Goal: Task Accomplishment & Management: Use online tool/utility

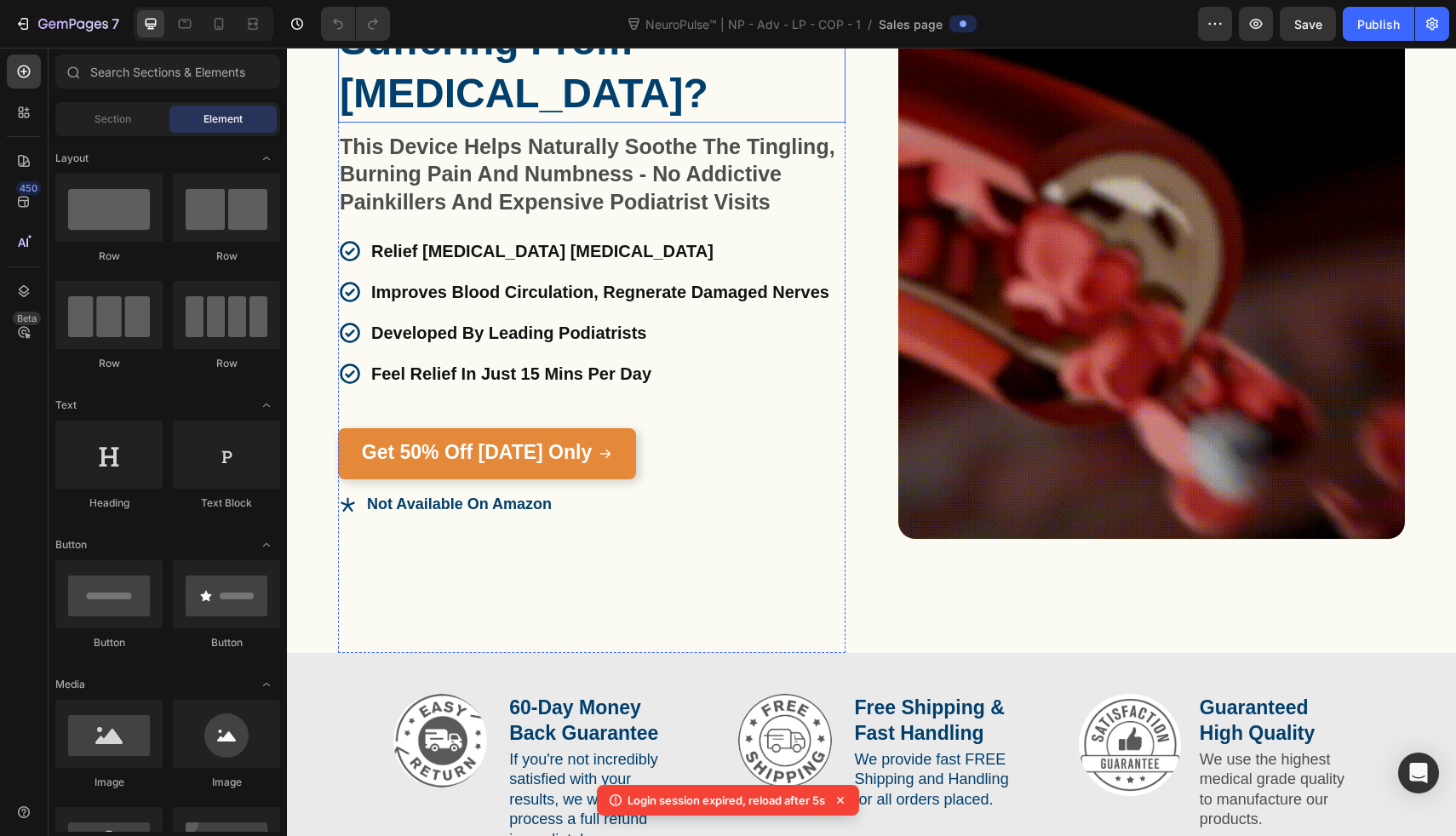
scroll to position [225, 0]
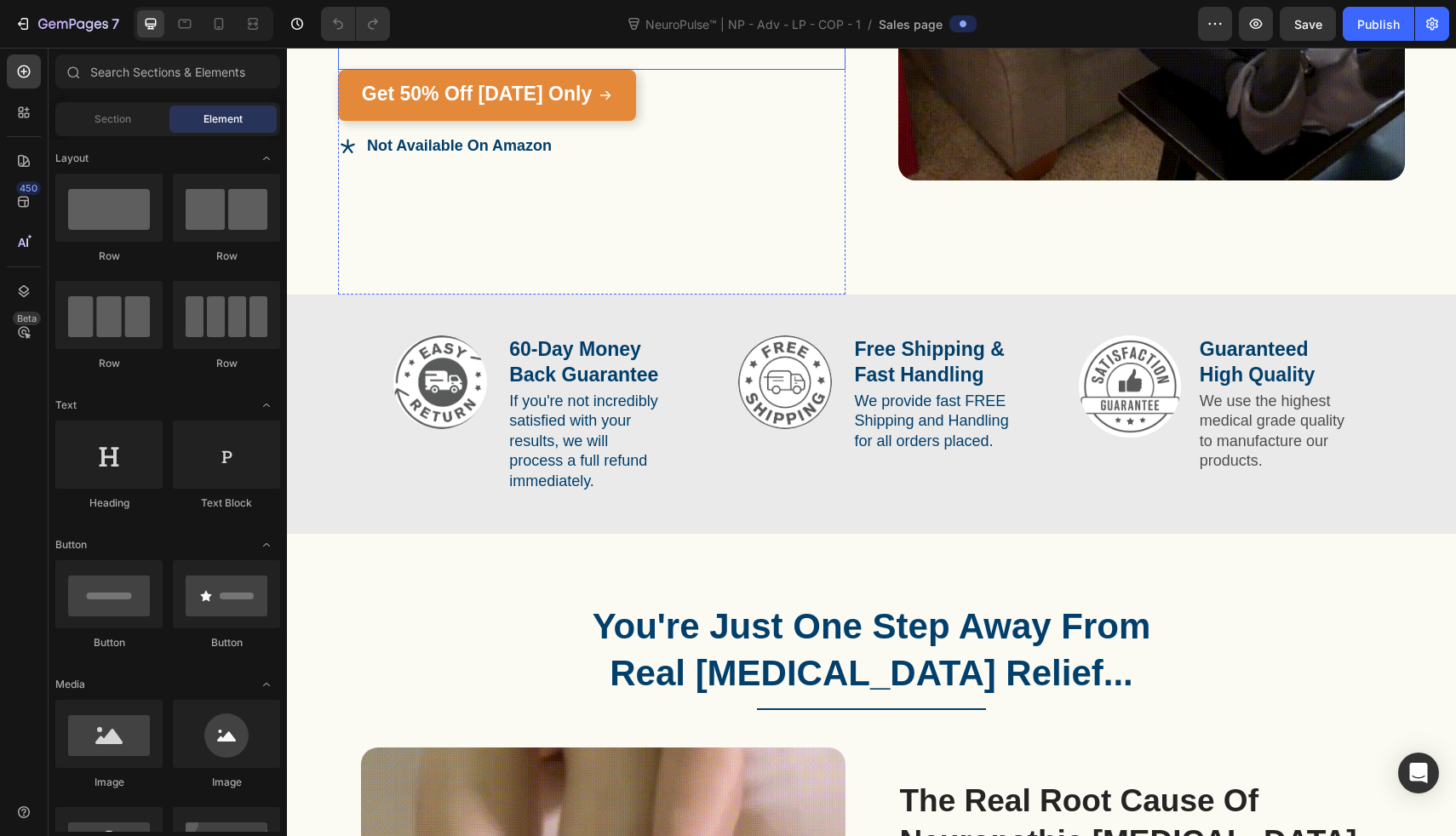
scroll to position [638, 0]
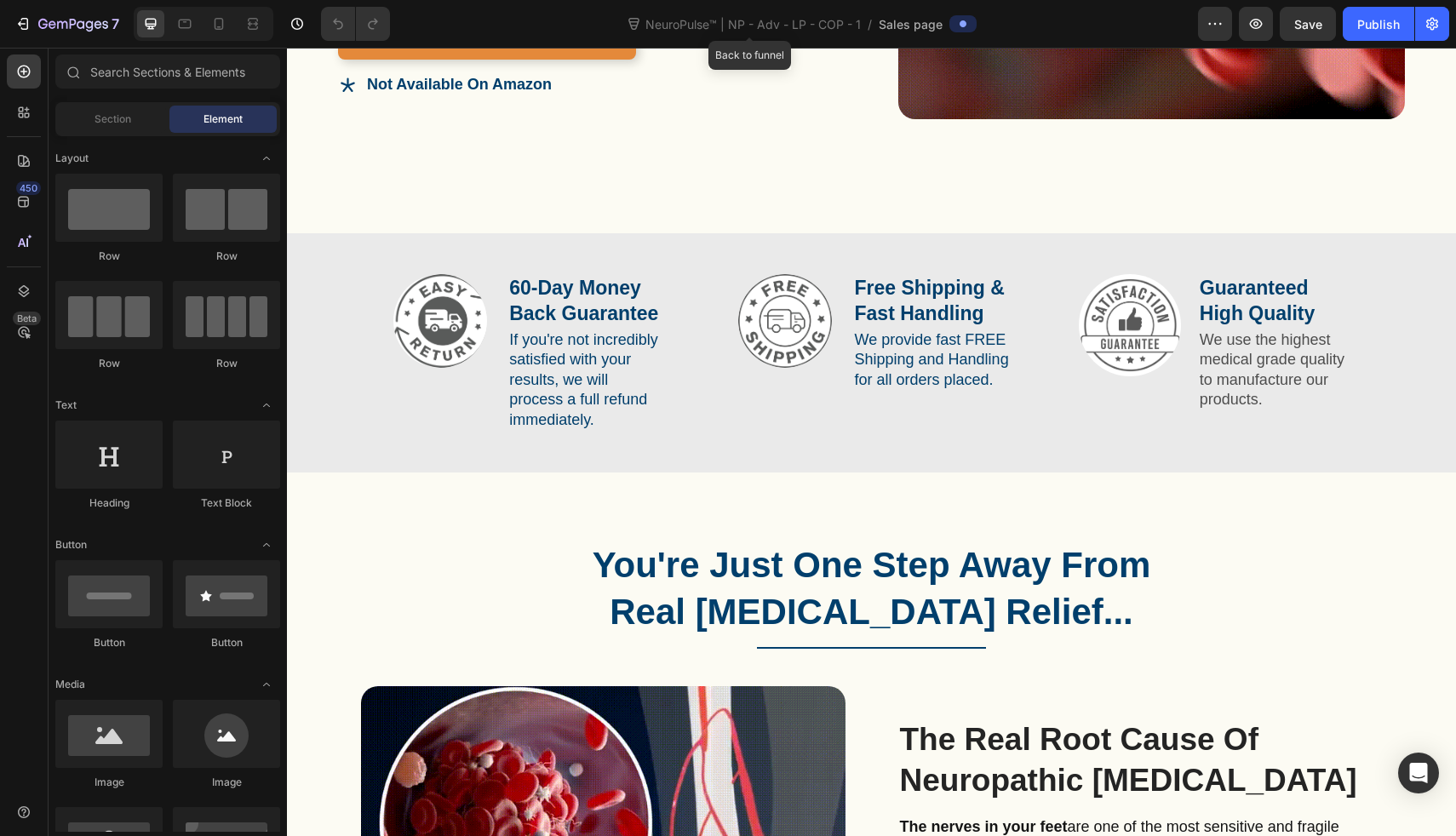
drag, startPoint x: 757, startPoint y: 15, endPoint x: 927, endPoint y: 1, distance: 170.6
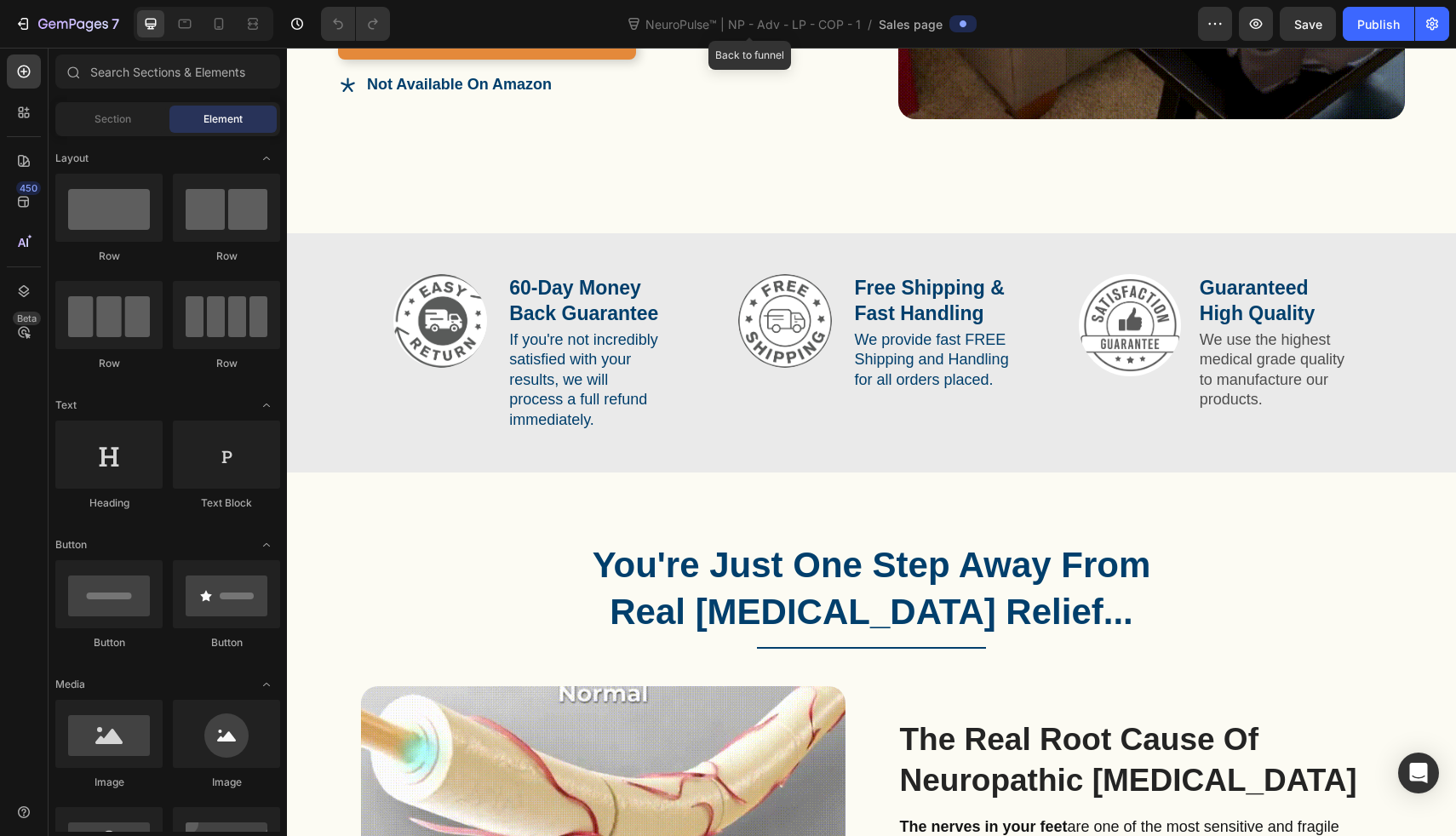
click at [887, 1] on div "7 Version history NeuroPulse™ | NP - Adv - LP - COP - 1 / Back to funnel Sales …" at bounding box center [728, 24] width 1456 height 49
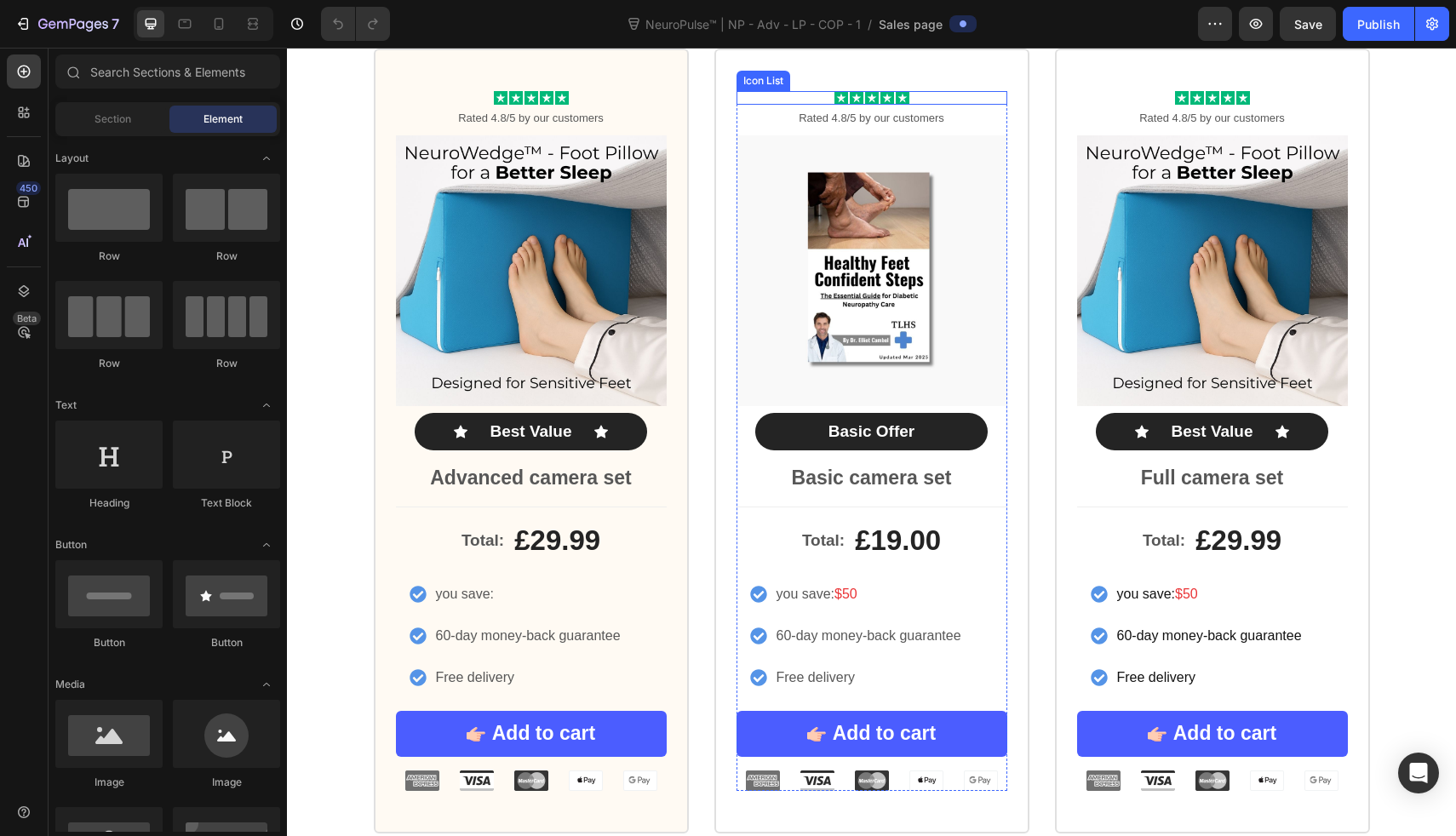
scroll to position [9033, 0]
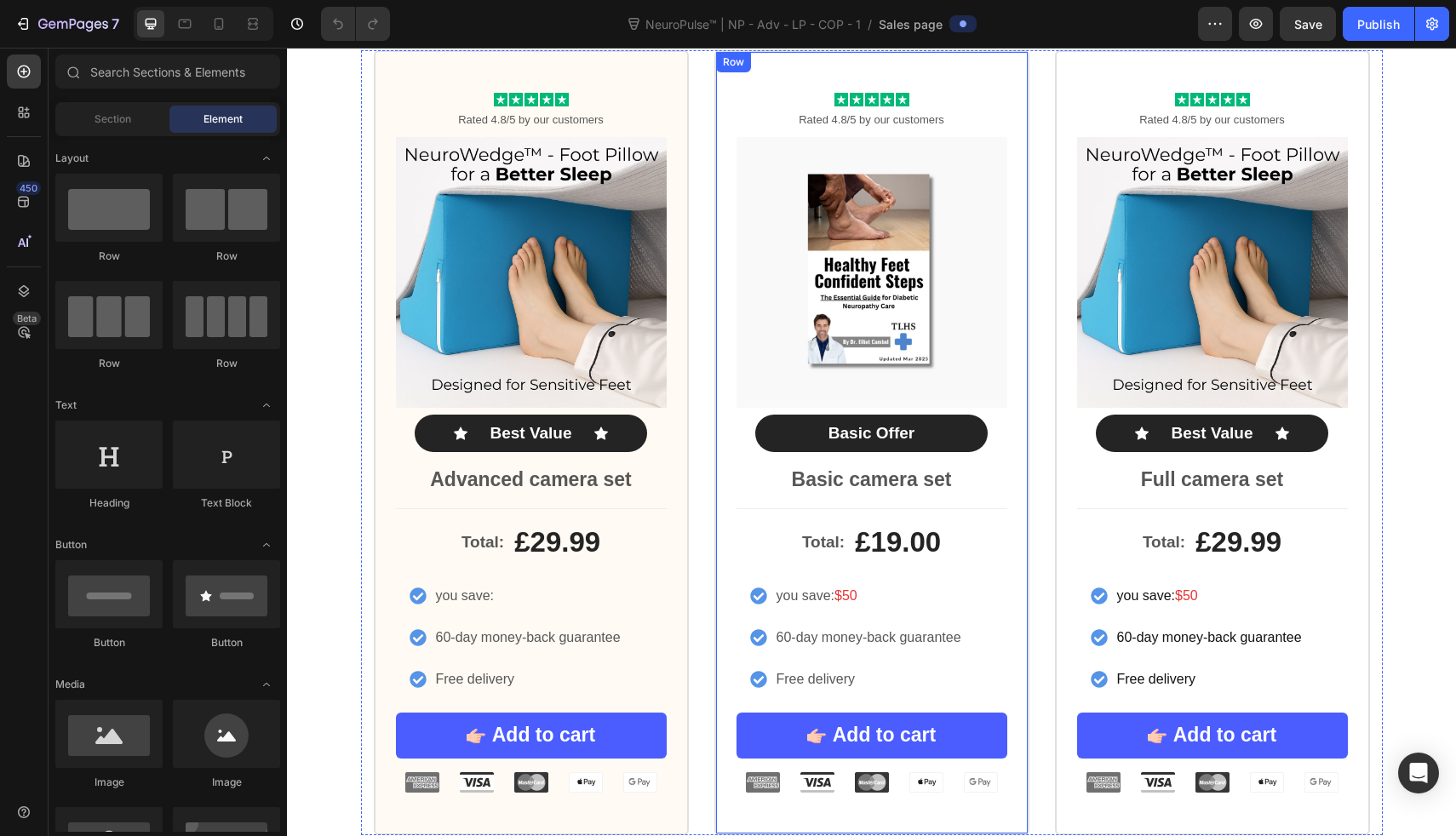
click at [789, 69] on div "Icon Icon Icon Icon Icon Icon List Rated 4.8/5 by our customers Text Block Prod…" at bounding box center [872, 442] width 315 height 785
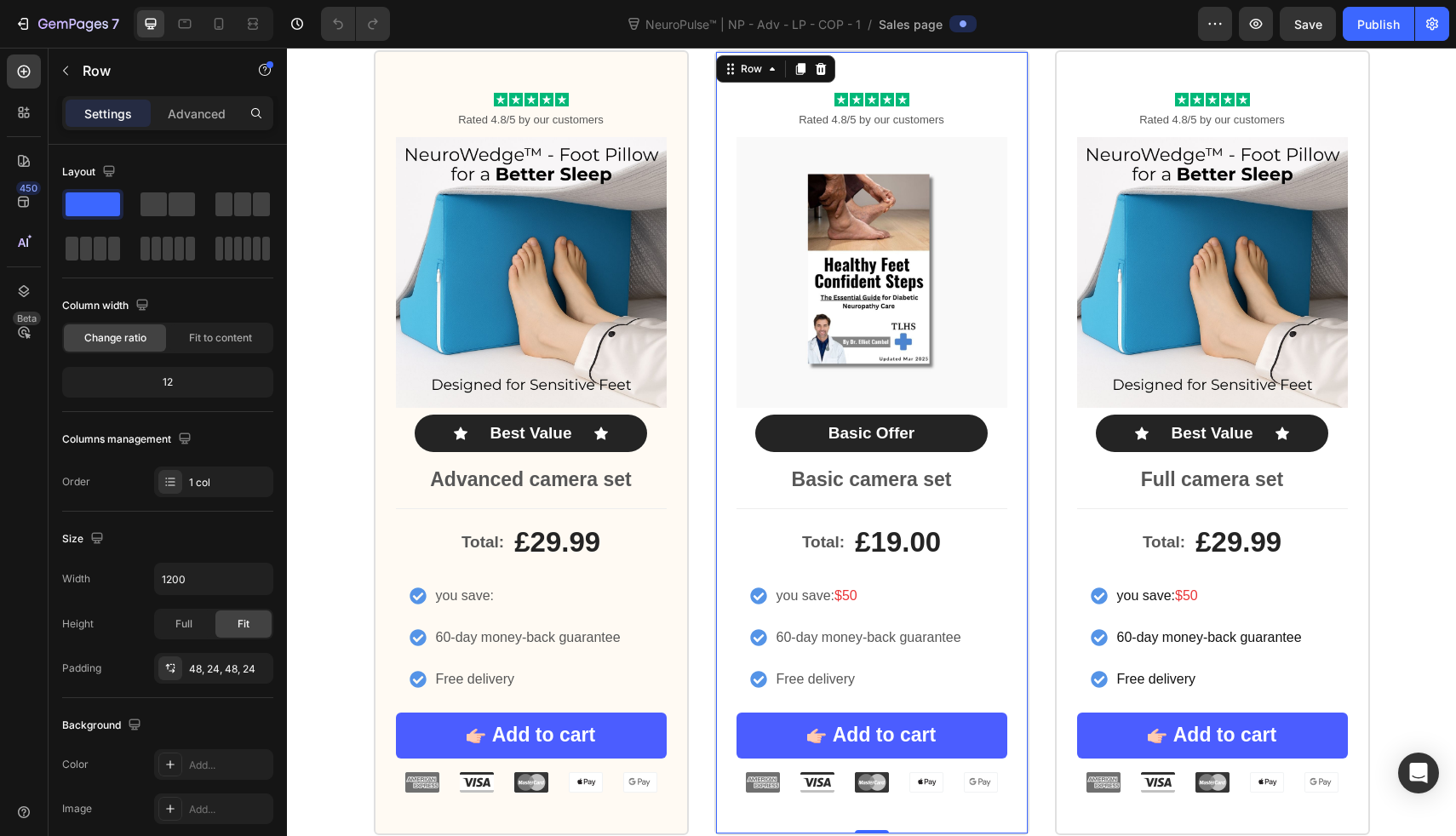
click at [873, 69] on div "Icon Icon Icon Icon Icon Icon List Rated 4.8/5 by our customers Text Block Prod…" at bounding box center [872, 442] width 315 height 785
click at [23, 15] on div "7" at bounding box center [66, 23] width 104 height 21
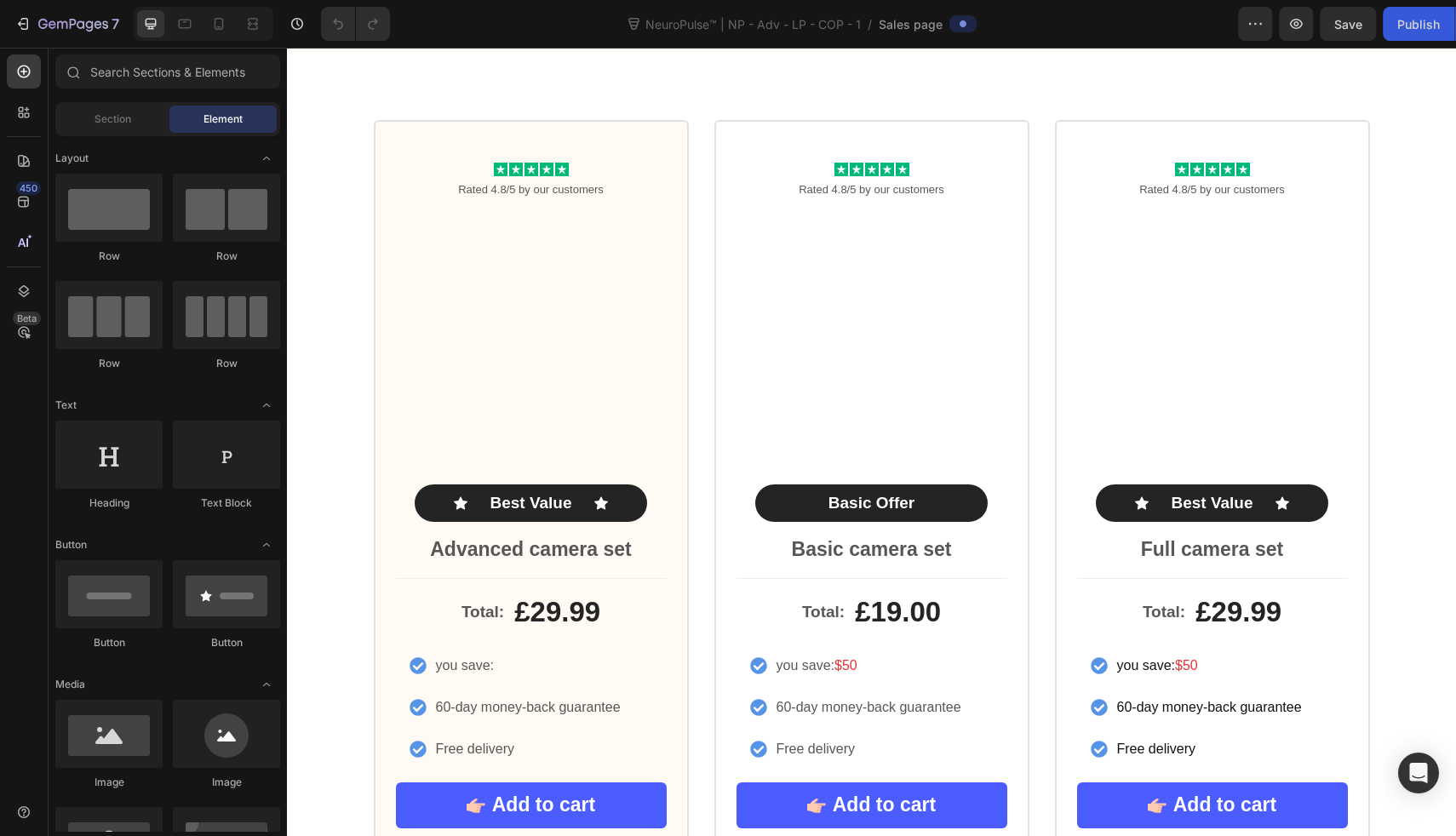
scroll to position [8975, 0]
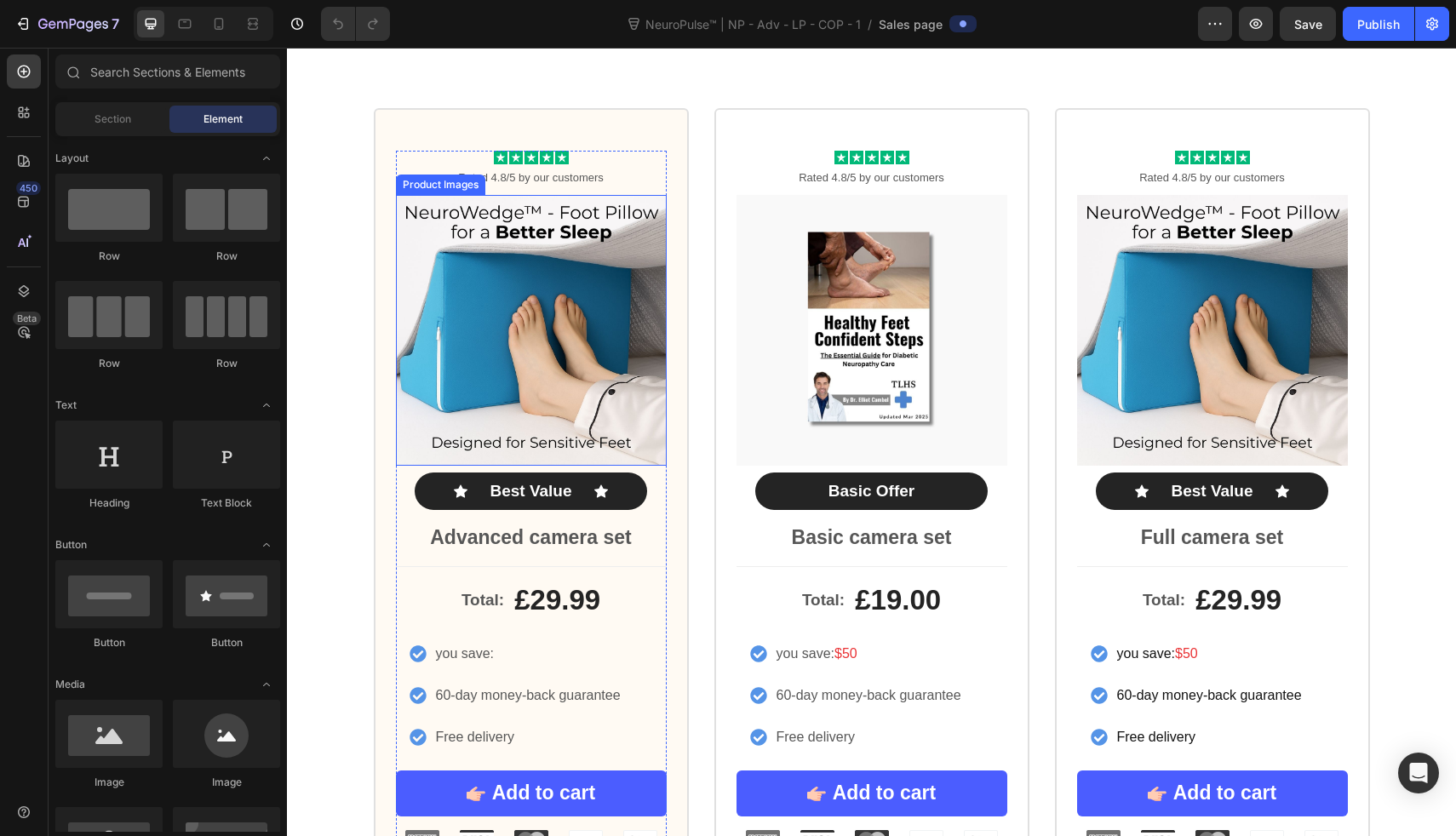
click at [535, 280] on img at bounding box center [531, 330] width 270 height 271
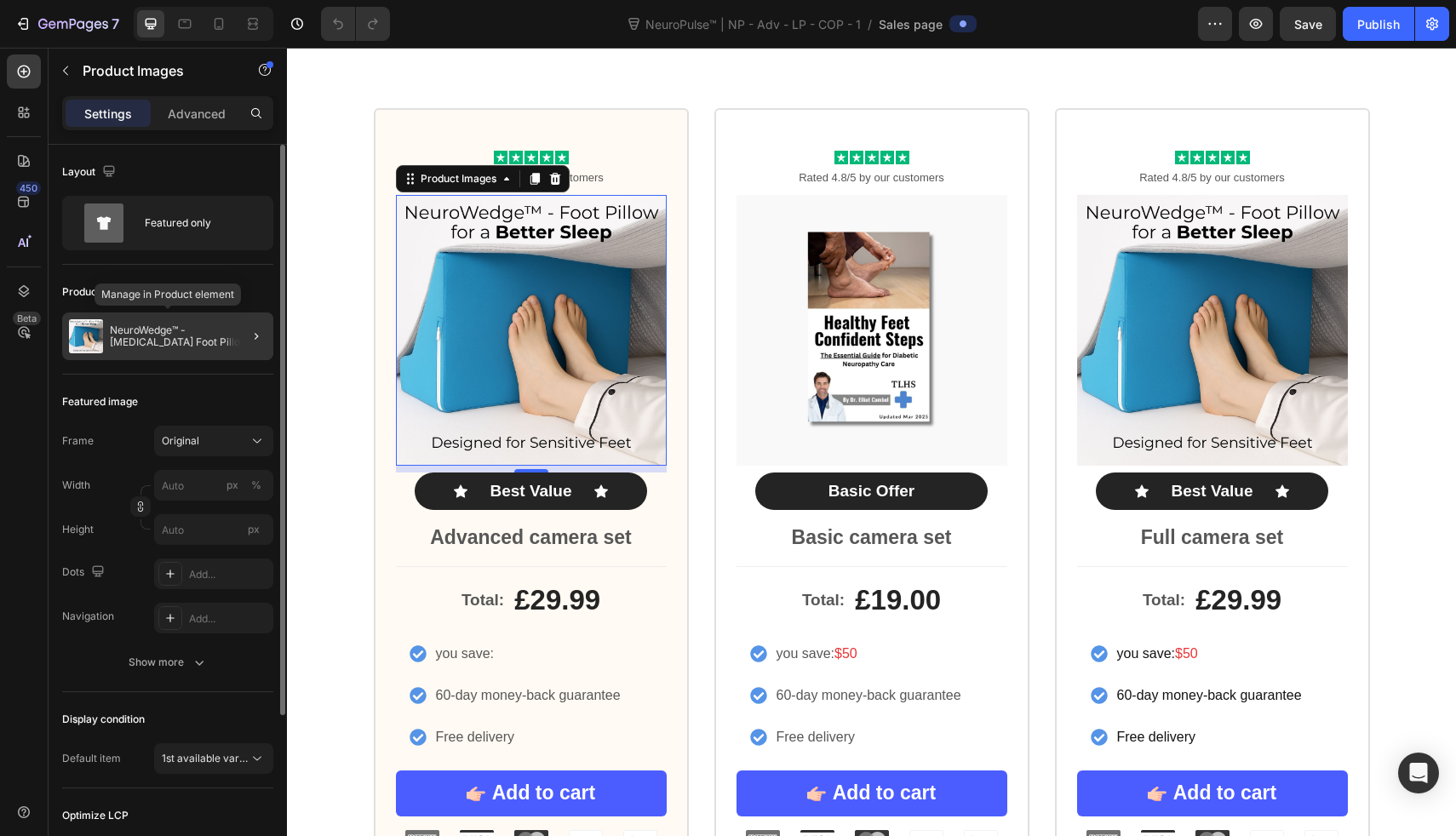
click at [196, 347] on p "NeuroWedge™ - Neuropathy Foot Pillow" at bounding box center [188, 336] width 156 height 23
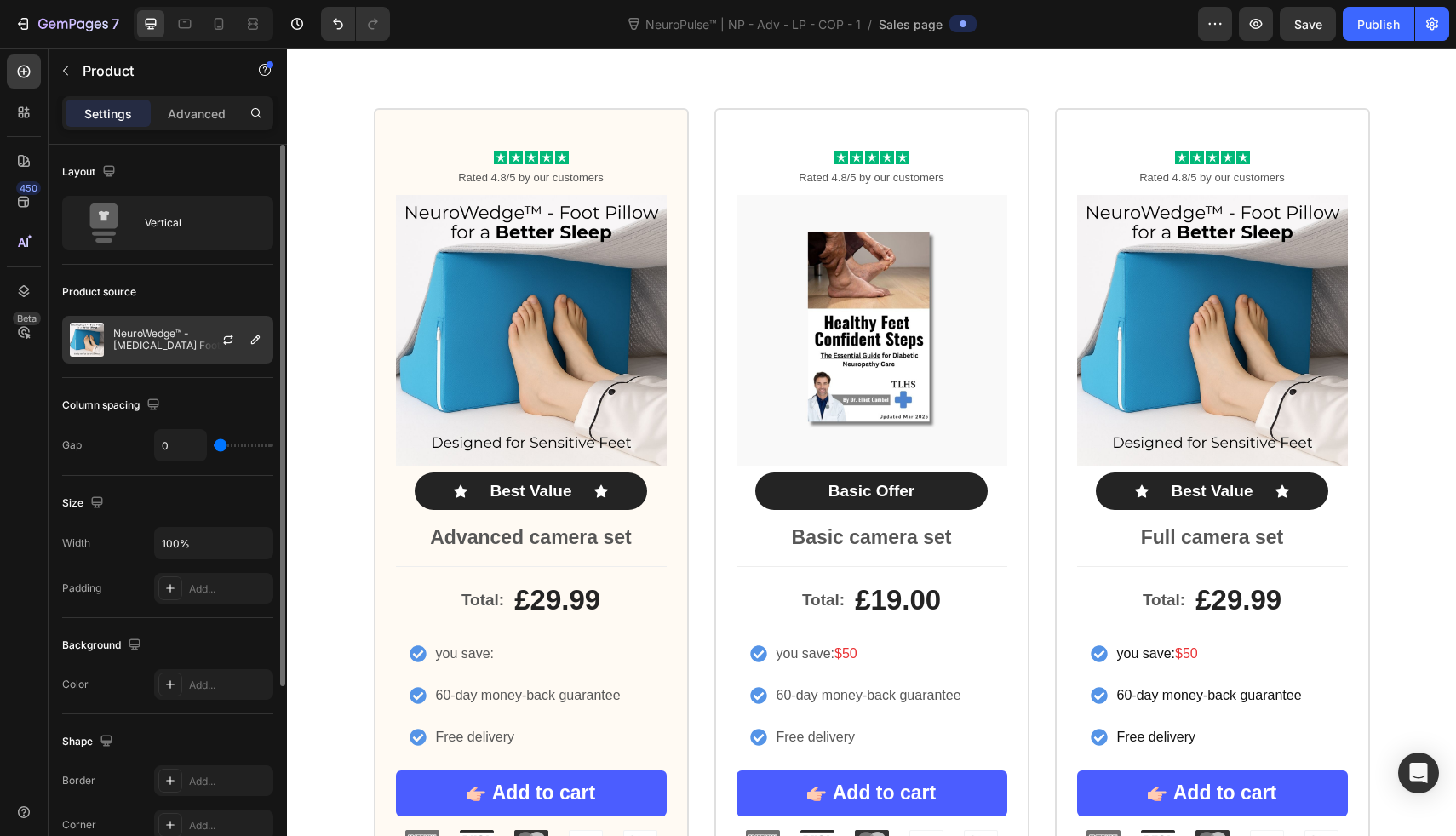
click at [207, 326] on div at bounding box center [234, 339] width 75 height 46
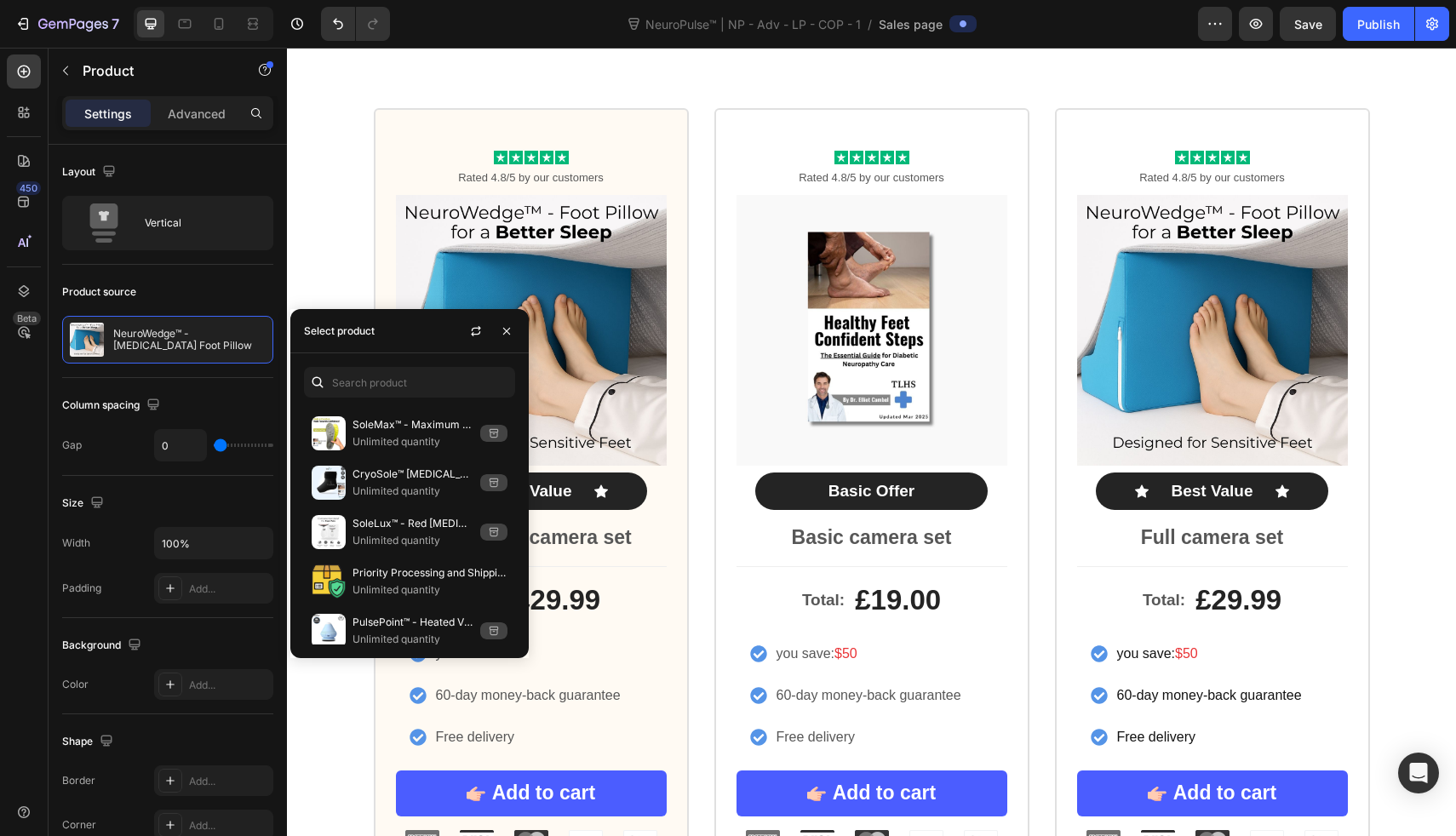
scroll to position [0, 0]
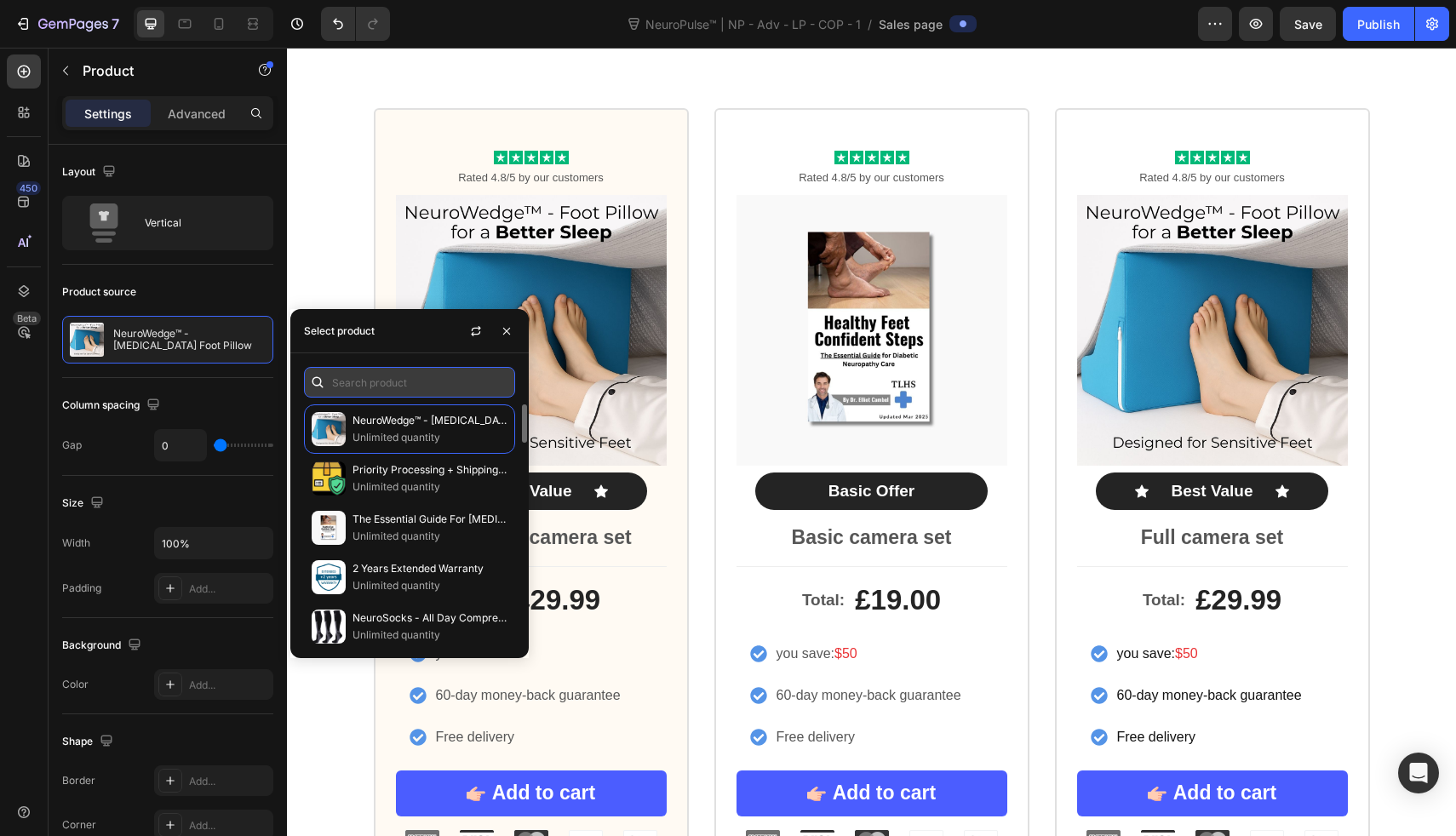
click at [404, 378] on input "text" at bounding box center [409, 382] width 211 height 30
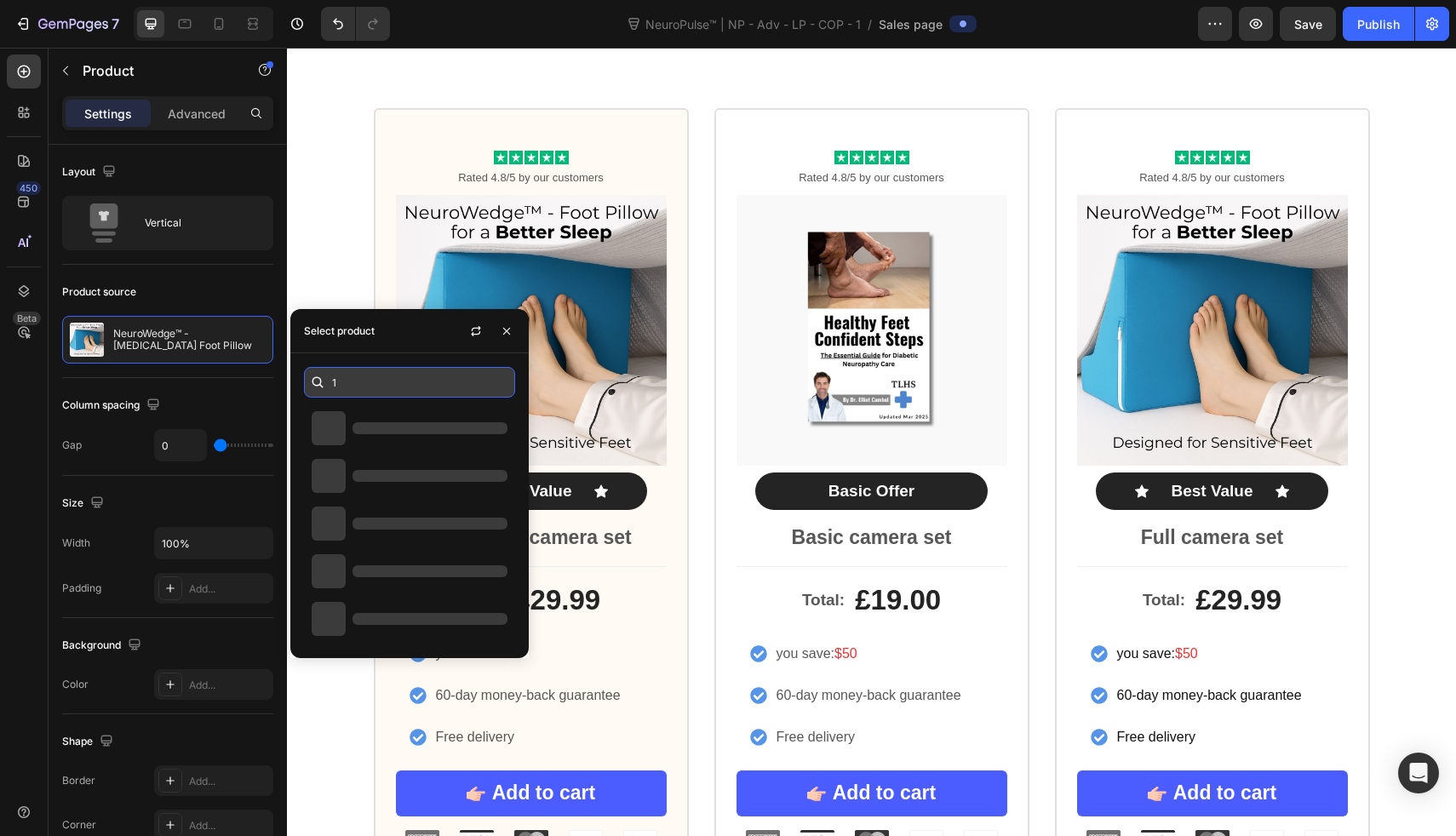
type input "1x"
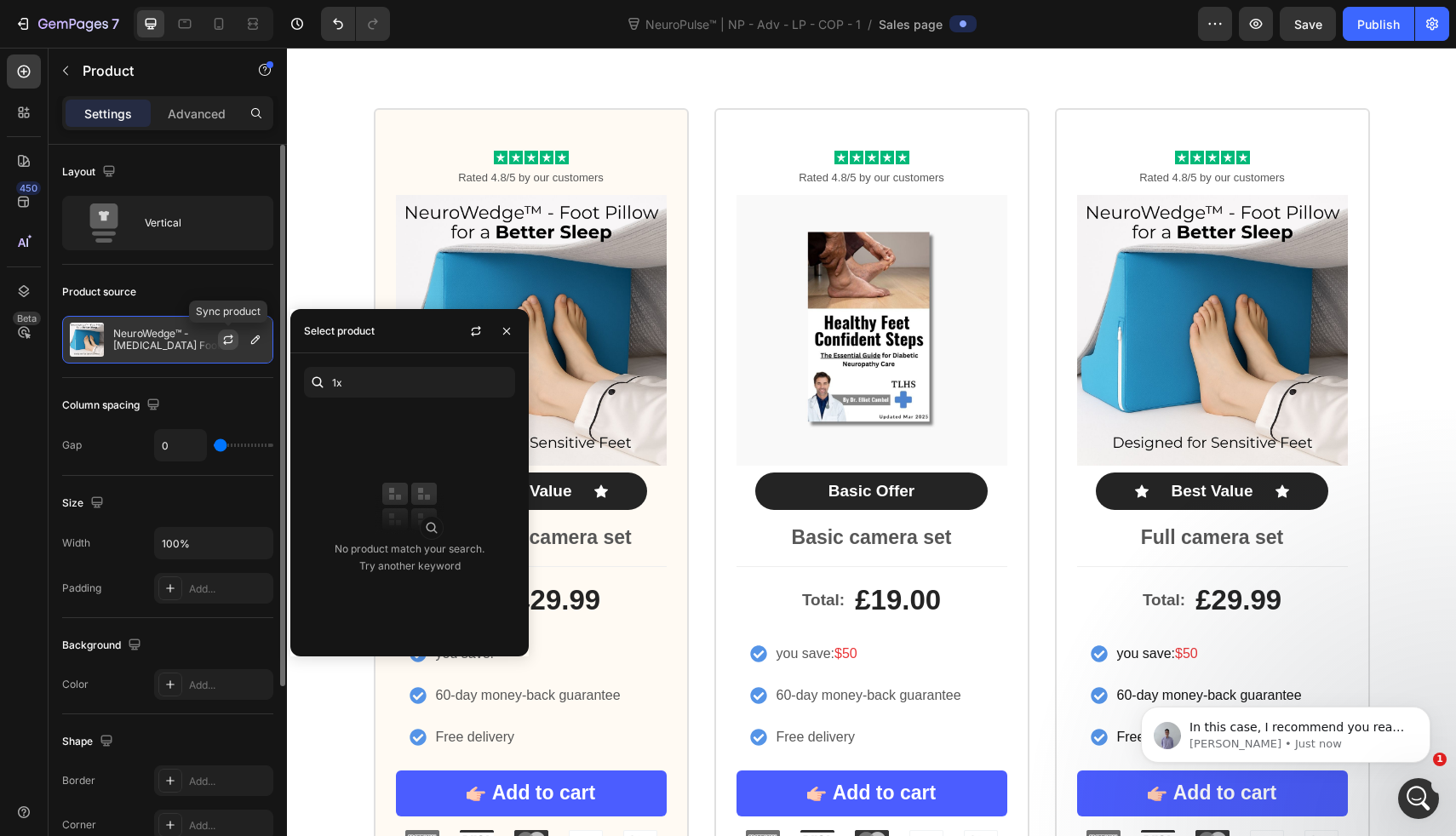
click at [224, 340] on icon "button" at bounding box center [229, 340] width 14 height 14
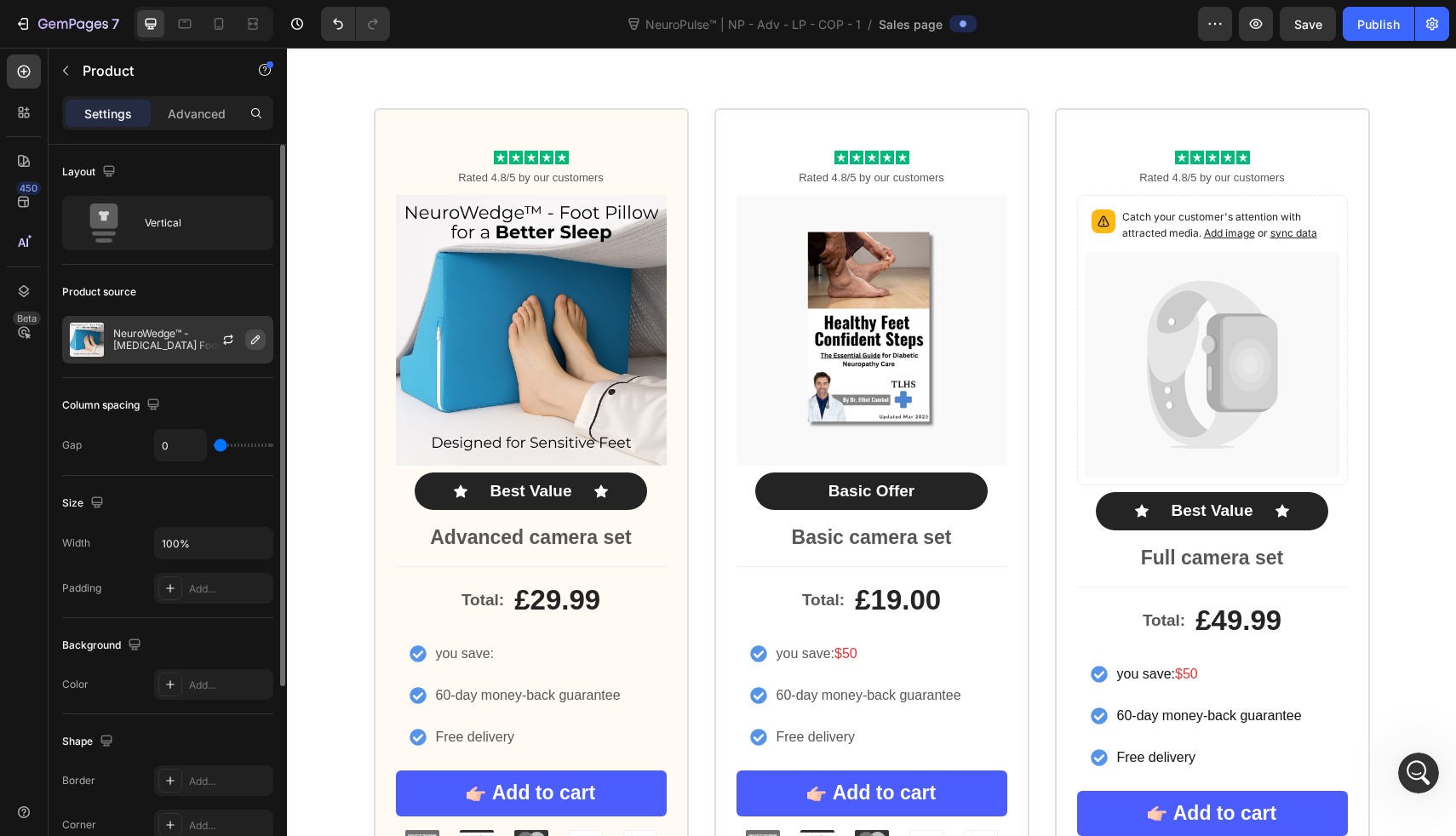
click at [248, 340] on button "button" at bounding box center [255, 340] width 21 height 21
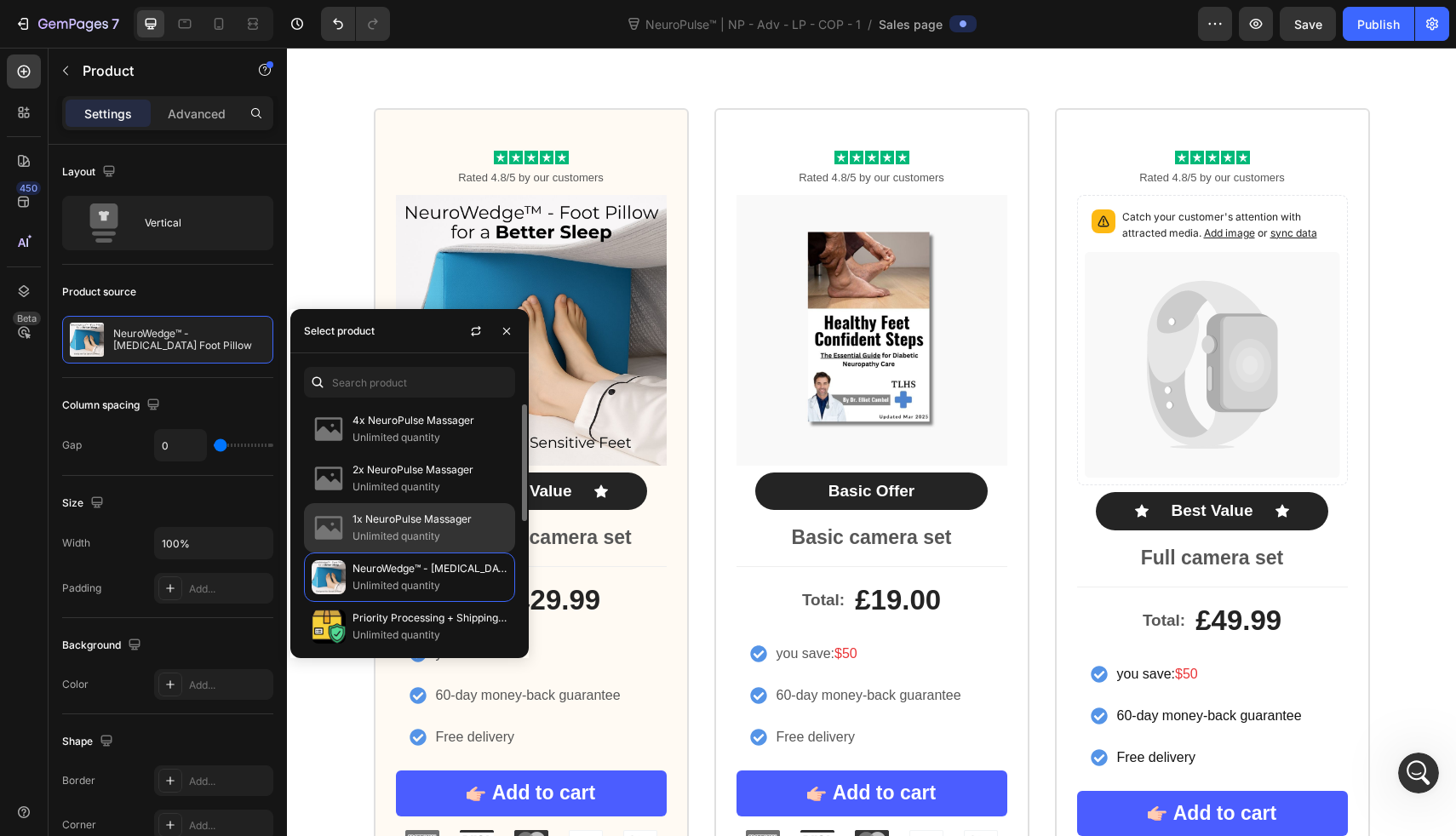
click at [350, 553] on div "1x NeuroPulse Massager Unlimited quantity" at bounding box center [409, 577] width 211 height 50
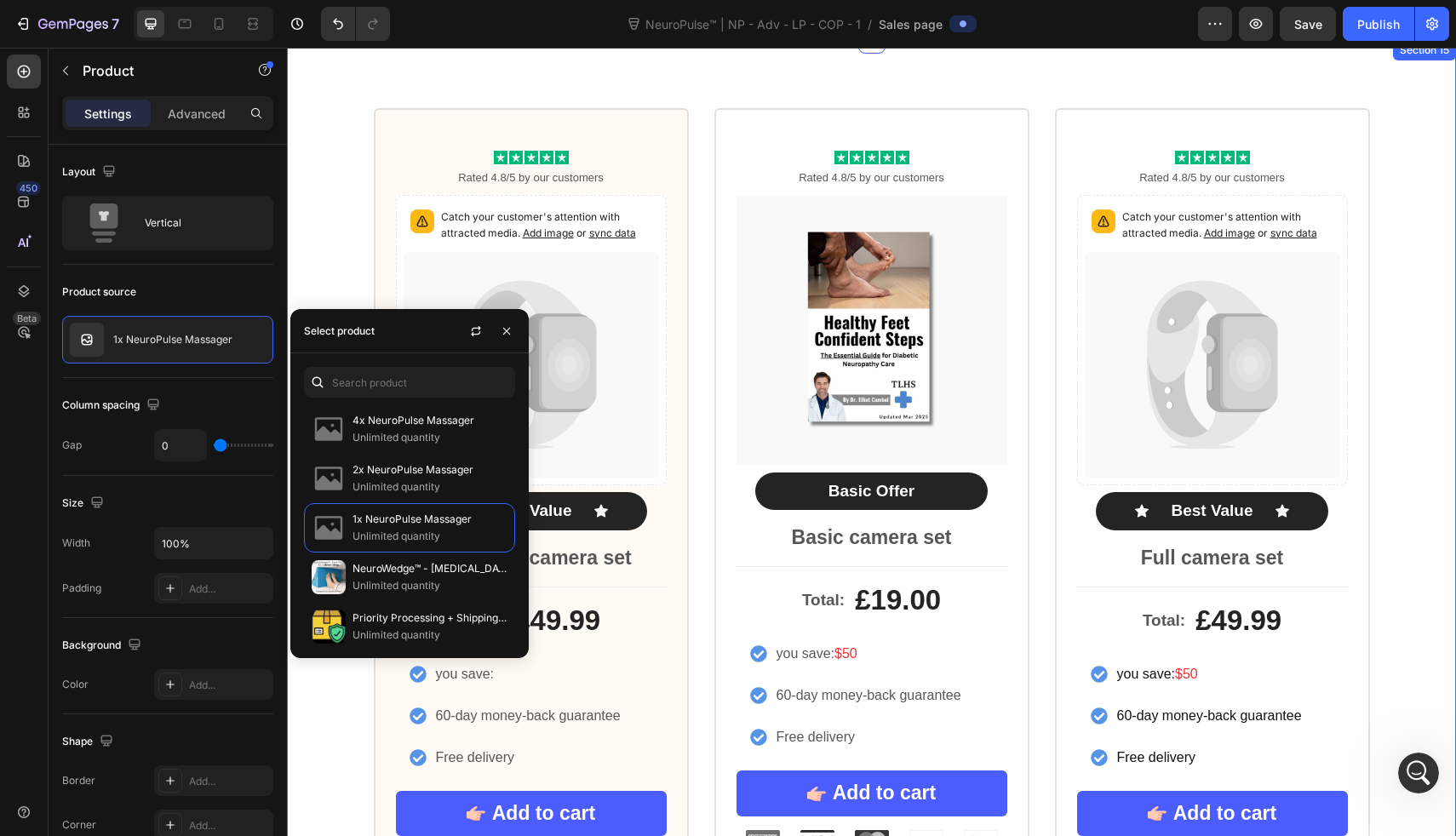
click at [548, 91] on div "Icon Icon Icon Icon Icon Icon List Rated 4.8/5 by our customers Text Block Catc…" at bounding box center [871, 511] width 1169 height 941
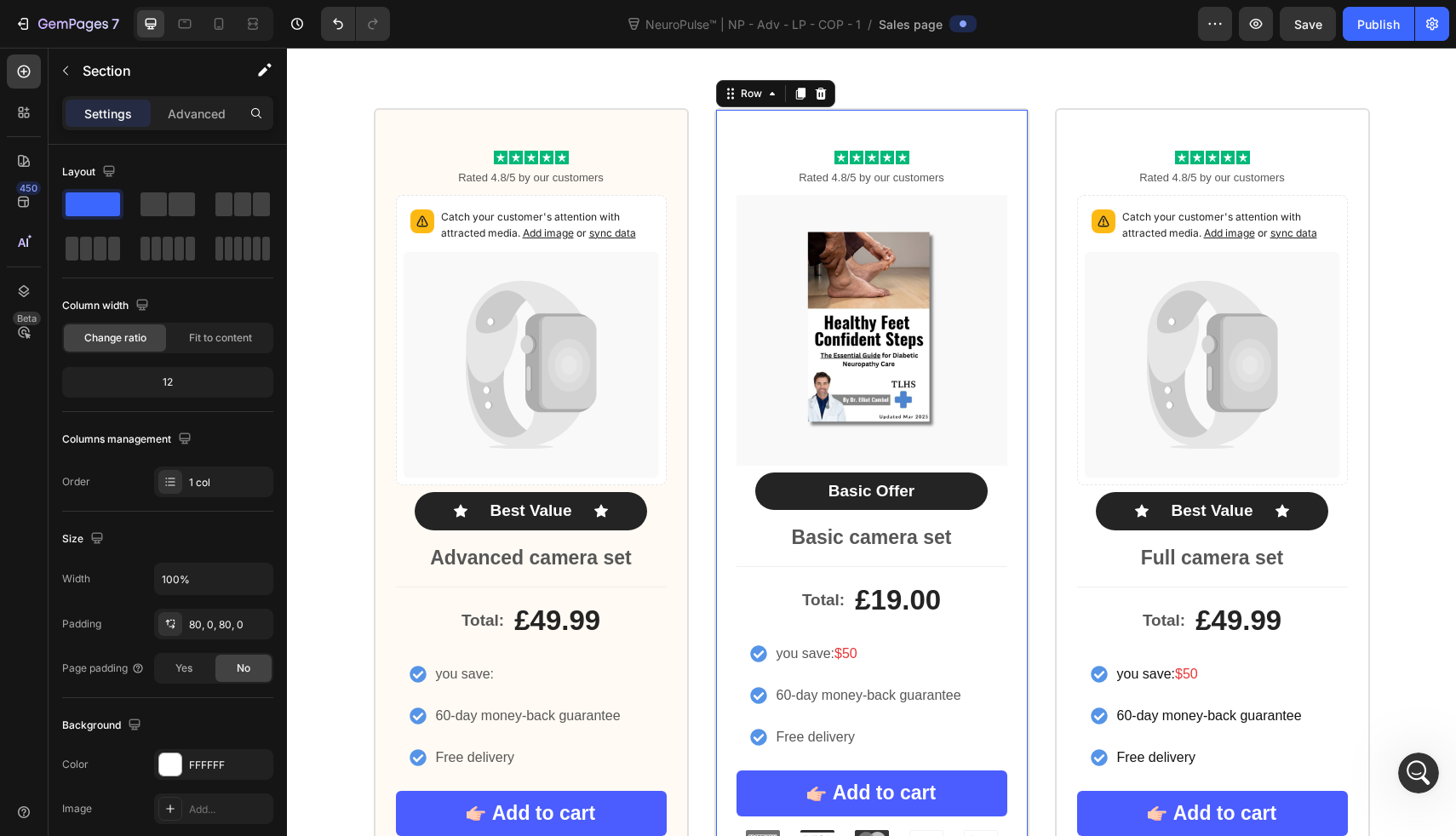
click at [720, 181] on div "Icon Icon Icon Icon Icon Icon List Rated 4.8/5 by our customers Text Block Prod…" at bounding box center [872, 501] width 315 height 785
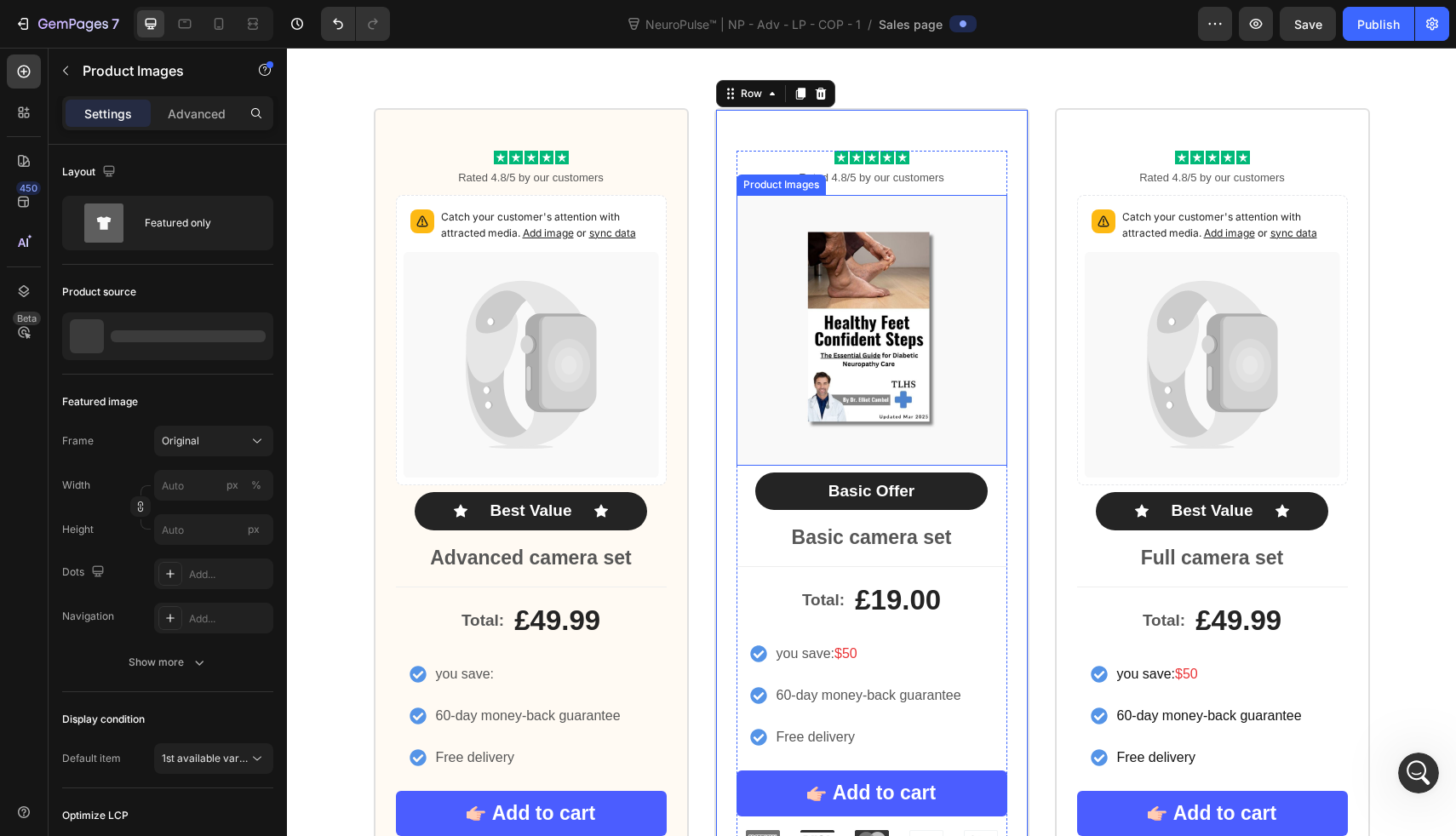
click at [851, 355] on img at bounding box center [871, 330] width 270 height 271
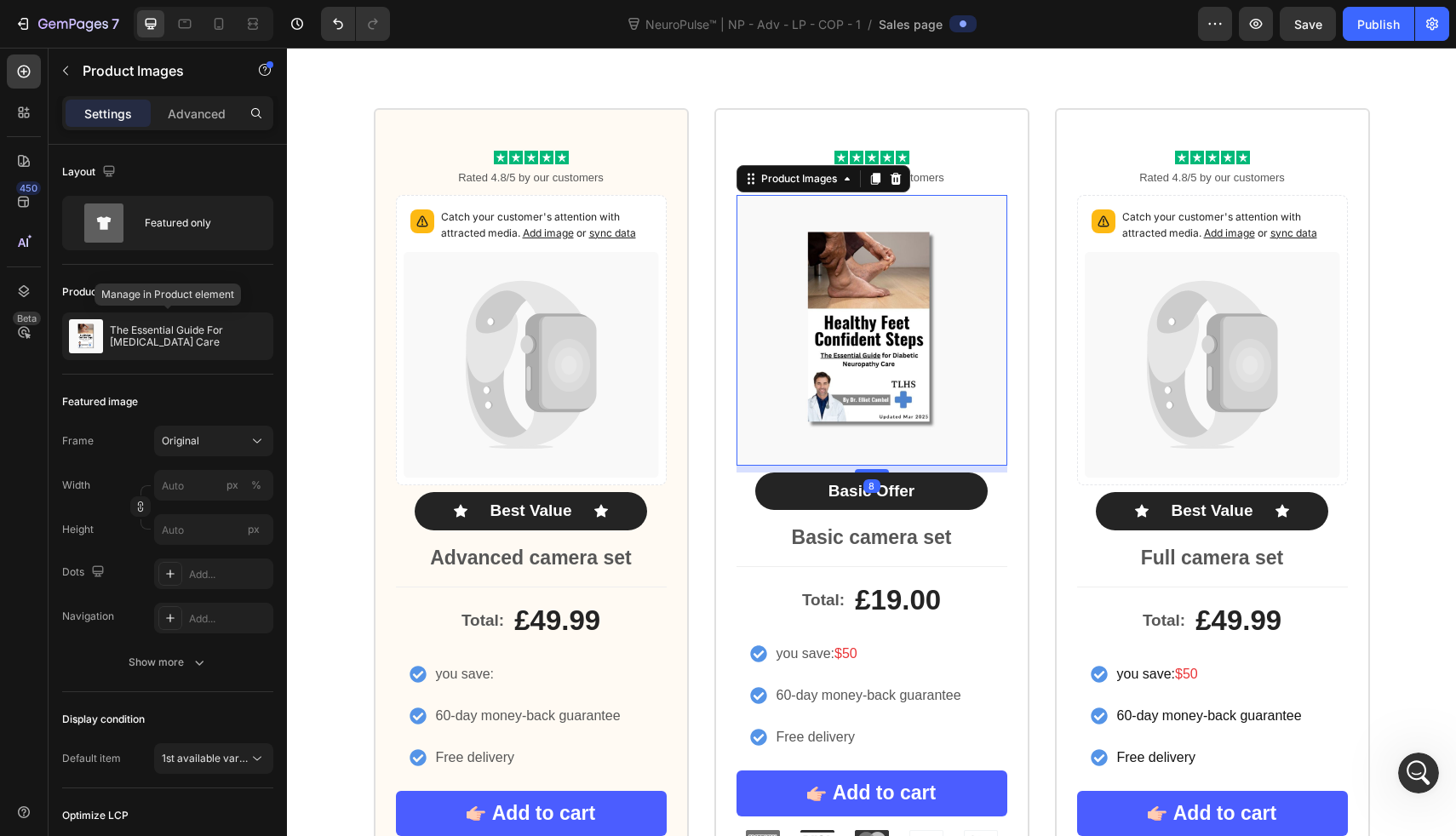
click at [222, 332] on p "The Essential Guide For Diabetic Neuropathy Care" at bounding box center [188, 336] width 156 height 23
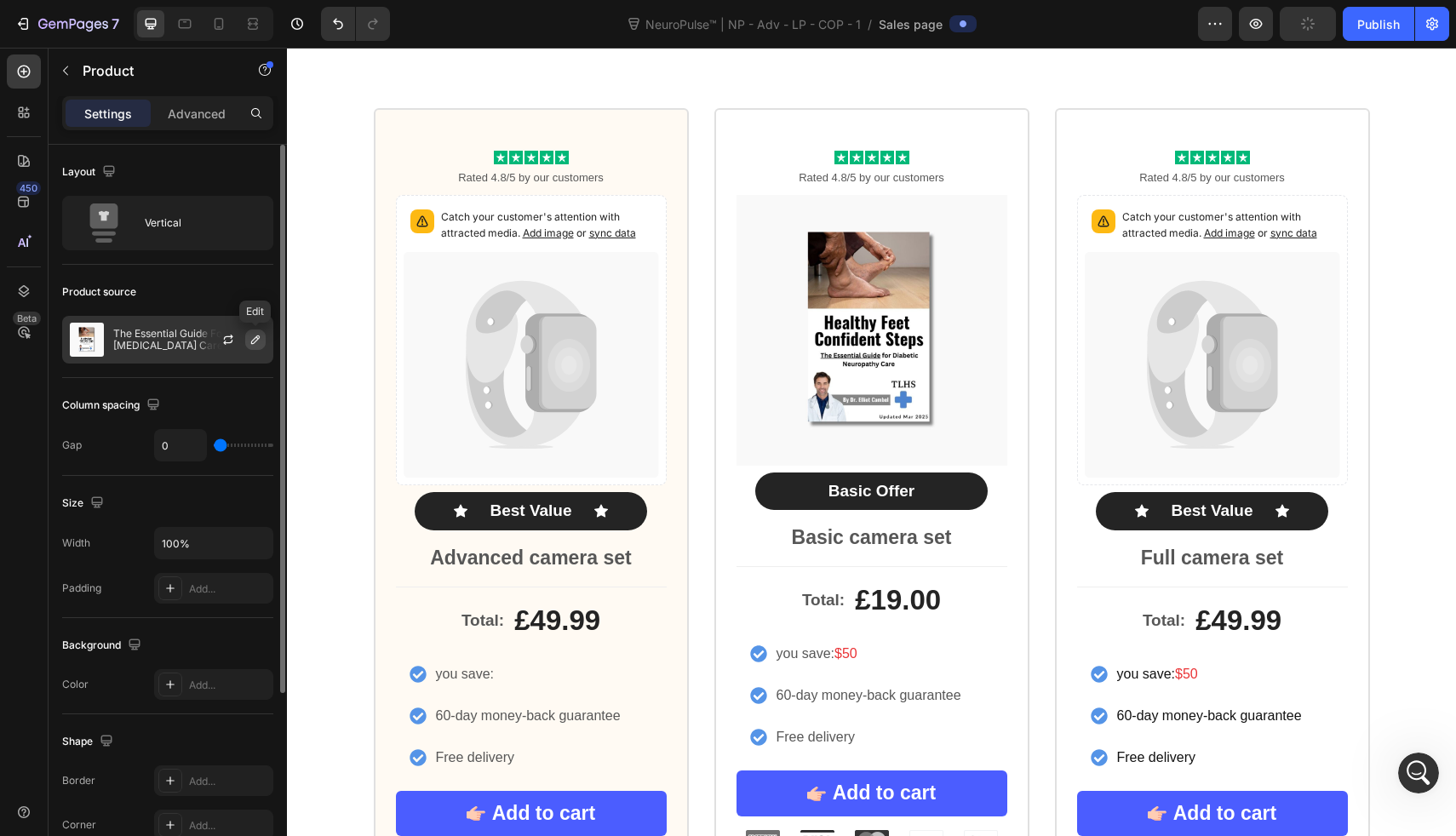
click at [250, 342] on icon "button" at bounding box center [256, 340] width 14 height 14
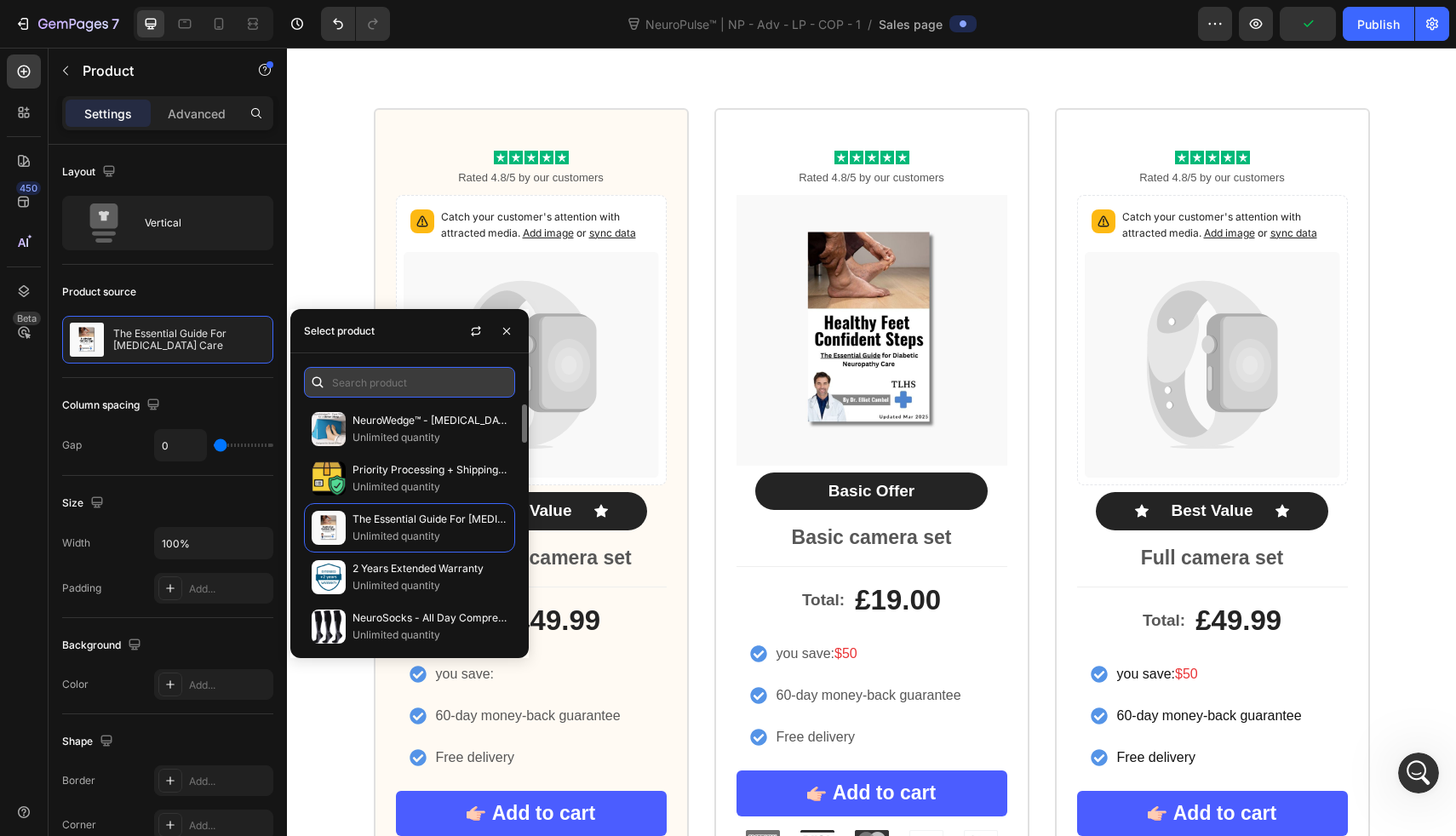
click at [443, 371] on input "text" at bounding box center [409, 382] width 211 height 30
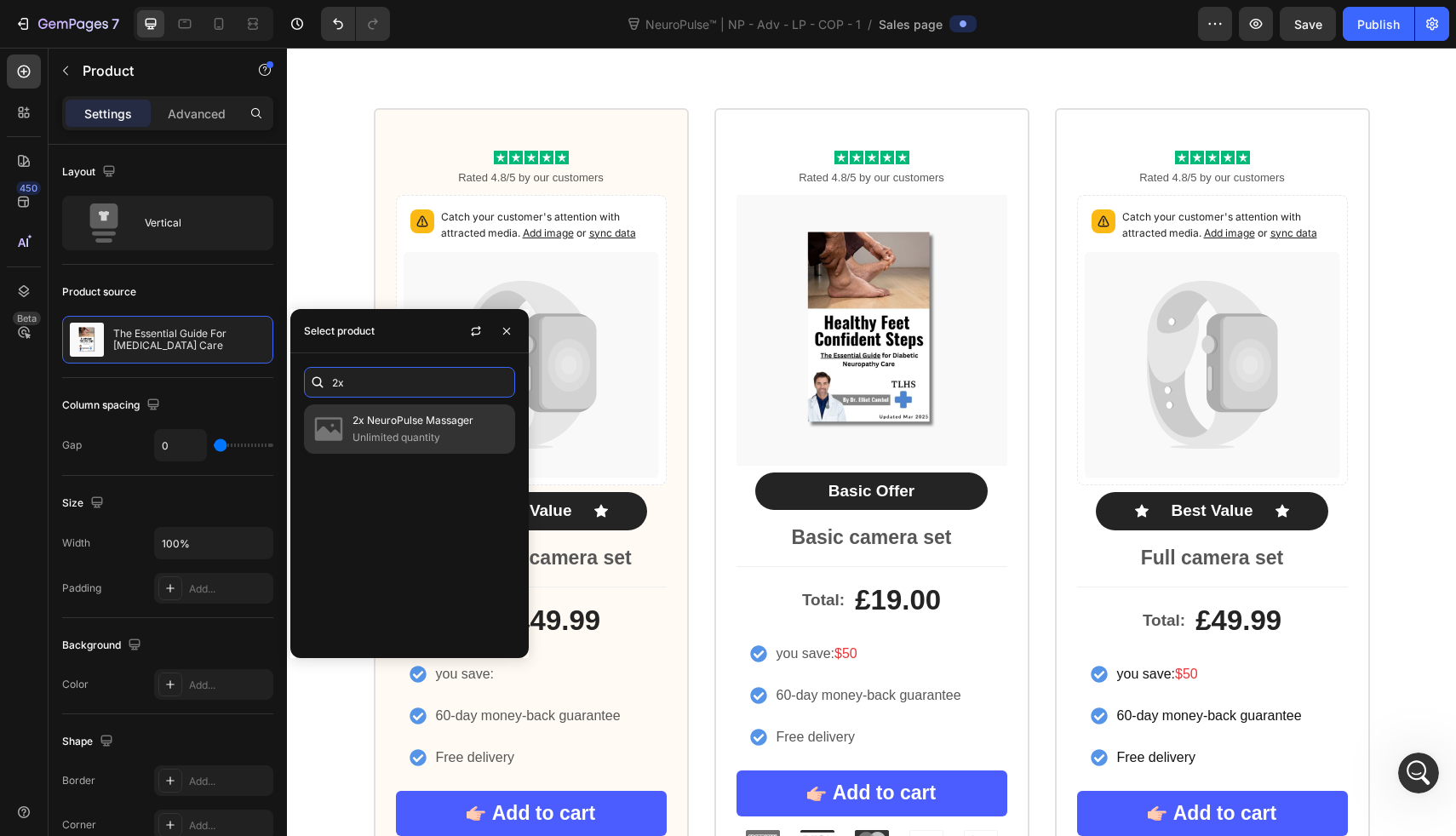
type input "2x"
click at [421, 433] on p "Unlimited quantity" at bounding box center [430, 438] width 155 height 17
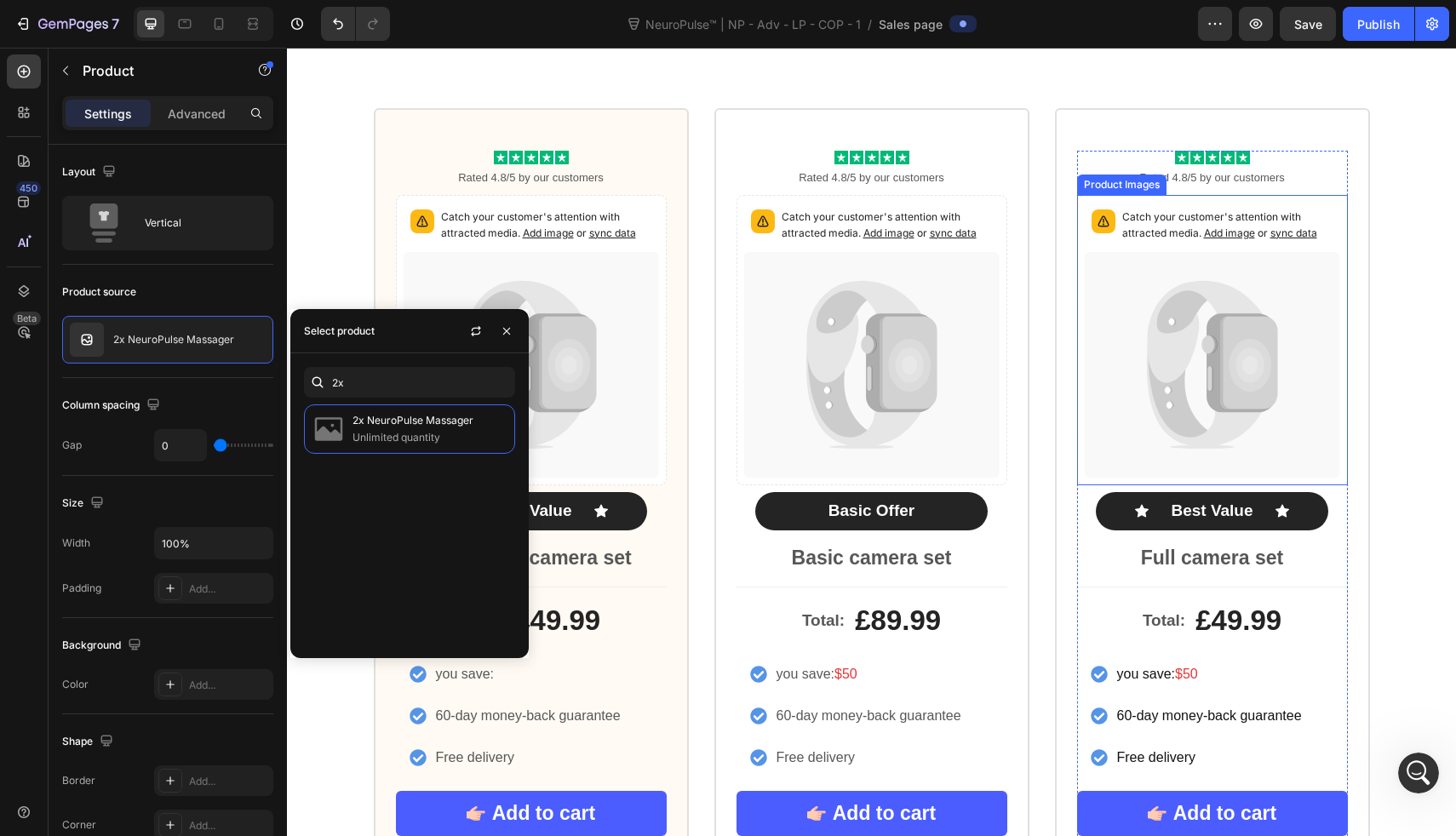
click at [1183, 343] on icon at bounding box center [1205, 331] width 116 height 103
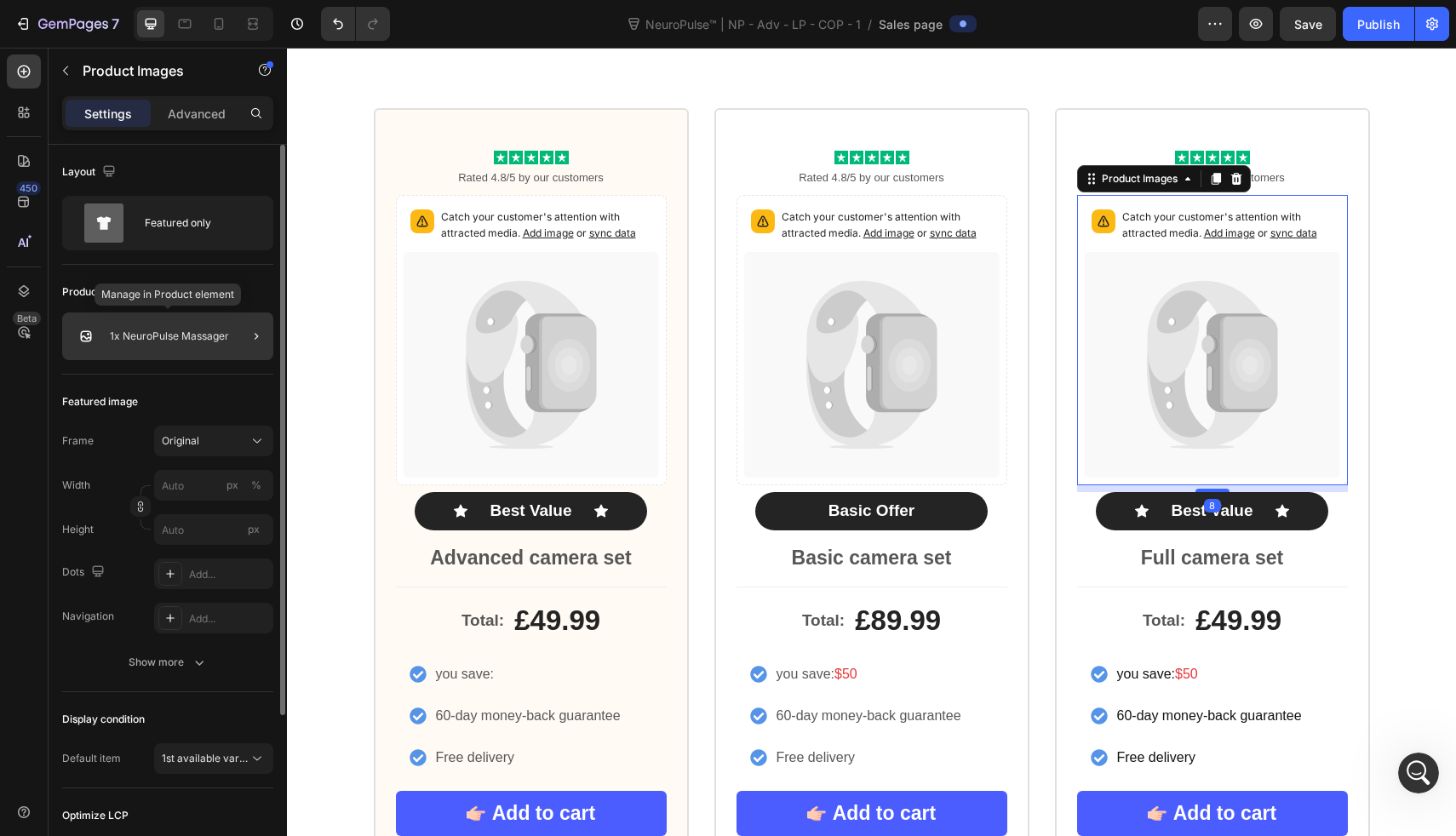
click at [216, 343] on div "1x NeuroPulse Massager" at bounding box center [168, 336] width 211 height 48
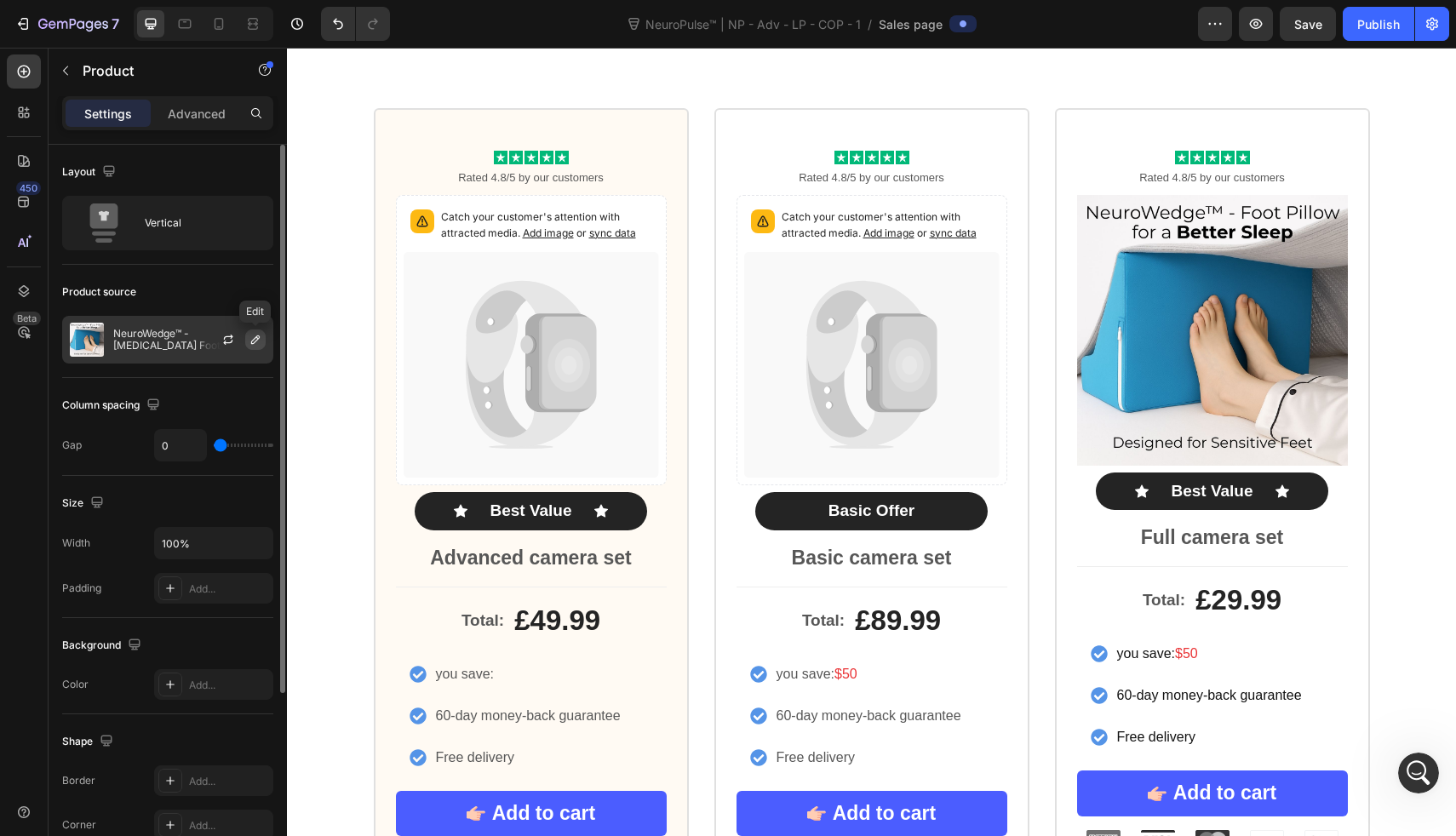
click at [259, 343] on icon "button" at bounding box center [256, 340] width 14 height 14
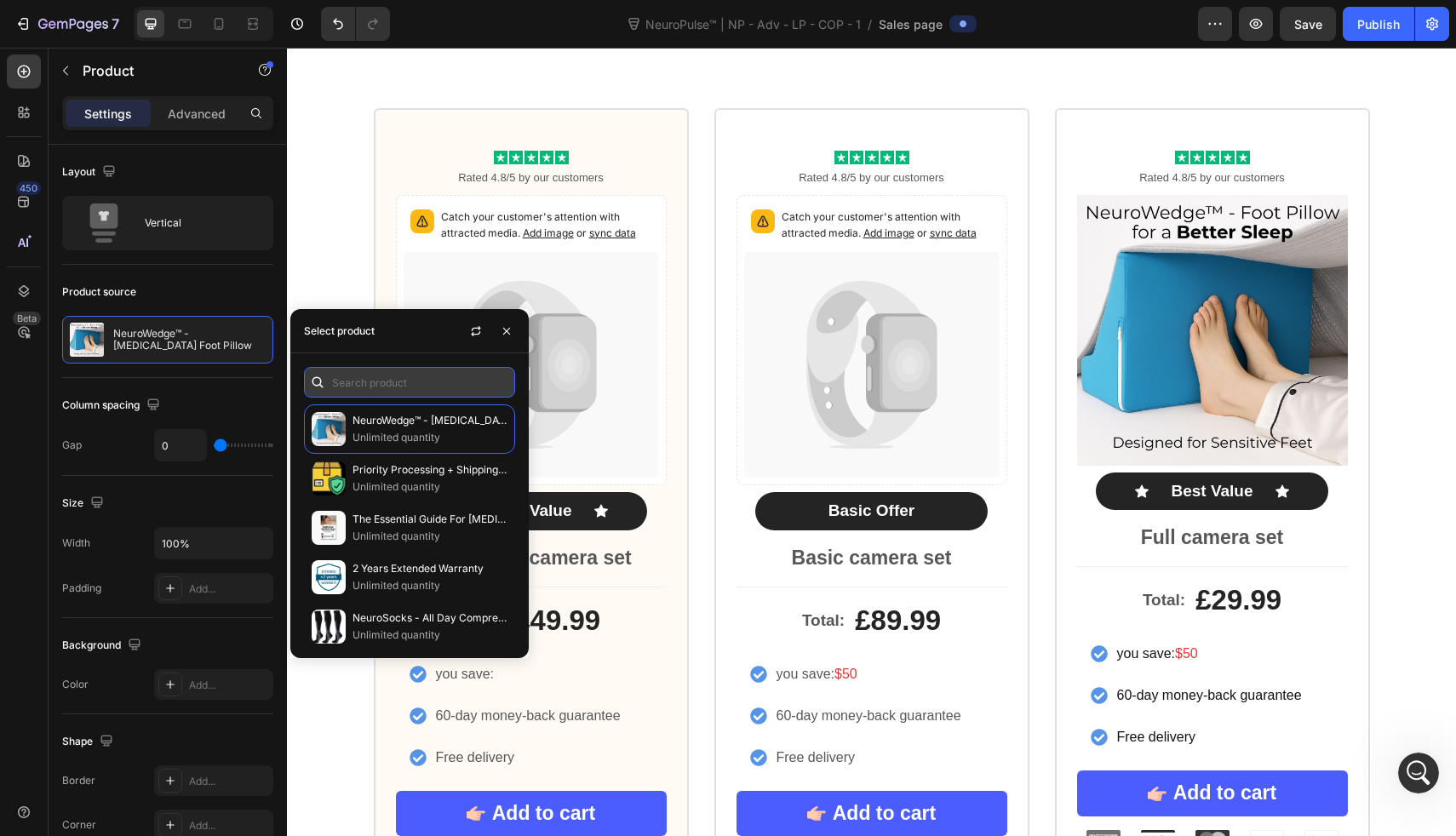
click at [370, 387] on input "text" at bounding box center [409, 382] width 211 height 30
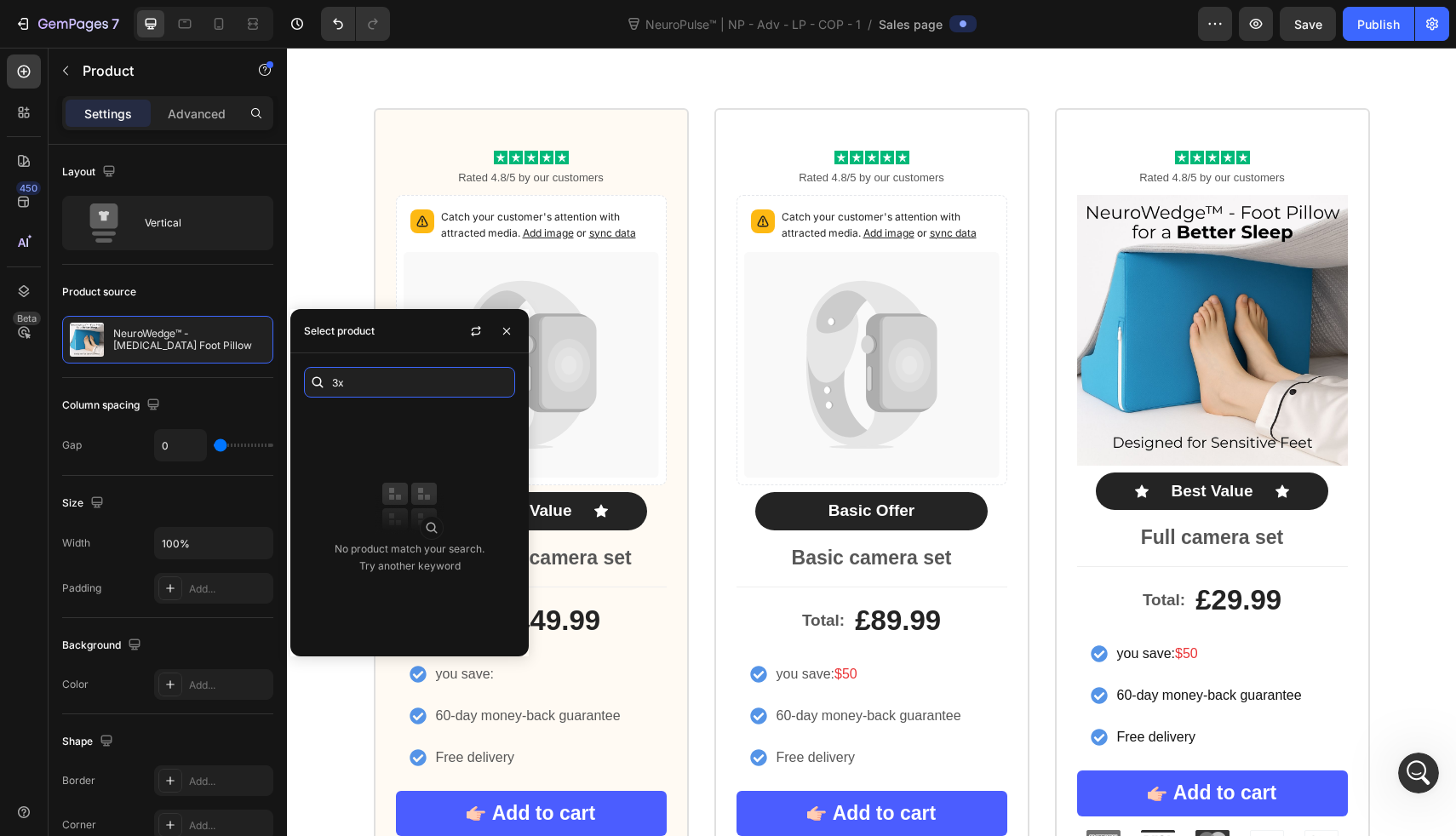
type input "3"
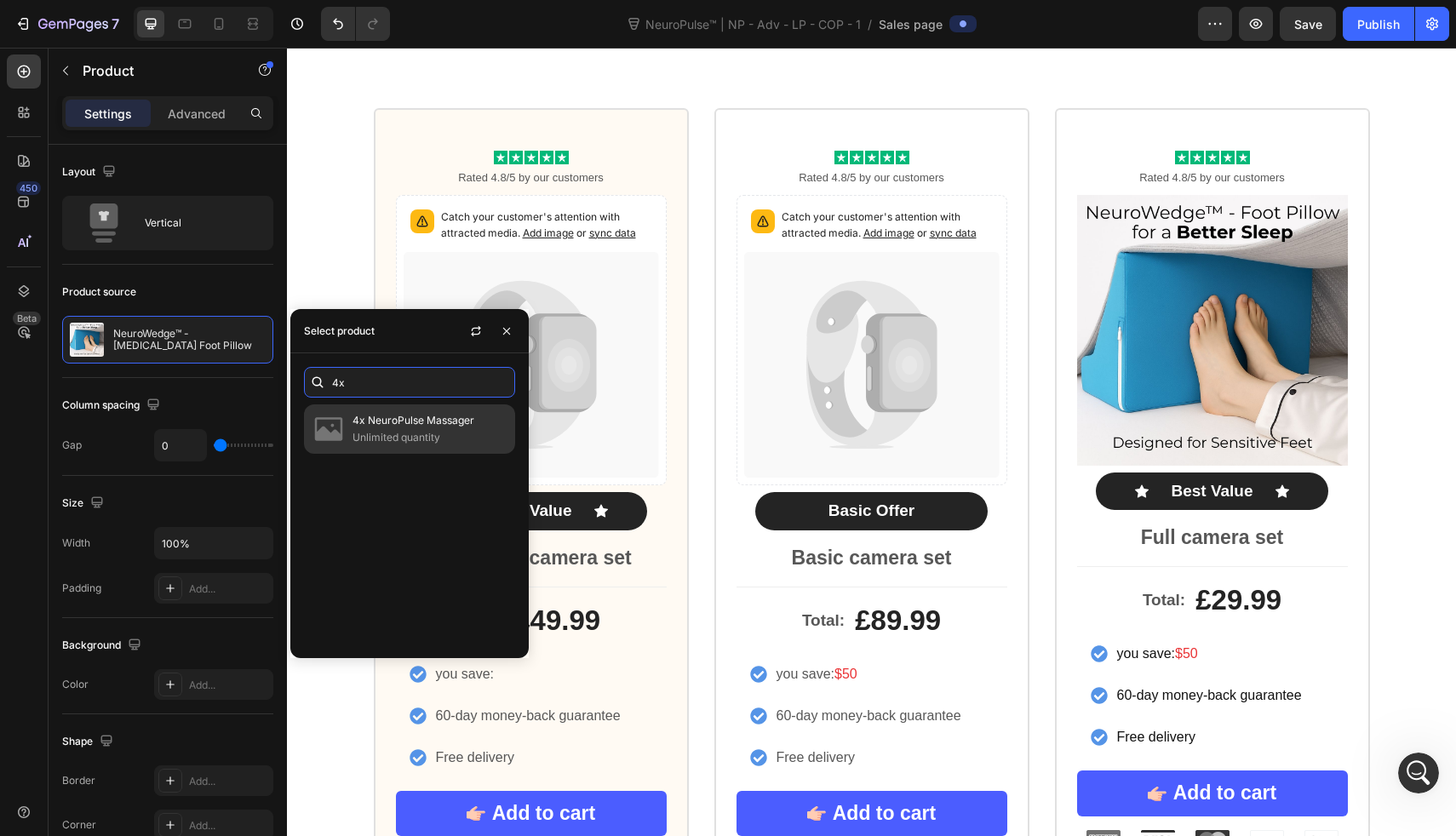
type input "4x"
click at [333, 439] on img at bounding box center [328, 429] width 34 height 34
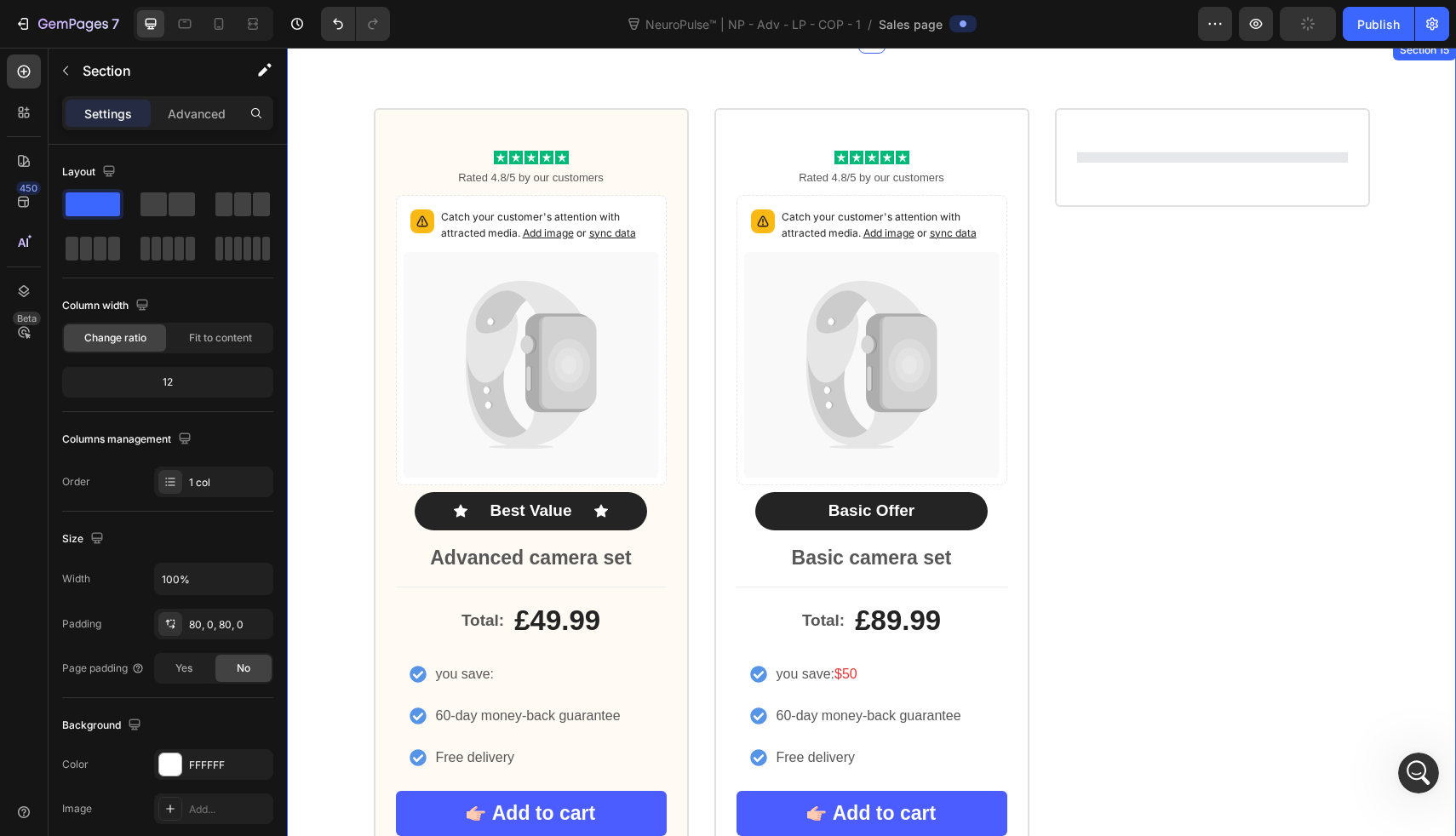
click at [1393, 232] on div "Icon Icon Icon Icon Icon Icon List Rated 4.8/5 by our customers Text Block Catc…" at bounding box center [871, 511] width 1169 height 805
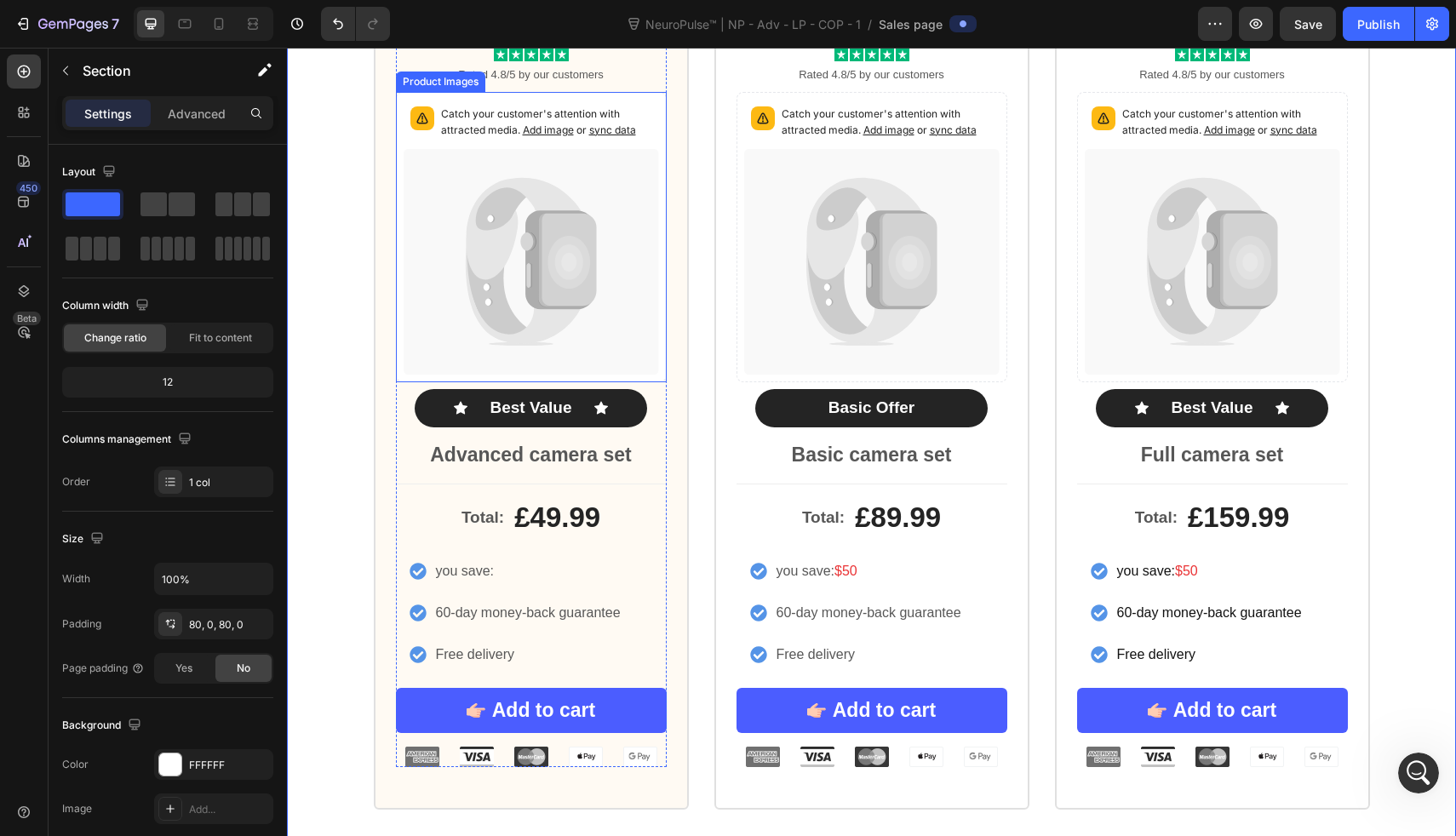
scroll to position [9050, 0]
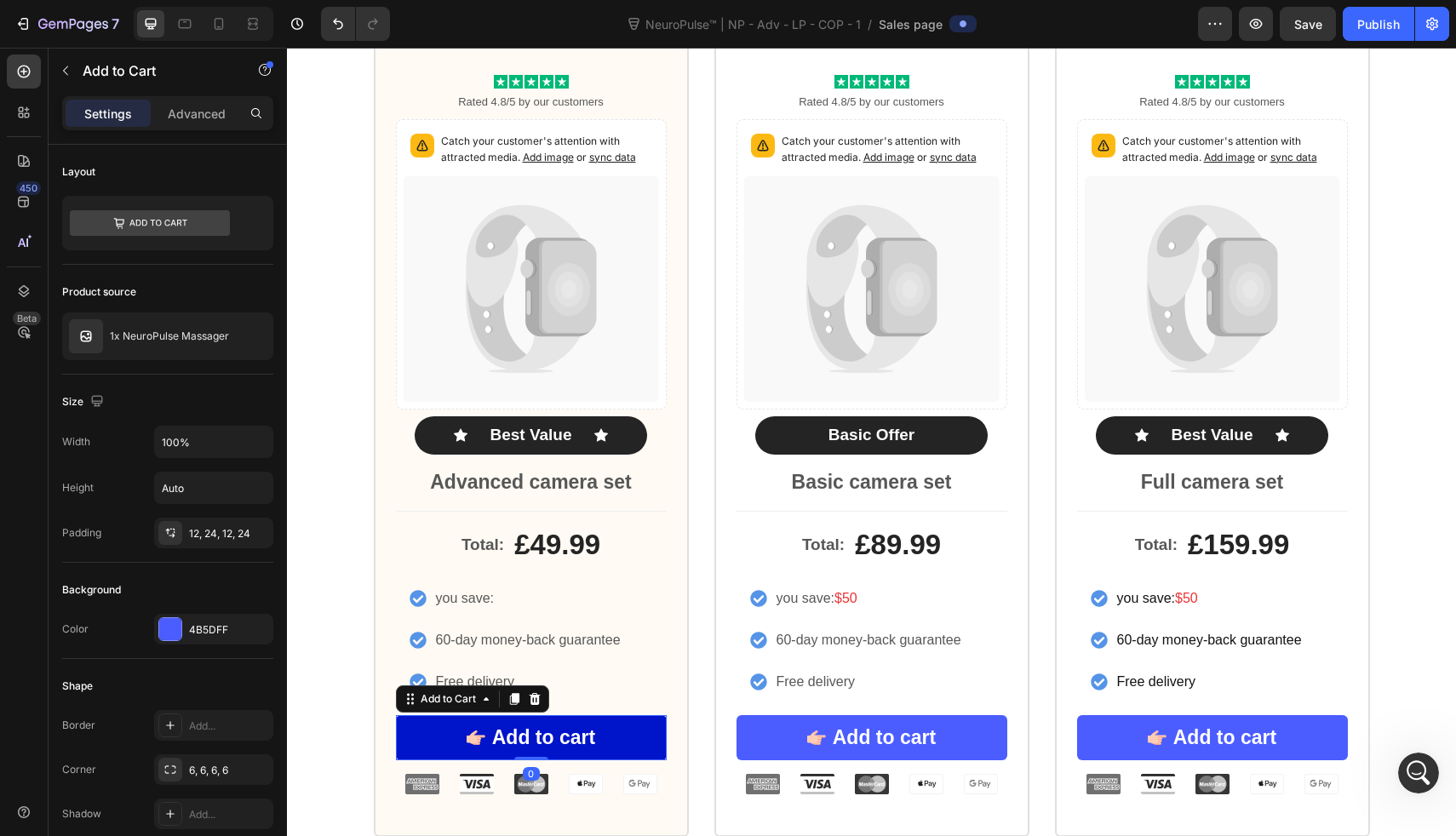
click at [629, 736] on button "Add to cart" at bounding box center [531, 738] width 270 height 46
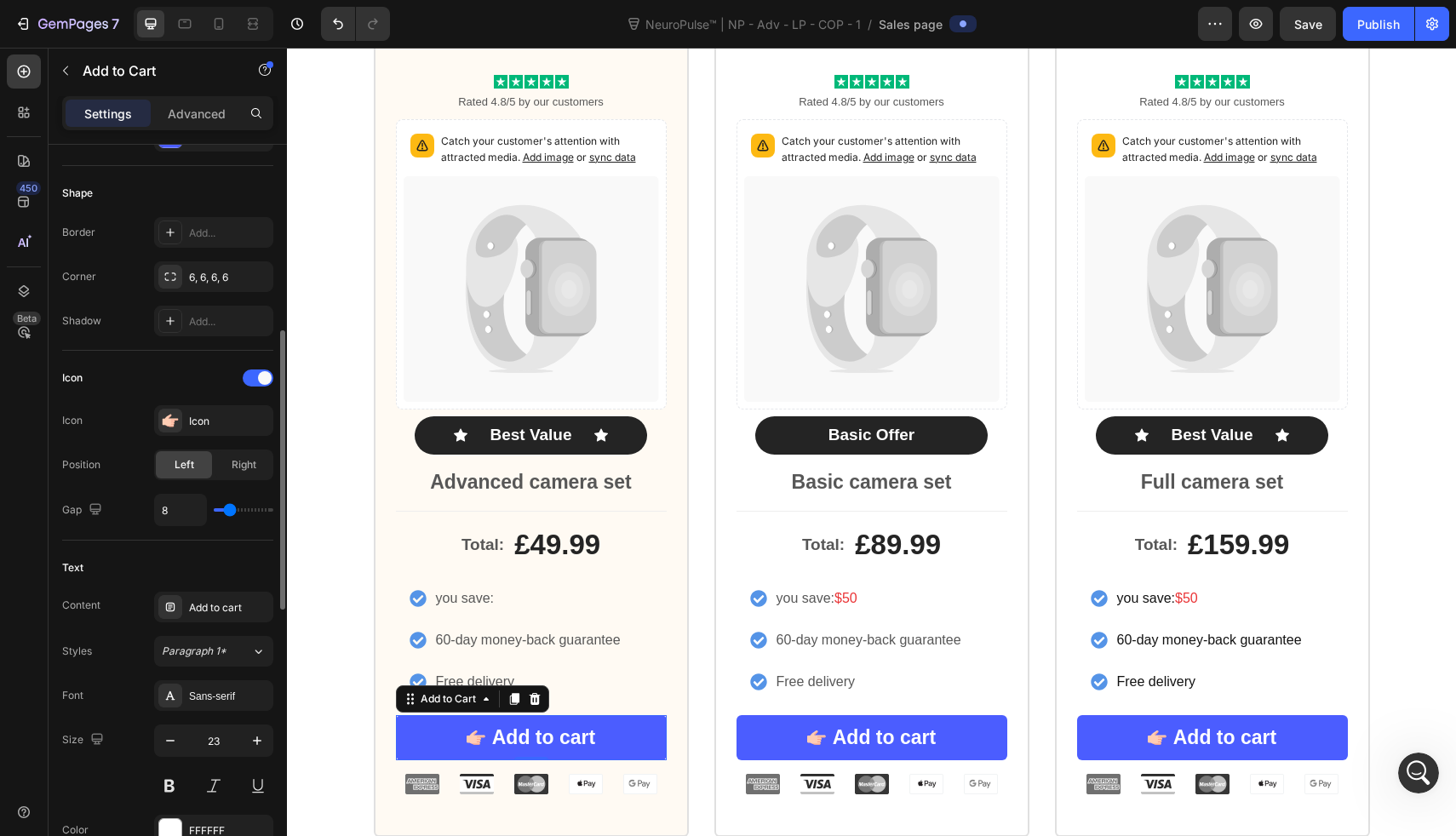
scroll to position [506, 0]
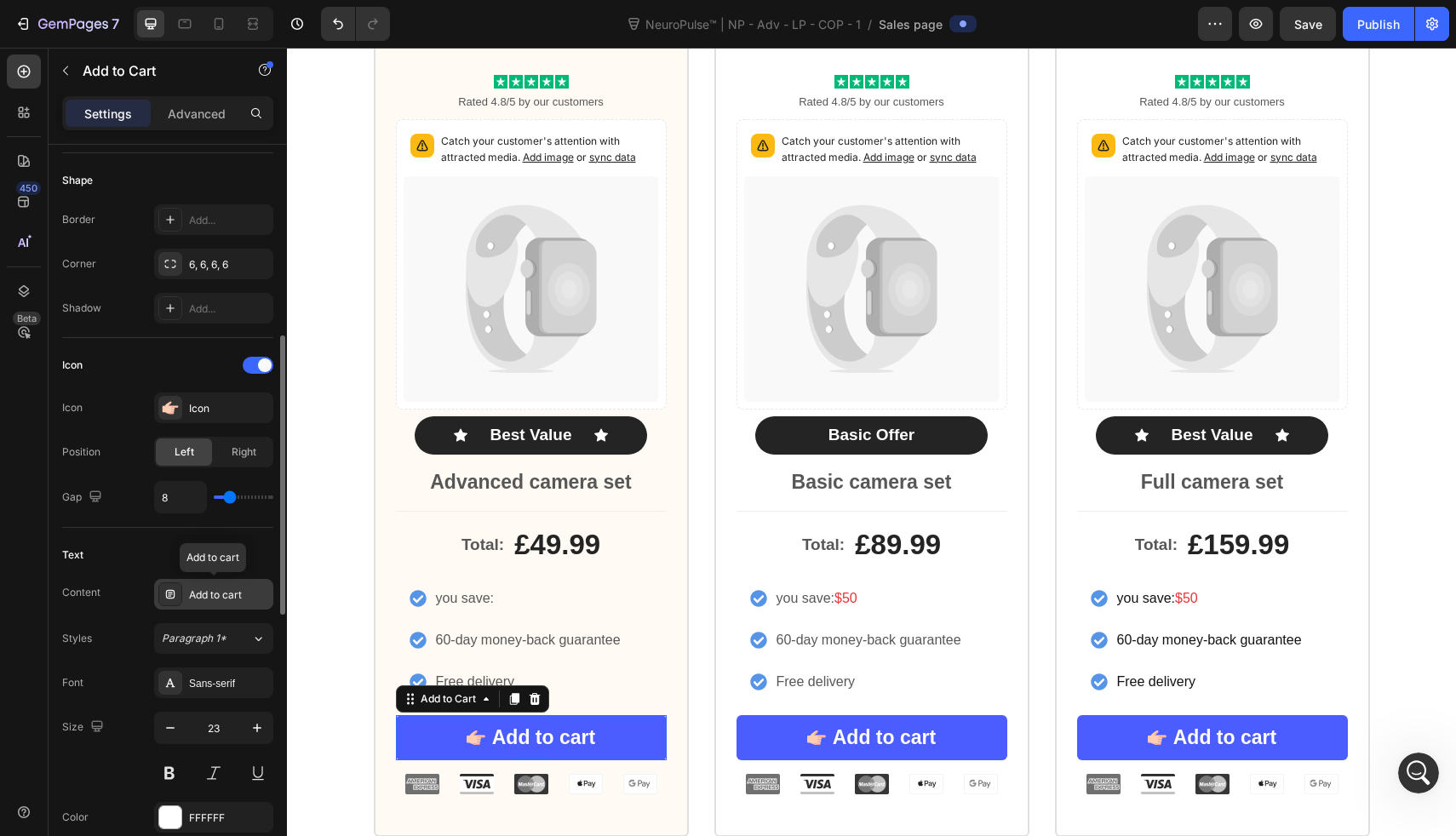
click at [250, 597] on div "Add to cart" at bounding box center [229, 596] width 80 height 16
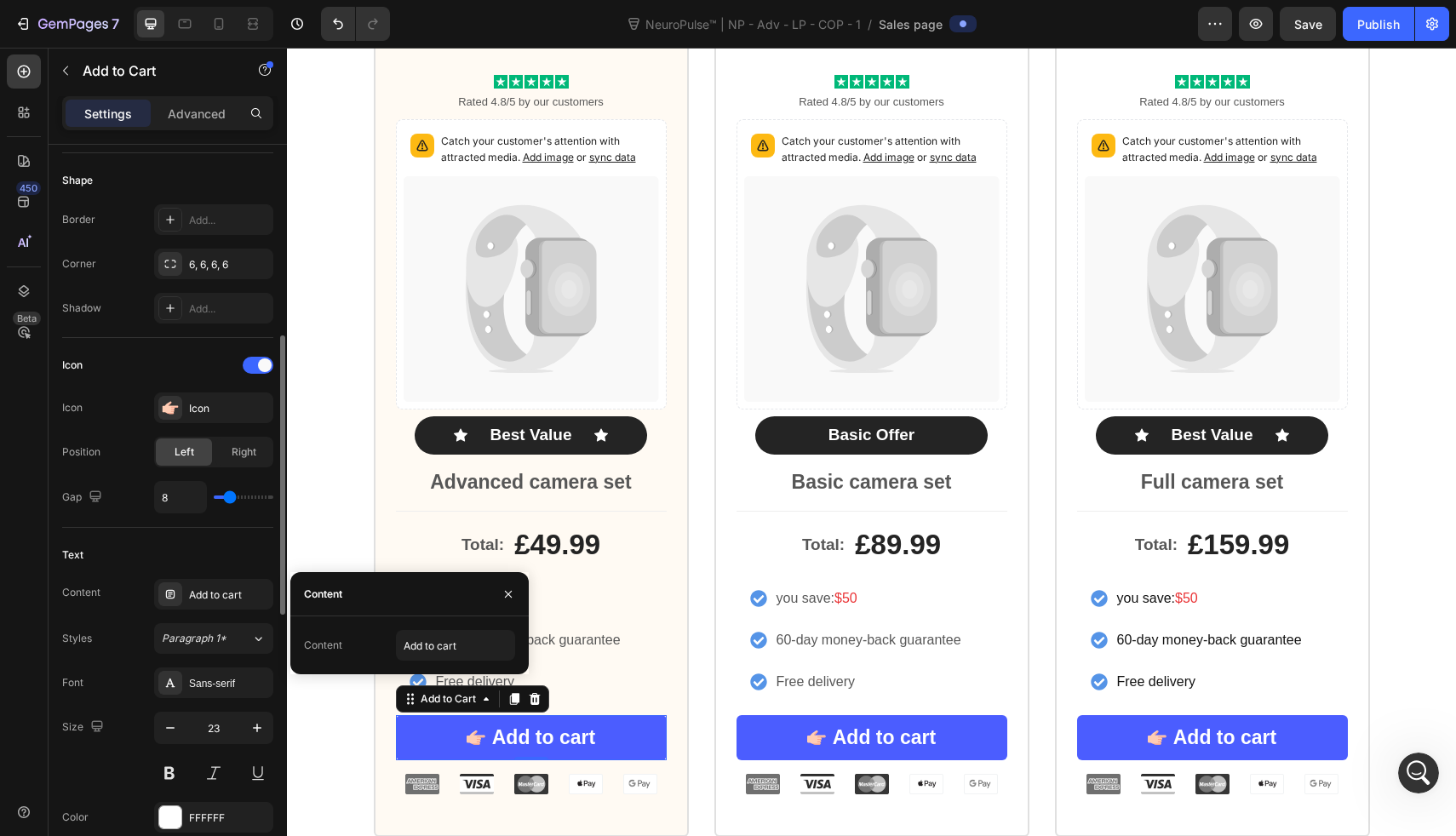
click at [251, 563] on div "Text" at bounding box center [168, 556] width 211 height 27
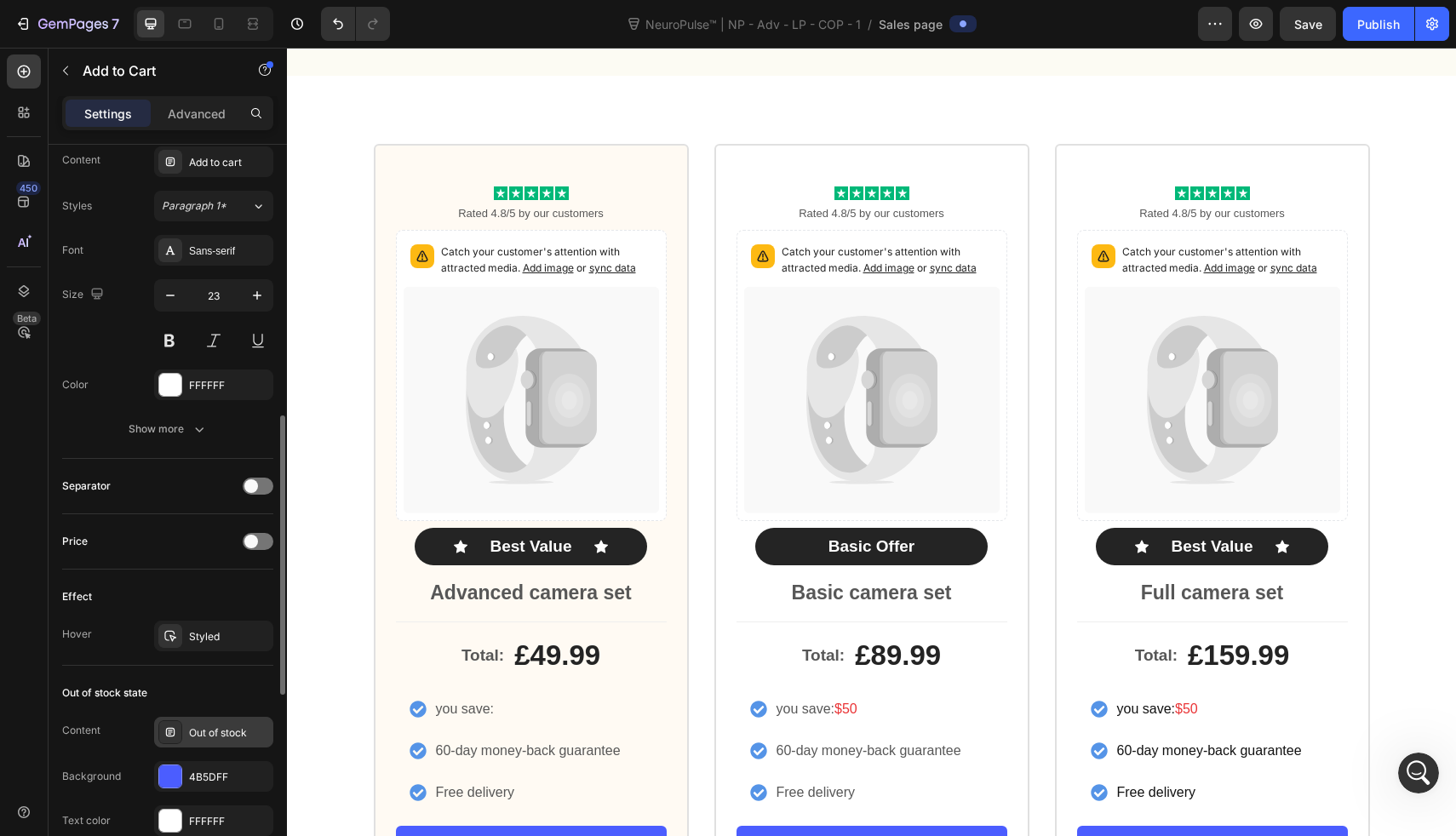
scroll to position [843, 0]
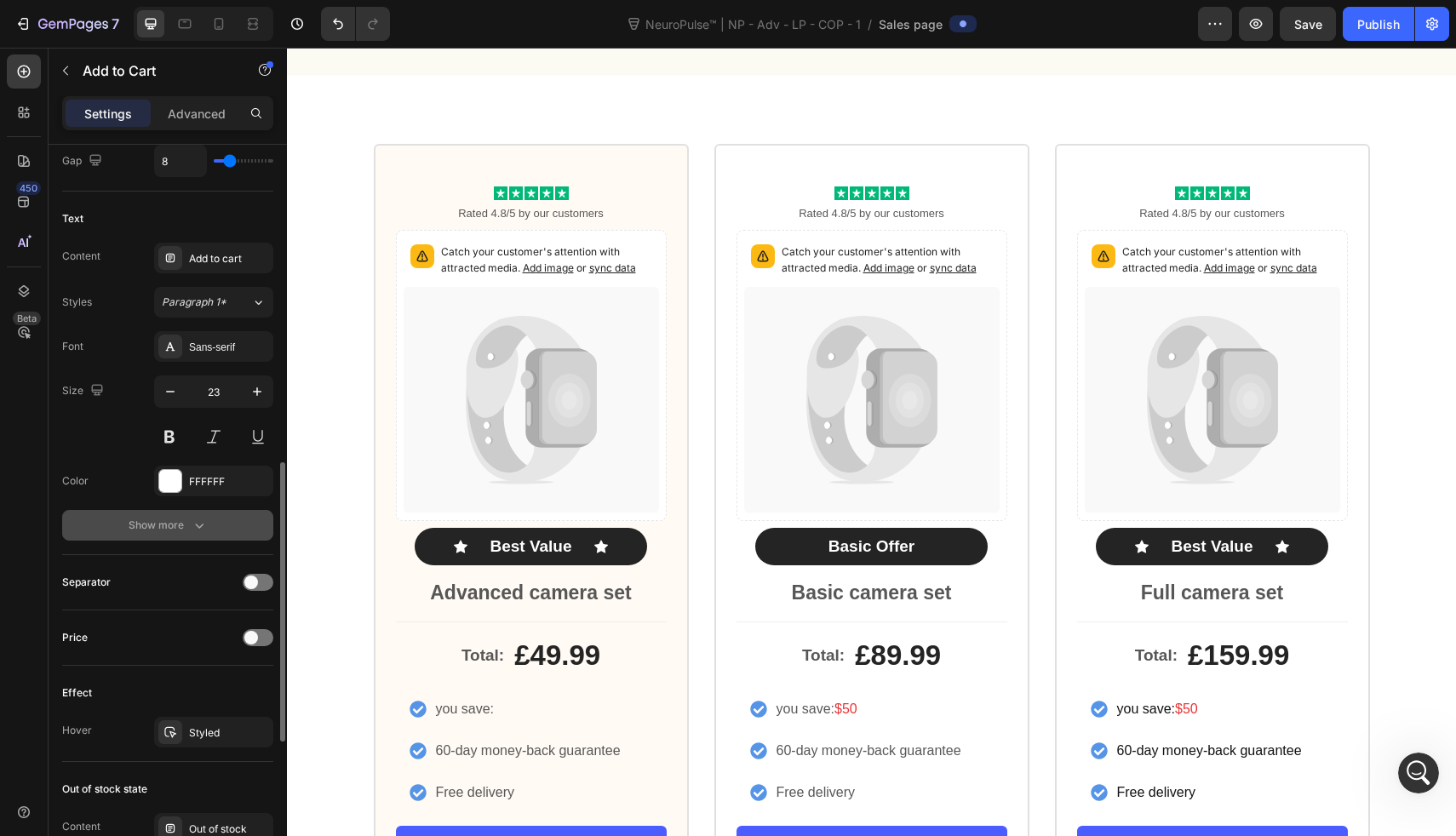
click at [178, 519] on div "Show more" at bounding box center [168, 524] width 79 height 17
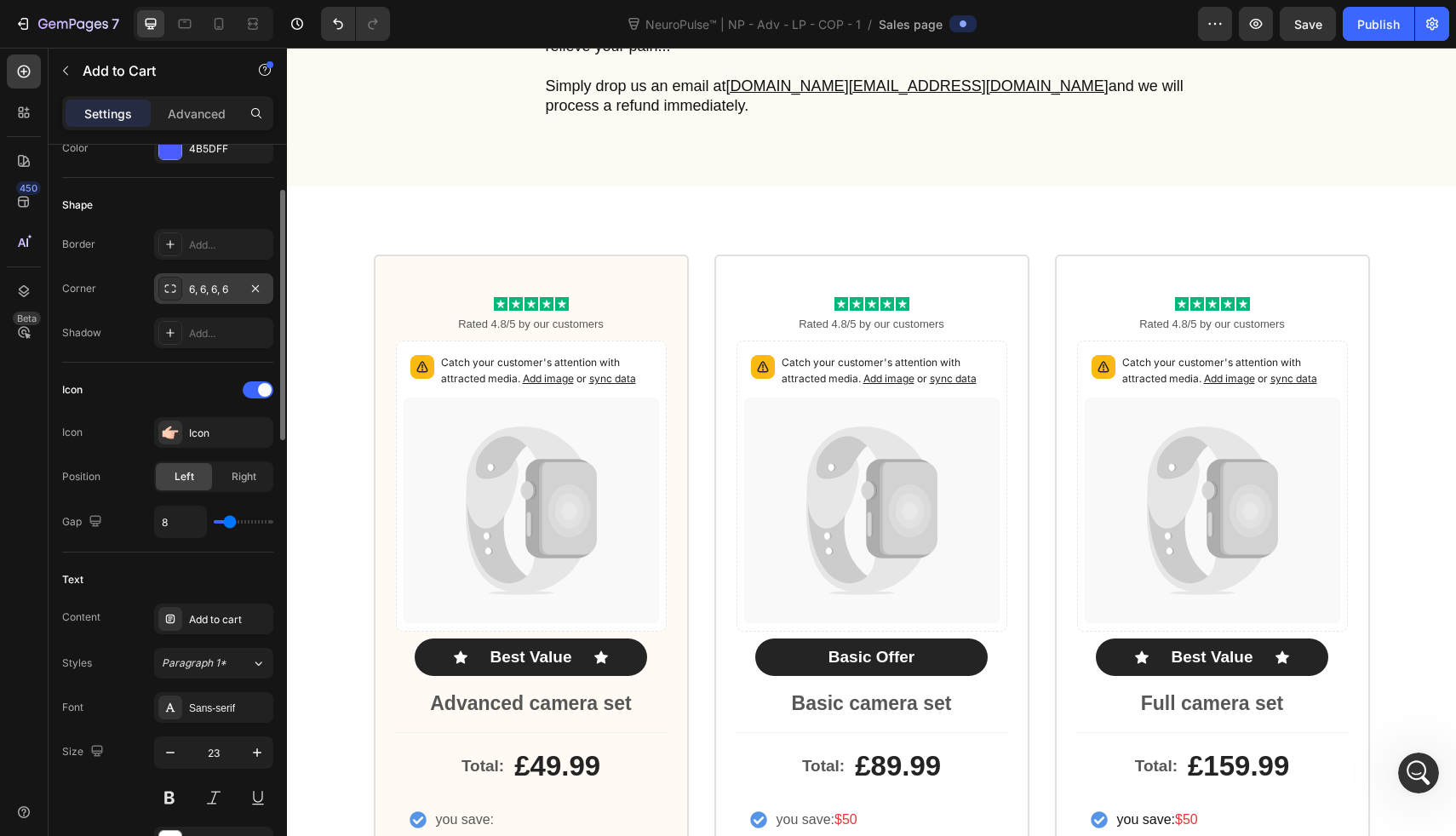
scroll to position [0, 0]
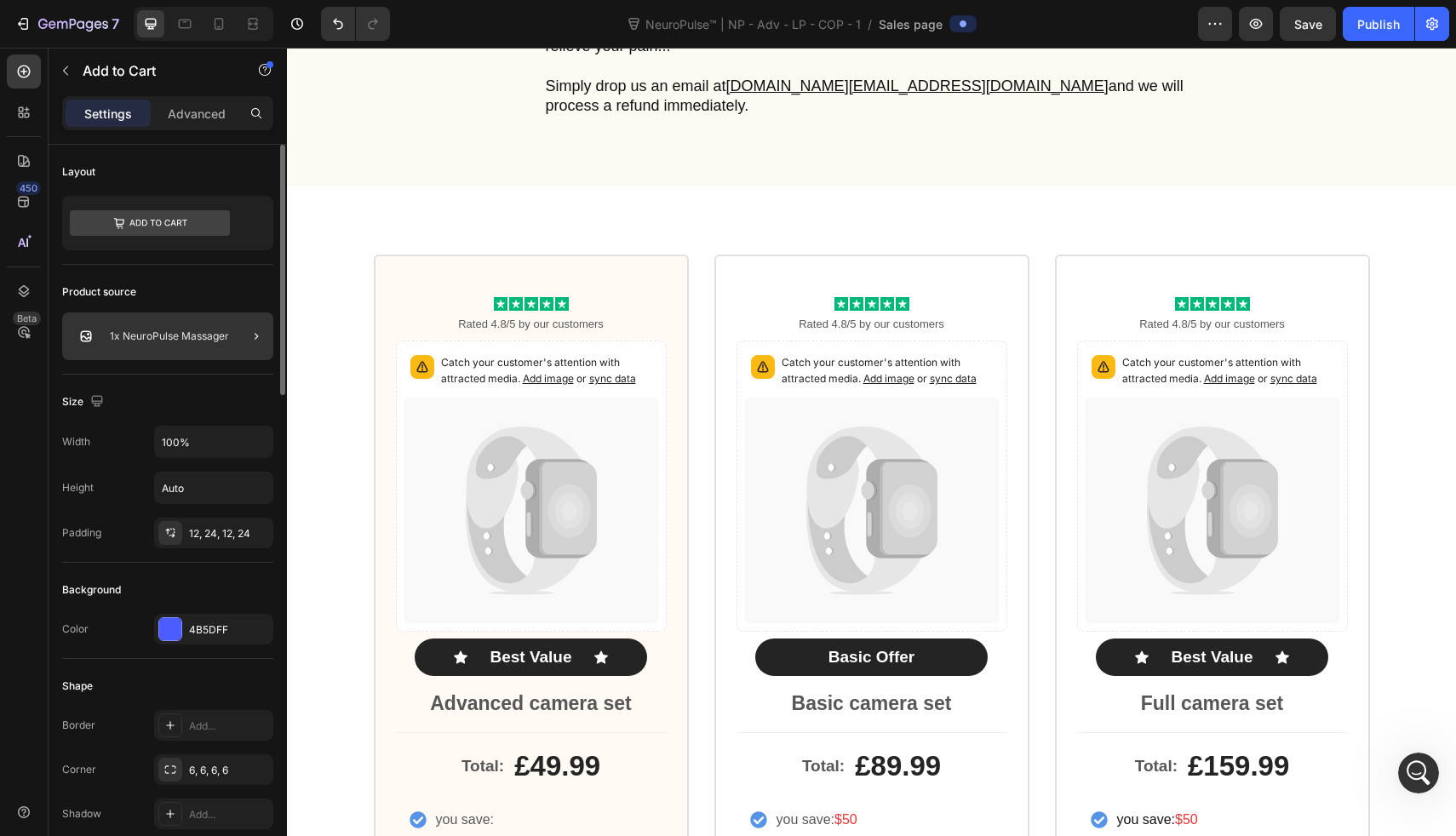
click at [233, 336] on div at bounding box center [249, 336] width 48 height 48
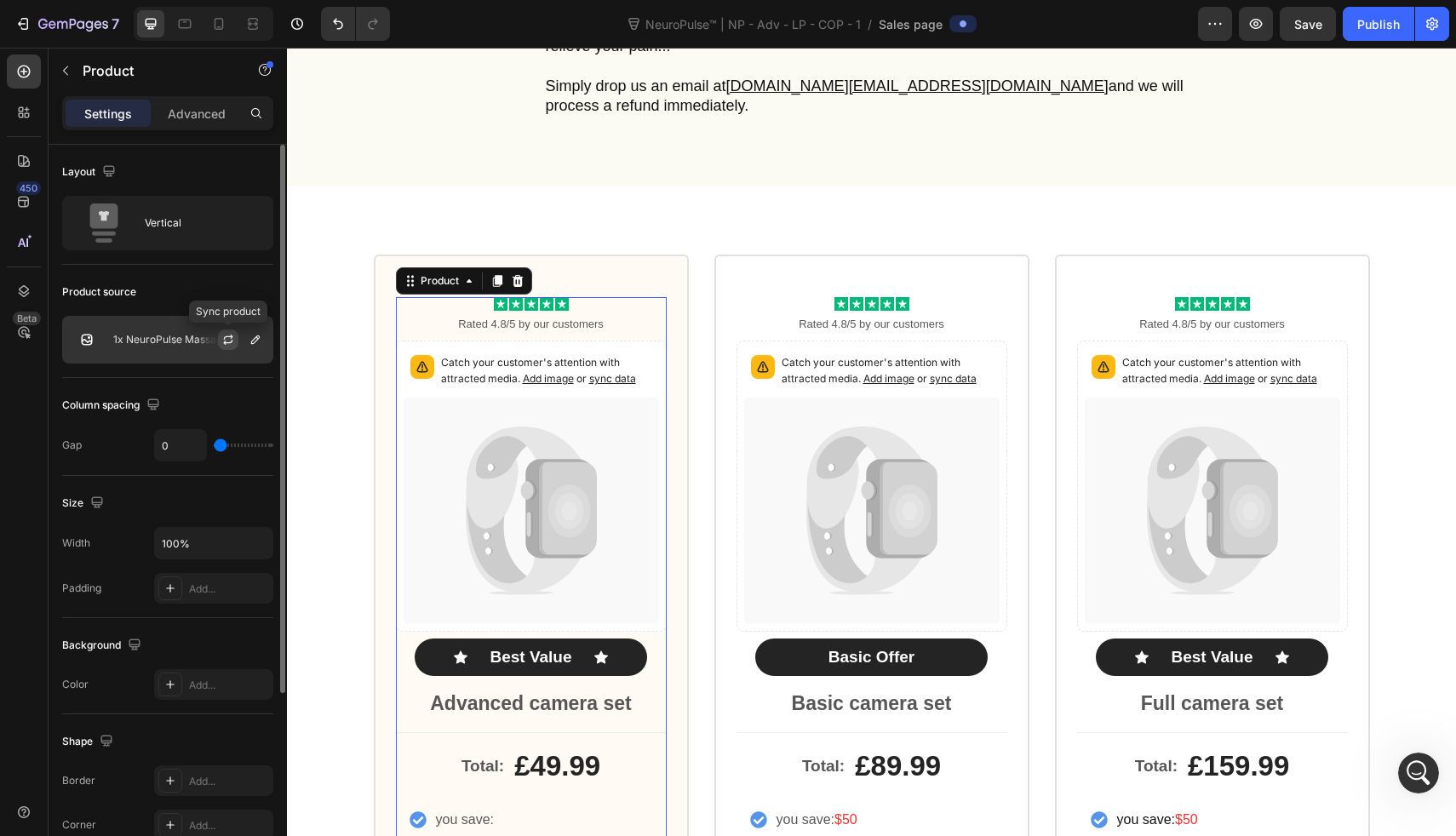
click at [228, 337] on icon "button" at bounding box center [229, 340] width 14 height 14
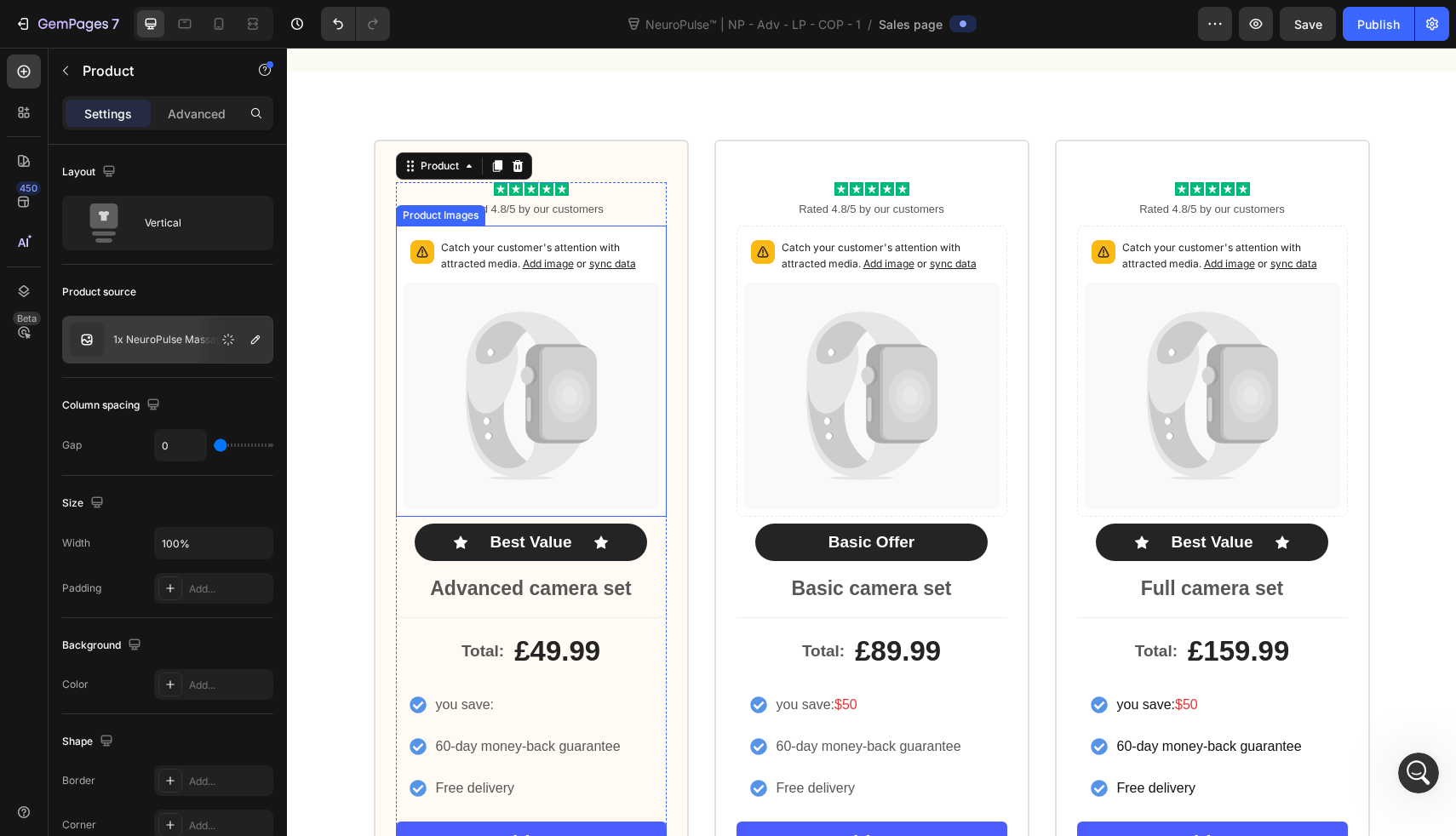
scroll to position [7787, 0]
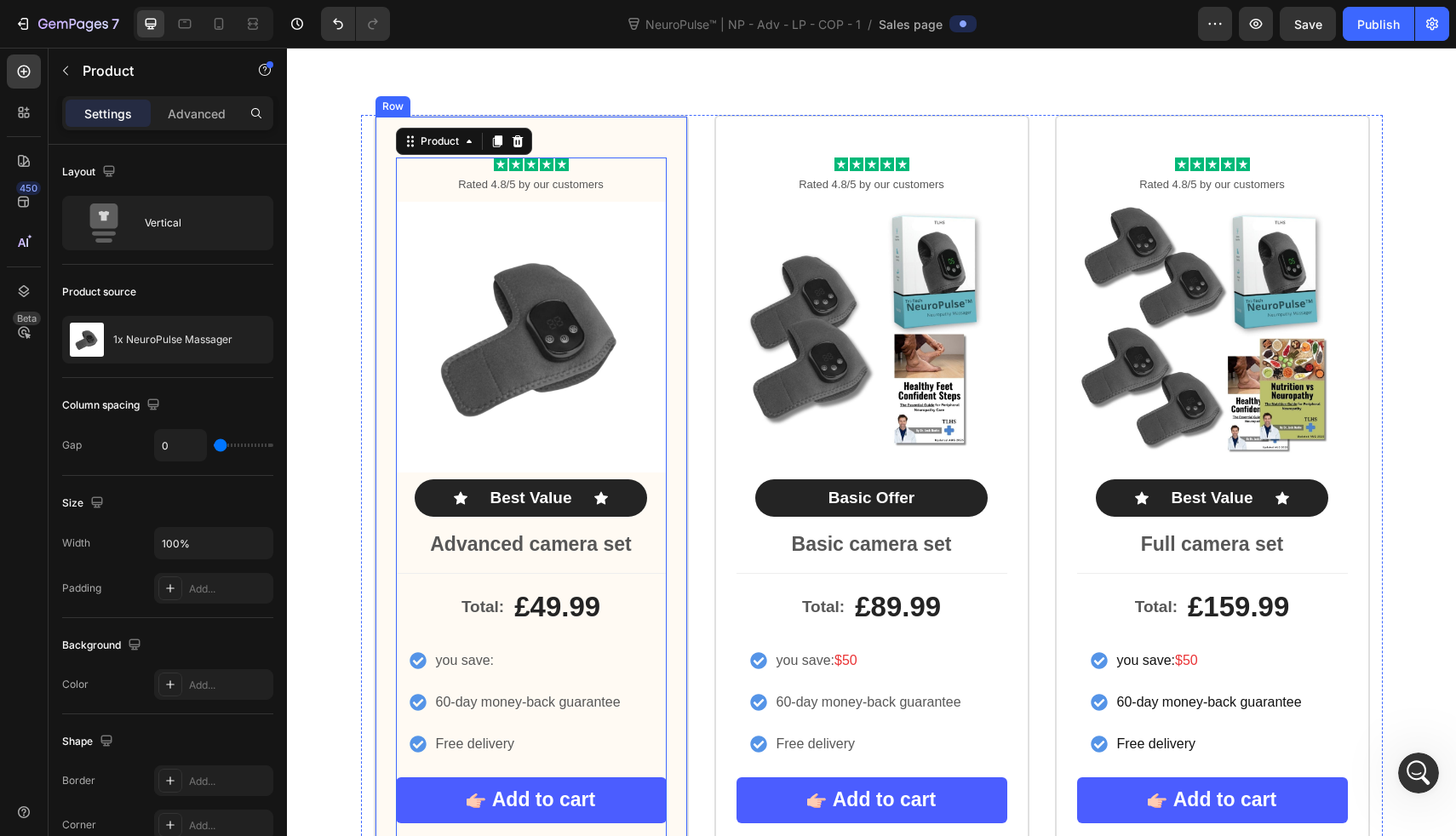
click at [591, 119] on div "Icon Icon Icon Icon Icon Icon List Rated 4.8/5 by our customers Text Block Prod…" at bounding box center [531, 508] width 315 height 785
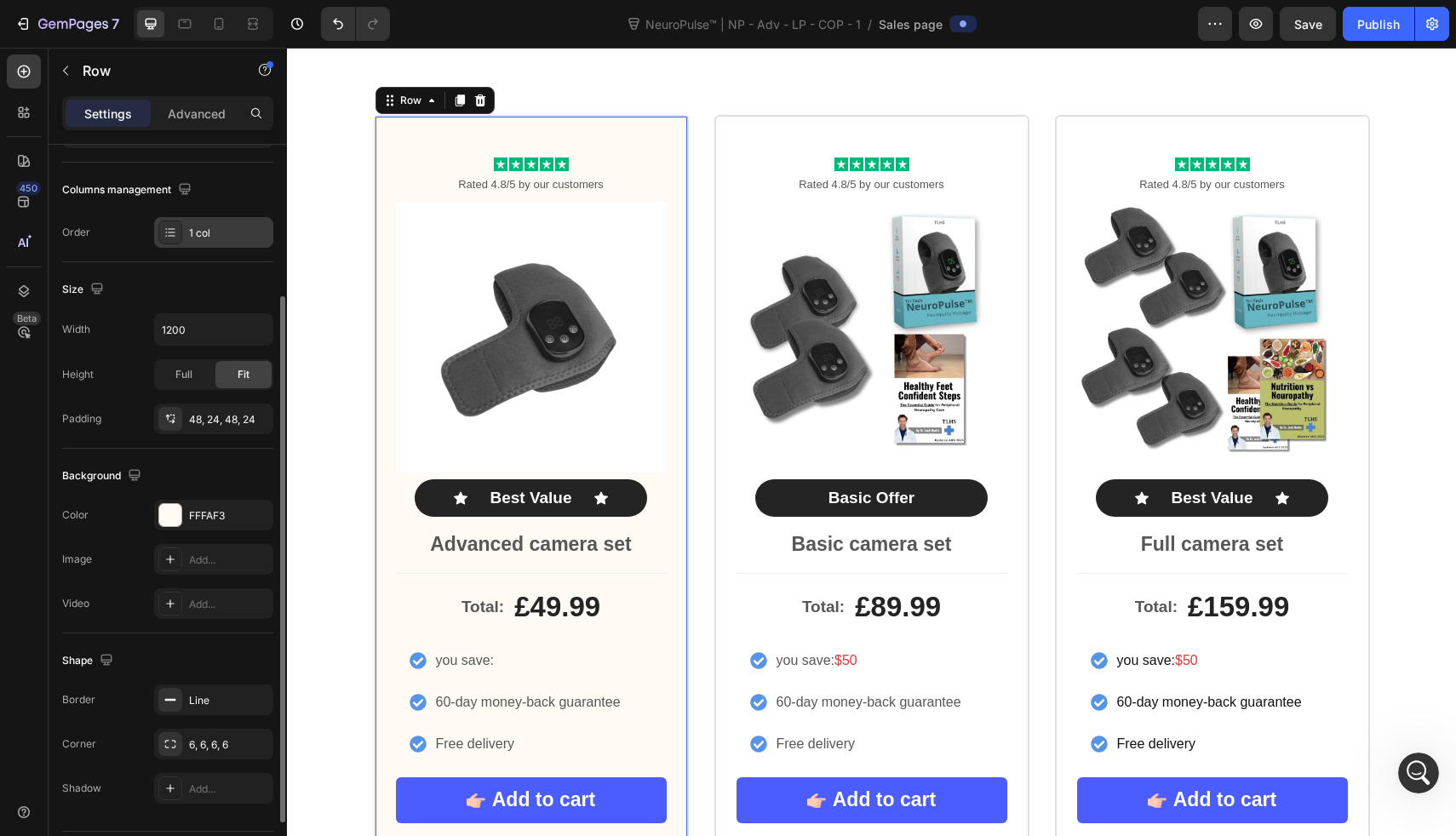
scroll to position [257, 0]
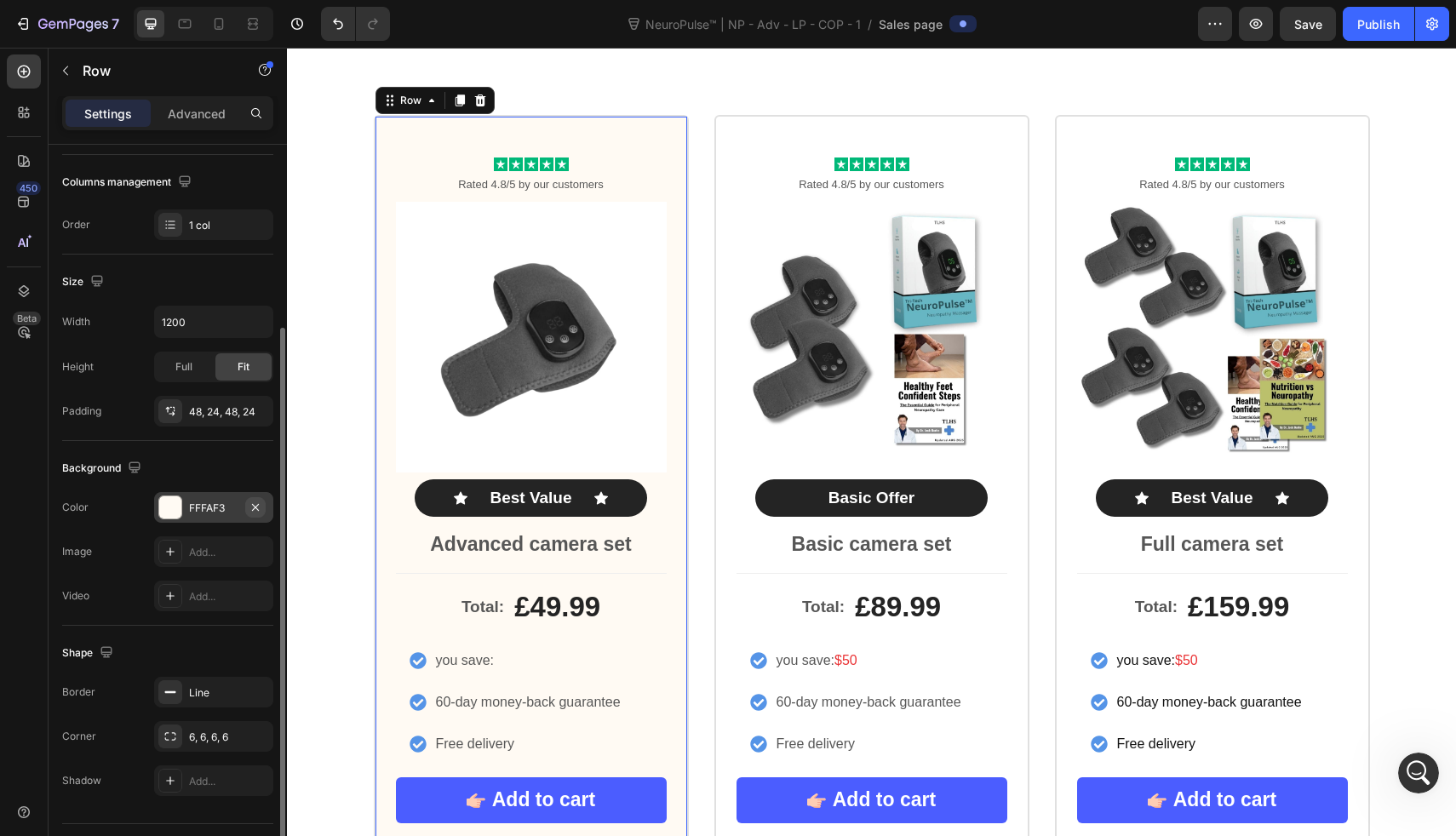
click at [249, 508] on icon "button" at bounding box center [256, 508] width 14 height 14
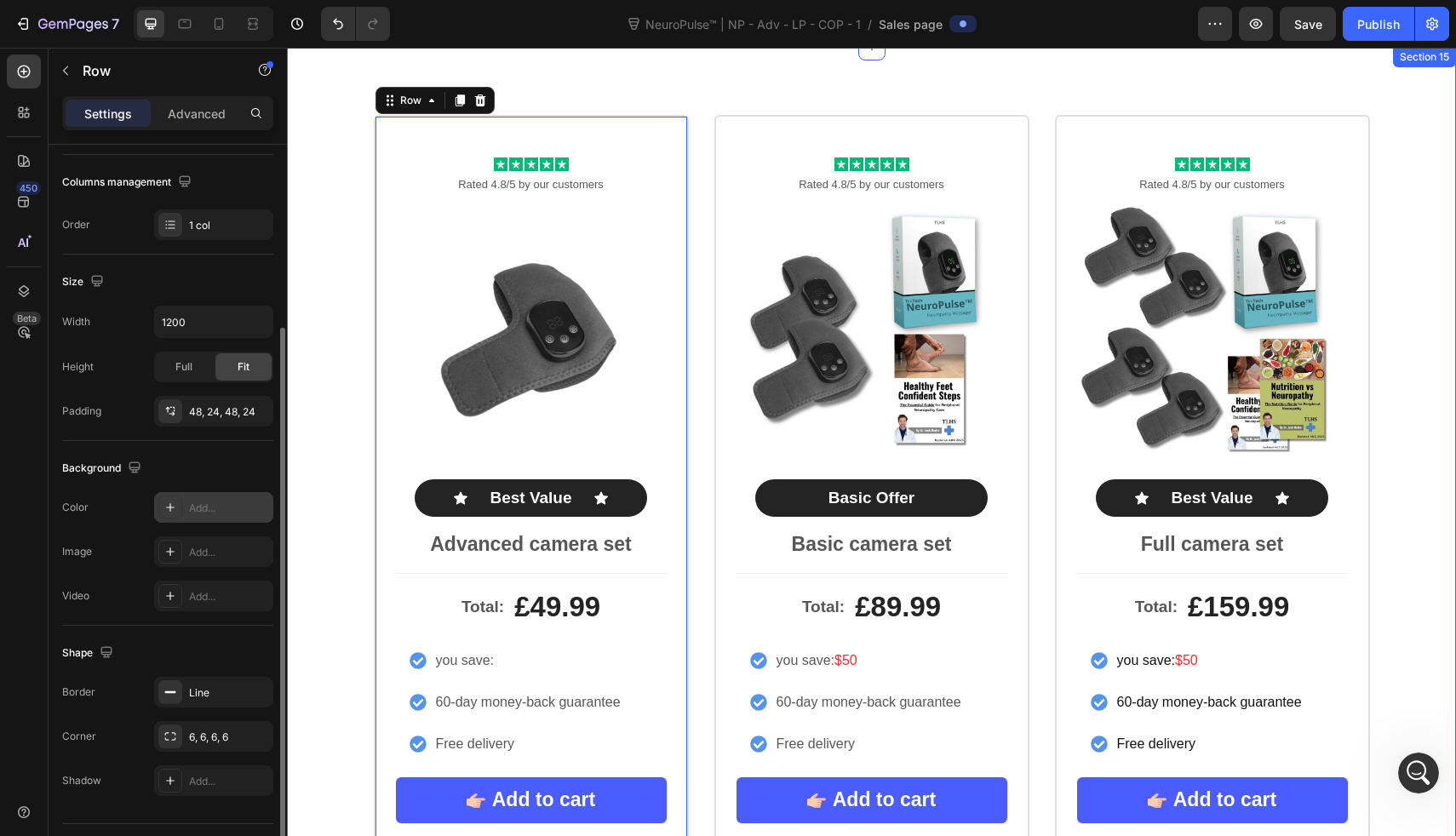
click at [324, 479] on div "Icon Icon Icon Icon Icon Icon List Rated 4.8/5 by our customers Text Block Prod…" at bounding box center [871, 508] width 1169 height 785
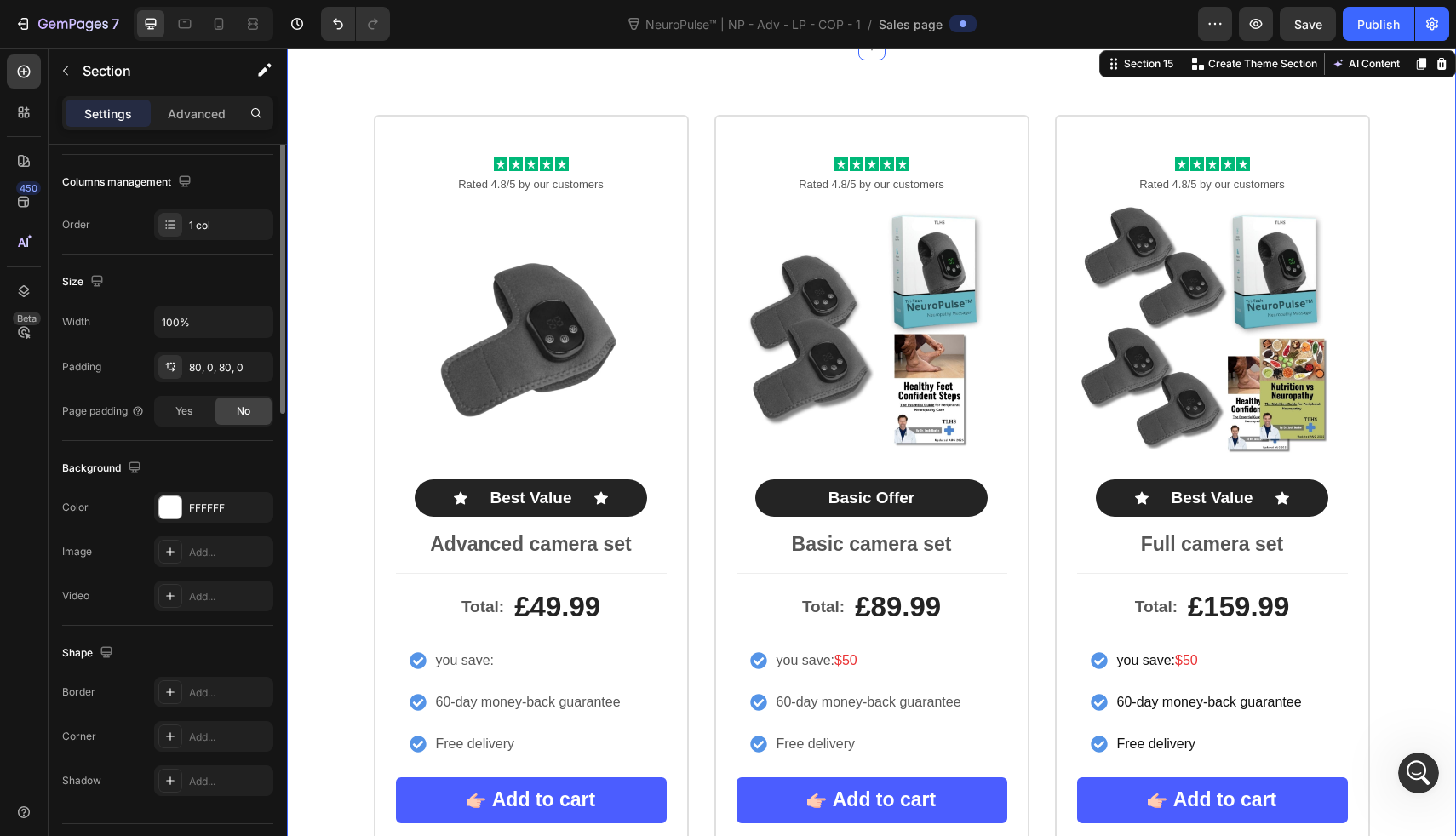
scroll to position [0, 0]
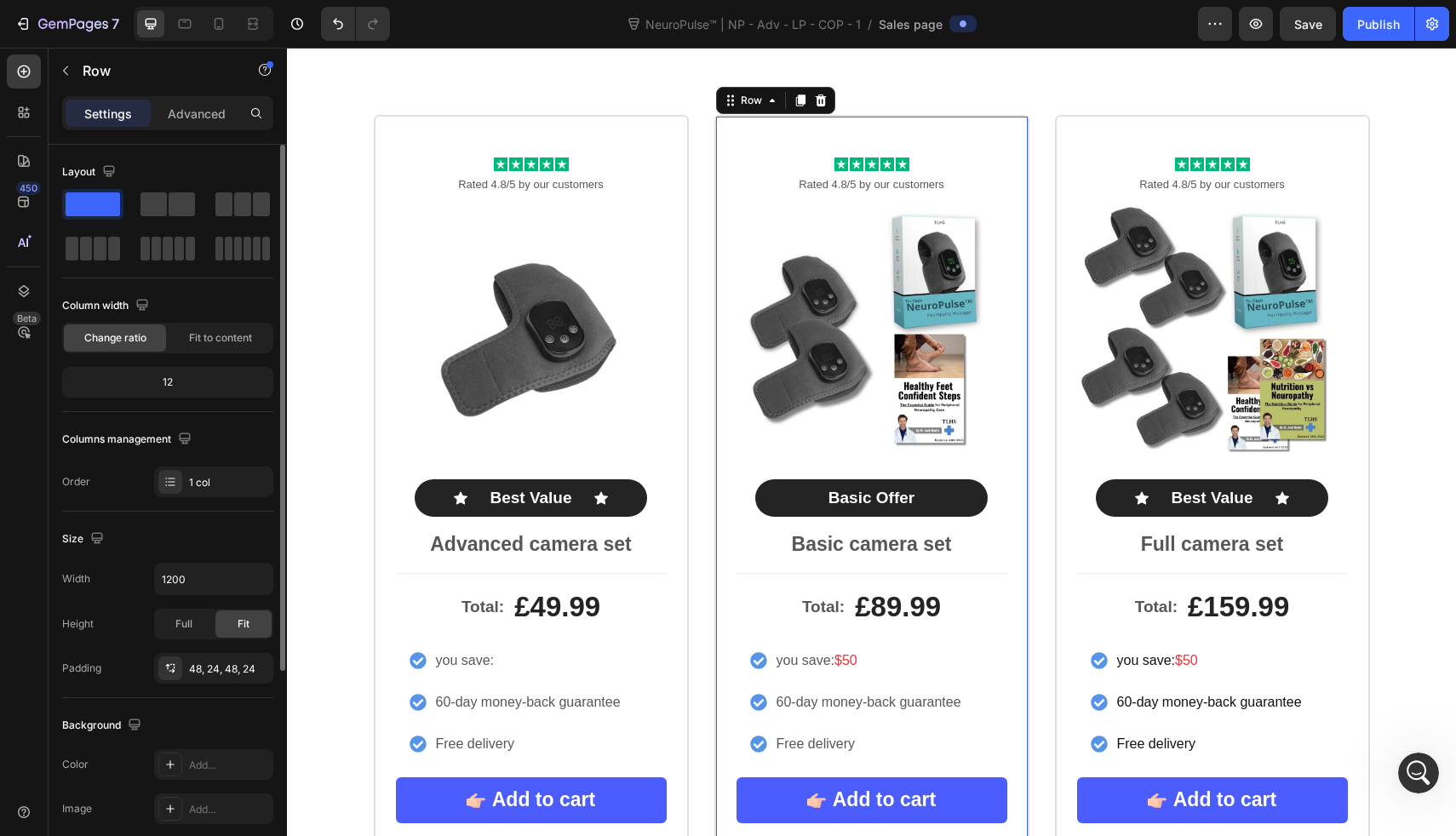
click at [724, 119] on div "Icon Icon Icon Icon Icon Icon List Rated 4.8/5 by our customers Text Block Prod…" at bounding box center [872, 508] width 315 height 785
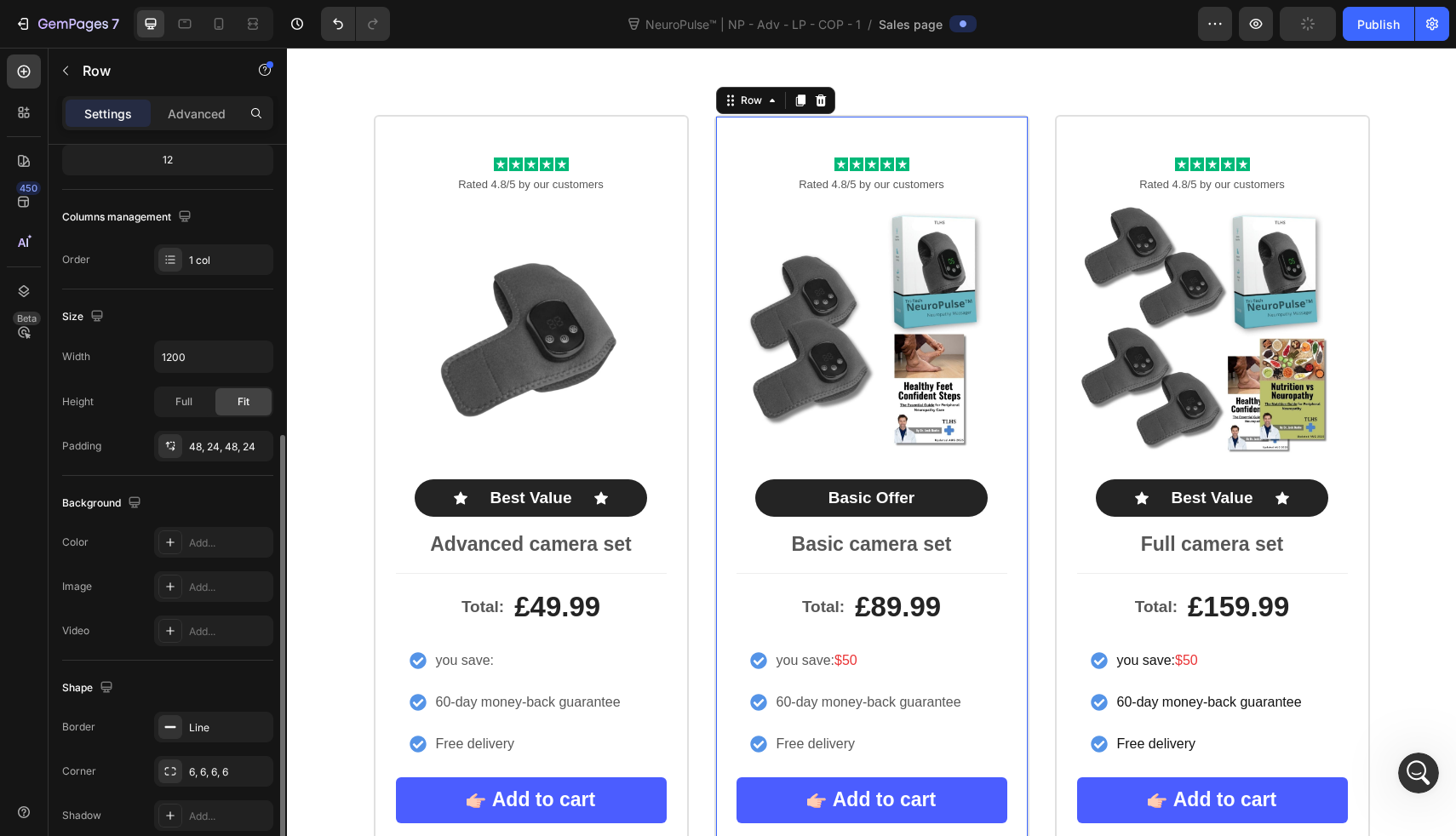
scroll to position [299, 0]
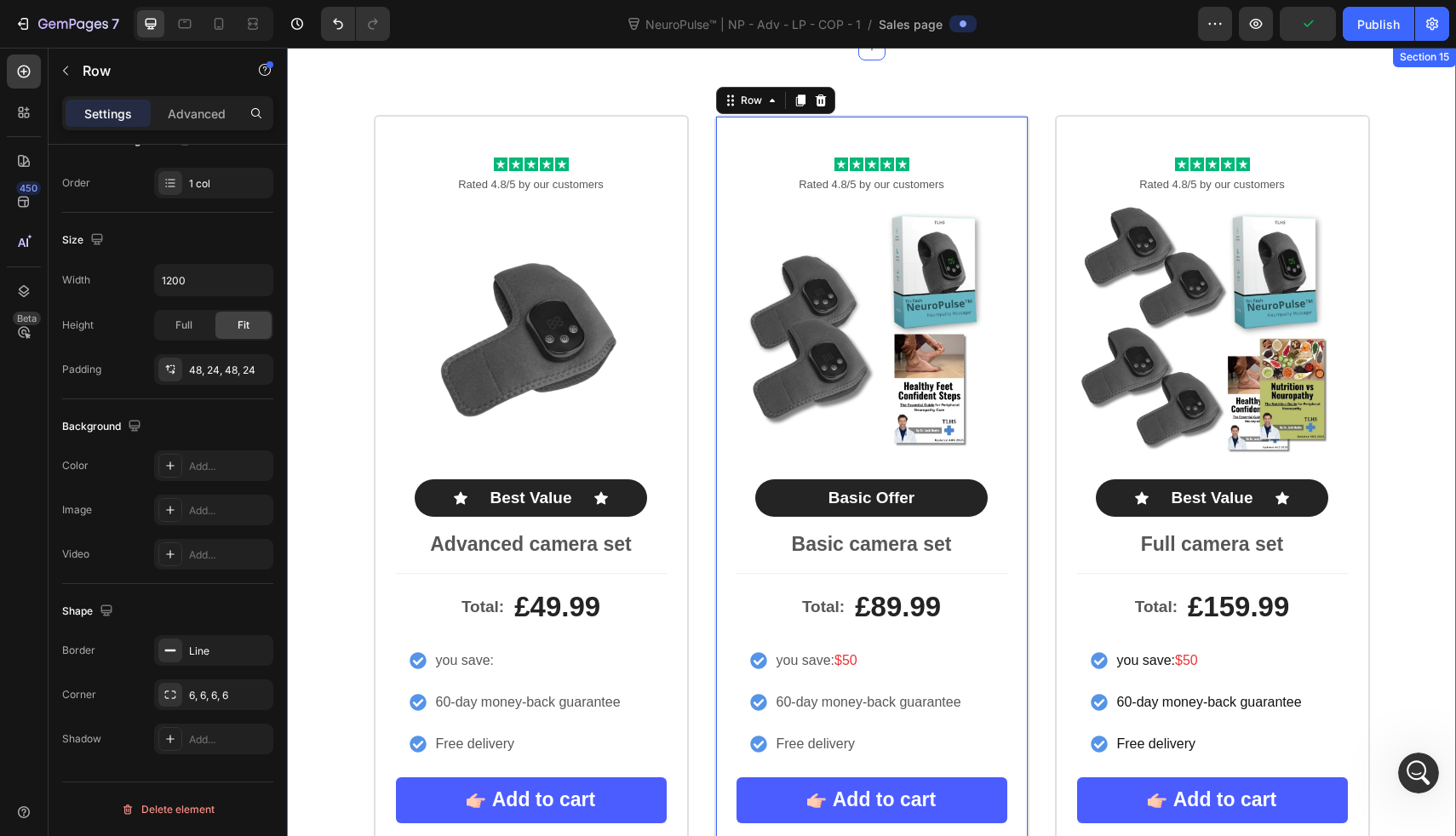
click at [390, 79] on div "Icon Icon Icon Icon Icon Icon List Rated 4.8/5 by our customers Text Block Prod…" at bounding box center [871, 508] width 1169 height 922
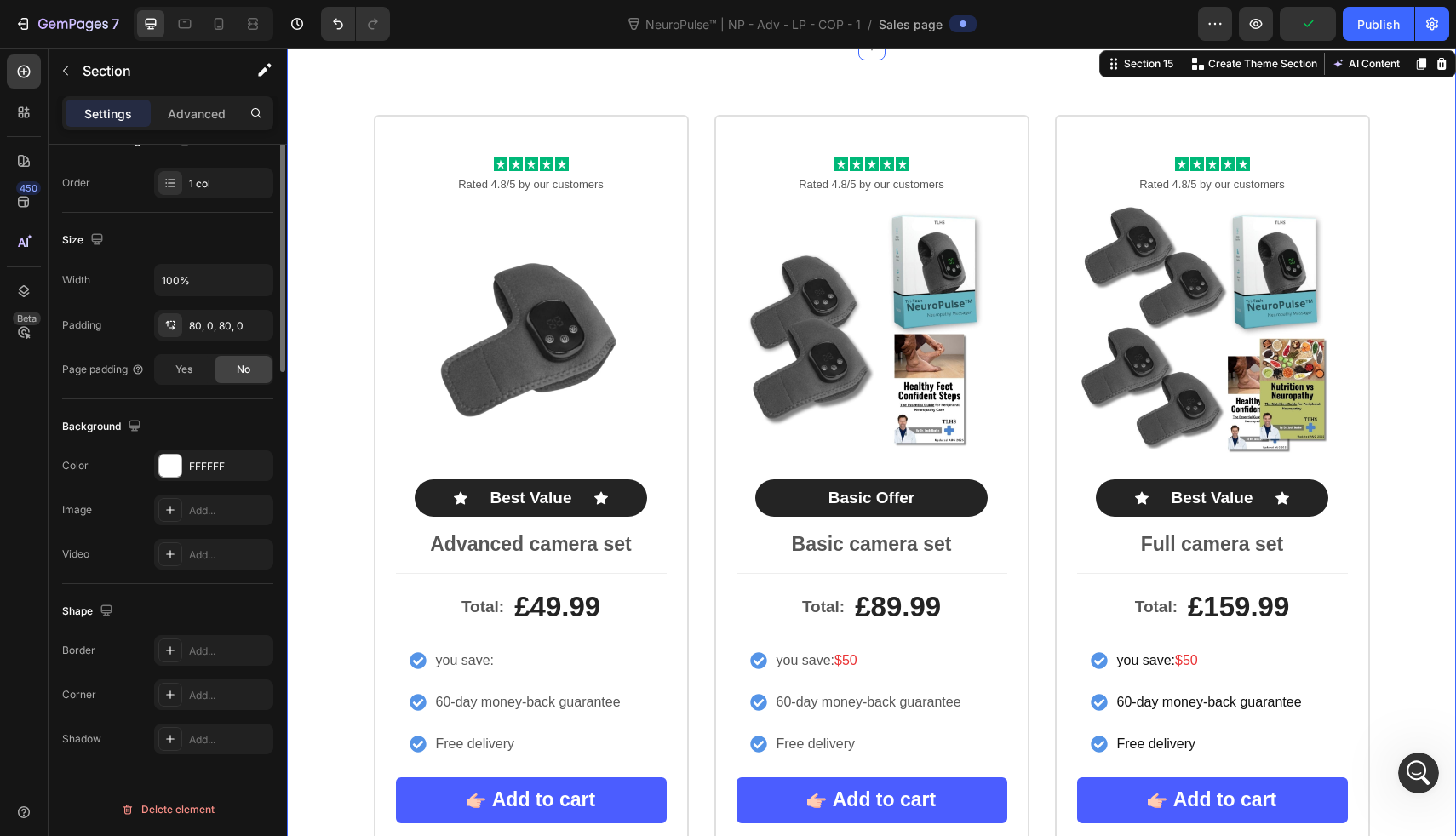
scroll to position [0, 0]
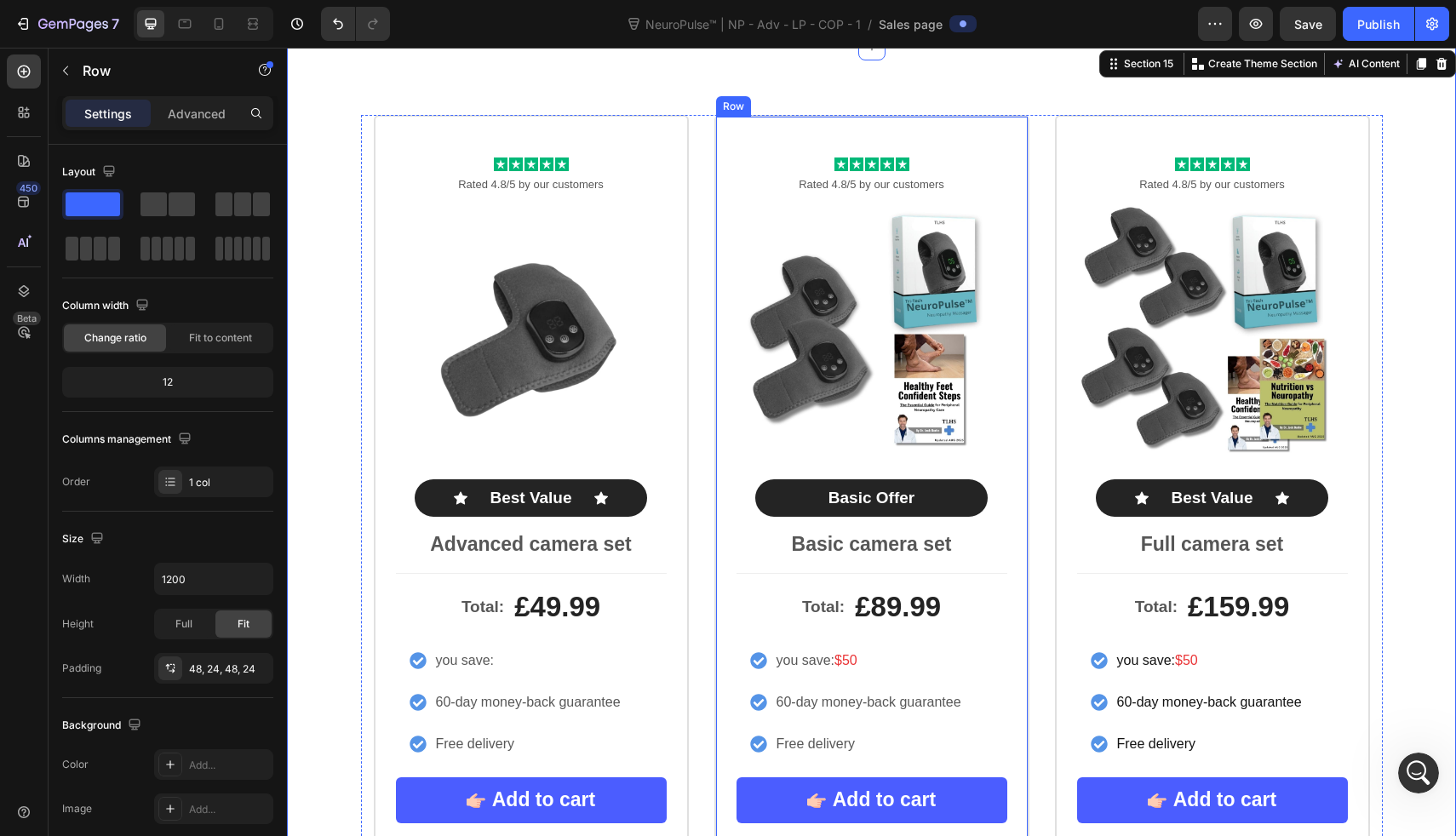
click at [715, 122] on div "Icon Icon Icon Icon Icon Icon List Rated 4.8/5 by our customers Text Block Prod…" at bounding box center [872, 508] width 315 height 785
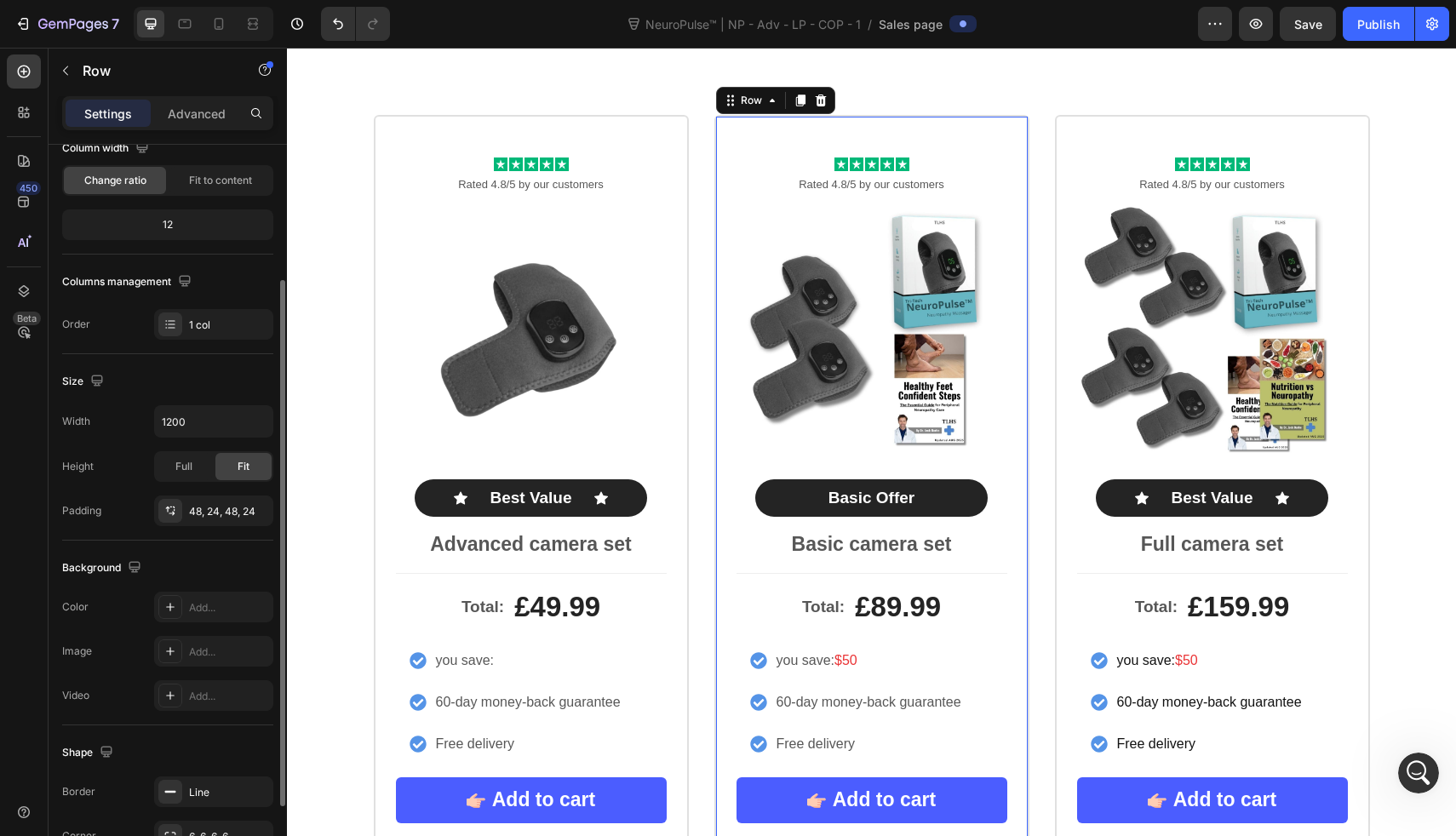
scroll to position [171, 0]
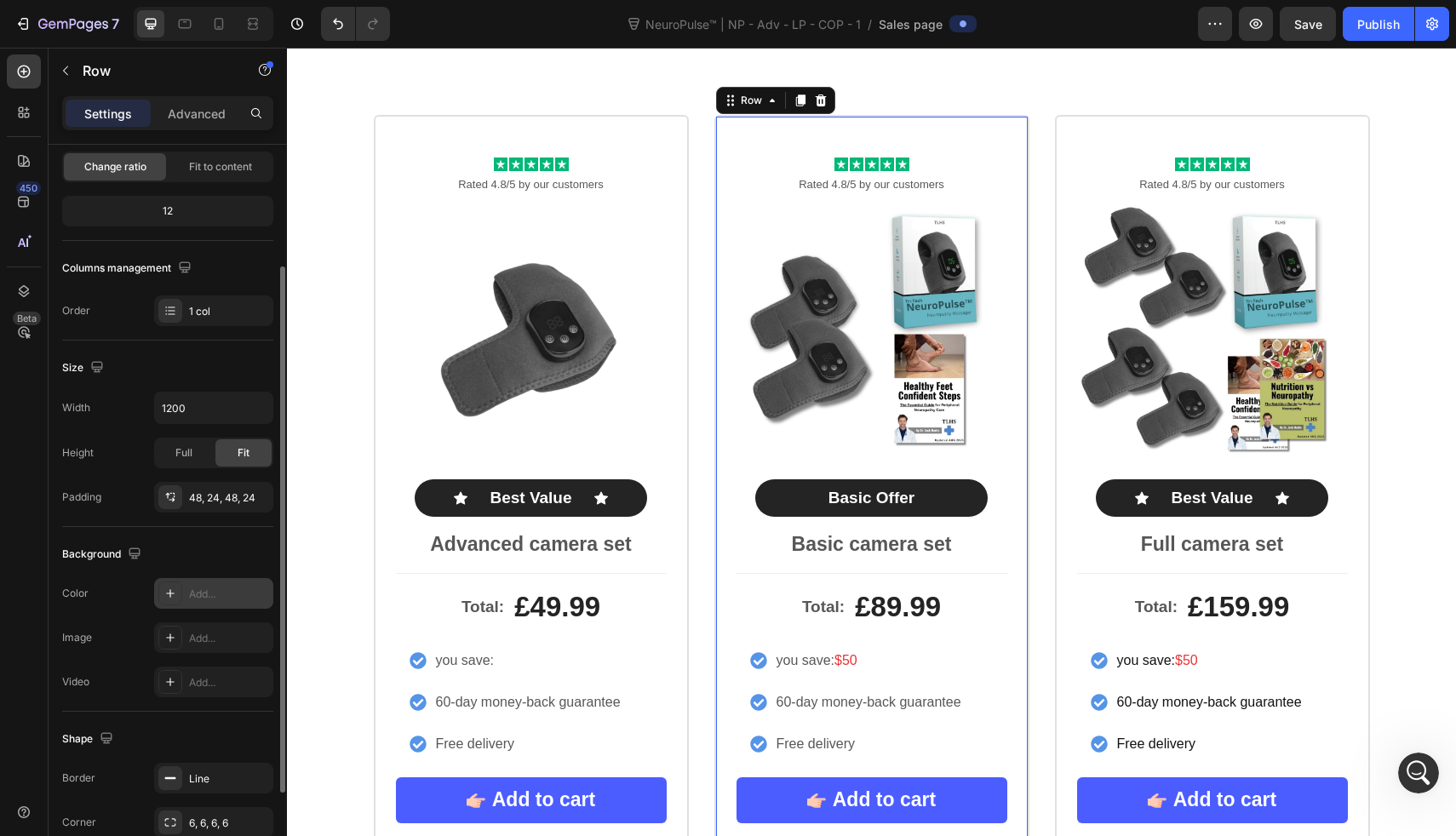
click at [214, 598] on div "Add..." at bounding box center [229, 595] width 80 height 16
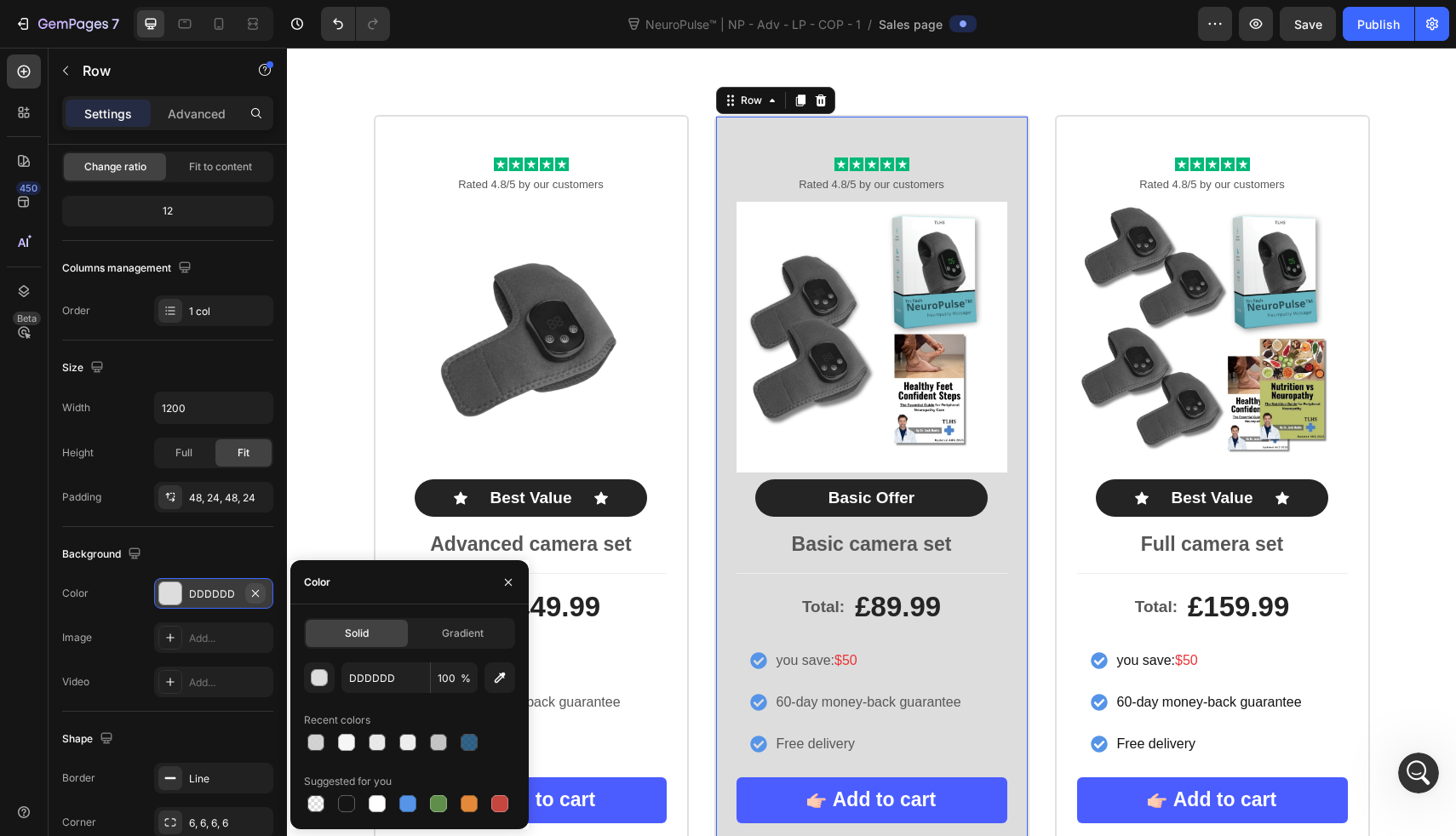
click at [259, 601] on button "button" at bounding box center [255, 593] width 21 height 21
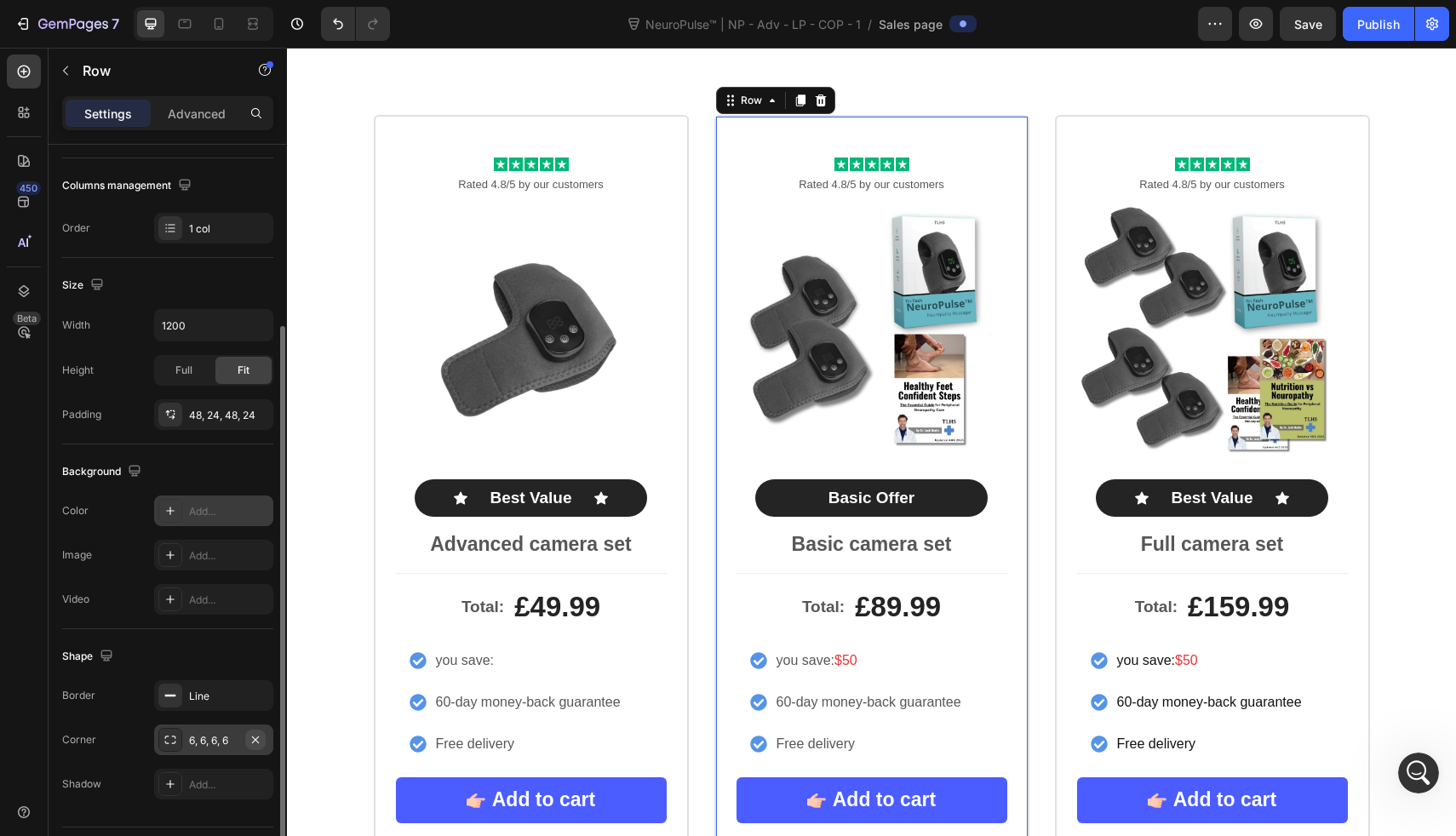
scroll to position [299, 0]
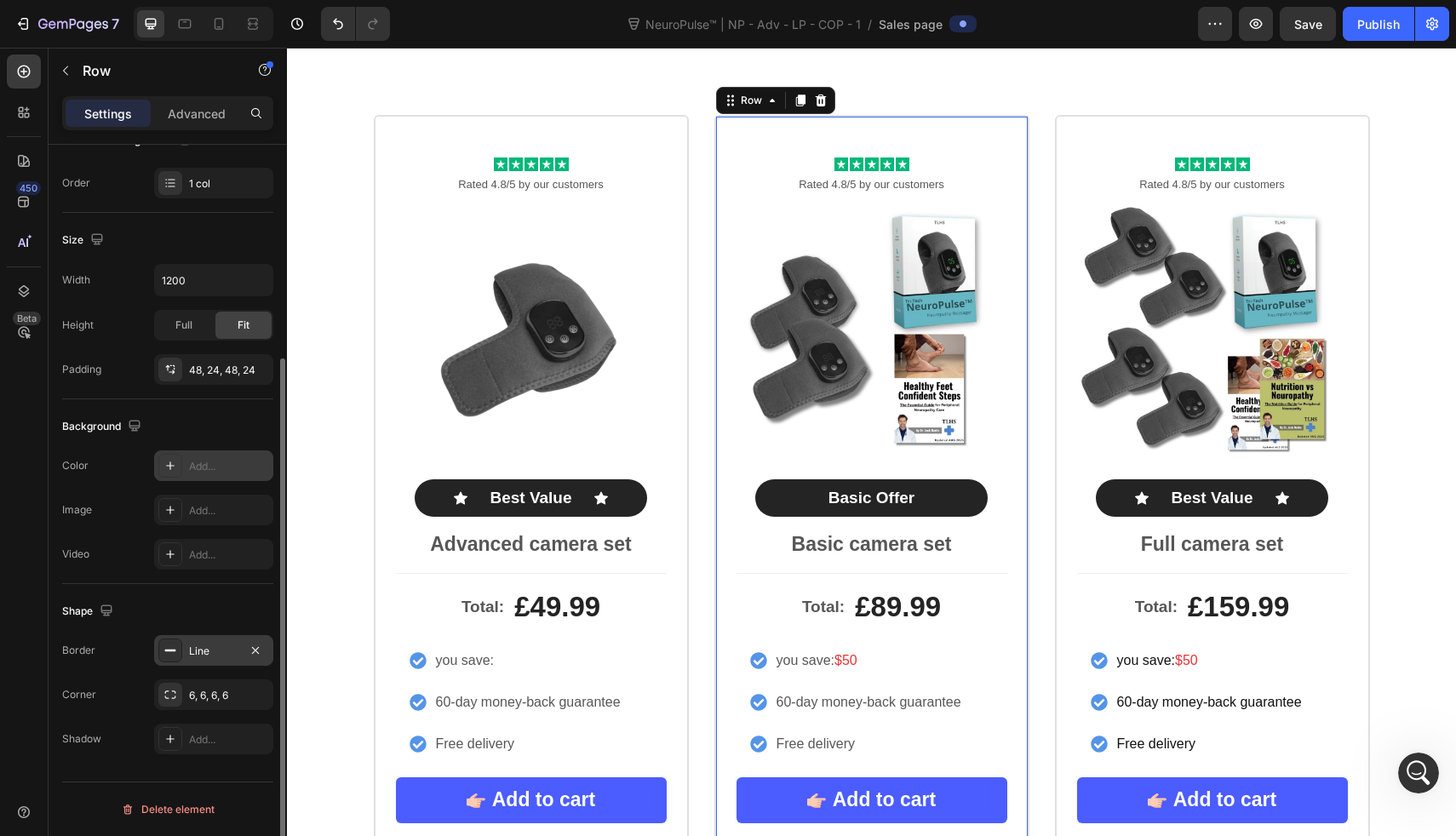
click at [201, 649] on div "Line" at bounding box center [214, 651] width 50 height 16
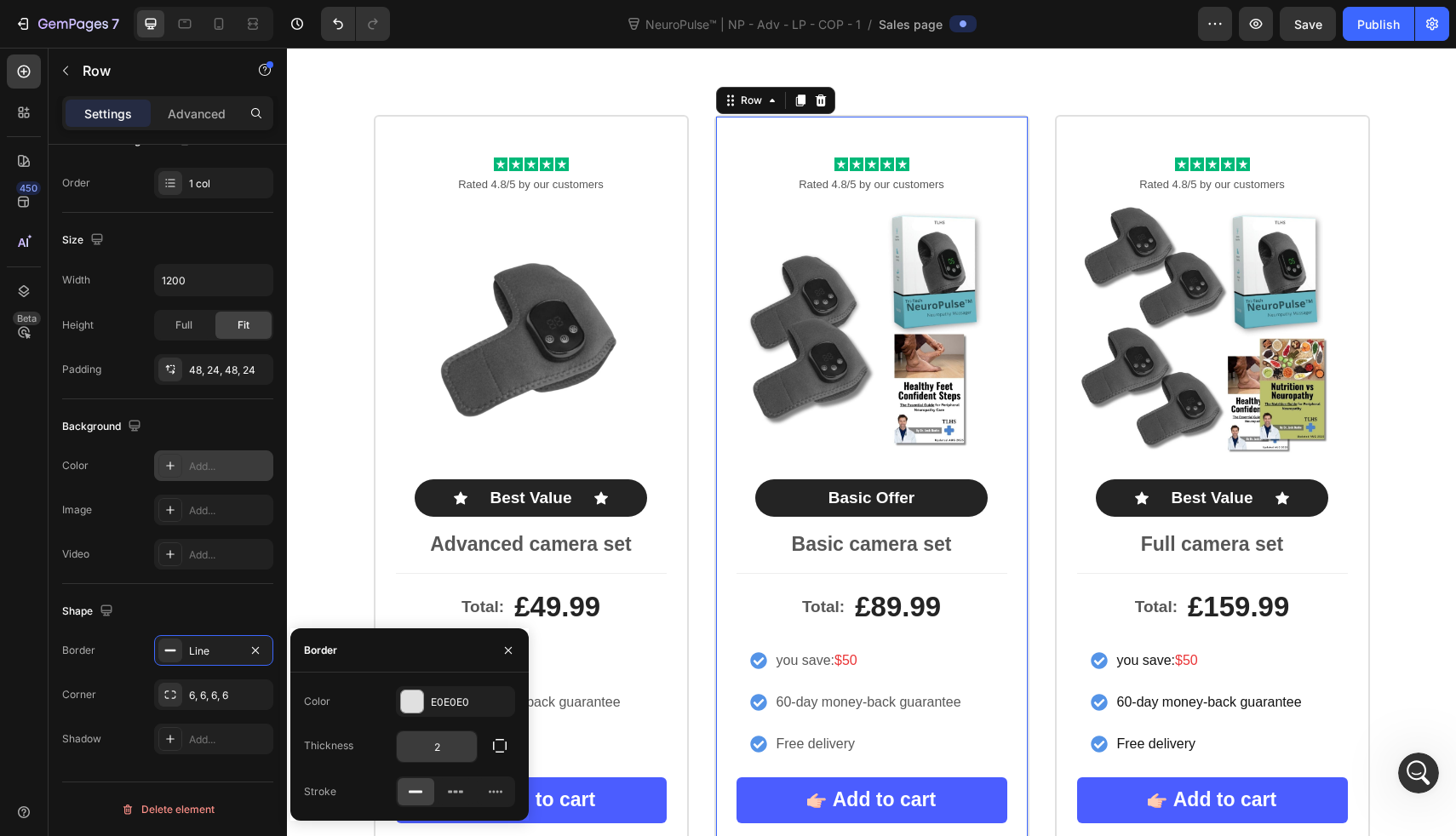
click at [446, 740] on input "2" at bounding box center [437, 746] width 80 height 30
type input "4"
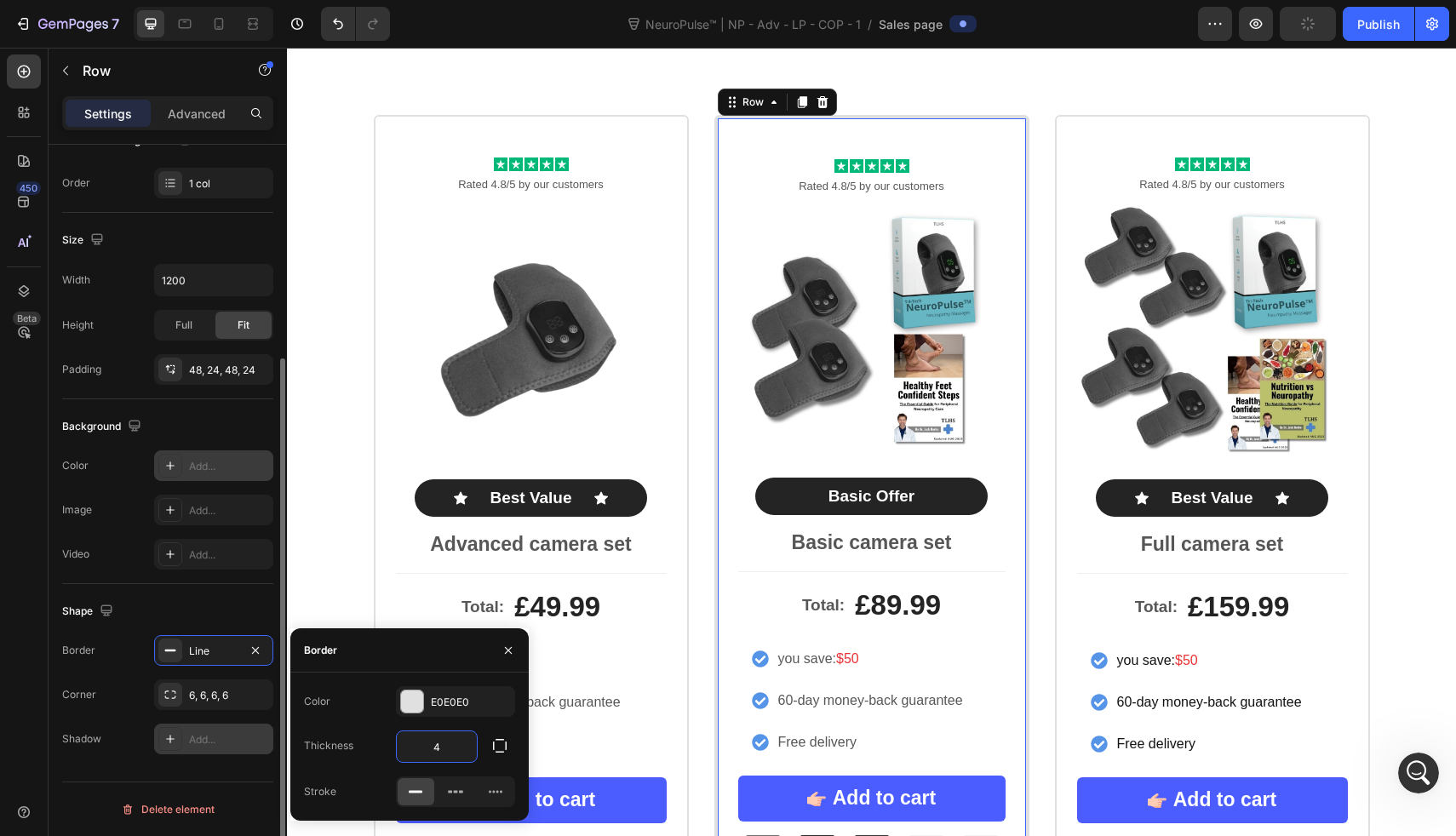
click at [229, 732] on div "Add..." at bounding box center [229, 740] width 80 height 16
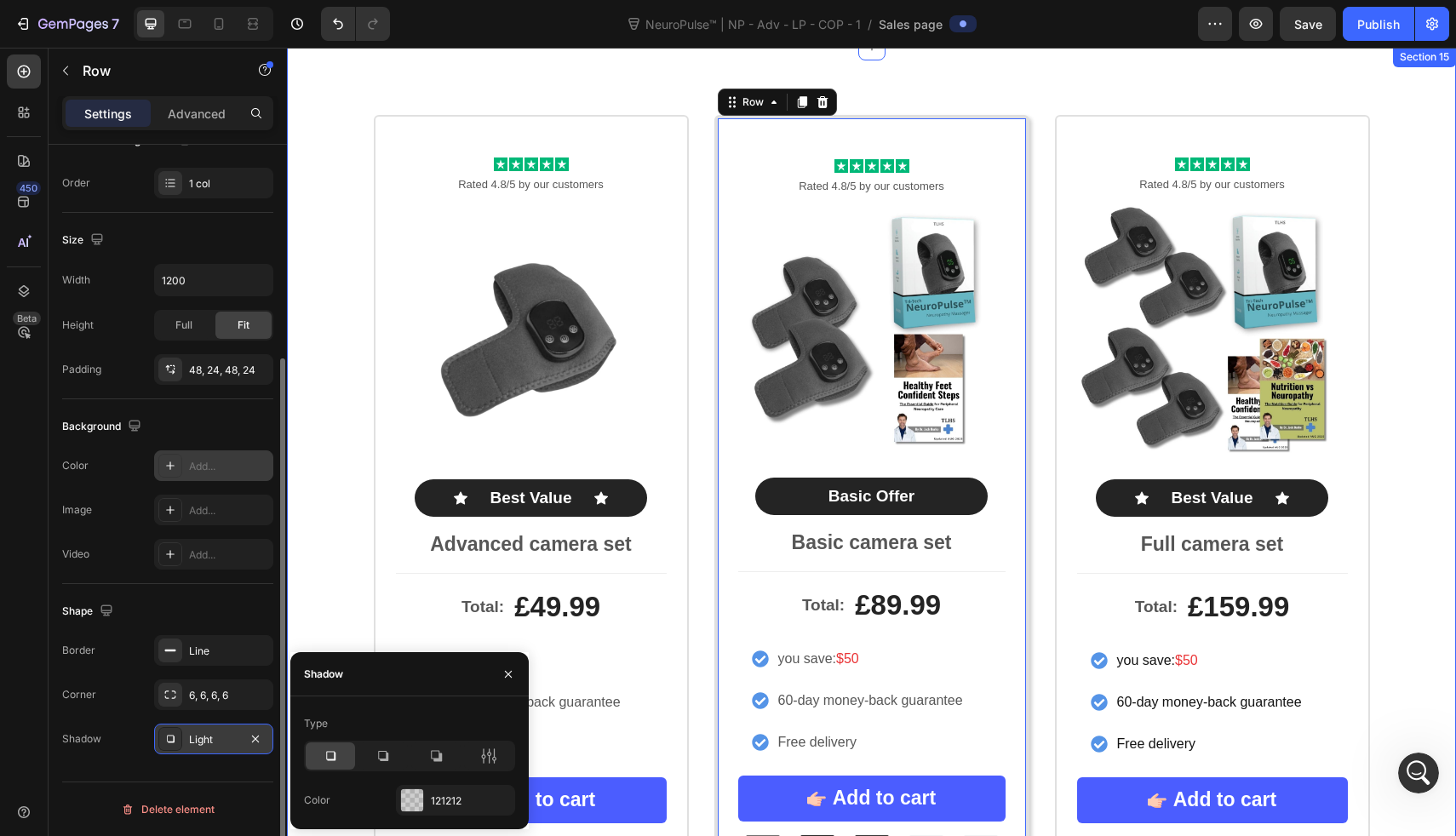
click at [313, 592] on div "Icon Icon Icon Icon Icon Icon List Rated 4.8/5 by our customers Text Block Prod…" at bounding box center [871, 508] width 1169 height 785
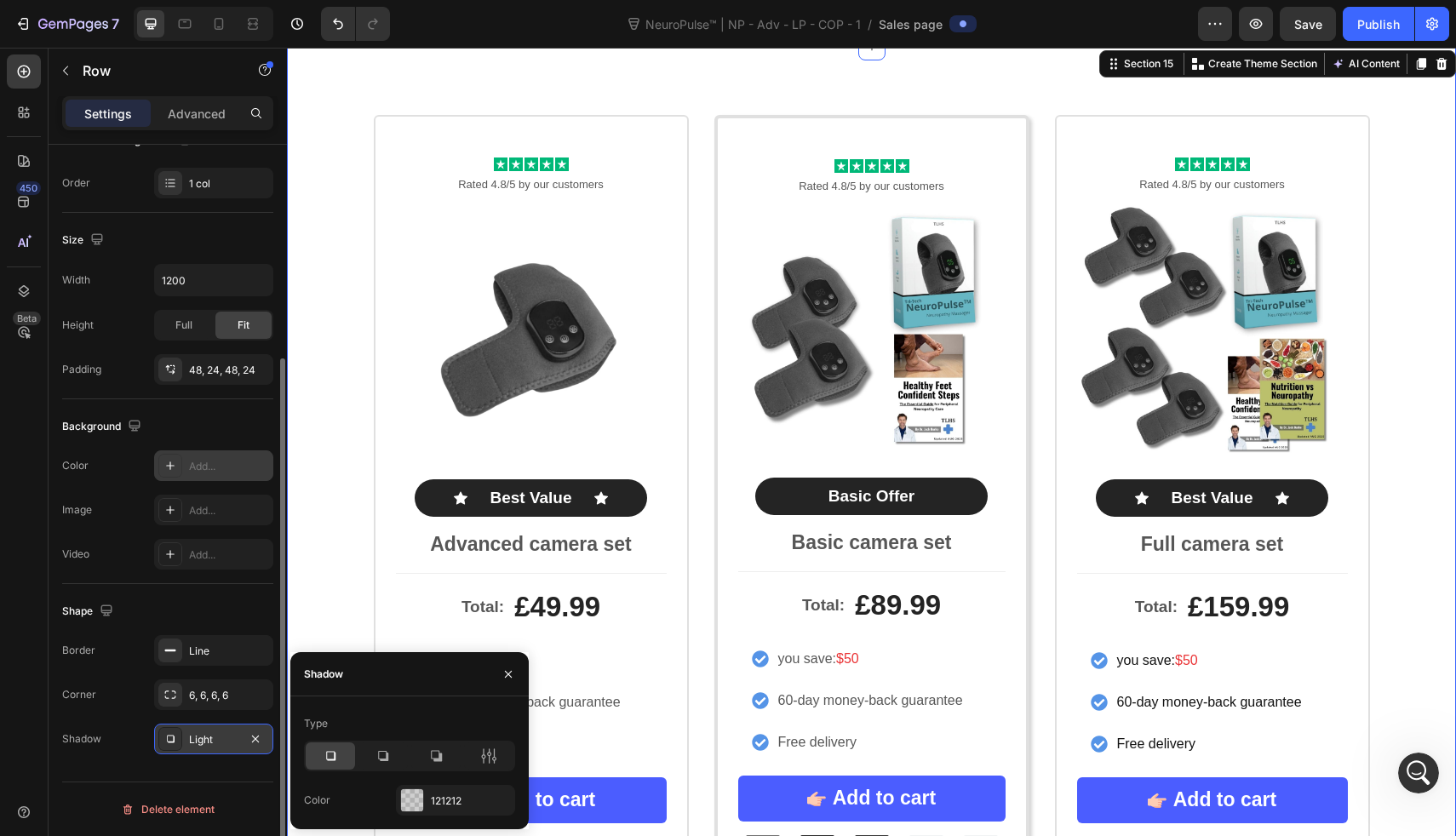
scroll to position [0, 0]
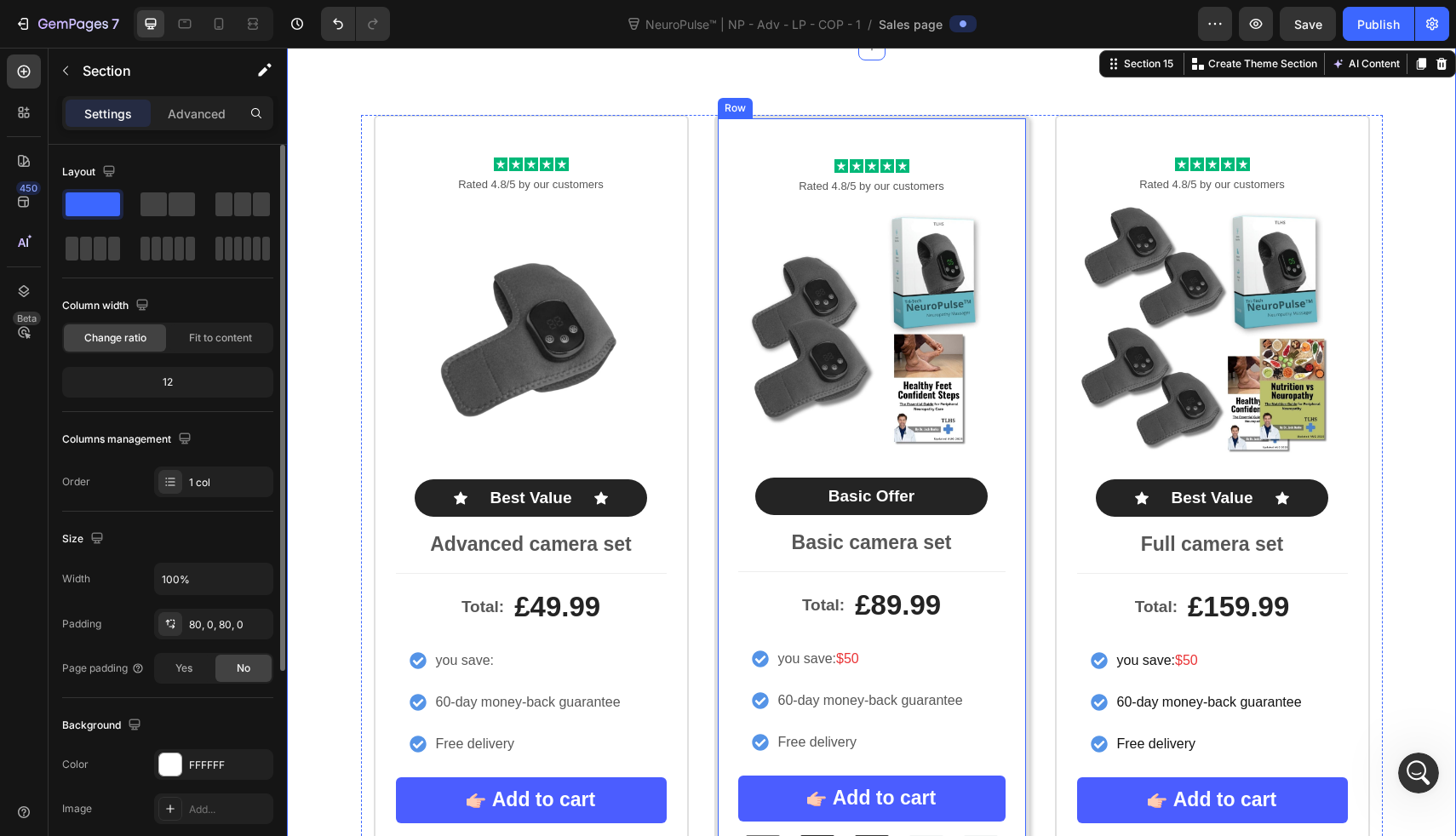
click at [715, 123] on div "Icon Icon Icon Icon Icon Icon List Rated 4.8/5 by our customers Text Block Prod…" at bounding box center [872, 508] width 315 height 785
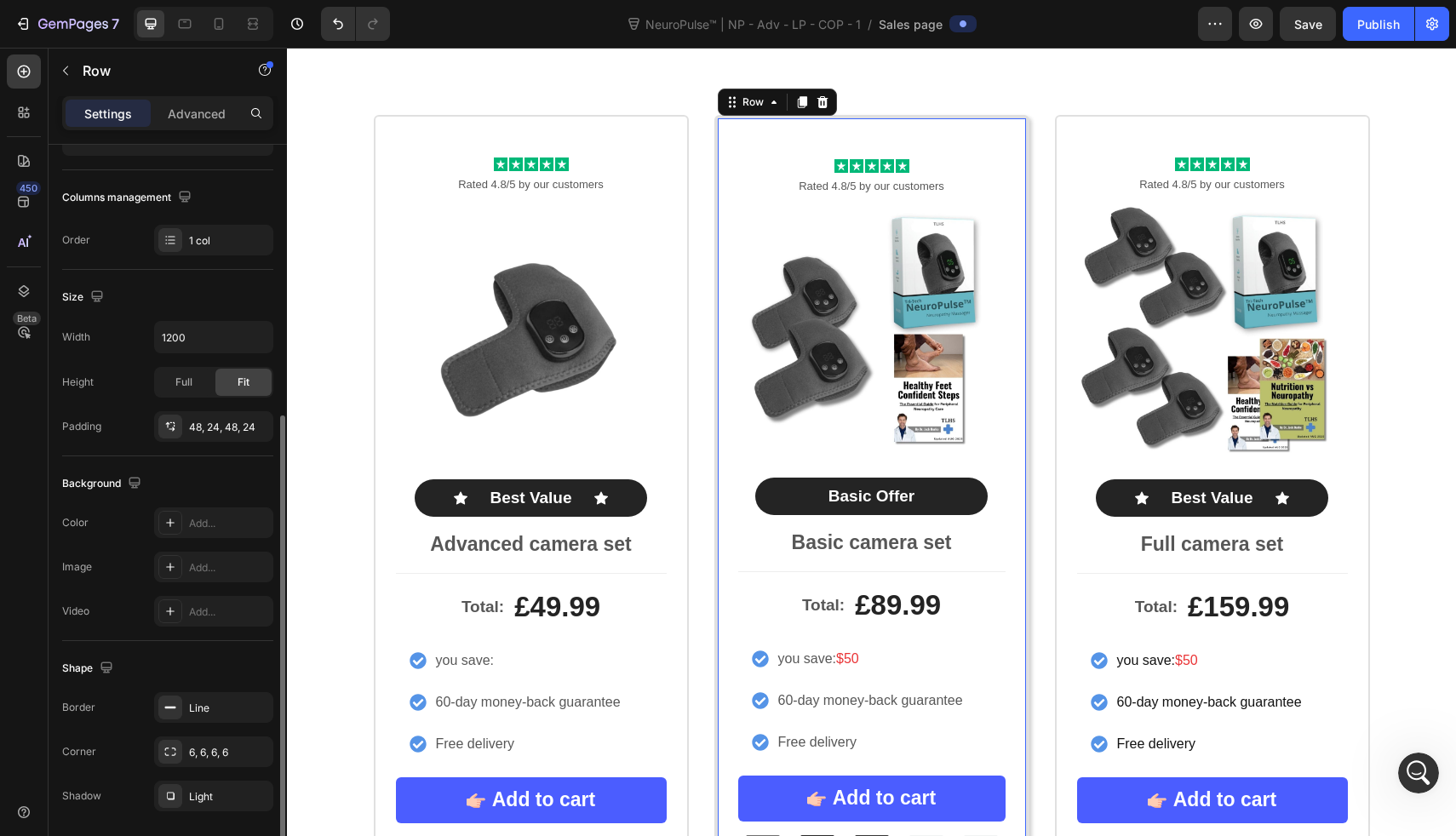
scroll to position [299, 0]
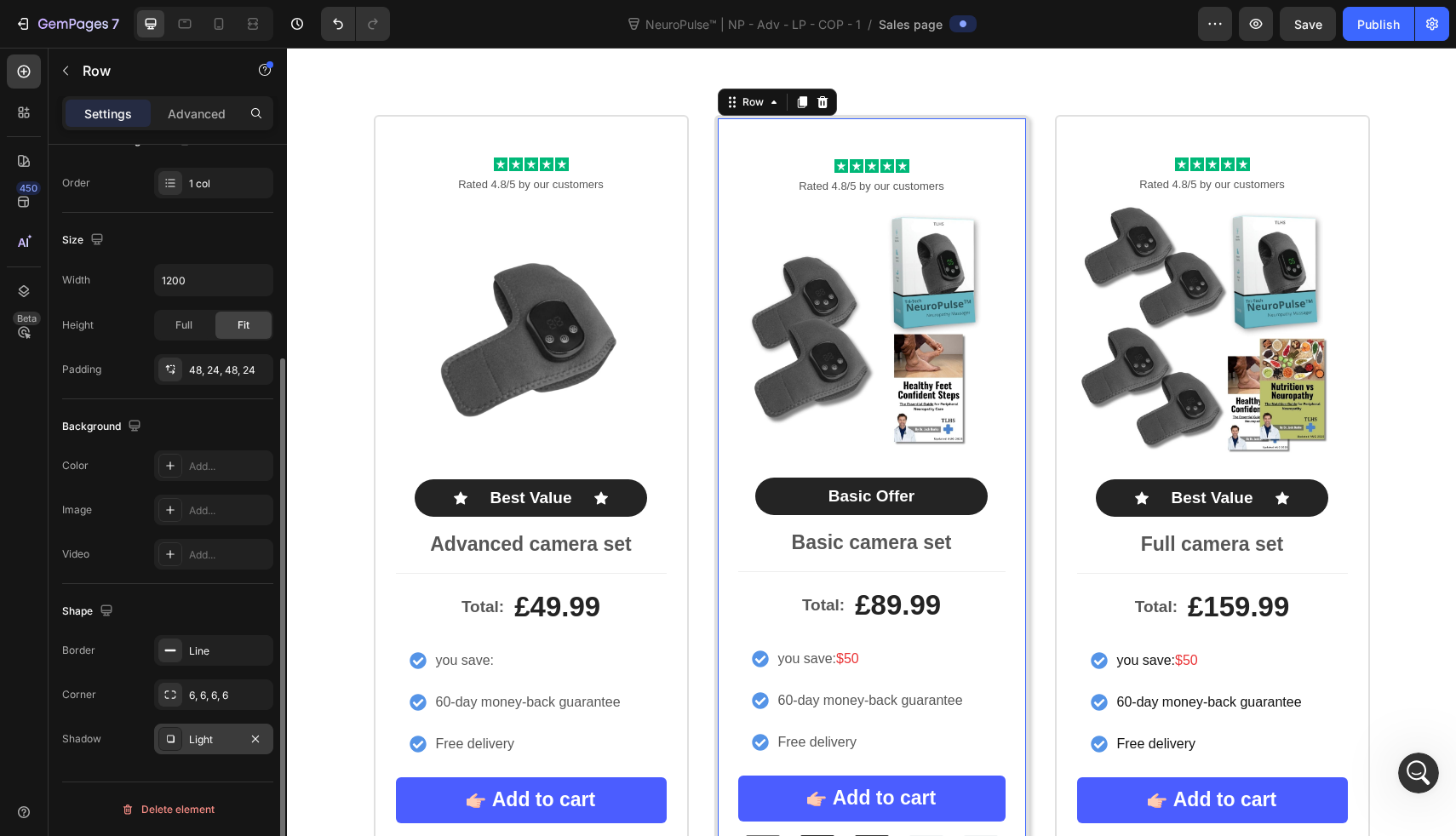
click at [211, 733] on div "Light" at bounding box center [214, 740] width 50 height 16
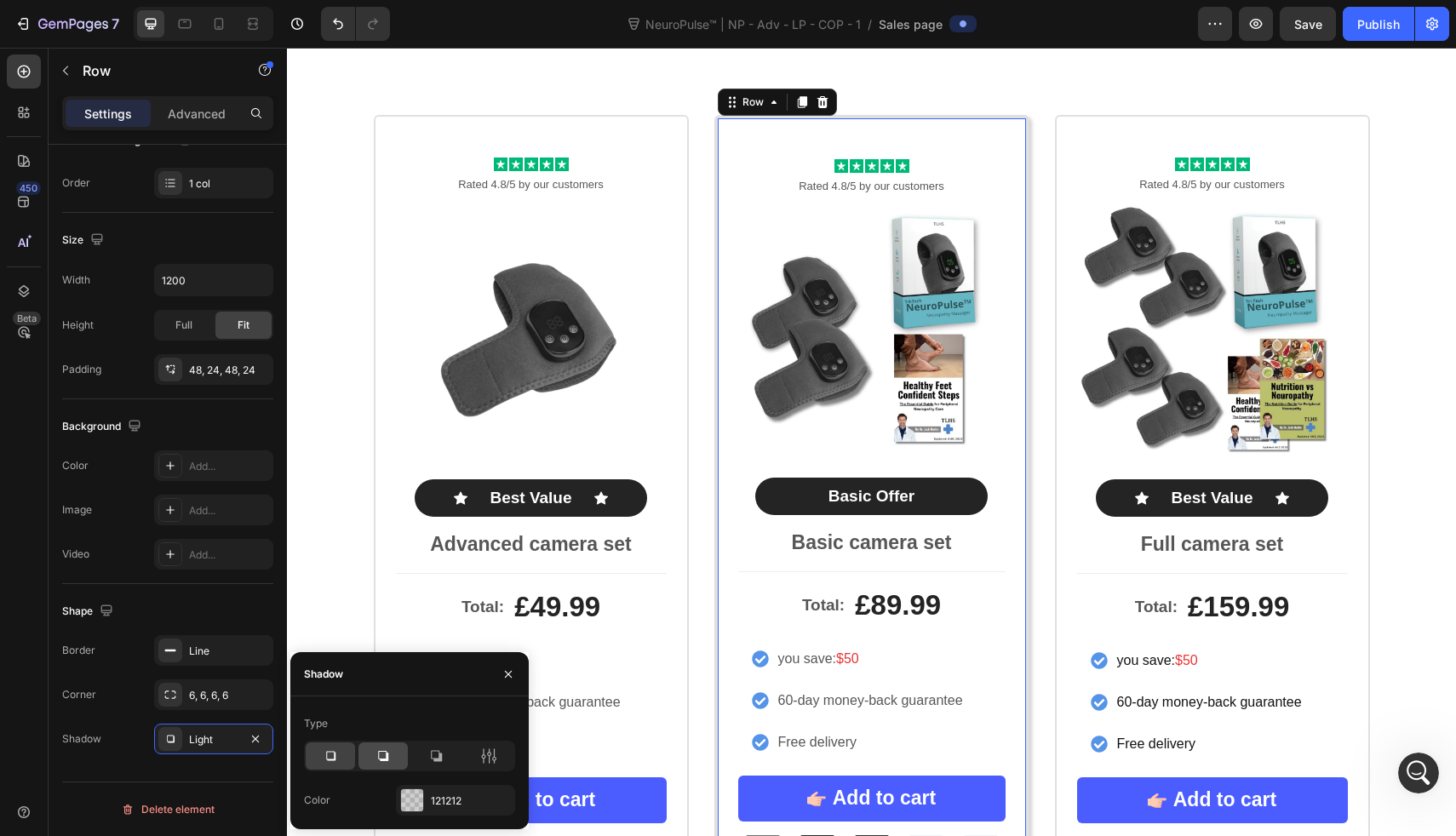
click at [396, 762] on div at bounding box center [383, 756] width 50 height 27
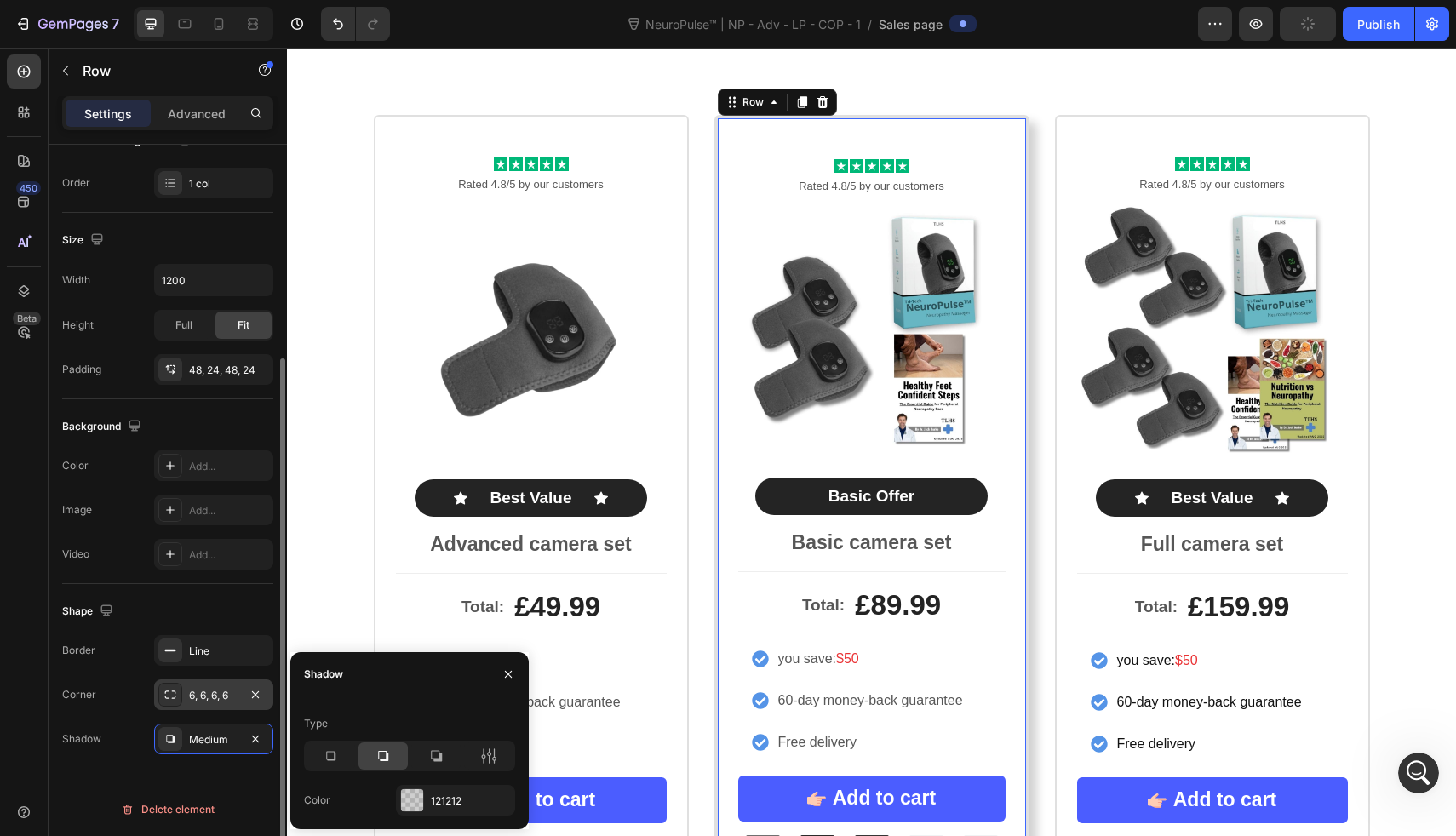
click at [205, 691] on div "6, 6, 6, 6" at bounding box center [214, 696] width 50 height 16
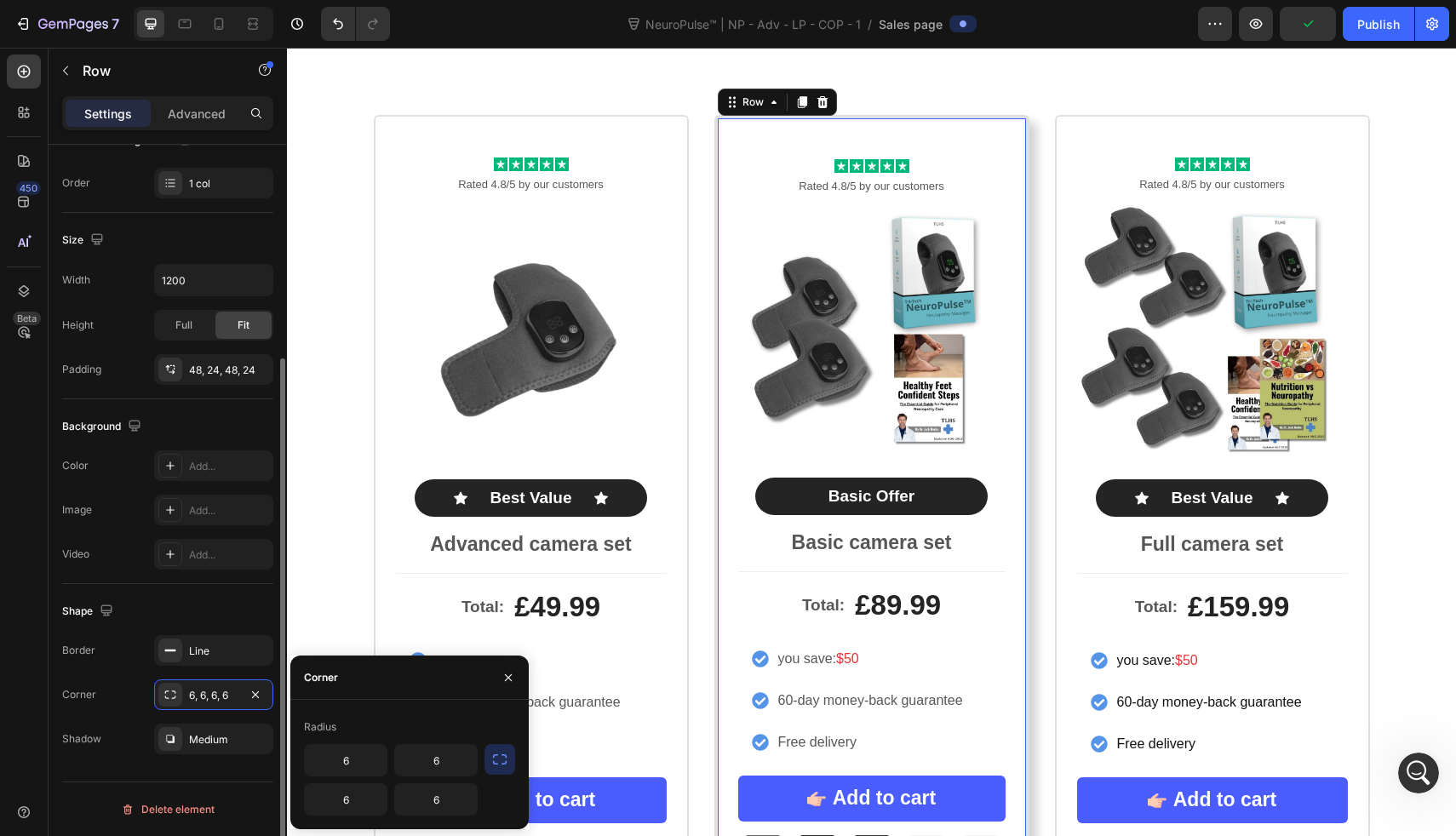
click at [217, 669] on div "Border Line Corner 6, 6, 6, 6 Shadow Medium" at bounding box center [168, 695] width 211 height 119
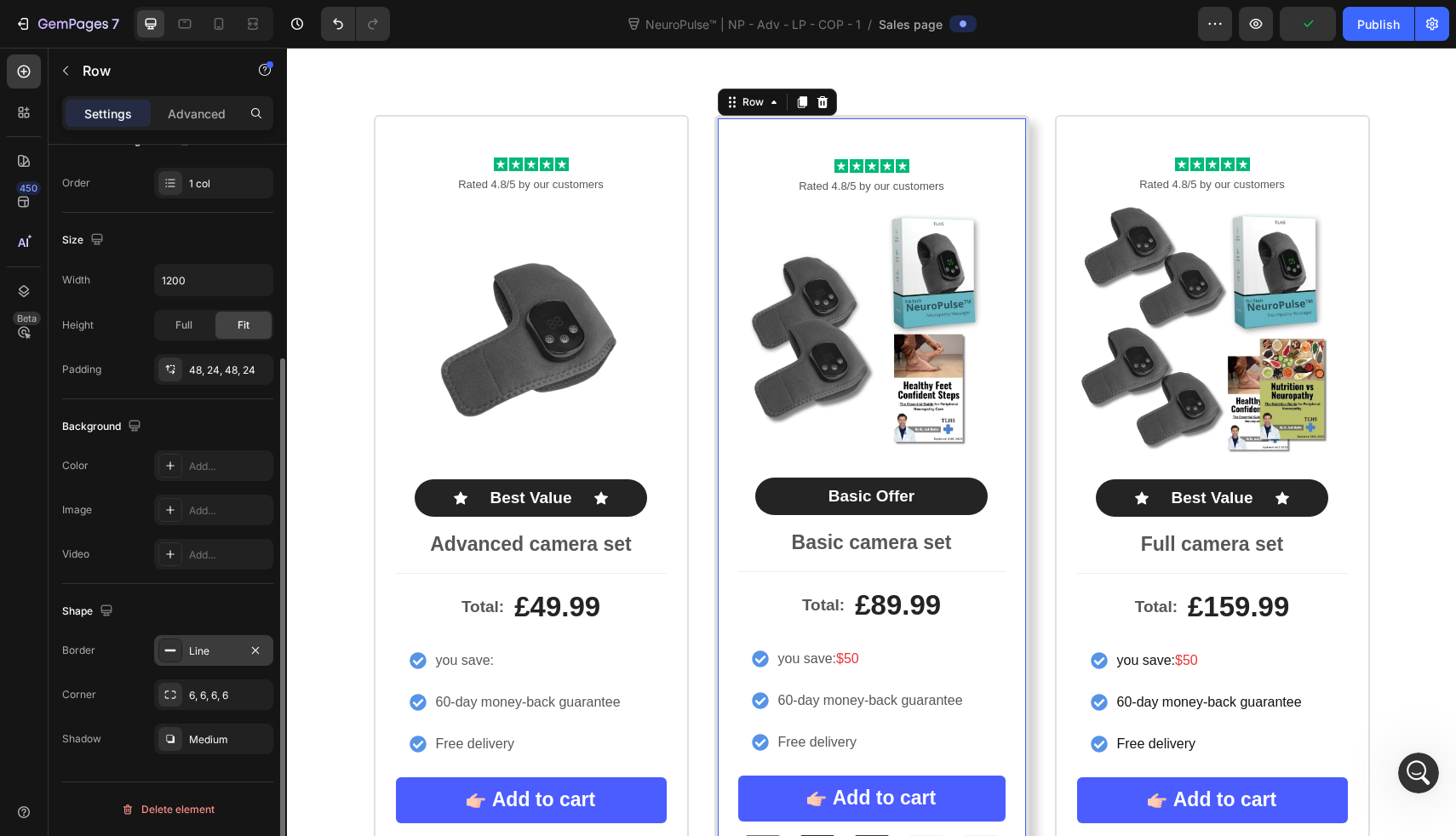
click at [217, 649] on div "Line" at bounding box center [214, 651] width 50 height 16
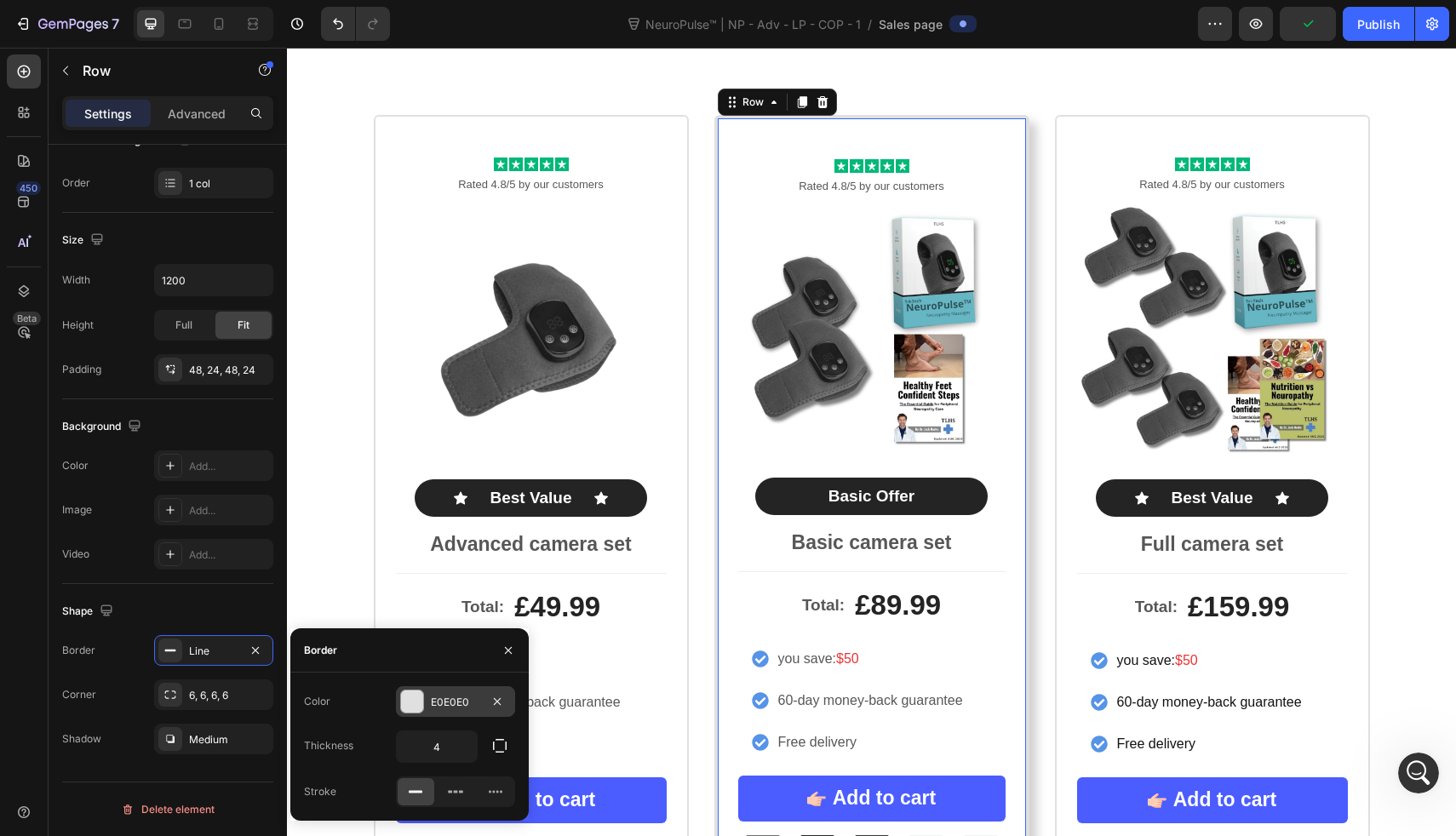
click at [417, 697] on div at bounding box center [412, 701] width 22 height 22
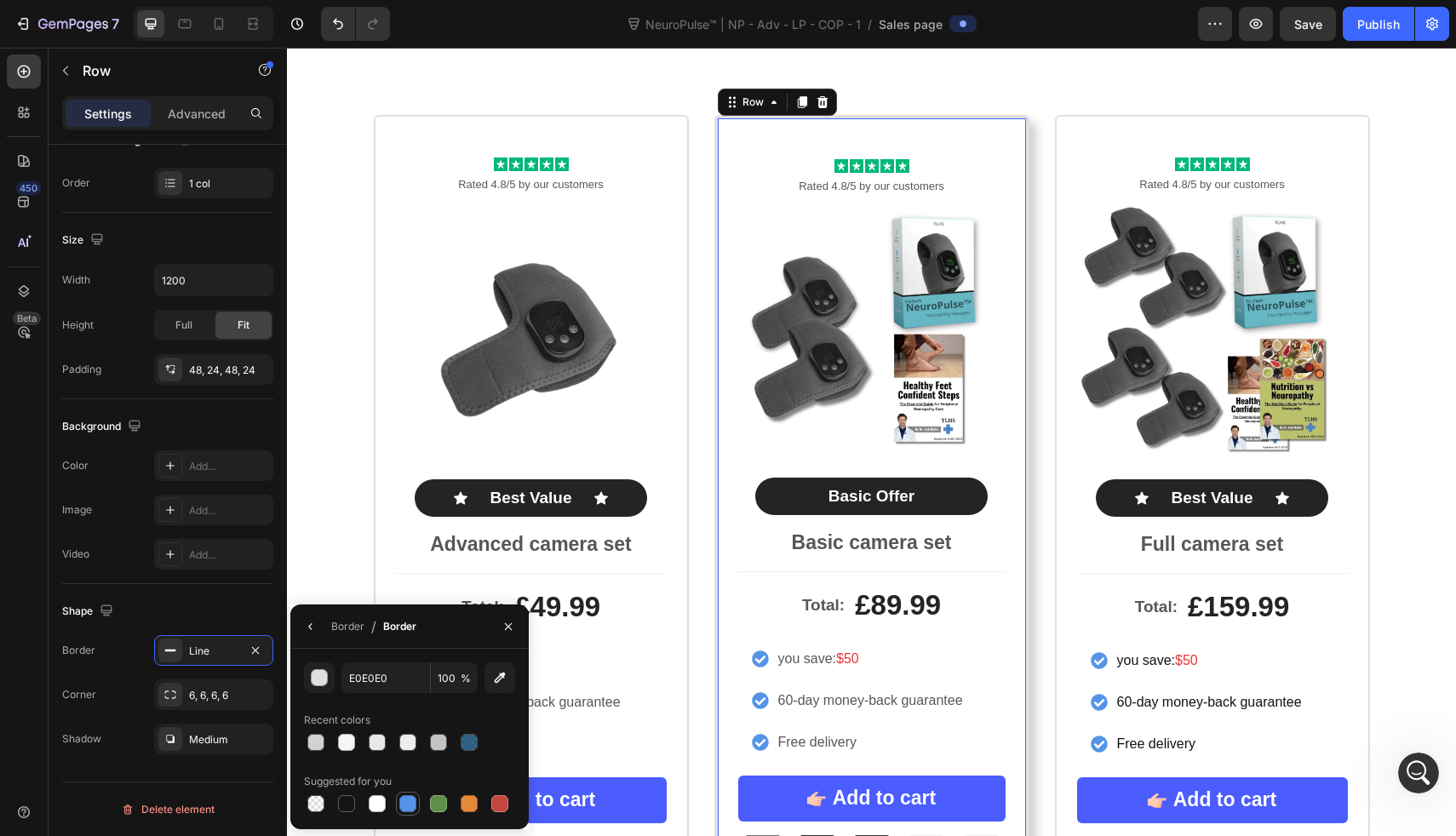
click at [397, 806] on div at bounding box center [407, 804] width 21 height 21
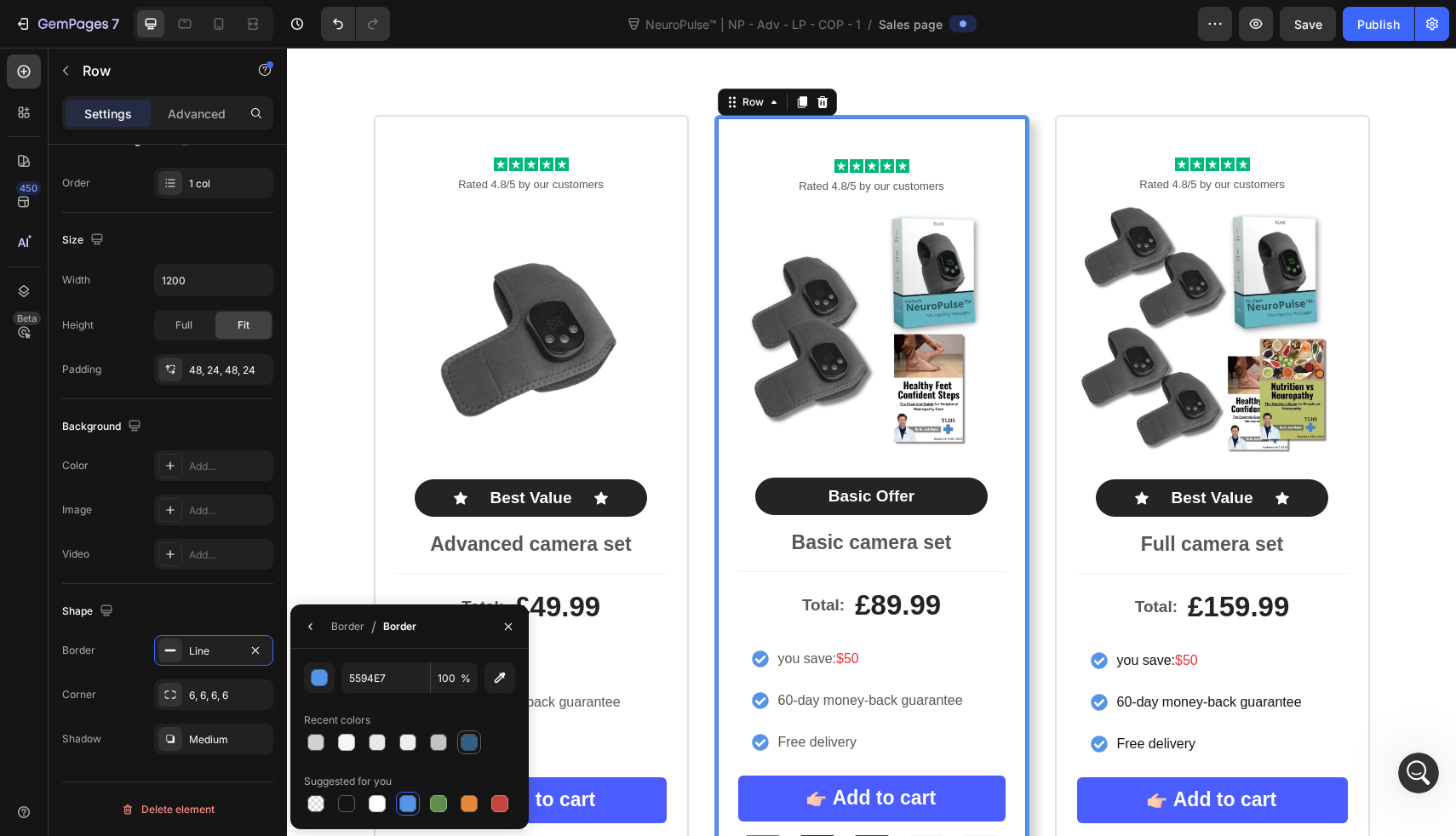
click at [467, 752] on div at bounding box center [469, 742] width 21 height 21
type input "013F6C"
type input "80"
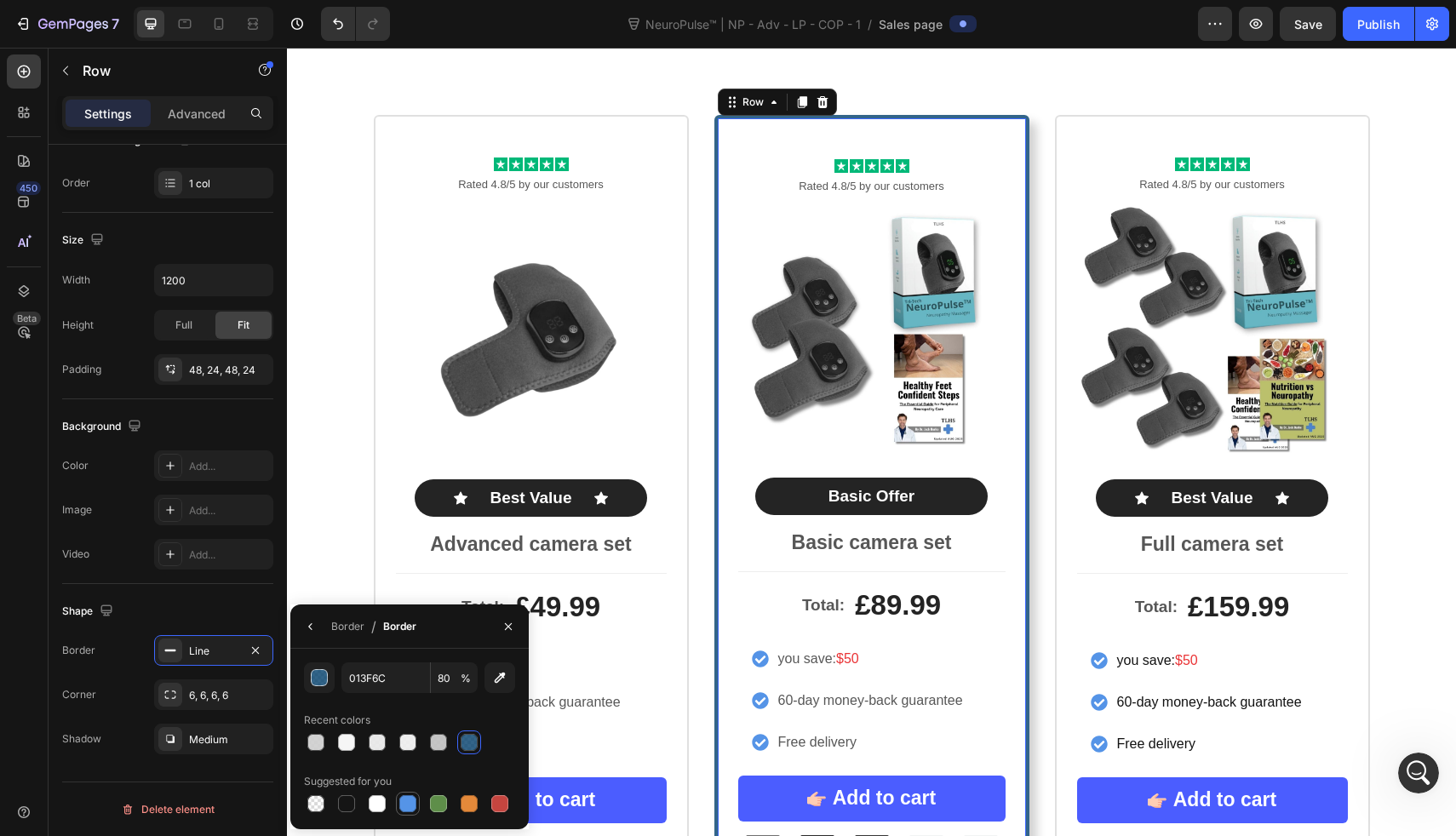
click at [414, 803] on div at bounding box center [407, 804] width 17 height 17
type input "5594E7"
type input "100"
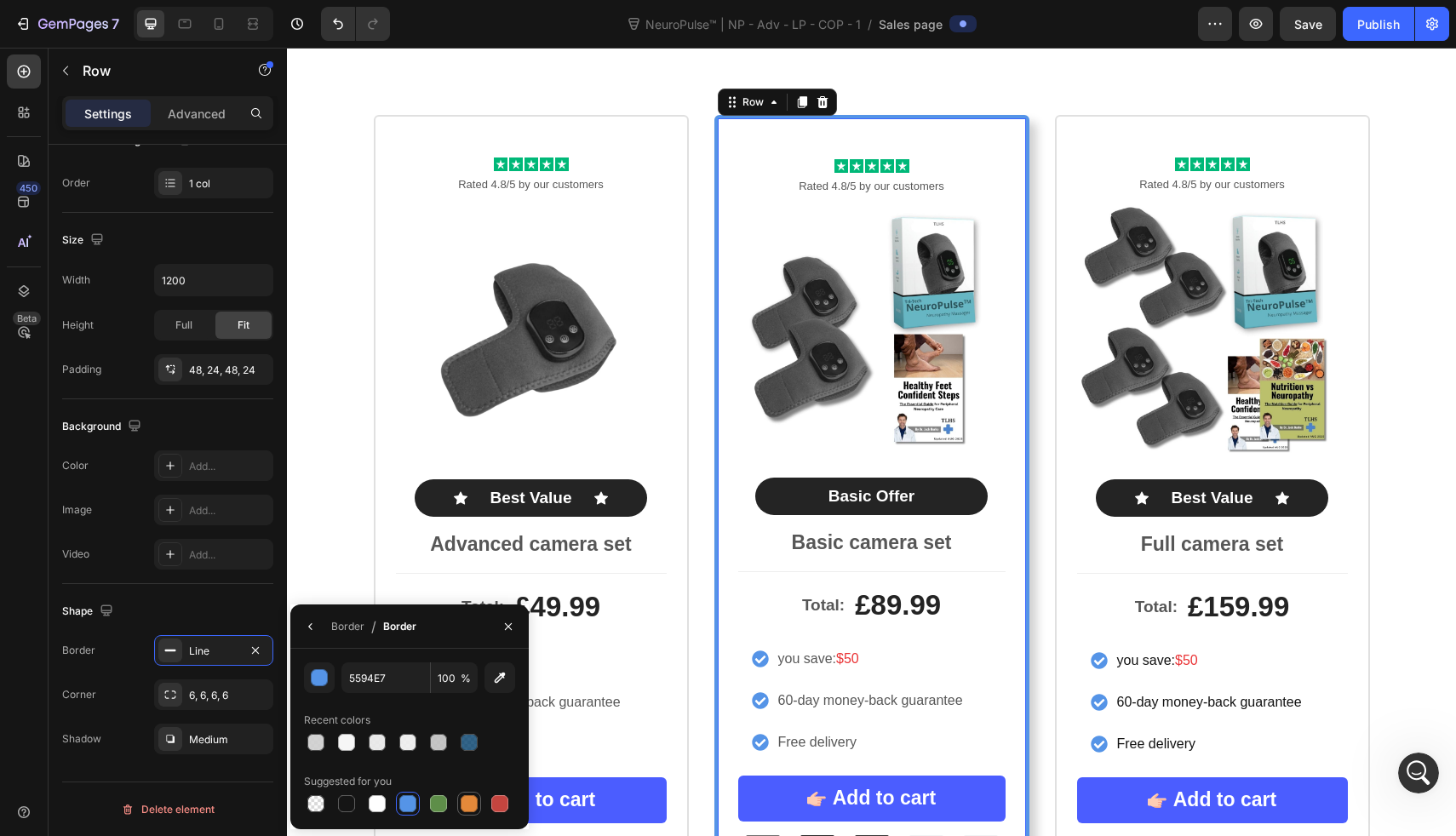
click at [476, 807] on div at bounding box center [469, 804] width 17 height 17
type input "E4893A"
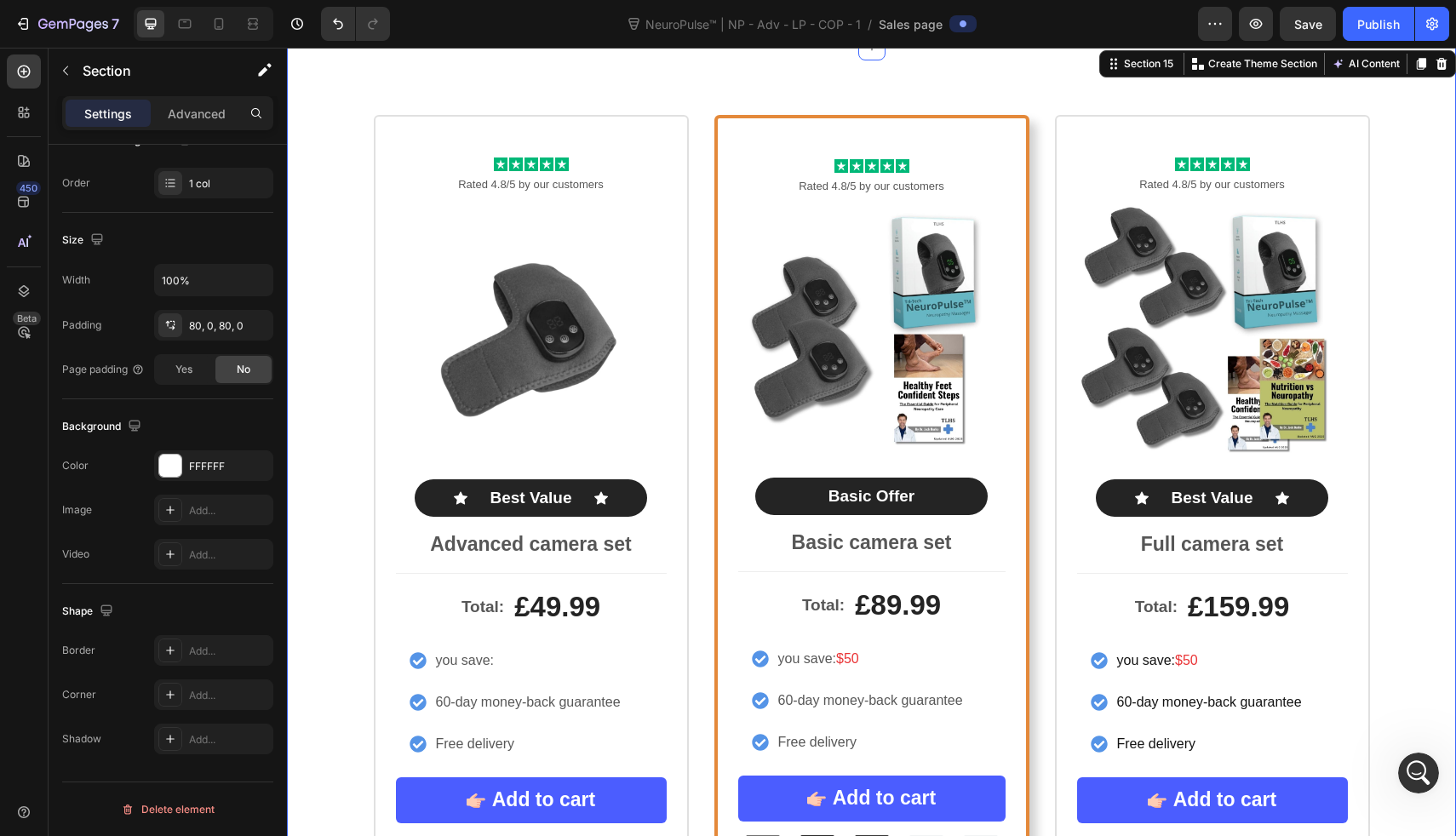
click at [310, 497] on div "Icon Icon Icon Icon Icon Icon List Rated 4.8/5 by our customers Text Block Prod…" at bounding box center [871, 508] width 1169 height 785
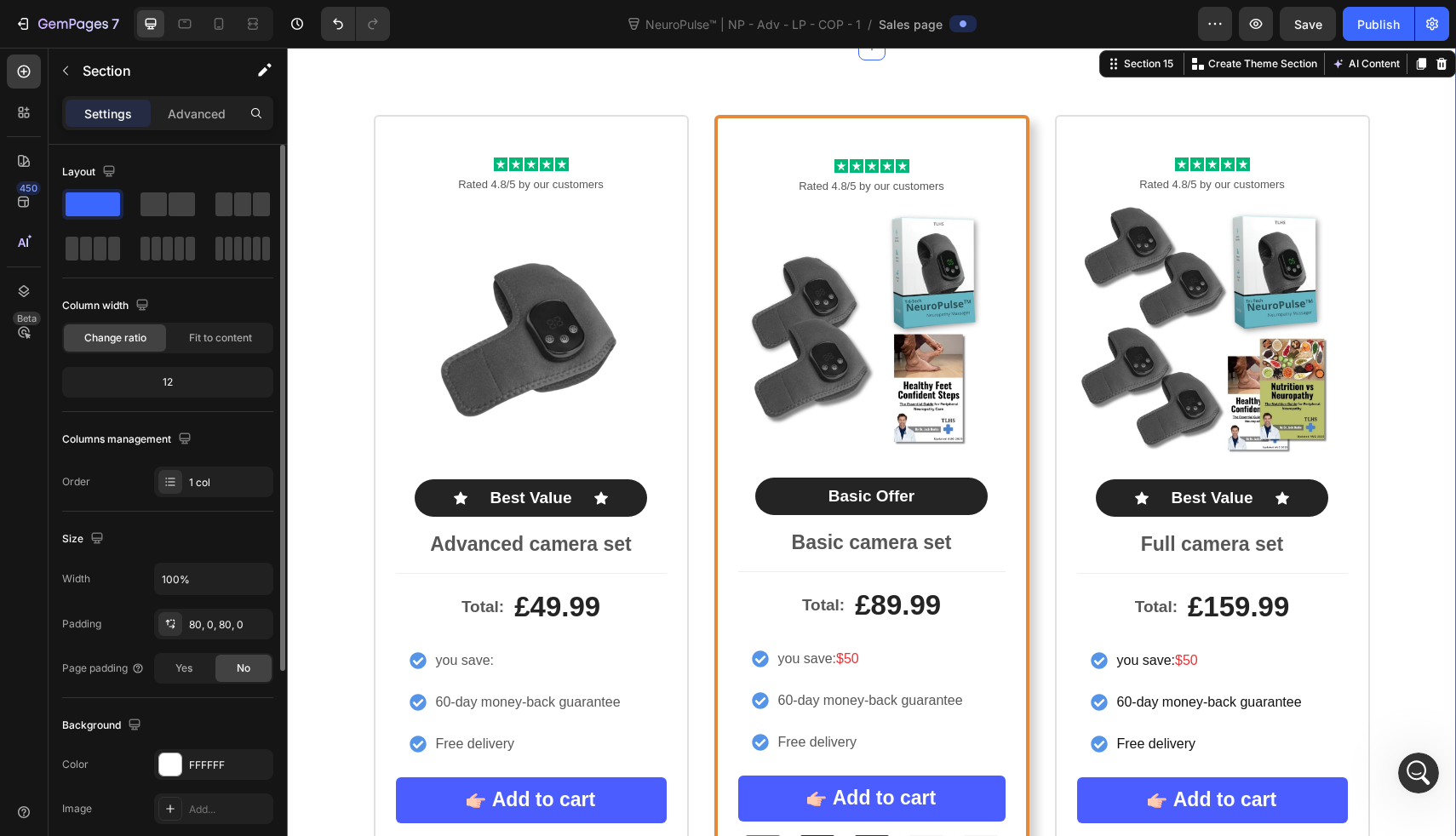
click at [310, 497] on div "Icon Icon Icon Icon Icon Icon List Rated 4.8/5 by our customers Text Block Prod…" at bounding box center [871, 508] width 1169 height 785
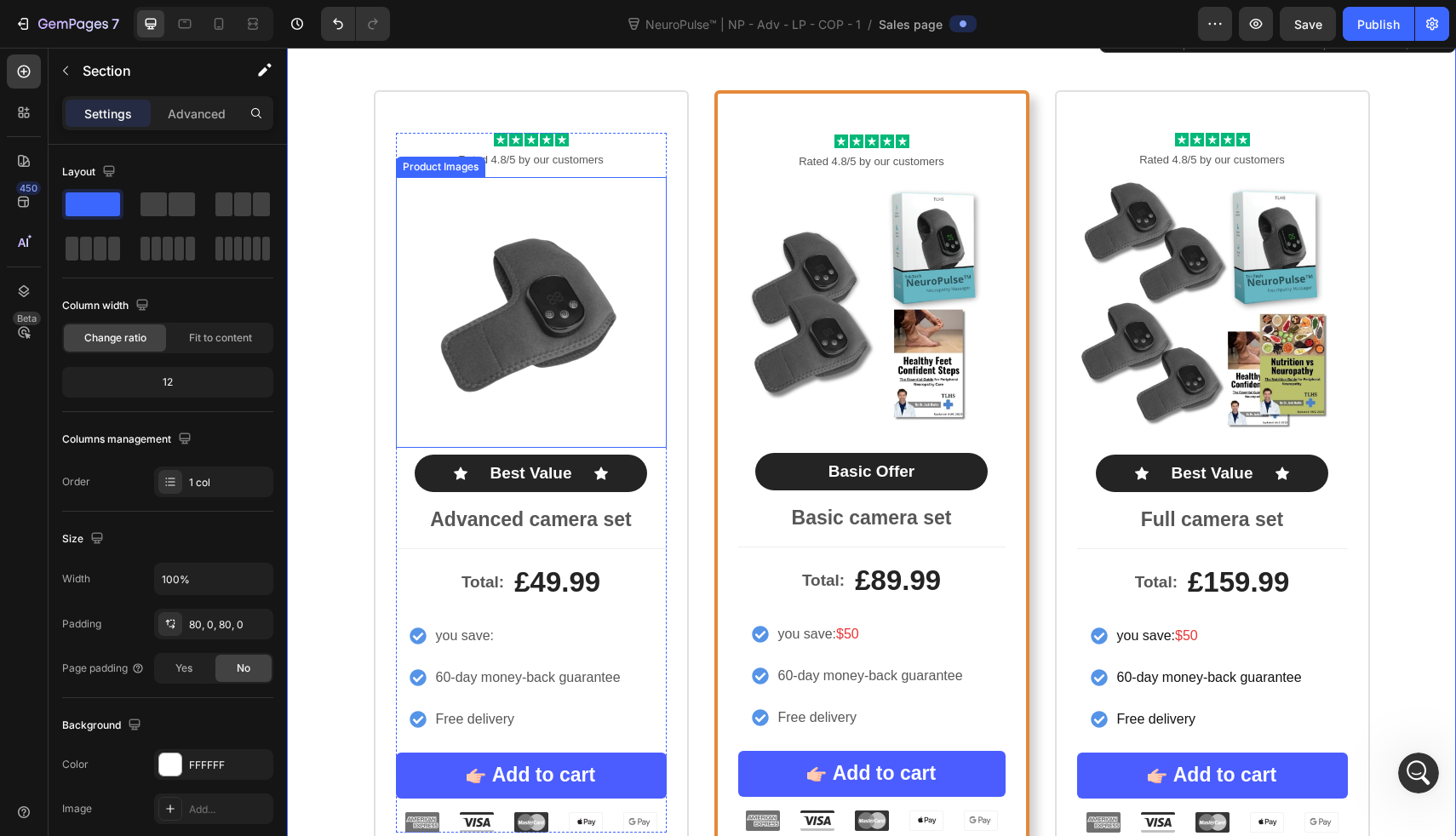
scroll to position [7806, 0]
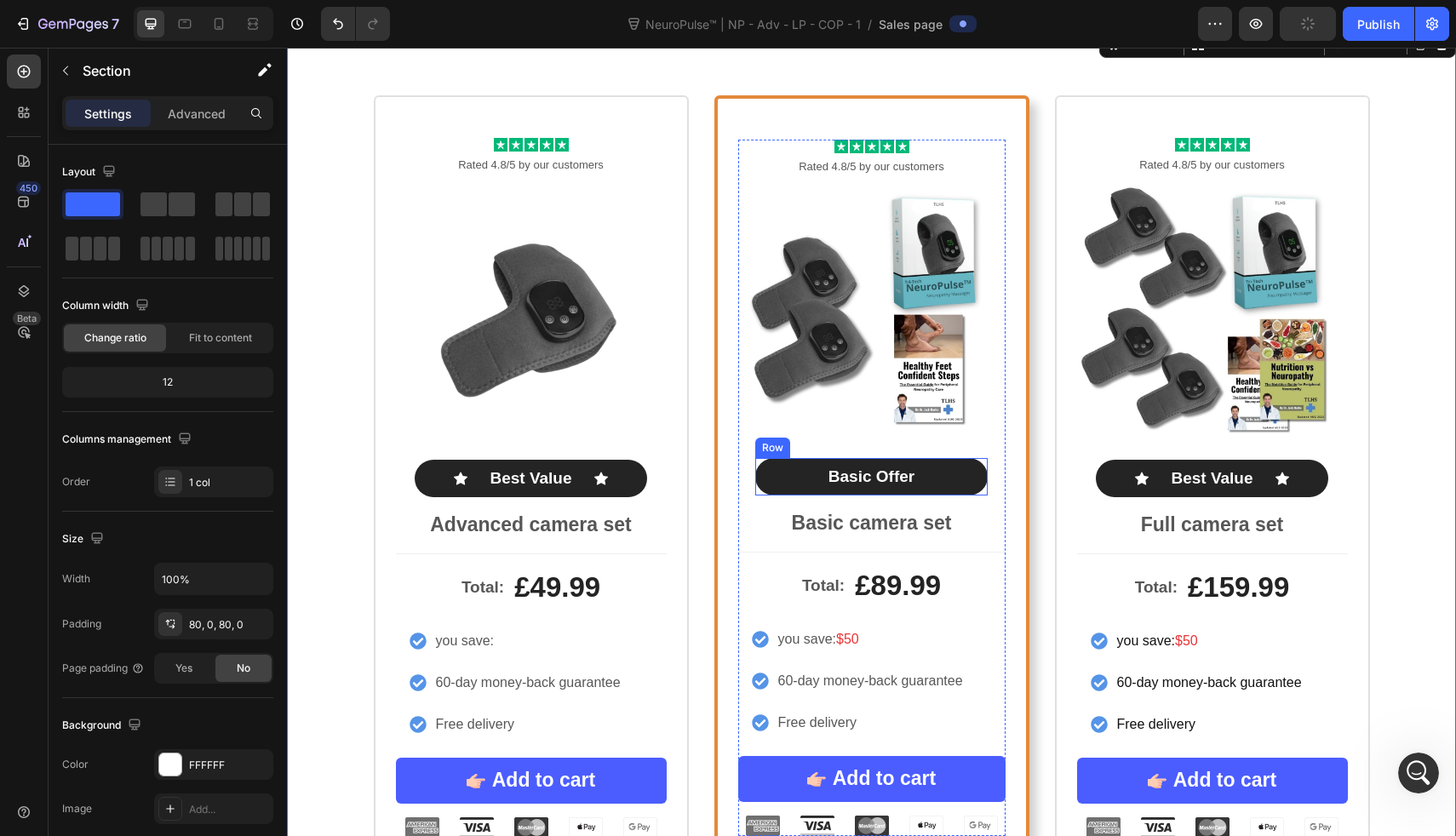
click at [869, 482] on p "Basic Offer" at bounding box center [872, 478] width 86 height 21
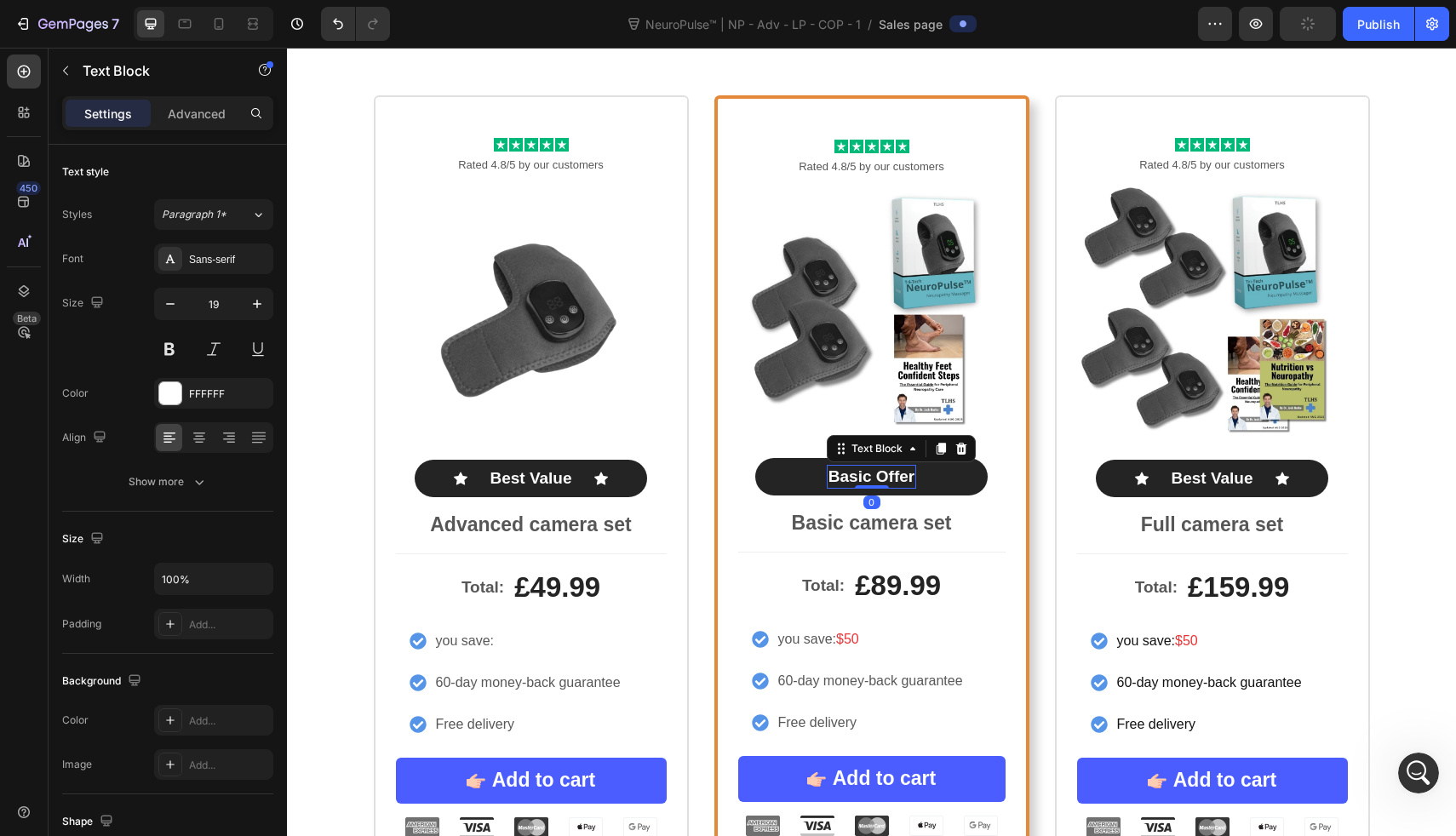
click at [869, 482] on p "Basic Offer" at bounding box center [872, 478] width 86 height 21
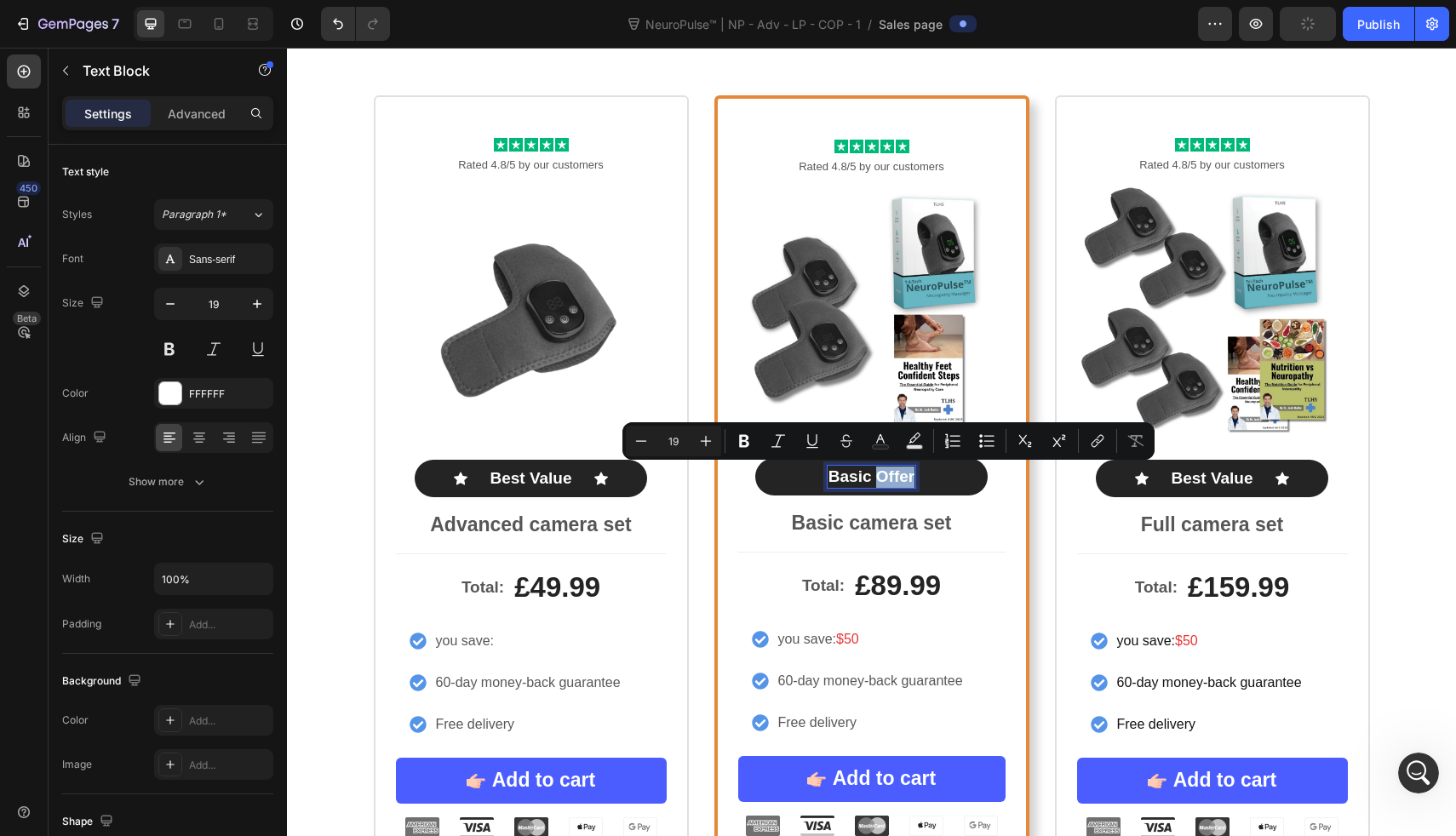
click at [869, 482] on p "Basic Offer" at bounding box center [872, 478] width 86 height 21
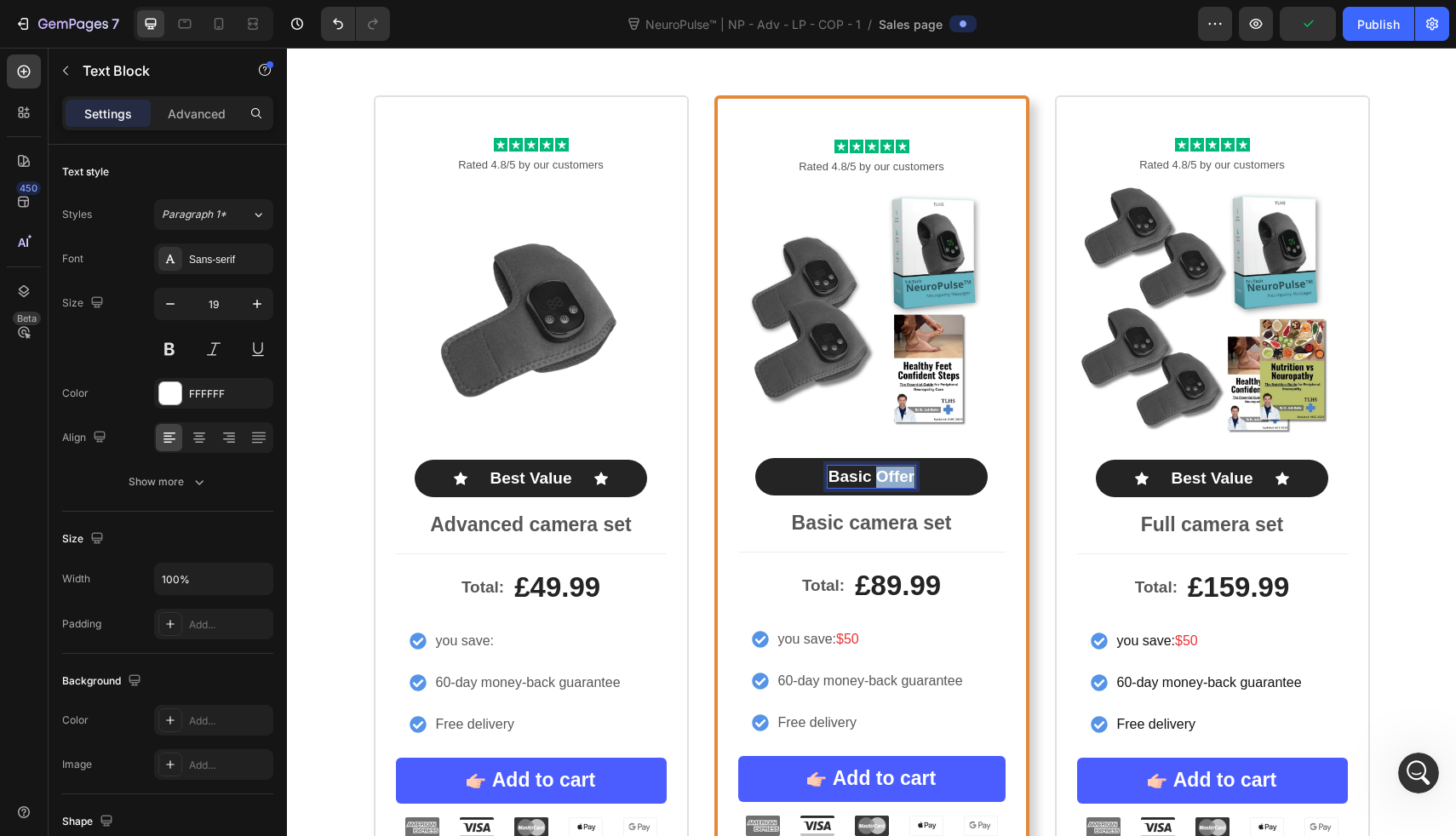
click at [869, 482] on p "Basic Offer" at bounding box center [872, 478] width 86 height 21
click at [1207, 481] on p "Best Value" at bounding box center [1212, 480] width 82 height 21
click at [511, 482] on p "Best Value" at bounding box center [530, 480] width 82 height 21
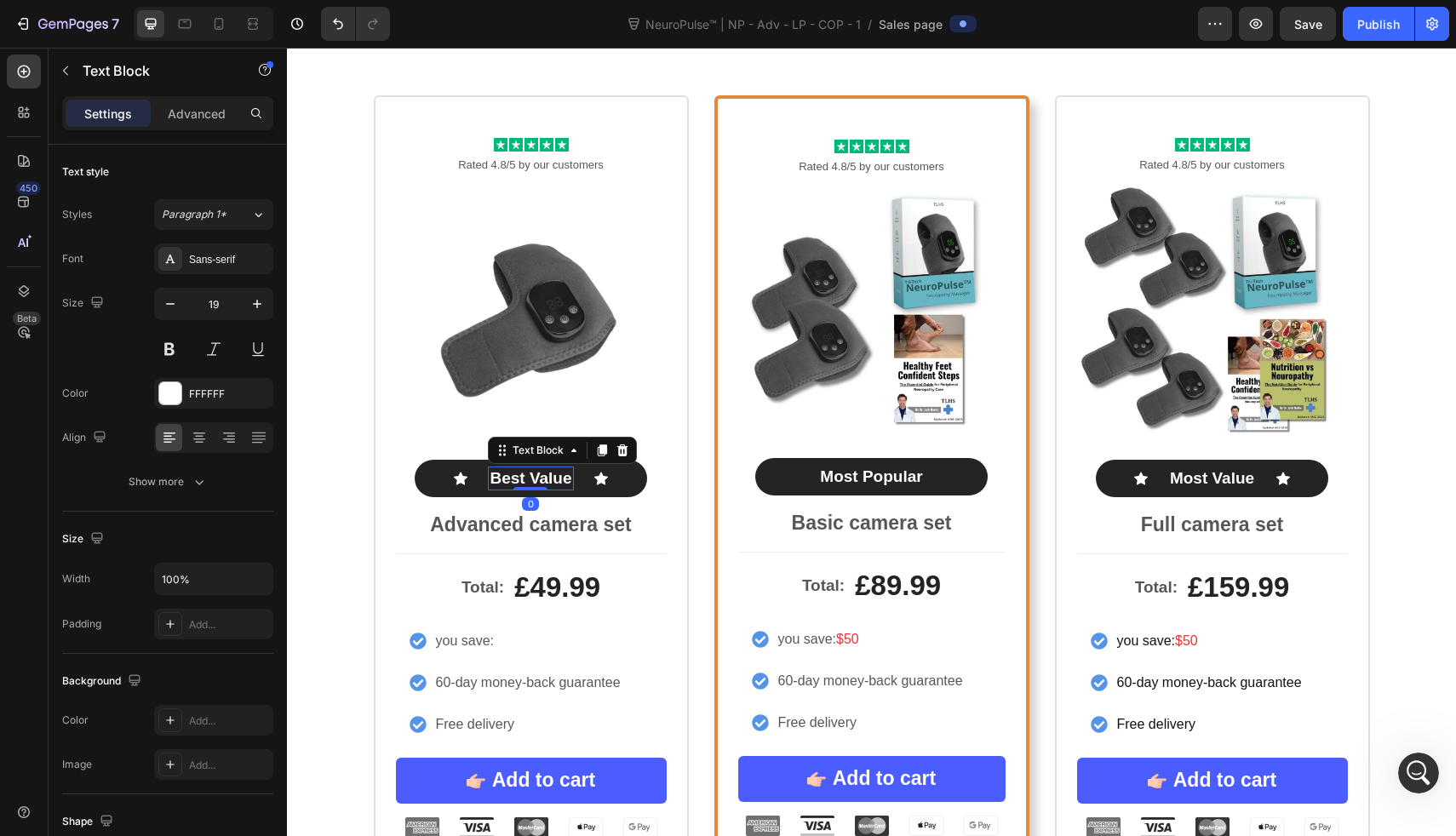
click at [511, 482] on p "Best Value" at bounding box center [530, 480] width 82 height 21
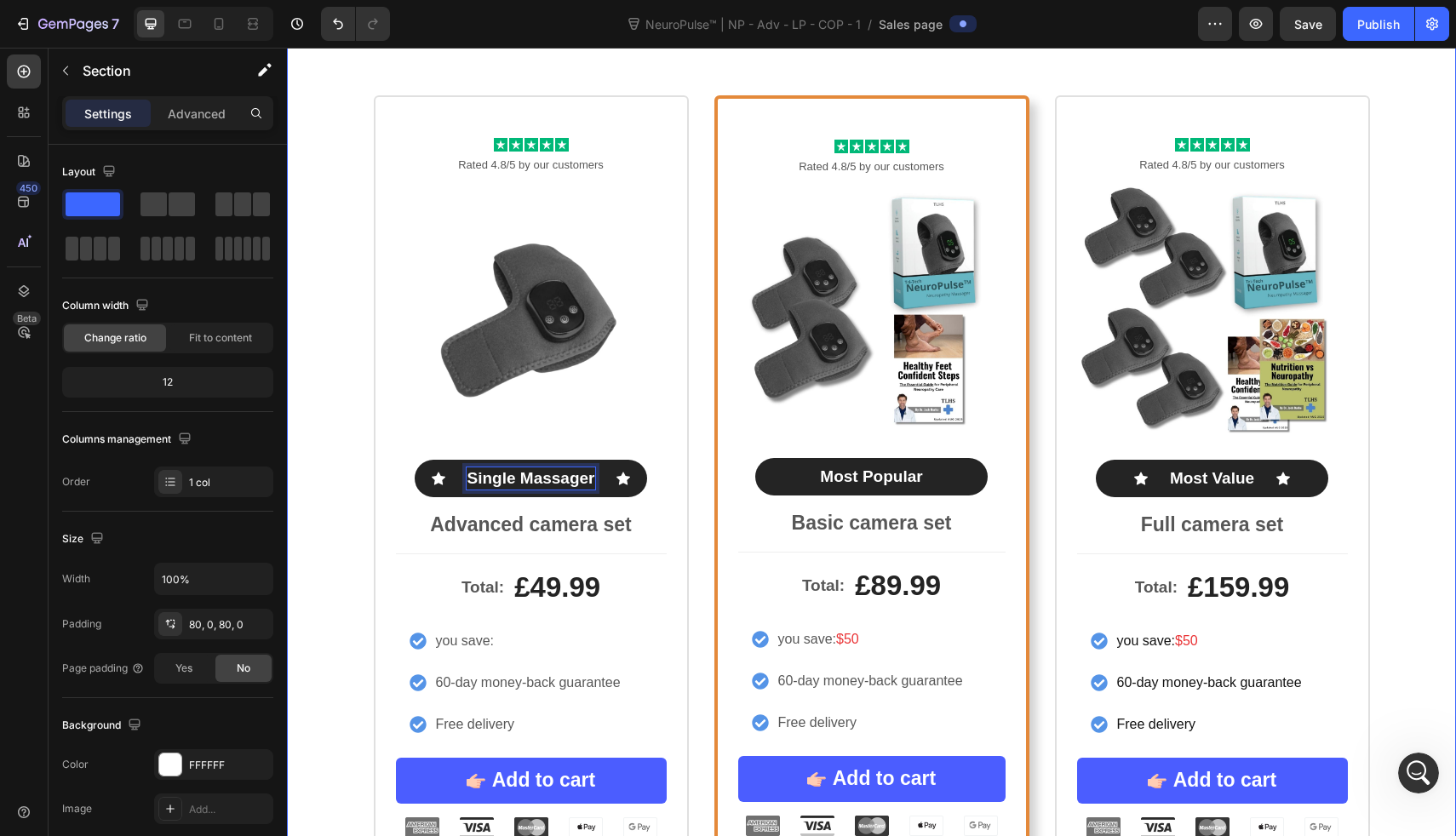
click at [332, 443] on div "Icon Icon Icon Icon Icon Icon List Rated 4.8/5 by our customers Text Block Prod…" at bounding box center [871, 488] width 1169 height 785
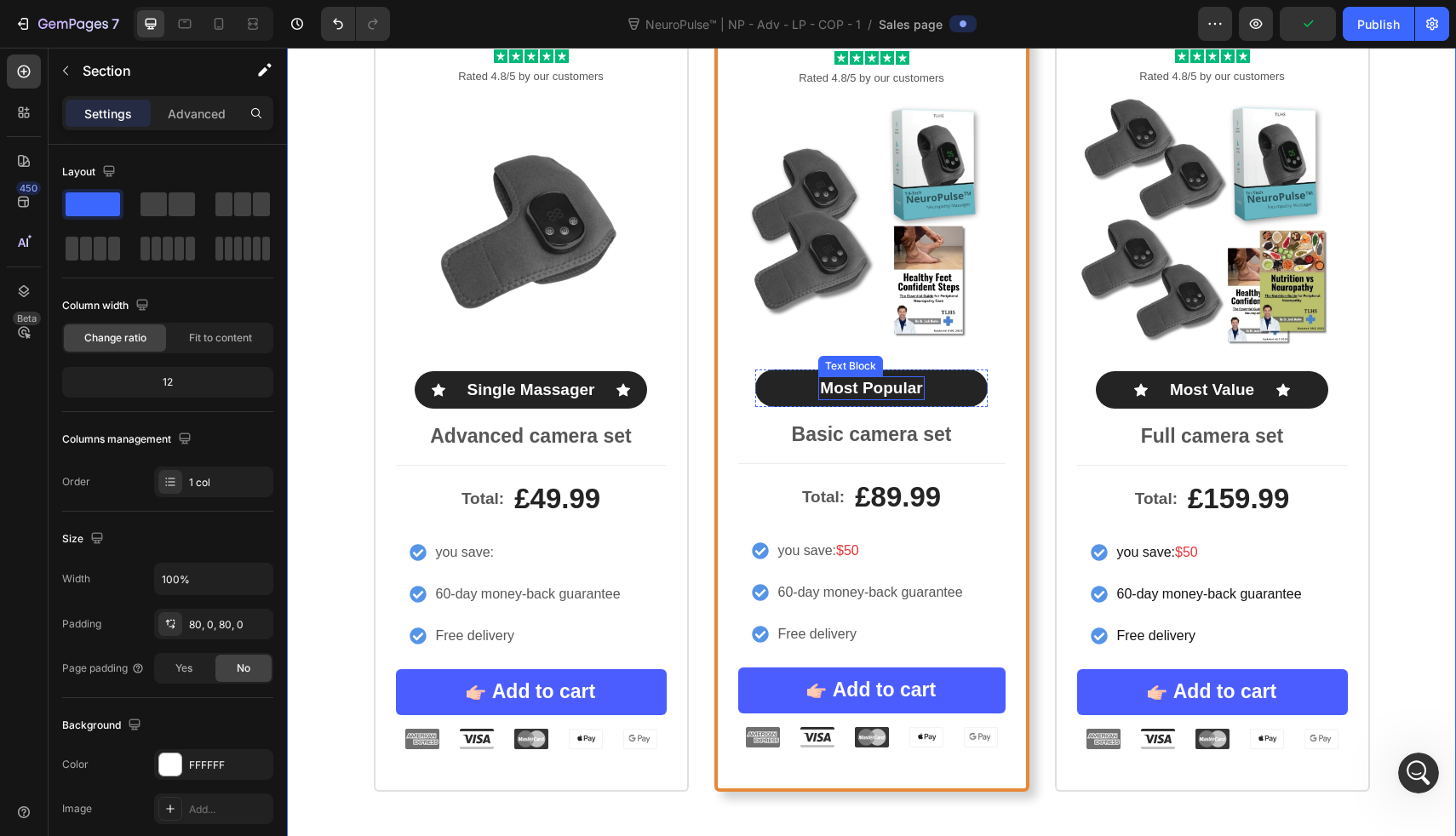
scroll to position [7910, 0]
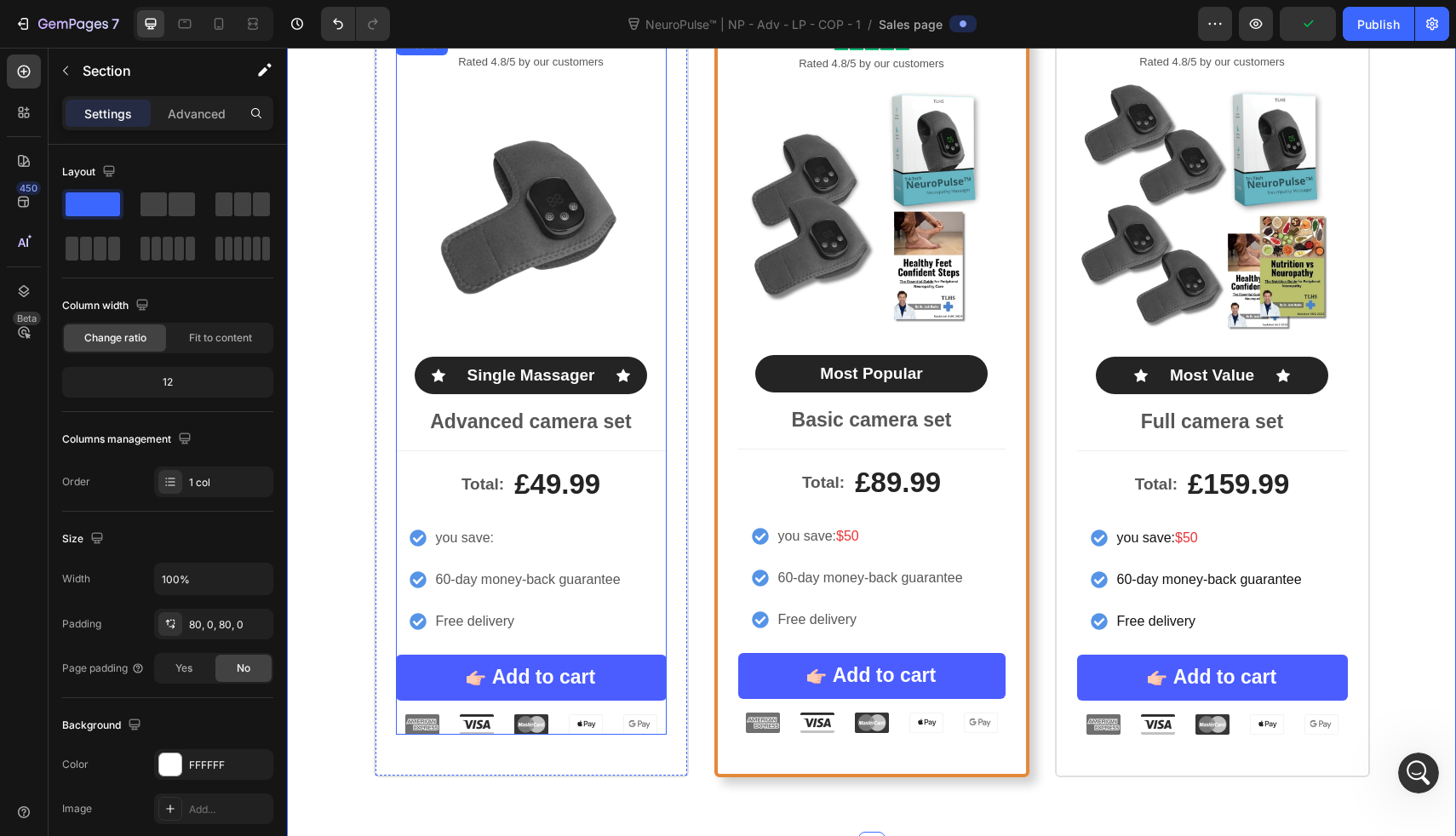
click at [603, 415] on p "Advanced camera set" at bounding box center [531, 422] width 268 height 25
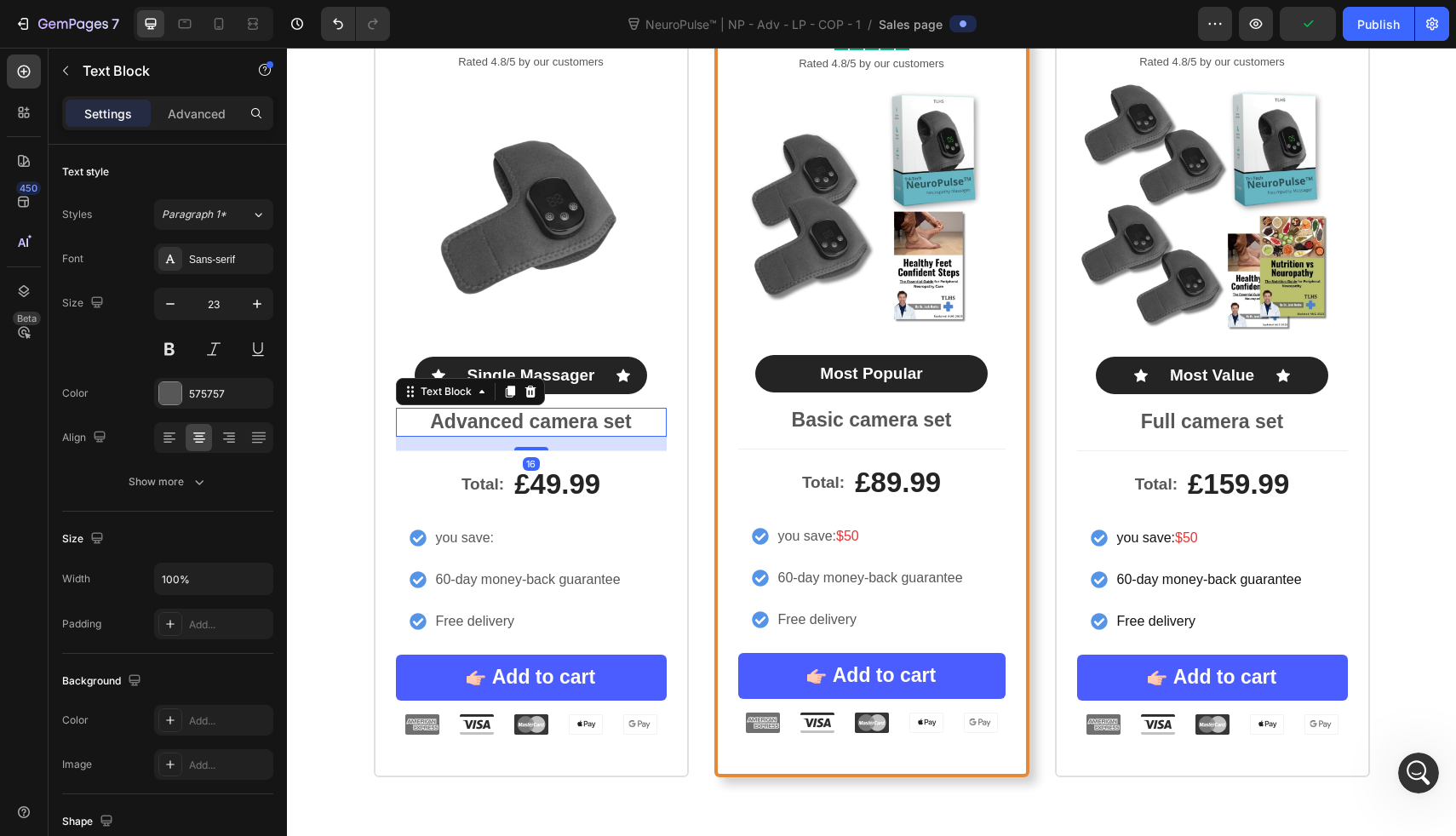
click at [603, 415] on p "Advanced camera set" at bounding box center [531, 422] width 268 height 25
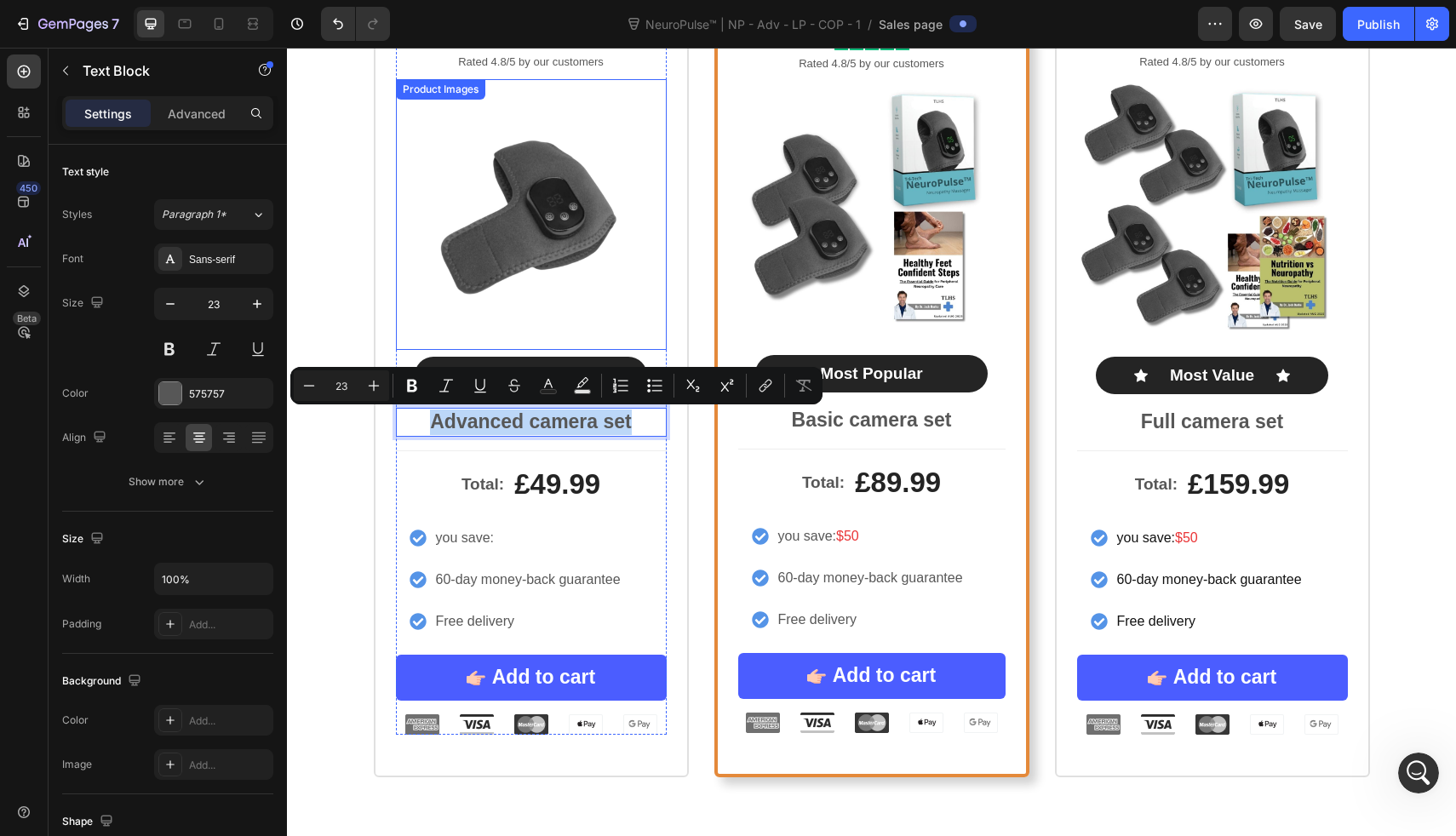
click at [546, 321] on img at bounding box center [531, 214] width 270 height 271
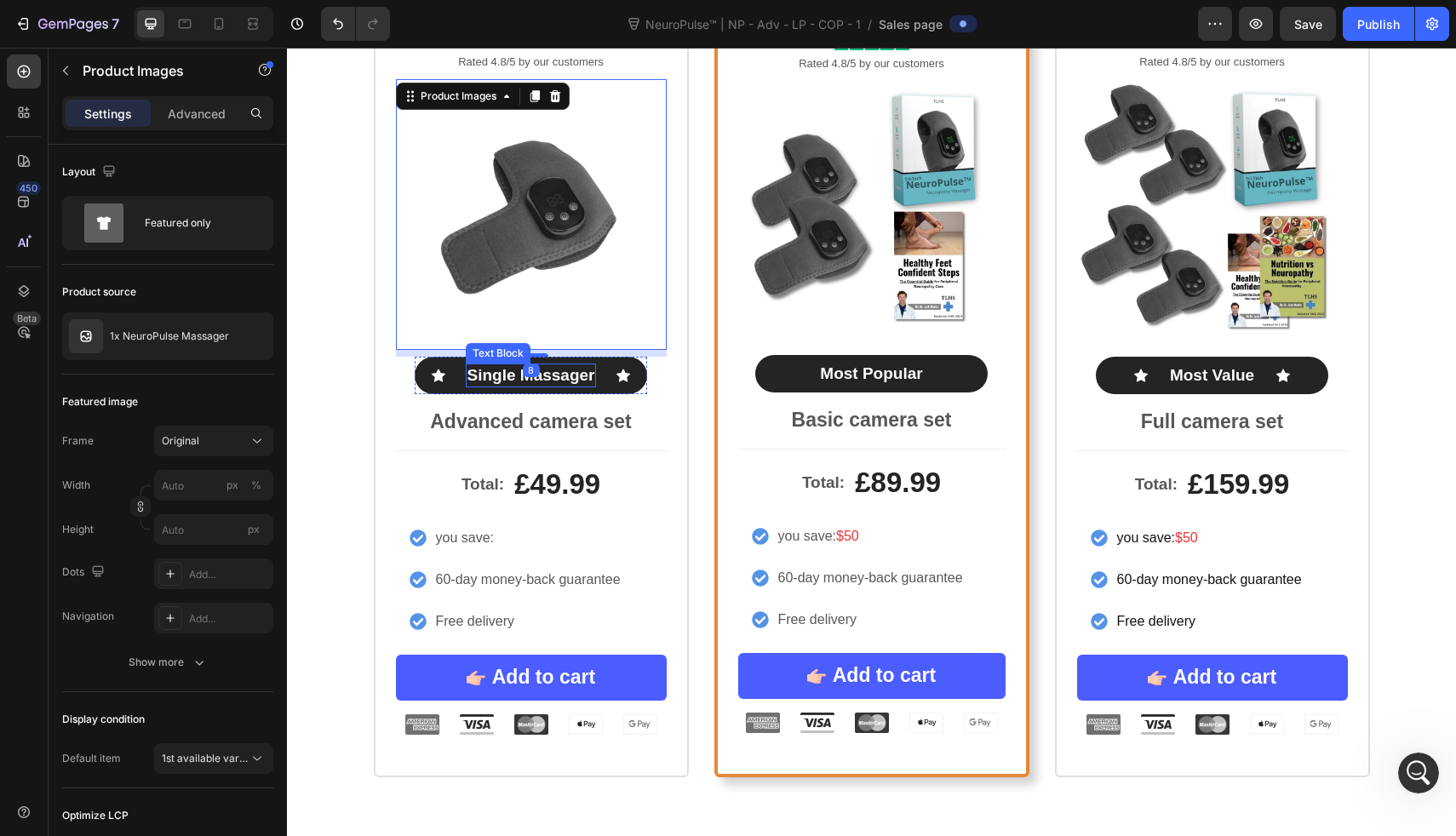
click at [549, 376] on p "Single Massager" at bounding box center [531, 376] width 128 height 21
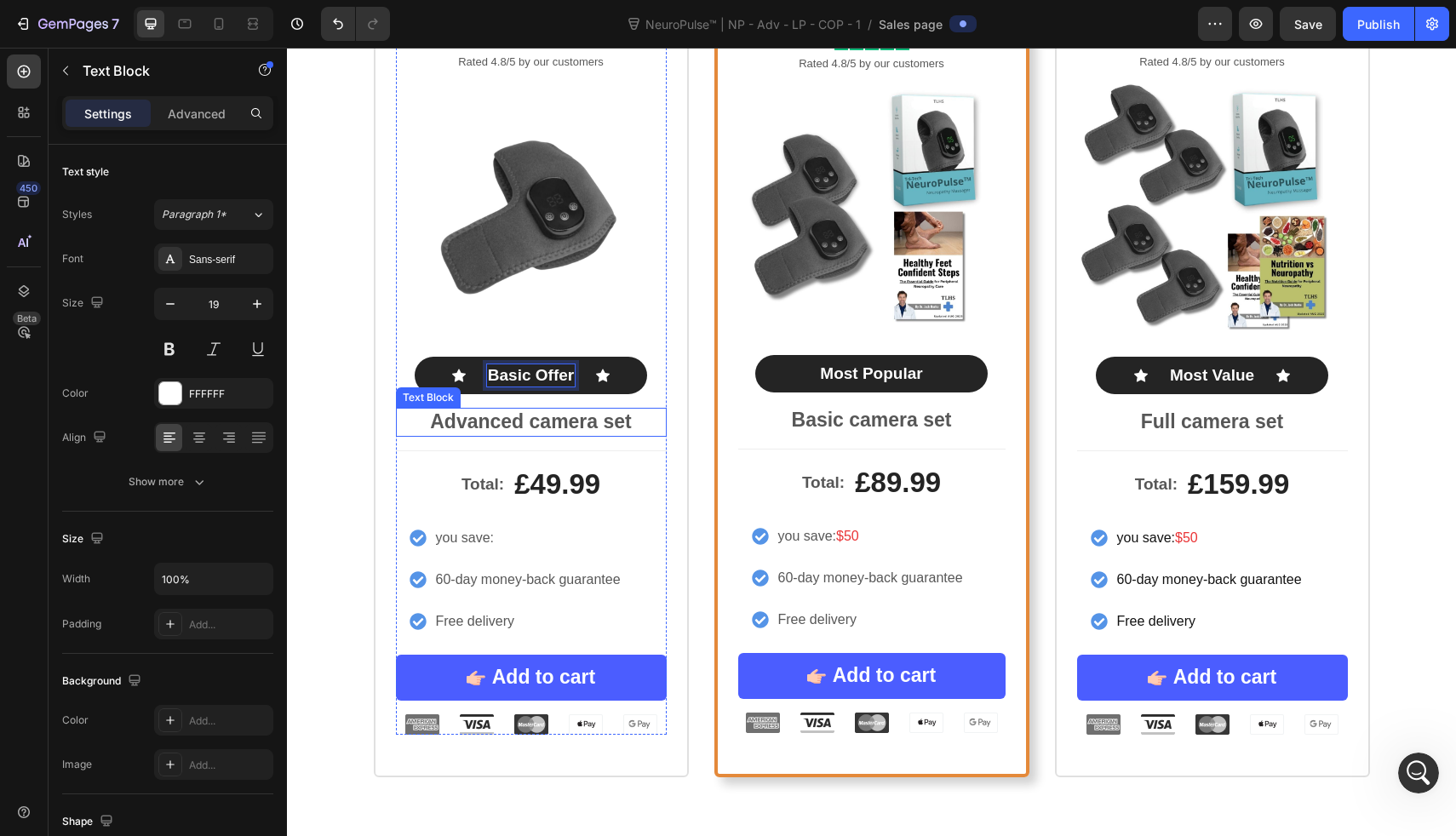
click at [556, 423] on p "Advanced camera set" at bounding box center [531, 422] width 268 height 25
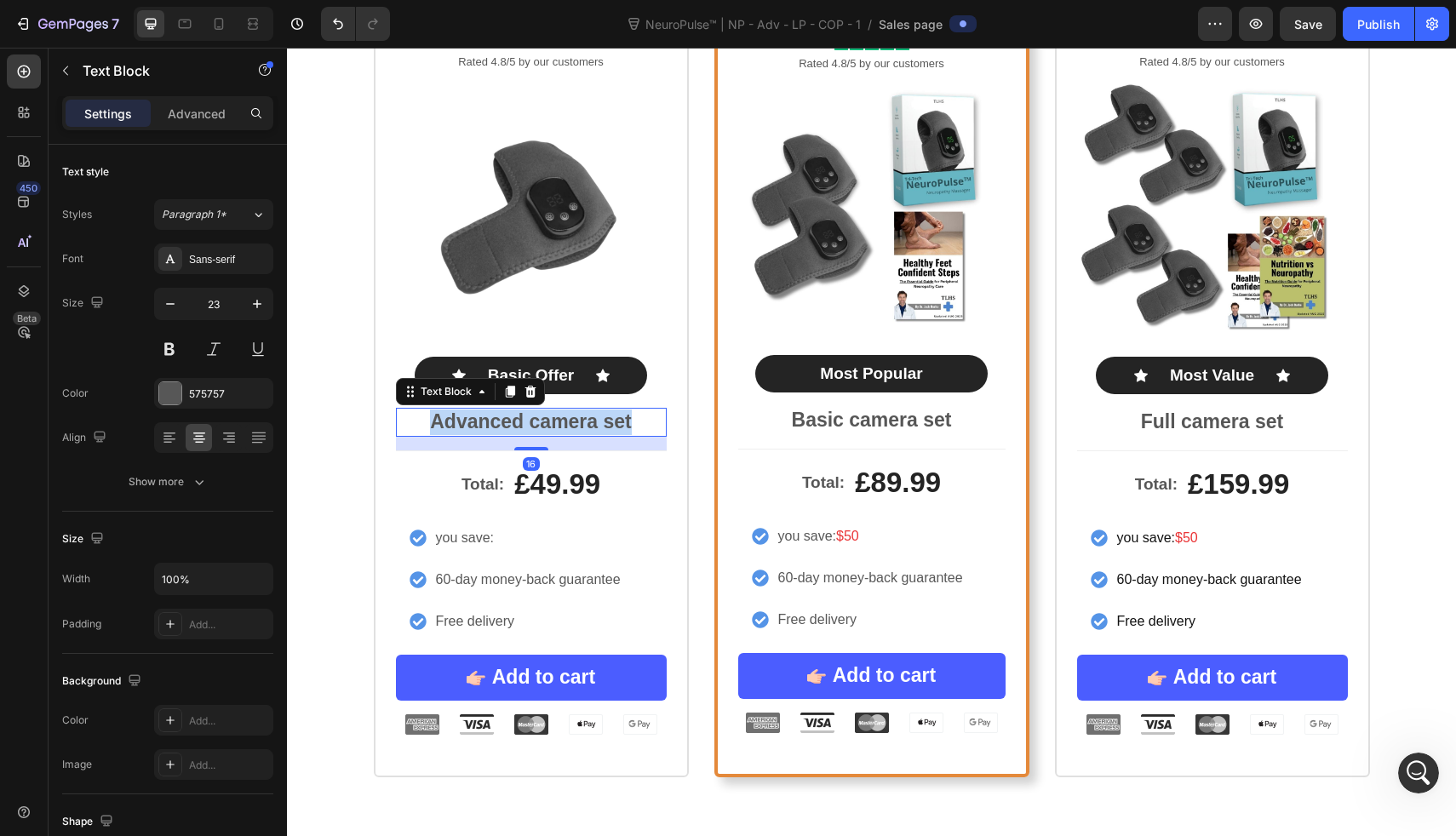
click at [556, 423] on p "Advanced camera set" at bounding box center [531, 422] width 268 height 25
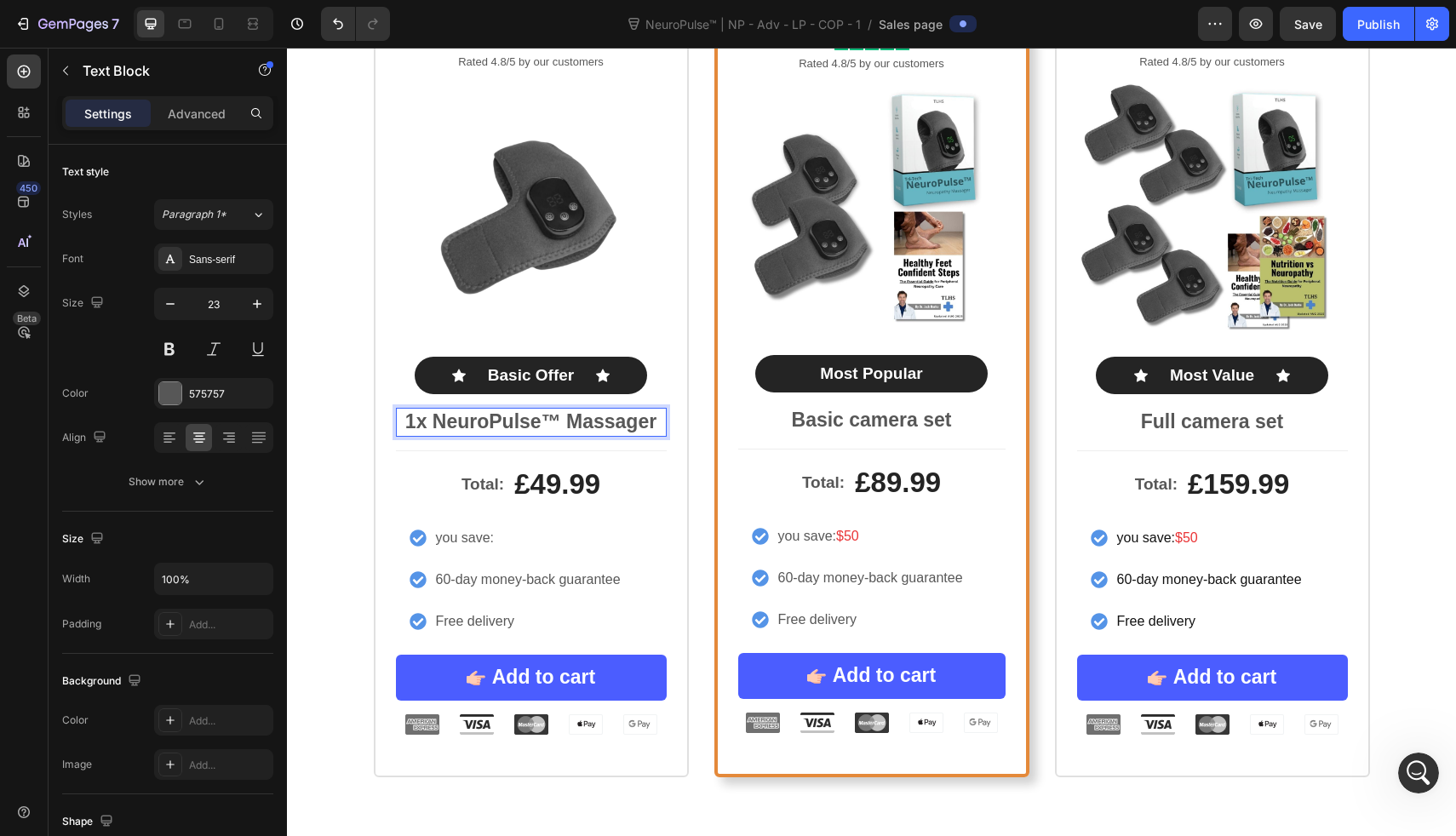
click at [576, 422] on p "1x NeuroPulse™ Massager" at bounding box center [531, 422] width 268 height 25
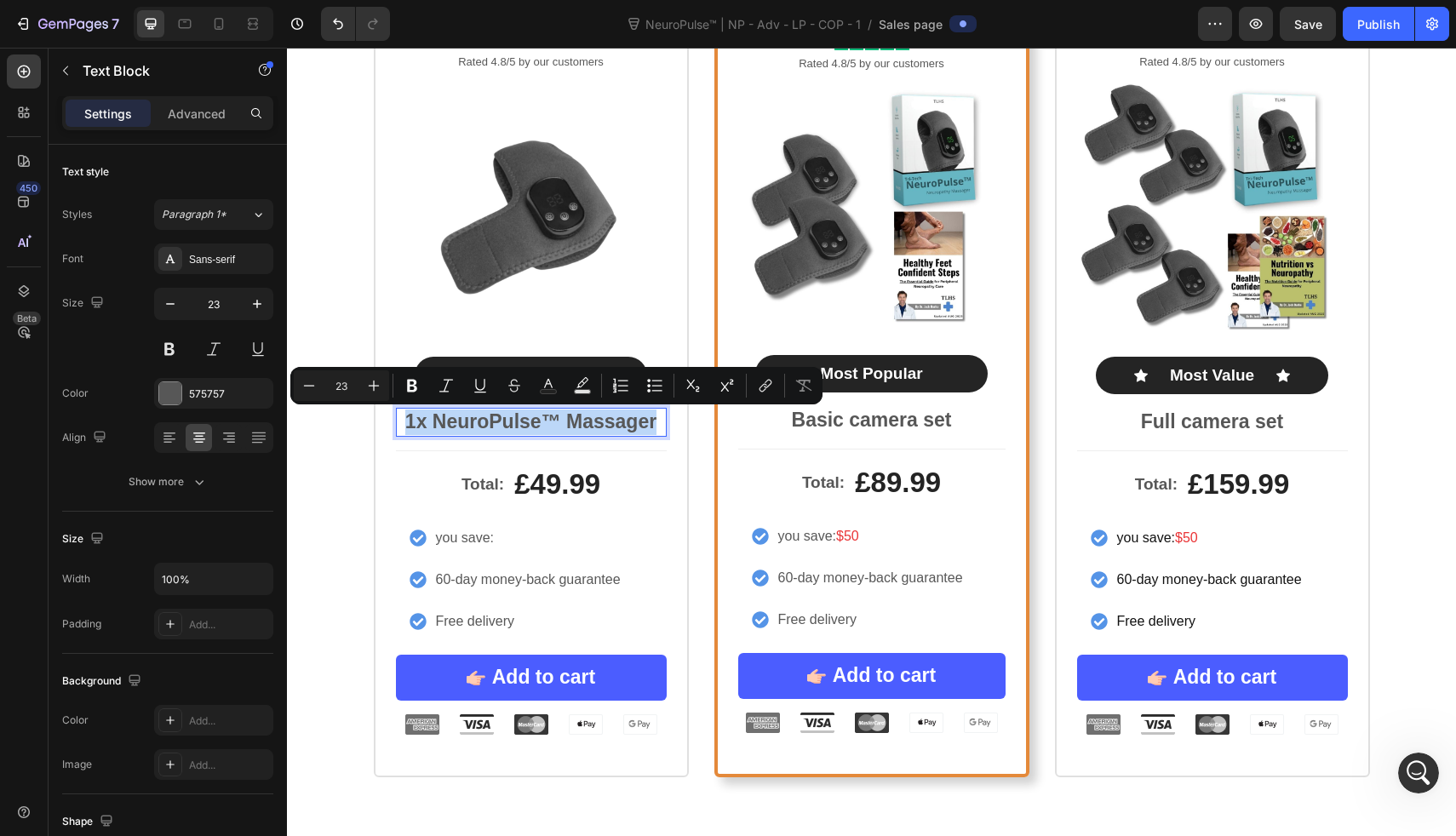
copy p "1x NeuroPulse™ Massager"
click at [820, 412] on p "Basic camera set" at bounding box center [872, 421] width 264 height 25
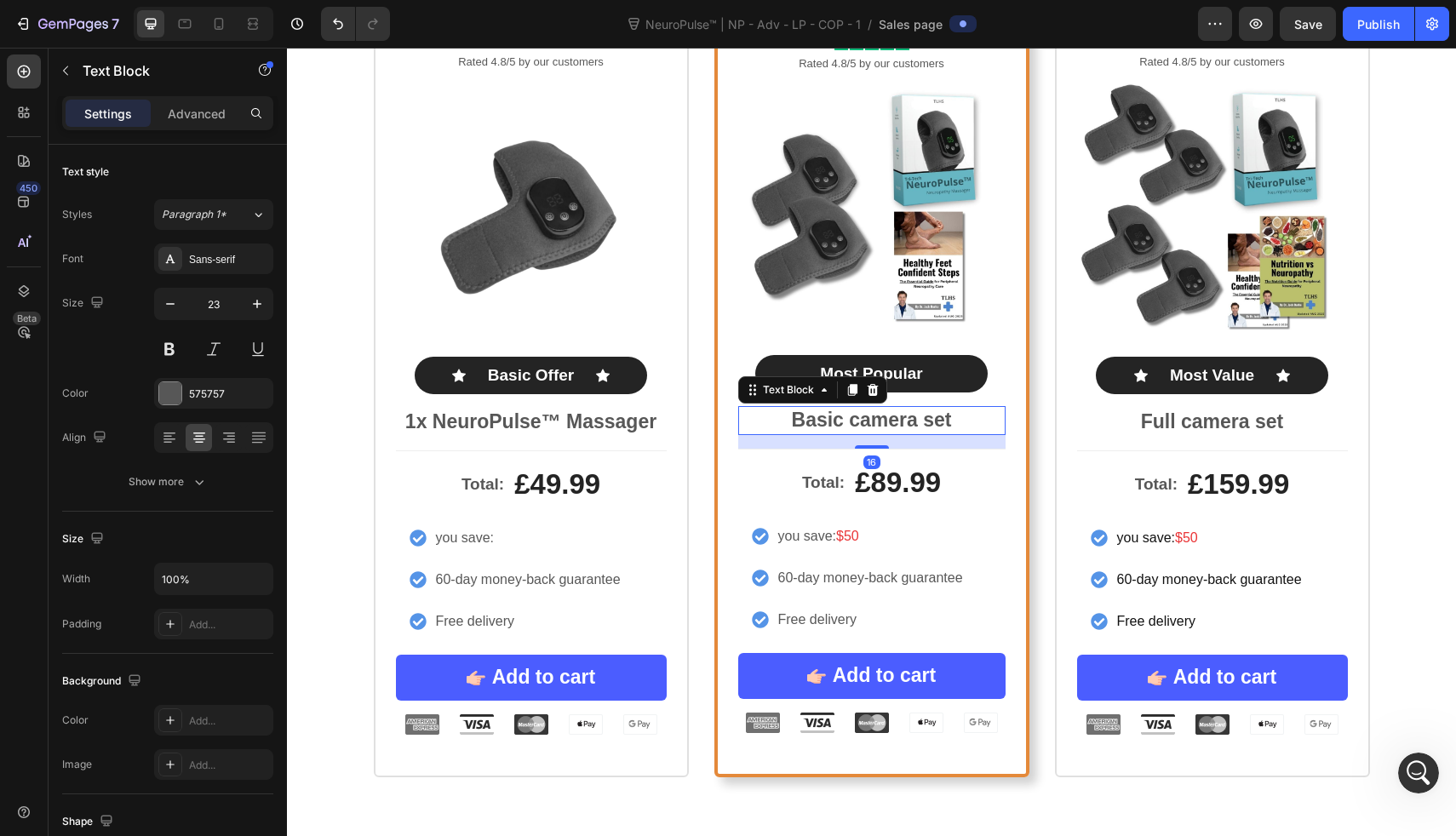
click at [820, 412] on p "Basic camera set" at bounding box center [872, 421] width 264 height 25
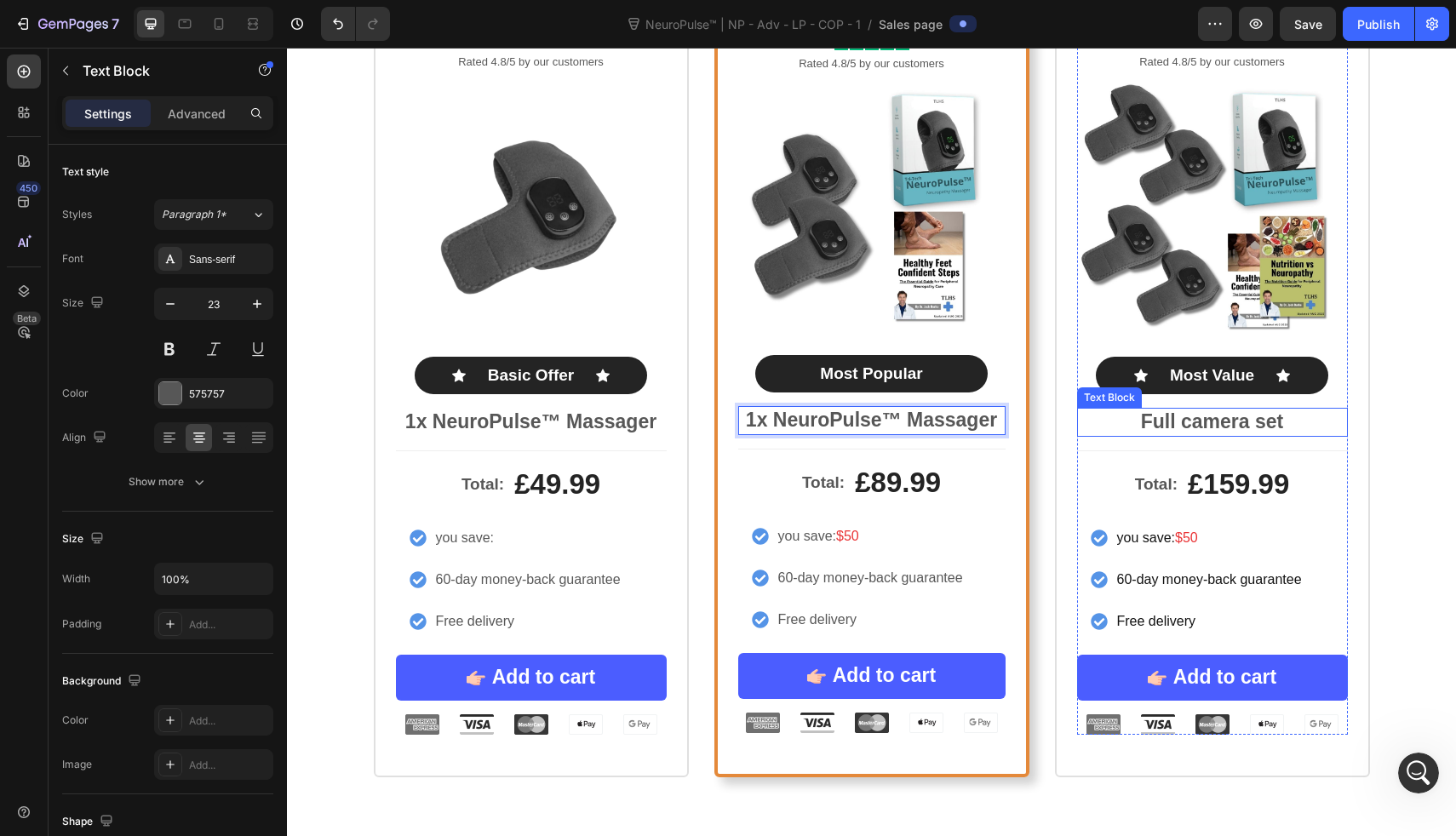
click at [1147, 424] on p "Full camera set" at bounding box center [1213, 422] width 268 height 25
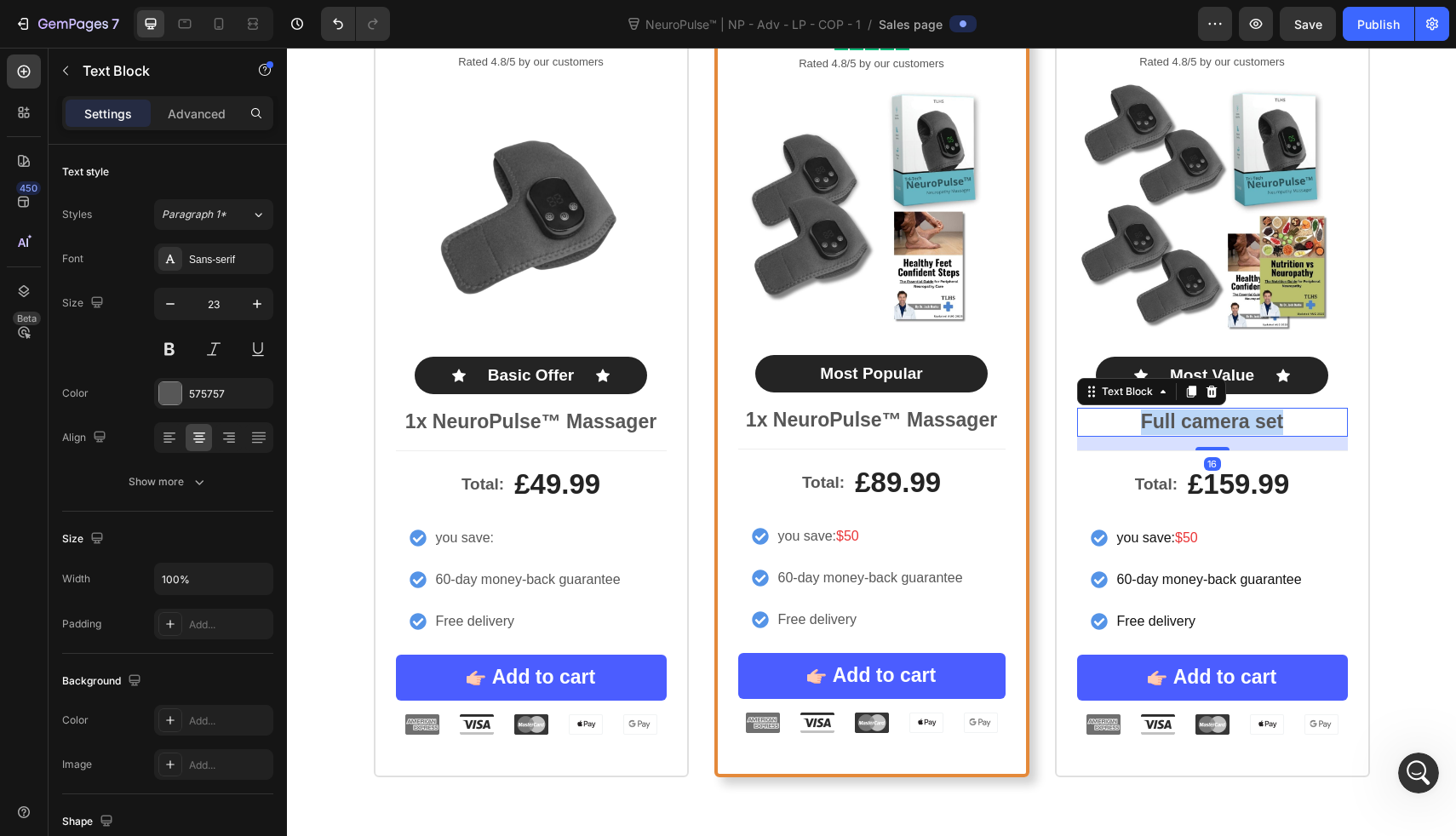
click at [1147, 424] on p "Full camera set" at bounding box center [1213, 422] width 268 height 25
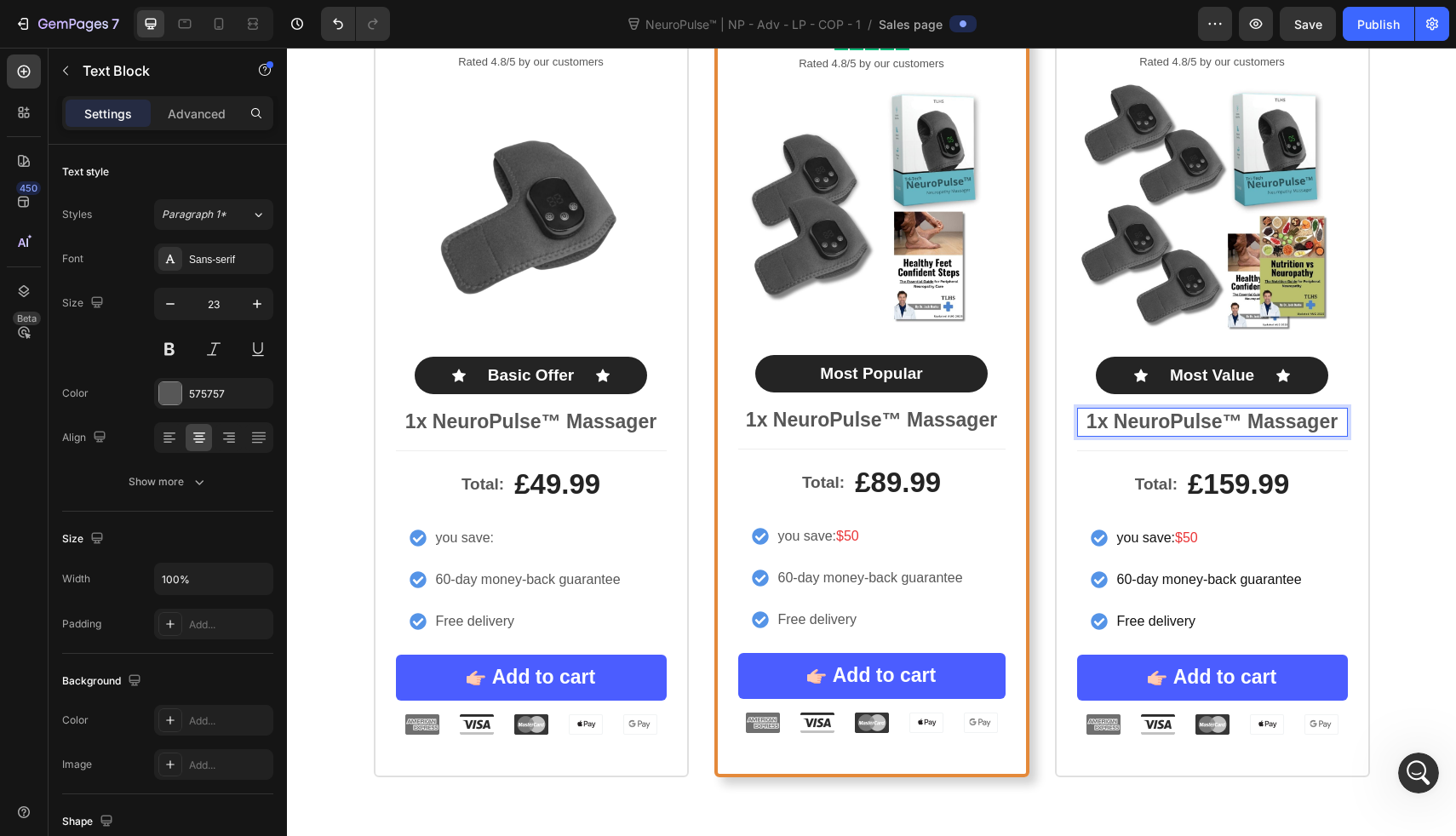
click at [1096, 420] on p "1x NeuroPulse™ Massager" at bounding box center [1213, 422] width 268 height 25
click at [1092, 420] on p "1x NeuroPulse™ Massager" at bounding box center [1213, 422] width 268 height 25
click at [787, 424] on p "1x NeuroPulse™ Massager" at bounding box center [872, 421] width 264 height 25
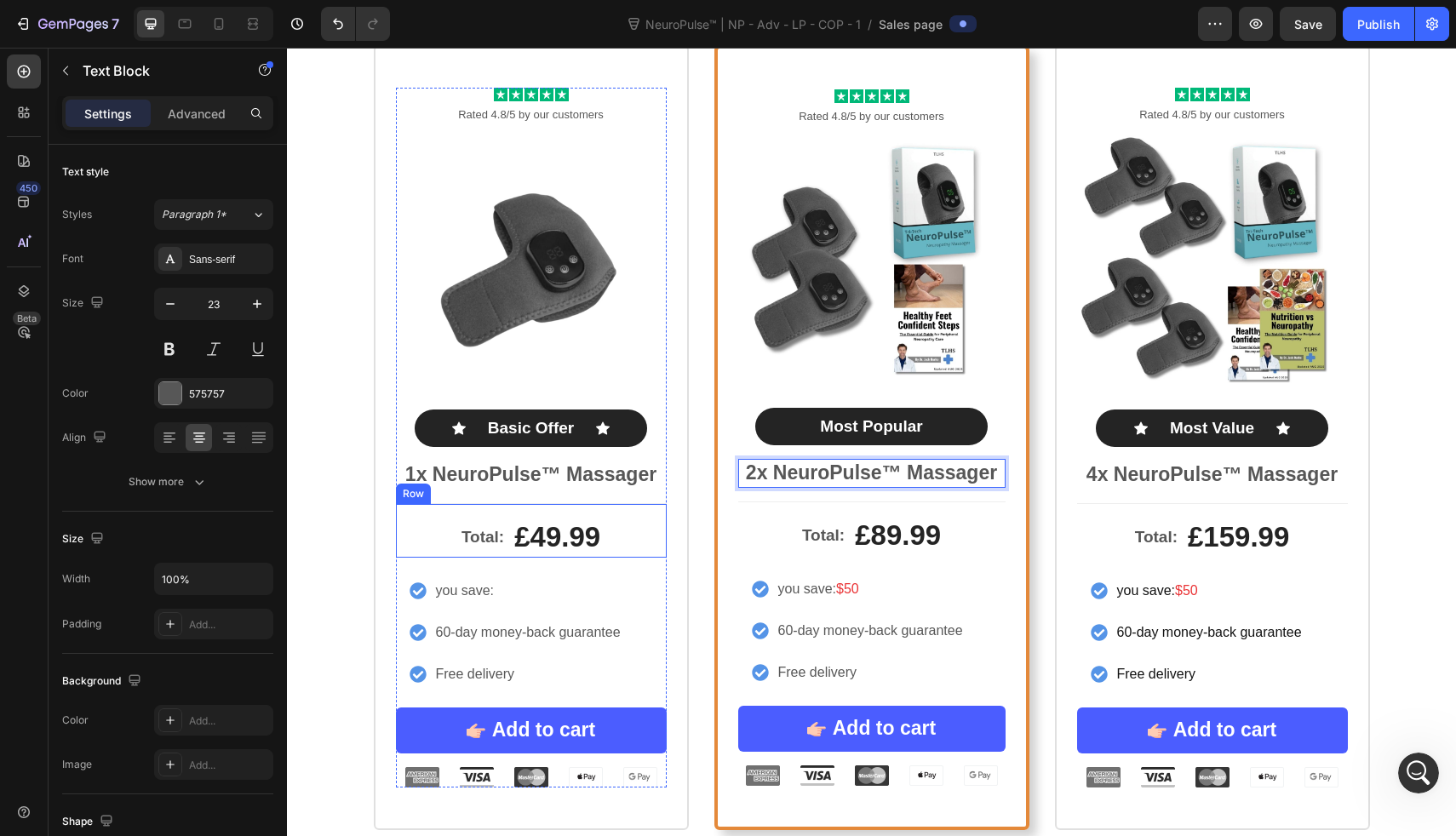
scroll to position [7863, 0]
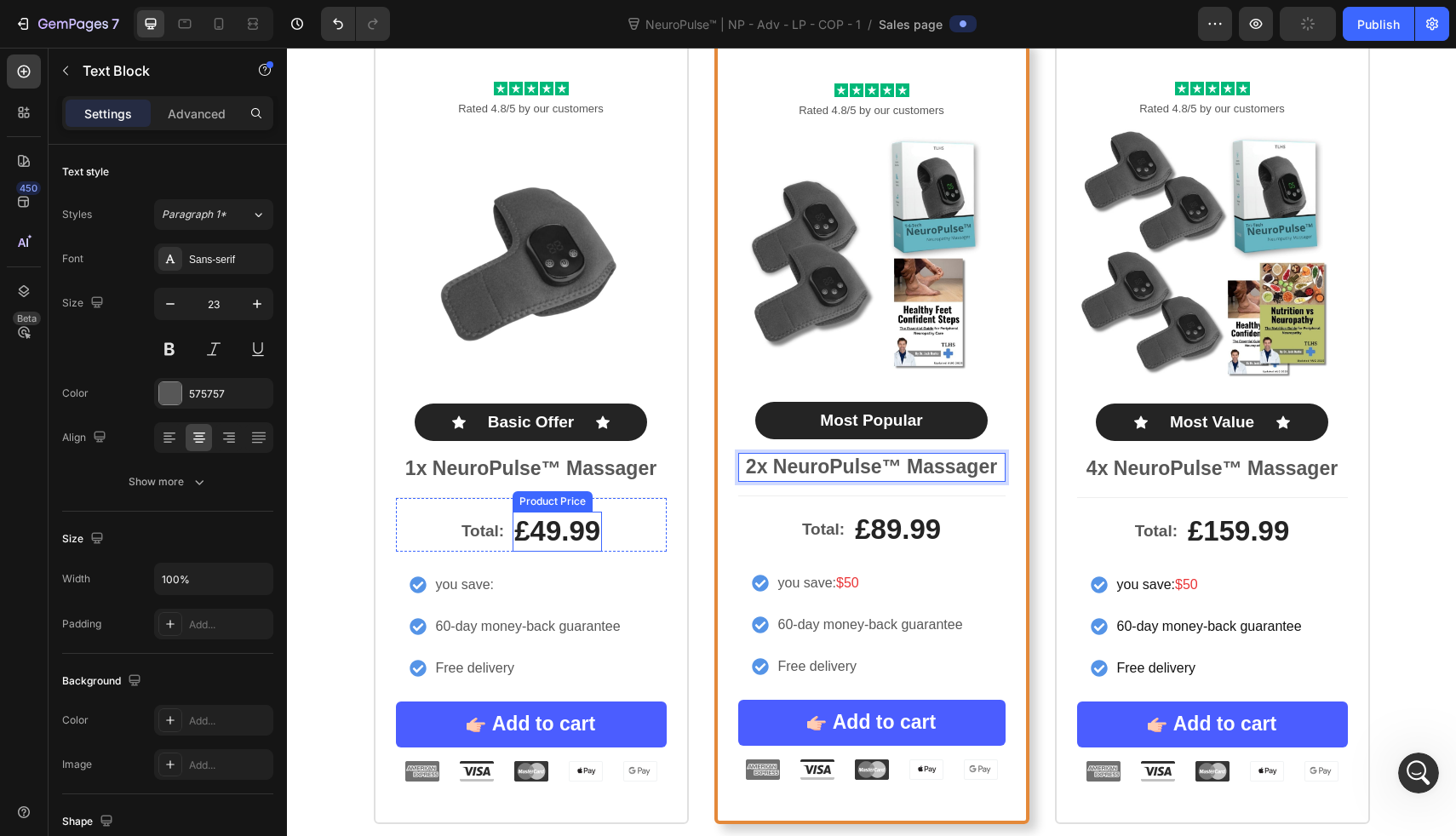
click at [567, 536] on div "£49.99" at bounding box center [558, 531] width 90 height 40
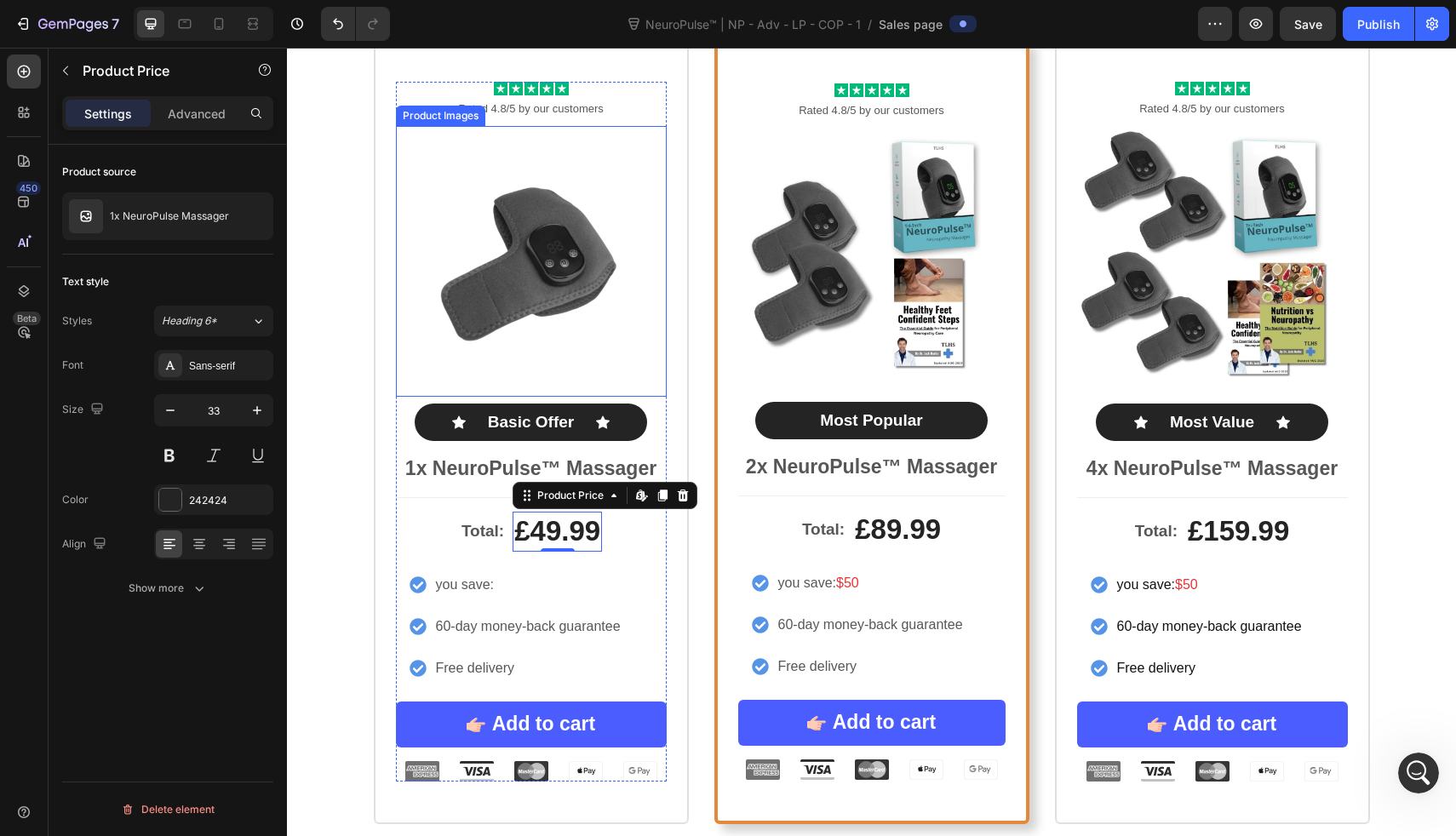
scroll to position [7876, 0]
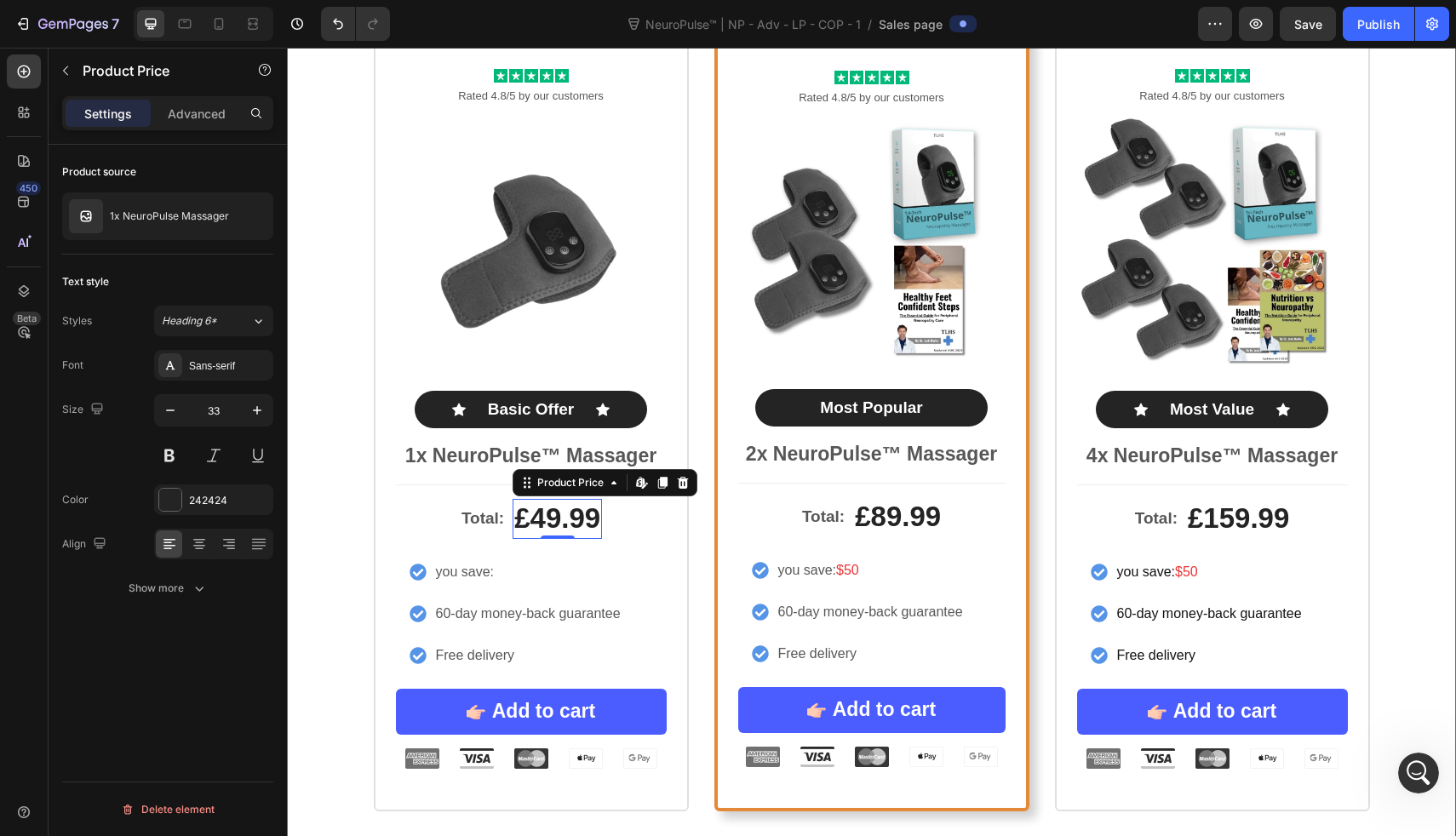
click at [345, 375] on div "Icon Icon Icon Icon Icon Icon List Rated 4.8/5 by our customers Text Block Prod…" at bounding box center [871, 419] width 1169 height 785
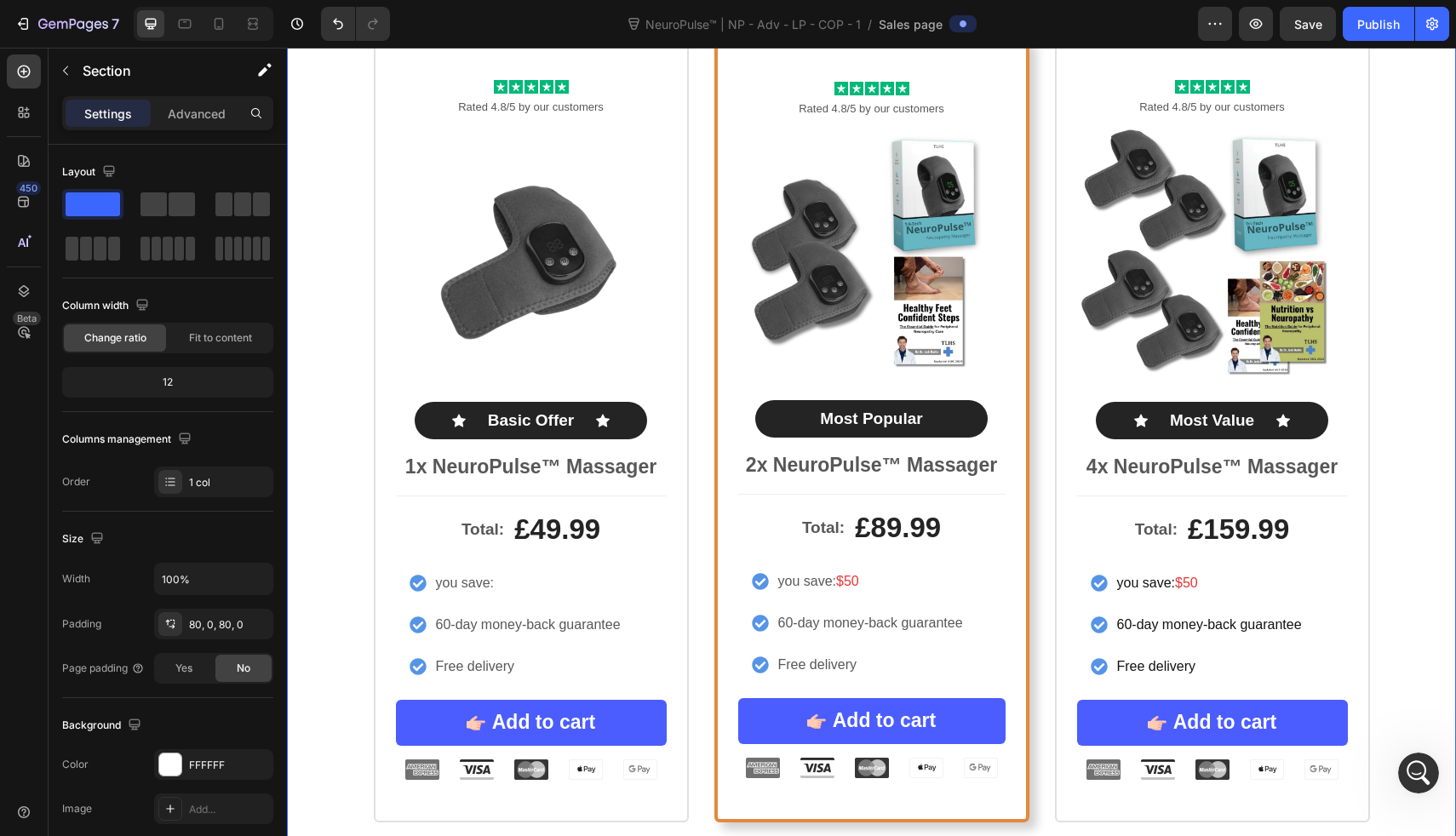
scroll to position [7862, 0]
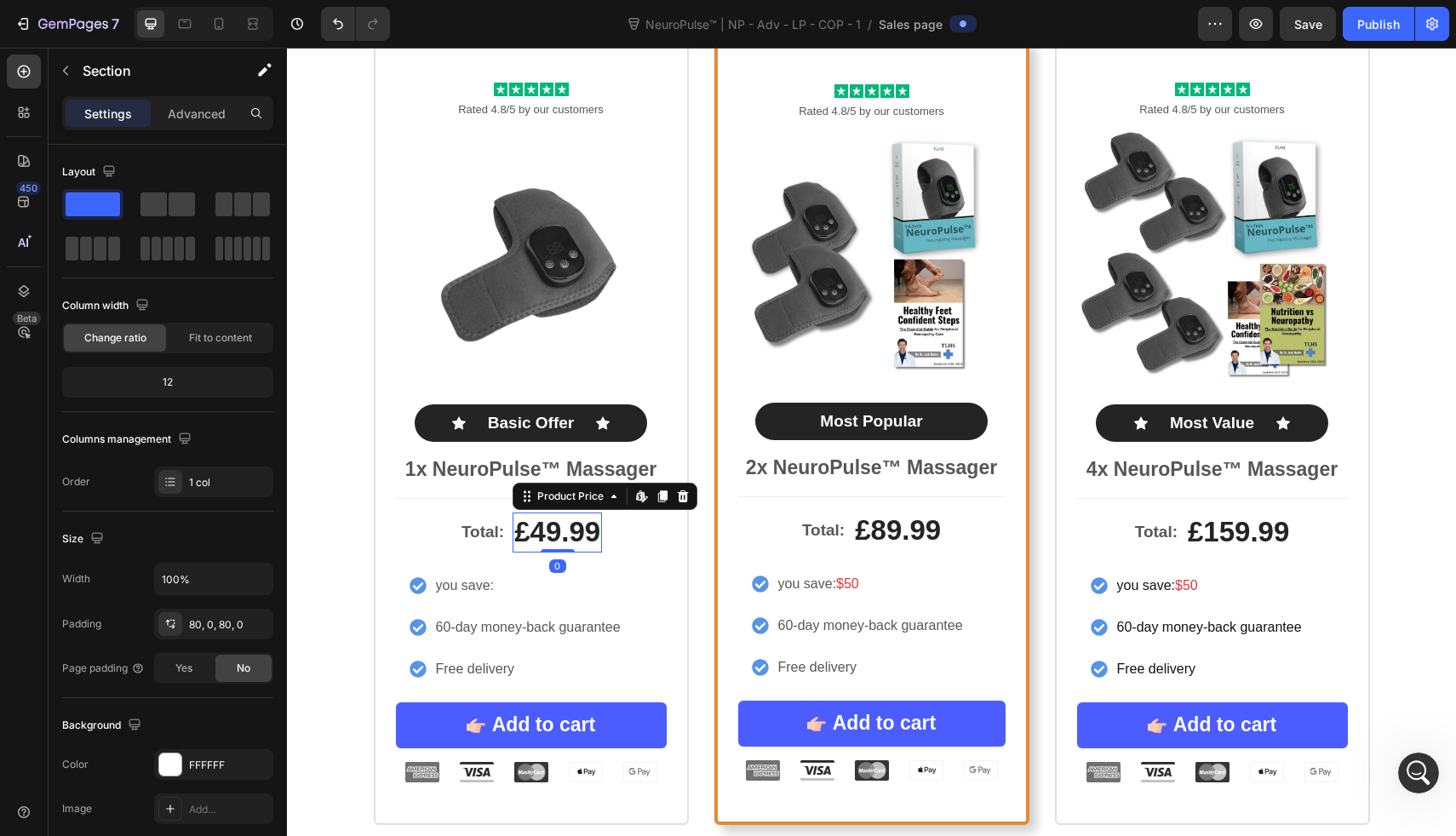
click at [521, 533] on div "£49.99" at bounding box center [558, 532] width 90 height 40
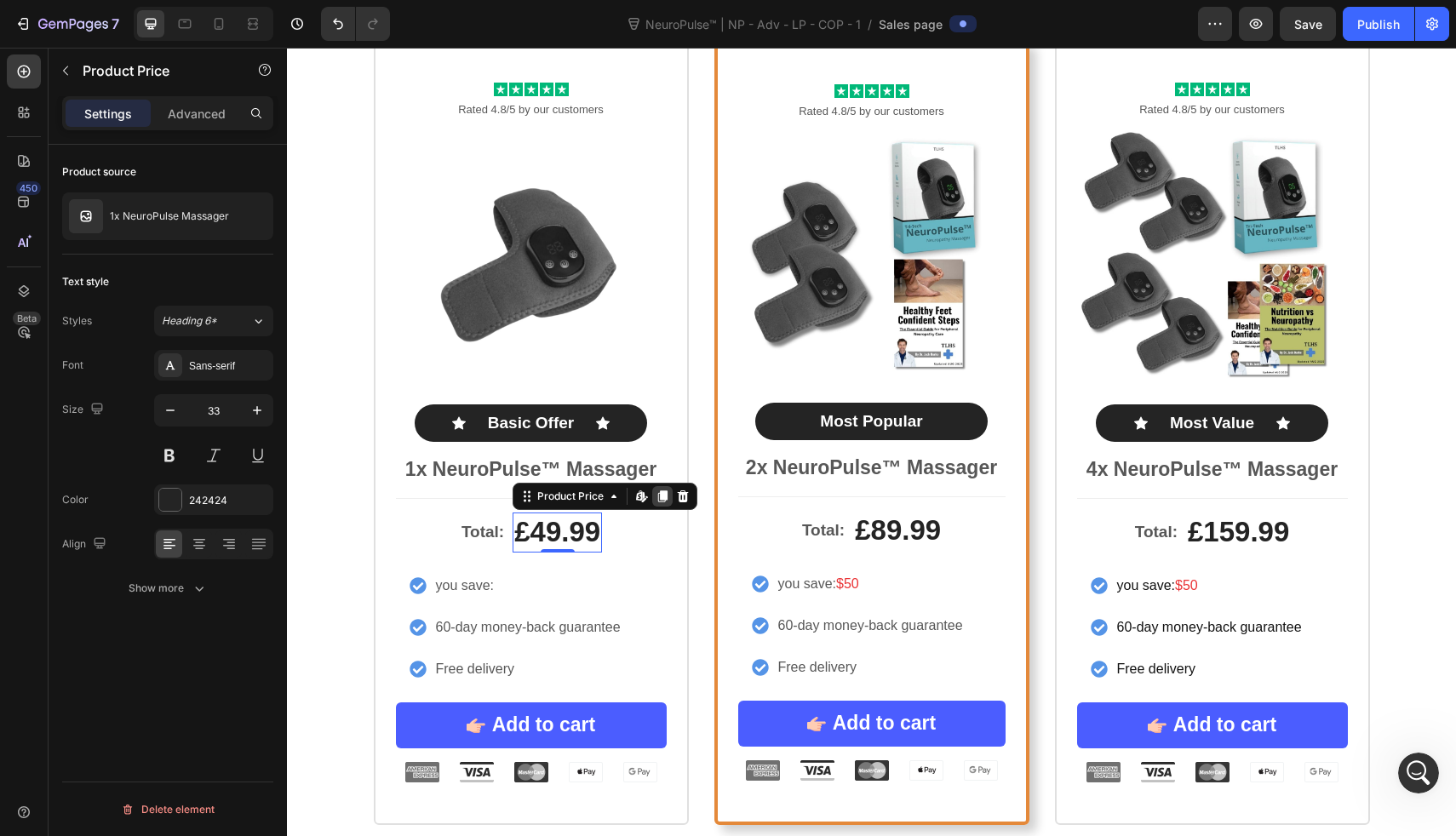
click at [659, 495] on icon at bounding box center [663, 497] width 10 height 12
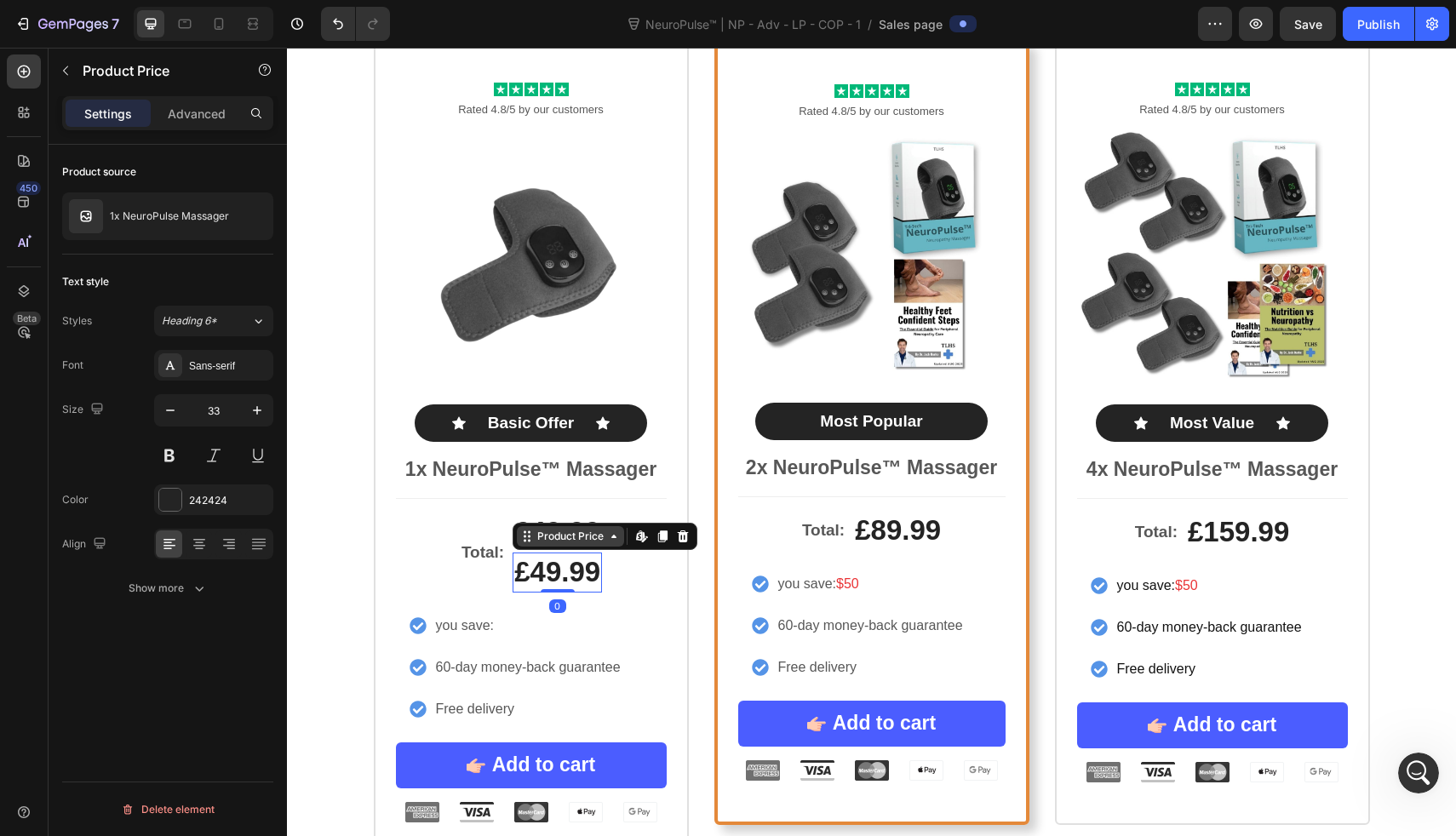
click at [609, 534] on icon at bounding box center [614, 536] width 14 height 14
click at [611, 536] on icon at bounding box center [613, 536] width 5 height 3
click at [202, 116] on p "Advanced" at bounding box center [196, 113] width 58 height 18
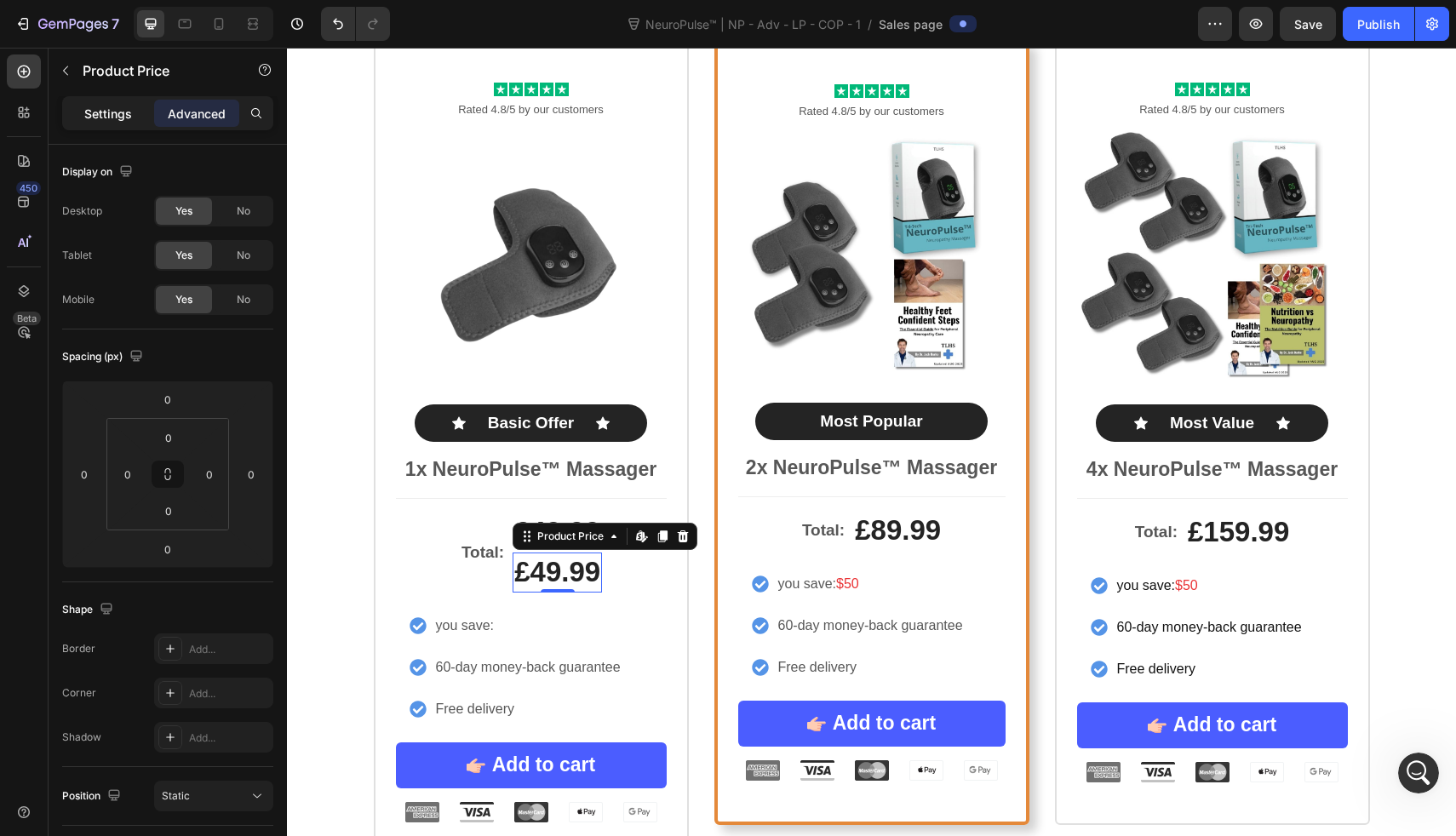
click at [121, 112] on p "Settings" at bounding box center [107, 113] width 48 height 18
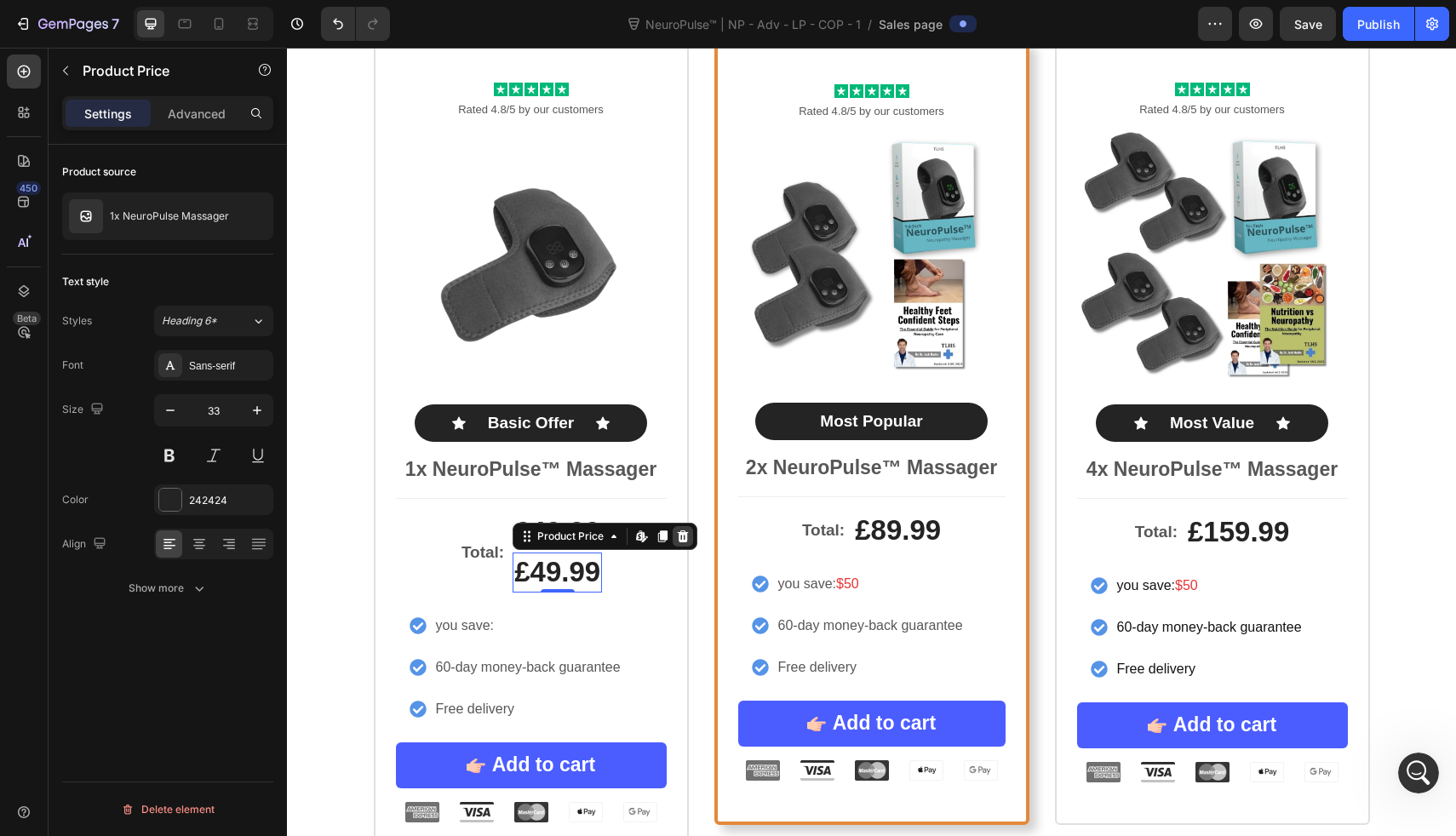
click at [680, 543] on icon at bounding box center [683, 536] width 14 height 14
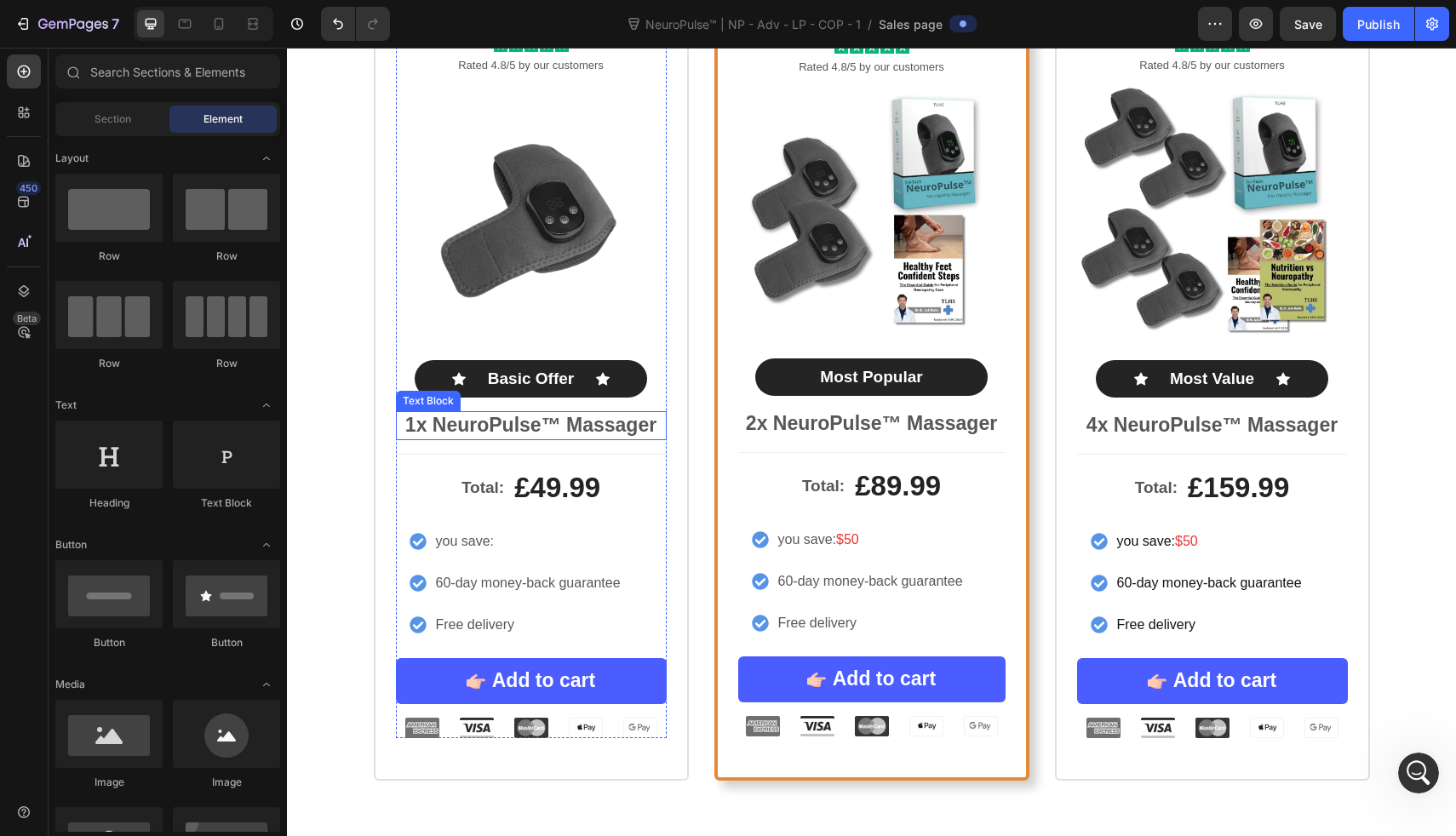
scroll to position [7910, 0]
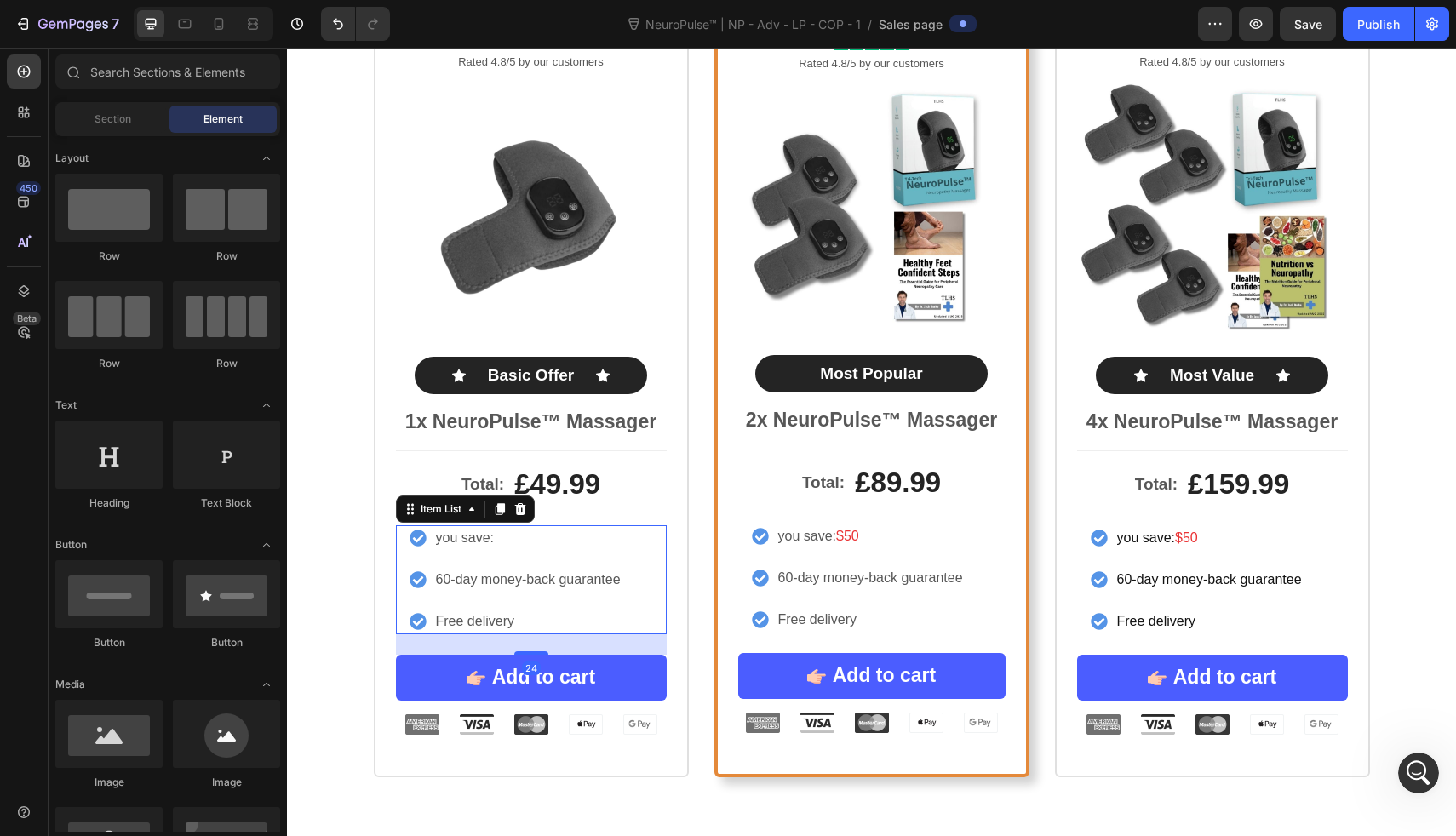
click at [512, 540] on p "you save:" at bounding box center [528, 538] width 185 height 21
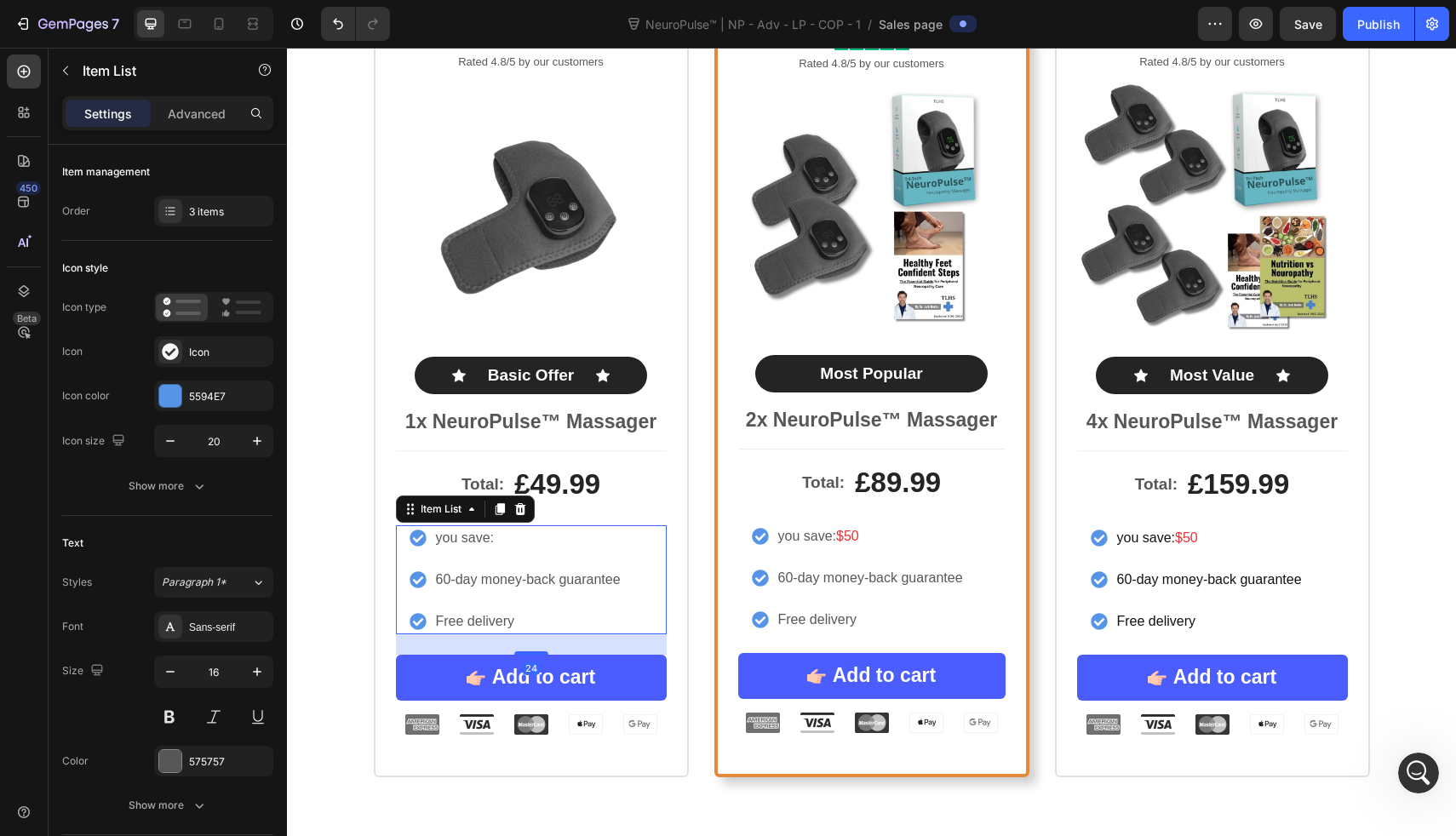
click at [510, 539] on p "you save:" at bounding box center [528, 538] width 185 height 21
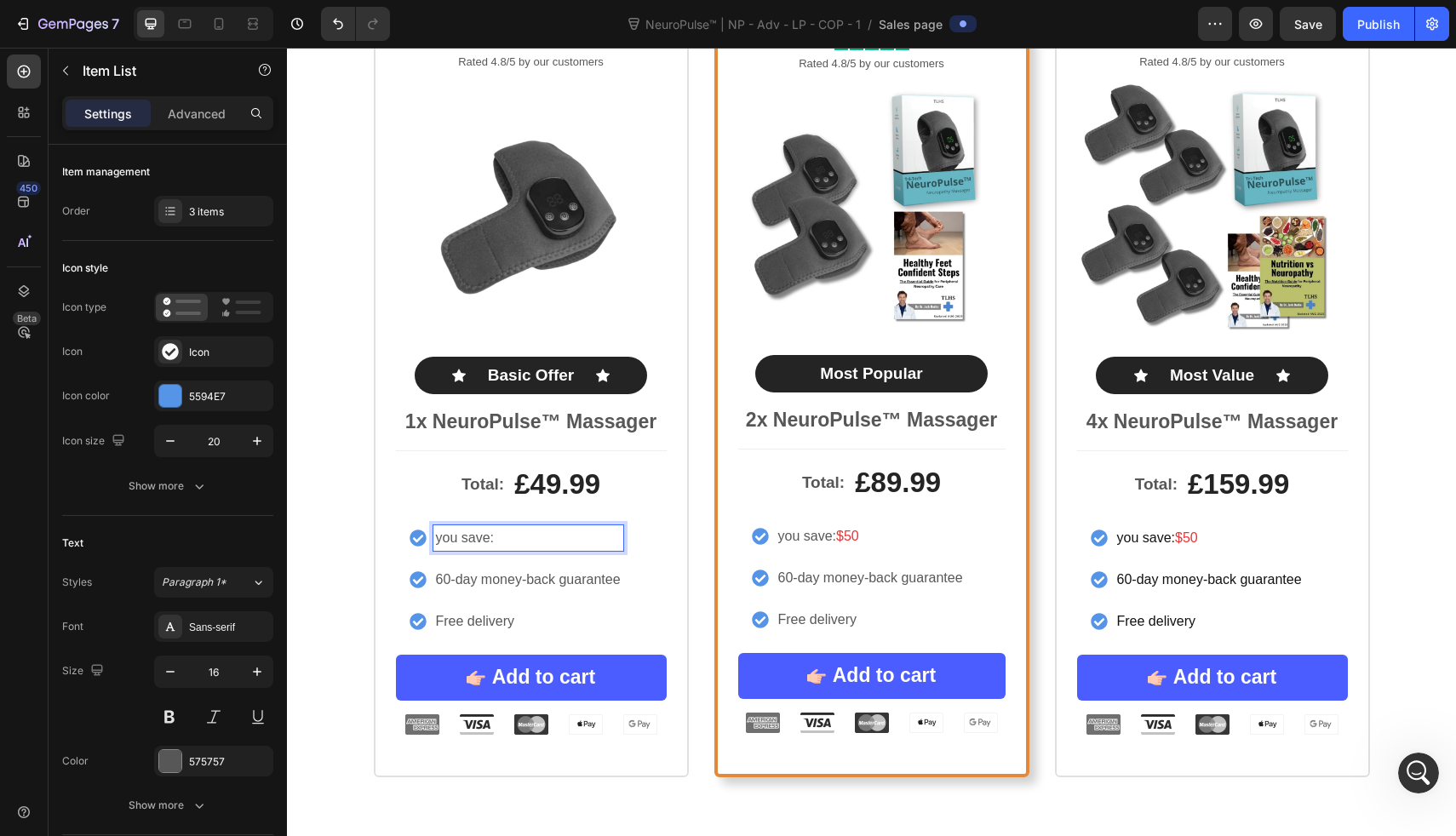
click at [474, 537] on p "you save:" at bounding box center [528, 538] width 185 height 21
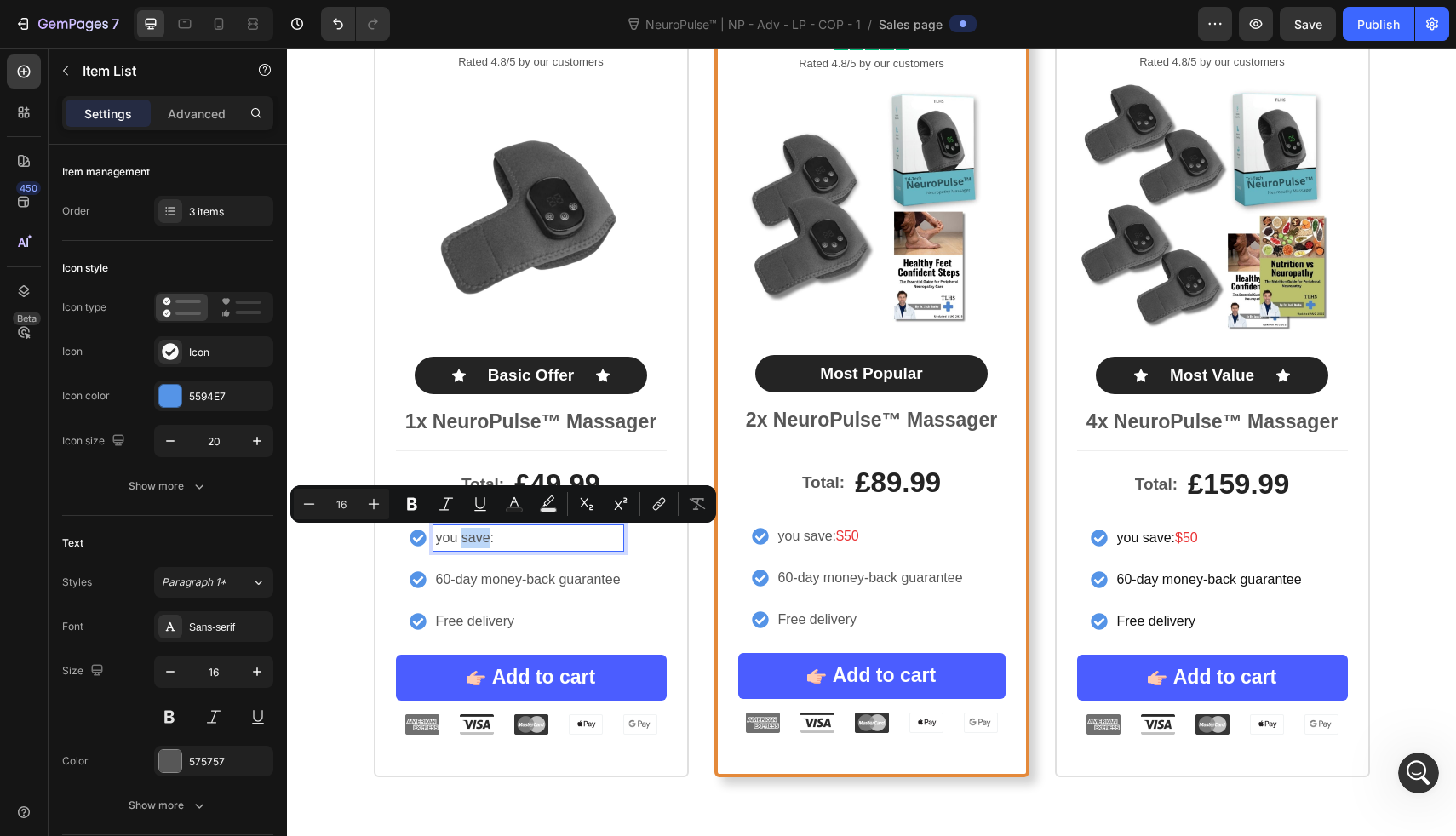
click at [474, 537] on p "you save:" at bounding box center [528, 538] width 185 height 21
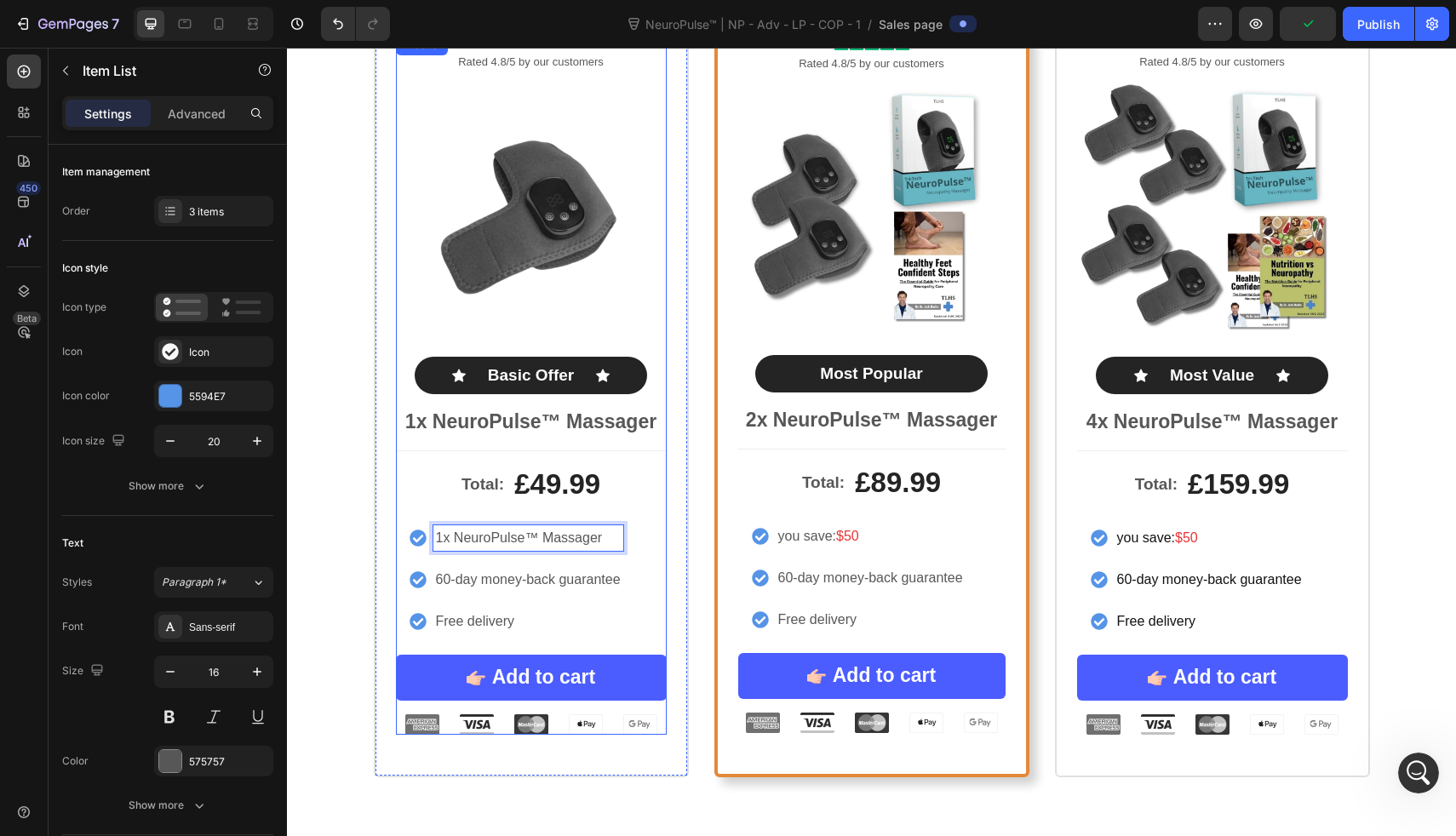
click at [463, 628] on p "Free delivery" at bounding box center [528, 621] width 185 height 21
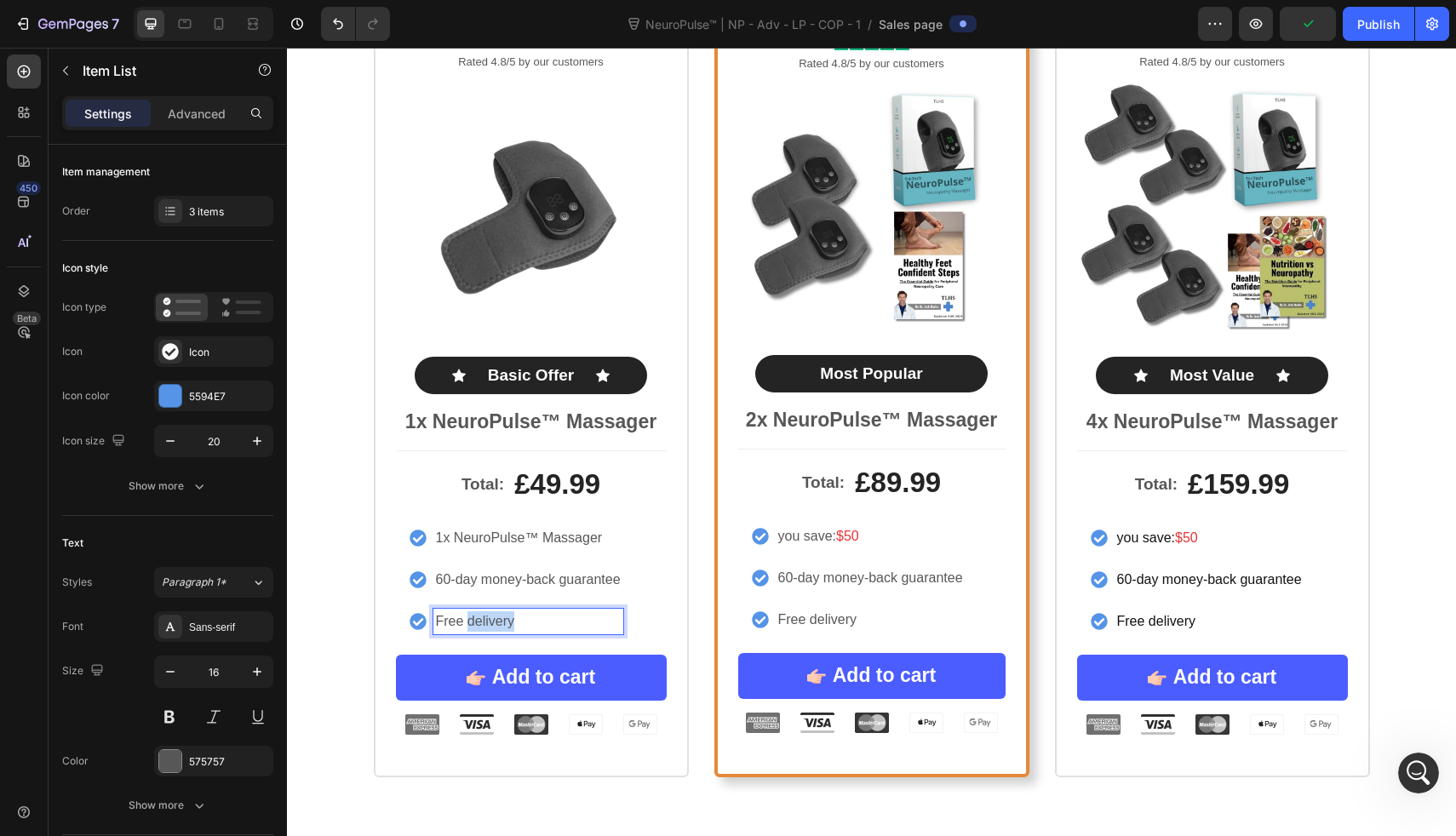
click at [463, 628] on p "Free delivery" at bounding box center [528, 621] width 185 height 21
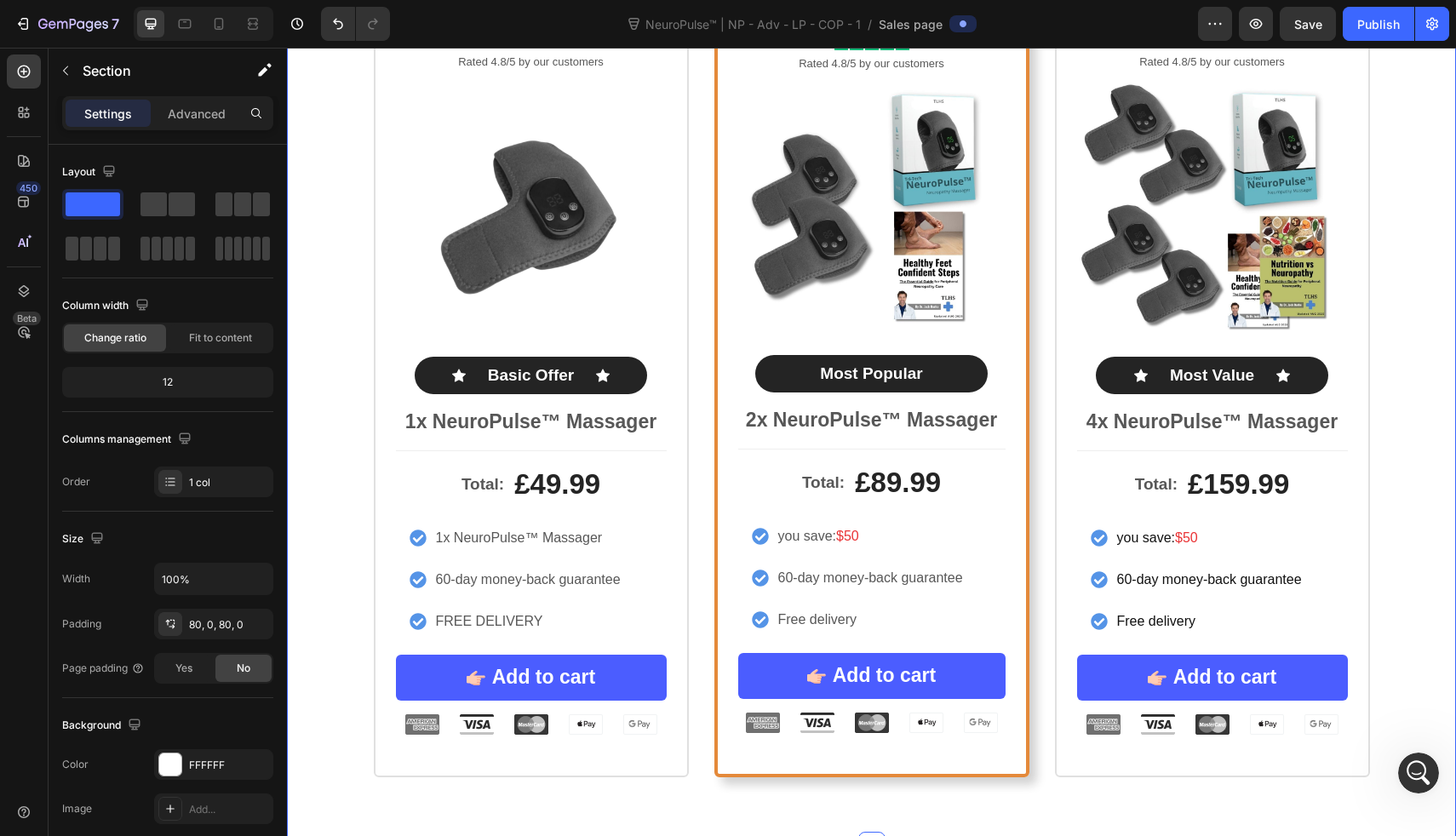
click at [338, 501] on div "Icon Icon Icon Icon Icon Icon List Rated 4.8/5 by our customers Text Block Prod…" at bounding box center [871, 385] width 1169 height 785
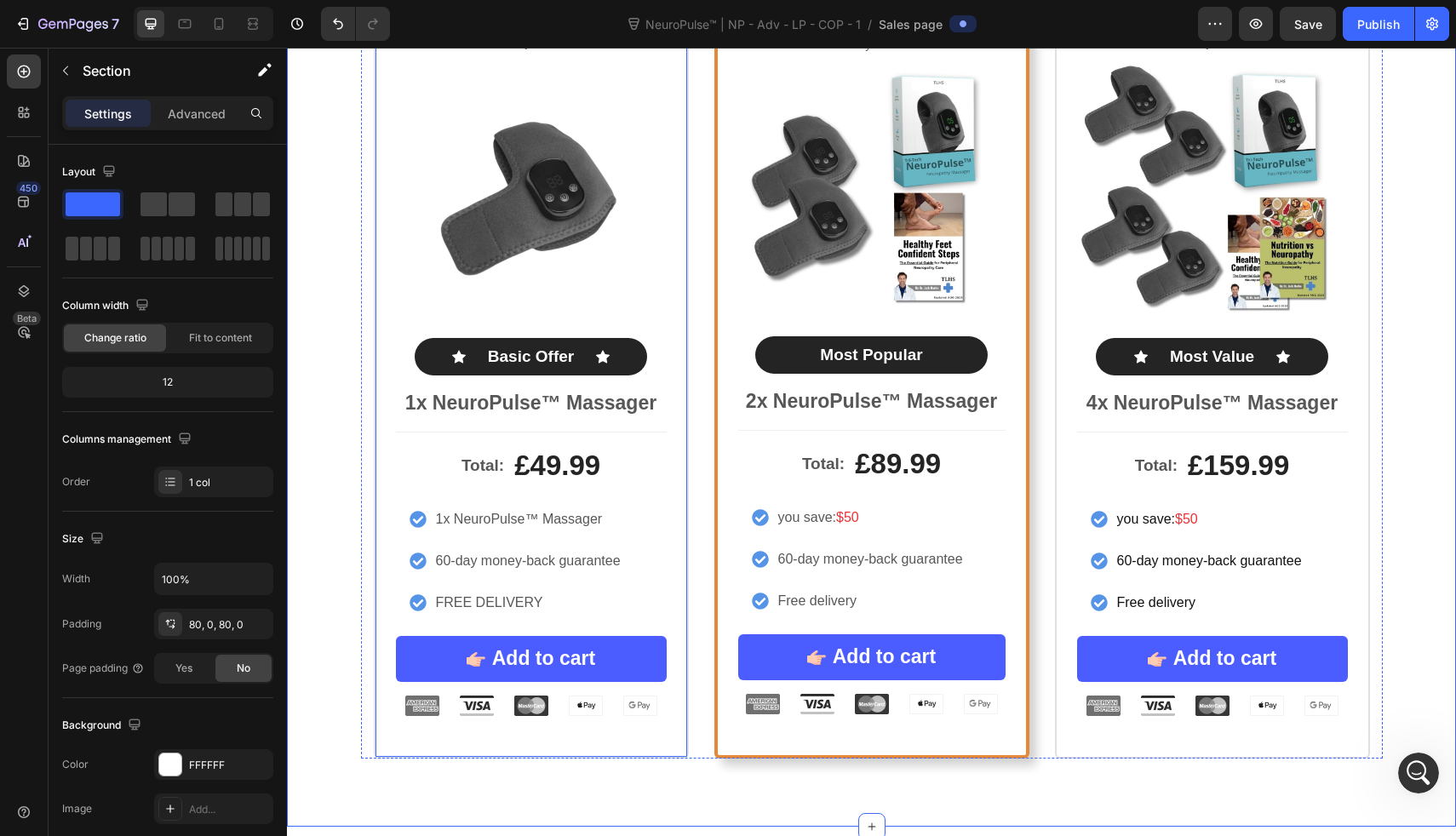
scroll to position [7942, 0]
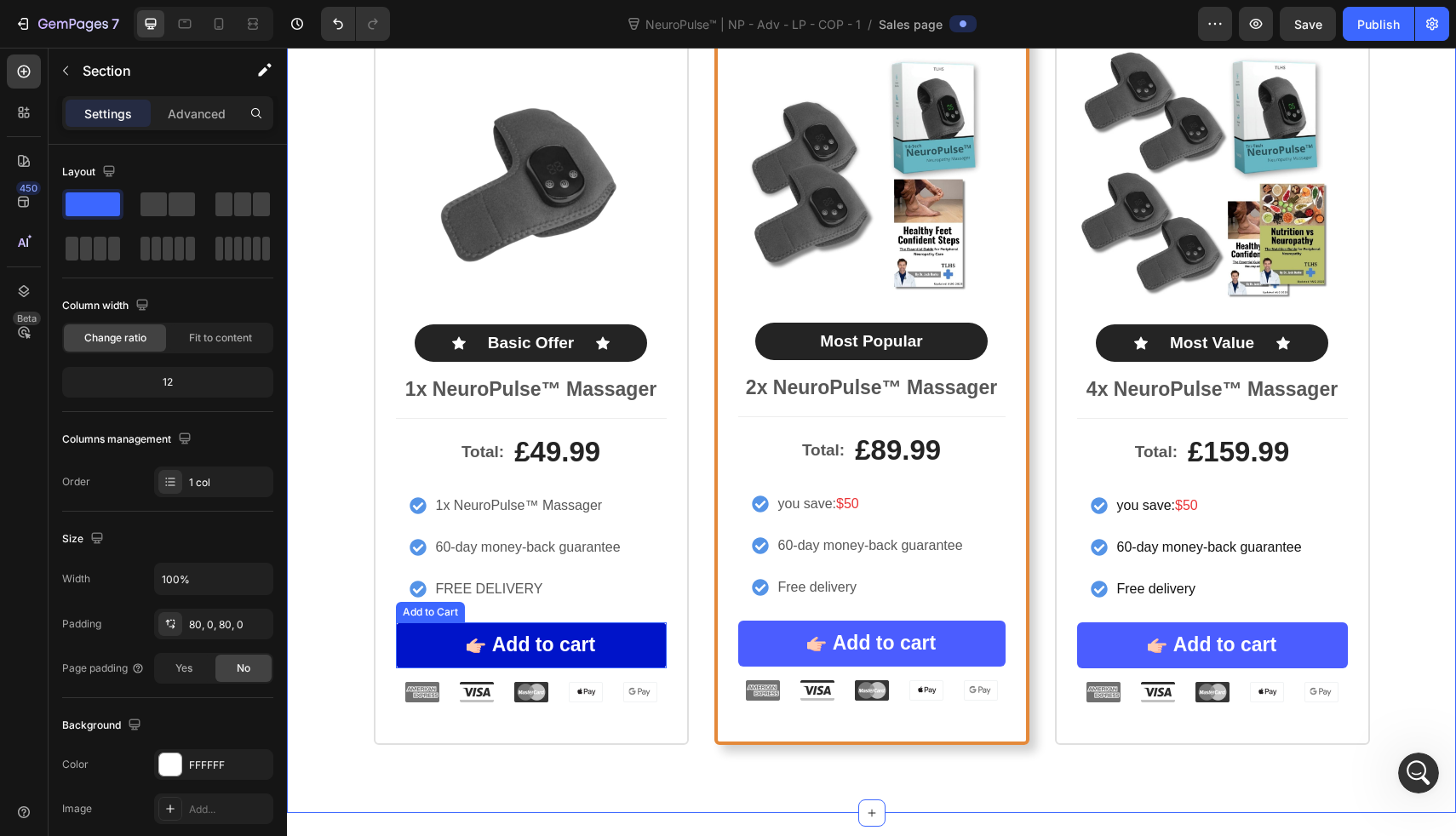
click at [409, 640] on button "Add to cart" at bounding box center [531, 646] width 270 height 46
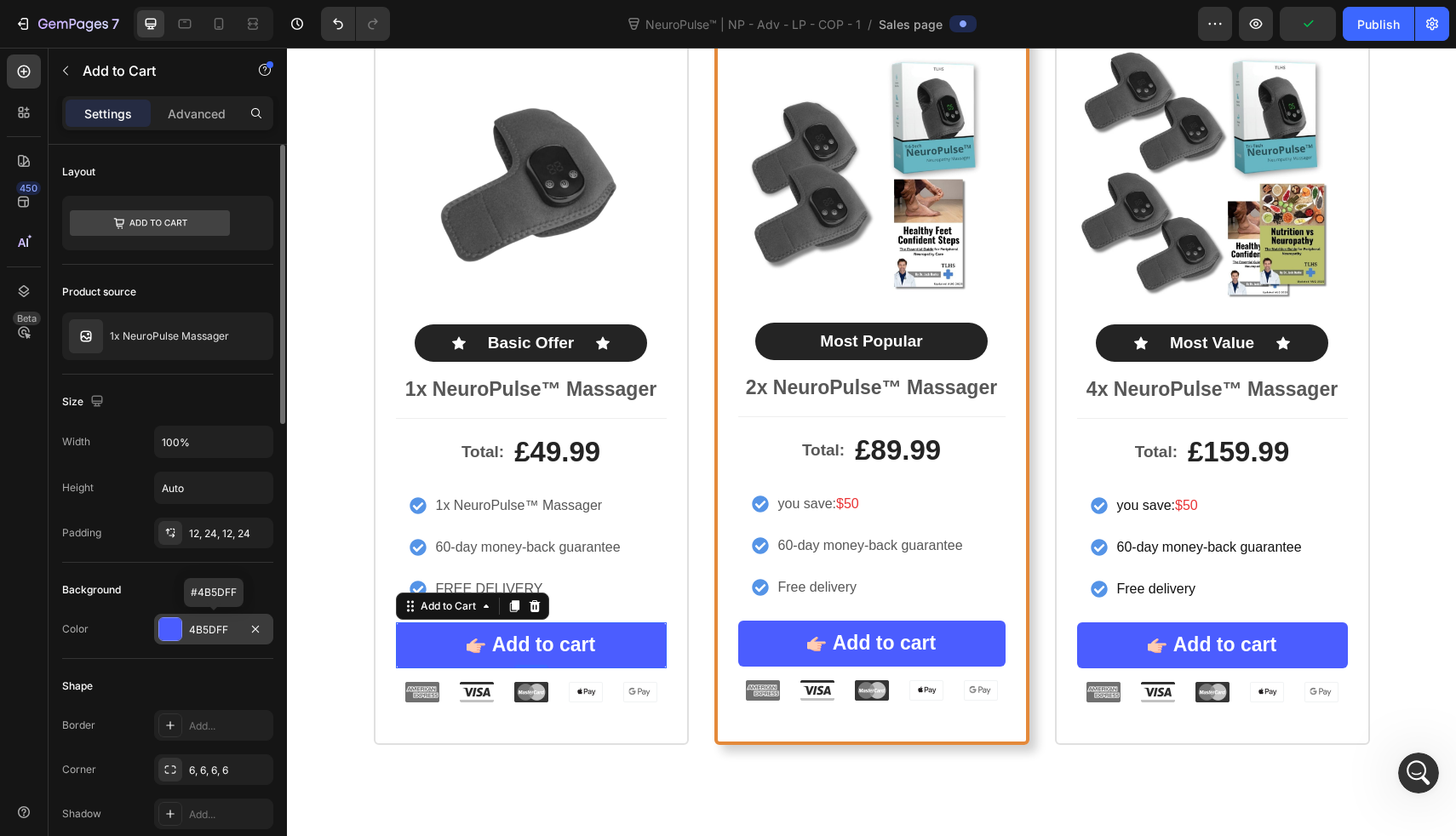
click at [231, 627] on div "4B5DFF" at bounding box center [214, 631] width 50 height 16
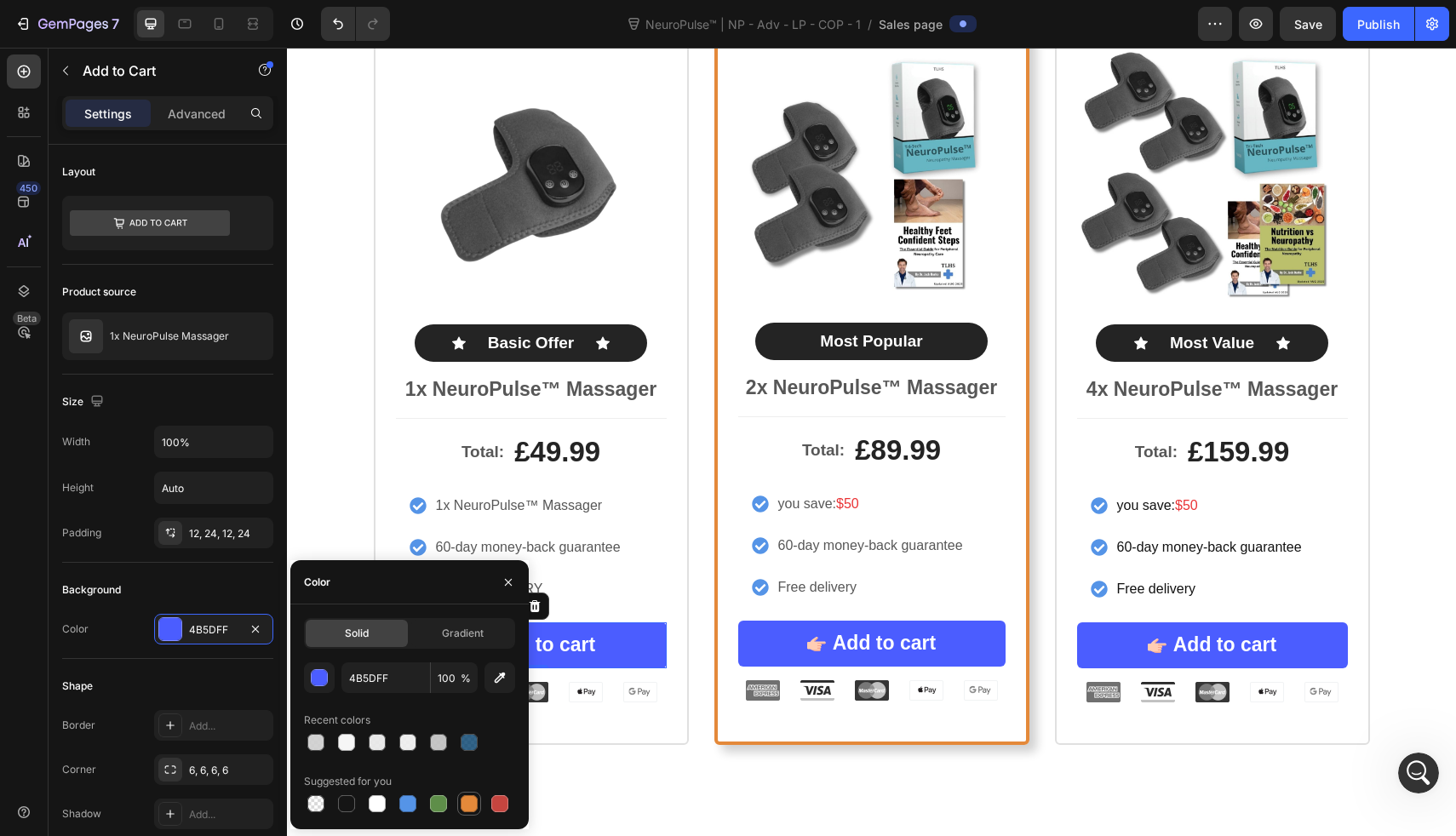
click at [469, 801] on div at bounding box center [469, 804] width 17 height 17
type input "E4893A"
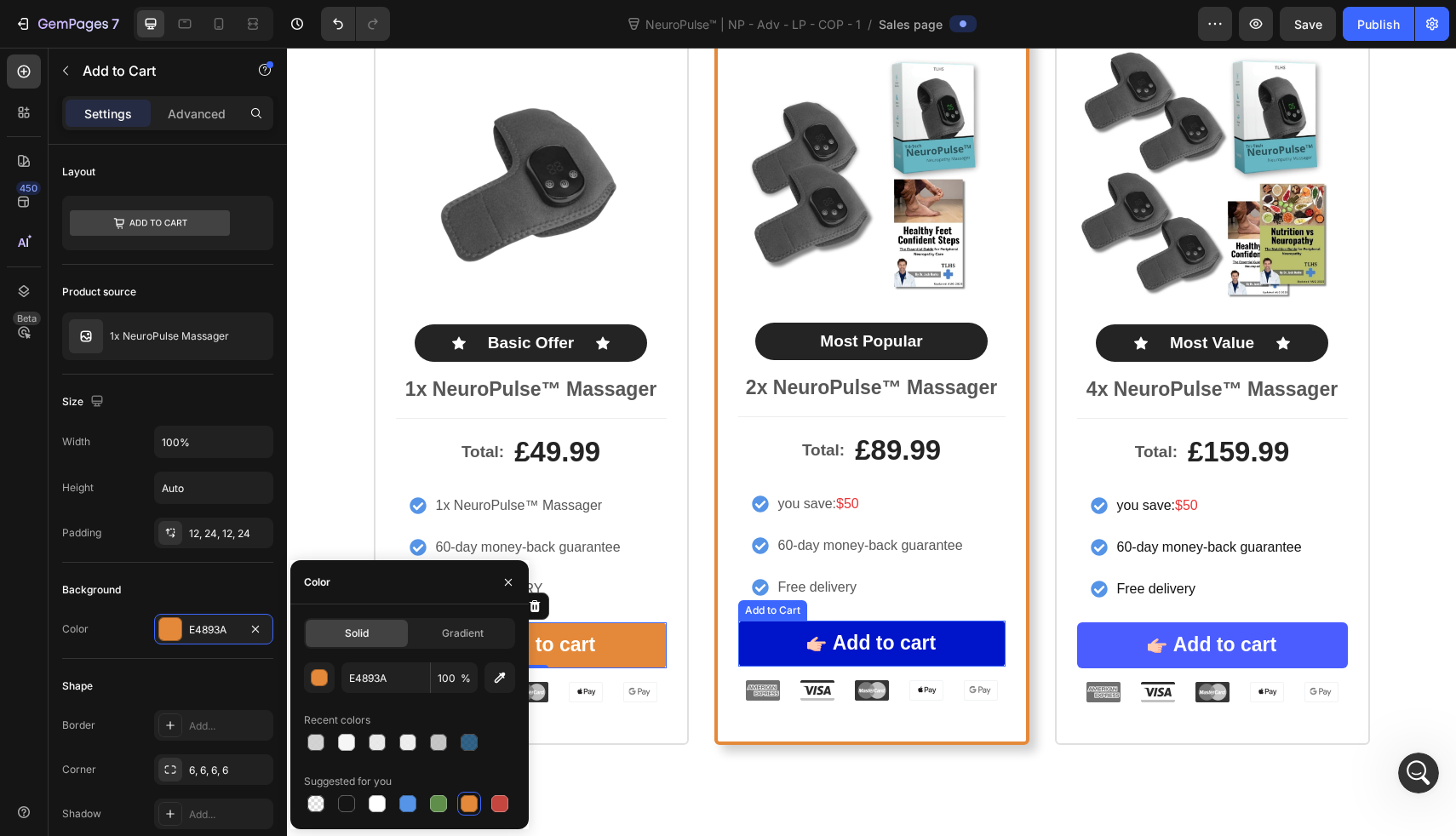
click at [742, 666] on button "Add to cart" at bounding box center [872, 644] width 268 height 46
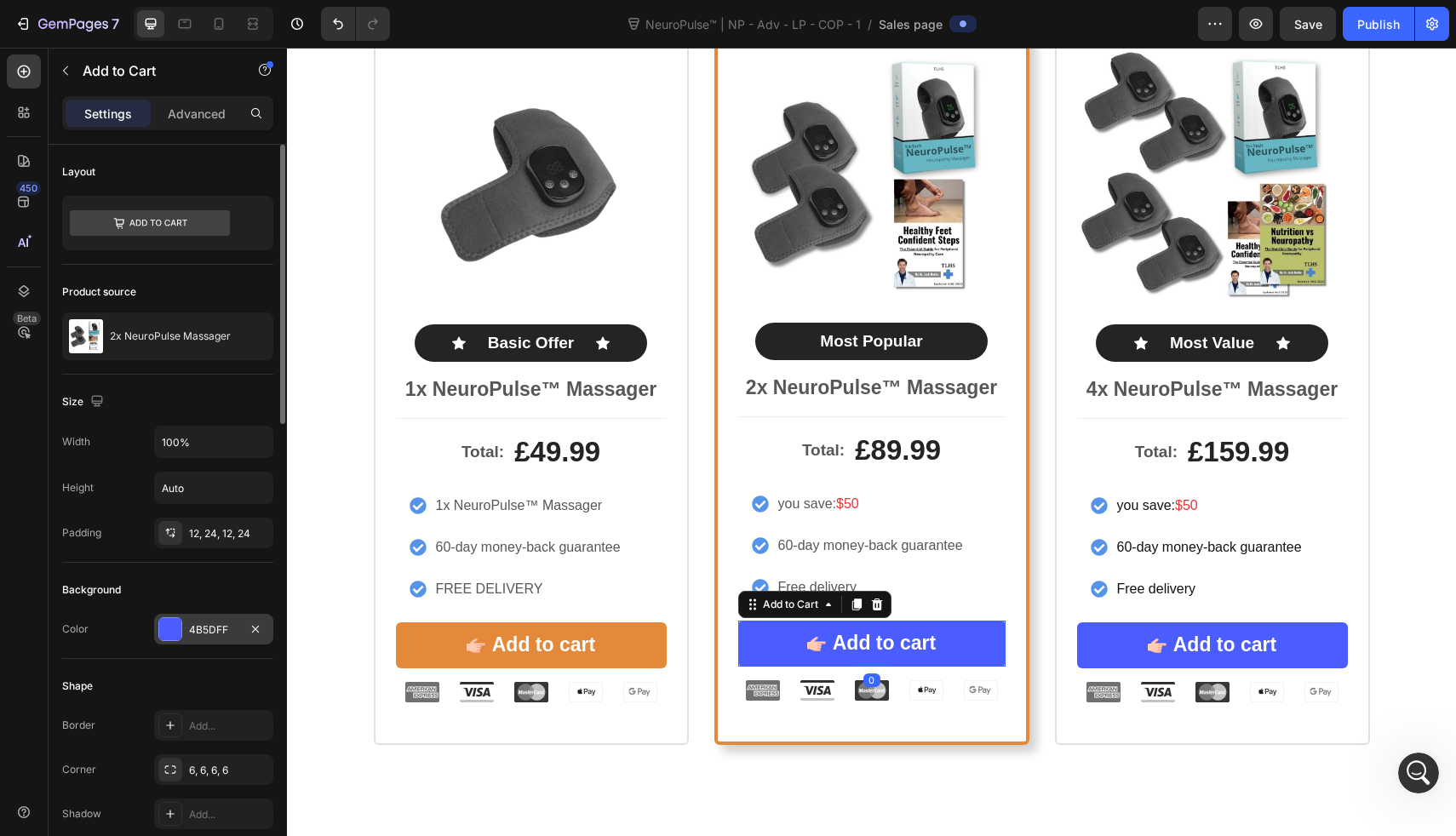
click at [244, 627] on div "4B5DFF" at bounding box center [214, 629] width 119 height 30
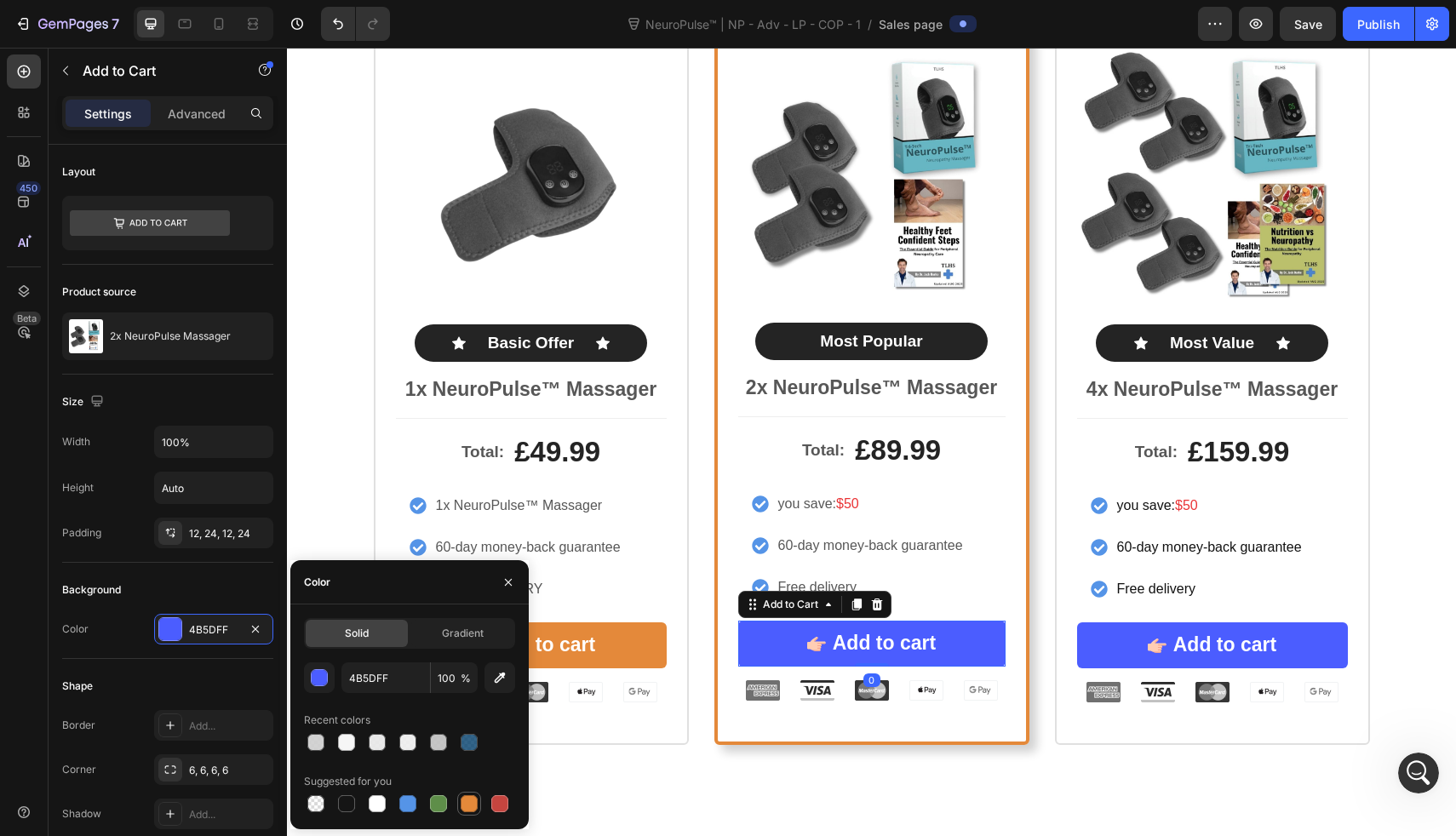
click at [477, 808] on div at bounding box center [469, 804] width 17 height 17
type input "E4893A"
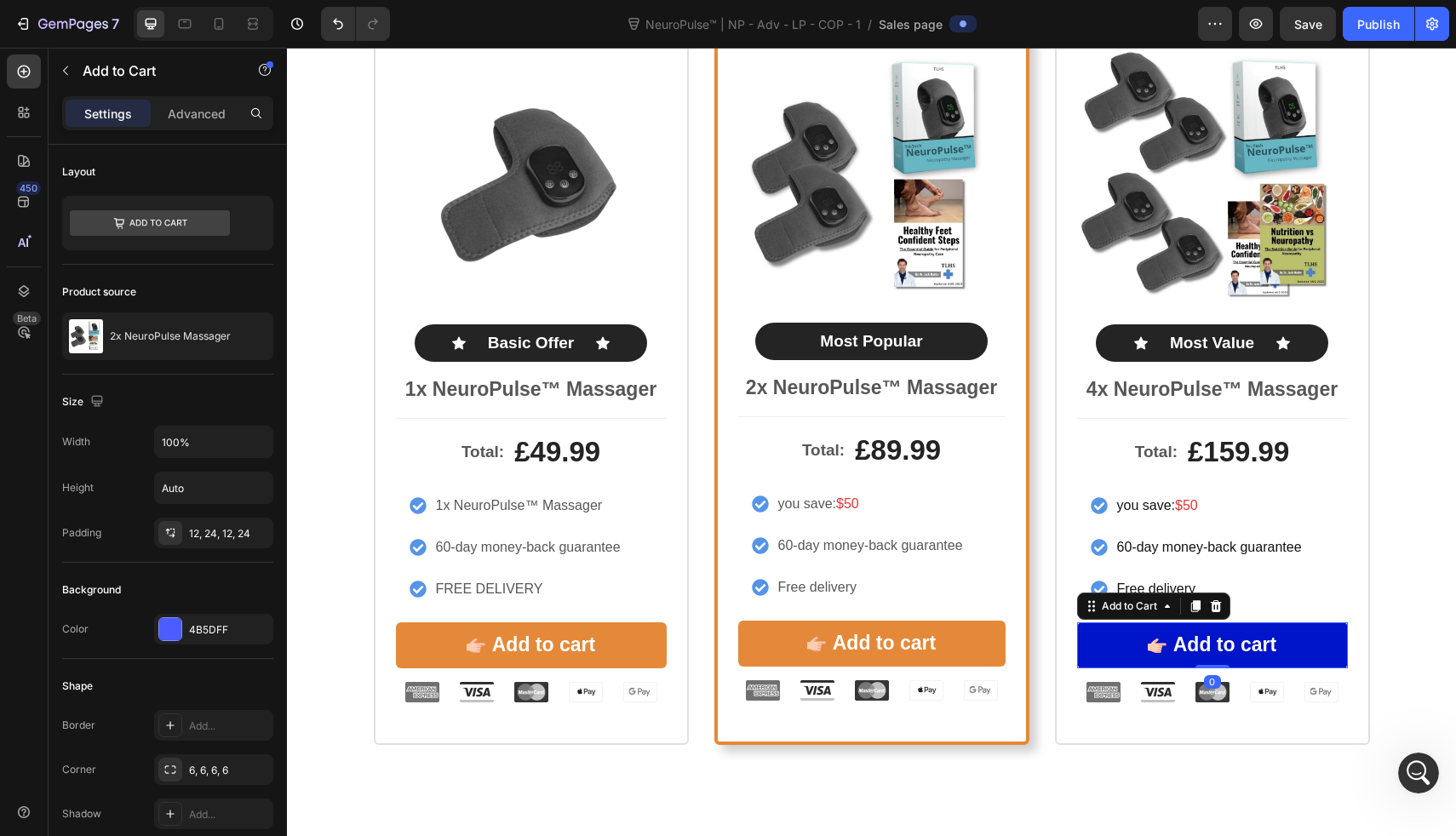
click at [1078, 650] on button "Add to cart" at bounding box center [1212, 646] width 270 height 46
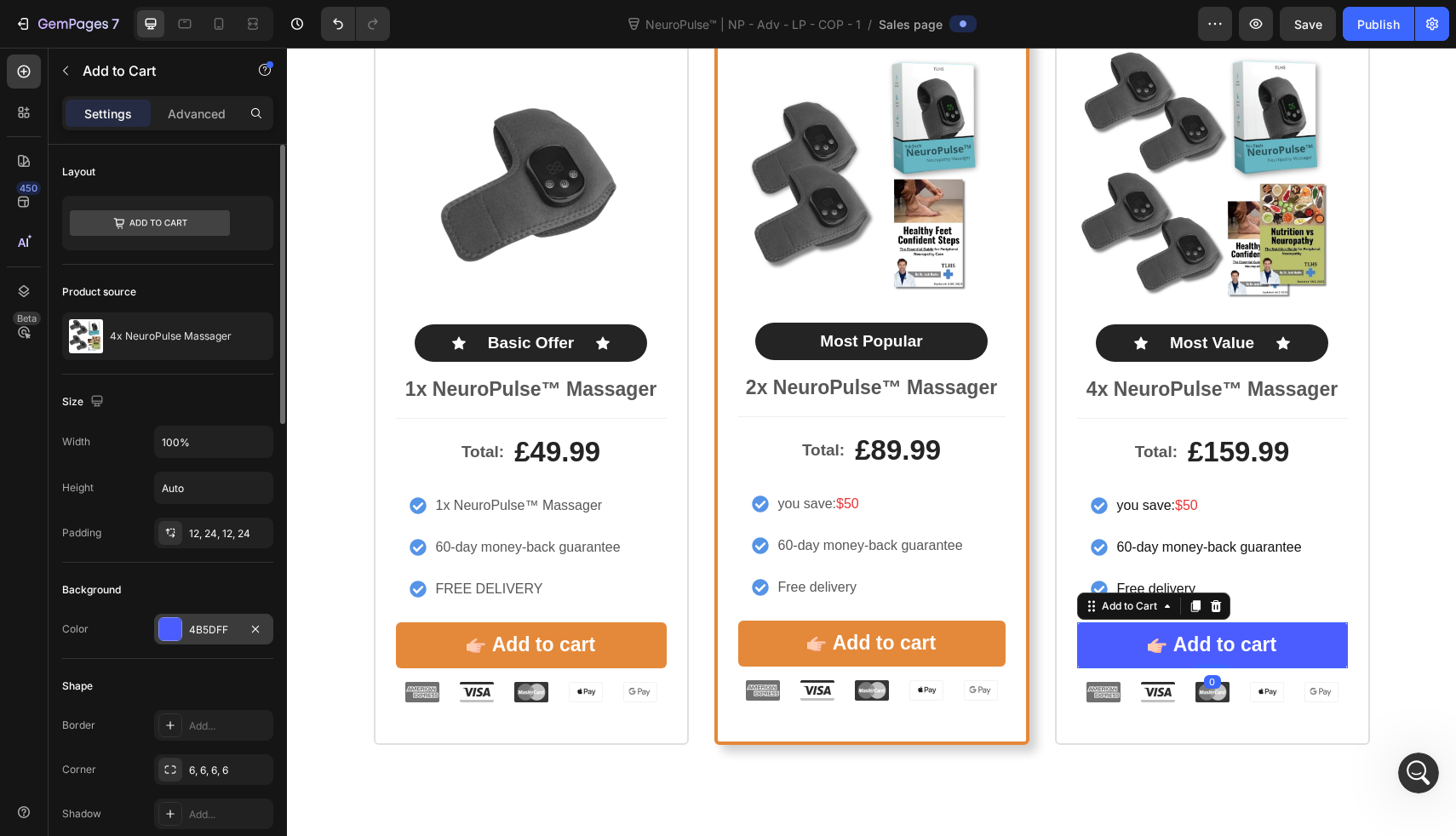
click at [157, 629] on div "4B5DFF" at bounding box center [214, 629] width 119 height 30
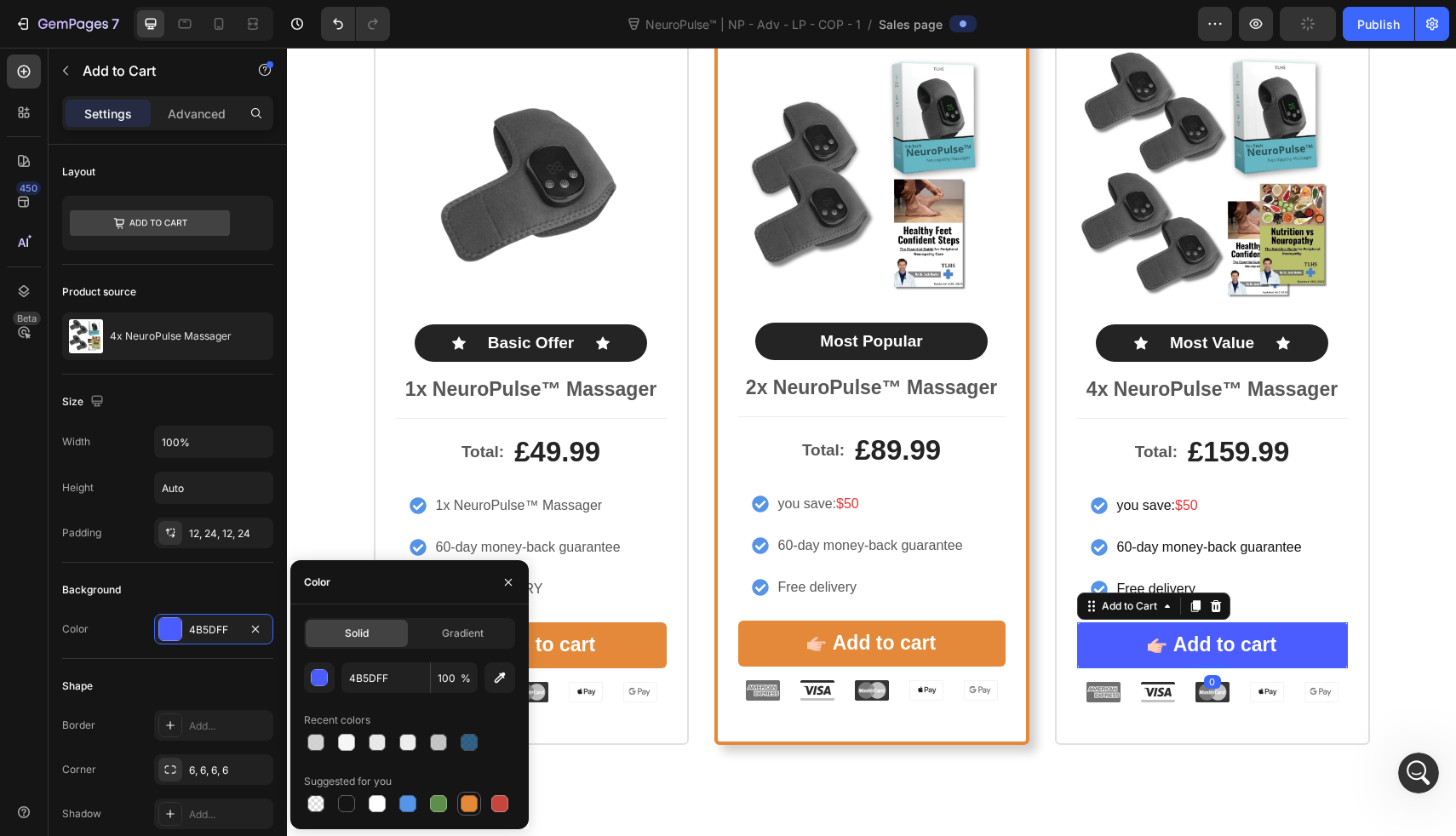
click at [471, 799] on div at bounding box center [469, 804] width 17 height 17
type input "E4893A"
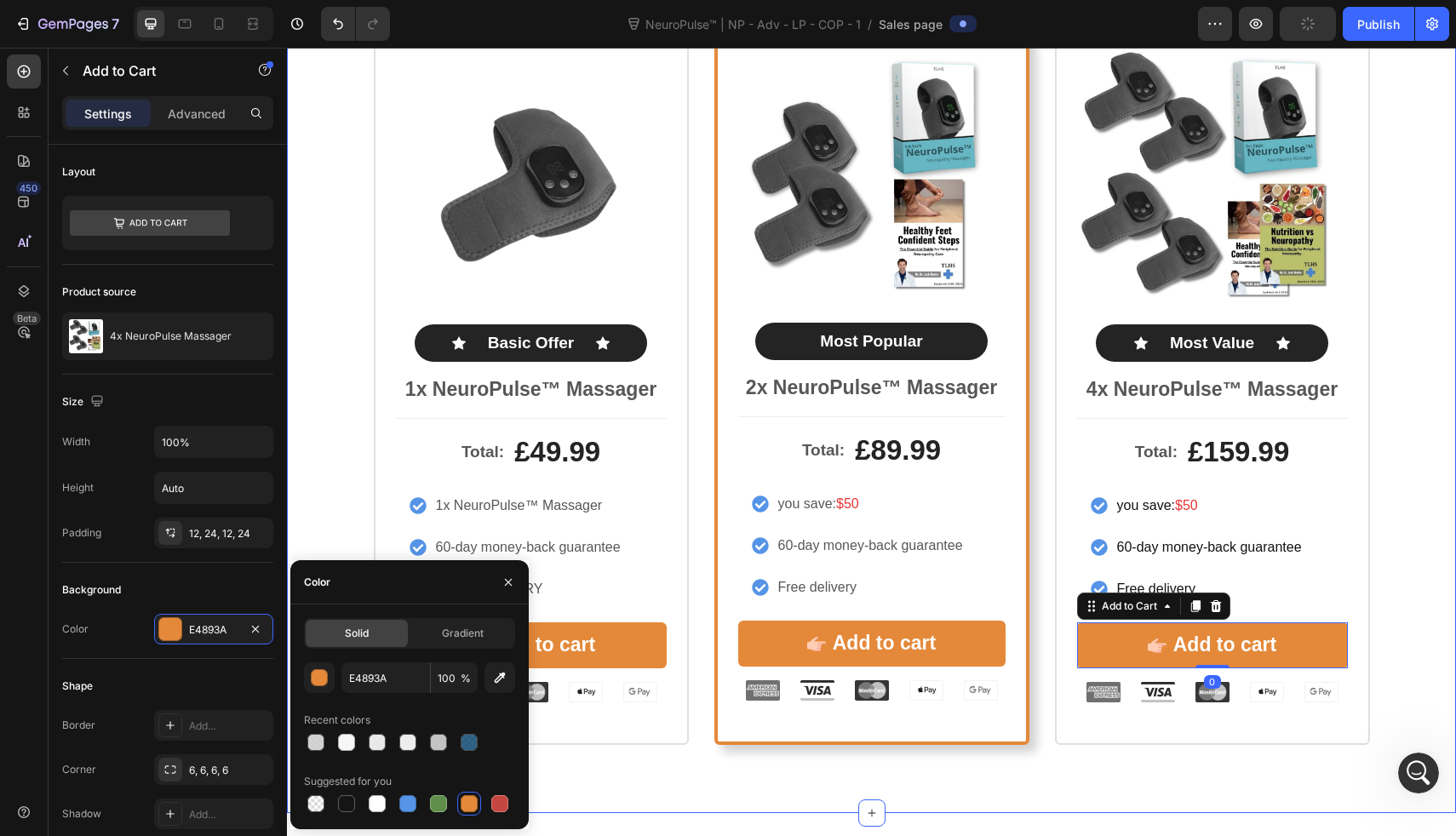
click at [645, 809] on div "Icon Icon Icon Icon Icon Icon List Rated 4.8/5 by our customers Text Block Prod…" at bounding box center [871, 353] width 1169 height 922
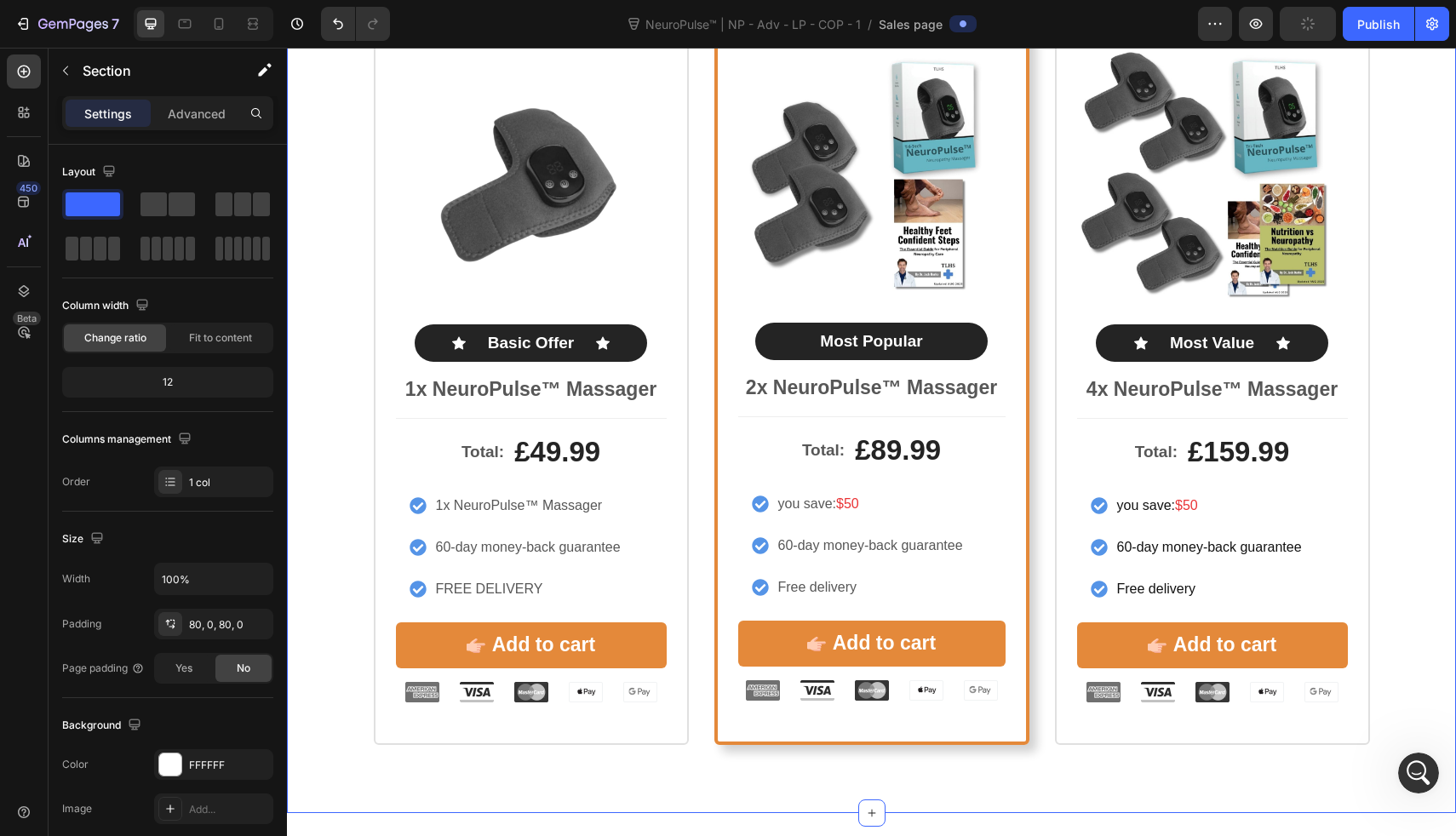
click at [644, 809] on div "Icon Icon Icon Icon Icon Icon List Rated 4.8/5 by our customers Text Block Prod…" at bounding box center [871, 353] width 1169 height 922
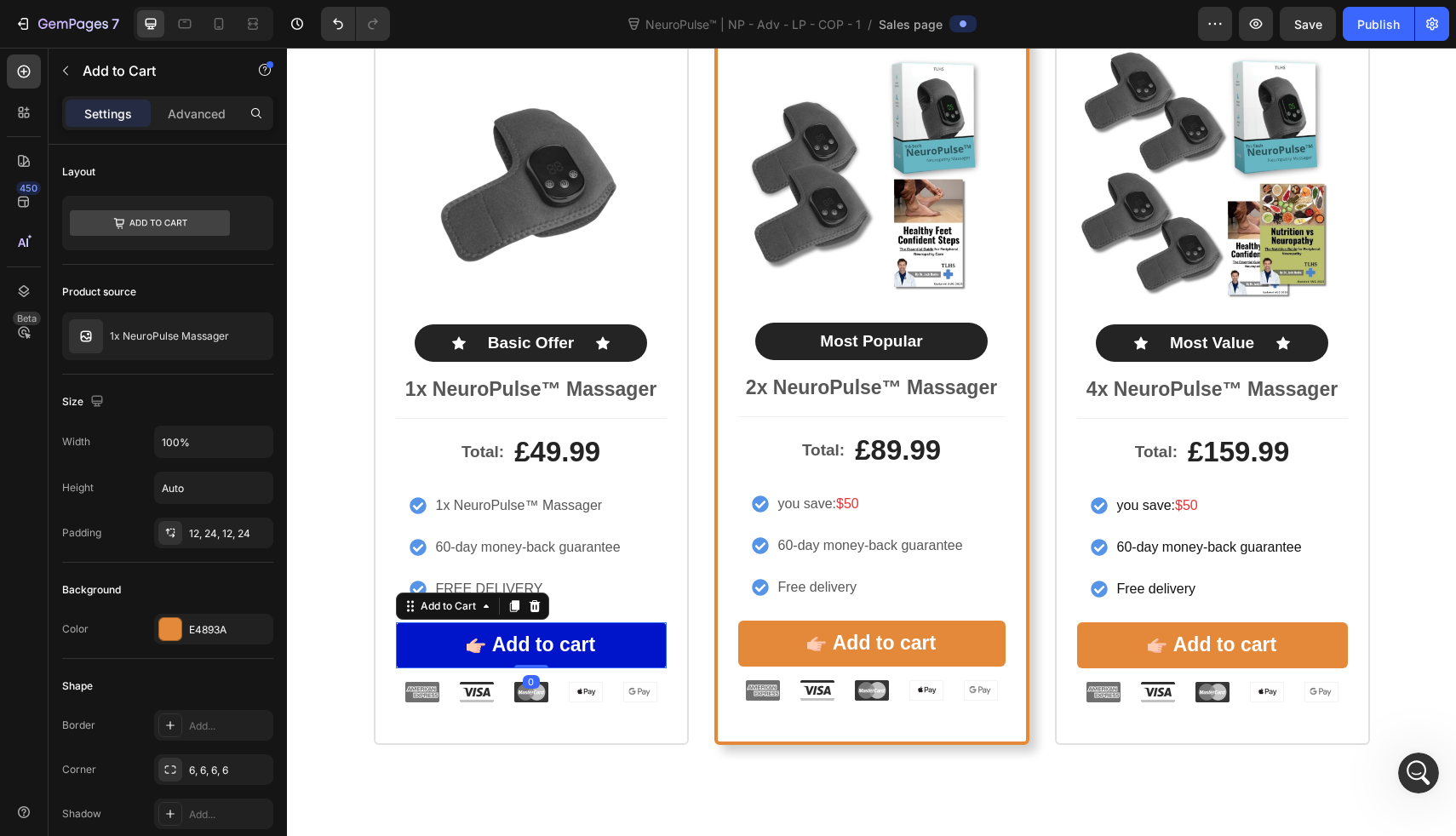
click at [624, 657] on button "Add to cart" at bounding box center [531, 646] width 270 height 46
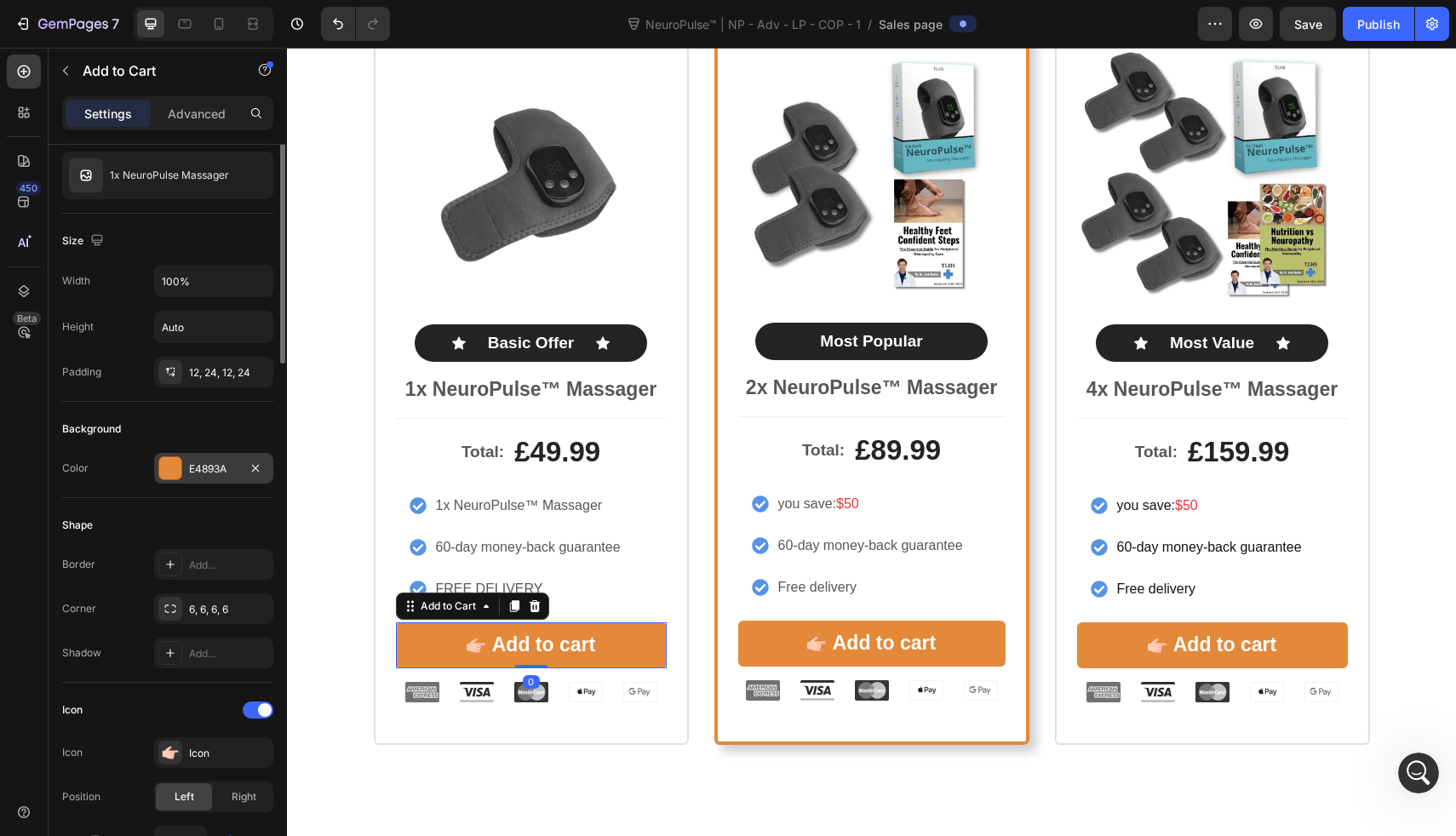
scroll to position [170, 0]
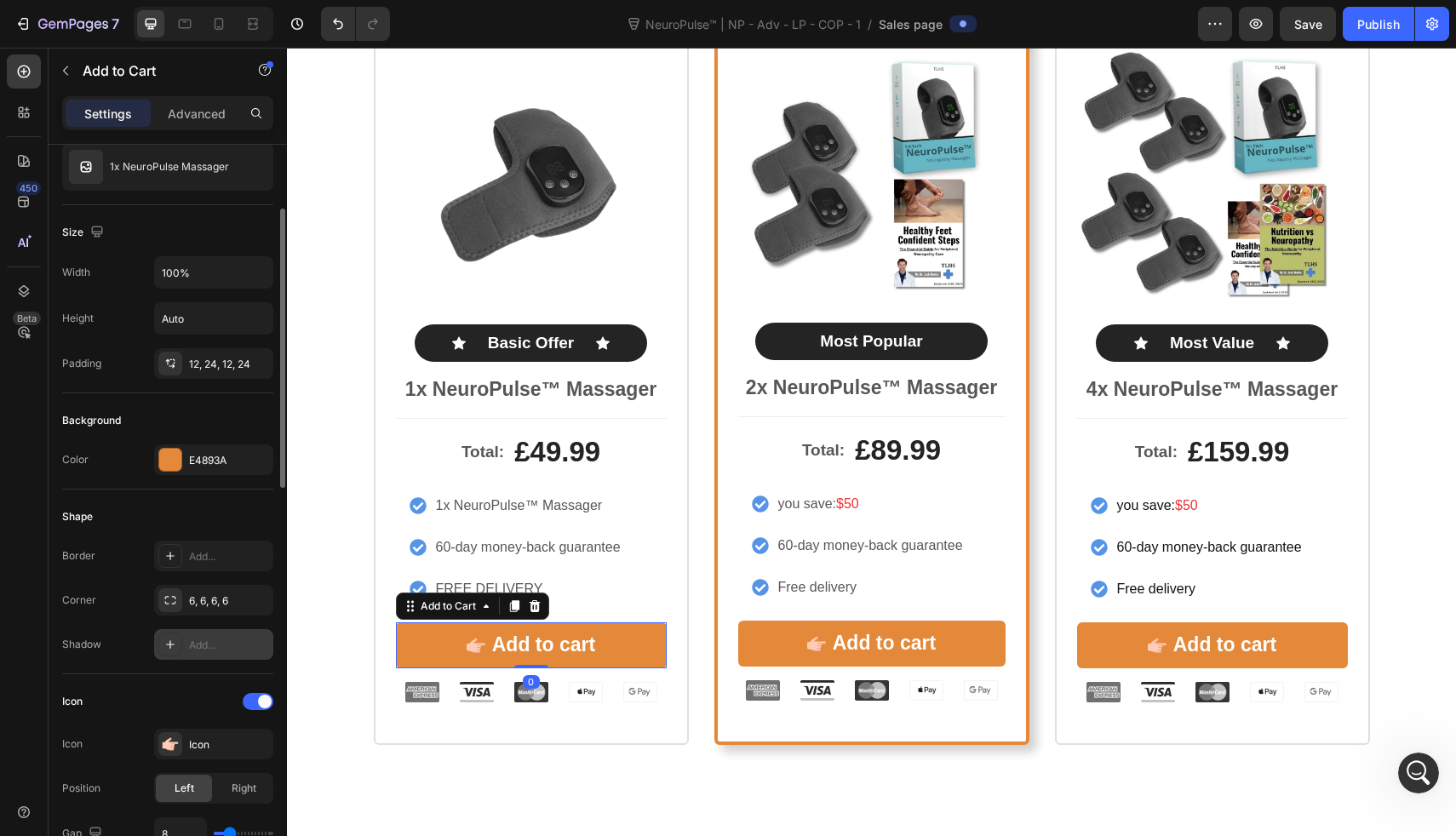
click at [190, 638] on div "Add..." at bounding box center [229, 646] width 80 height 16
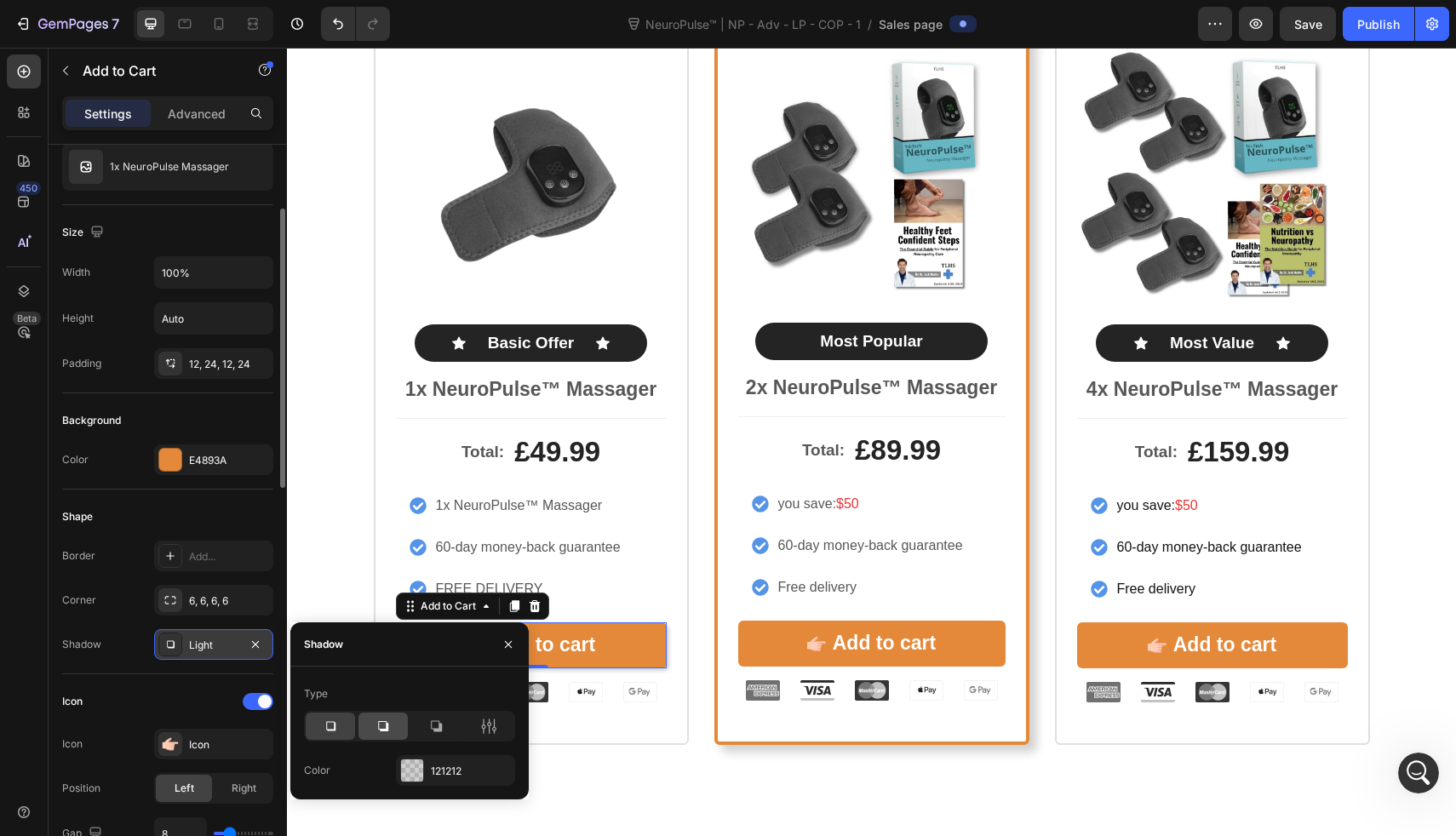
click at [373, 730] on div at bounding box center [383, 727] width 50 height 27
click at [637, 775] on div "Icon Icon Icon Icon Icon Icon List Rated 4.8/5 by our customers Text Block Prod…" at bounding box center [871, 353] width 1169 height 922
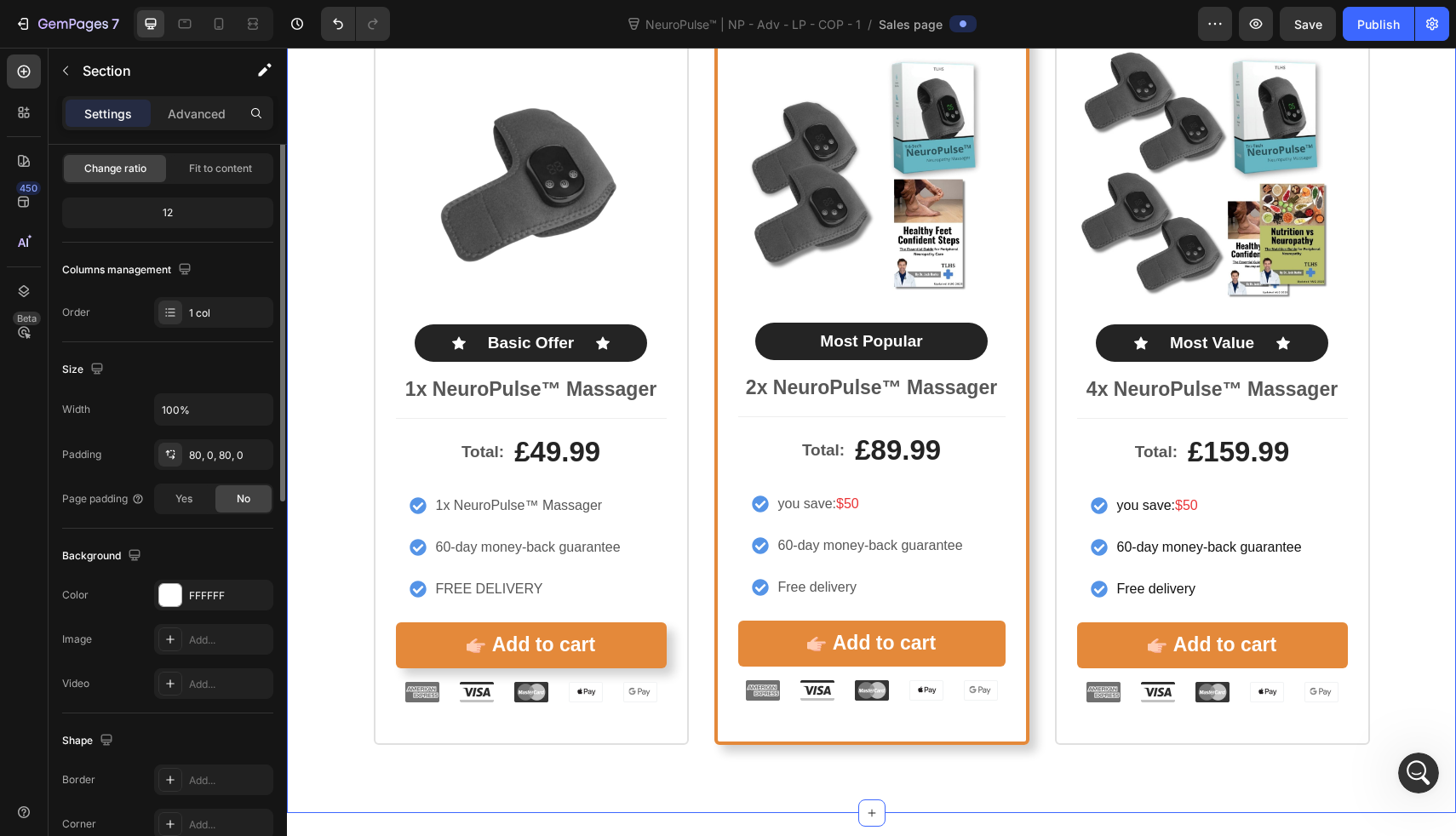
scroll to position [0, 0]
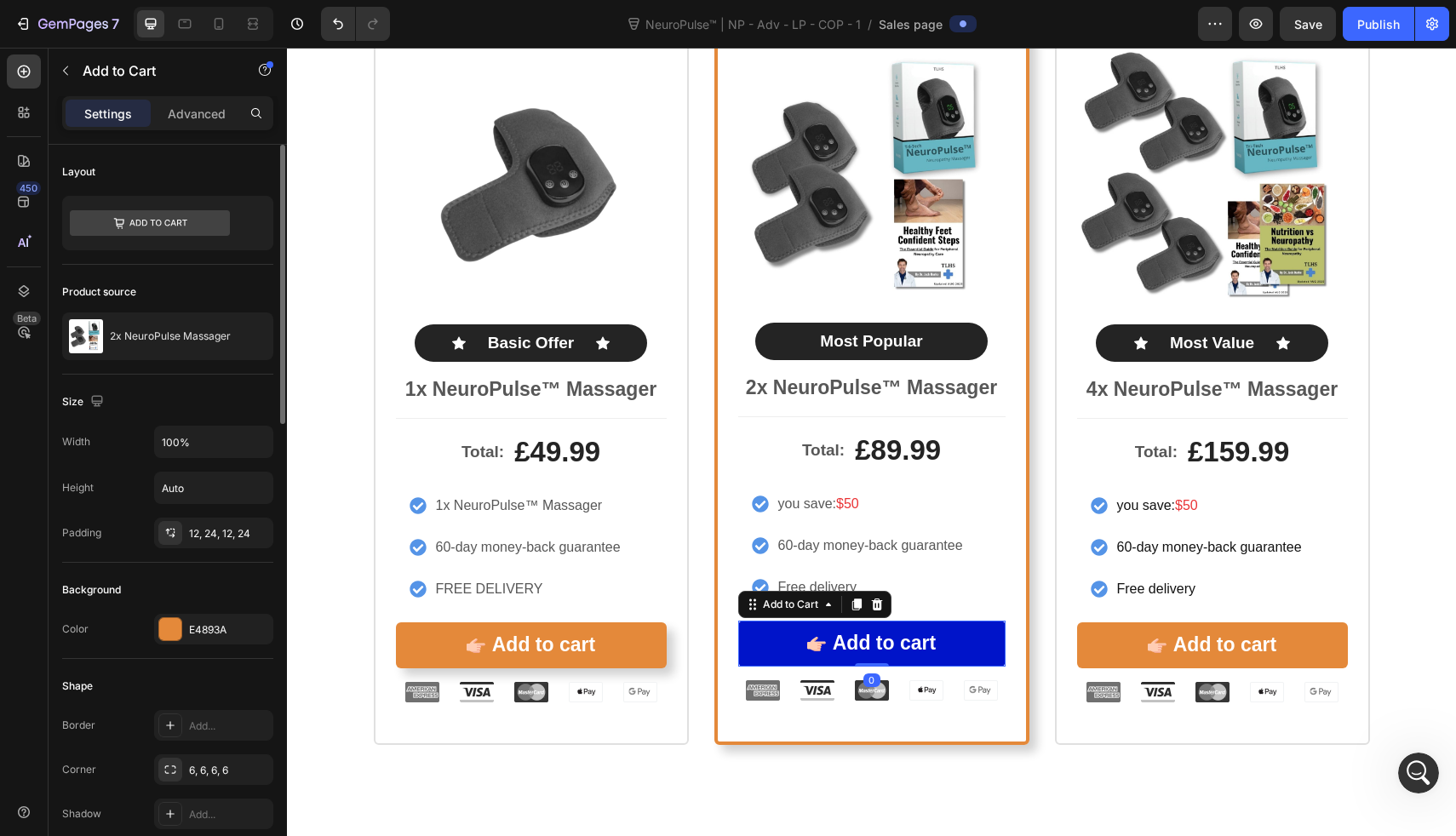
click at [828, 656] on button "Add to cart" at bounding box center [872, 644] width 268 height 46
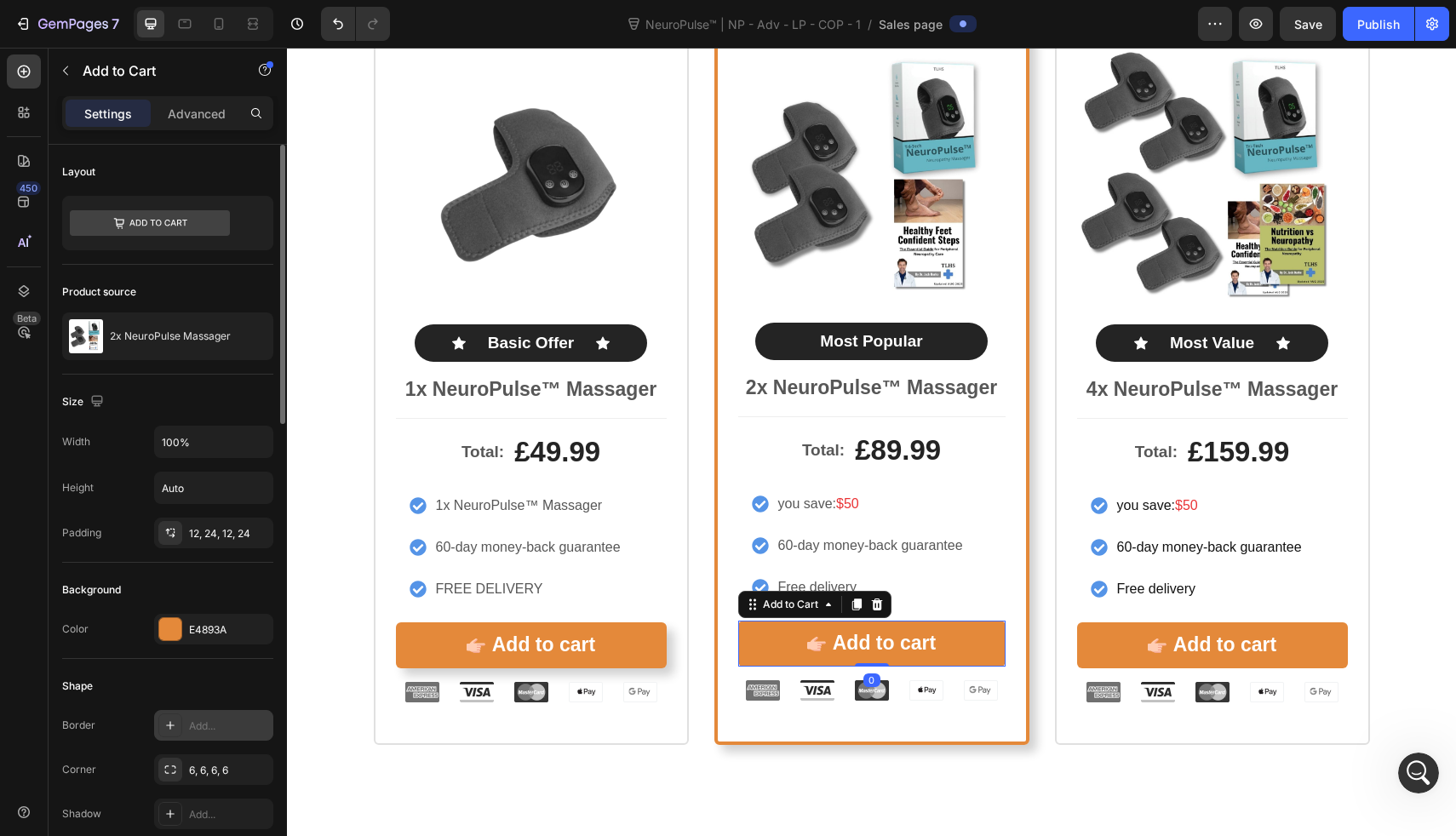
click at [207, 723] on div "Add..." at bounding box center [229, 727] width 80 height 16
click at [183, 810] on div "Add..." at bounding box center [214, 814] width 119 height 30
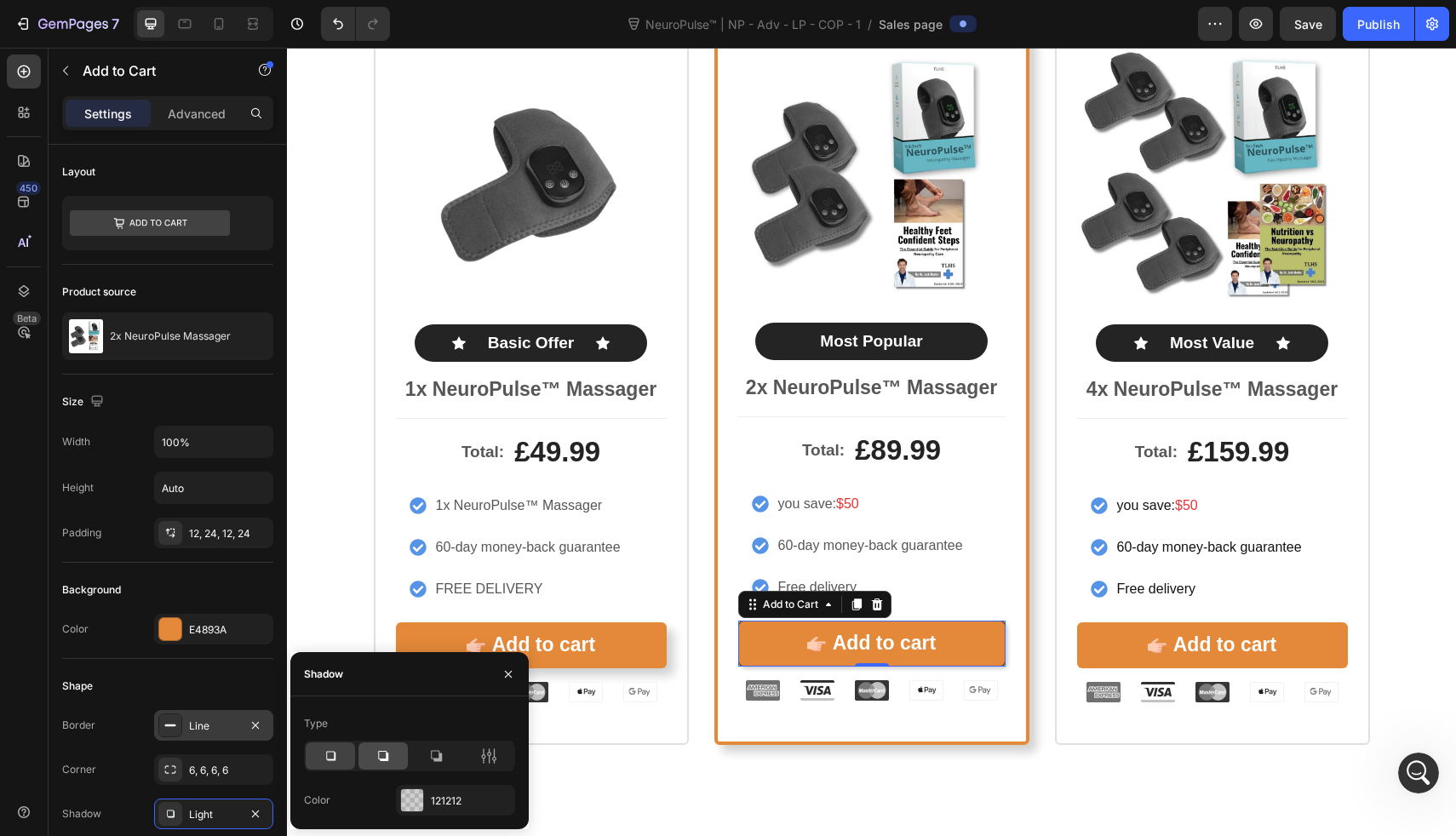
click at [403, 749] on div at bounding box center [383, 756] width 50 height 27
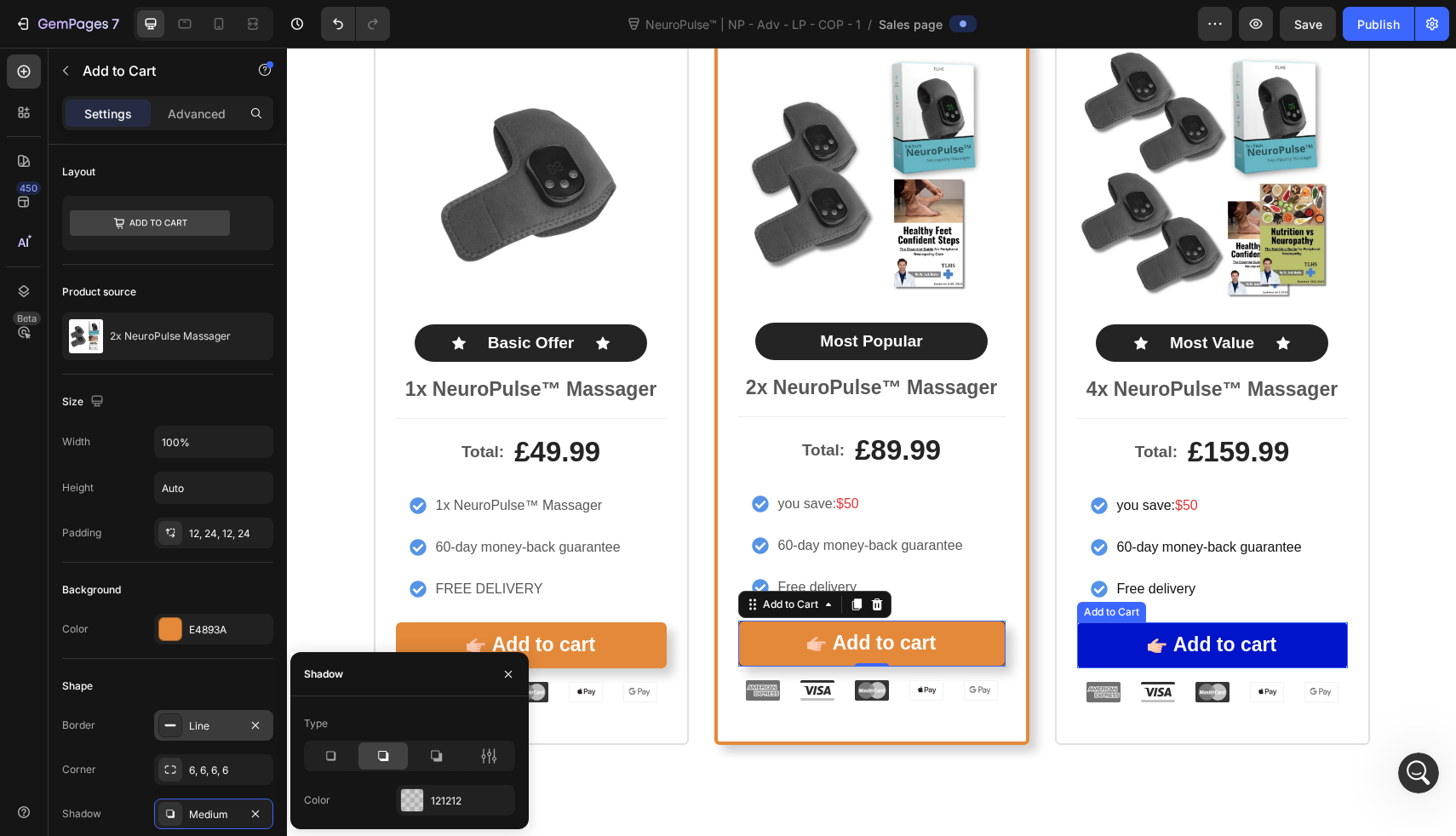
click at [1119, 628] on button "Add to cart" at bounding box center [1212, 646] width 270 height 46
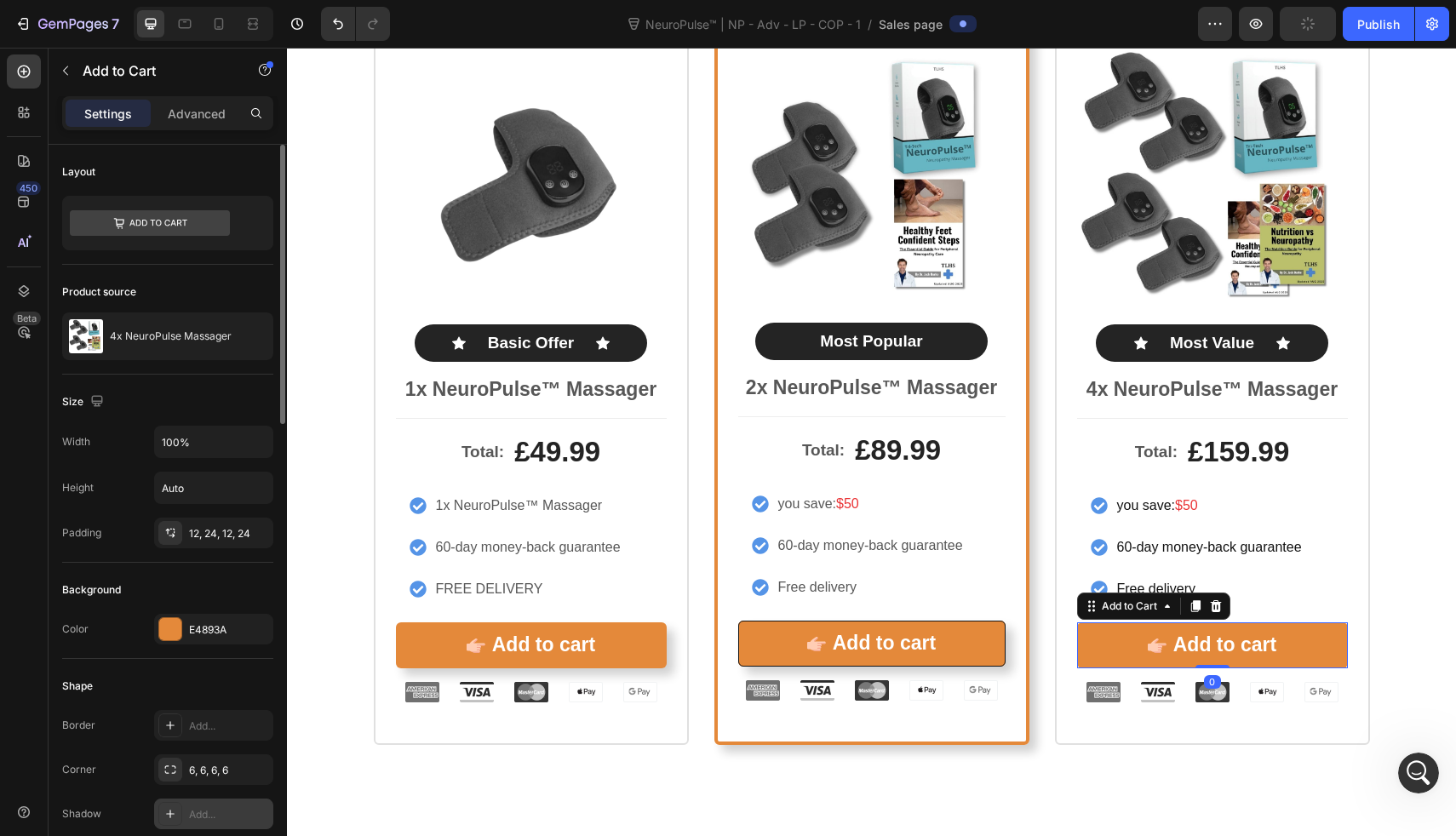
click at [209, 800] on div "Add..." at bounding box center [214, 814] width 119 height 30
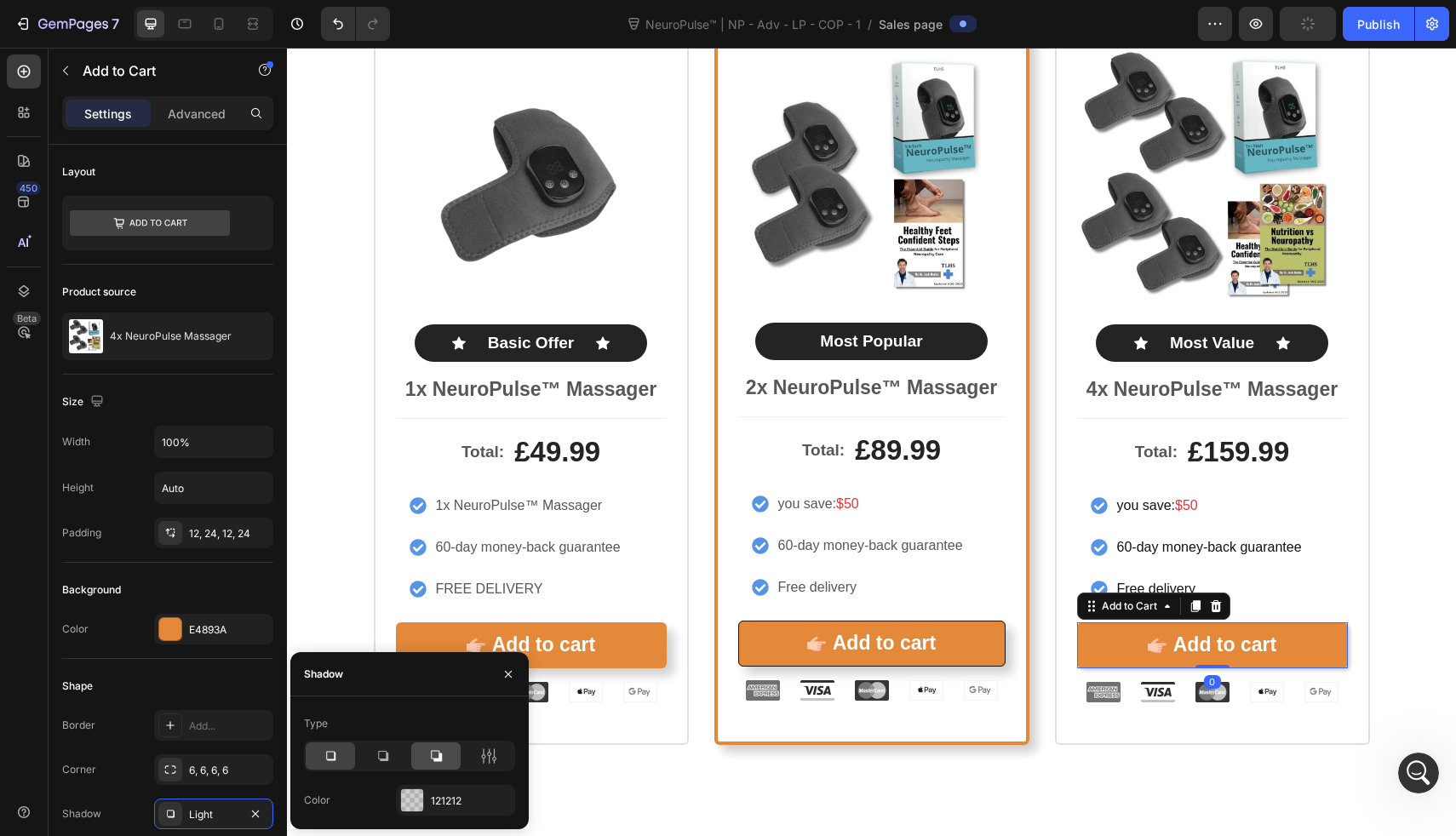
click at [382, 753] on icon at bounding box center [383, 756] width 17 height 17
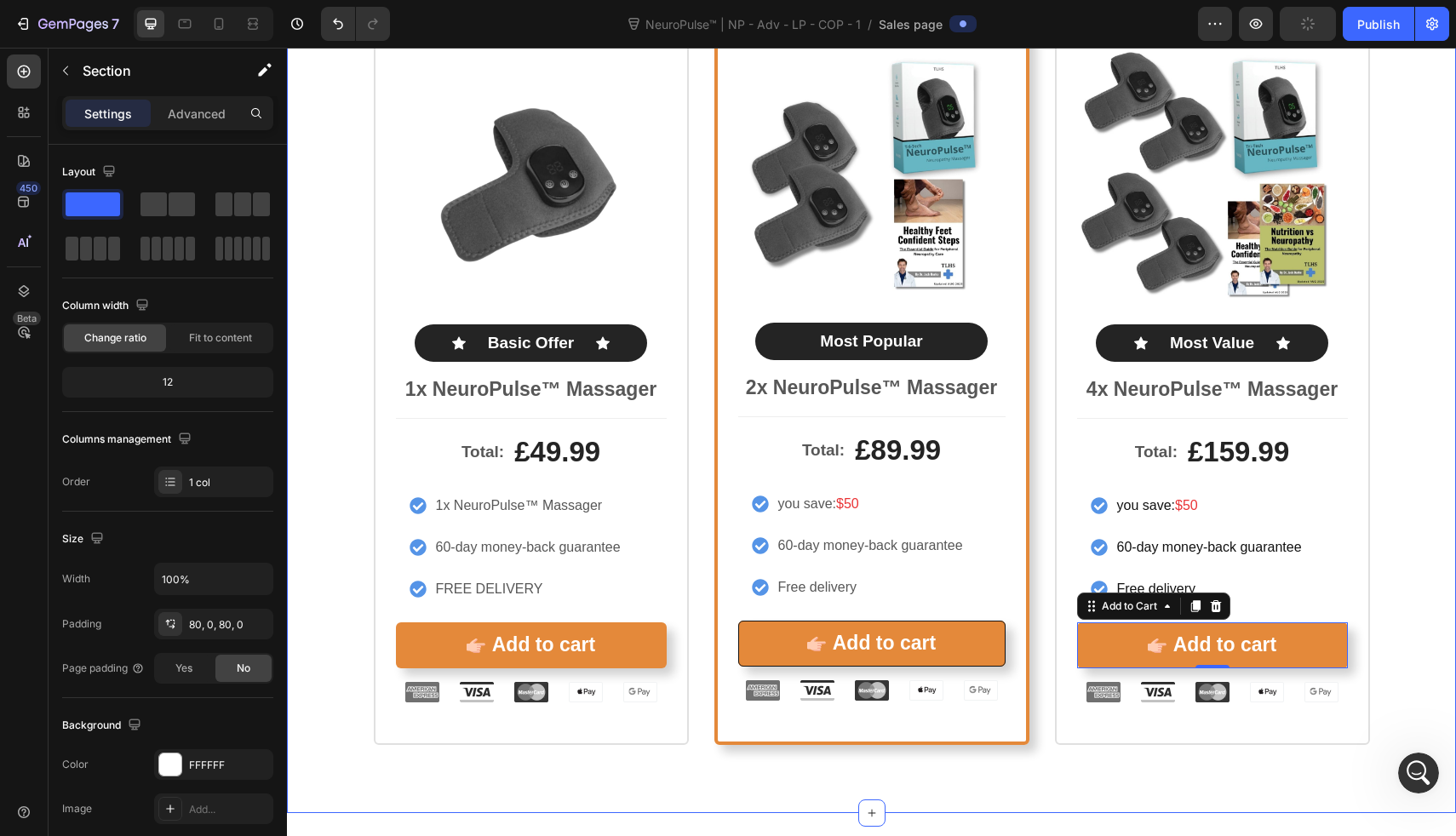
click at [709, 801] on div "Icon Icon Icon Icon Icon Icon List Rated 4.8/5 by our customers Text Block Prod…" at bounding box center [871, 353] width 1169 height 922
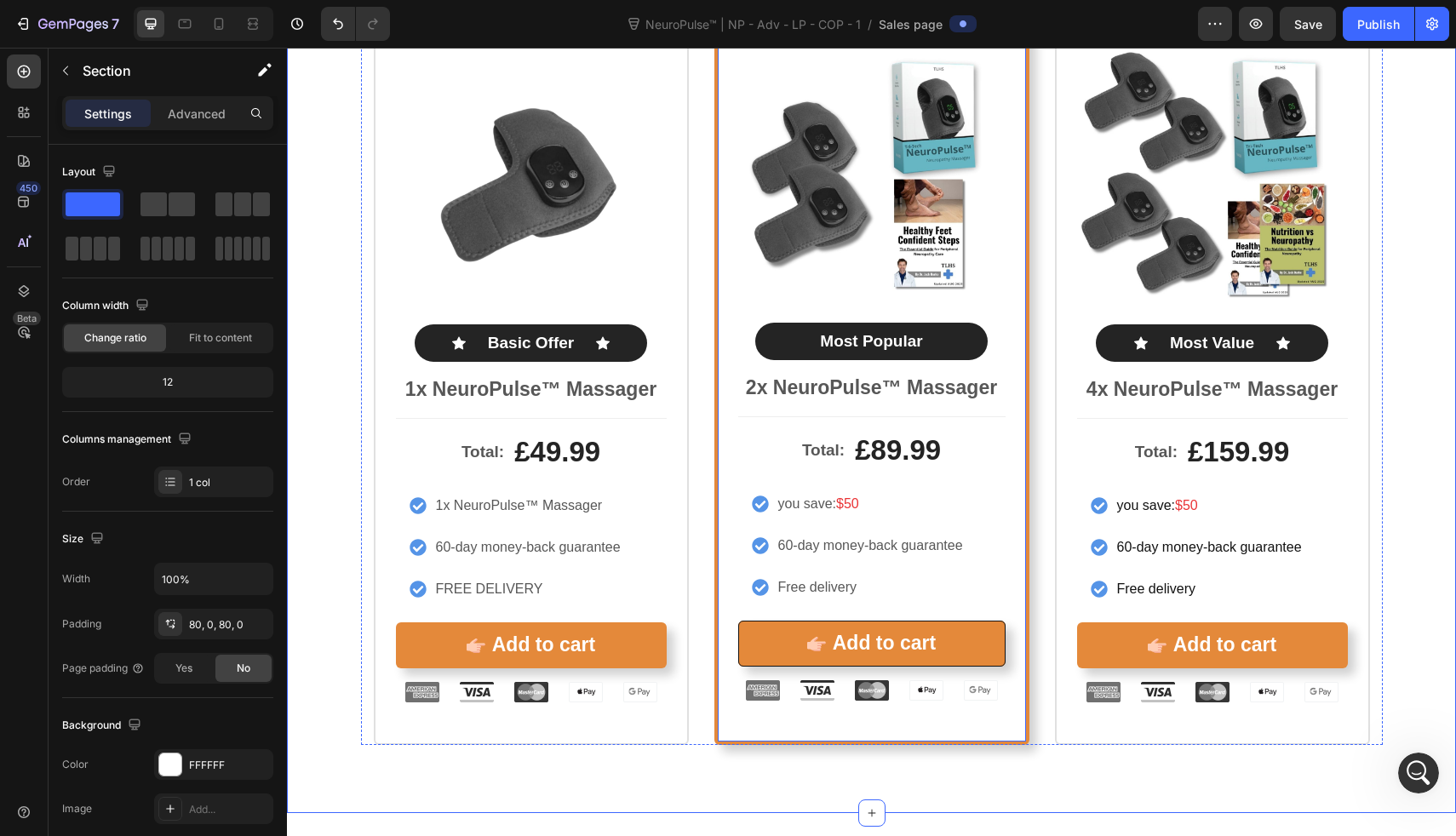
click at [742, 708] on div "Icon Icon Icon Icon Icon Icon List Rated 4.8/5 by our customers Text Block Prod…" at bounding box center [872, 353] width 315 height 785
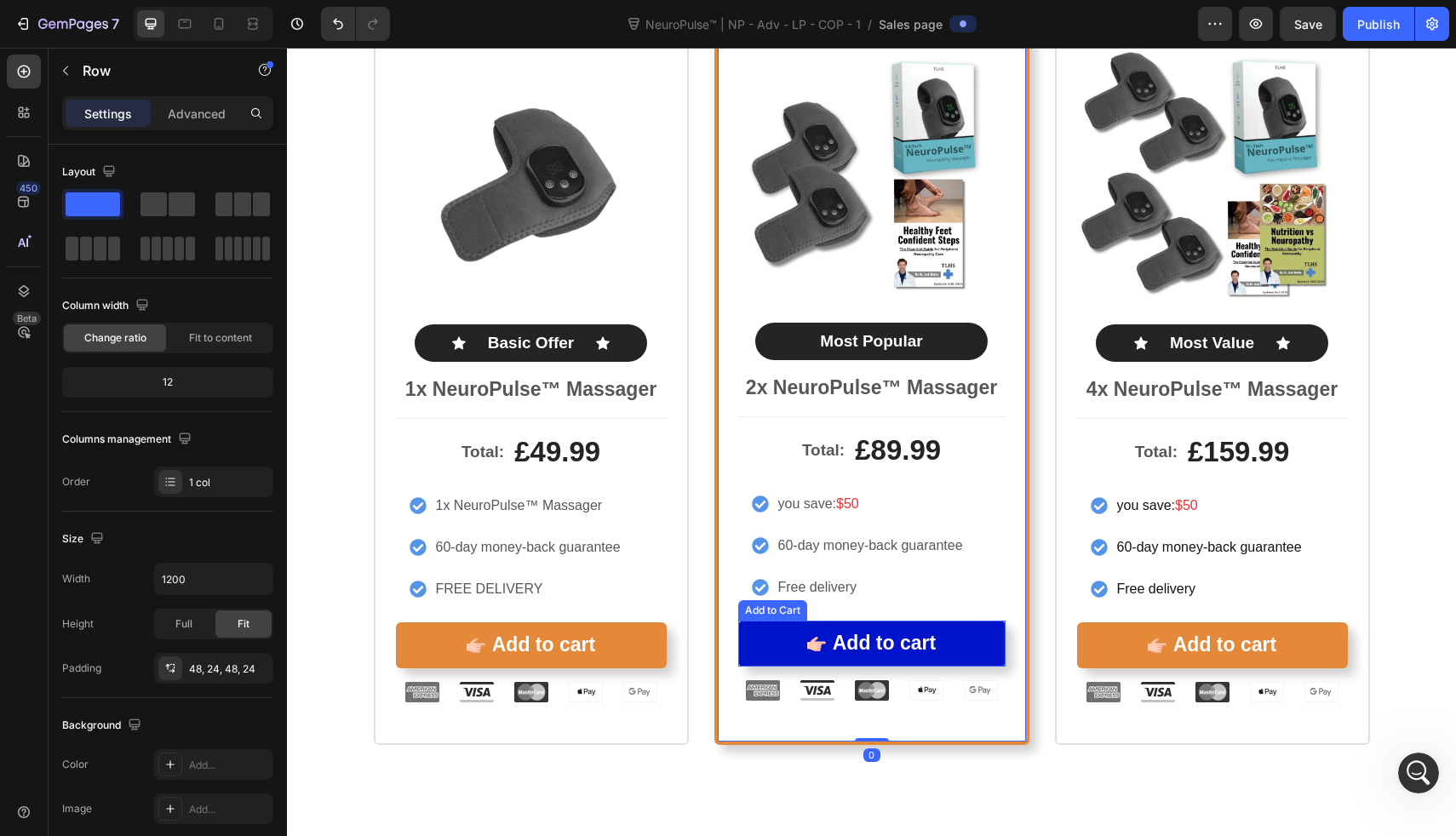
click at [756, 661] on button "Add to cart" at bounding box center [872, 644] width 268 height 46
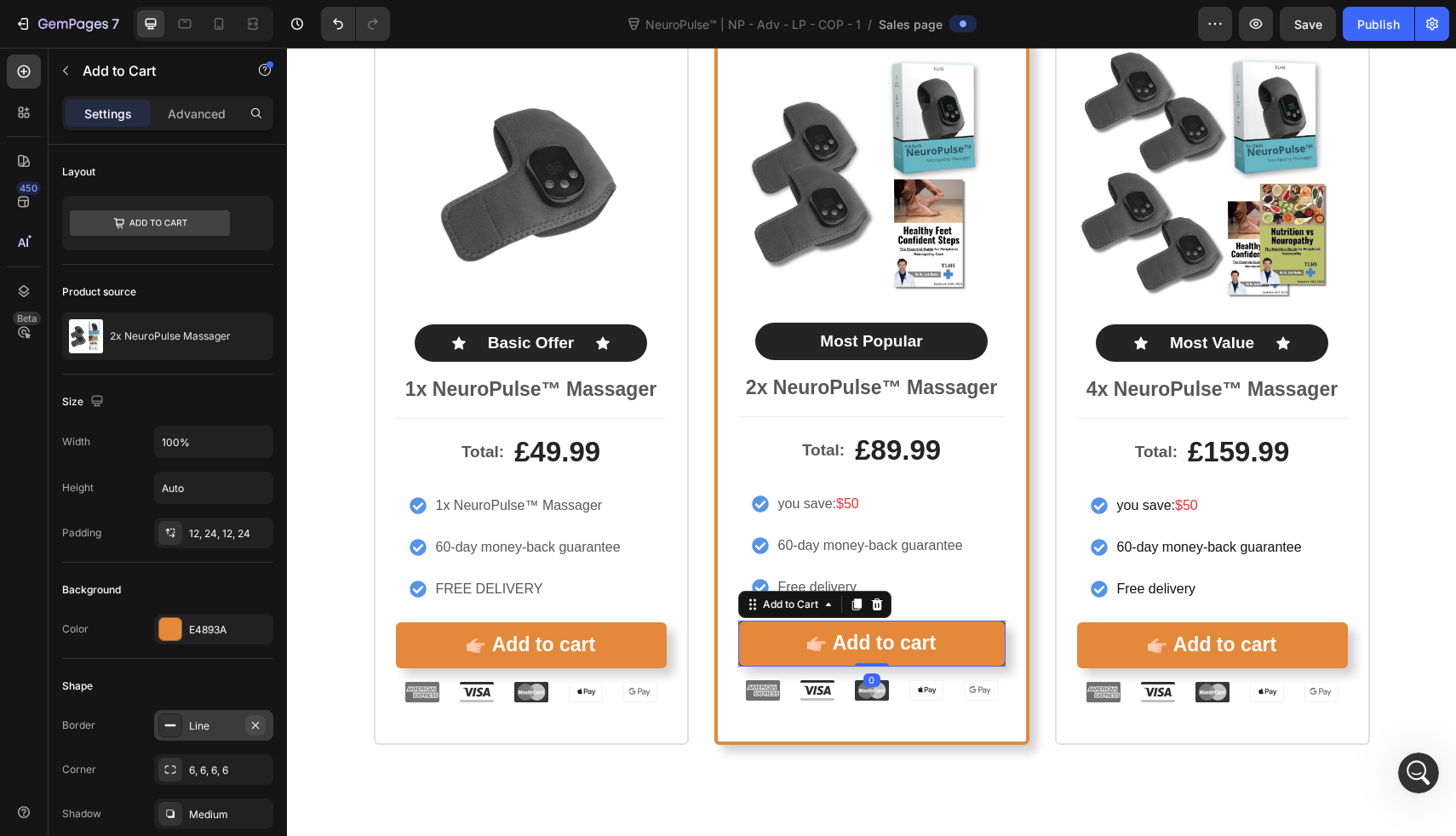
click at [256, 724] on icon "button" at bounding box center [255, 725] width 7 height 7
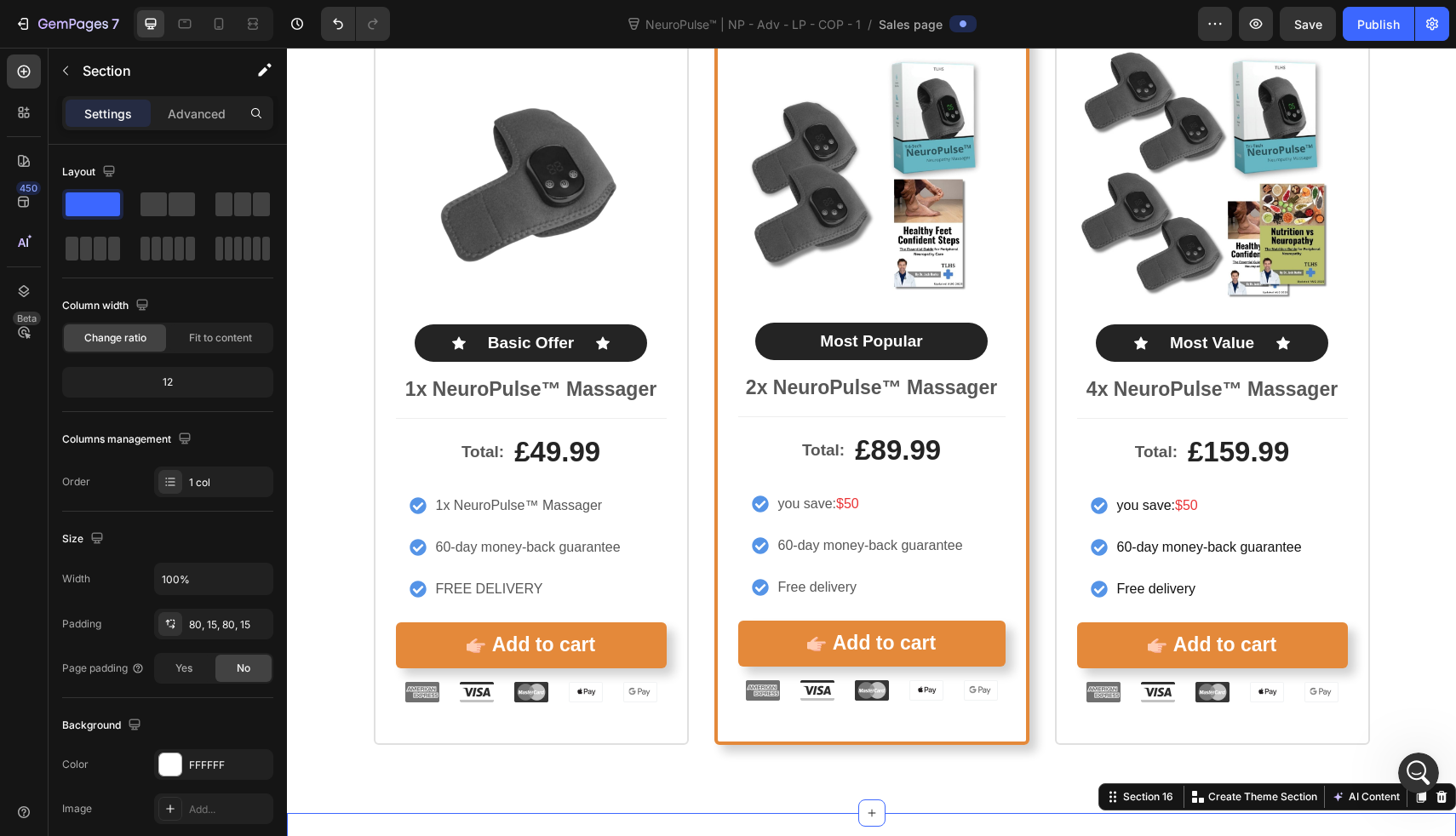
scroll to position [7952, 0]
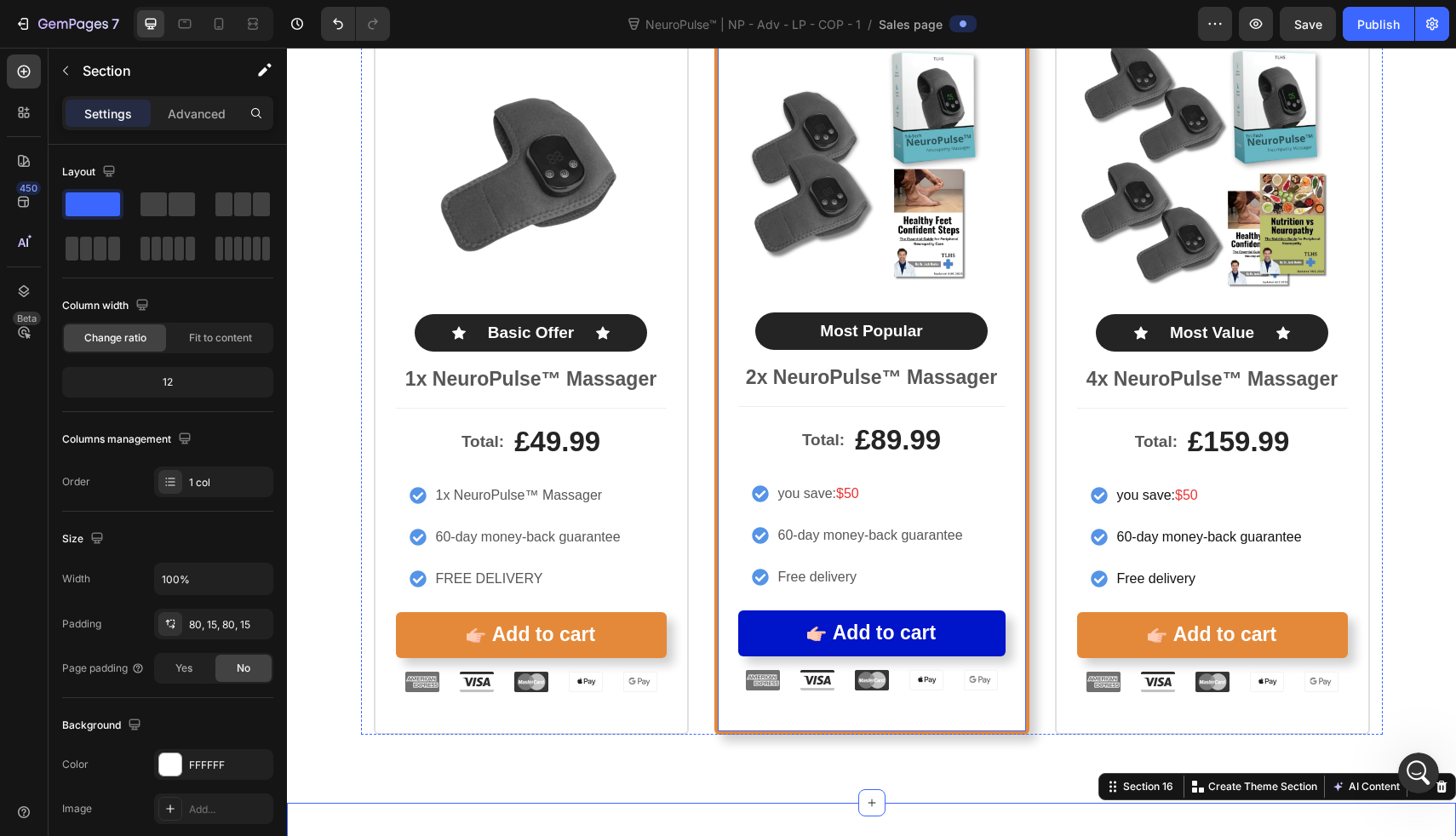
click at [738, 630] on button "Add to cart" at bounding box center [872, 633] width 268 height 46
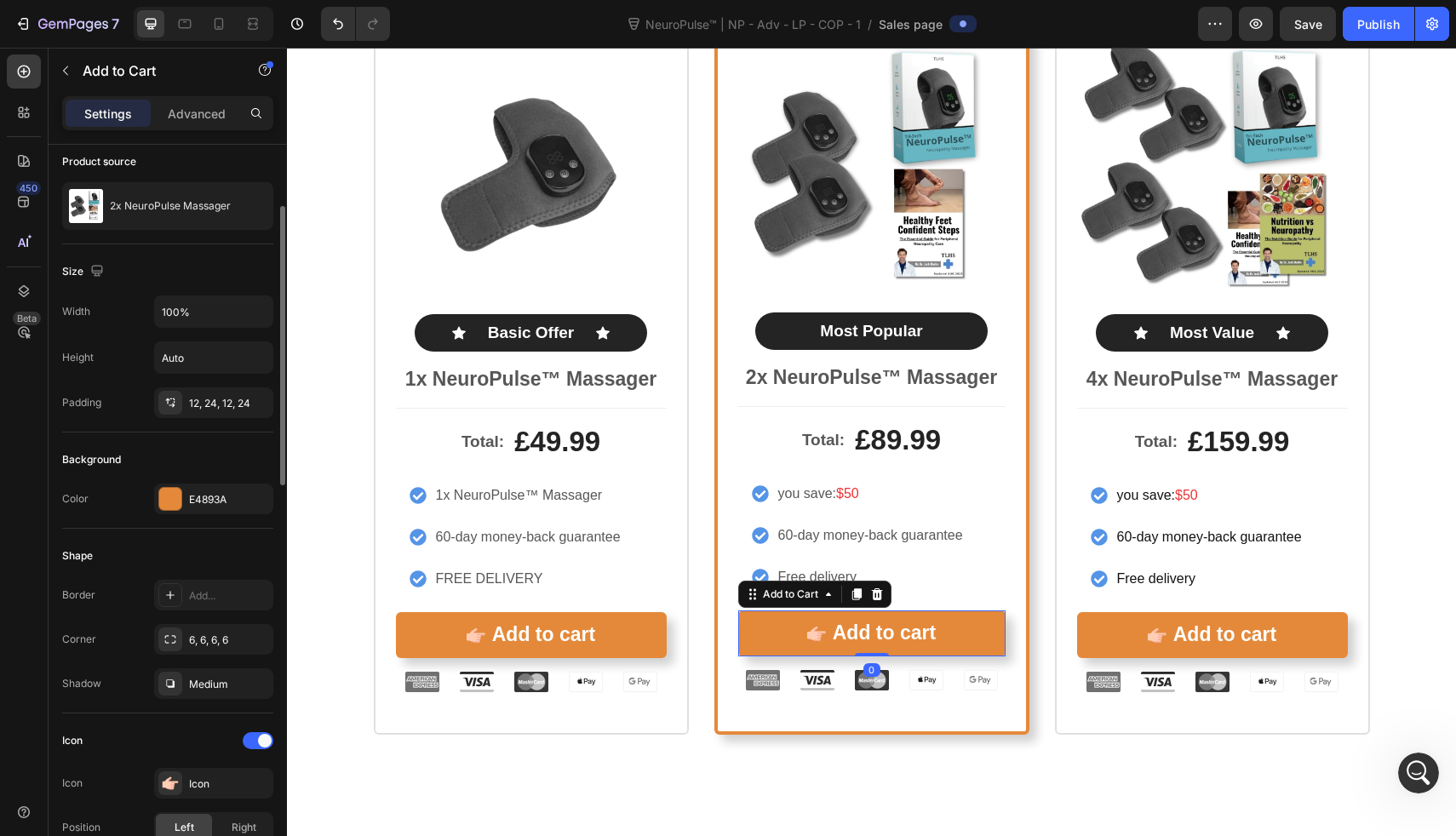
scroll to position [140, 0]
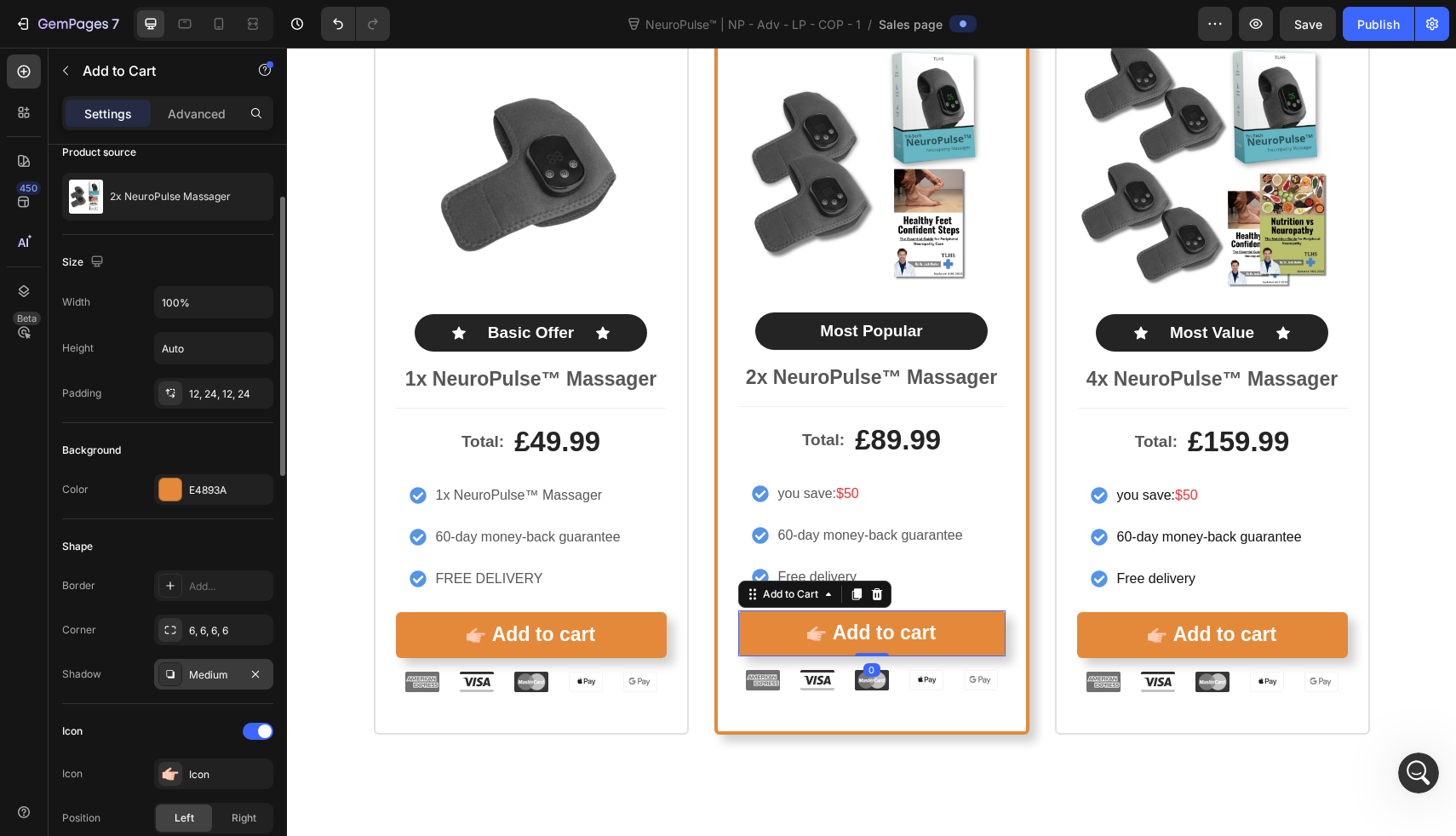
click at [199, 660] on div "Medium" at bounding box center [214, 674] width 119 height 30
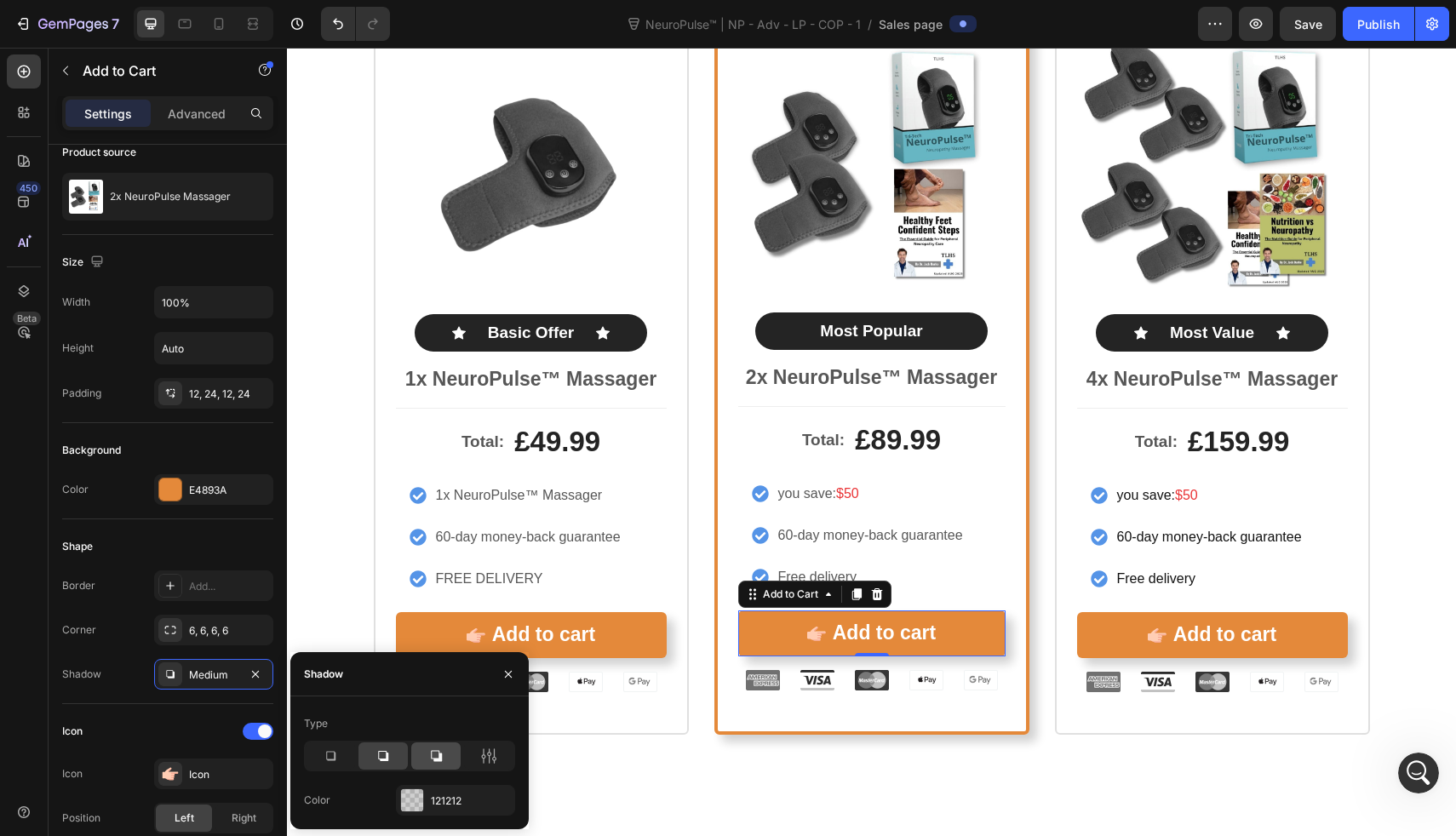
click at [438, 751] on icon at bounding box center [436, 756] width 11 height 11
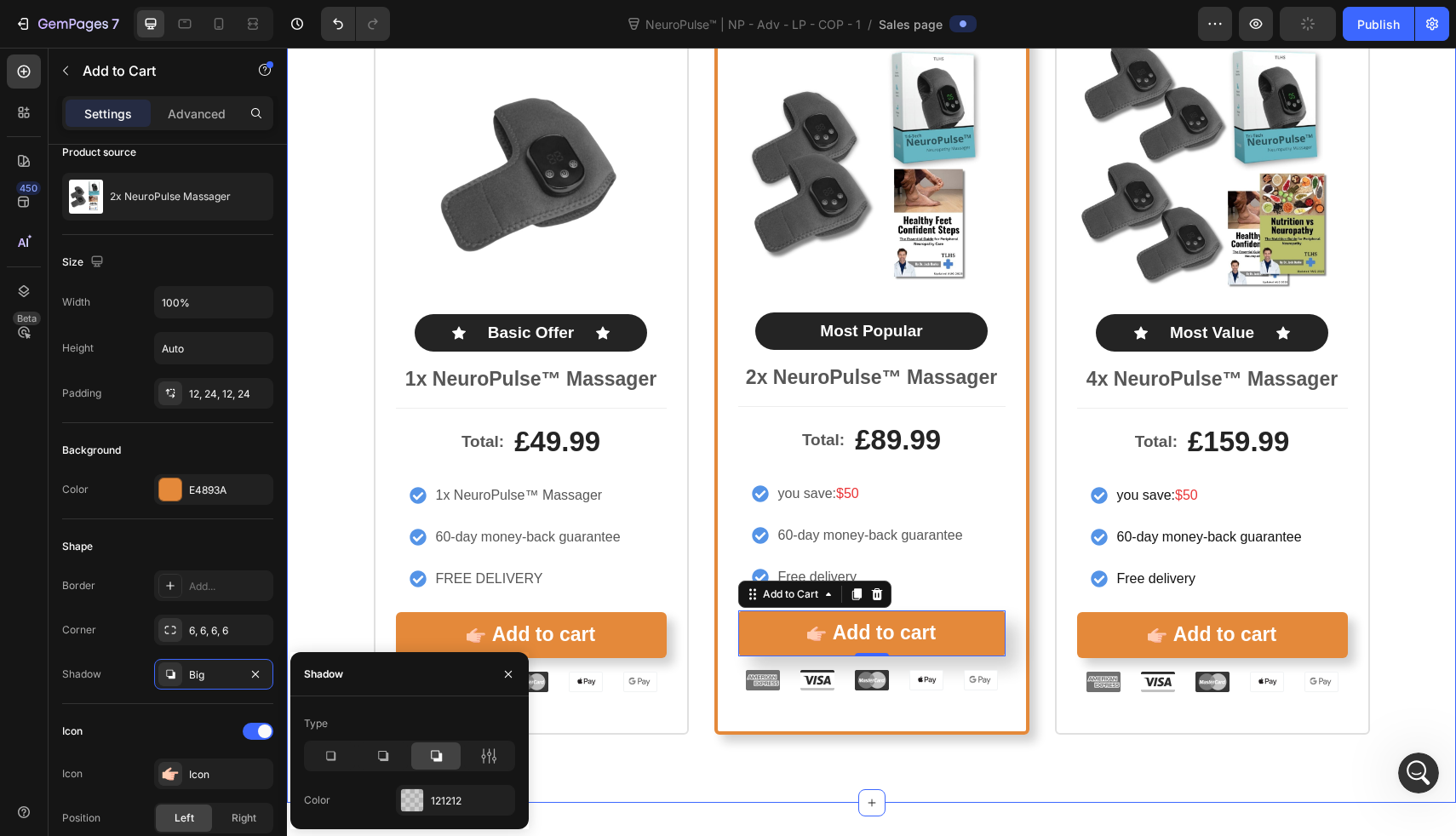
click at [707, 767] on div "Icon Icon Icon Icon Icon Icon List Rated 4.8/5 by our customers Text Block Prod…" at bounding box center [871, 343] width 1169 height 922
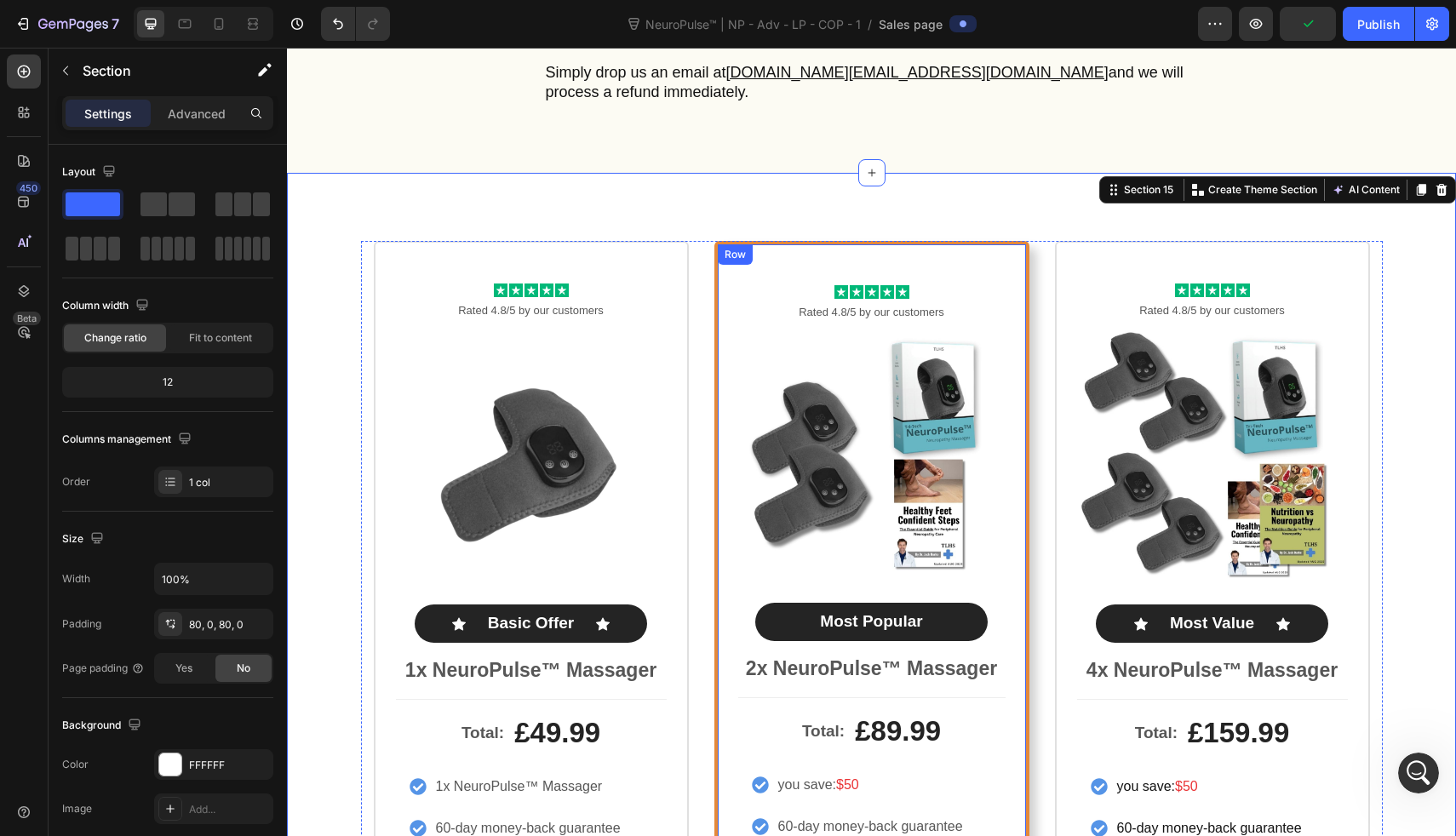
scroll to position [7690, 0]
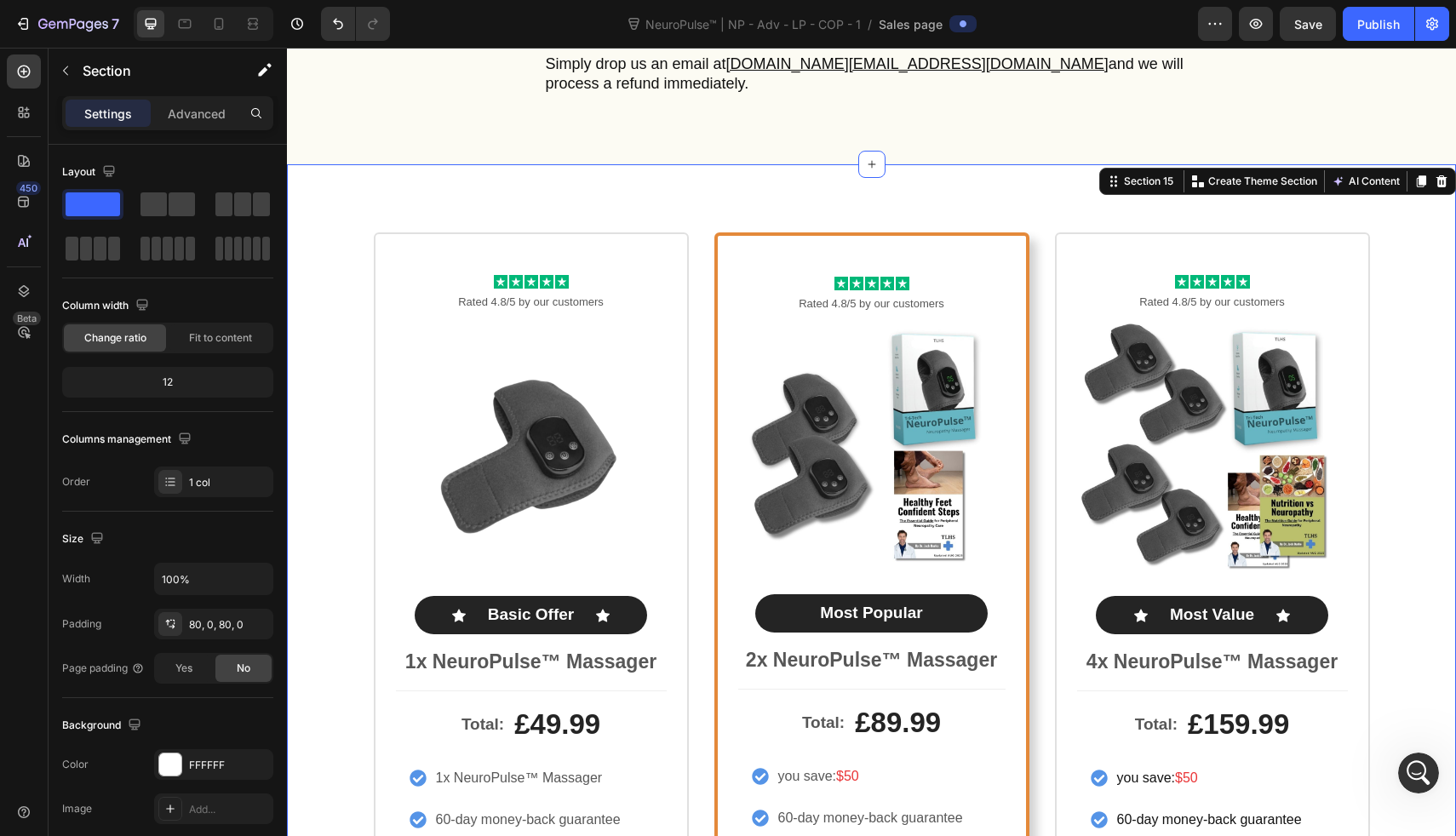
click at [728, 176] on div "Icon Icon Icon Icon Icon Icon List Rated 4.8/5 by our customers Text Block Prod…" at bounding box center [871, 625] width 1169 height 922
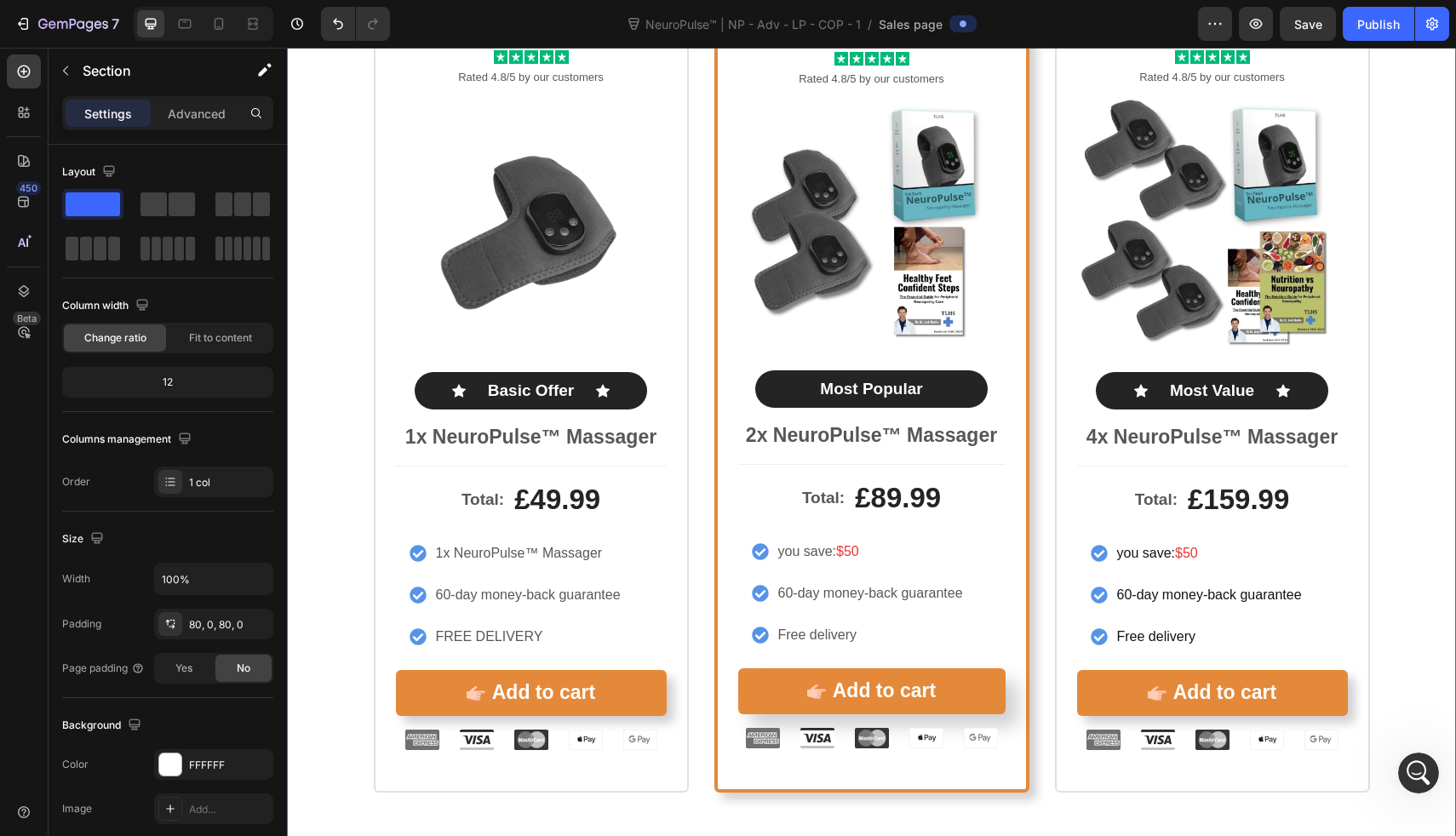
scroll to position [7889, 0]
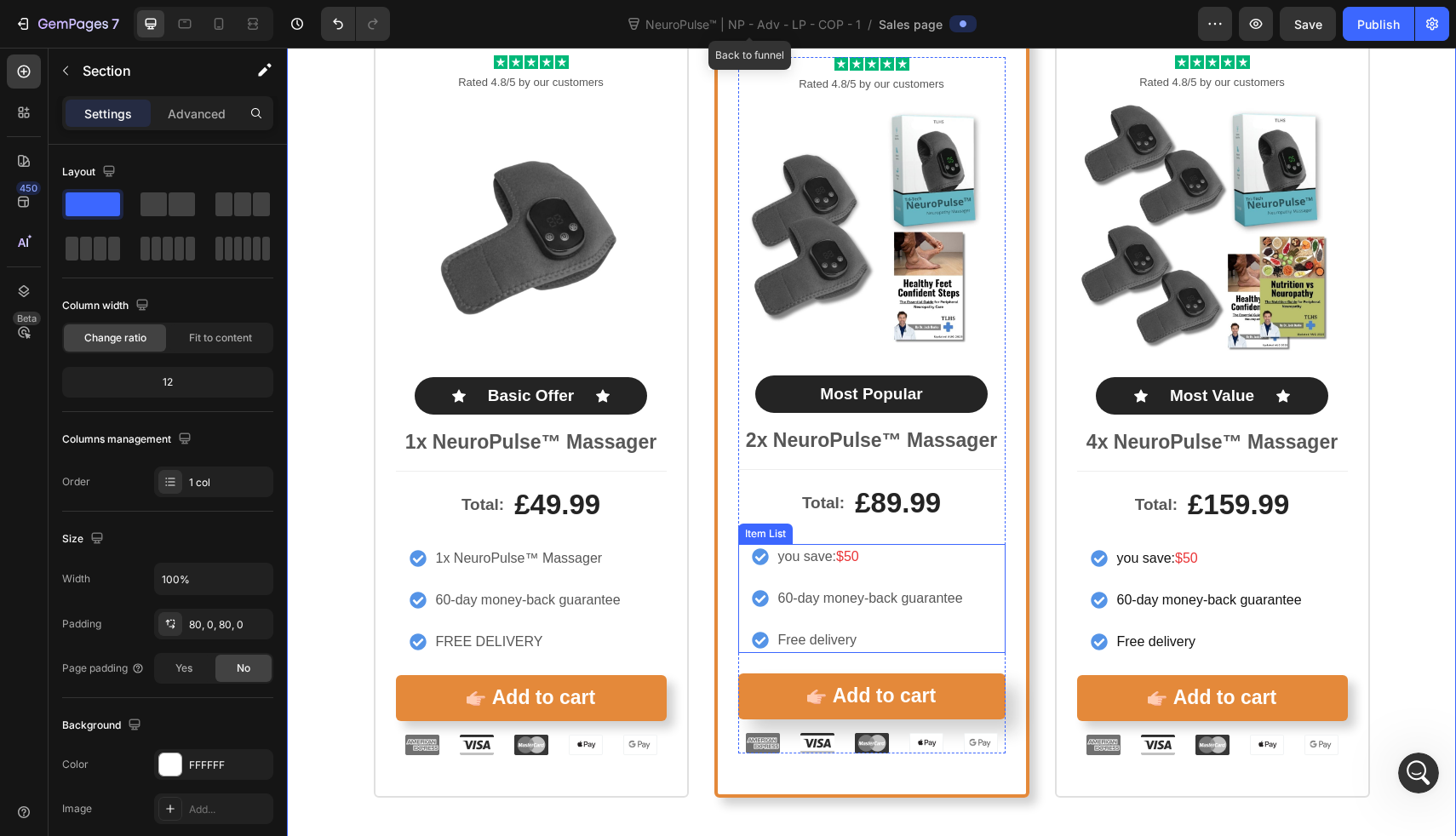
click at [848, 552] on span "$50" at bounding box center [848, 557] width 23 height 15
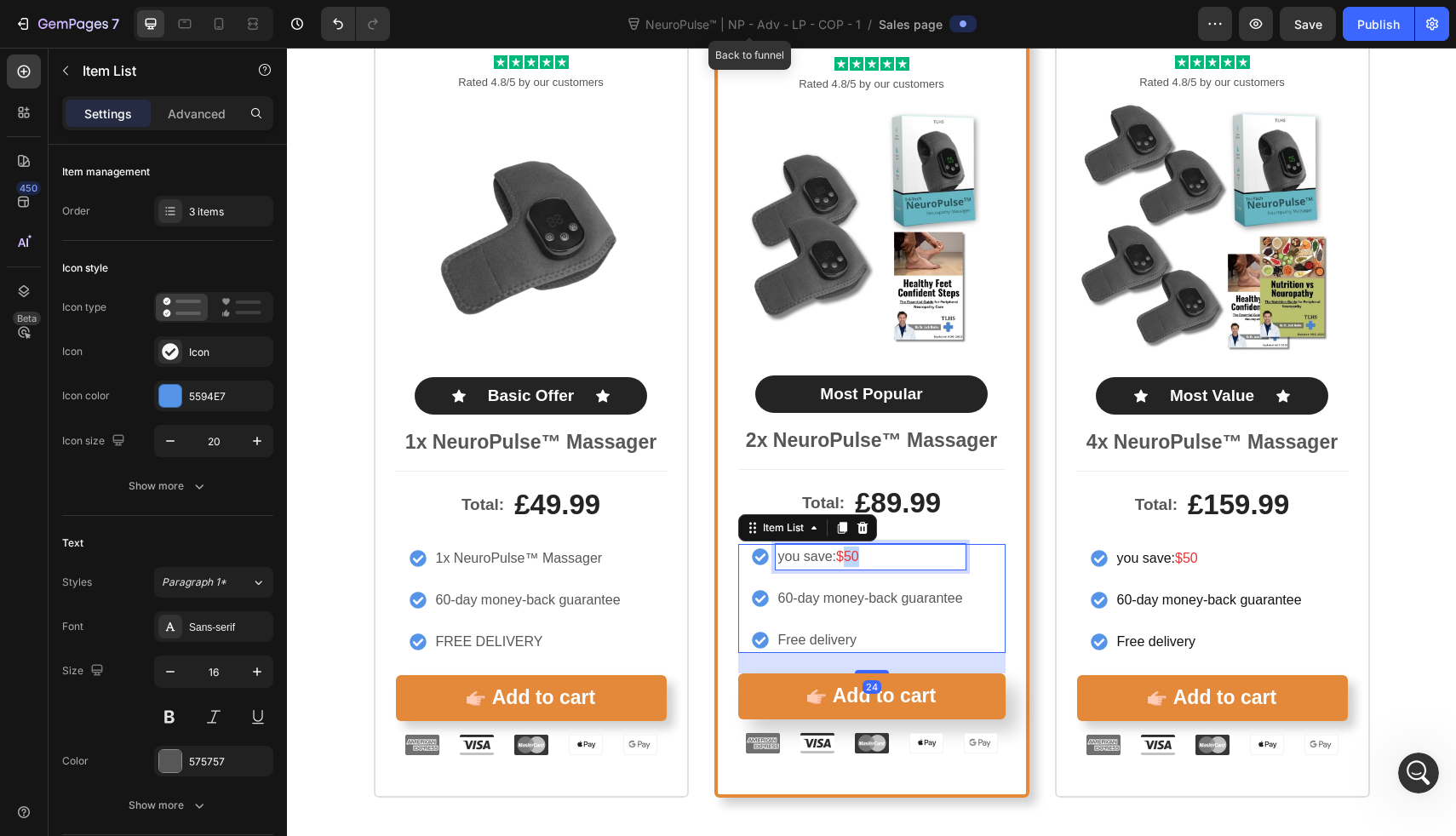
click at [848, 552] on span "$50" at bounding box center [848, 557] width 23 height 15
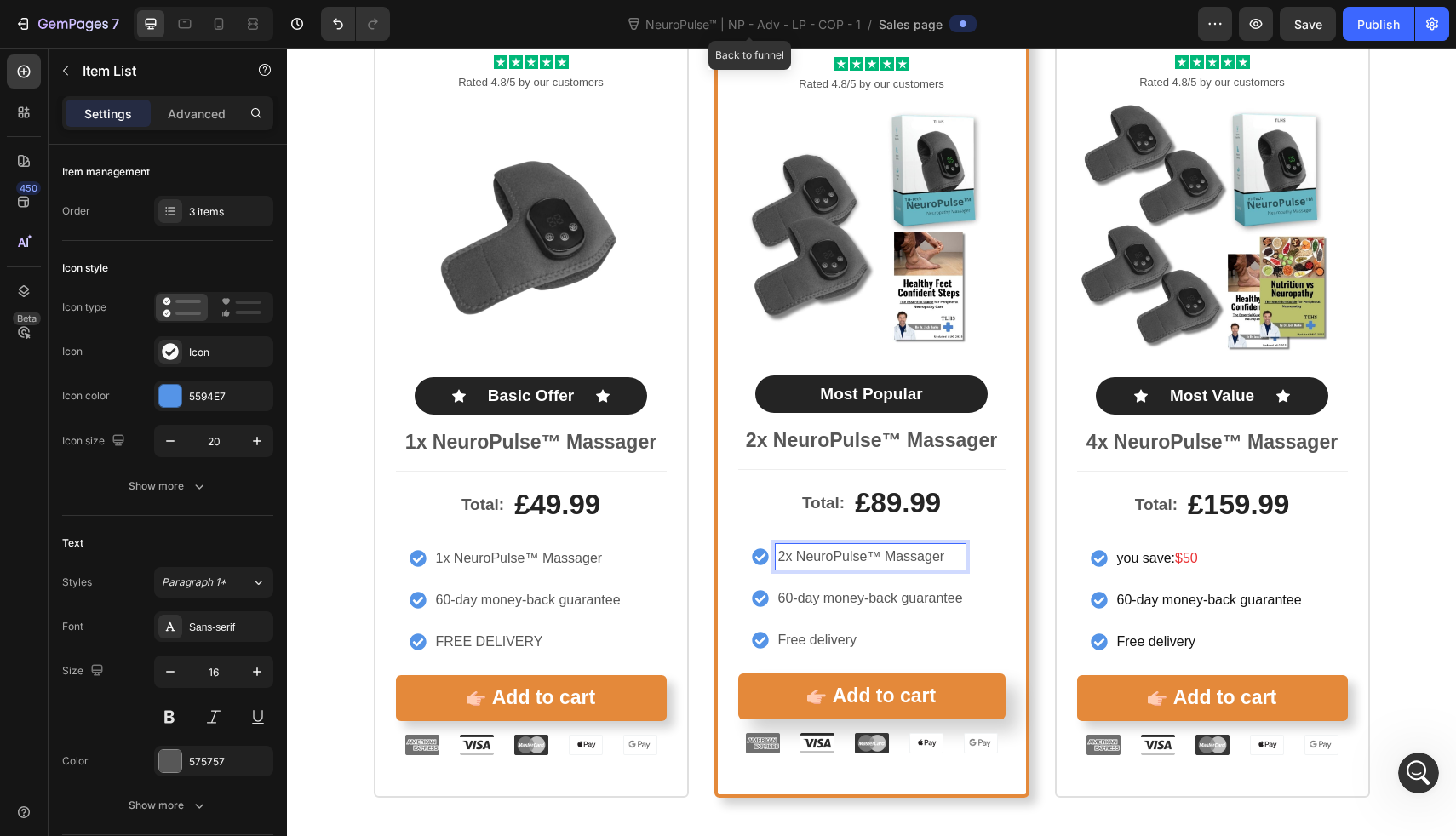
click at [850, 643] on p "Free delivery" at bounding box center [870, 640] width 185 height 21
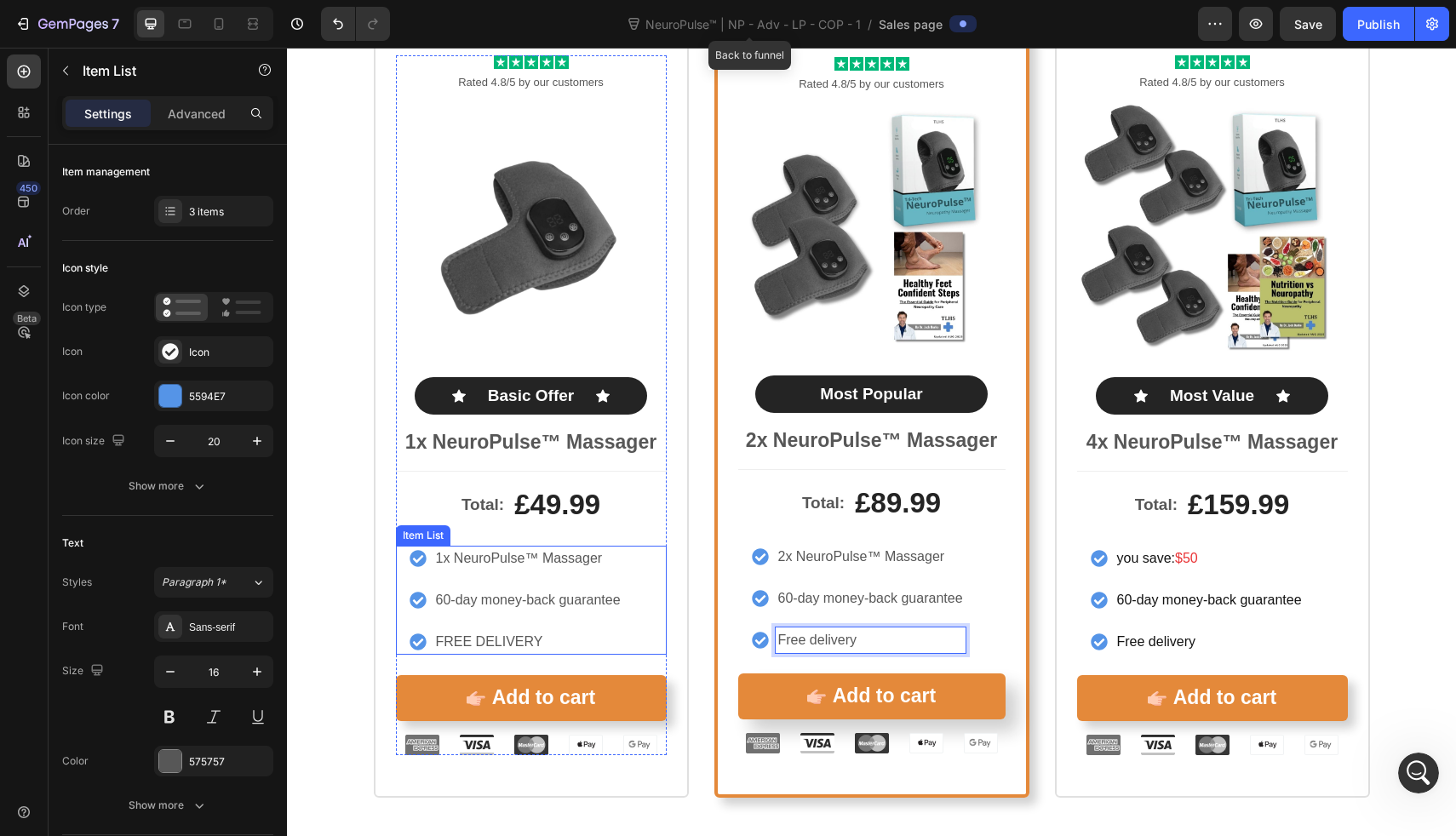
click at [550, 634] on p "FREE DELIVERY" at bounding box center [528, 642] width 185 height 21
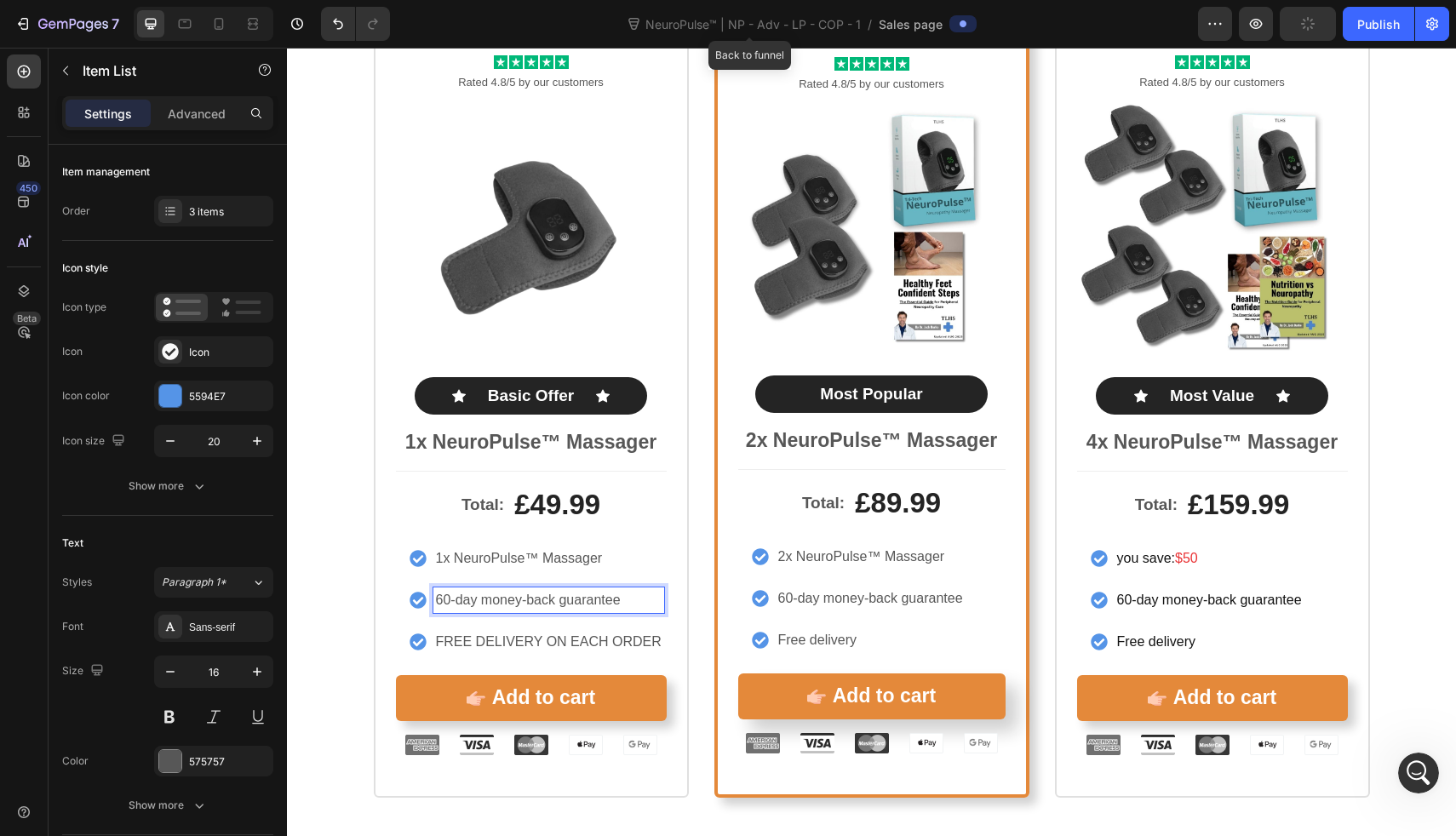
click at [649, 592] on p "60-day money-back guarantee" at bounding box center [549, 600] width 226 height 21
click at [614, 640] on p "FREE DELIVERY ON EACH ORDER" at bounding box center [549, 642] width 226 height 21
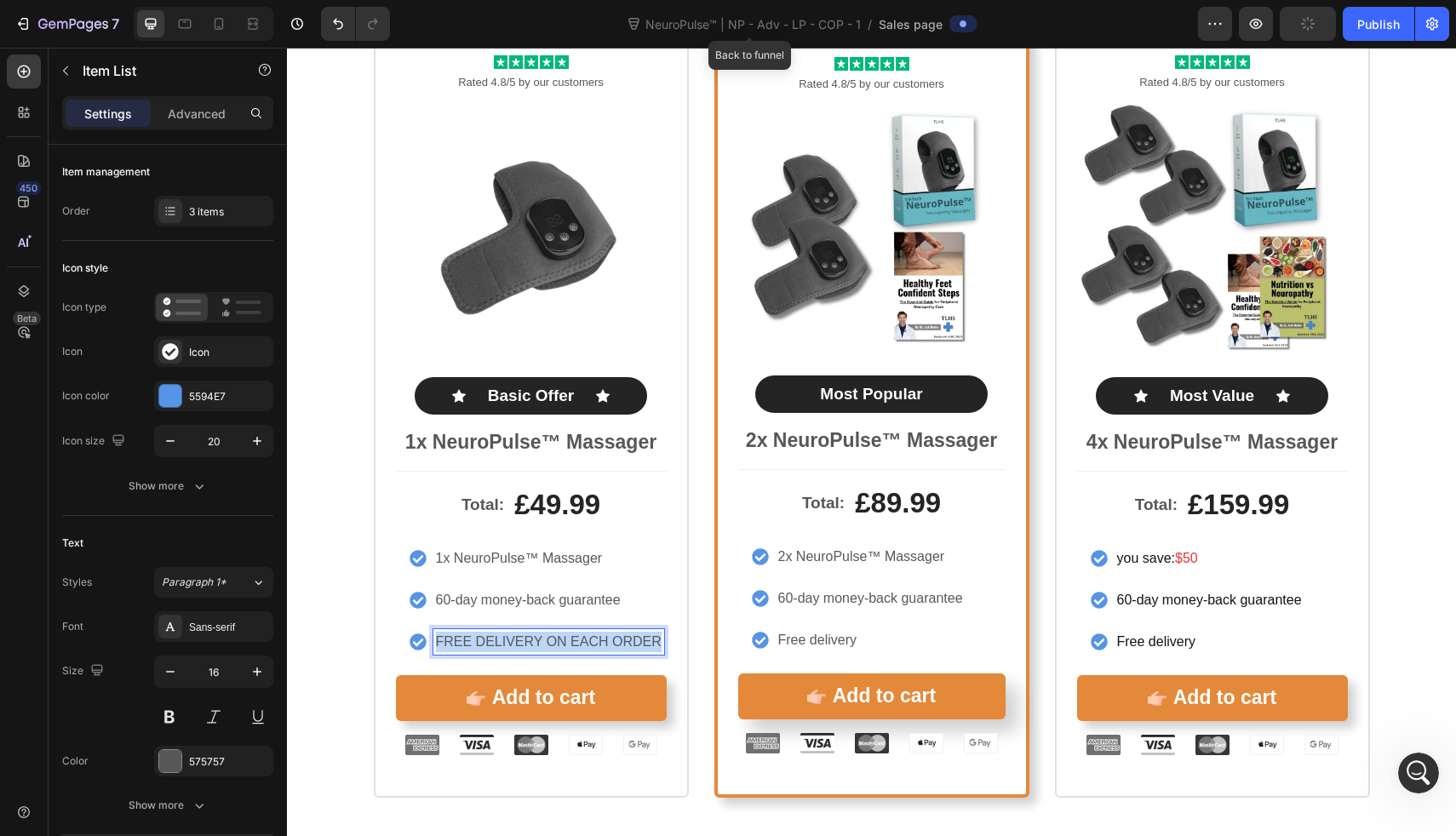
click at [614, 640] on p "FREE DELIVERY ON EACH ORDER" at bounding box center [549, 642] width 226 height 21
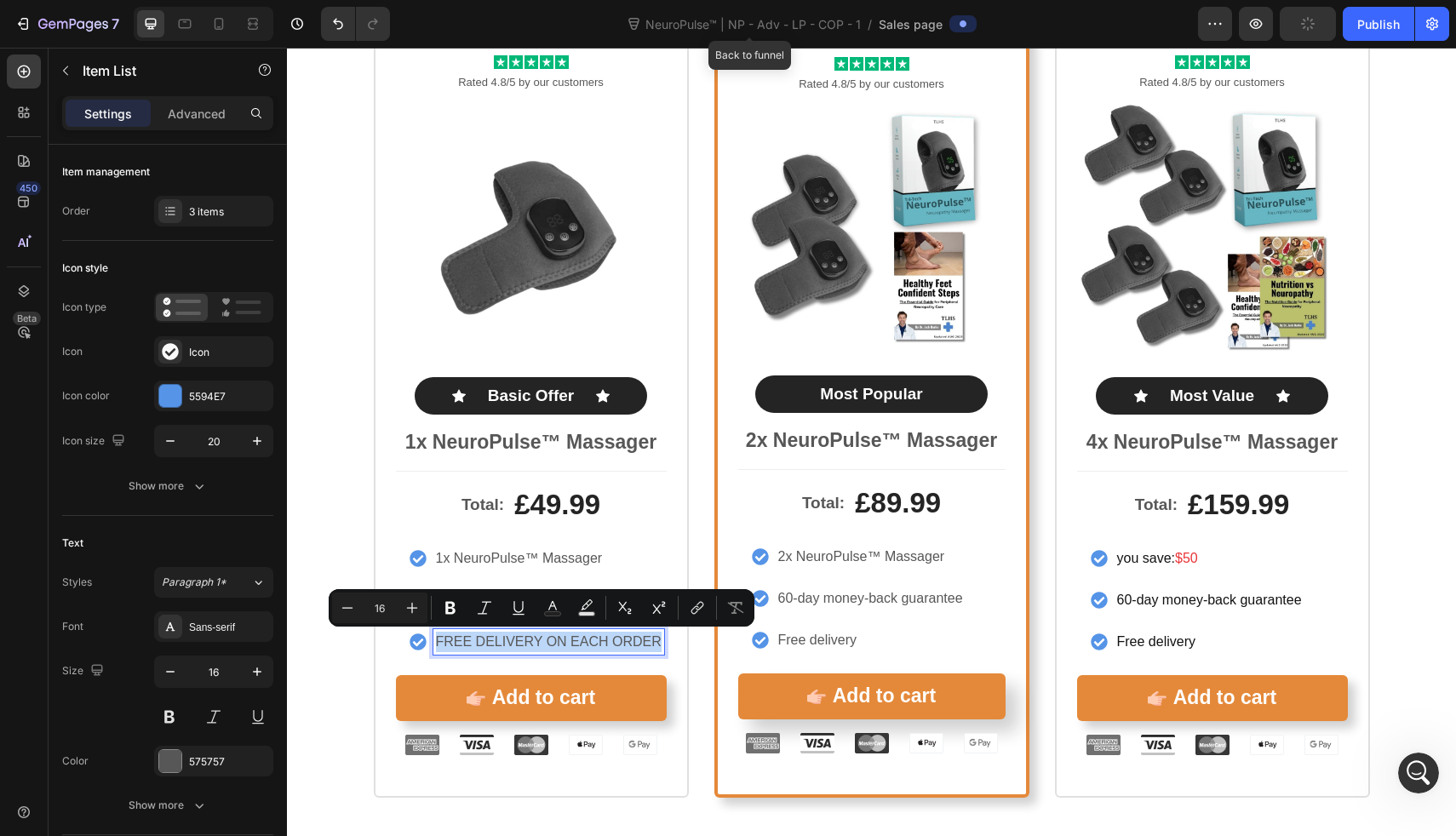
copy p "FREE DELIVERY ON EACH ORDER"
click at [776, 643] on div "Free delivery" at bounding box center [871, 641] width 189 height 25
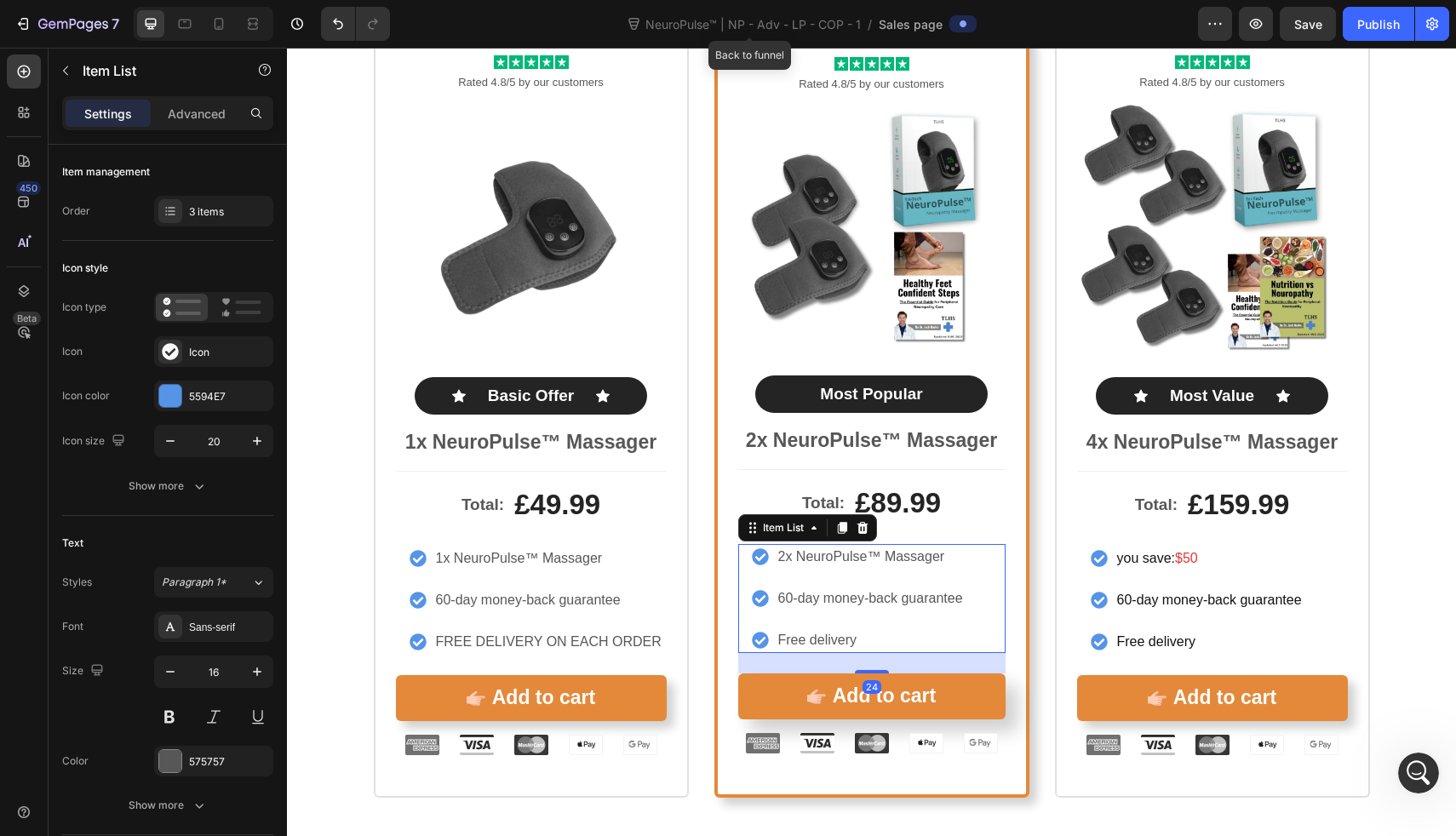
click at [776, 643] on div "Free delivery" at bounding box center [871, 641] width 189 height 25
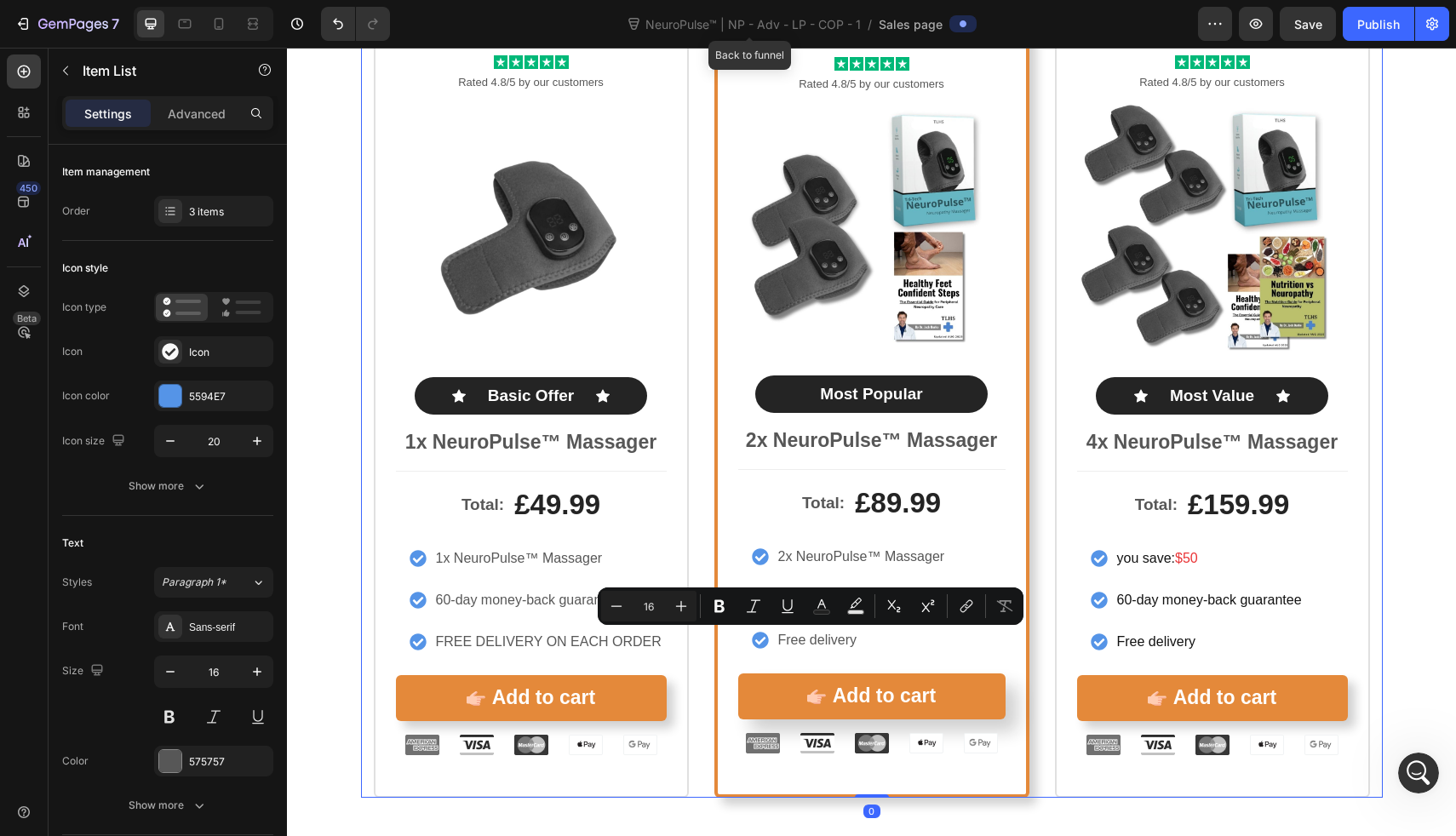
click at [696, 481] on div "Icon Icon Icon Icon Icon Icon List Rated 4.8/5 by our customers Text Block Prod…" at bounding box center [872, 405] width 1022 height 785
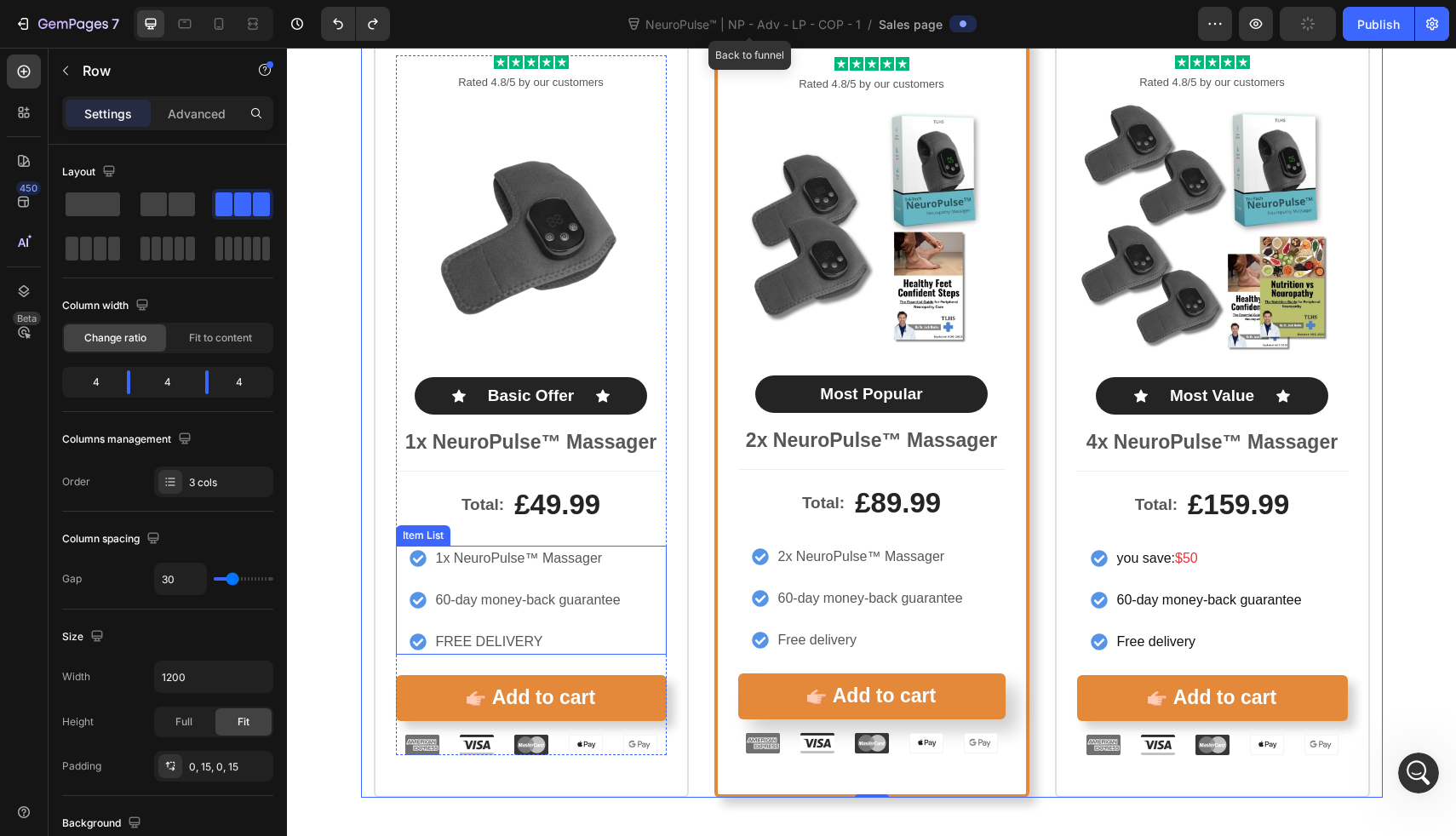
click at [553, 642] on p "FREE DELIVERY" at bounding box center [528, 642] width 185 height 21
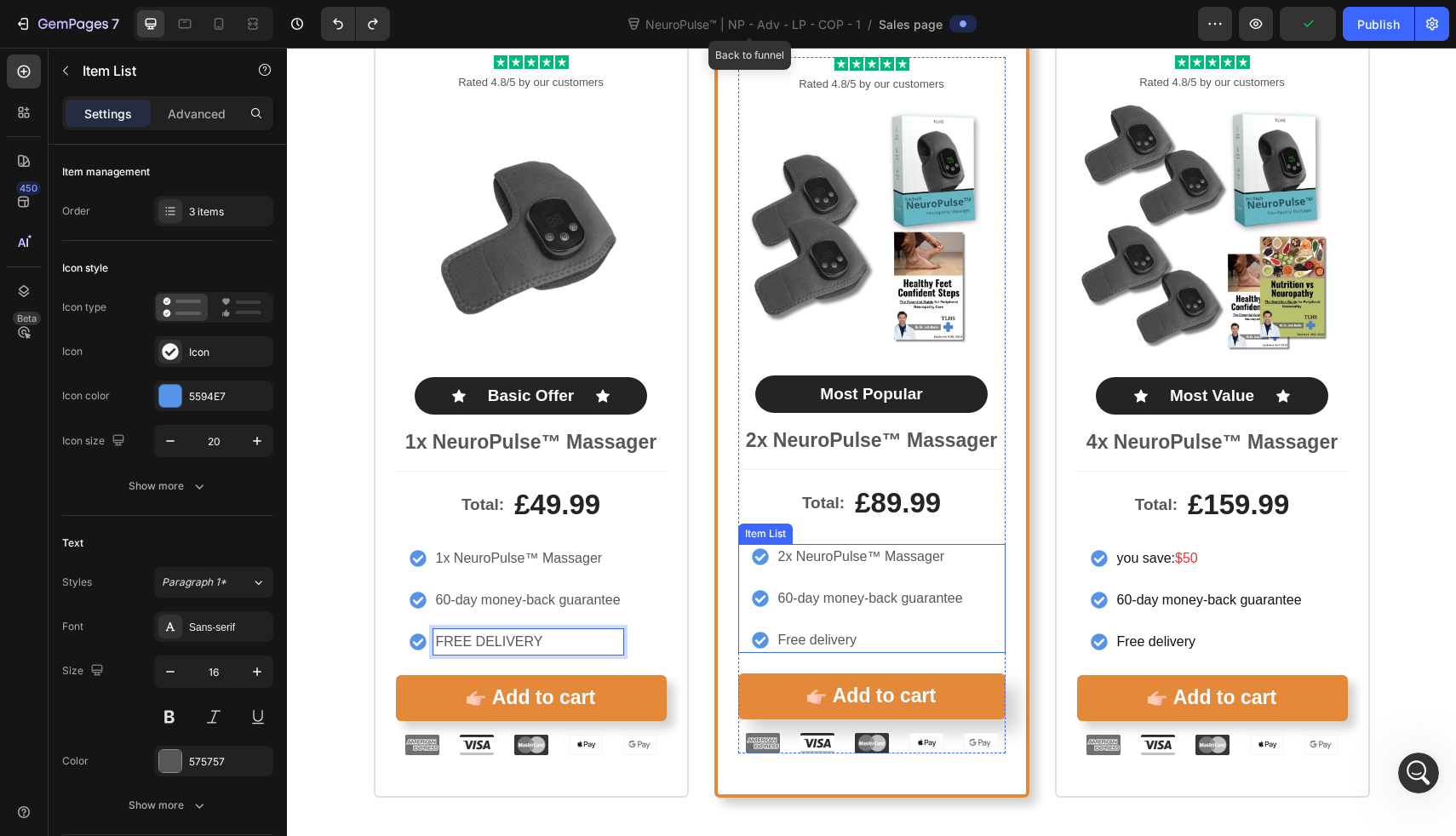
click at [780, 637] on p "Free delivery" at bounding box center [870, 640] width 185 height 21
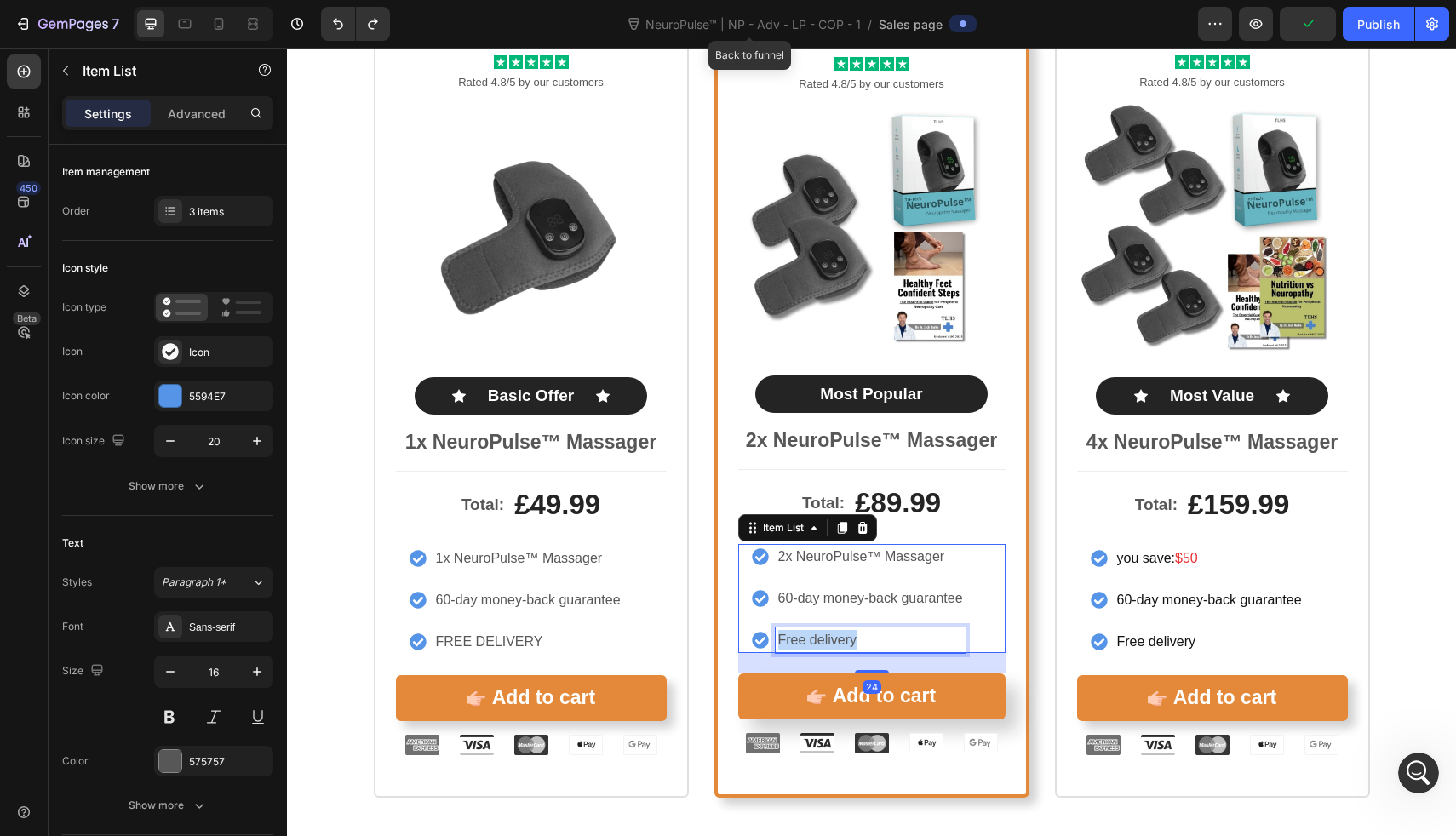
click at [780, 637] on p "Free delivery" at bounding box center [870, 640] width 185 height 21
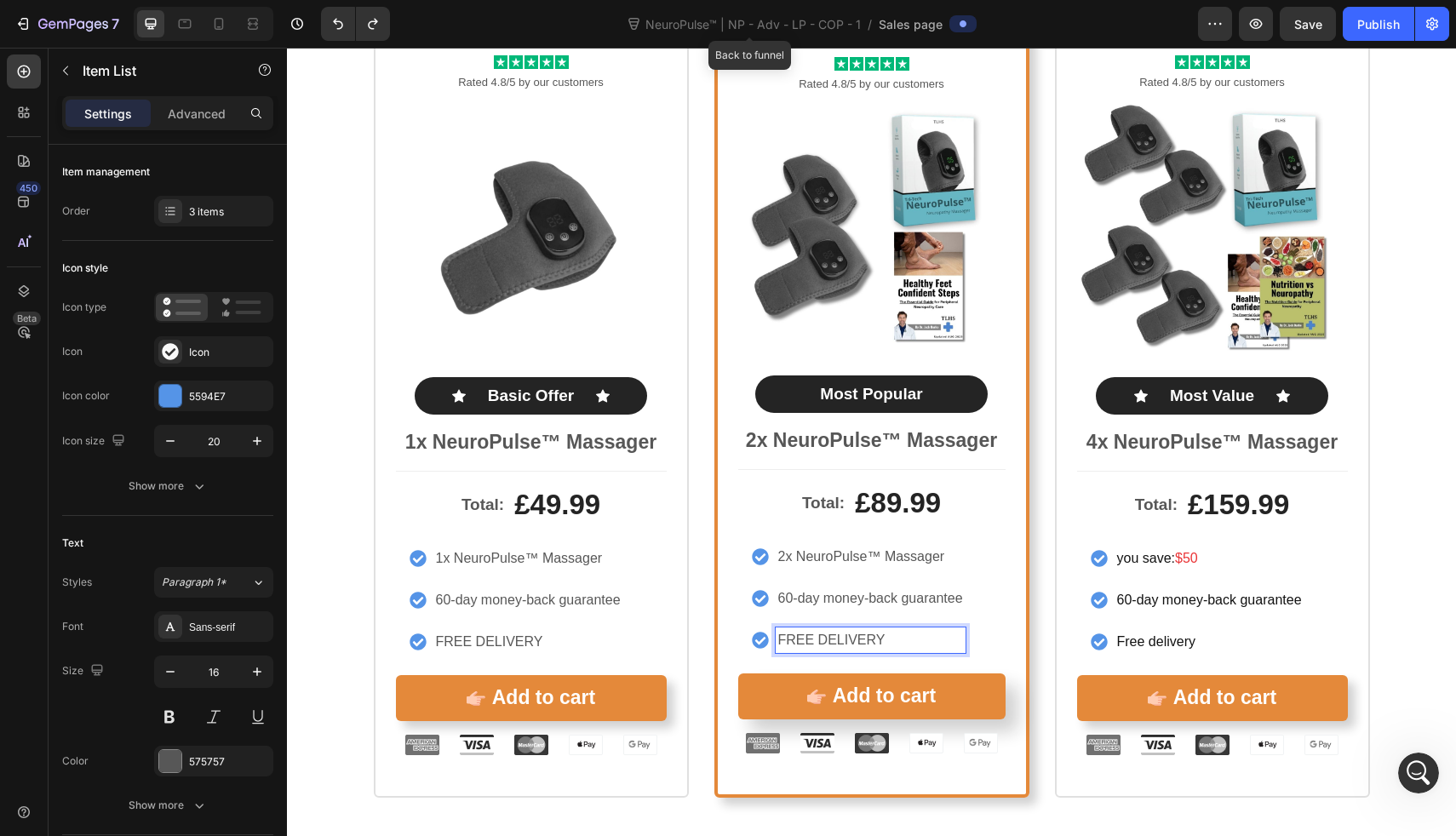
click at [694, 536] on div "Icon Icon Icon Icon Icon Icon List Rated 4.8/5 by our customers Text Block Prod…" at bounding box center [872, 405] width 1022 height 785
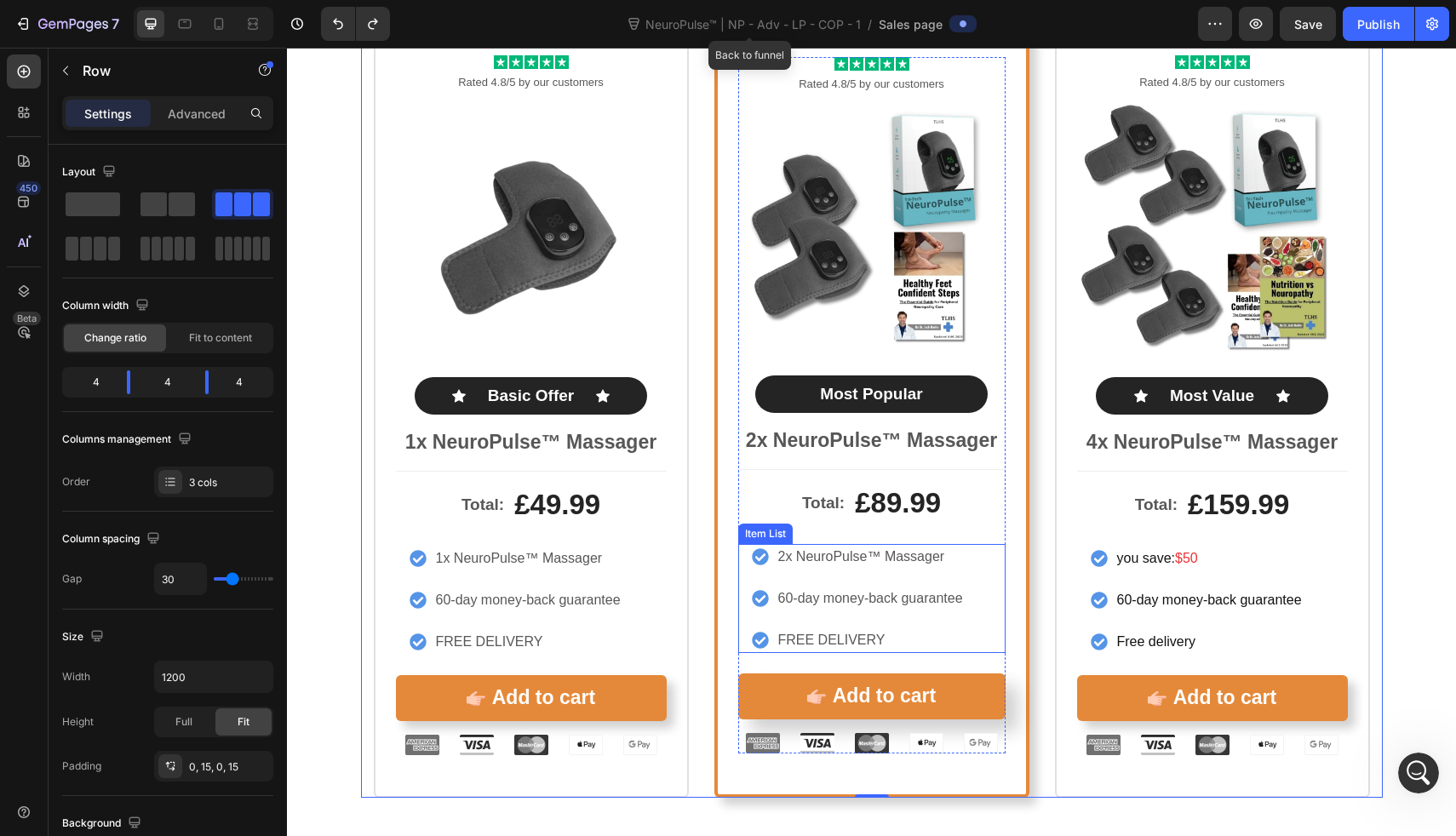
click at [855, 635] on p "FREE DELIVERY" at bounding box center [870, 640] width 185 height 21
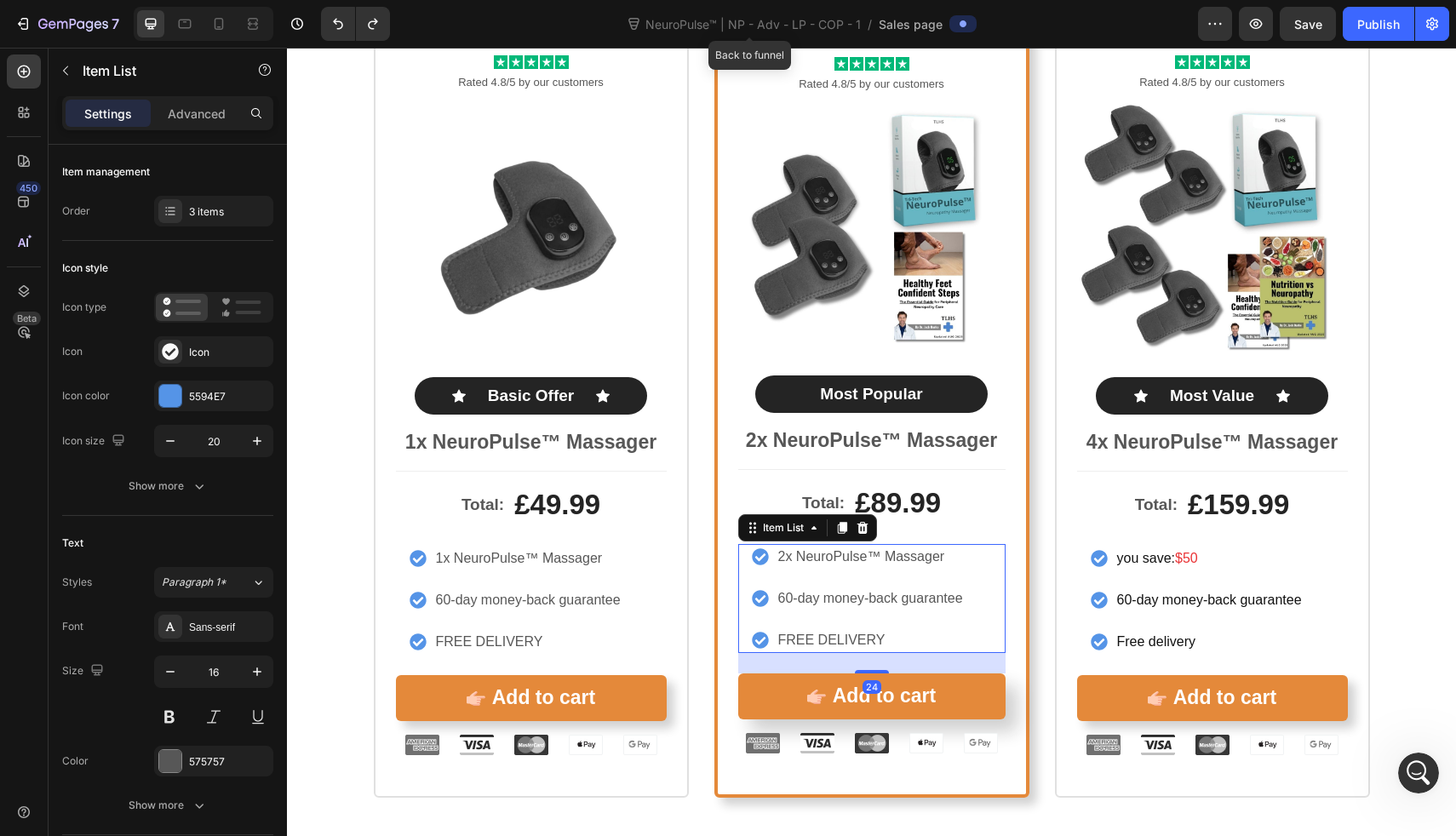
click at [876, 616] on div "2x NeuroPulse™ Massager 60-day money-back guarantee FREE DELIVERY" at bounding box center [858, 599] width 214 height 109
click at [218, 216] on div "3 items" at bounding box center [229, 212] width 80 height 16
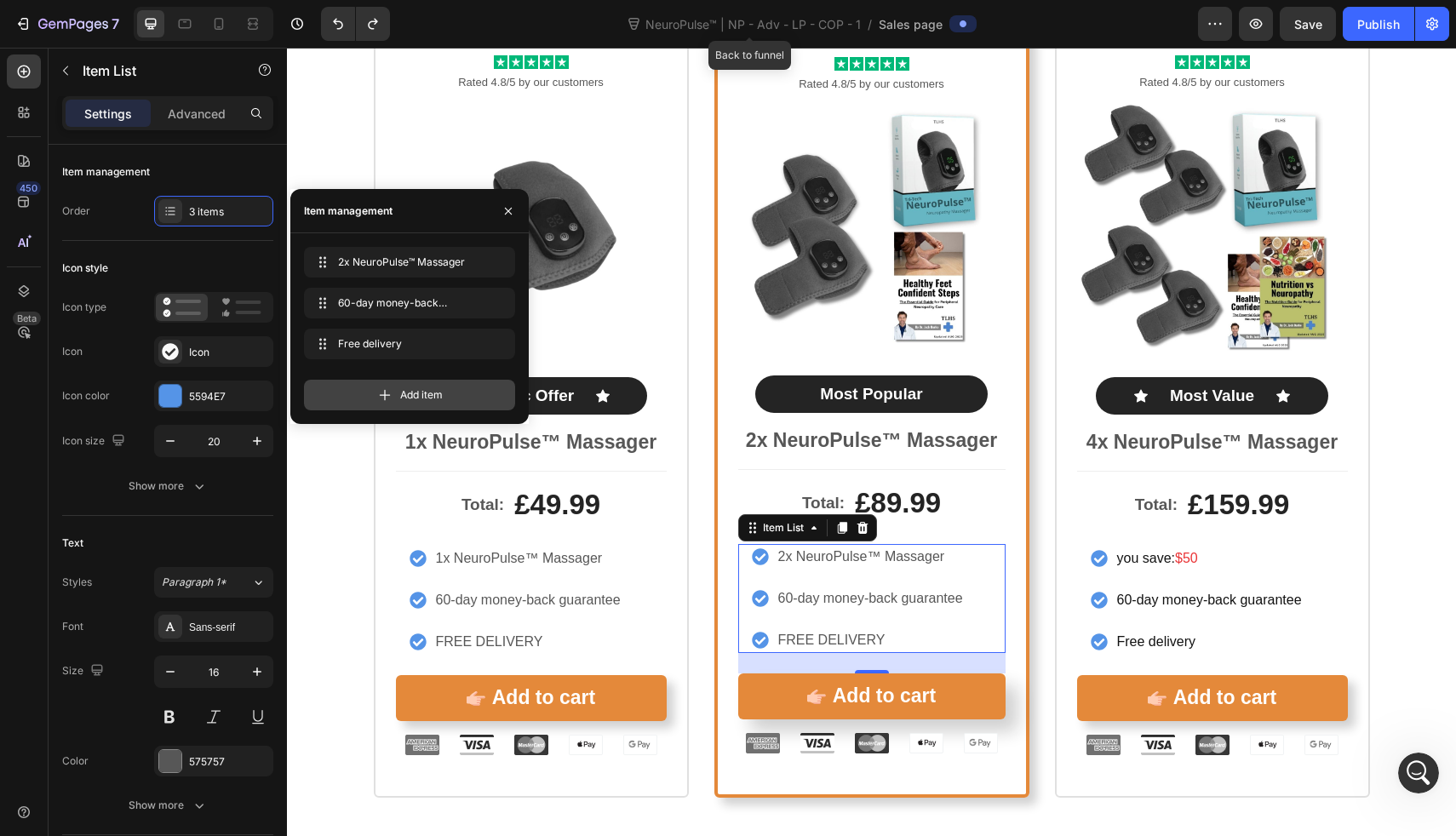
click at [357, 387] on div "Add item" at bounding box center [409, 395] width 211 height 30
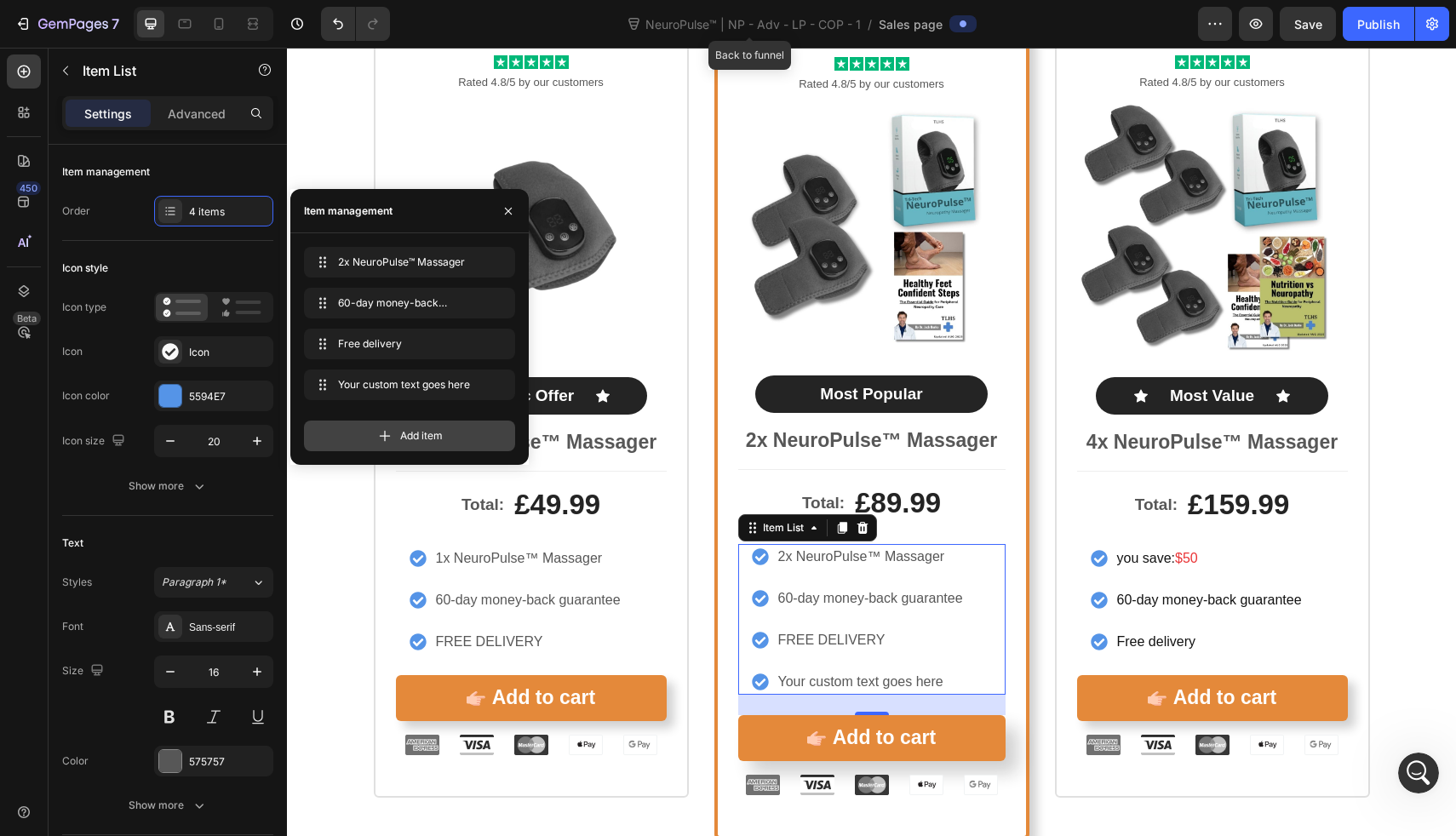
click at [364, 430] on div "Add item" at bounding box center [409, 436] width 211 height 30
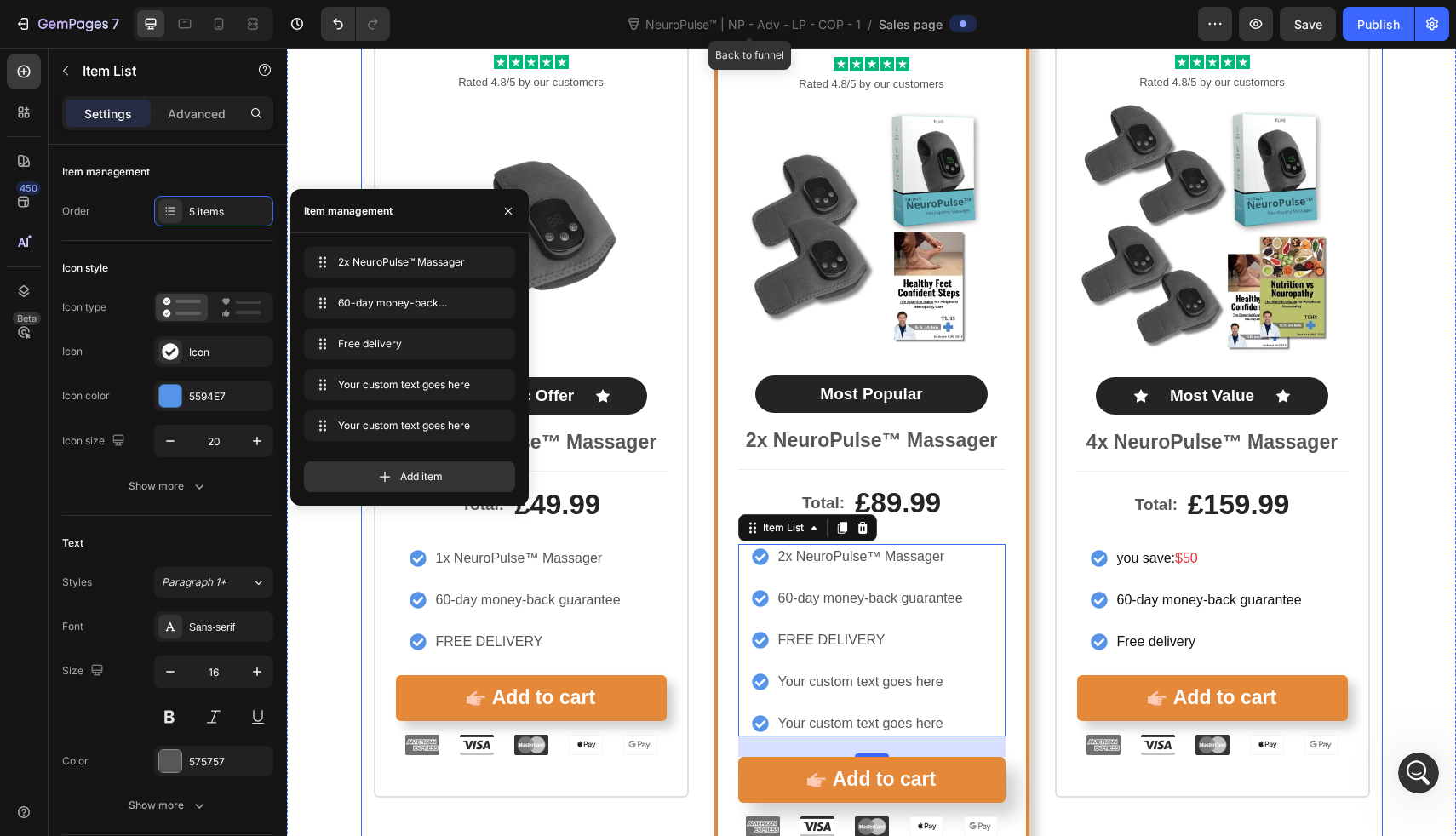
scroll to position [8020, 0]
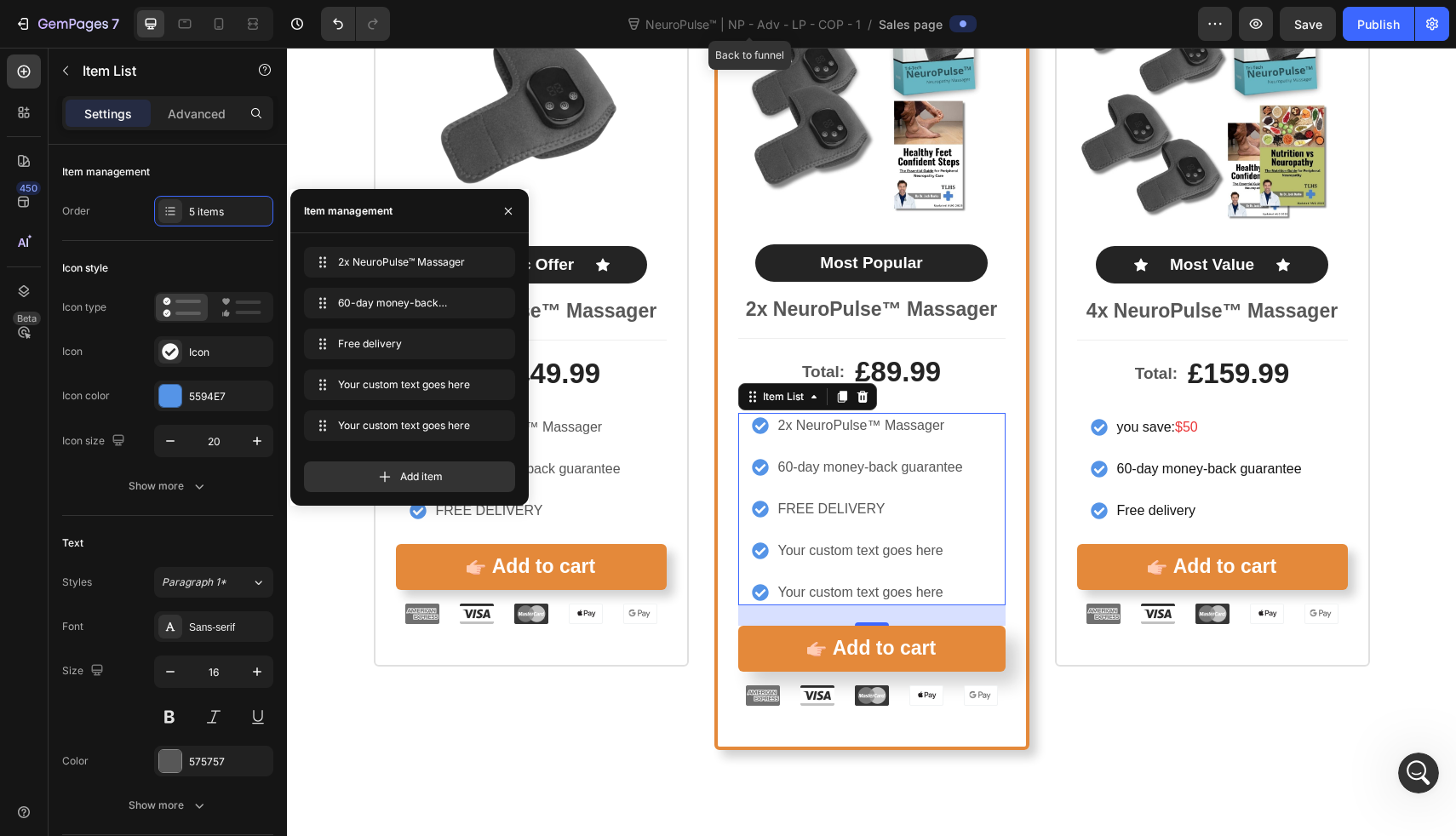
click at [800, 539] on div "Your custom text goes here" at bounding box center [871, 551] width 189 height 25
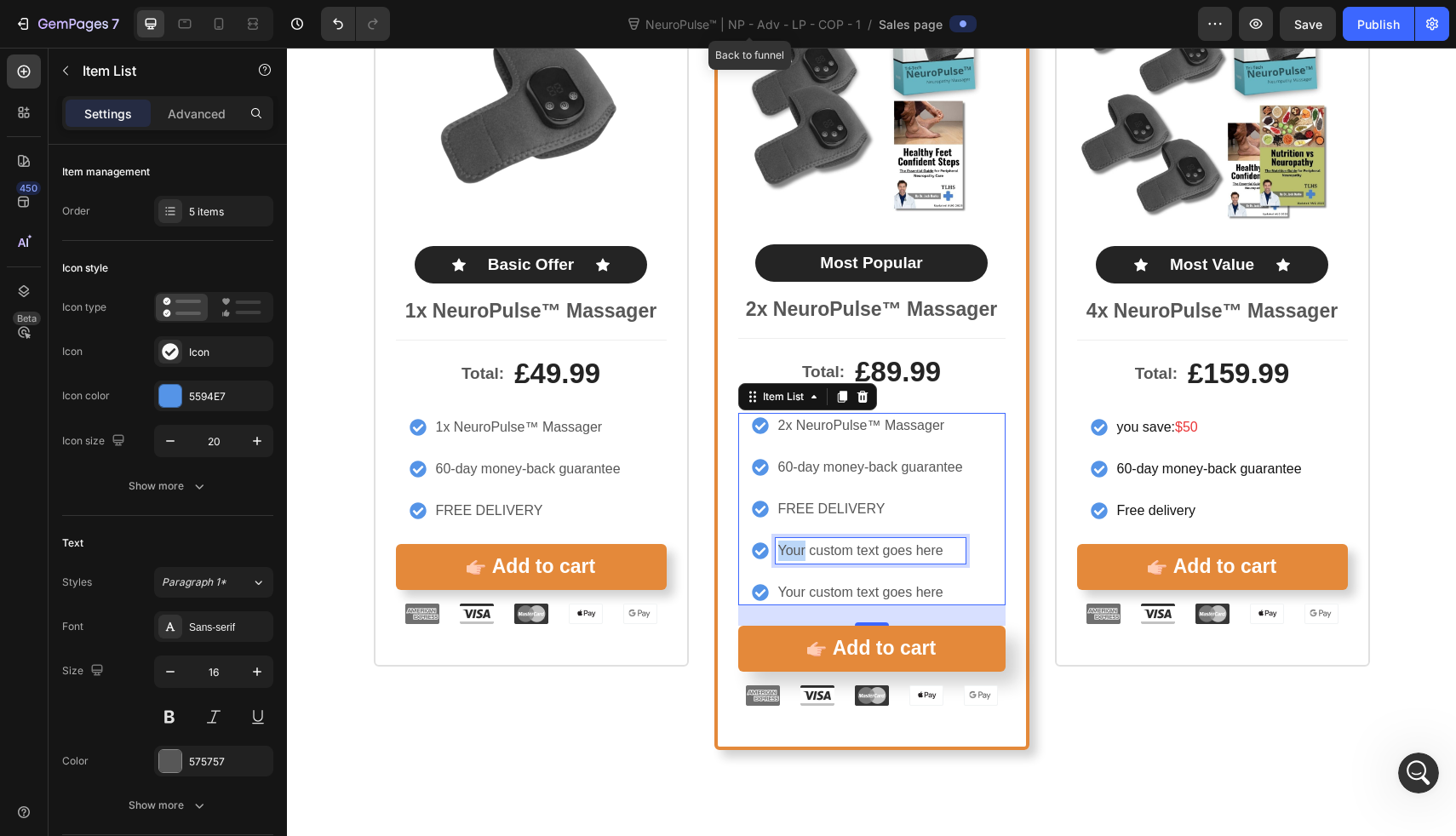
click at [800, 539] on div "Your custom text goes here" at bounding box center [871, 551] width 189 height 25
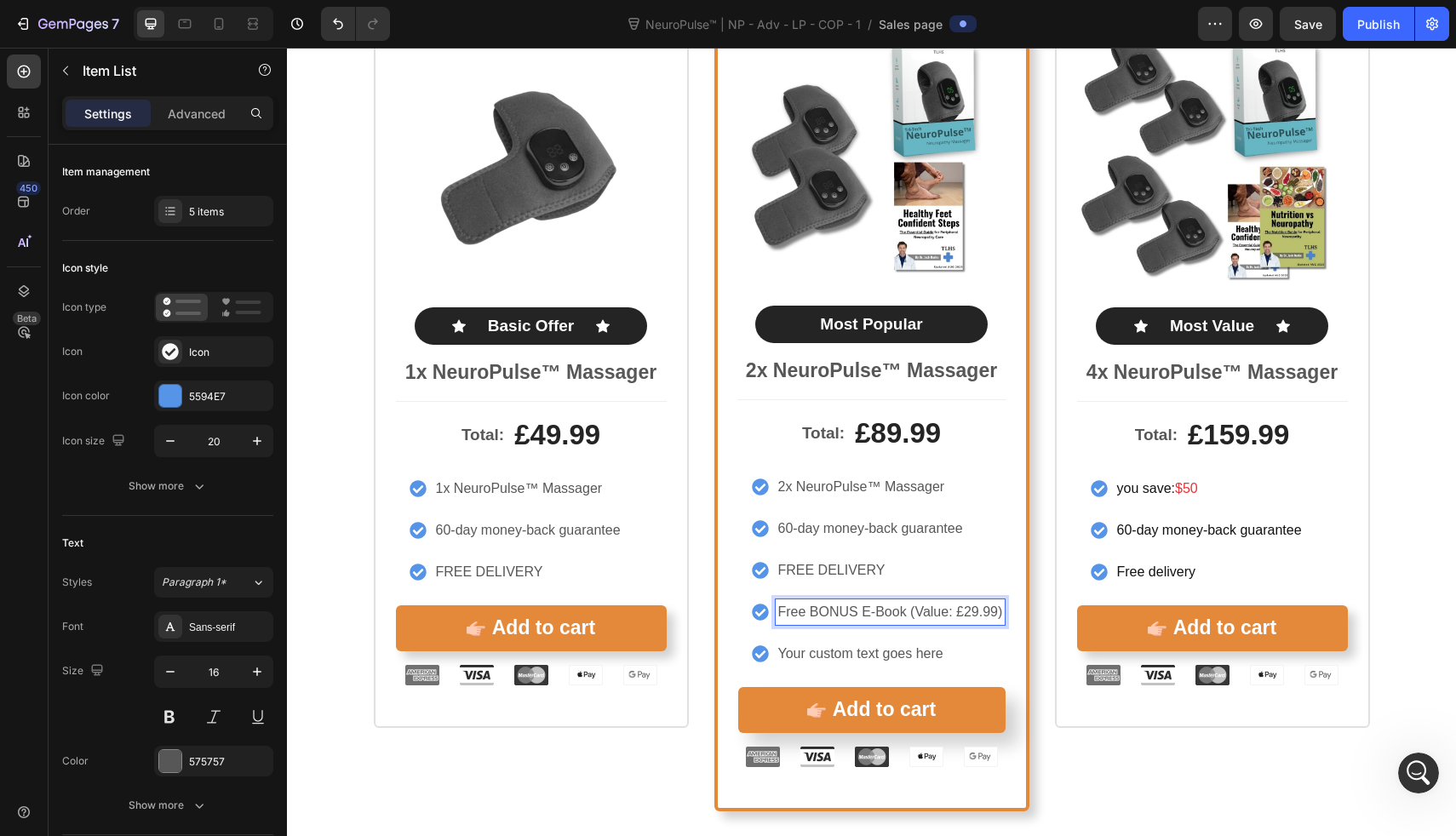
scroll to position [7968, 0]
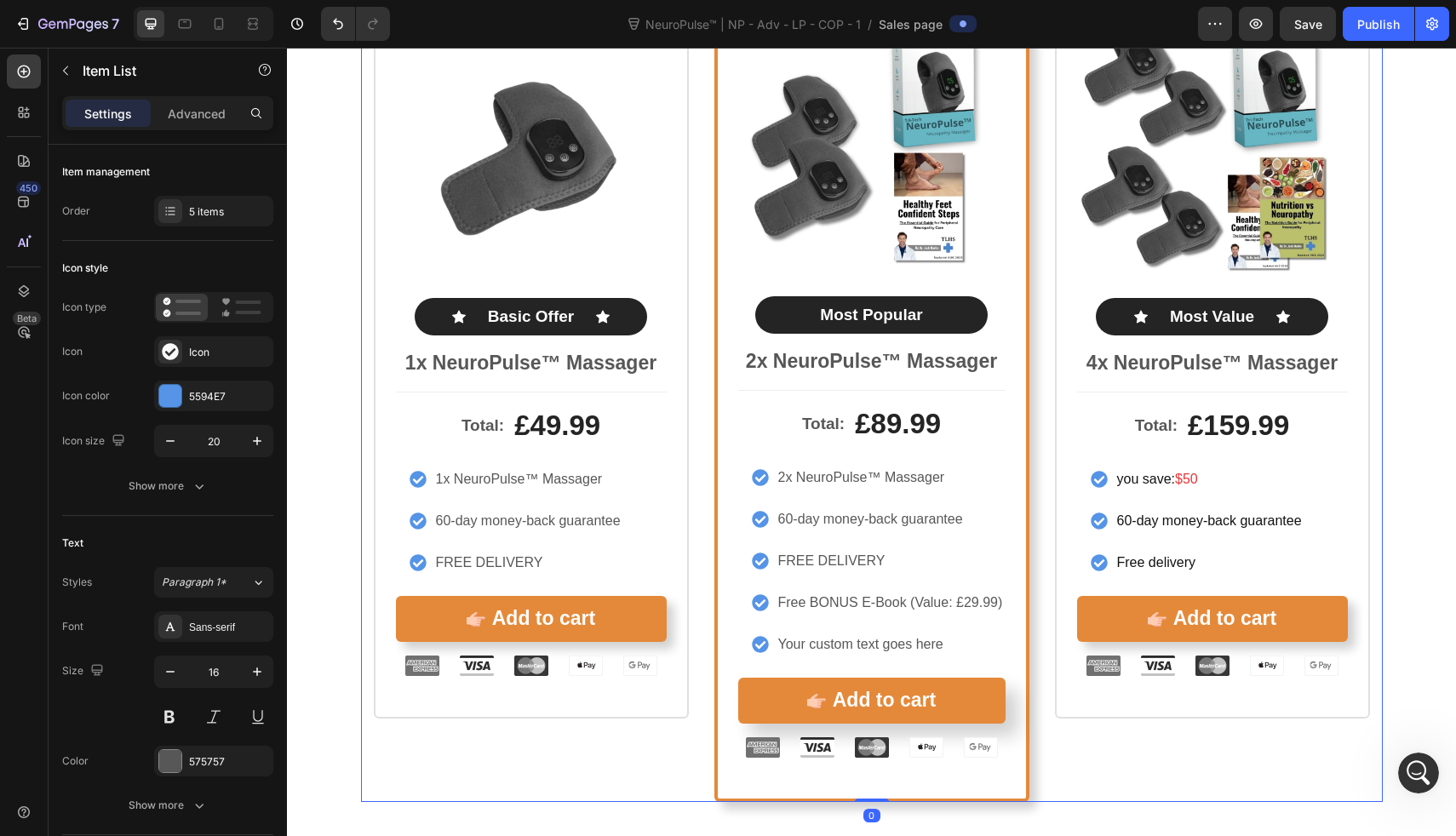
click at [1044, 686] on div "Icon Icon Icon Icon Icon Icon List Rated 4.8/5 by our customers Text Block Prod…" at bounding box center [872, 368] width 1022 height 869
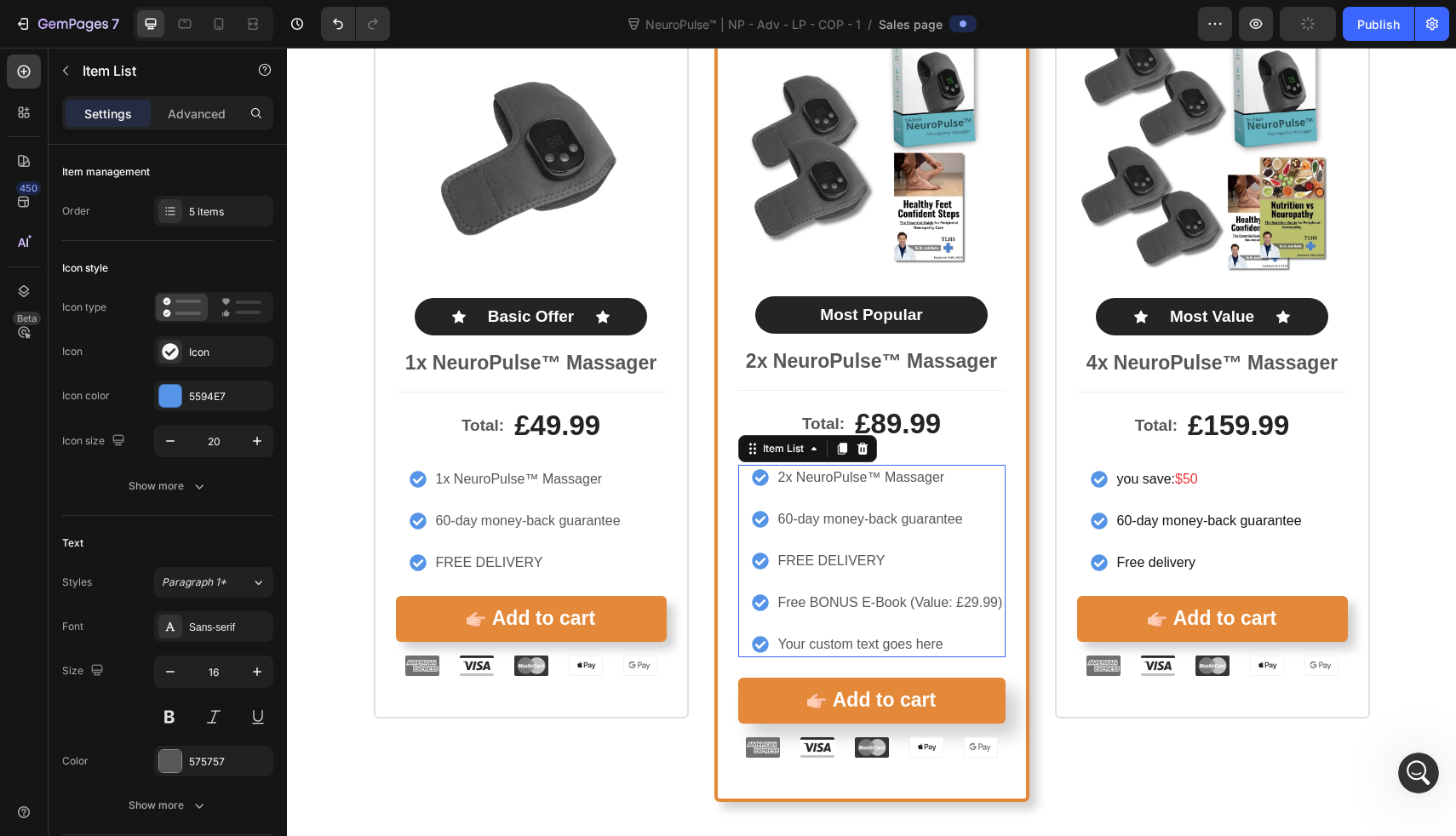
click at [942, 648] on p "Your custom text goes here" at bounding box center [891, 645] width 225 height 21
click at [186, 226] on div "5 items" at bounding box center [214, 211] width 119 height 30
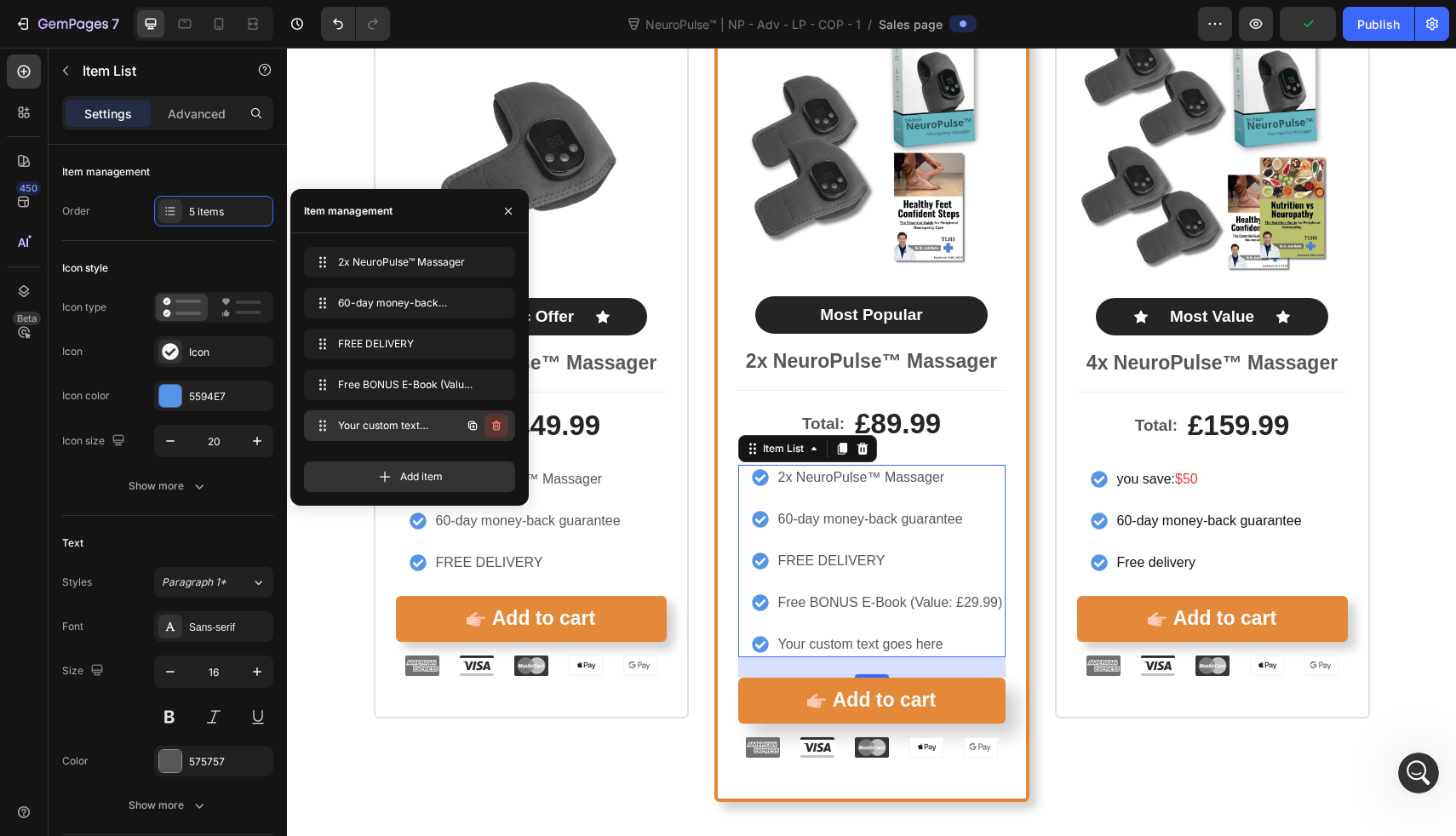
click at [500, 426] on icon "button" at bounding box center [496, 426] width 14 height 14
click at [495, 428] on div "Delete" at bounding box center [485, 426] width 31 height 16
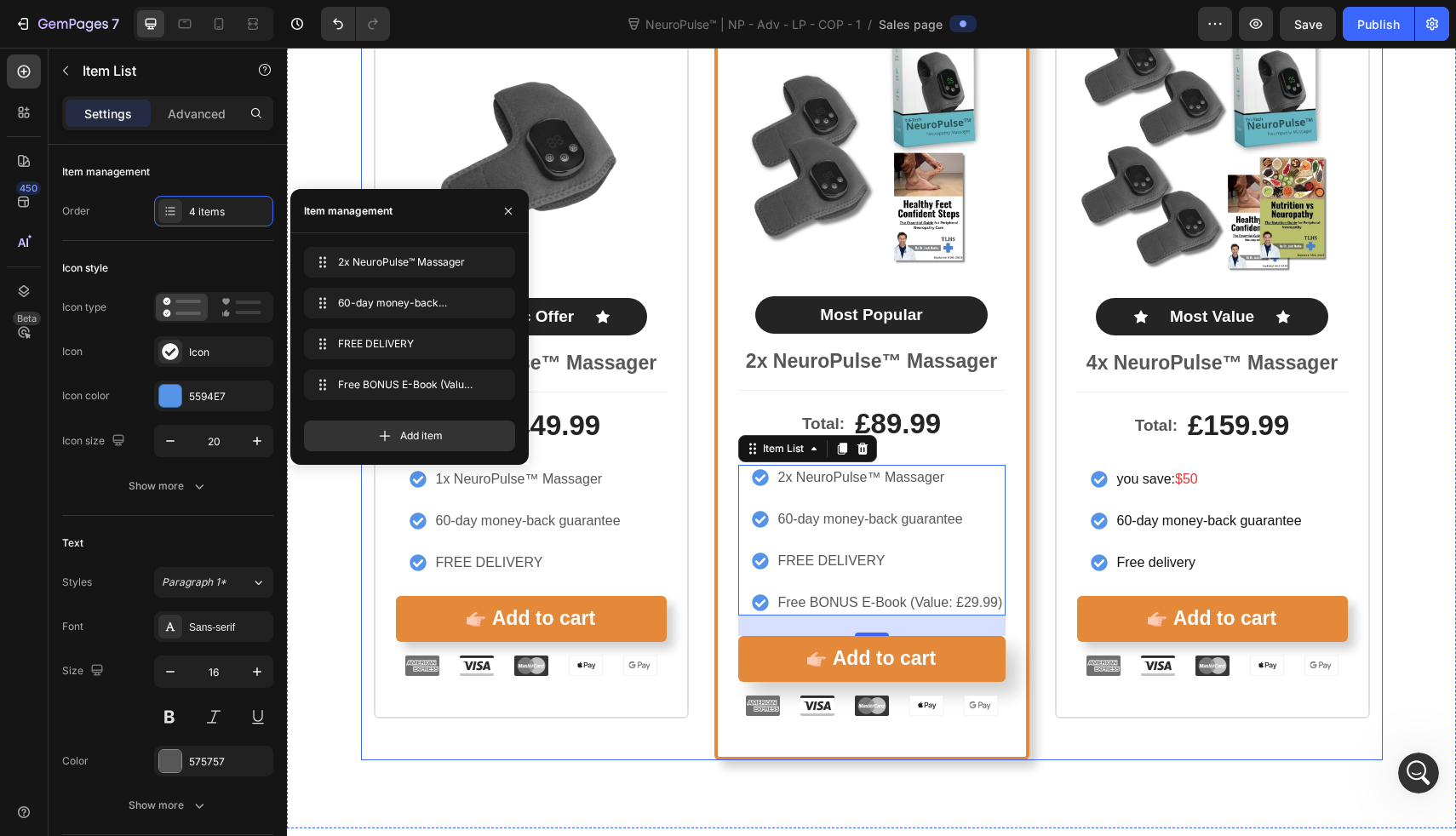
click at [1057, 732] on div "Icon Icon Icon Icon Icon Icon List Rated 4.8/5 by our customers Text Block Prod…" at bounding box center [1213, 347] width 315 height 827
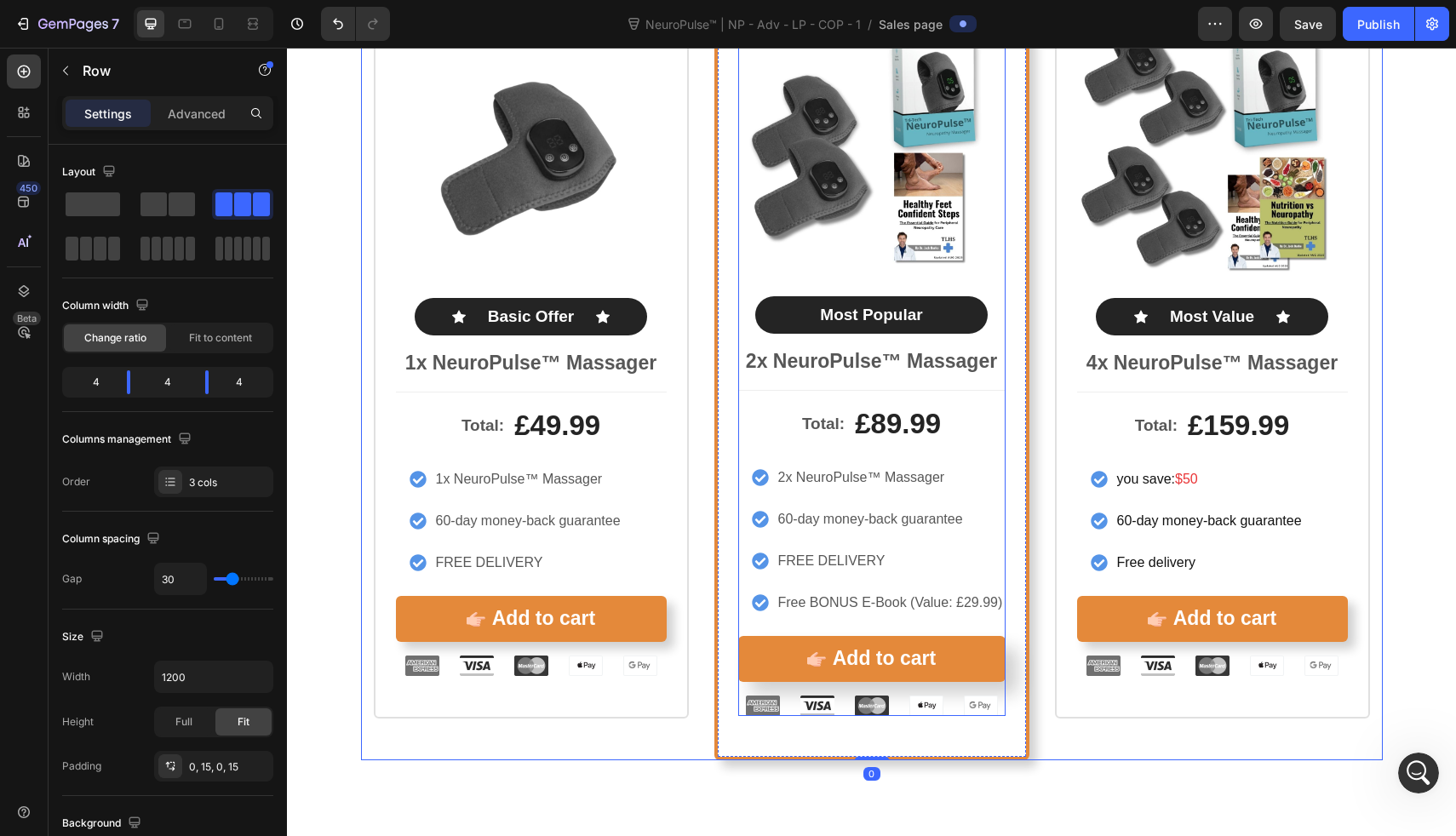
click at [937, 609] on p "Free BONUS E-Book (Value: £29.99)" at bounding box center [891, 603] width 225 height 21
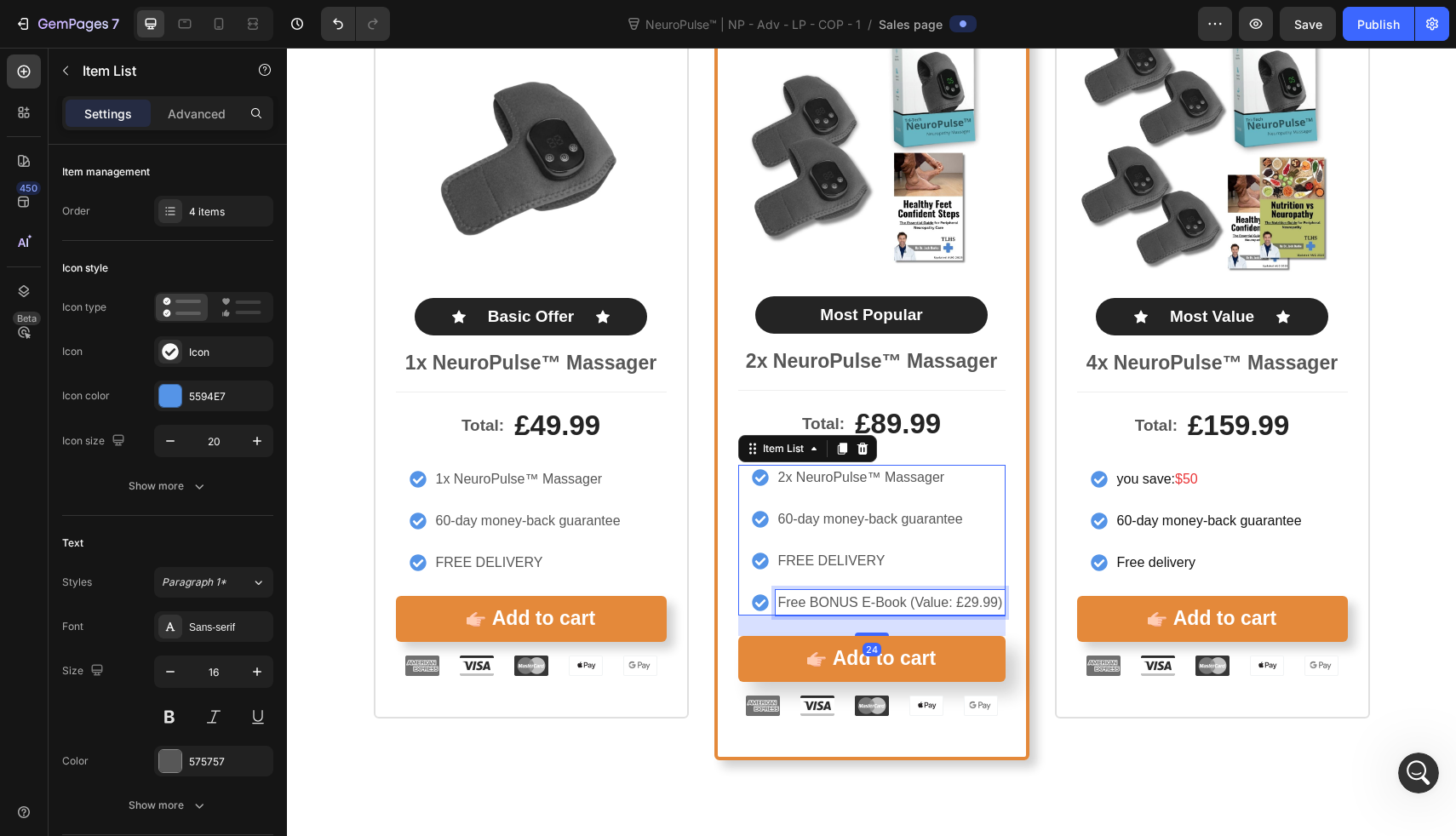
click at [937, 609] on p "Free BONUS E-Book (Value: £29.99)" at bounding box center [891, 603] width 225 height 21
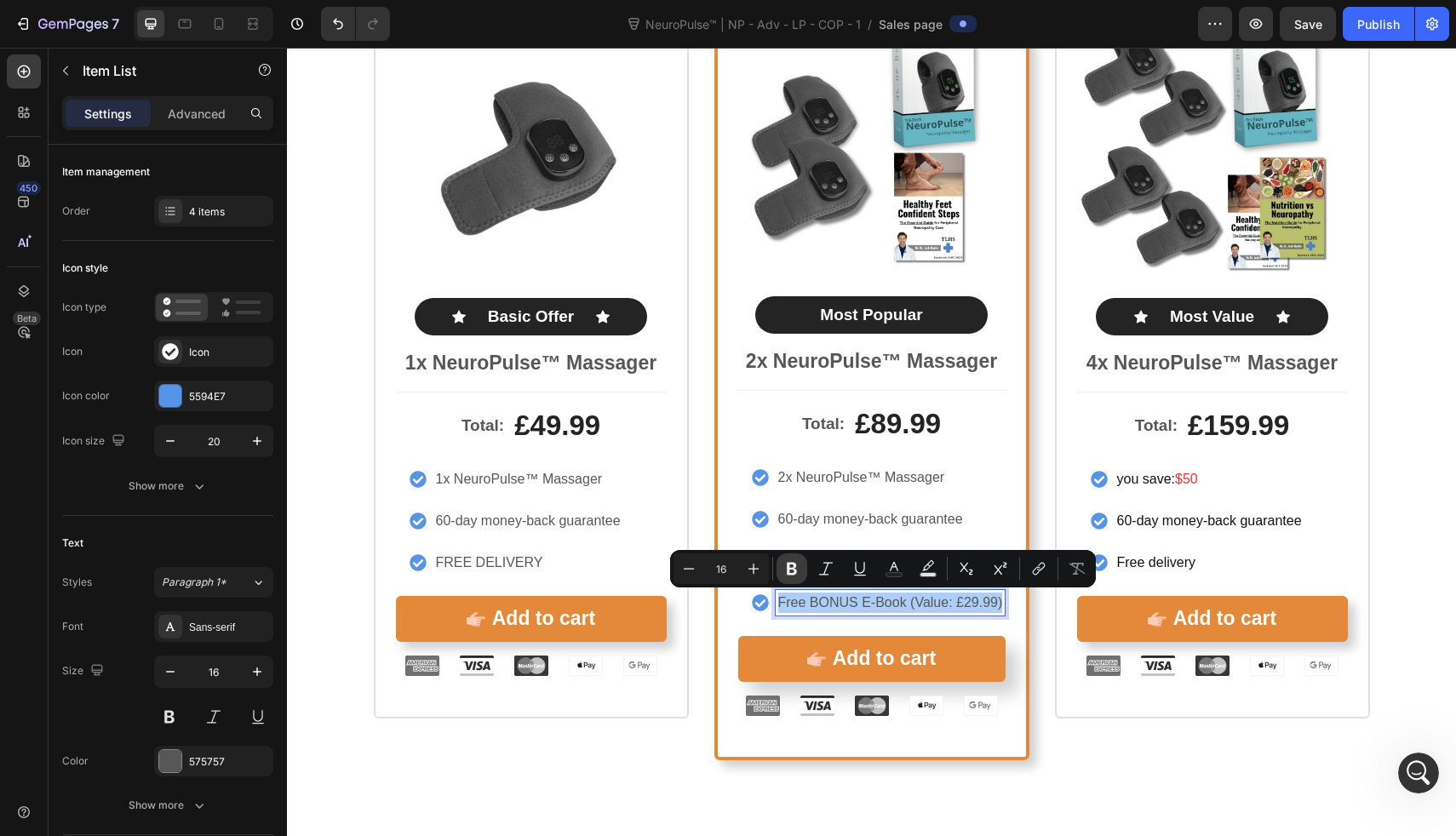
drag, startPoint x: 794, startPoint y: 565, endPoint x: 624, endPoint y: 581, distance: 170.8
click at [794, 565] on icon "Editor contextual toolbar" at bounding box center [792, 568] width 10 height 13
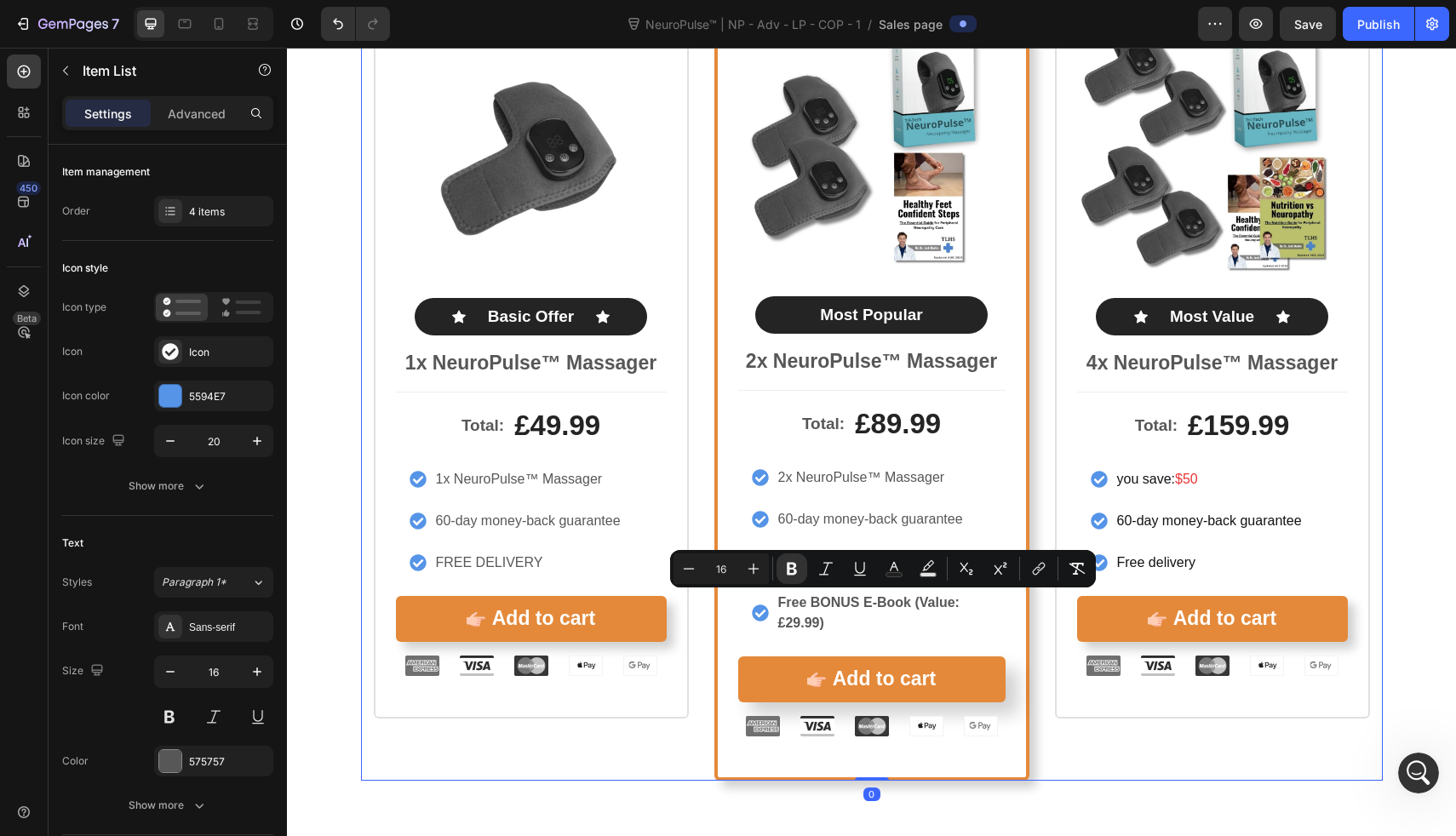
click at [1110, 745] on div "Icon Icon Icon Icon Icon Icon List Rated 4.8/5 by our customers Text Block Prod…" at bounding box center [1213, 357] width 315 height 848
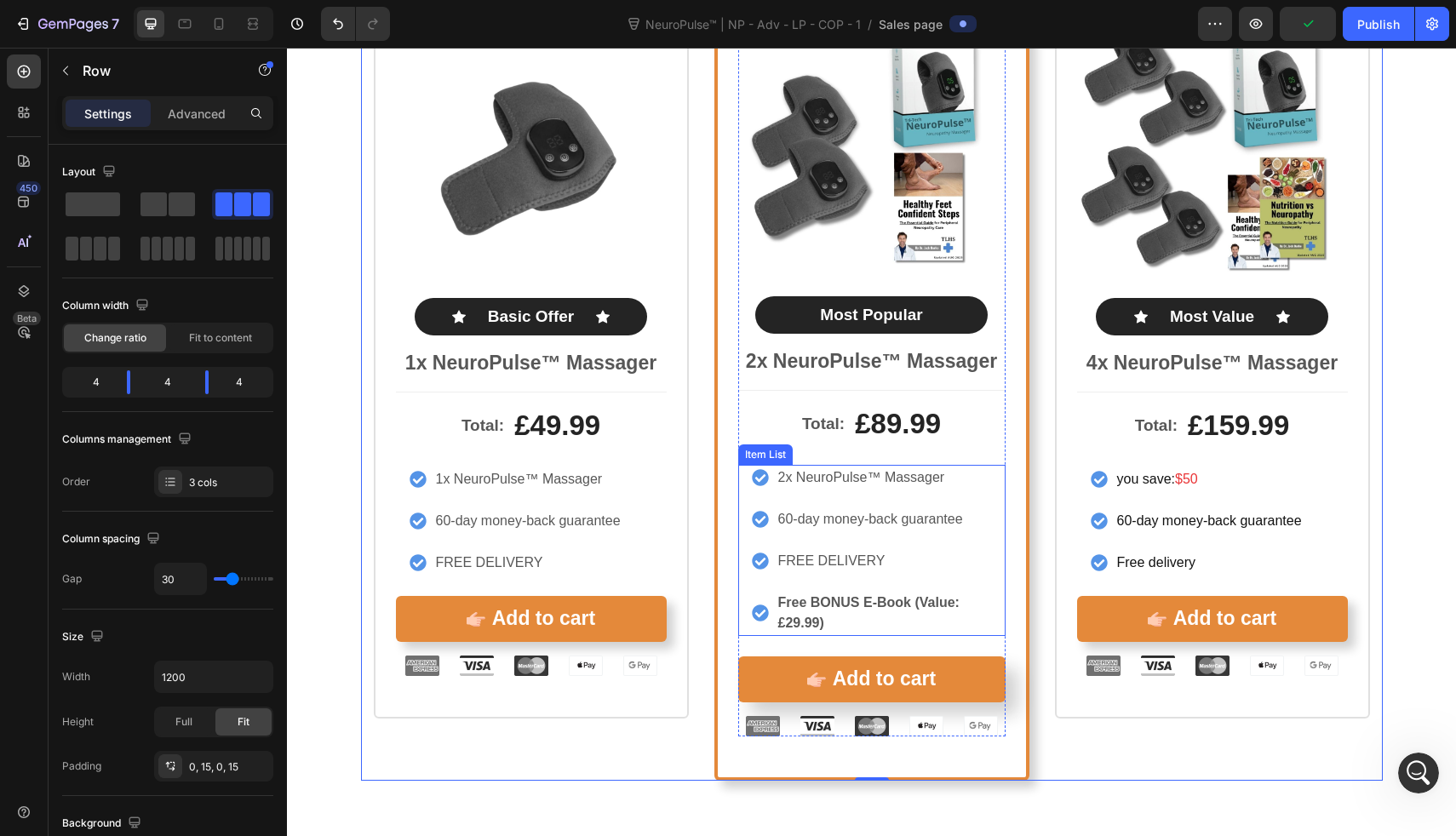
click at [790, 599] on strong "Free BONUS E-Book (Value: £29.99)" at bounding box center [869, 613] width 182 height 35
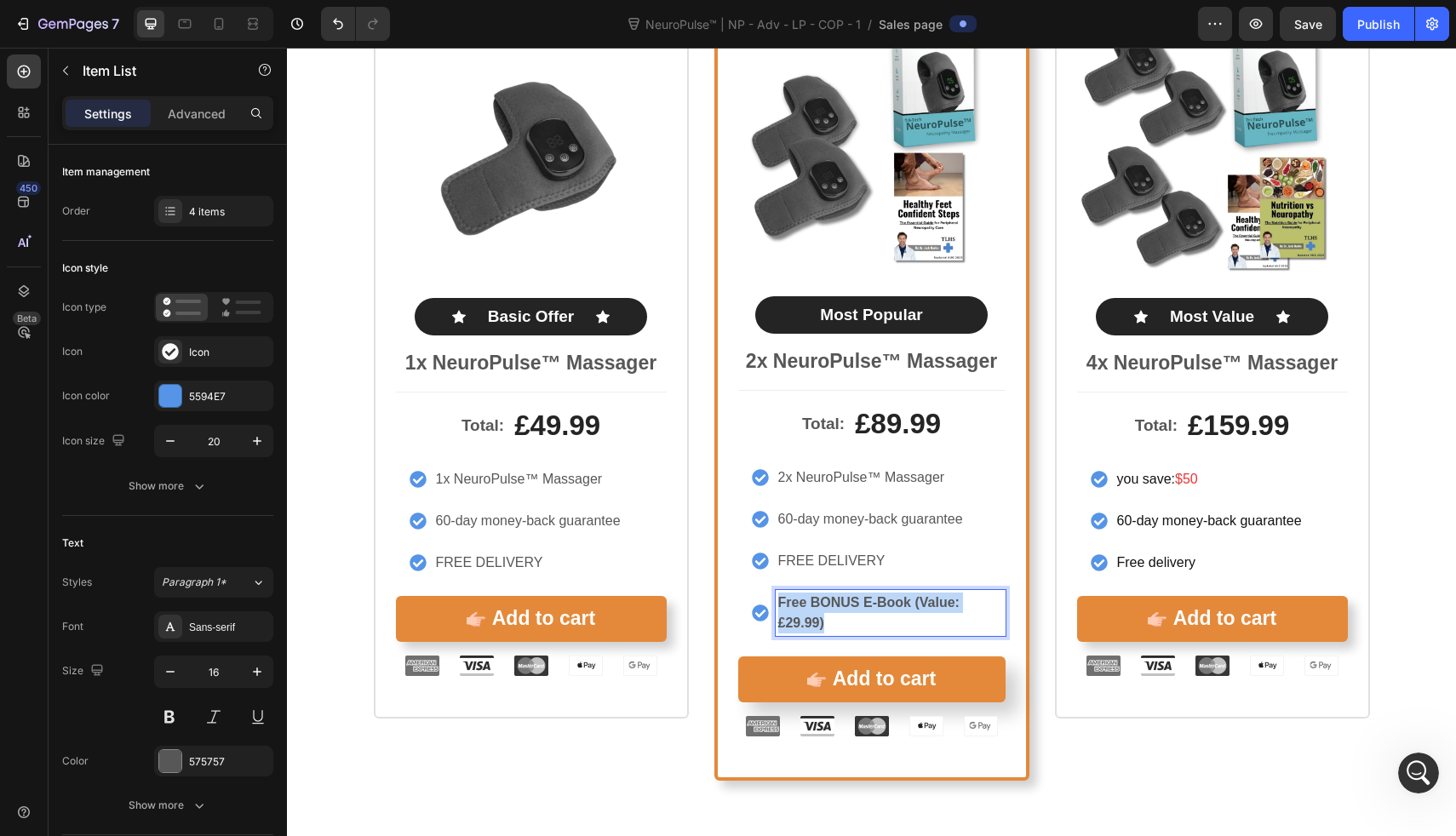
click at [790, 599] on strong "Free BONUS E-Book (Value: £29.99)" at bounding box center [869, 613] width 182 height 35
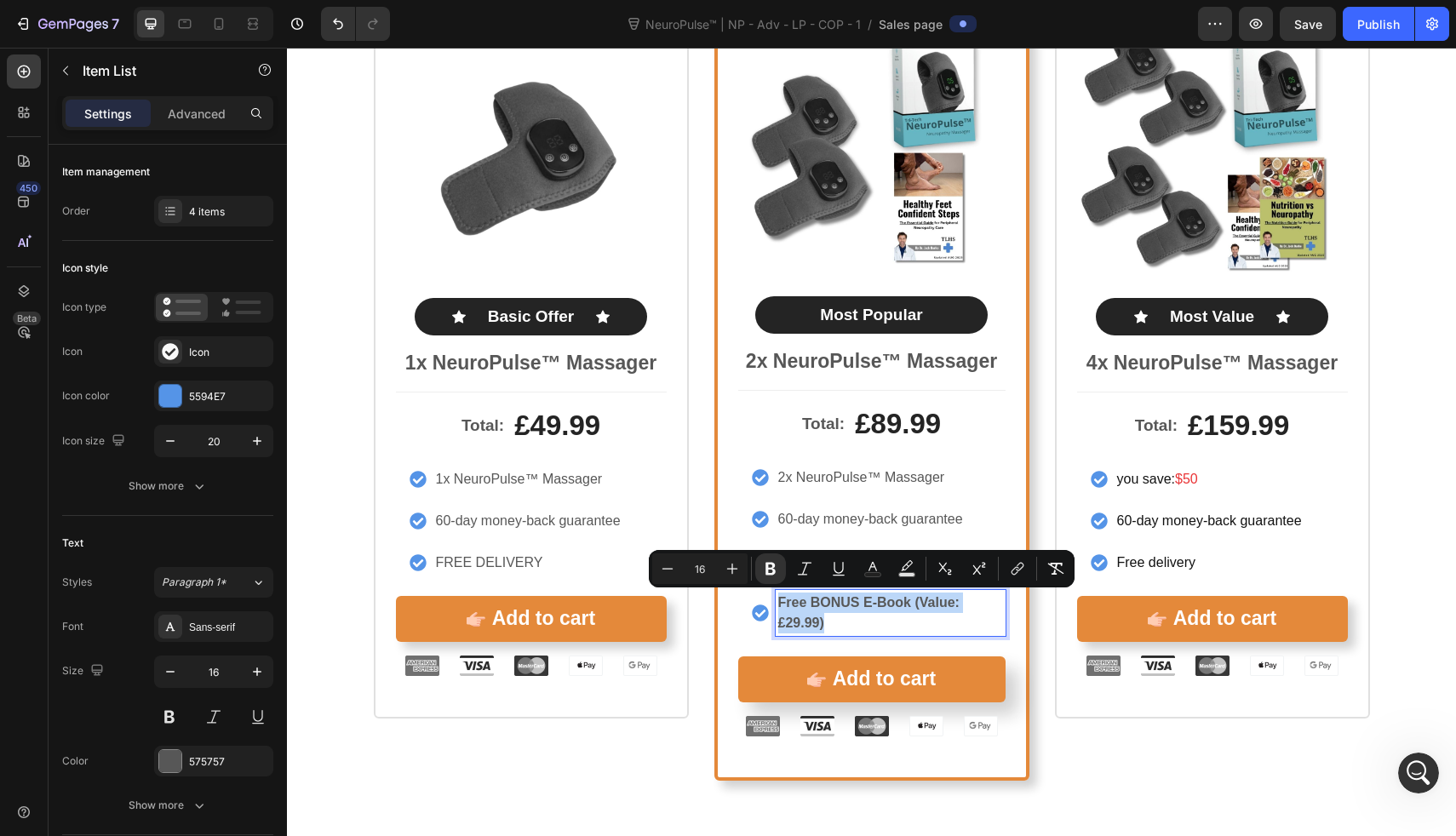
click at [800, 602] on strong "Free BONUS E-Book (Value: £29.99)" at bounding box center [869, 613] width 182 height 35
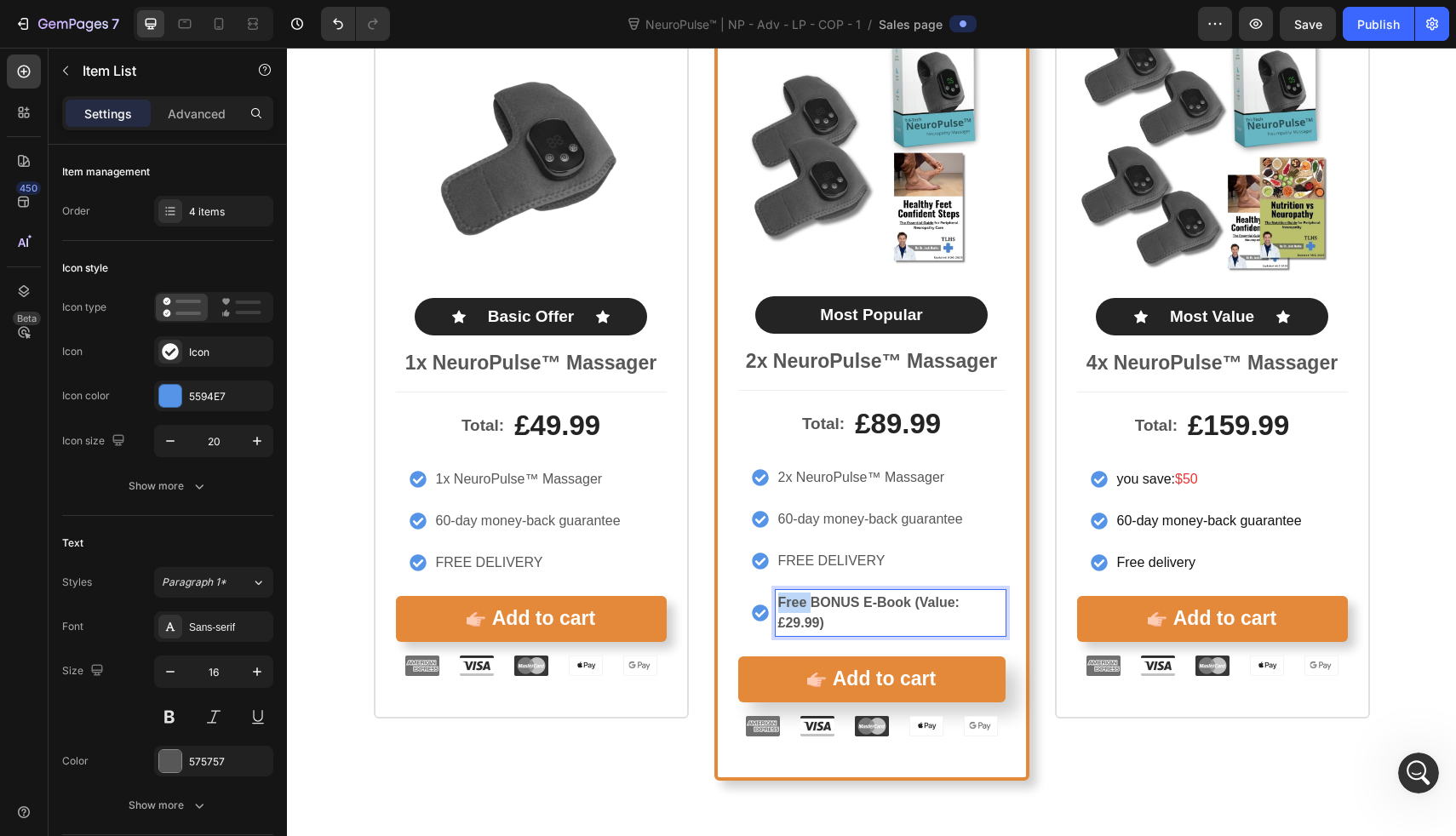
drag, startPoint x: 804, startPoint y: 602, endPoint x: 751, endPoint y: 602, distance: 53.0
click at [752, 602] on div "Free BONUS E-Book (Value: £29.99)" at bounding box center [879, 612] width 254 height 46
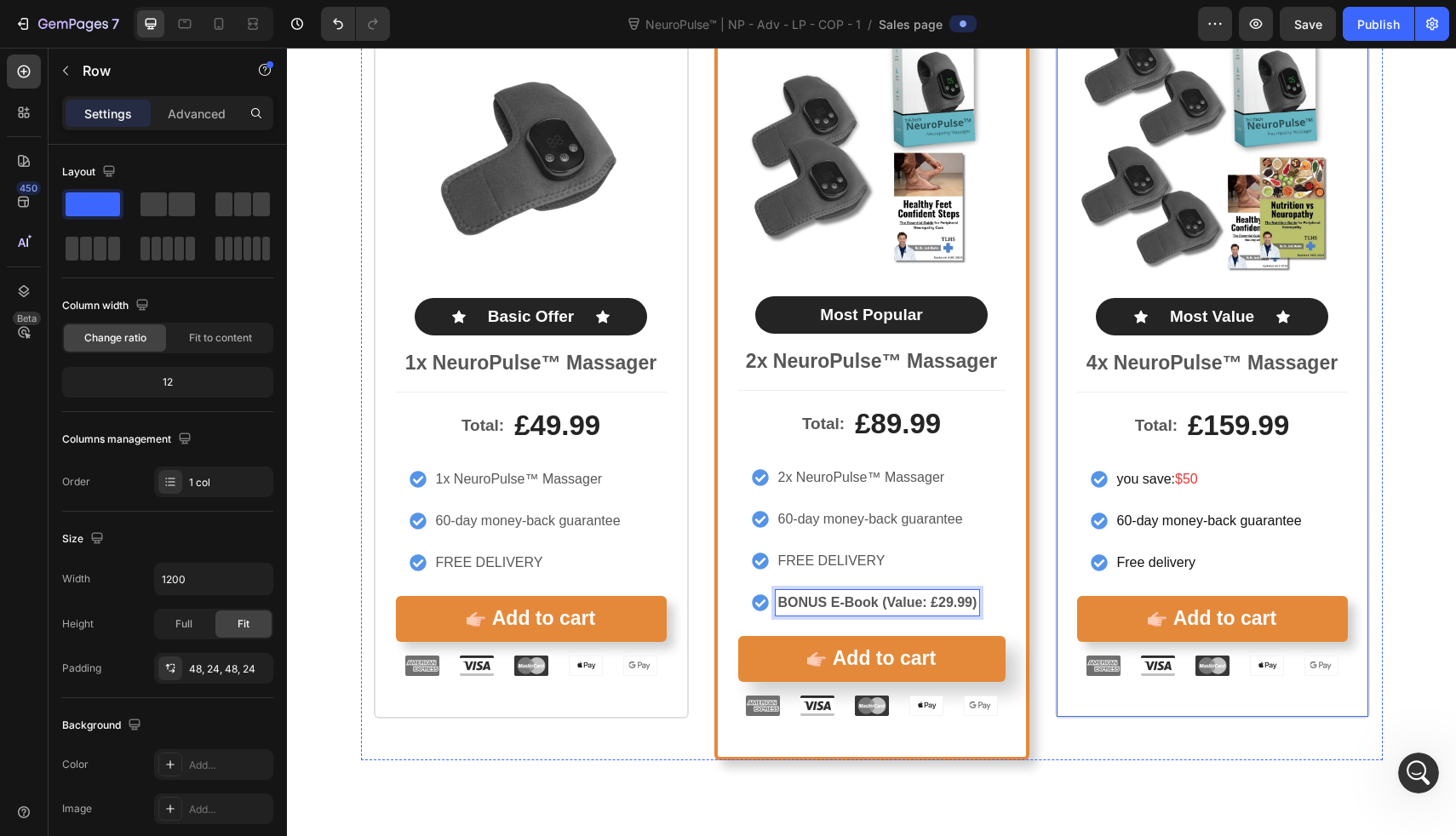
click at [1122, 699] on div "Icon Icon Icon Icon Icon Icon List Rated 4.8/5 by our customers Text Block Prod…" at bounding box center [1213, 326] width 315 height 785
click at [787, 599] on strong "BONUS E-Book (Value: £29.99)" at bounding box center [878, 603] width 199 height 15
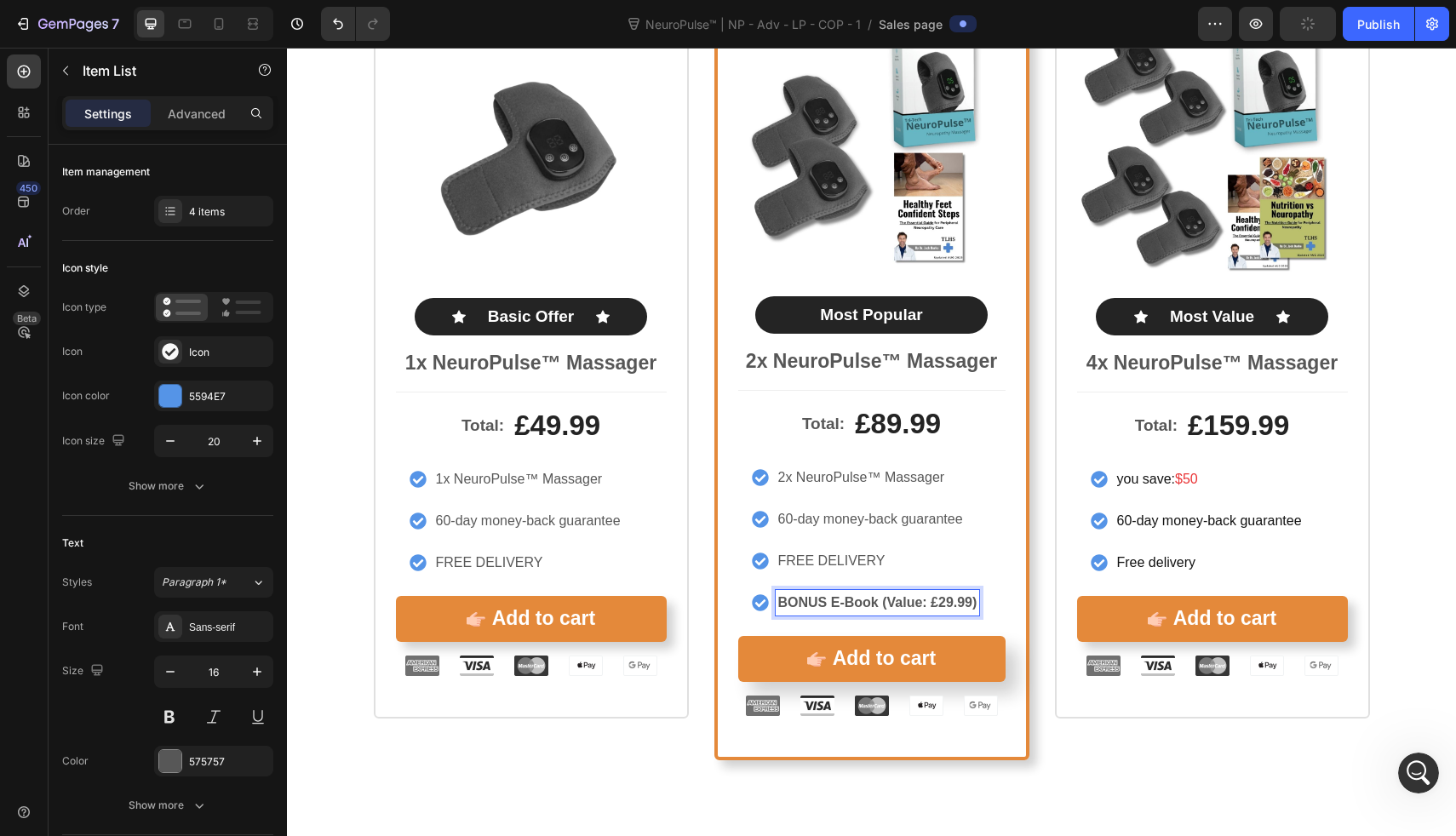
click at [801, 602] on strong "BONUS E-Book (Value: £29.99)" at bounding box center [878, 603] width 199 height 15
drag, startPoint x: 819, startPoint y: 602, endPoint x: 751, endPoint y: 602, distance: 68.0
click at [752, 602] on div "BONUS E-Book (Value: £29.99)" at bounding box center [866, 603] width 229 height 25
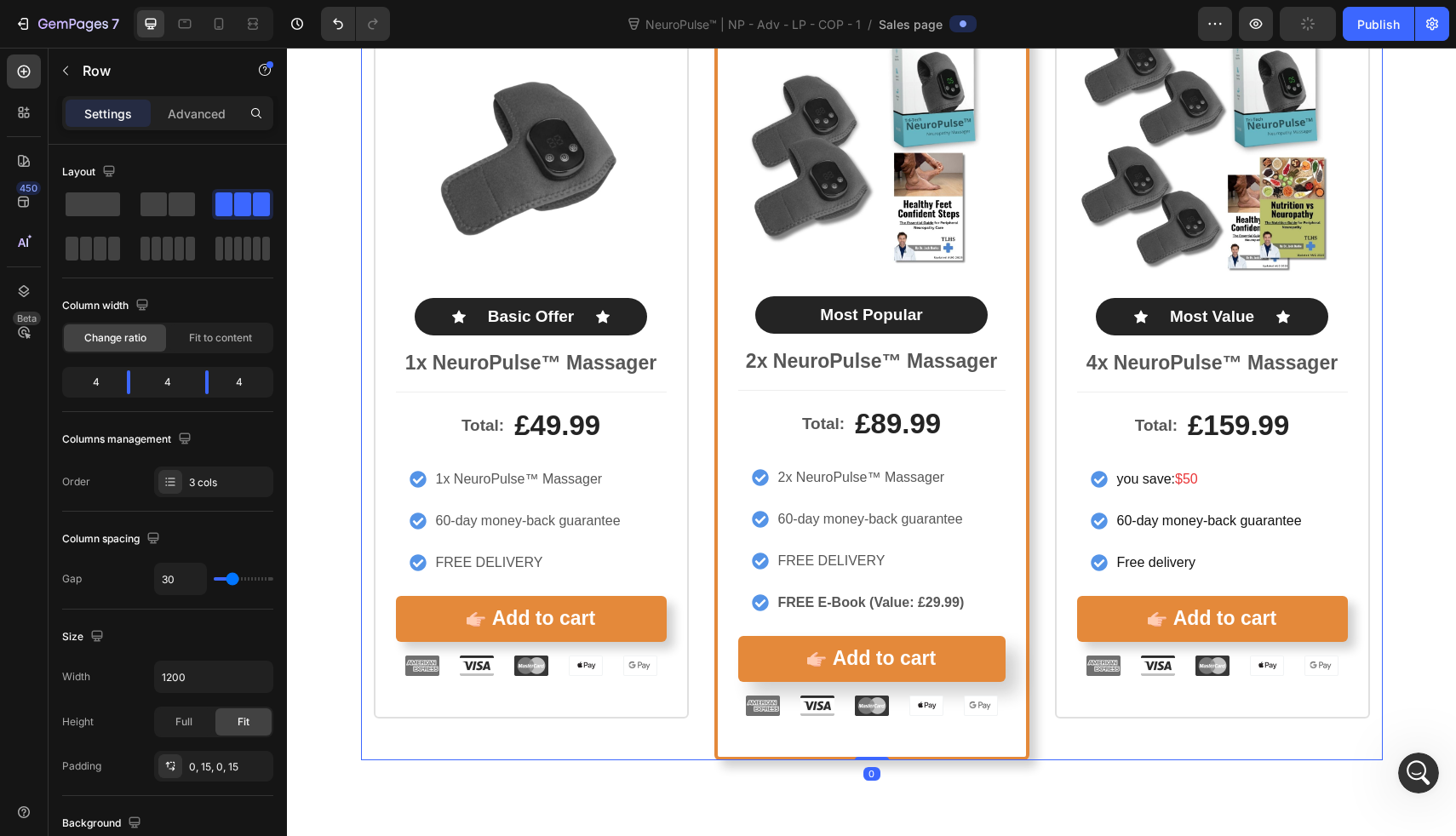
click at [1119, 737] on div "Icon Icon Icon Icon Icon Icon List Rated 4.8/5 by our customers Text Block Prod…" at bounding box center [1213, 347] width 315 height 827
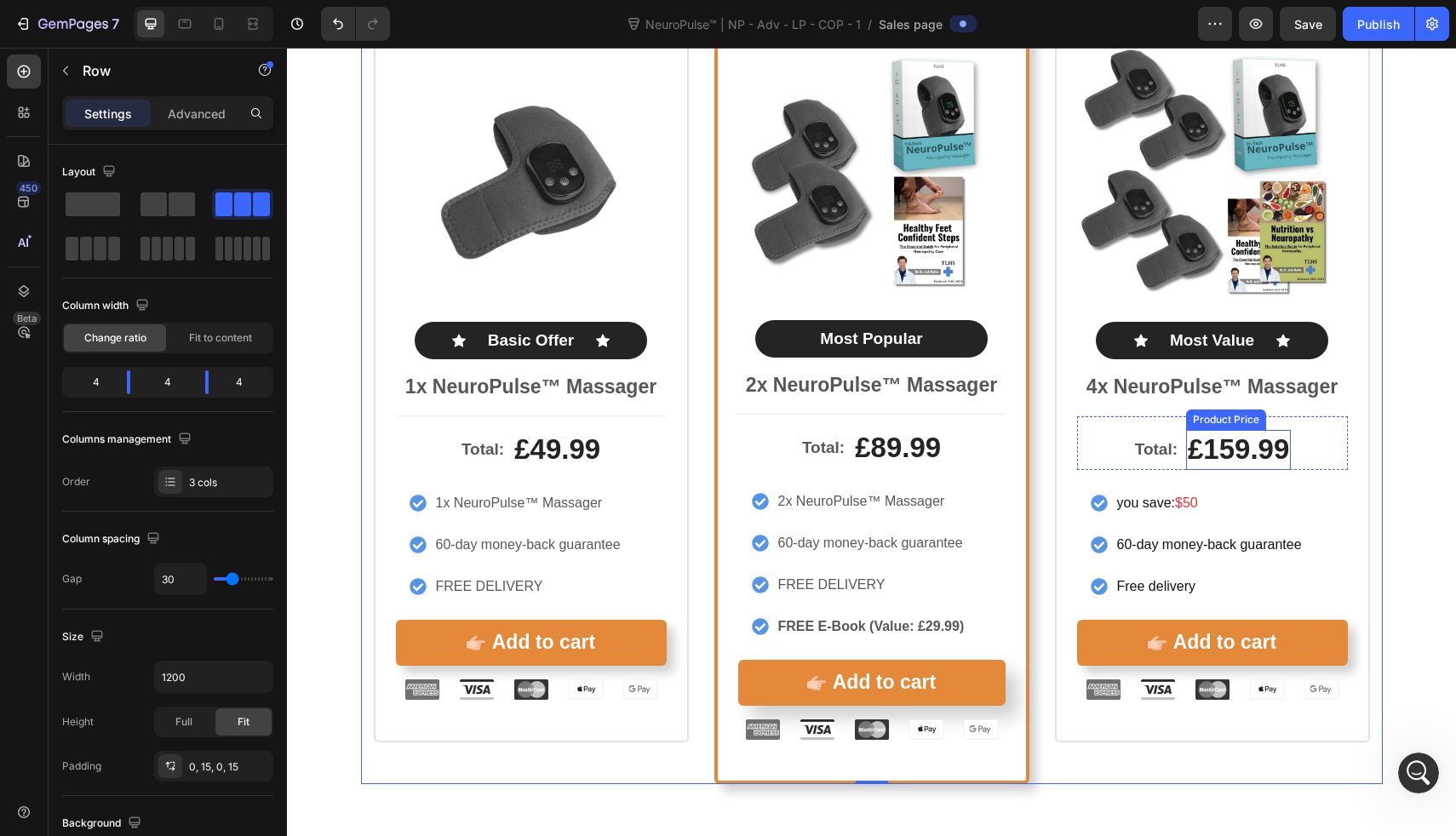
scroll to position [7945, 0]
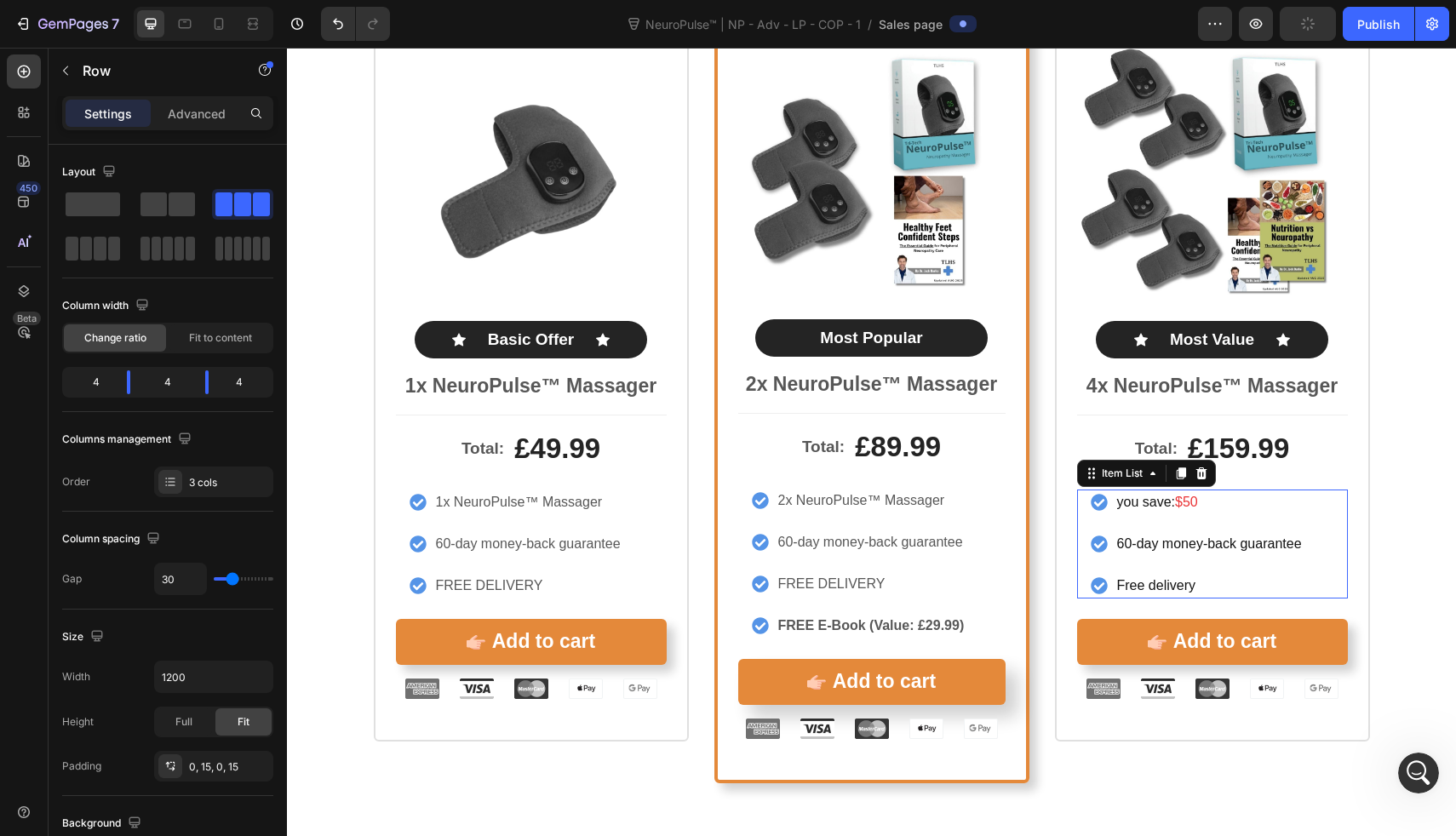
click at [1335, 529] on div "you save: $50 60-day money-back guarantee Free delivery" at bounding box center [1212, 544] width 270 height 109
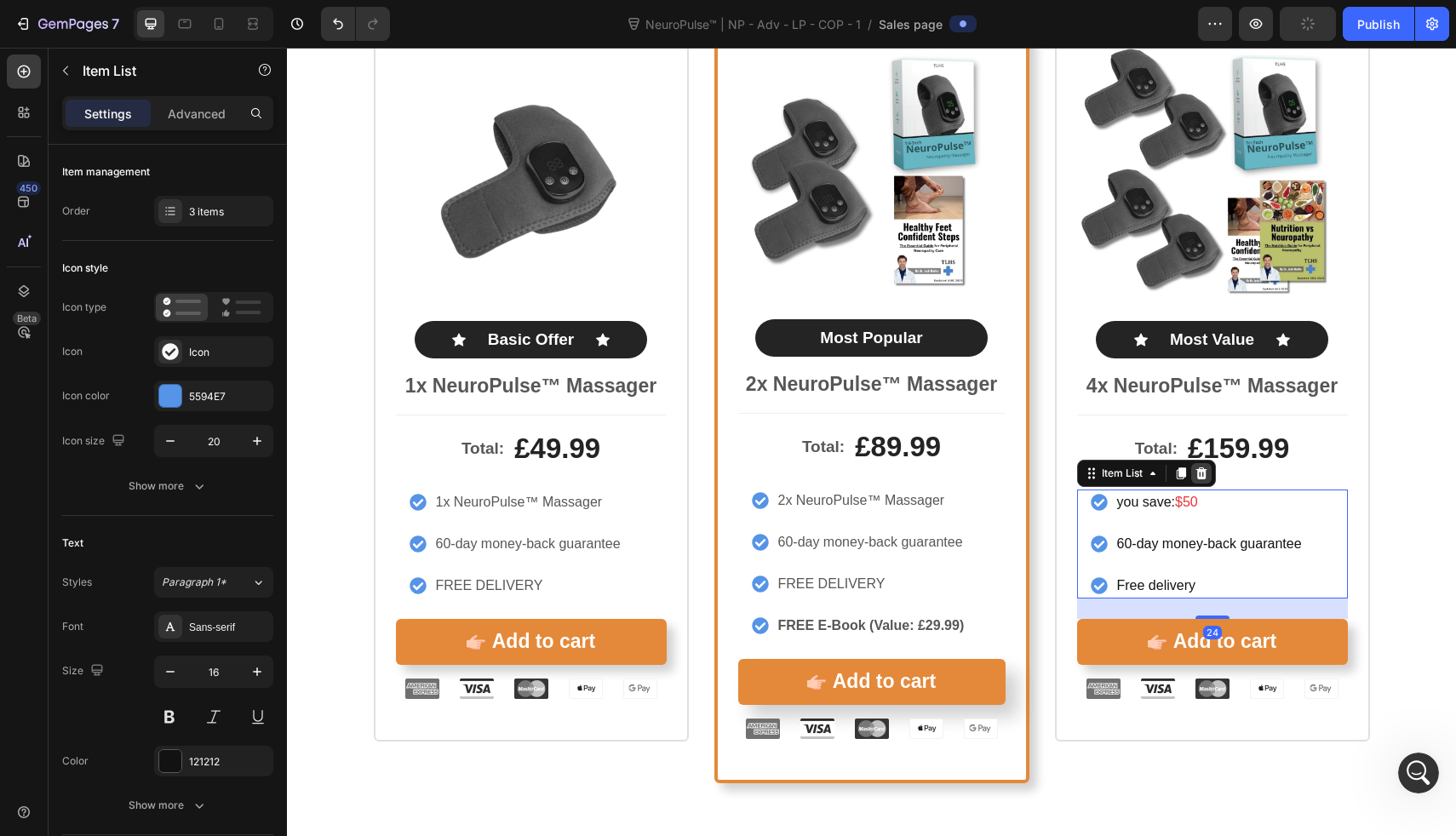
click at [1195, 473] on icon at bounding box center [1202, 474] width 14 height 14
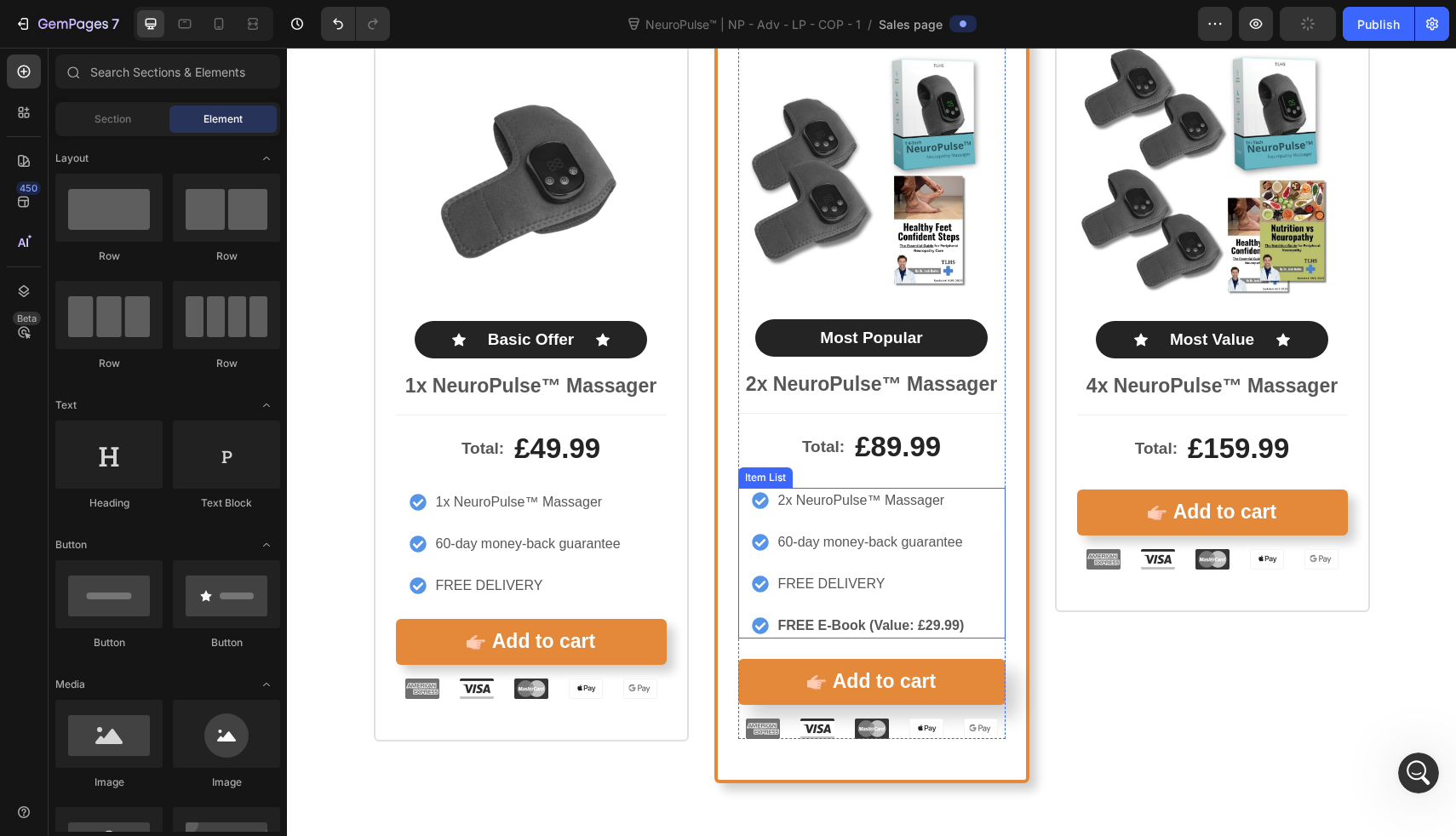
click at [972, 503] on div "2x NeuroPulse™ Massager 60-day money-back guarantee FREE DELIVERY FREE E-Book (…" at bounding box center [872, 564] width 268 height 150
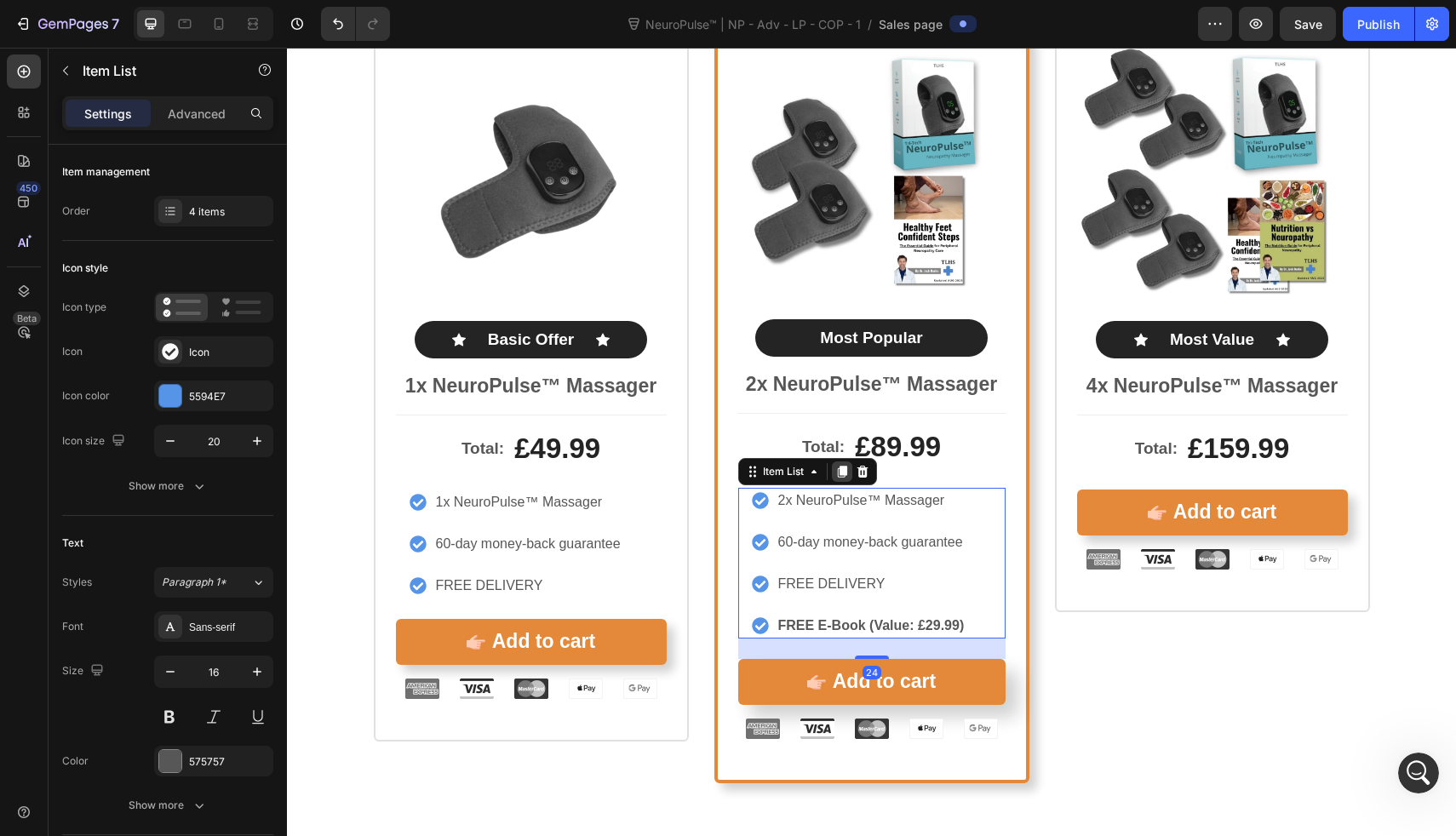
click at [838, 472] on icon at bounding box center [842, 472] width 10 height 12
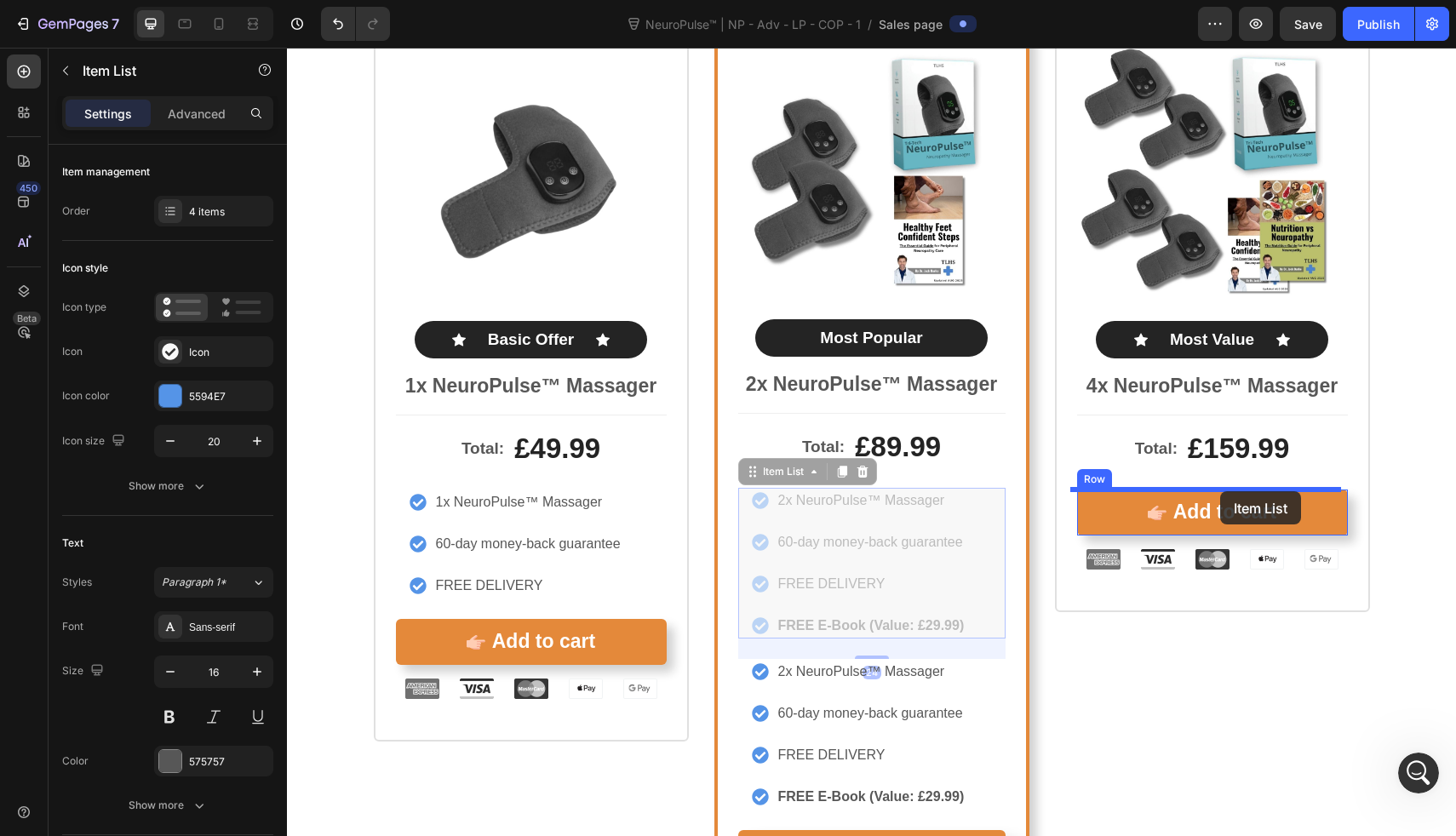
drag, startPoint x: 982, startPoint y: 603, endPoint x: 1220, endPoint y: 490, distance: 263.5
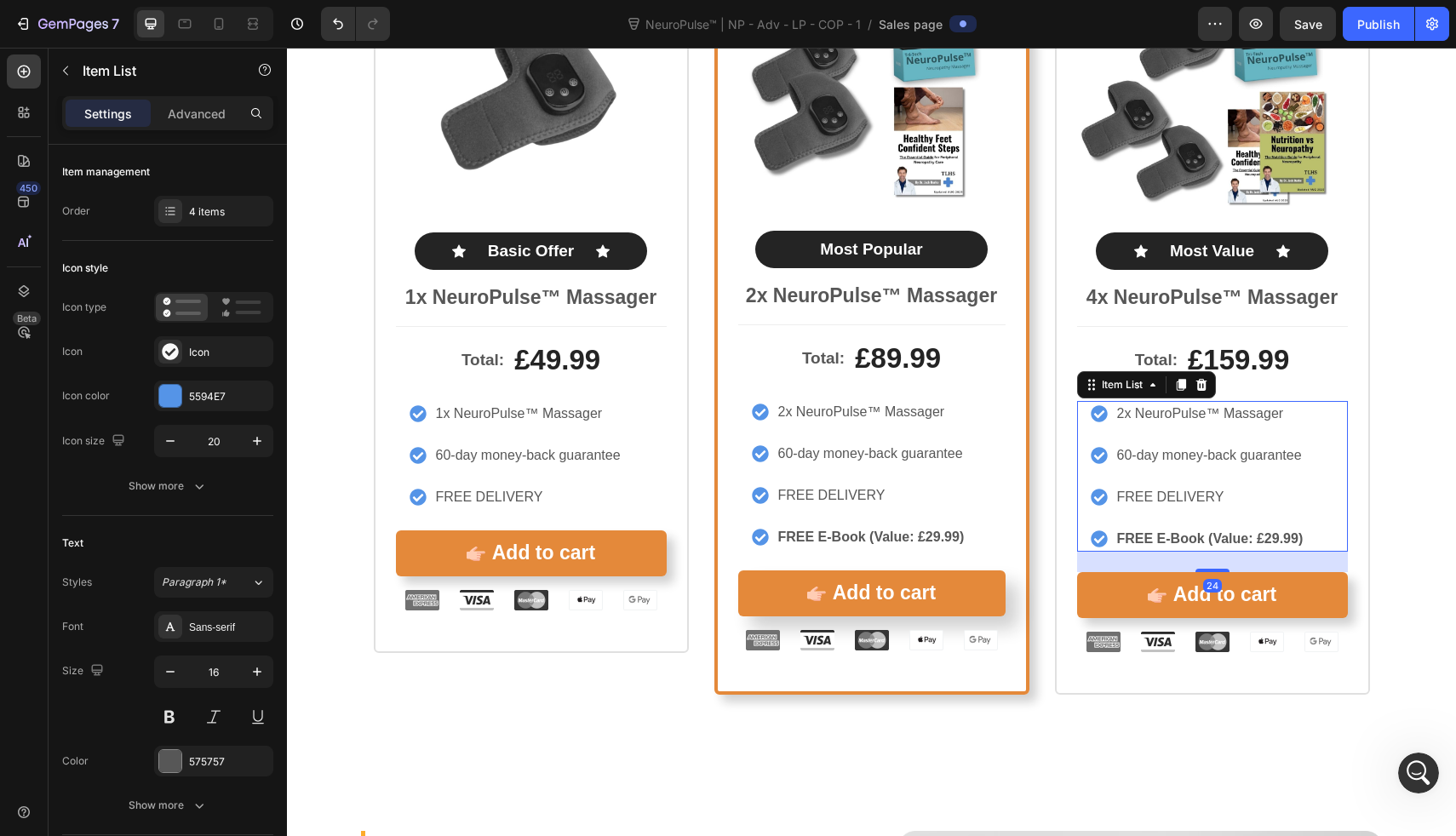
scroll to position [8036, 0]
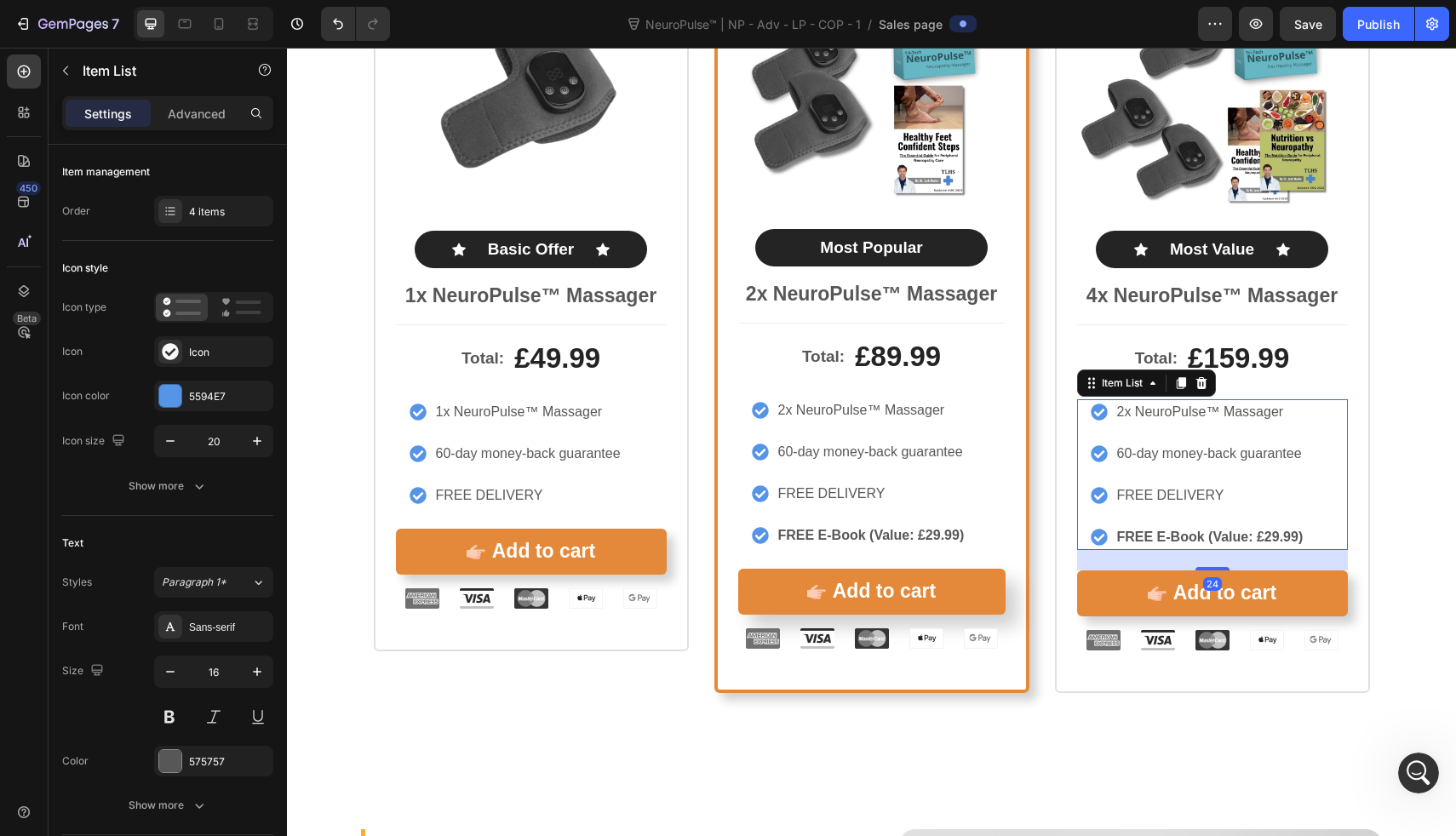
click at [1127, 411] on p "2x NeuroPulse™ Massager" at bounding box center [1210, 412] width 187 height 21
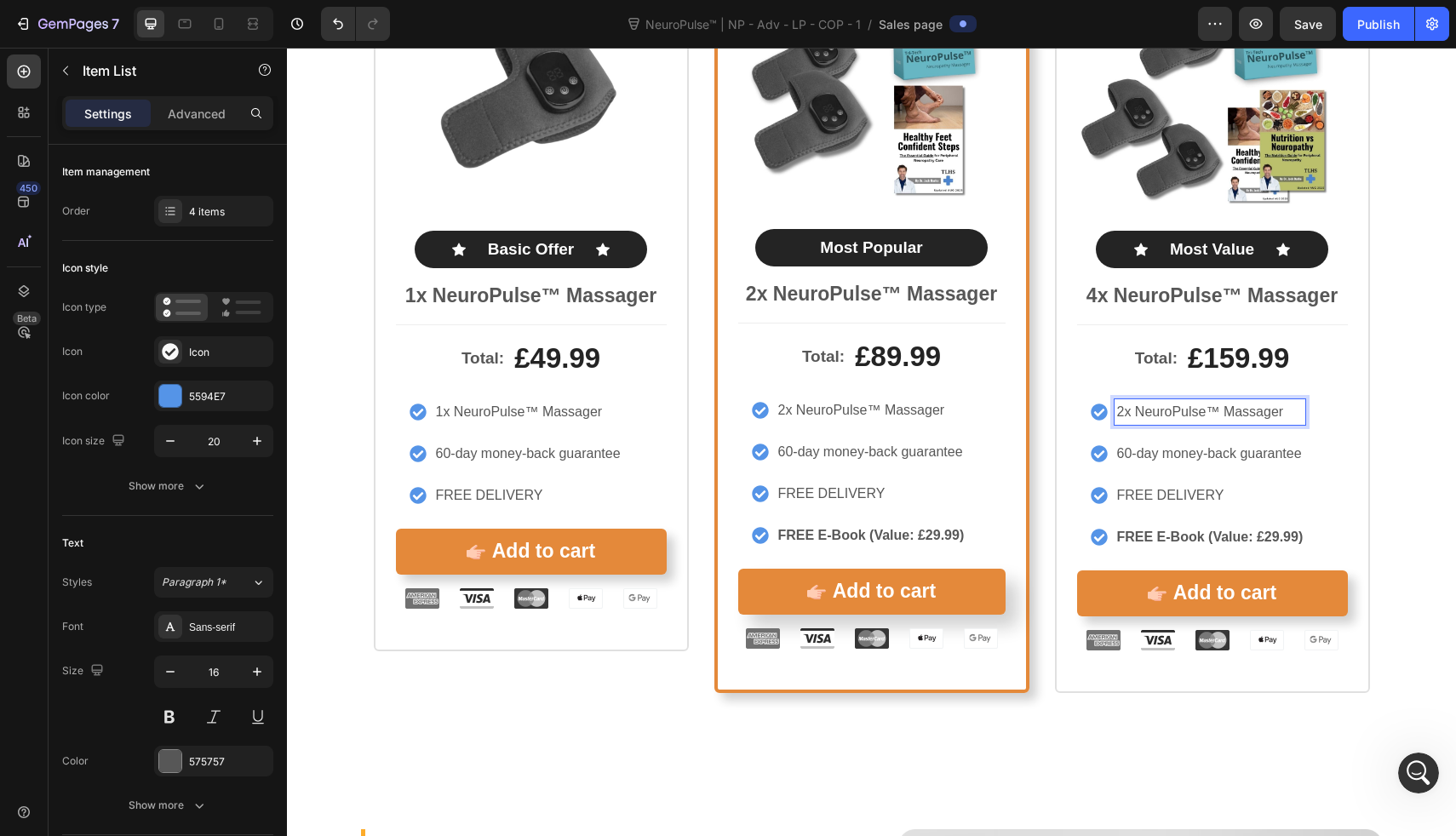
click at [1117, 411] on p "2x NeuroPulse™ Massager" at bounding box center [1210, 412] width 187 height 21
click at [1232, 493] on p "FREE DELIVERY" at bounding box center [1210, 495] width 187 height 21
click at [1151, 496] on p "FREE DELIVERY" at bounding box center [1210, 495] width 187 height 21
click at [1180, 500] on p "FREE Expedited DELIVERY" at bounding box center [1210, 495] width 187 height 21
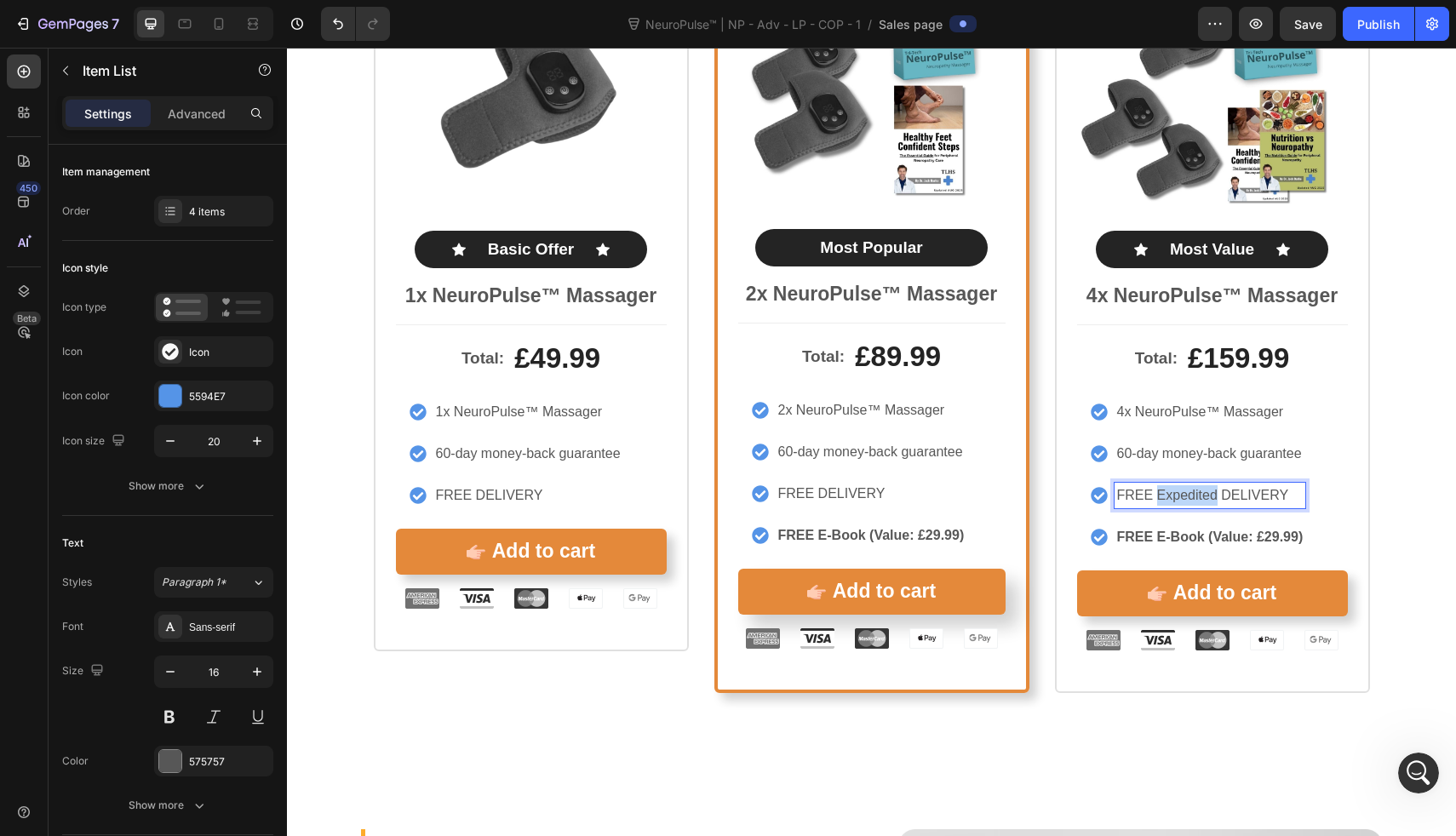
click at [1180, 500] on p "FREE Expedited DELIVERY" at bounding box center [1210, 495] width 187 height 21
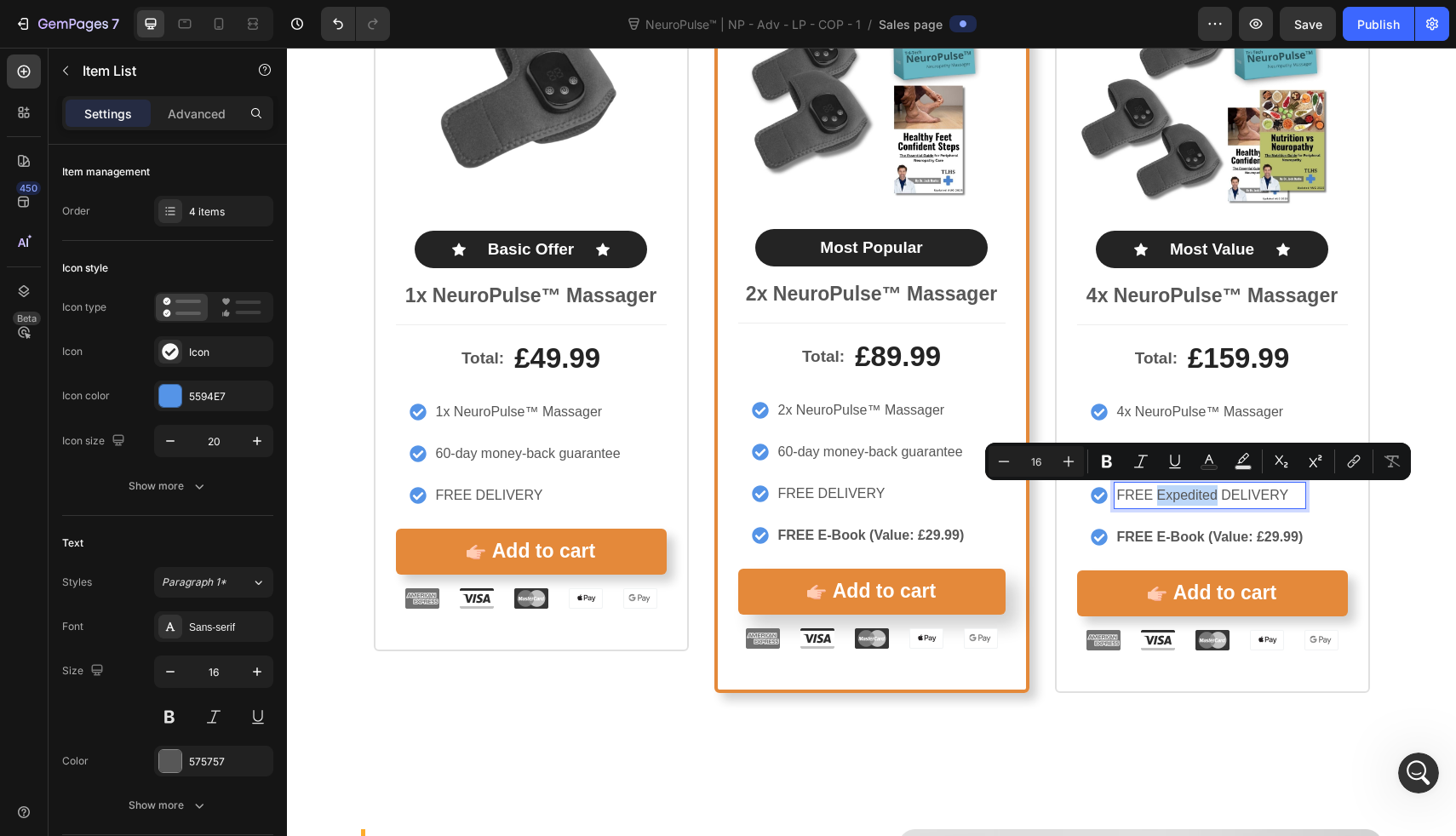
click at [1180, 500] on p "FREE Expedited DELIVERY" at bounding box center [1210, 495] width 187 height 21
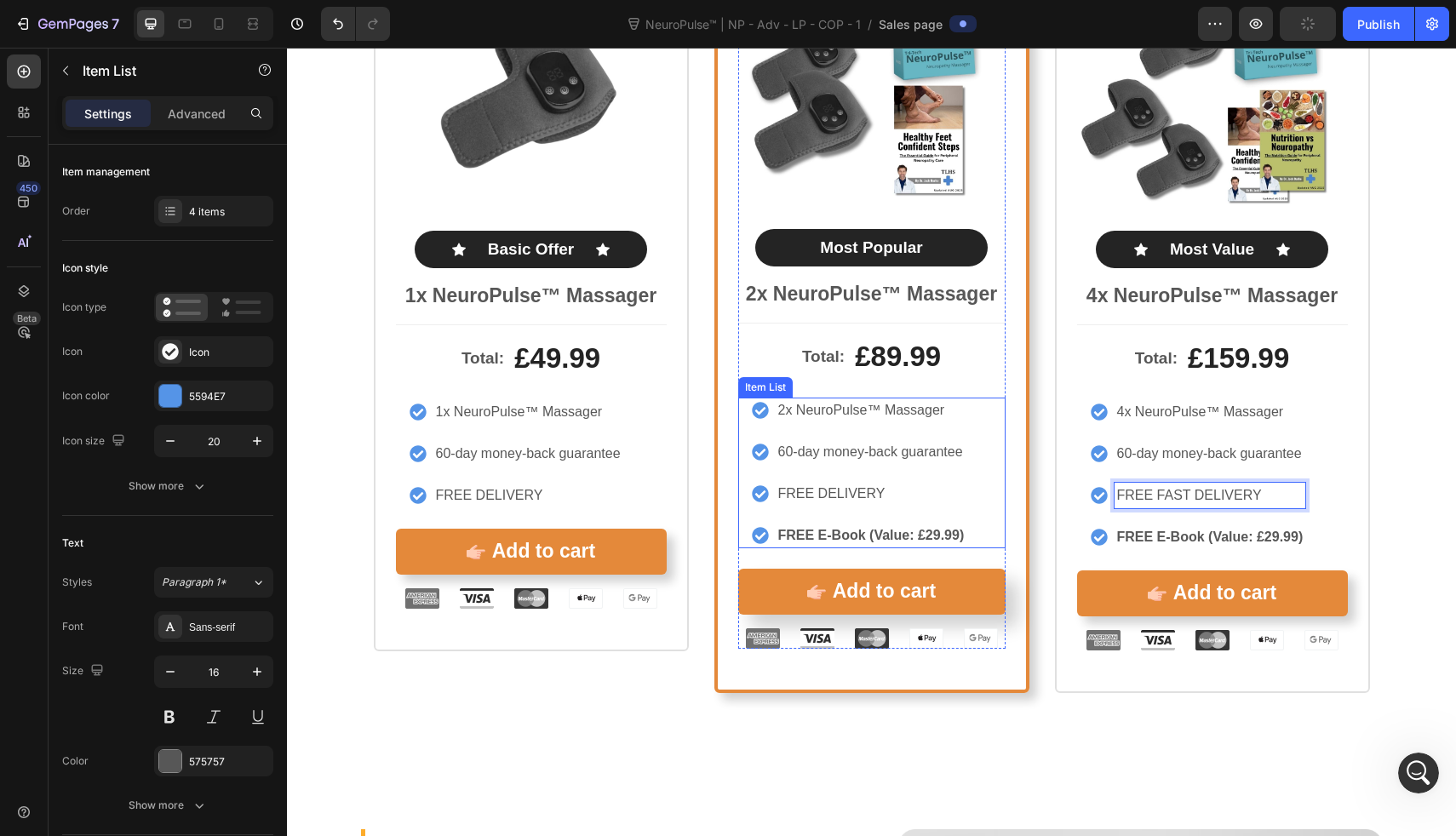
click at [808, 490] on p "FREE DELIVERY" at bounding box center [871, 493] width 187 height 21
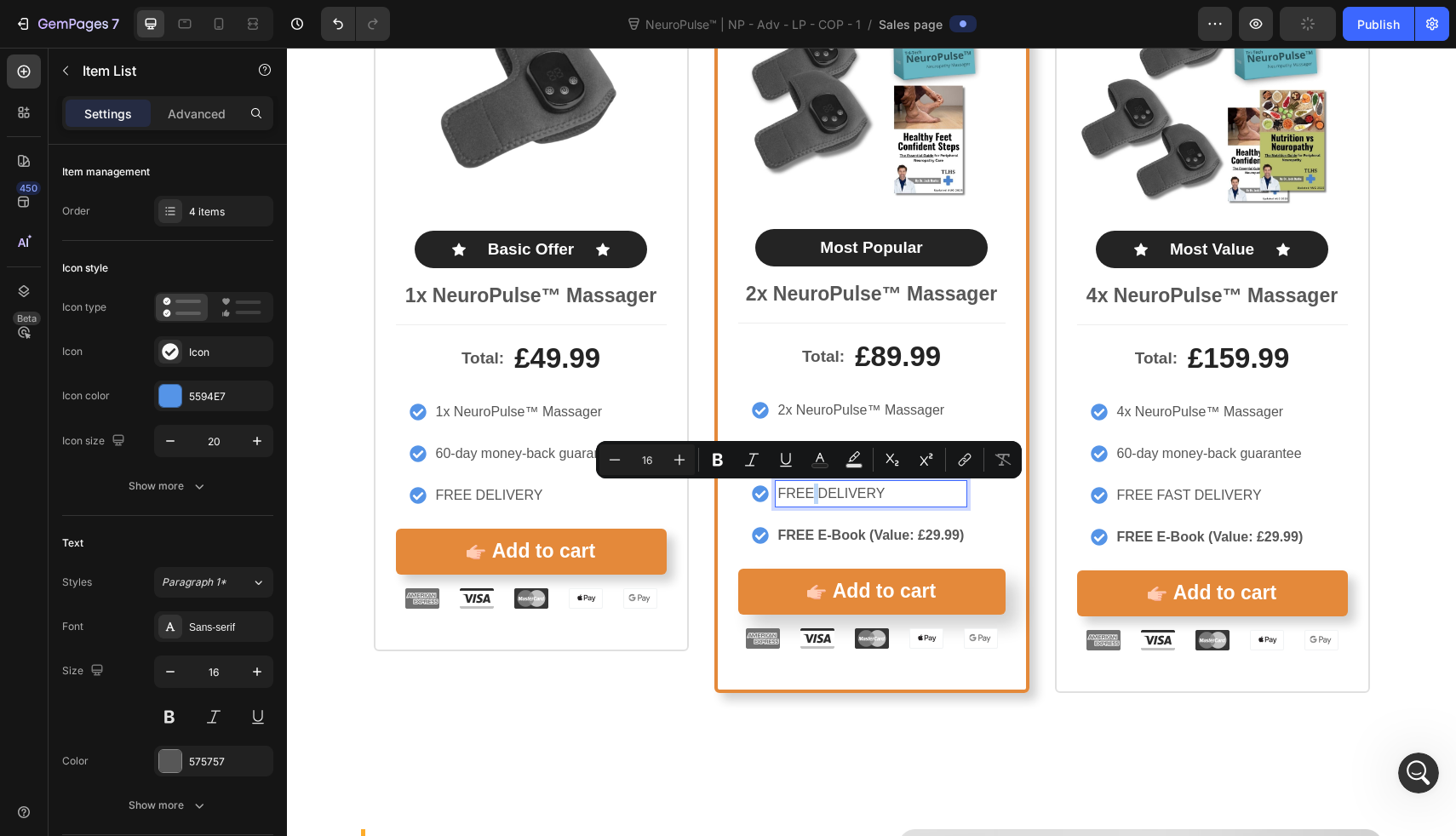
click at [811, 493] on p "FREE DELIVERY" at bounding box center [871, 493] width 187 height 21
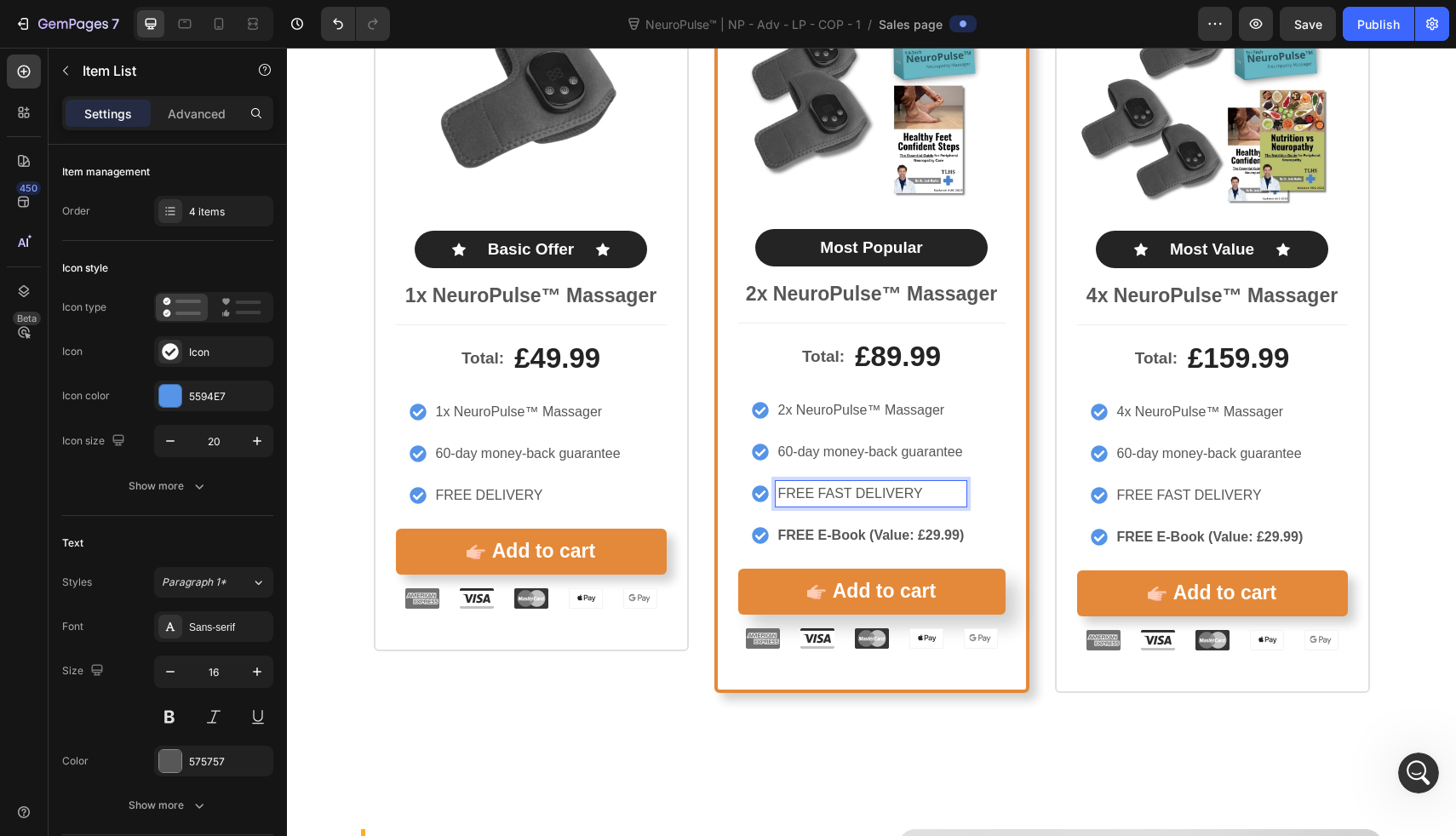
click at [822, 494] on p "FREE FAST DELIVERY" at bounding box center [871, 493] width 187 height 21
click at [1162, 500] on p "FREE FAST DELIVERY" at bounding box center [1210, 495] width 187 height 21
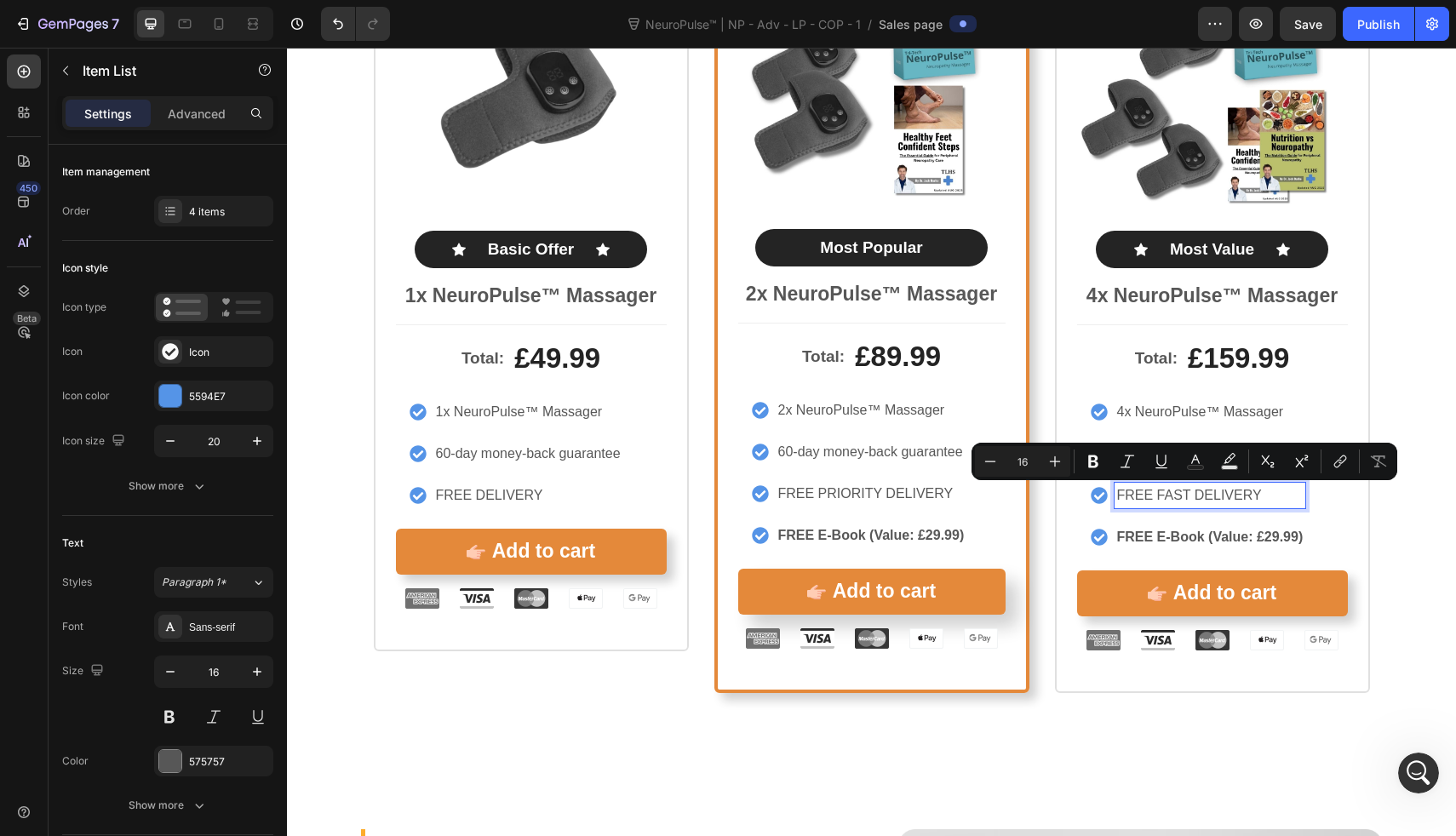
click at [1162, 497] on p "FREE FAST DELIVERY" at bounding box center [1210, 495] width 187 height 21
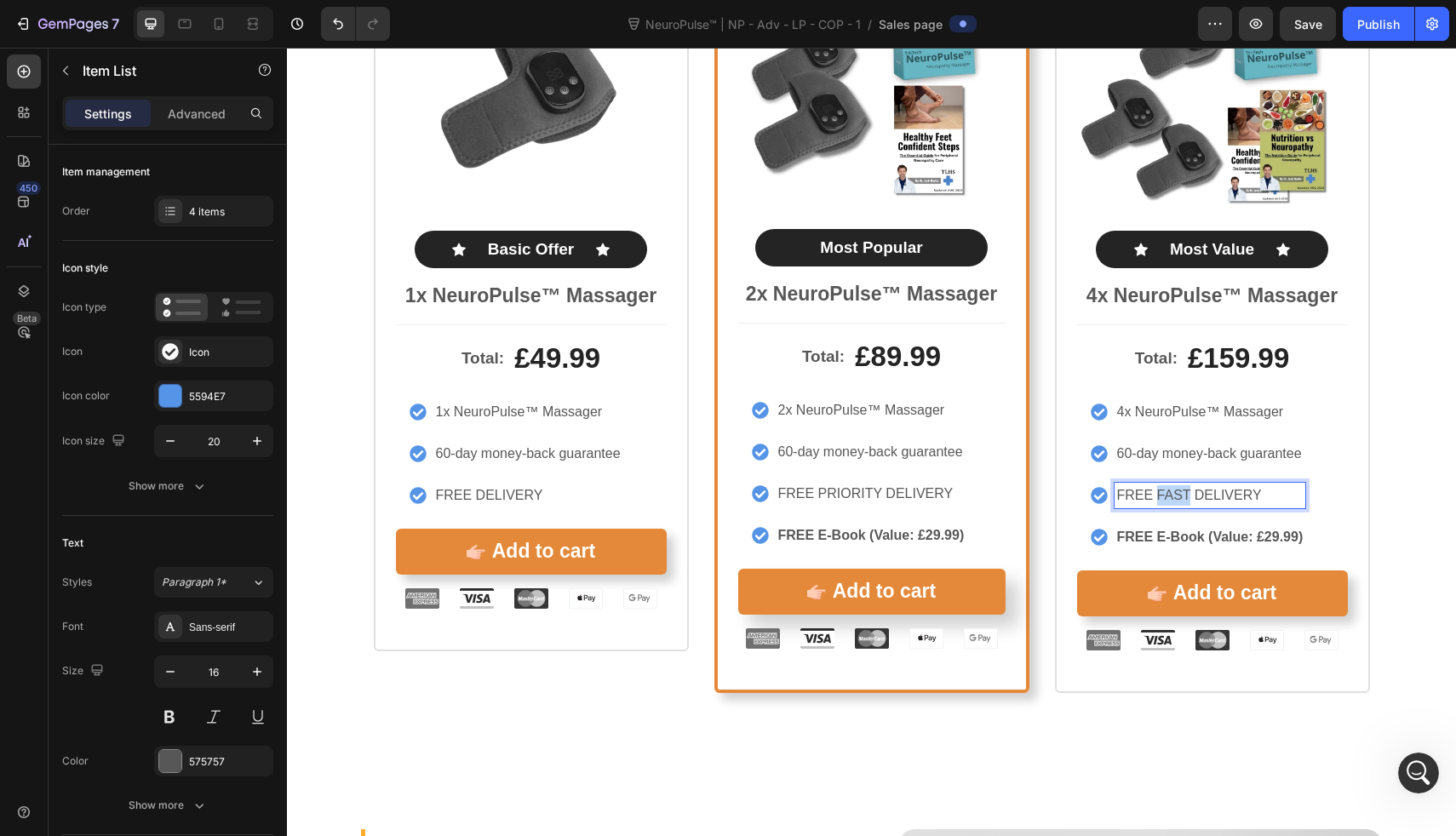
click at [1162, 497] on p "FREE FAST DELIVERY" at bounding box center [1210, 495] width 187 height 21
click at [1139, 543] on strong "FREE E-Book (Value: £29.99)" at bounding box center [1210, 536] width 187 height 15
click at [1316, 522] on div "4x NeuroPulse™ Massager 60-day money-back guarantee FREE PRIORITY DELIVERY FREE…" at bounding box center [1212, 475] width 270 height 150
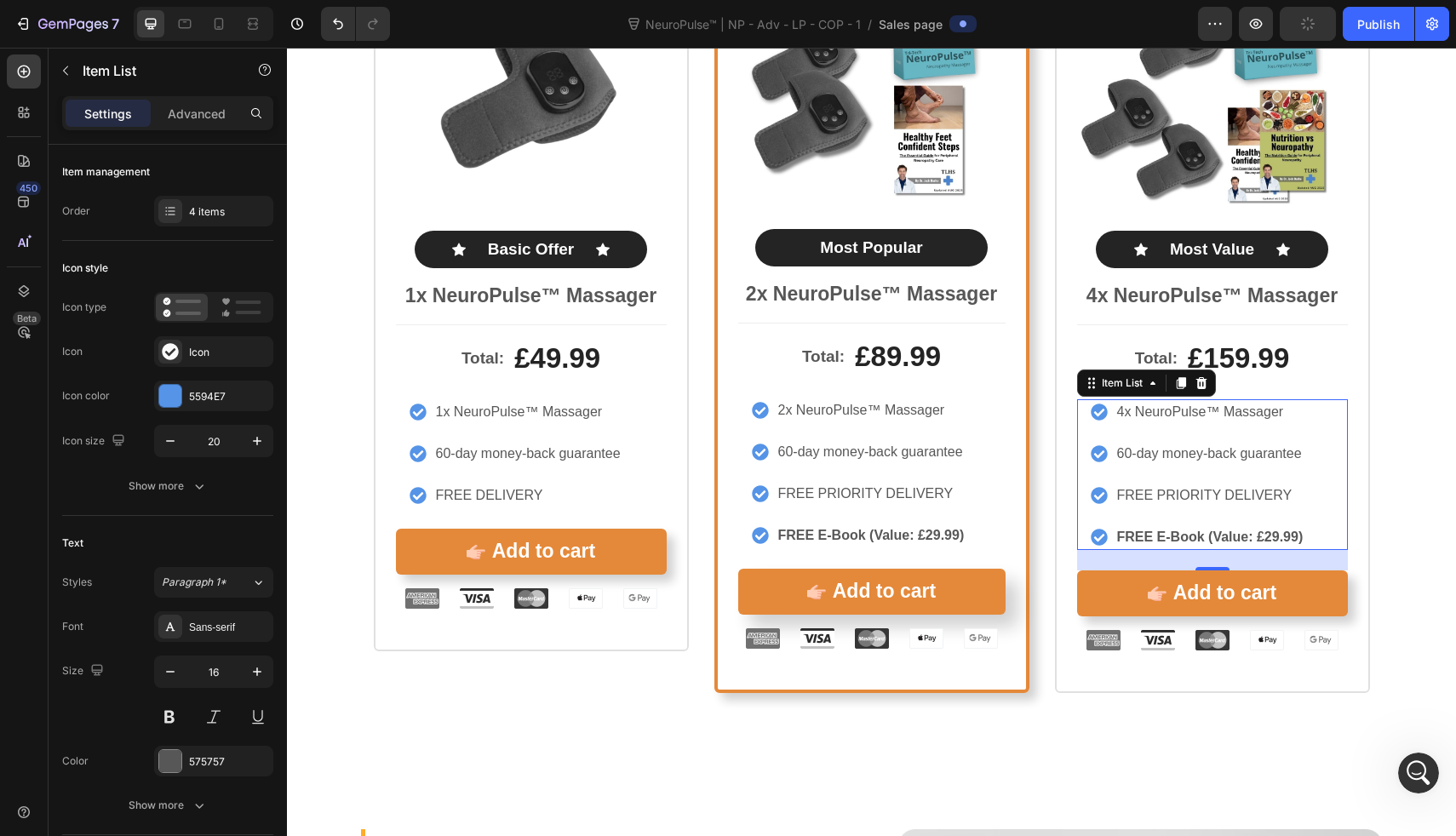
click at [1291, 539] on strong "FREE E-Book (Value: £29.99)" at bounding box center [1210, 536] width 187 height 15
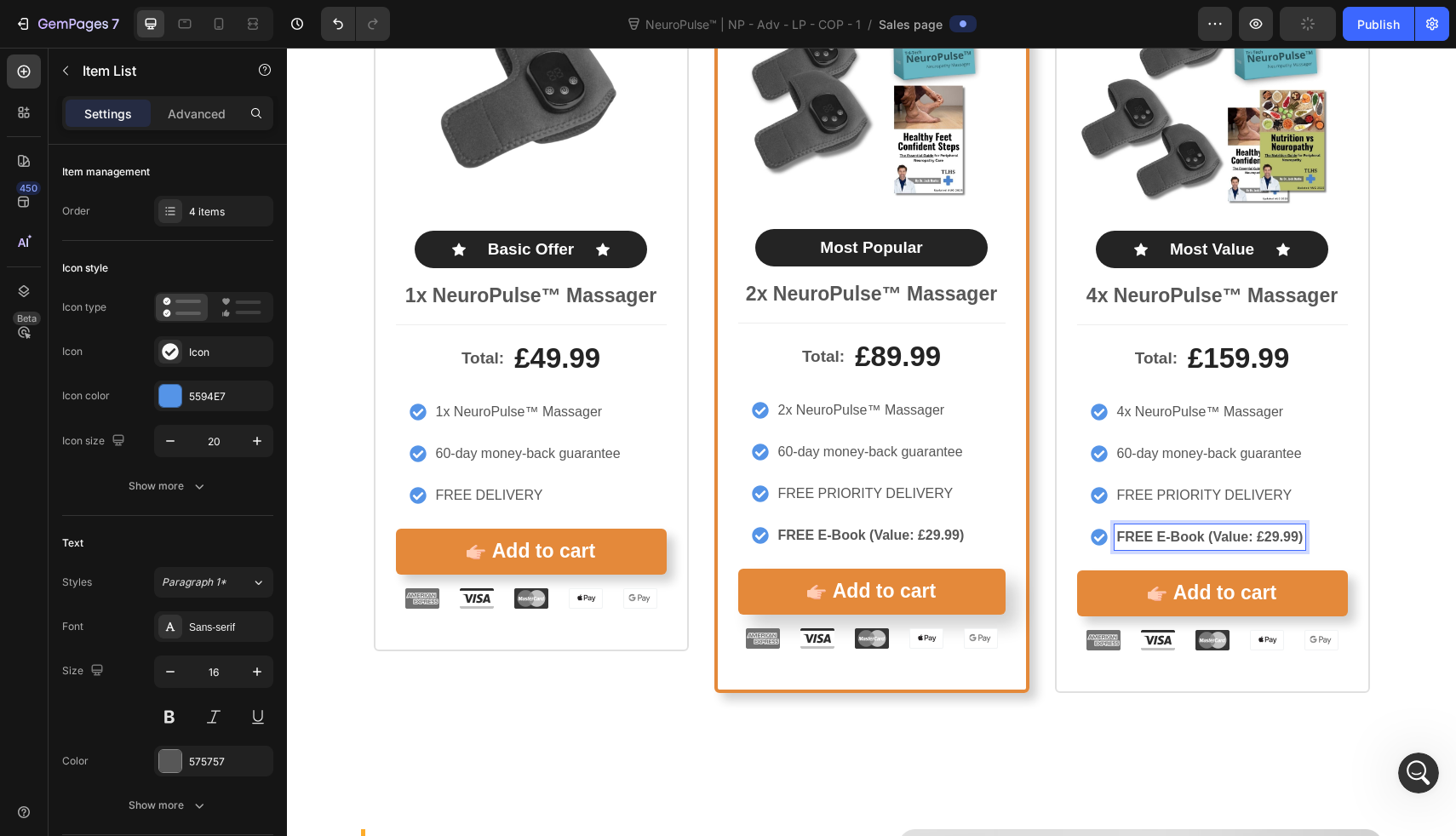
scroll to position [8020, 0]
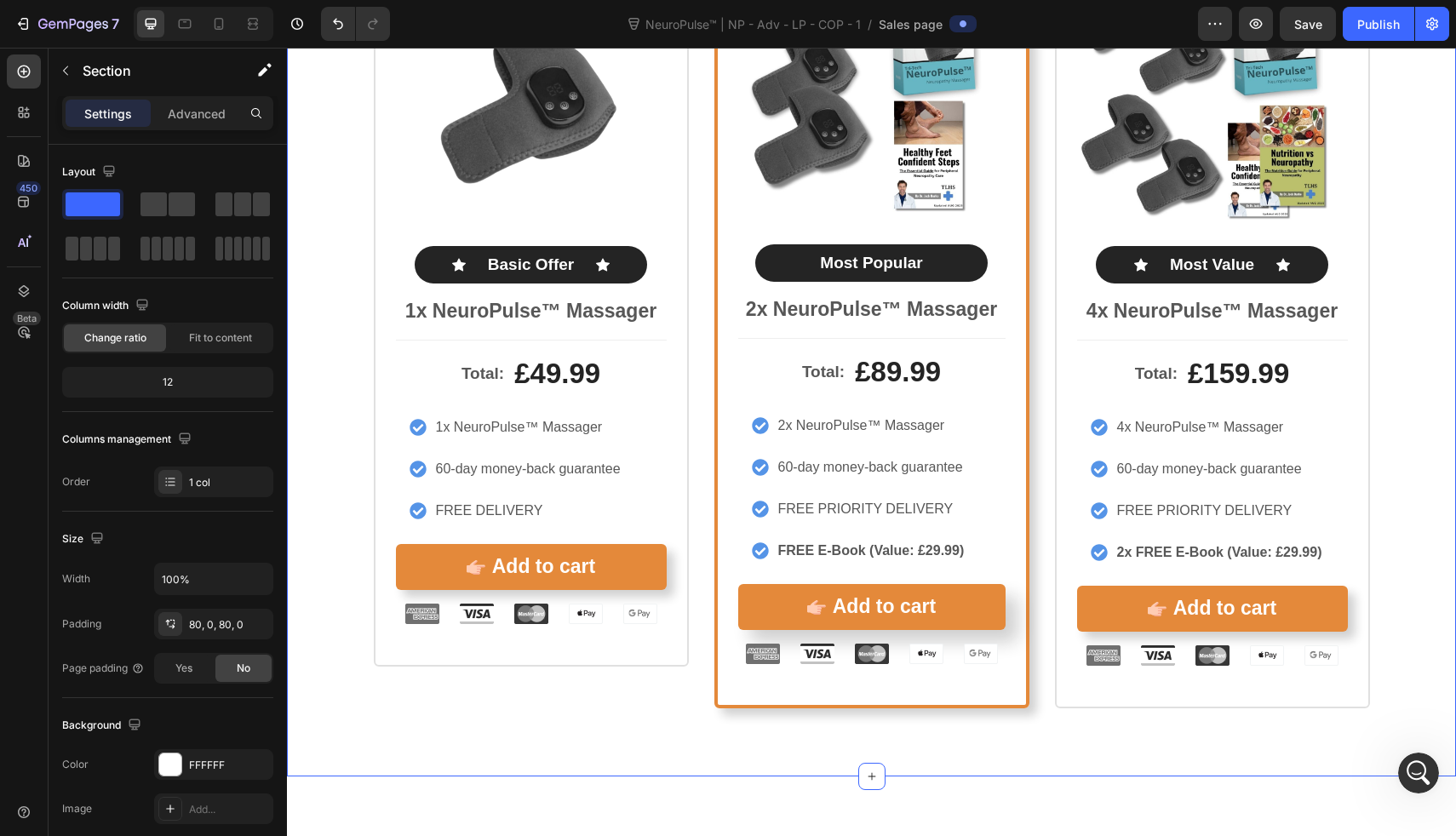
click at [1417, 554] on div "Icon Icon Icon Icon Icon Icon List Rated 4.8/5 by our customers Text Block Prod…" at bounding box center [871, 295] width 1169 height 827
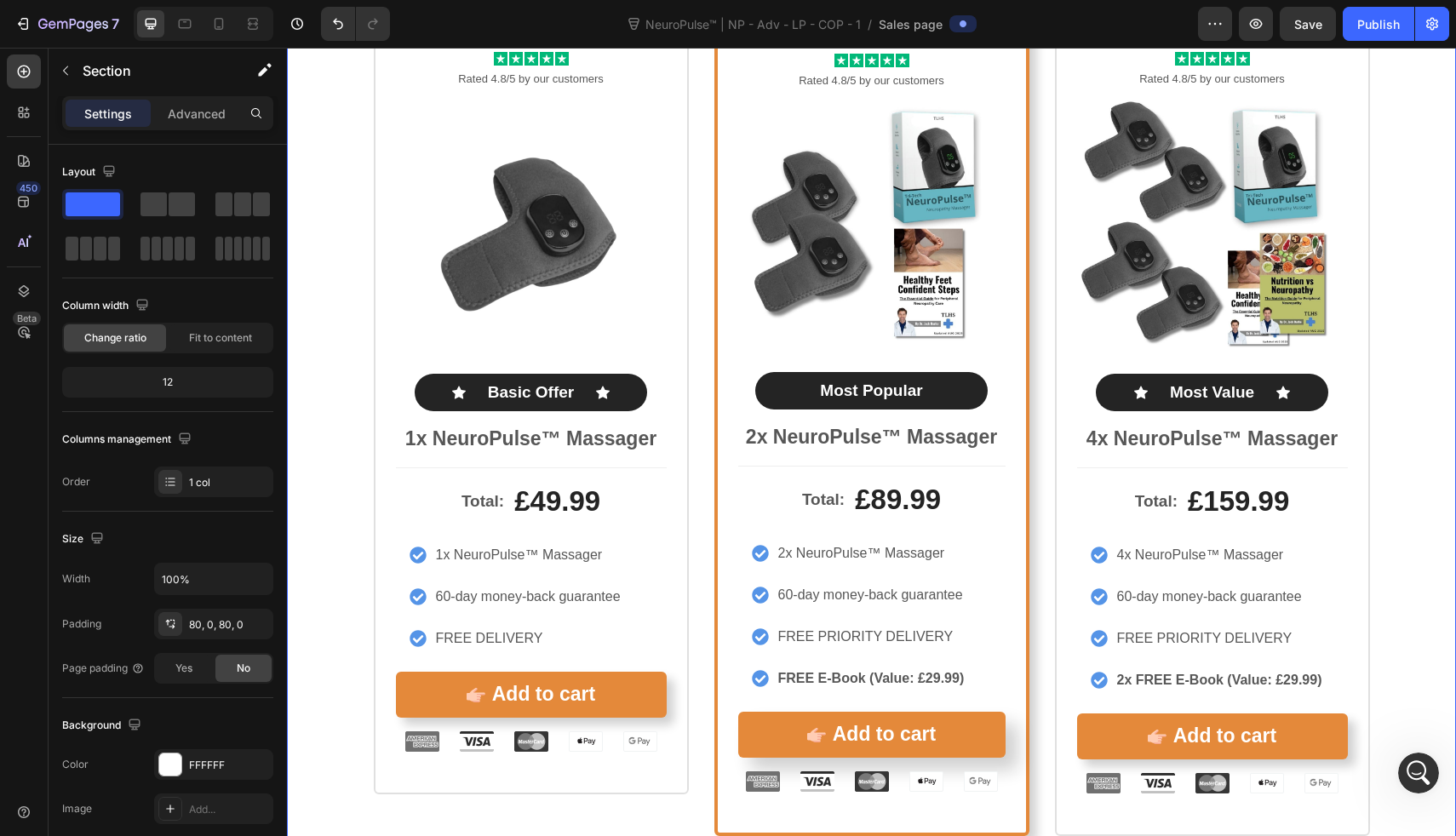
scroll to position [7896, 0]
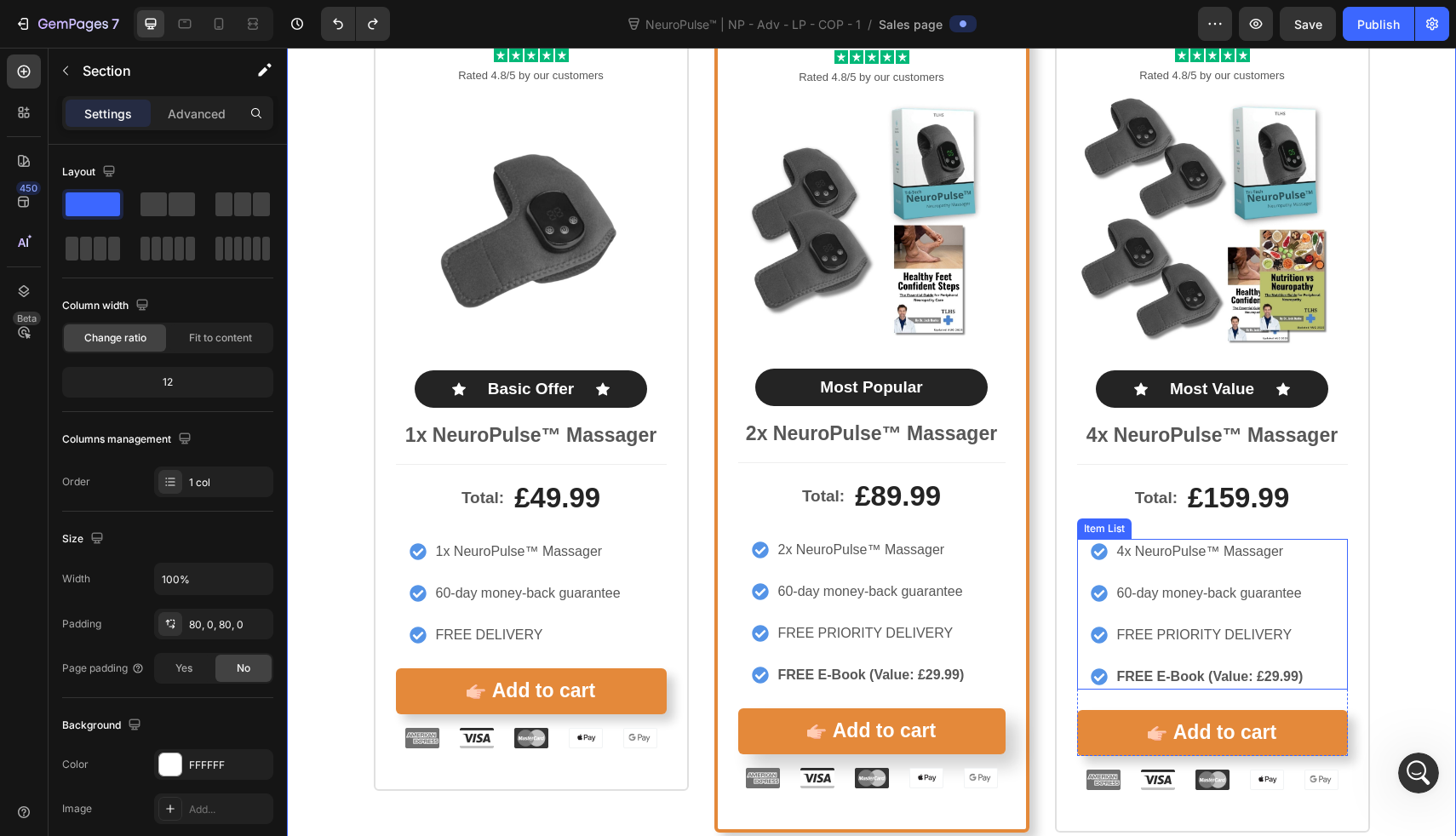
click at [1258, 663] on div "4x NeuroPulse™ Massager 60-day money-back guarantee FREE PRIORITY DELIVERY FREE…" at bounding box center [1198, 614] width 216 height 150
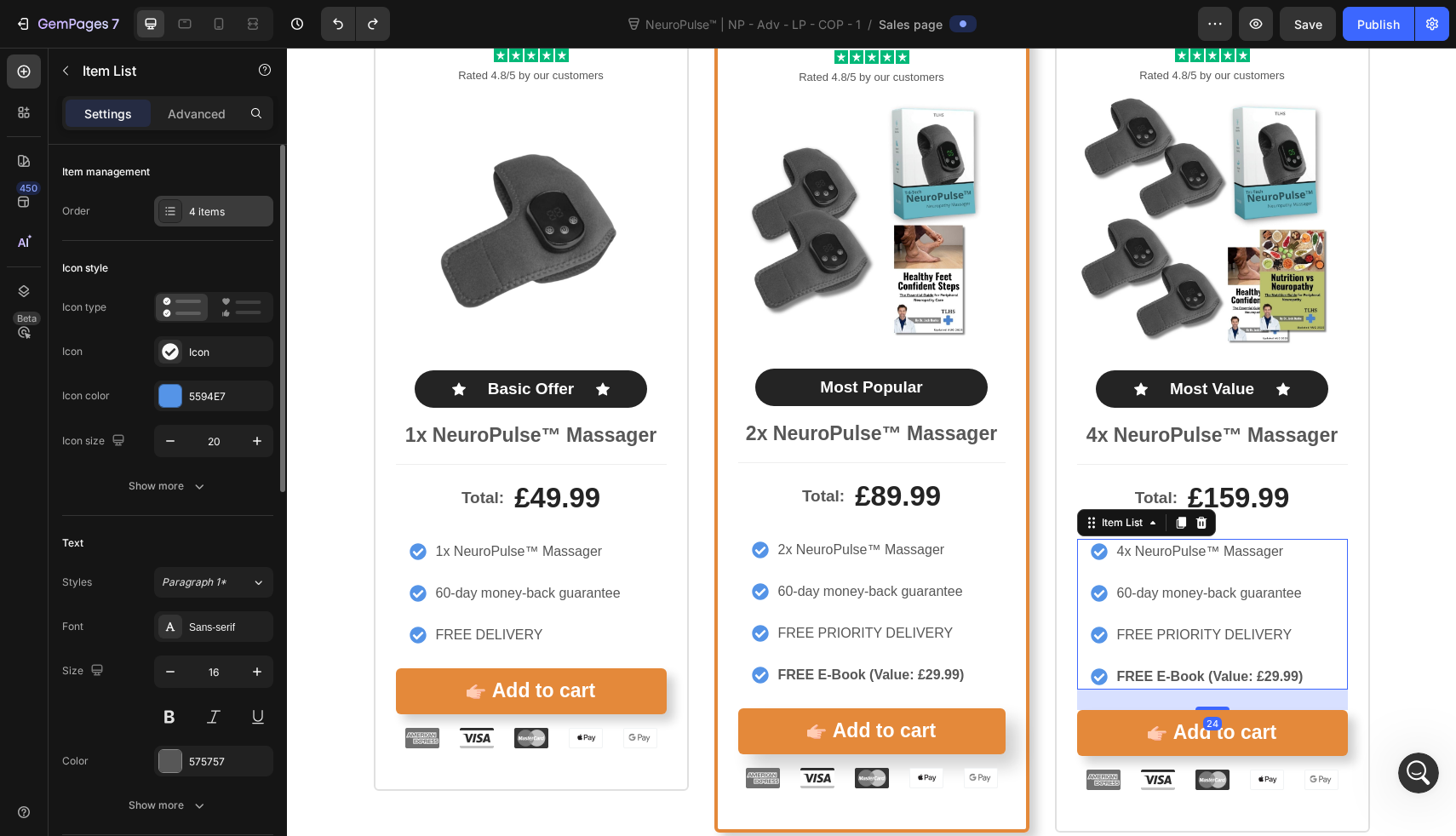
click at [219, 209] on div "4 items" at bounding box center [229, 212] width 80 height 16
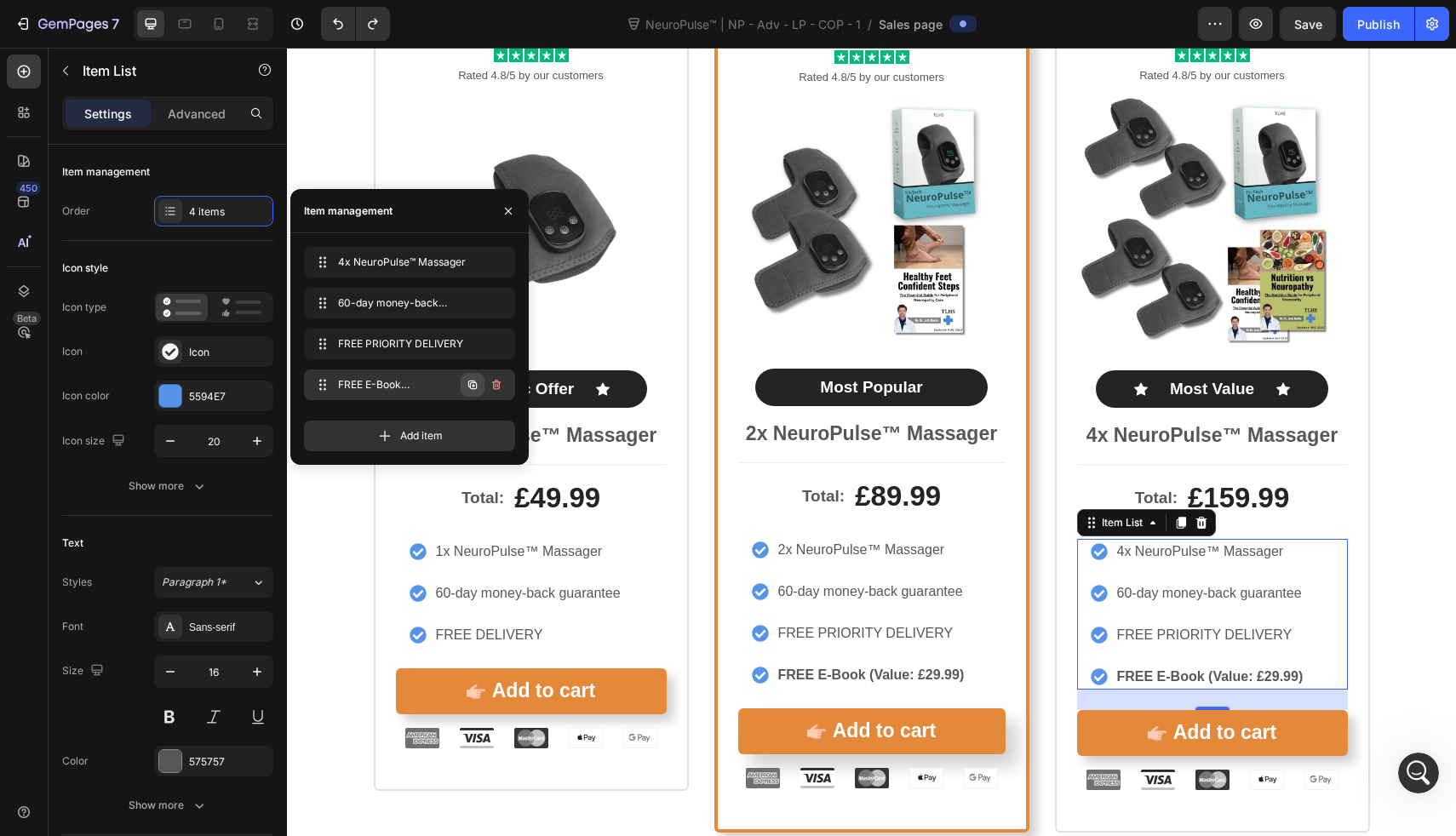
click at [473, 390] on icon "button" at bounding box center [473, 385] width 9 height 9
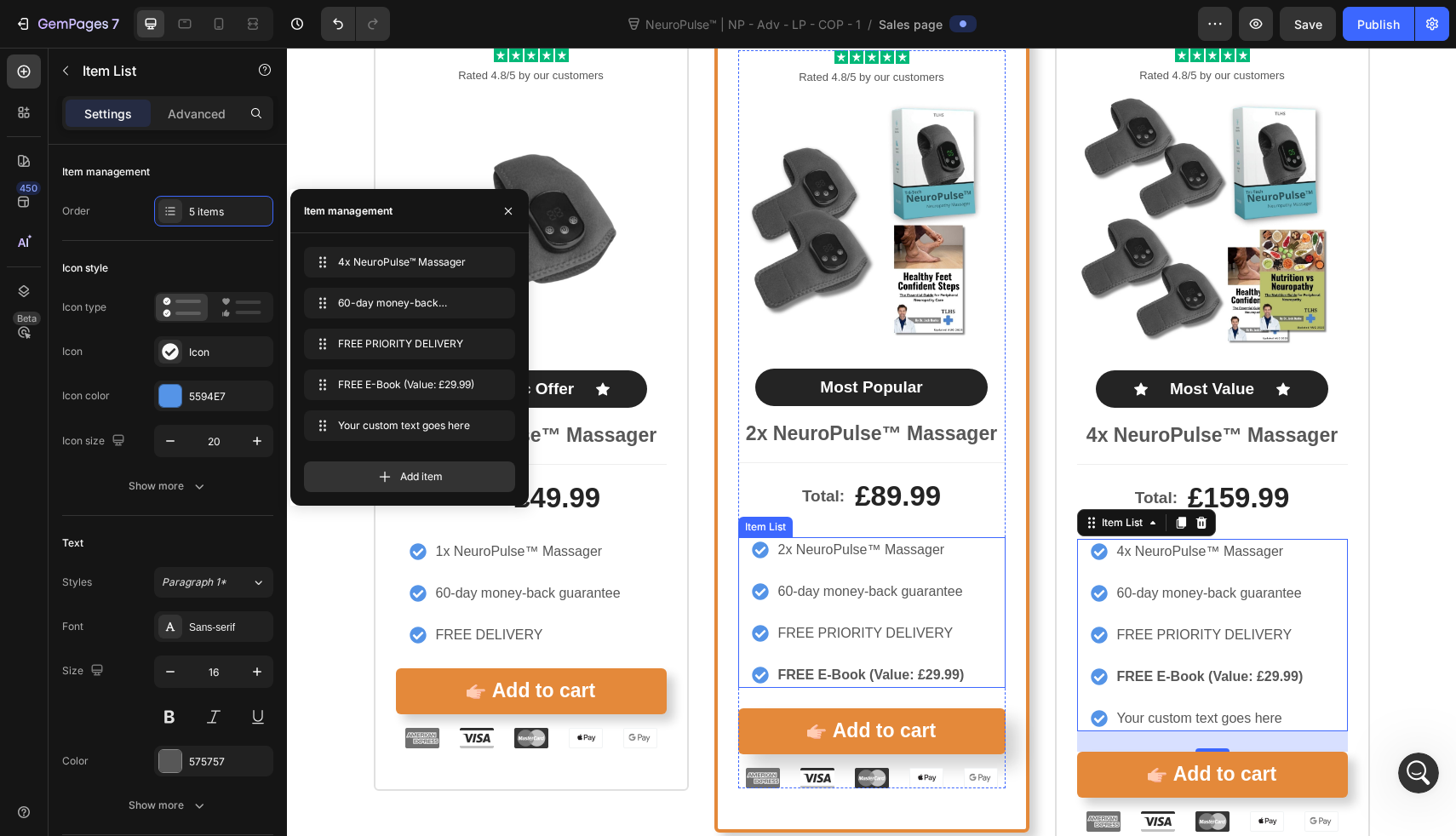
scroll to position [8138, 0]
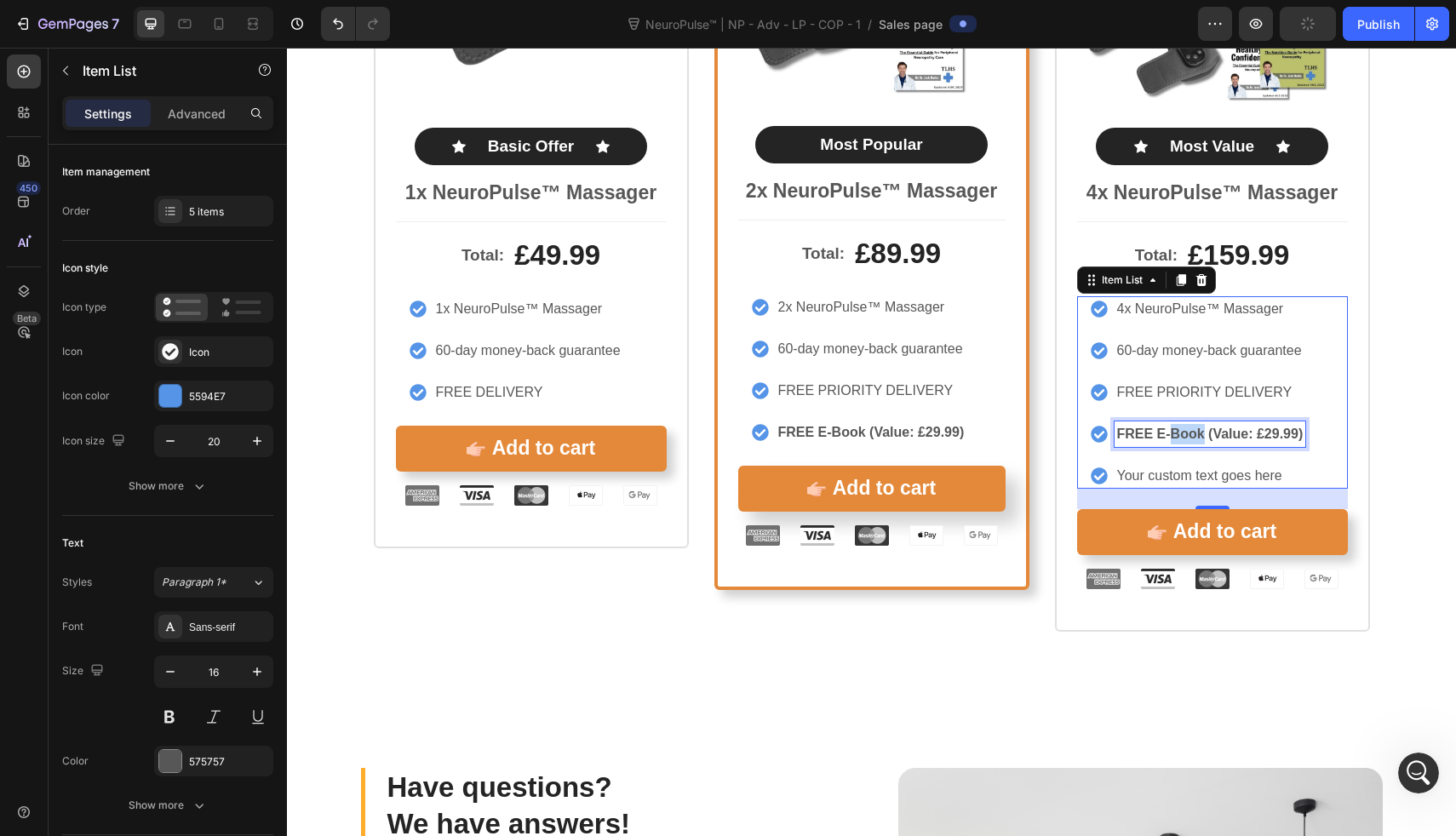
click at [1190, 439] on strong "FREE E-Book (Value: £29.99)" at bounding box center [1210, 434] width 187 height 15
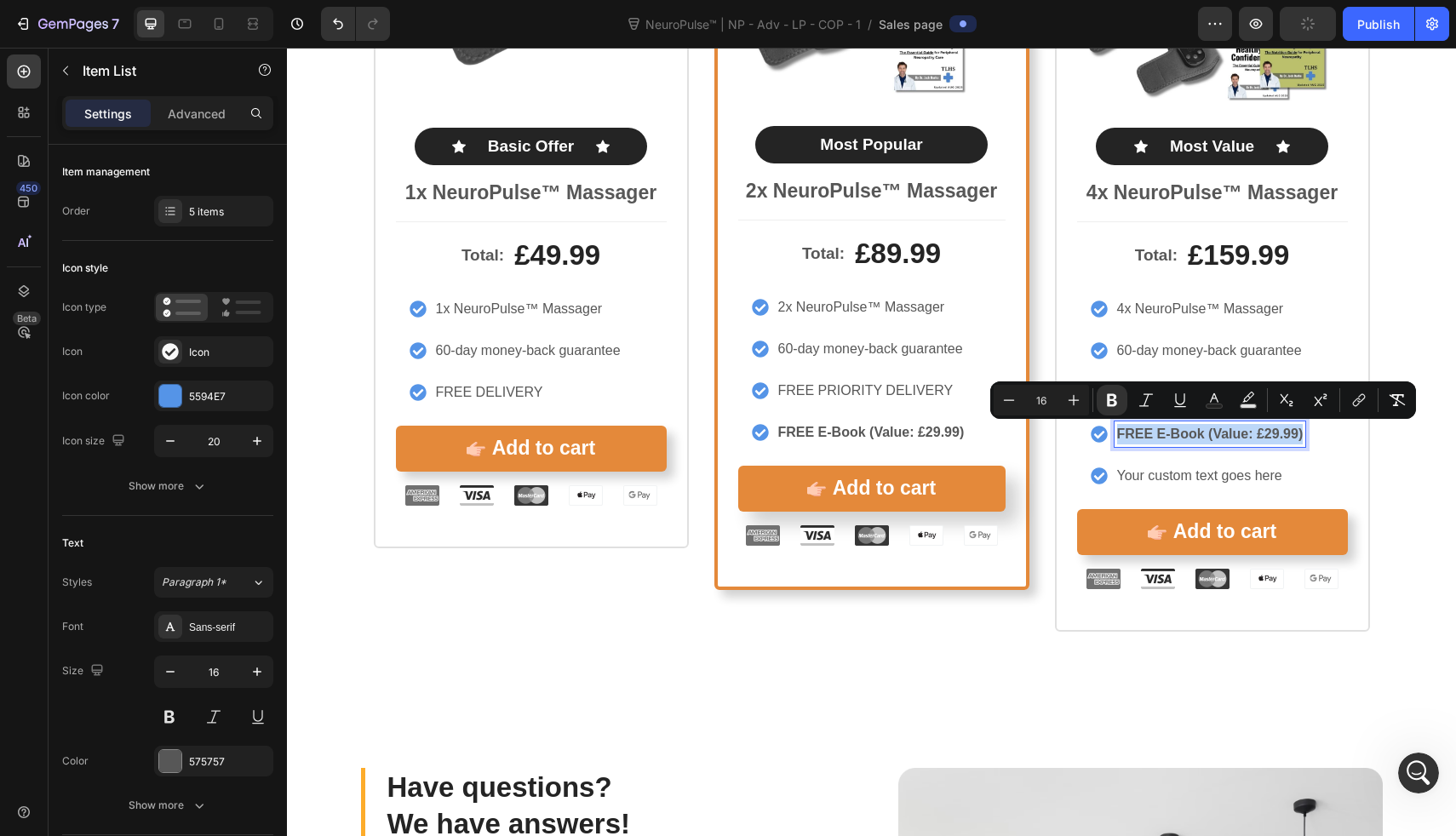
copy strong "FREE E-Book (Value: £29.99)"
click at [1181, 482] on p "Your custom text goes here" at bounding box center [1210, 476] width 187 height 21
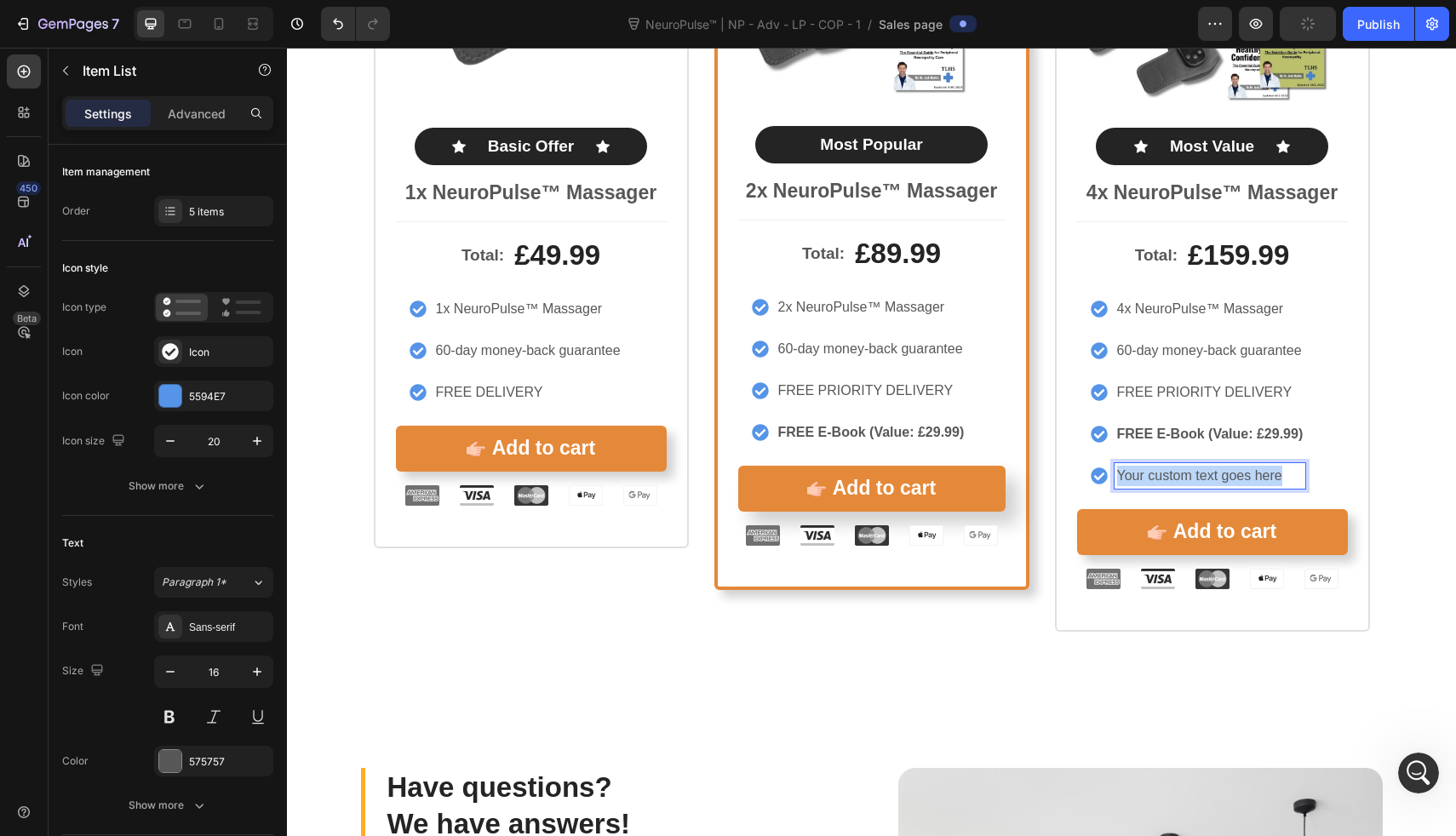
click at [1181, 482] on p "Your custom text goes here" at bounding box center [1210, 476] width 187 height 21
click at [1267, 475] on strong "FREE E-Book (Value: £29.99)" at bounding box center [1210, 476] width 187 height 15
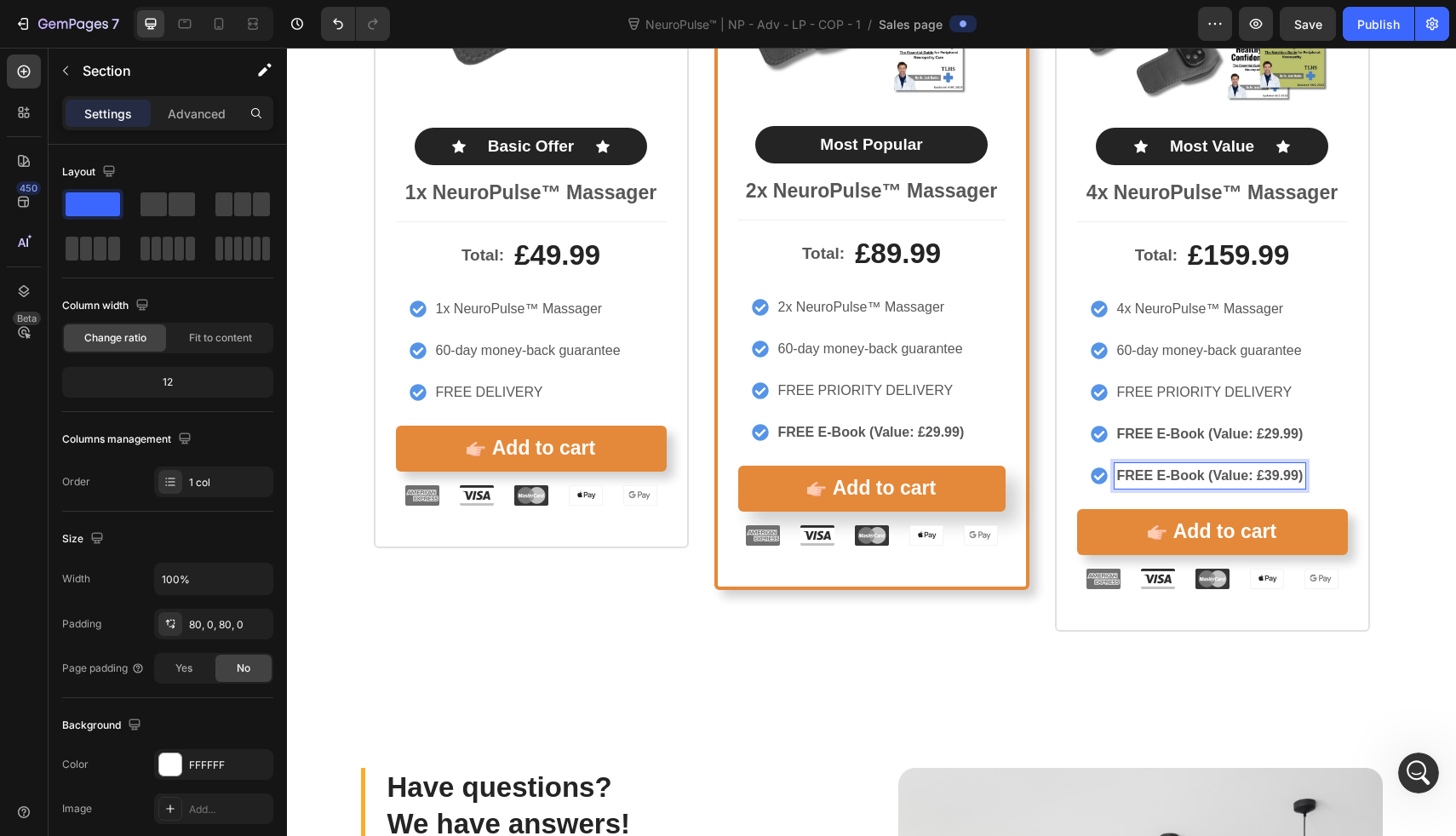
click at [1383, 436] on div "Icon Icon Icon Icon Icon Icon List Rated 4.8/5 by our customers Text Block Prod…" at bounding box center [871, 198] width 1169 height 869
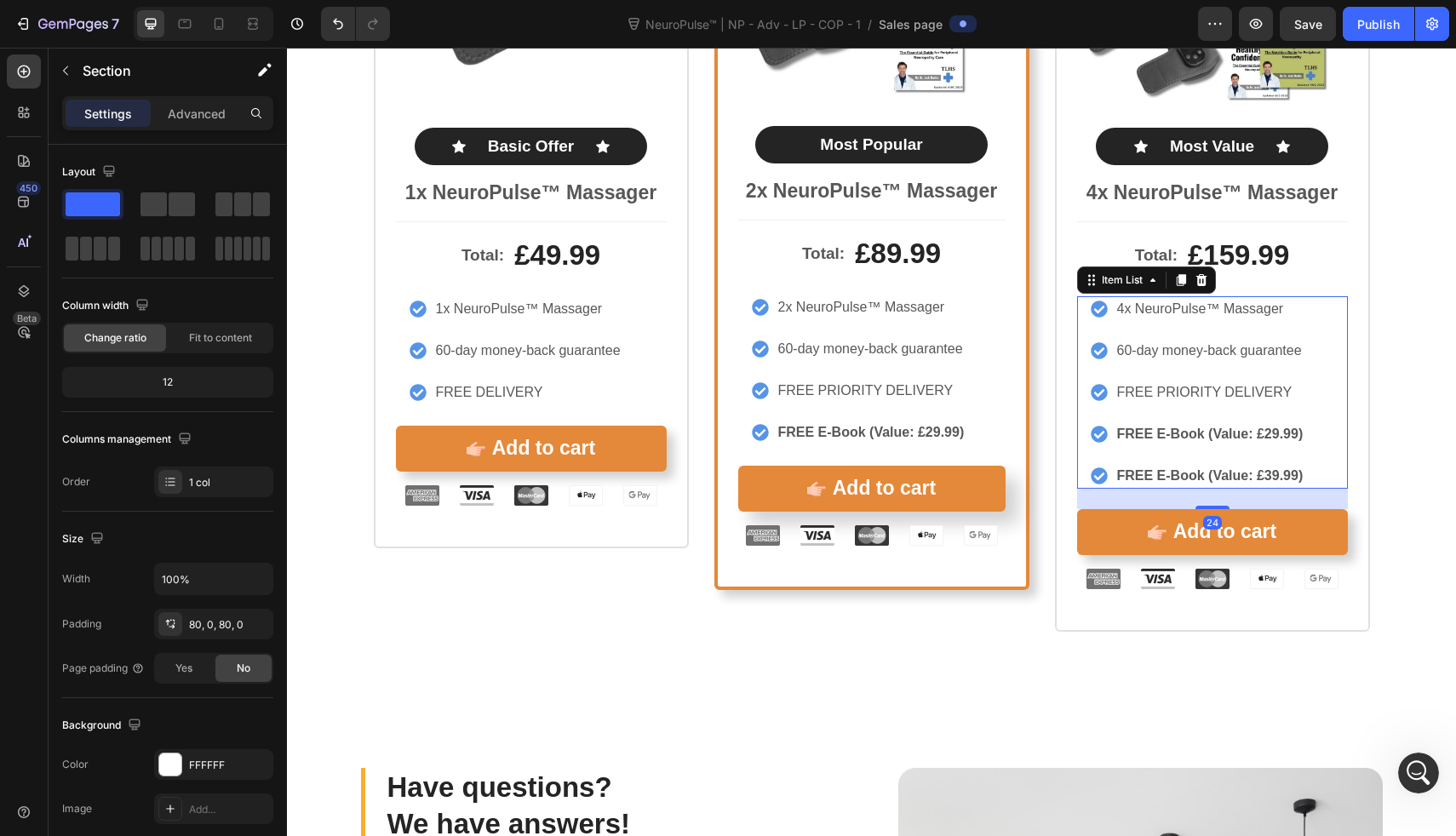
click at [1261, 478] on strong "FREE E-Book (Value: £39.99)" at bounding box center [1210, 476] width 187 height 15
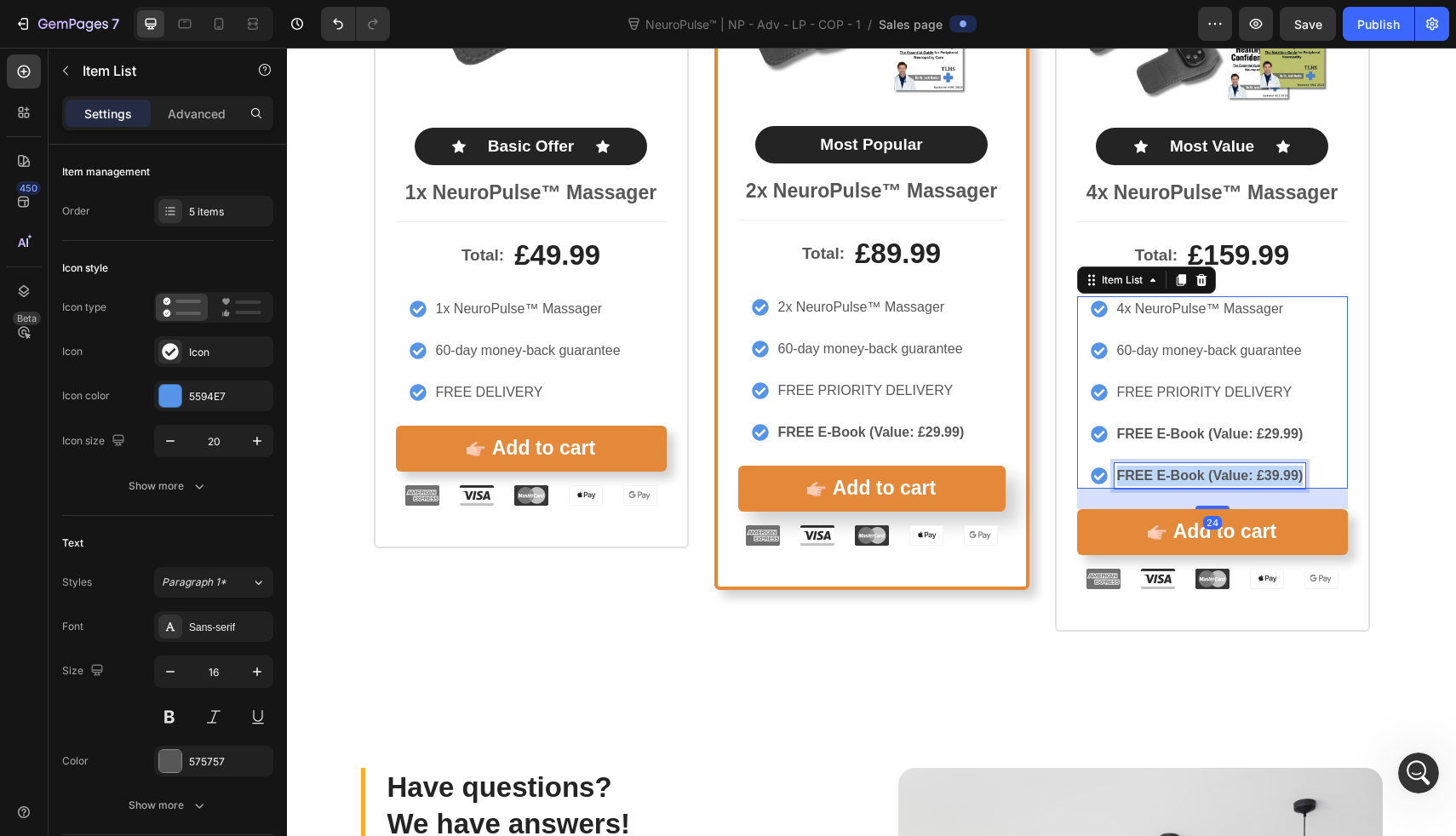
click at [1261, 478] on strong "FREE E-Book (Value: £39.99)" at bounding box center [1210, 476] width 187 height 15
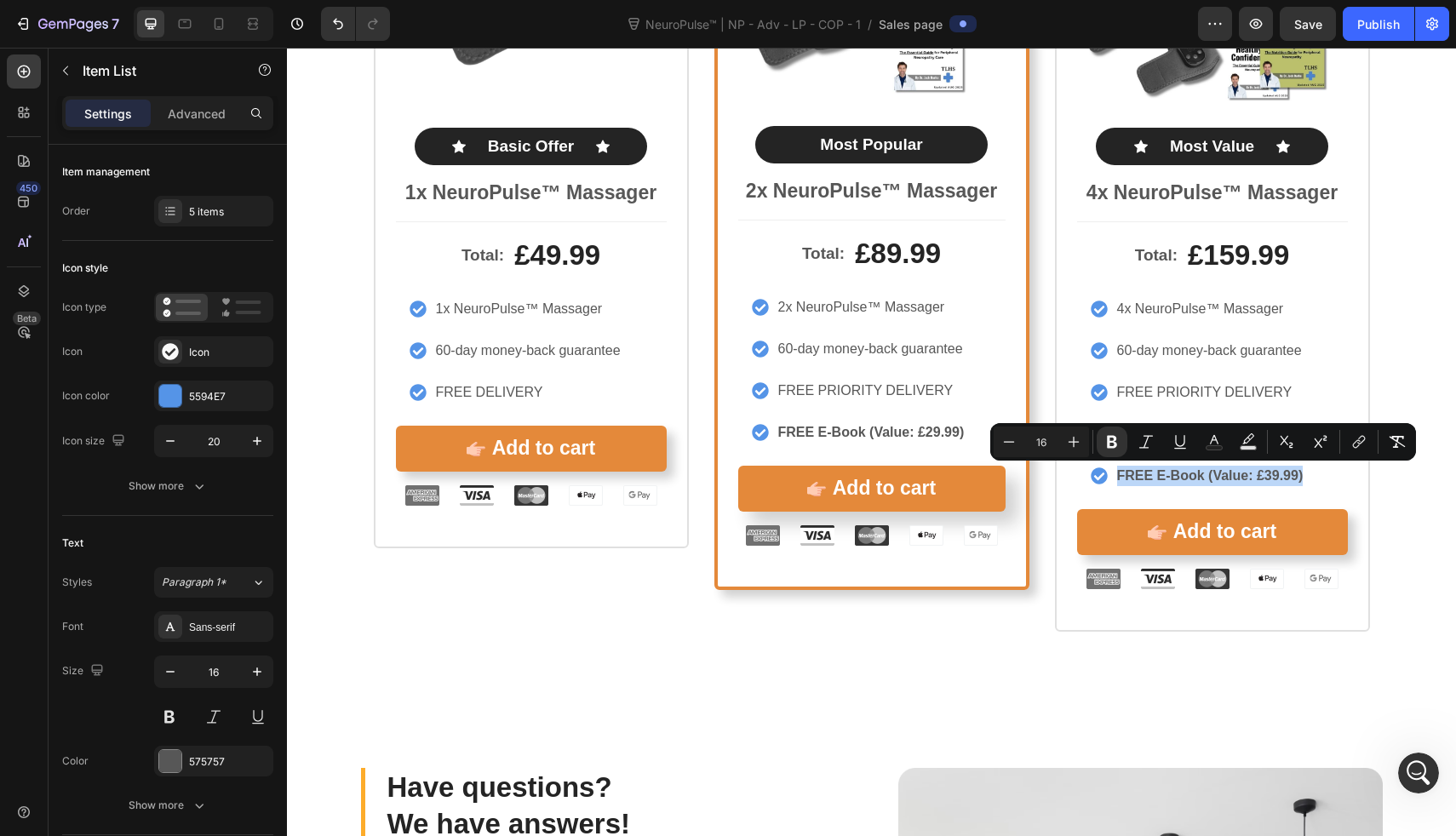
click at [1227, 379] on div "4x NeuroPulse™ Massager 60-day money-back guarantee FREE PRIORITY DELIVERY FREE…" at bounding box center [1198, 392] width 216 height 192
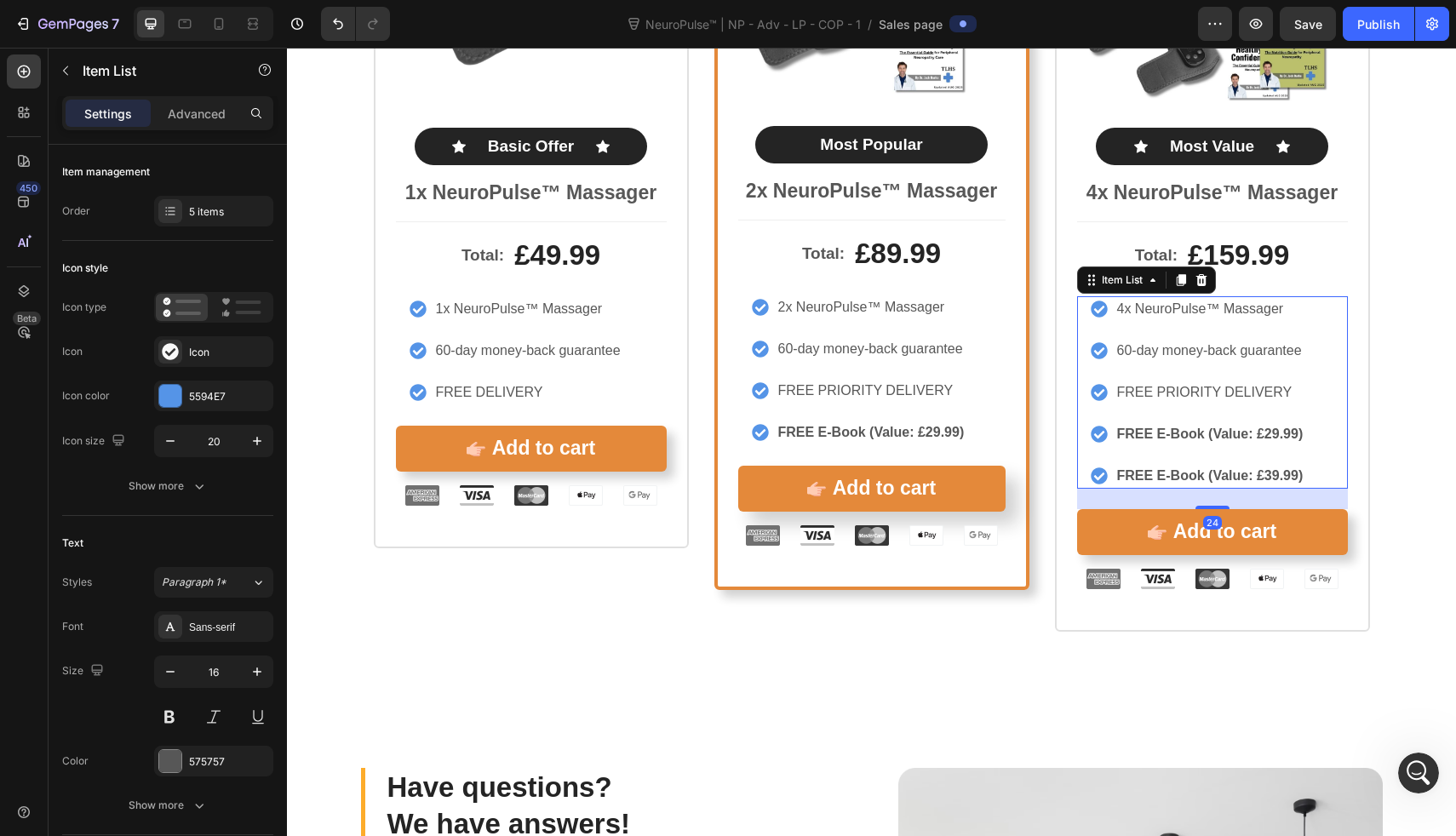
click at [1159, 439] on strong "FREE E-Book (Value: £29.99)" at bounding box center [1210, 434] width 187 height 15
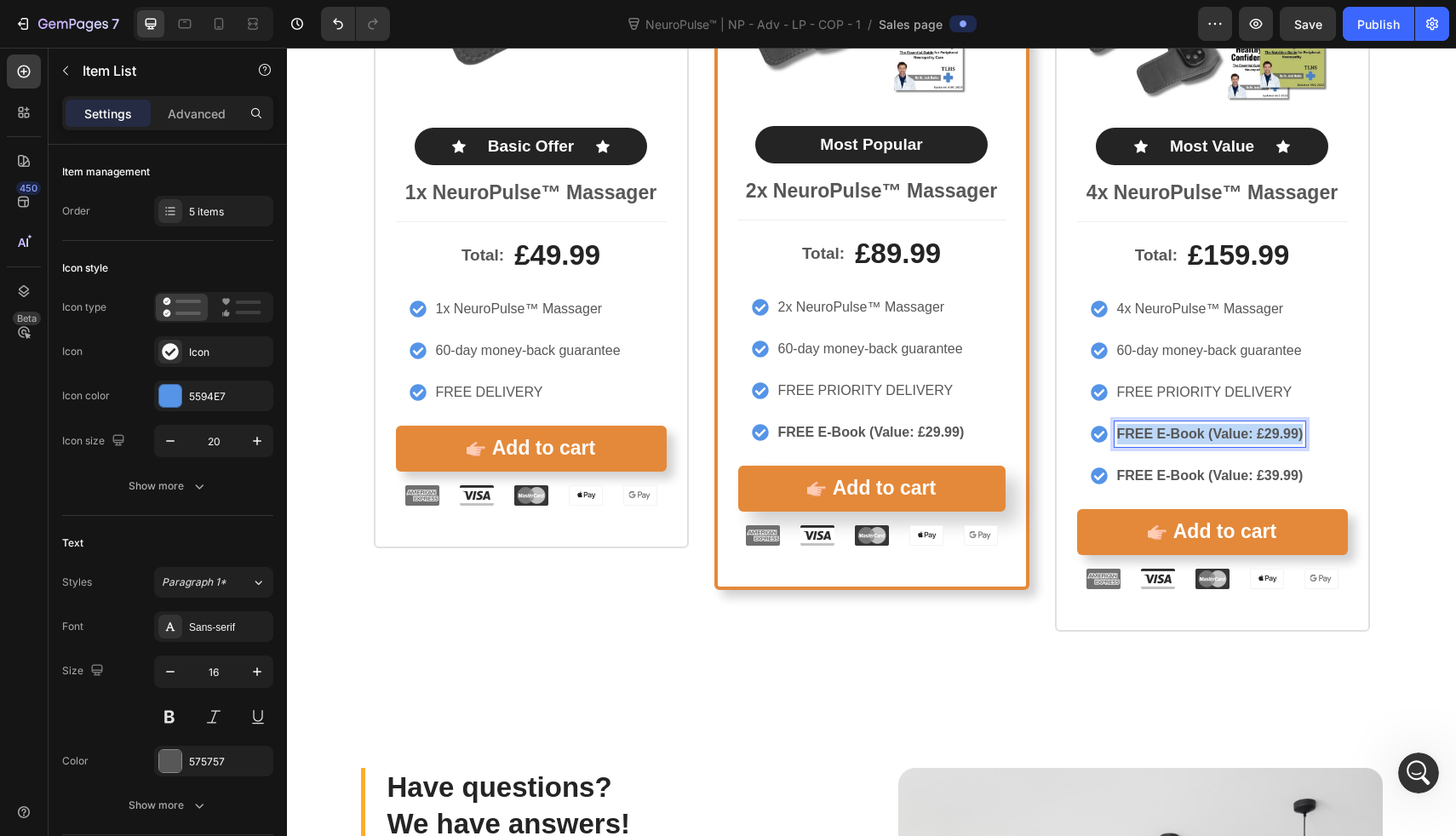
click at [1159, 439] on strong "FREE E-Book (Value: £29.99)" at bounding box center [1210, 434] width 187 height 15
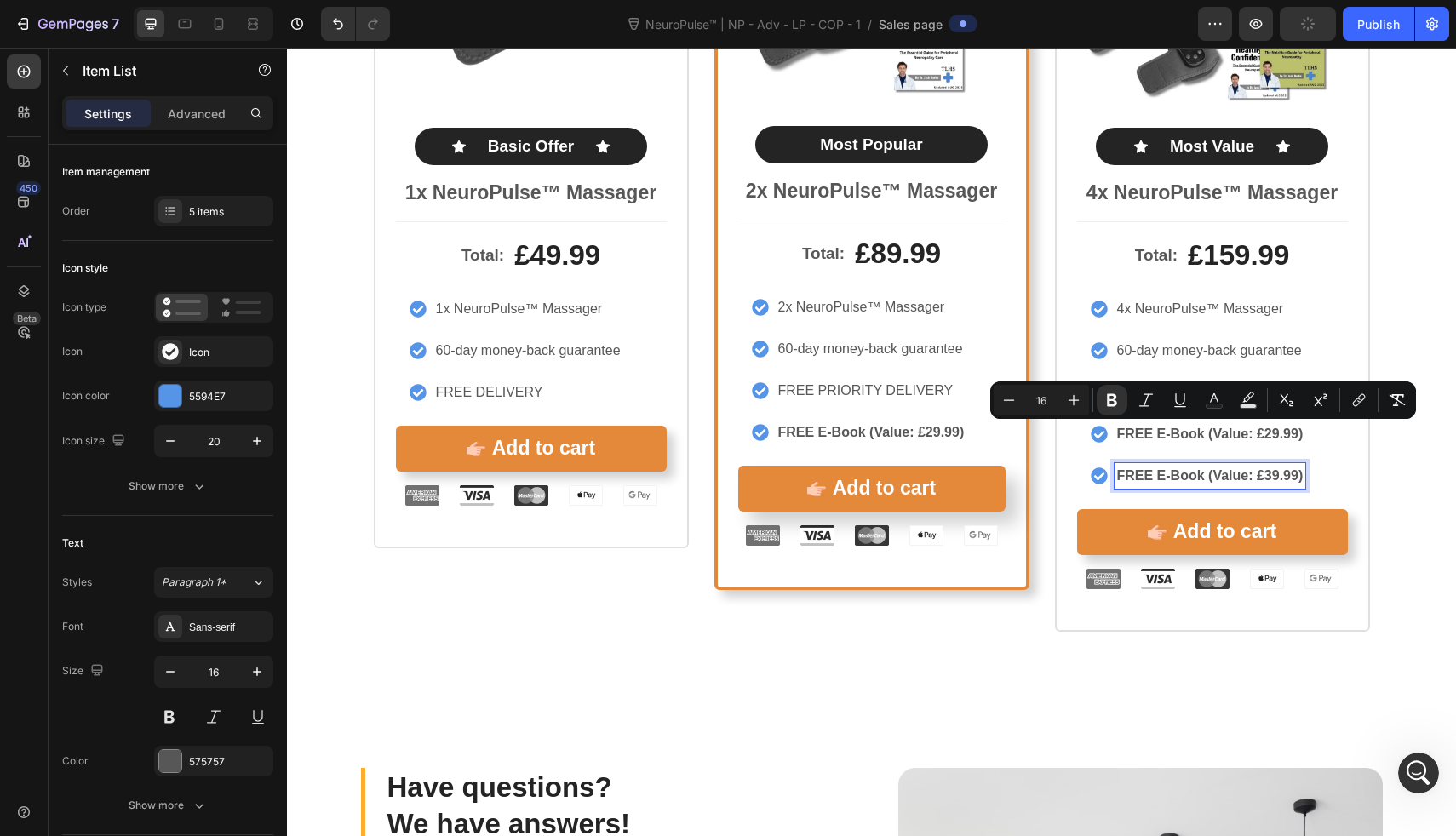
click at [1164, 470] on strong "FREE E-Book (Value: £39.99)" at bounding box center [1210, 476] width 187 height 15
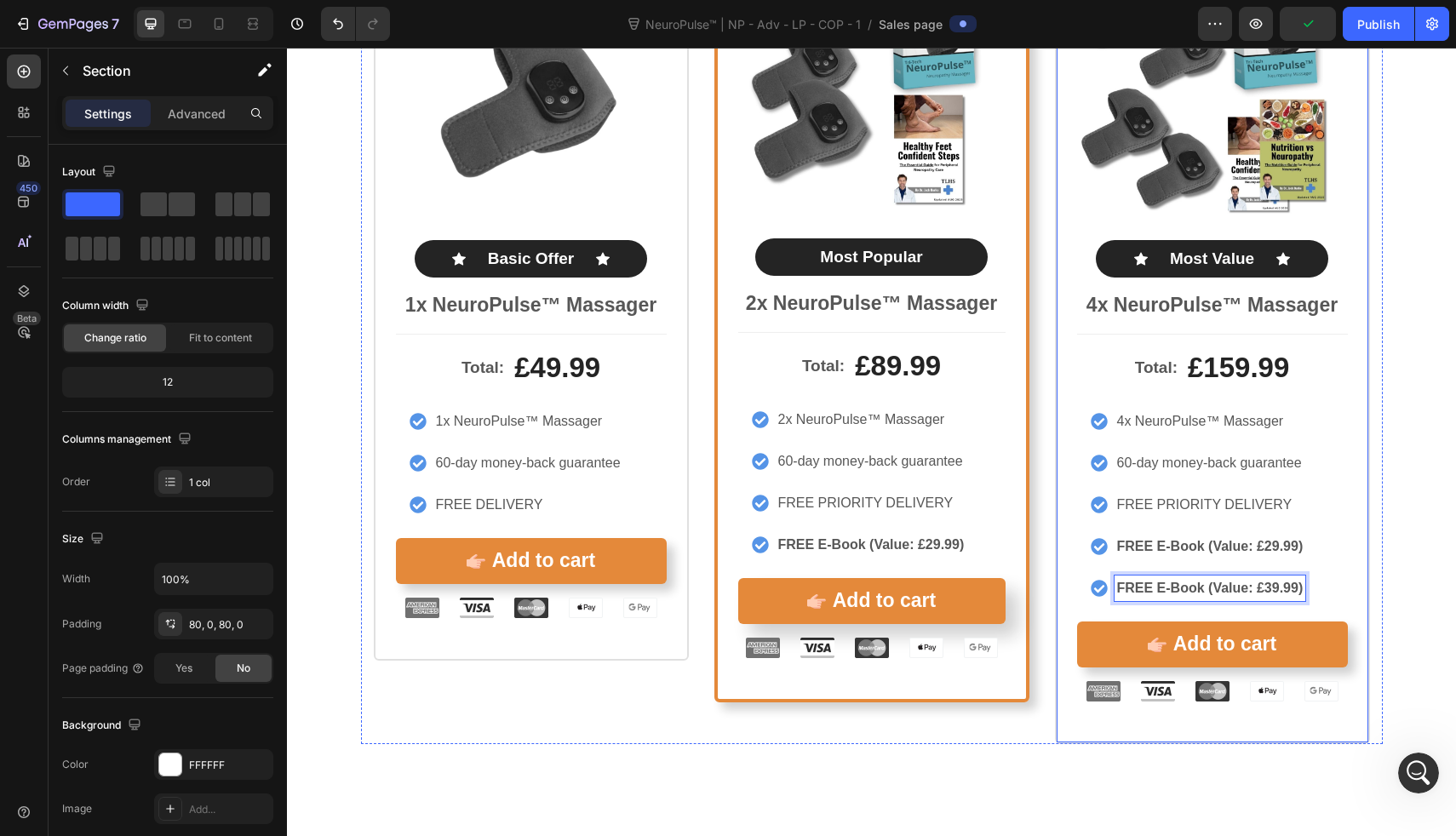
click at [1414, 400] on div "Icon Icon Icon Icon Icon Icon List Rated 4.8/5 by our customers Text Block Prod…" at bounding box center [871, 311] width 1169 height 869
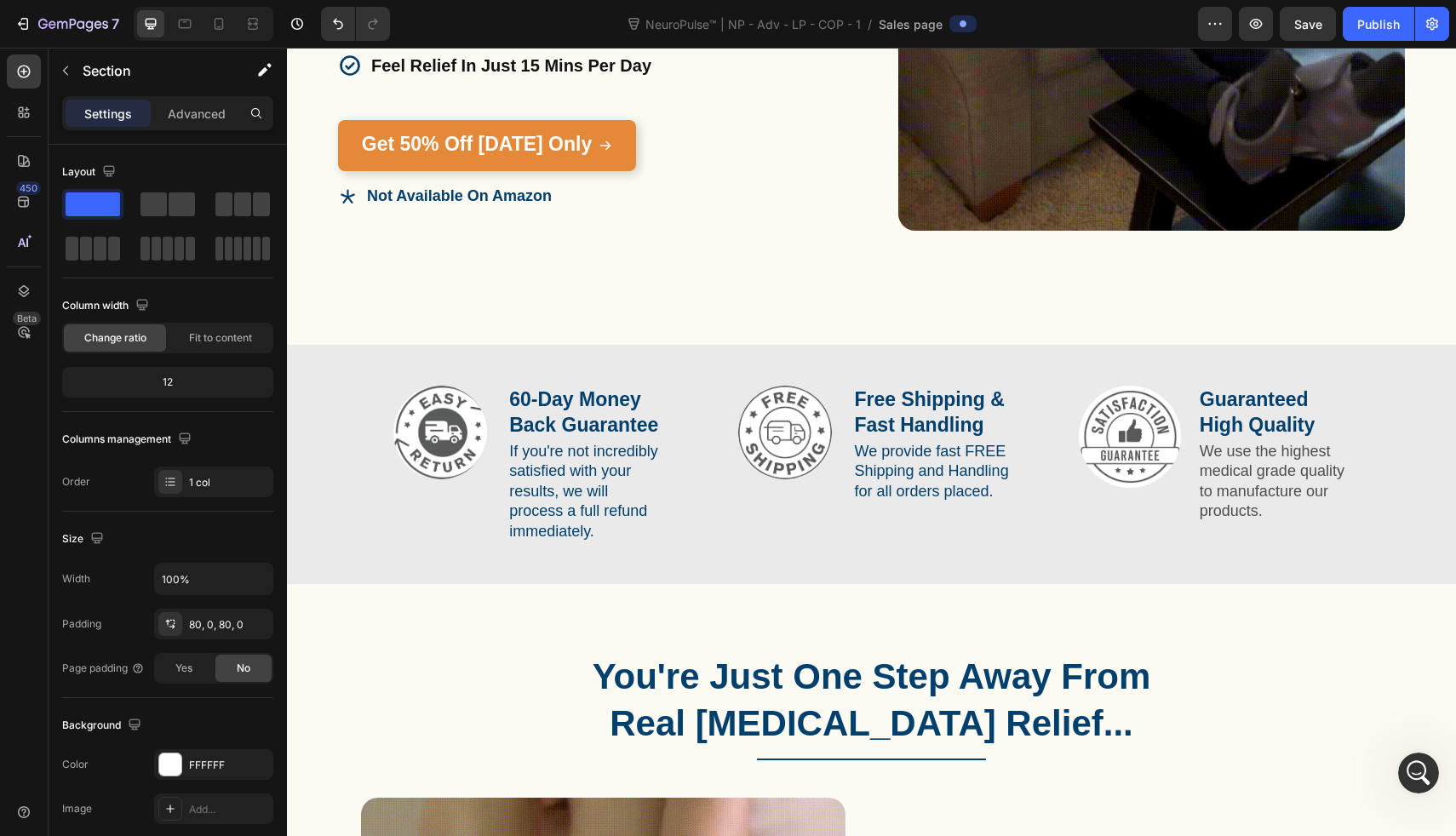
scroll to position [673, 0]
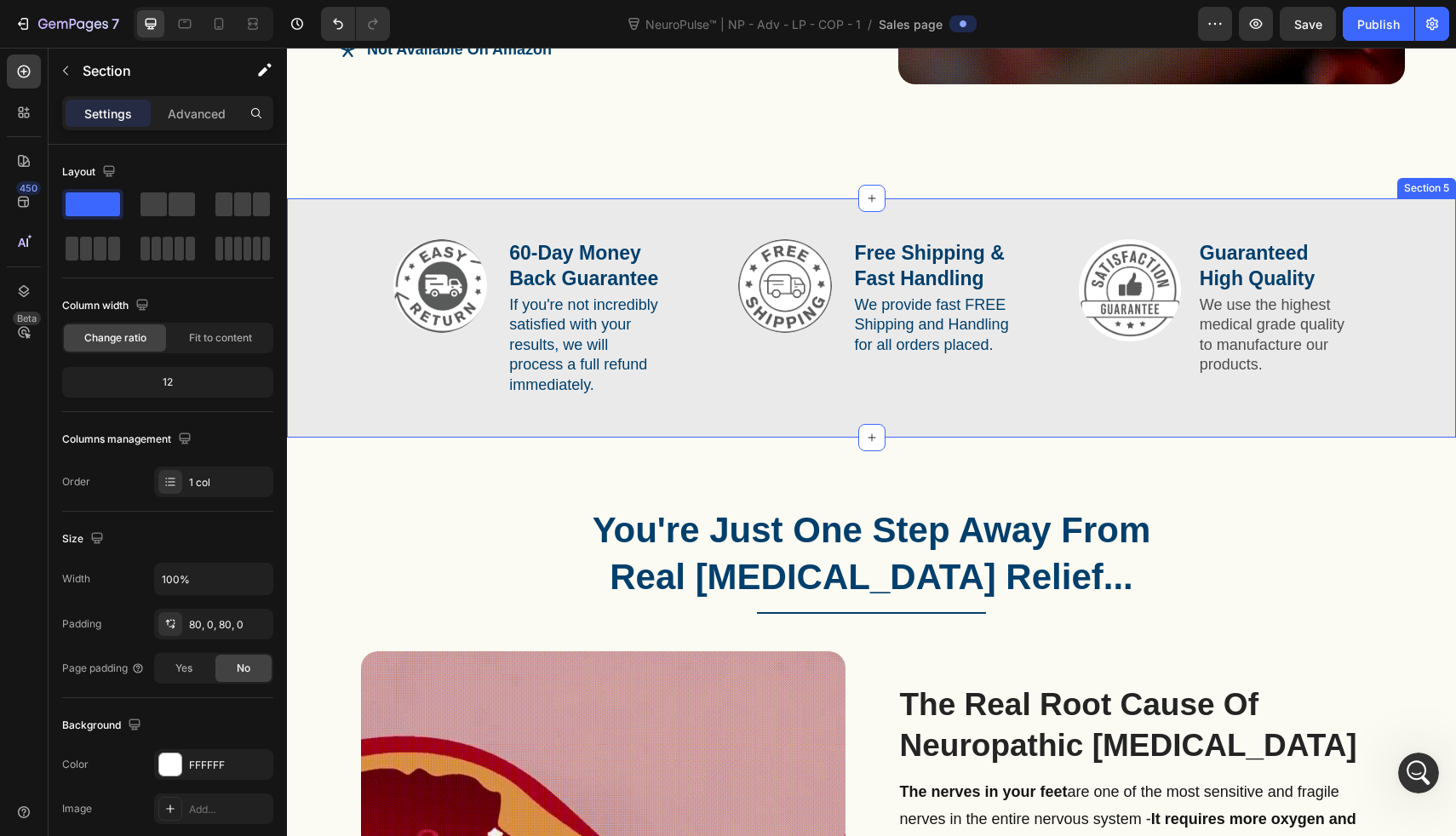
click at [296, 353] on div "Image 60-Day Money Back Guarantee Text Block If you're not incredibly satisfied…" at bounding box center [871, 317] width 1169 height 239
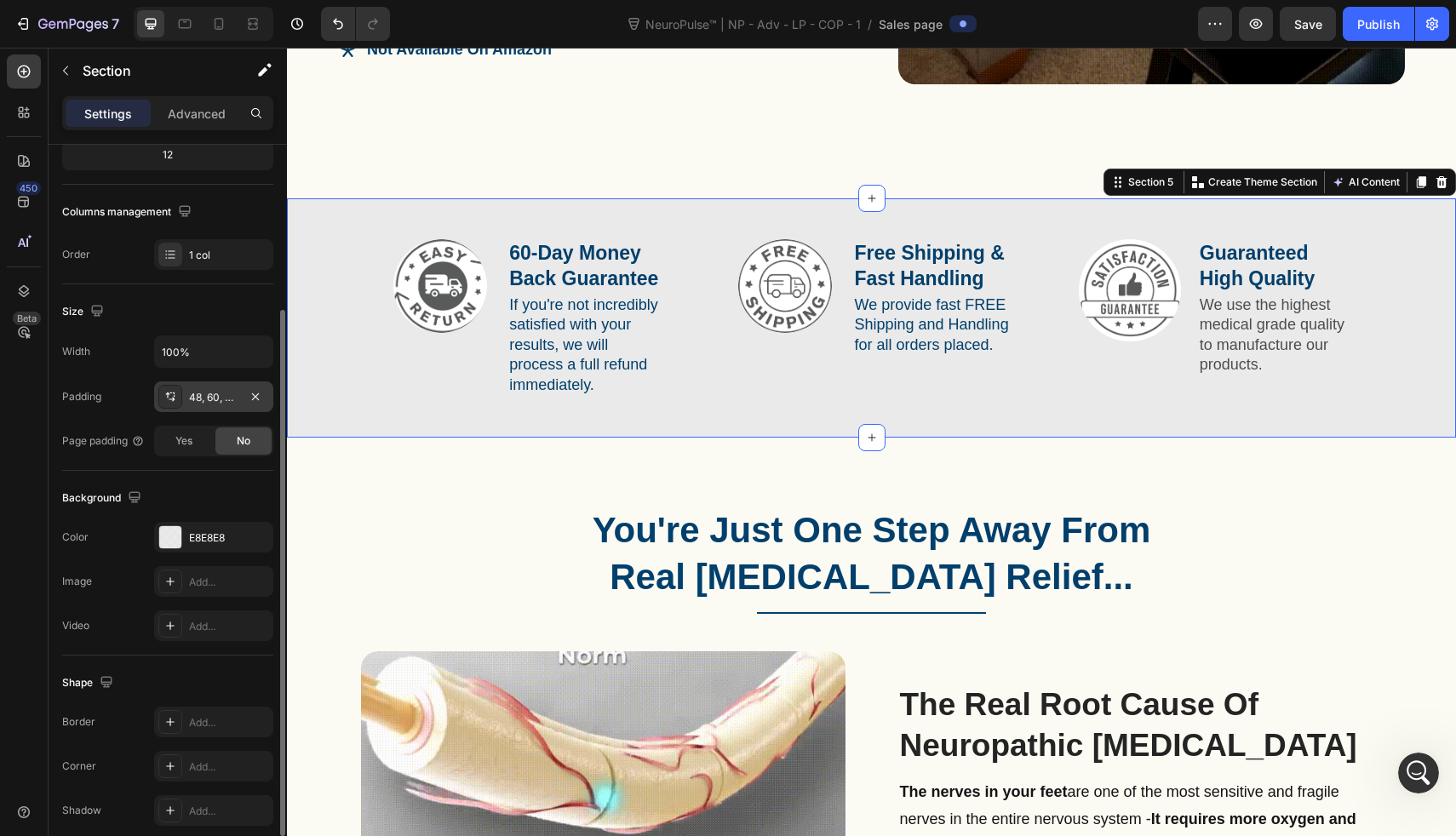
scroll to position [230, 0]
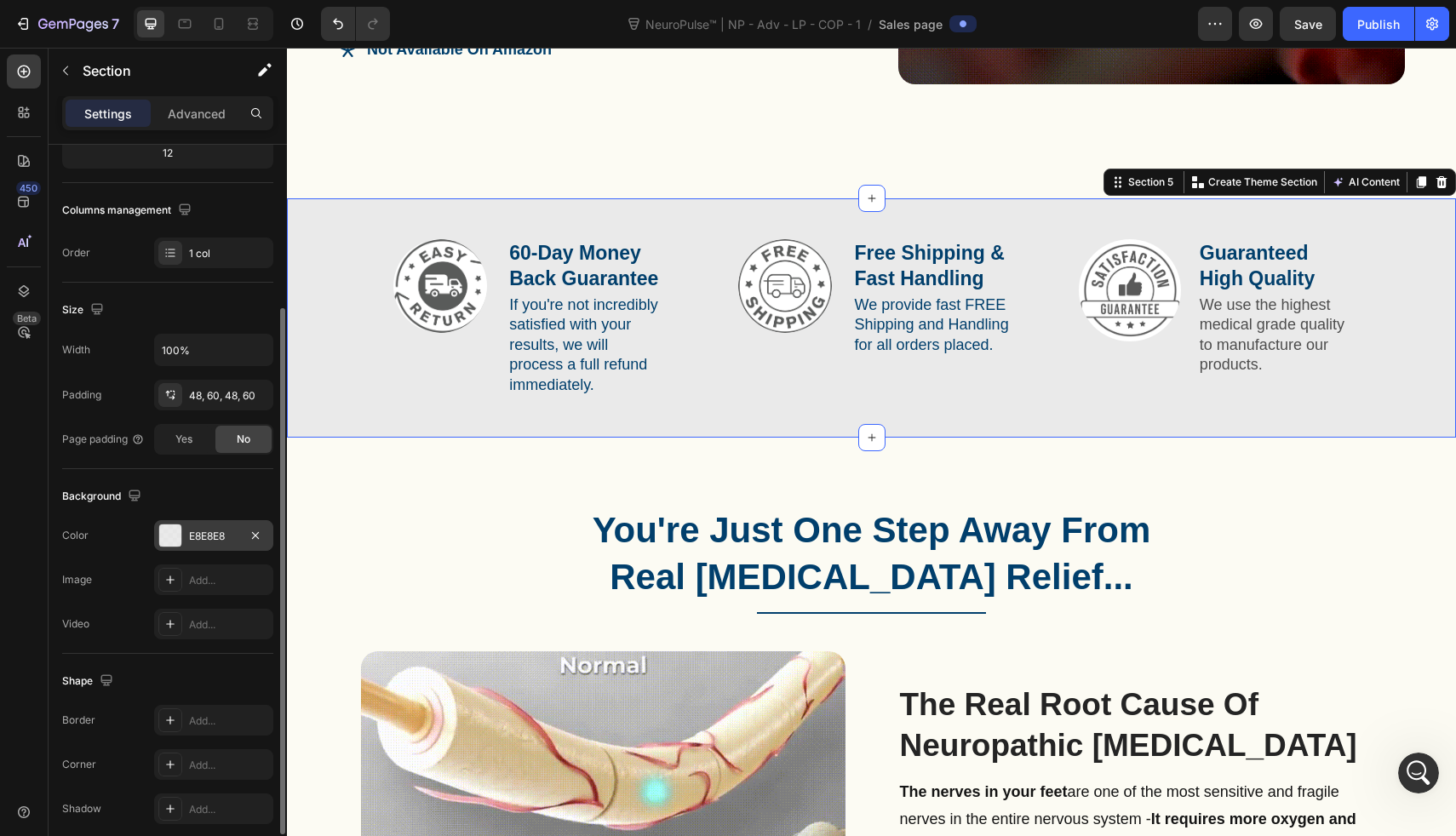
click at [194, 532] on div "E8E8E8" at bounding box center [214, 537] width 50 height 16
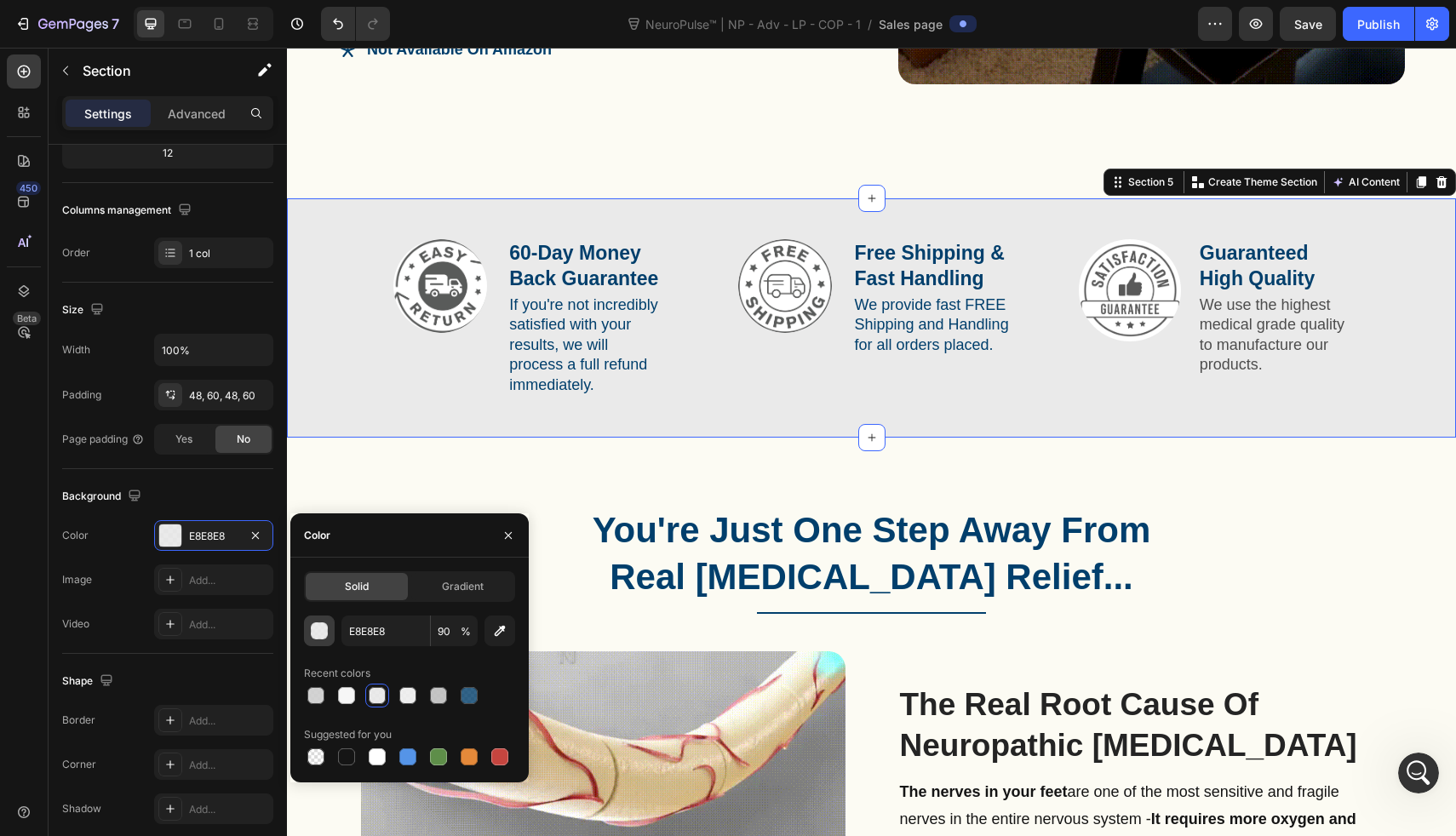
click at [320, 633] on div "button" at bounding box center [319, 631] width 17 height 17
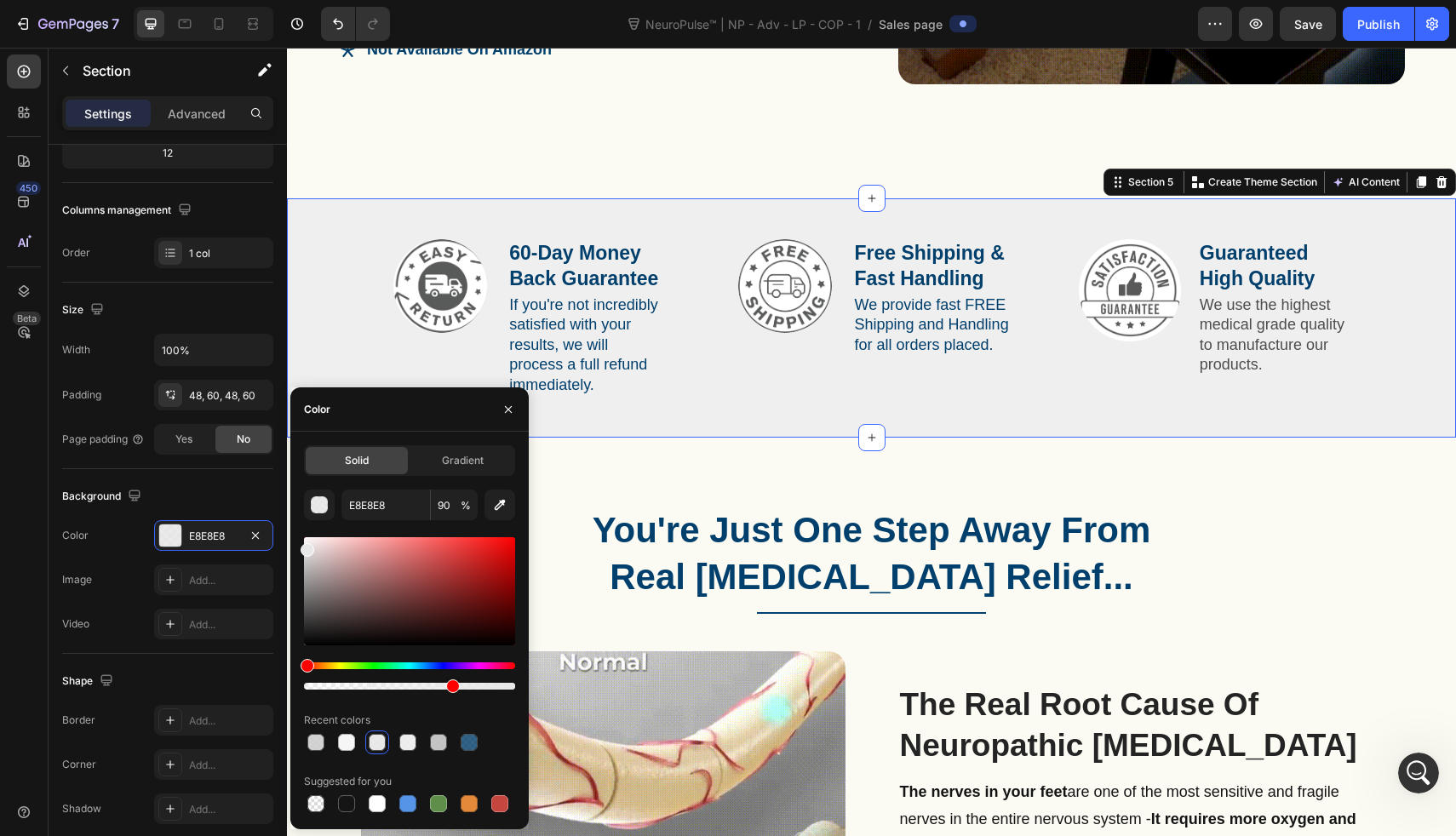
click at [449, 684] on div at bounding box center [409, 686] width 211 height 7
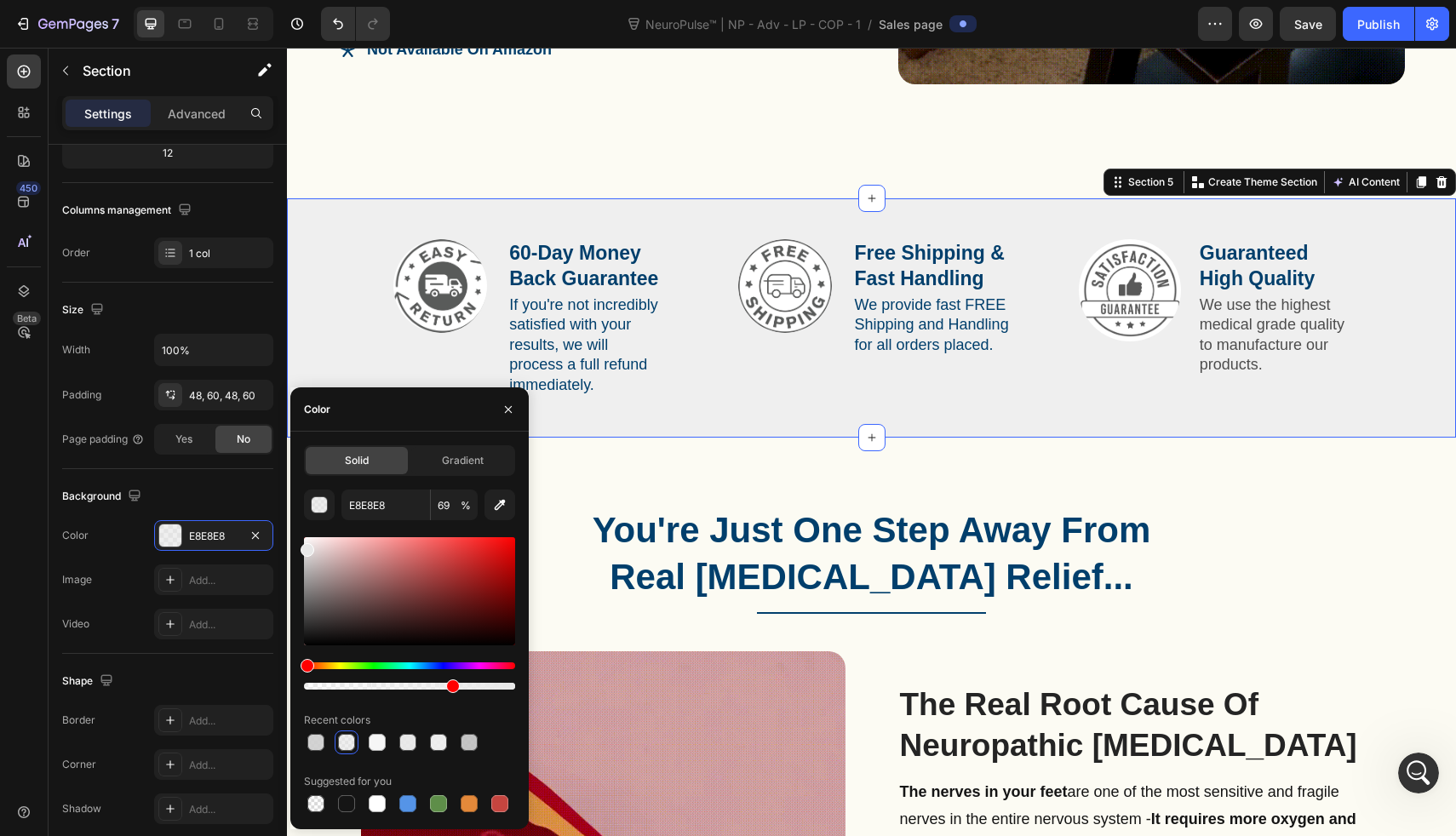
click at [437, 695] on div "E8E8E8 69 % Recent colors Suggested for you" at bounding box center [409, 652] width 211 height 326
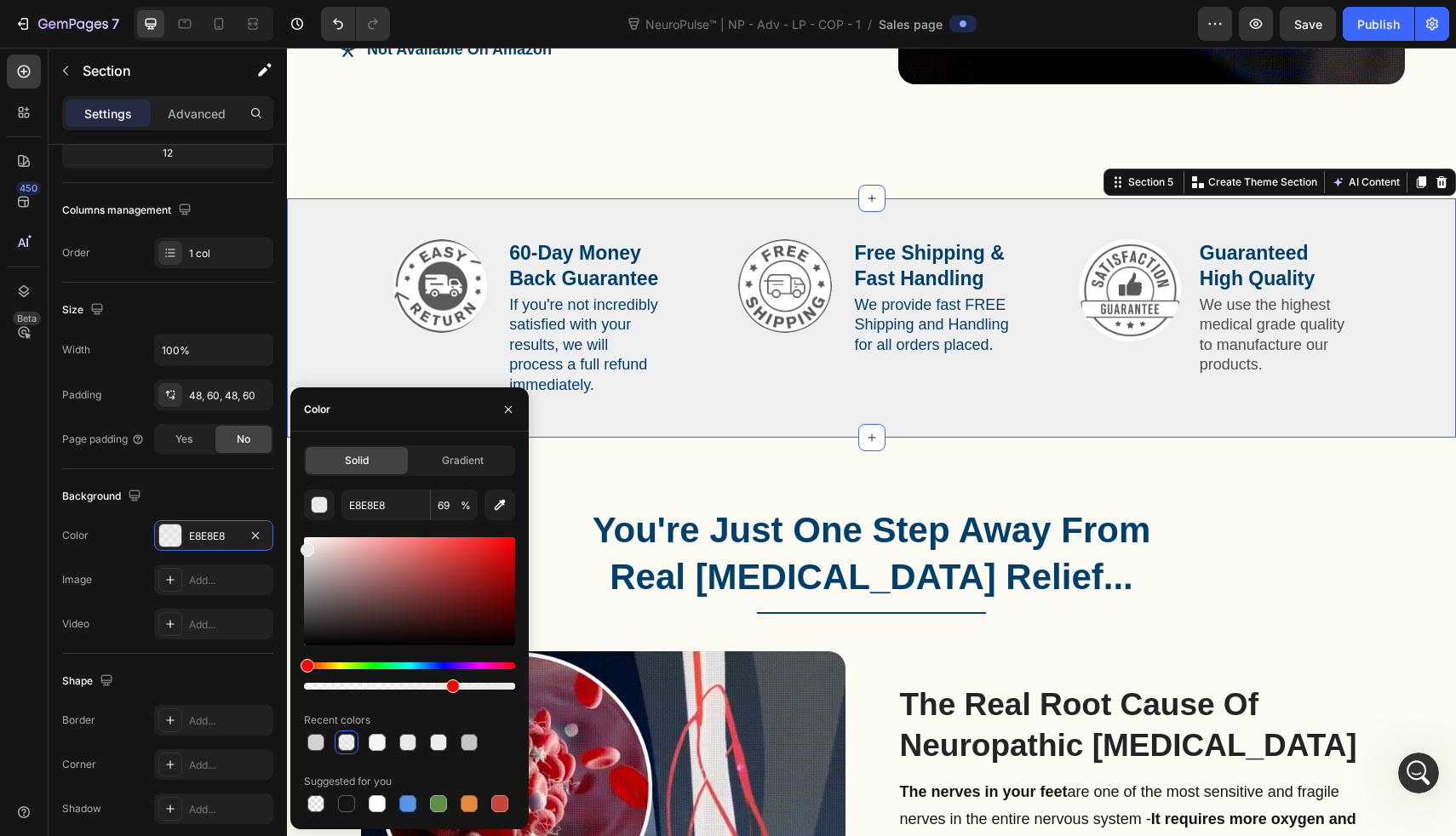
click at [431, 691] on div at bounding box center [409, 613] width 211 height 159
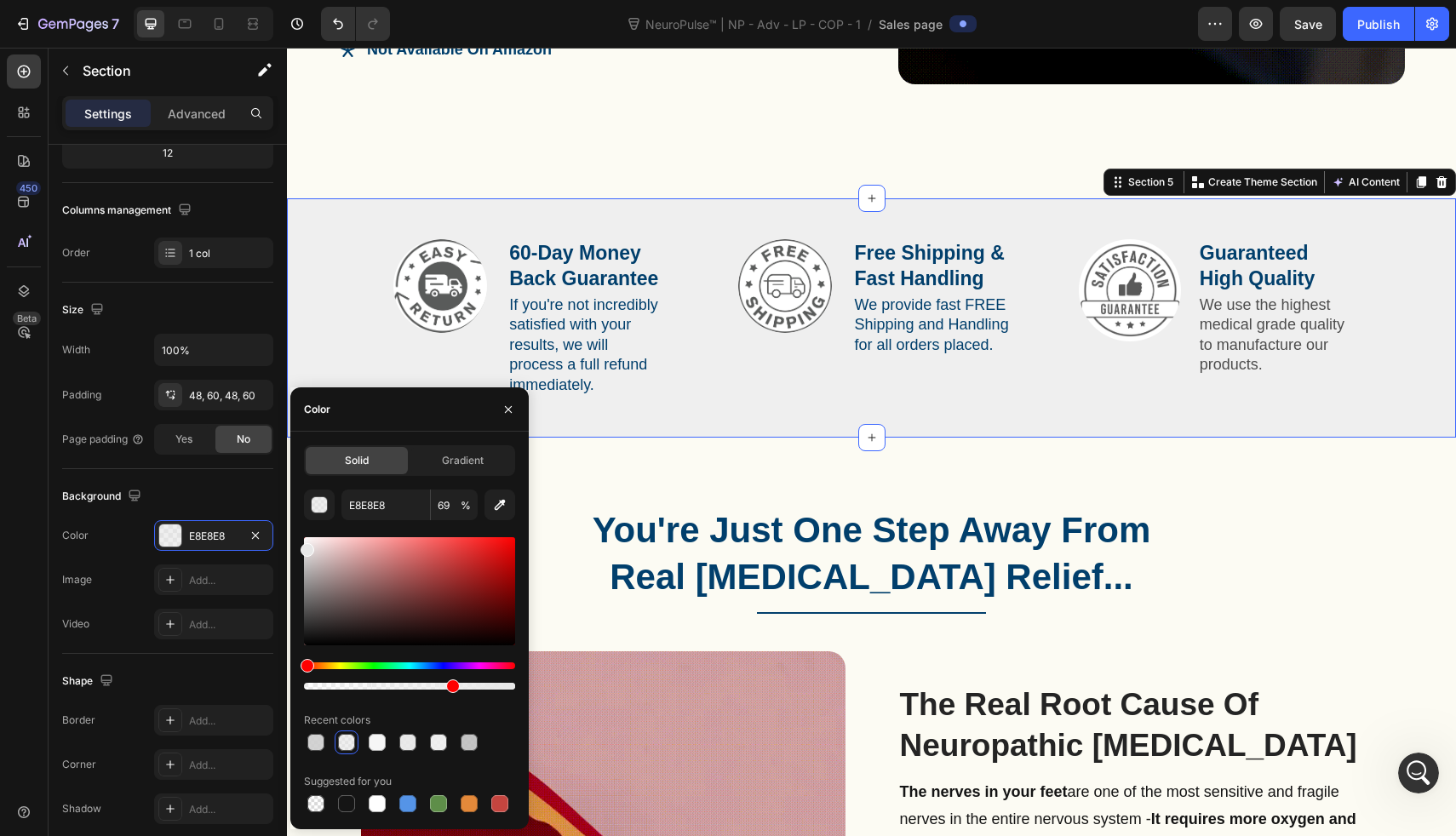
click at [427, 690] on div at bounding box center [409, 613] width 211 height 159
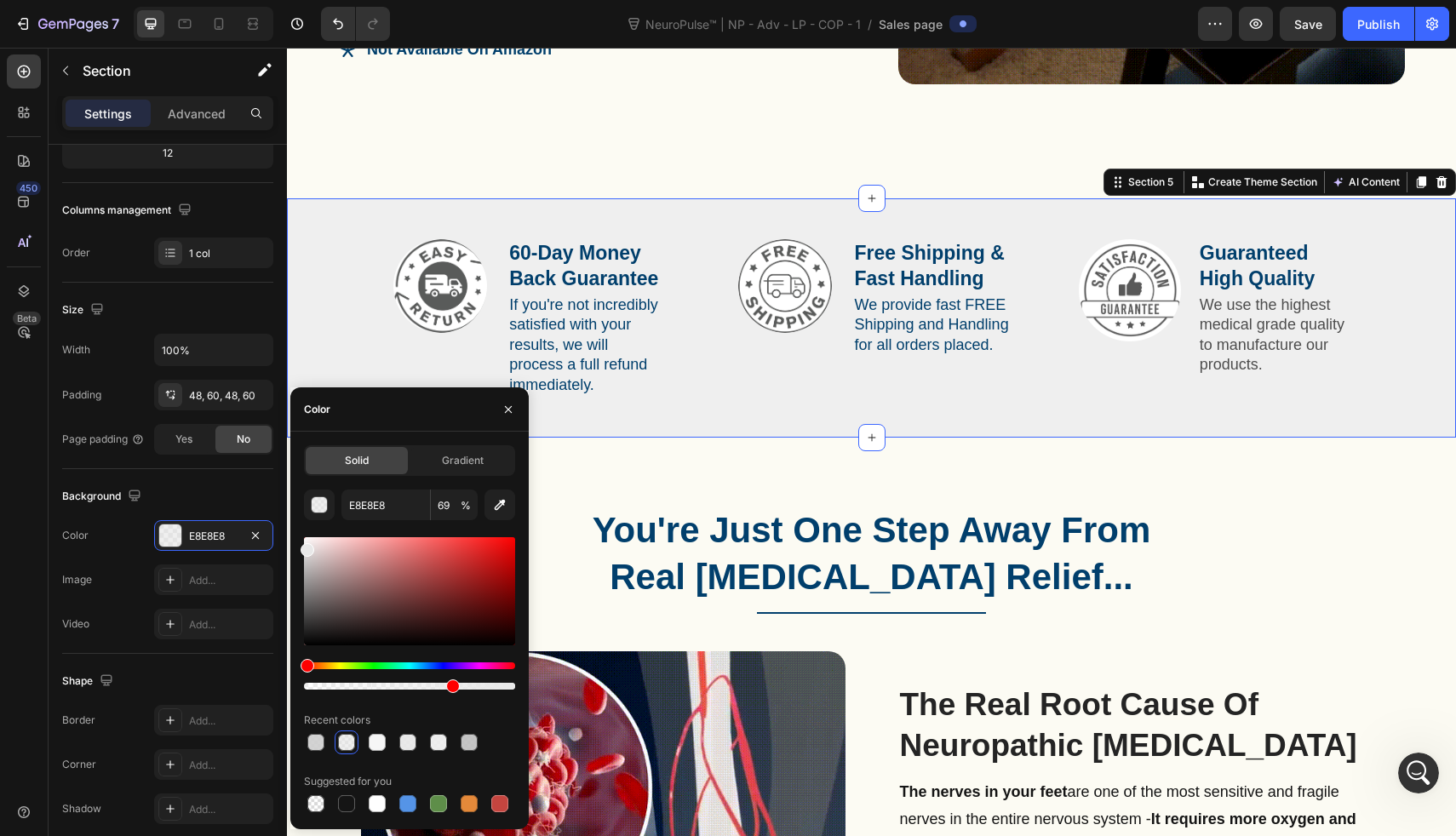
click at [413, 690] on div at bounding box center [409, 613] width 211 height 159
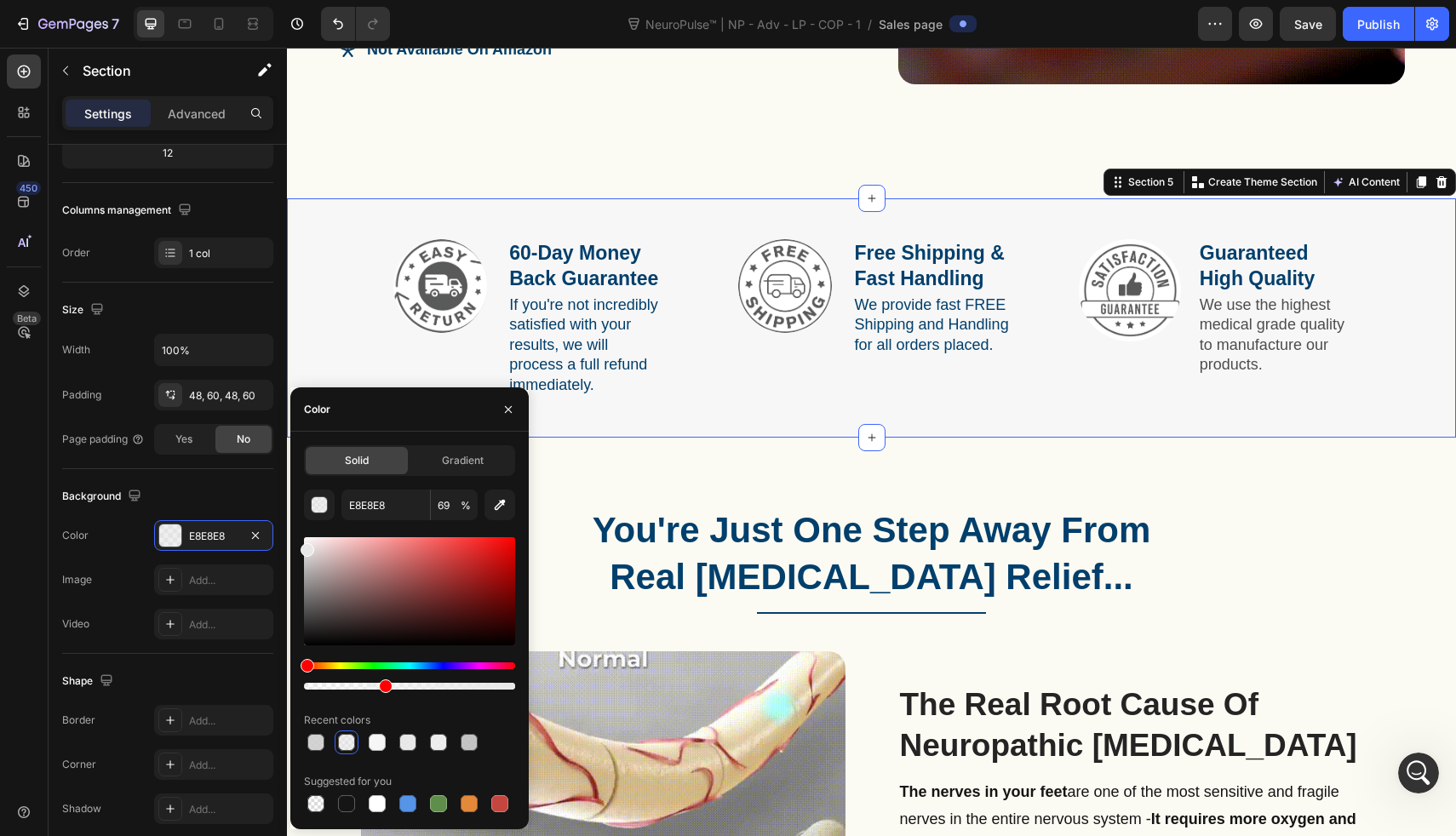
drag, startPoint x: 409, startPoint y: 690, endPoint x: 383, endPoint y: 690, distance: 26.0
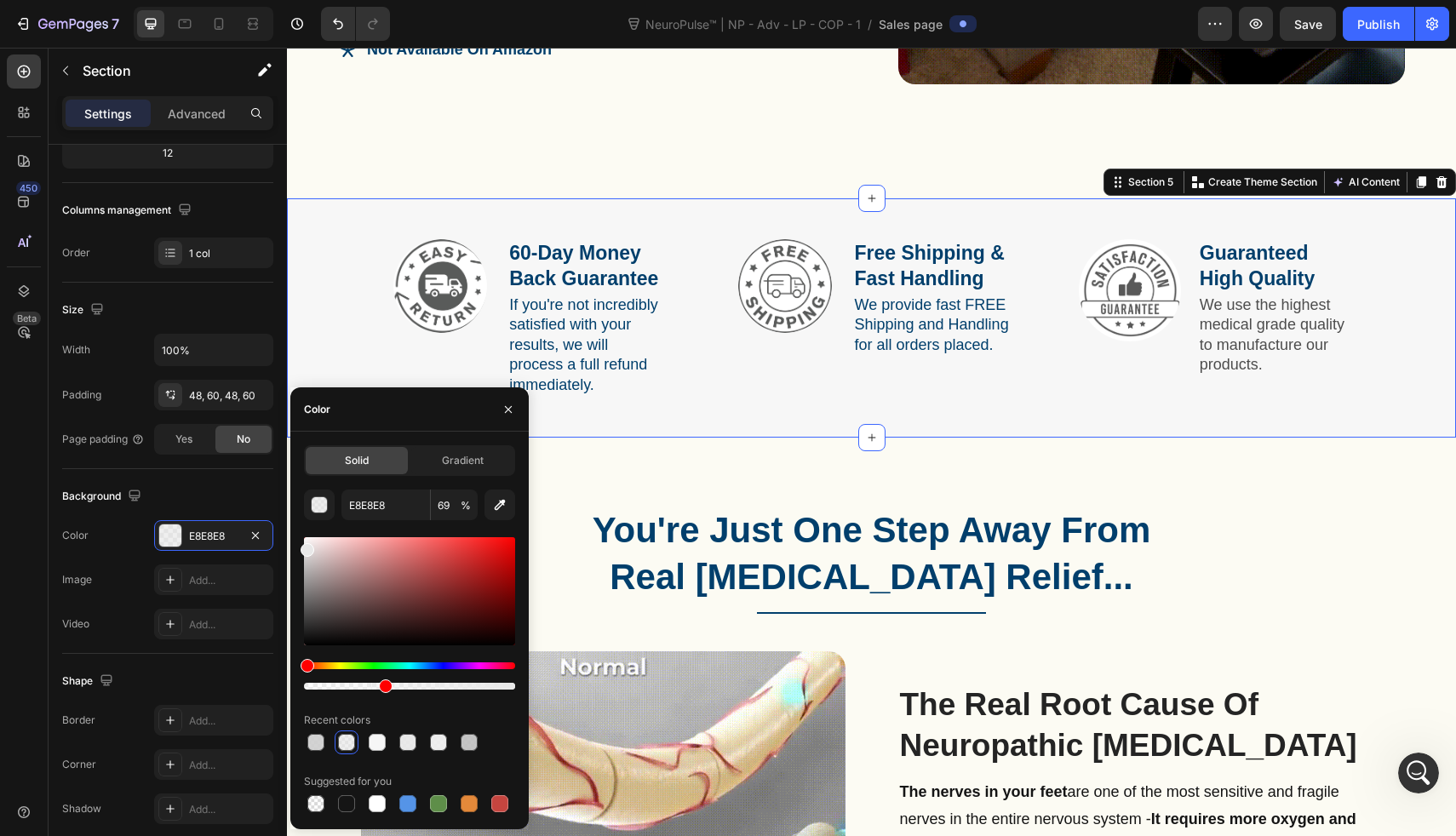
click at [383, 690] on div at bounding box center [409, 686] width 211 height 7
type input "37"
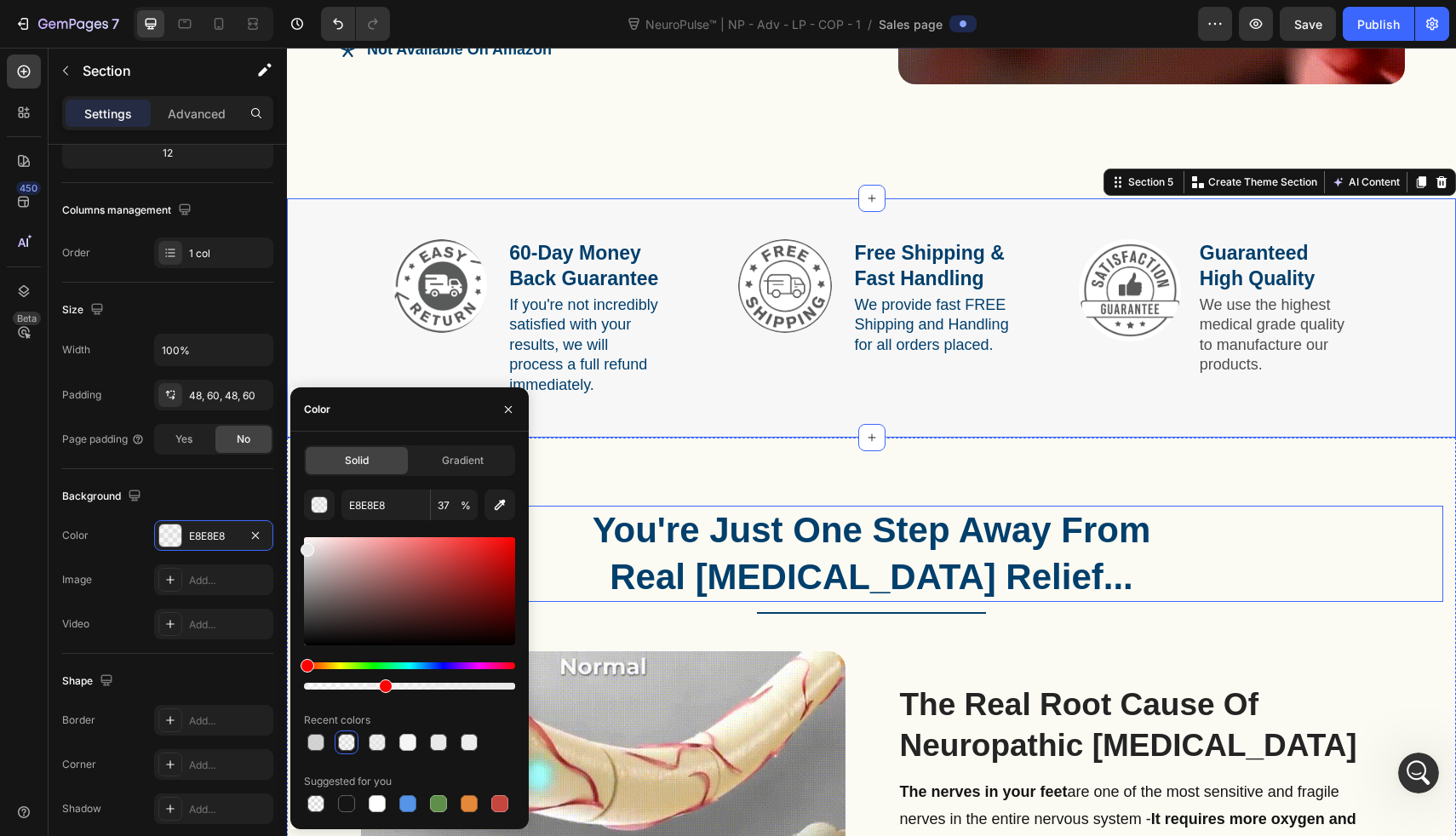
click at [717, 553] on h2 "You're Just One Step Away From Real Neuropathy Relief..." at bounding box center [871, 554] width 1144 height 97
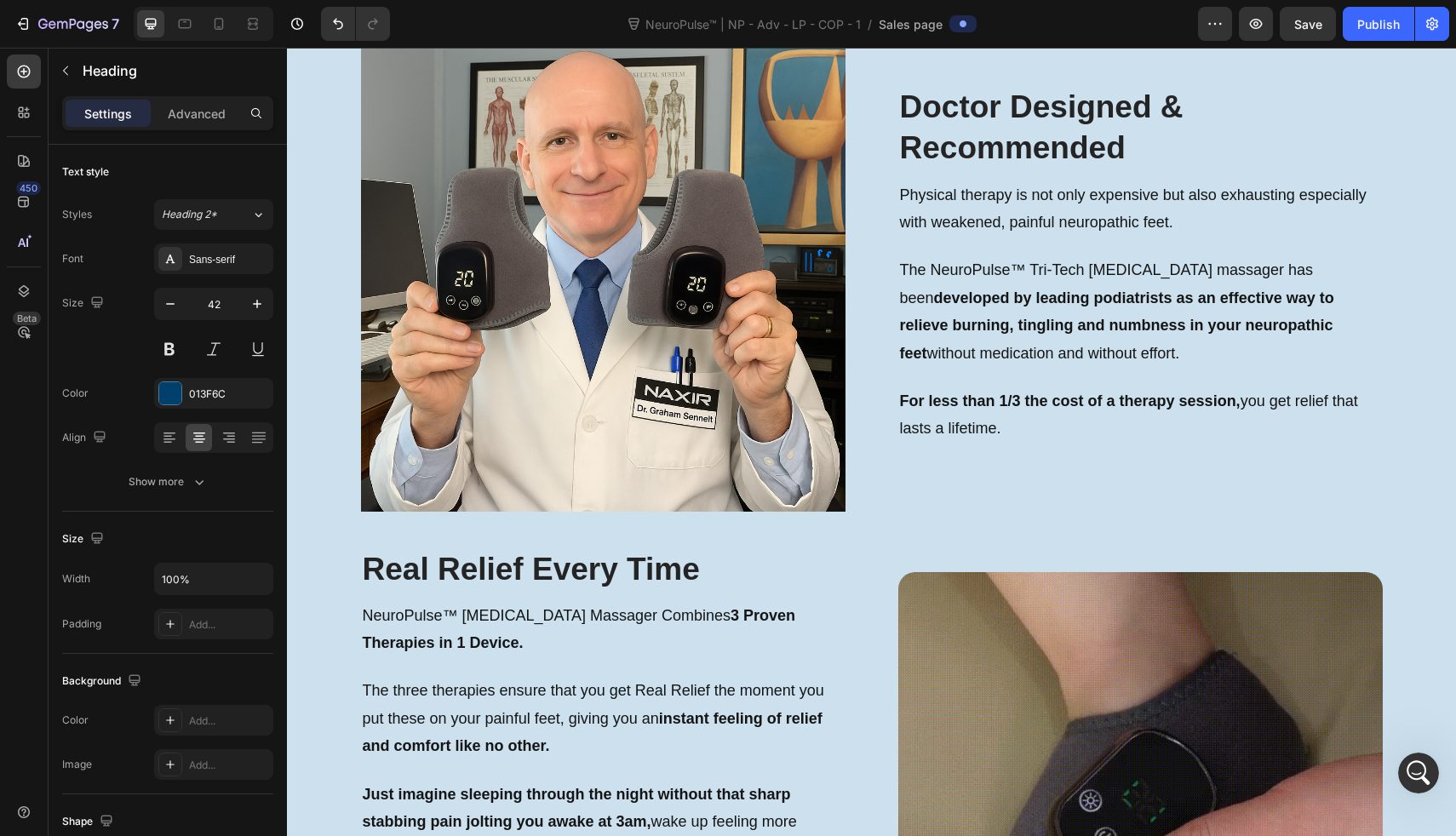
scroll to position [2305, 0]
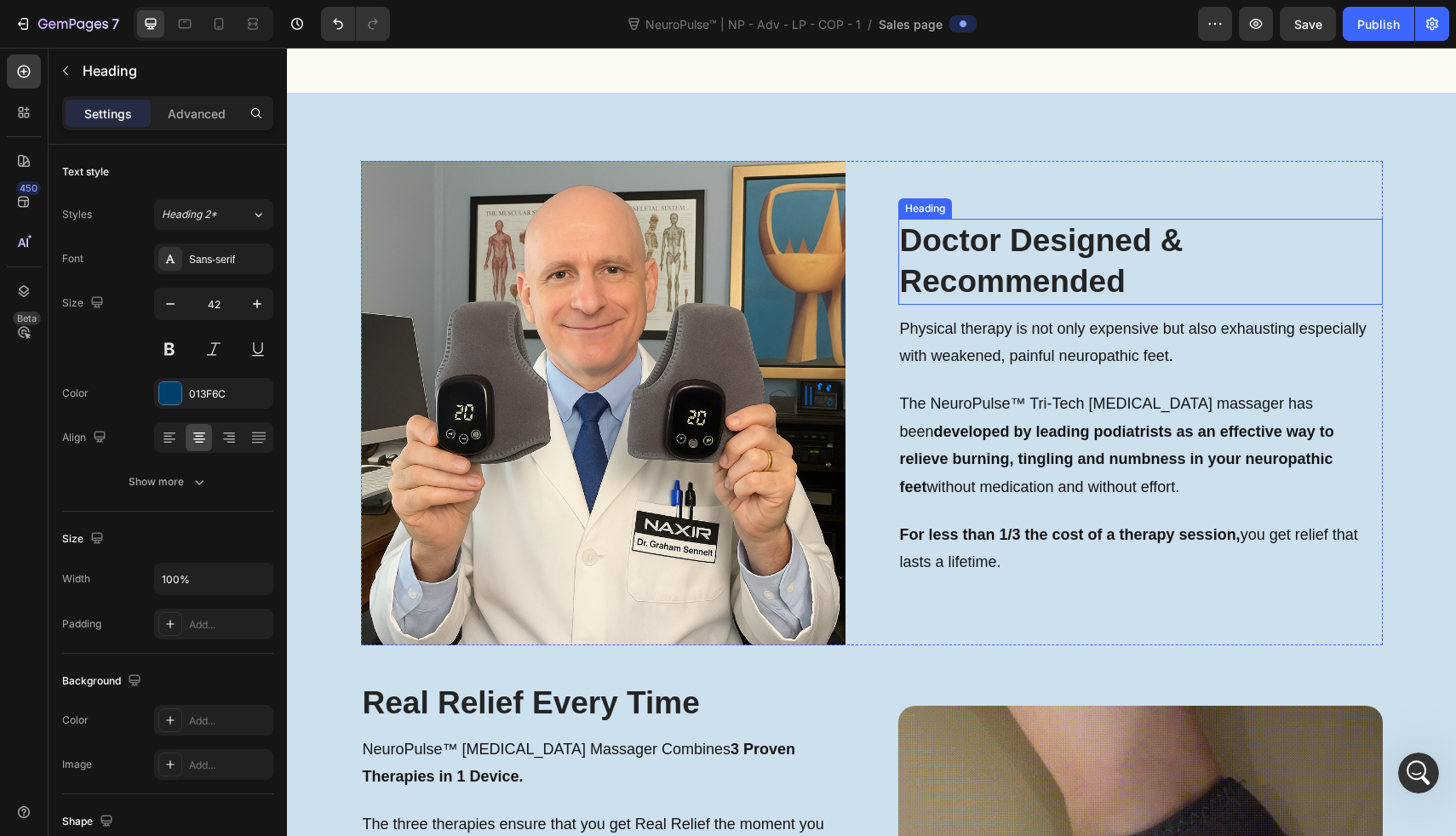
click at [1020, 245] on h2 "Doctor Designed & Recommended" at bounding box center [1141, 261] width 484 height 85
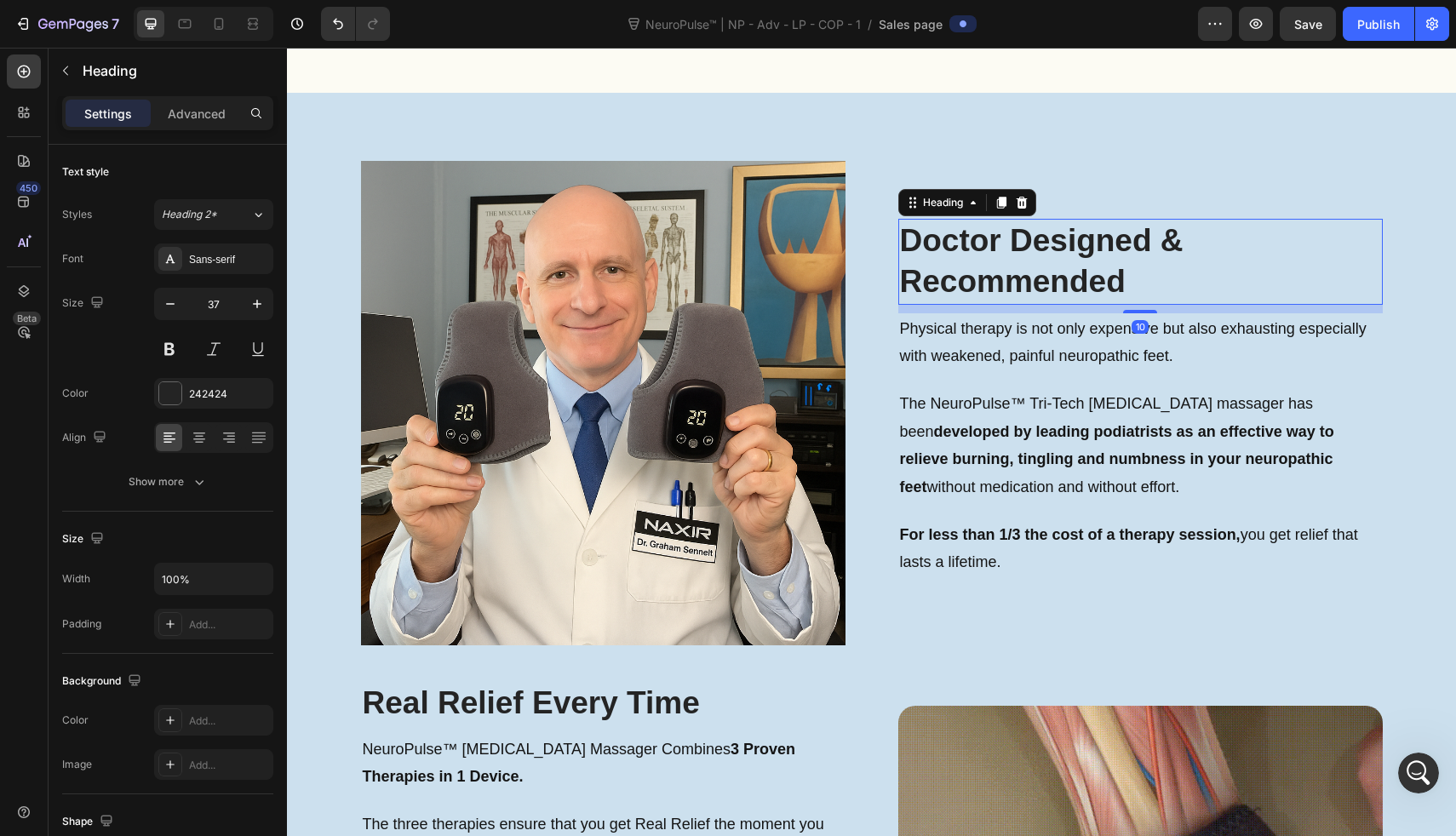
click at [1020, 245] on h2 "Doctor Designed & Recommended" at bounding box center [1141, 261] width 484 height 85
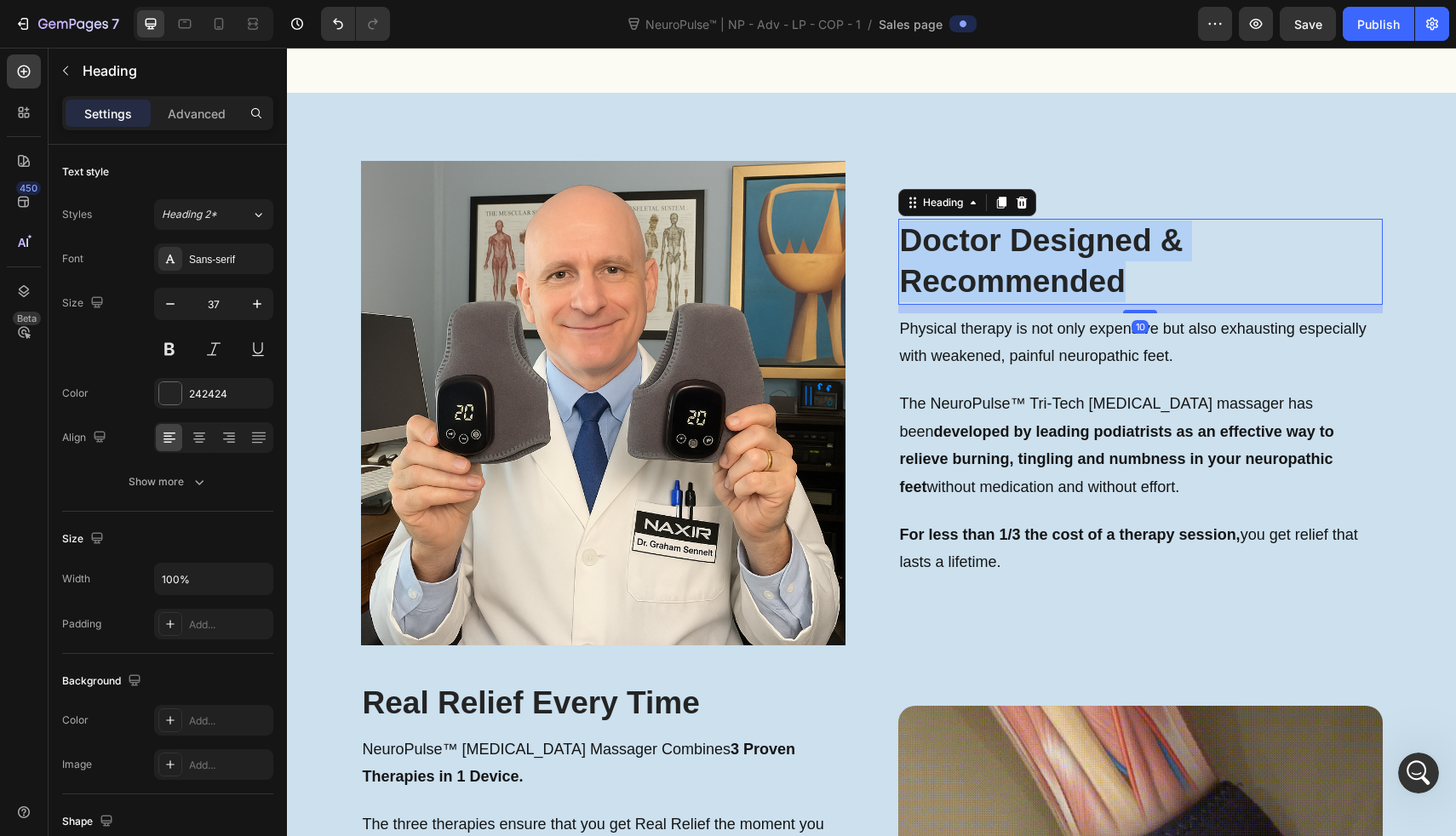
click at [1020, 245] on p "Doctor Designed & Recommended" at bounding box center [1141, 262] width 481 height 82
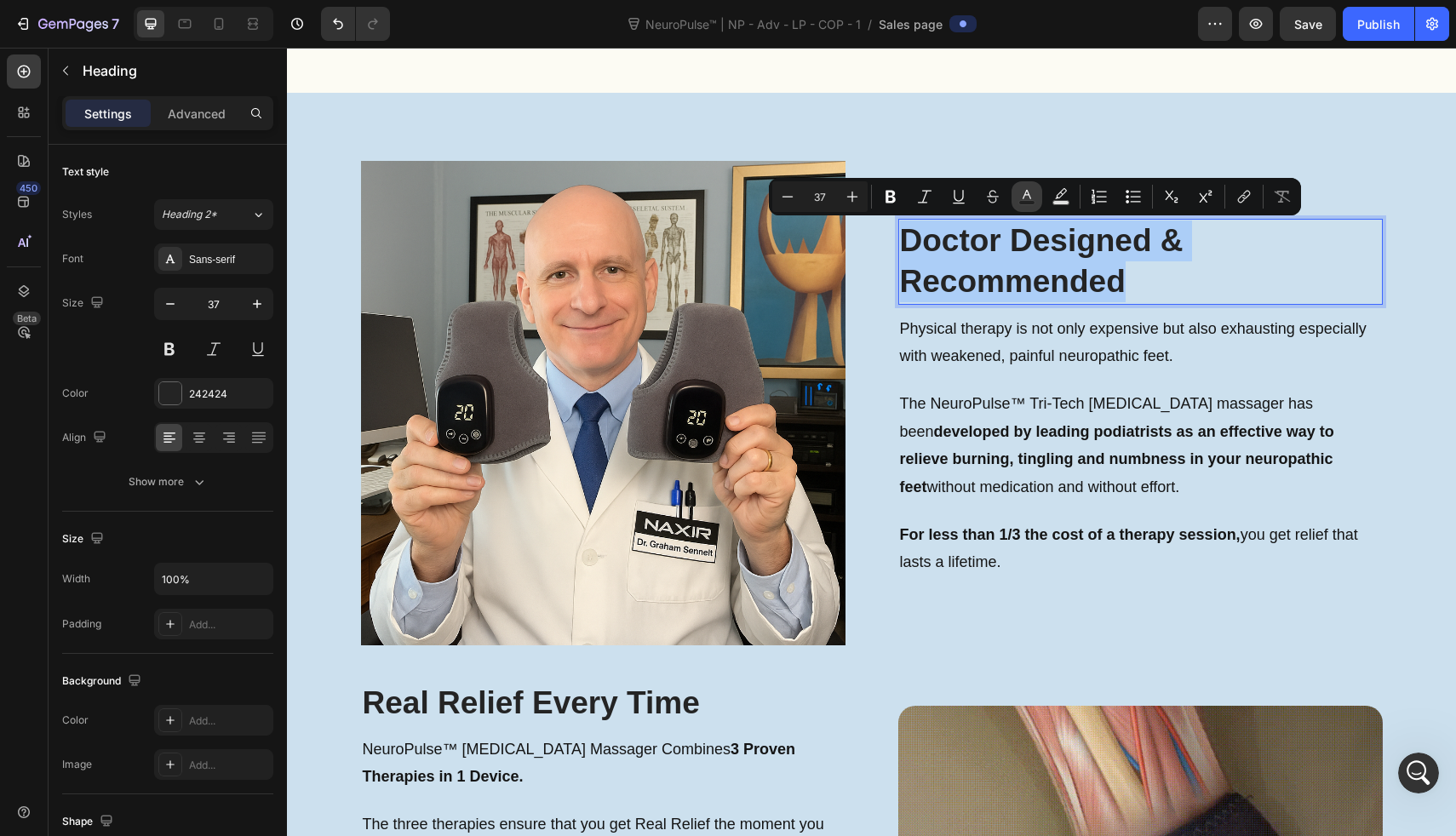
click at [1022, 202] on rect "Editor contextual toolbar" at bounding box center [1027, 203] width 17 height 4
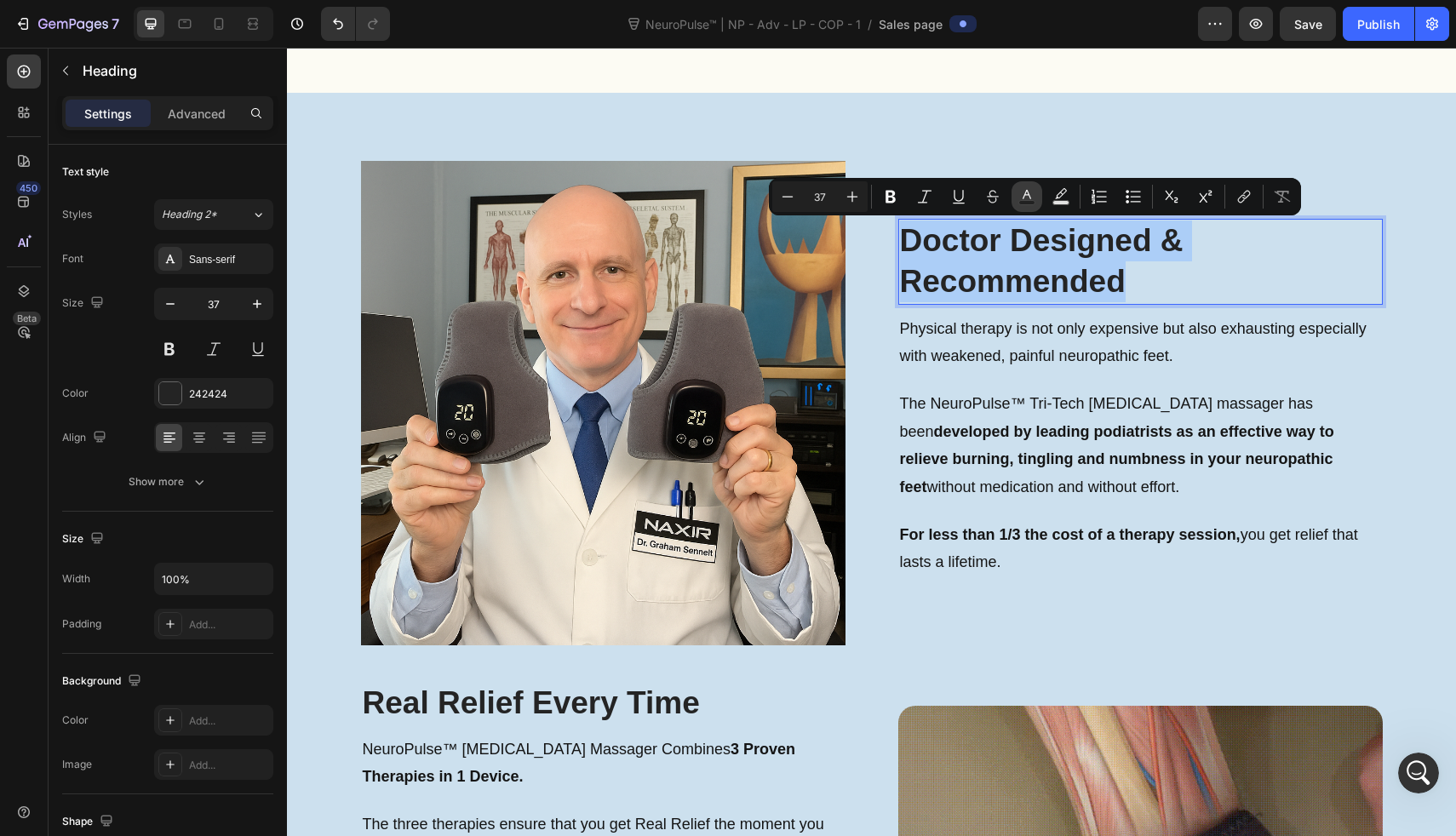
type input "242424"
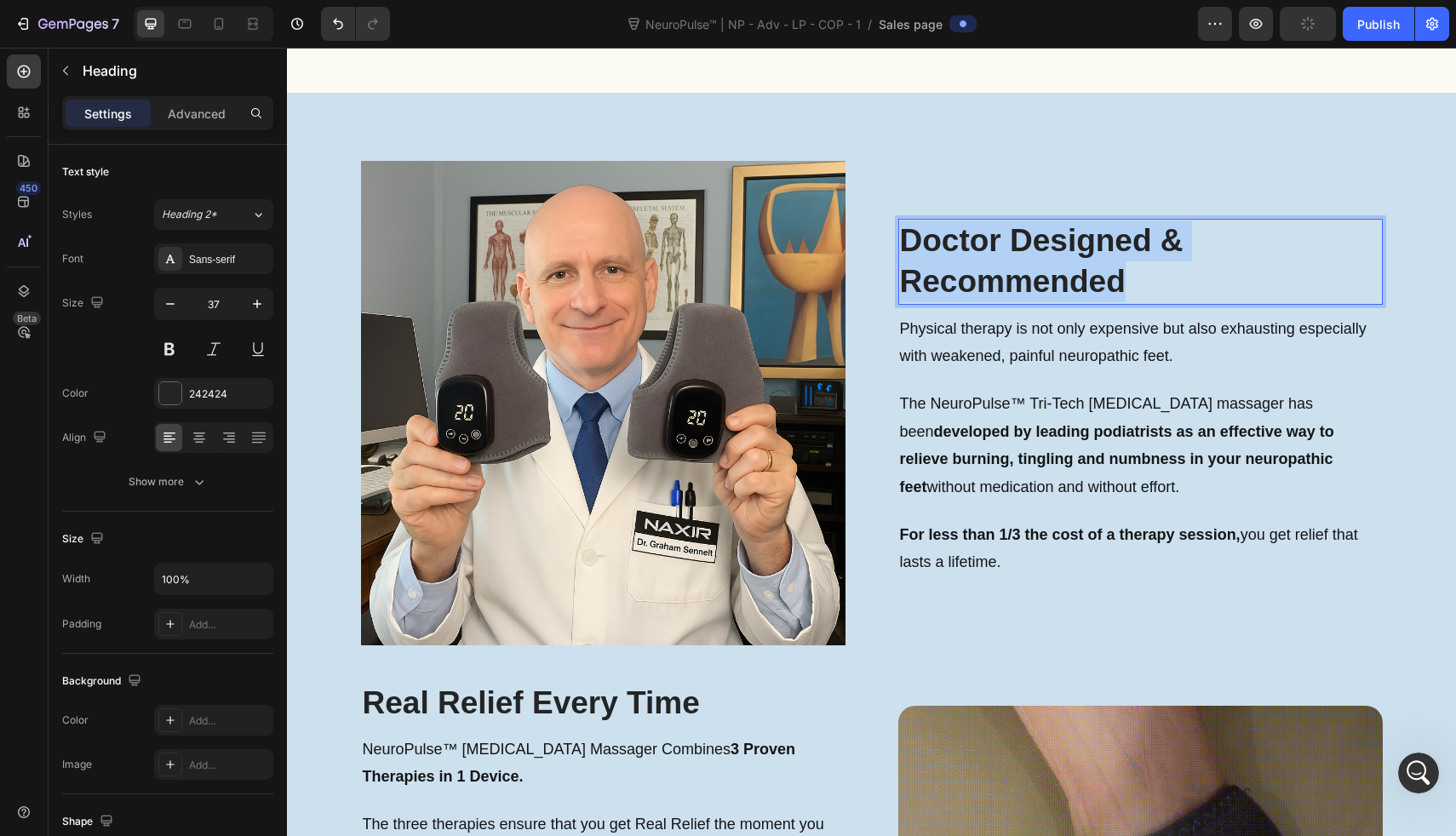
click at [1027, 250] on p "Doctor Designed & Recommended" at bounding box center [1141, 262] width 481 height 82
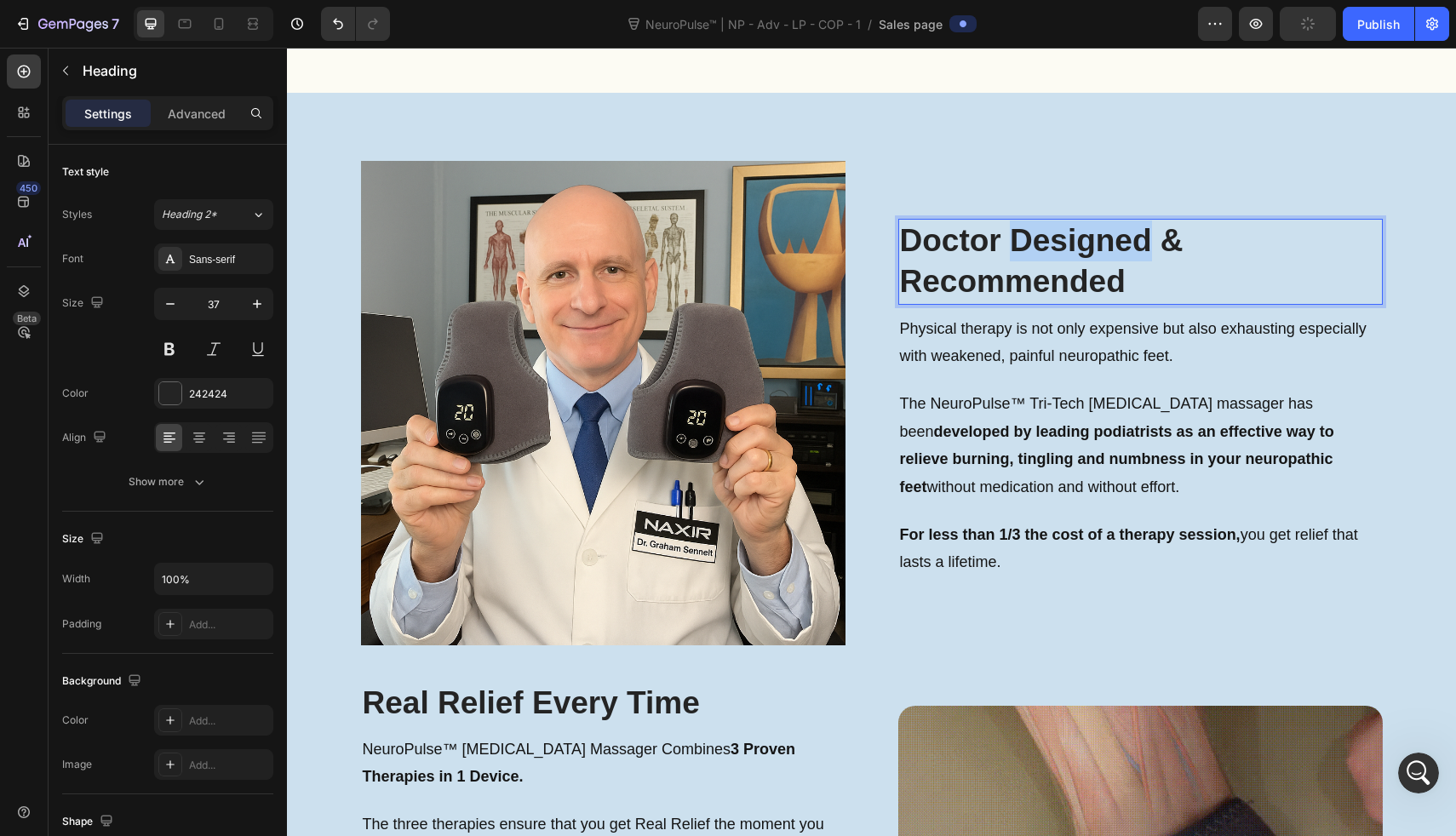
click at [1027, 250] on p "Doctor Designed & Recommended" at bounding box center [1141, 262] width 481 height 82
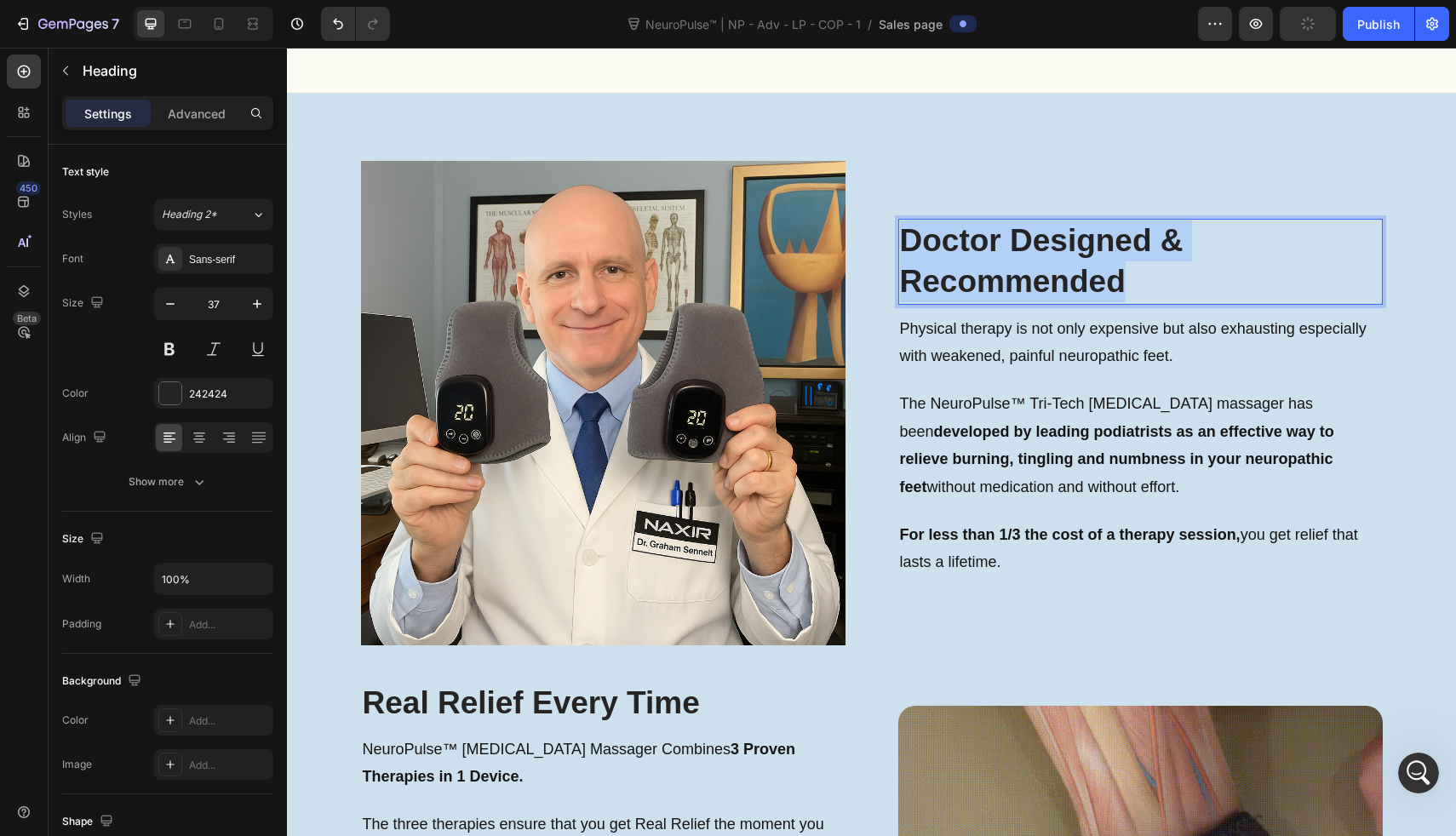
click at [1027, 250] on p "Doctor Designed & Recommended" at bounding box center [1141, 262] width 481 height 82
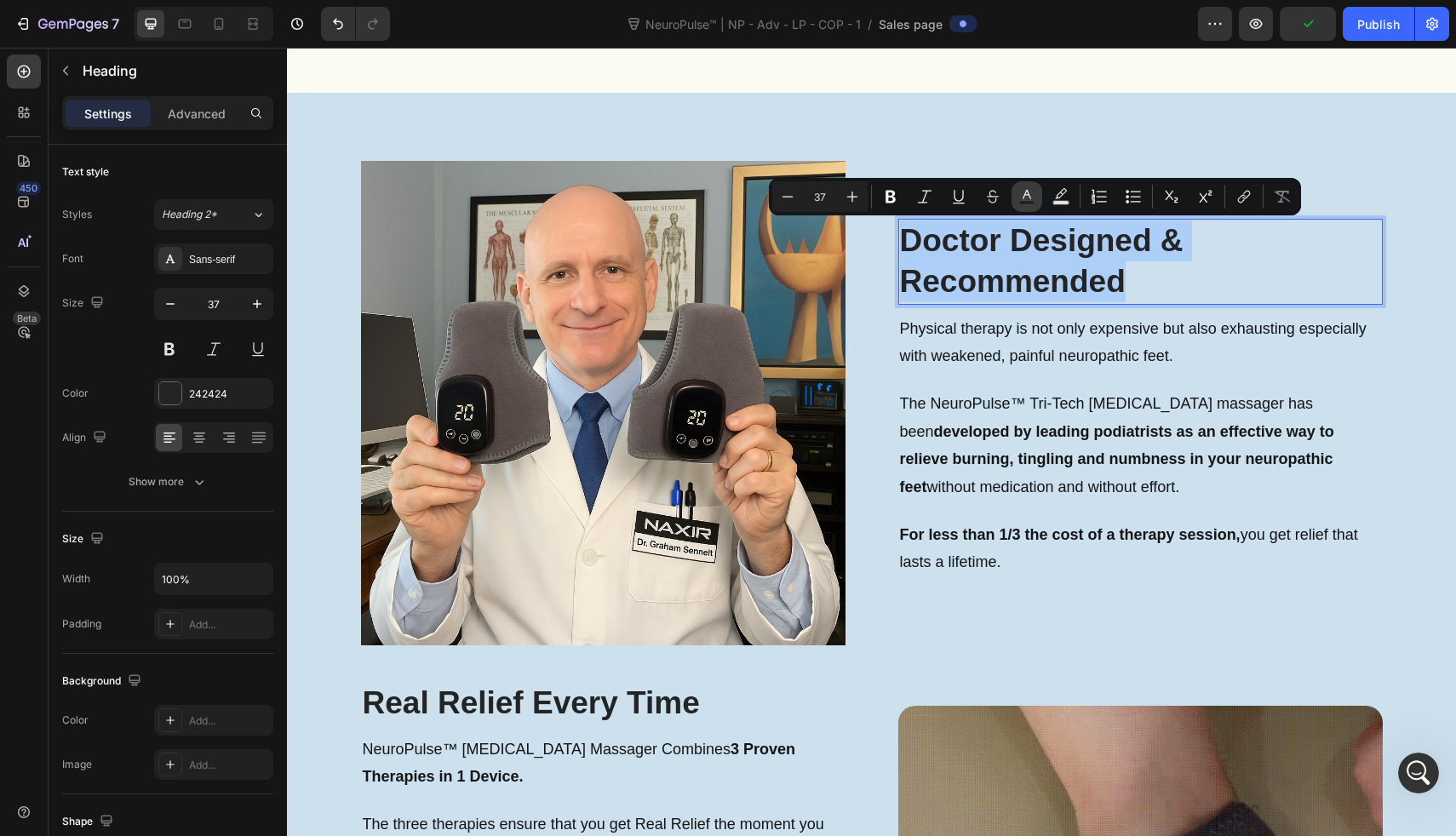
click at [1026, 203] on rect "Editor contextual toolbar" at bounding box center [1027, 203] width 17 height 4
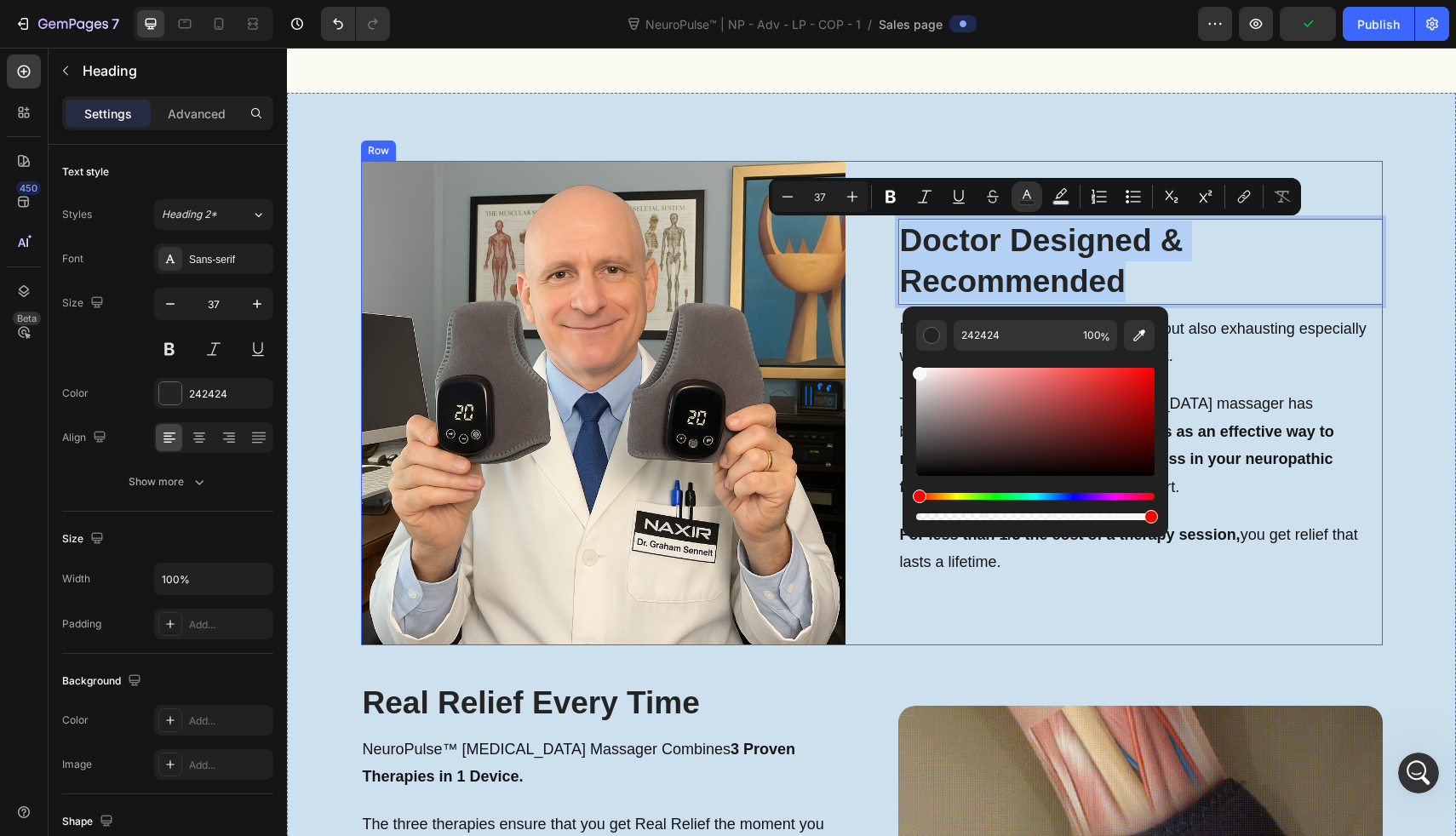
drag, startPoint x: 1271, startPoint y: 453, endPoint x: 884, endPoint y: 351, distance: 400.2
type input "F7F7F7"
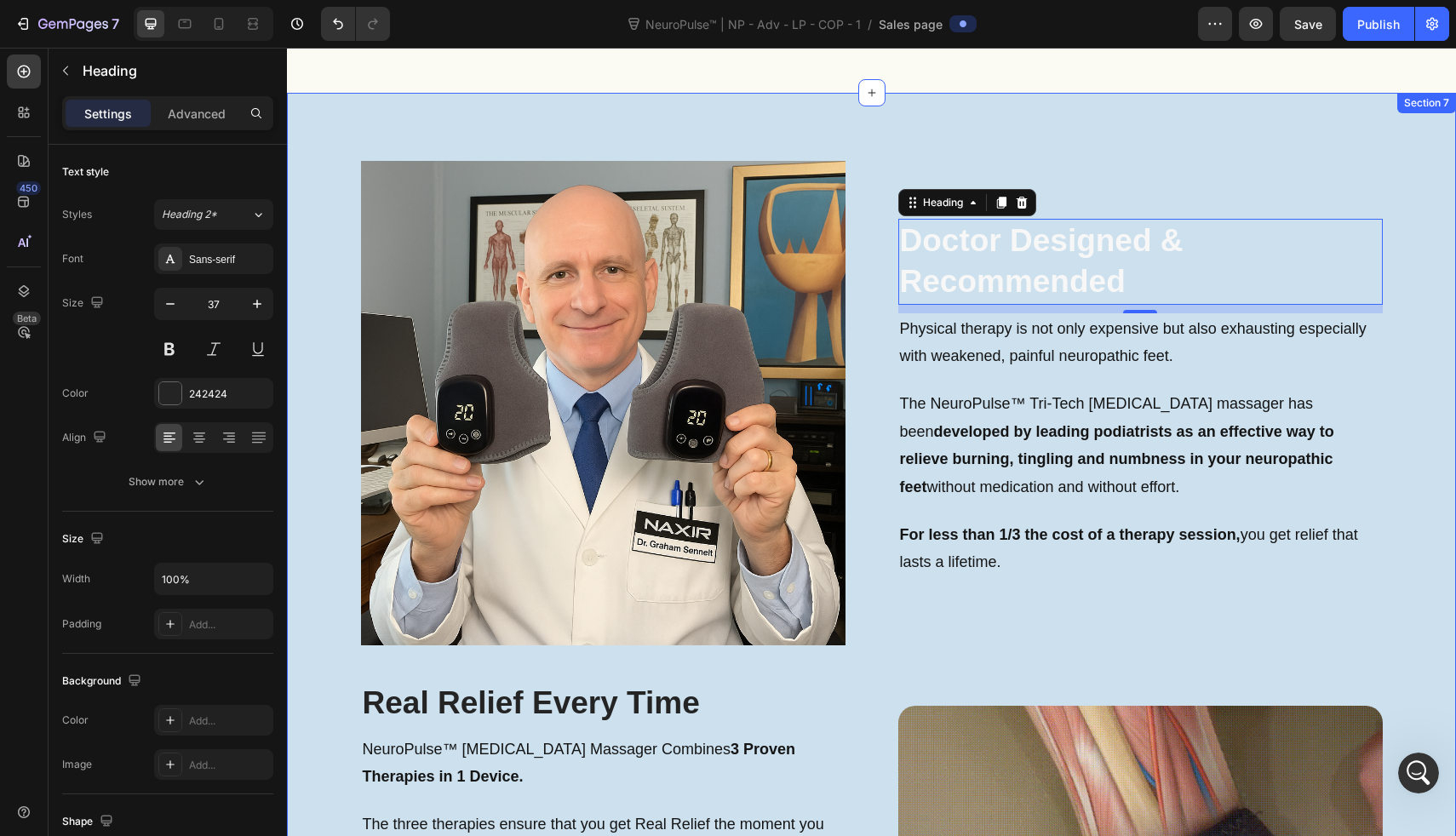
drag, startPoint x: 1230, startPoint y: 414, endPoint x: 823, endPoint y: 658, distance: 474.5
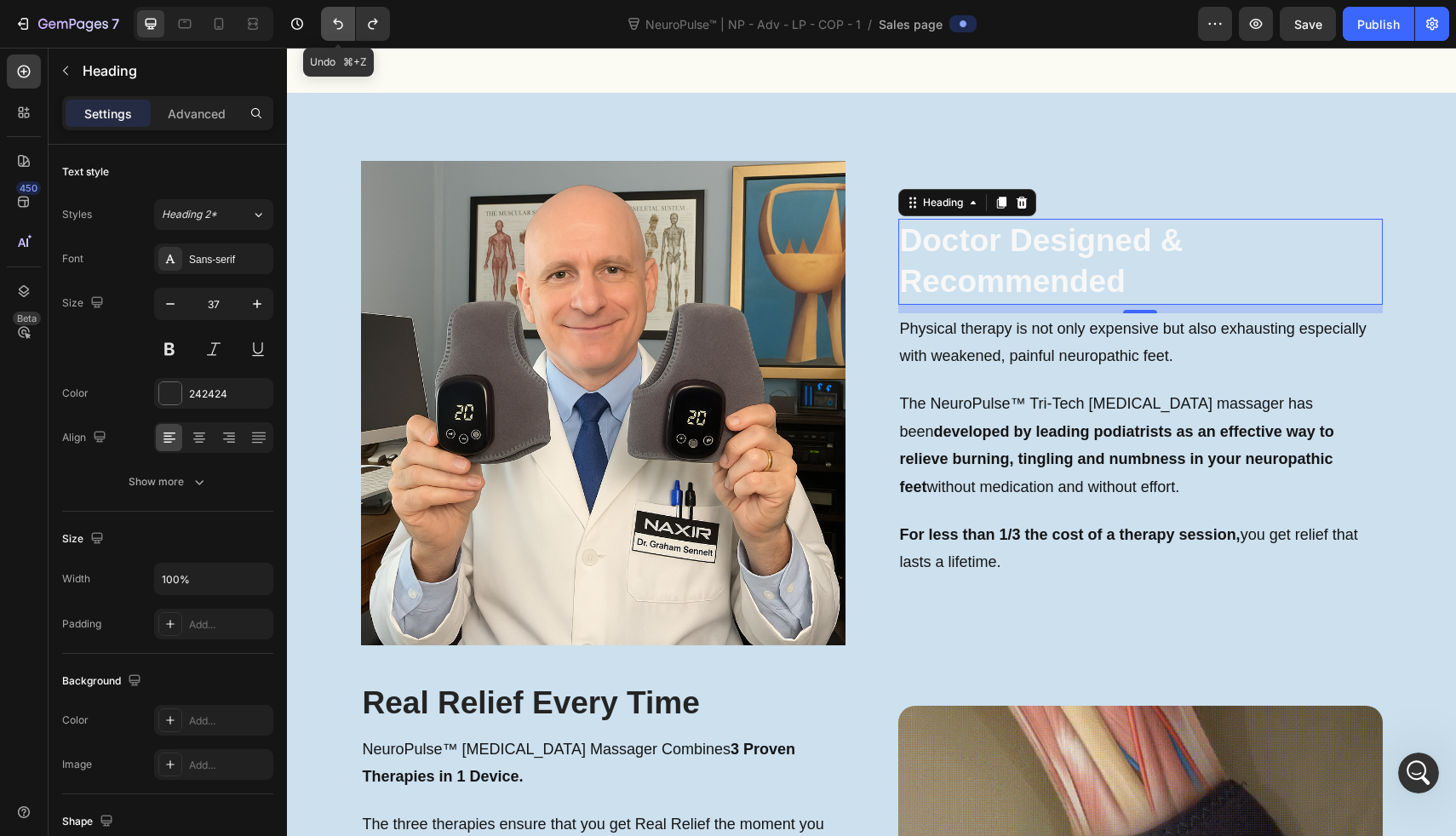
click at [343, 23] on icon "Undo/Redo" at bounding box center [338, 23] width 17 height 17
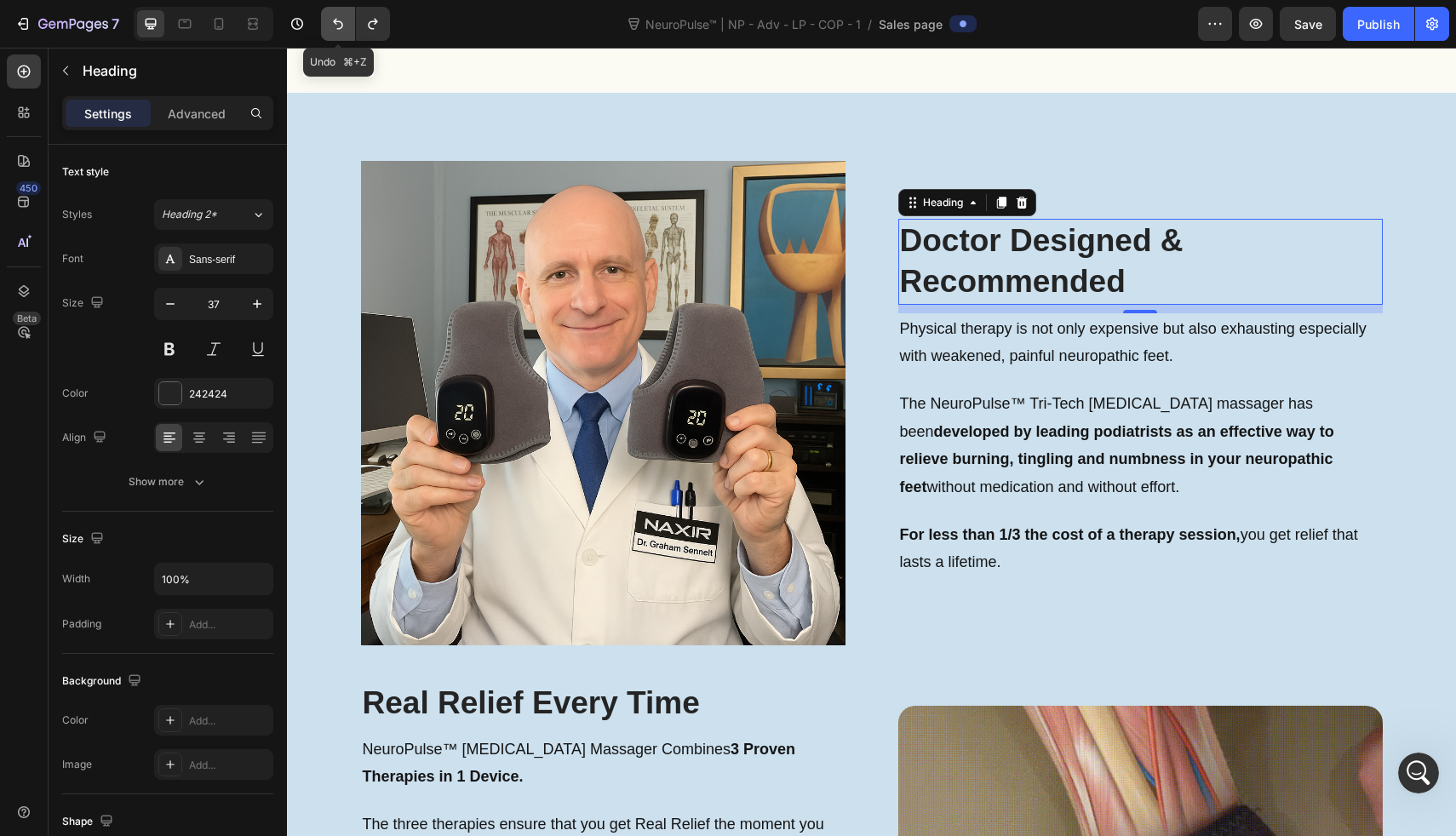
click at [343, 23] on icon "Undo/Redo" at bounding box center [338, 23] width 17 height 17
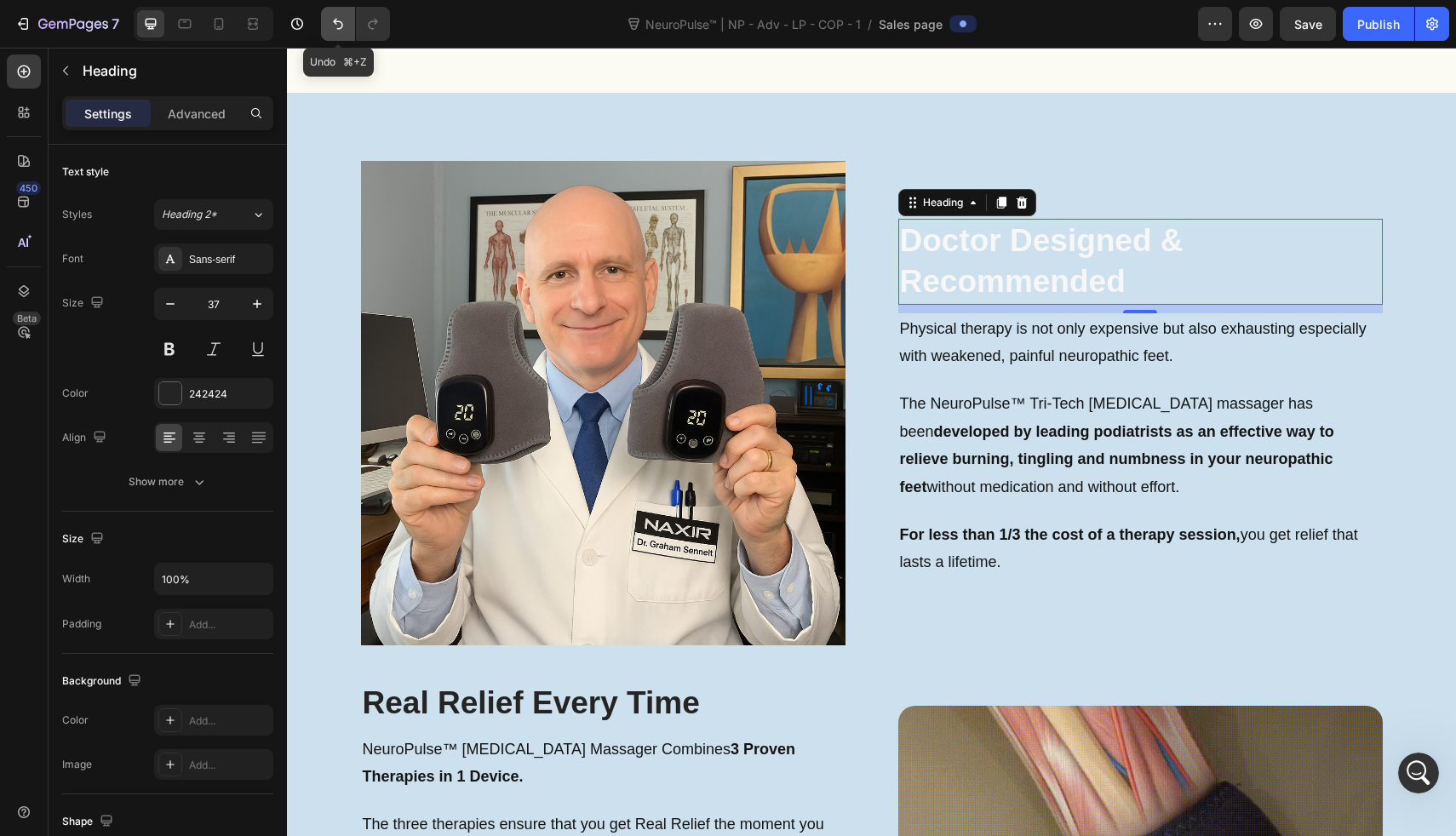
click at [343, 22] on icon "Undo/Redo" at bounding box center [338, 23] width 17 height 17
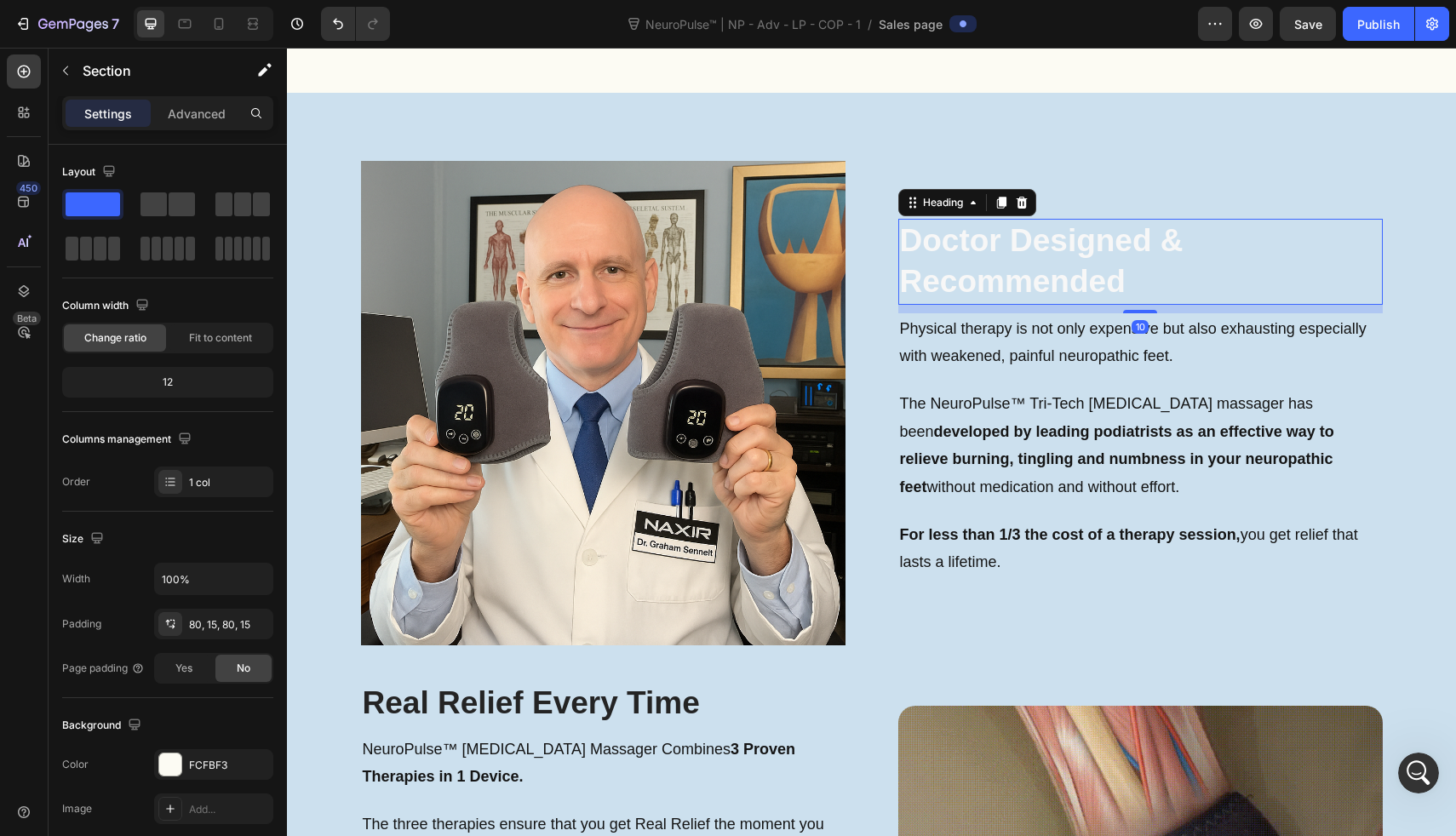
click at [989, 296] on span "Doctor Designed & Recommended" at bounding box center [1042, 261] width 283 height 76
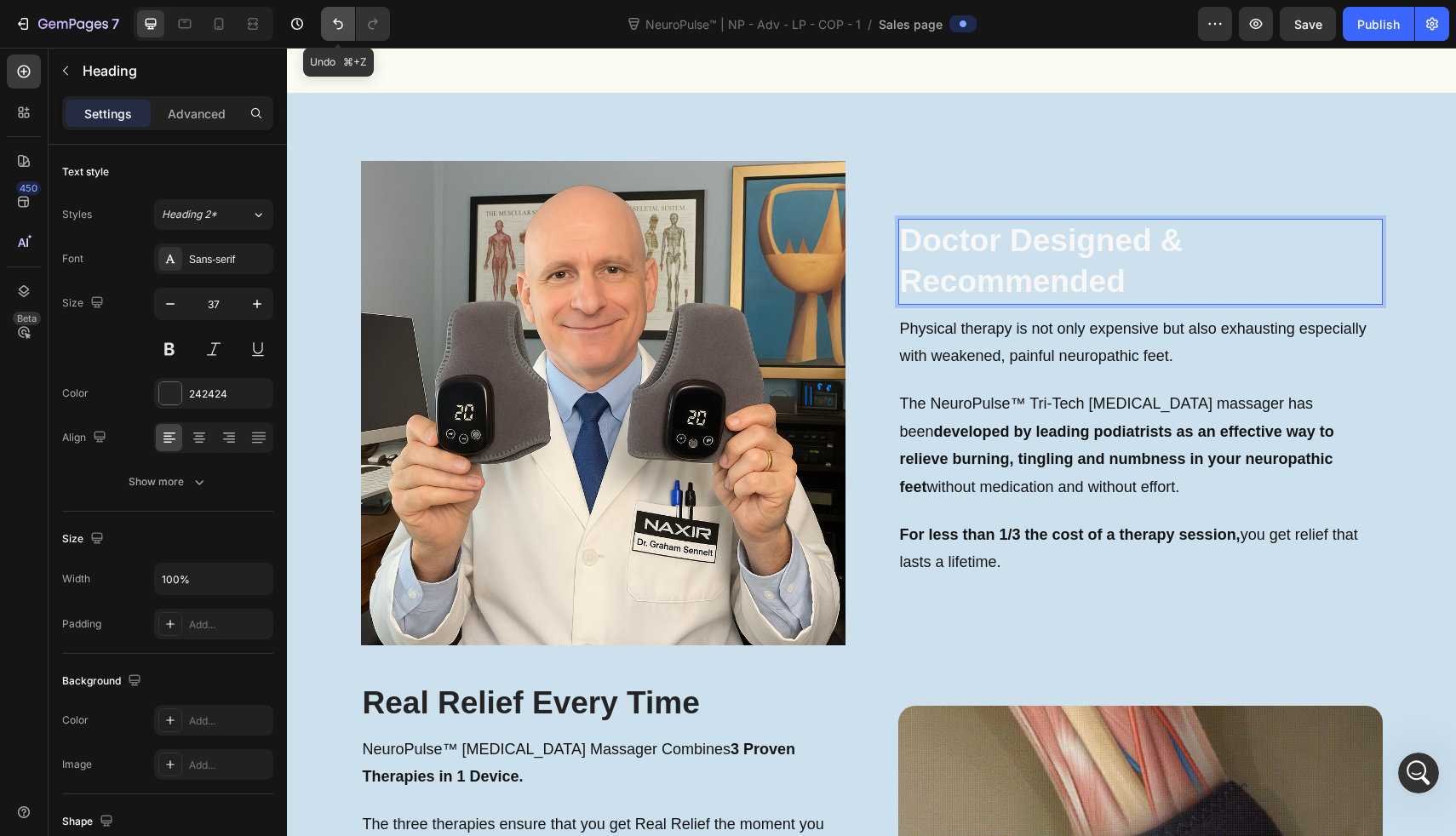
click at [333, 30] on icon "Undo/Redo" at bounding box center [338, 23] width 17 height 17
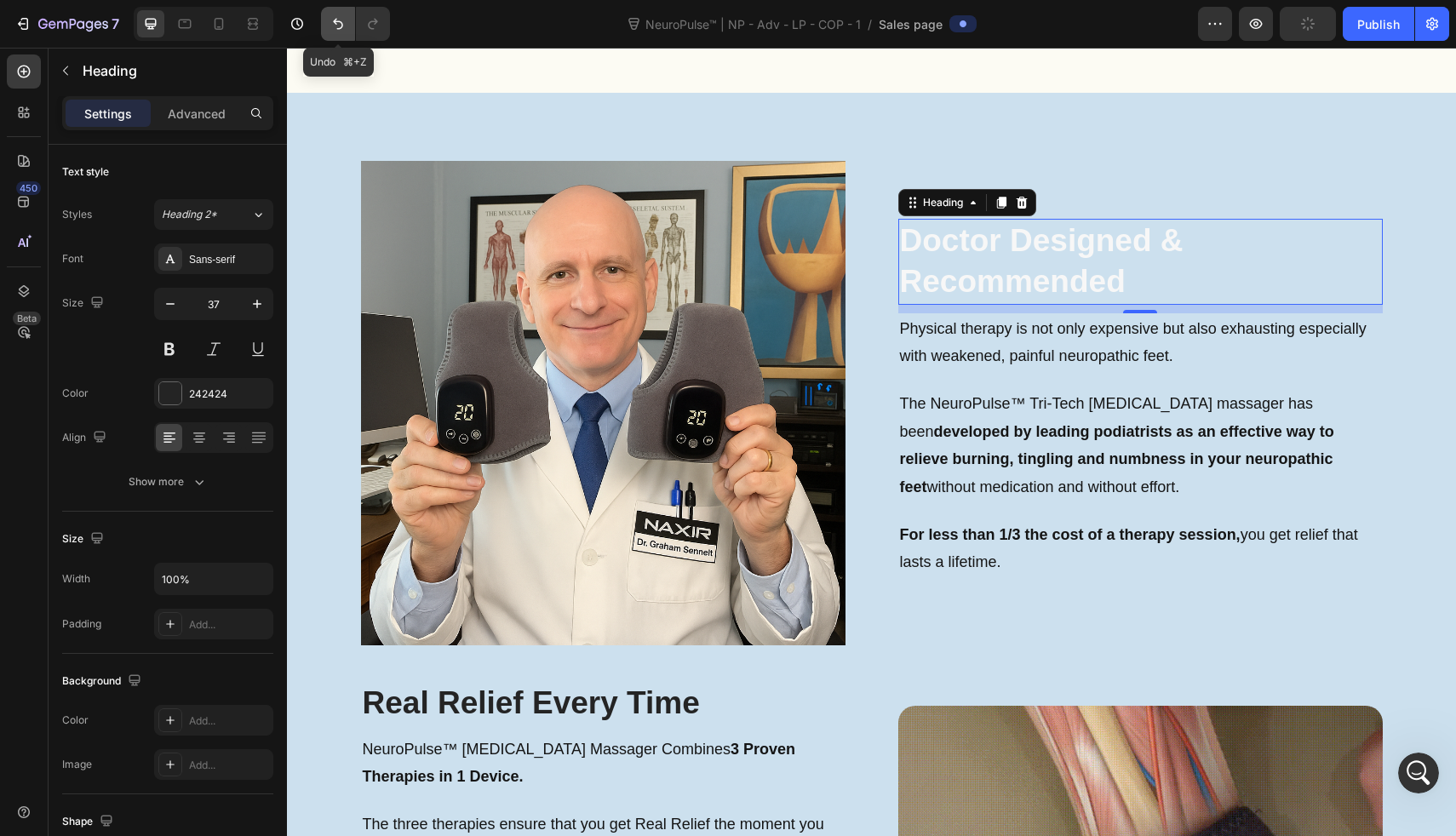
click at [333, 30] on icon "Undo/Redo" at bounding box center [338, 23] width 17 height 17
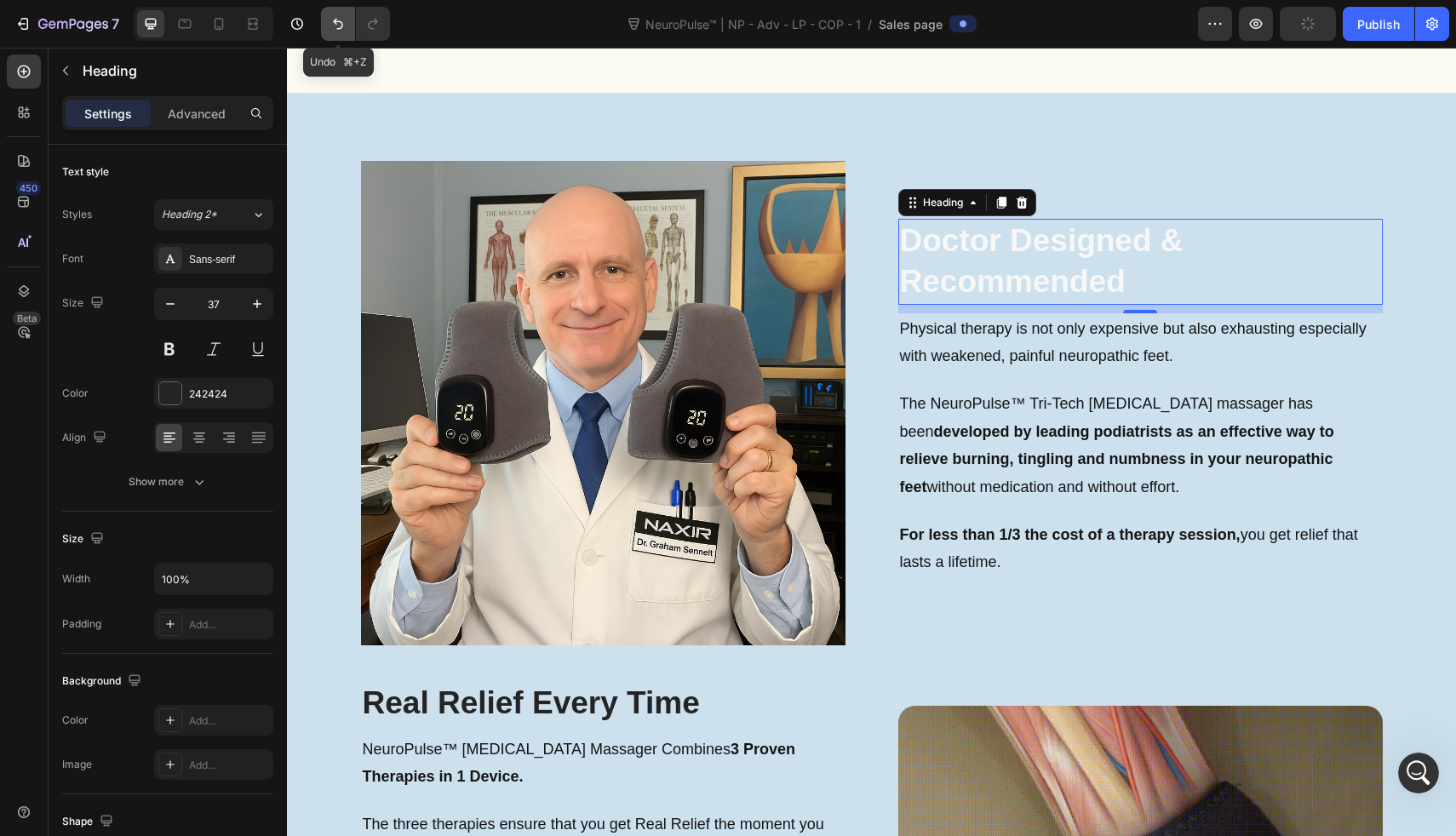
click at [333, 30] on icon "Undo/Redo" at bounding box center [338, 23] width 17 height 17
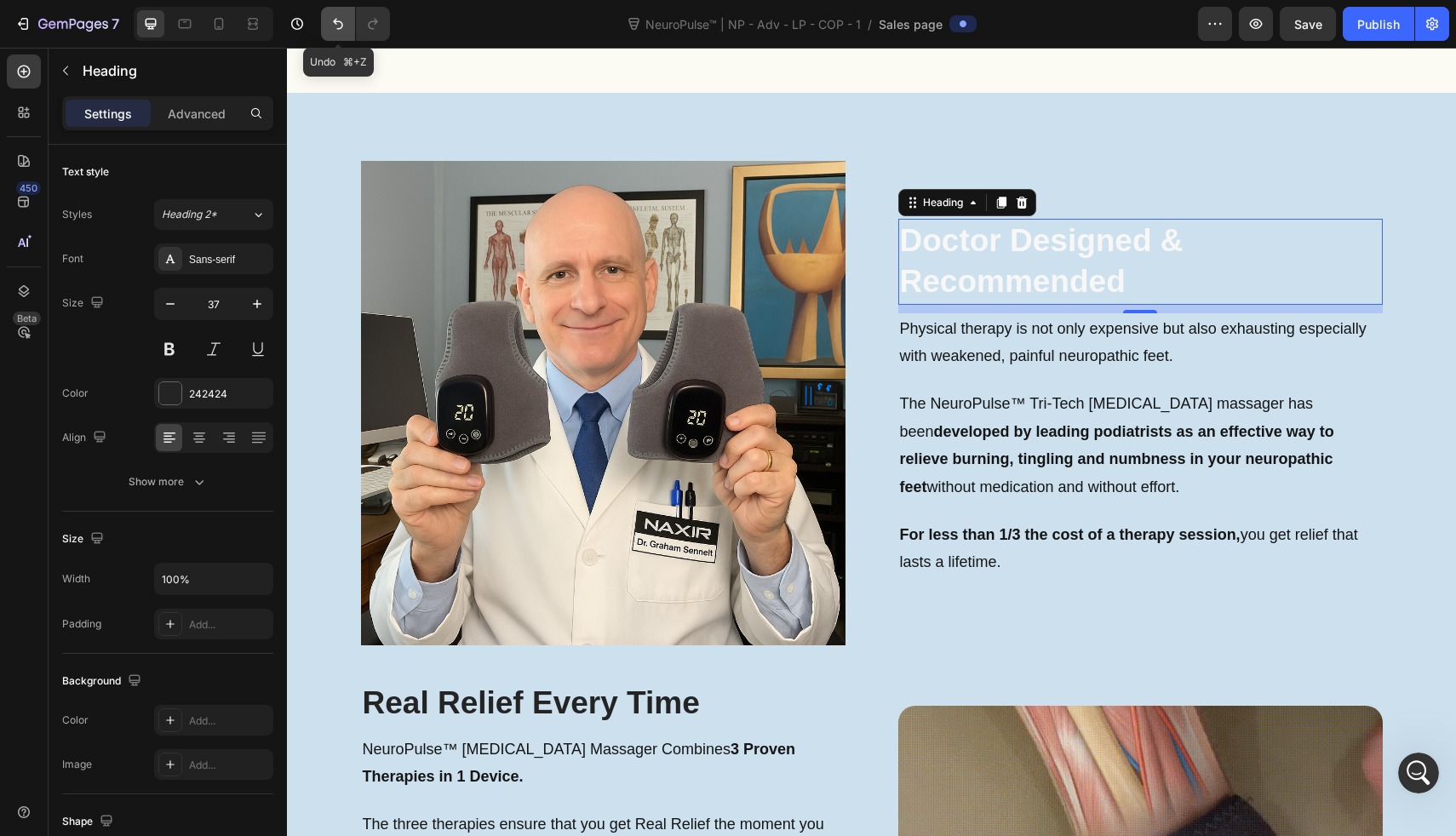
click at [333, 30] on icon "Undo/Redo" at bounding box center [338, 23] width 17 height 17
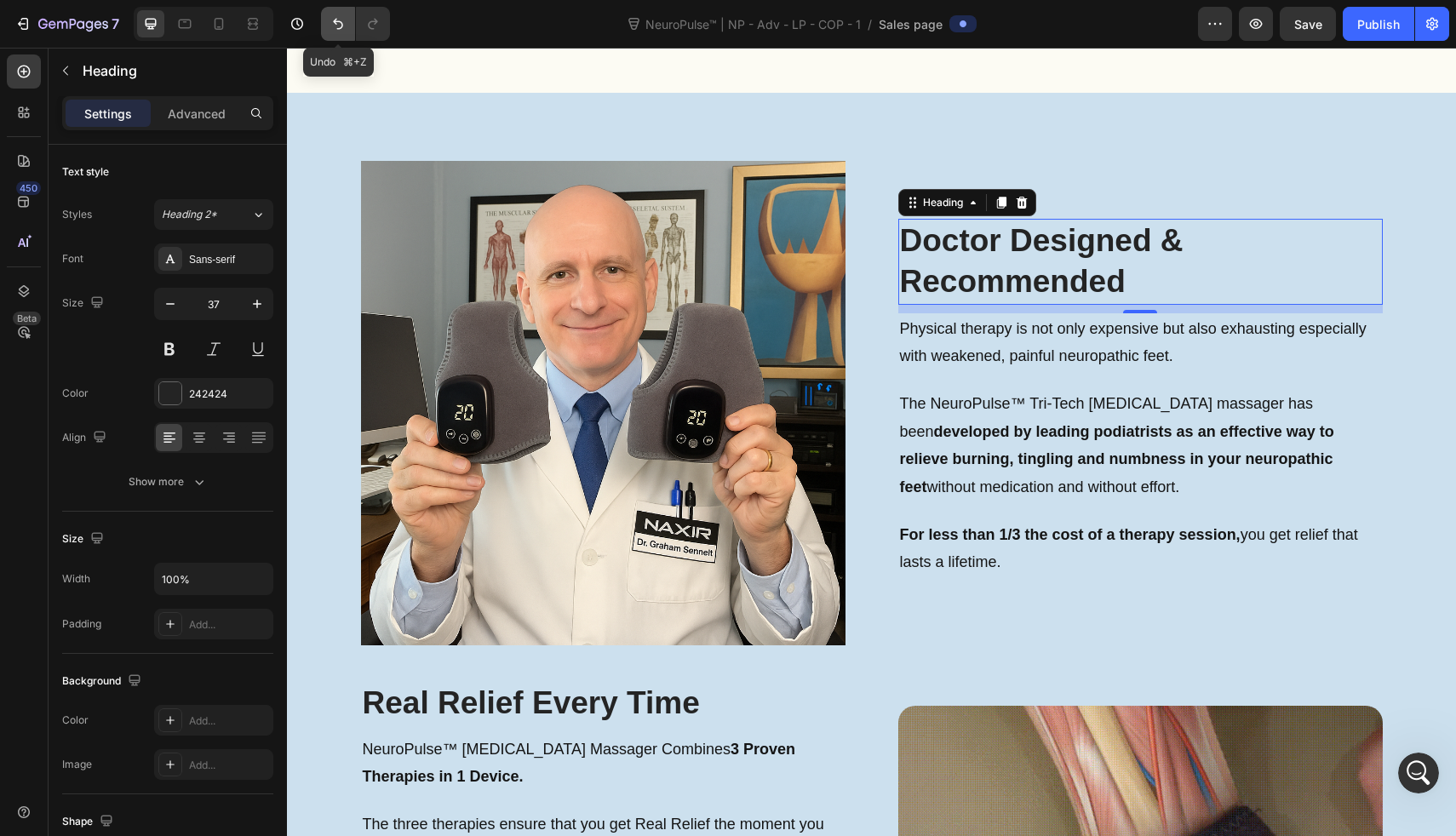
click at [333, 30] on icon "Undo/Redo" at bounding box center [338, 23] width 17 height 17
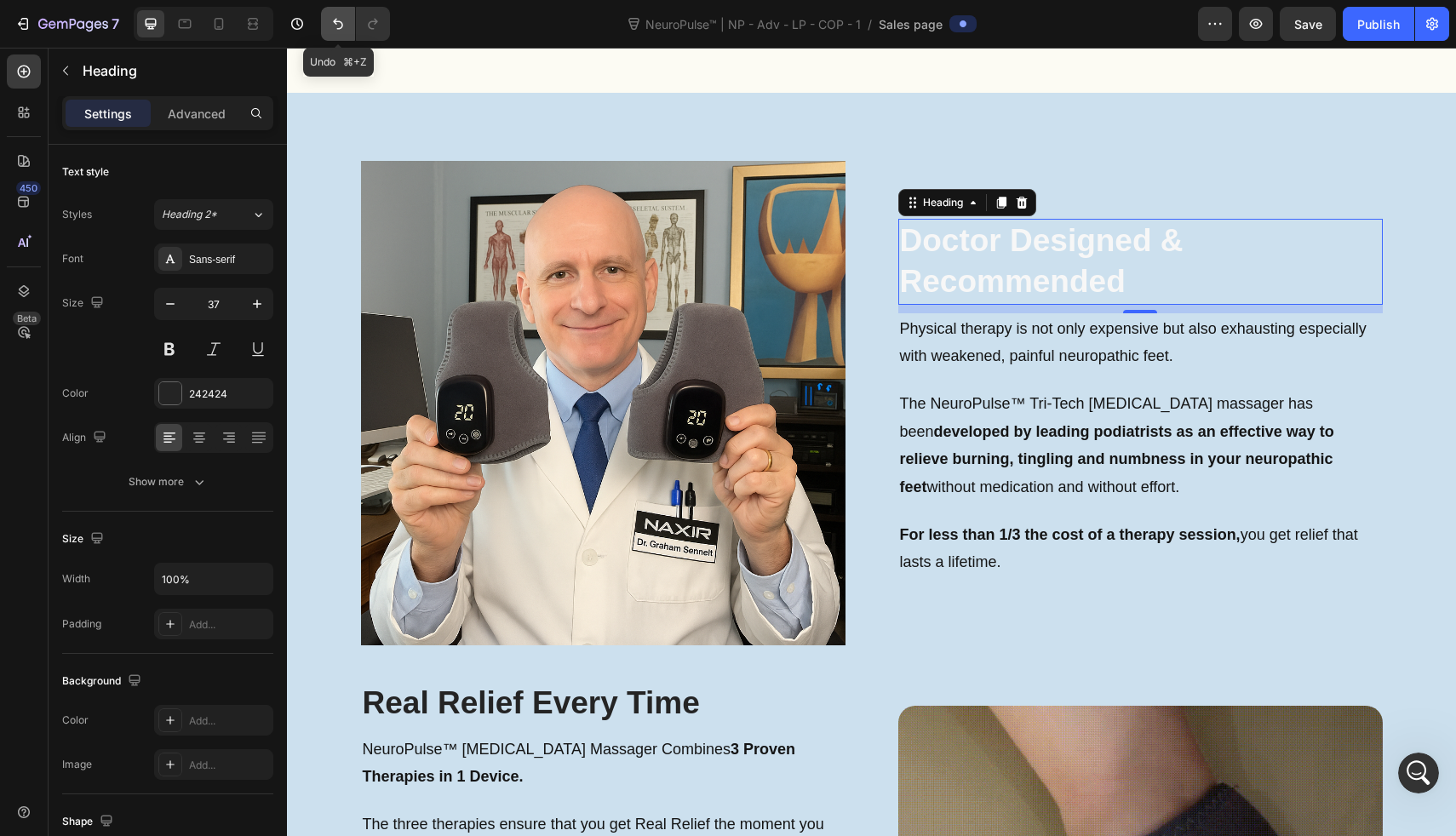
click at [333, 30] on icon "Undo/Redo" at bounding box center [338, 23] width 17 height 17
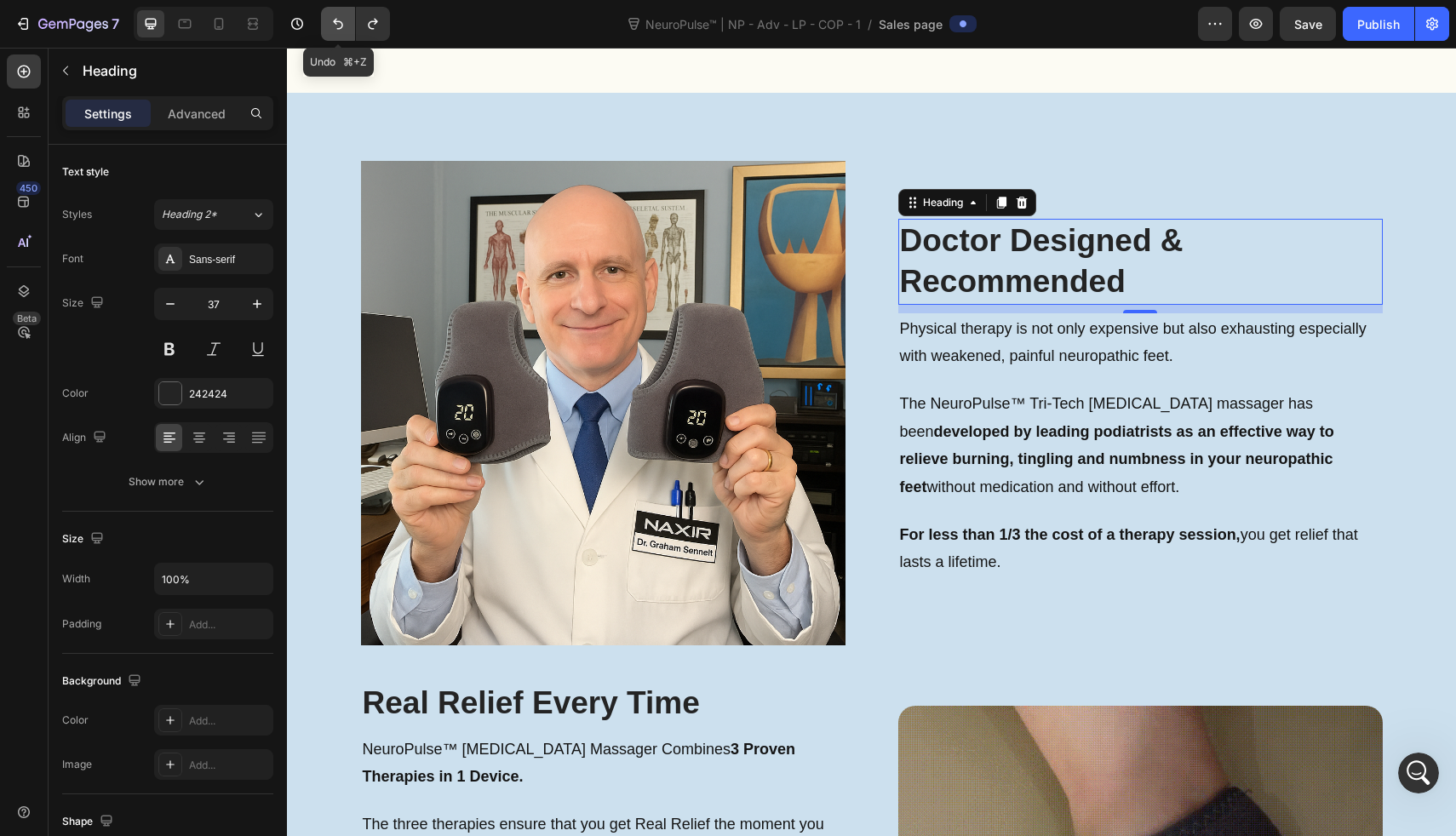
click at [333, 30] on icon "Undo/Redo" at bounding box center [338, 23] width 17 height 17
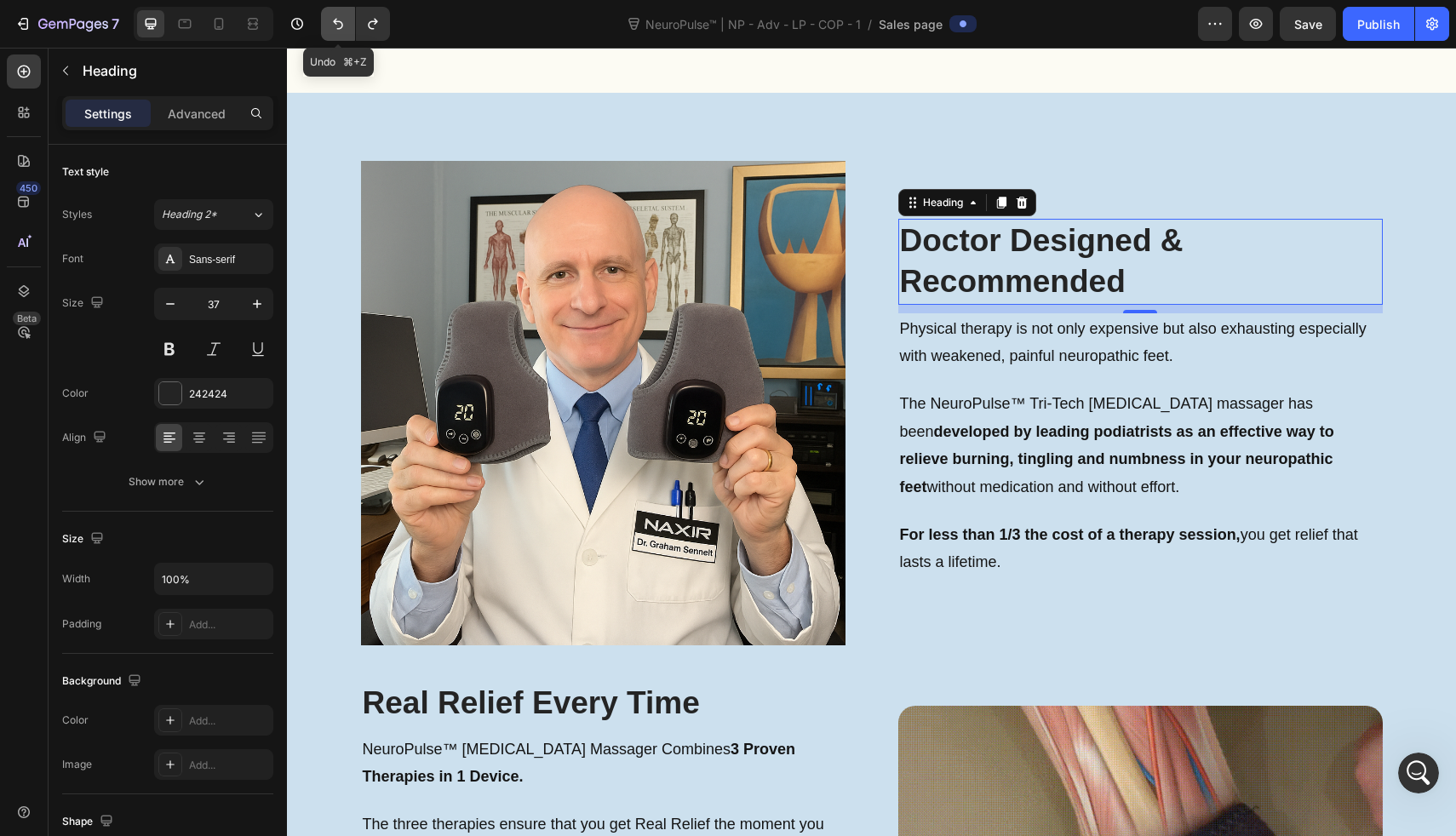
click at [333, 30] on icon "Undo/Redo" at bounding box center [338, 23] width 17 height 17
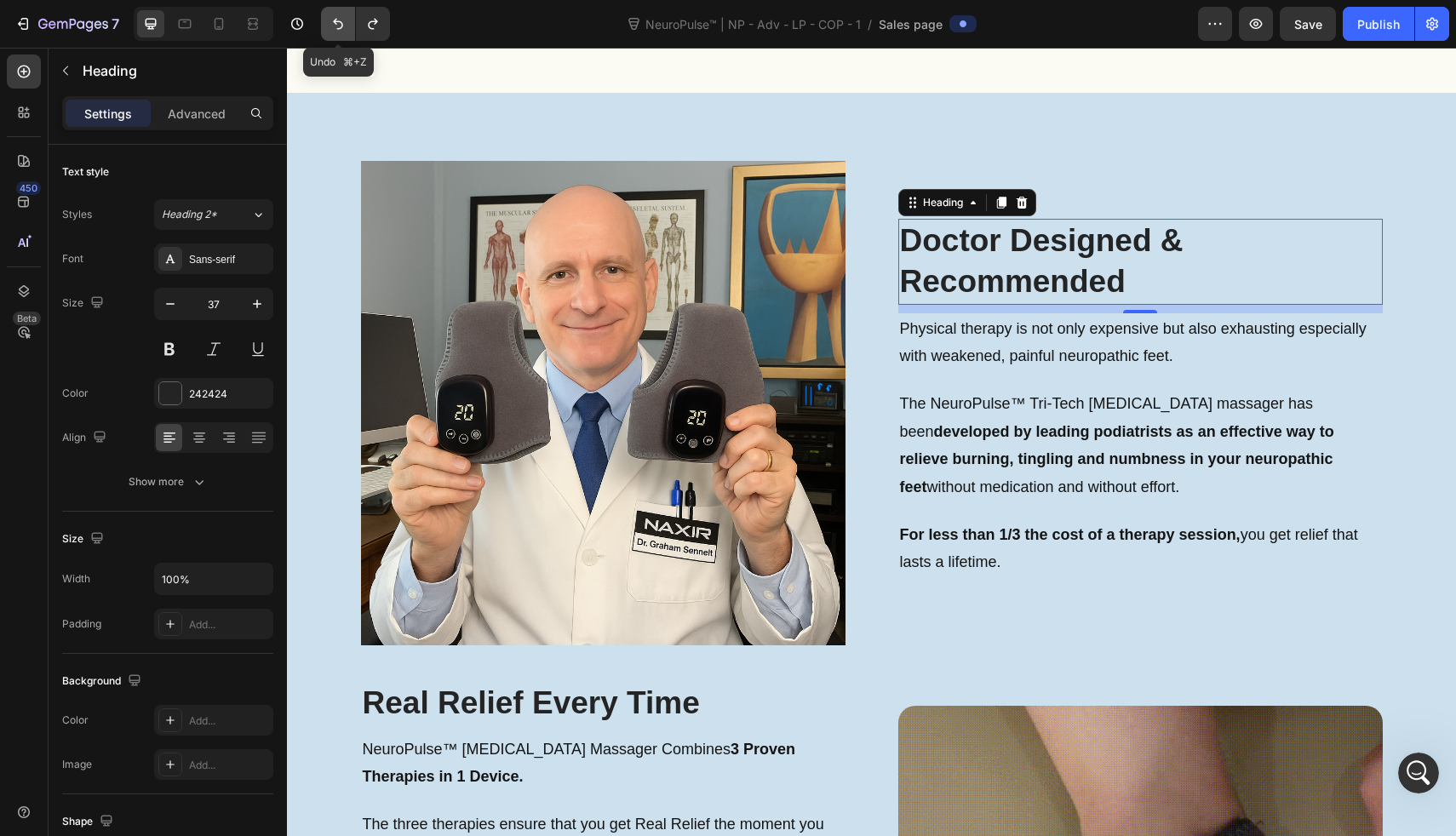
click at [333, 30] on icon "Undo/Redo" at bounding box center [338, 23] width 17 height 17
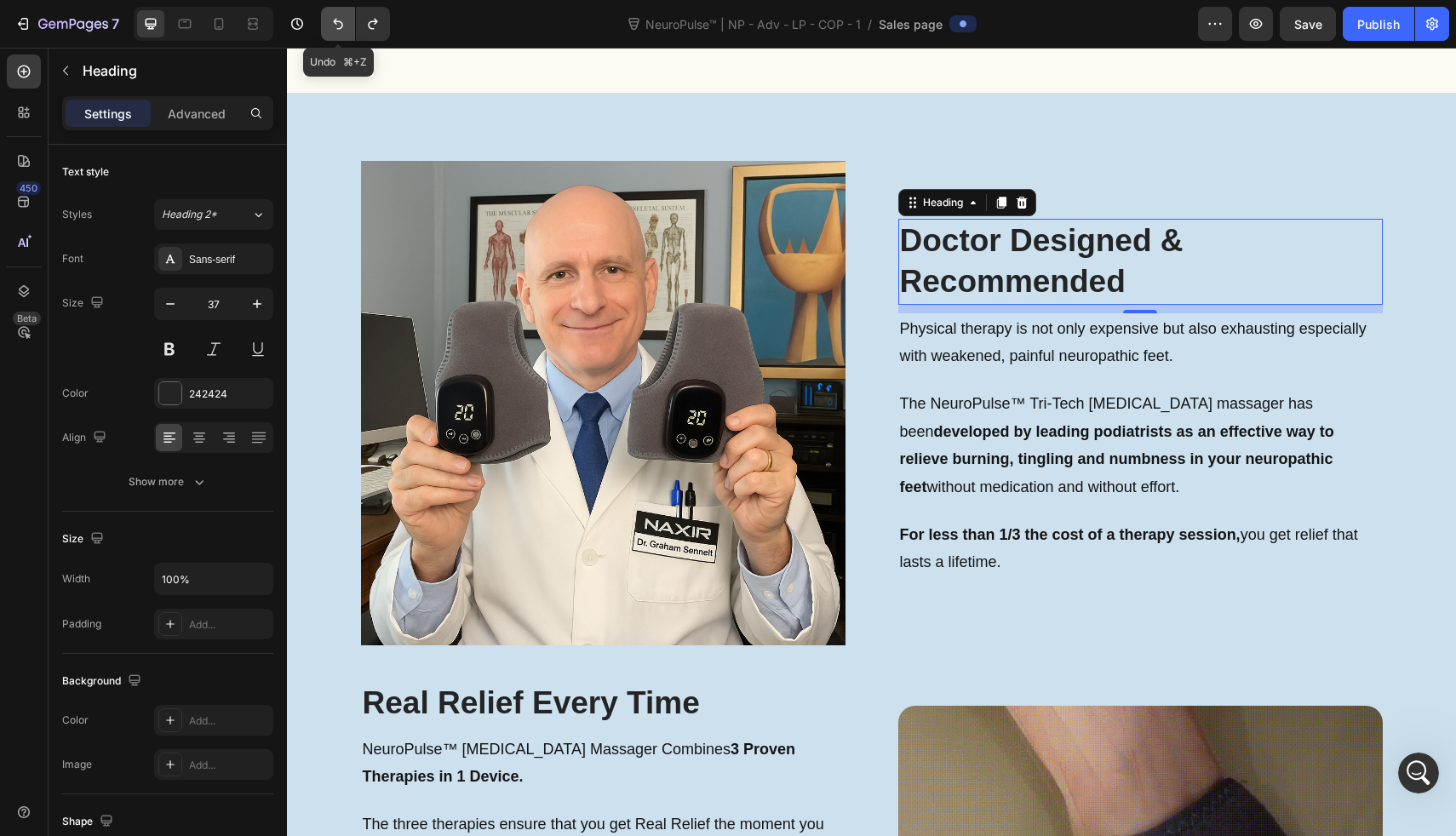
click at [333, 30] on icon "Undo/Redo" at bounding box center [338, 23] width 17 height 17
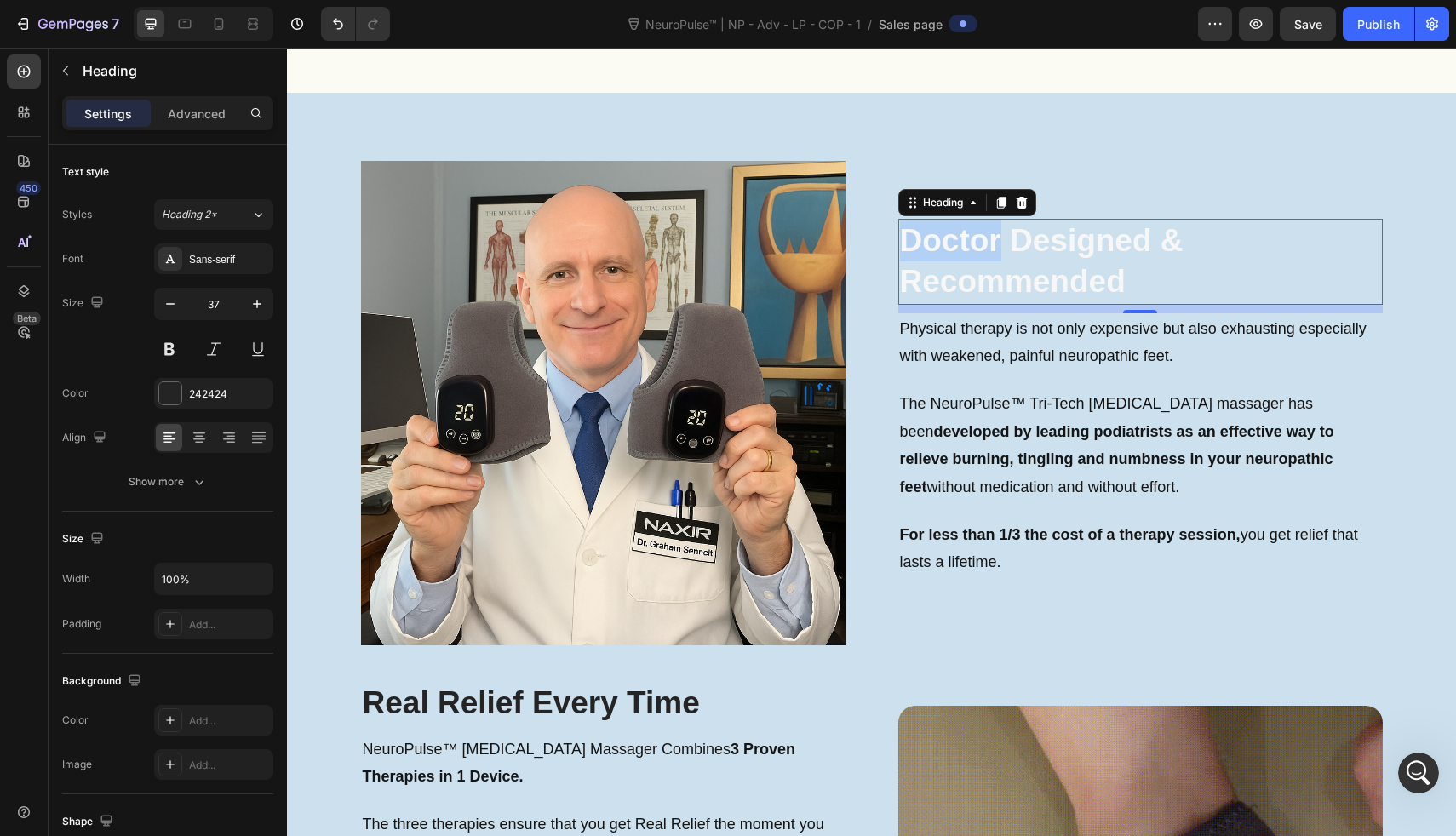
click at [985, 243] on span "Doctor Designed & Recommended" at bounding box center [1042, 261] width 283 height 76
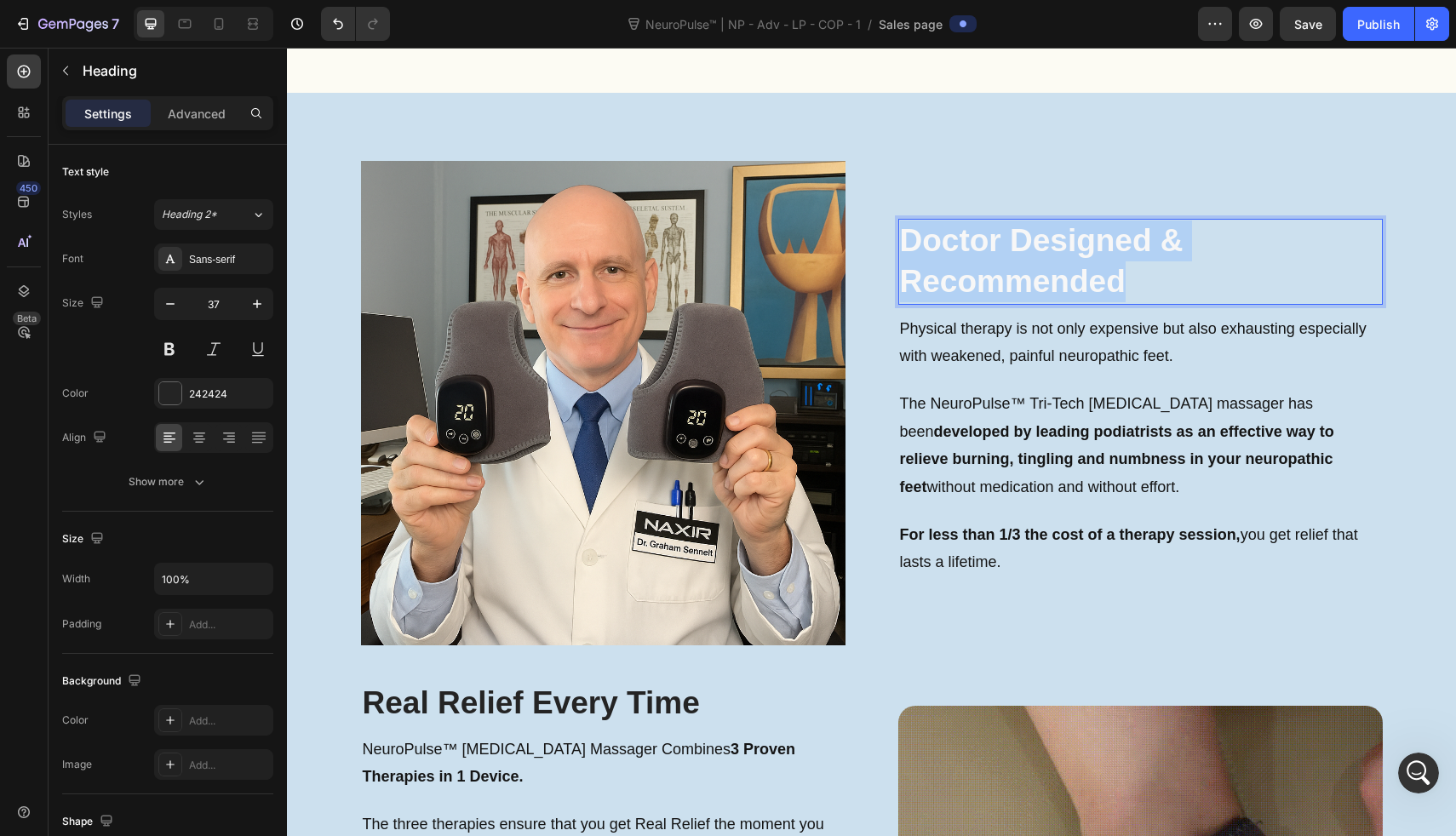
click at [985, 243] on span "Doctor Designed & Recommended" at bounding box center [1042, 261] width 283 height 76
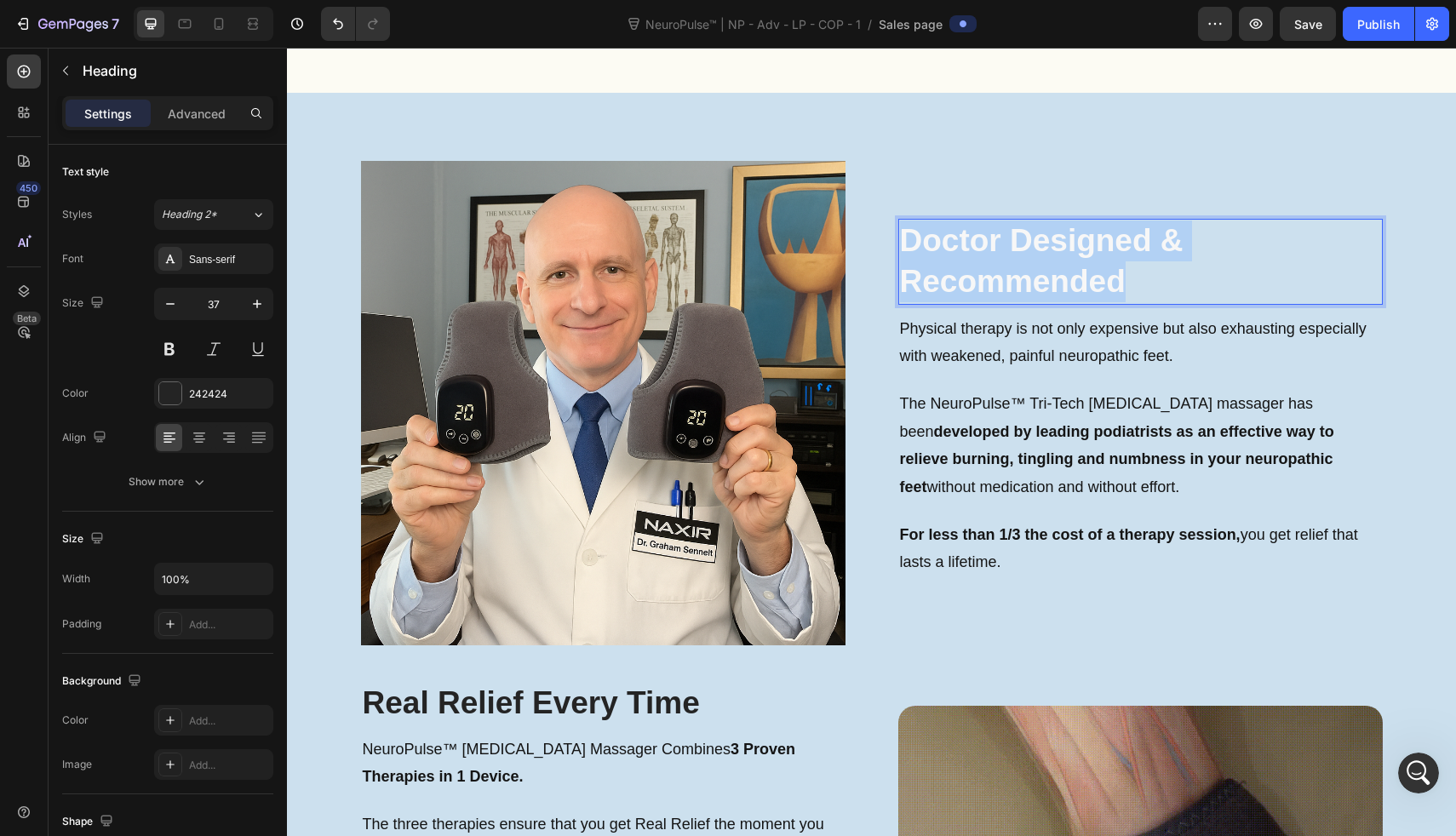
click at [985, 243] on span "Doctor Designed & Recommended" at bounding box center [1042, 261] width 283 height 76
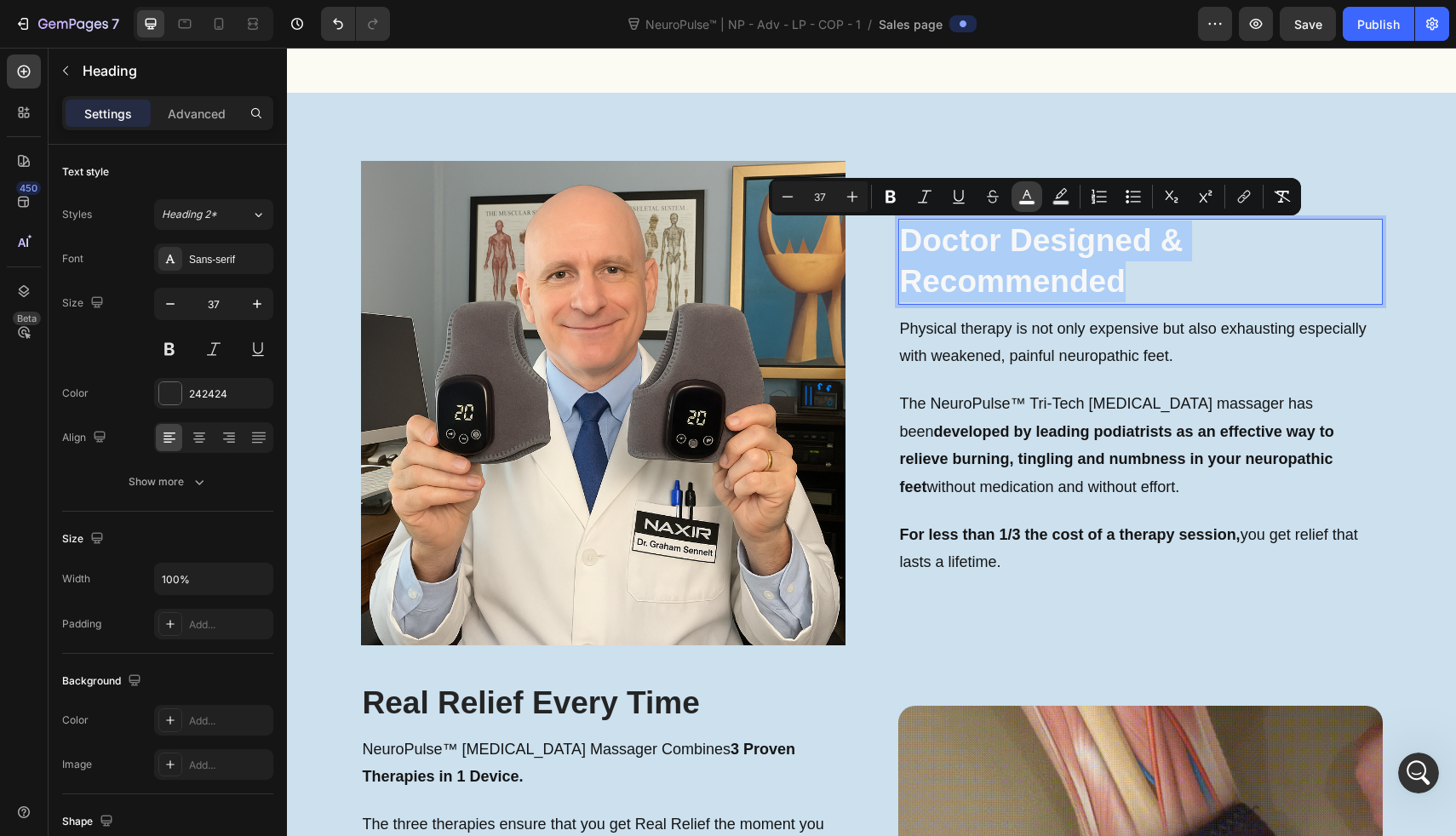
click at [1027, 190] on icon "Editor contextual toolbar" at bounding box center [1026, 194] width 9 height 10
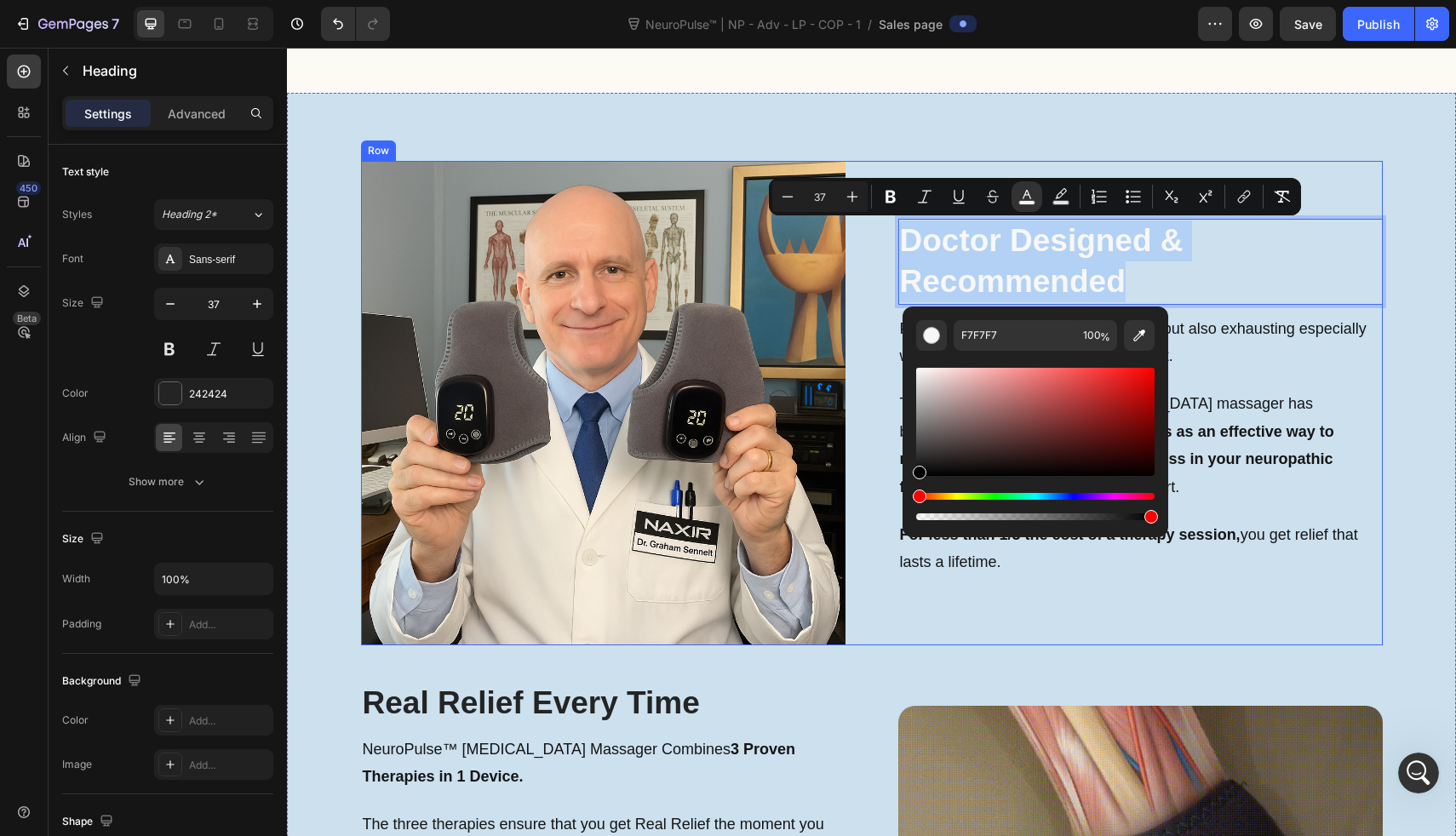
type input "000000"
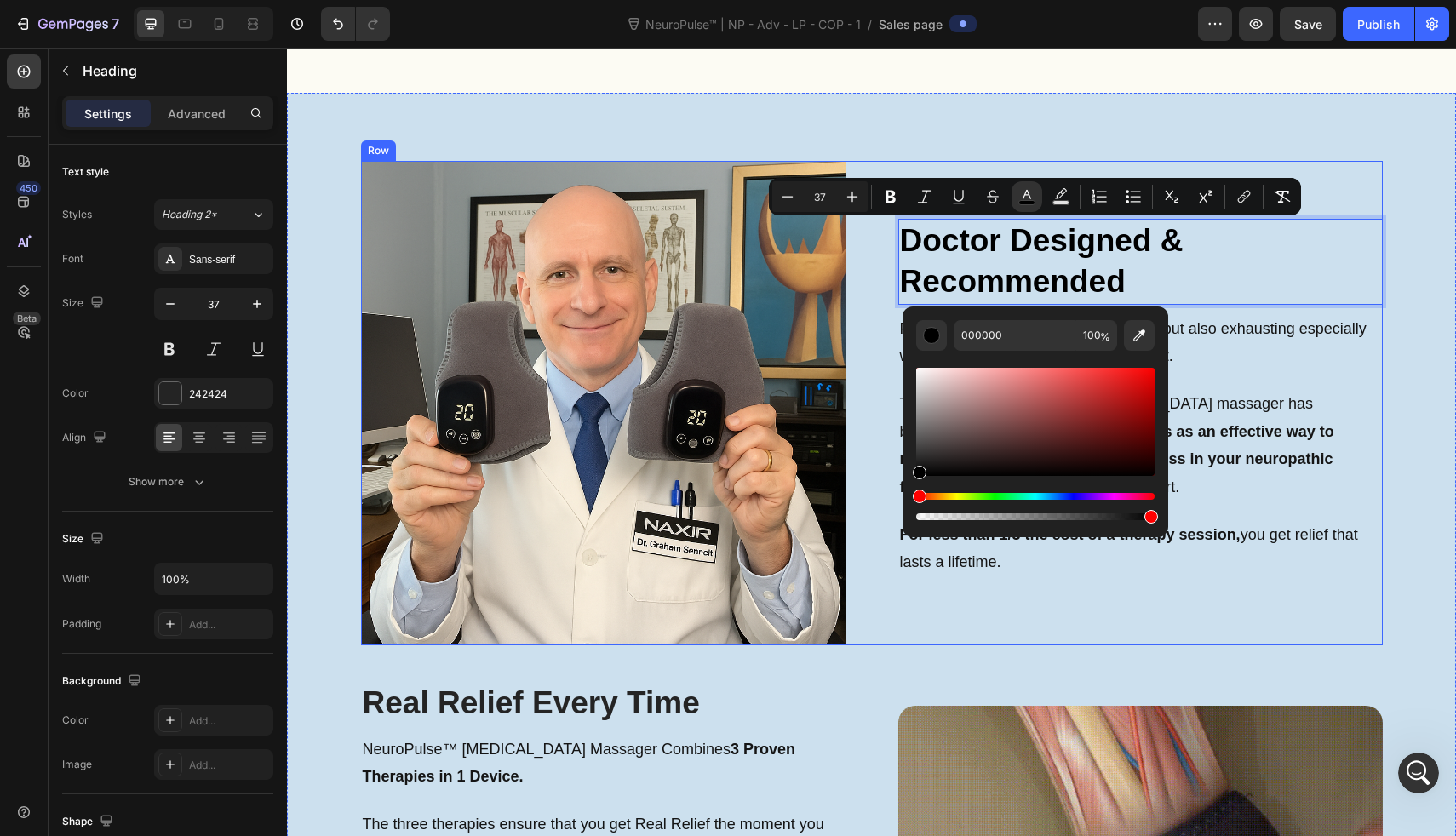
drag, startPoint x: 1259, startPoint y: 442, endPoint x: 840, endPoint y: 581, distance: 441.5
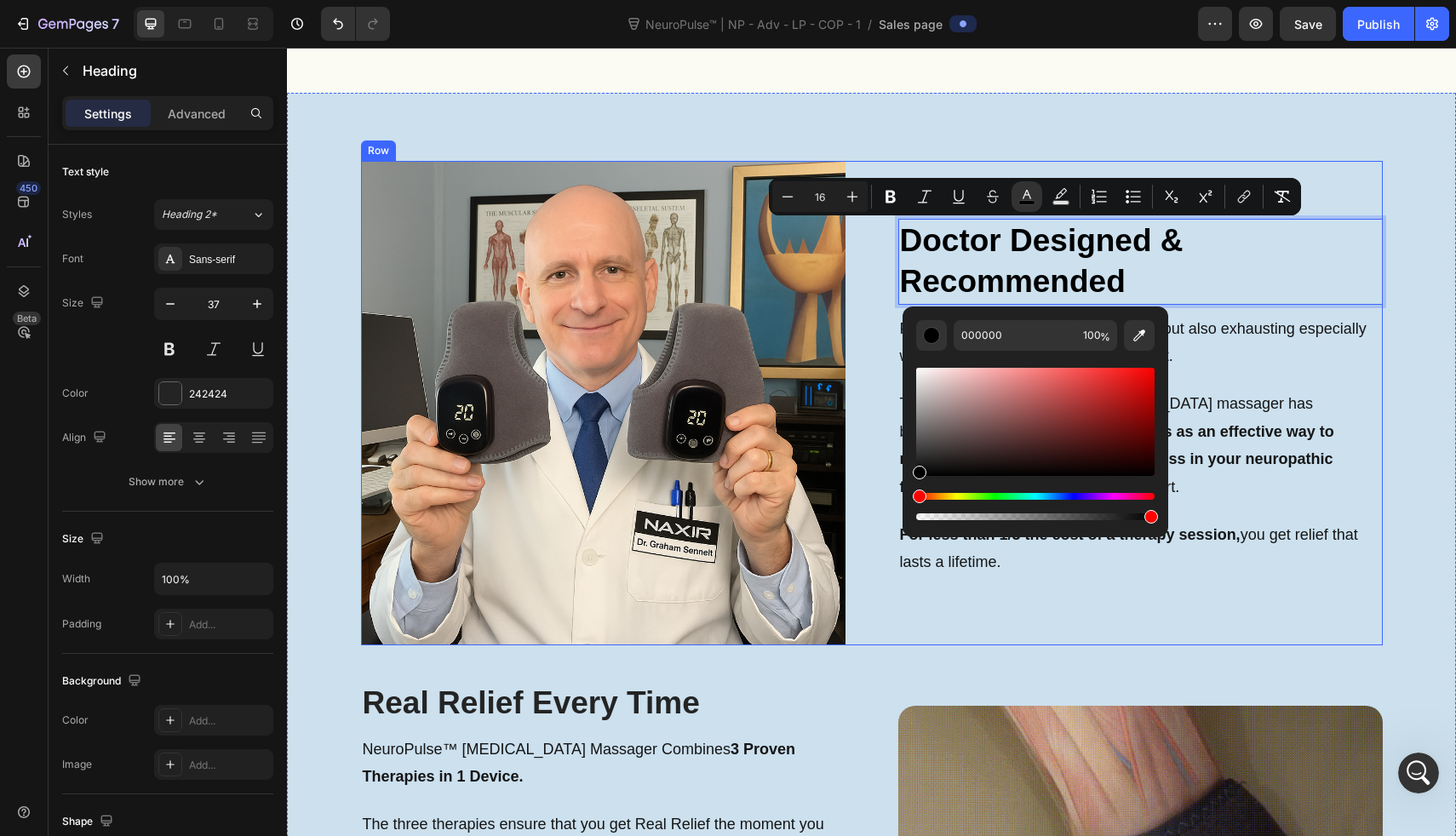
click at [840, 581] on div "Image Doctor Designed & Recommended Heading 10 Physical therapy is not only exp…" at bounding box center [872, 403] width 1022 height 484
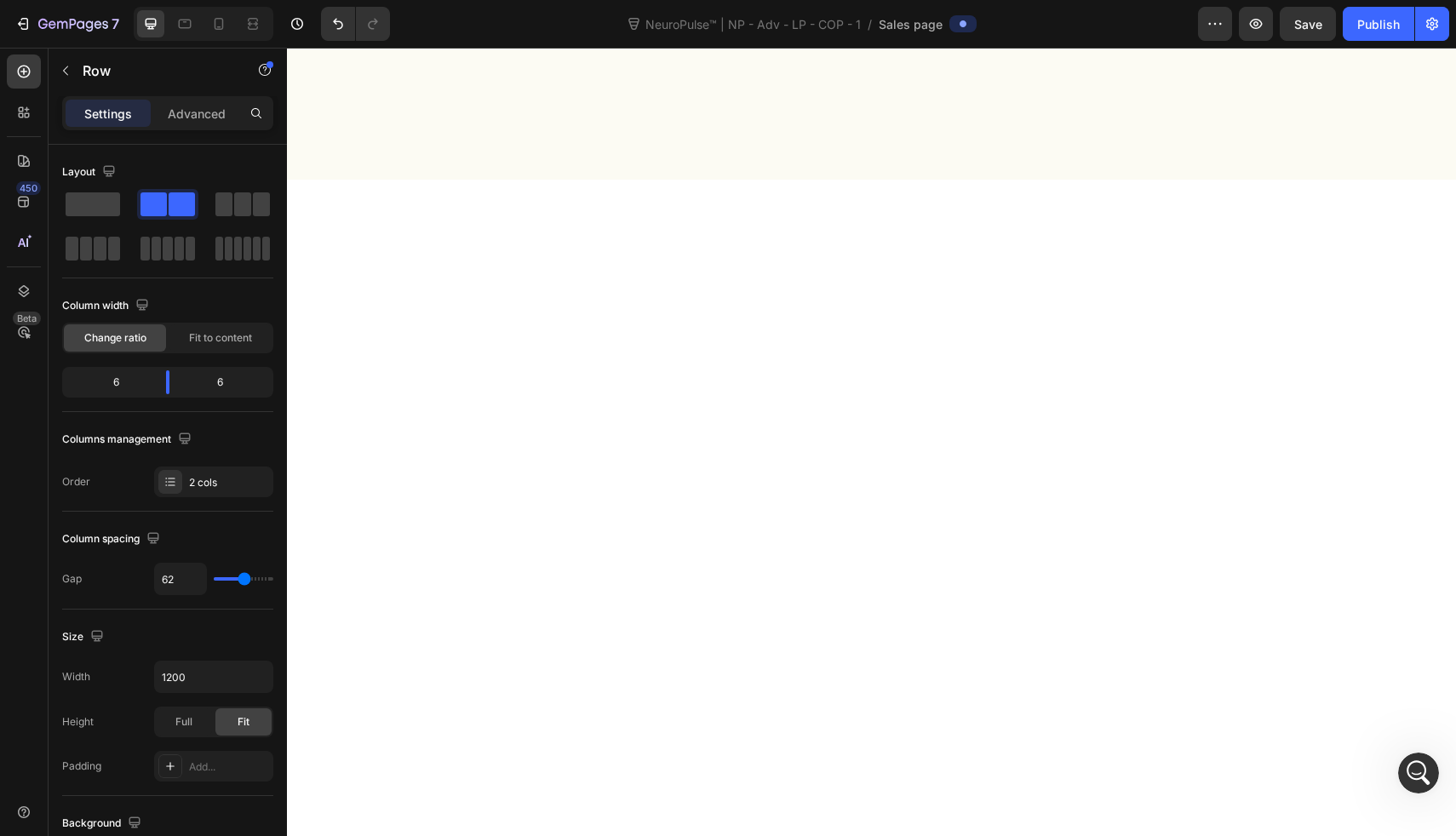
scroll to position [7226, 0]
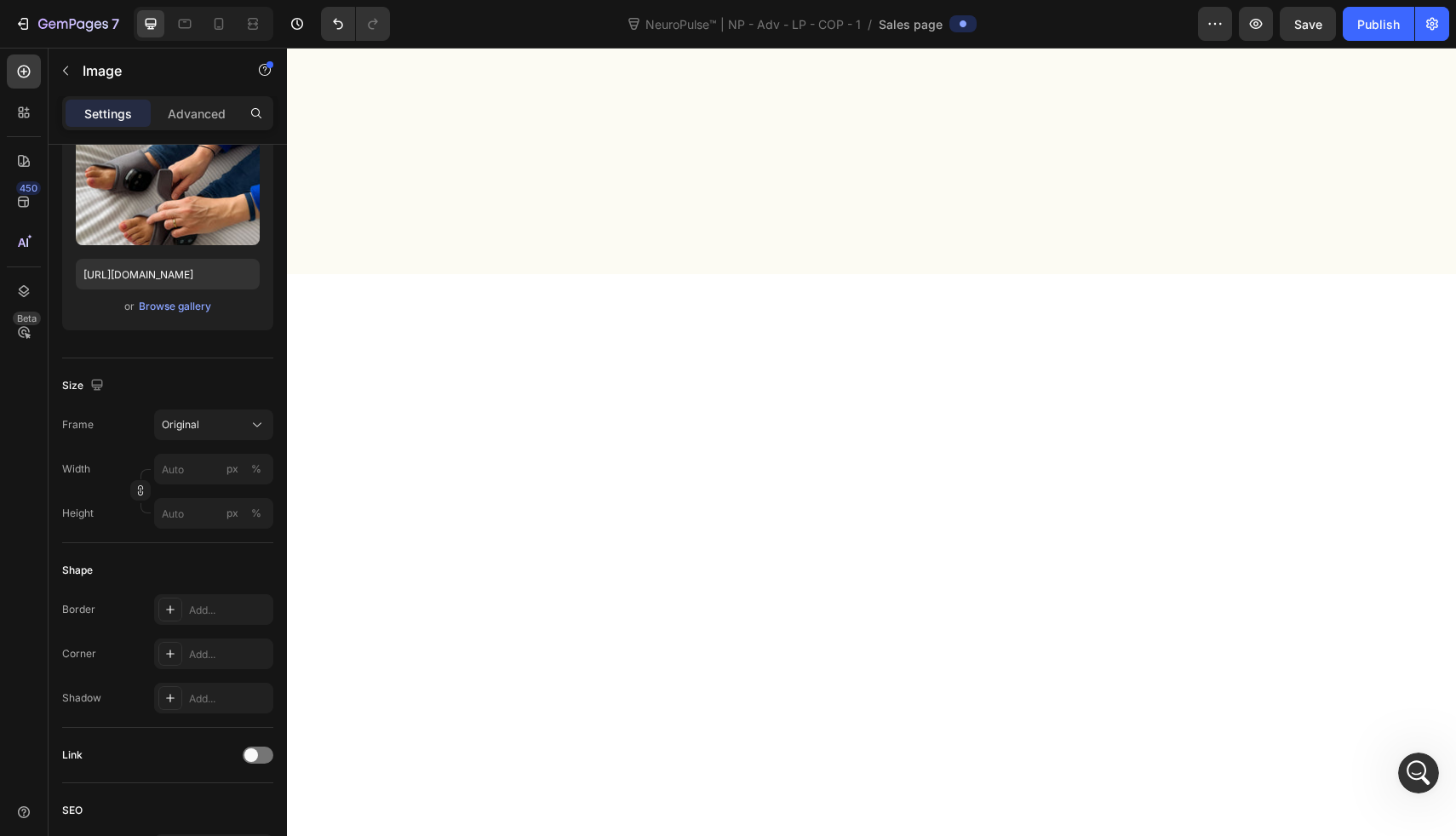
scroll to position [0, 0]
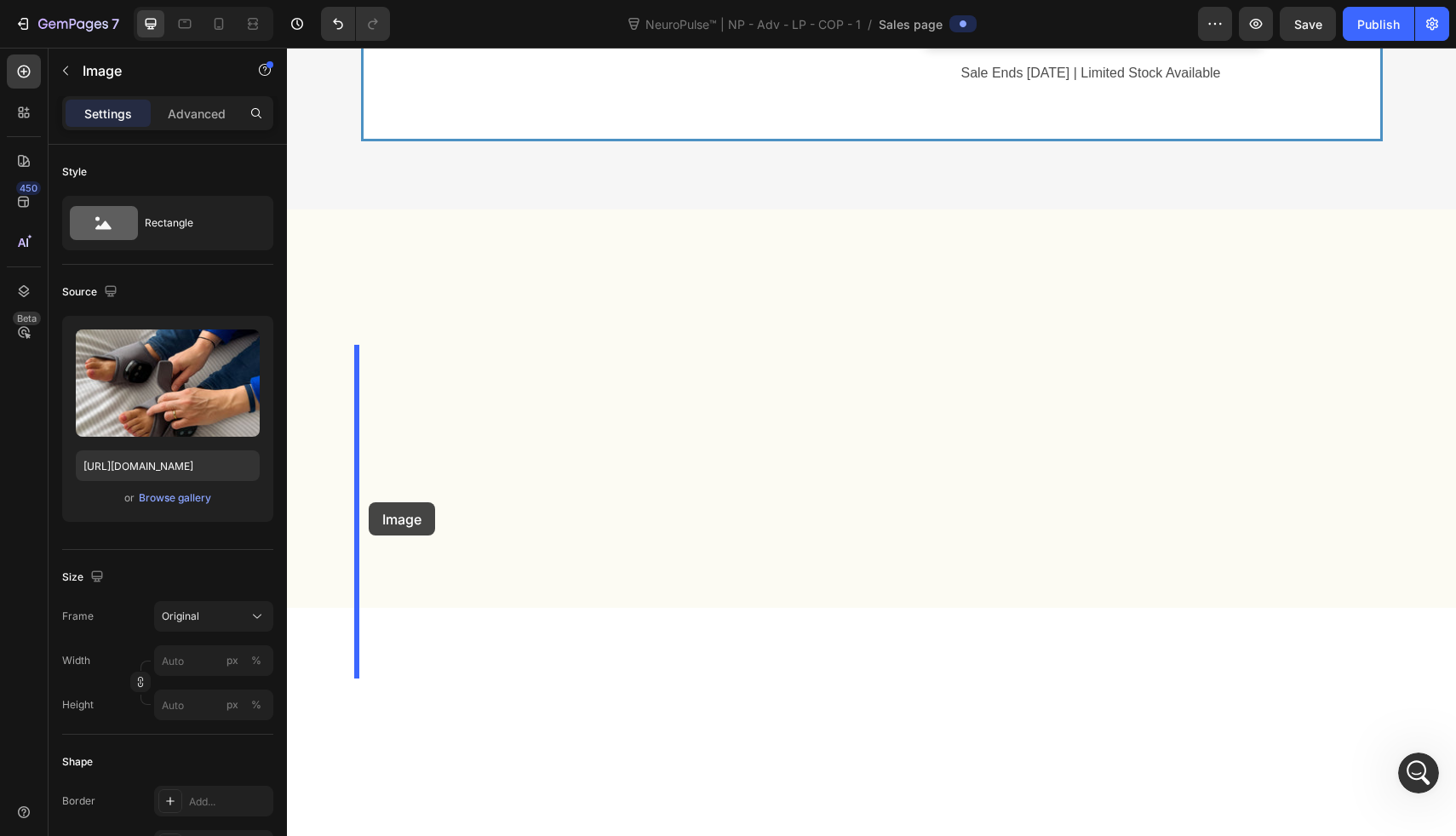
drag, startPoint x: 1186, startPoint y: 489, endPoint x: 364, endPoint y: 501, distance: 822.1
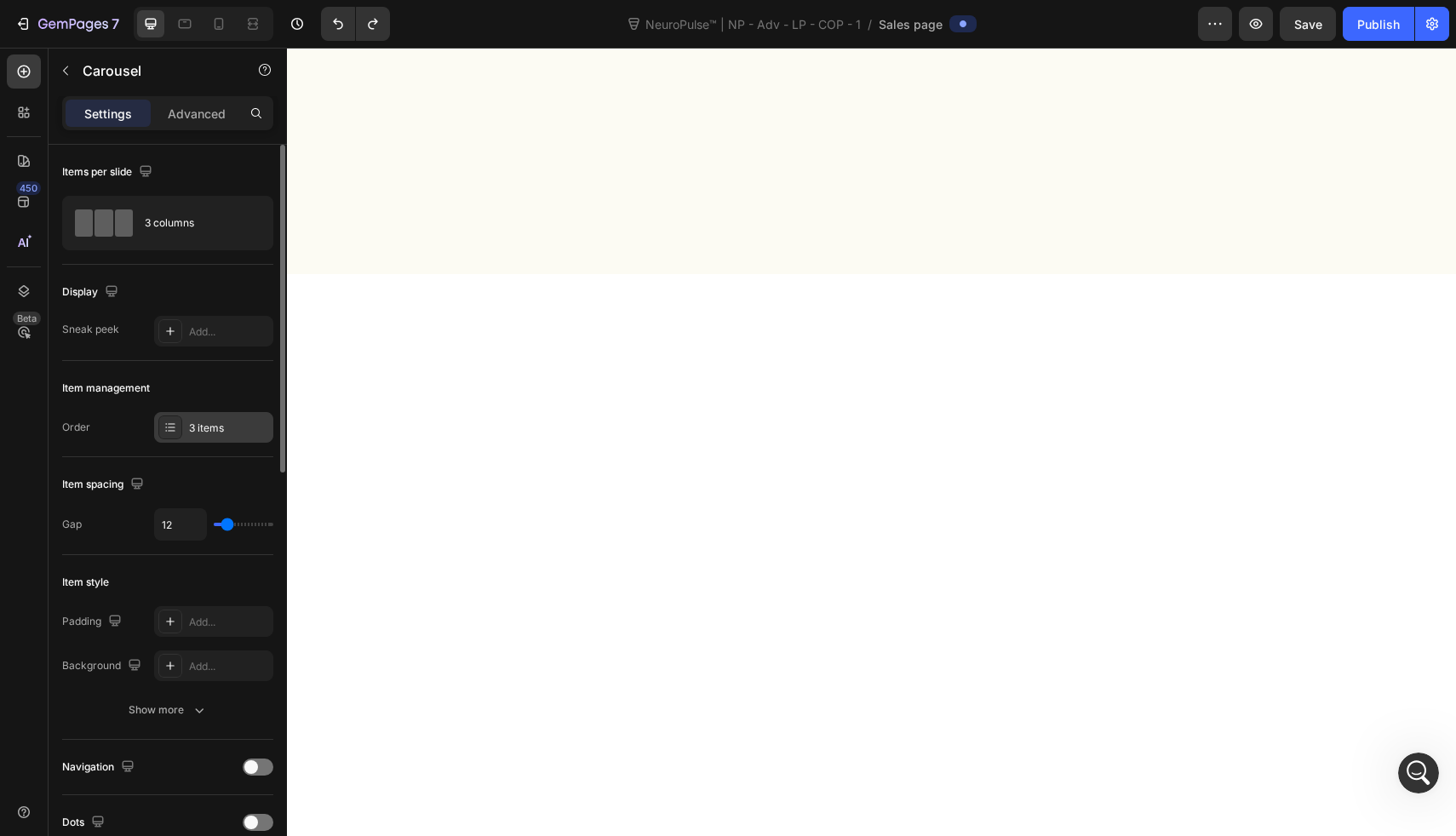
click at [202, 416] on div "3 items" at bounding box center [214, 427] width 119 height 30
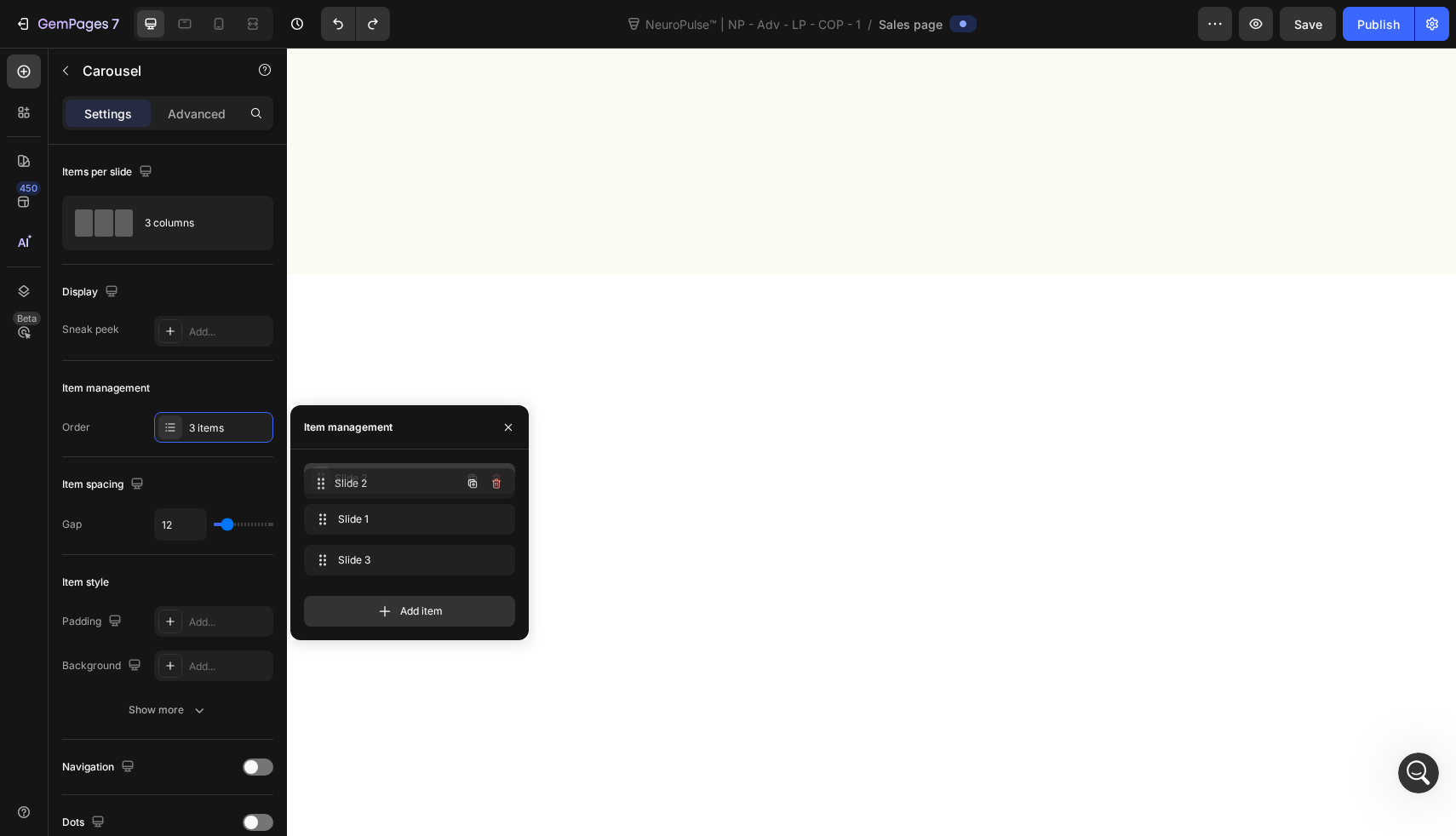
drag, startPoint x: 327, startPoint y: 512, endPoint x: 327, endPoint y: 477, distance: 35.0
drag, startPoint x: 324, startPoint y: 555, endPoint x: 324, endPoint y: 472, distance: 83.0
drag, startPoint x: 330, startPoint y: 510, endPoint x: 330, endPoint y: 548, distance: 38.0
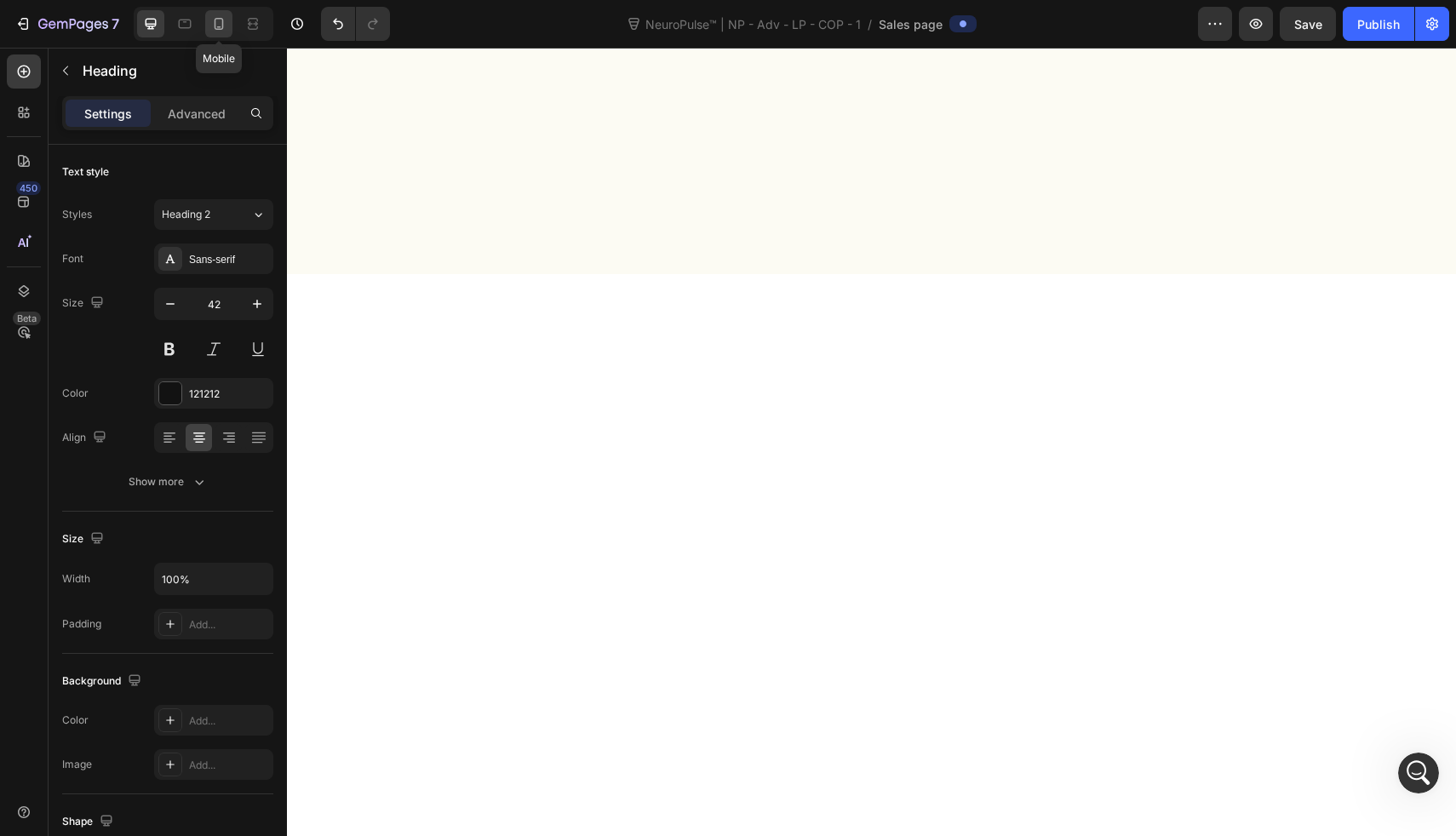
click at [223, 26] on icon at bounding box center [220, 23] width 10 height 12
type input "41"
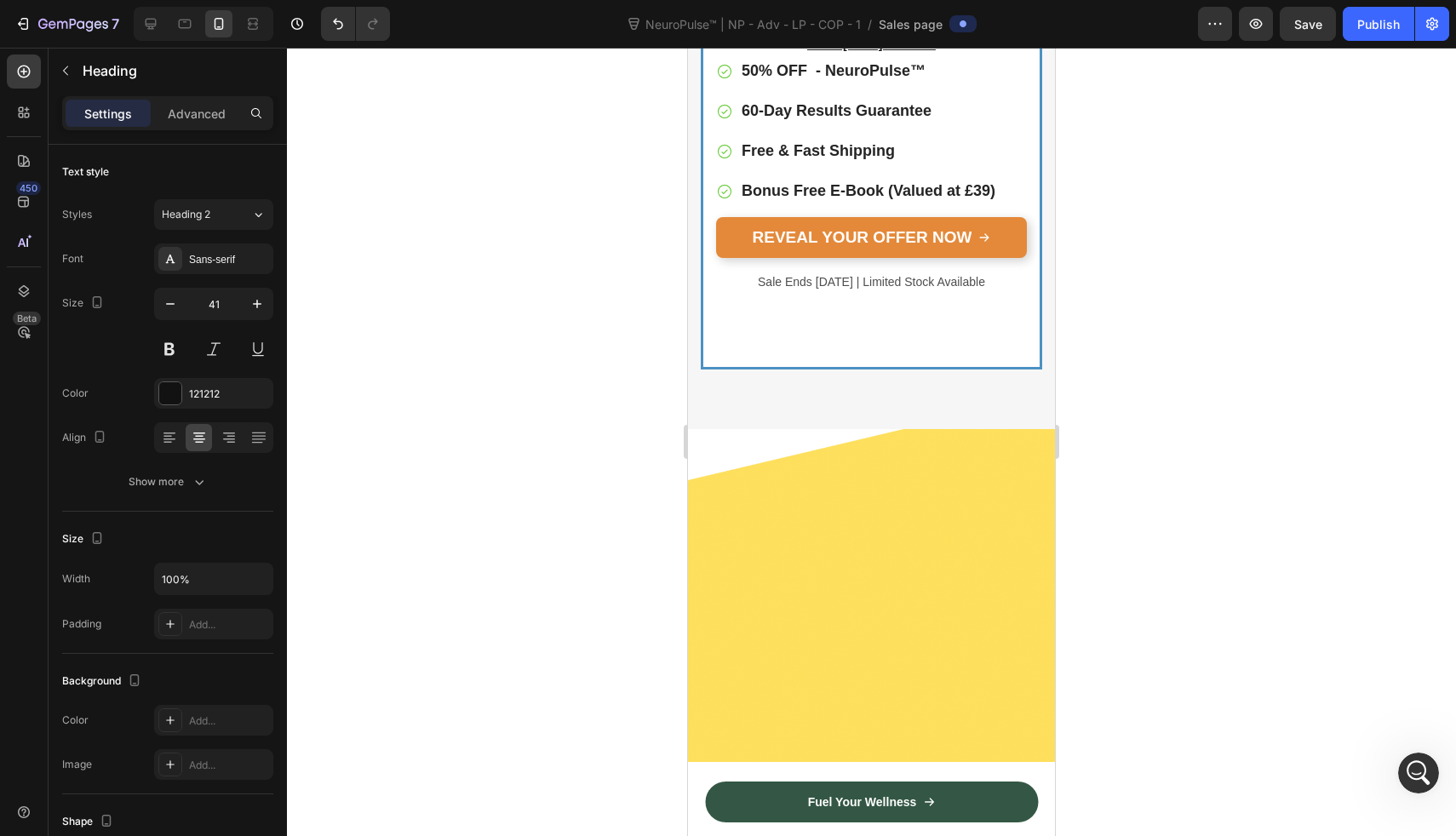
scroll to position [7178, 0]
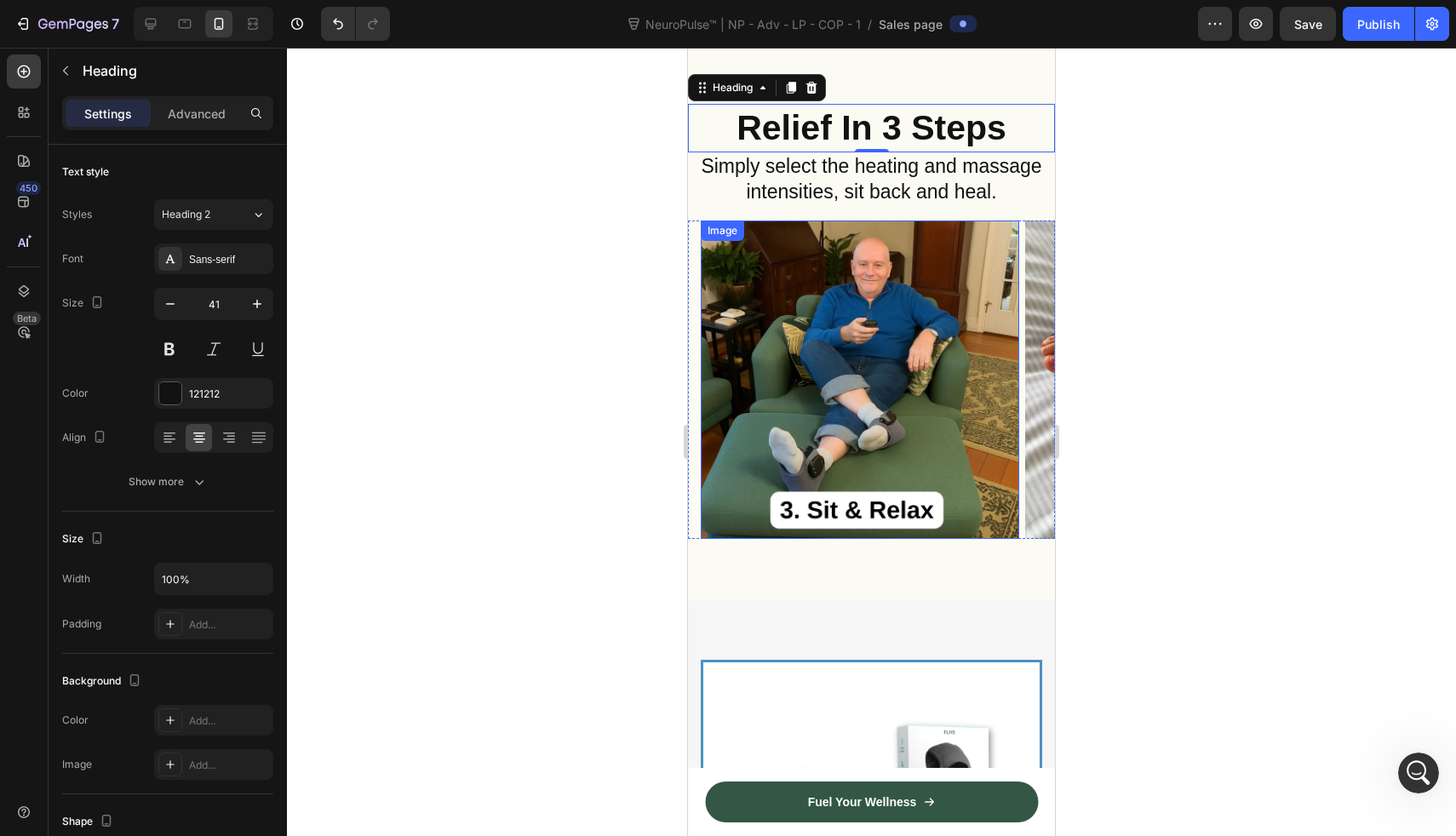
click at [863, 368] on img at bounding box center [860, 380] width 318 height 318
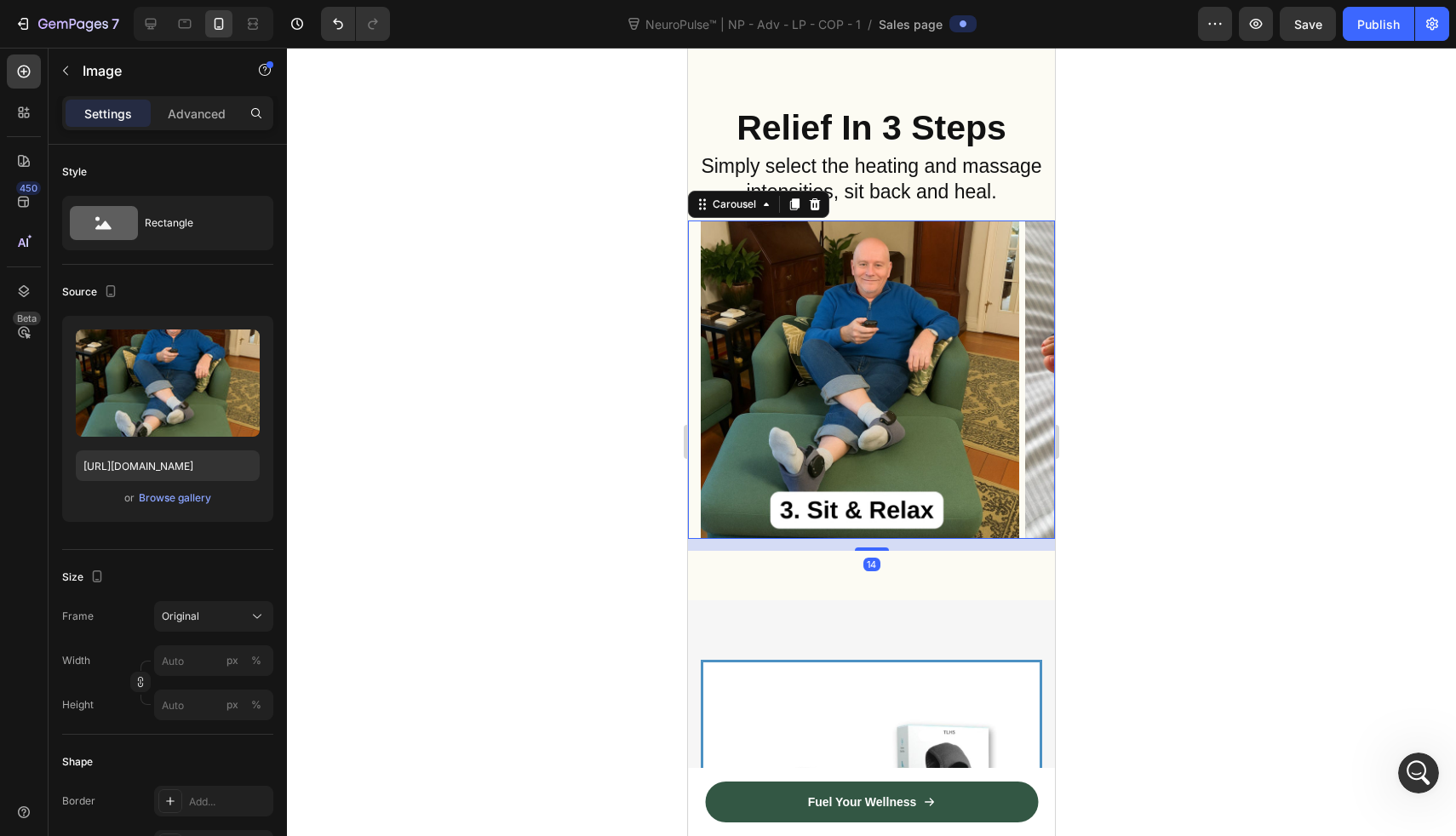
click at [1020, 377] on rect "Carousel Next Arrow" at bounding box center [1025, 379] width 30 height 30
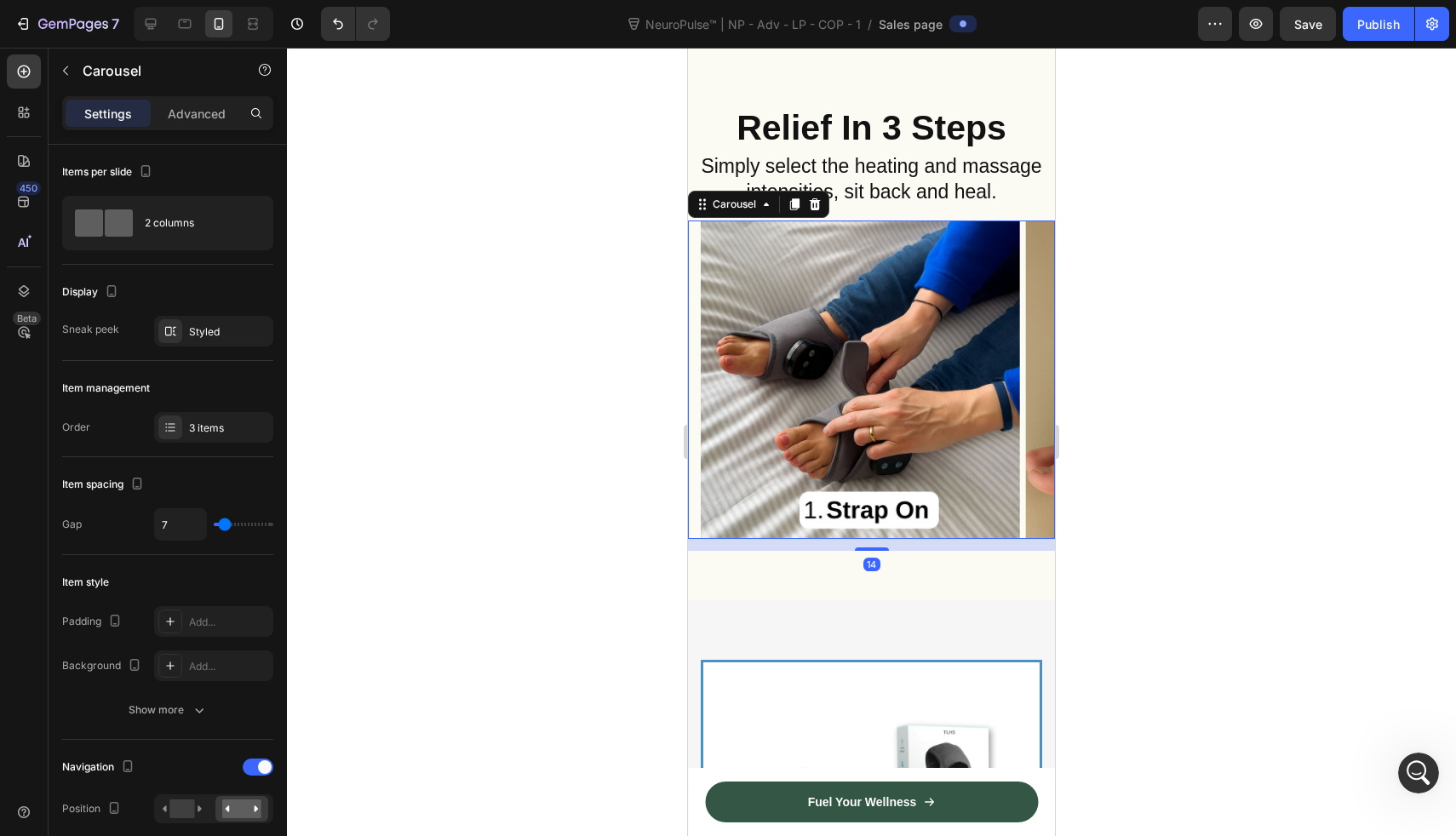
click at [1020, 377] on rect "Carousel Next Arrow" at bounding box center [1025, 379] width 30 height 30
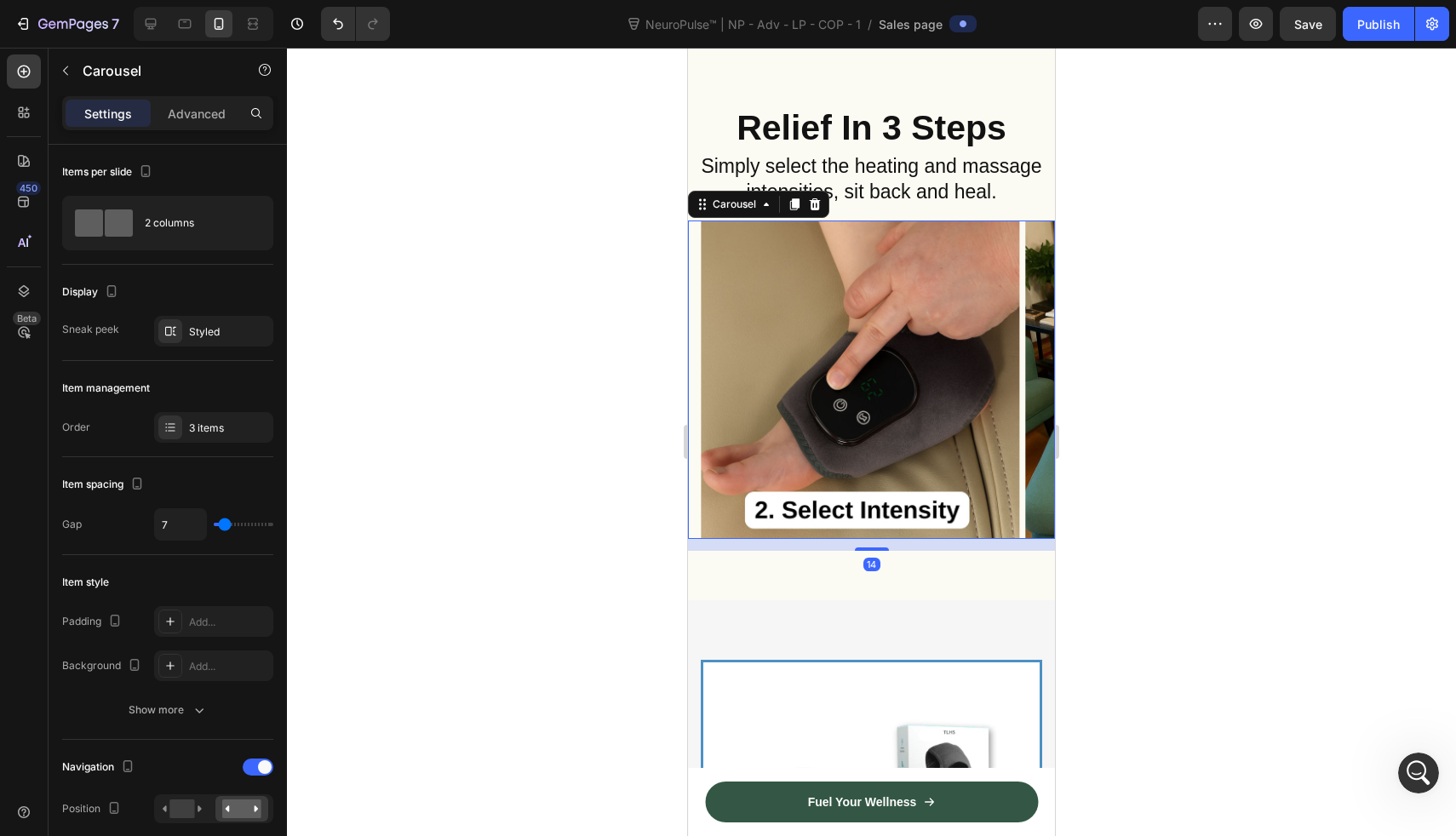
click at [1020, 377] on rect "Carousel Next Arrow" at bounding box center [1025, 379] width 30 height 30
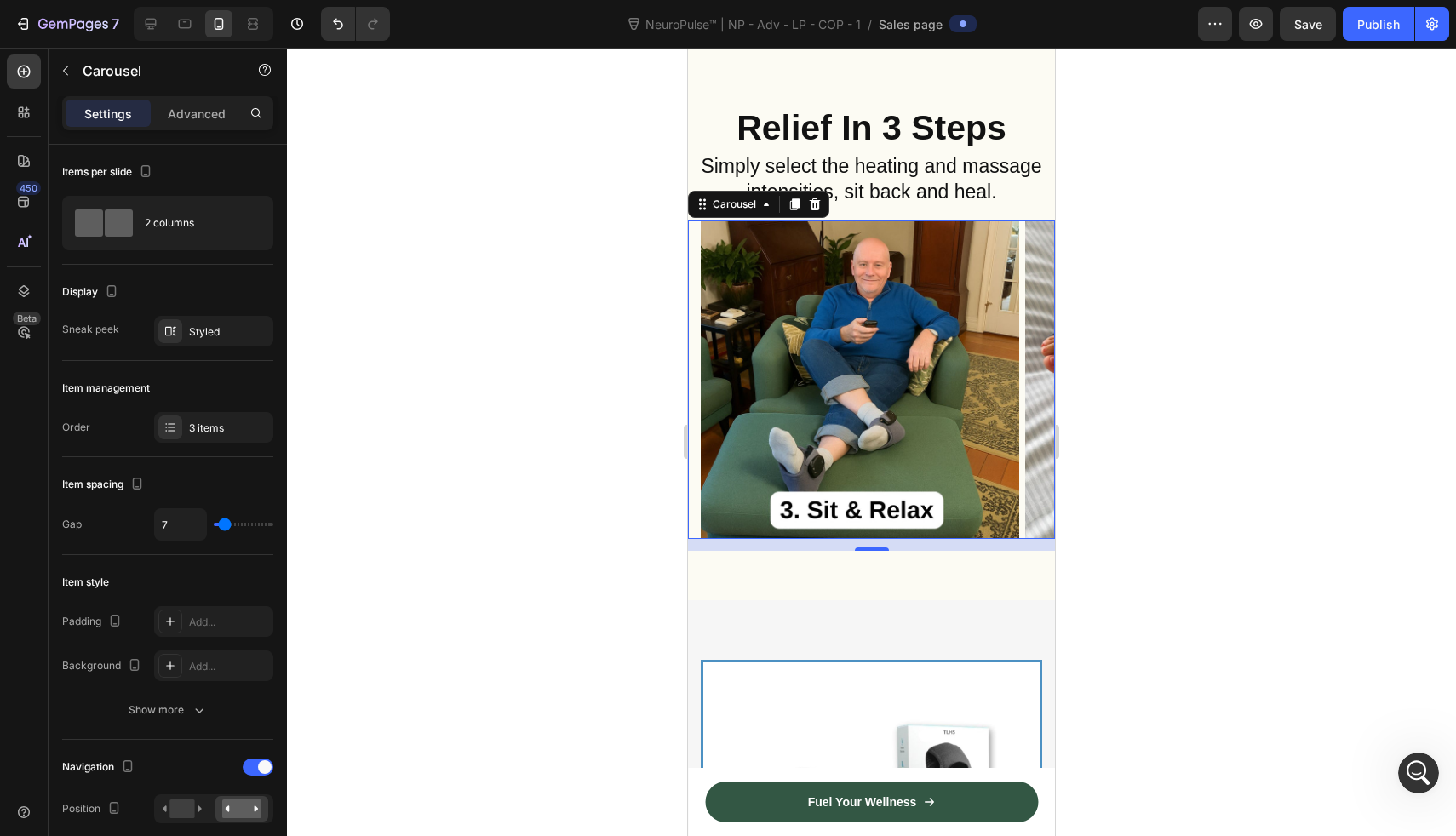
click at [1020, 377] on rect "Carousel Next Arrow" at bounding box center [1025, 379] width 30 height 30
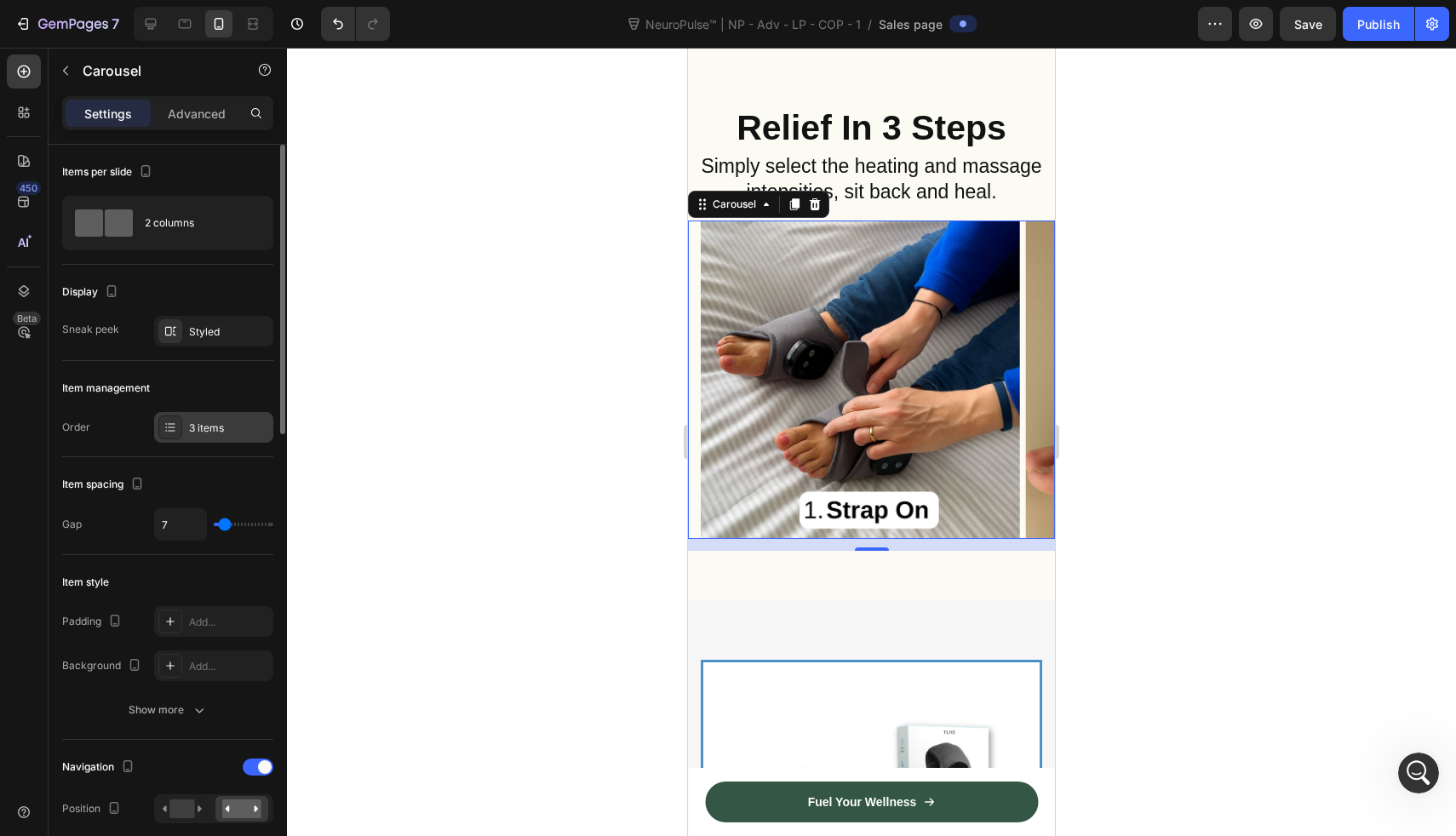
click at [199, 421] on div "3 items" at bounding box center [229, 429] width 80 height 16
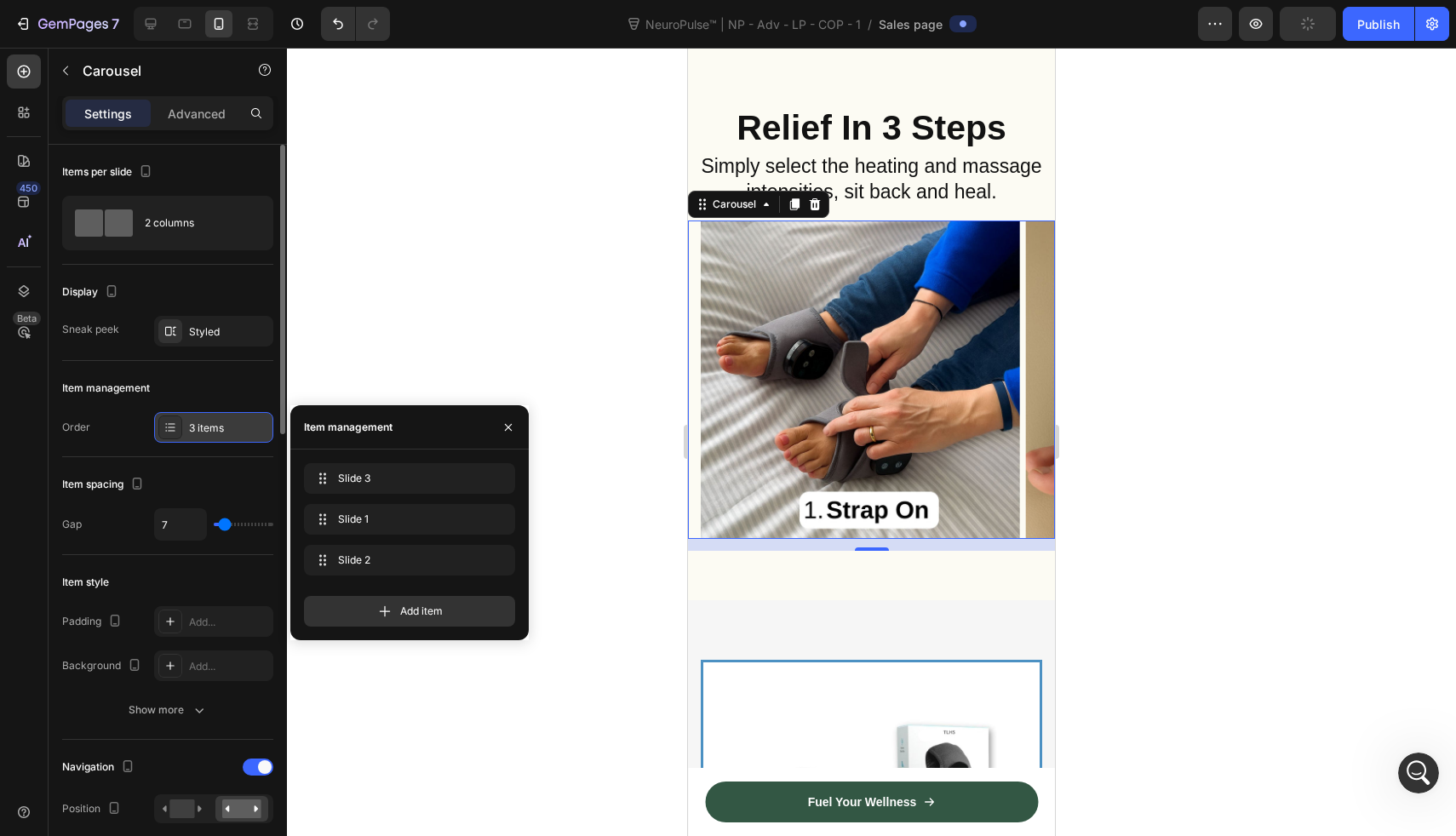
click at [199, 421] on div "3 items" at bounding box center [229, 429] width 80 height 16
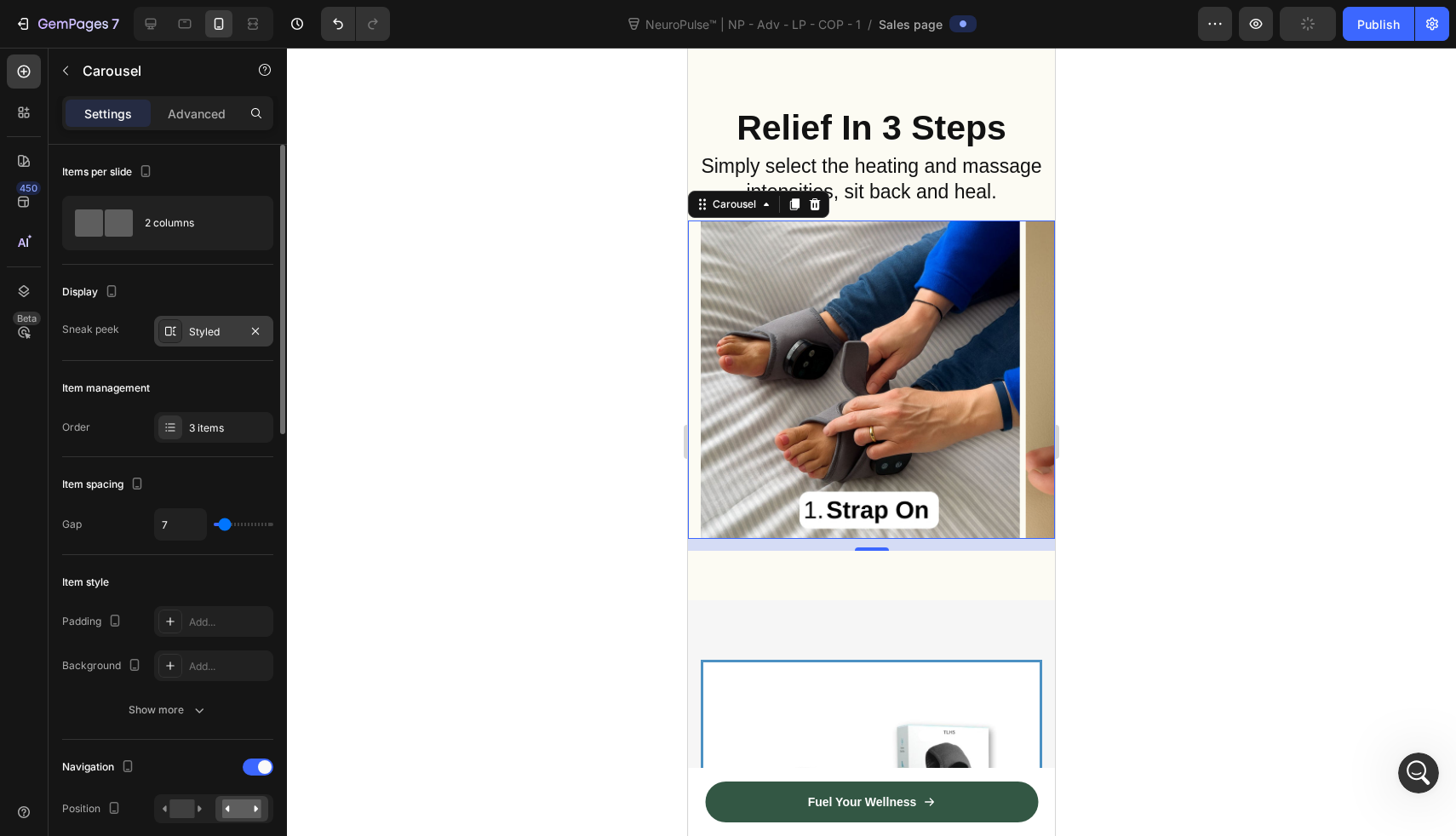
click at [202, 343] on div "Styled" at bounding box center [214, 331] width 119 height 30
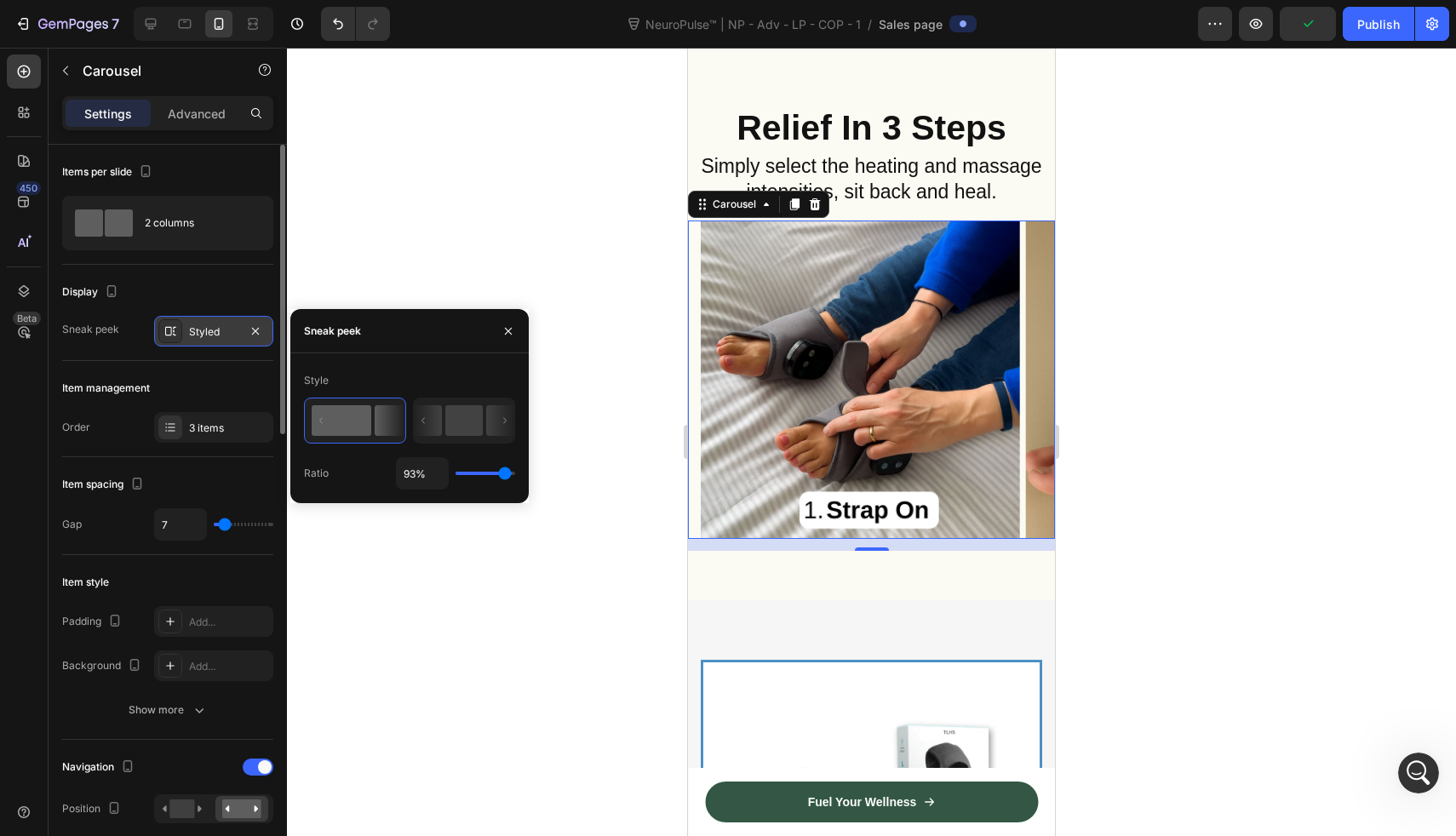
click at [202, 343] on div "Styled" at bounding box center [214, 331] width 119 height 30
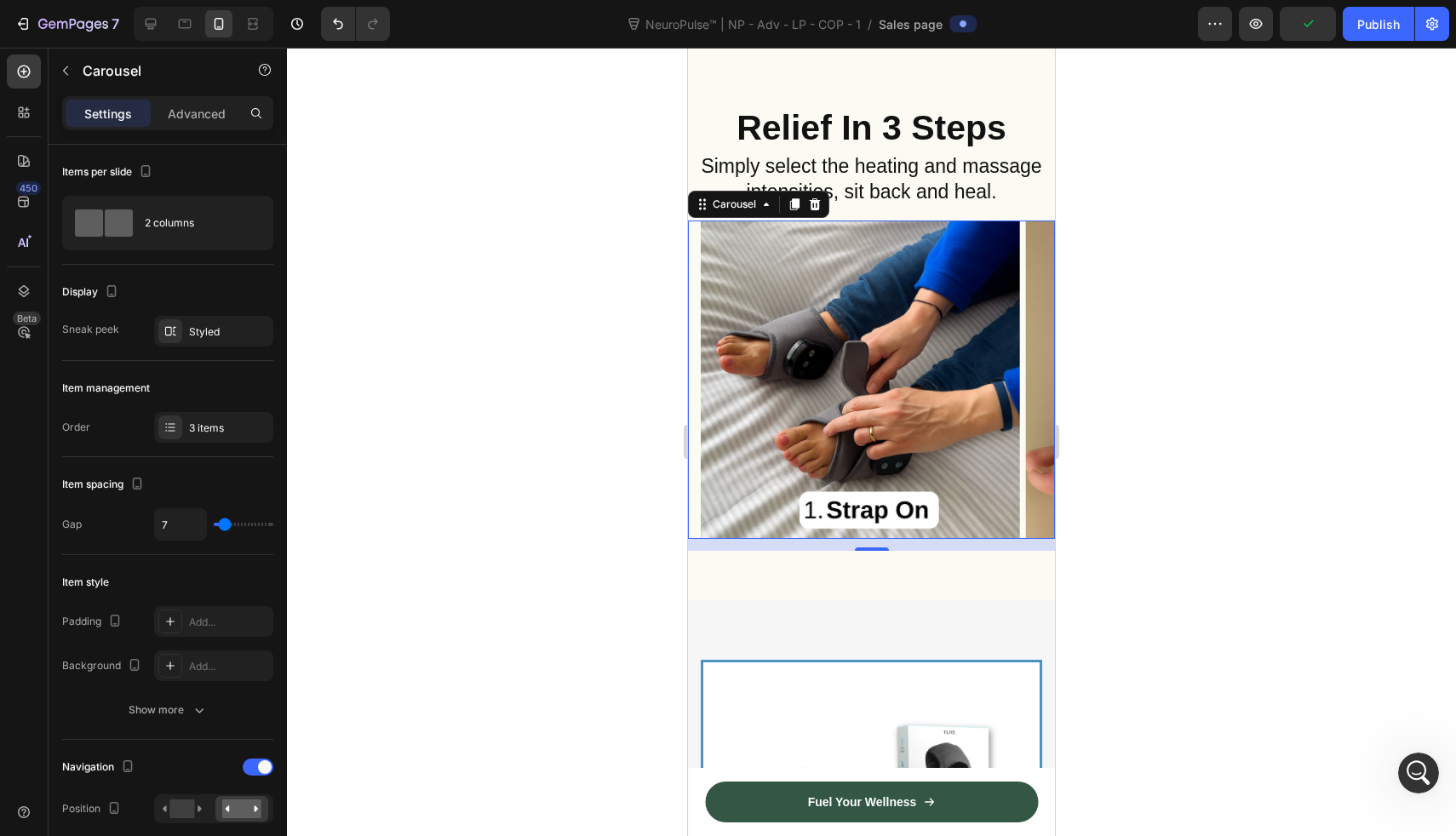
click at [433, 283] on div at bounding box center [871, 442] width 1169 height 789
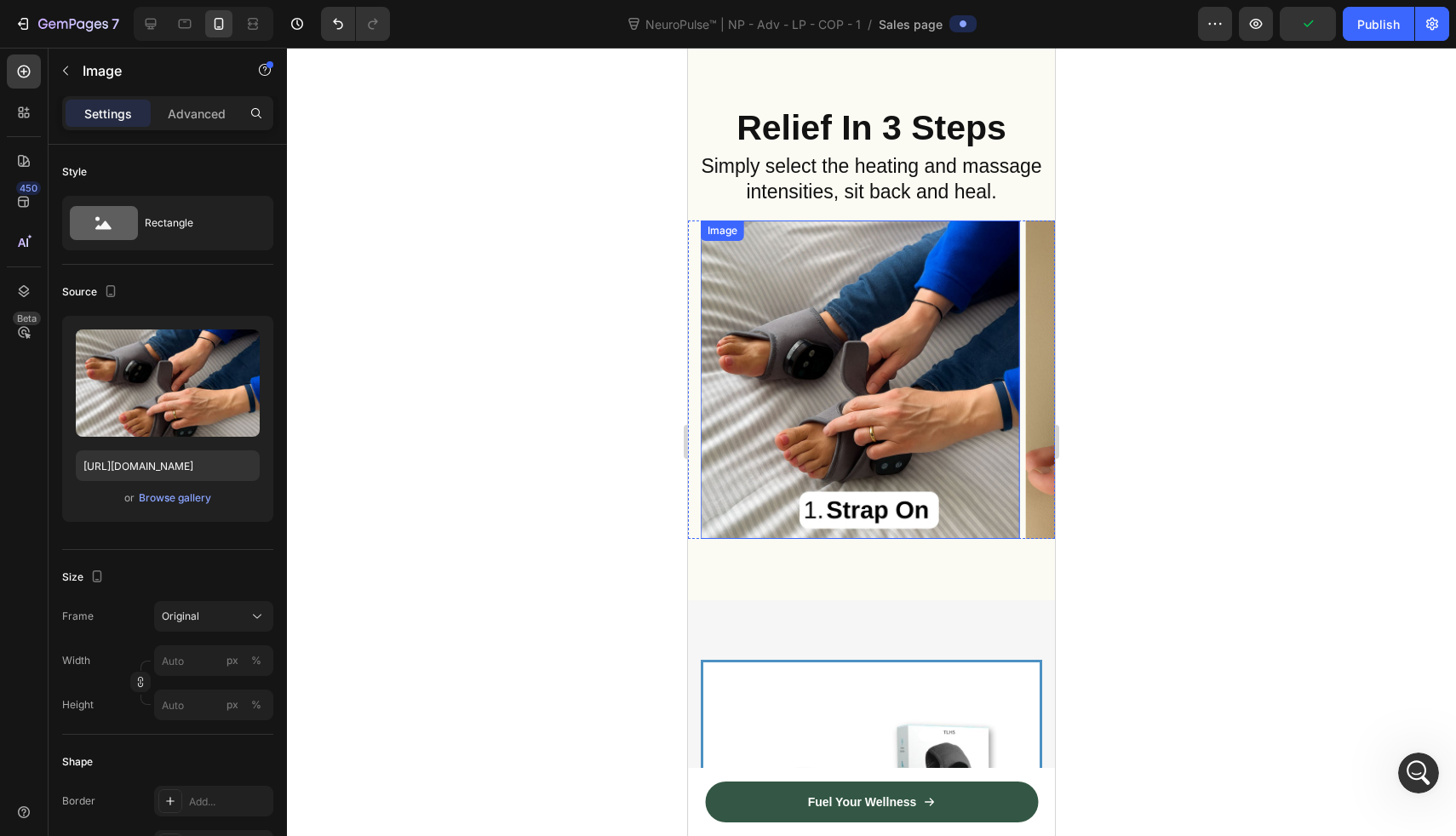
click at [810, 388] on img at bounding box center [860, 380] width 318 height 318
click at [152, 17] on icon at bounding box center [150, 23] width 17 height 17
type input "https://cdn.shopify.com/s/files/1/0709/3587/1732/files/gempages_534964769795343…"
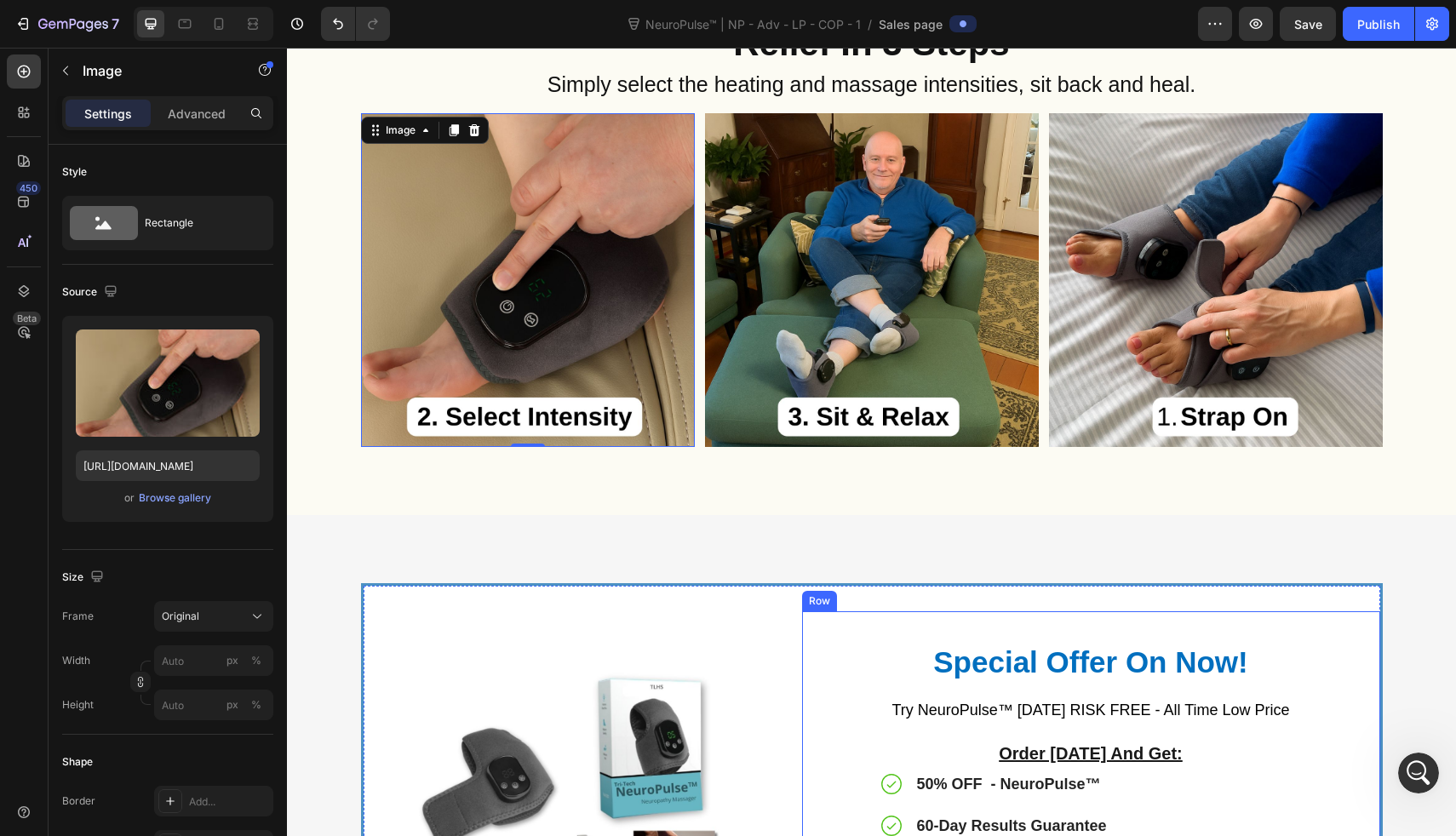
scroll to position [6835, 0]
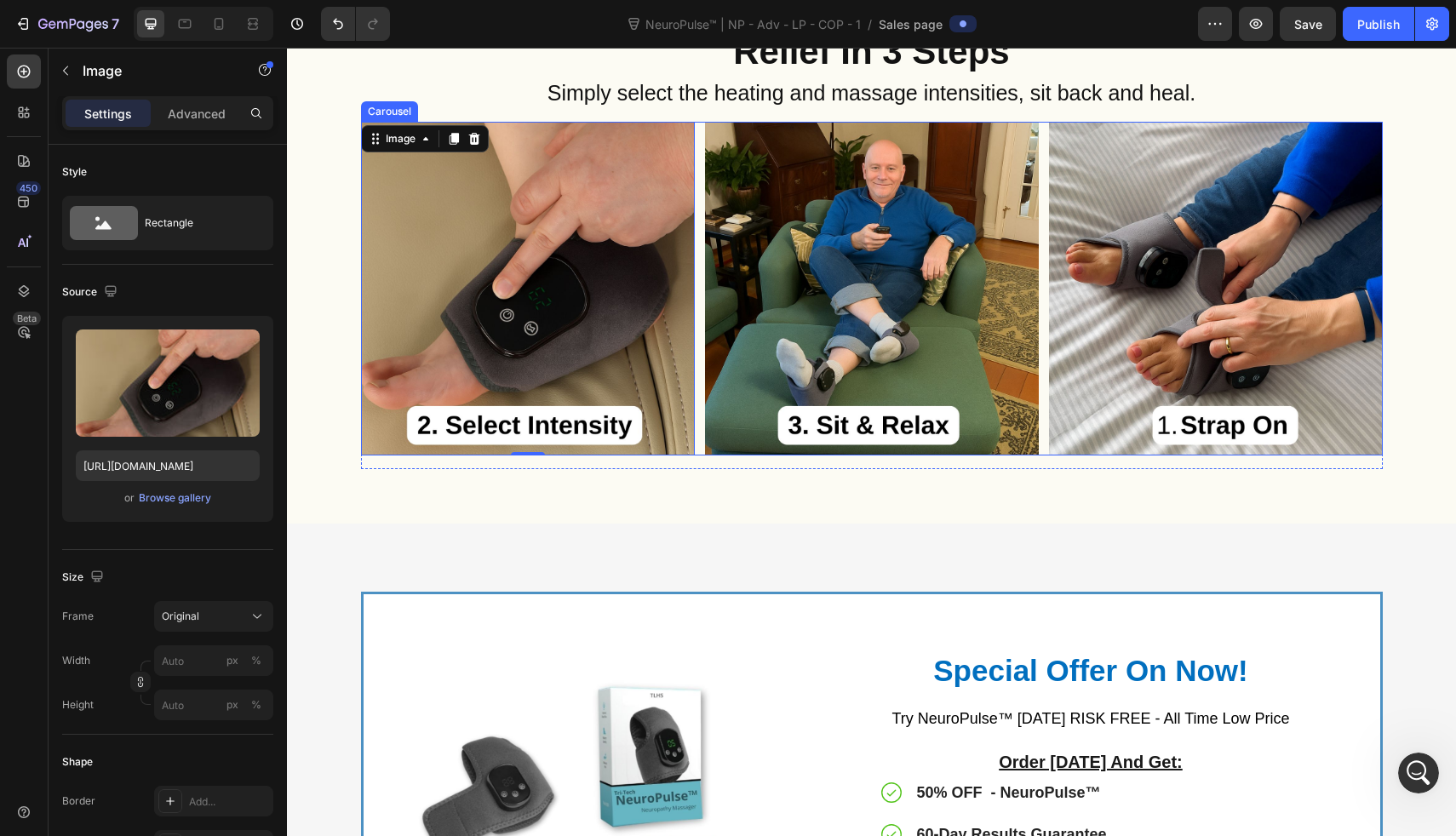
click at [696, 379] on div "Image Image 0 Image" at bounding box center [872, 289] width 1022 height 334
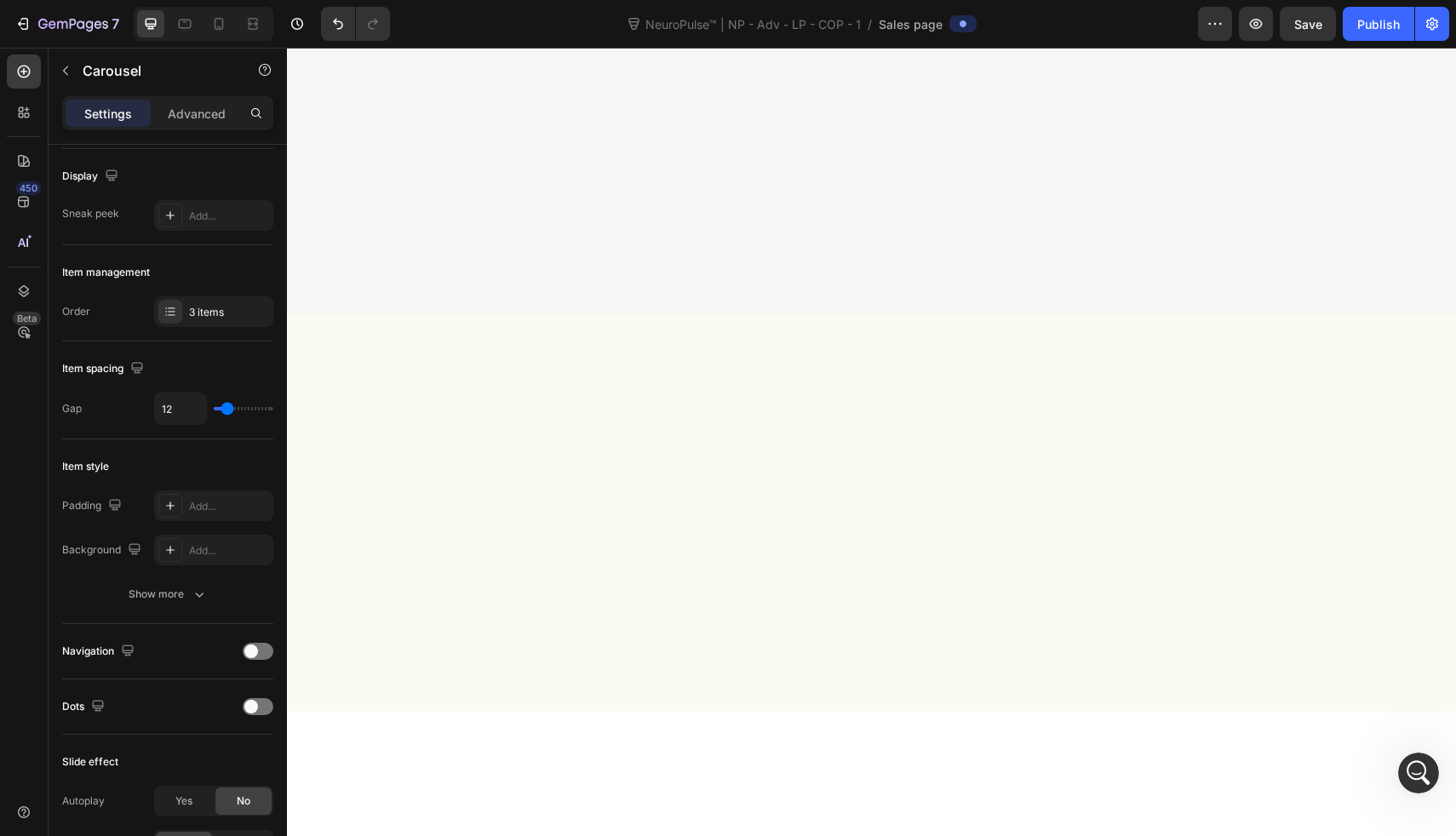
scroll to position [7148, 0]
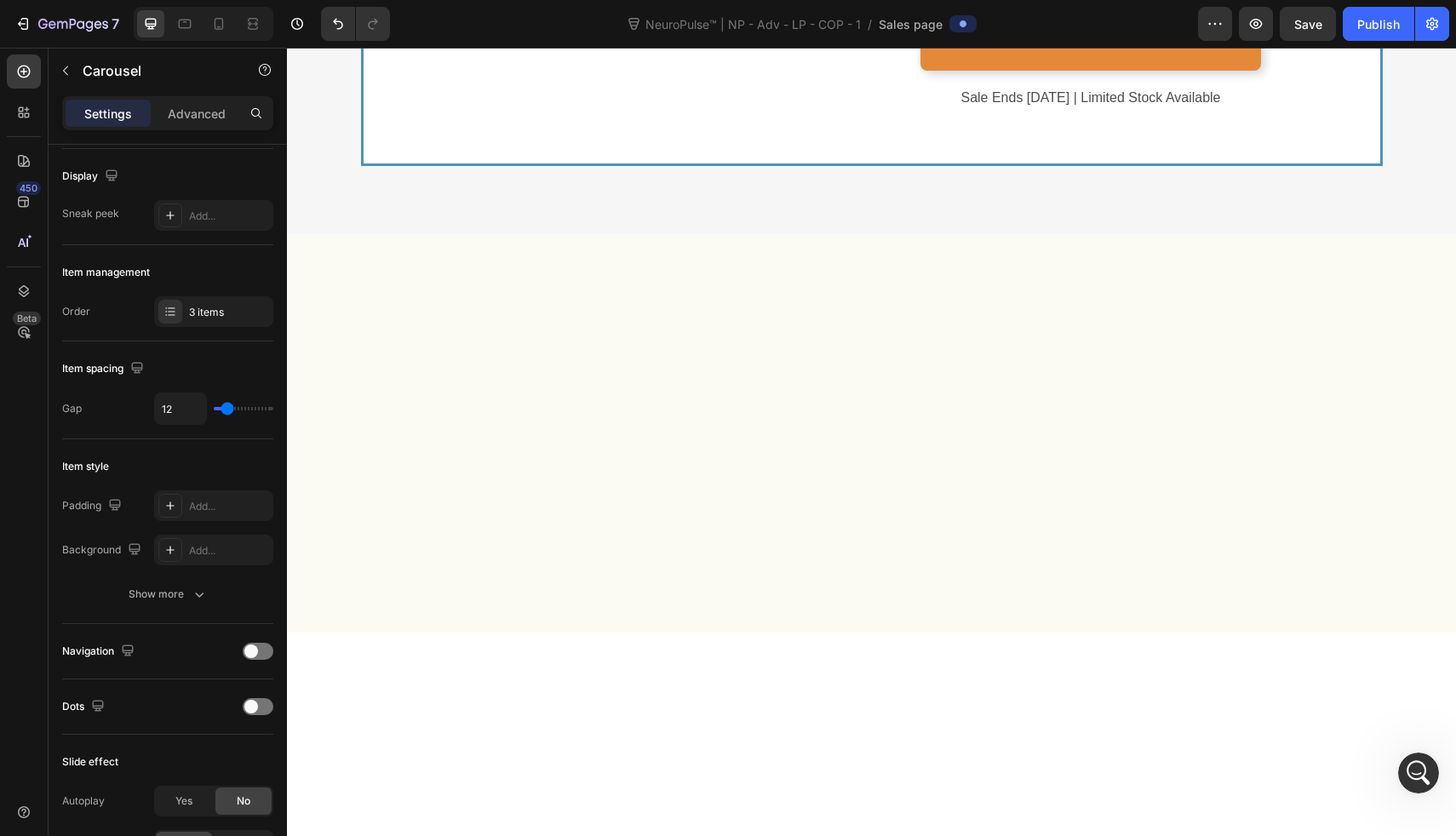
scroll to position [7204, 0]
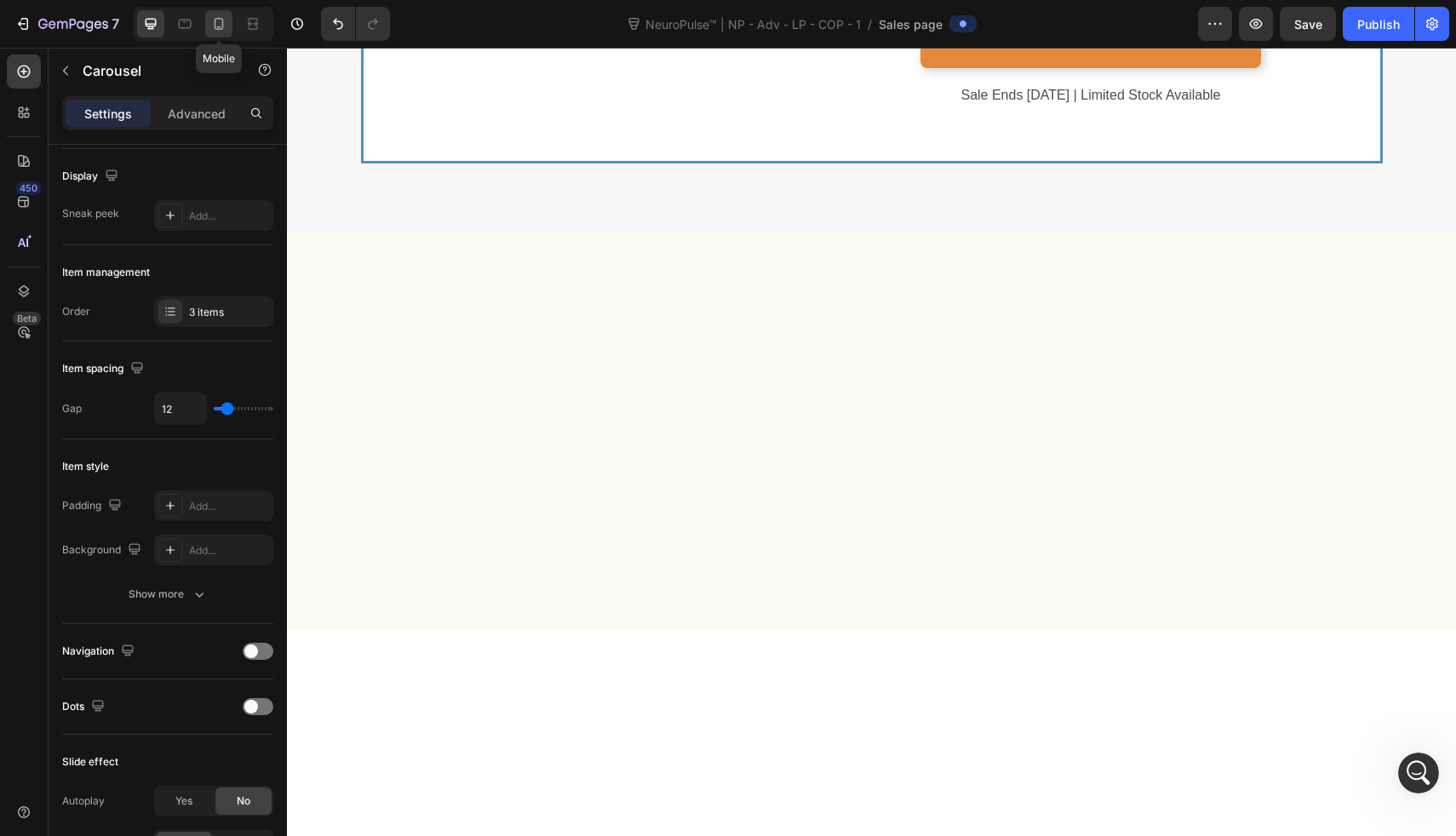
click at [215, 29] on icon at bounding box center [218, 23] width 17 height 17
type input "100%"
type input "7"
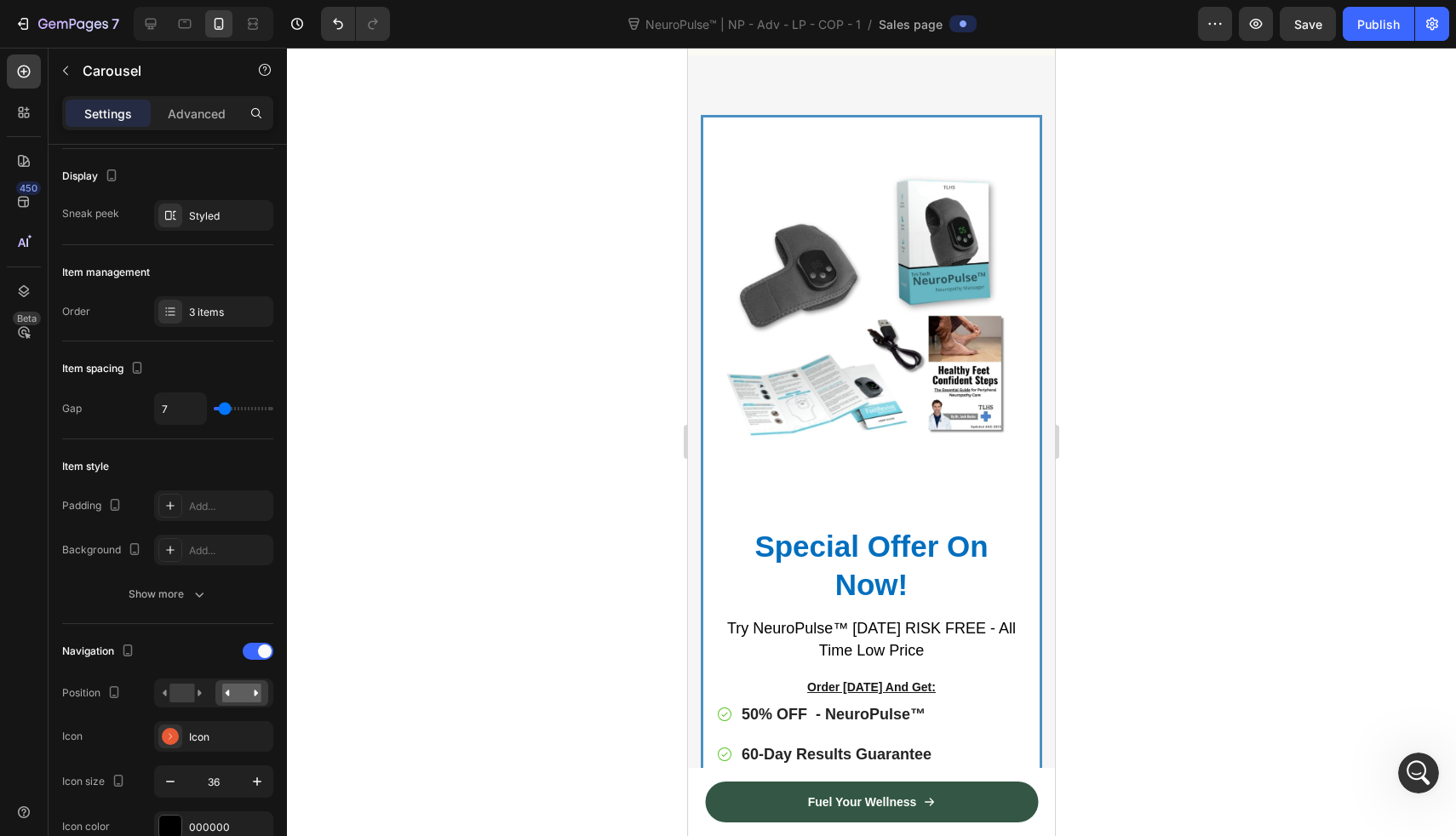
scroll to position [7095, 0]
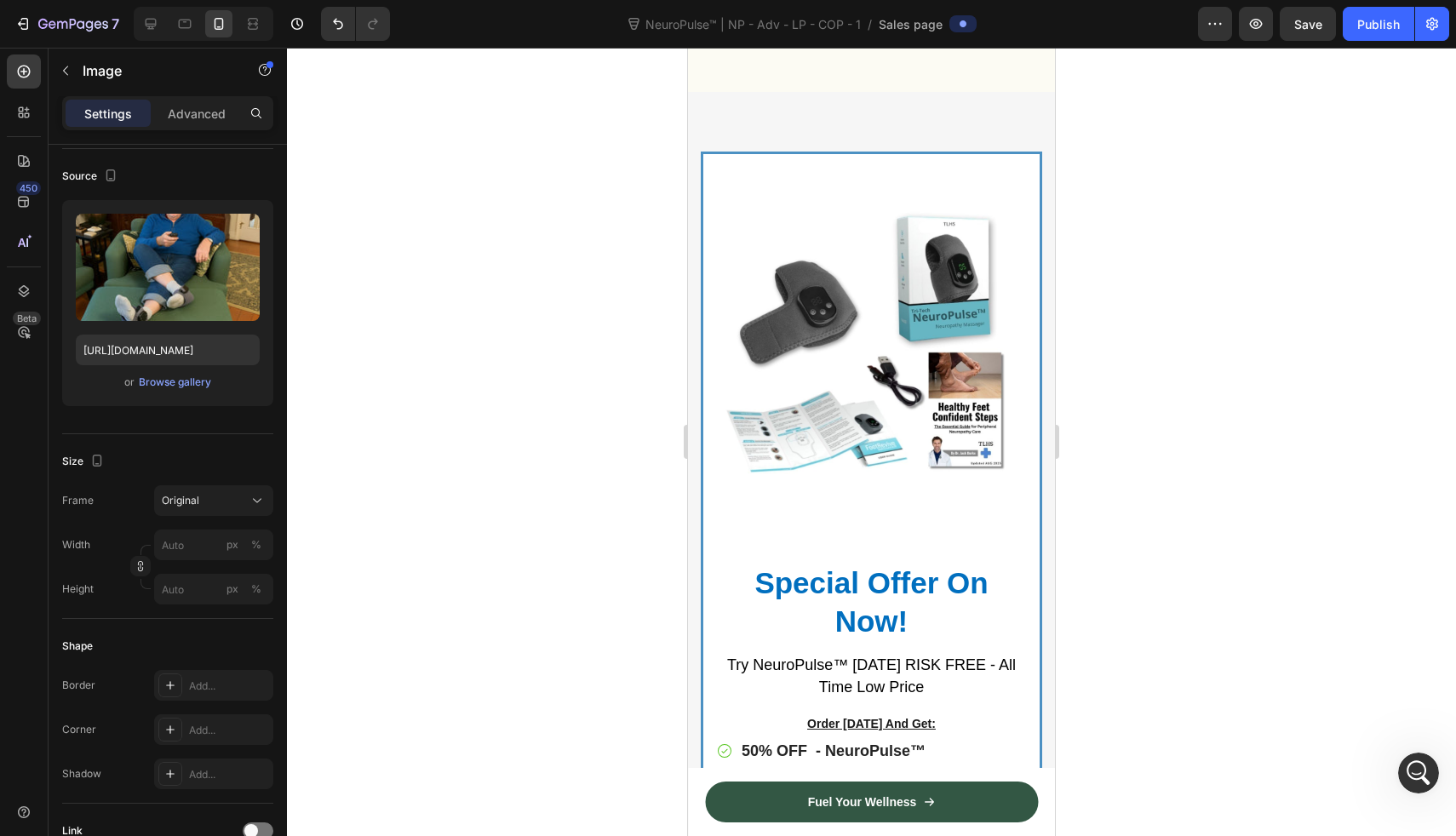
scroll to position [0, 0]
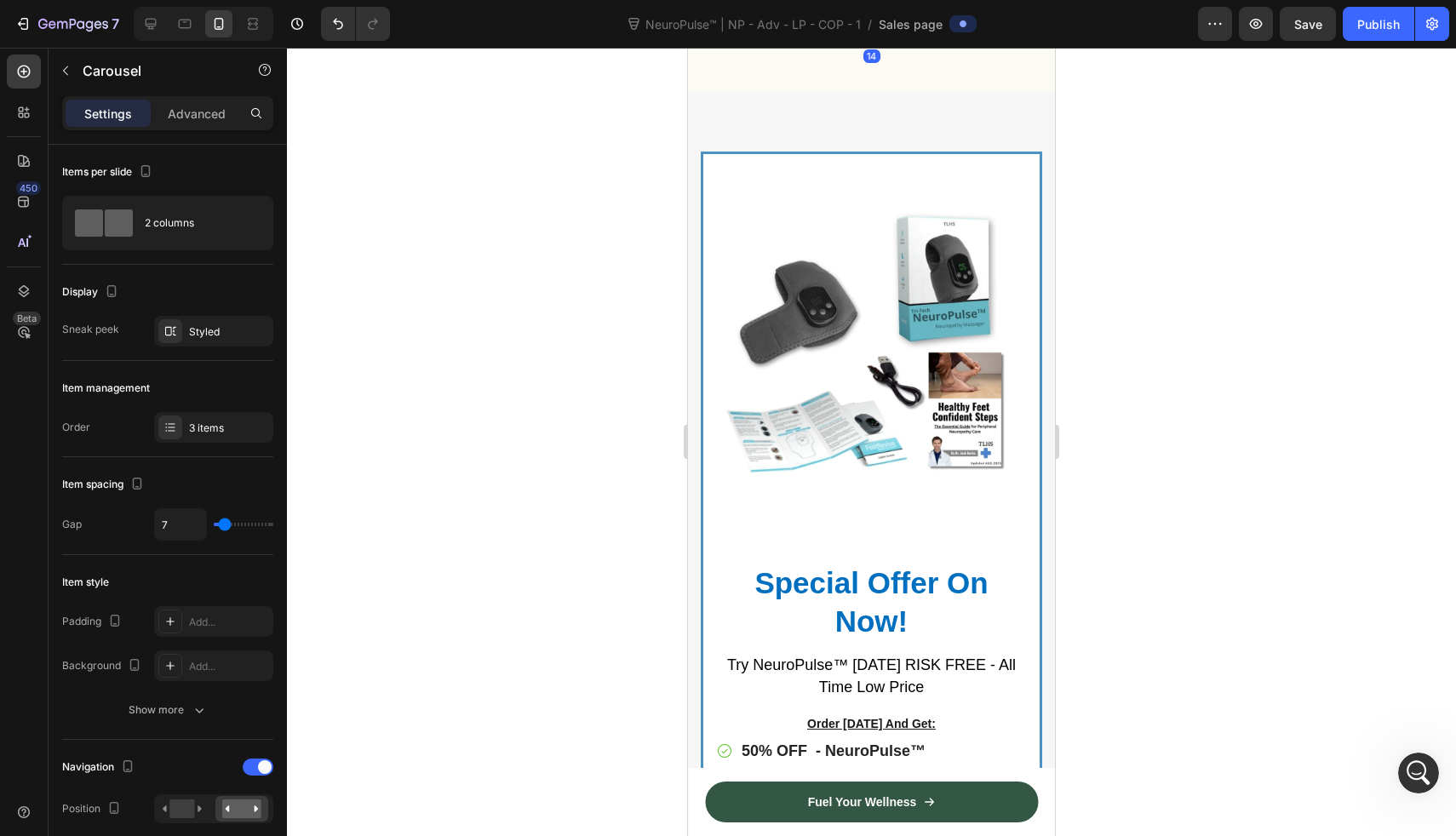
click at [189, 117] on p "Advanced" at bounding box center [196, 113] width 58 height 18
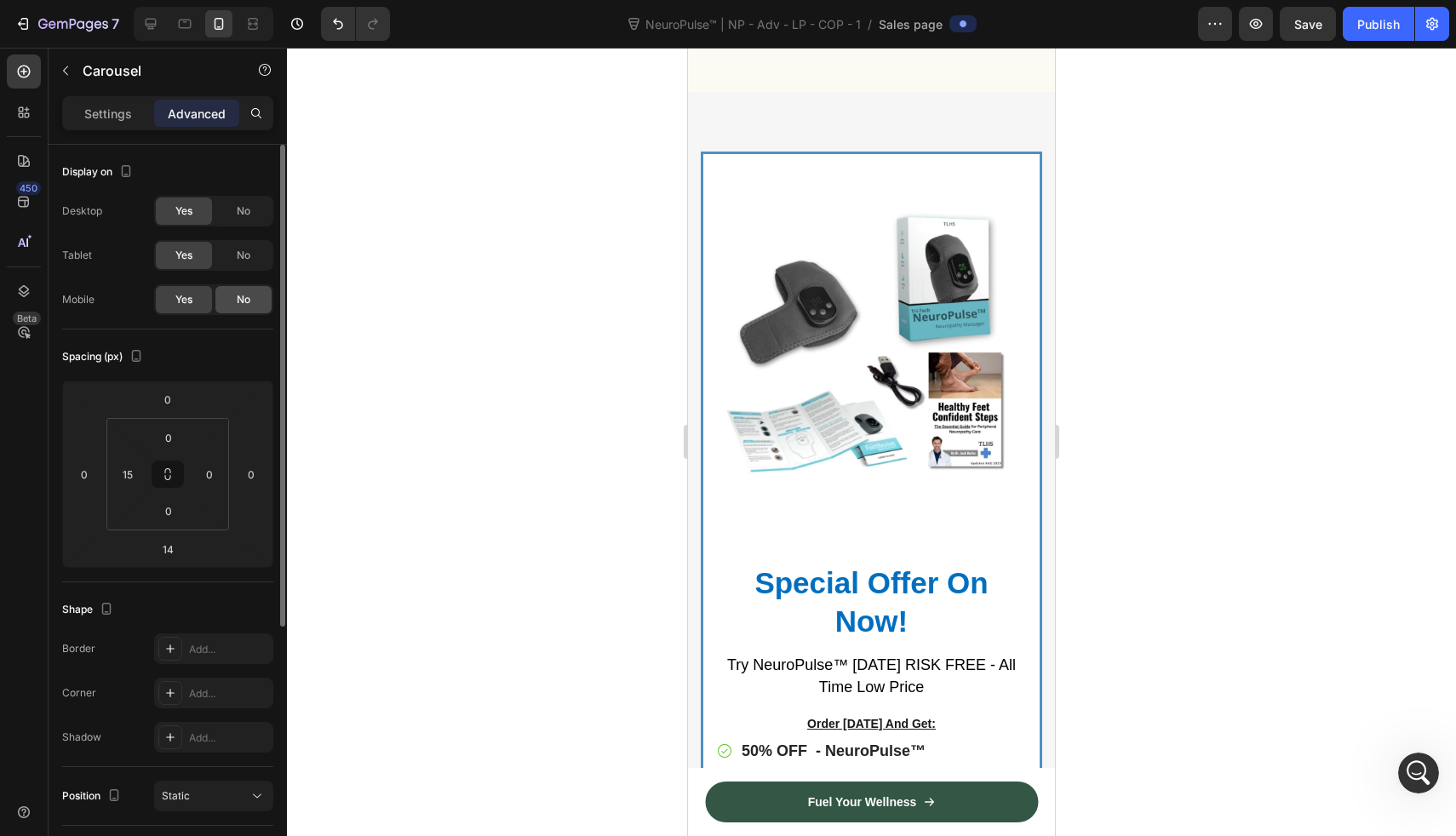
click at [245, 294] on span "No" at bounding box center [243, 300] width 14 height 16
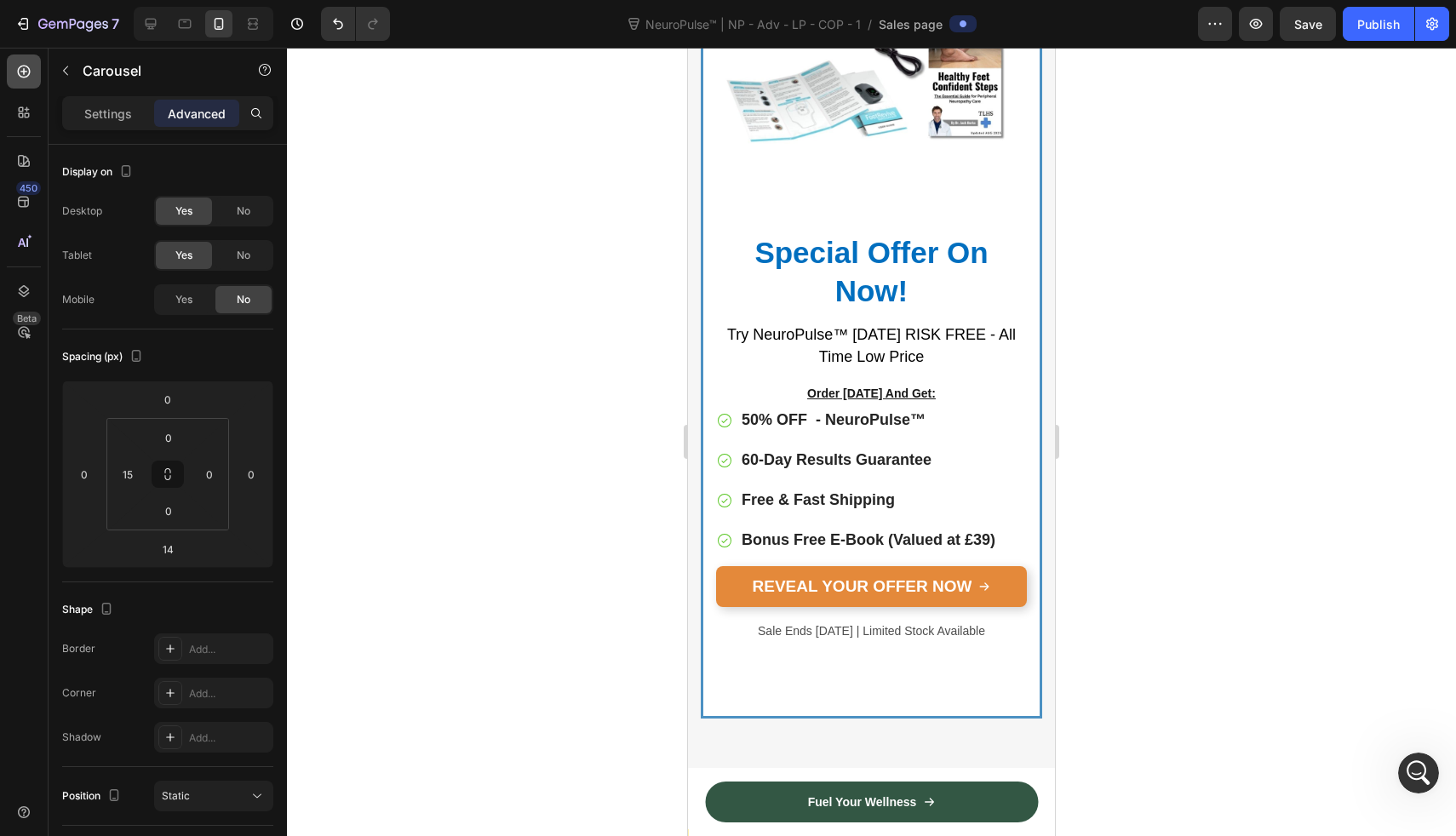
click at [25, 86] on div at bounding box center [23, 71] width 34 height 34
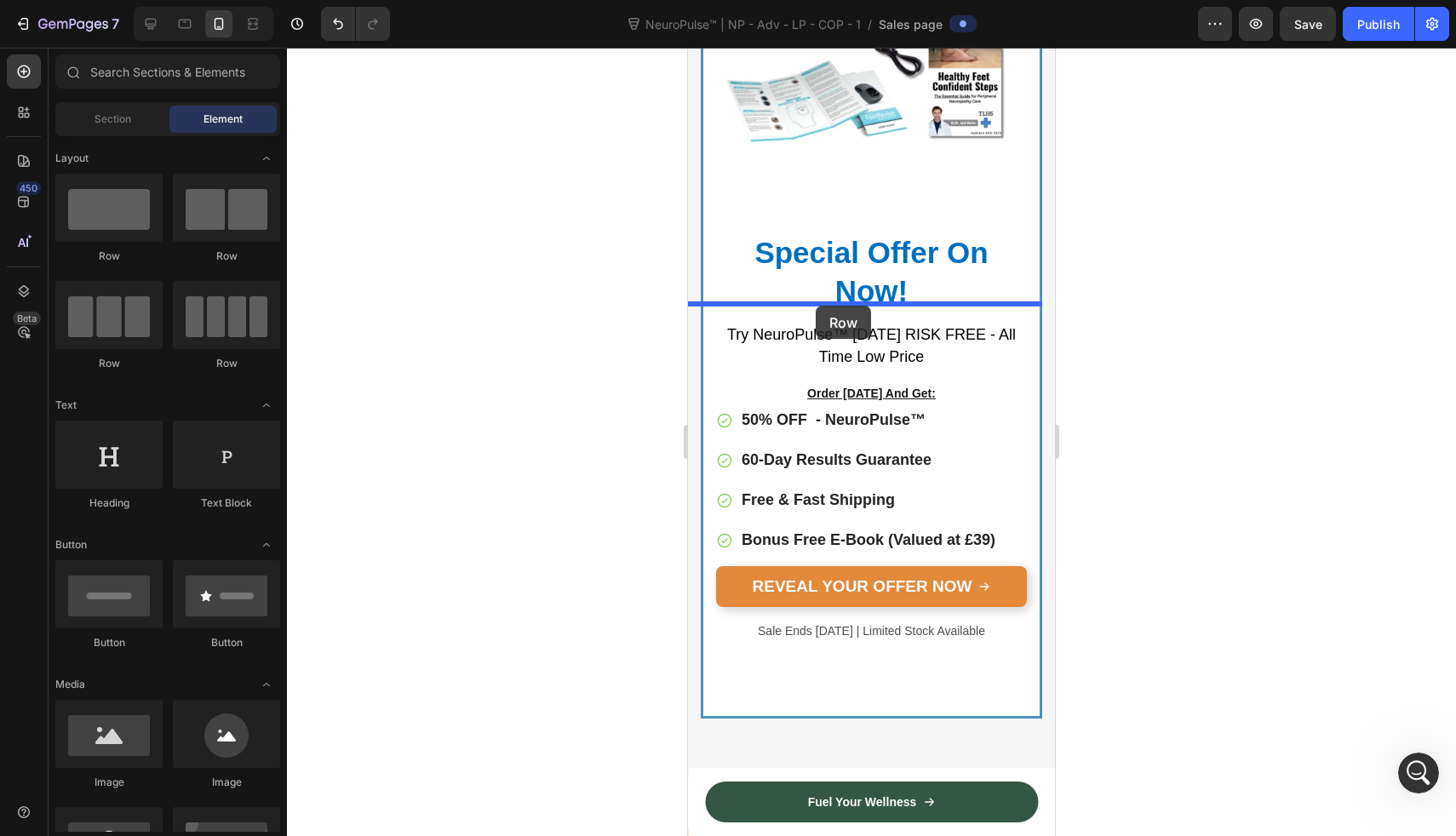
drag, startPoint x: 825, startPoint y: 355, endPoint x: 814, endPoint y: 305, distance: 51.2
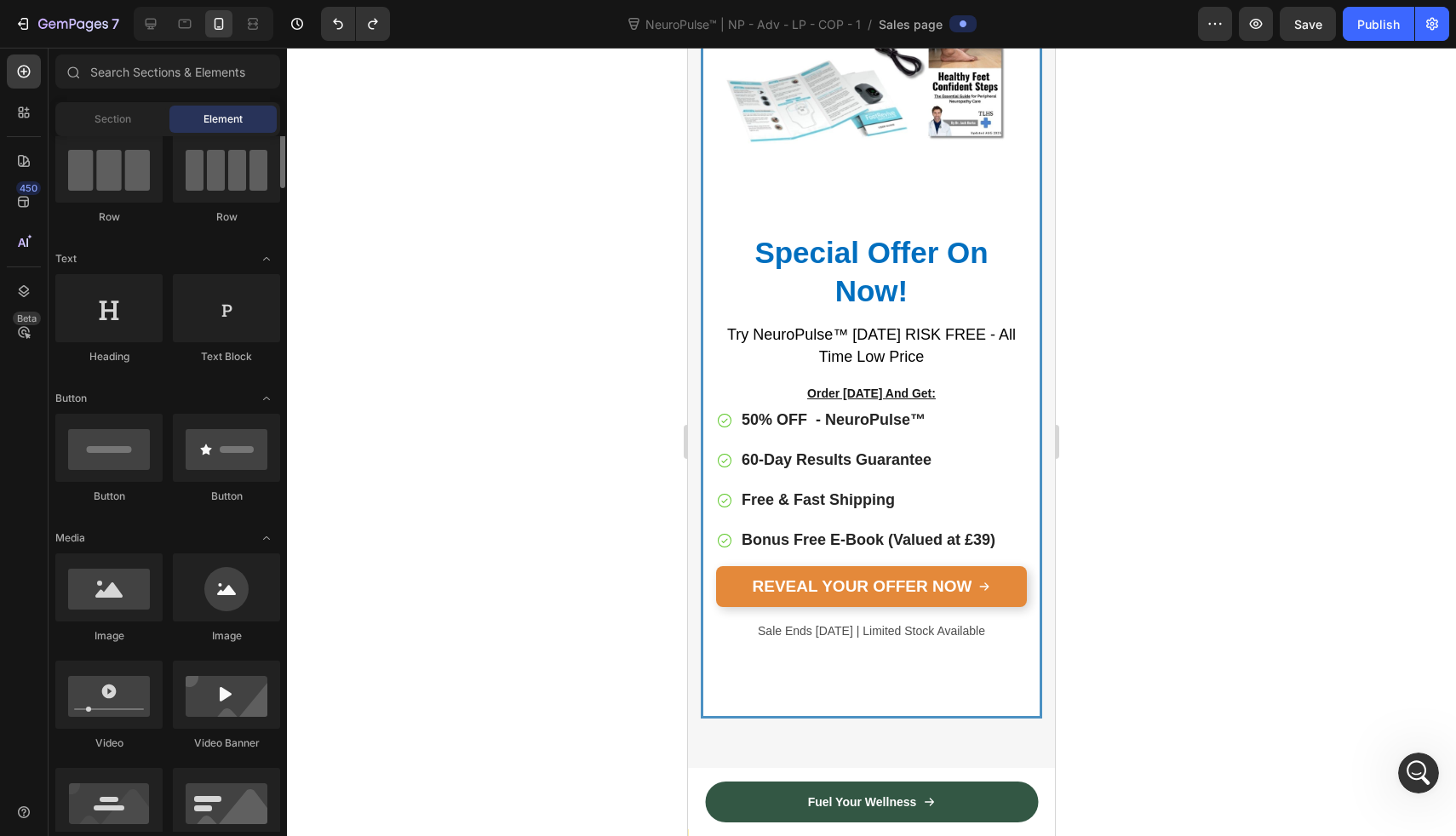
scroll to position [216, 0]
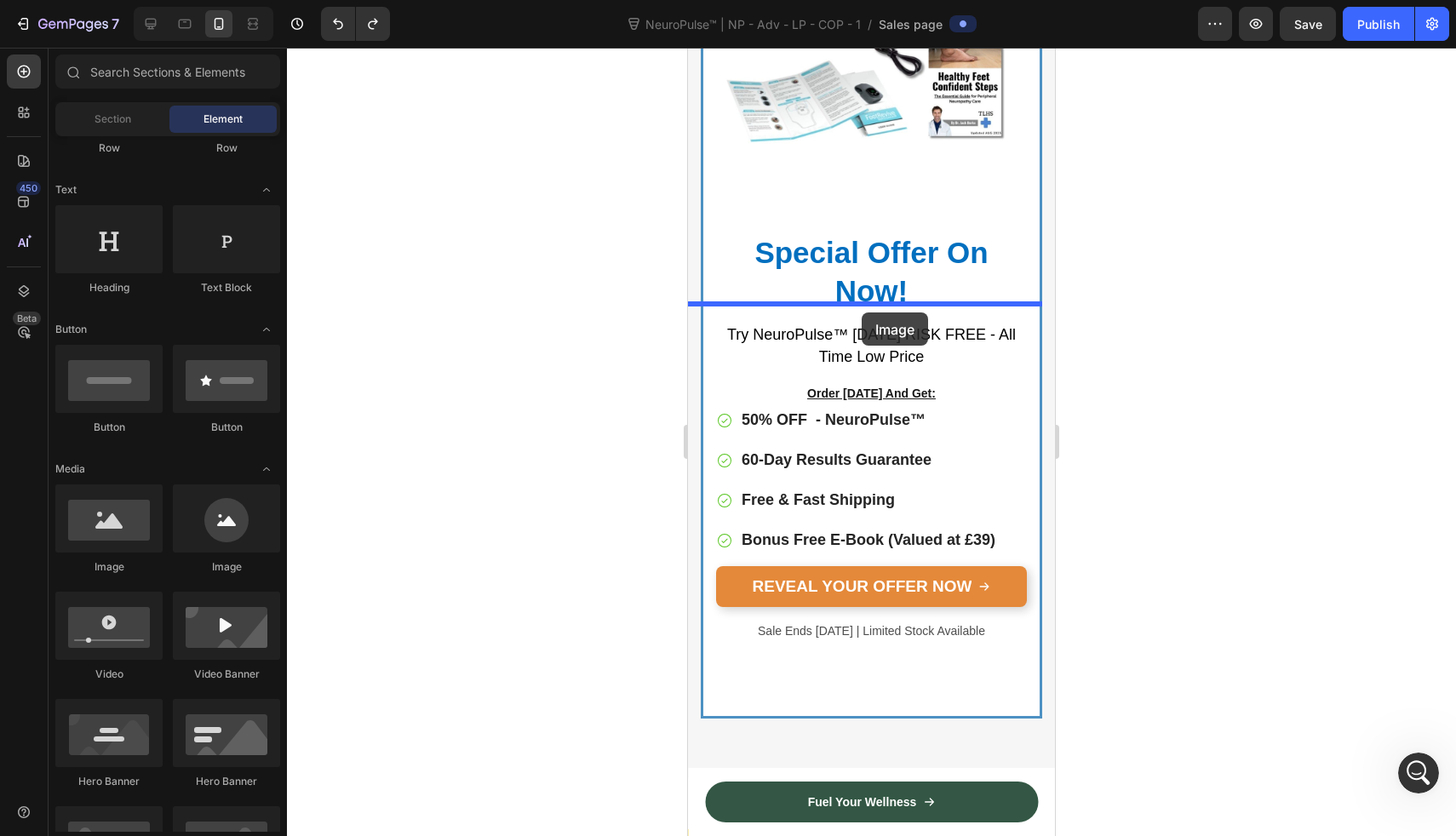
drag, startPoint x: 794, startPoint y: 586, endPoint x: 864, endPoint y: 309, distance: 285.7
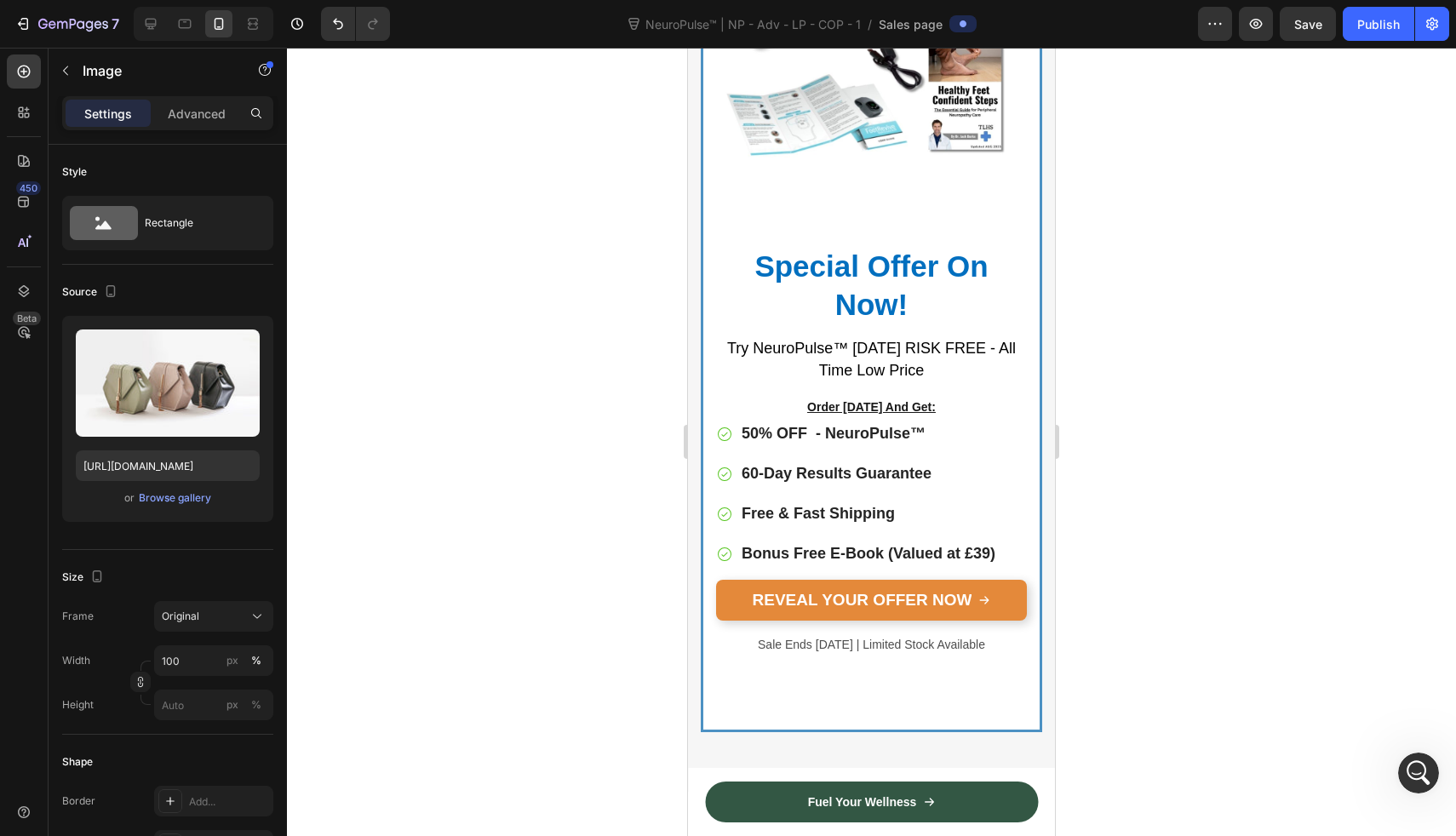
click at [1153, 337] on div at bounding box center [871, 442] width 1169 height 789
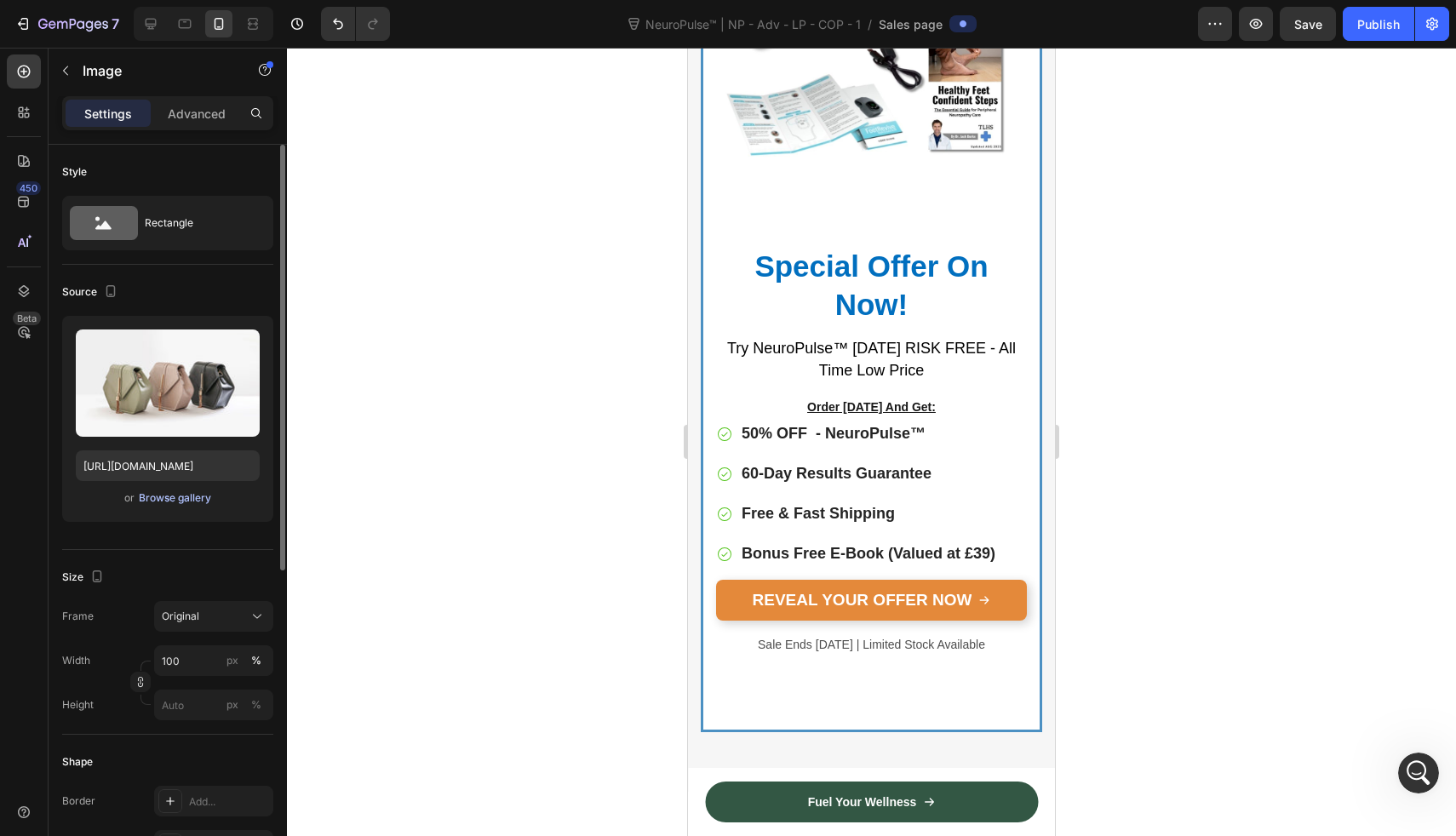
click at [170, 503] on div "Browse gallery" at bounding box center [175, 498] width 72 height 16
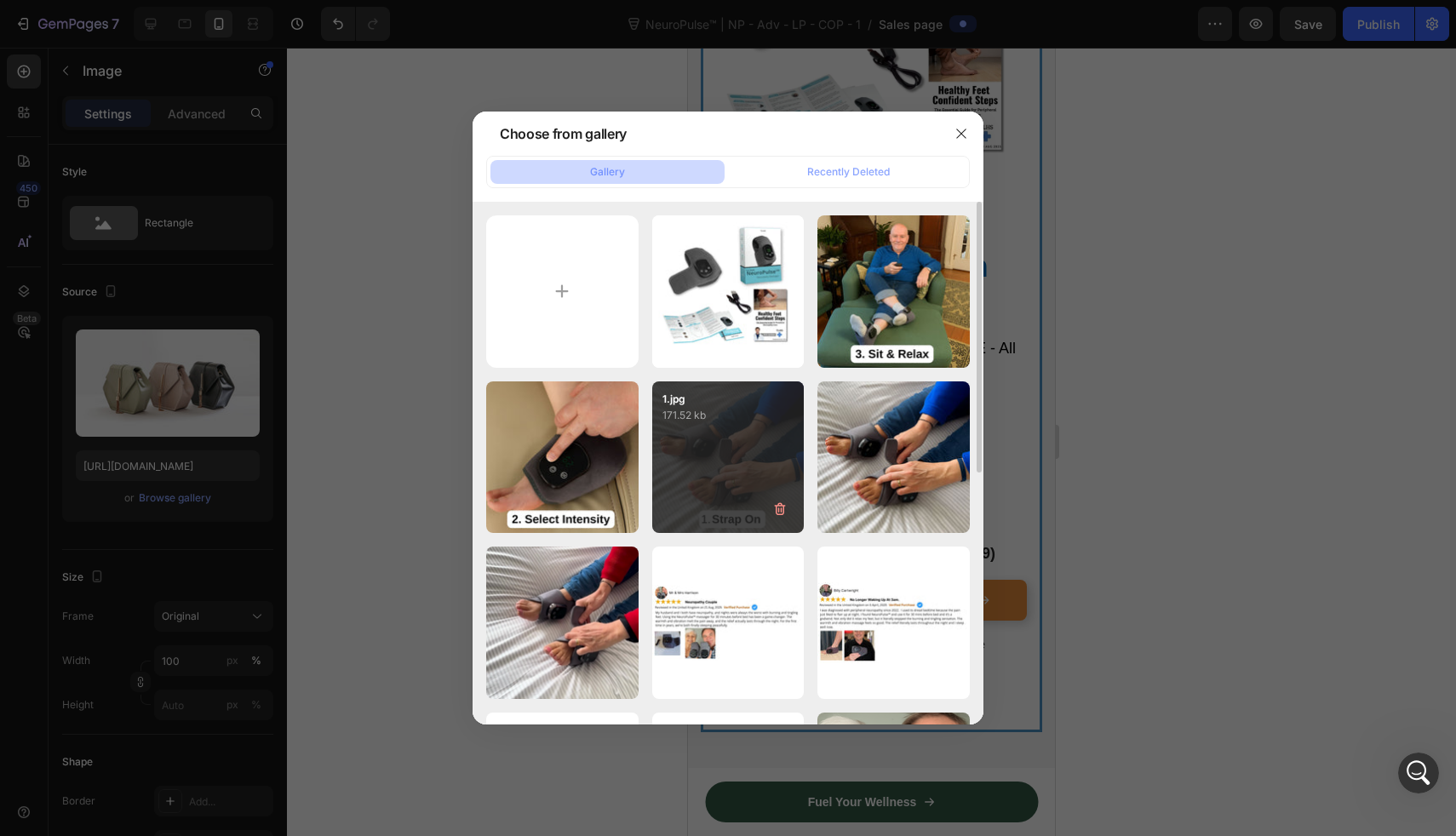
click at [719, 441] on div "1.jpg 171.52 kb" at bounding box center [728, 458] width 152 height 152
type input "https://cdn.shopify.com/s/files/1/0709/3587/1732/files/gempages_534964769795343…"
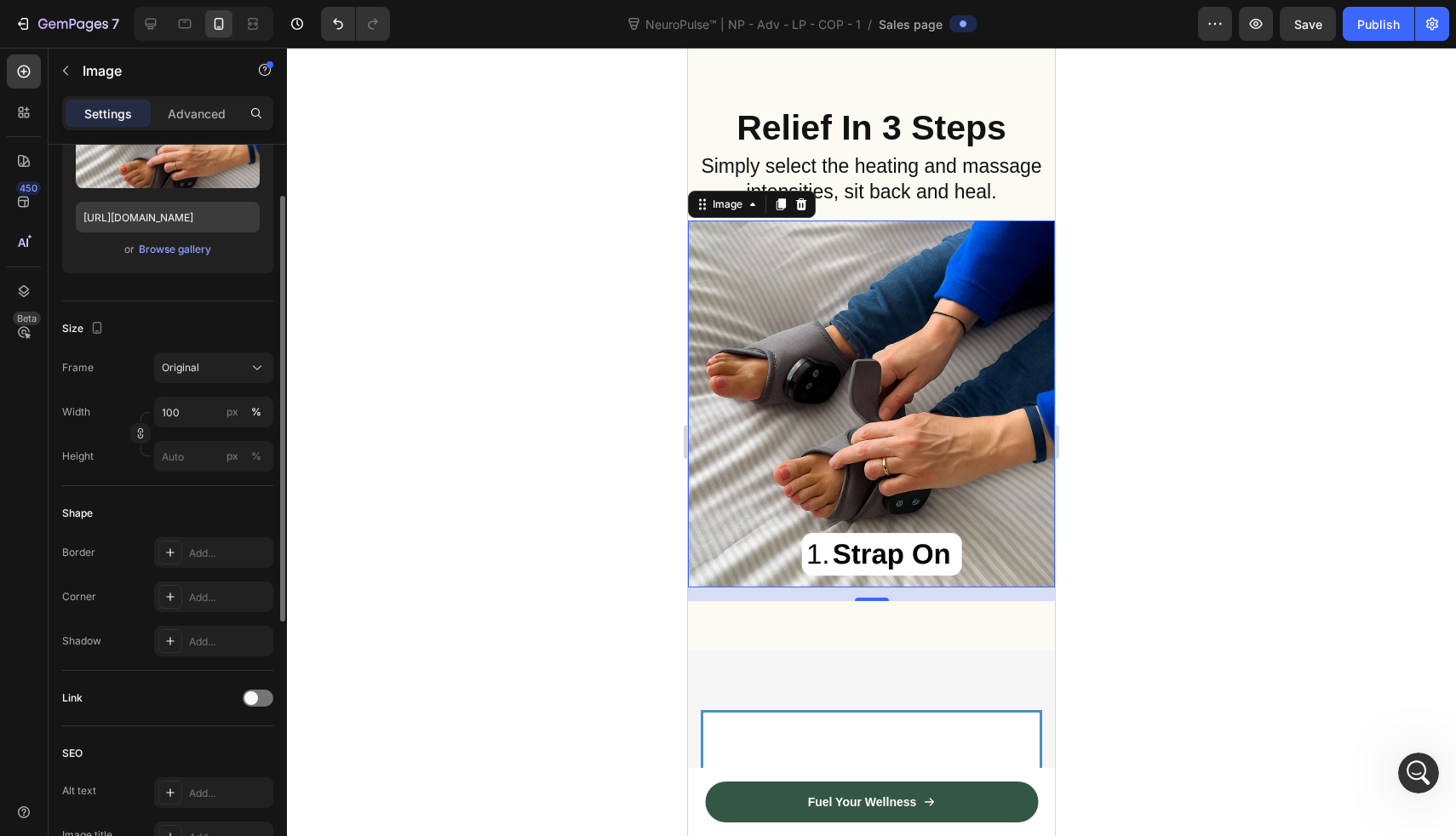
scroll to position [263, 0]
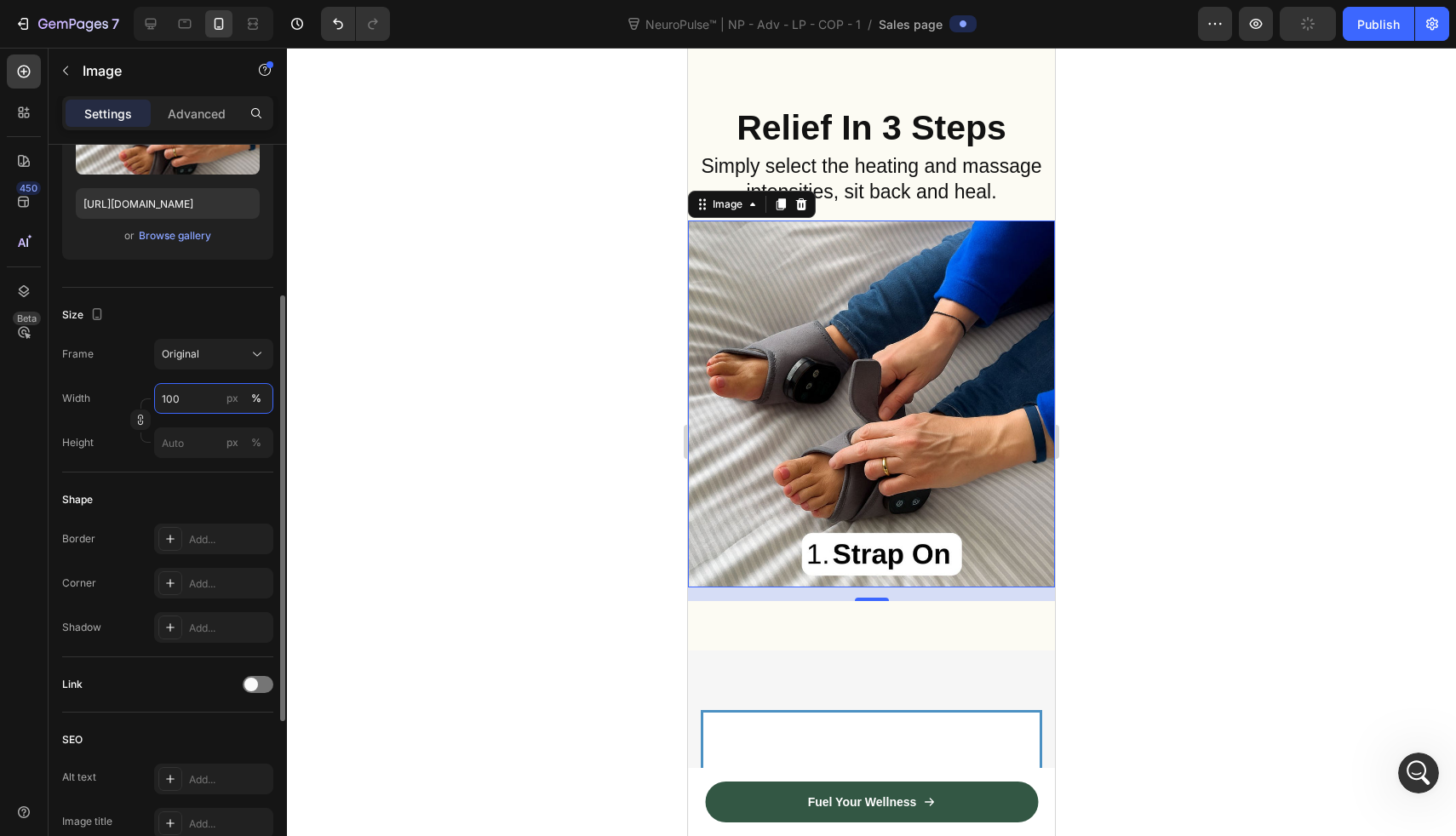
click at [181, 399] on input "100" at bounding box center [214, 397] width 119 height 30
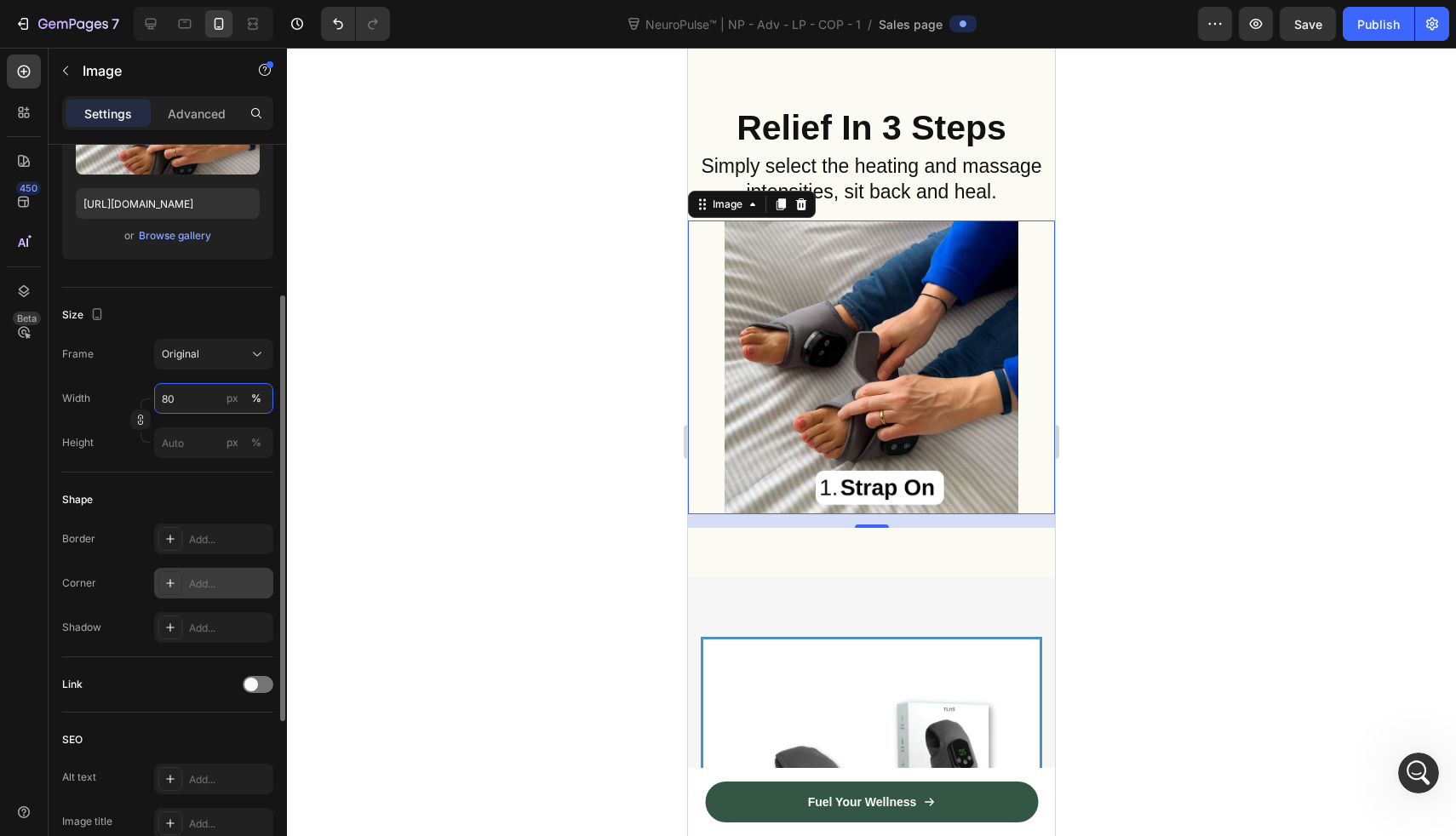
type input "80"
click at [196, 579] on div "Add..." at bounding box center [229, 584] width 80 height 16
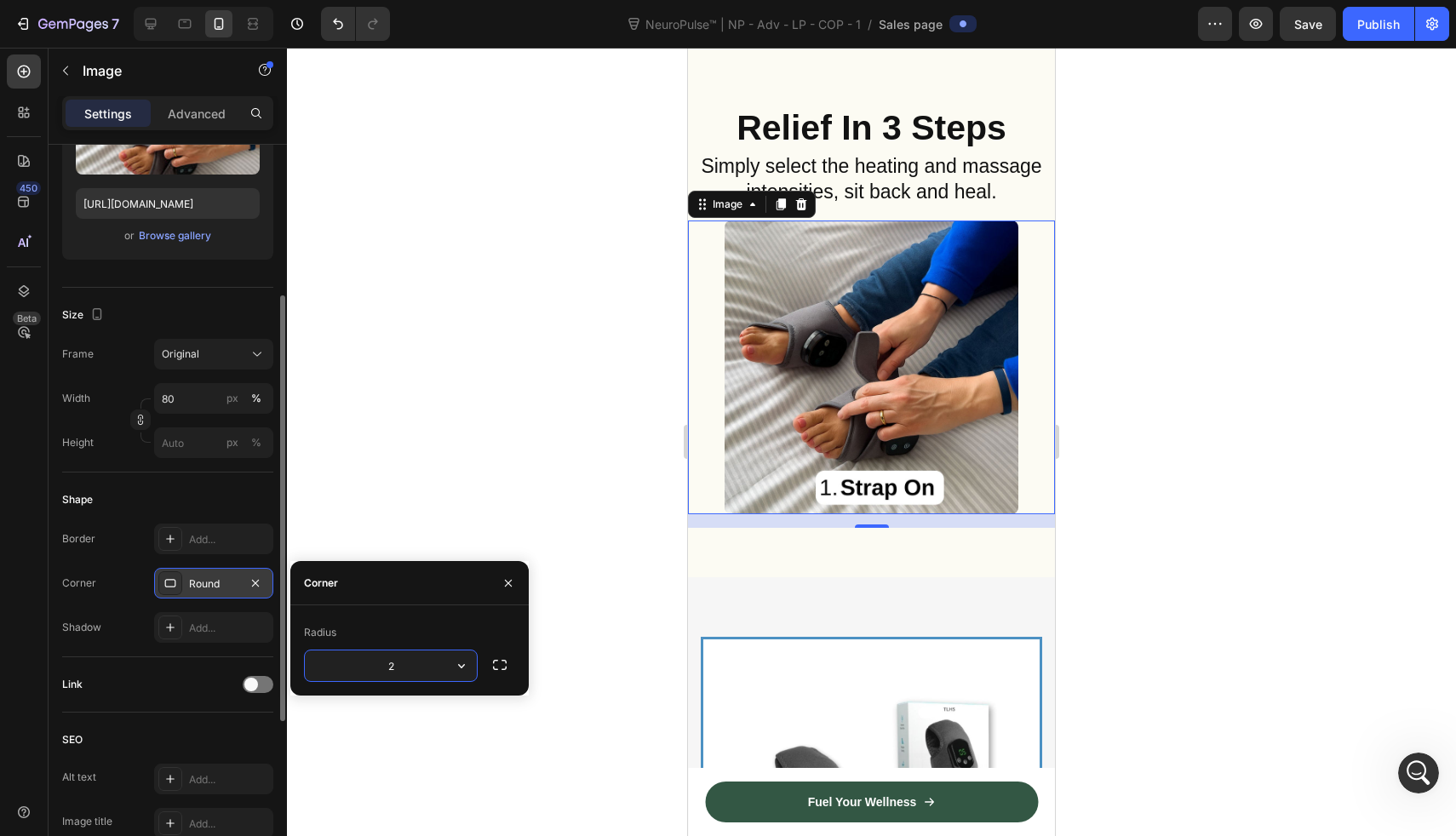
type input "20"
click at [425, 438] on div at bounding box center [871, 442] width 1169 height 789
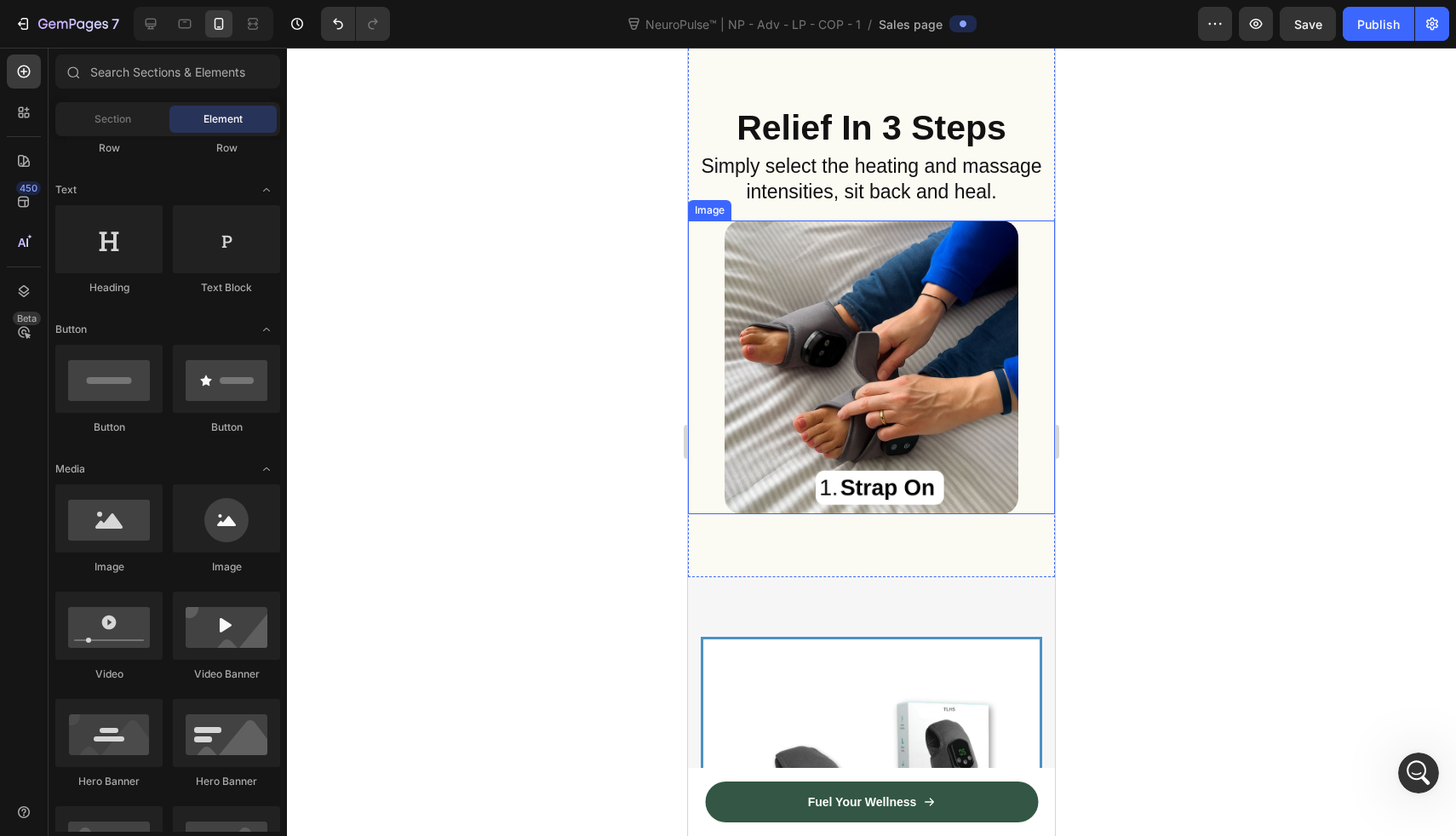
click at [817, 343] on img at bounding box center [871, 367] width 294 height 294
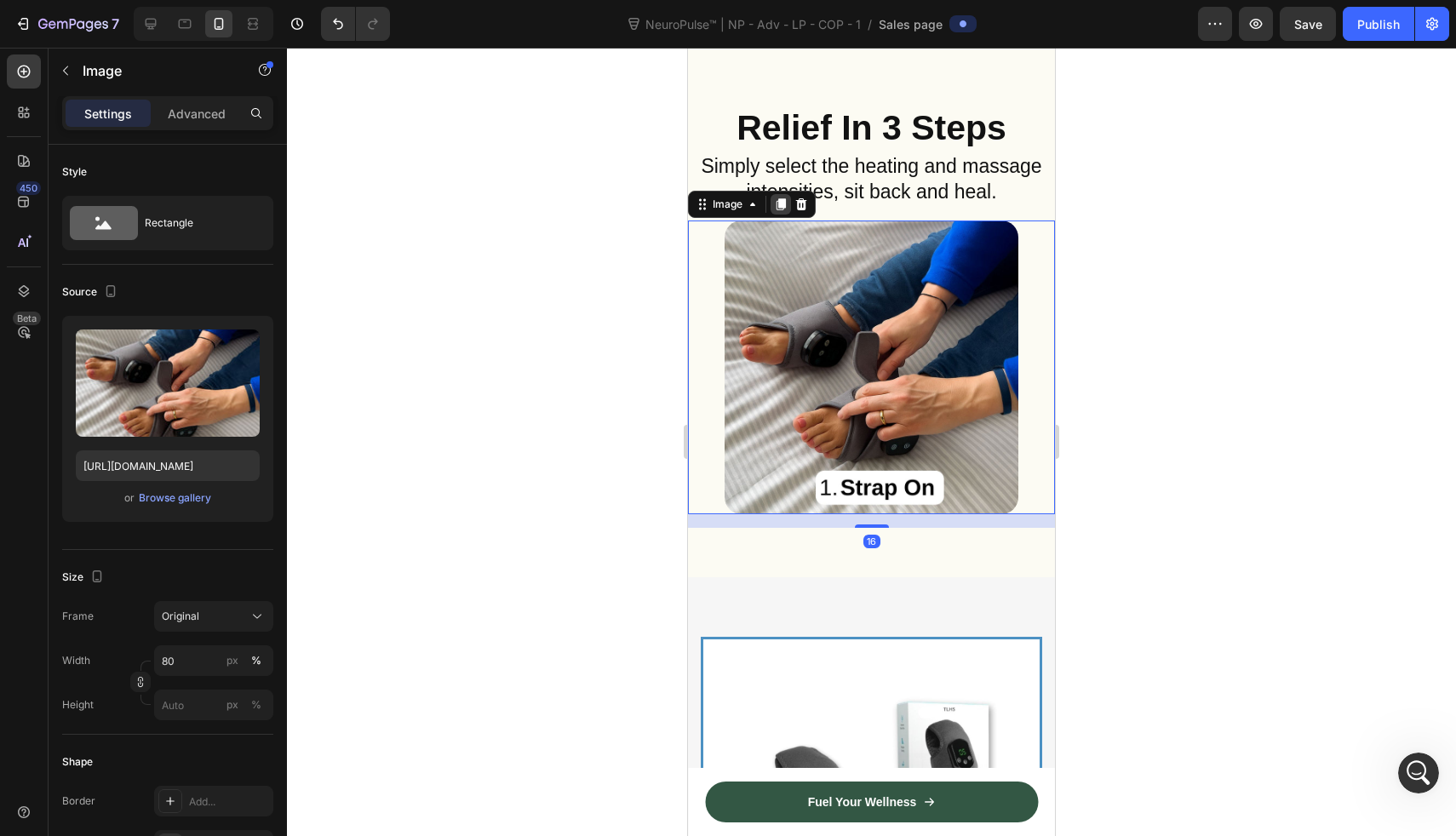
click at [774, 206] on icon at bounding box center [781, 204] width 14 height 14
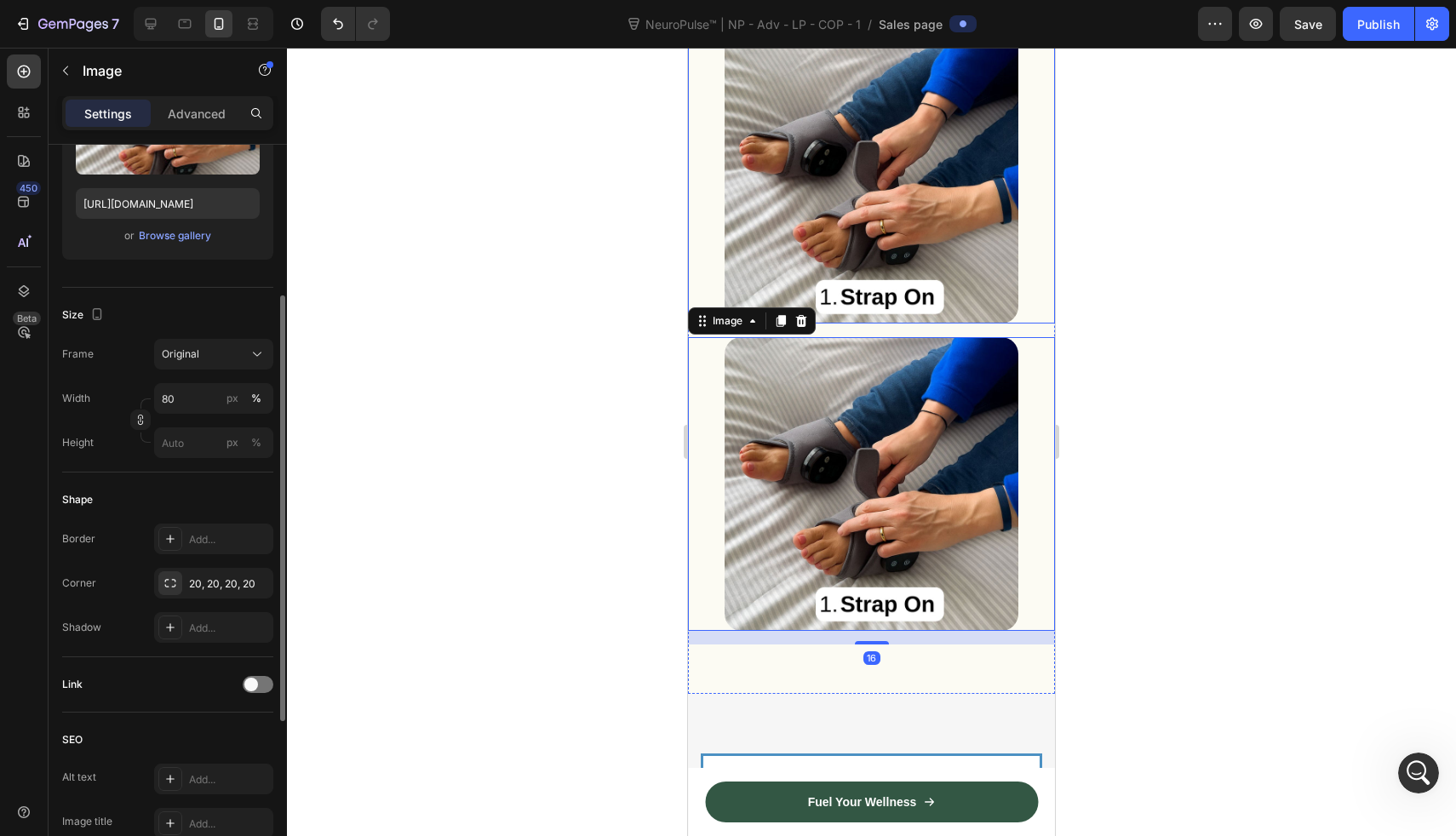
scroll to position [7446, 0]
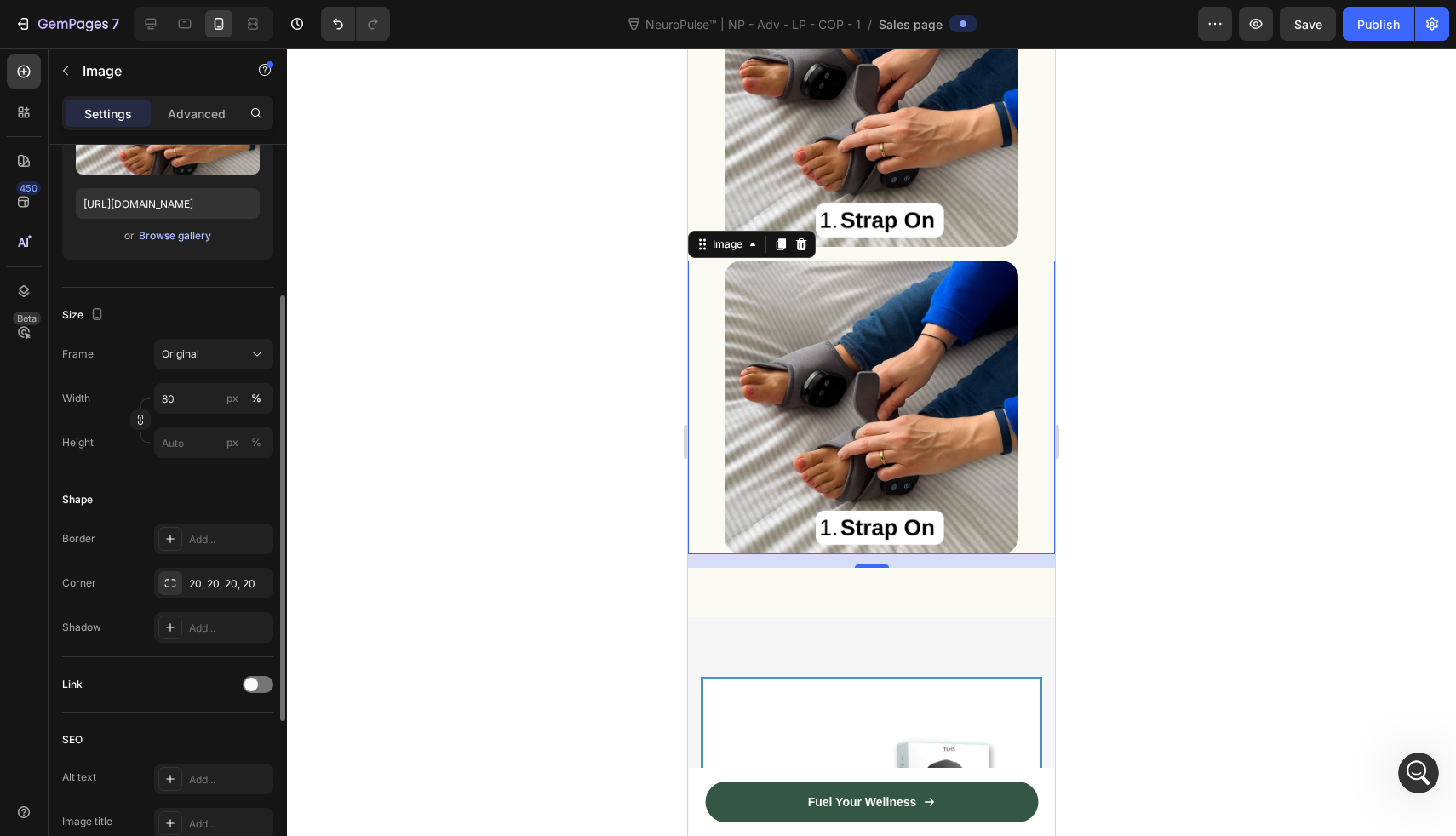
click at [189, 231] on div "Browse gallery" at bounding box center [175, 236] width 72 height 16
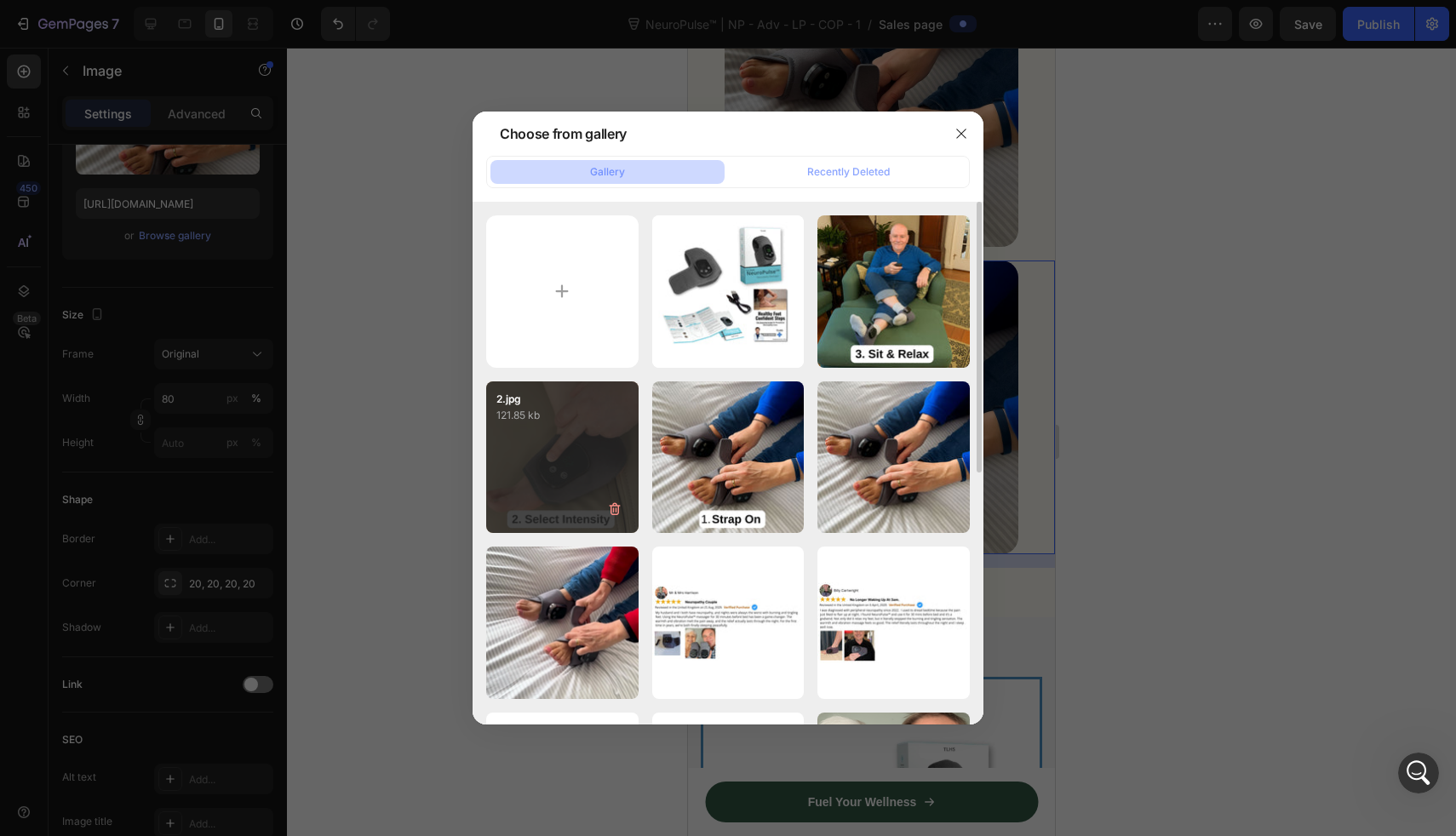
click at [583, 493] on div "2.jpg 121.85 kb" at bounding box center [562, 458] width 152 height 152
type input "https://cdn.shopify.com/s/files/1/0709/3587/1732/files/gempages_534964769795343…"
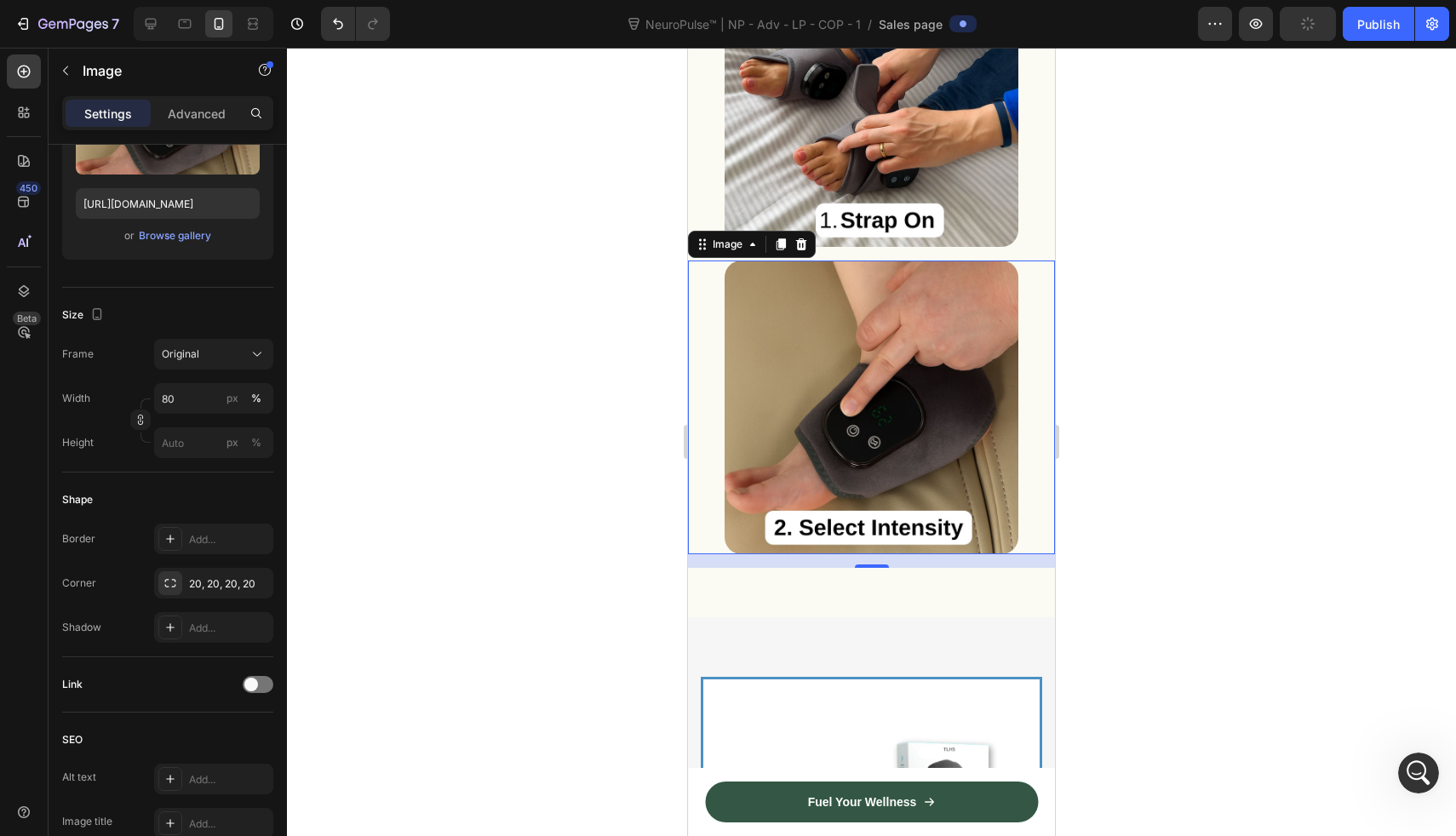
scroll to position [7509, 0]
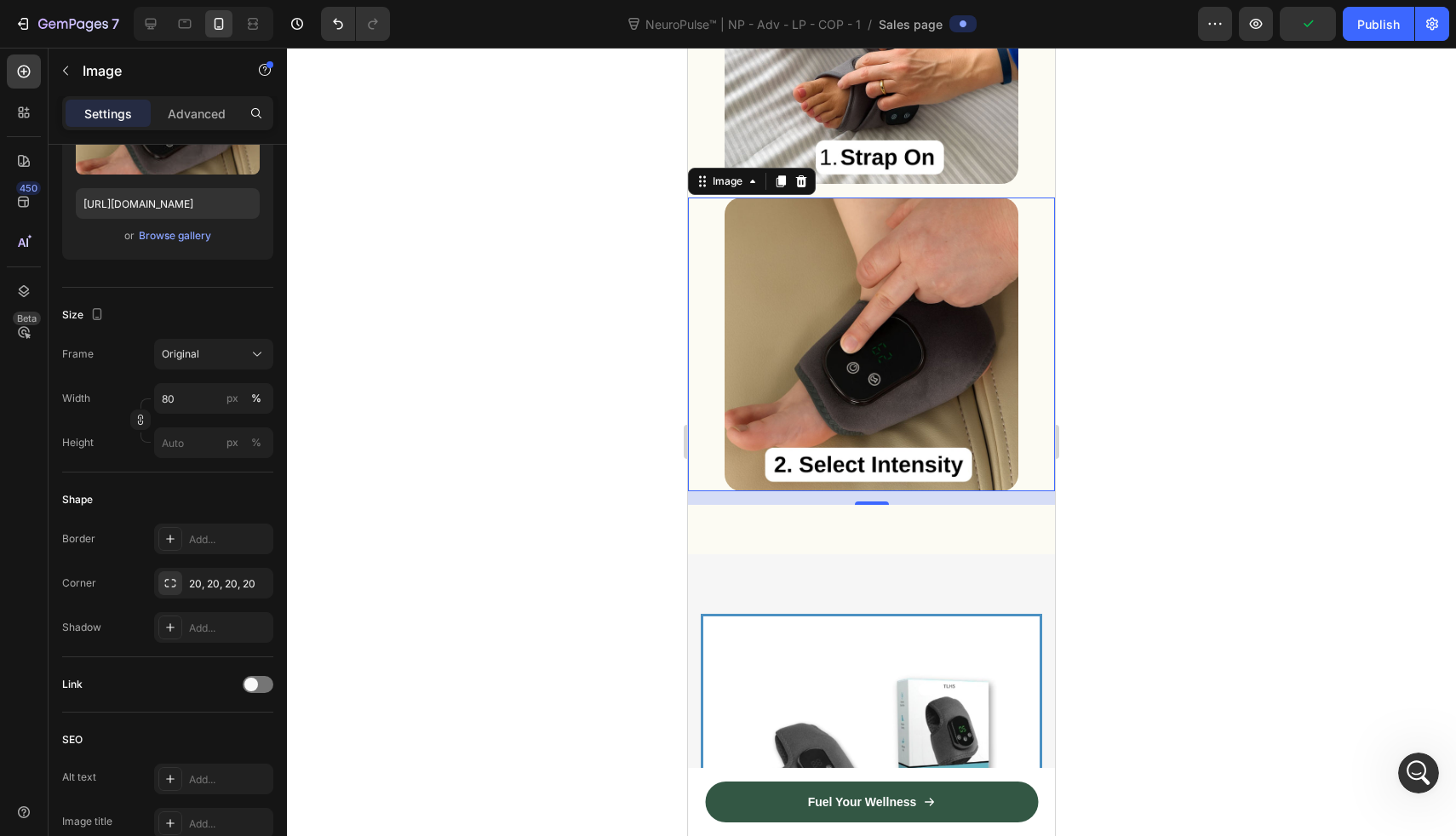
drag, startPoint x: 776, startPoint y: 169, endPoint x: 778, endPoint y: 178, distance: 9.2
click at [776, 176] on icon at bounding box center [781, 182] width 10 height 12
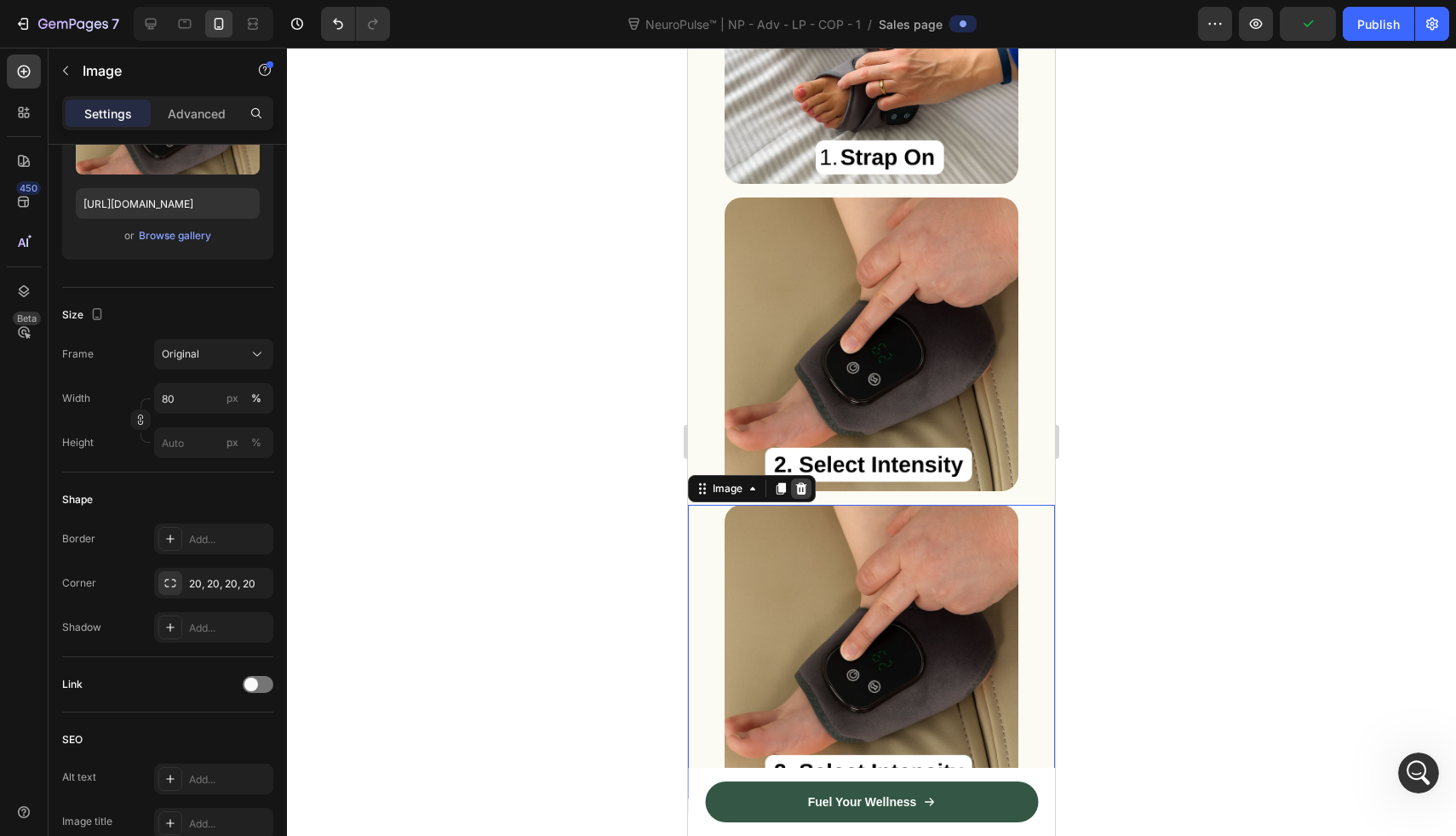
scroll to position [7678, 0]
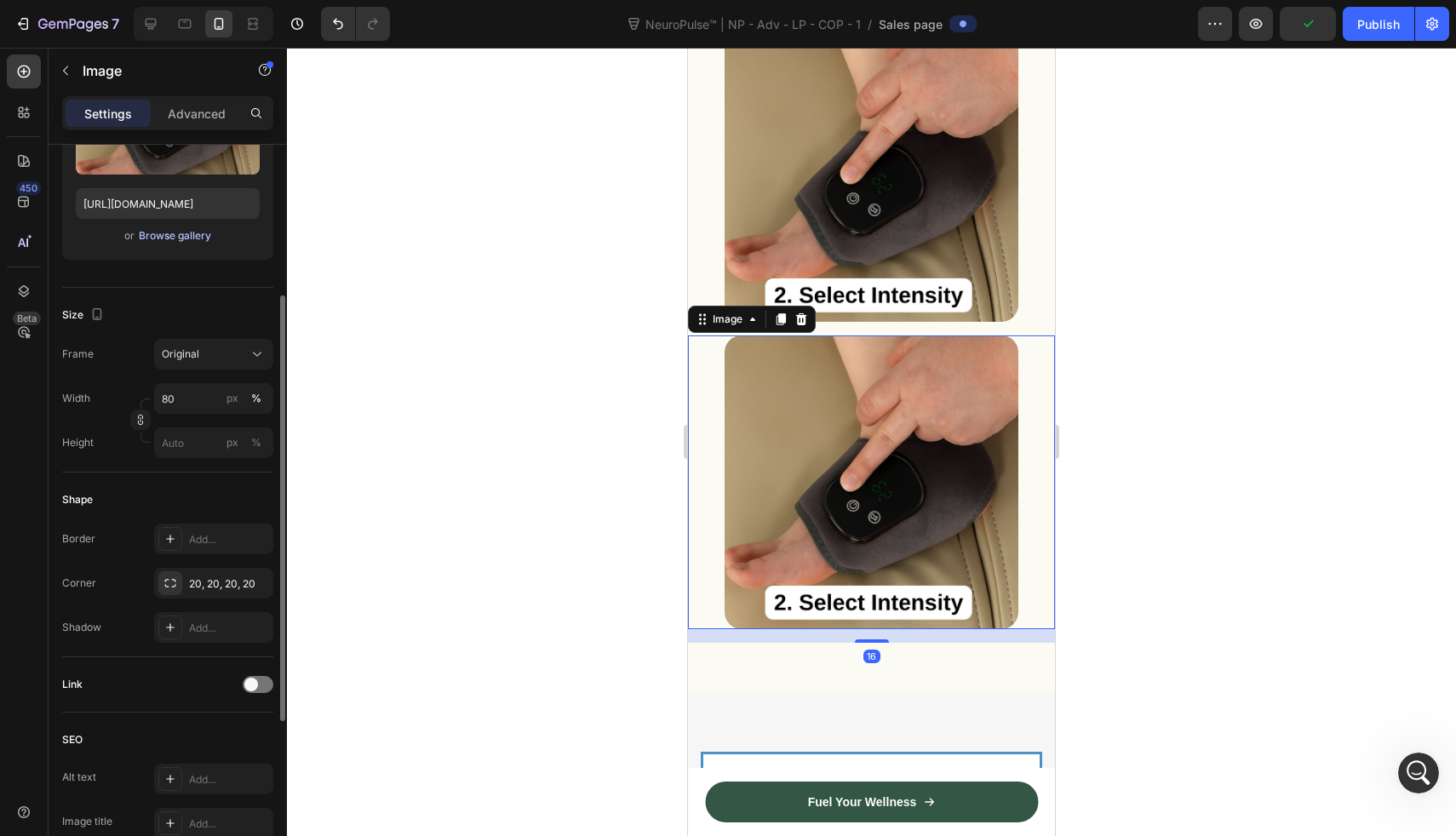
click at [187, 231] on div "Browse gallery" at bounding box center [175, 236] width 72 height 16
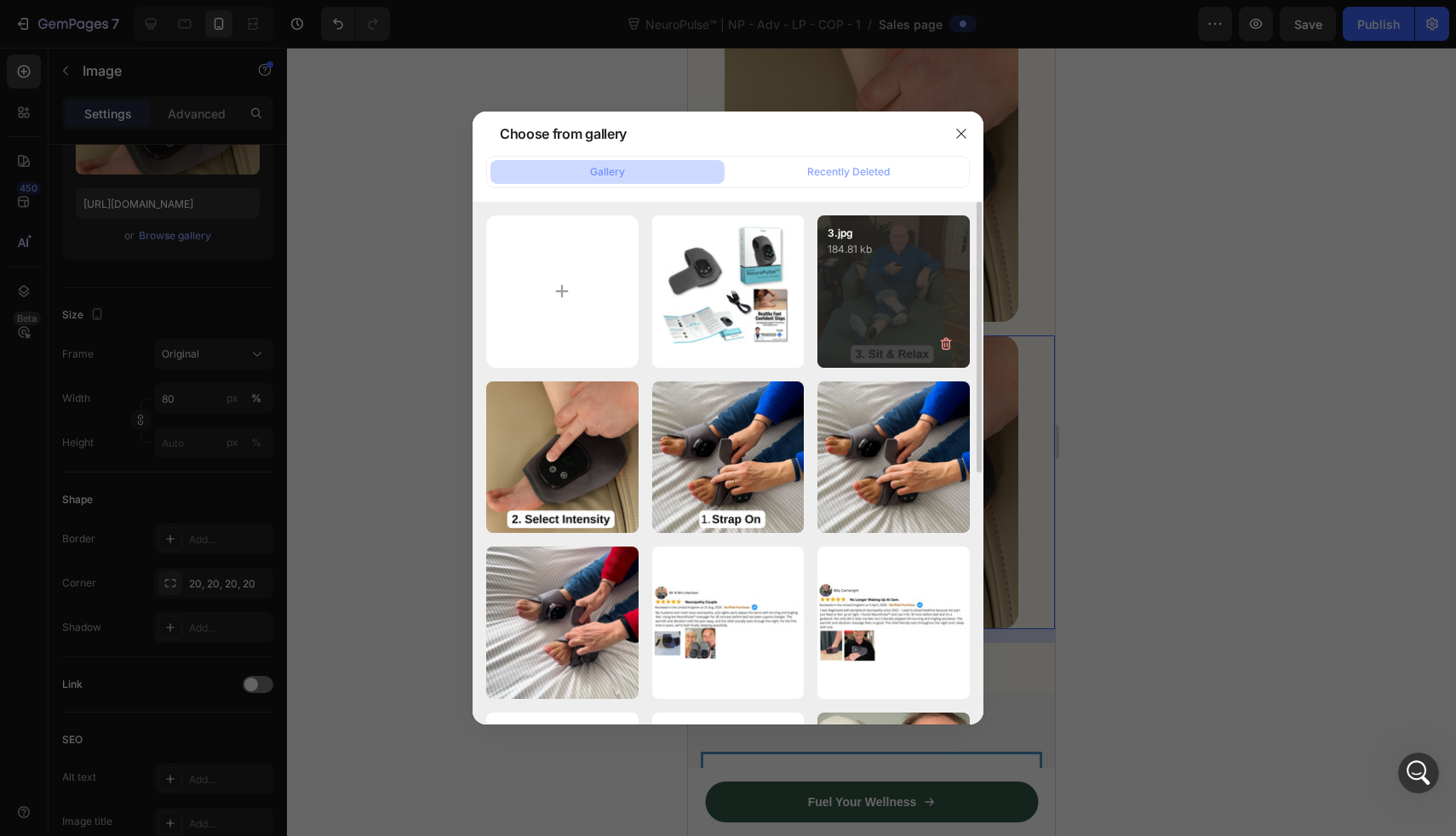
click at [867, 321] on div "3.jpg 184.81 kb" at bounding box center [894, 292] width 152 height 152
type input "https://cdn.shopify.com/s/files/1/0709/3587/1732/files/gempages_534964769795343…"
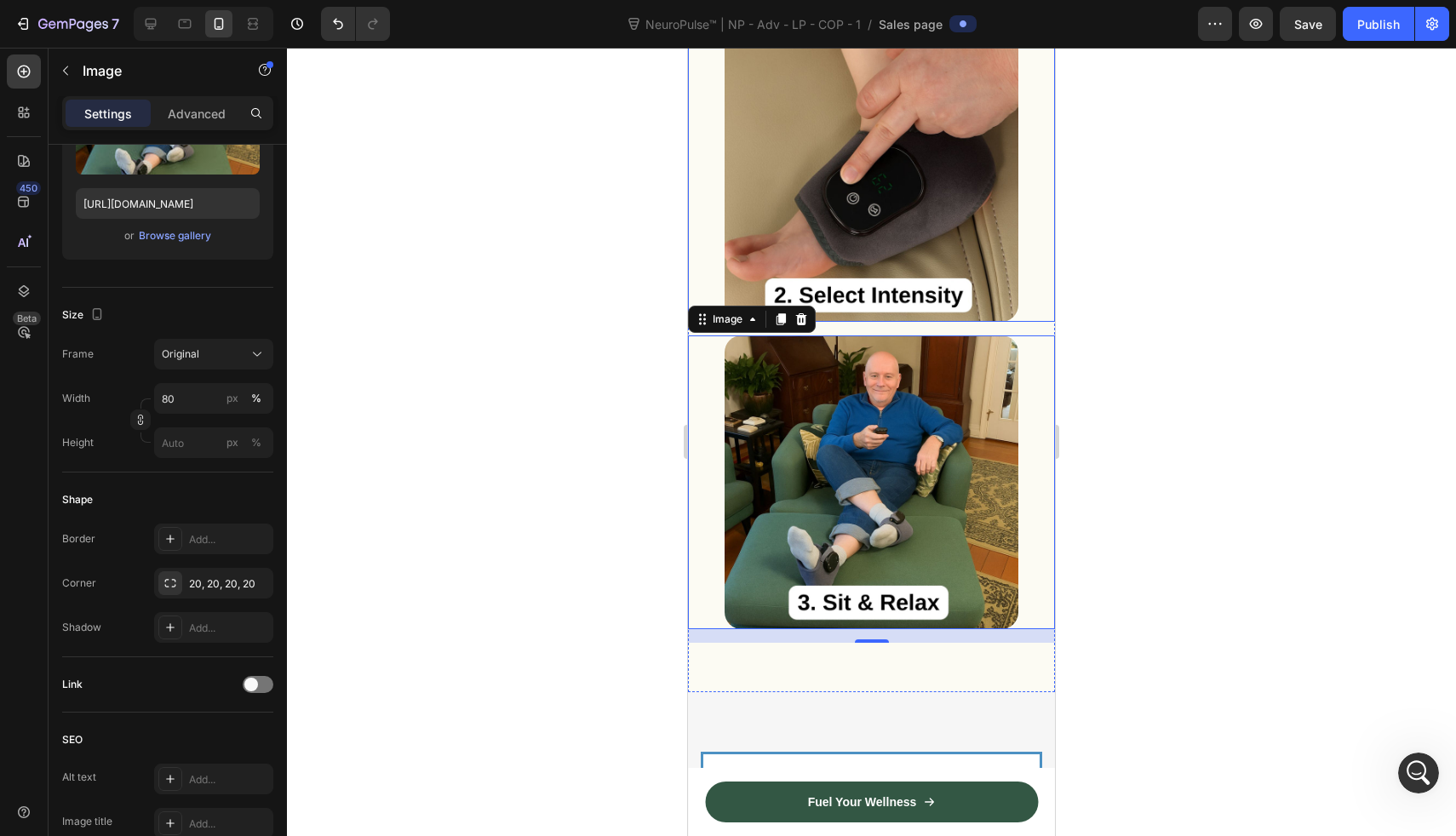
click at [1095, 229] on div at bounding box center [871, 442] width 1169 height 789
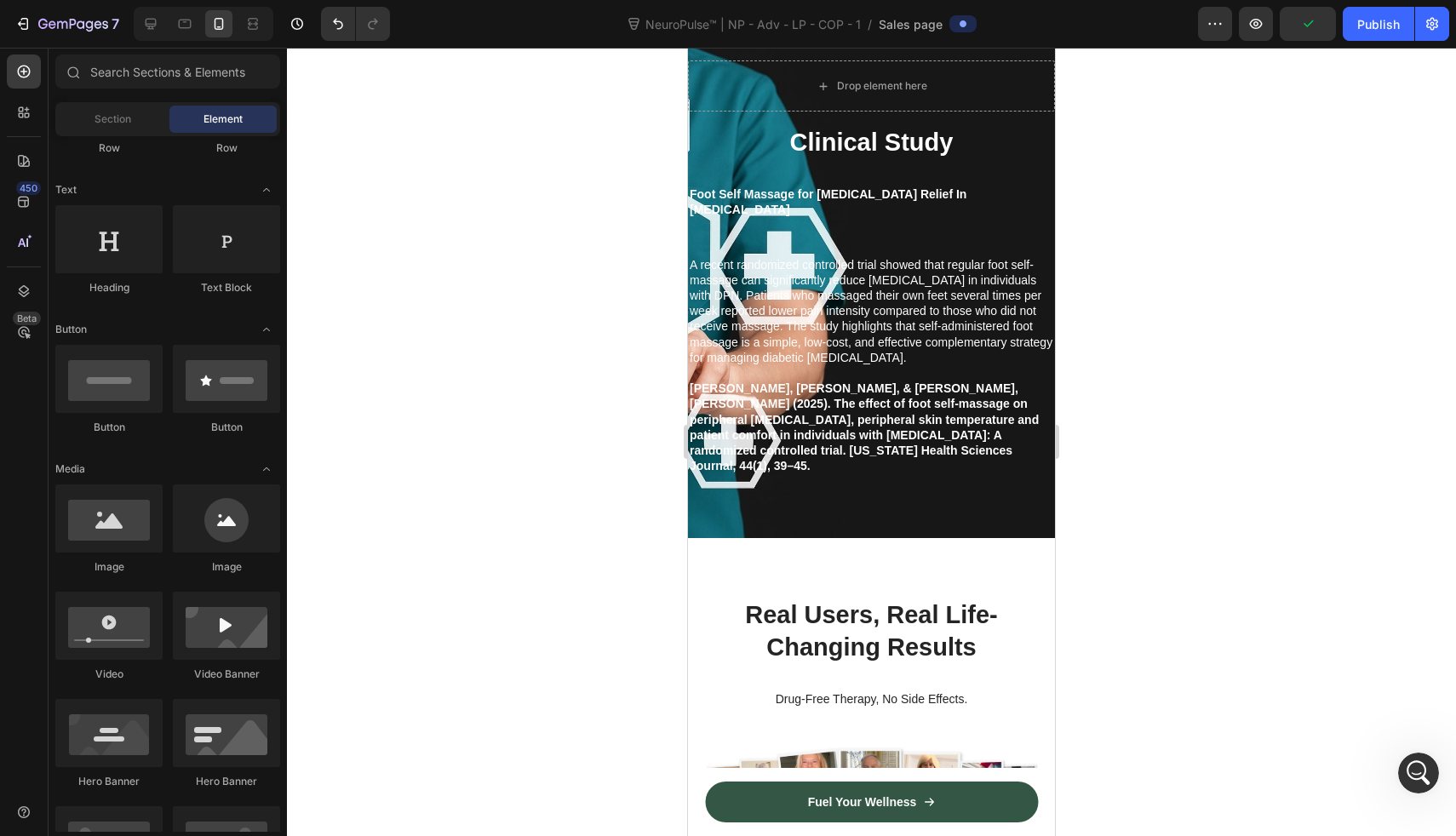
scroll to position [5798, 0]
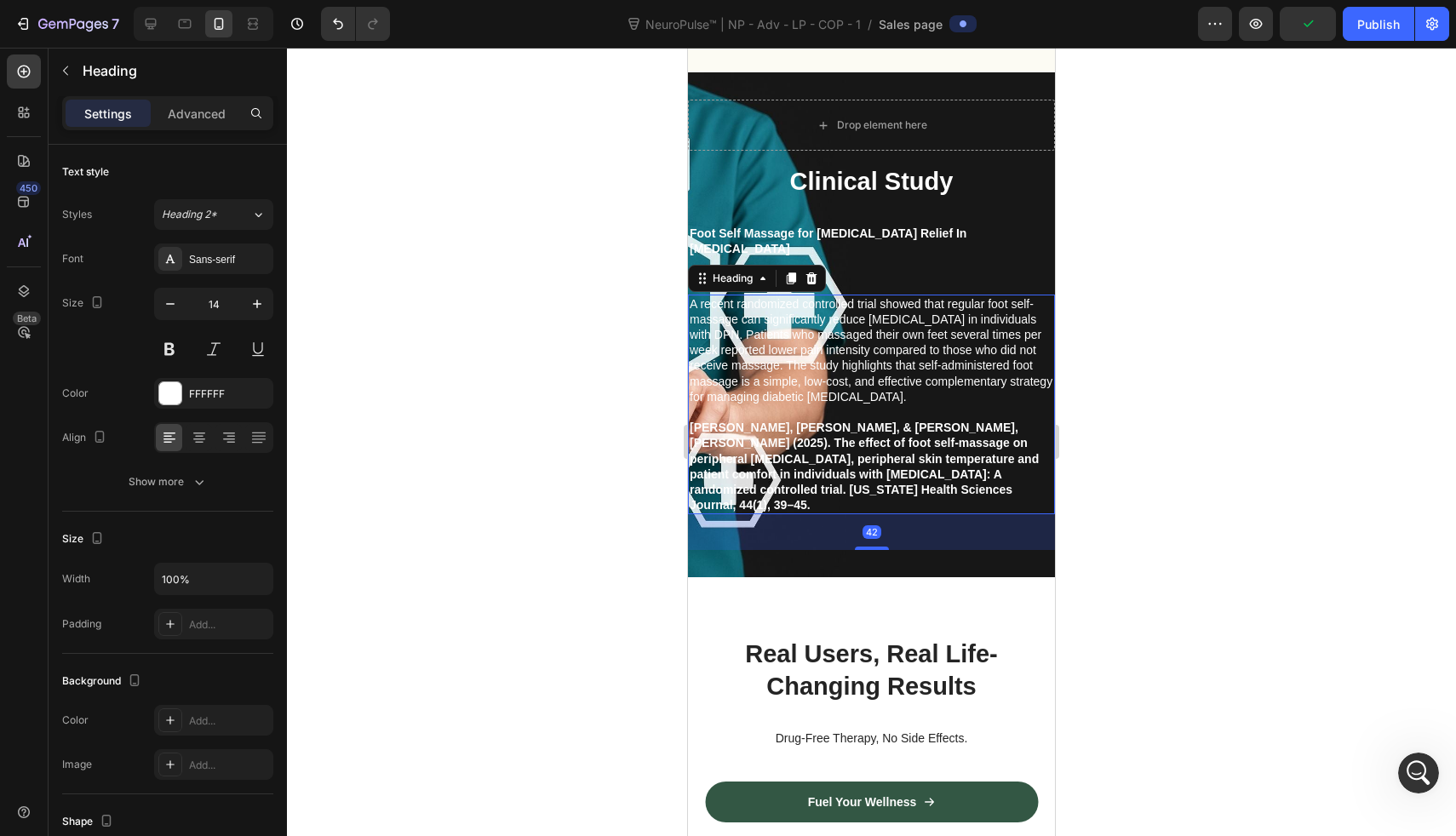
click at [920, 314] on h2 "A recent randomized controlled trial showed that regular foot self-massage can …" at bounding box center [872, 405] width 367 height 221
click at [200, 570] on input "100%" at bounding box center [214, 578] width 117 height 30
click at [219, 578] on input "80100%" at bounding box center [214, 578] width 117 height 30
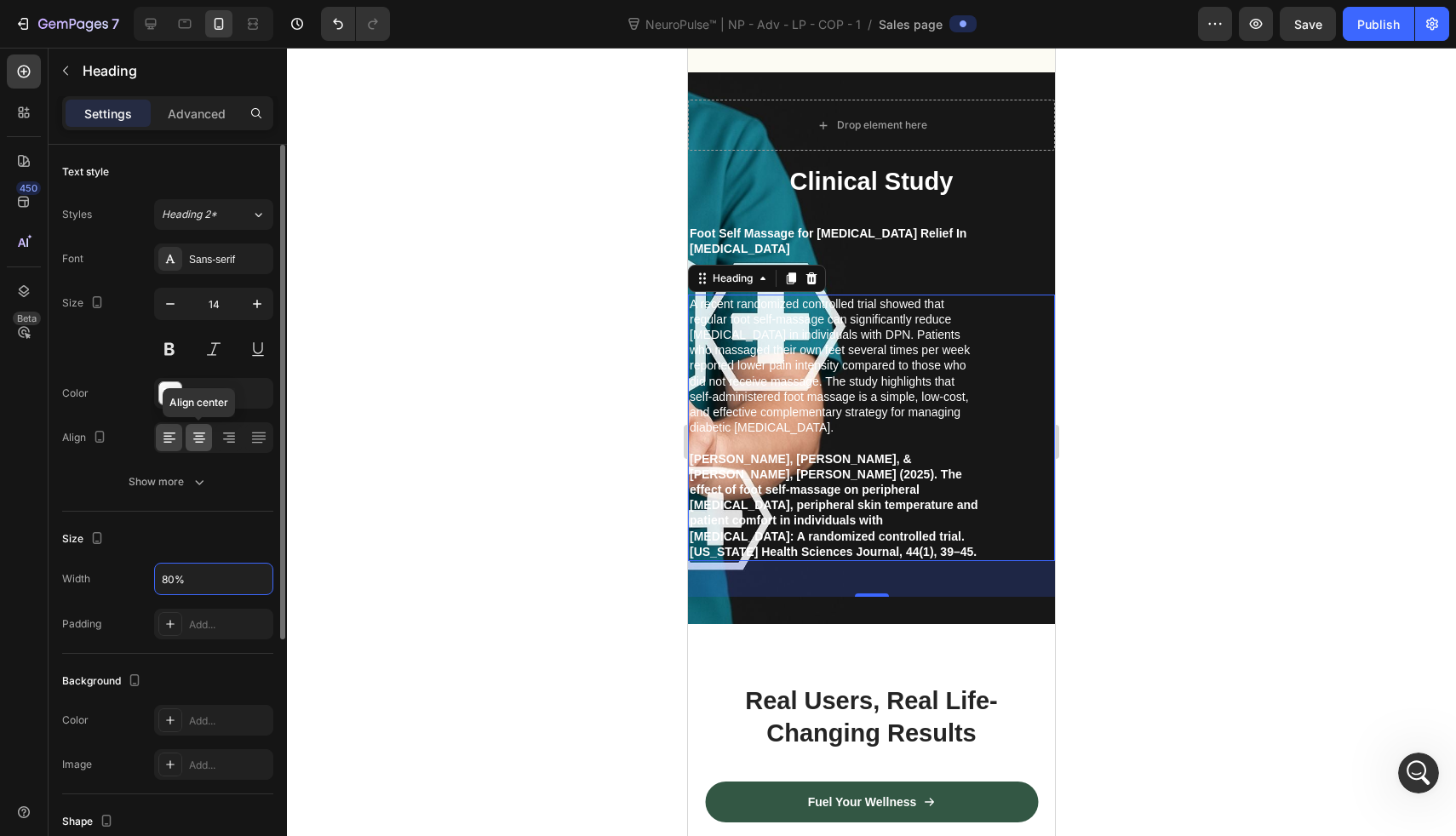
type input "80%"
click at [203, 430] on icon at bounding box center [198, 438] width 17 height 17
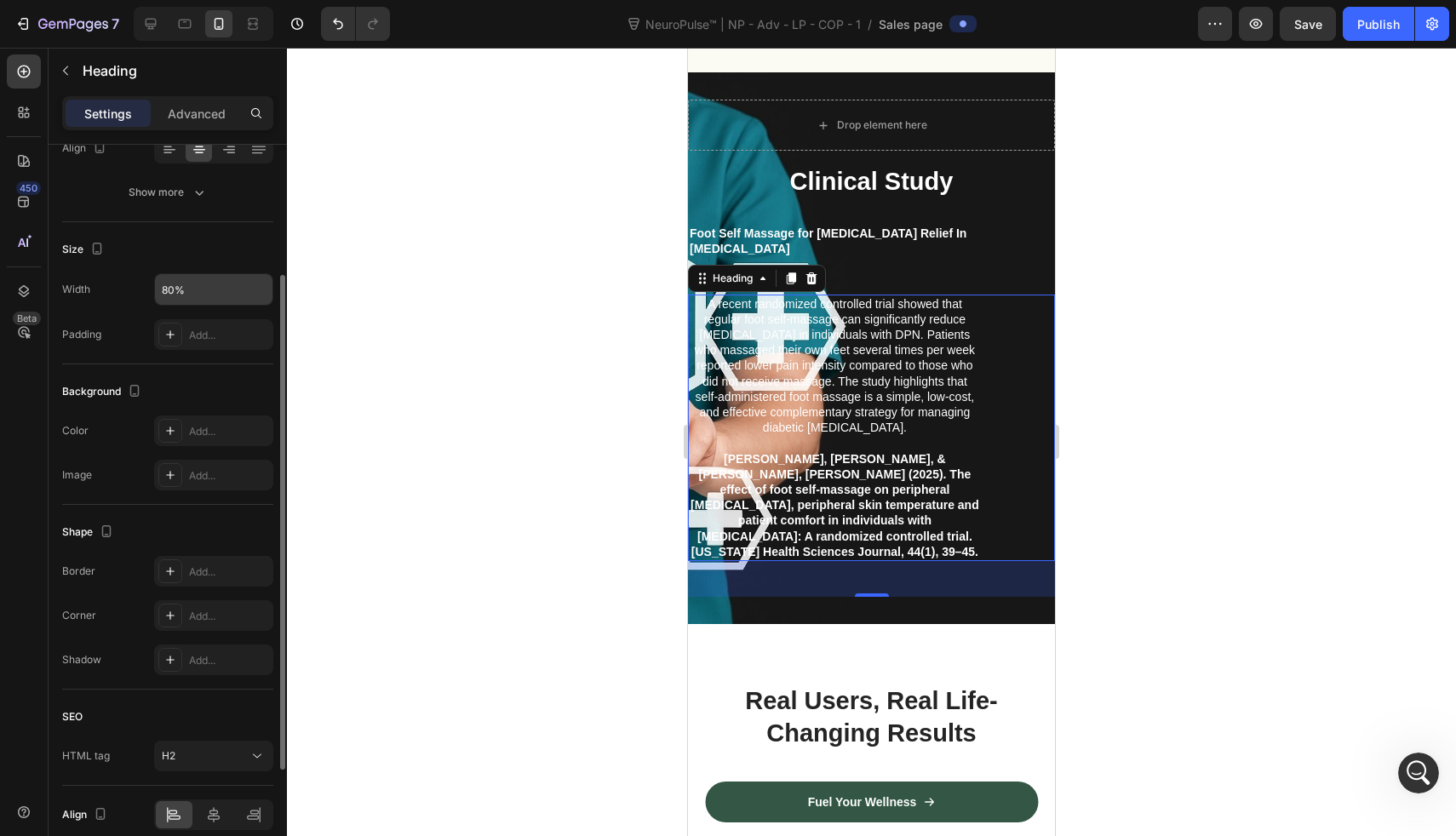
scroll to position [365, 0]
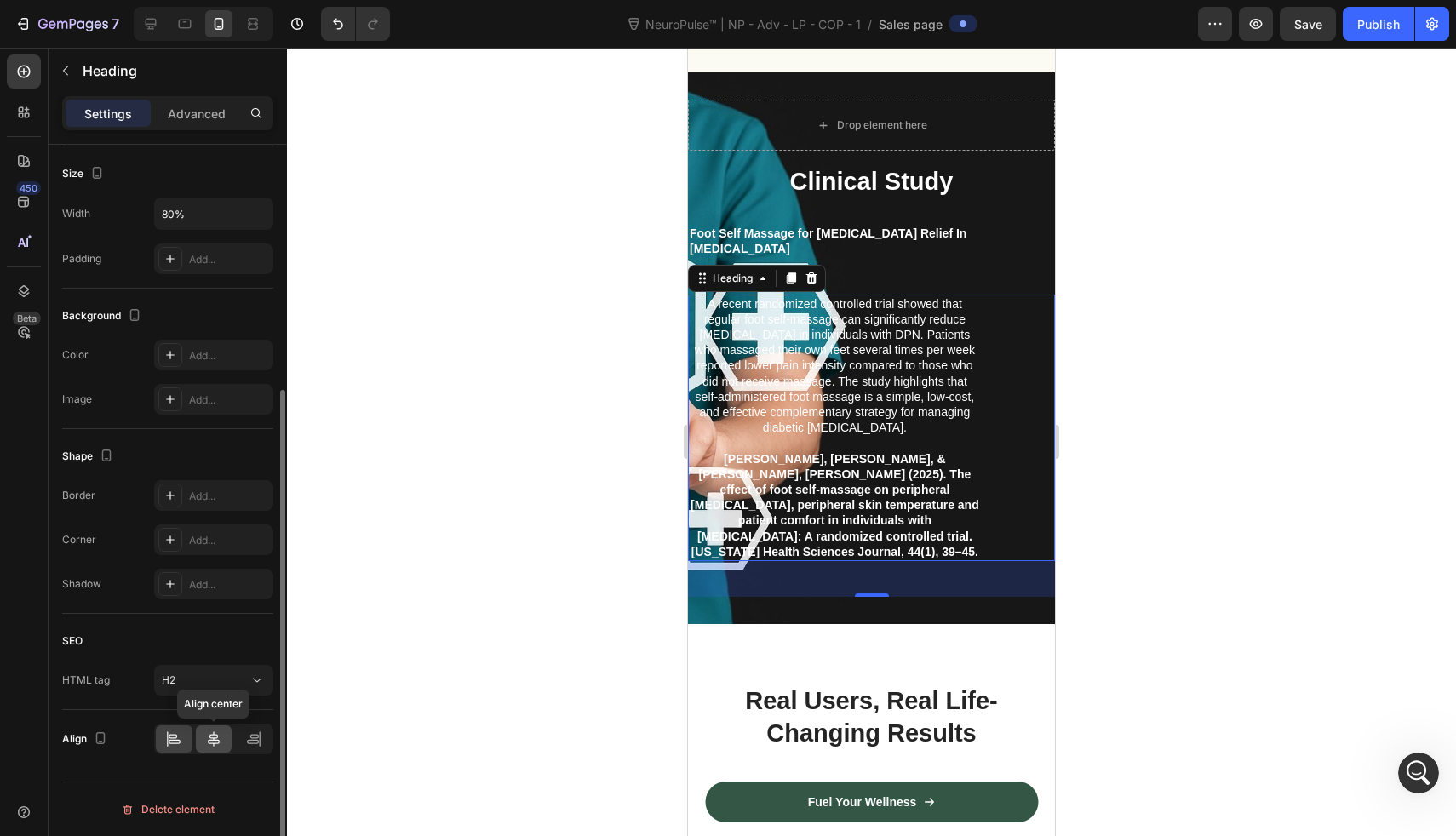
click at [224, 732] on div at bounding box center [215, 739] width 37 height 27
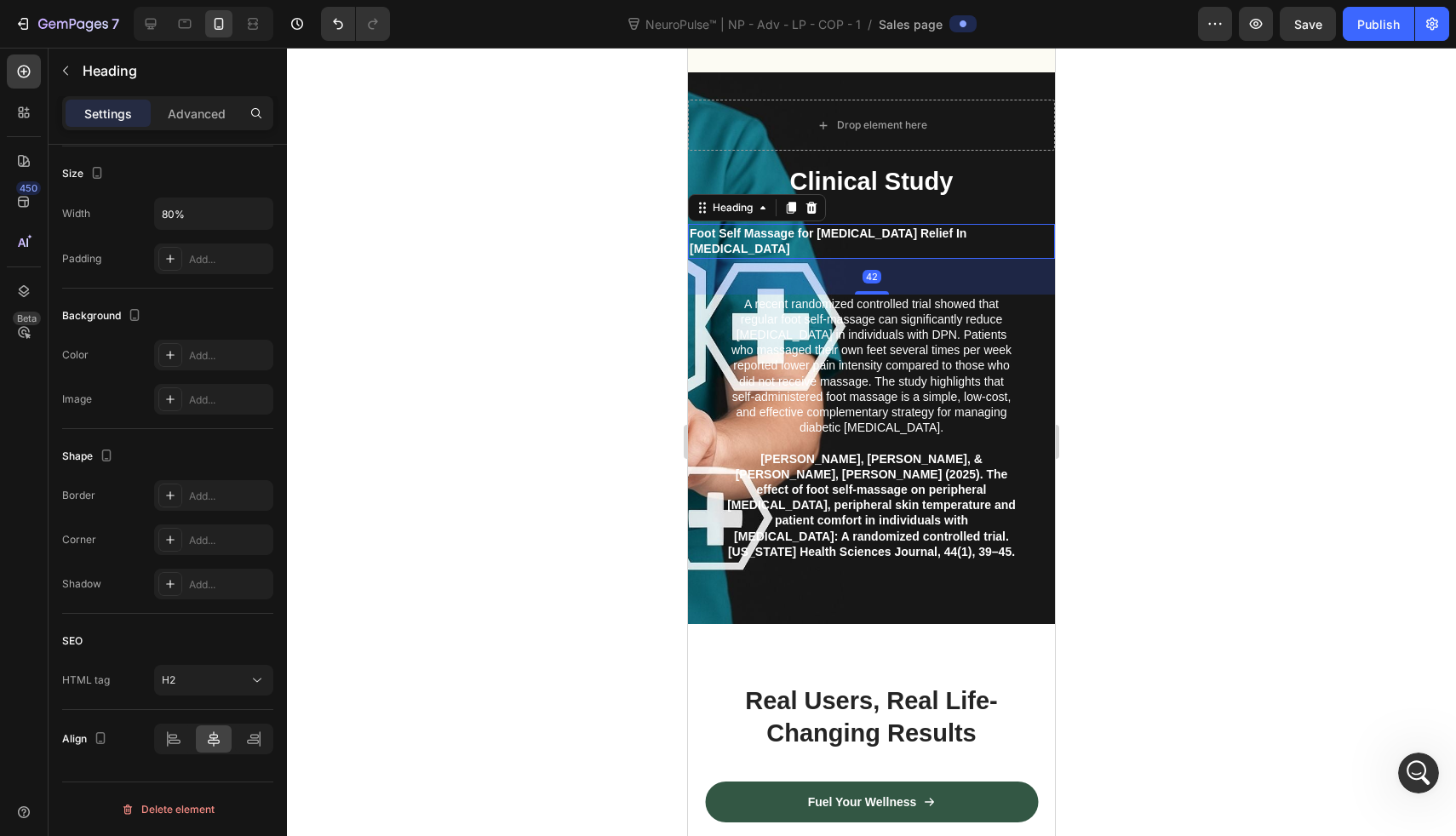
click at [838, 227] on strong "Foot Self Massage for Neuropathic Pain Relief In Diabetes" at bounding box center [827, 241] width 276 height 29
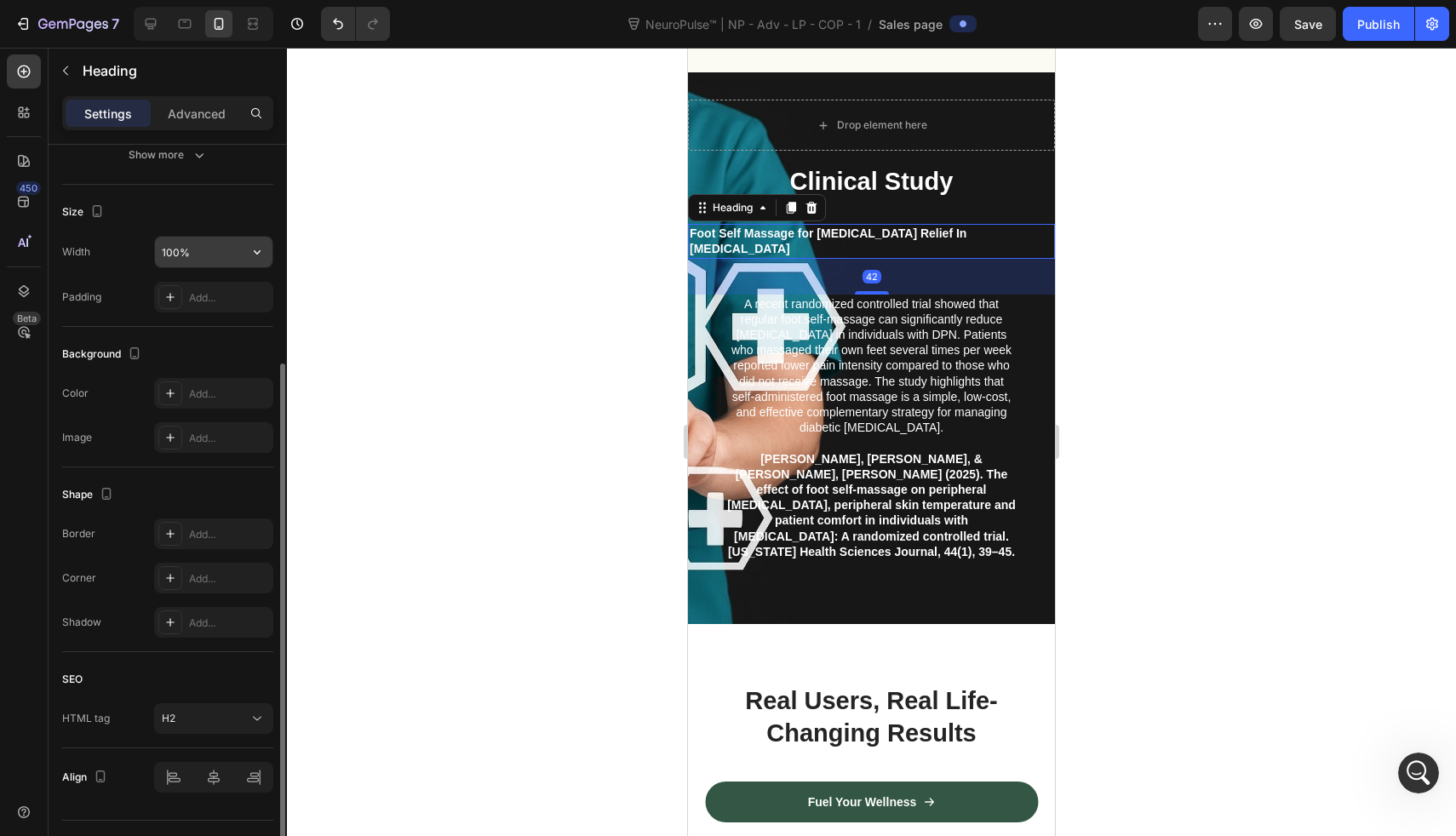
click at [194, 250] on input "100%" at bounding box center [214, 251] width 117 height 30
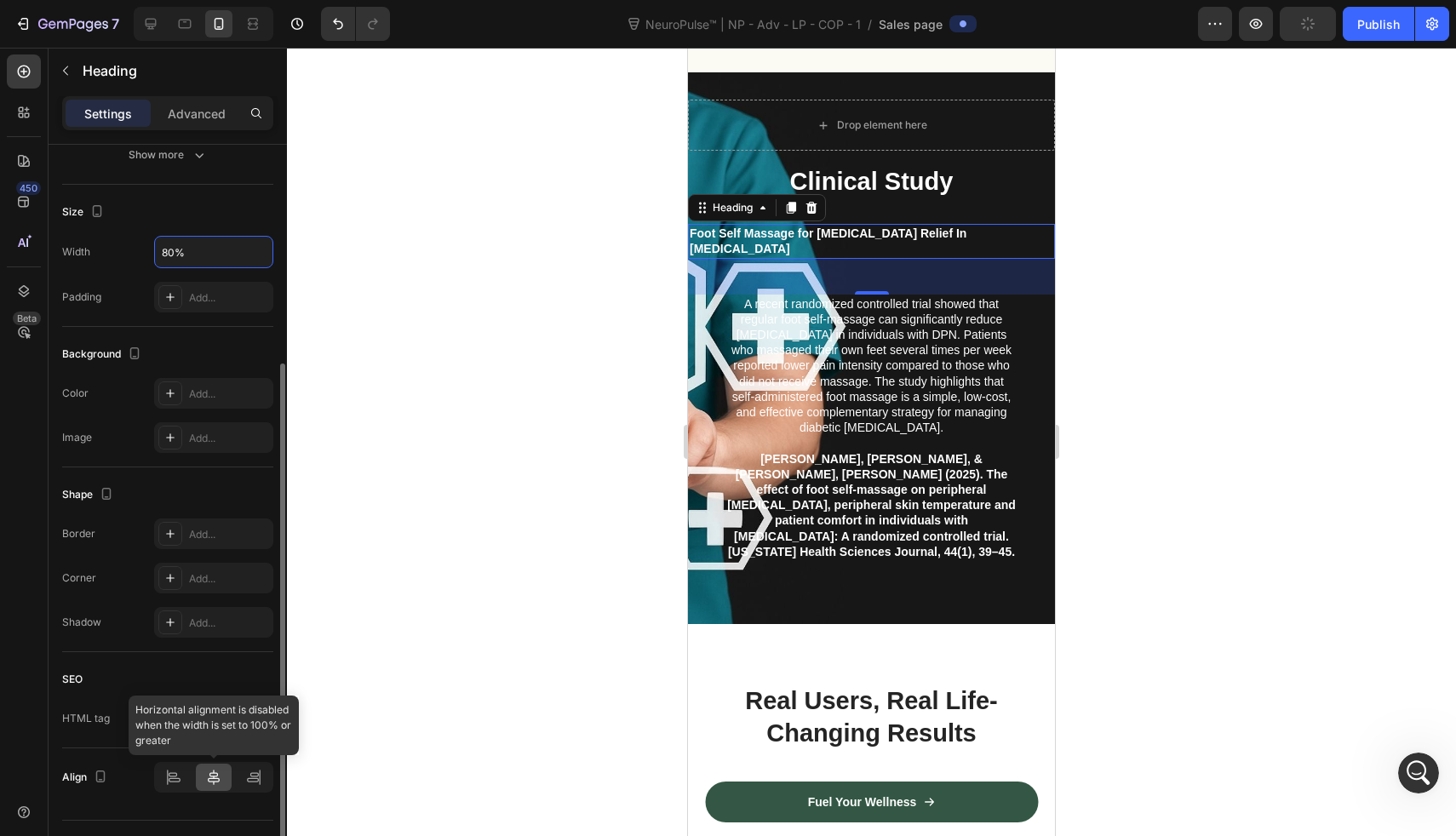
type input "80%"
click at [213, 783] on icon at bounding box center [213, 777] width 17 height 17
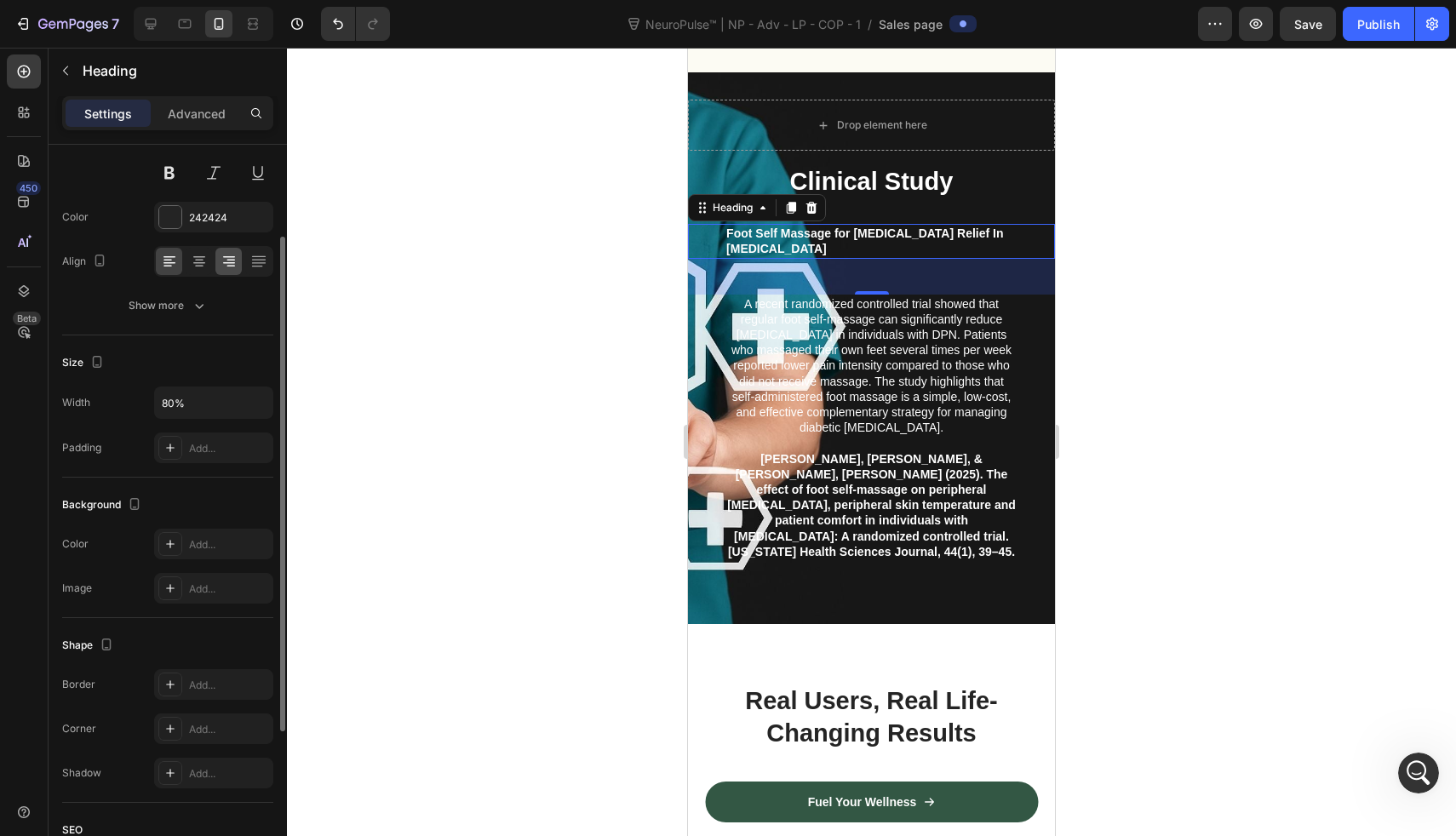
scroll to position [110, 0]
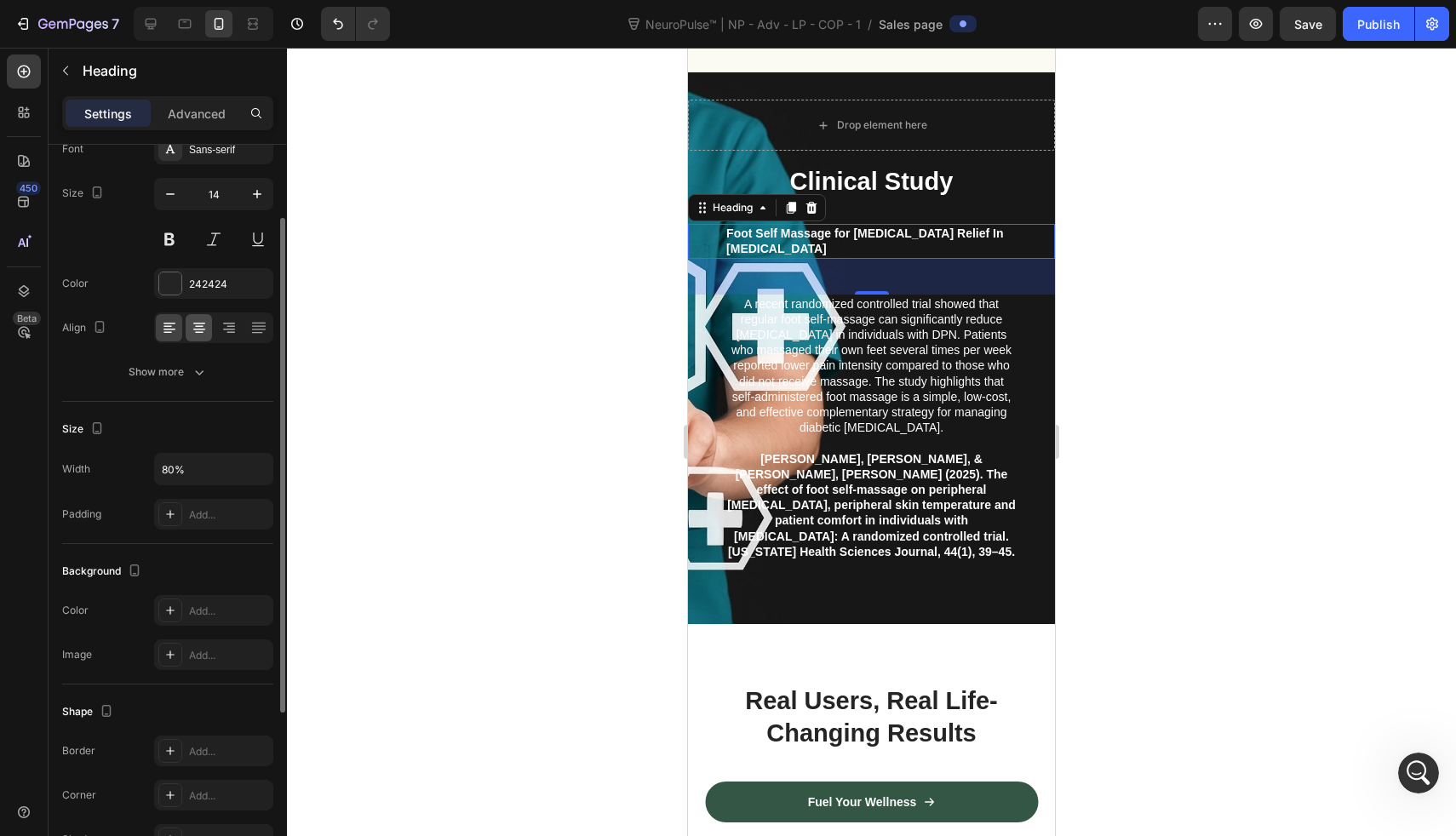
click at [192, 321] on icon at bounding box center [198, 327] width 17 height 17
click at [576, 221] on div at bounding box center [871, 442] width 1169 height 789
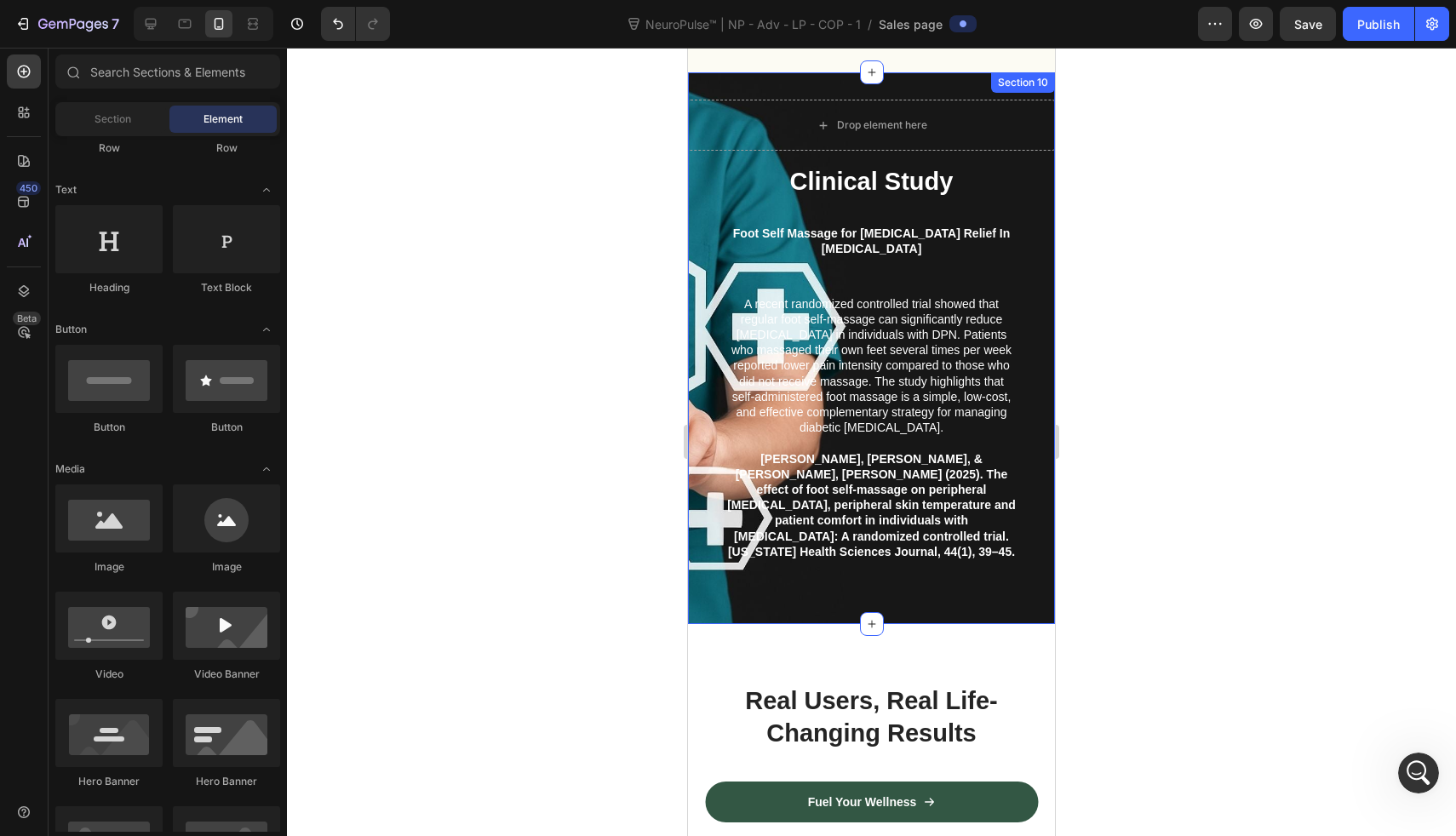
click at [747, 85] on div "Drop element here Clinical Study Heading Foot Self Massage for Neuropathic Pain…" at bounding box center [872, 348] width 367 height 552
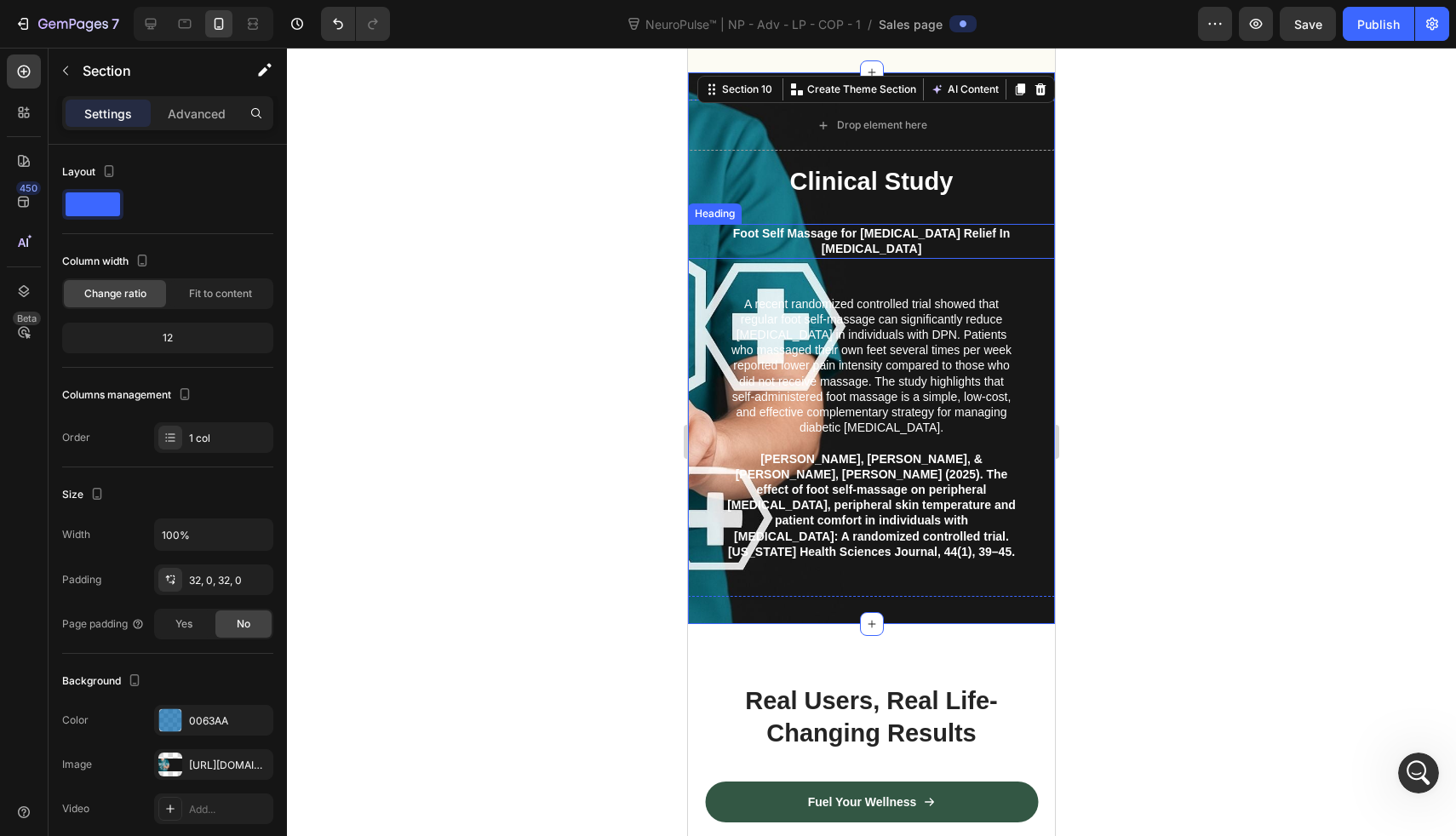
click at [696, 230] on div "Foot Self Massage for Neuropathic Pain Relief In Diabetes" at bounding box center [872, 240] width 367 height 34
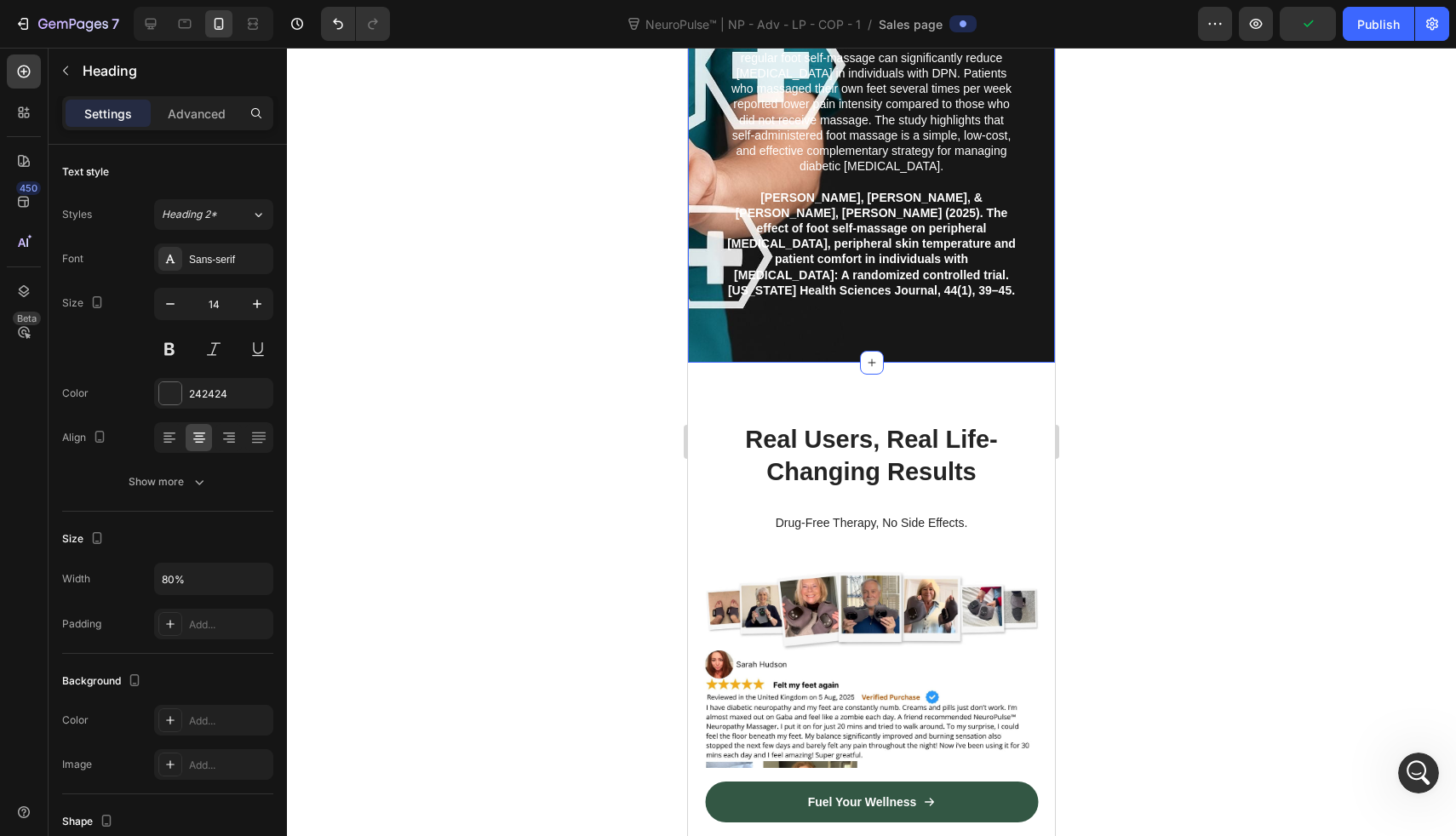
scroll to position [6040, 0]
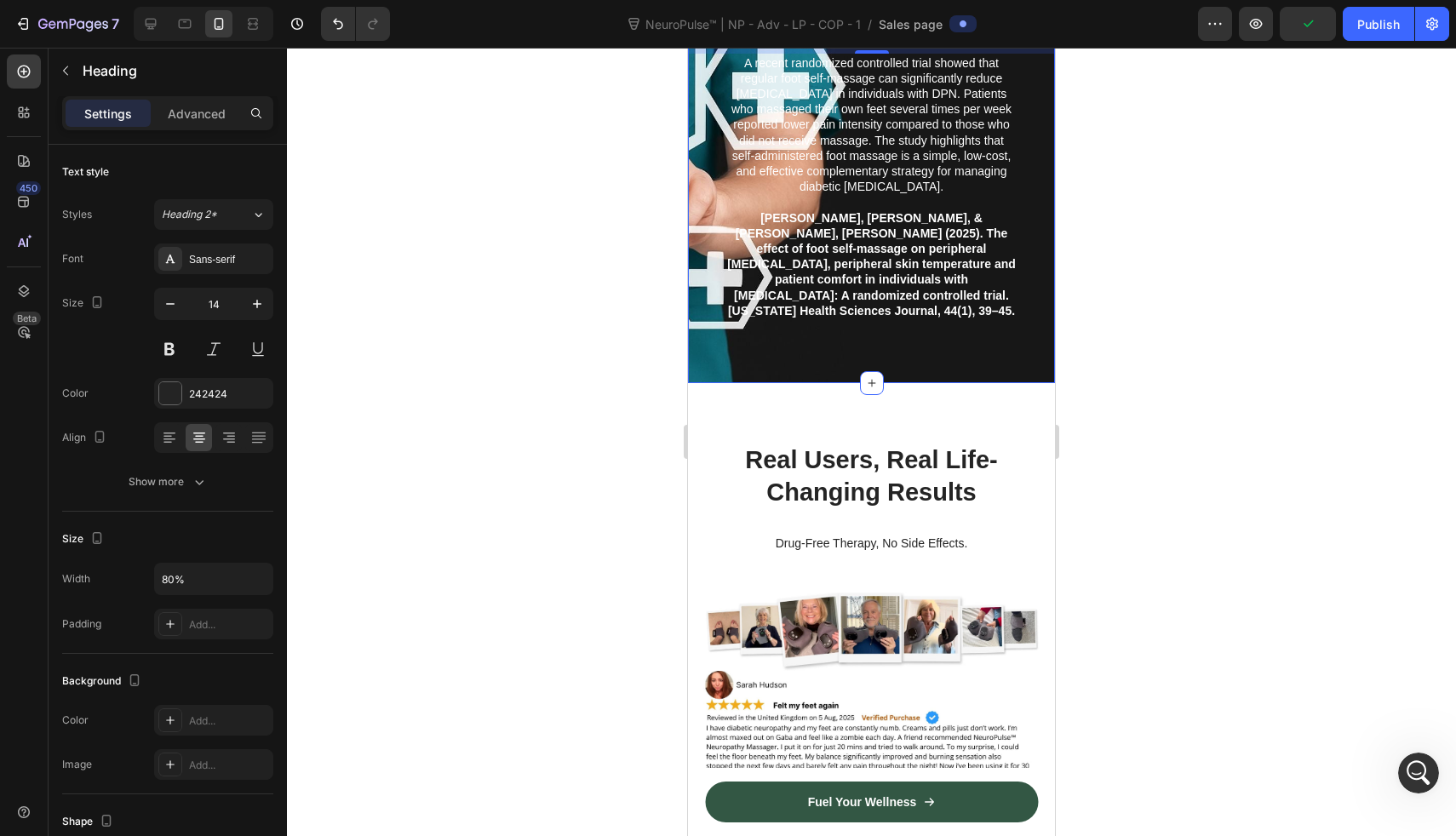
click at [766, 356] on div "Drop element here Clinical Study Heading Foot Self Massage for Neuropathic Pain…" at bounding box center [872, 106] width 367 height 552
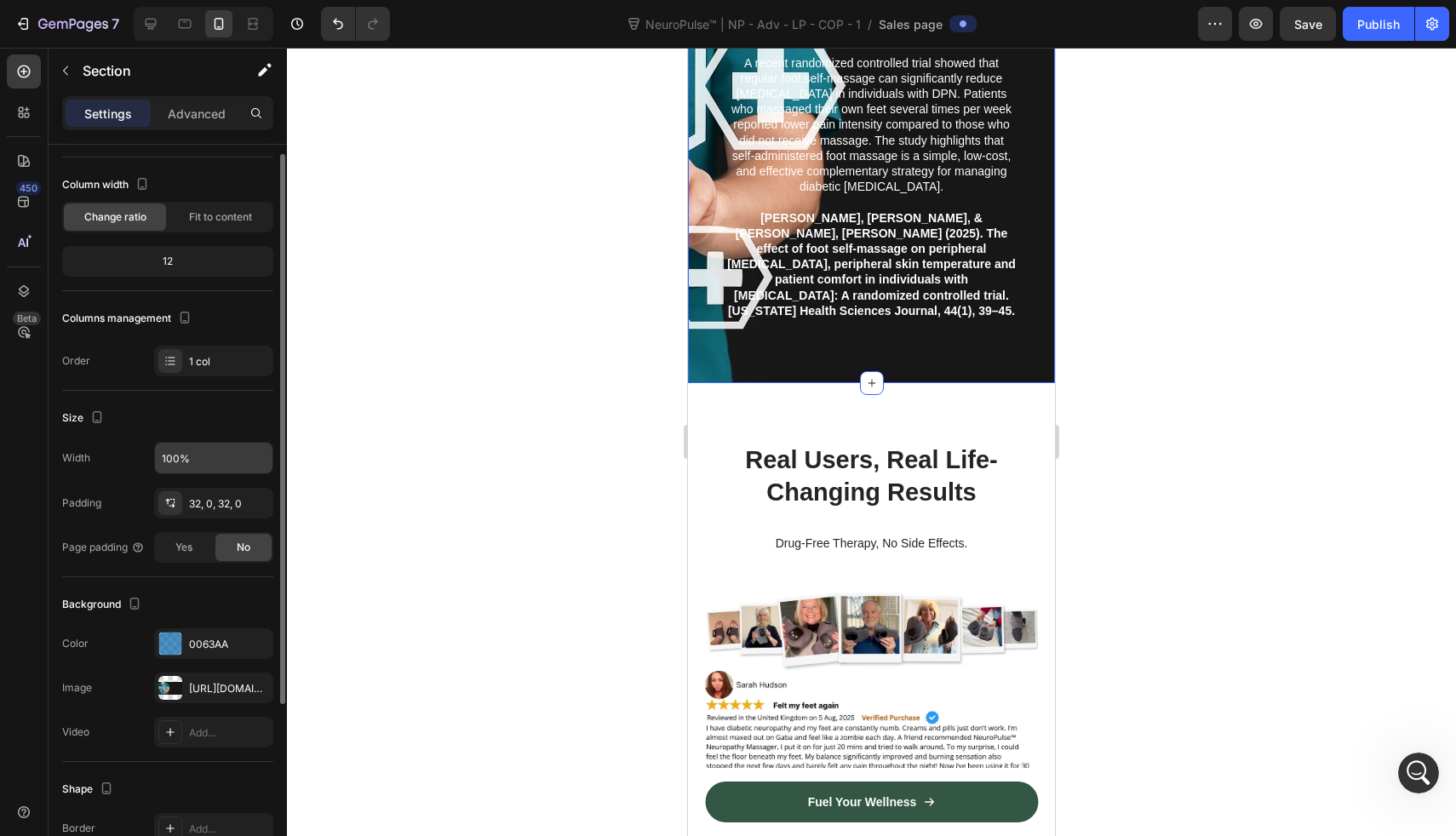
scroll to position [79, 0]
click at [218, 685] on div "https://cdn.shopify.com/s/files/1/0709/3587/1732/files/gempages_534964769795343…" at bounding box center [214, 687] width 50 height 16
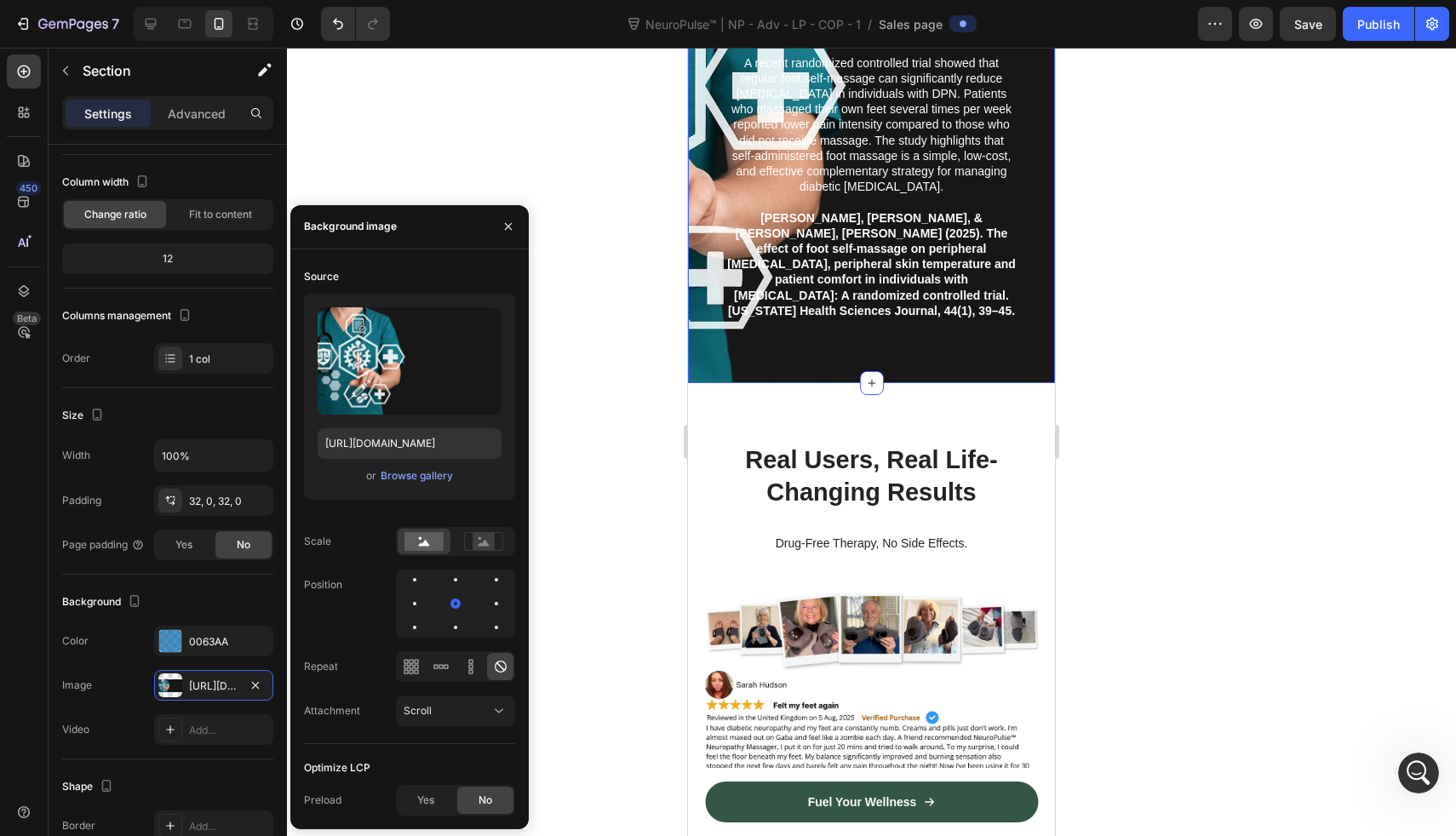
drag, startPoint x: 456, startPoint y: 609, endPoint x: 471, endPoint y: 609, distance: 15.0
click at [471, 609] on div at bounding box center [456, 604] width 119 height 68
click at [485, 609] on div at bounding box center [456, 604] width 119 height 68
click at [425, 617] on div at bounding box center [414, 627] width 21 height 21
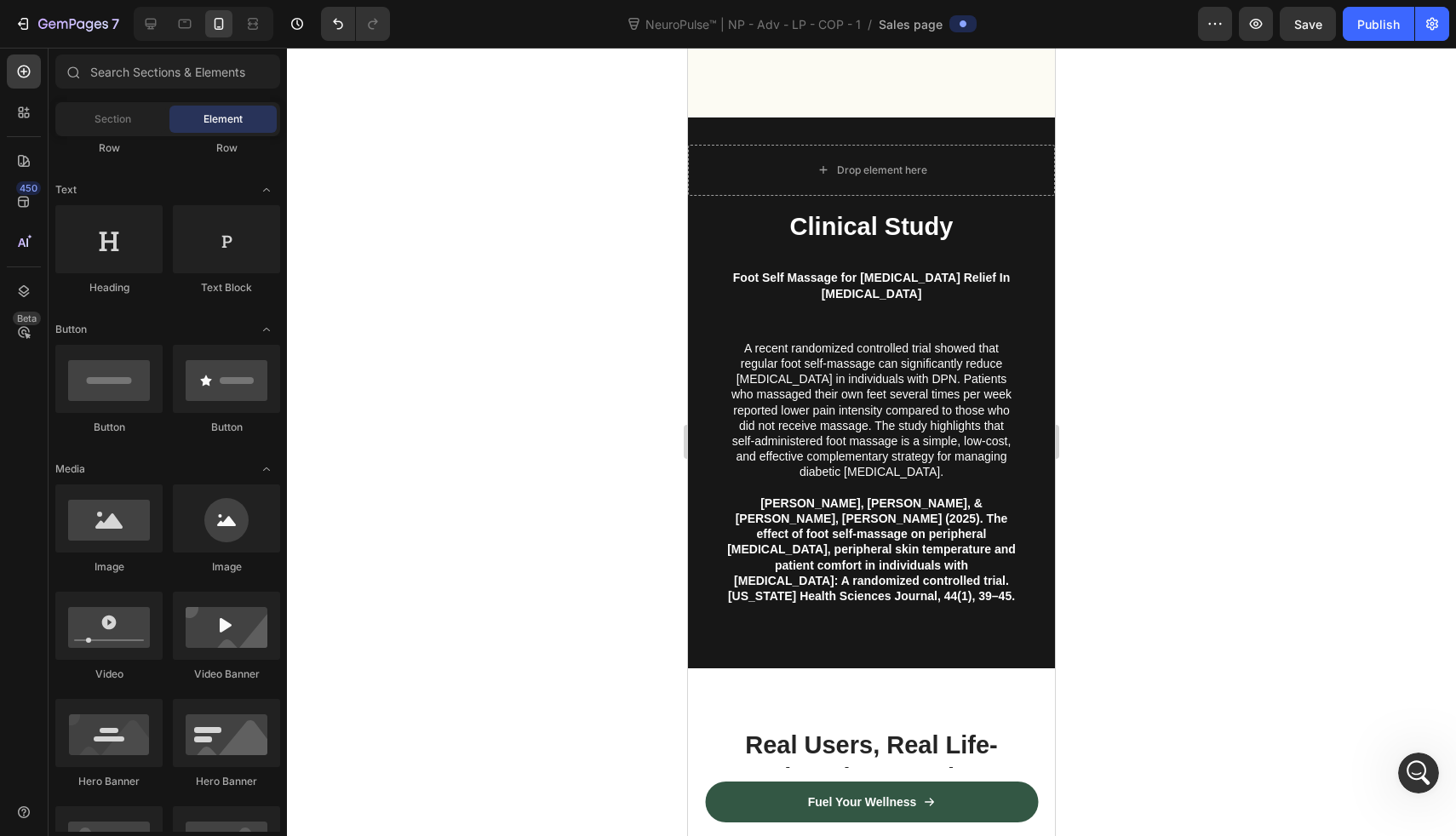
scroll to position [6113, 0]
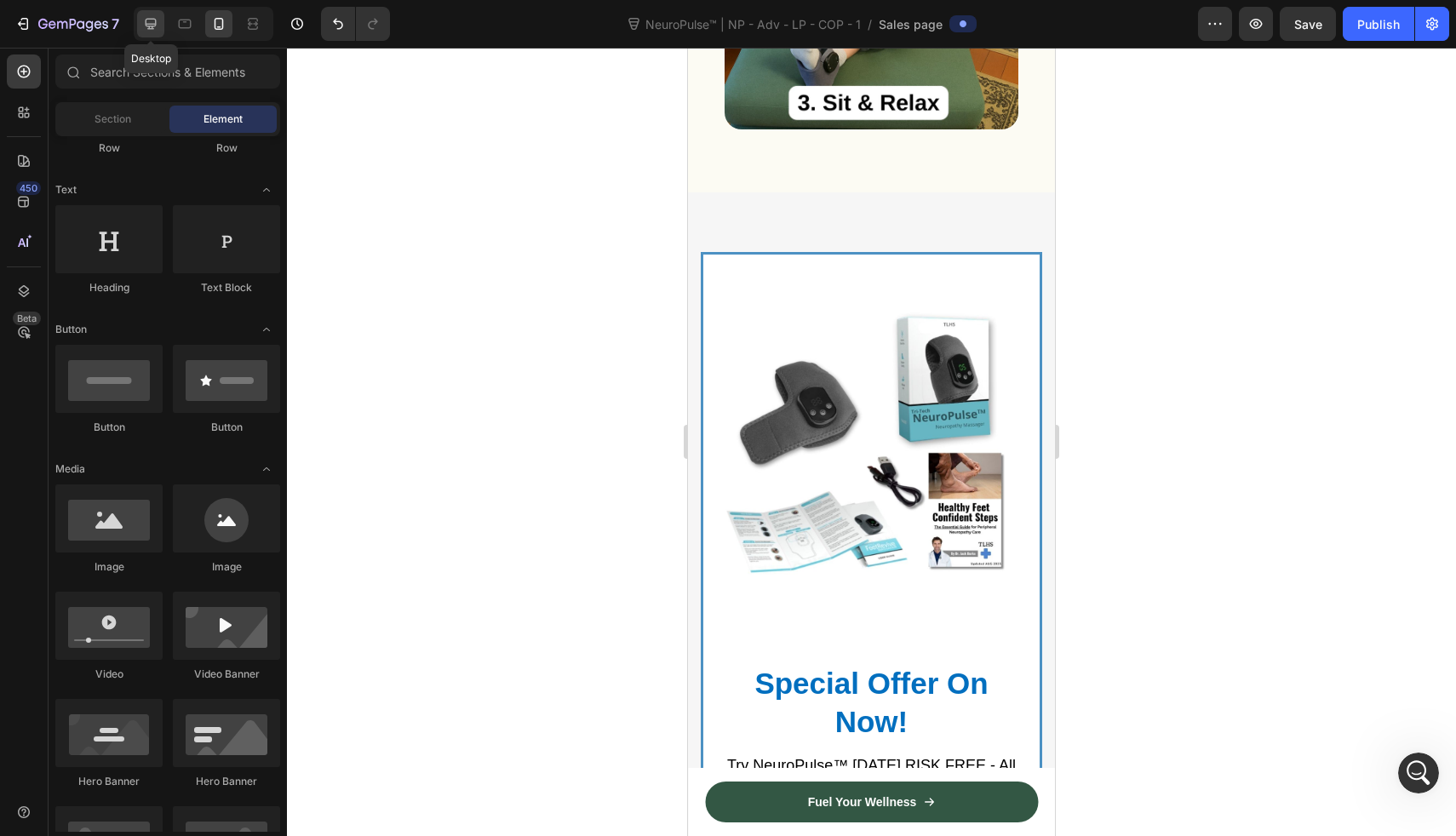
click at [149, 26] on icon at bounding box center [150, 23] width 17 height 17
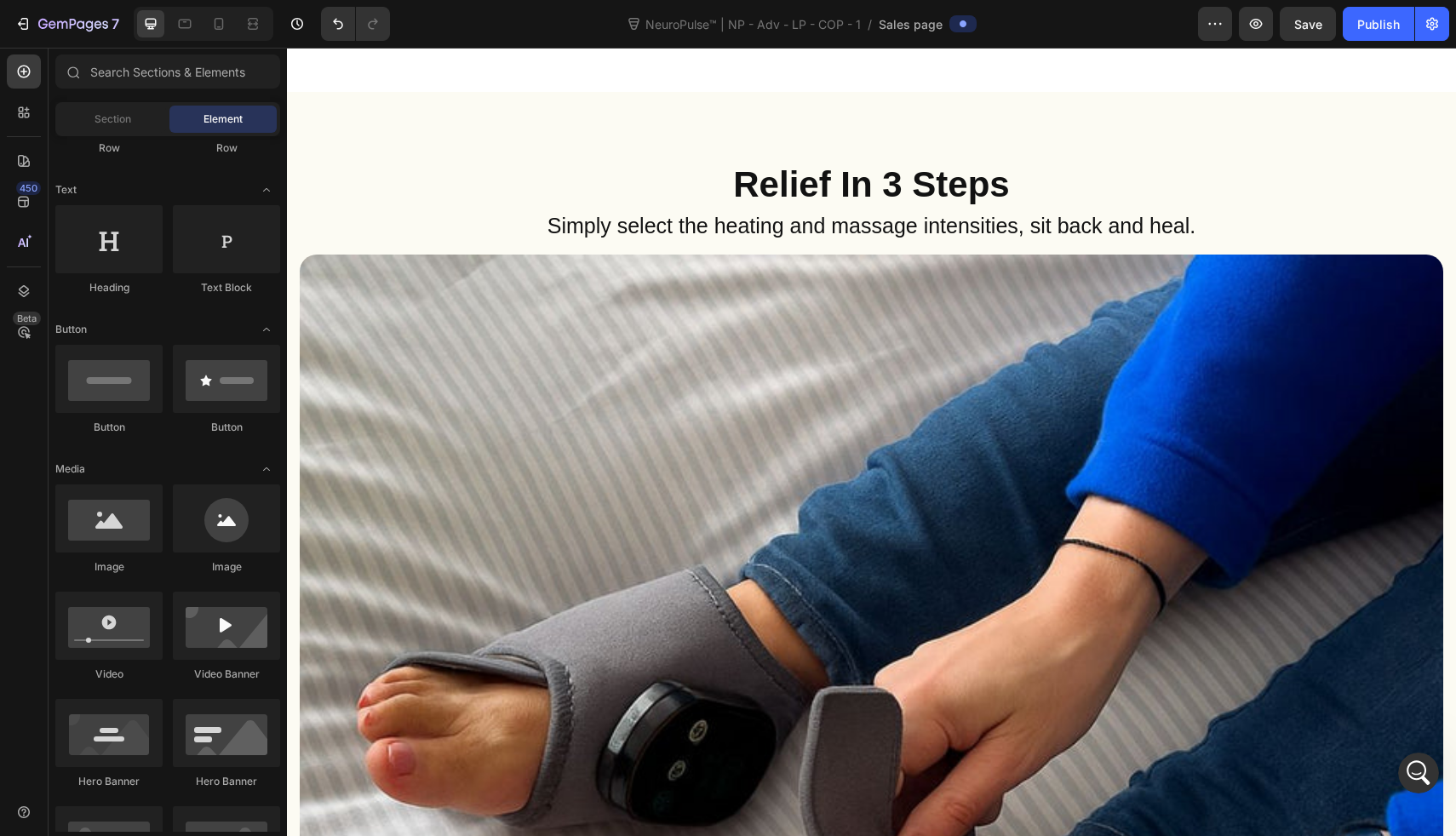
scroll to position [7836, 0]
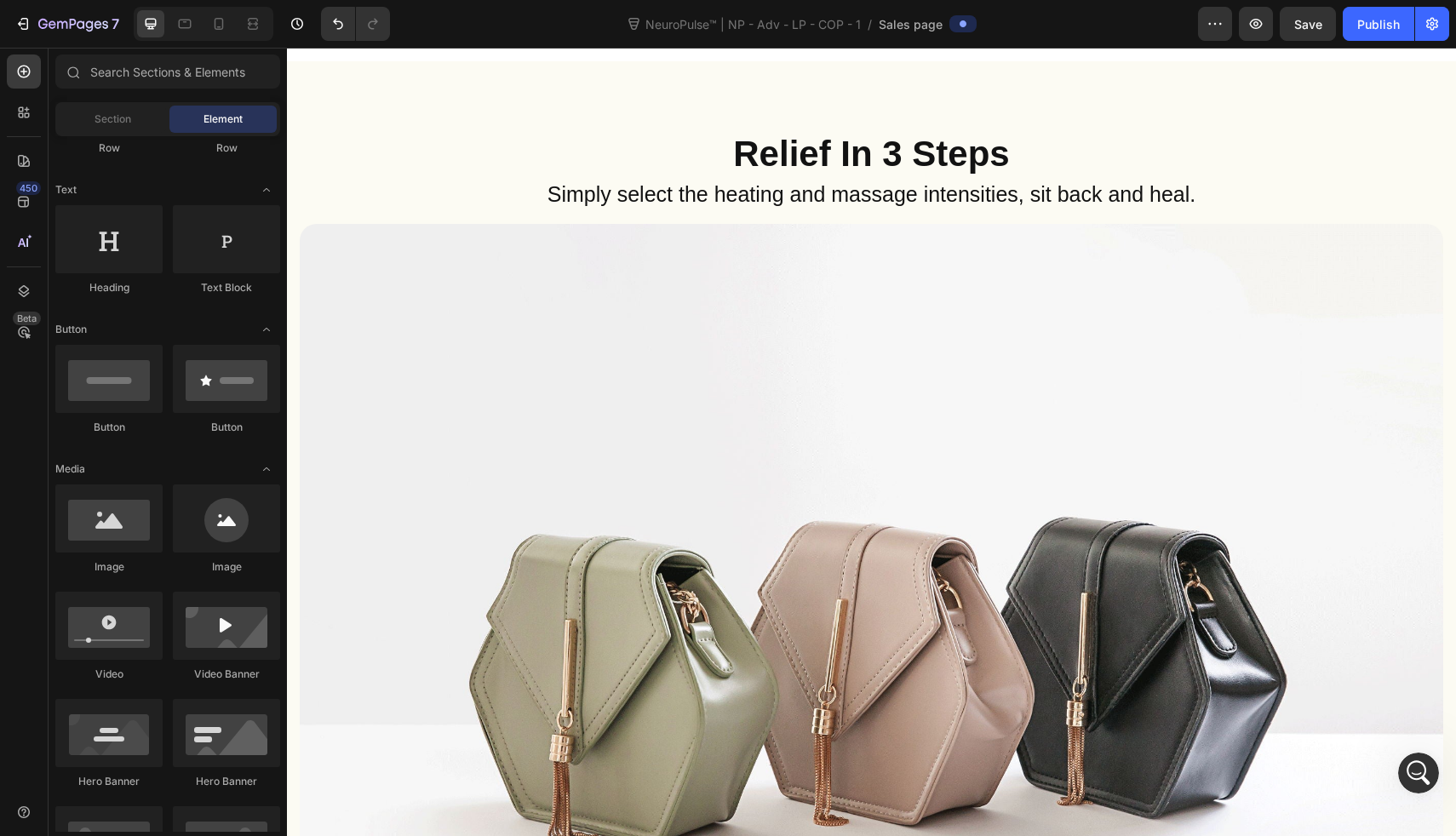
click at [807, 439] on img at bounding box center [871, 652] width 1144 height 857
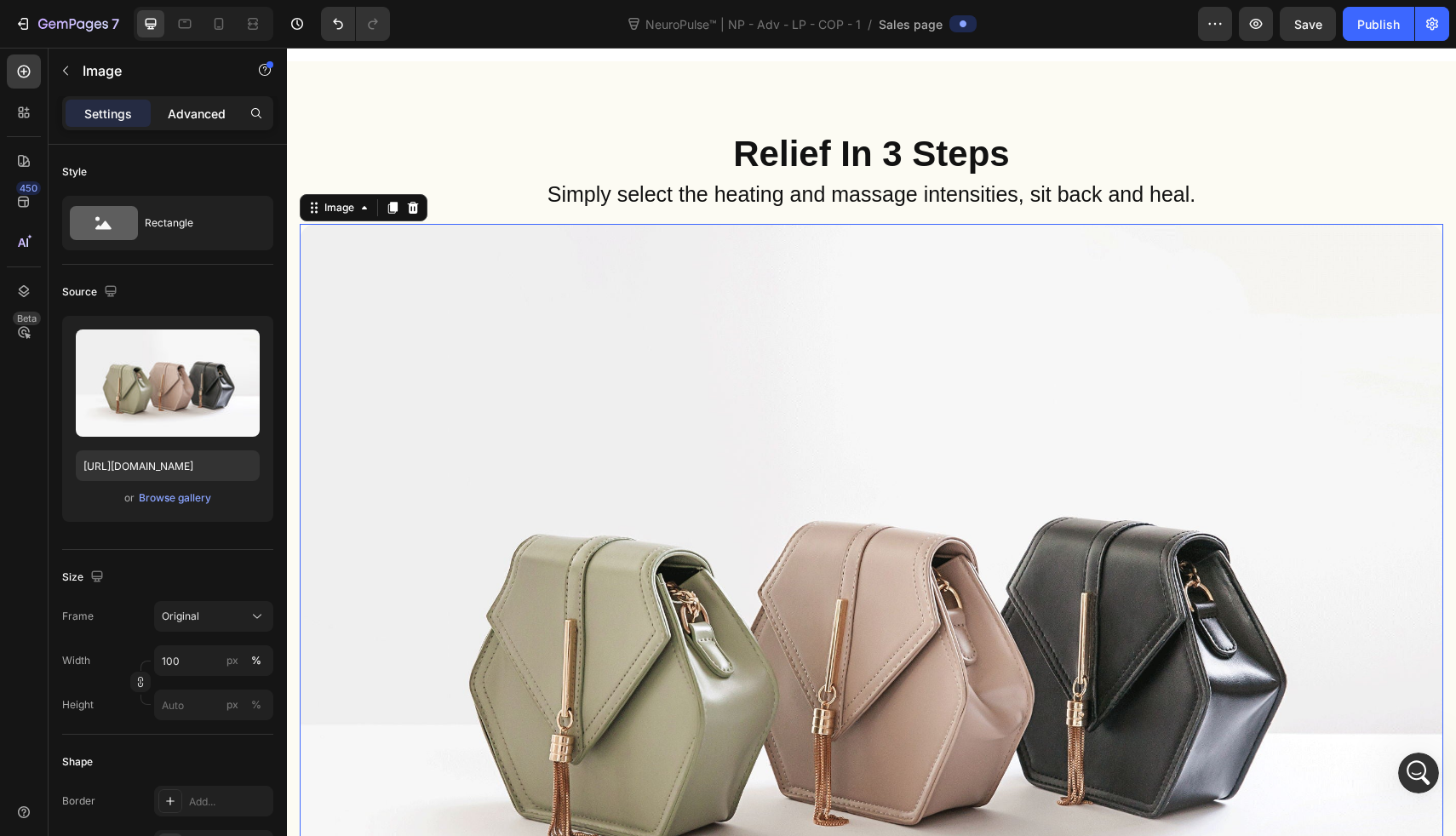
click at [190, 124] on div "Advanced" at bounding box center [196, 113] width 85 height 27
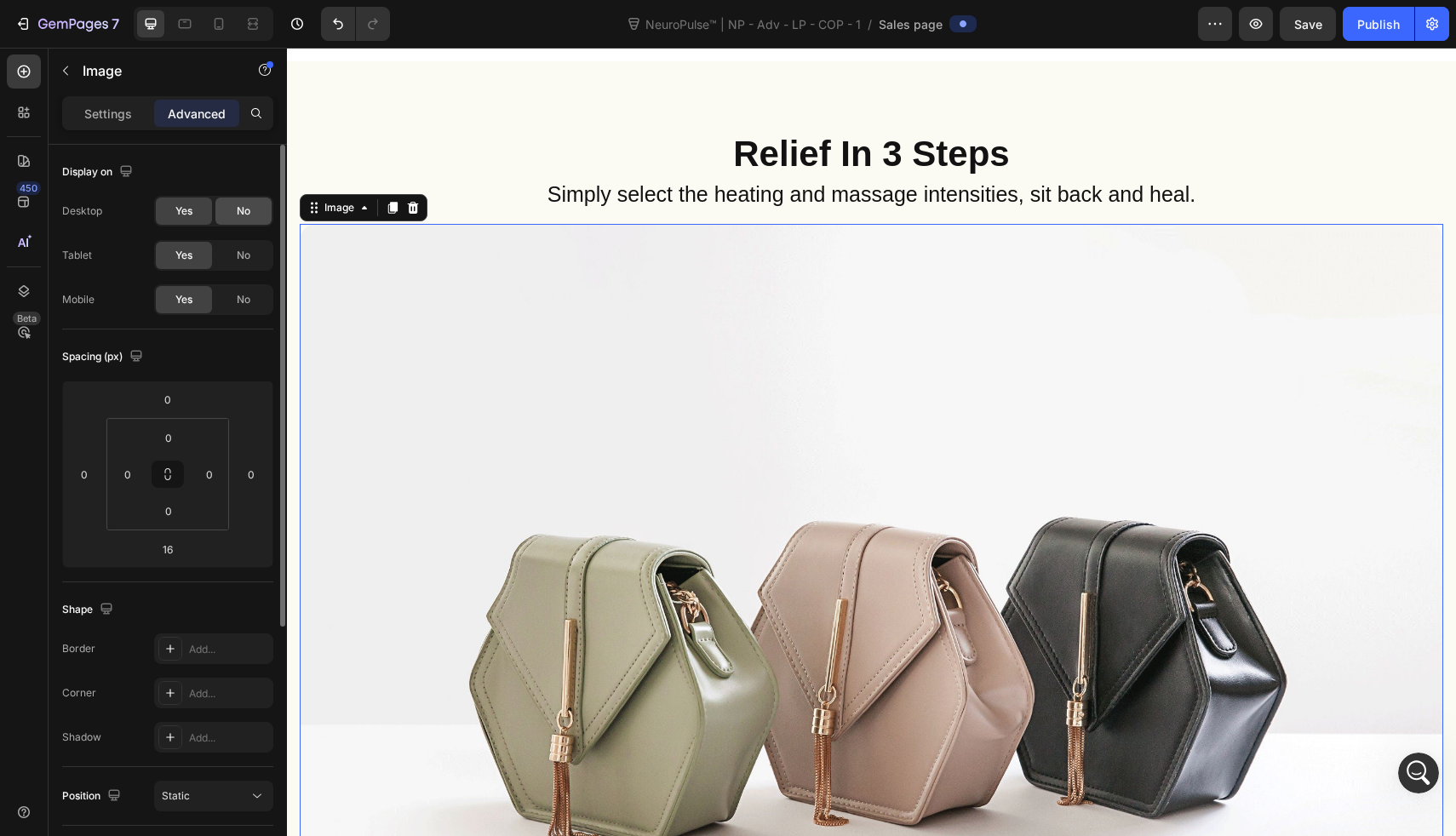
click at [237, 217] on span "No" at bounding box center [243, 211] width 14 height 16
click at [356, 328] on img at bounding box center [871, 652] width 1144 height 857
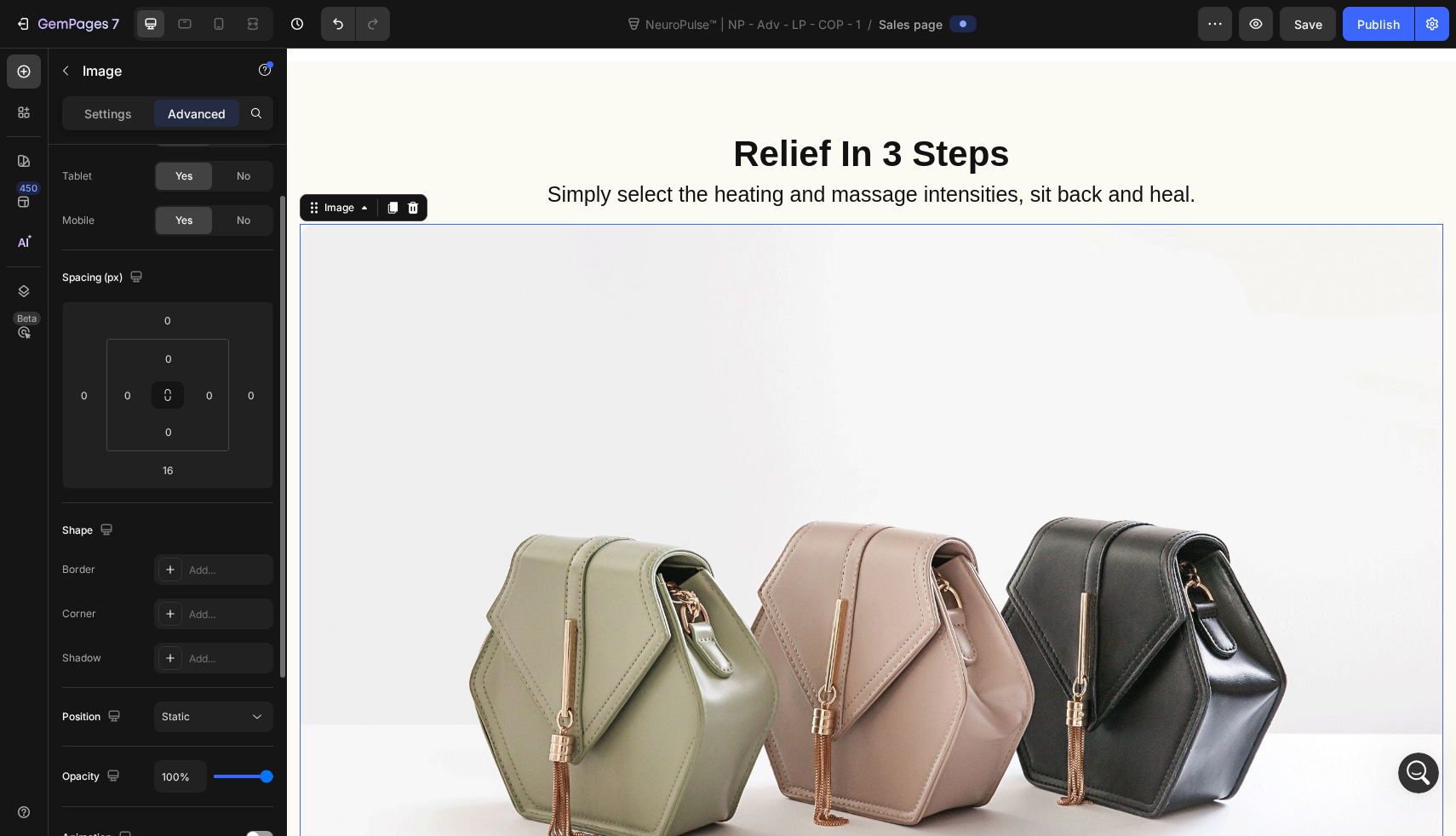
click at [245, 189] on div "Yes No" at bounding box center [214, 176] width 119 height 30
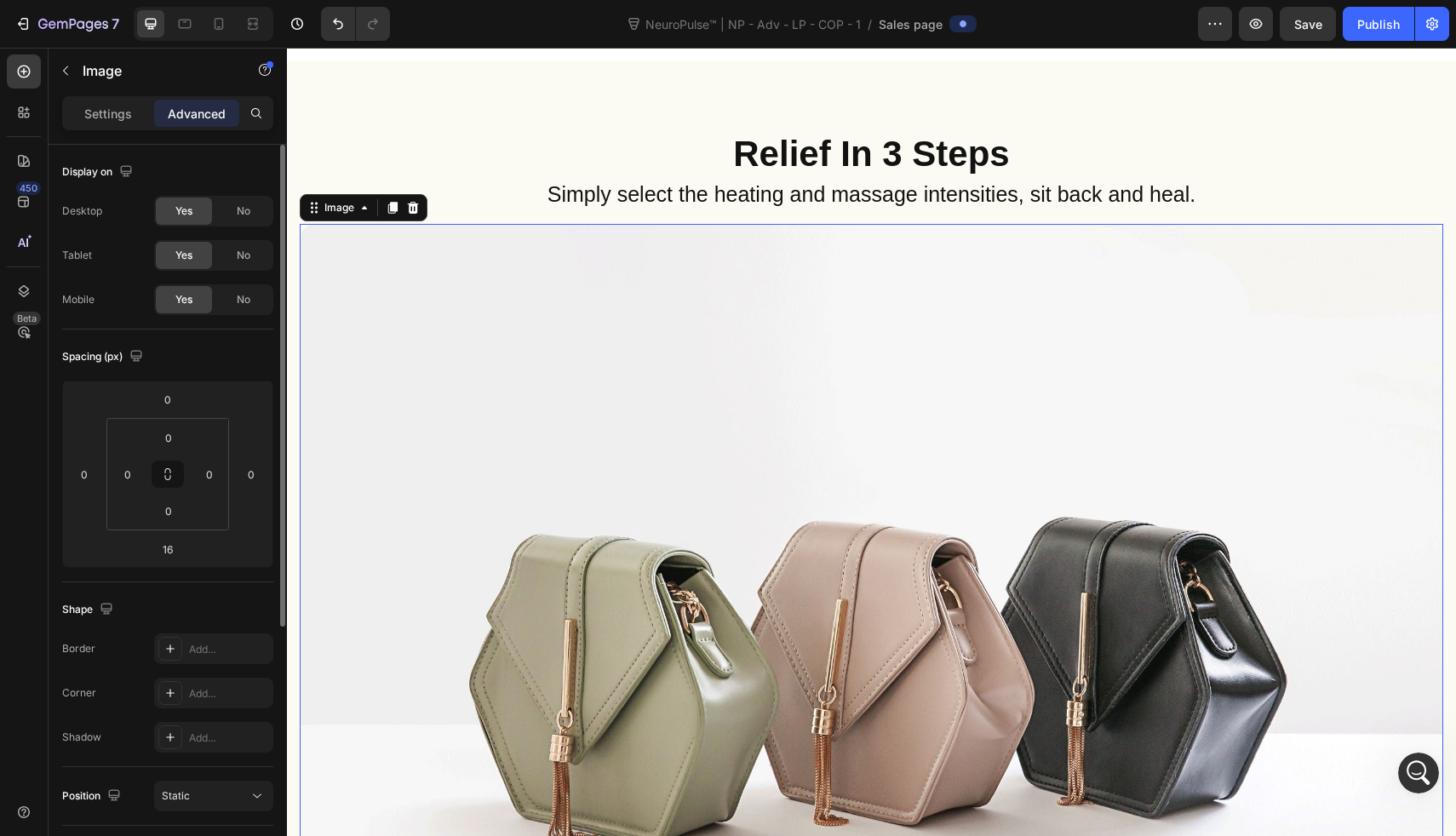
click at [239, 583] on div "Display on Desktop Yes No Tablet Yes No Mobile Yes No" at bounding box center [168, 675] width 211 height 185
click at [239, 204] on span "No" at bounding box center [243, 211] width 14 height 16
click at [449, 314] on img at bounding box center [871, 652] width 1144 height 857
click at [248, 205] on span "No" at bounding box center [243, 211] width 14 height 16
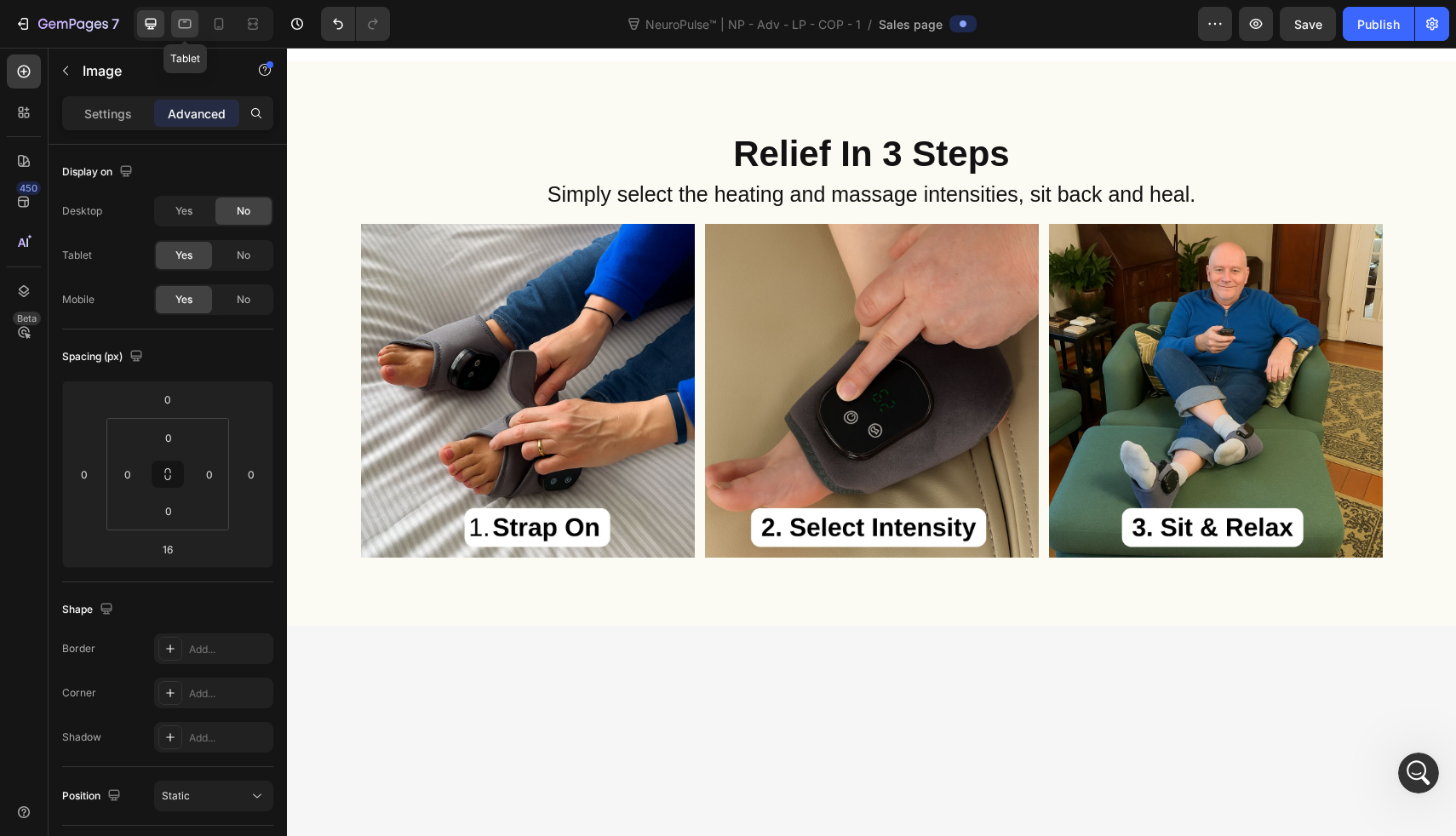
click at [195, 23] on div at bounding box center [185, 23] width 27 height 27
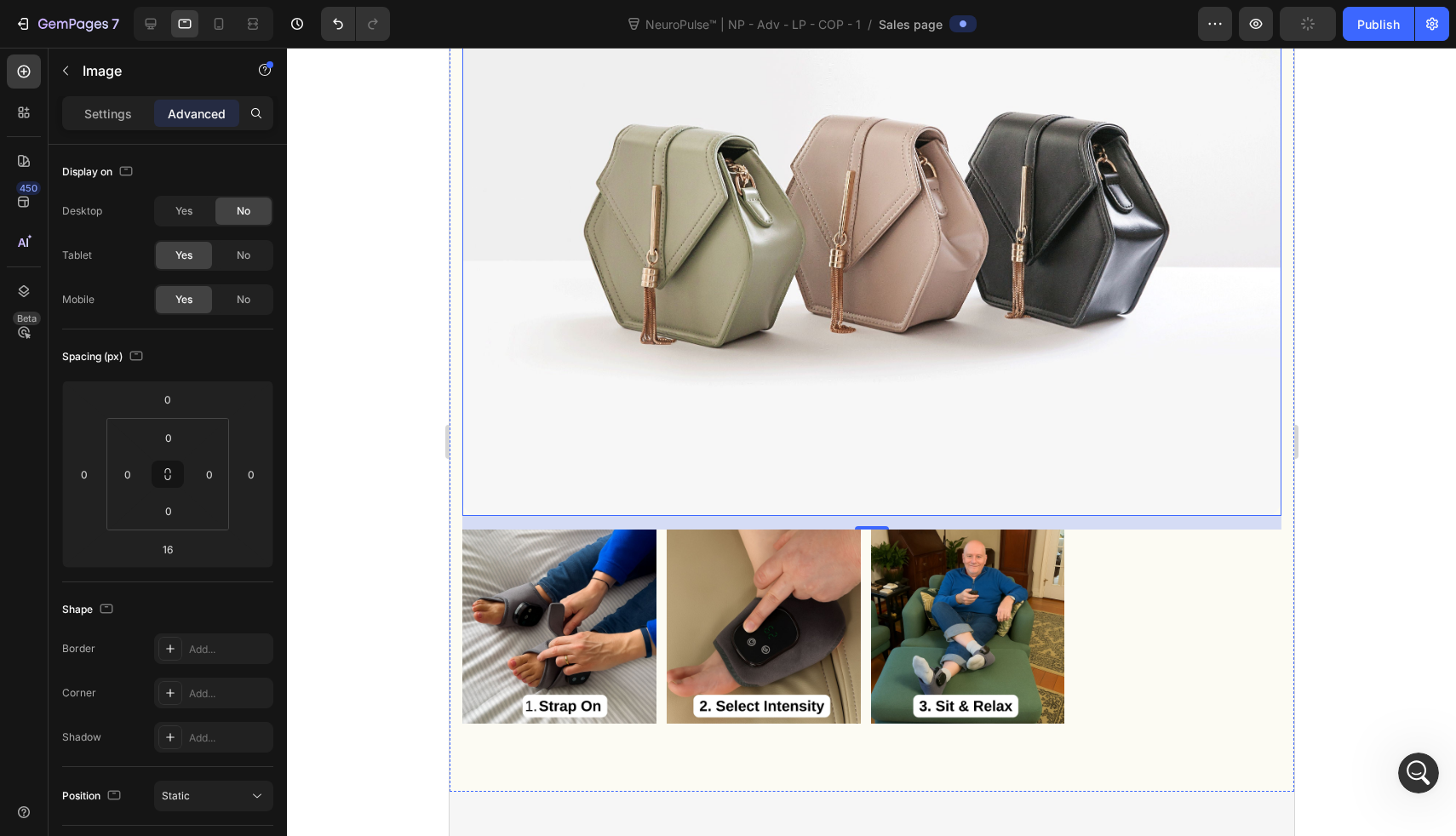
scroll to position [9338, 0]
click at [703, 358] on img at bounding box center [871, 211] width 819 height 615
click at [244, 257] on span "No" at bounding box center [243, 256] width 14 height 16
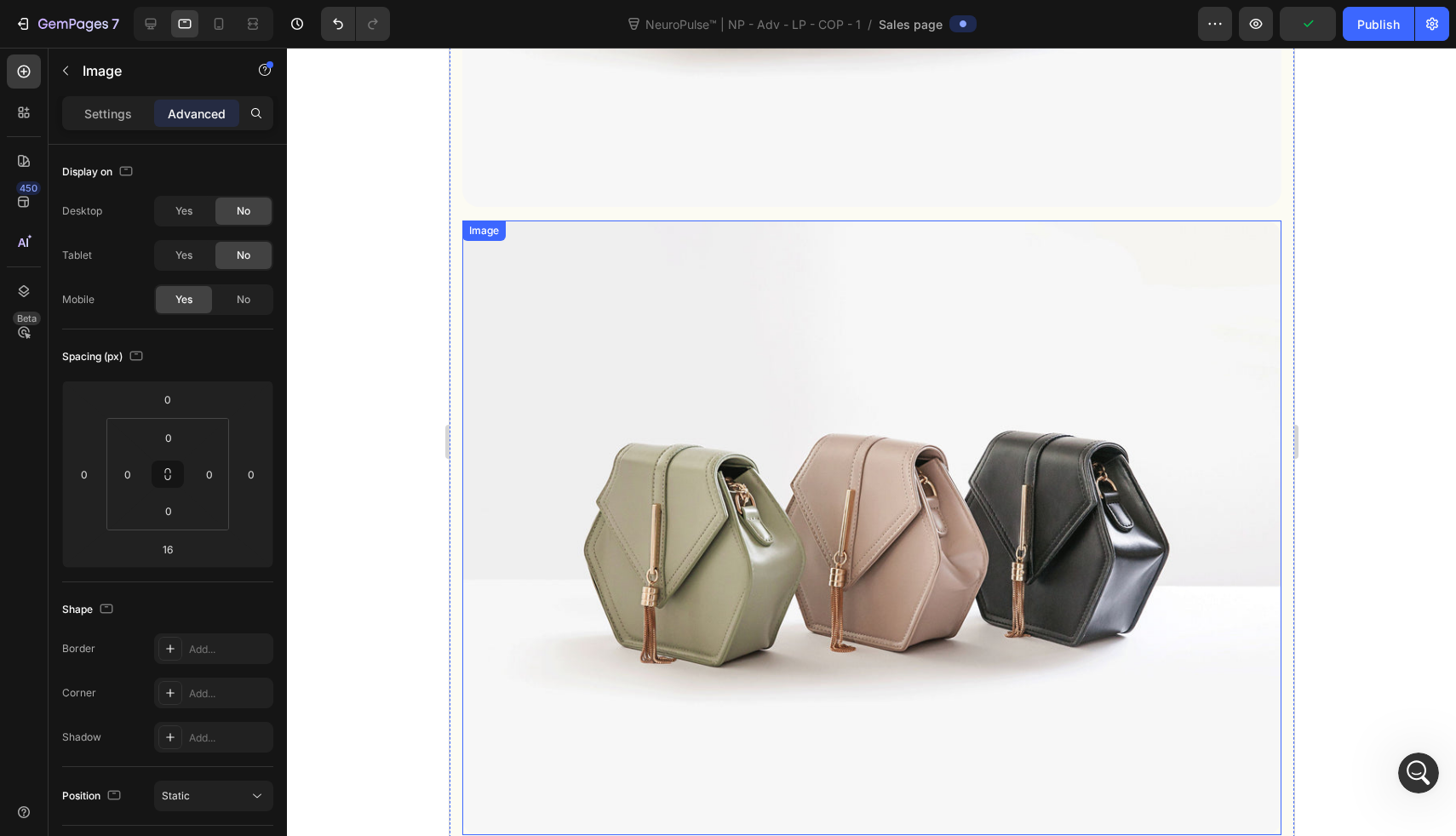
scroll to position [8331, 0]
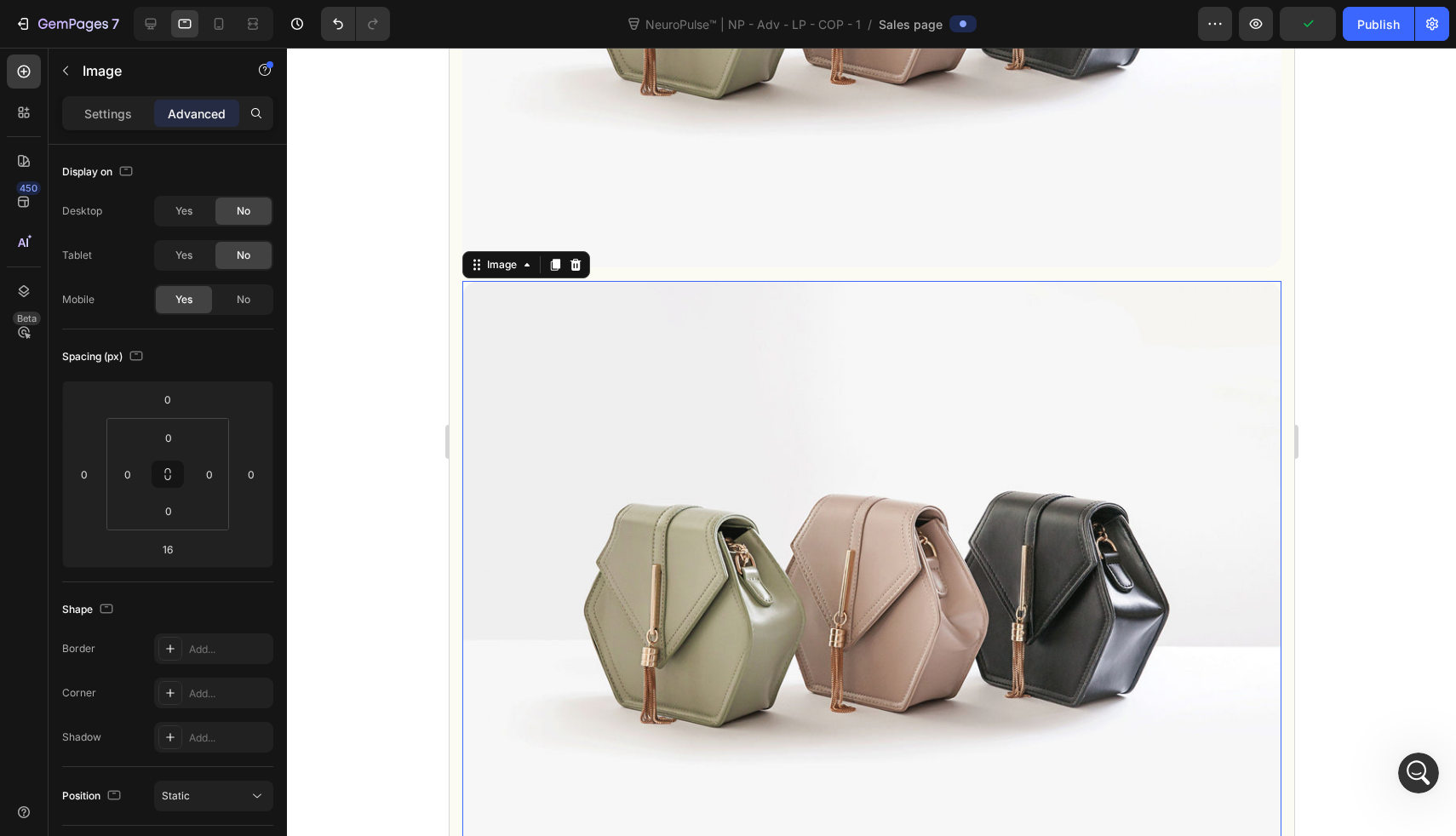
click at [752, 356] on img at bounding box center [871, 589] width 819 height 615
click at [255, 268] on div "No" at bounding box center [244, 256] width 57 height 27
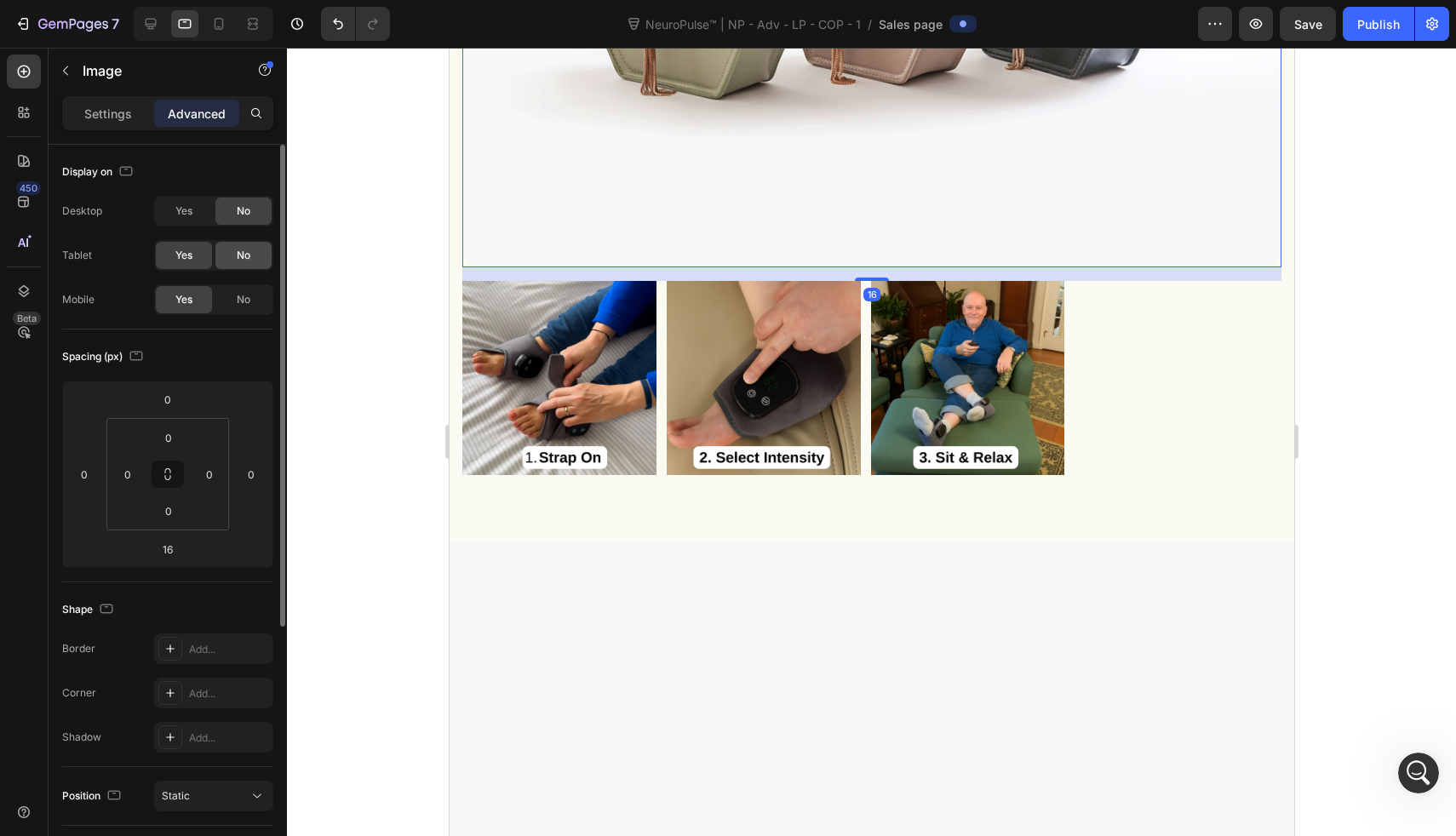
click at [241, 253] on span "No" at bounding box center [243, 256] width 14 height 16
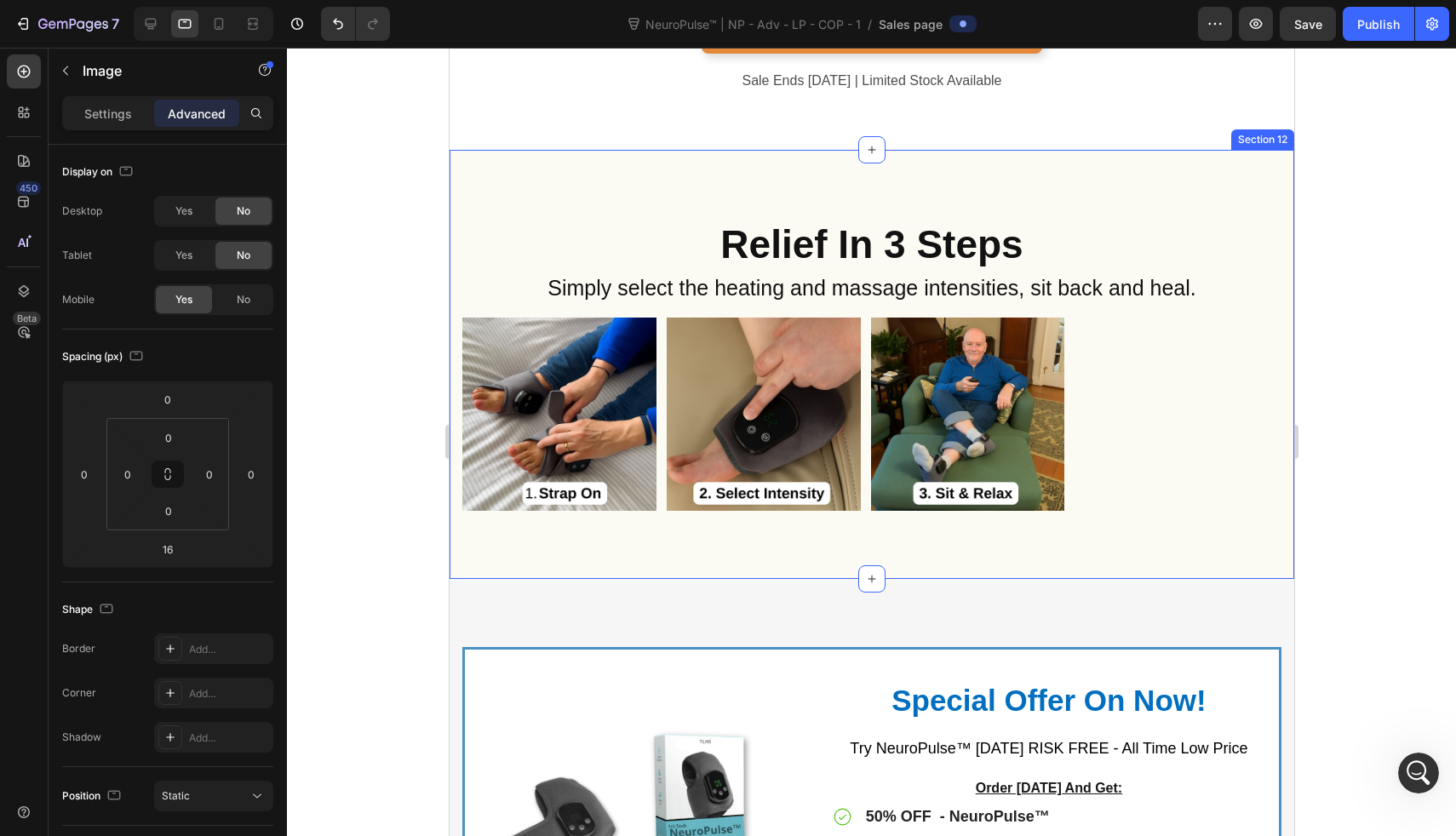
scroll to position [7669, 0]
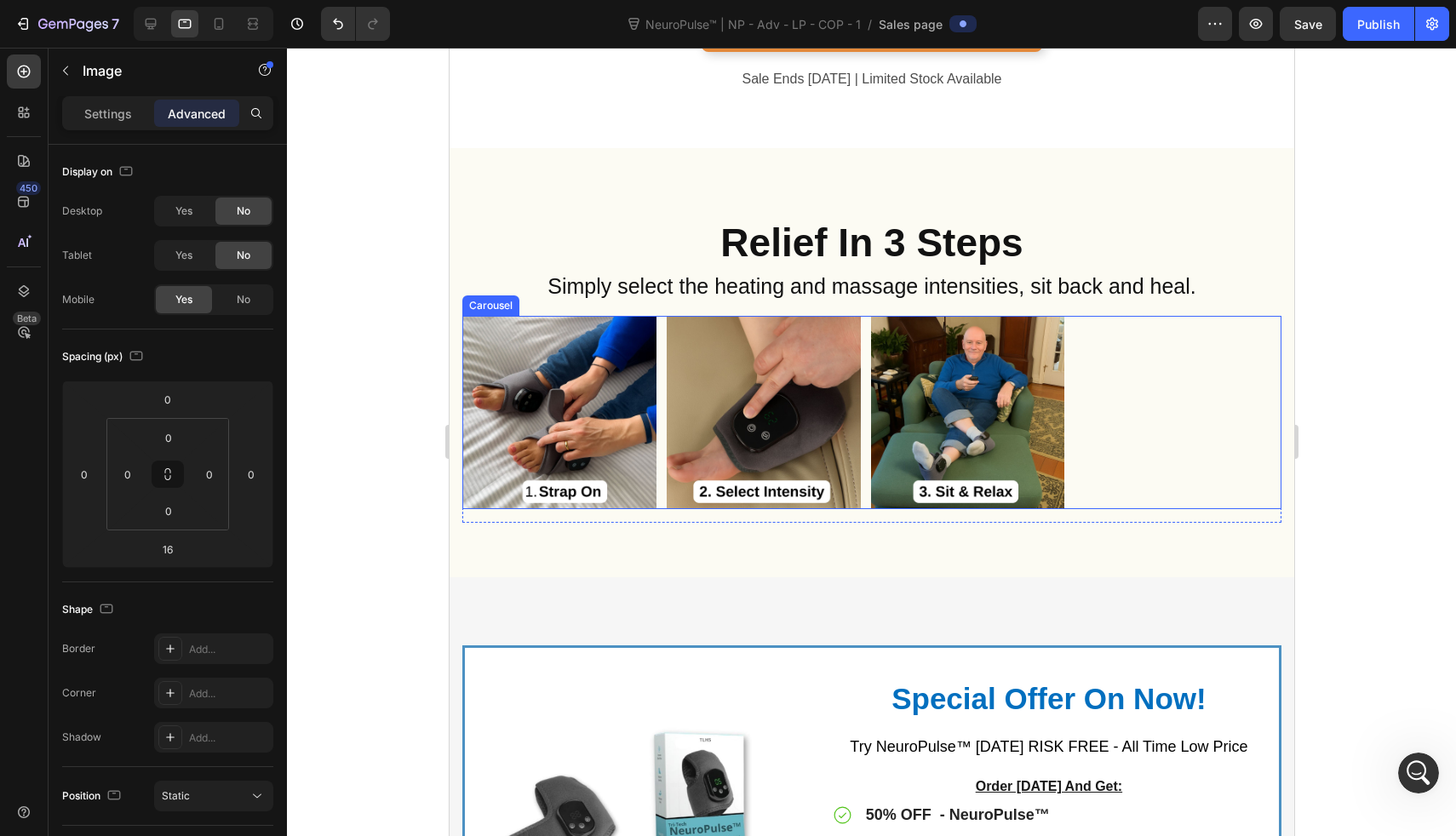
click at [662, 387] on div "Image Image Image" at bounding box center [871, 413] width 819 height 194
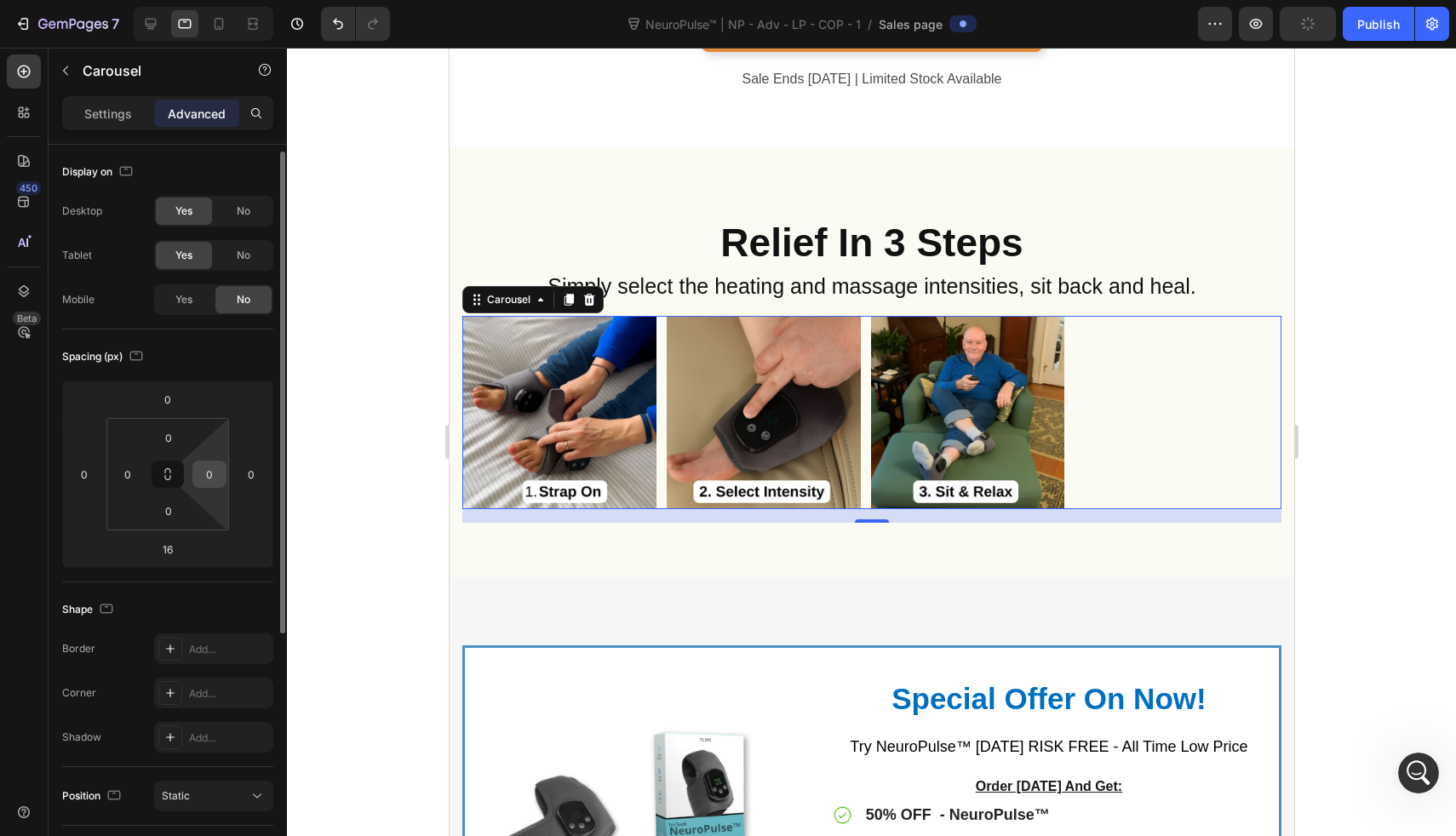
scroll to position [397, 0]
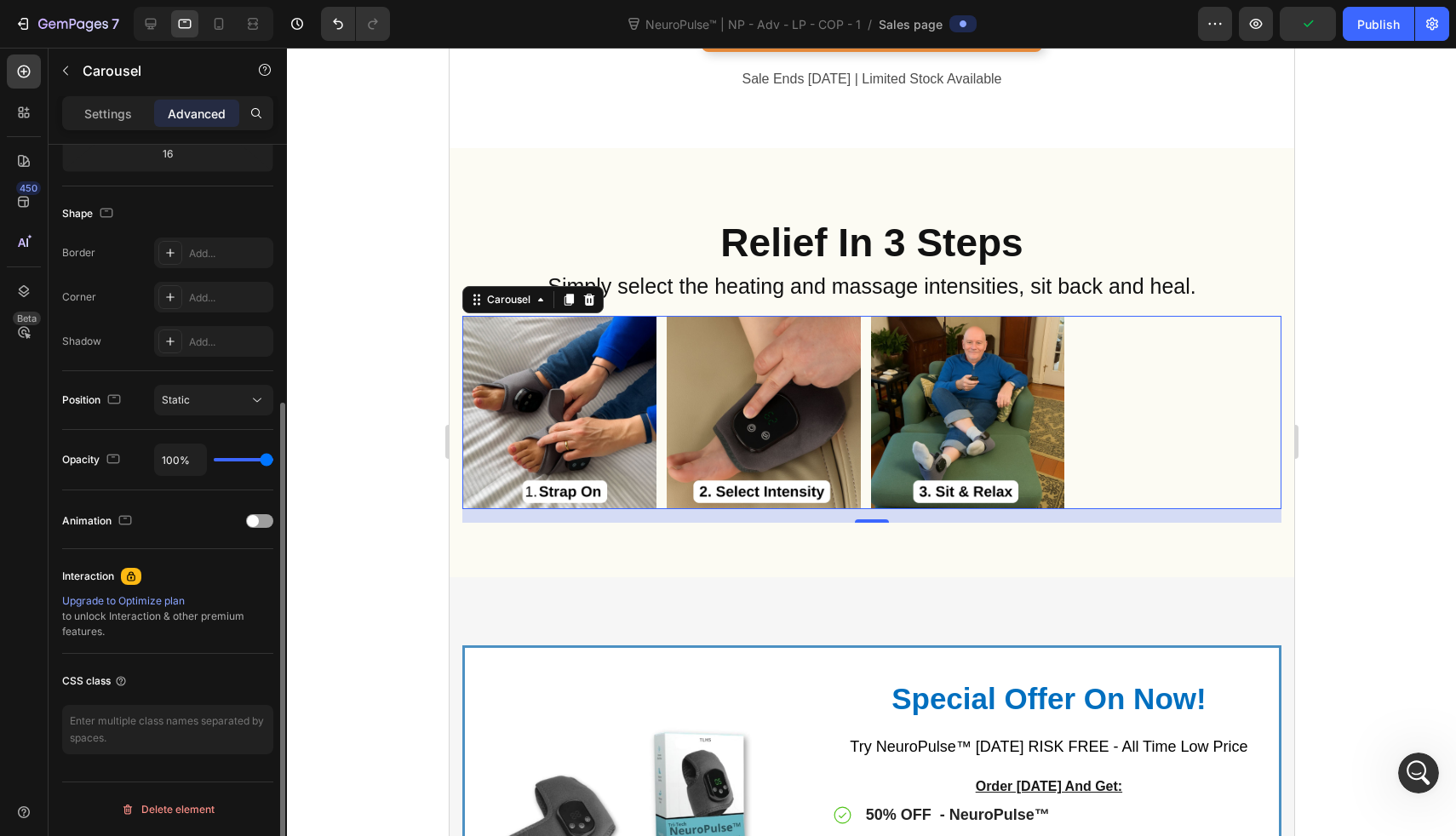
click at [111, 114] on p "Settings" at bounding box center [107, 113] width 48 height 18
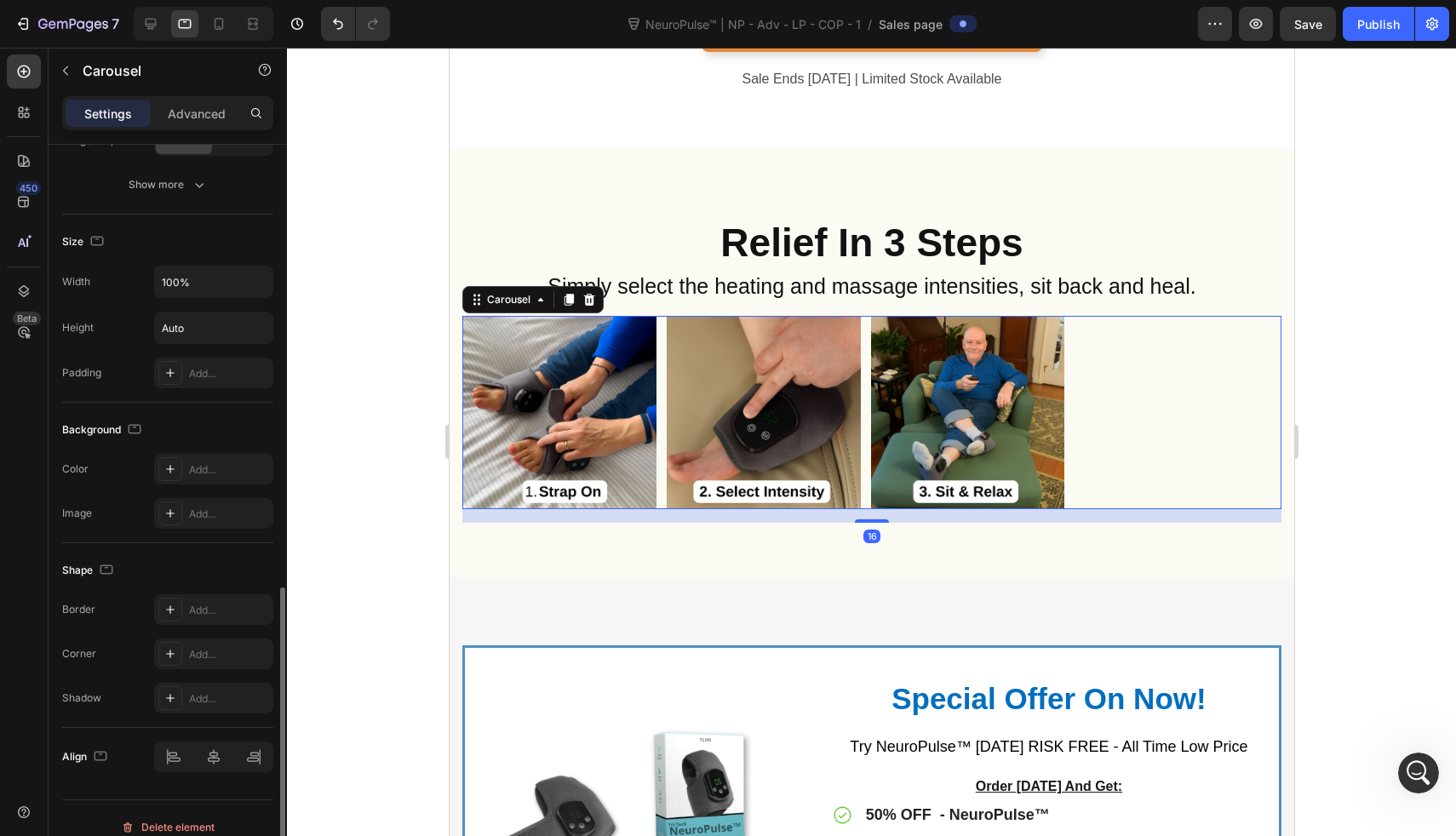
scroll to position [1149, 0]
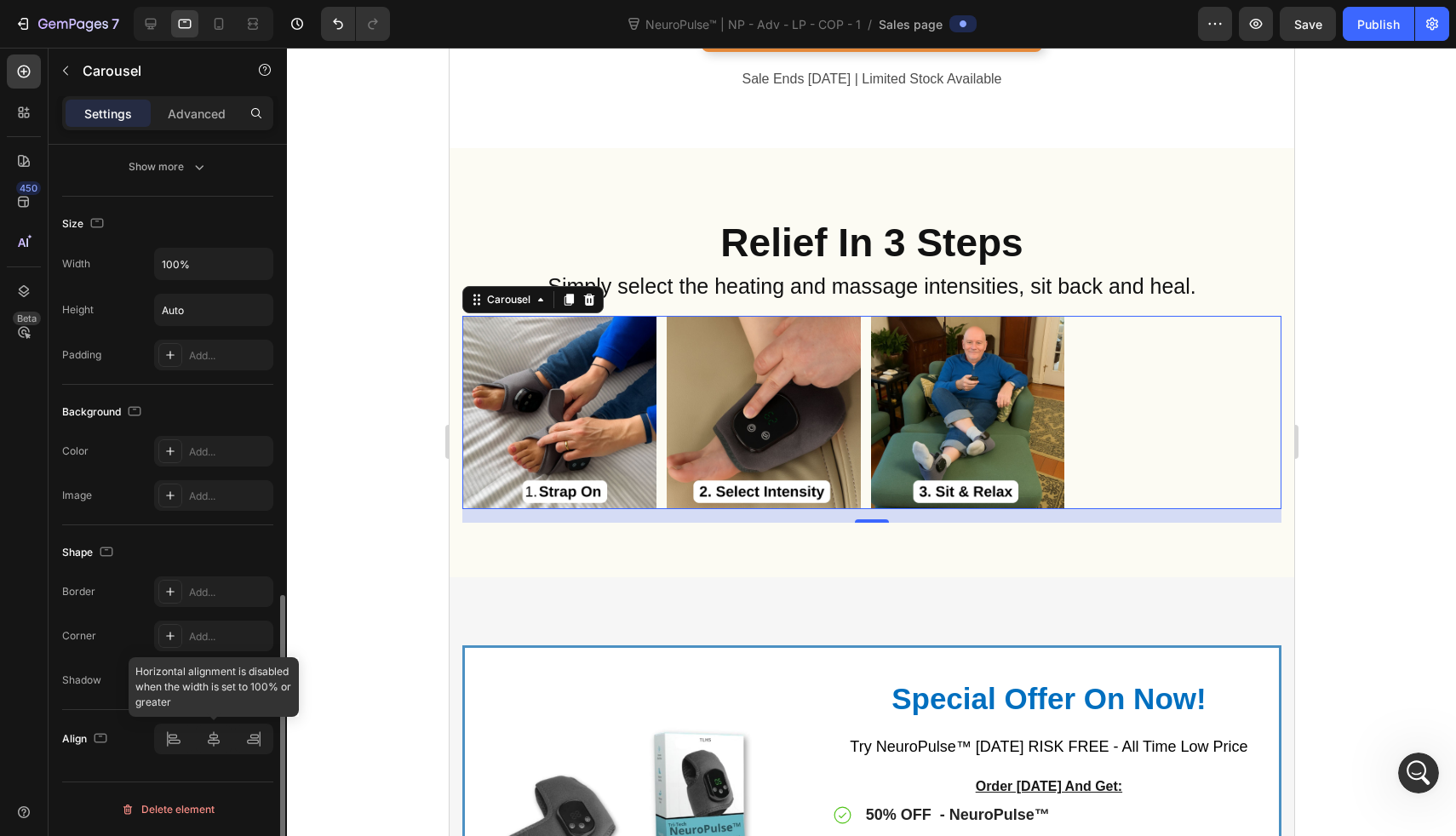
click at [208, 737] on div at bounding box center [214, 738] width 119 height 30
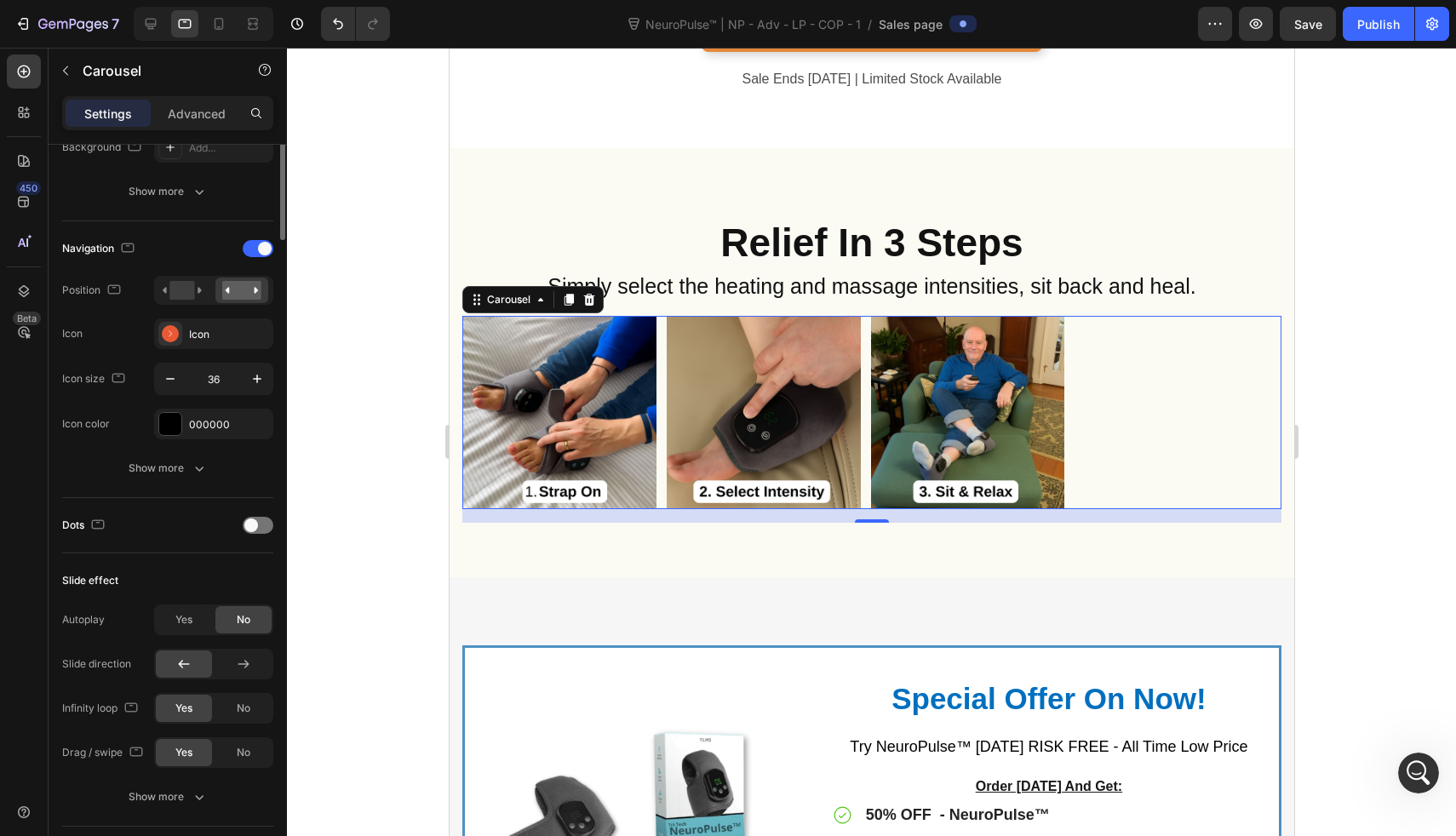
scroll to position [0, 0]
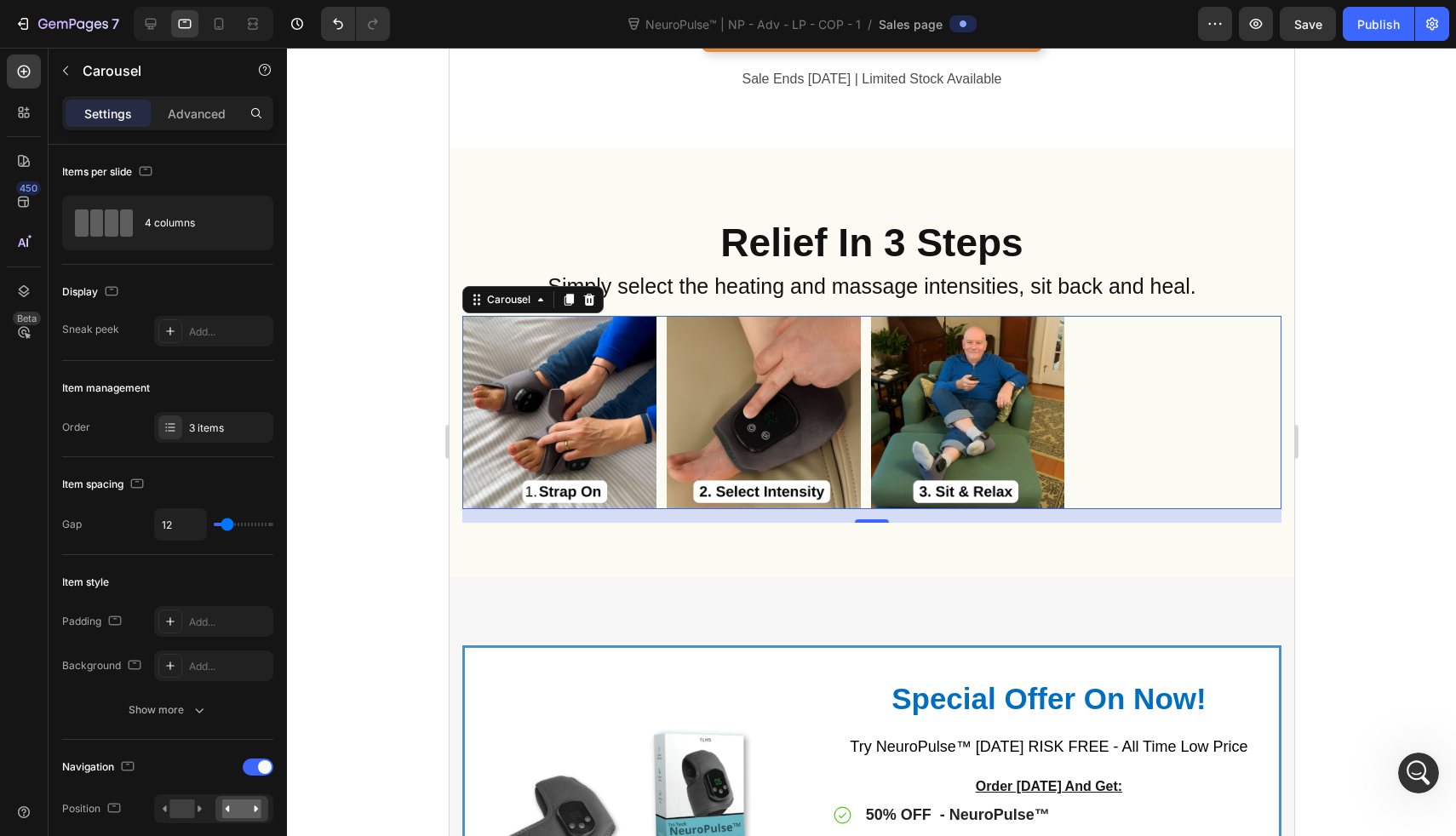
click at [393, 278] on div at bounding box center [871, 442] width 1169 height 789
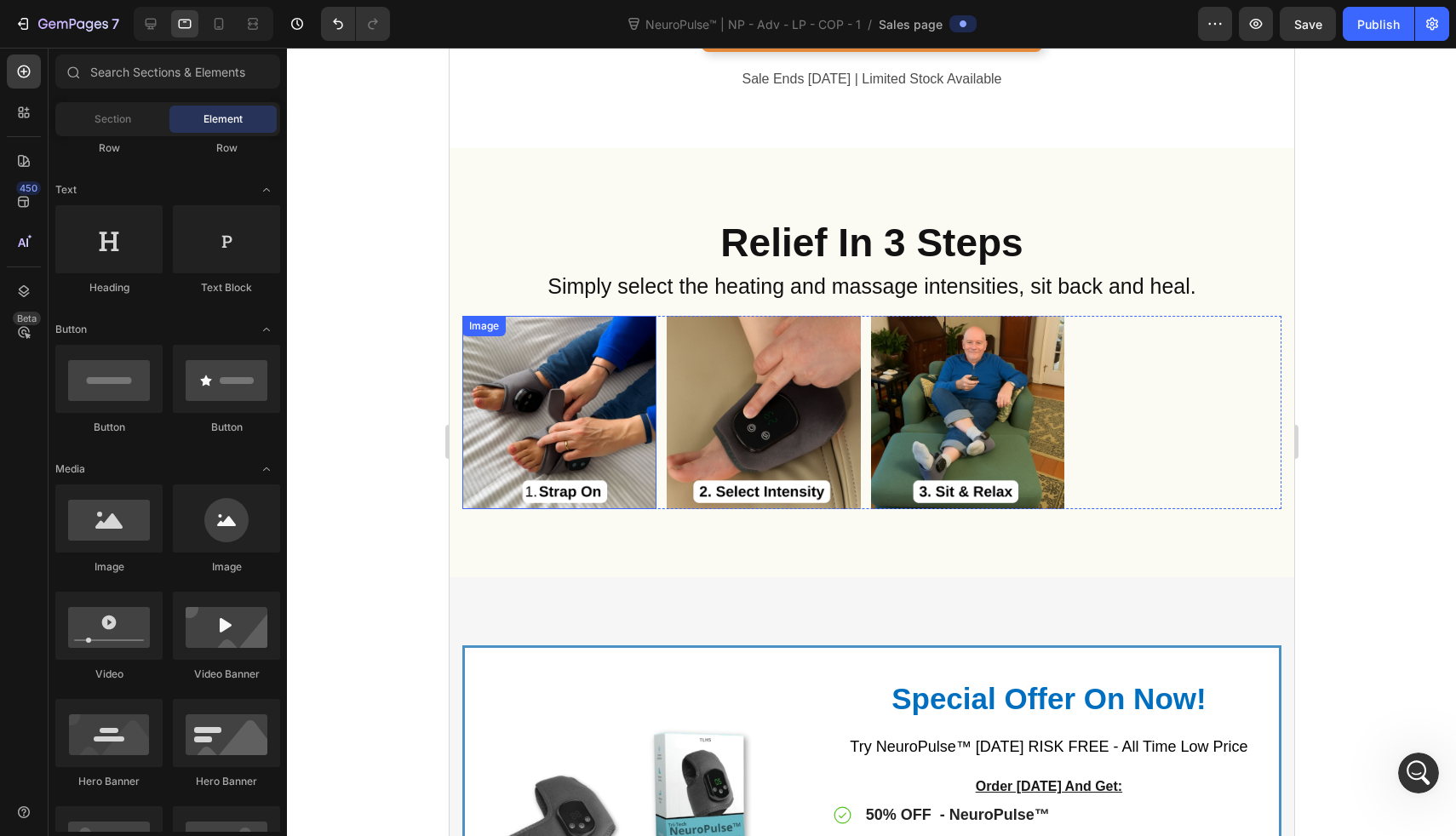
click at [590, 384] on img at bounding box center [559, 413] width 194 height 194
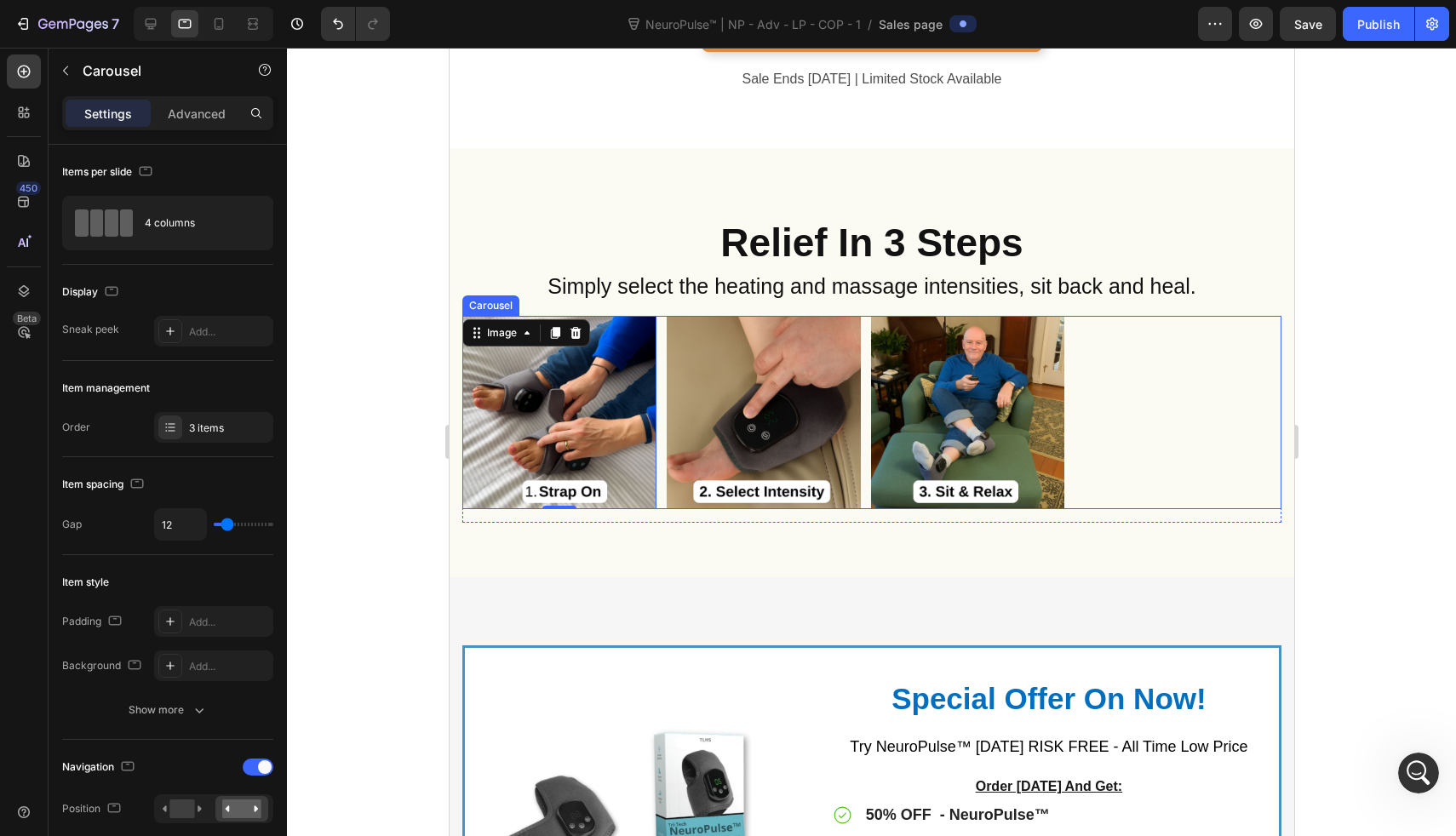
click at [664, 384] on div "Image 0 Image Image" at bounding box center [871, 413] width 819 height 194
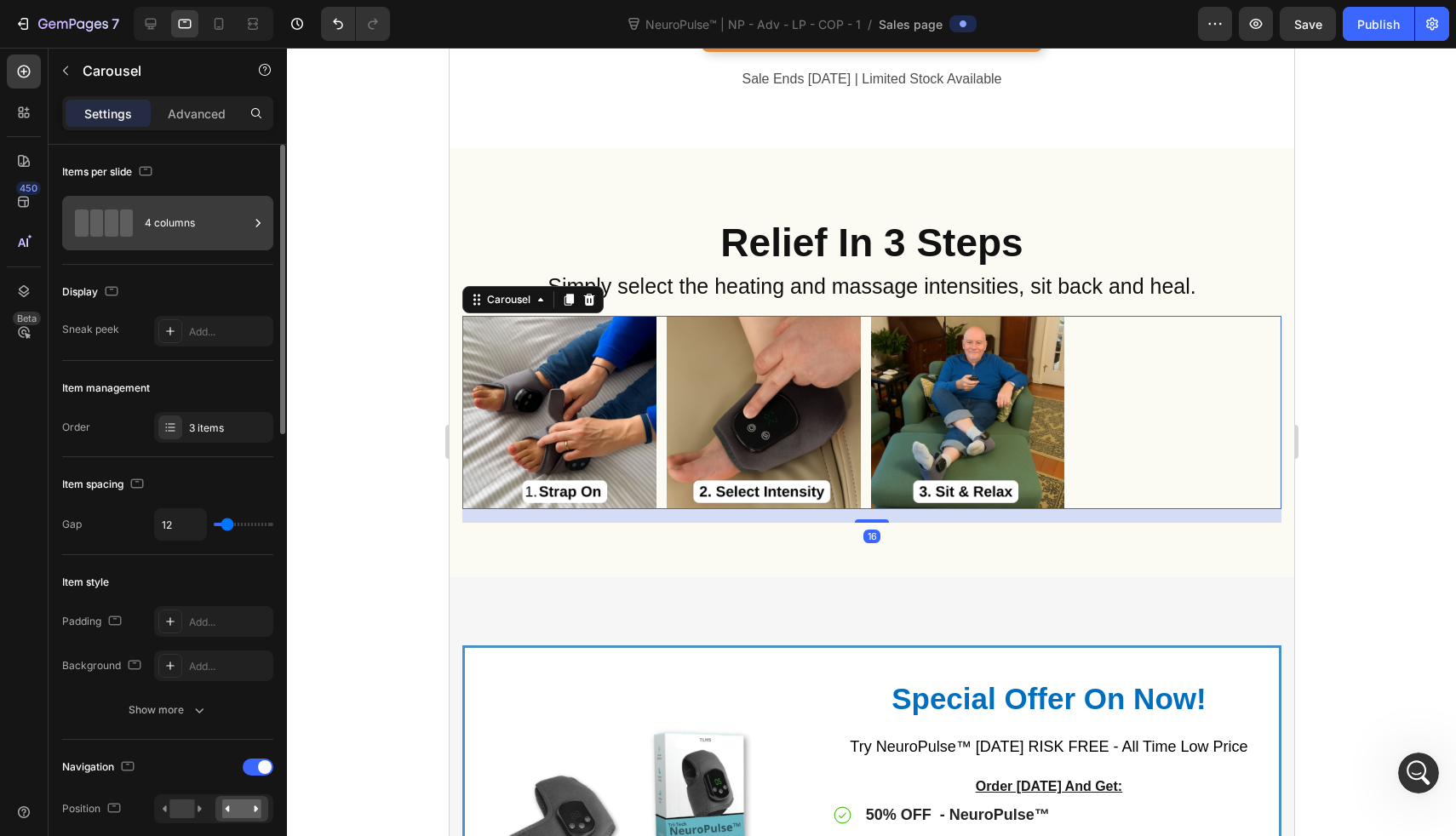
click at [222, 235] on div "4 columns" at bounding box center [196, 223] width 104 height 39
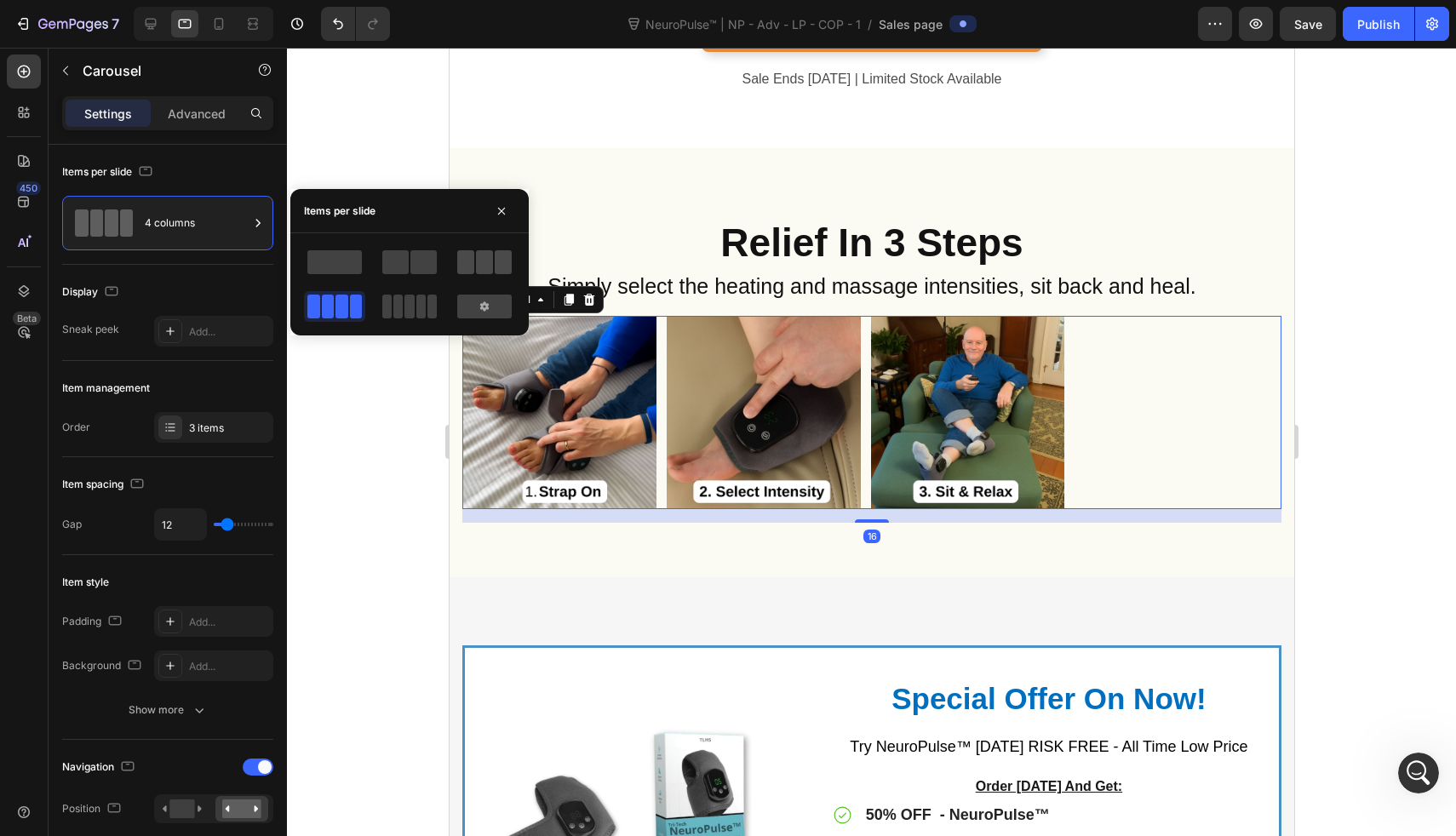
click at [465, 263] on span at bounding box center [465, 262] width 17 height 23
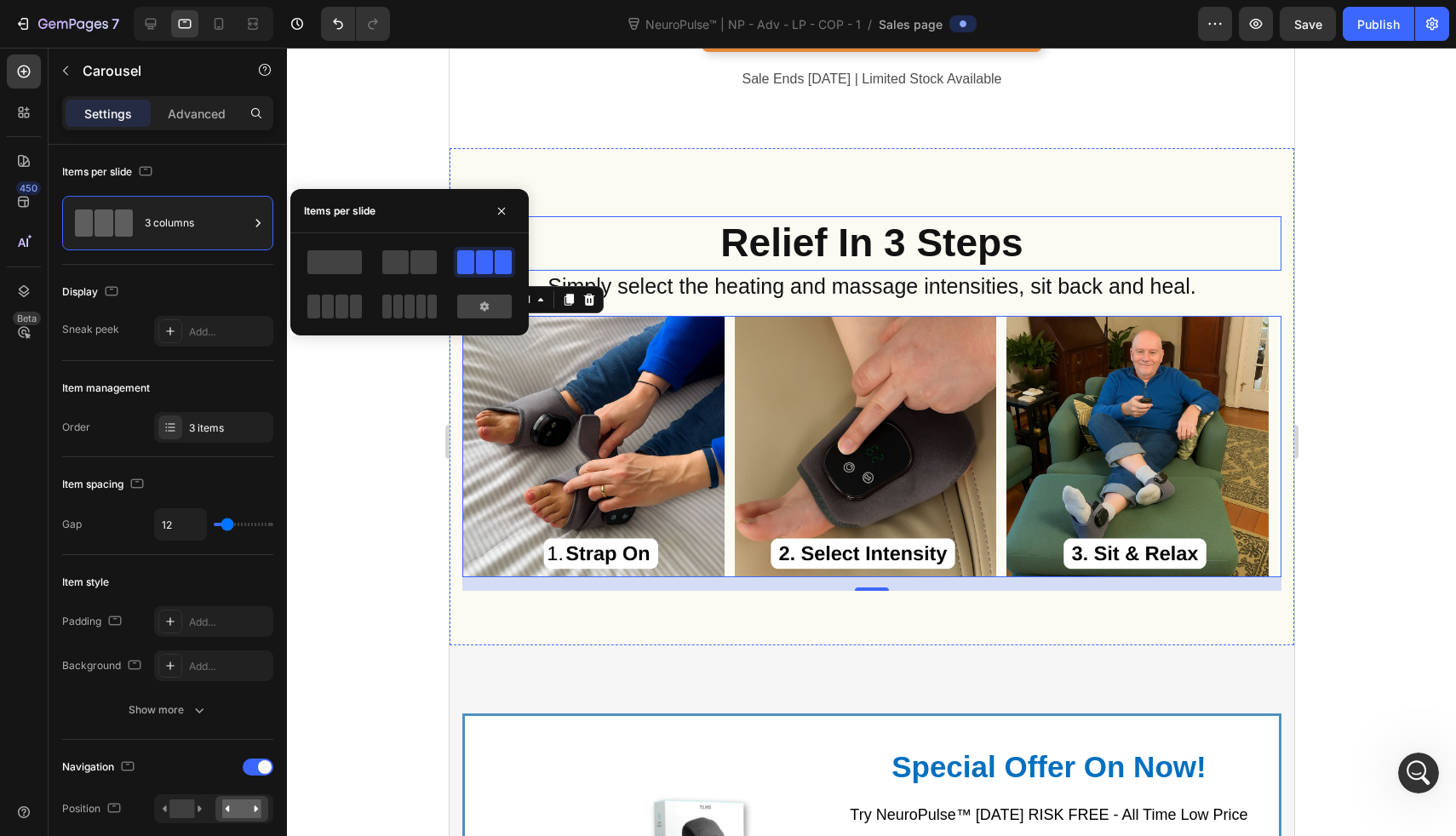
click at [603, 213] on div "Relief In 3 Steps Heading Simply select the heating and massage intensities, si…" at bounding box center [871, 397] width 845 height 497
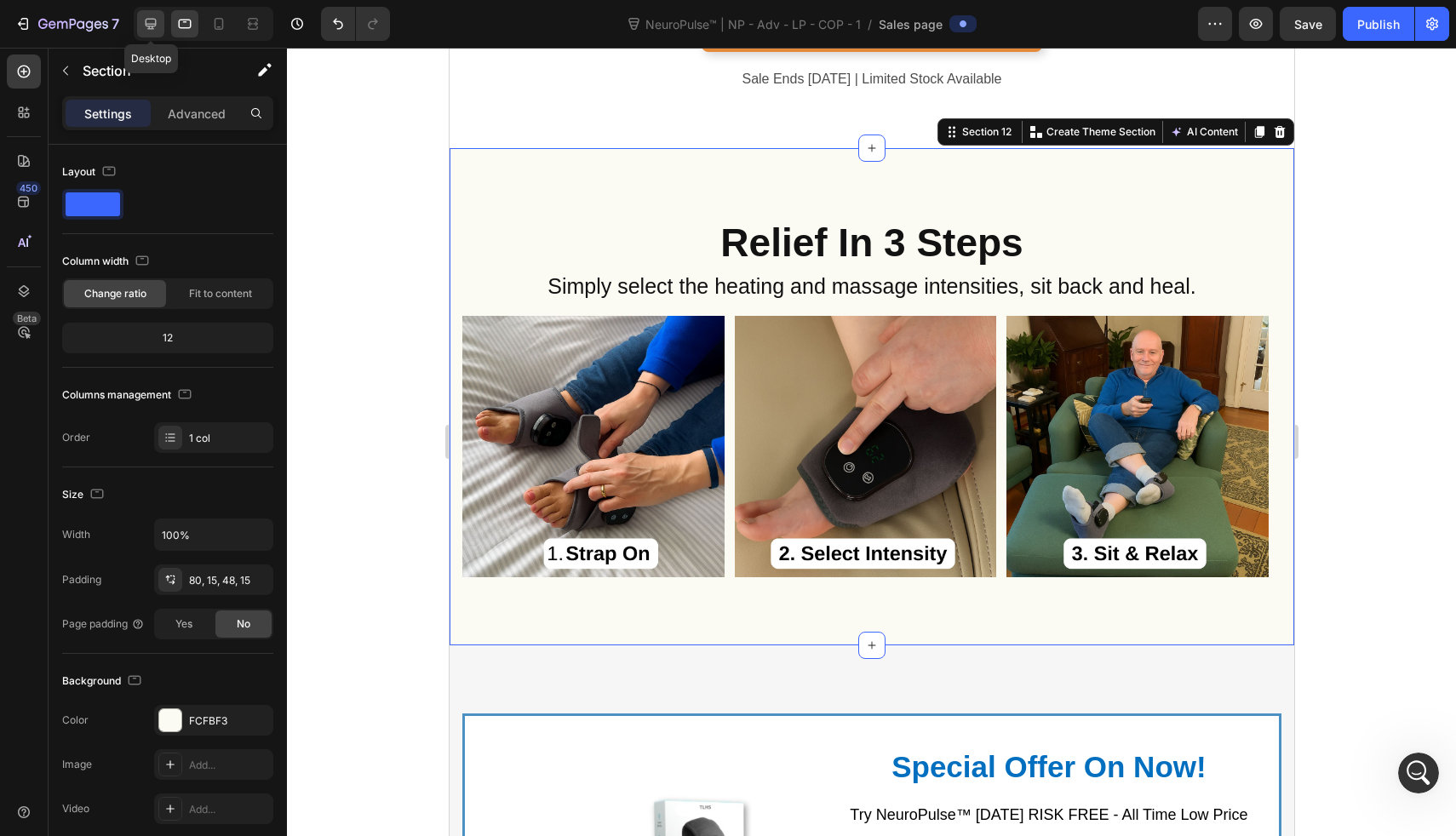
click at [160, 23] on div at bounding box center [150, 23] width 27 height 27
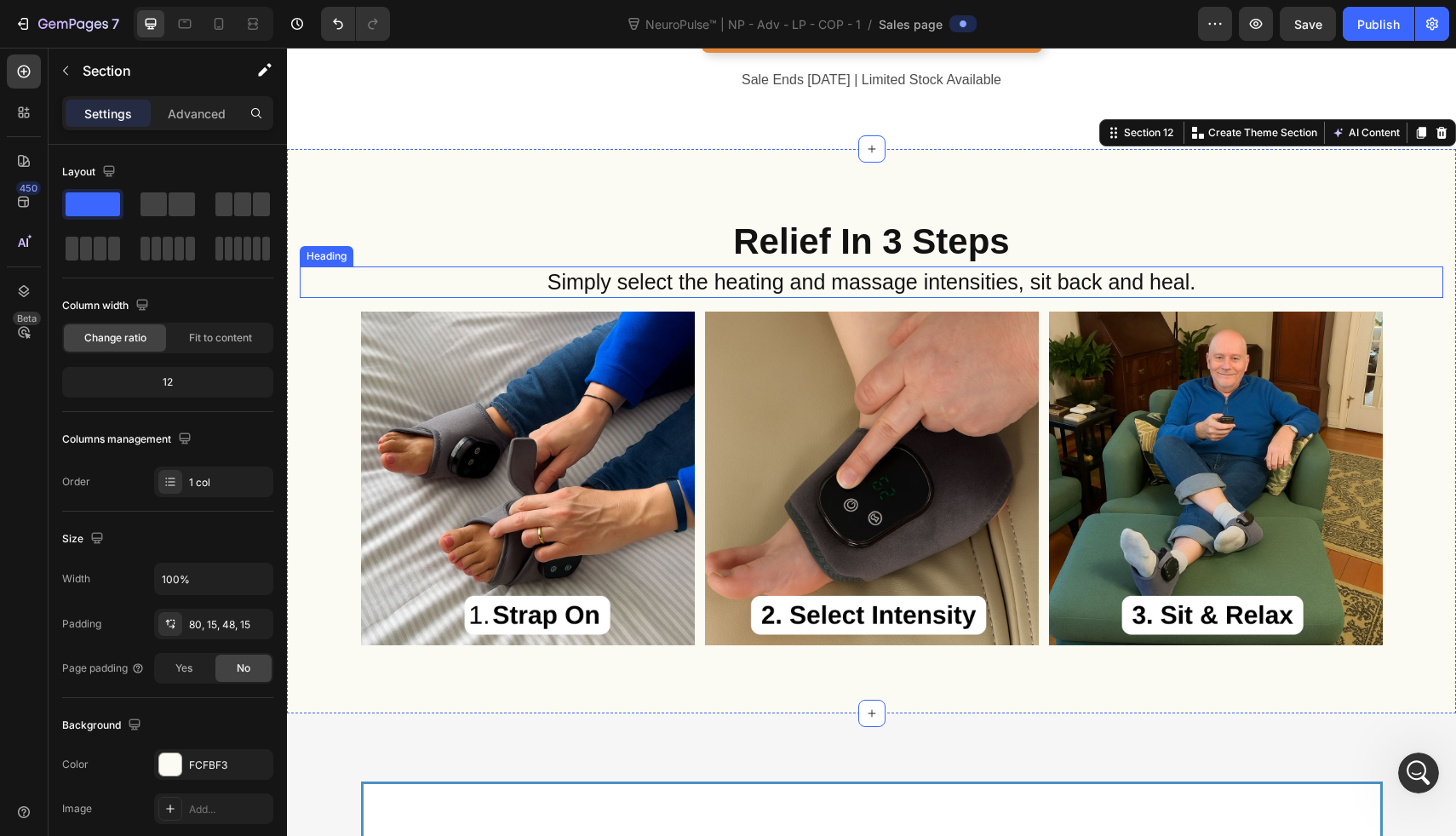
scroll to position [7790, 0]
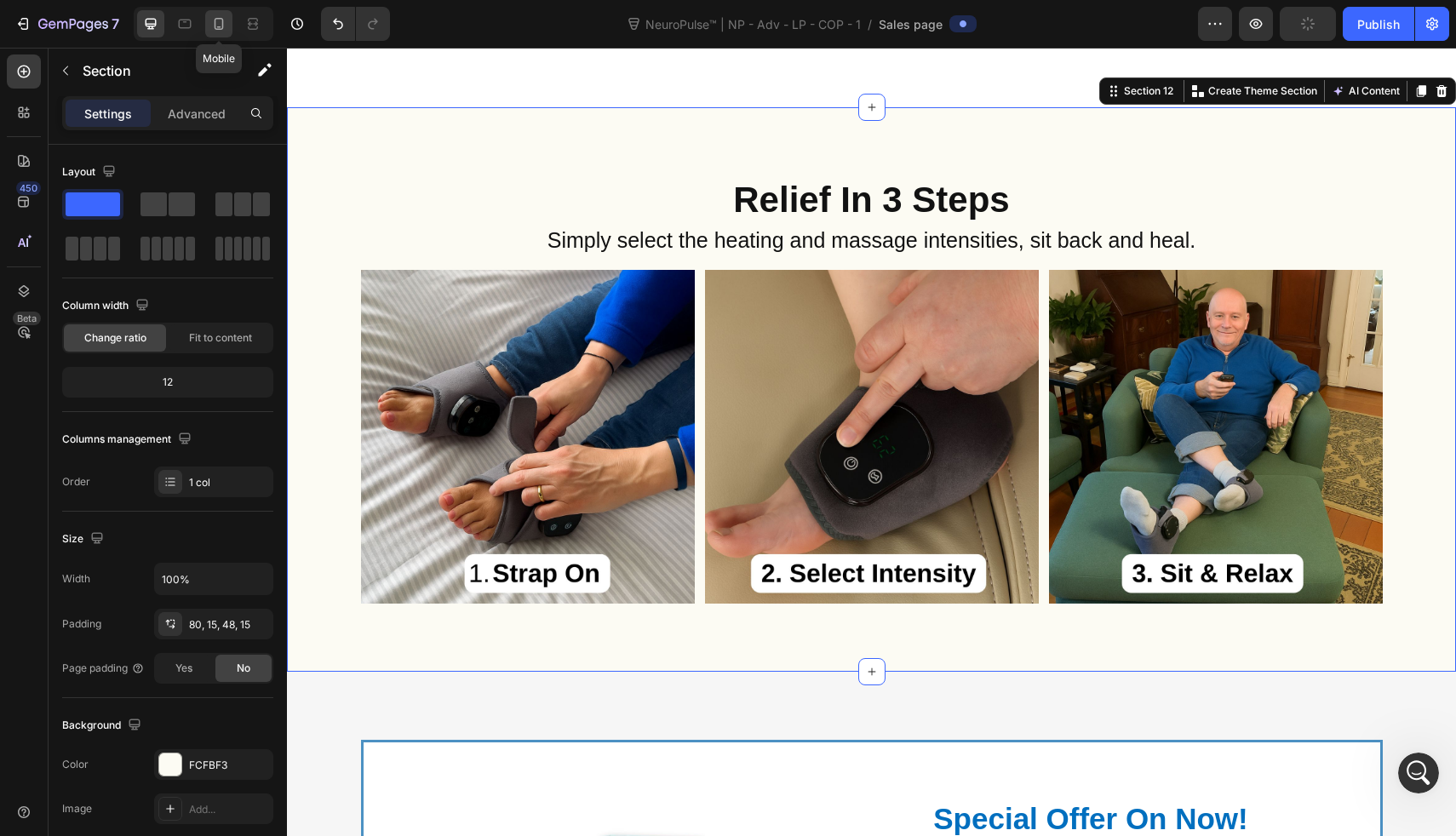
click at [220, 31] on icon at bounding box center [218, 23] width 17 height 17
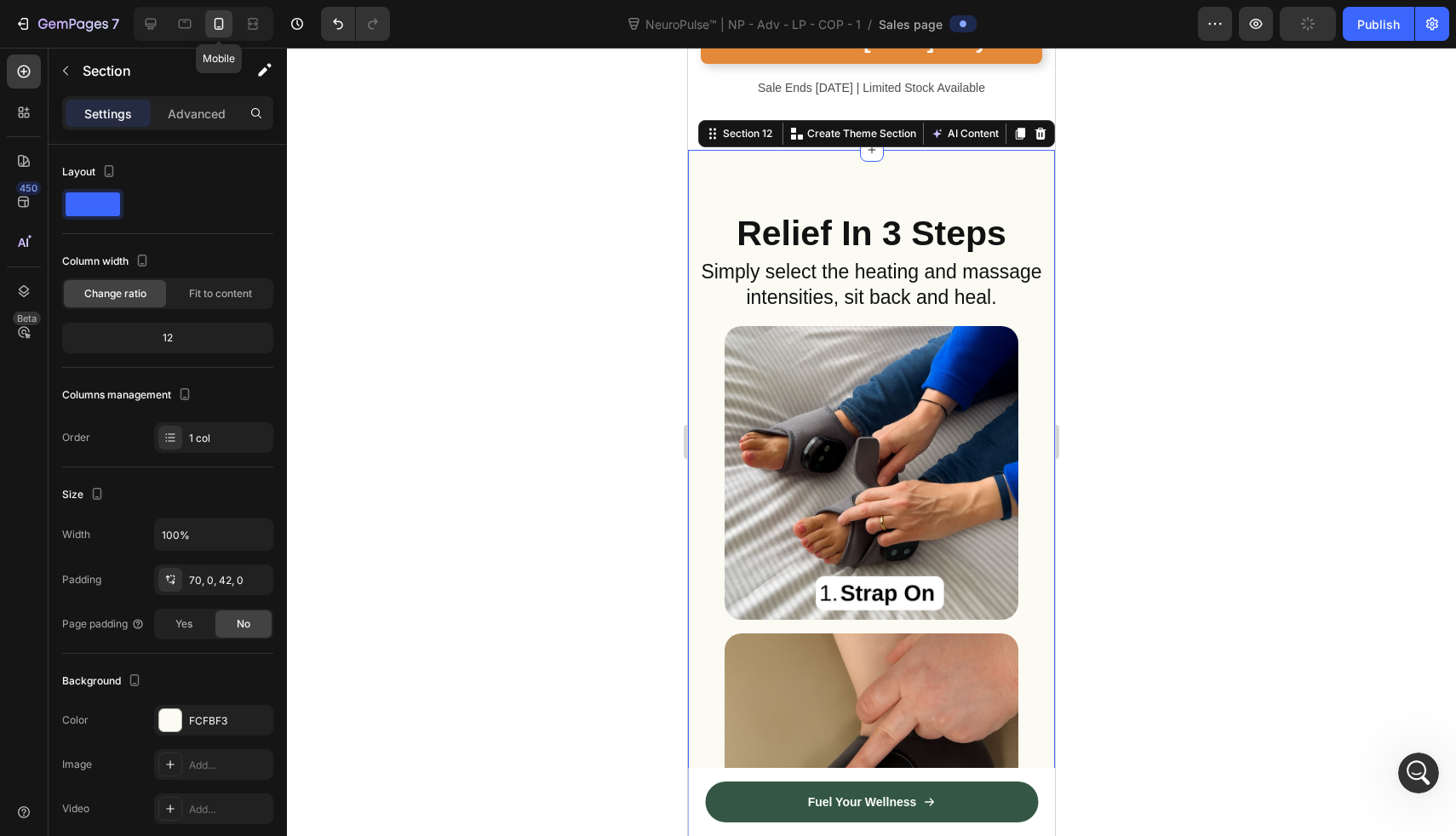
scroll to position [7546, 0]
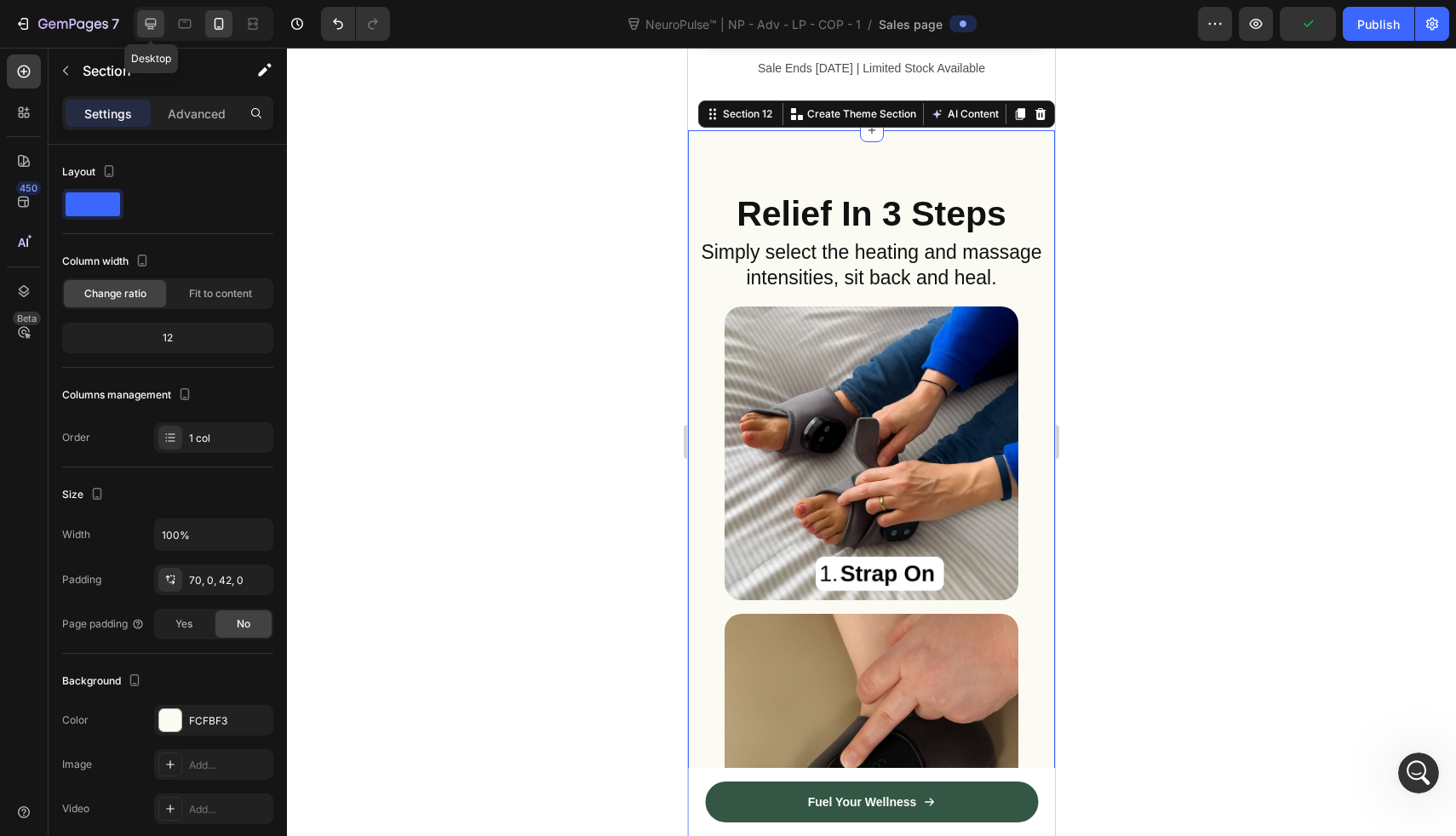
click at [151, 24] on icon at bounding box center [150, 23] width 17 height 17
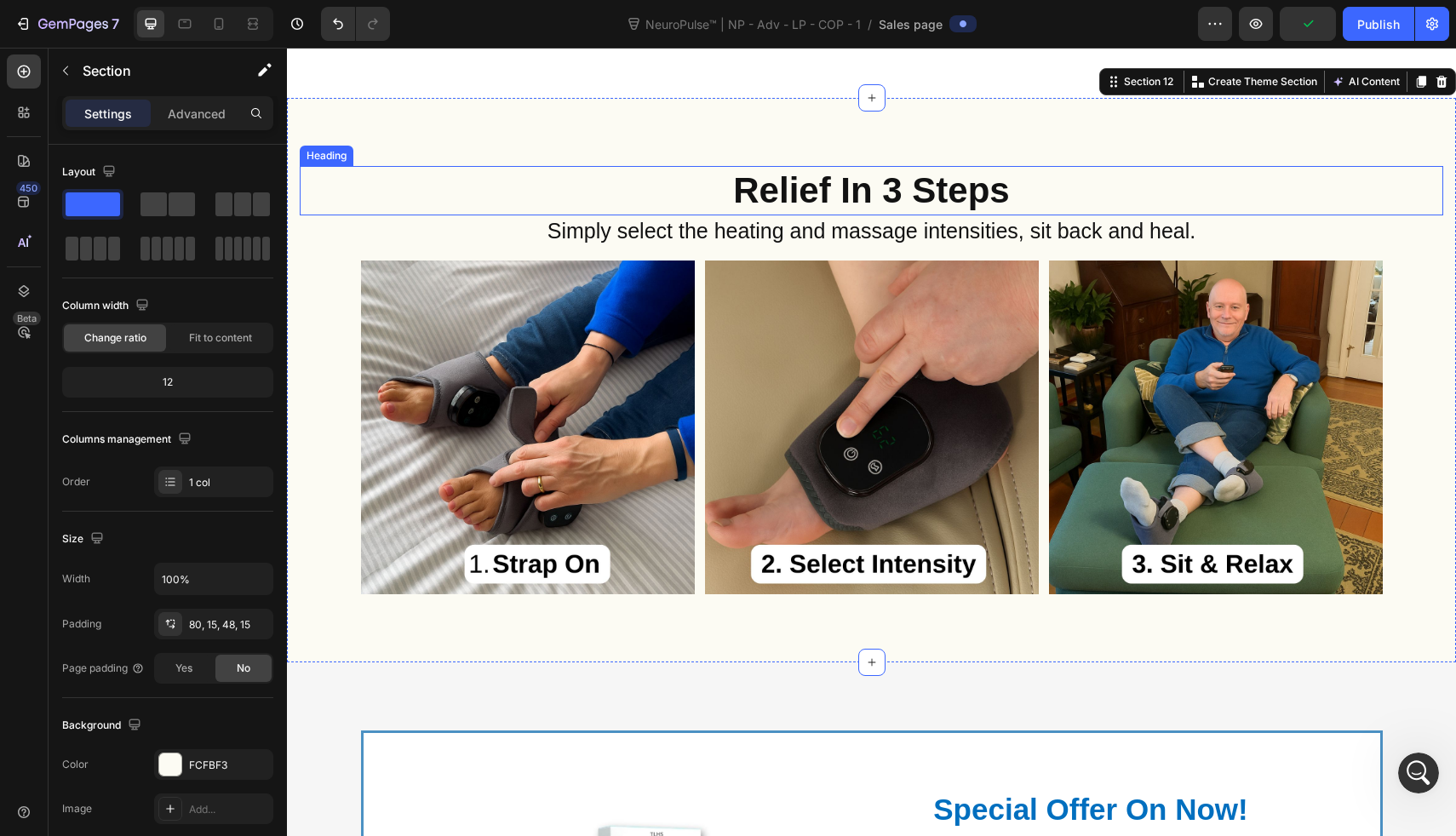
scroll to position [7790, 0]
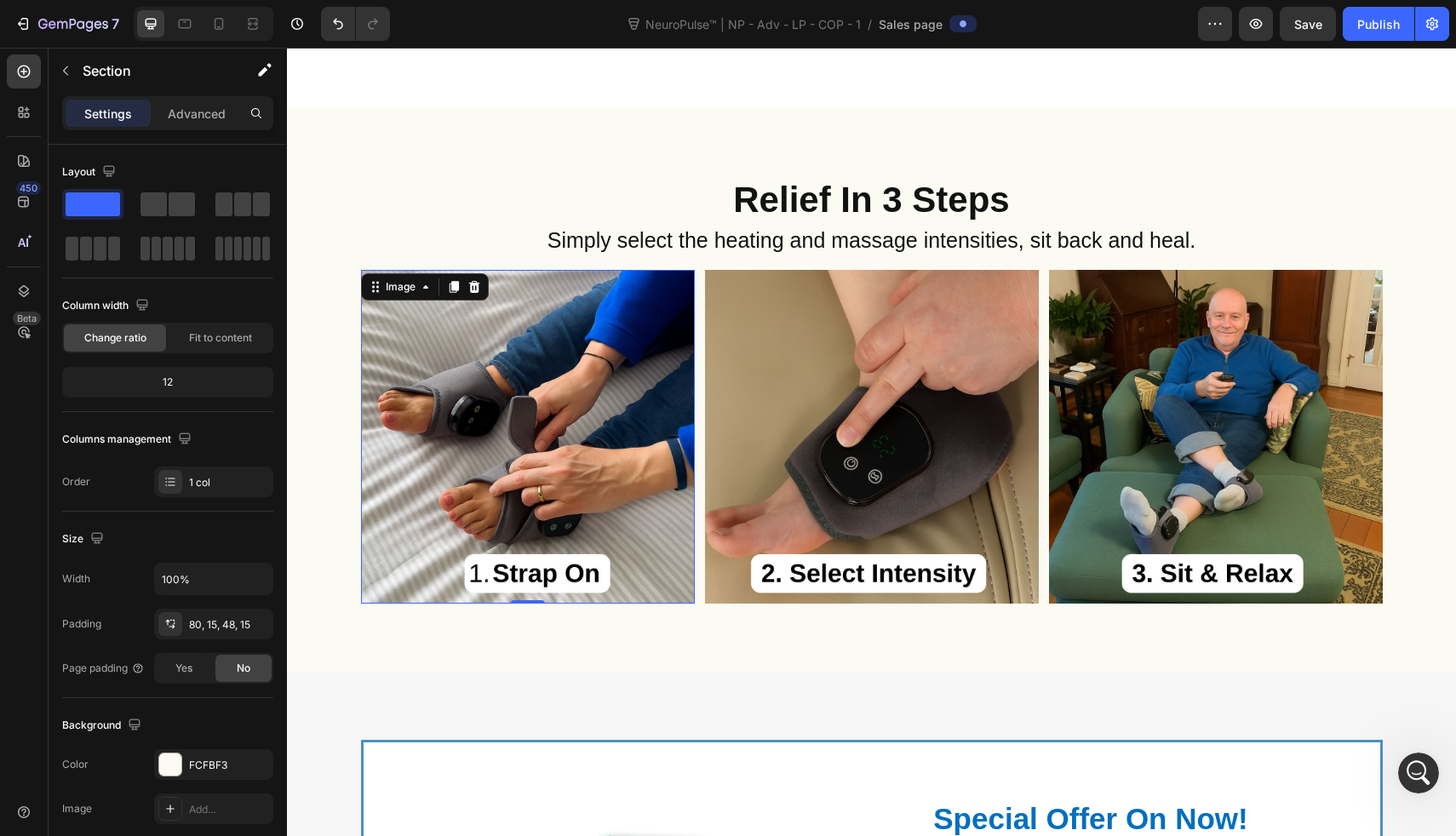
click at [449, 322] on img at bounding box center [528, 437] width 334 height 334
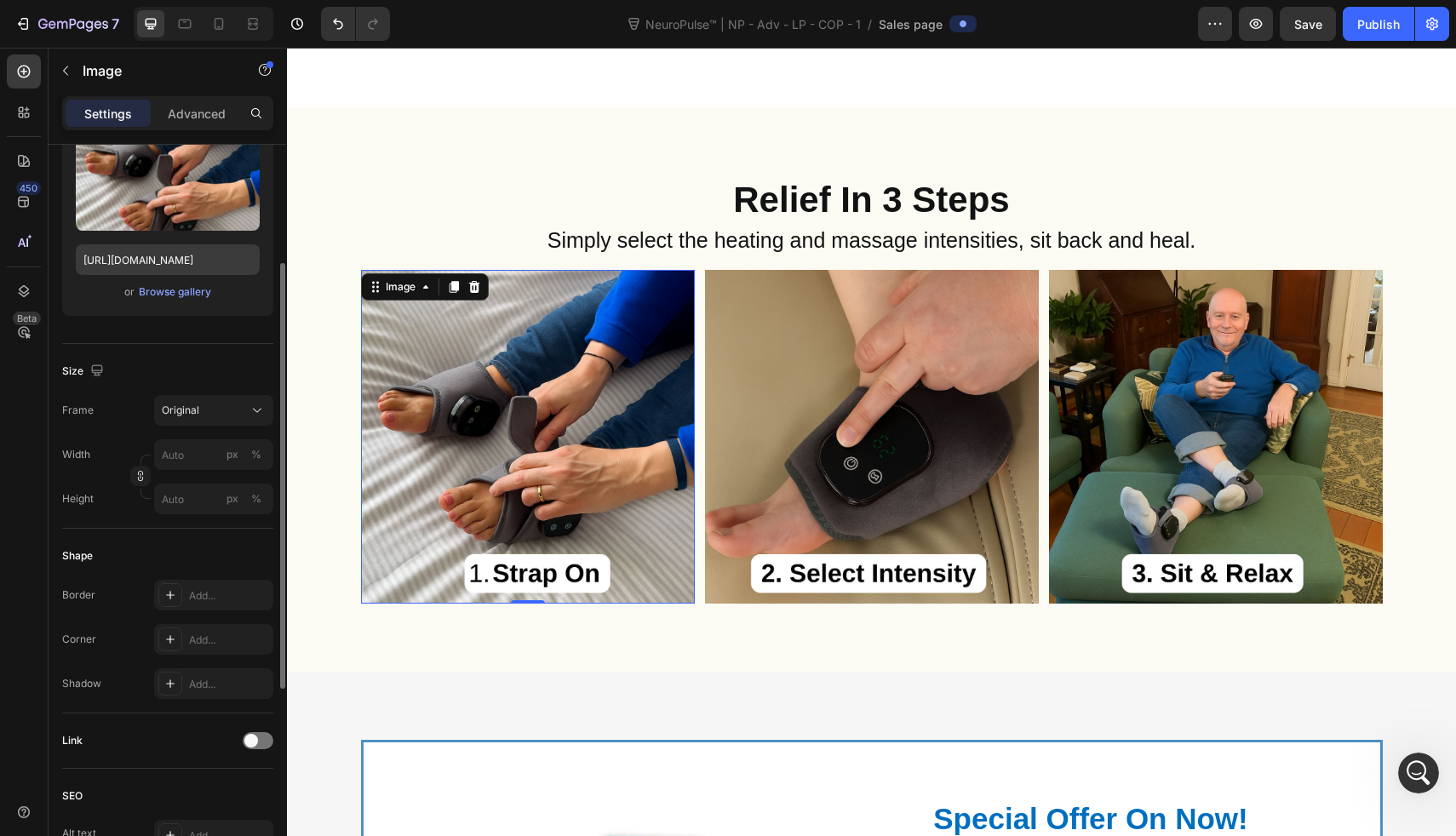
scroll to position [210, 0]
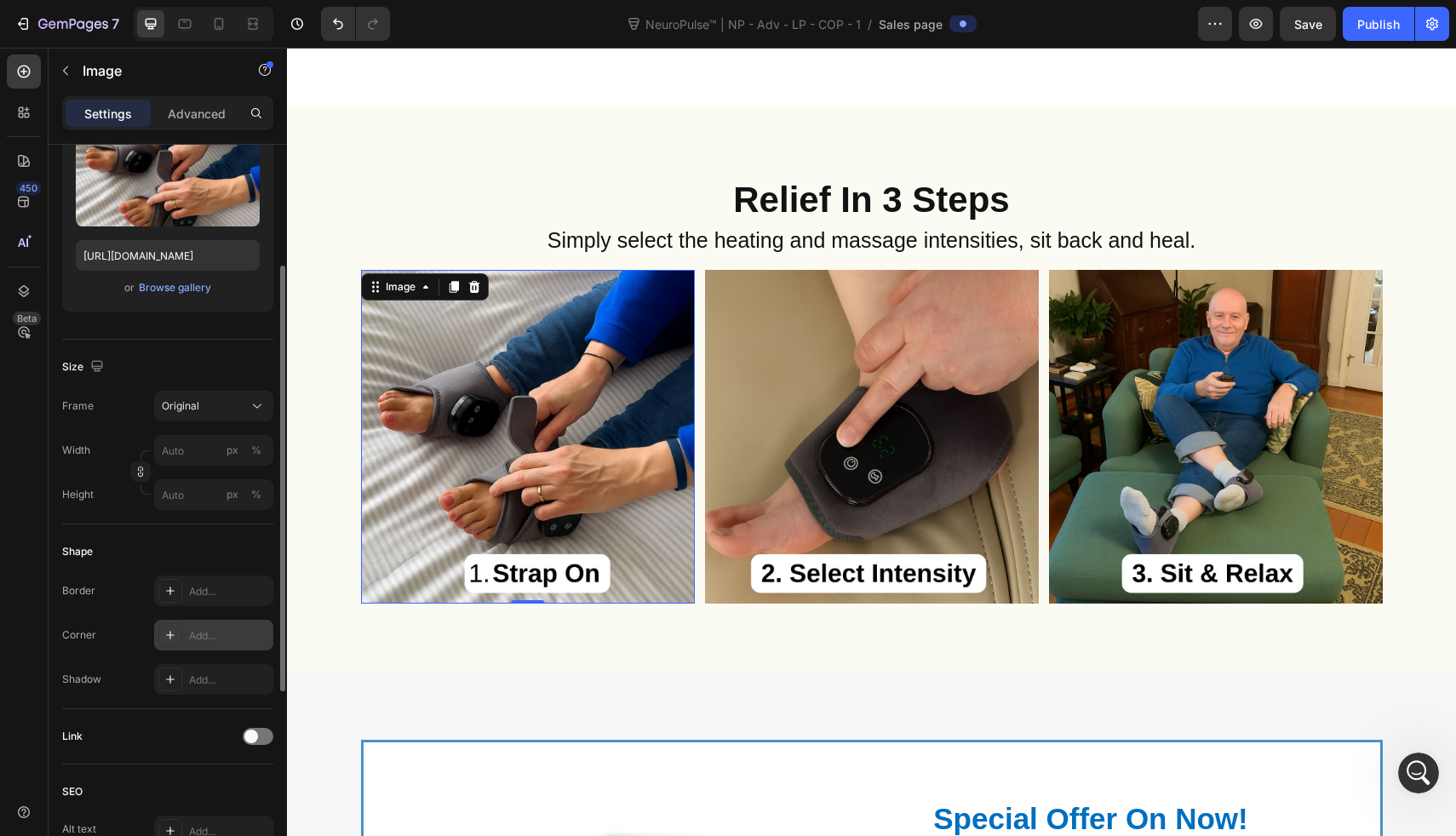
click at [200, 636] on div "Add..." at bounding box center [229, 637] width 80 height 16
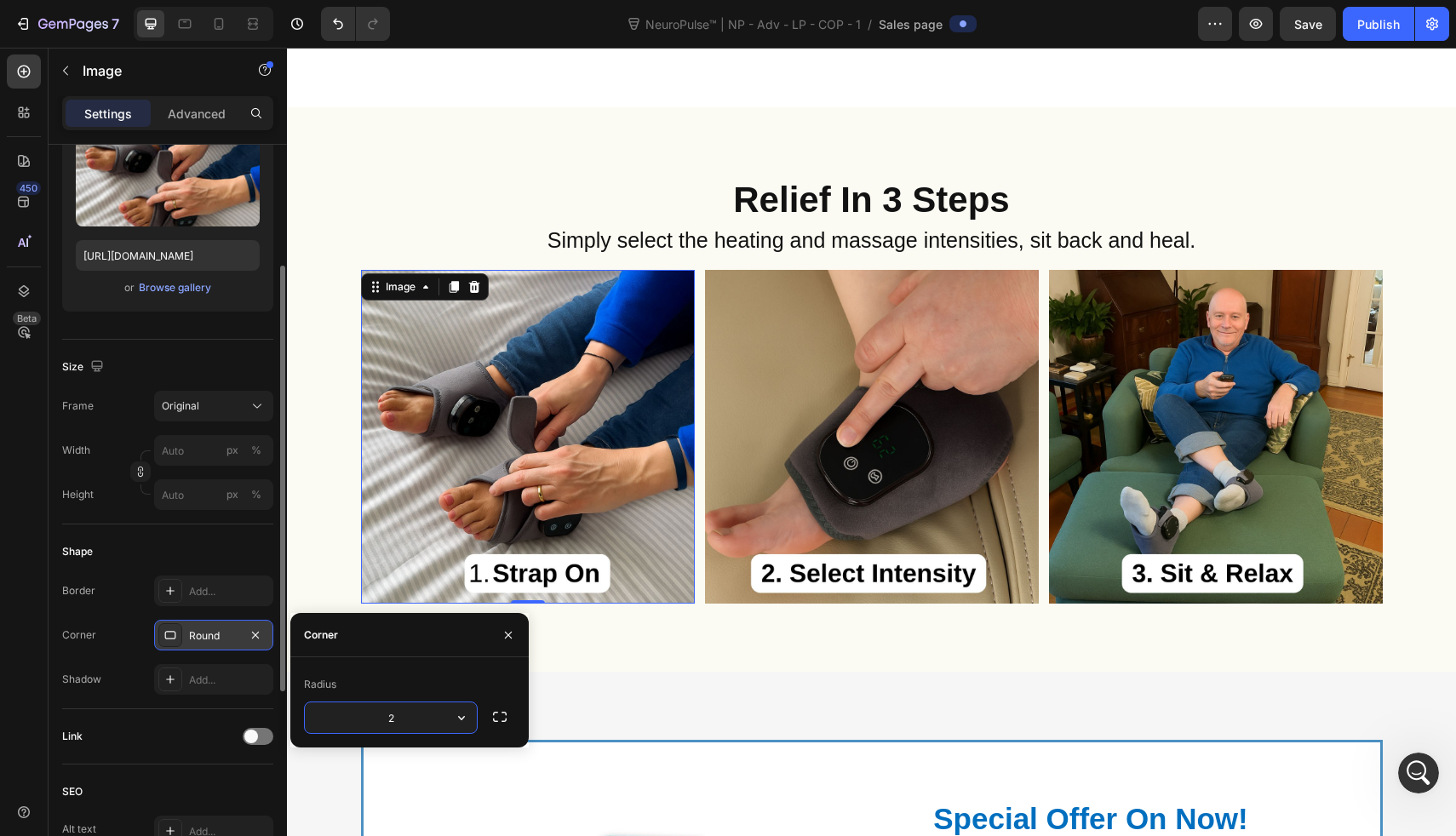
type input "20"
click at [783, 452] on img at bounding box center [872, 437] width 334 height 334
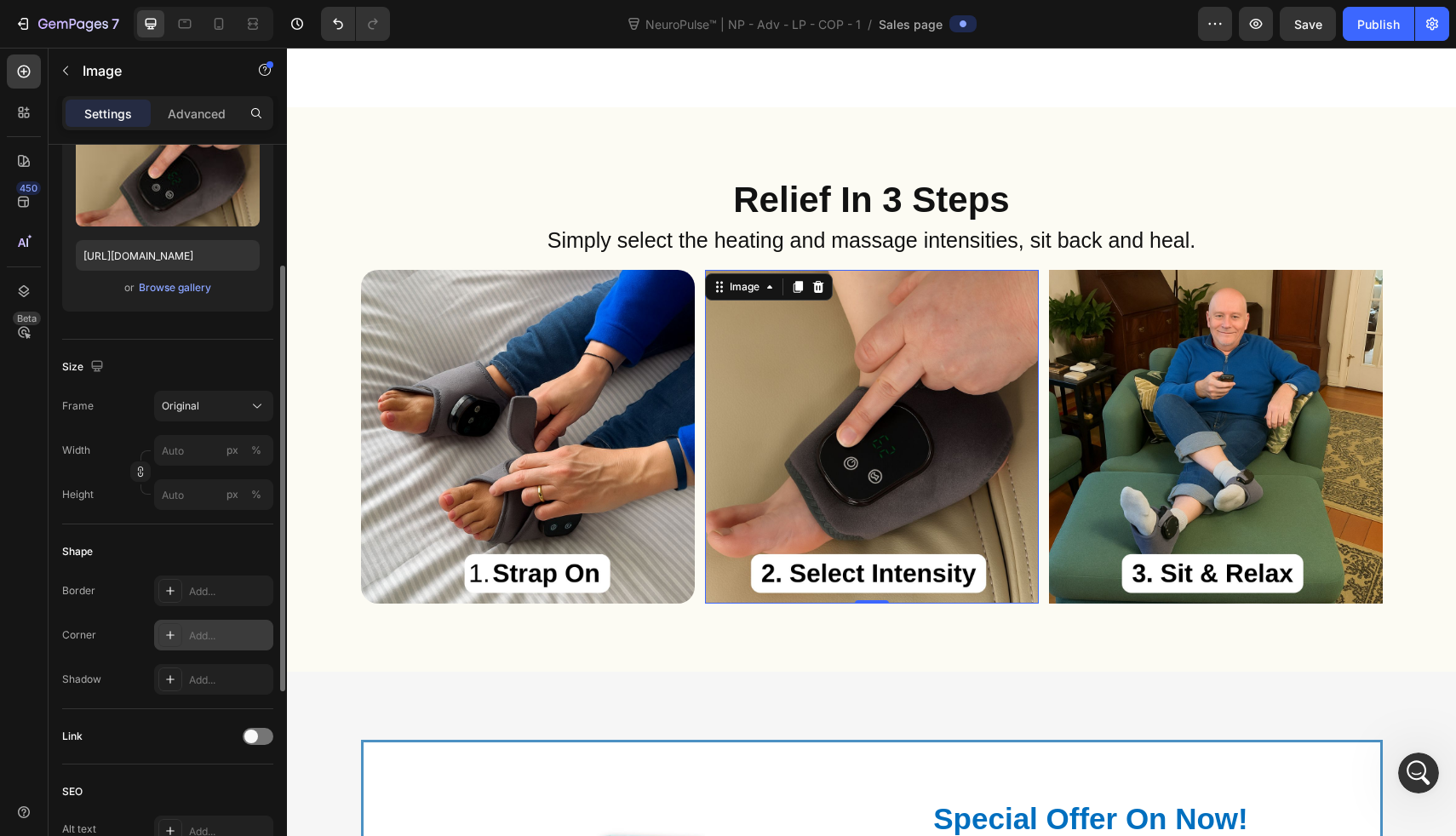
click at [233, 629] on div "Add..." at bounding box center [229, 637] width 80 height 16
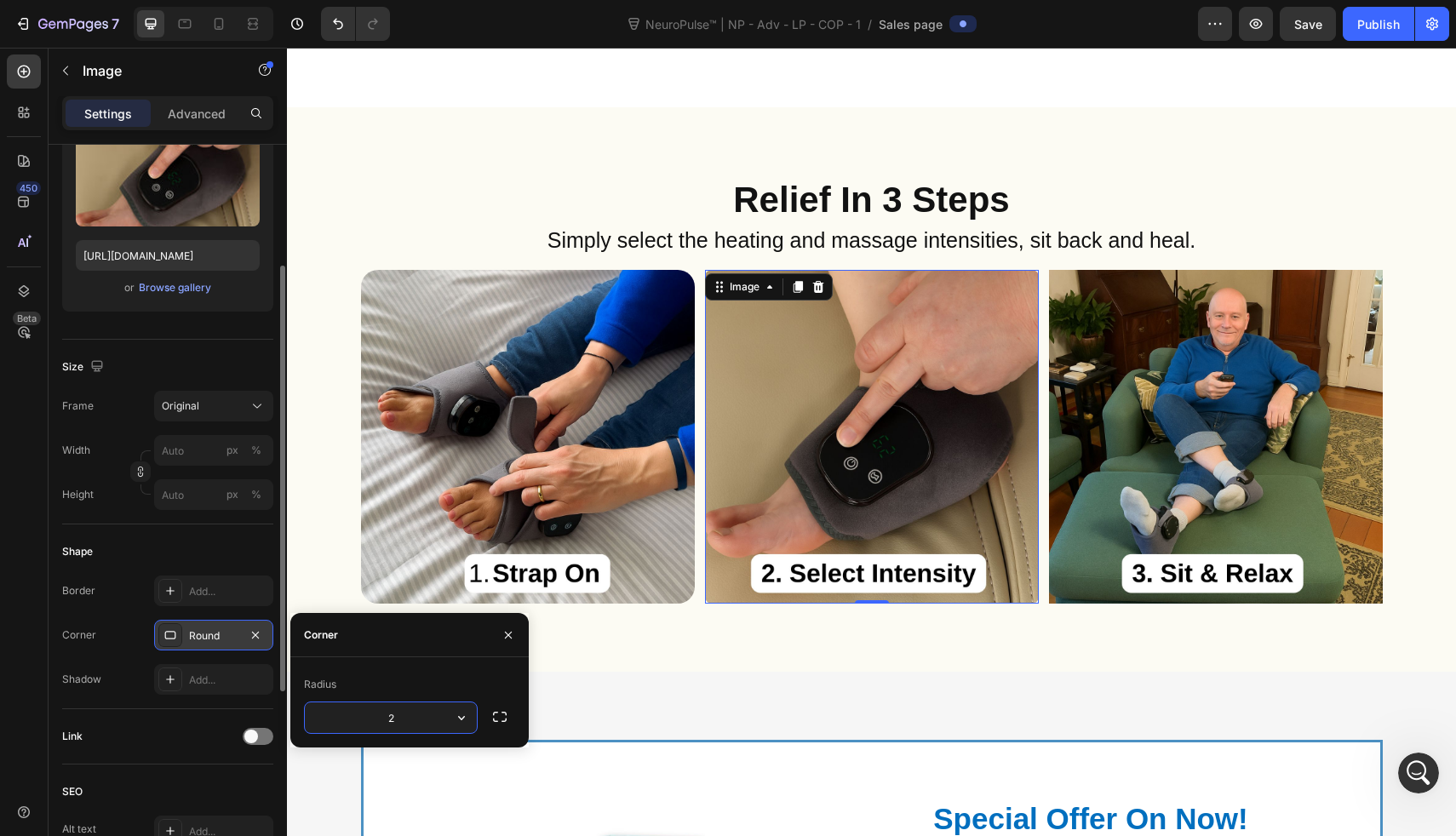
type input "20"
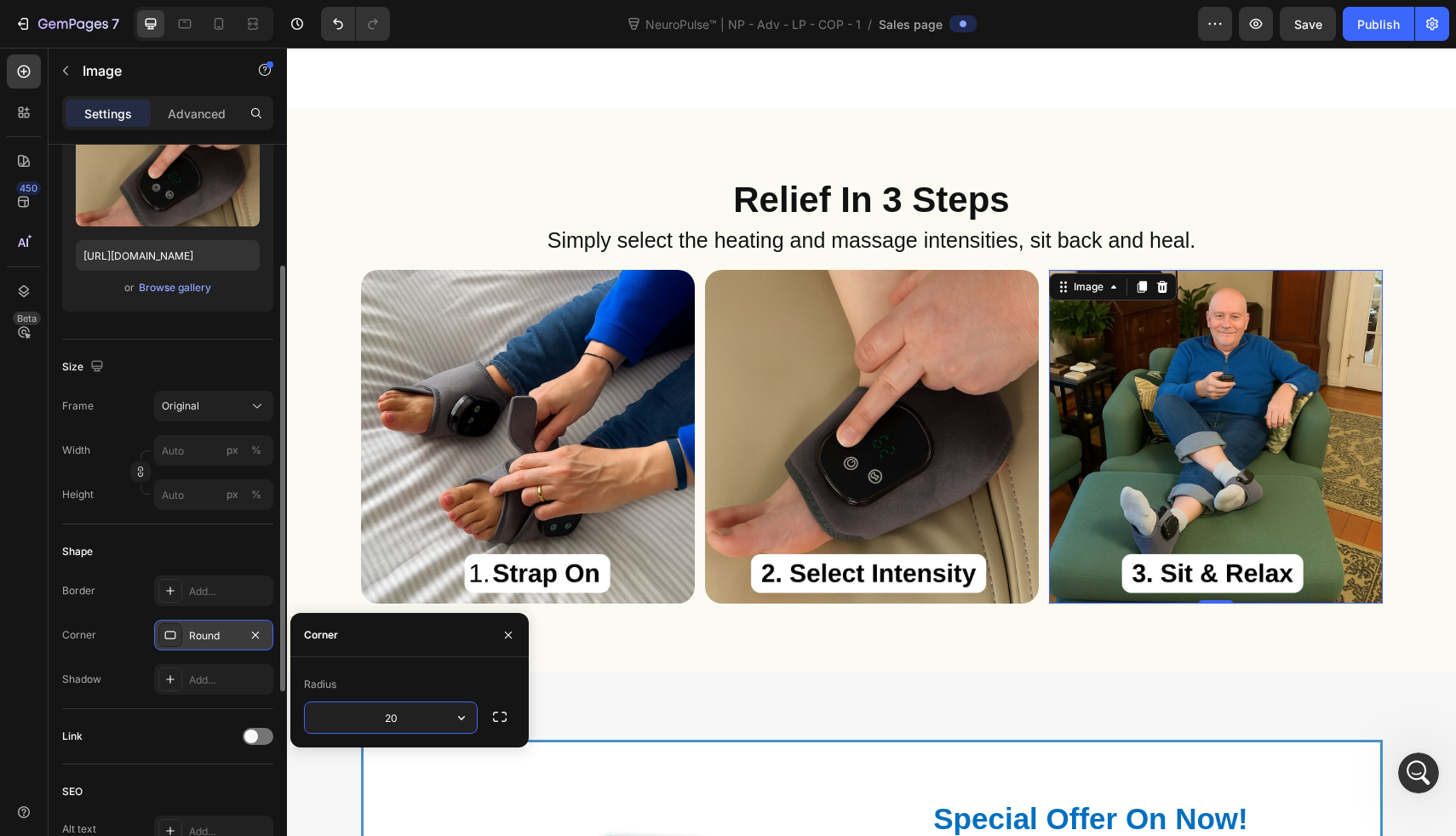
click at [1194, 549] on img at bounding box center [1216, 437] width 334 height 334
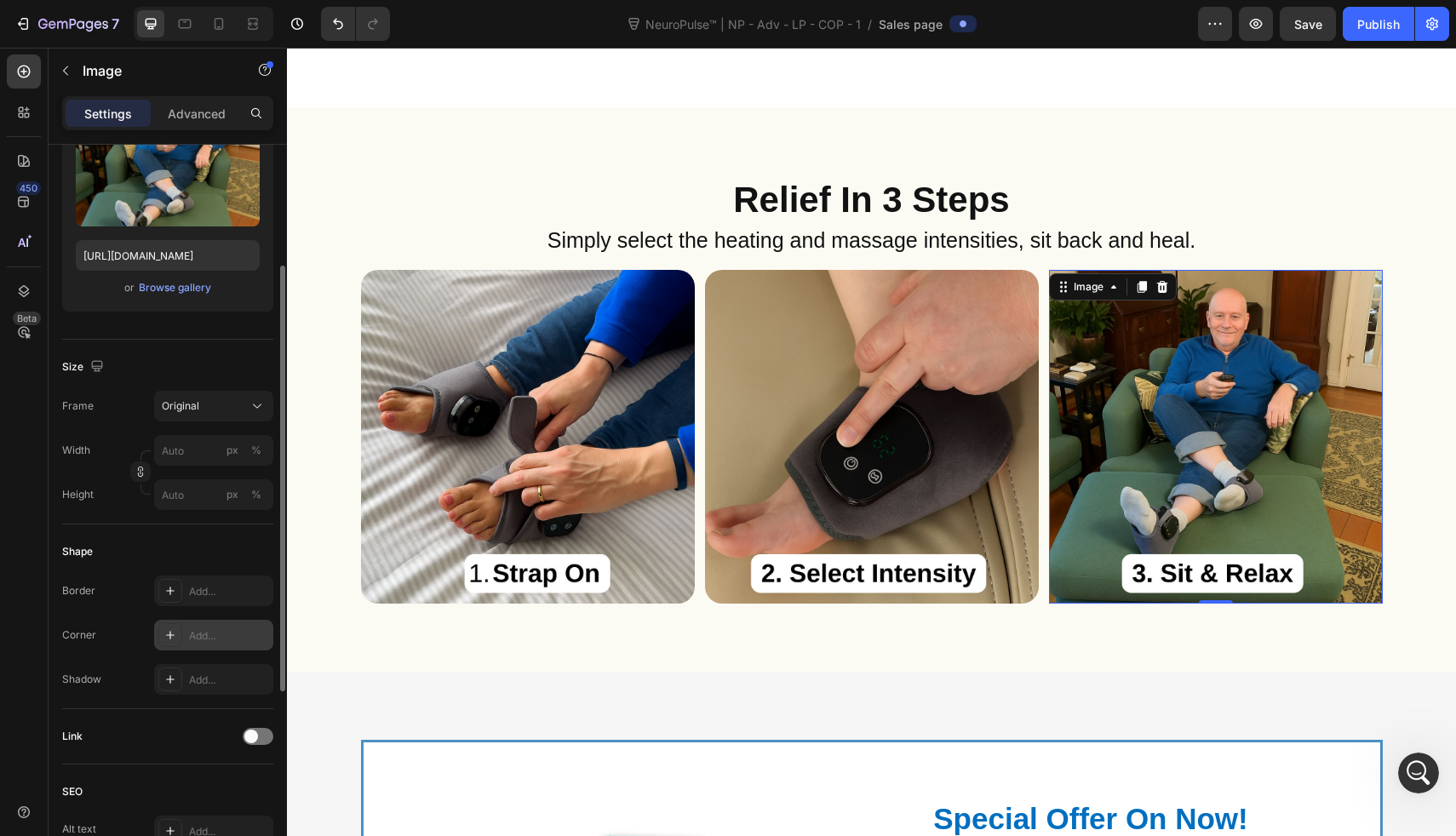
click at [243, 633] on div "Add..." at bounding box center [229, 637] width 80 height 16
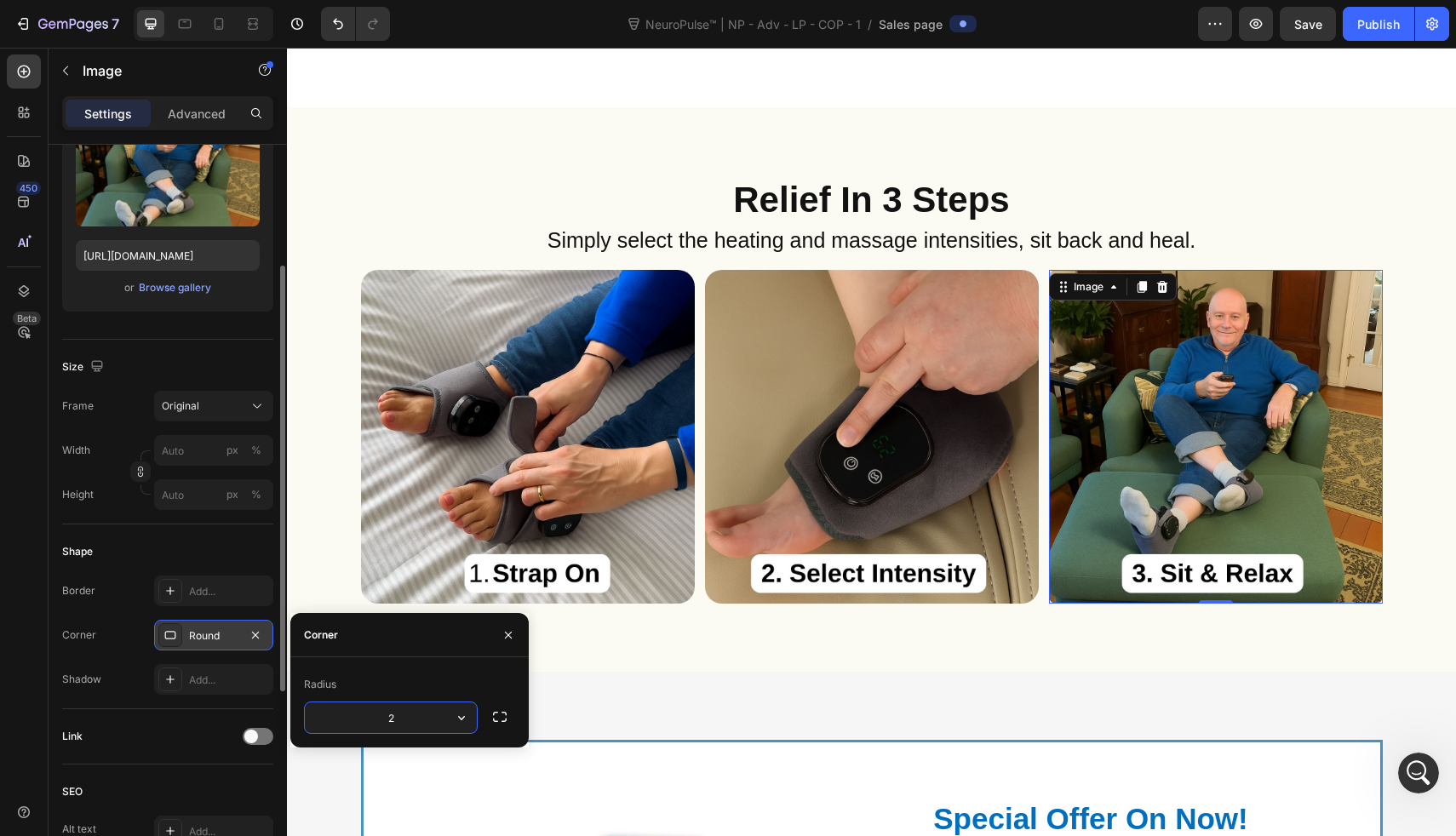
type input "20"
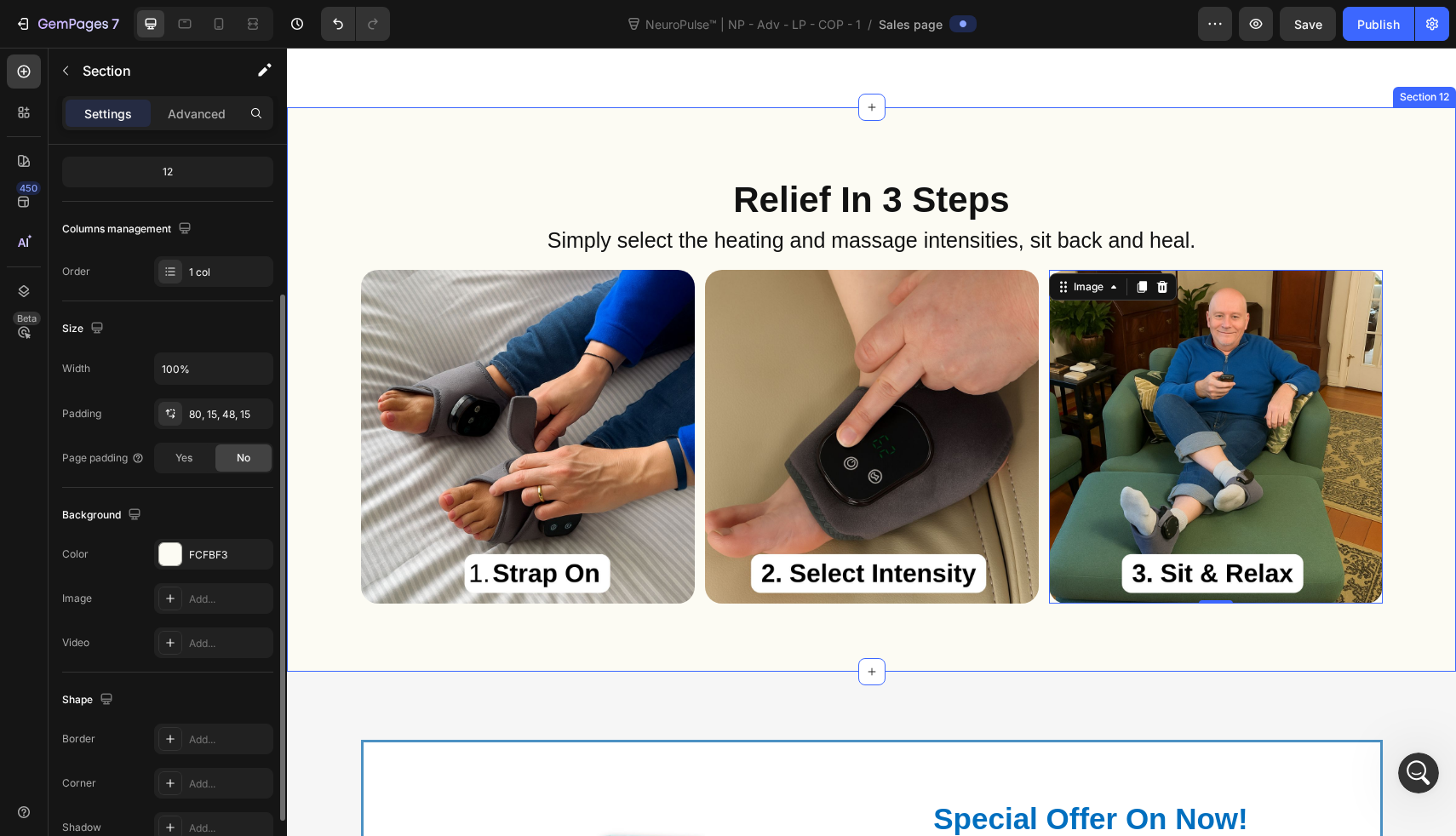
click at [382, 115] on div "Relief In 3 Steps Heading Simply select the heating and massage intensities, si…" at bounding box center [871, 390] width 1169 height 564
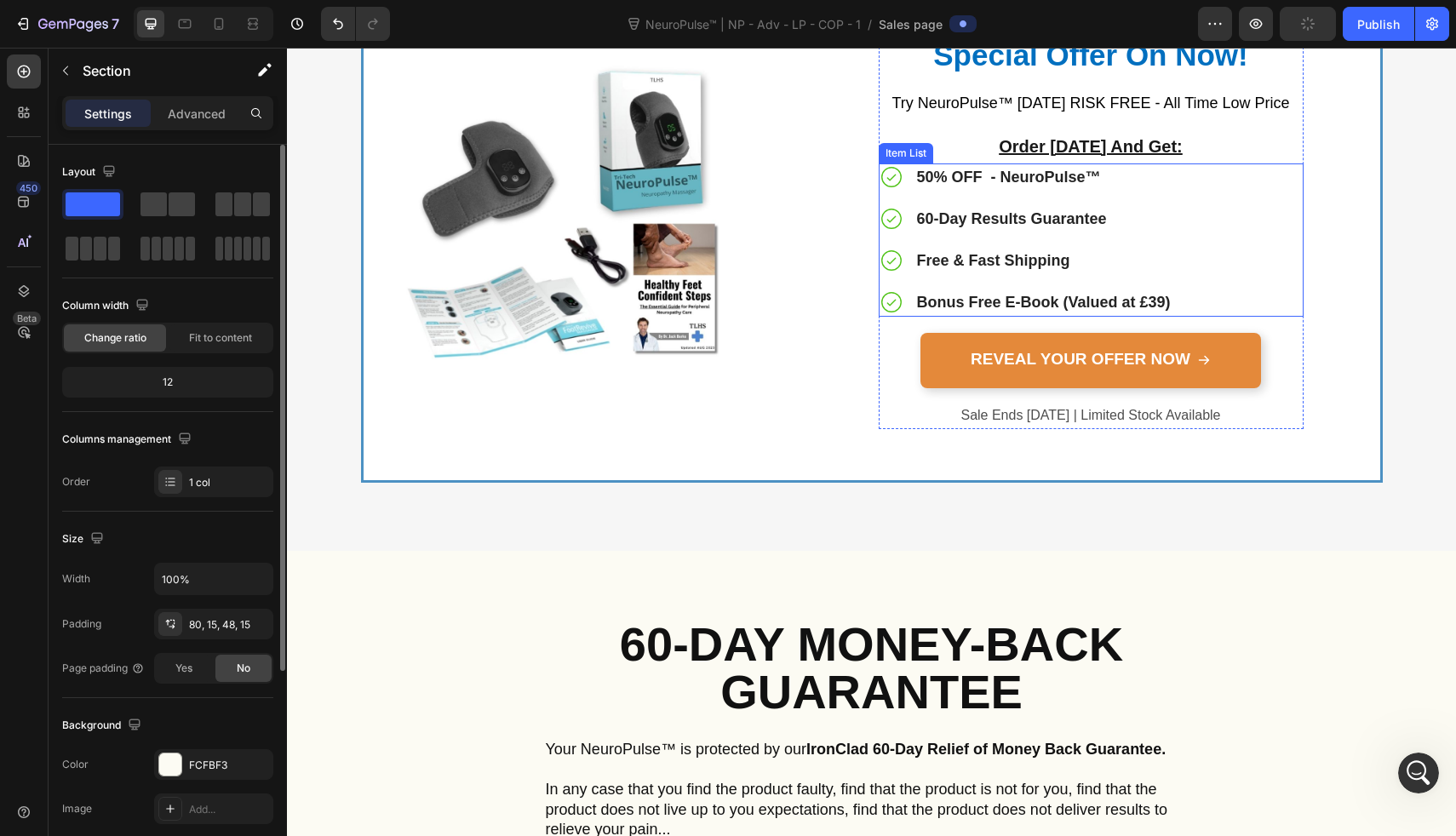
scroll to position [8507, 0]
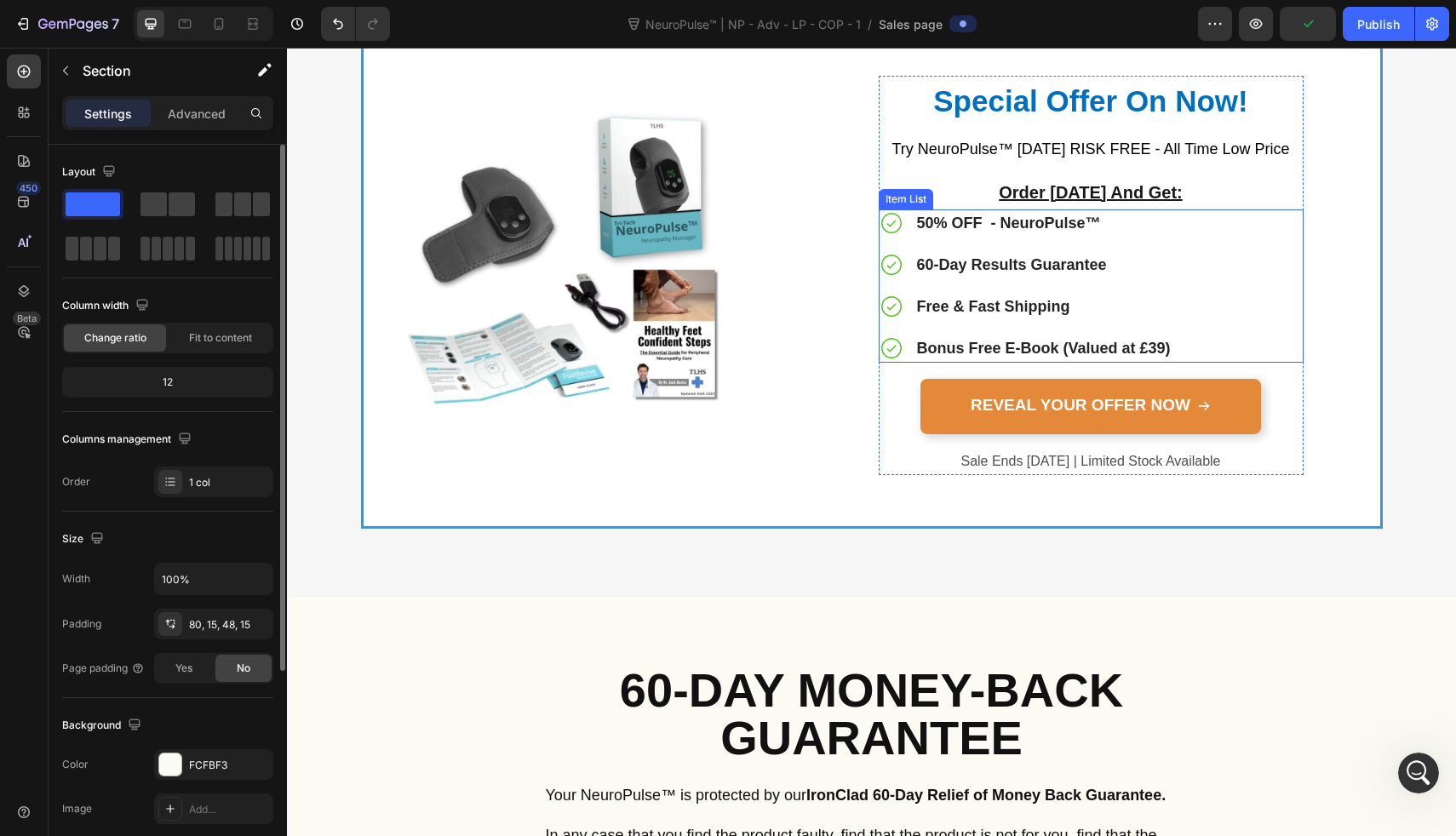
click at [1148, 349] on strong "Bonus Free E-Book (Valued at £39)" at bounding box center [1044, 348] width 254 height 17
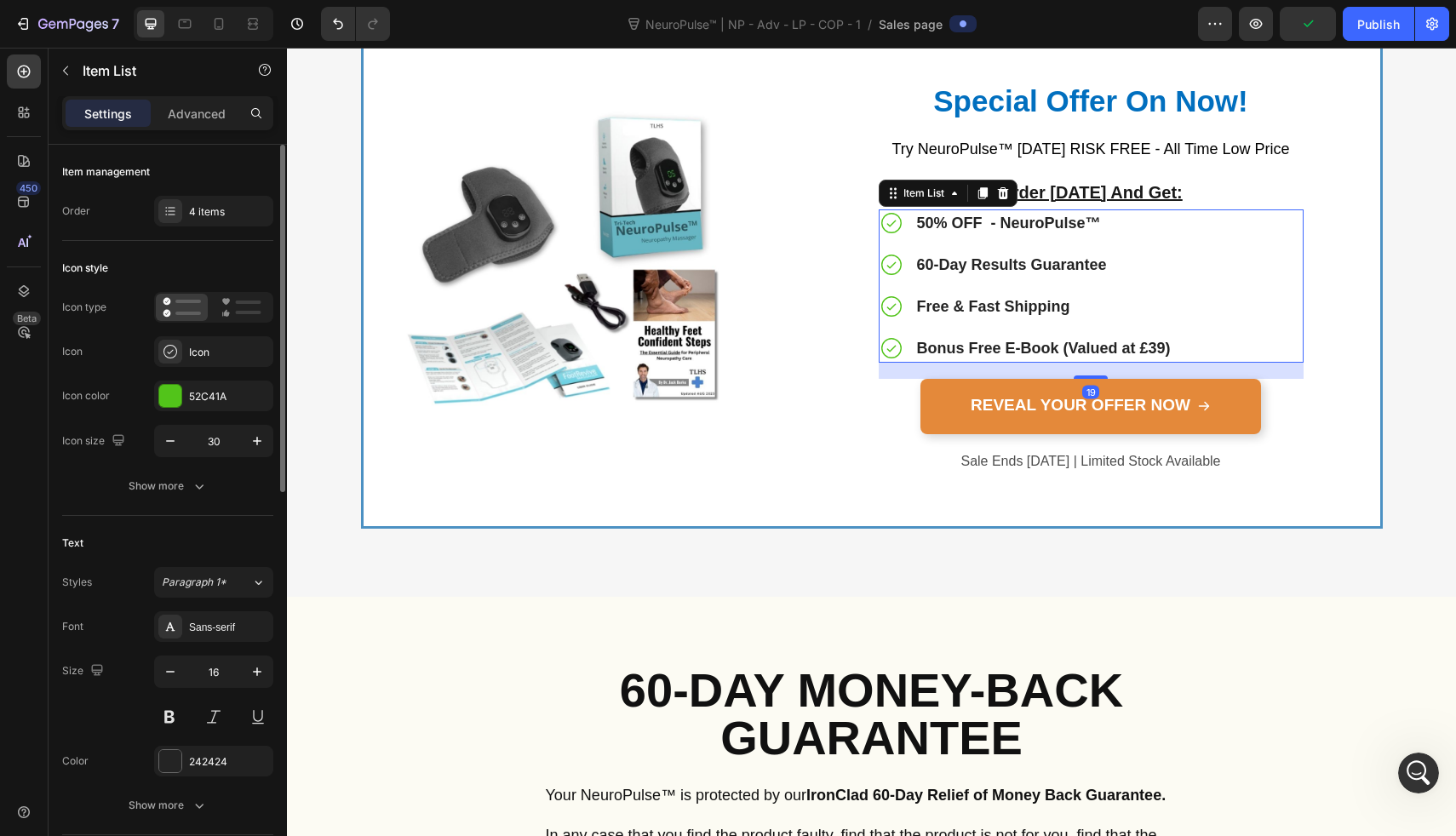
click at [1148, 349] on strong "Bonus Free E-Book (Valued at £39)" at bounding box center [1044, 348] width 254 height 17
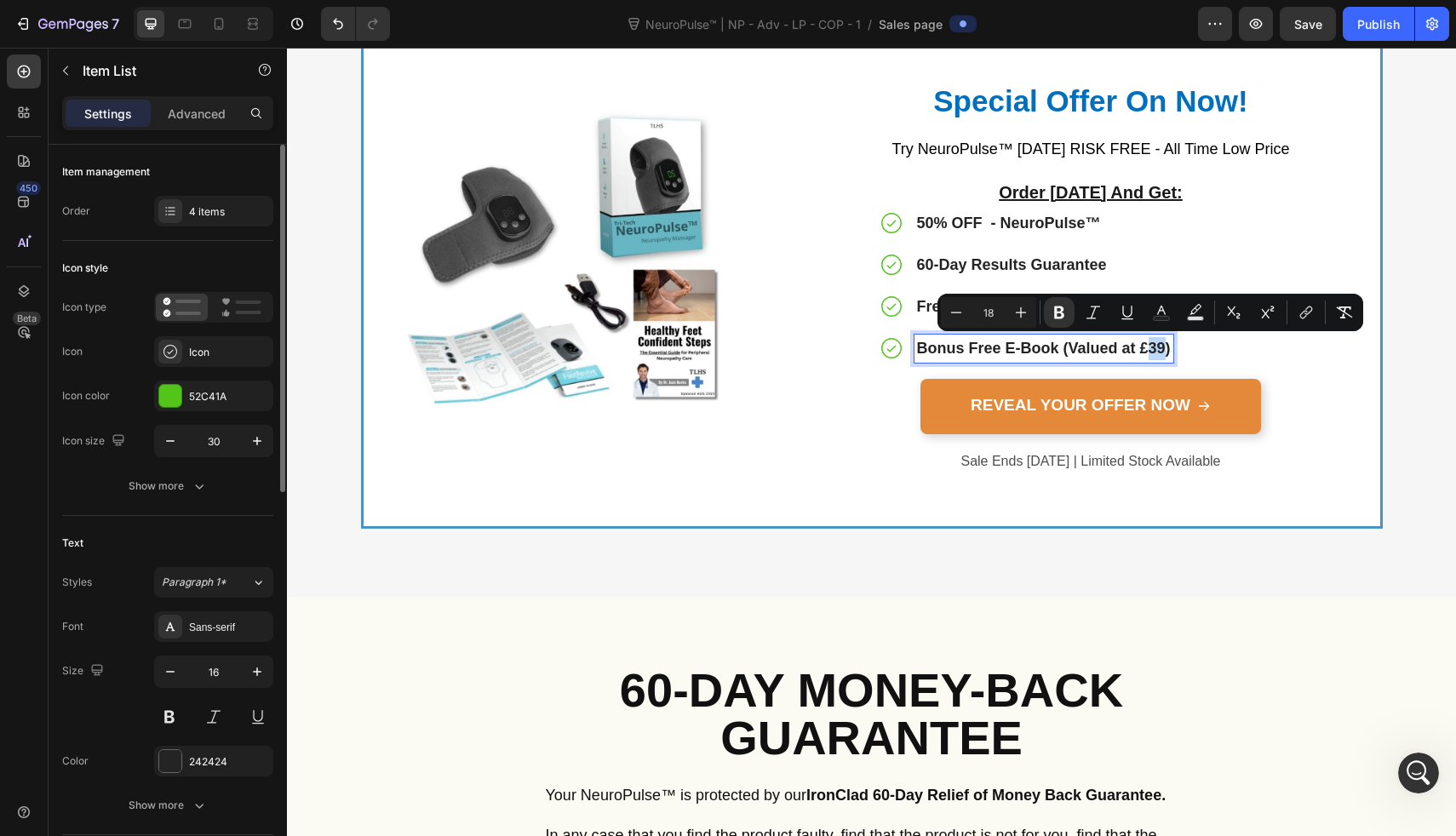
click at [1148, 349] on strong "Bonus Free E-Book (Valued at £39)" at bounding box center [1044, 348] width 254 height 17
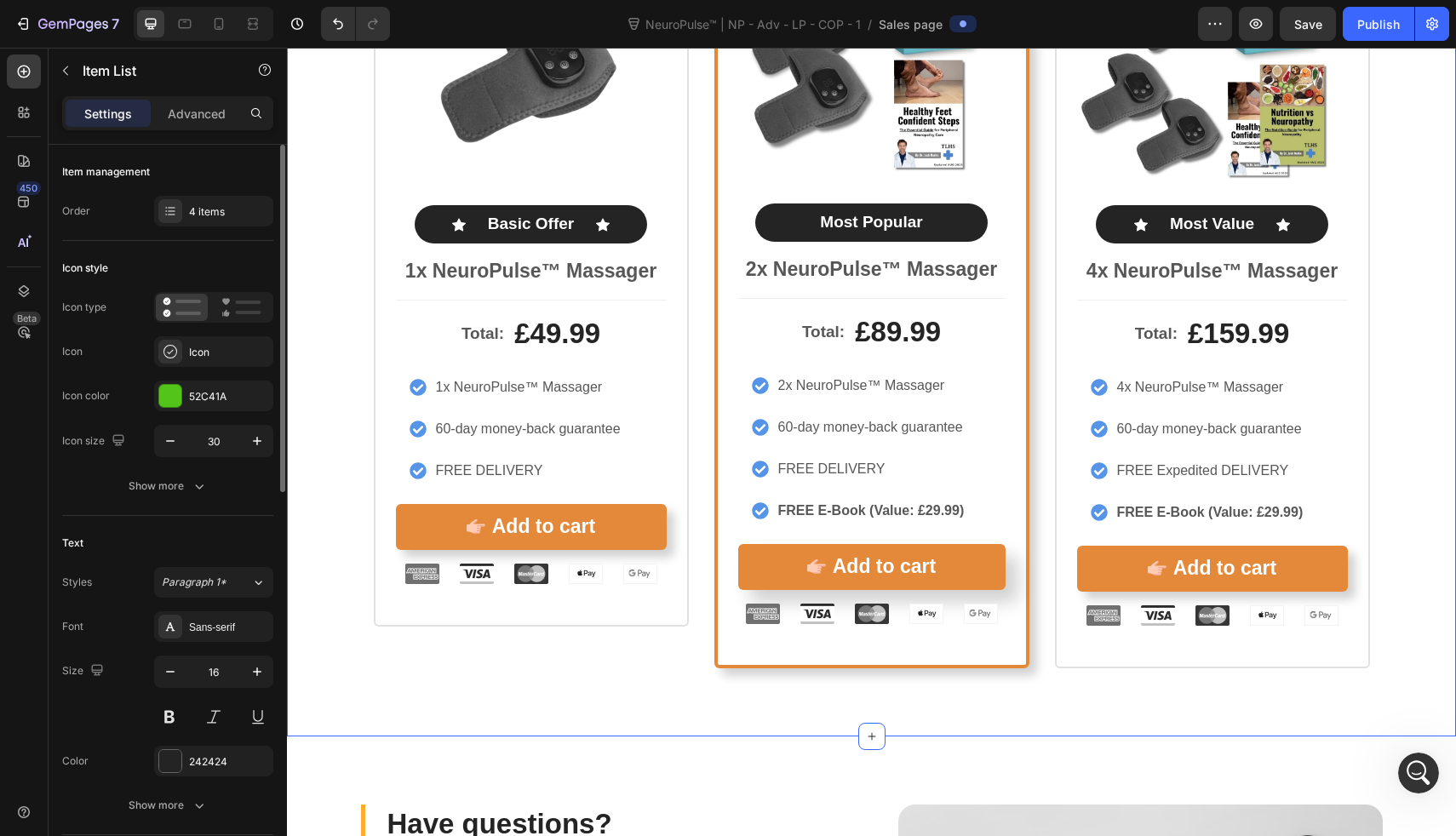
scroll to position [9748, 0]
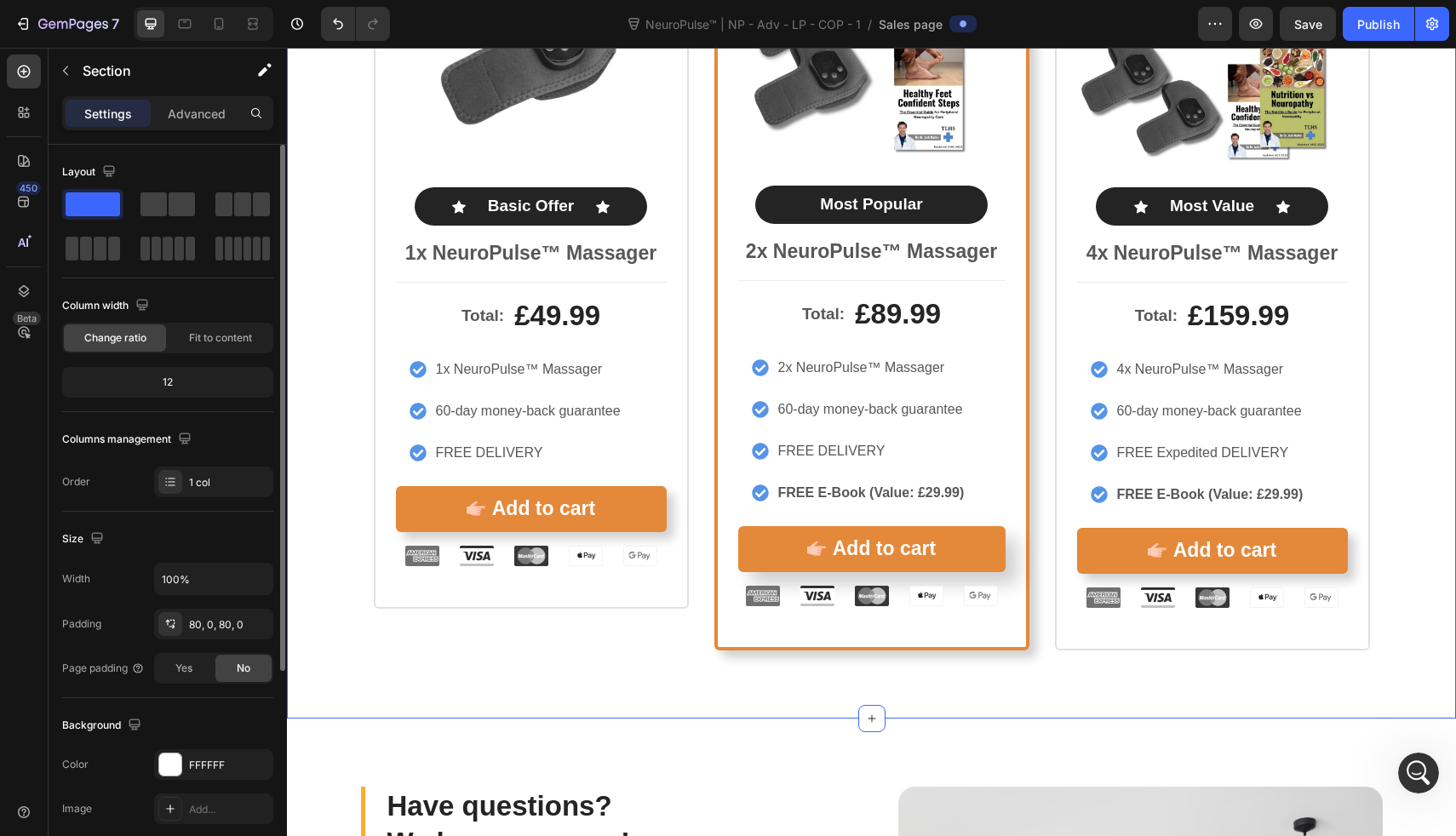
click at [1403, 536] on div "Icon Icon Icon Icon Icon Icon List Rated 4.8/5 by our customers Text Block Prod…" at bounding box center [871, 236] width 1169 height 827
click at [1259, 498] on strong "FREE E-Book (Value: £29.99)" at bounding box center [1210, 494] width 187 height 15
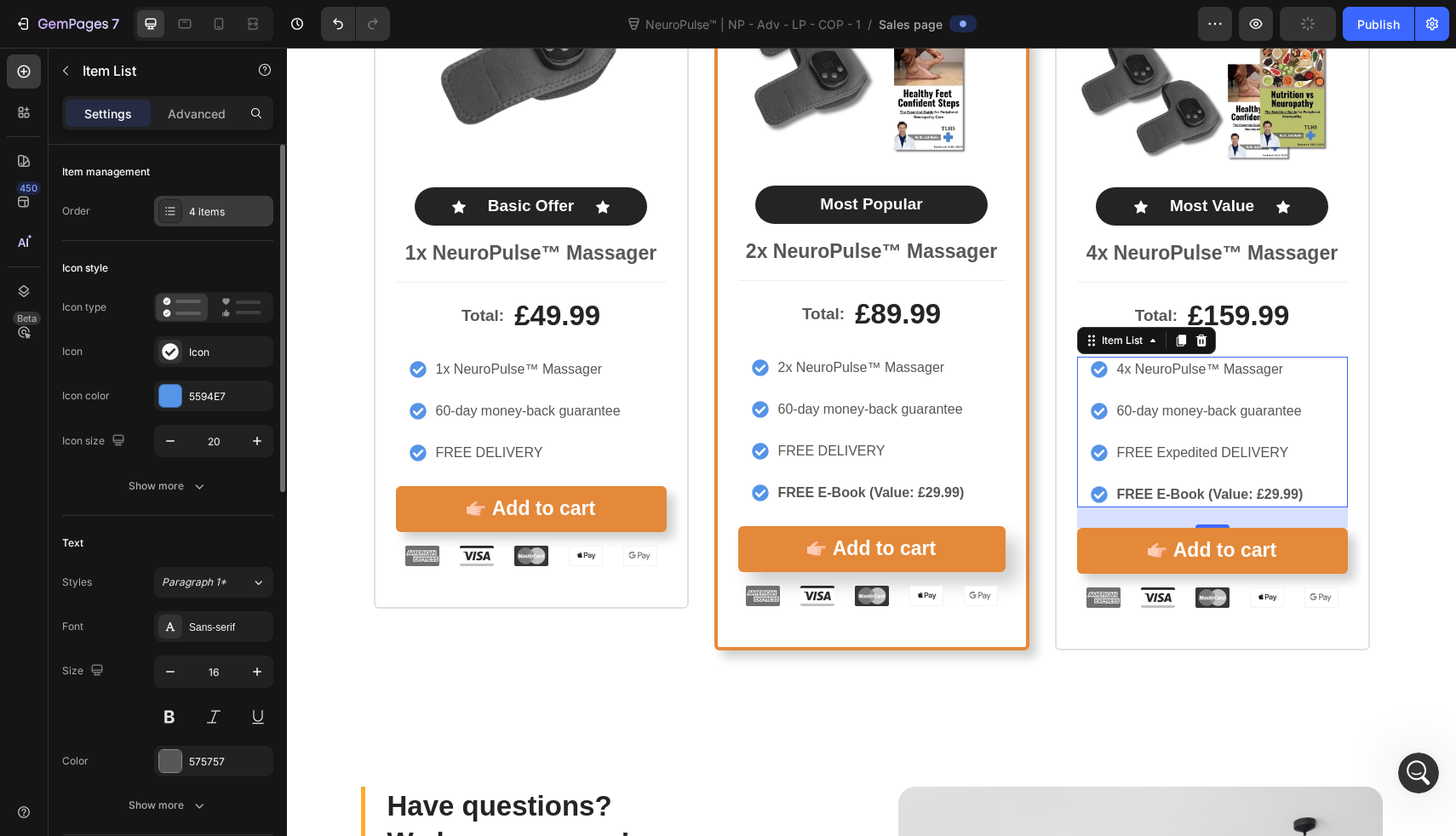
click at [223, 225] on div "4 items" at bounding box center [214, 211] width 119 height 30
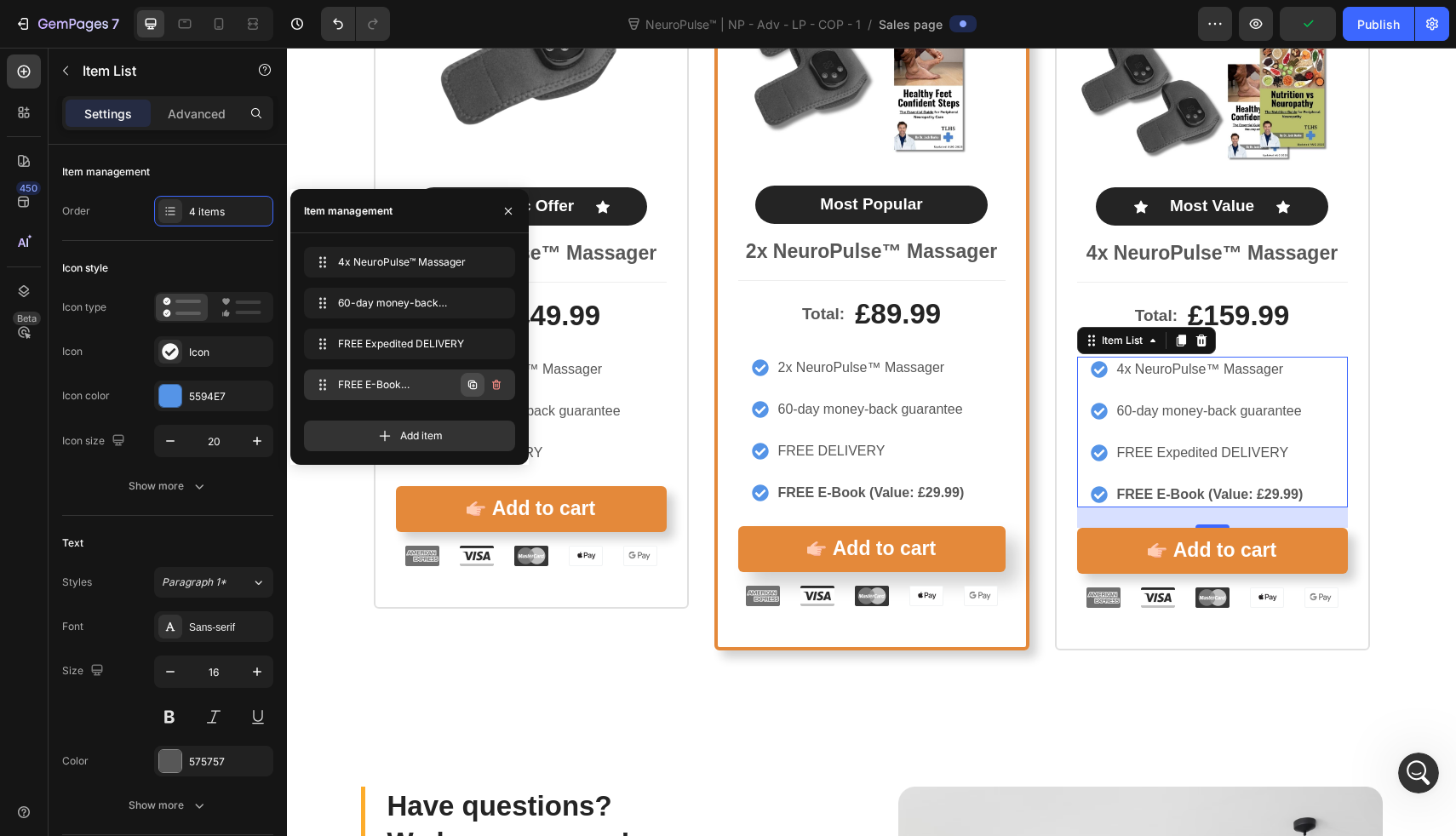
click at [472, 383] on icon "button" at bounding box center [473, 385] width 9 height 9
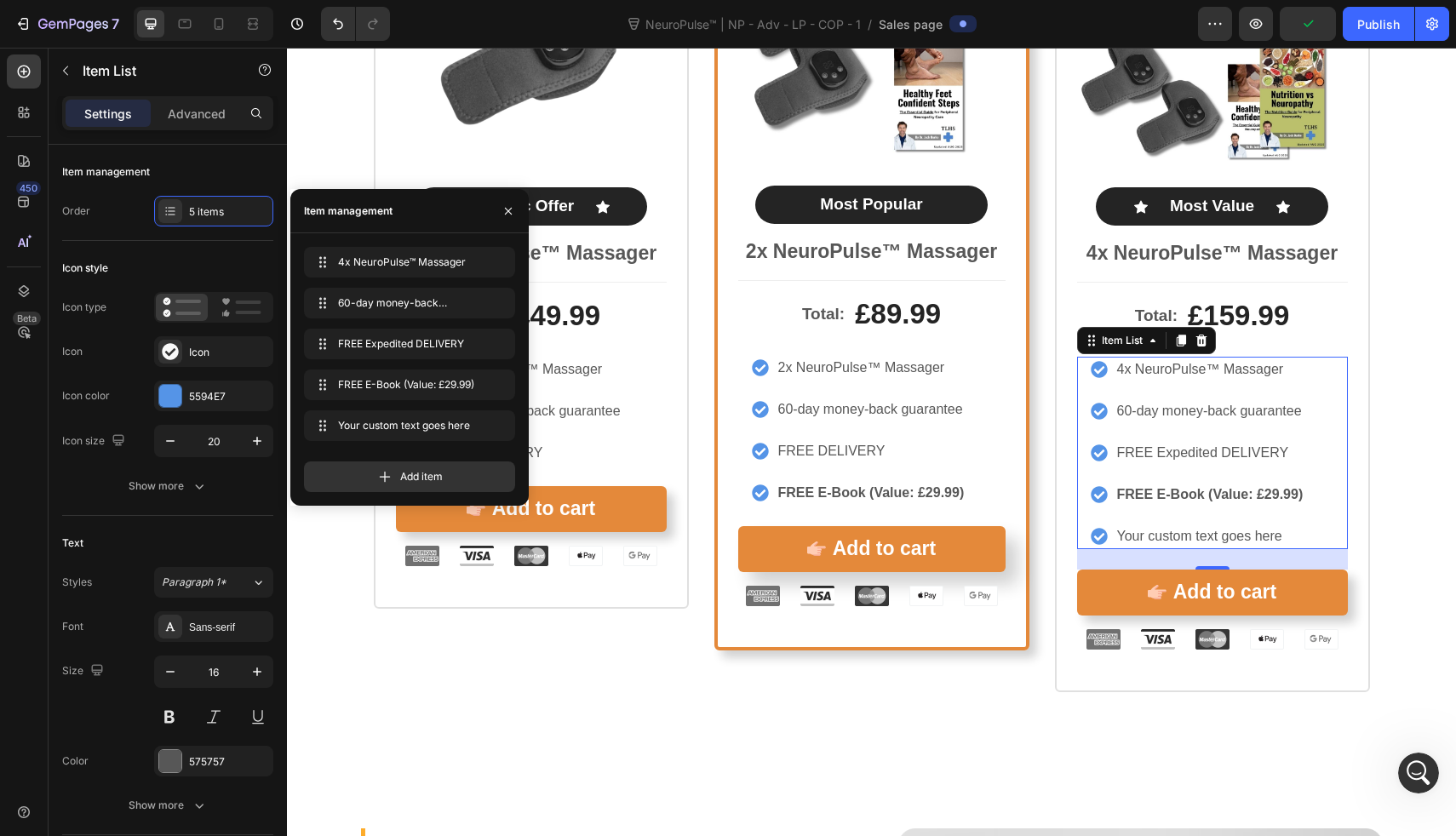
click at [1202, 495] on strong "FREE E-Book (Value: £29.99)" at bounding box center [1210, 494] width 187 height 15
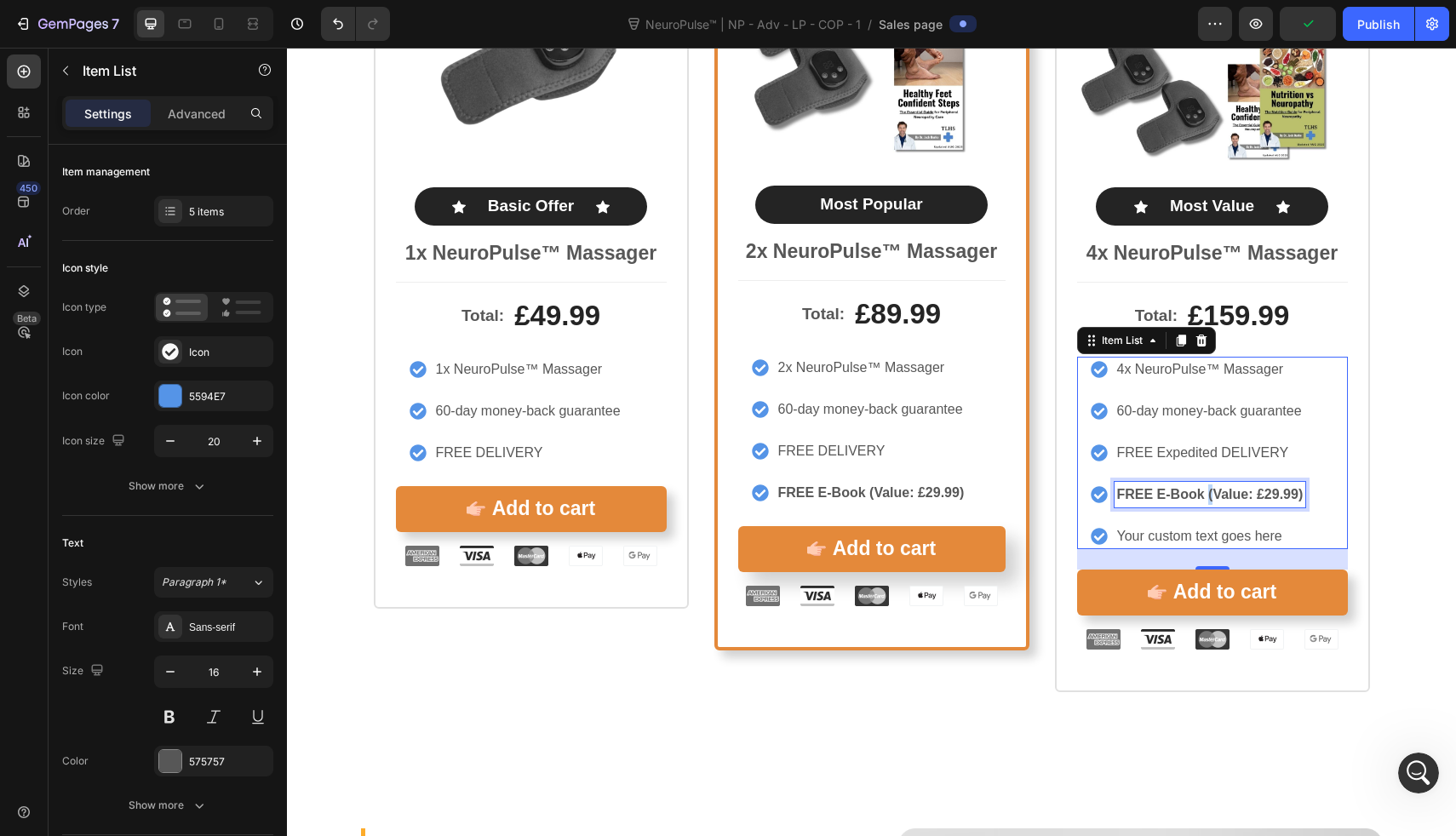
click at [1202, 495] on strong "FREE E-Book (Value: £29.99)" at bounding box center [1210, 494] width 187 height 15
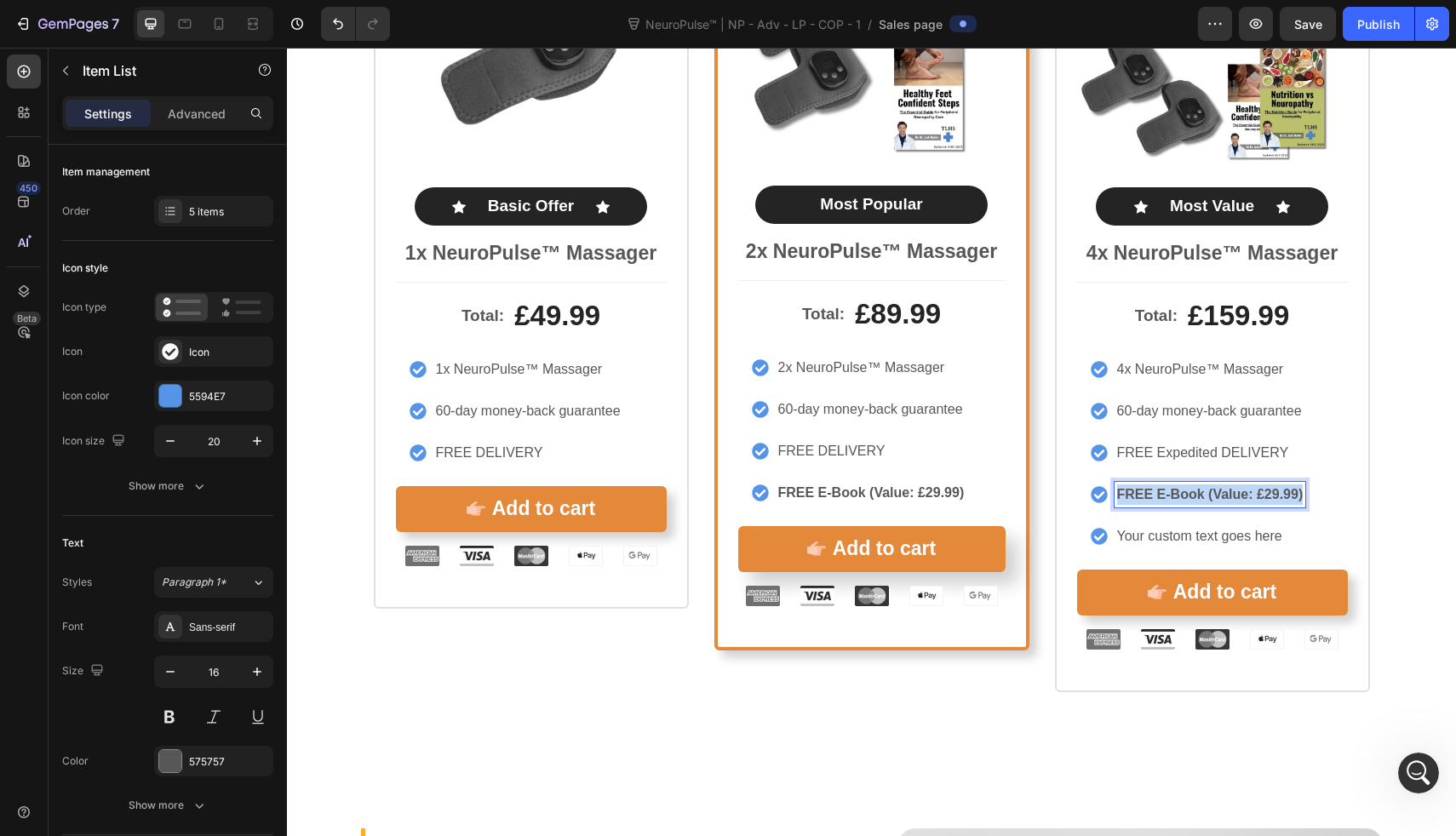
click at [1202, 495] on strong "FREE E-Book (Value: £29.99)" at bounding box center [1210, 494] width 187 height 15
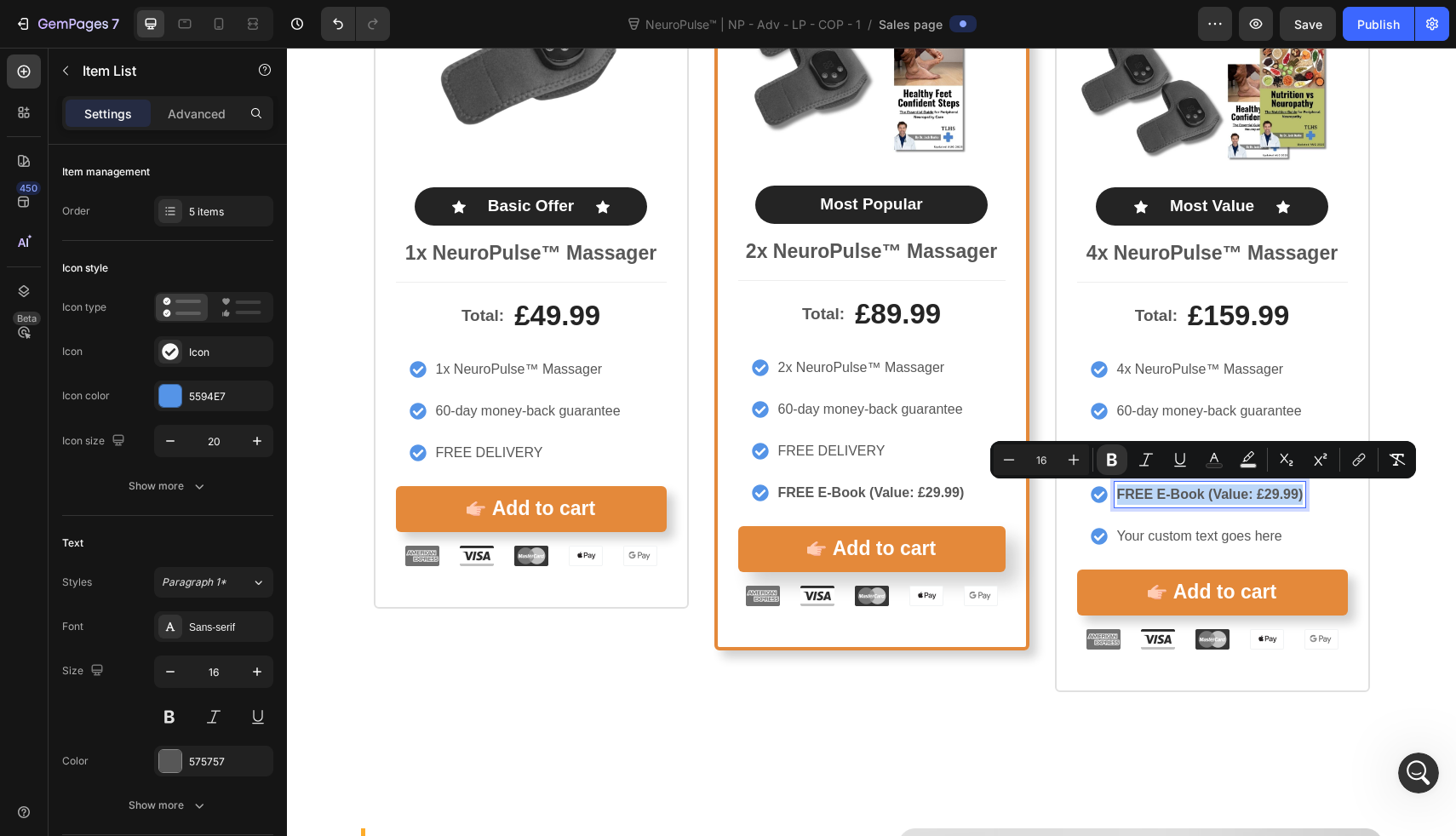
copy strong "FREE E-Book (Value: £29.99)"
click at [1189, 543] on p "Your custom text goes here" at bounding box center [1210, 536] width 187 height 21
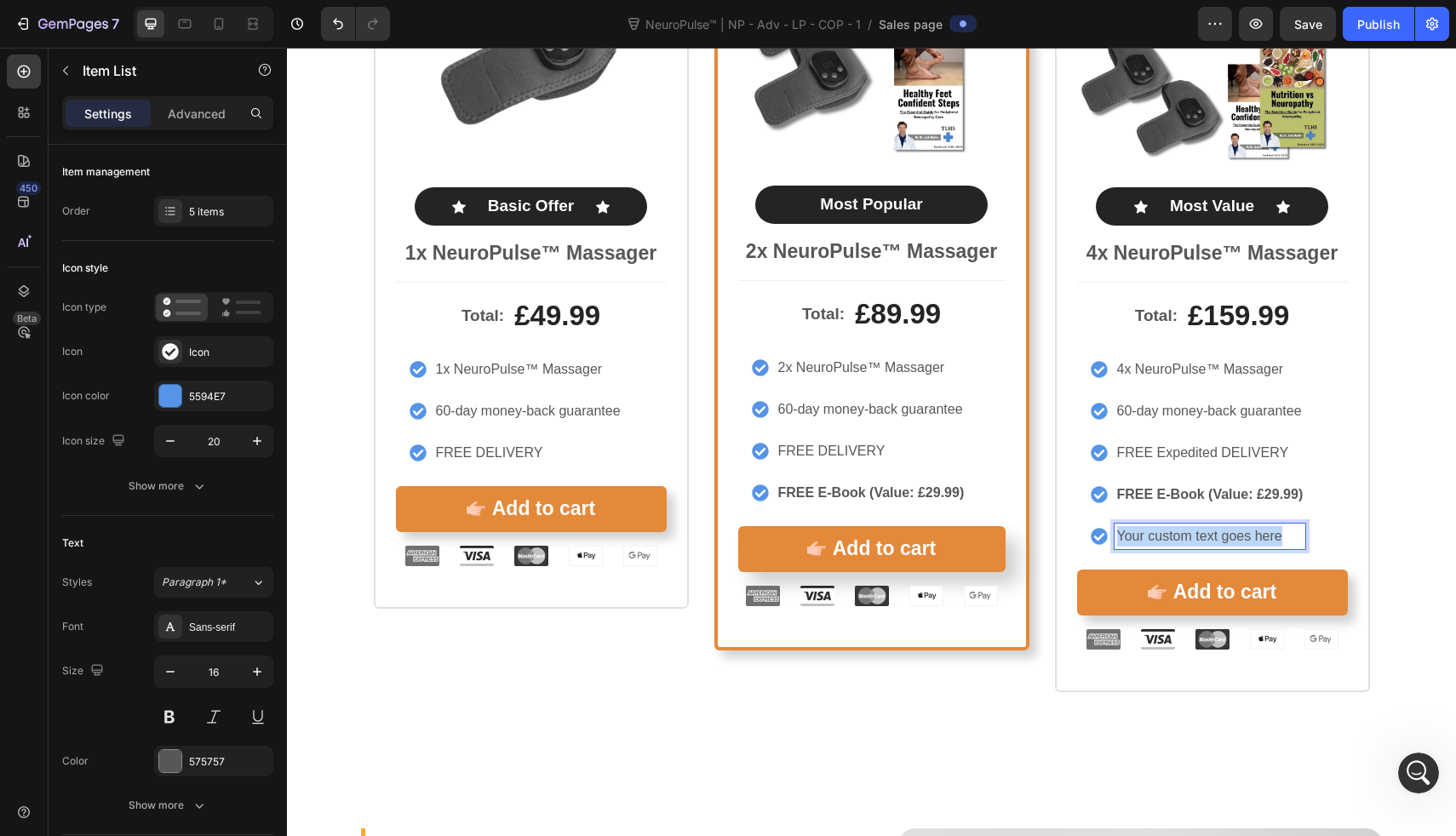
click at [1189, 543] on p "Your custom text goes here" at bounding box center [1210, 536] width 187 height 21
click at [1267, 535] on strong "FREE E-Book (Value: £29.99)" at bounding box center [1210, 536] width 187 height 15
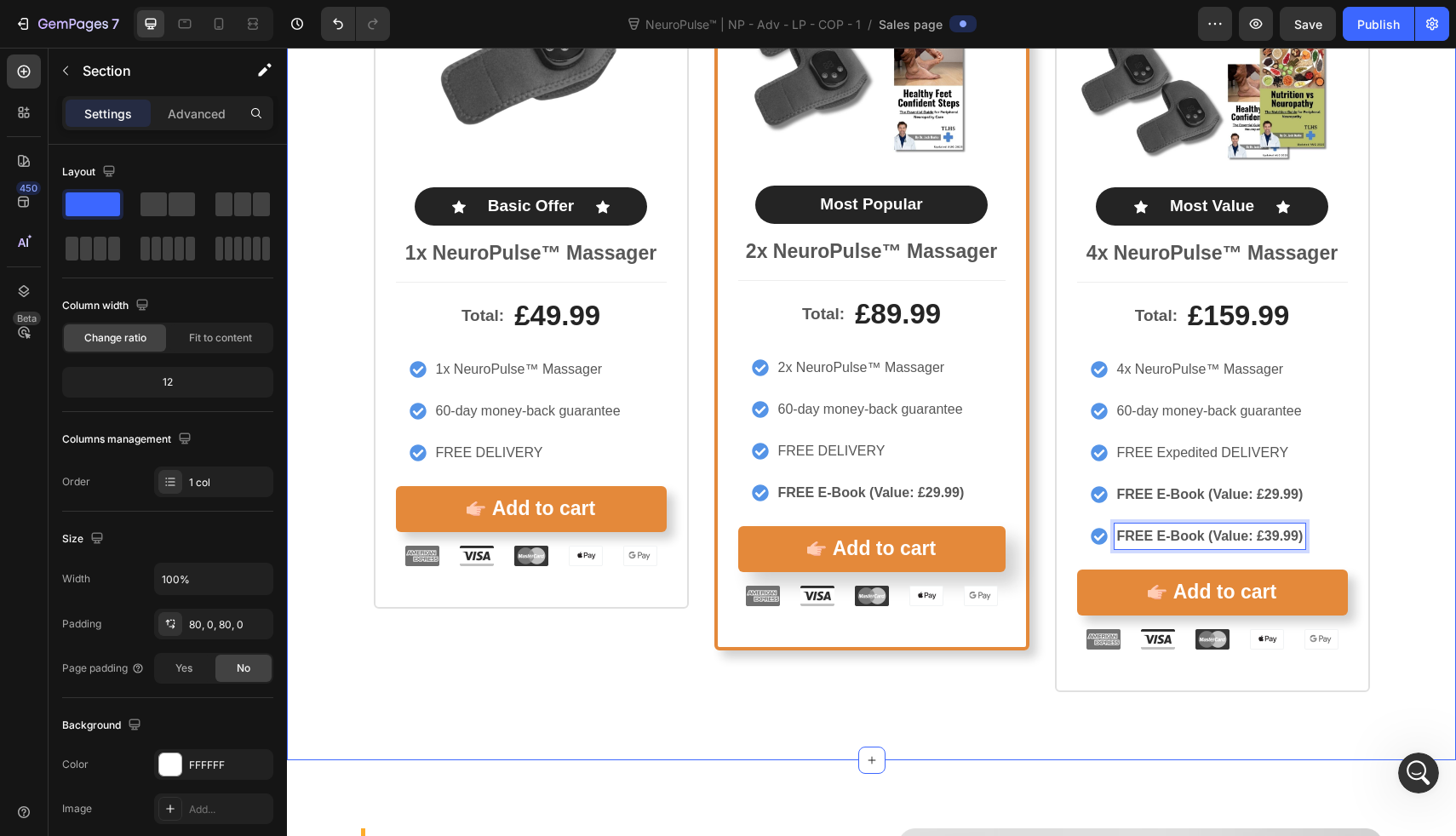
click at [1383, 573] on div "Icon Icon Icon Icon Icon Icon List Rated 4.8/5 by our customers Text Block Prod…" at bounding box center [871, 258] width 1169 height 869
click at [1384, 556] on div "Icon Icon Icon Icon Icon Icon List Rated 4.8/5 by our customers Text Block Prod…" at bounding box center [871, 258] width 1169 height 869
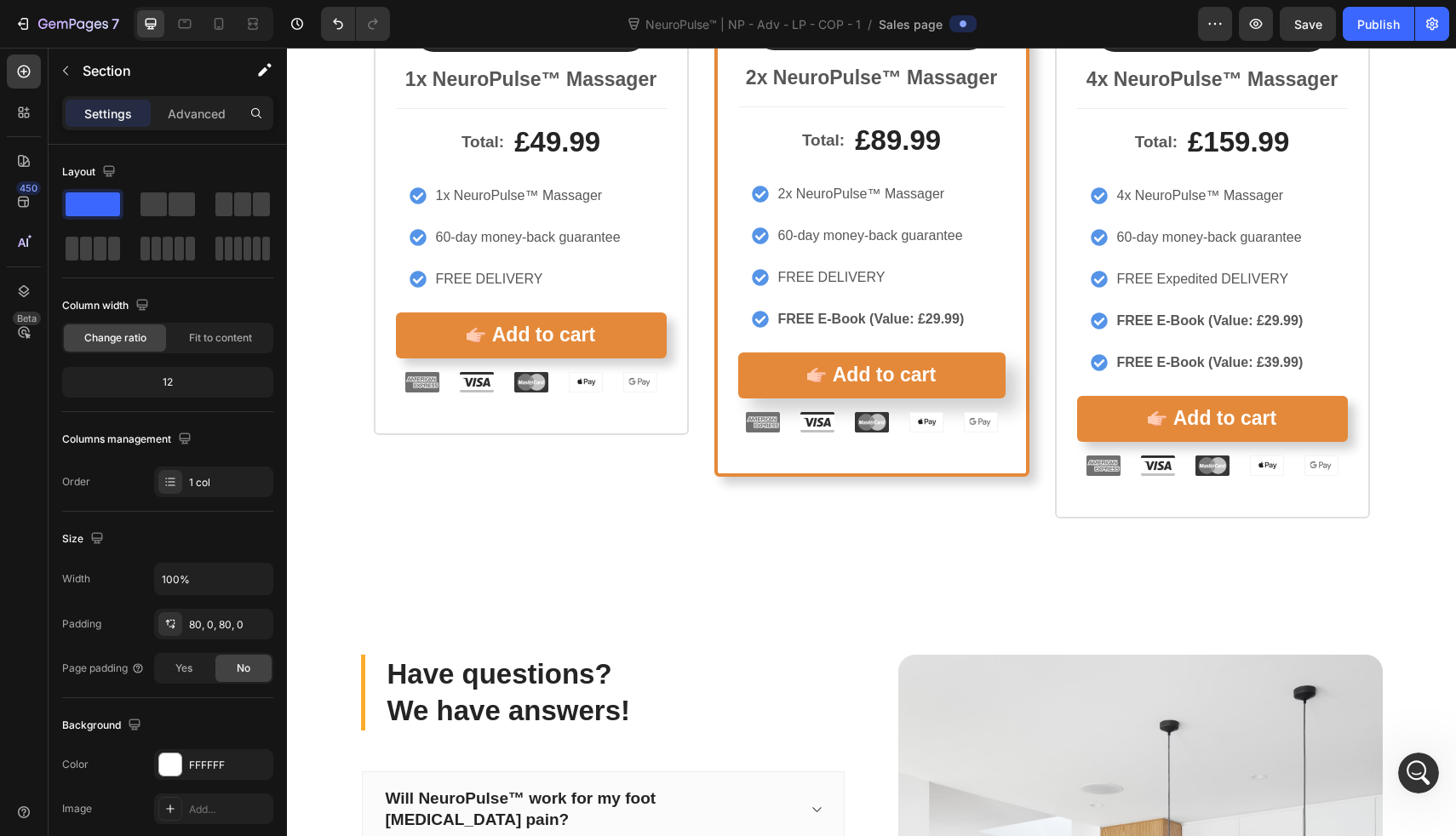
scroll to position [9602, 0]
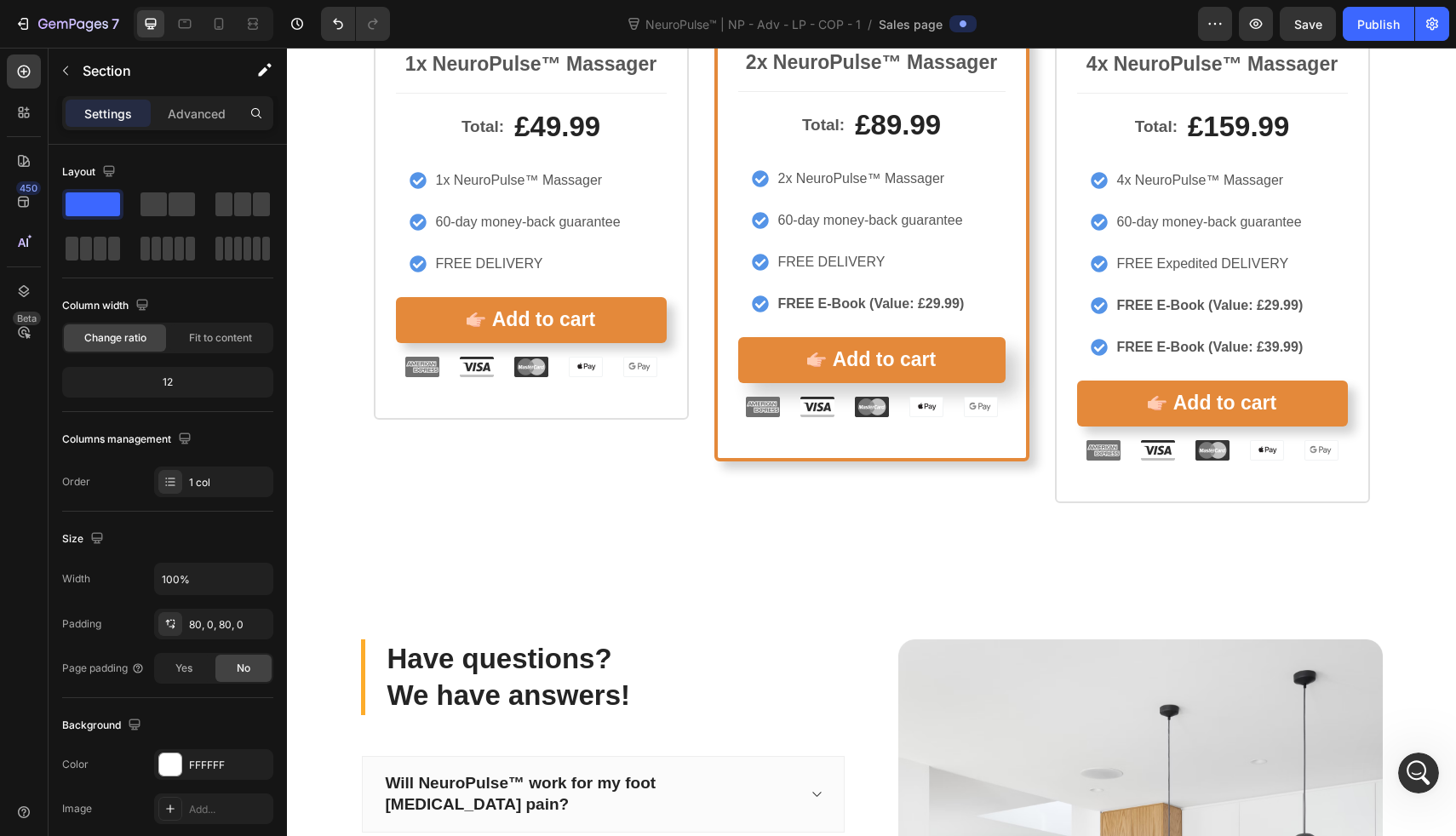
click at [1406, 482] on div "Icon Icon Icon Icon Icon Icon List Rated 4.8/5 by our customers Text Block Prod…" at bounding box center [871, 69] width 1169 height 869
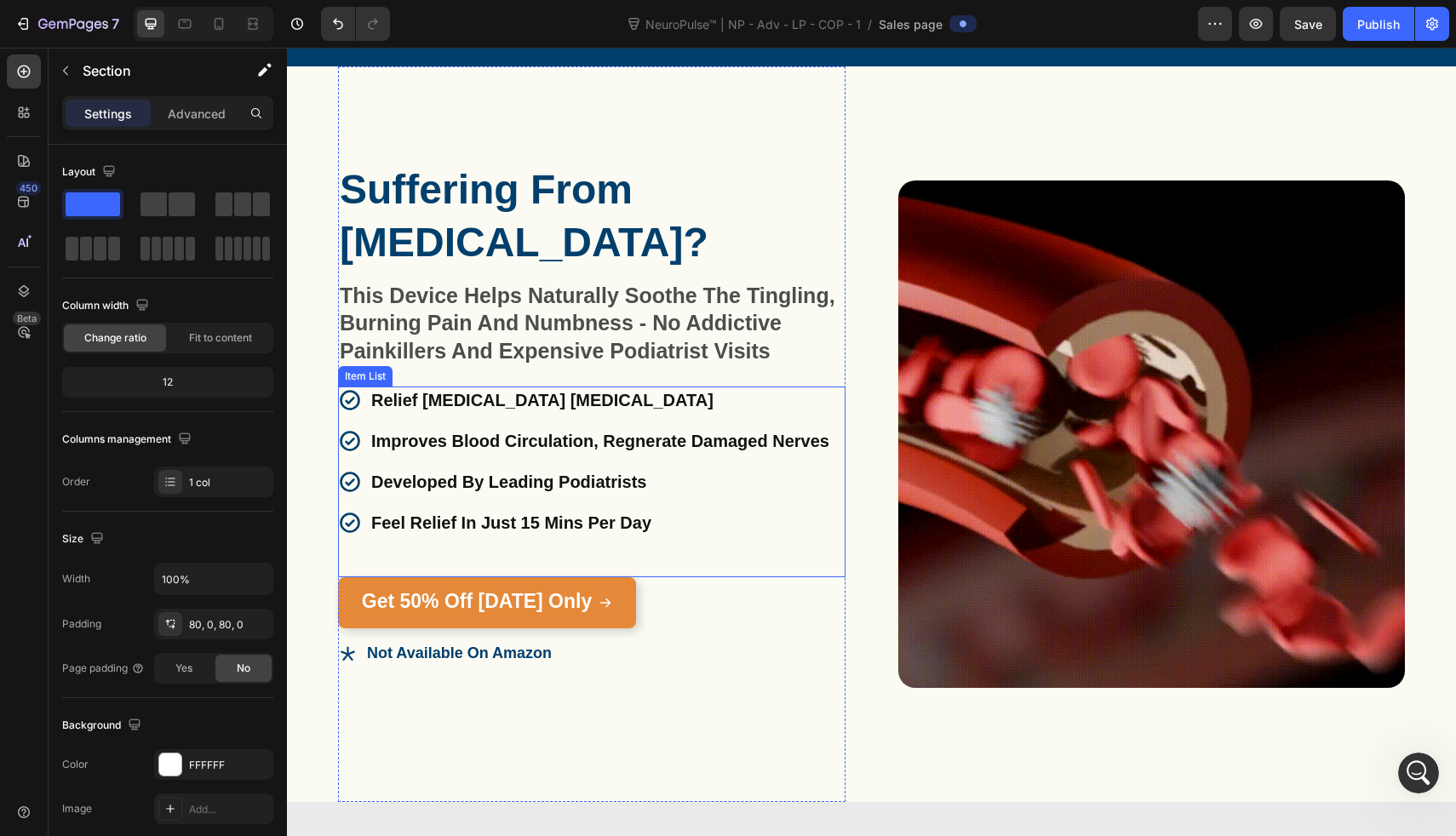
scroll to position [90, 0]
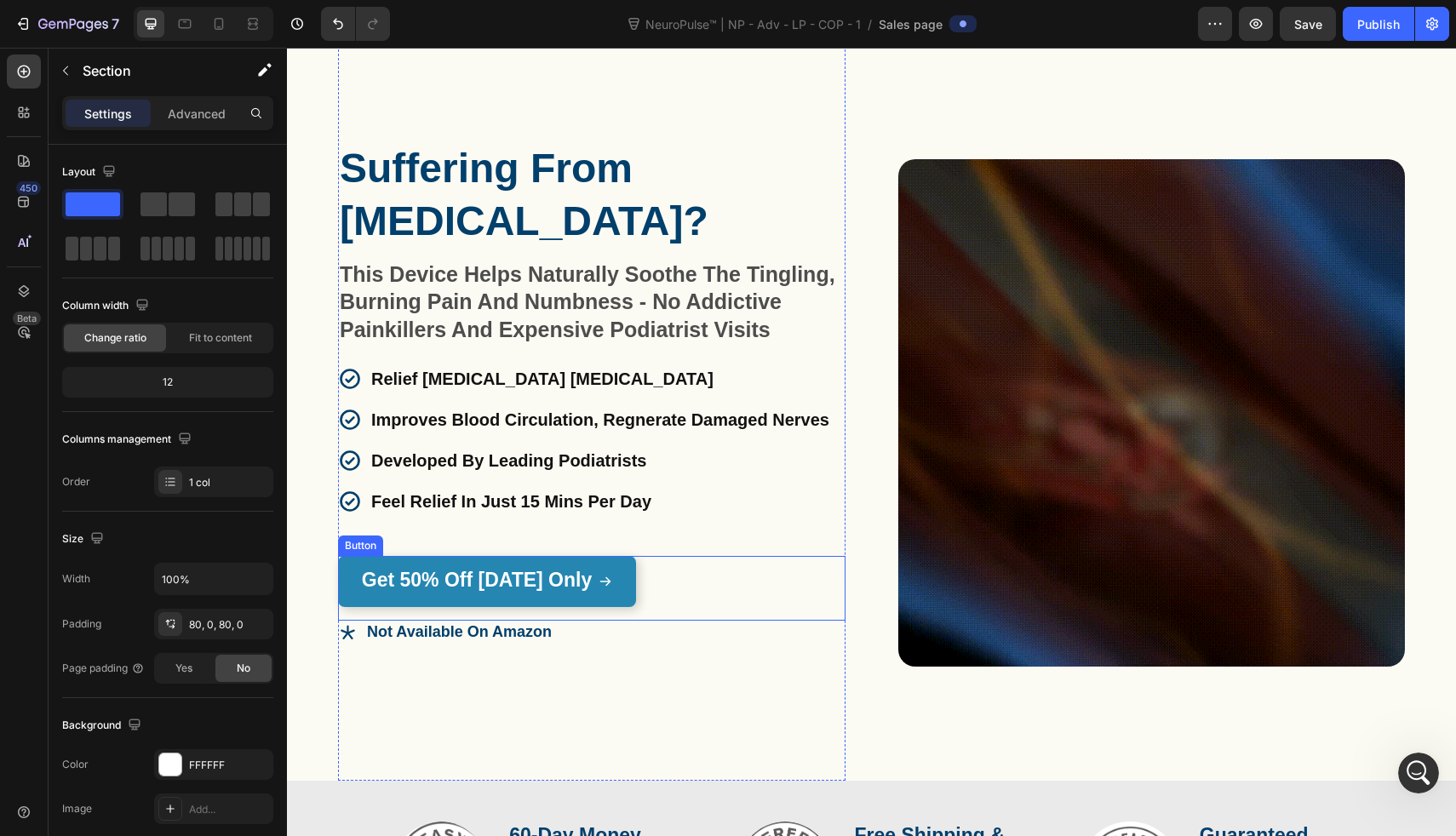
click at [356, 582] on link "Get 50% Off Today Only" at bounding box center [486, 581] width 298 height 51
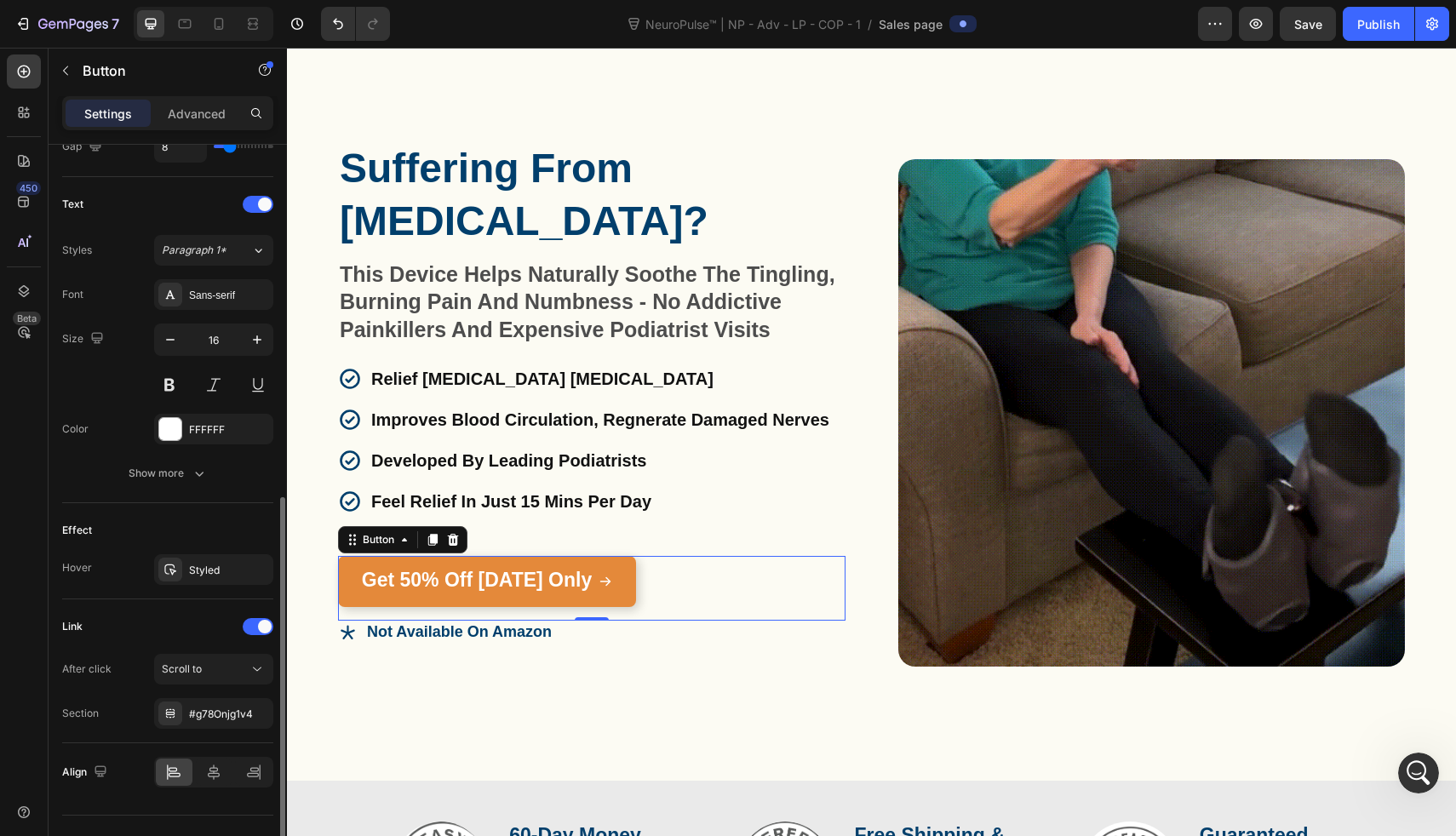
scroll to position [681, 0]
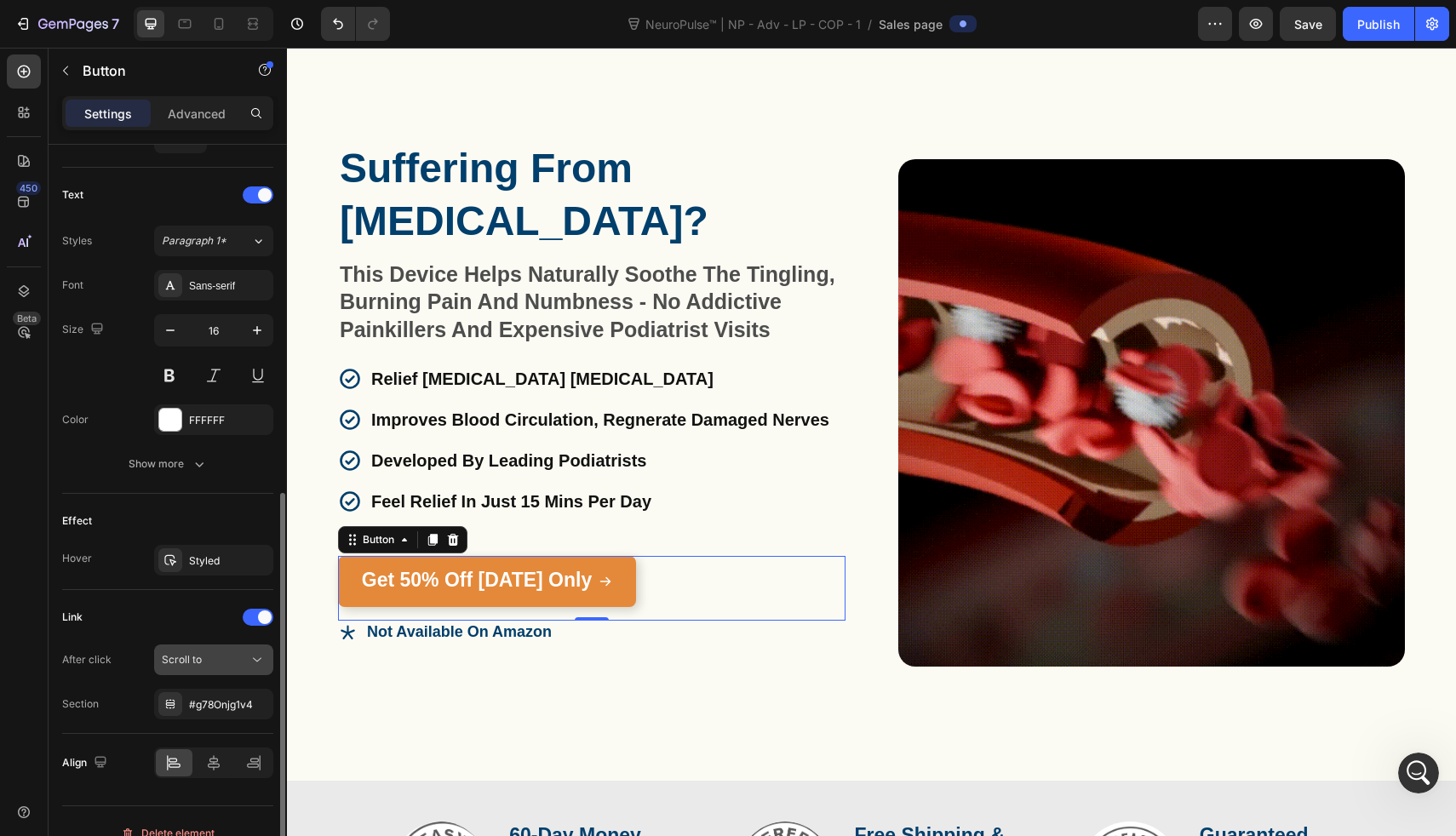
click at [213, 657] on div "Scroll to" at bounding box center [205, 660] width 87 height 16
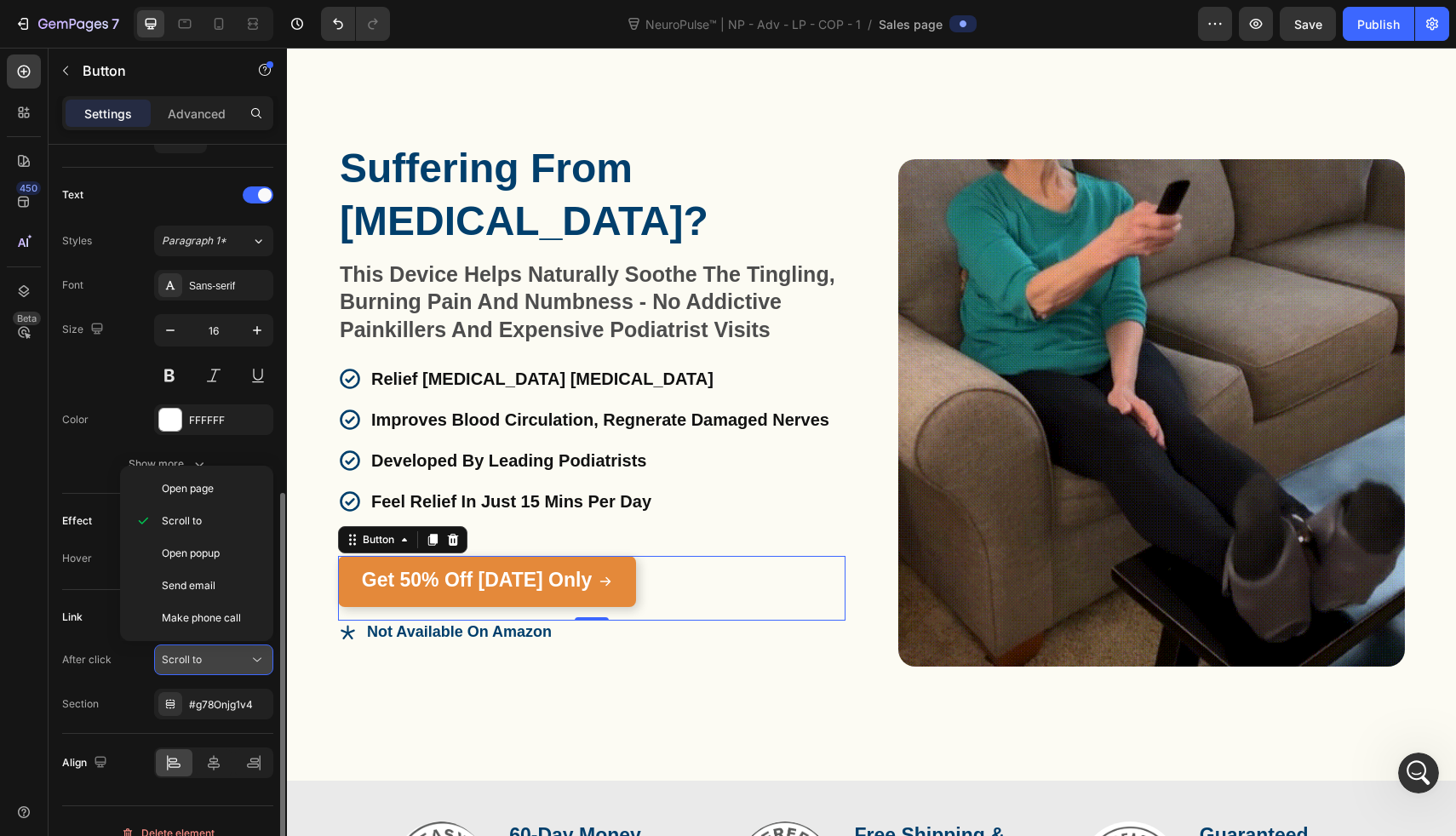
click at [213, 657] on div "Scroll to" at bounding box center [205, 660] width 87 height 16
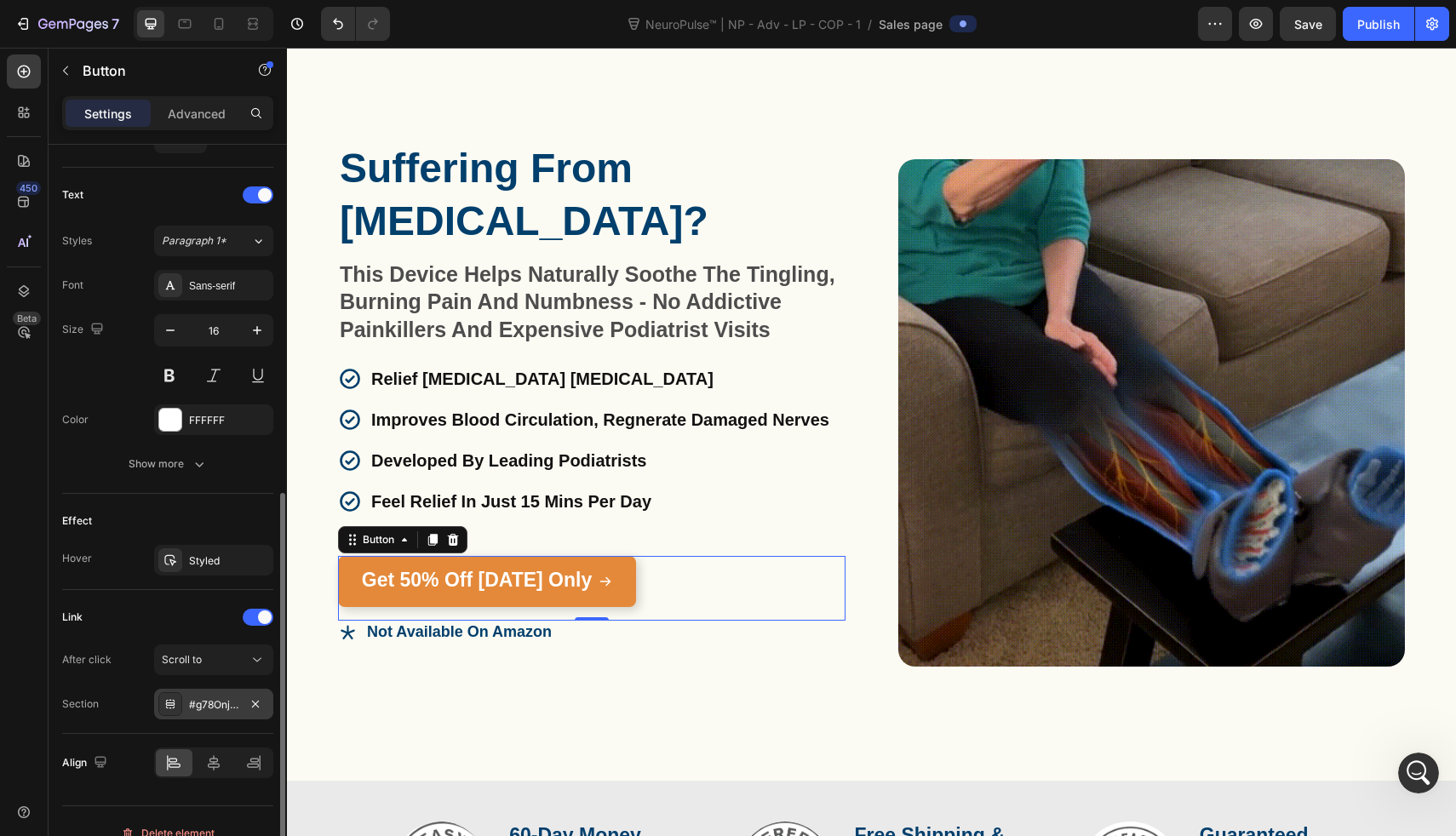
click at [215, 696] on div "#g78Onjg1v4" at bounding box center [214, 704] width 119 height 30
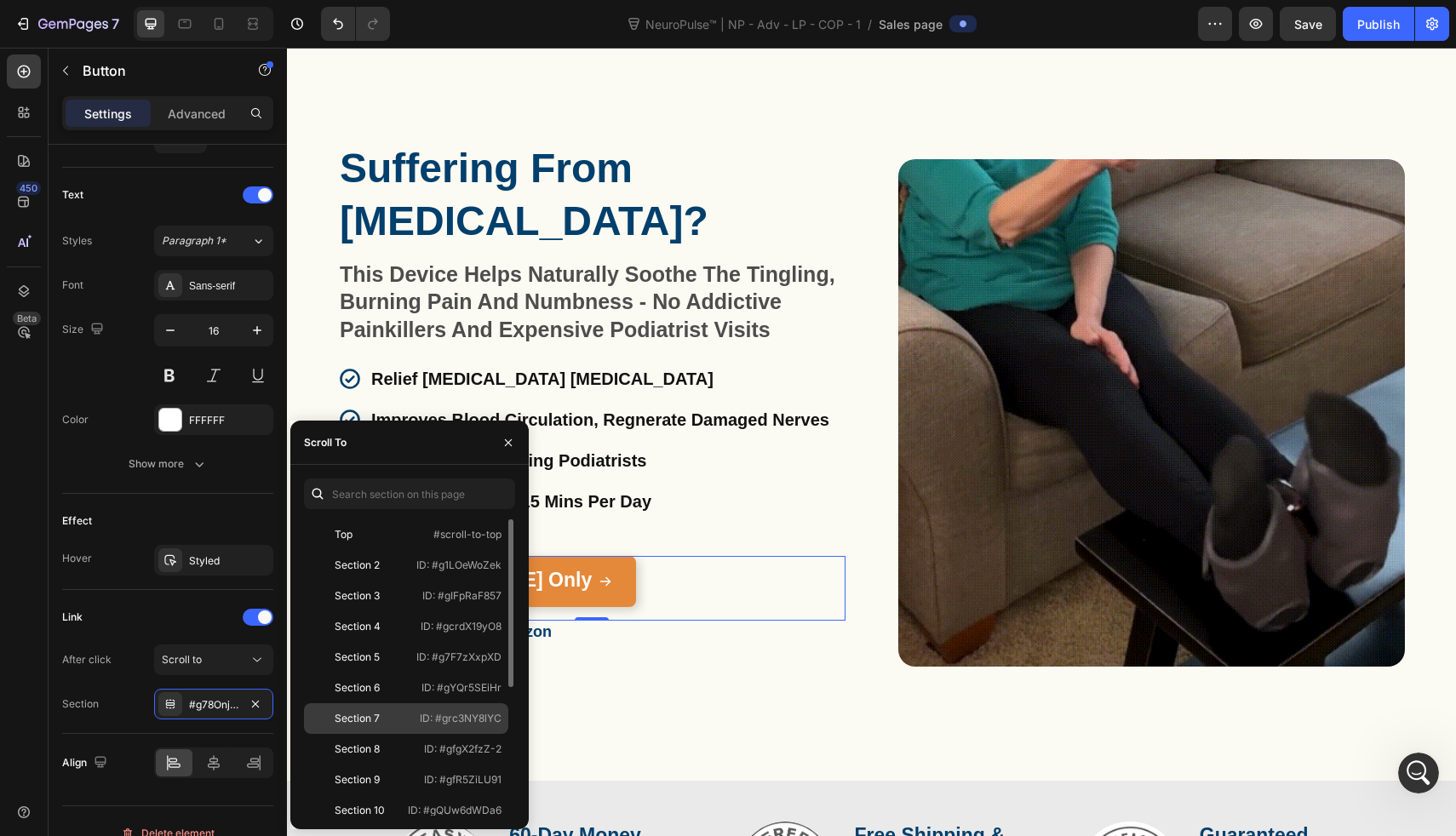
scroll to position [225, 0]
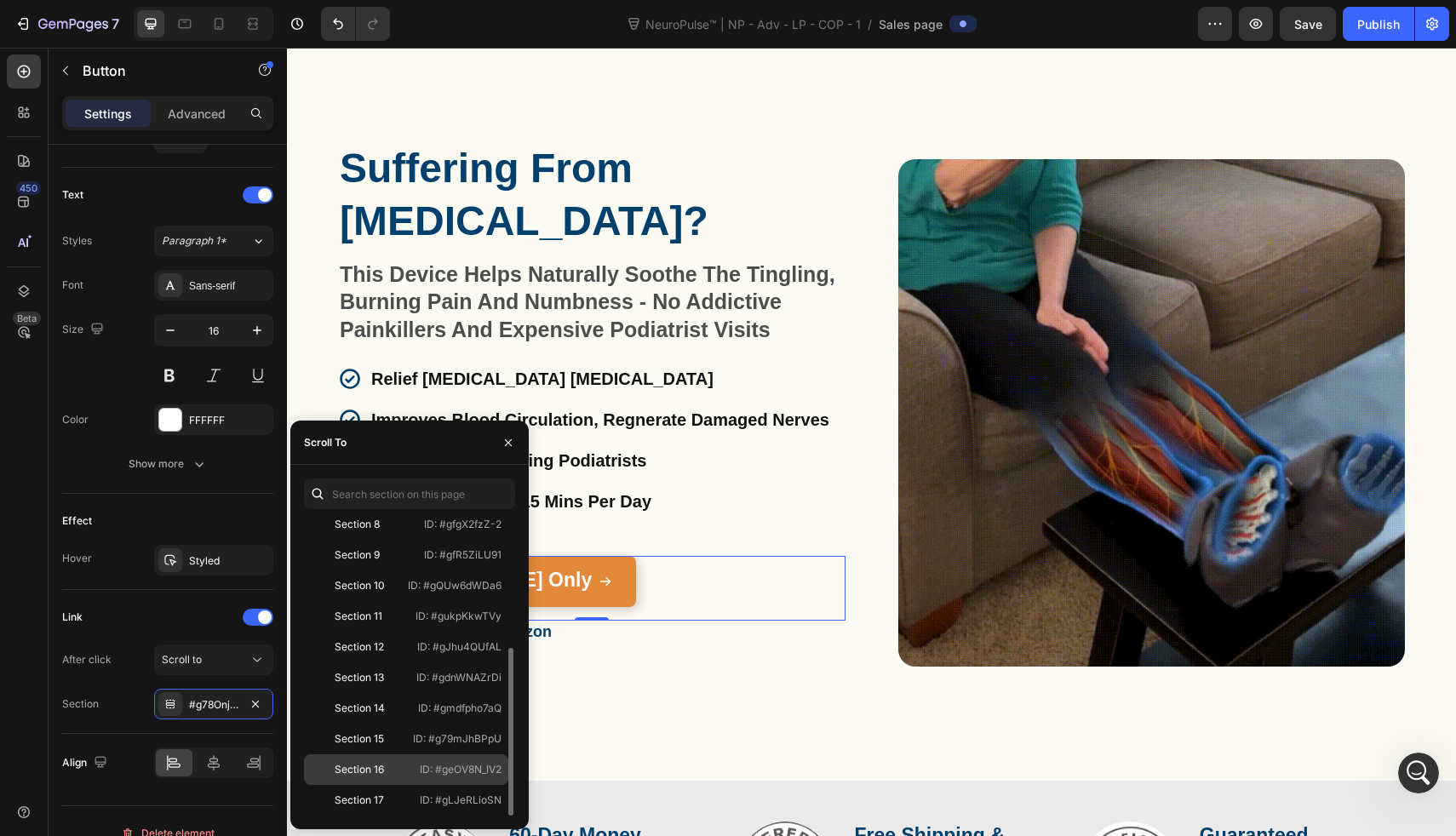
click at [437, 785] on div "Section 16 ID: #geOV8N_IV2" at bounding box center [405, 800] width 204 height 30
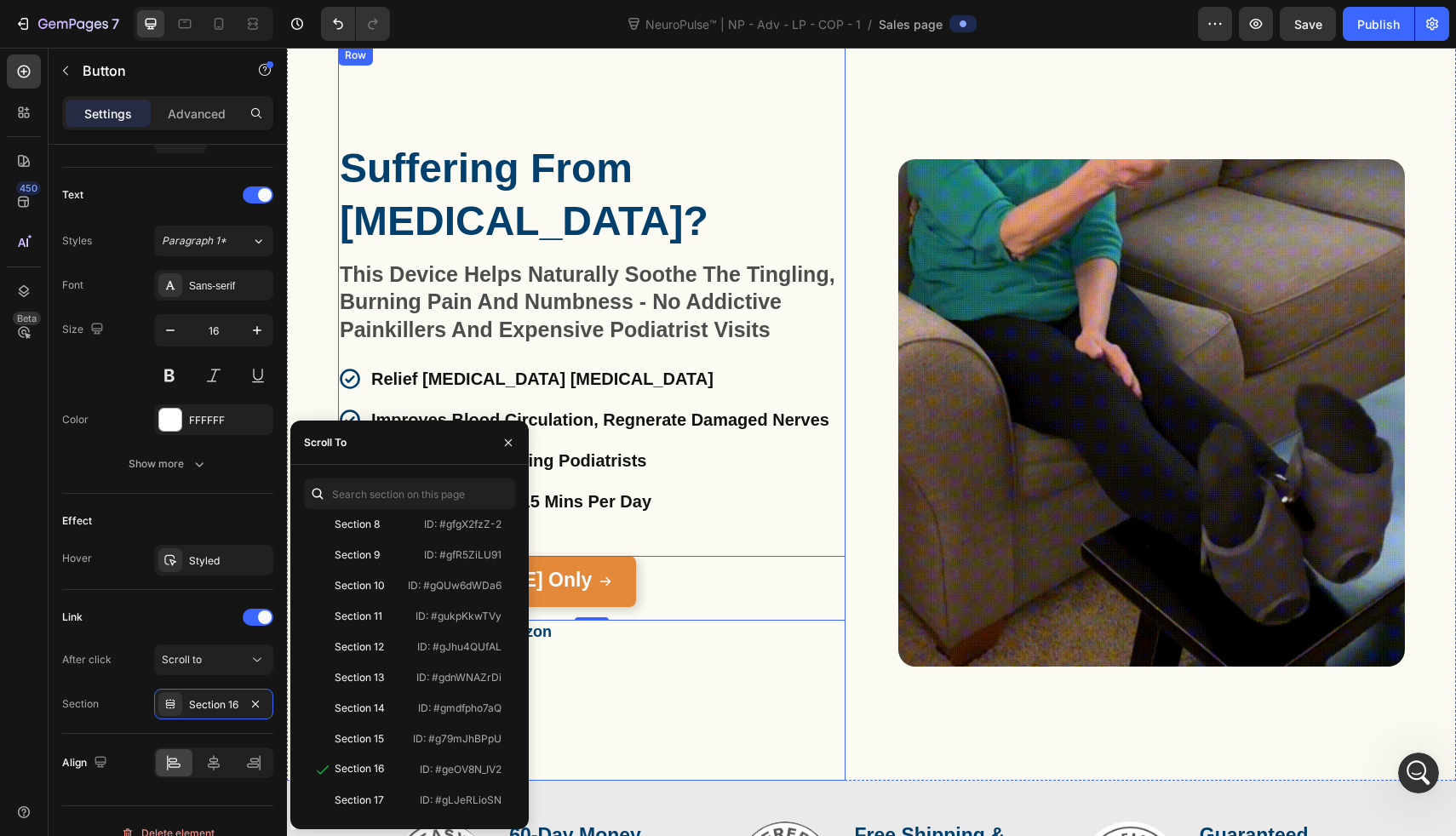
click at [575, 753] on div "Suffering From Neuropathy? Heading This Device Helps Naturally Soothe The Tingl…" at bounding box center [592, 413] width 508 height 736
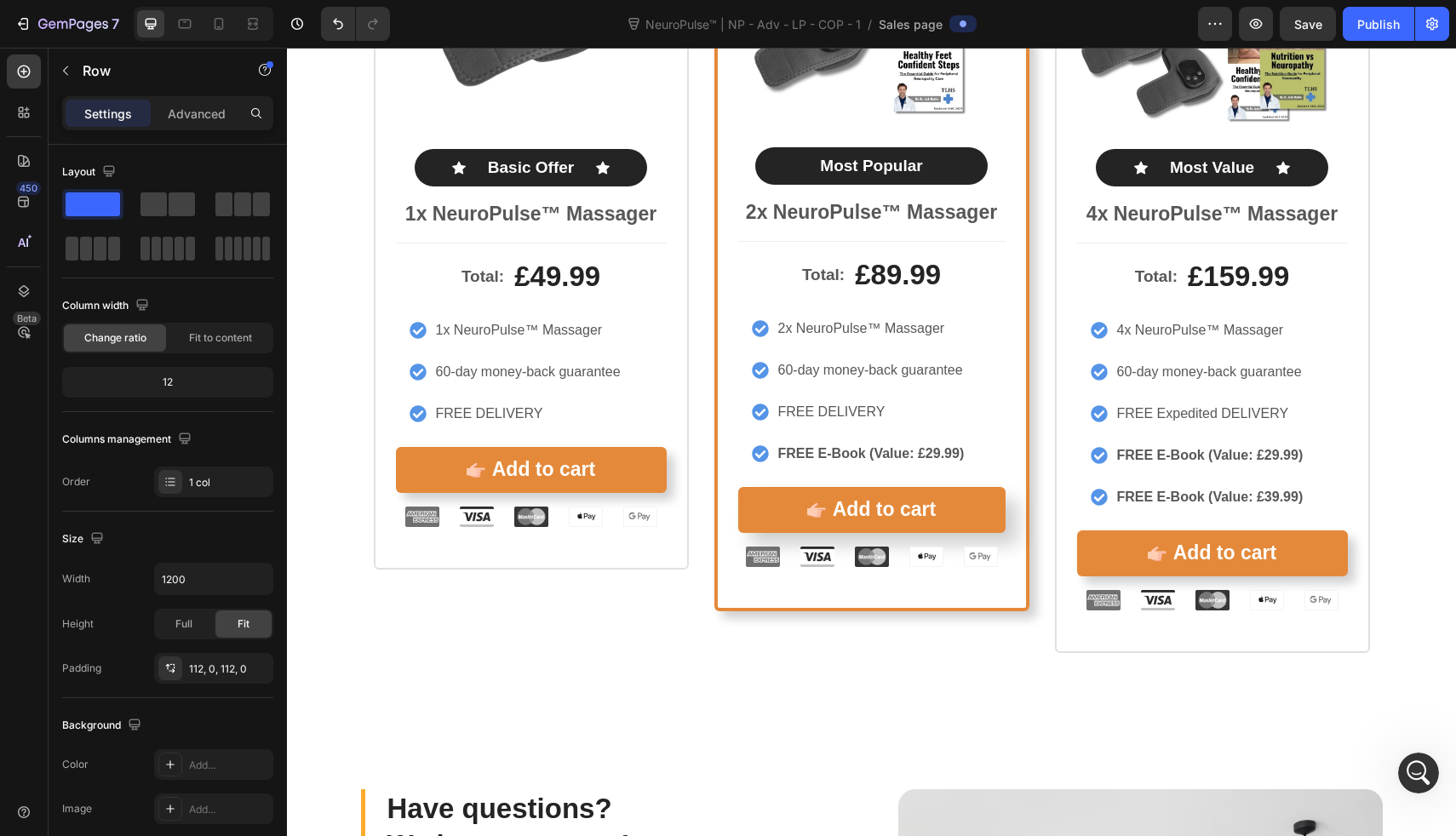
scroll to position [9265, 0]
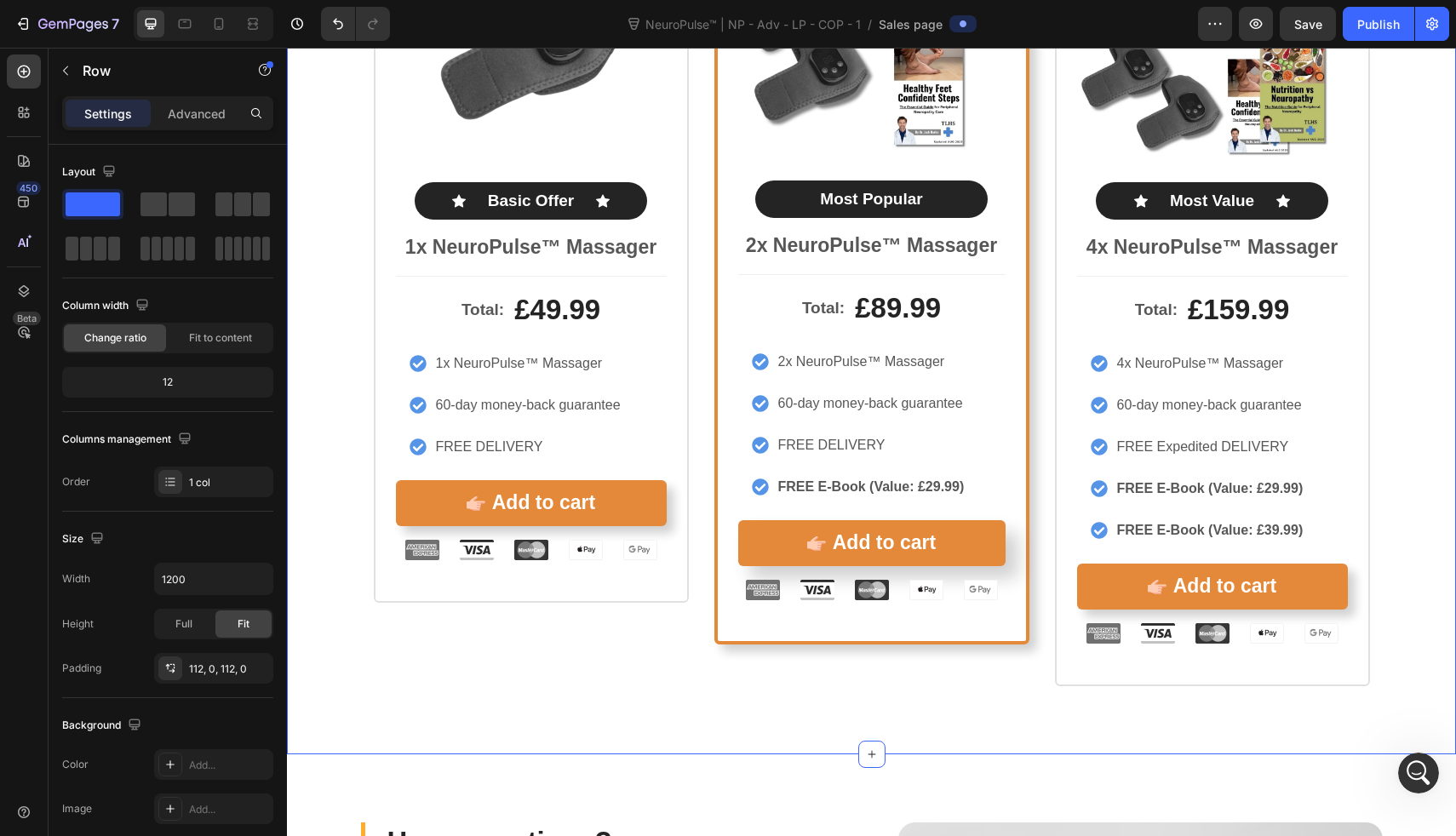
click at [575, 753] on div "Icon Icon Icon Icon Icon Icon List Rated 4.8/5 by our customers Text Block Prod…" at bounding box center [871, 252] width 1169 height 1005
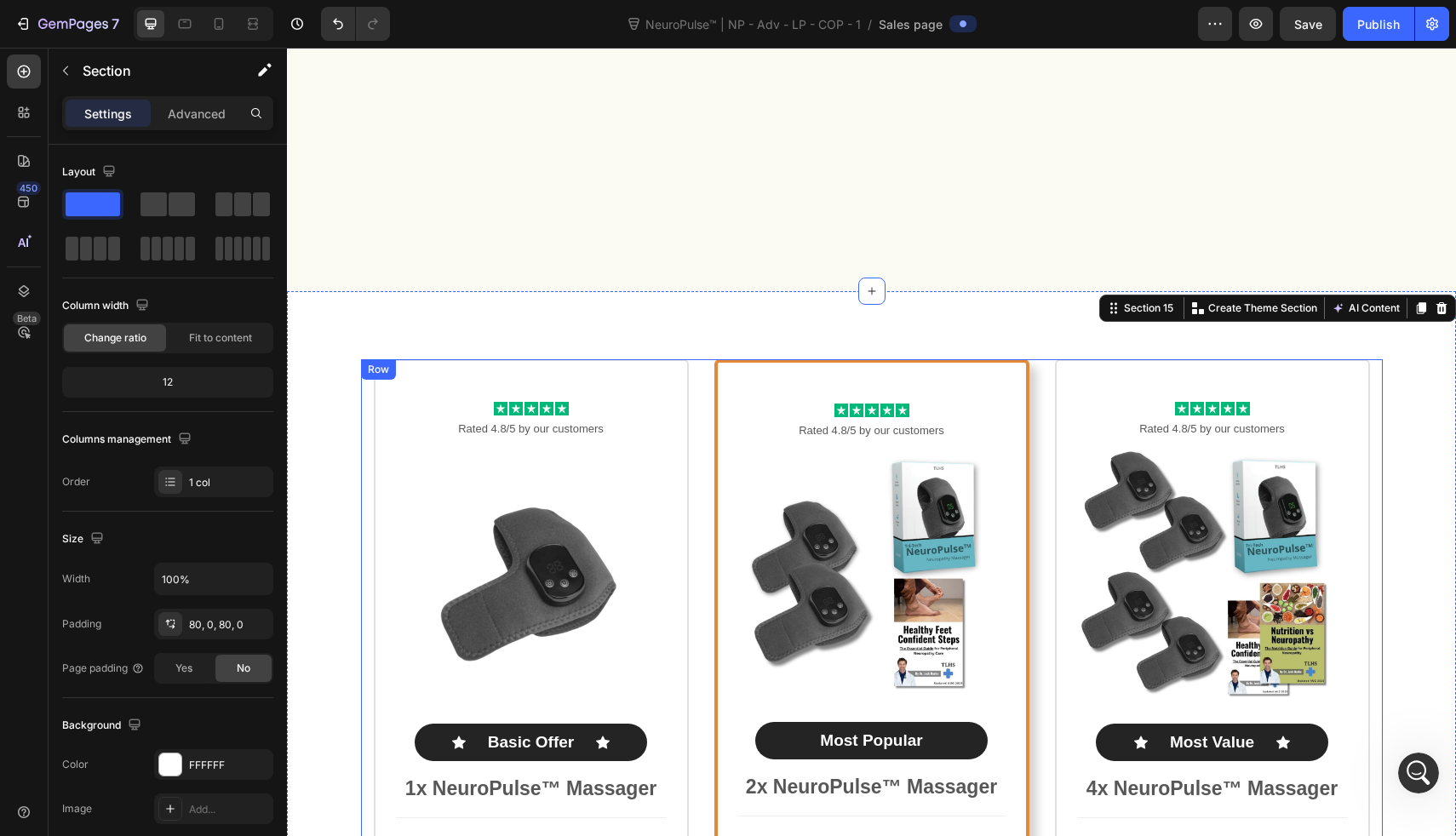
scroll to position [8538, 0]
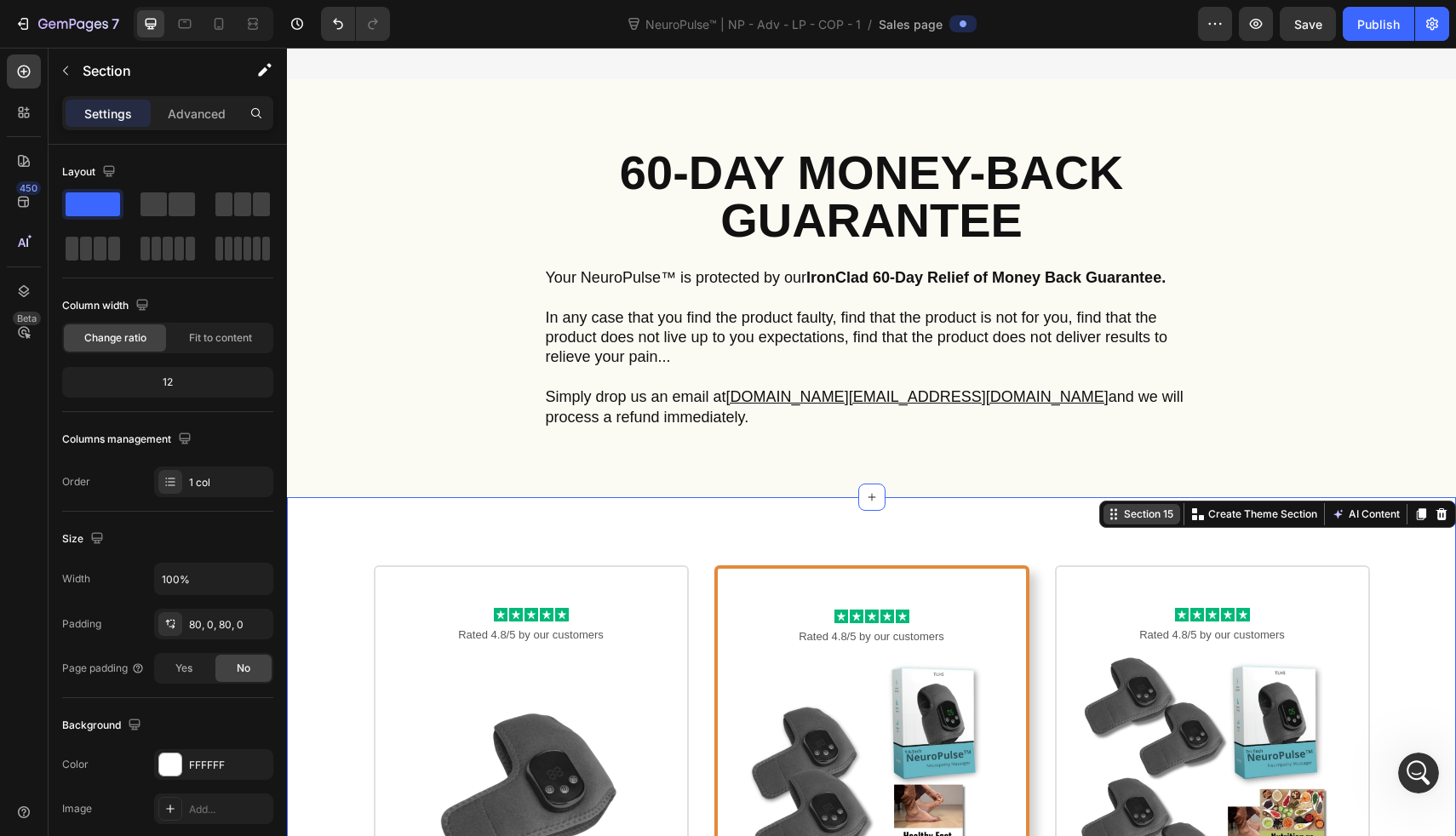
click at [1143, 507] on div "Section 15" at bounding box center [1149, 515] width 57 height 16
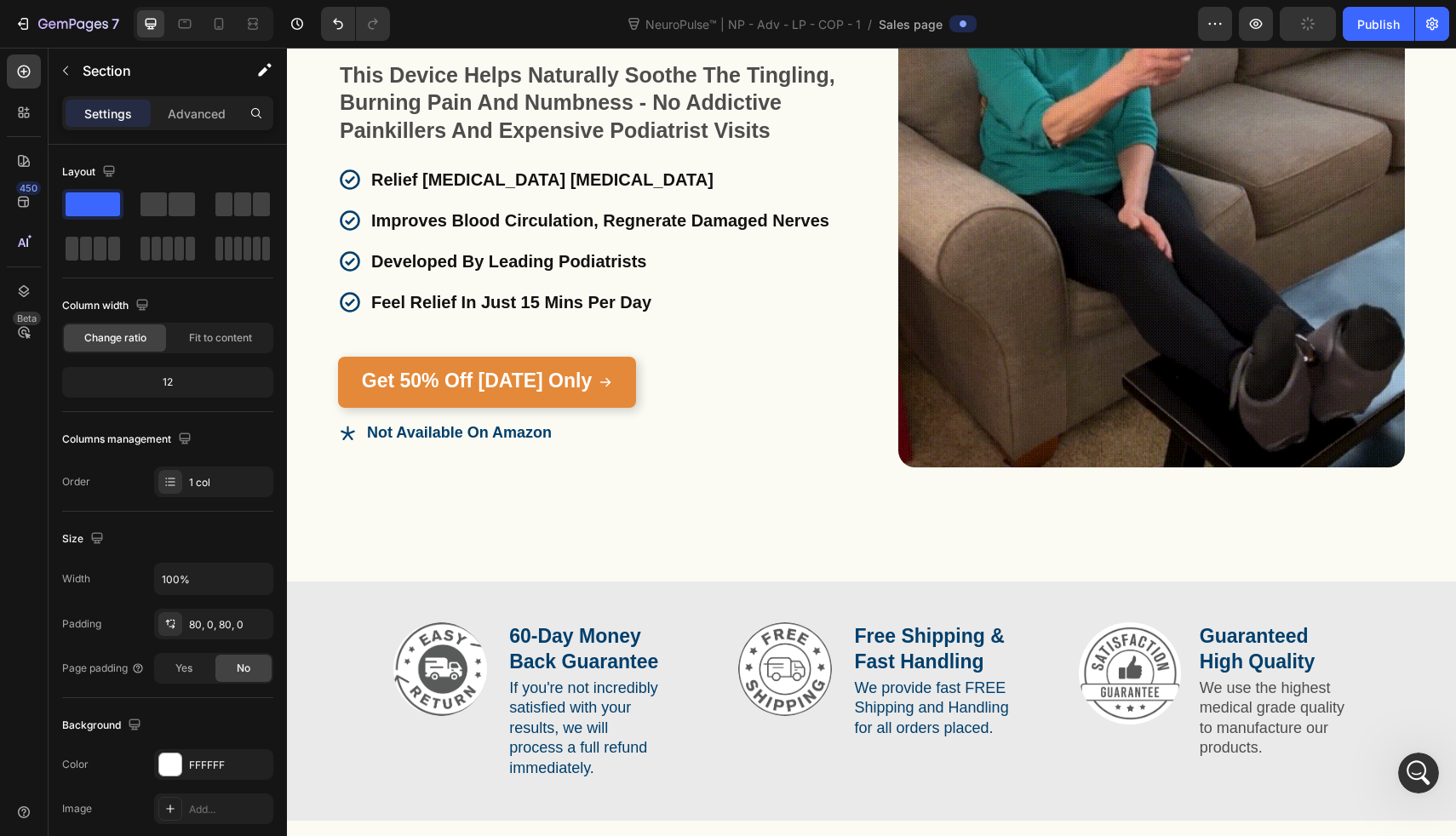
scroll to position [0, 0]
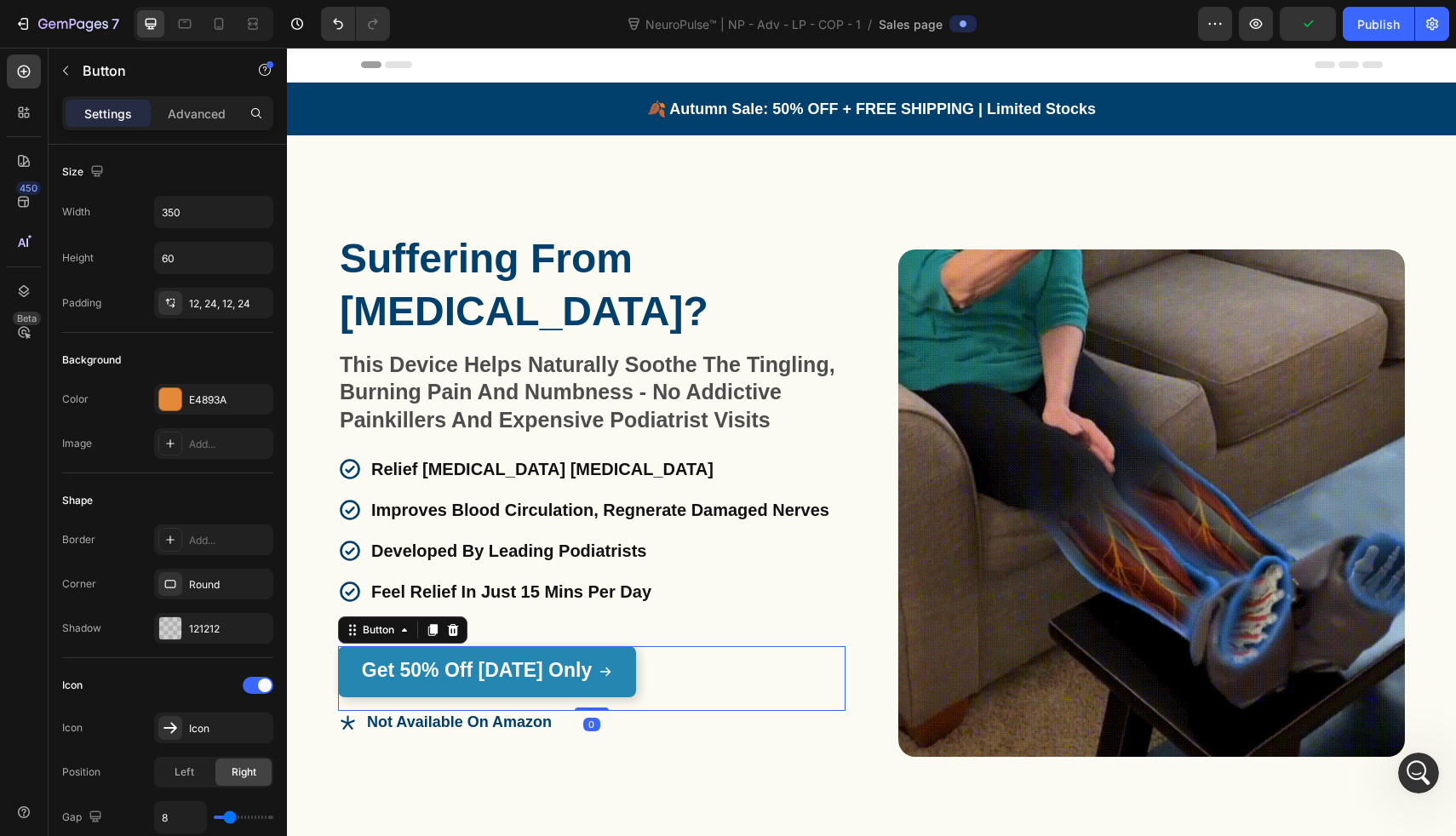
drag, startPoint x: 393, startPoint y: 690, endPoint x: 527, endPoint y: 721, distance: 137.5
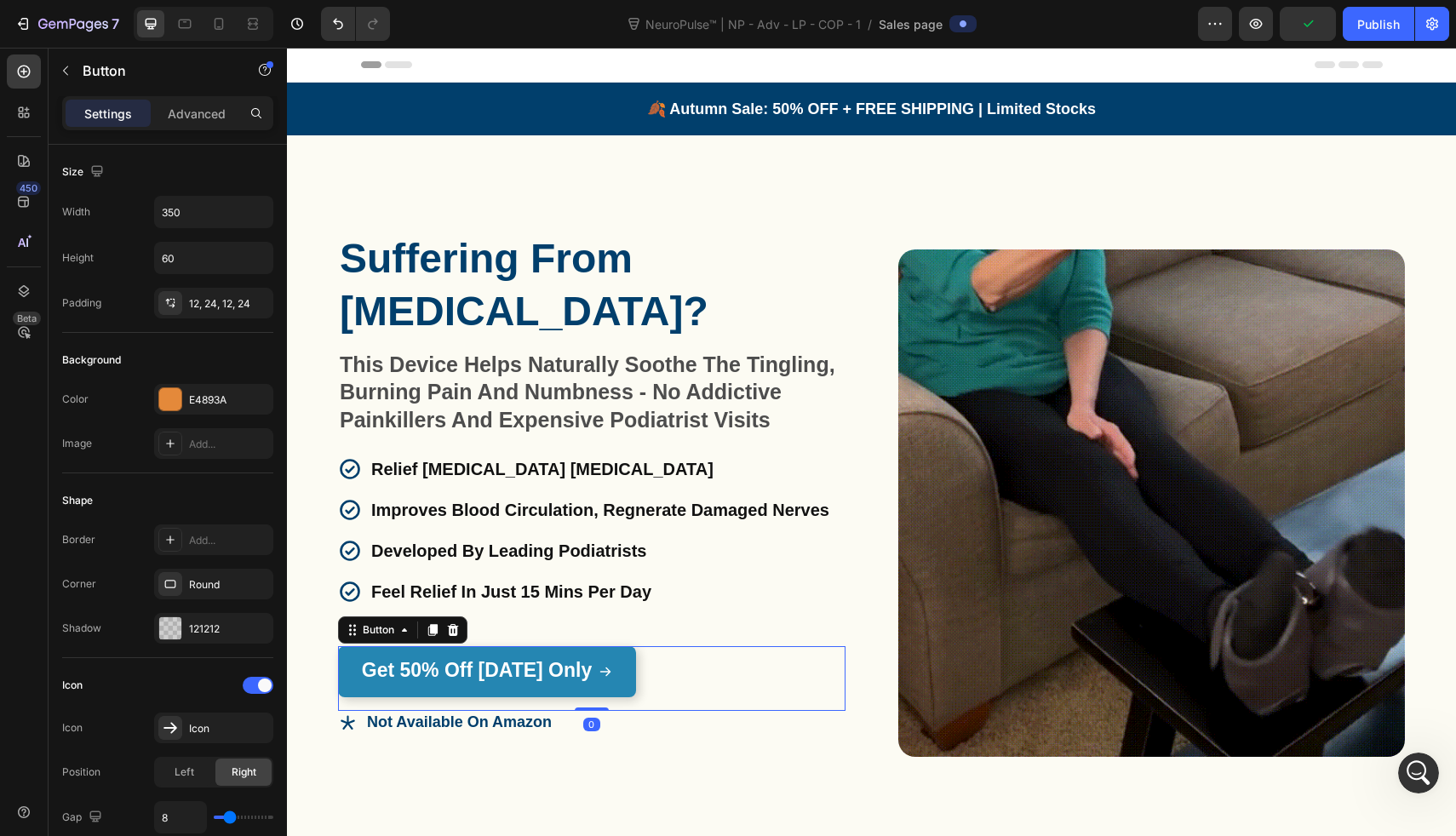
click at [393, 690] on link "Get 50% Off Today Only" at bounding box center [486, 672] width 298 height 51
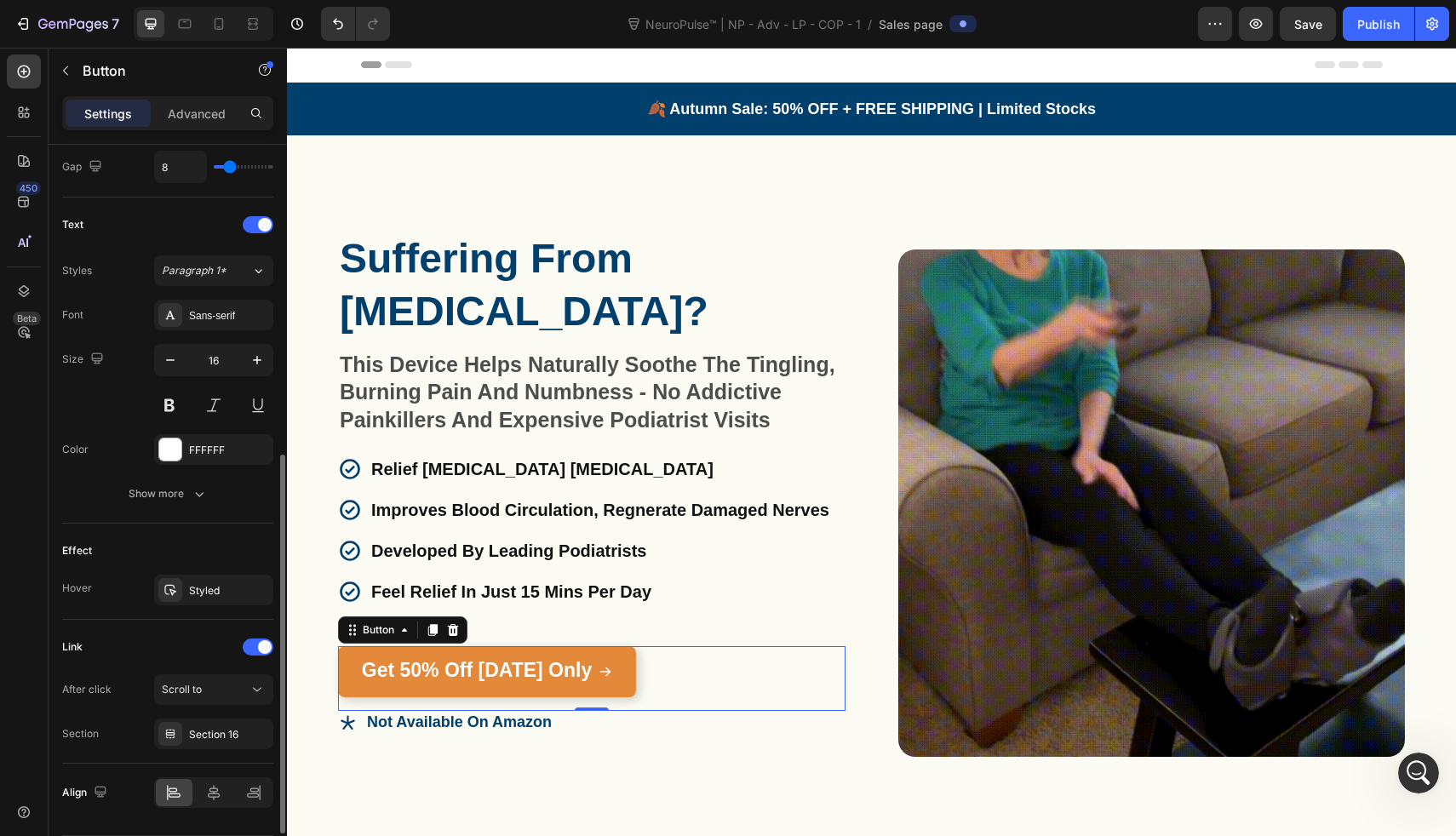
scroll to position [656, 0]
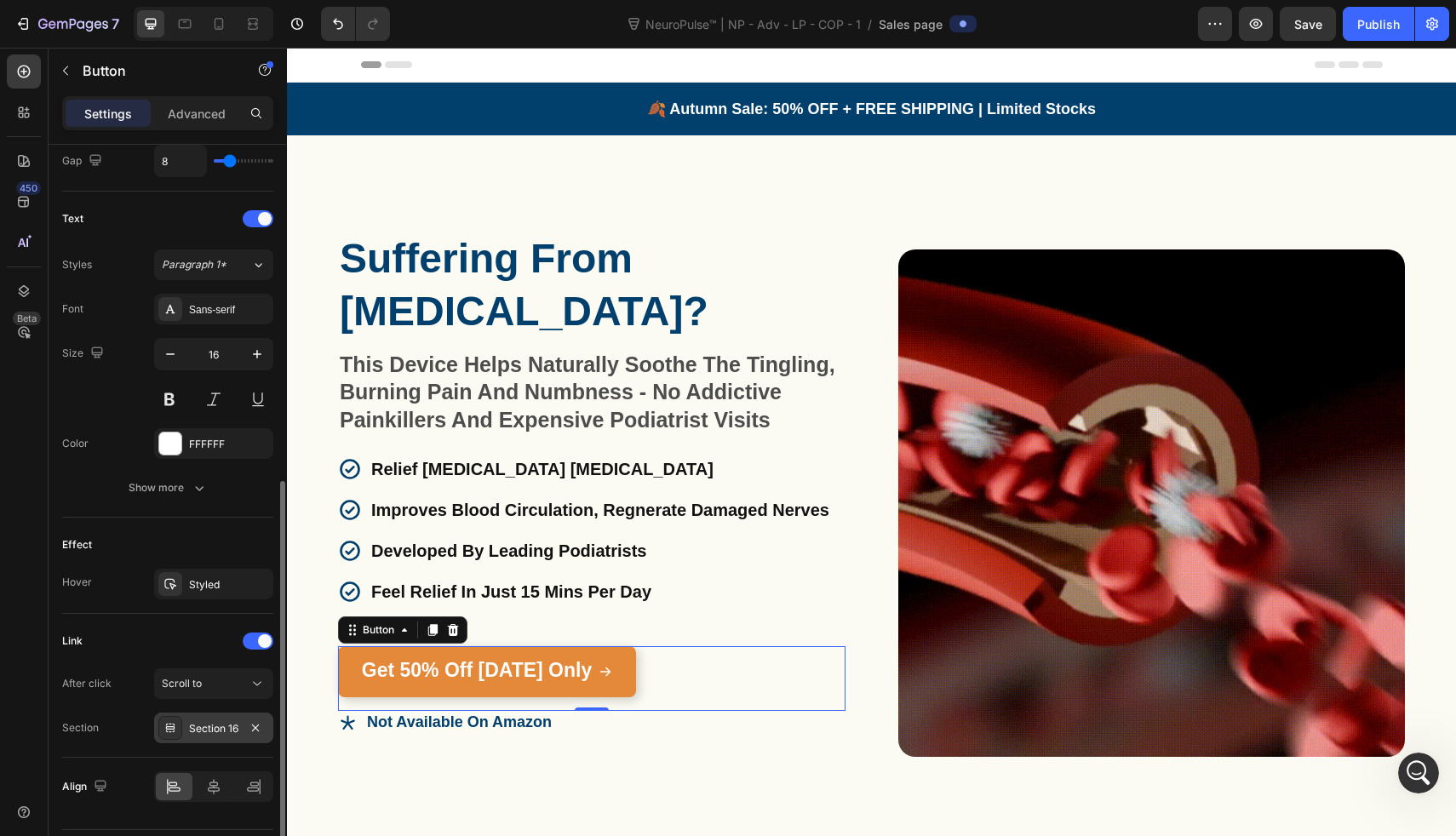
click at [211, 723] on div "Section 16" at bounding box center [214, 730] width 50 height 16
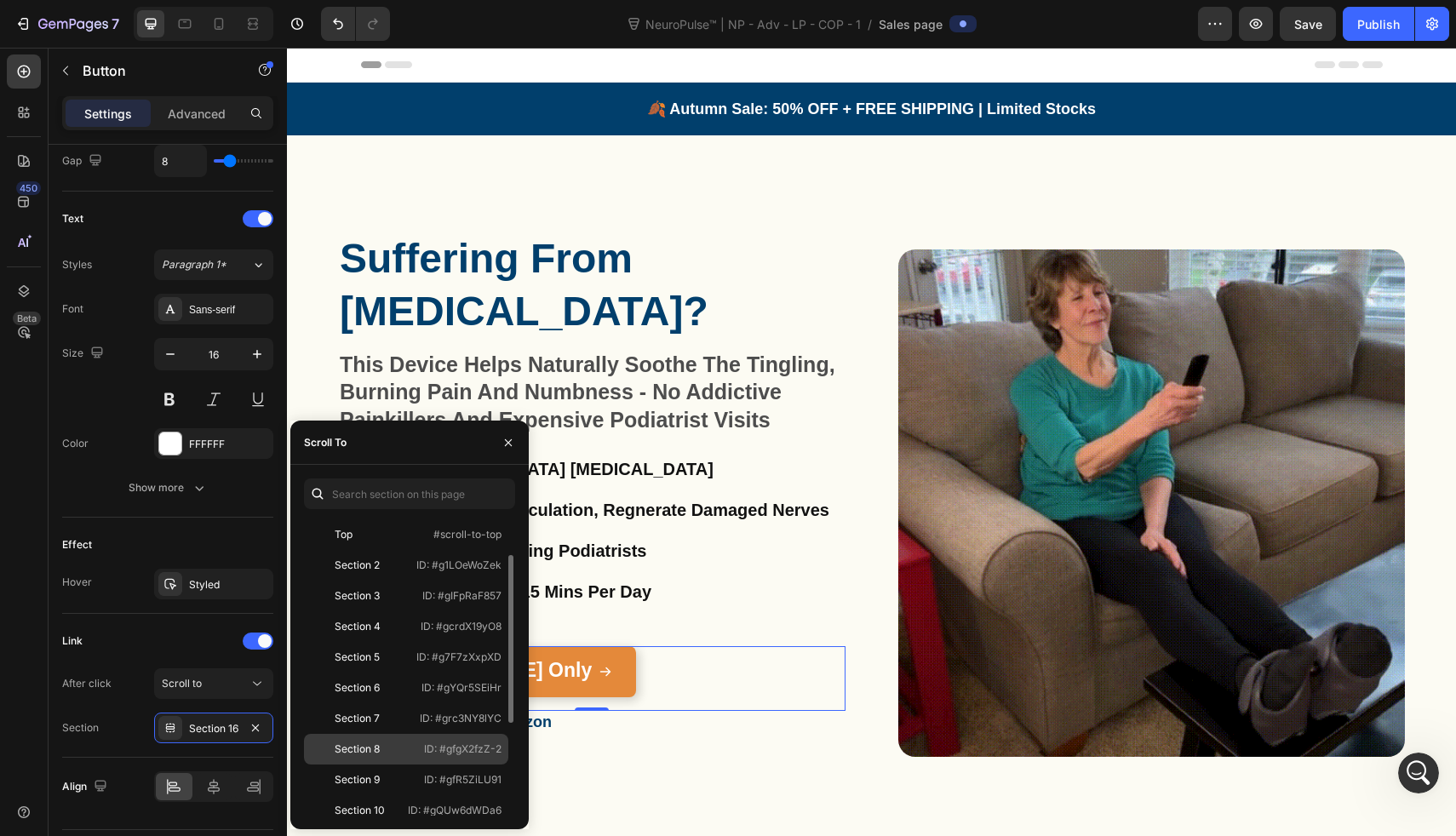
scroll to position [225, 0]
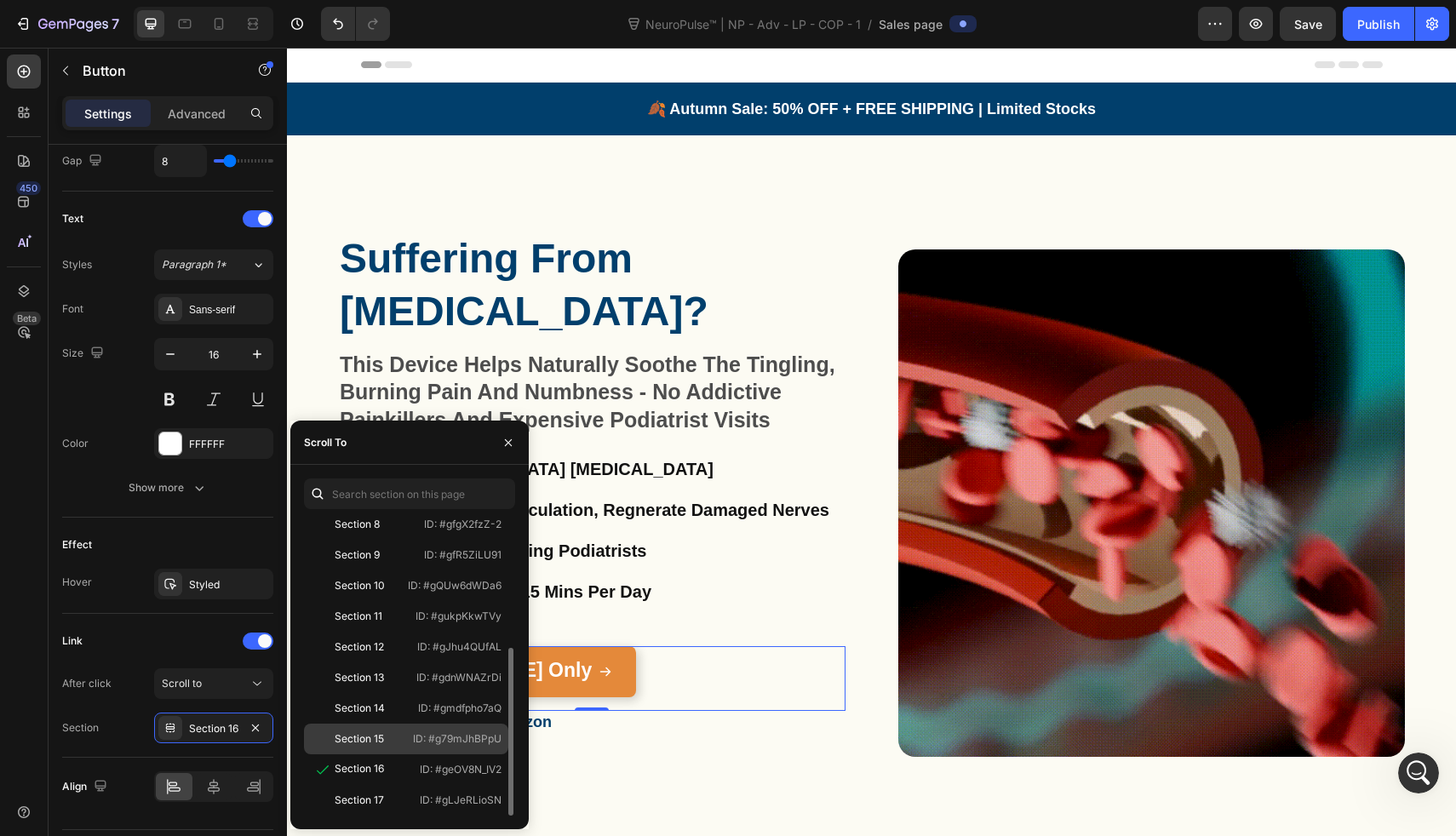
click at [376, 746] on div "Section 15" at bounding box center [359, 739] width 50 height 16
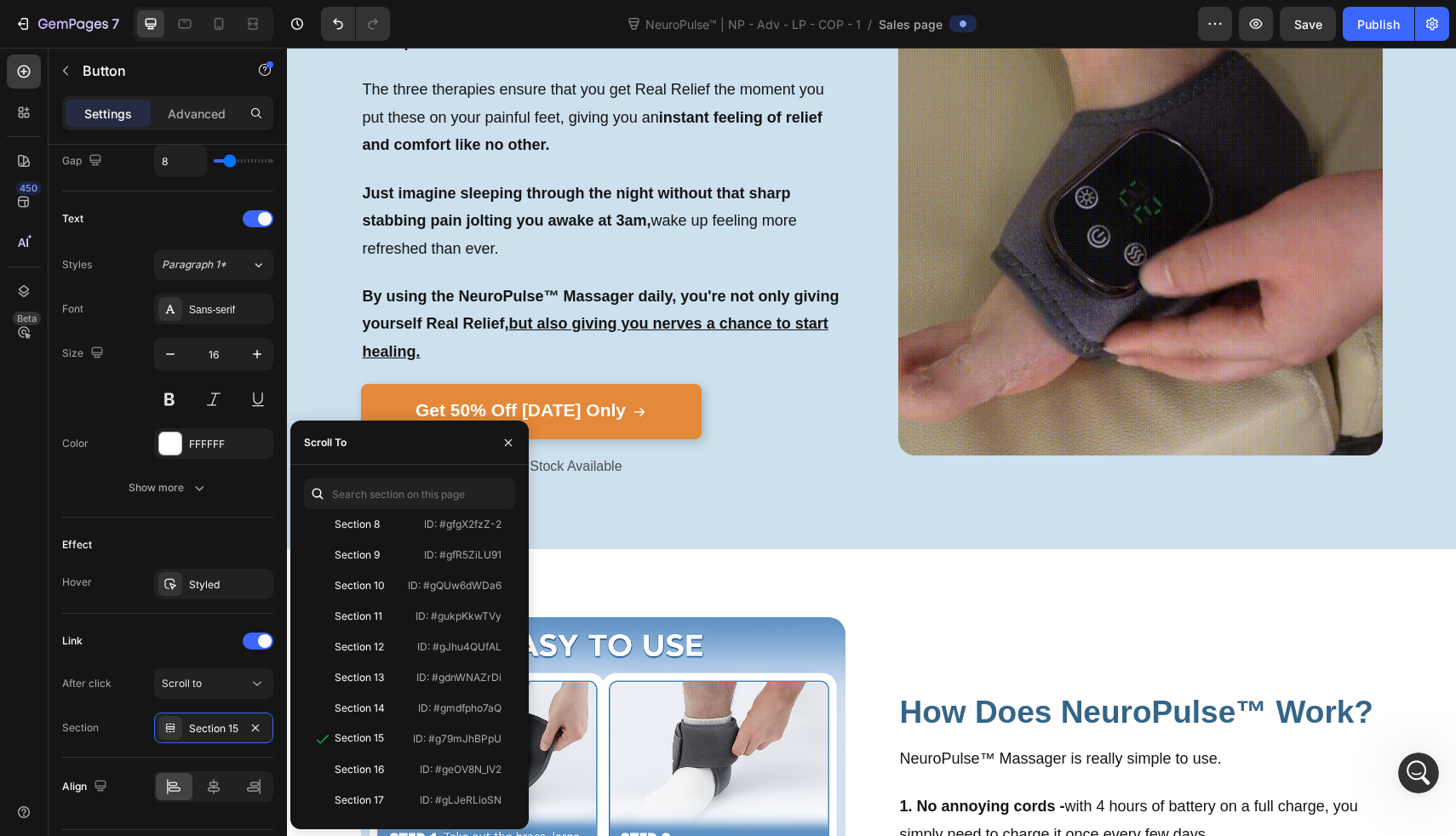
scroll to position [3084, 0]
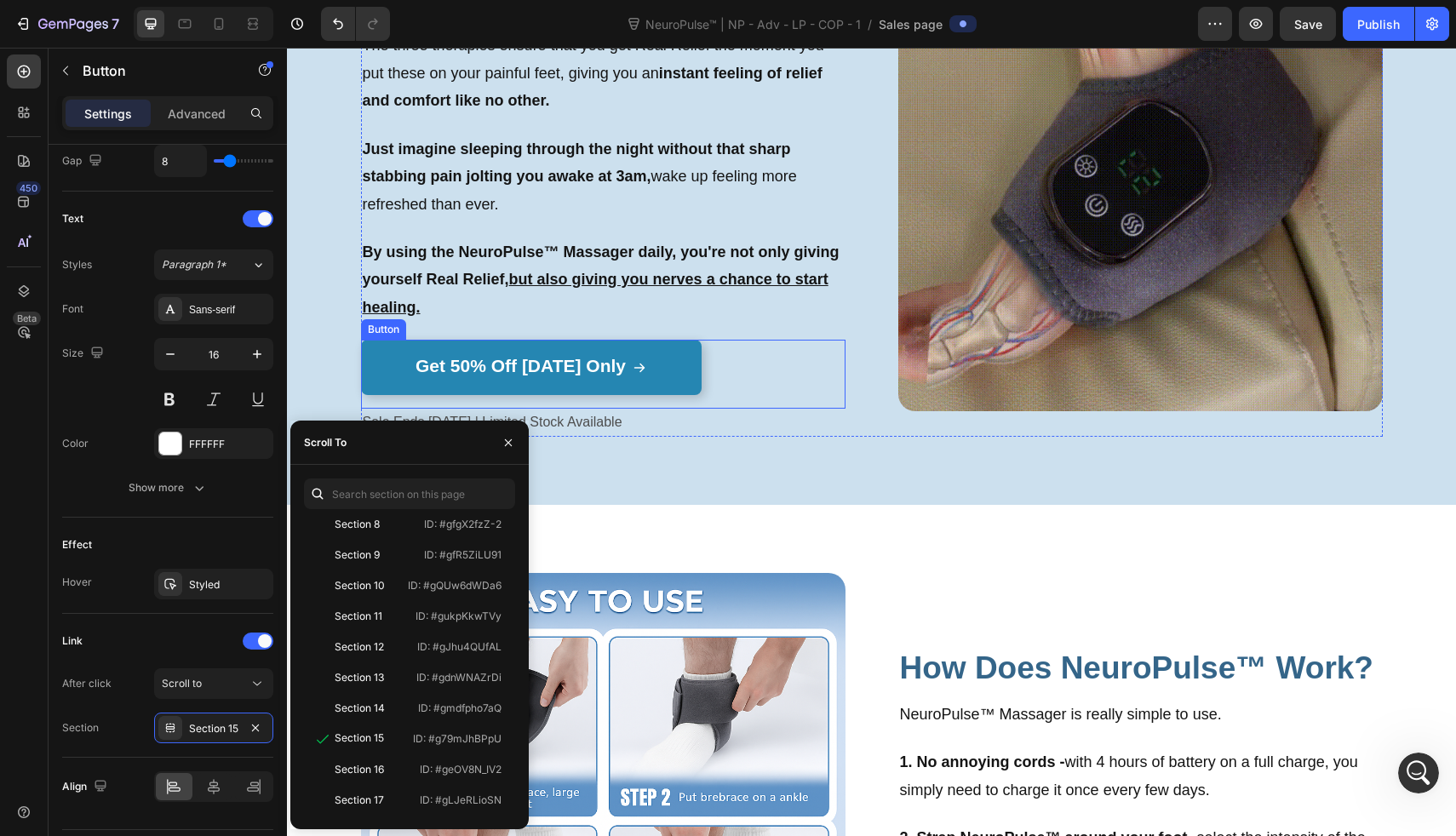
click at [689, 374] on link "Get 50% Off Today Only" at bounding box center [531, 367] width 341 height 56
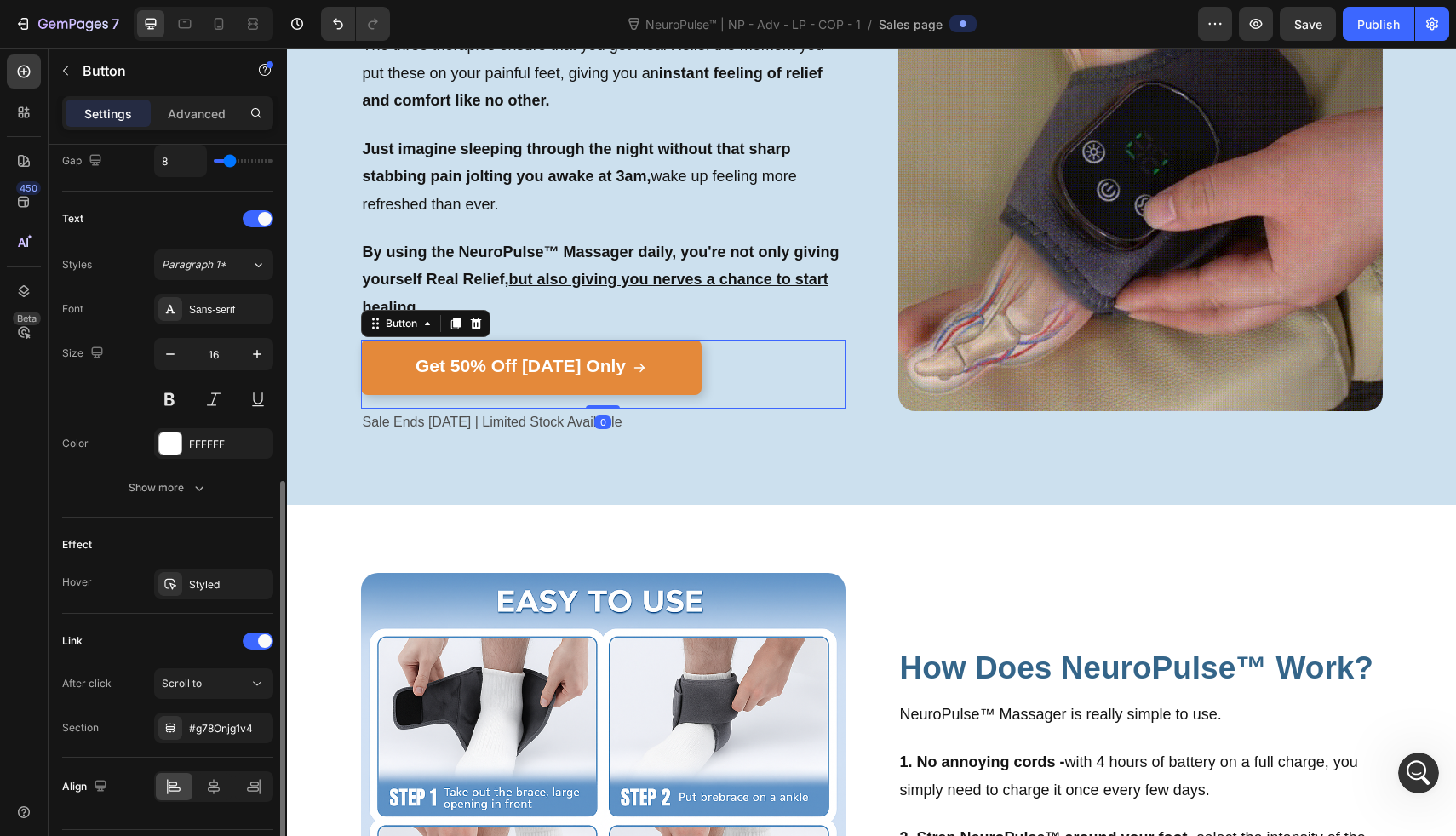
scroll to position [704, 0]
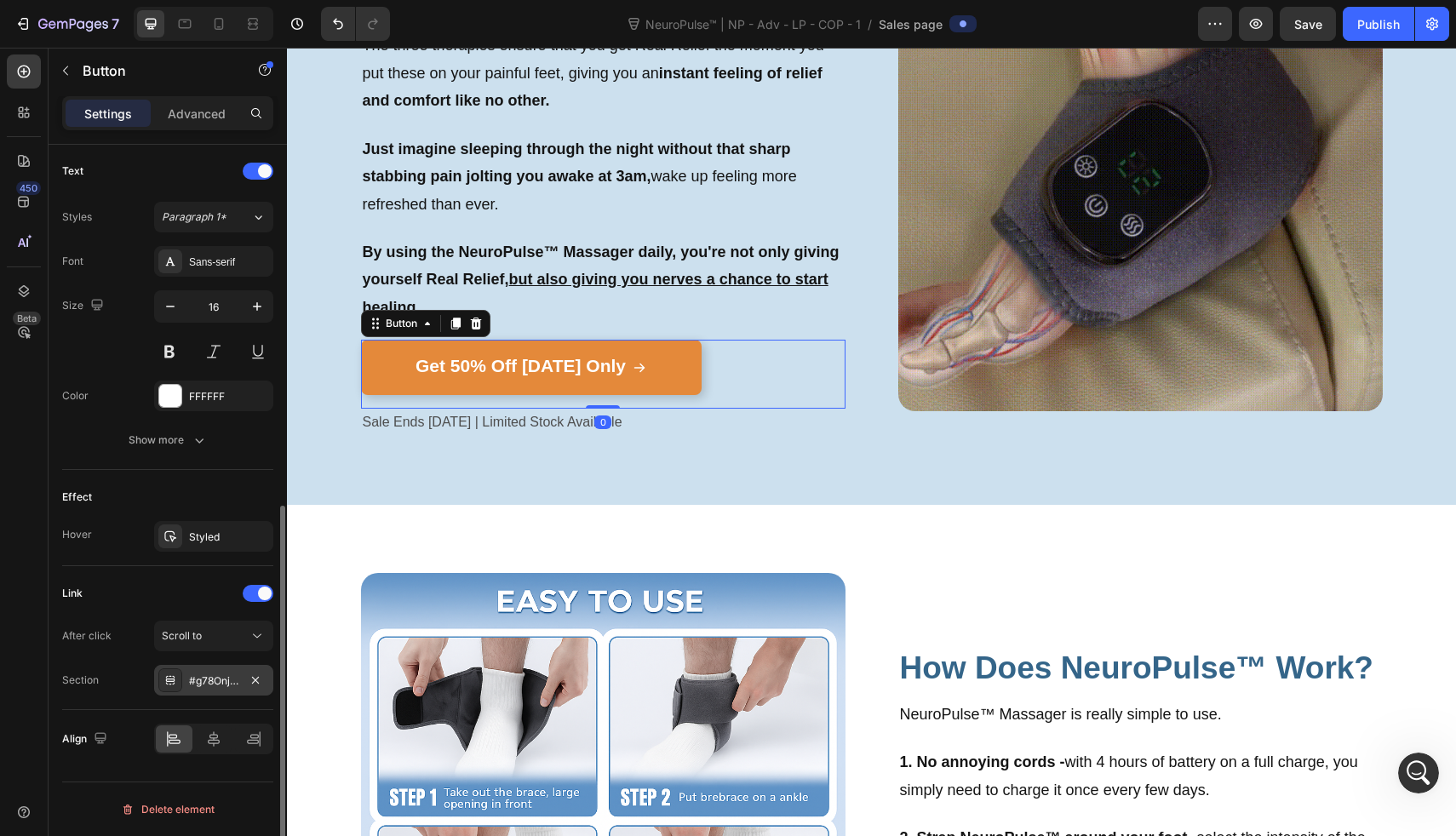
click at [193, 674] on div "#g78Onjg1v4" at bounding box center [214, 682] width 50 height 16
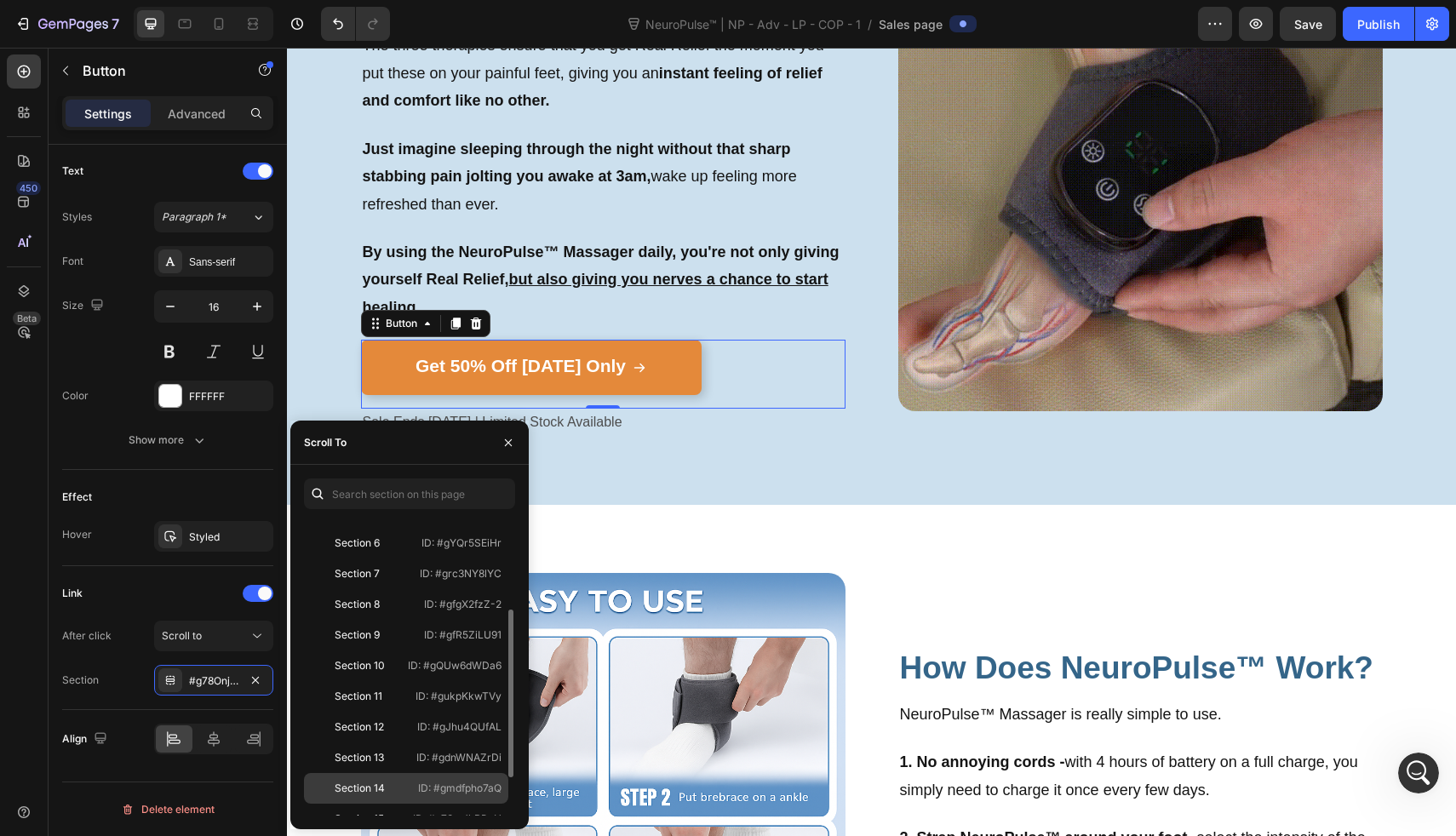
scroll to position [174, 0]
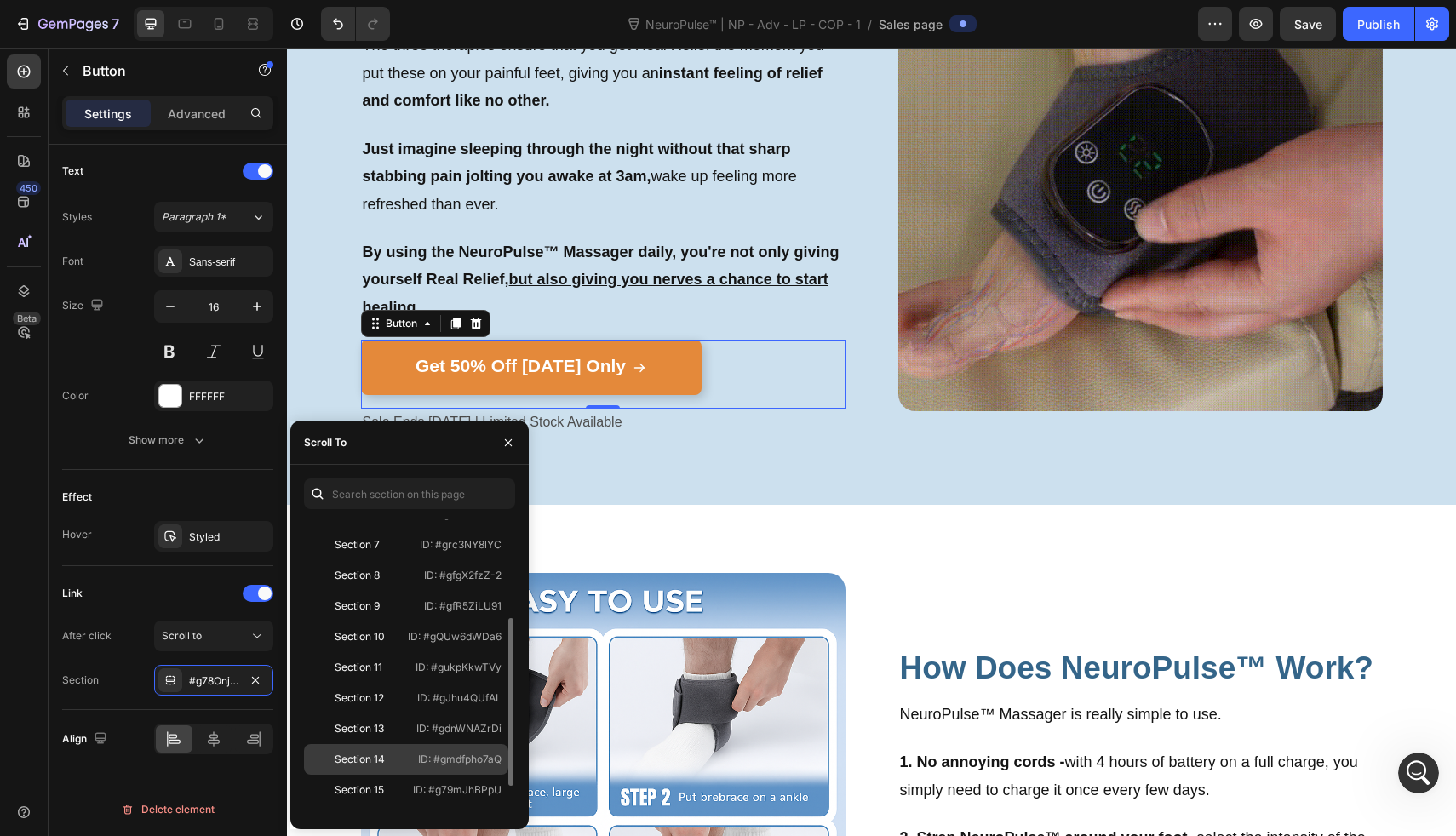
click at [391, 790] on div "Section 15" at bounding box center [358, 790] width 96 height 16
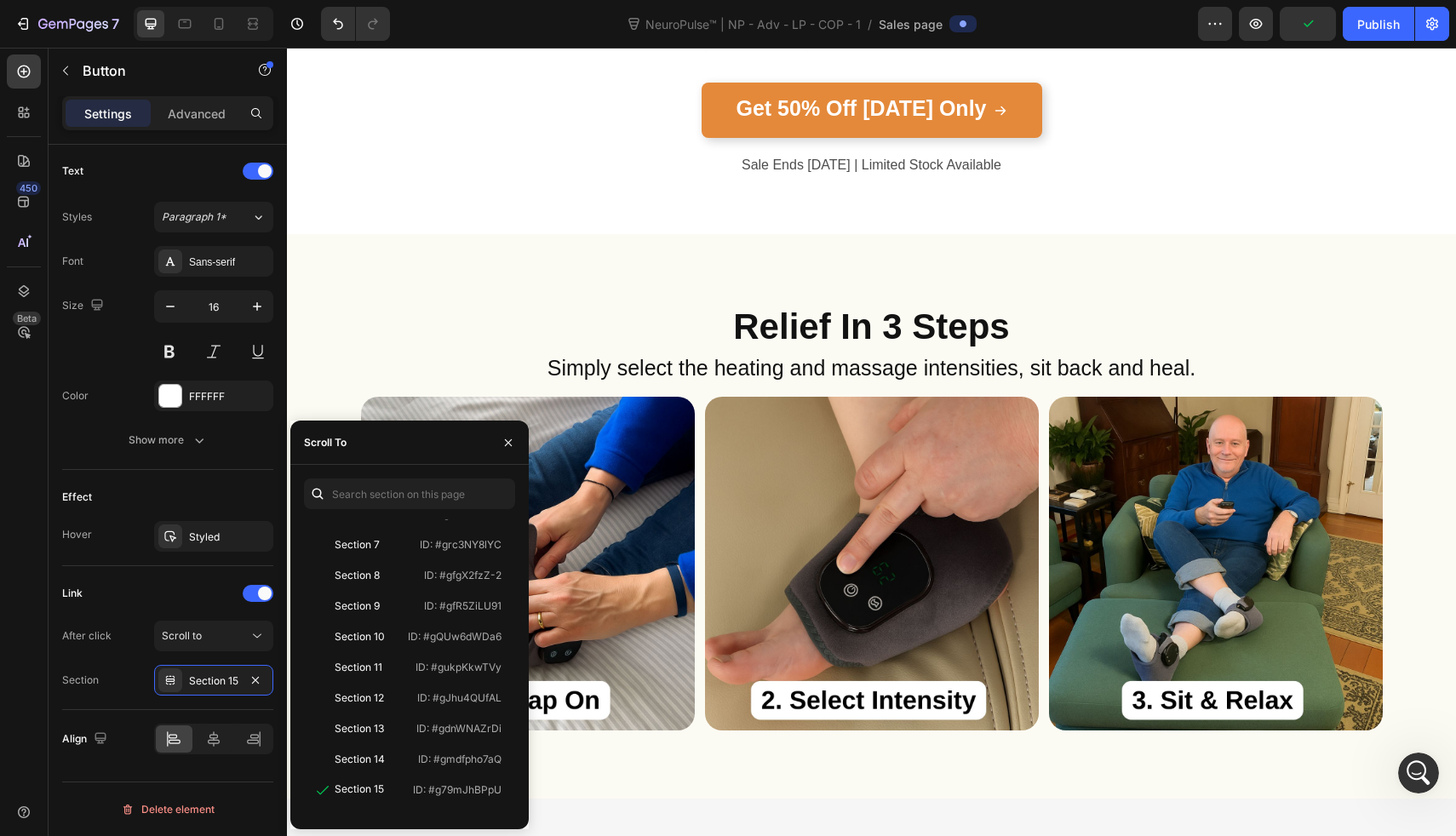
scroll to position [7143, 0]
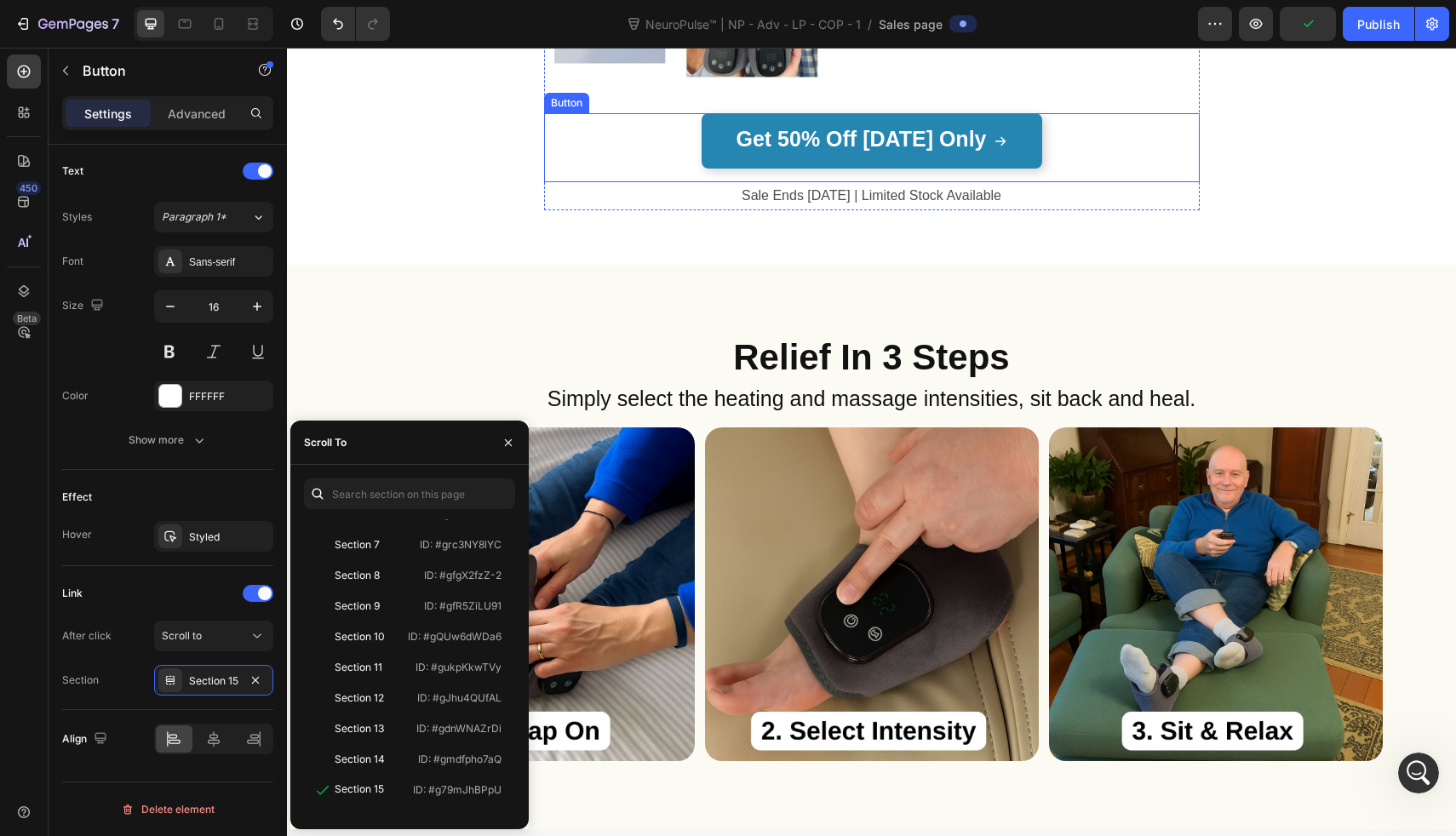
click at [723, 115] on link "Get 50% Off Today Only" at bounding box center [872, 141] width 341 height 56
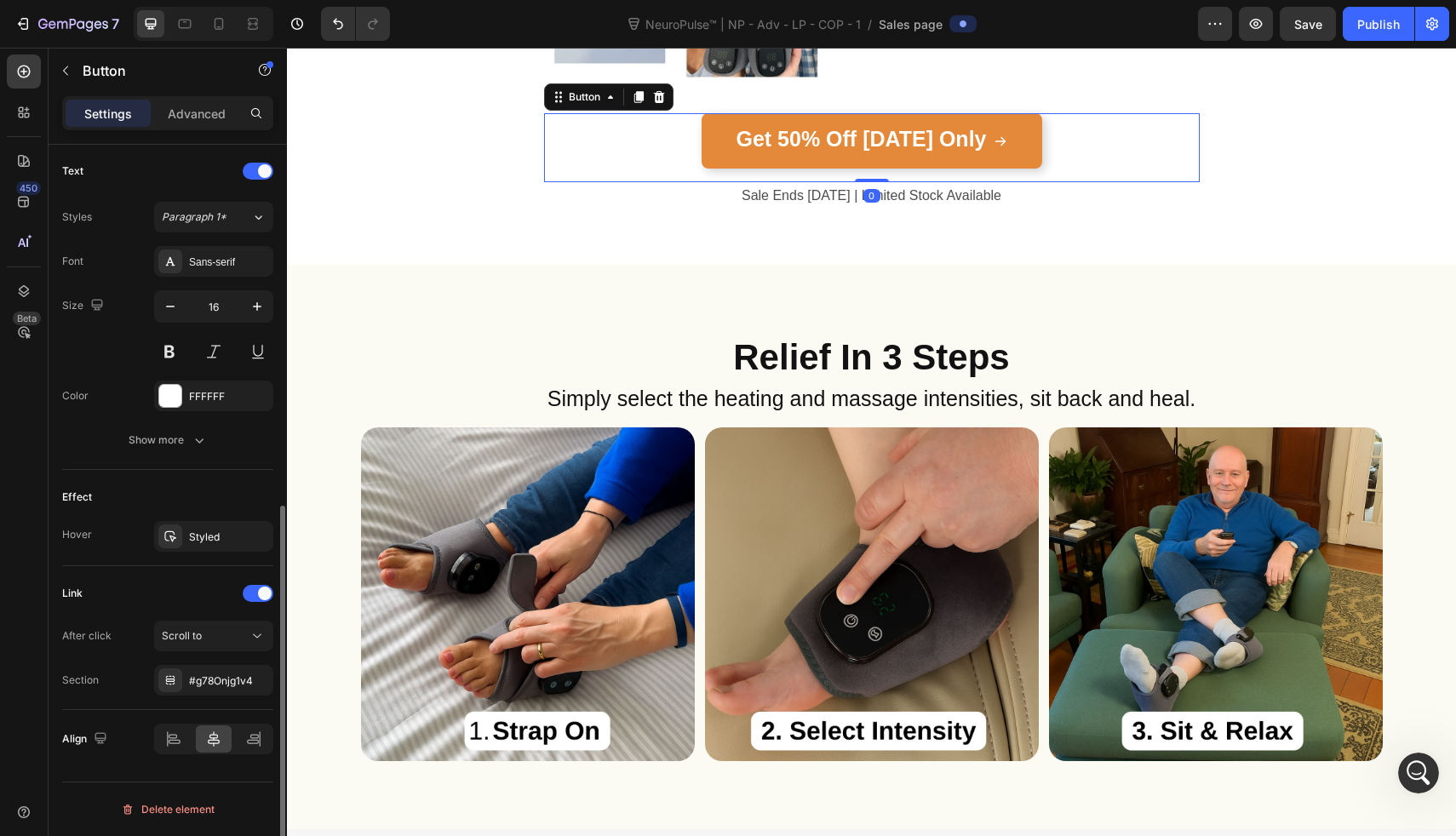
click at [228, 663] on div "After click Scroll to Section #g78Onjg1v4" at bounding box center [168, 658] width 211 height 75
click at [228, 683] on div "#g78Onjg1v4" at bounding box center [214, 682] width 50 height 16
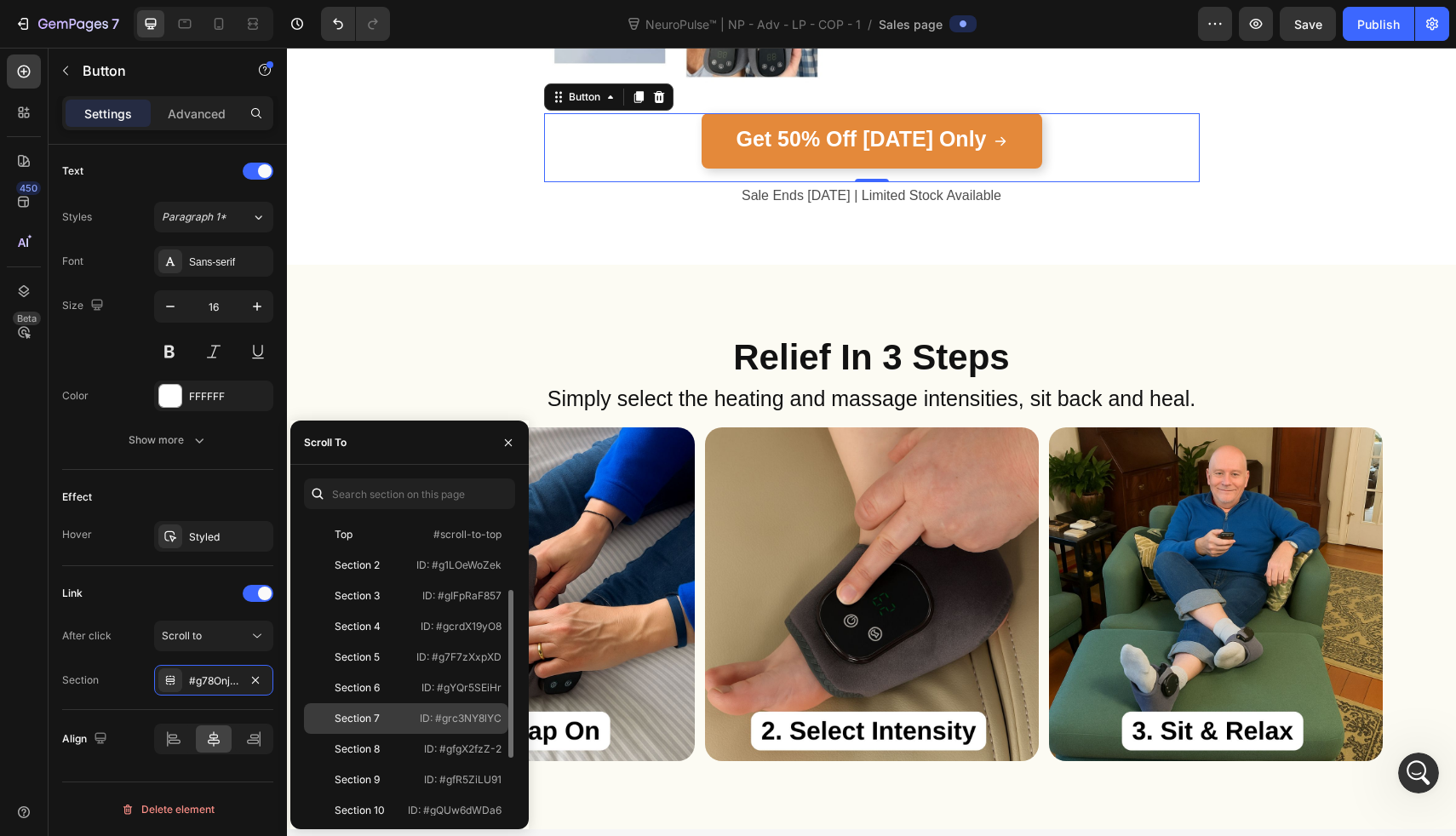
scroll to position [225, 0]
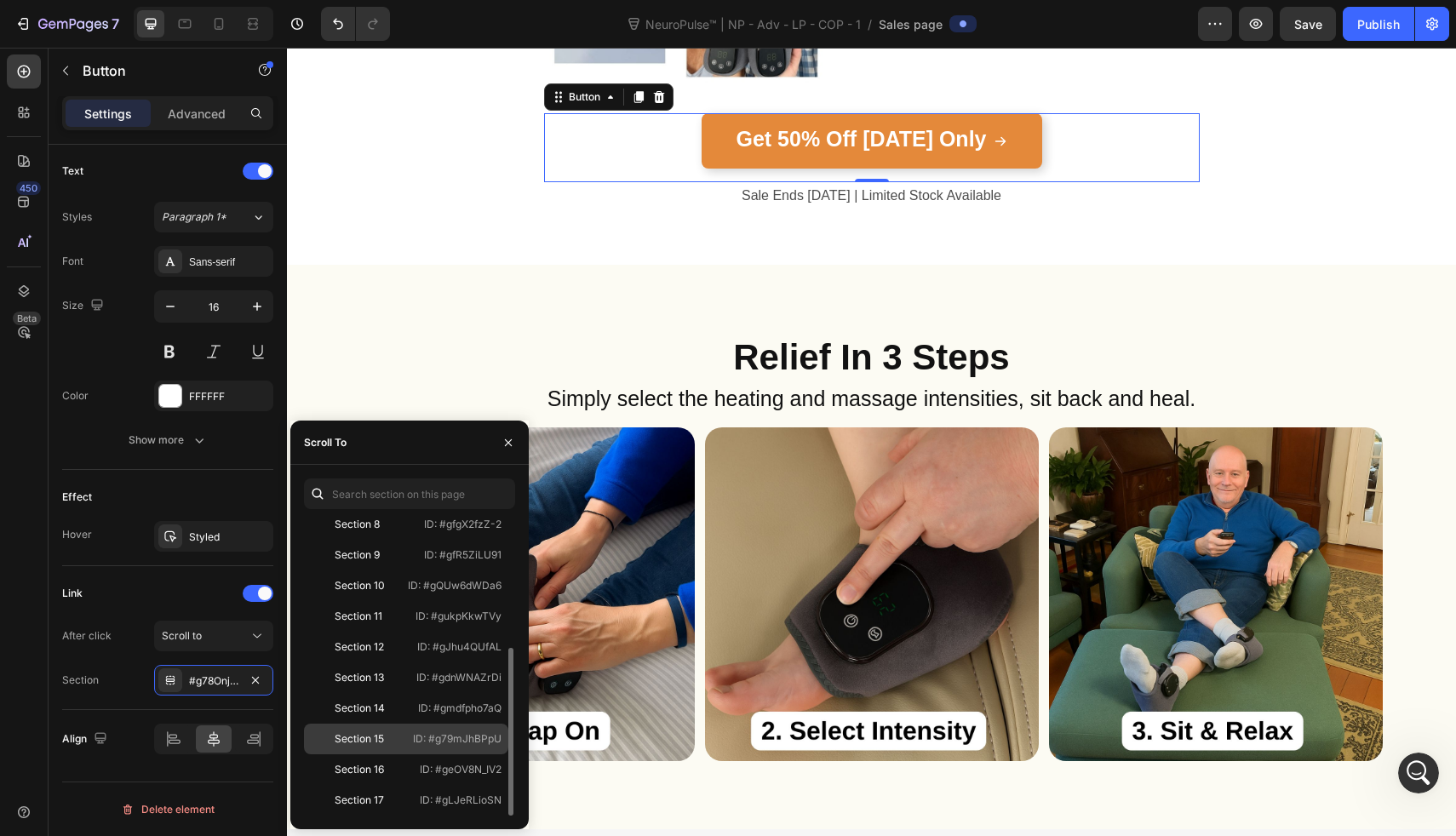
click at [422, 737] on p "ID: #g79mJhBPpU" at bounding box center [457, 739] width 89 height 16
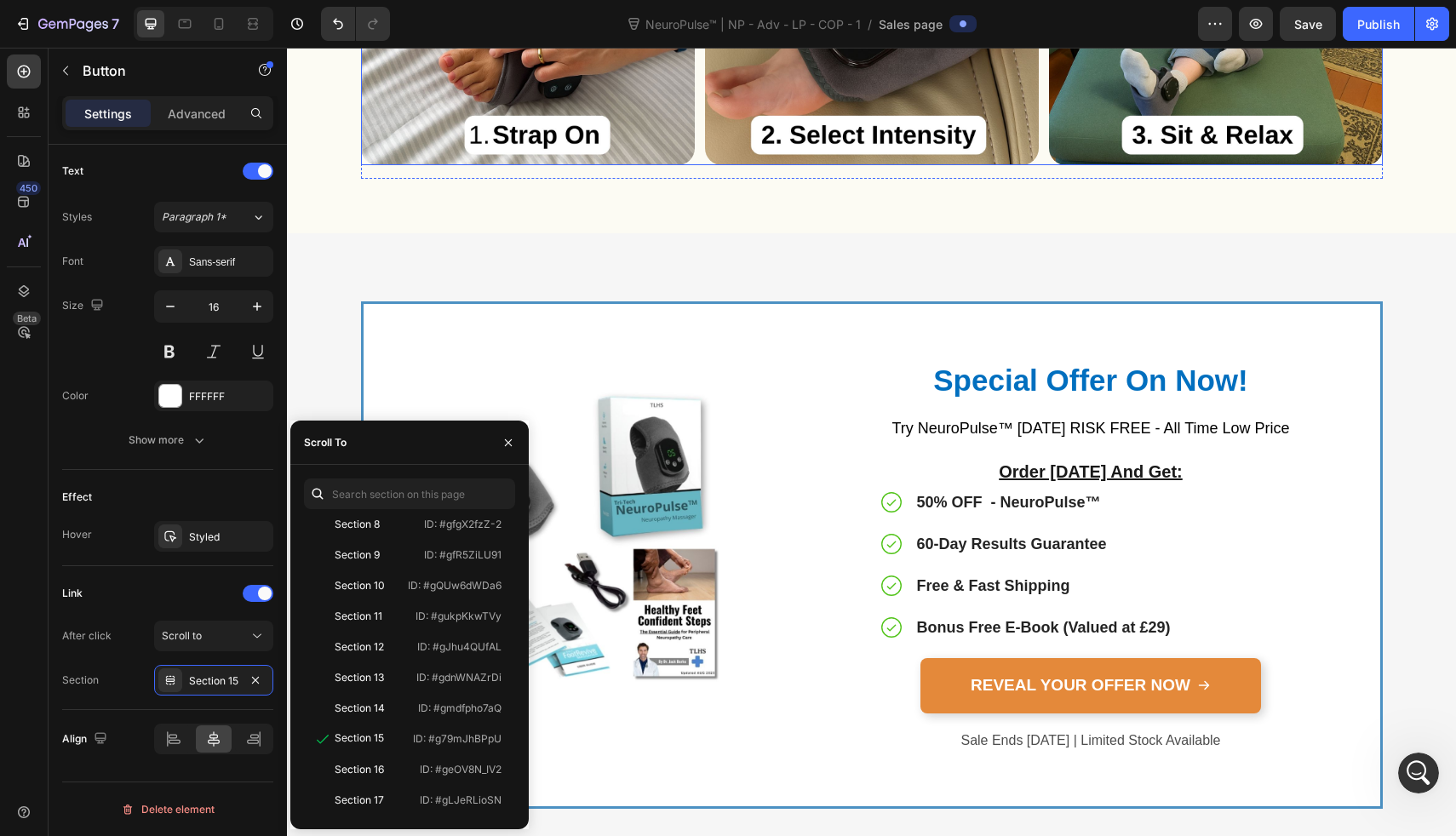
scroll to position [7976, 0]
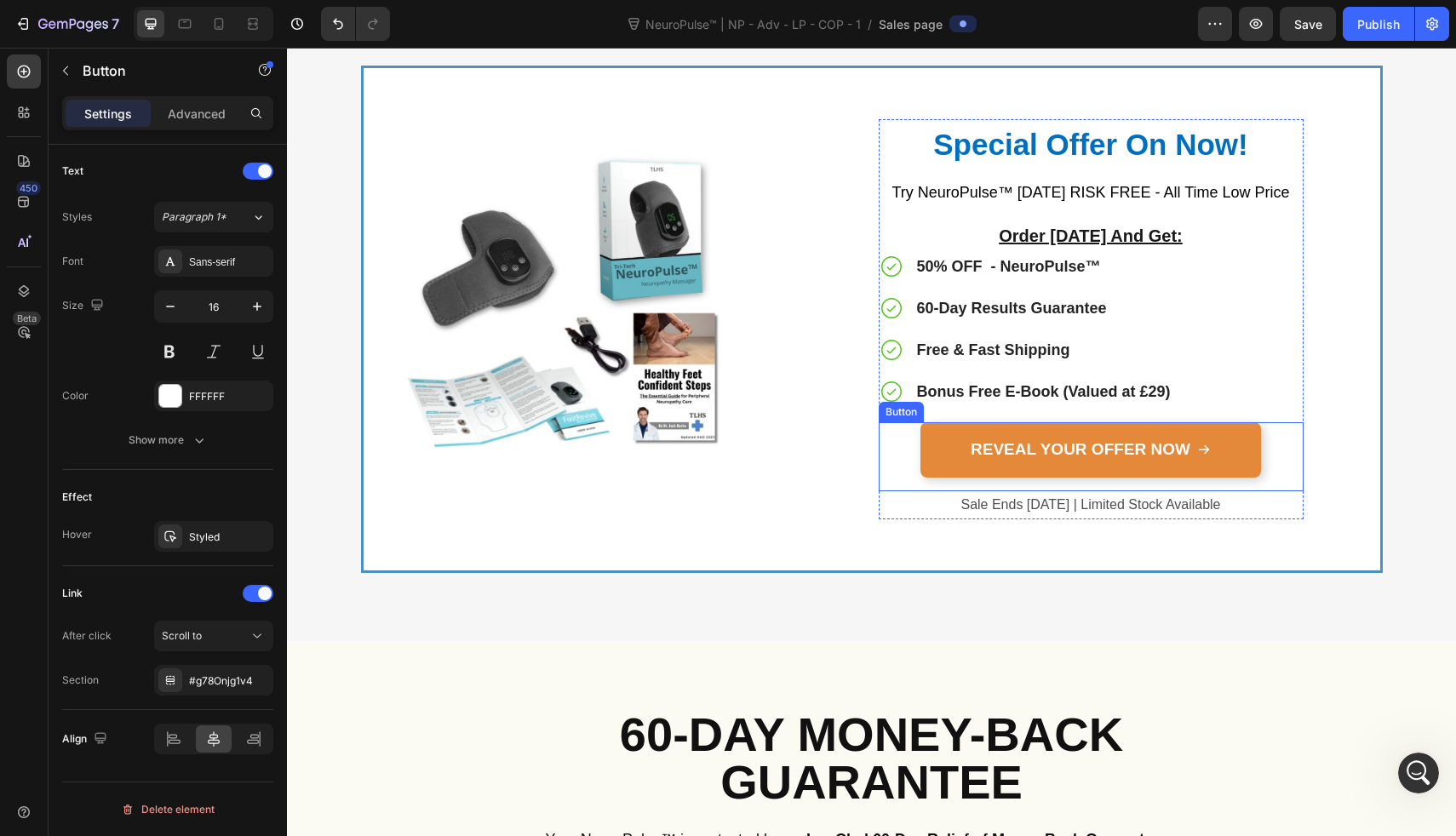
click at [941, 478] on div "REVEAL YOUR OFFER NOW Button" at bounding box center [1091, 457] width 425 height 69
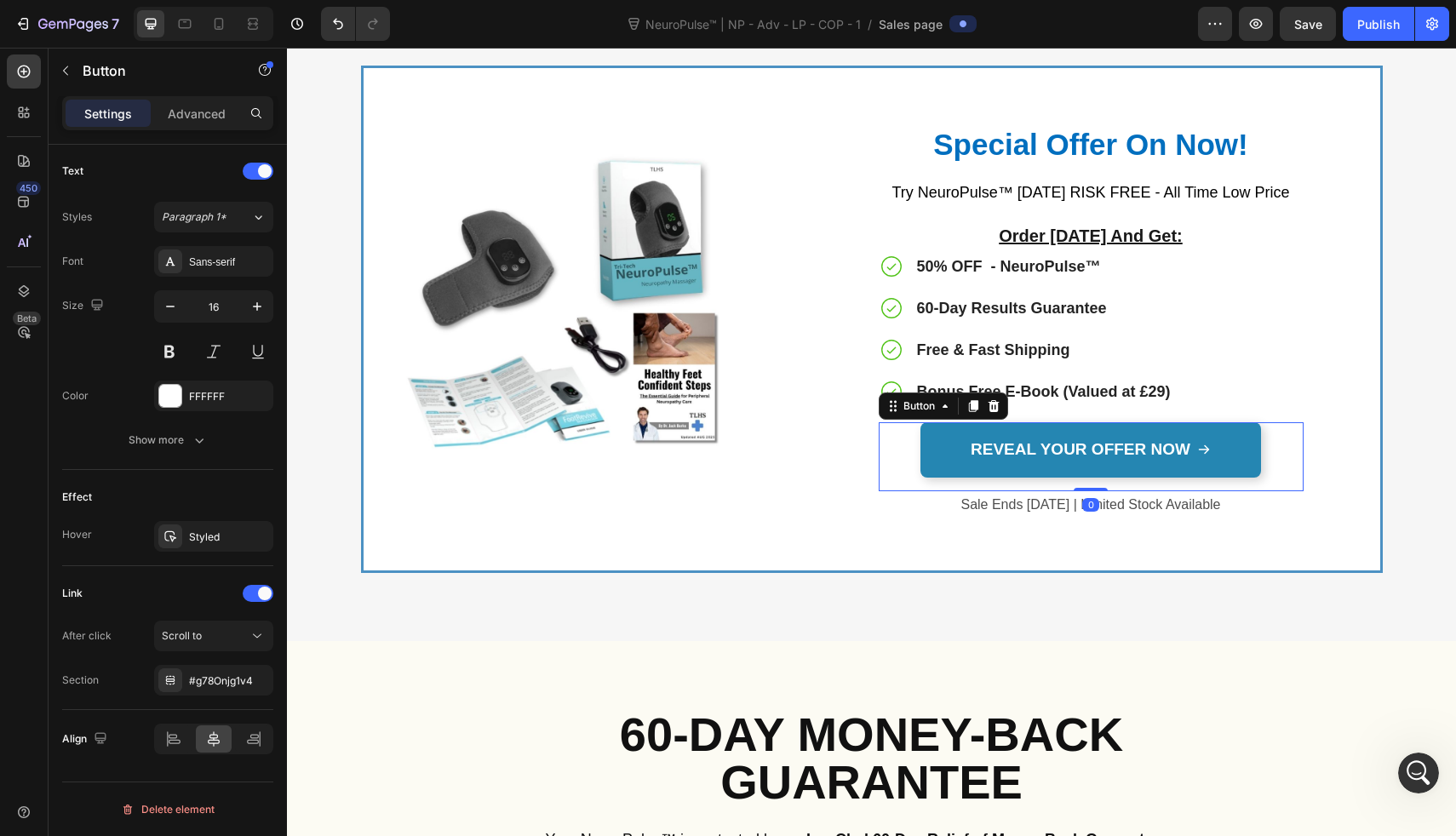
click at [939, 468] on link "REVEAL YOUR OFFER NOW" at bounding box center [1091, 450] width 341 height 56
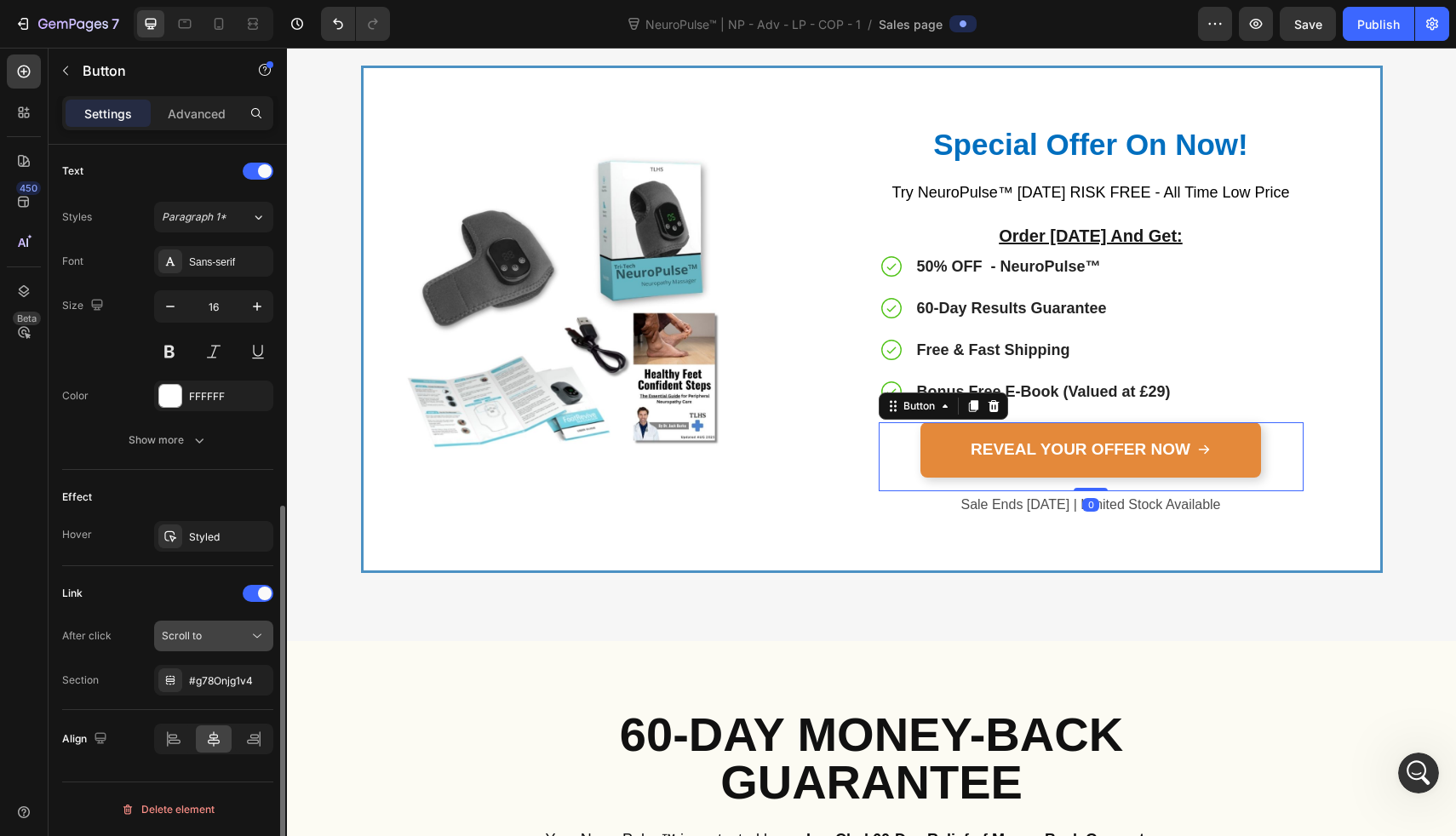
click at [220, 637] on div "Scroll to" at bounding box center [205, 637] width 87 height 16
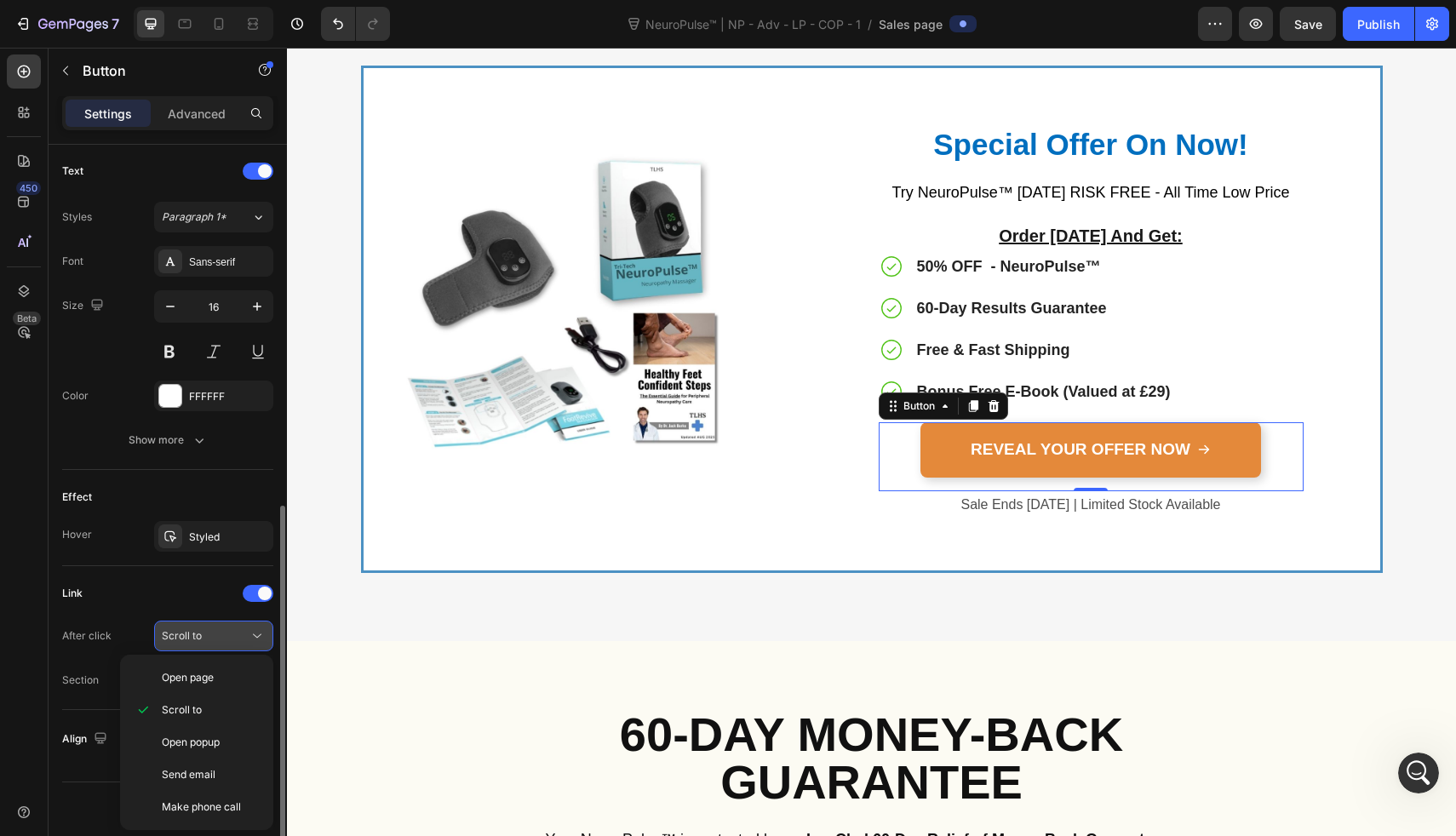
click at [225, 641] on div "Scroll to" at bounding box center [205, 637] width 87 height 16
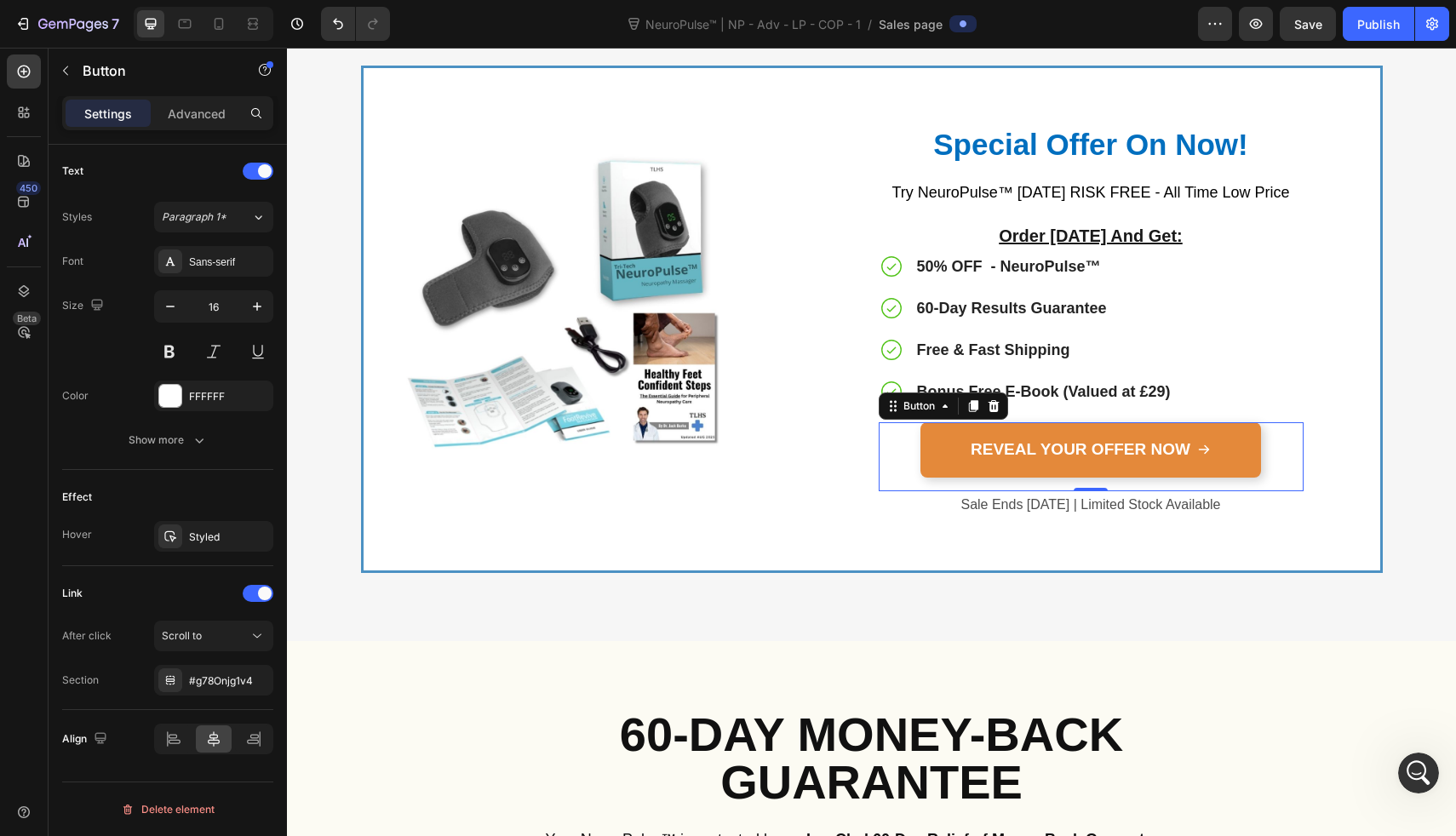
click at [225, 696] on div "Link After click Scroll to Section #g78Onjg1v4" at bounding box center [168, 638] width 211 height 144
click at [225, 684] on div "#g78Onjg1v4" at bounding box center [214, 682] width 50 height 16
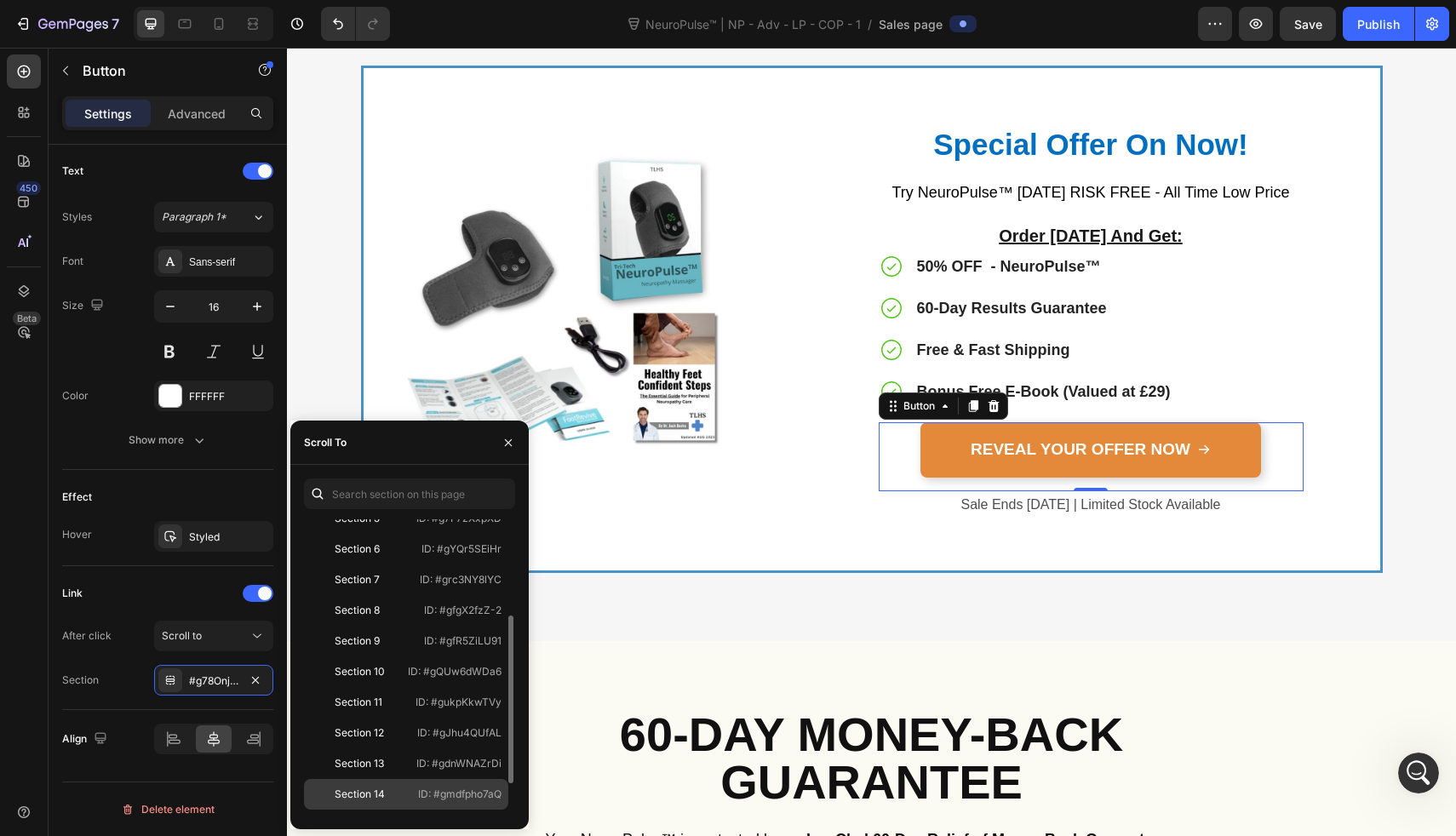
scroll to position [156, 0]
click at [362, 808] on div "Section 15" at bounding box center [359, 808] width 50 height 16
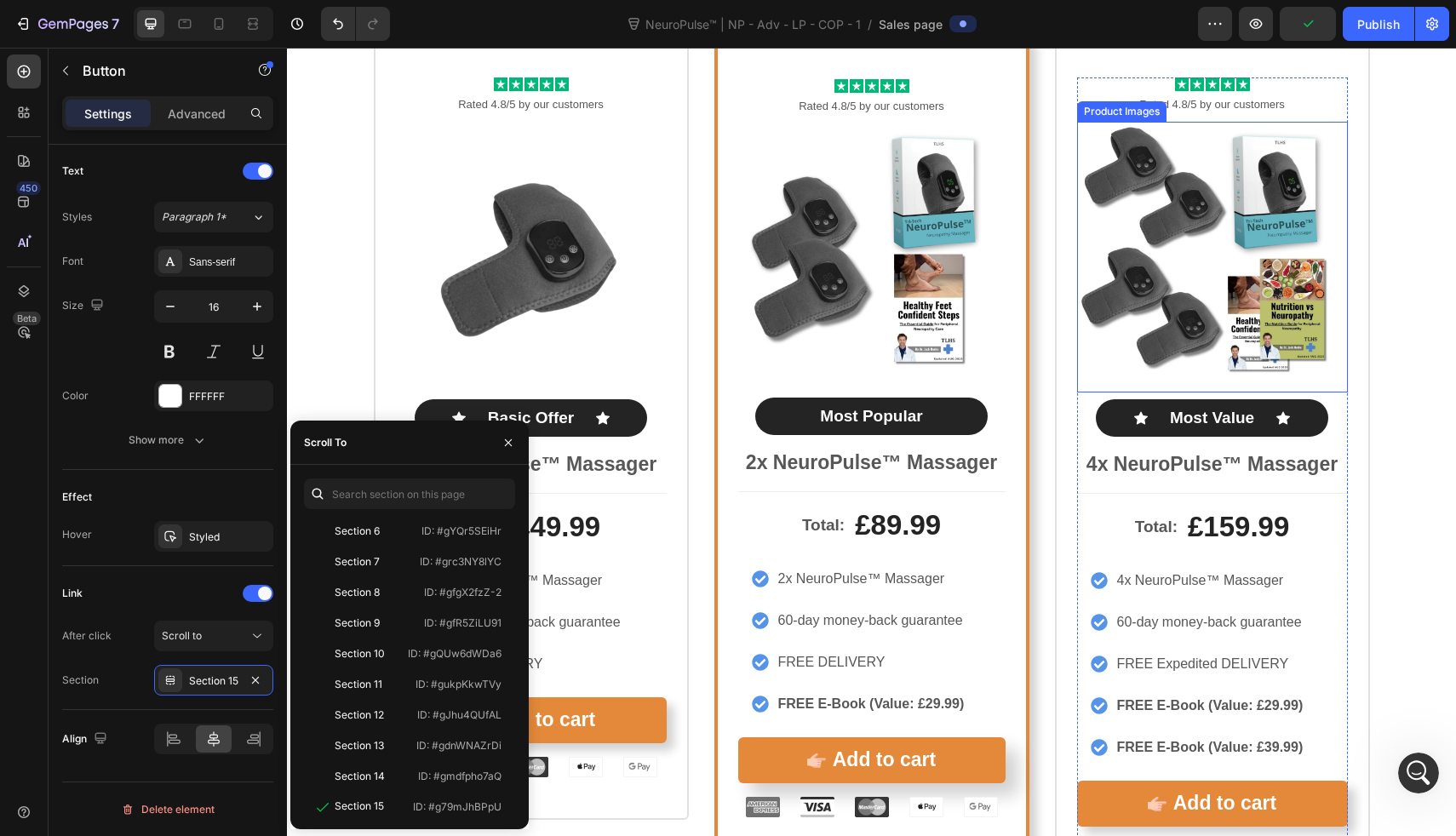
scroll to position [8873, 0]
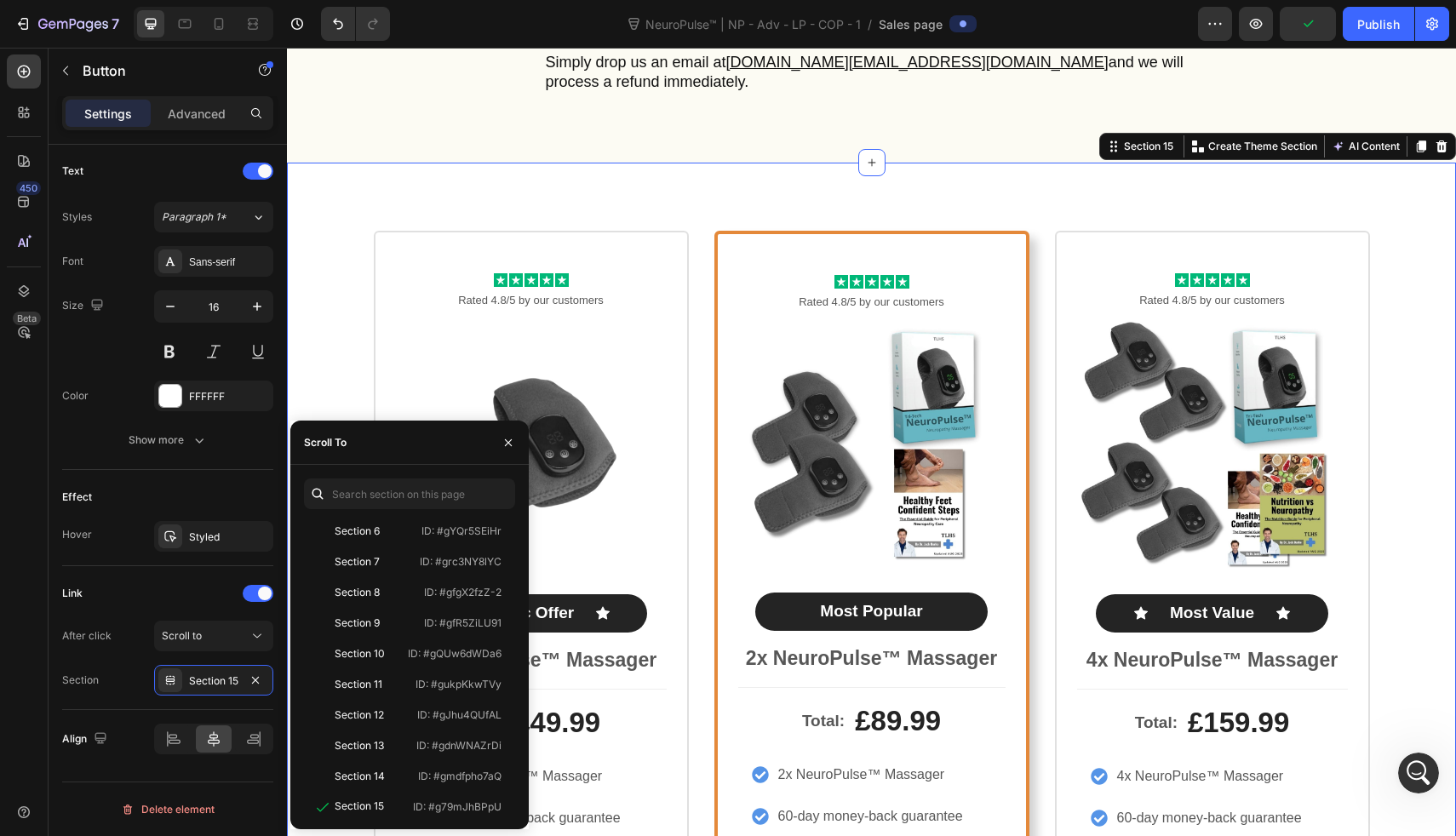
click at [1355, 188] on div "Icon Icon Icon Icon Icon Icon List Rated 4.8/5 by our customers Text Block Prod…" at bounding box center [871, 665] width 1169 height 1005
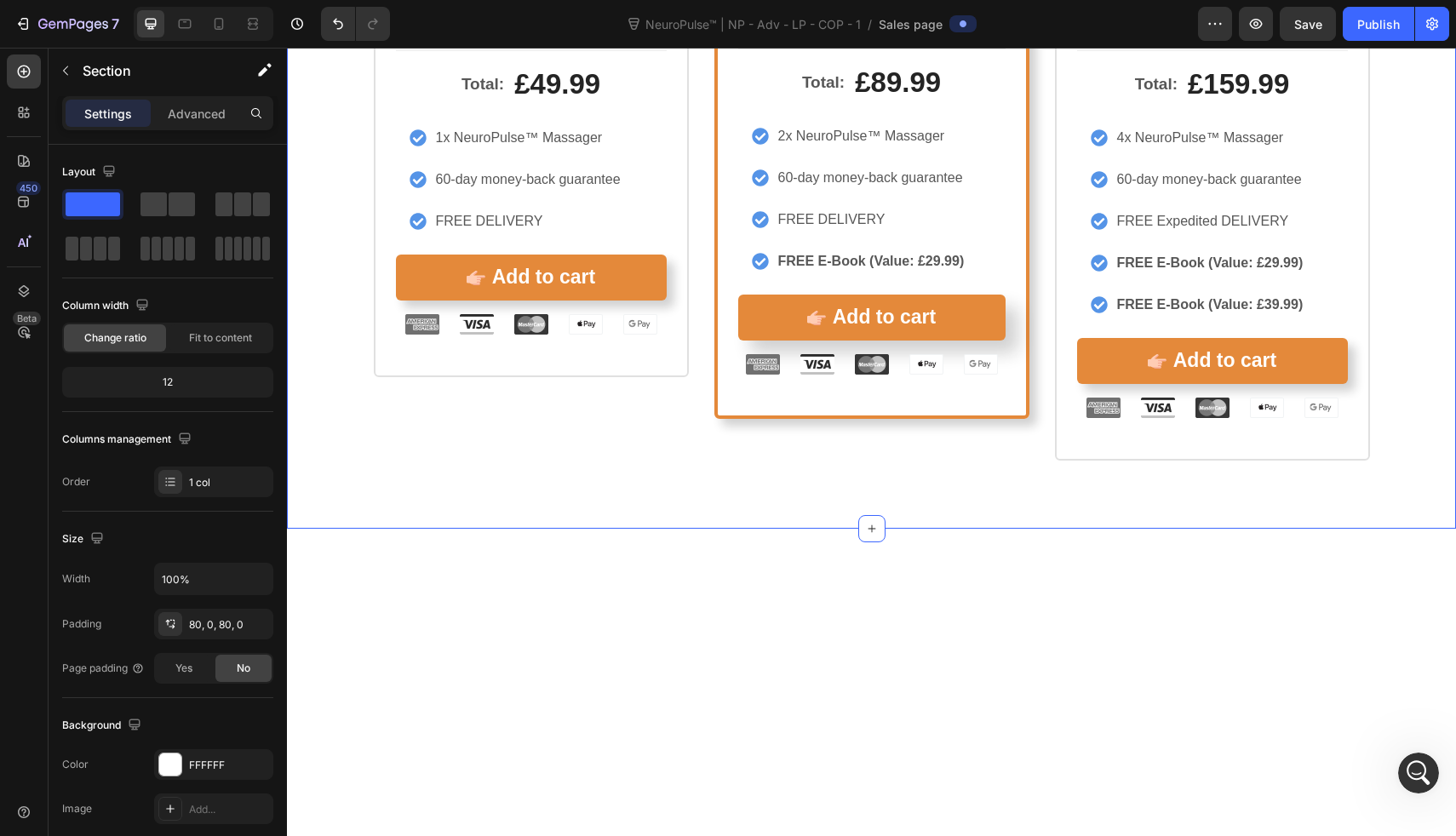
scroll to position [9669, 0]
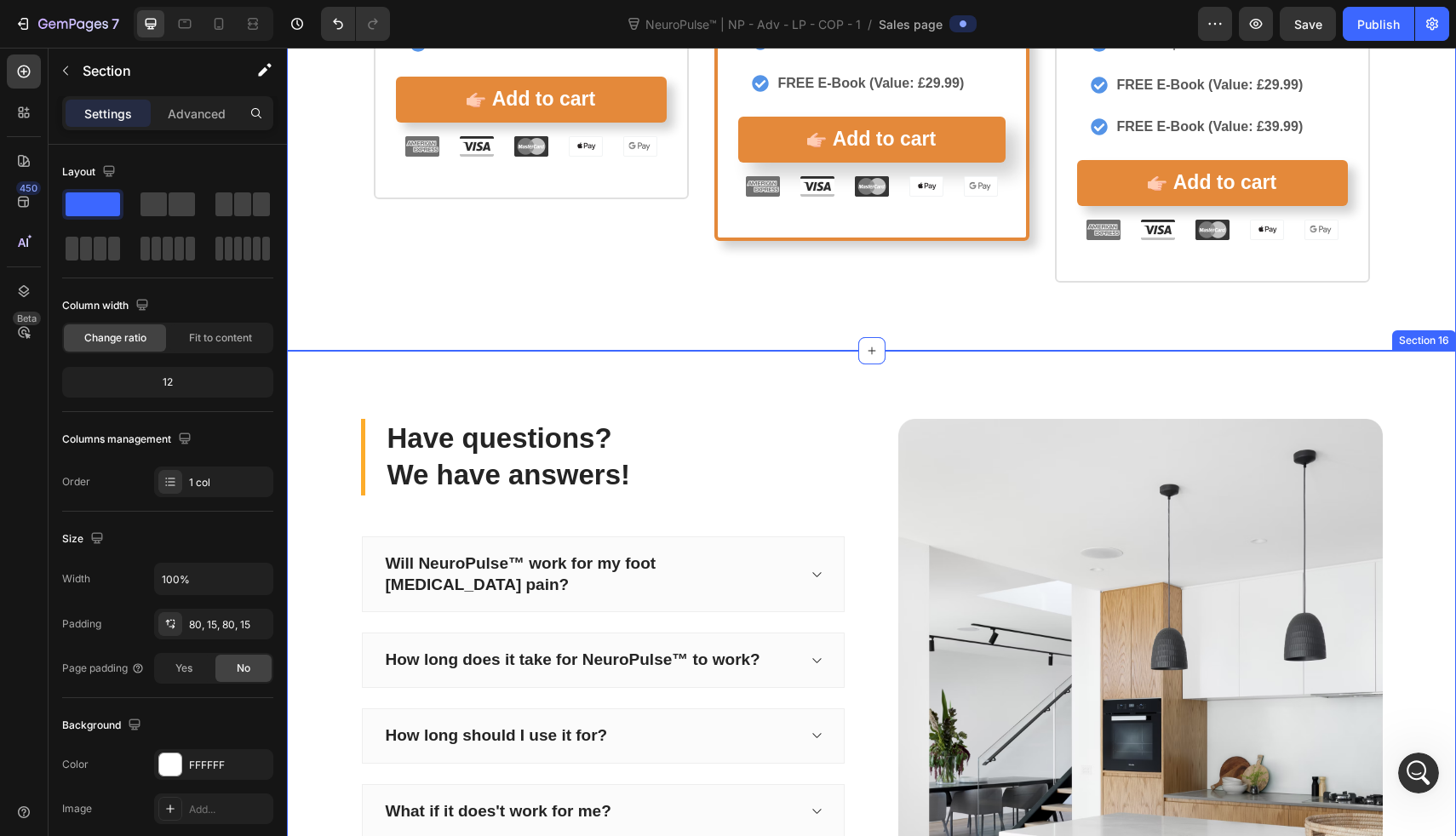
click at [1218, 380] on div "Have questions? We have answers! Heading Will NeuroPulse™ work for my foot neur…" at bounding box center [871, 743] width 1169 height 785
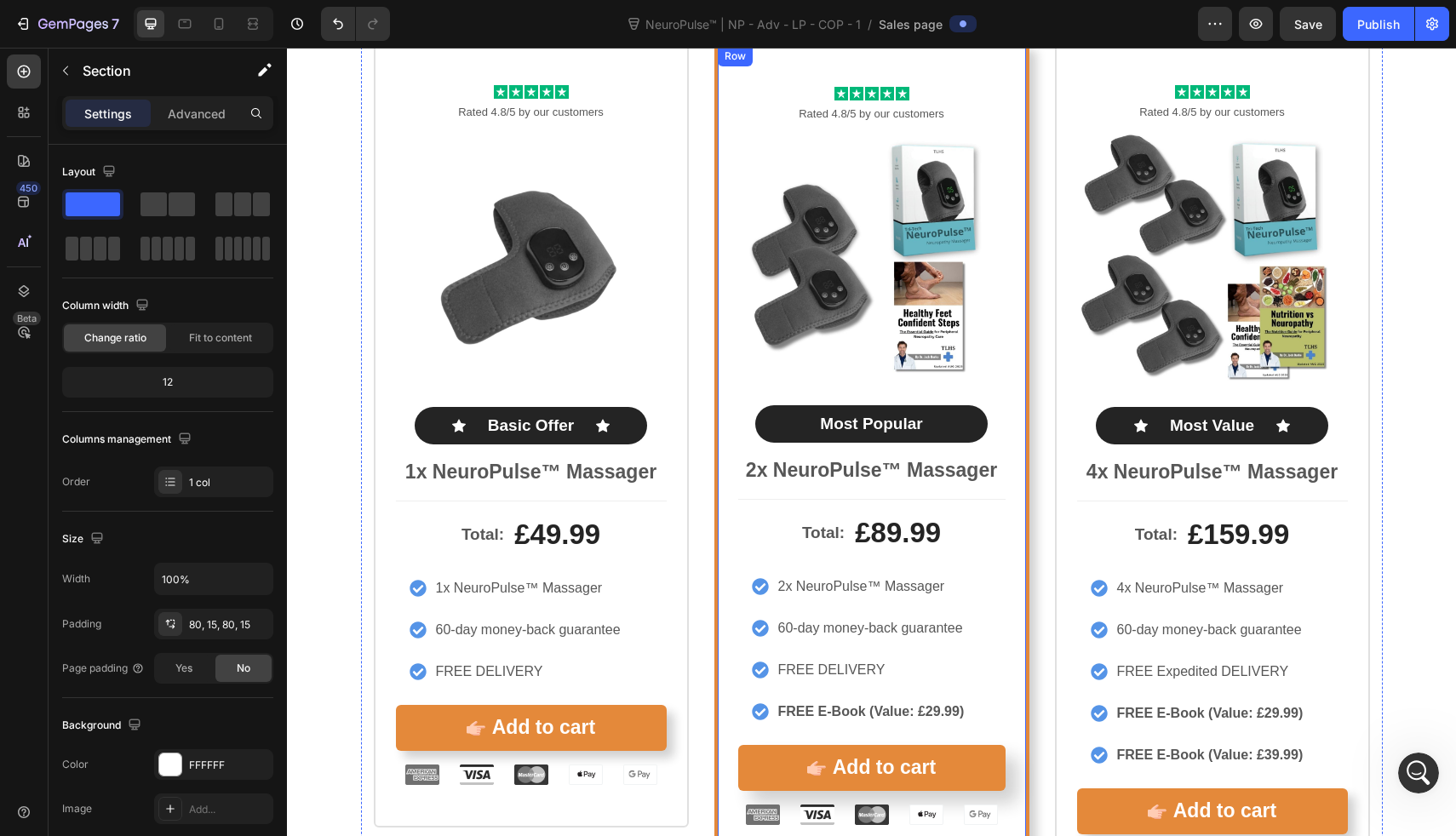
scroll to position [9068, 0]
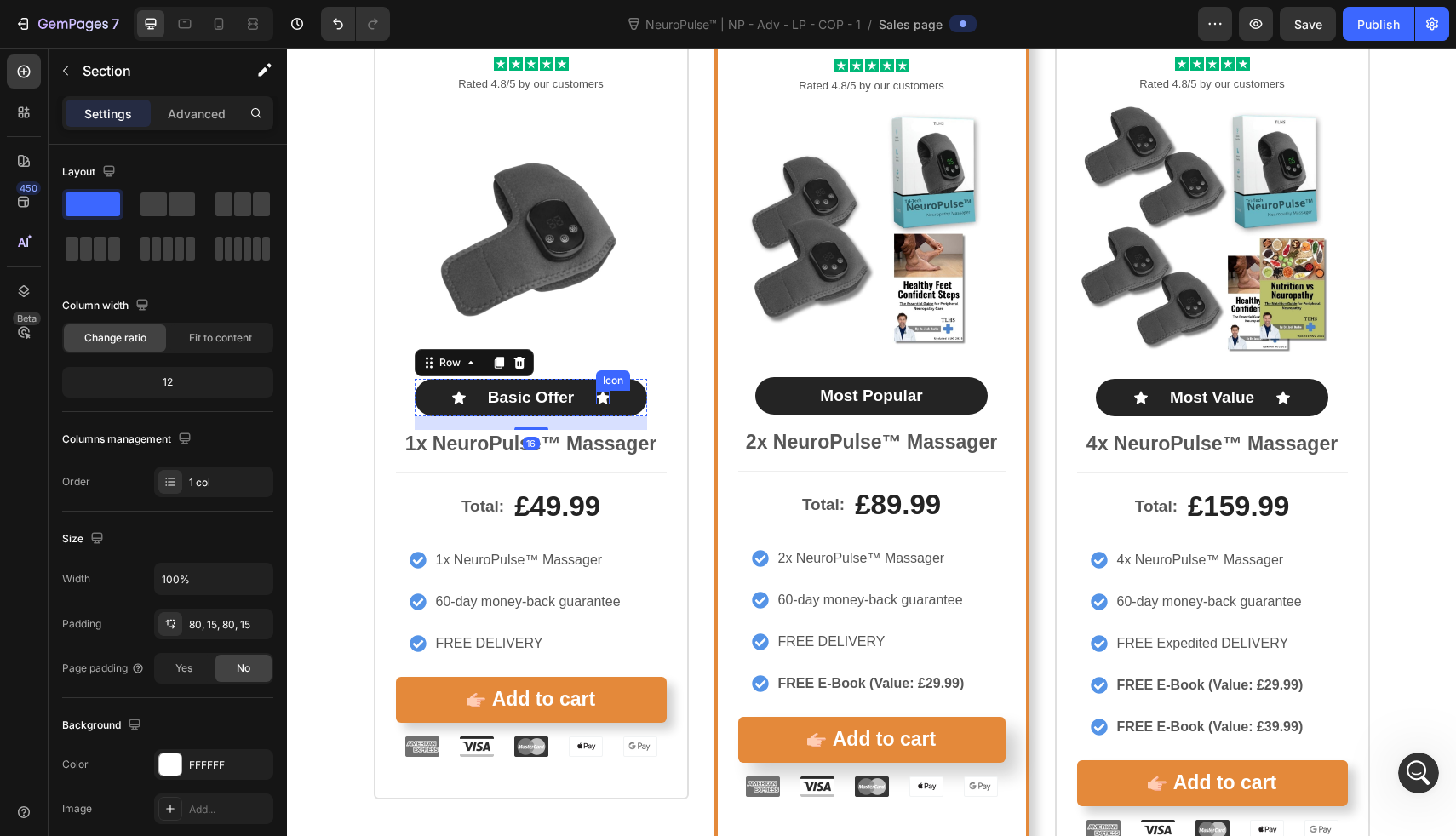
click at [603, 397] on div "Icon Basic Offer Text Block Icon Row 16" at bounding box center [531, 397] width 232 height 38
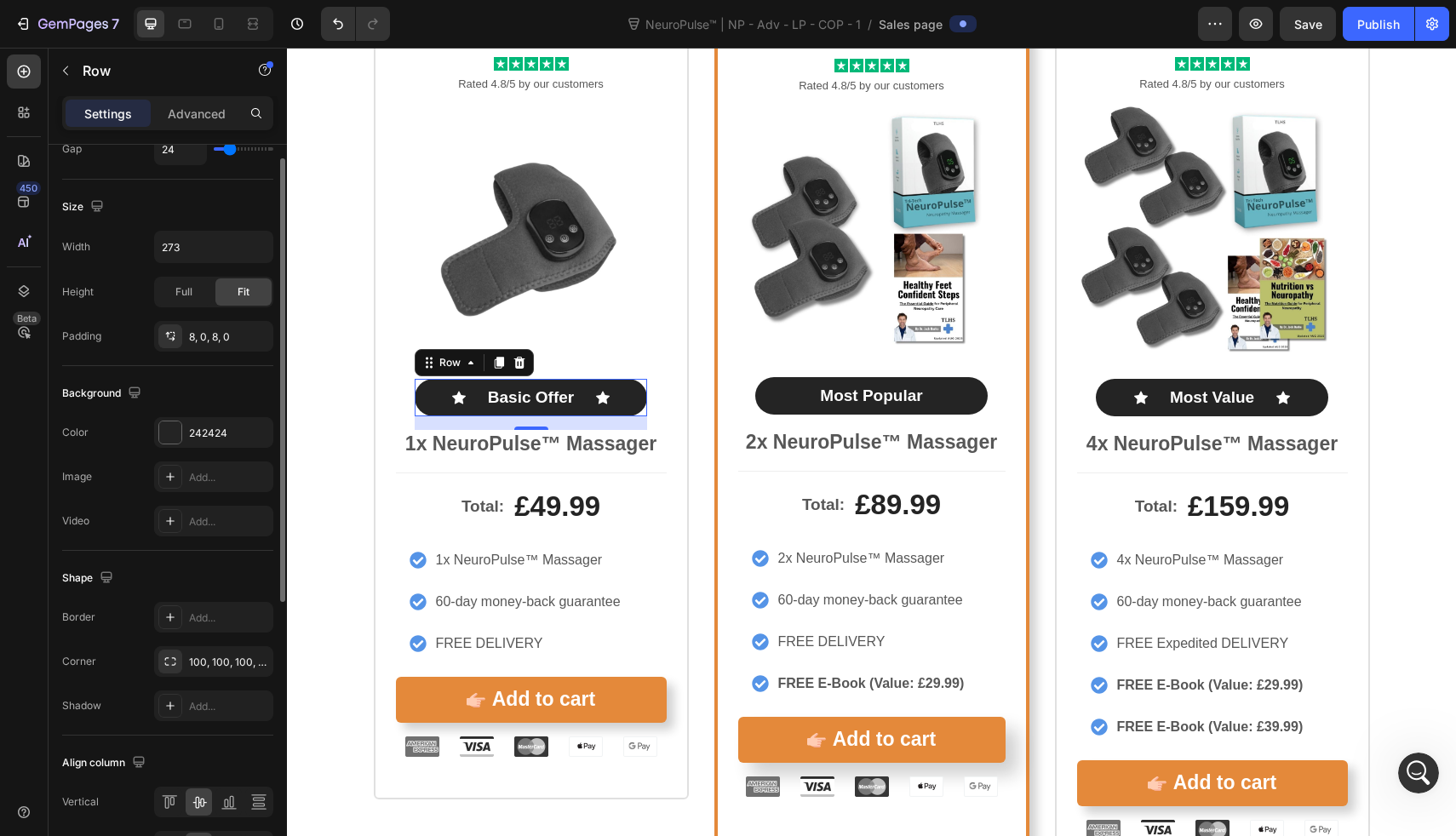
scroll to position [493, 0]
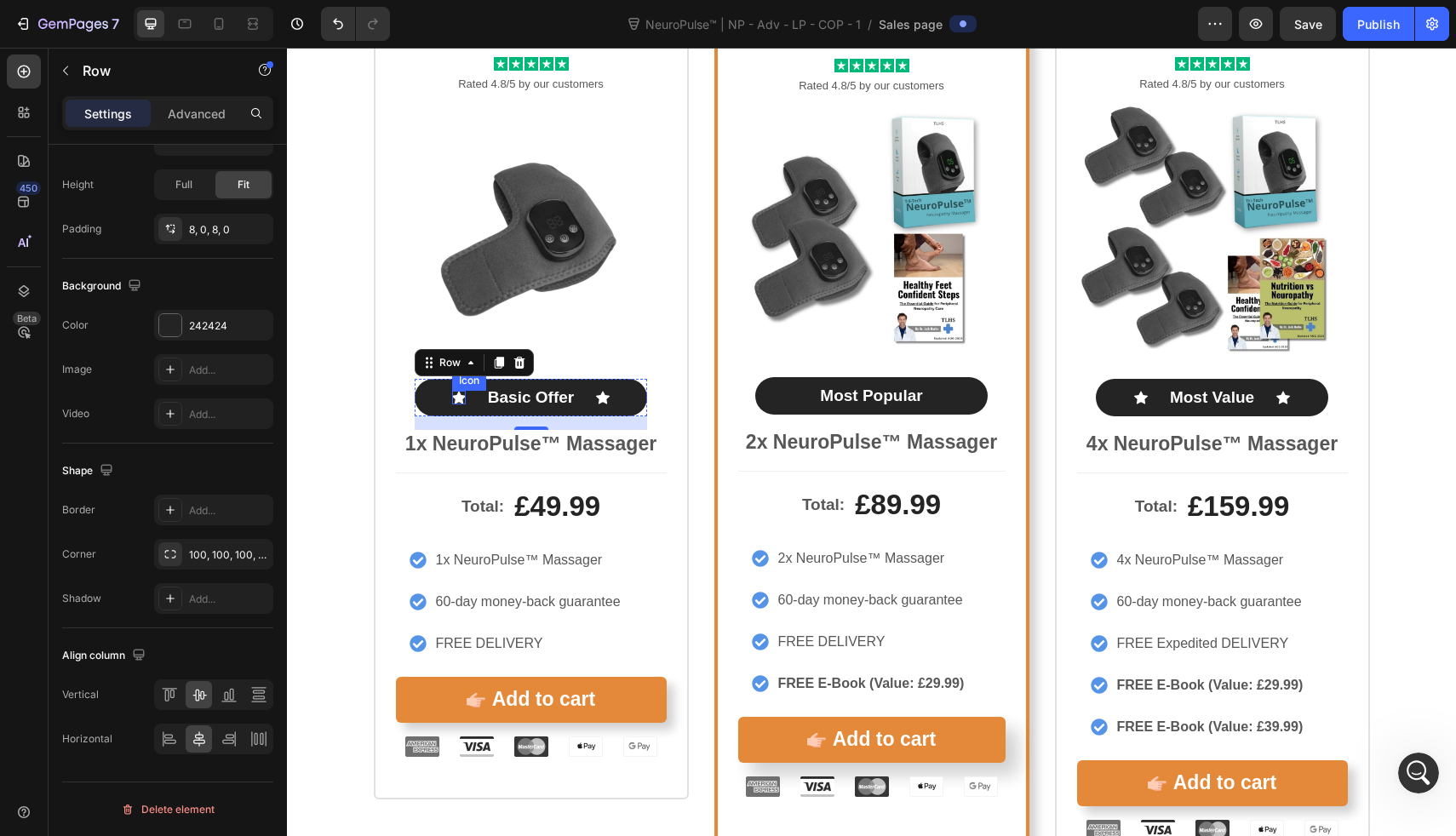
click at [456, 397] on icon at bounding box center [459, 397] width 14 height 13
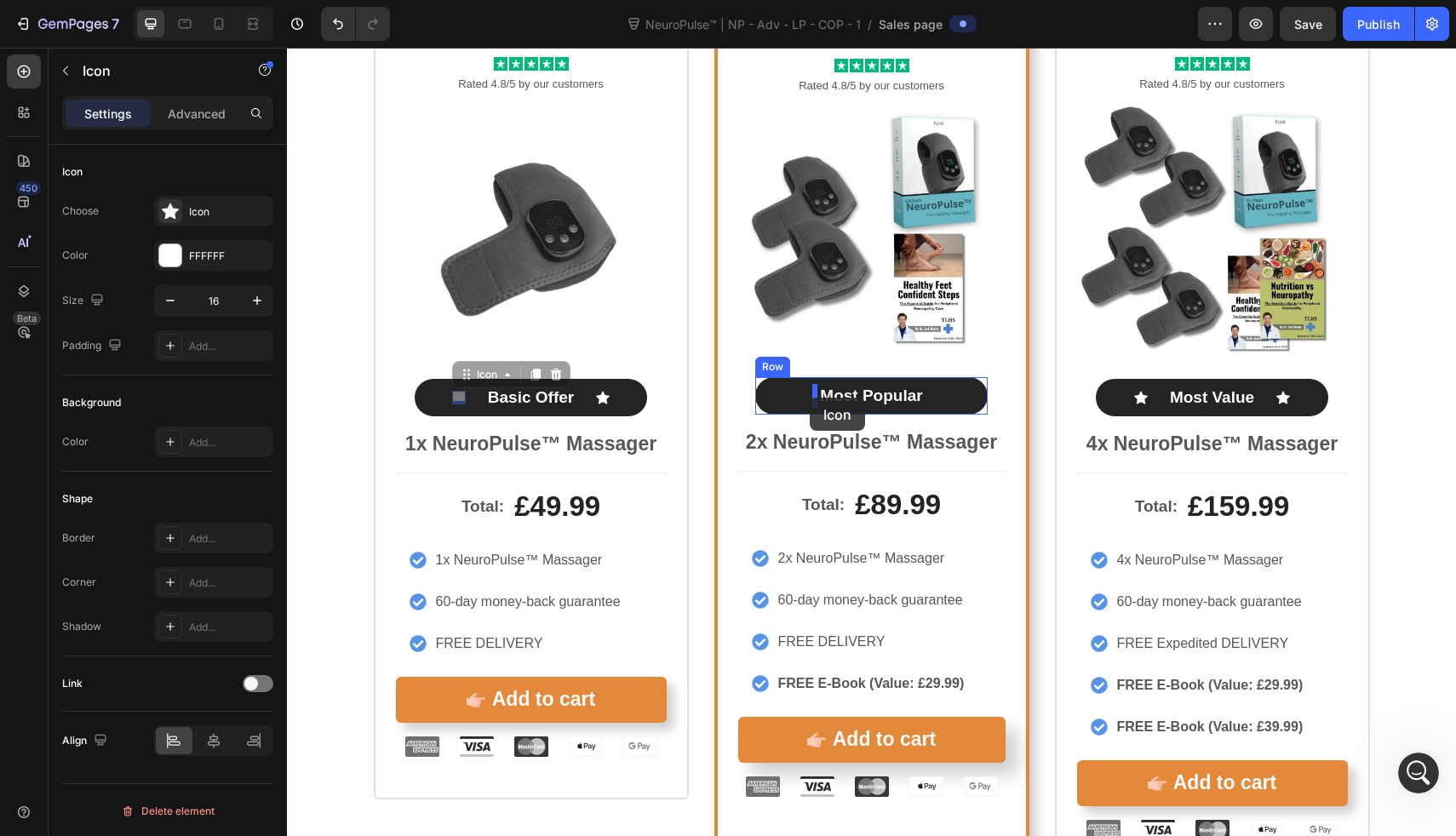
drag, startPoint x: 452, startPoint y: 395, endPoint x: 810, endPoint y: 397, distance: 358.0
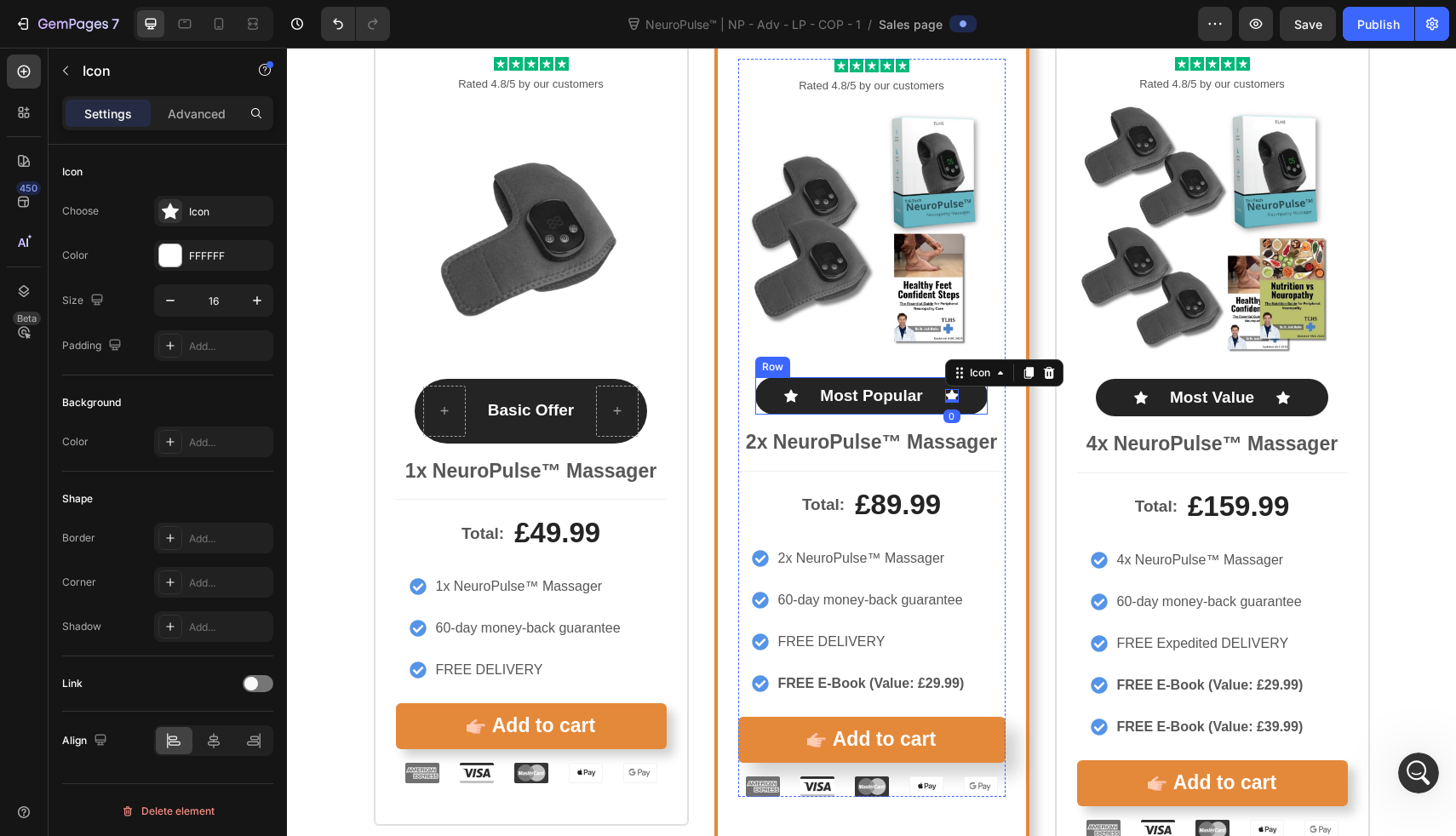
click at [828, 409] on div "Icon Most Popular Text Block Icon 0 Row" at bounding box center [872, 396] width 232 height 38
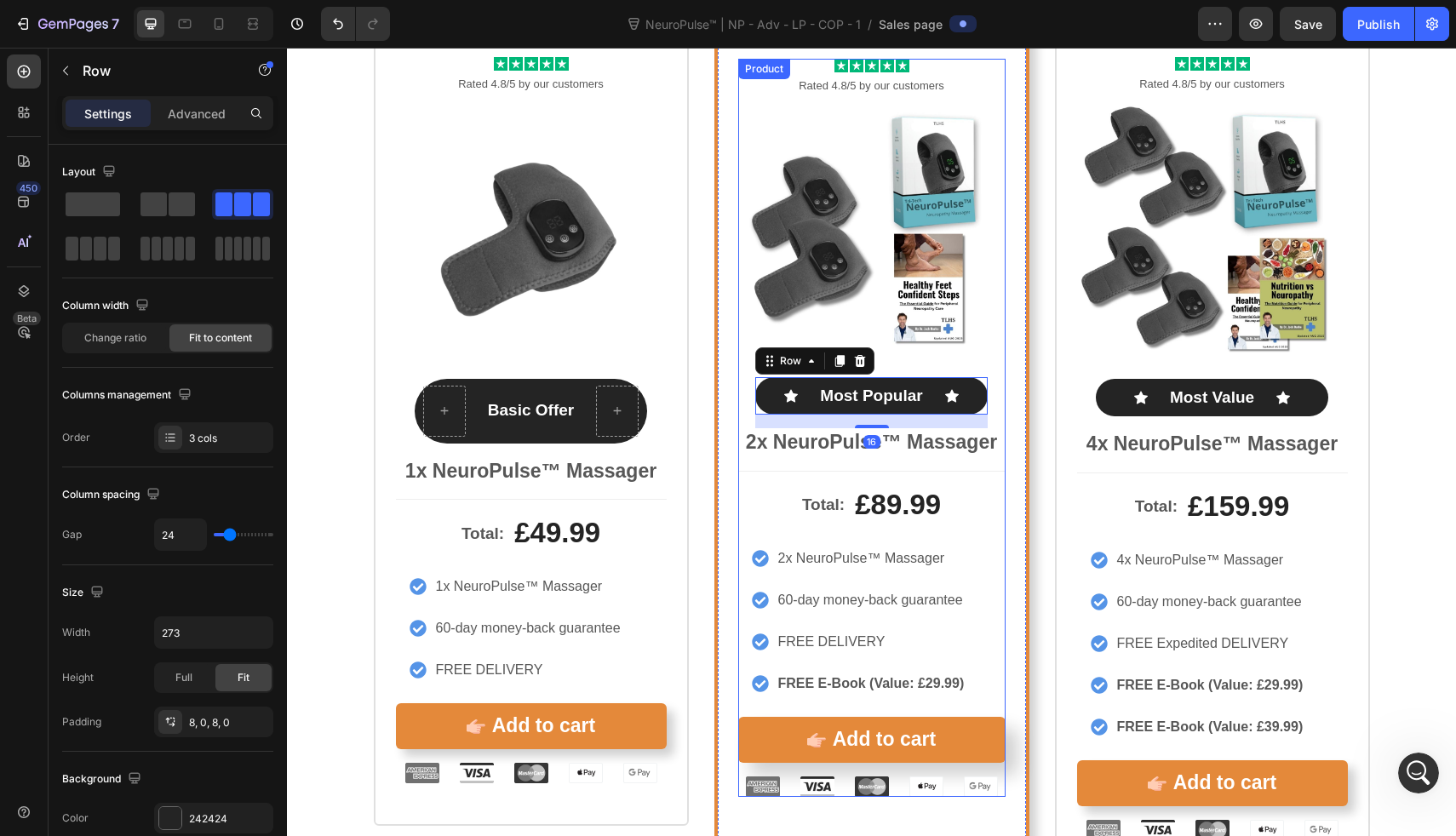
click at [1000, 537] on div "Icon Icon Icon Icon Icon Icon List Rated 4.8/5 by our customers Text Block Prod…" at bounding box center [872, 428] width 315 height 827
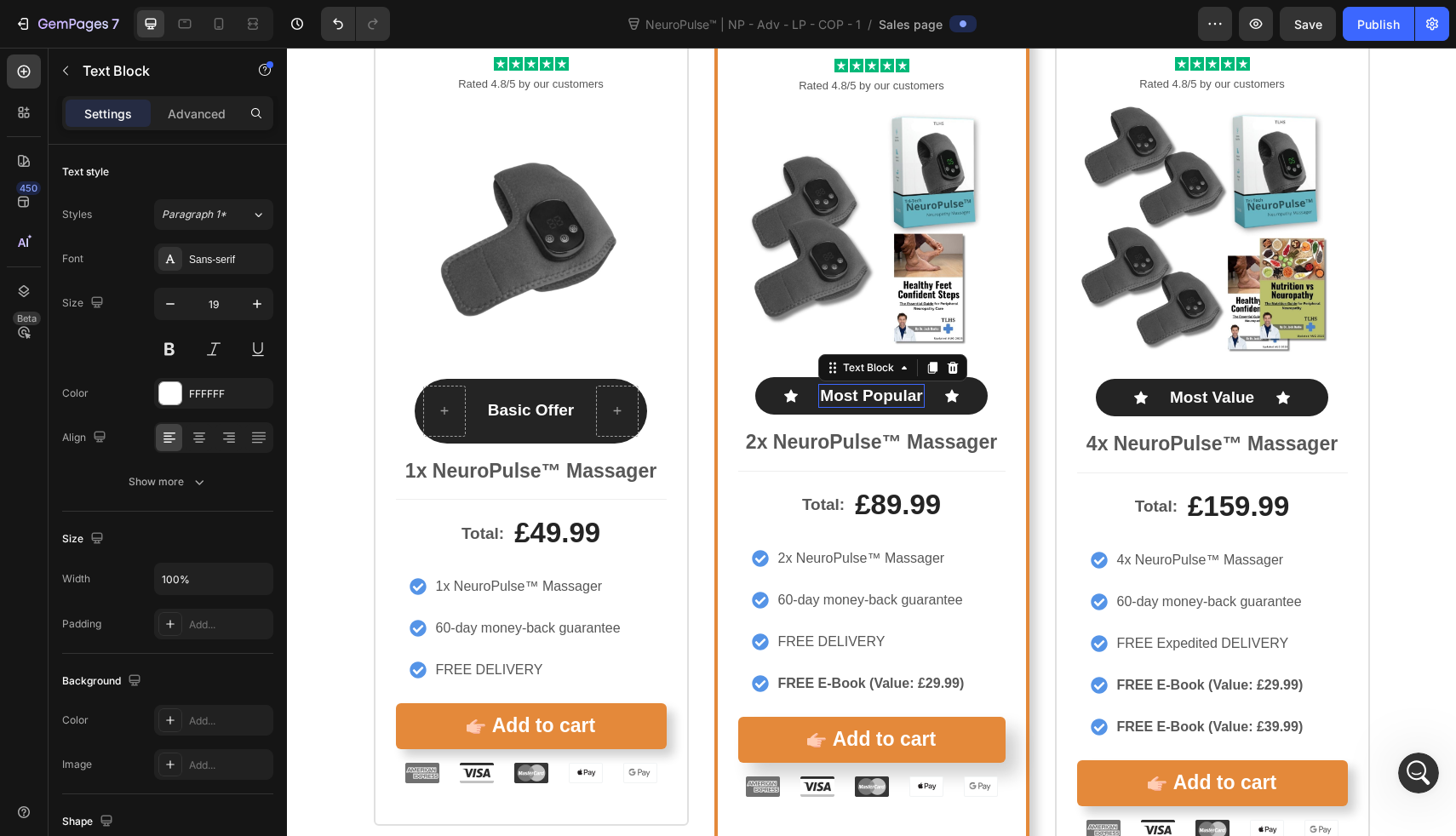
click at [915, 403] on p "Most Popular" at bounding box center [871, 397] width 103 height 21
click at [936, 397] on div "Icon Most Popular Text Block 0 Icon Row" at bounding box center [872, 396] width 232 height 38
click at [889, 400] on p "Most Popular" at bounding box center [871, 397] width 103 height 21
click at [197, 441] on icon at bounding box center [198, 438] width 17 height 17
click at [458, 411] on div at bounding box center [444, 411] width 41 height 27
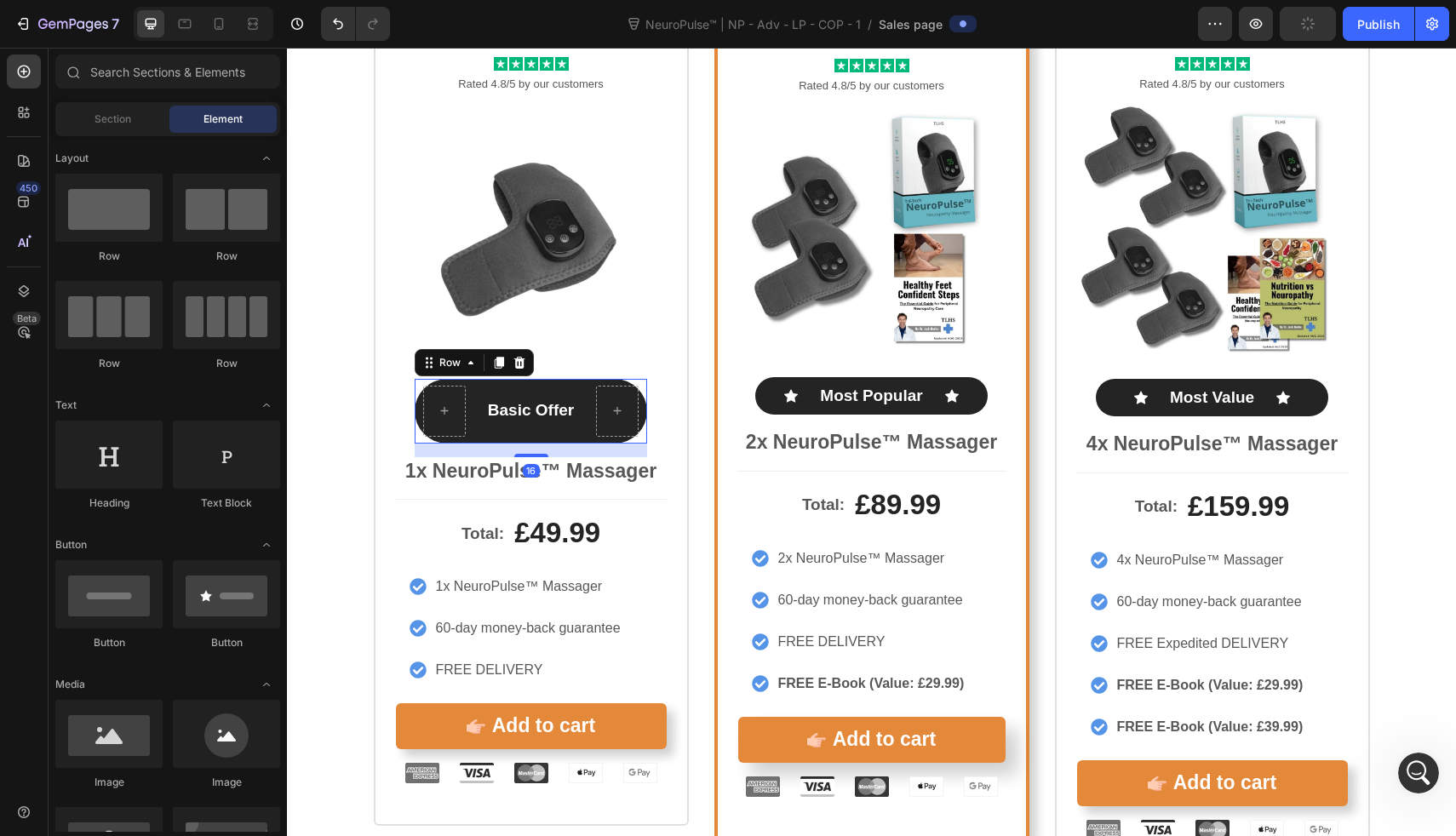
click at [486, 397] on div "Basic Offer Text Block" at bounding box center [531, 411] width 90 height 51
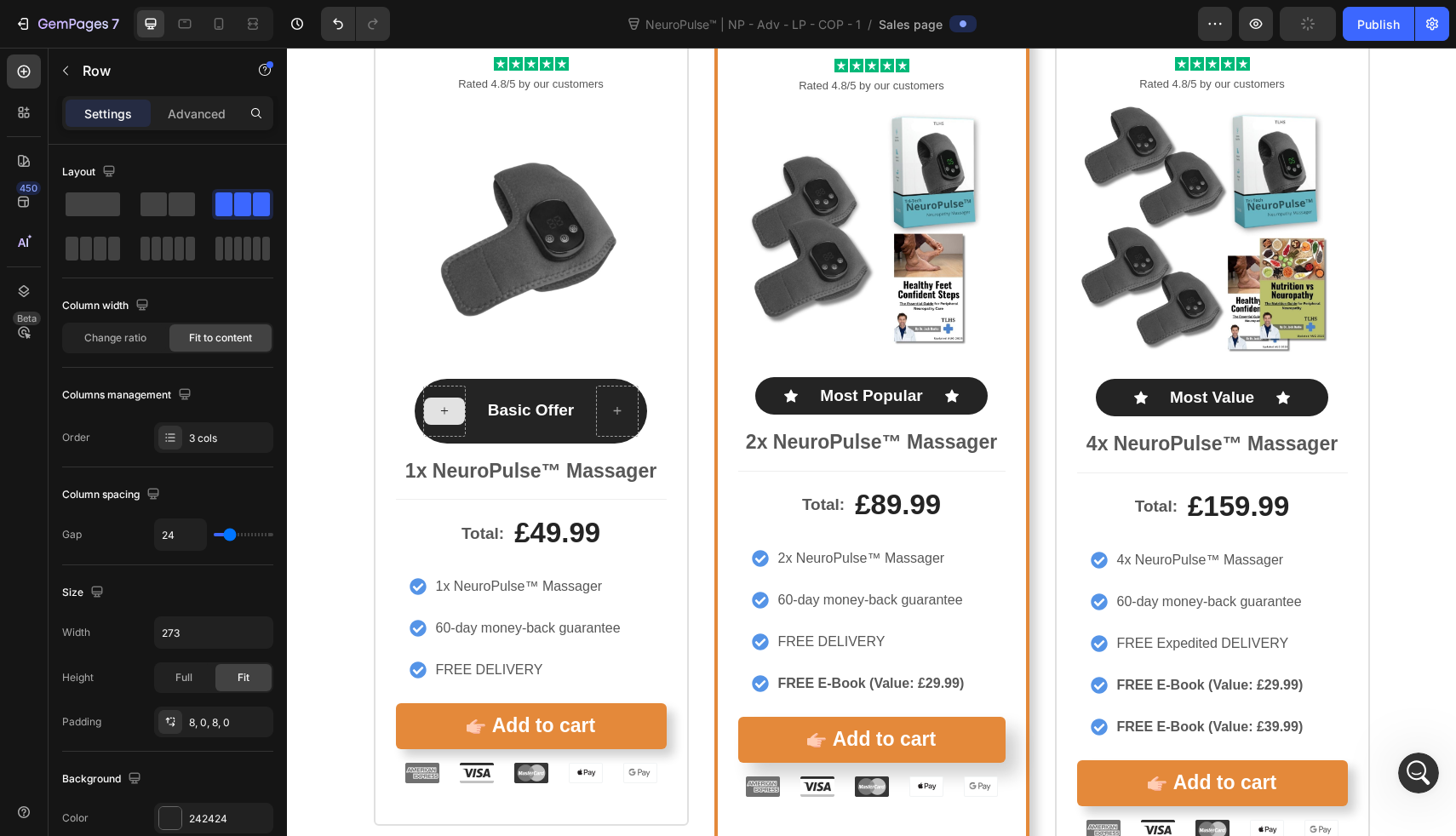
click at [442, 409] on icon at bounding box center [444, 410] width 14 height 15
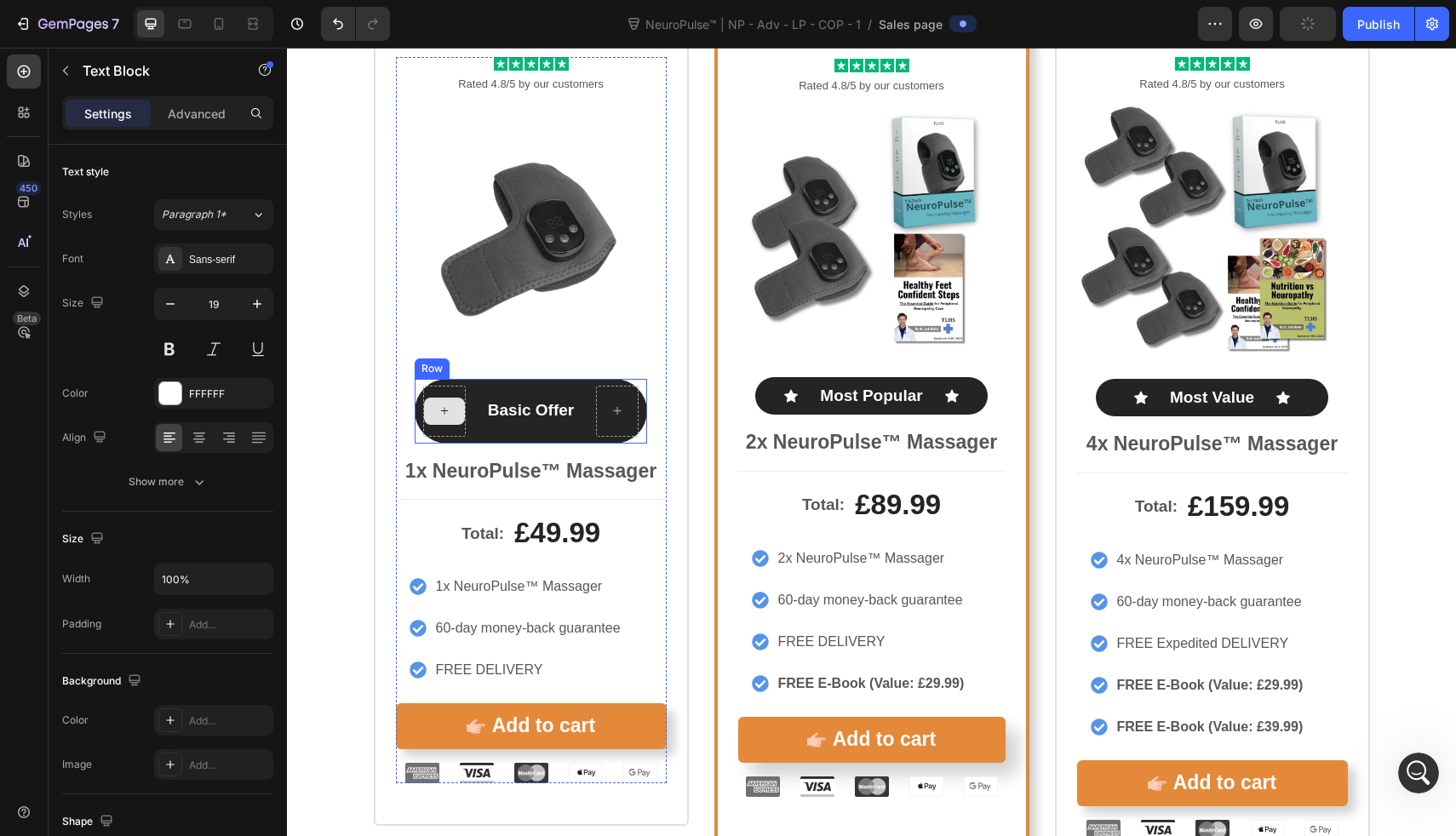
click at [488, 406] on p "Basic Offer" at bounding box center [531, 411] width 86 height 21
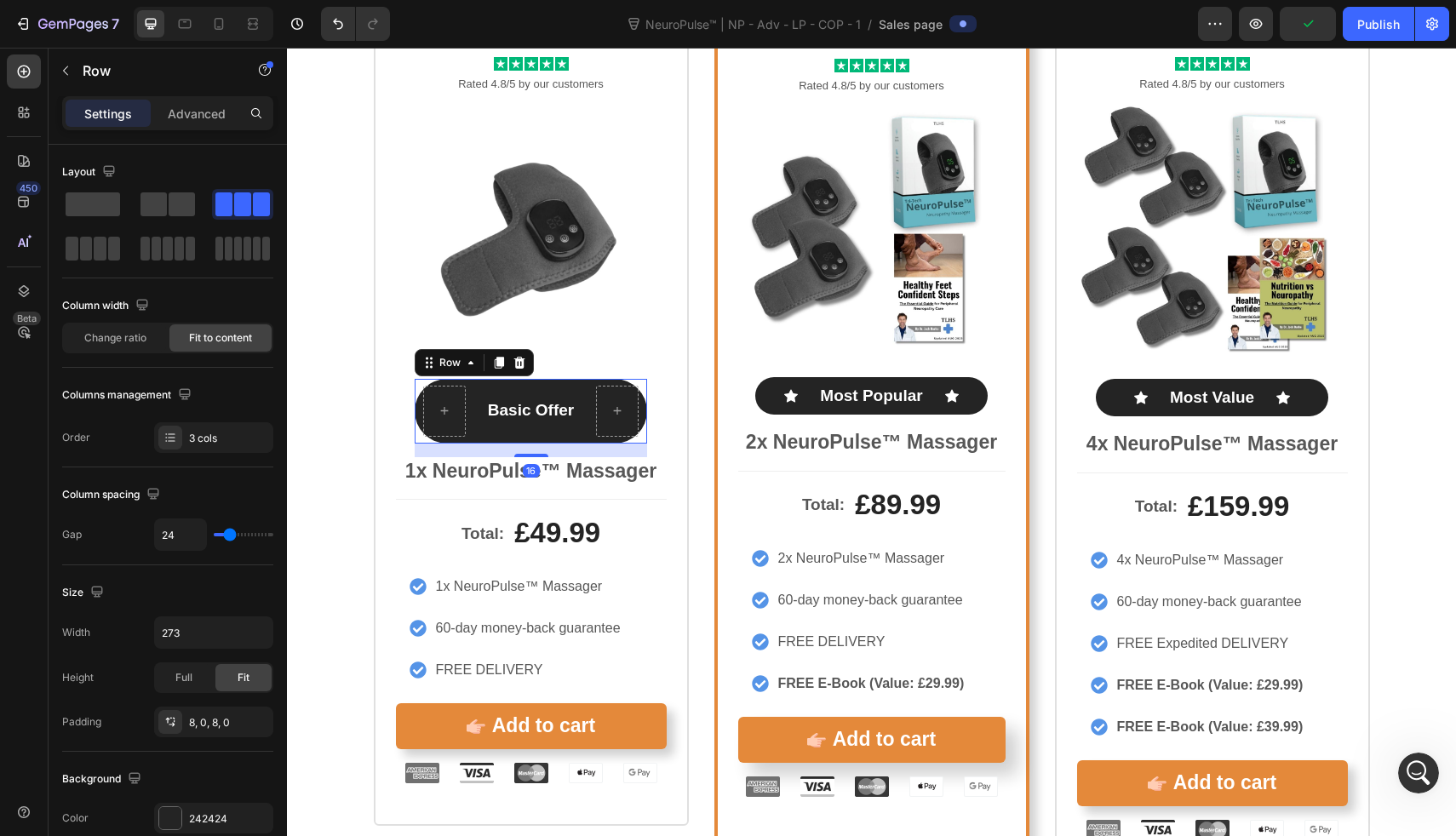
click at [467, 397] on div "Basic Offer Text Block Row 16" at bounding box center [531, 411] width 232 height 64
click at [99, 201] on span at bounding box center [93, 204] width 55 height 23
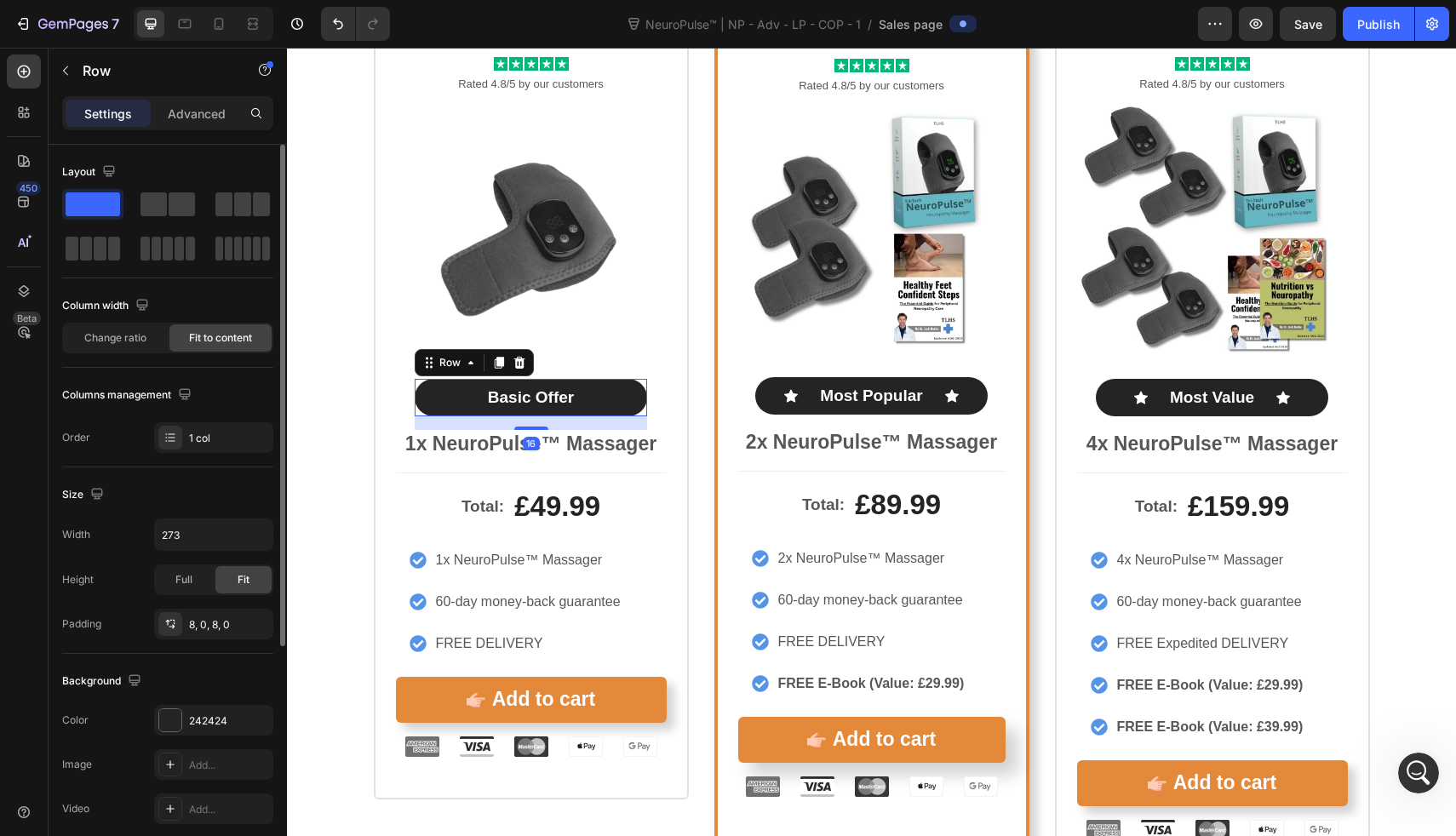
click at [271, 325] on div "Change ratio Fit to content" at bounding box center [168, 338] width 211 height 30
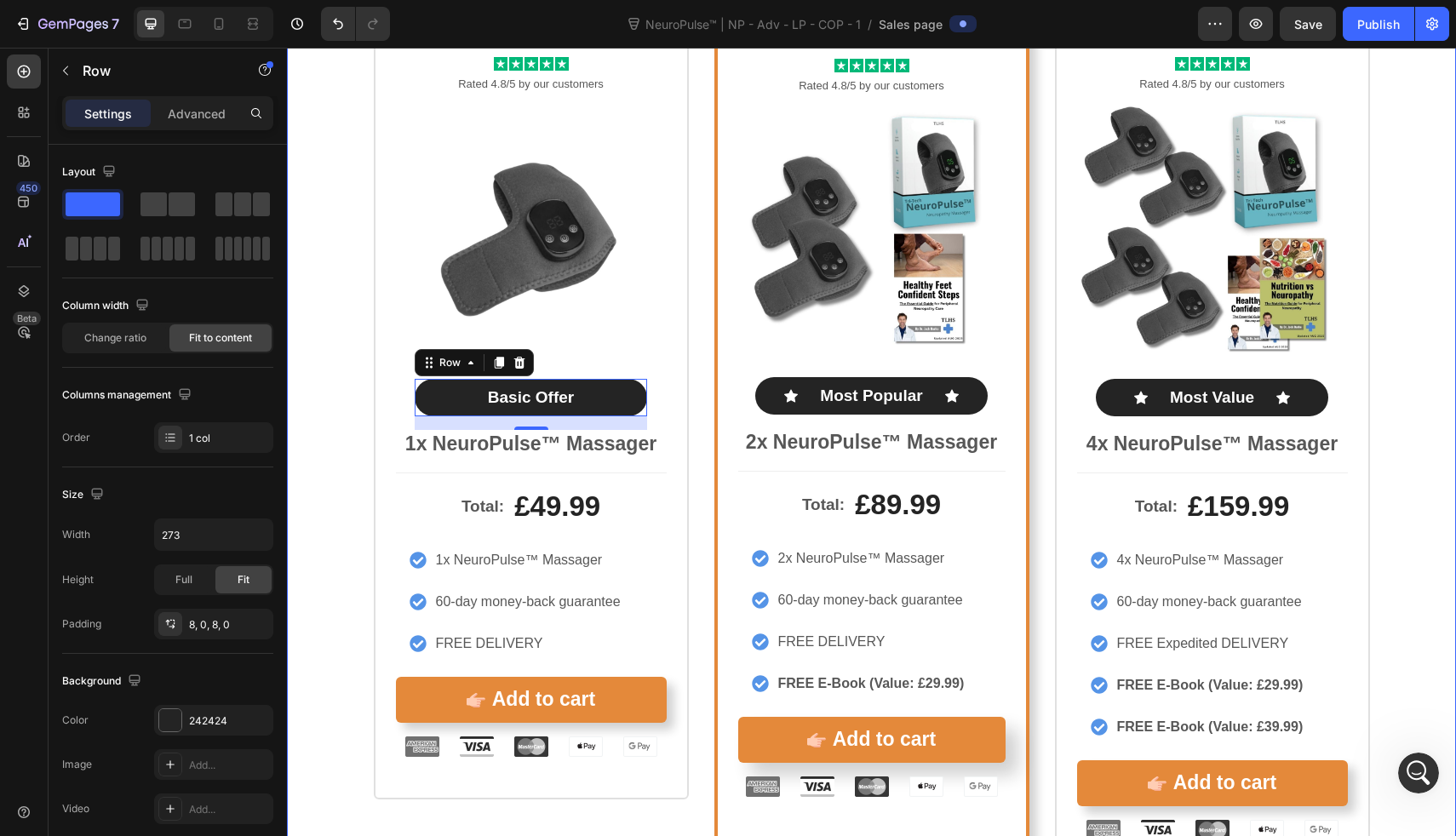
click at [314, 335] on div "Icon Icon Icon Icon Icon Icon List Rated 4.8/5 by our customers Text Block Prod…" at bounding box center [871, 449] width 1169 height 869
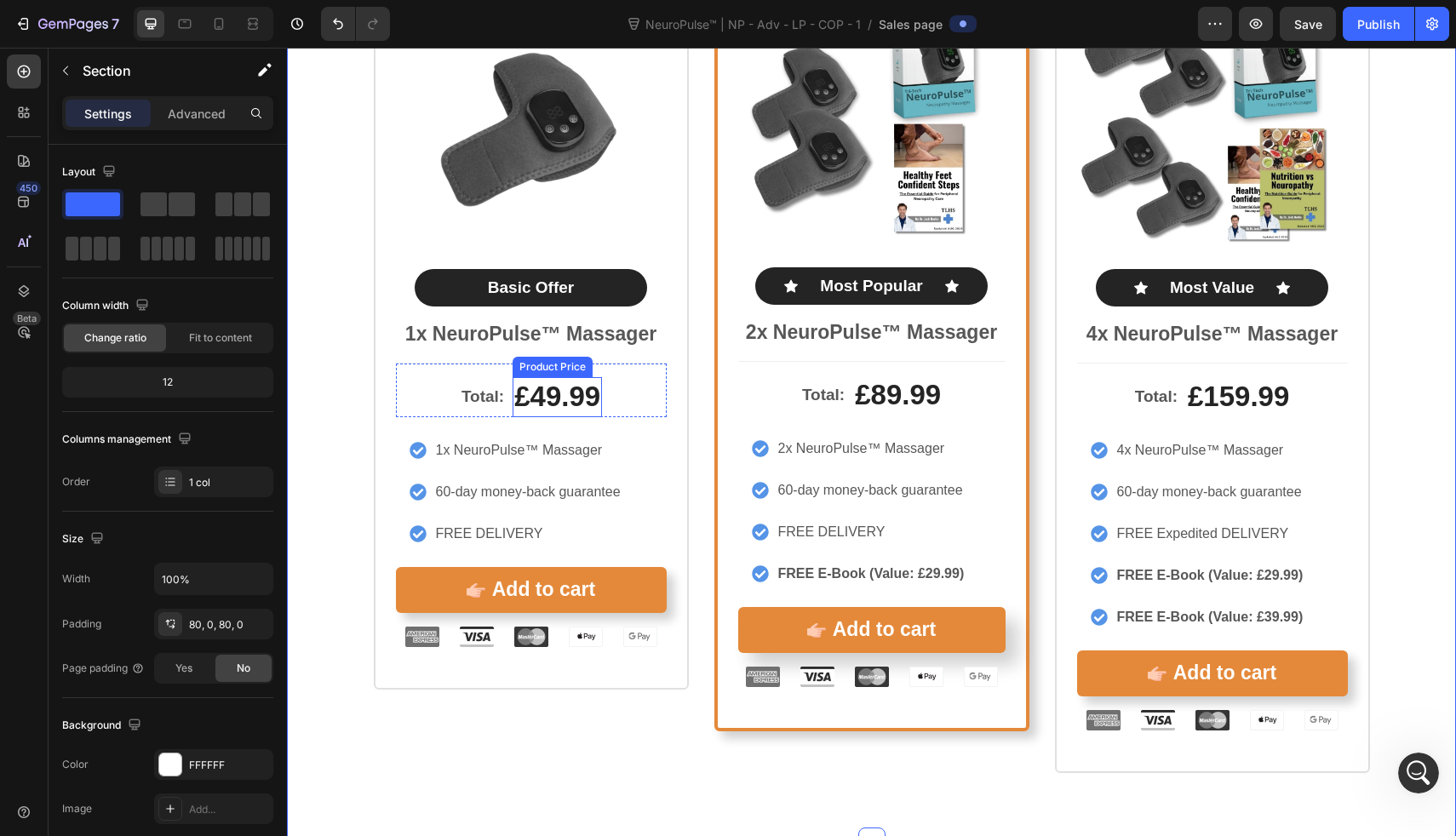
scroll to position [9154, 0]
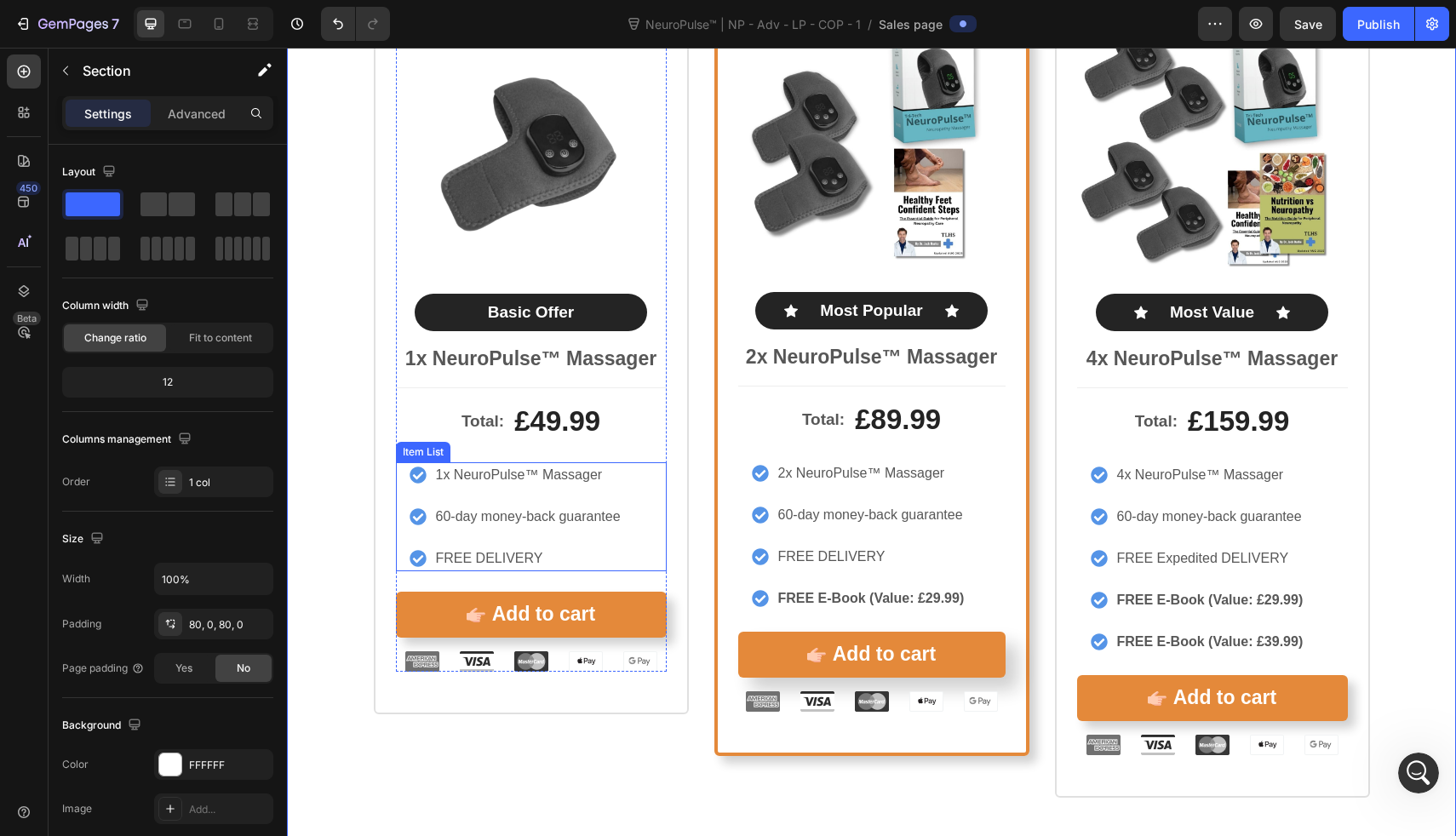
click at [520, 470] on p "1x NeuroPulse™ Massager" at bounding box center [528, 475] width 185 height 21
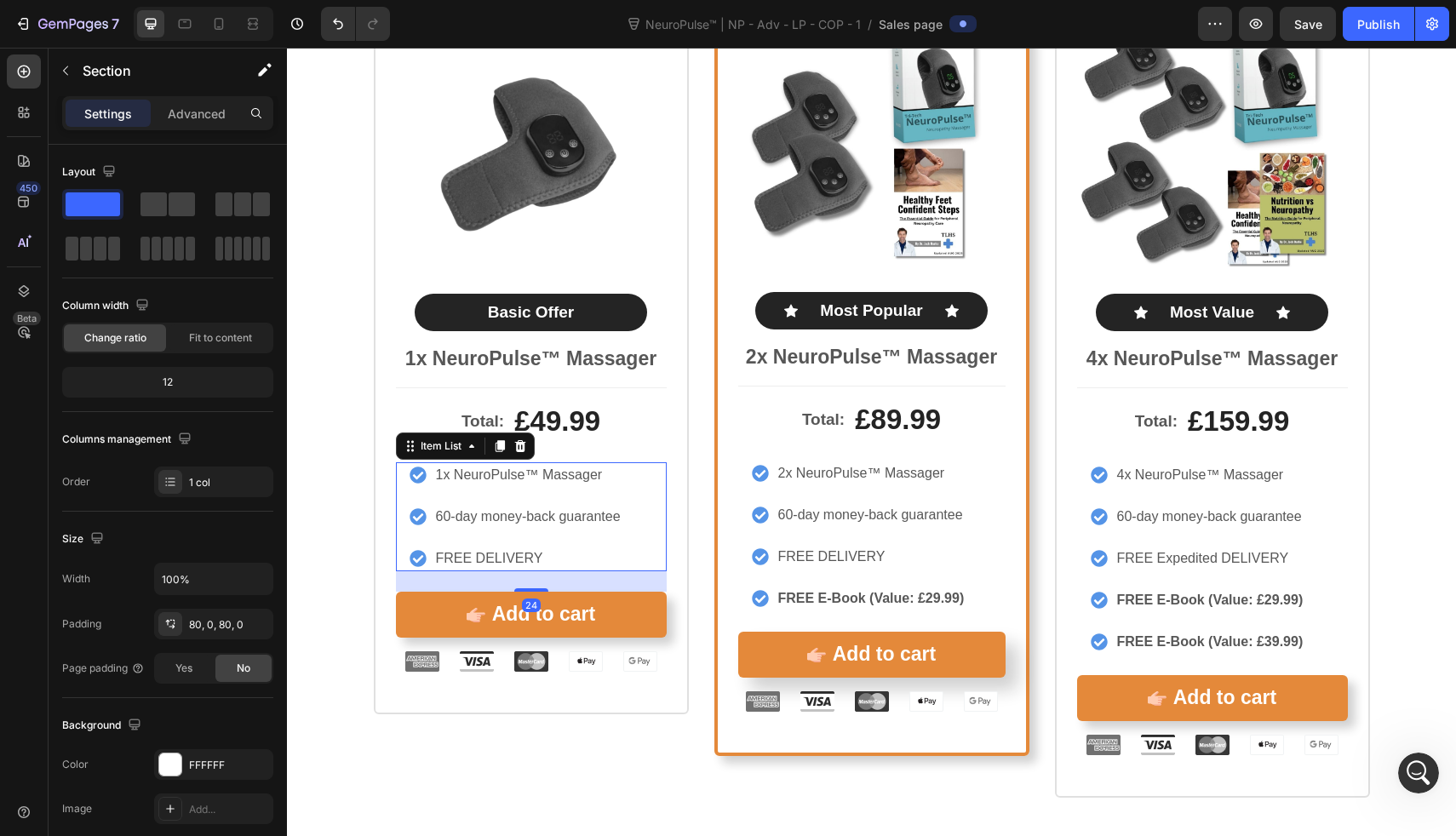
click at [520, 470] on p "1x NeuroPulse™ Massager" at bounding box center [528, 475] width 185 height 21
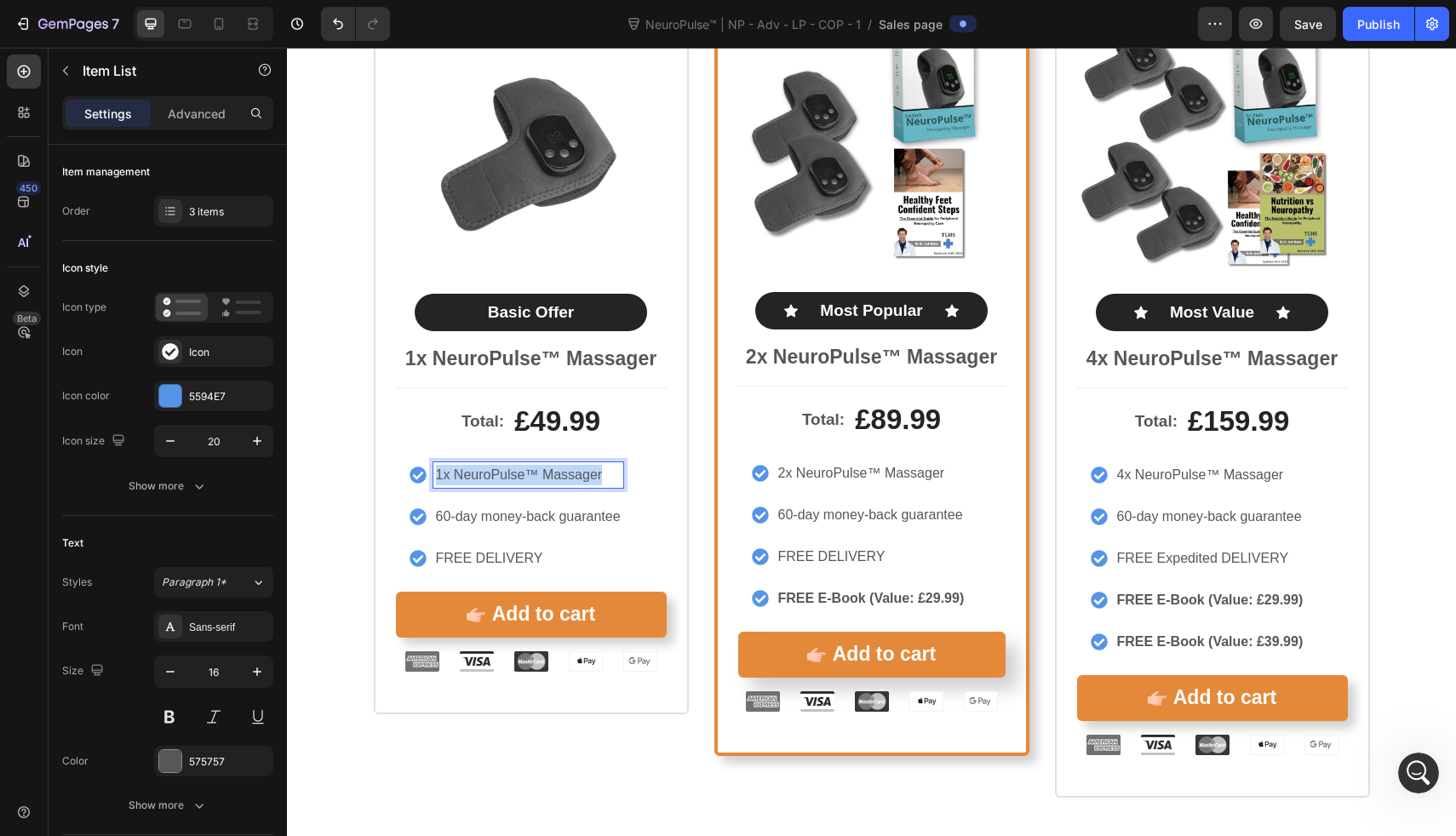
click at [520, 470] on p "1x NeuroPulse™ Massager" at bounding box center [528, 475] width 185 height 21
click at [437, 476] on p "Usual PRi" at bounding box center [528, 475] width 185 height 21
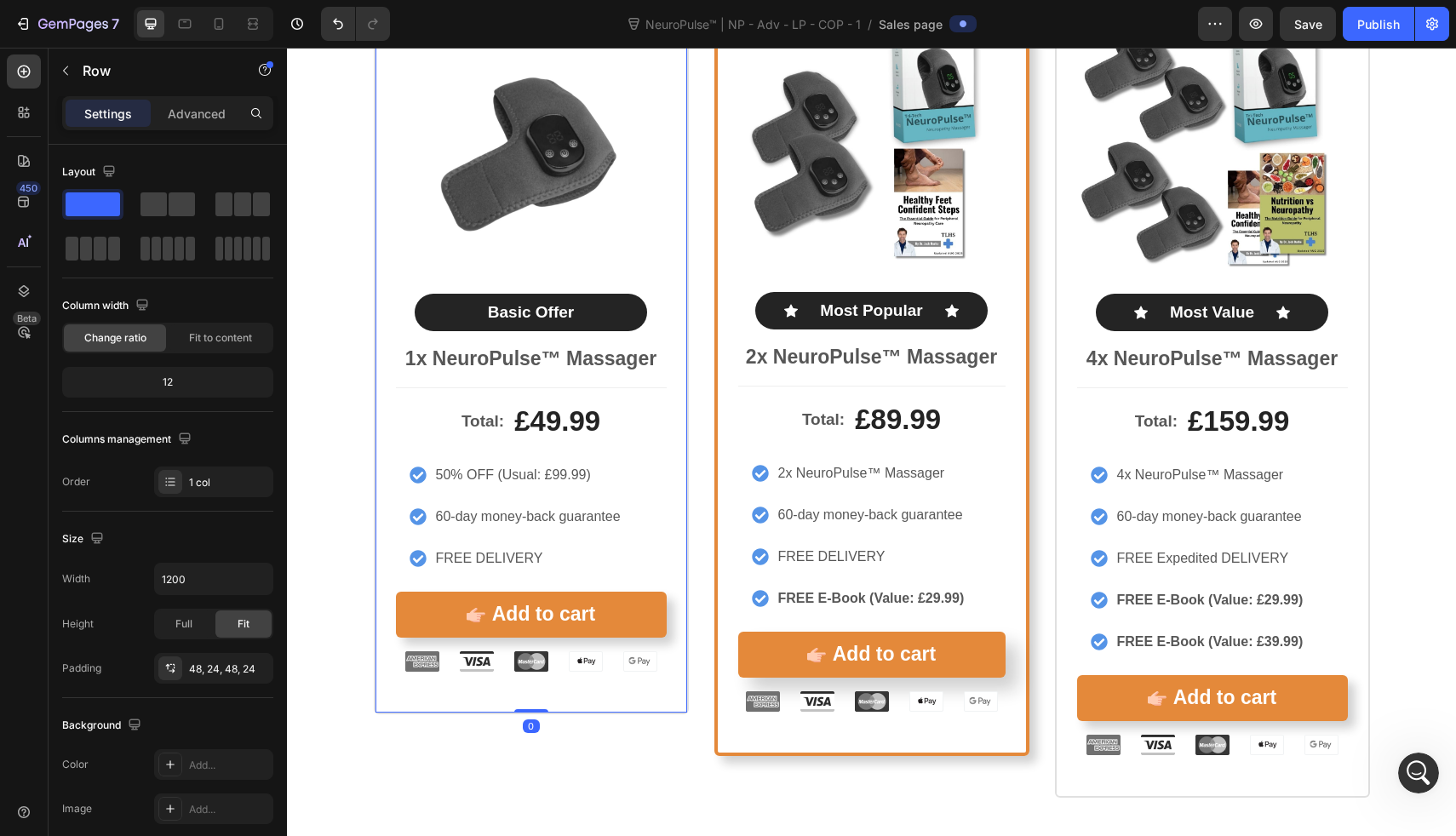
click at [669, 329] on div "Icon Icon Icon Icon Icon Icon List Rated 4.8/5 by our customers Text Block Prod…" at bounding box center [531, 322] width 315 height 785
click at [443, 472] on p "50% OFF (Usual: £99.99)" at bounding box center [528, 475] width 185 height 21
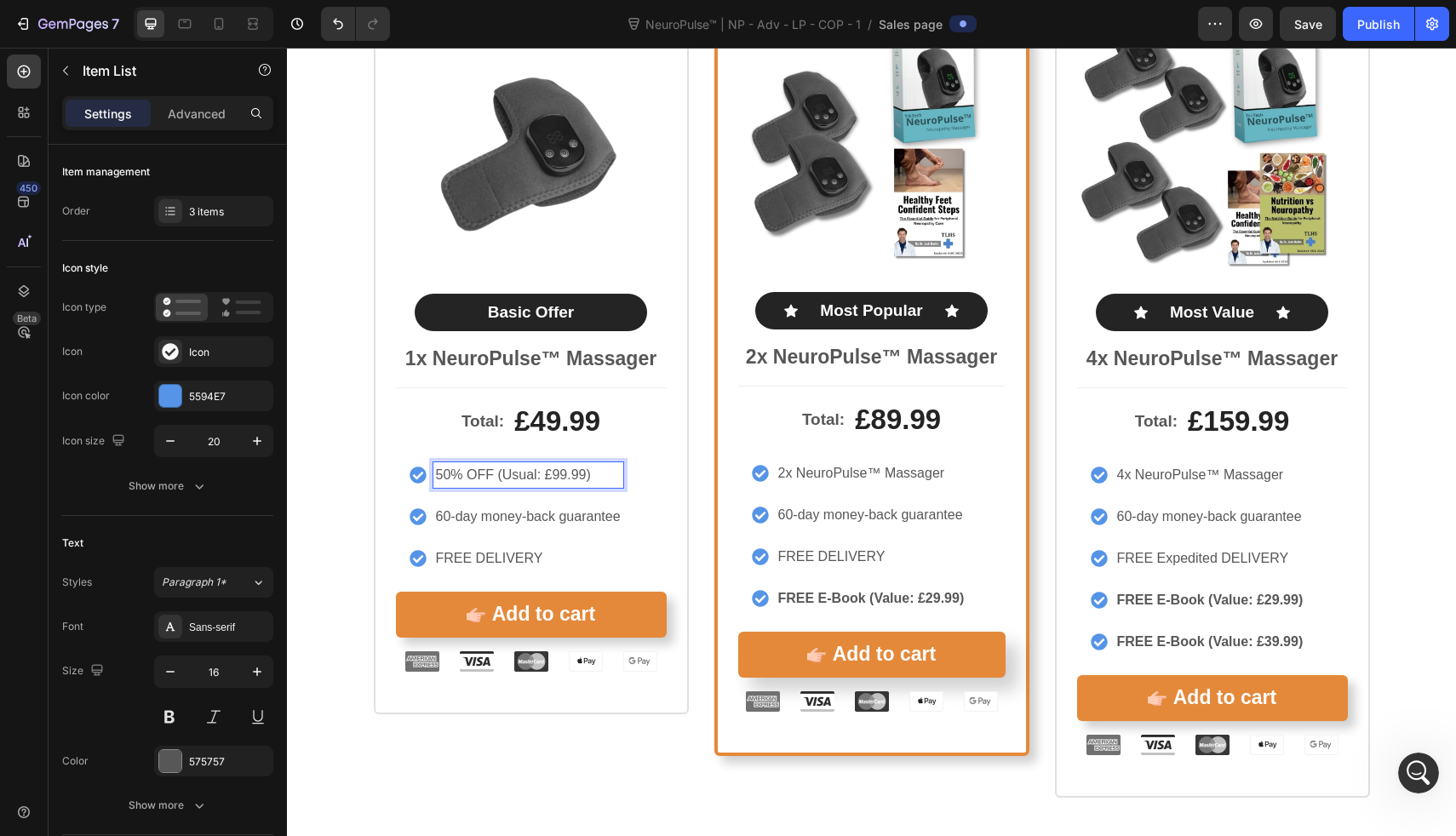
click at [443, 472] on p "50% OFF (Usual: £99.99)" at bounding box center [528, 475] width 185 height 21
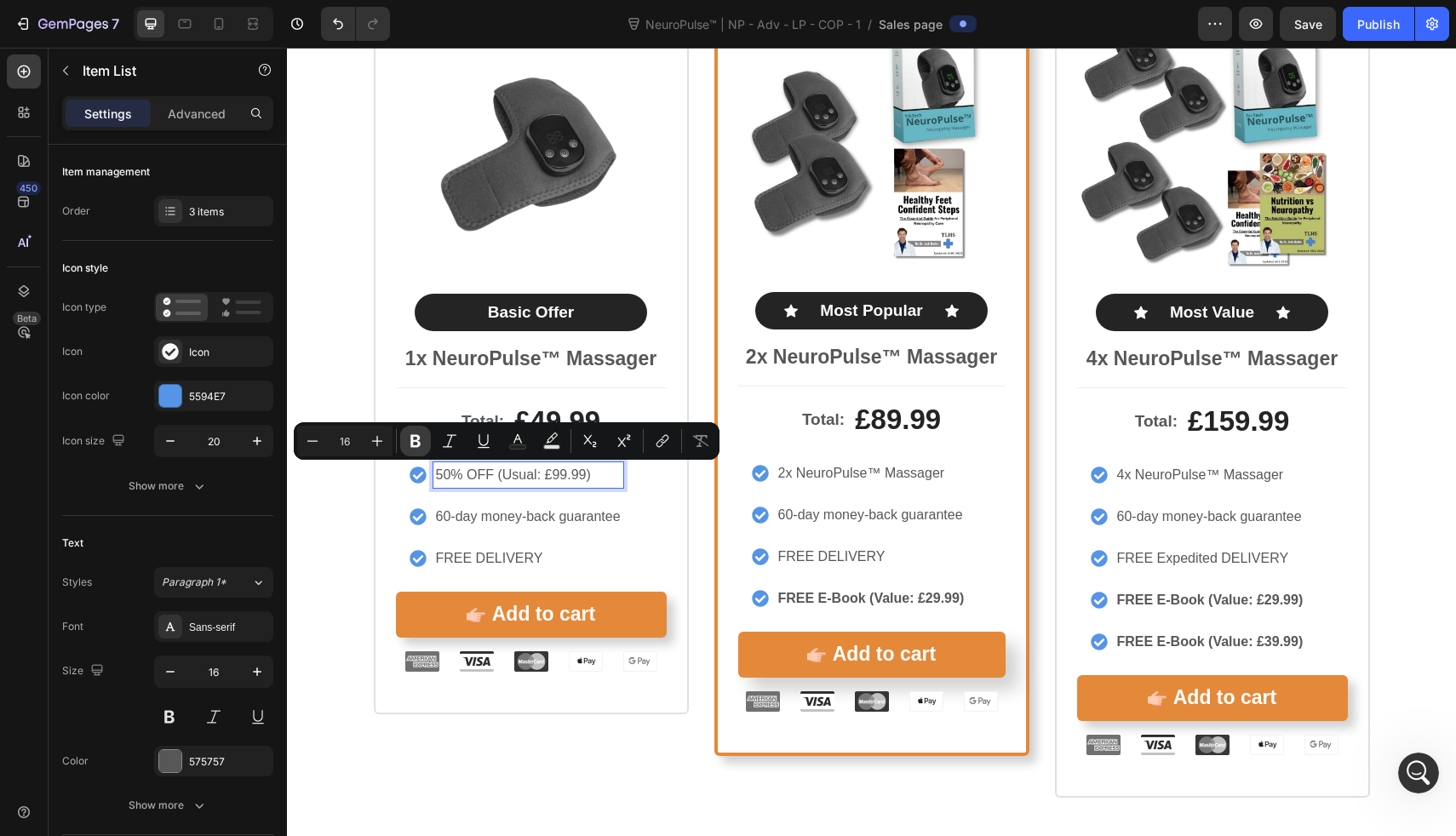
click at [423, 439] on icon "Editor contextual toolbar" at bounding box center [415, 440] width 17 height 17
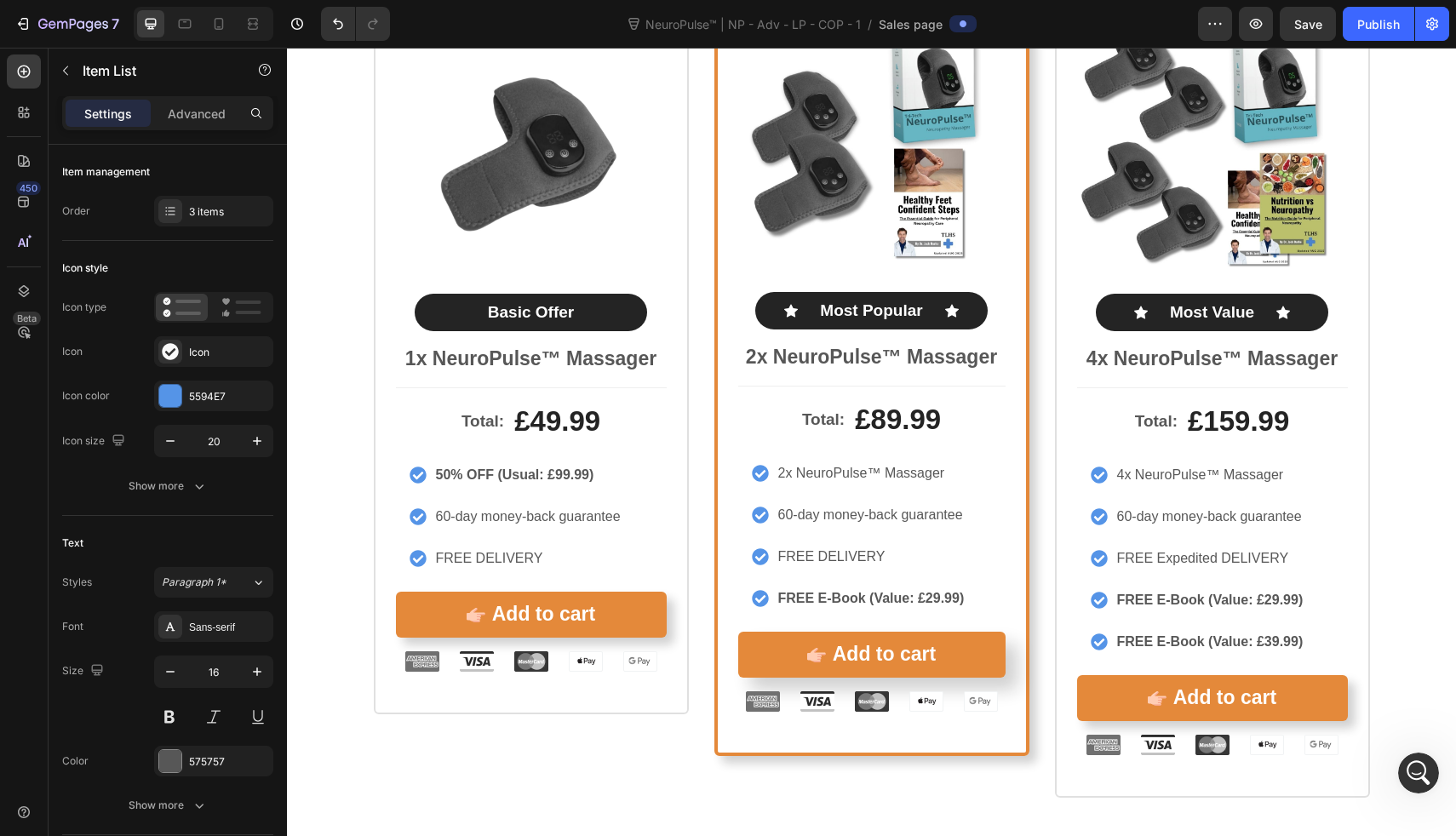
click at [566, 469] on strong "50% OFF (Usual: £99.99)" at bounding box center [516, 475] width 158 height 15
click at [495, 481] on strong "50% OFF (Usual: £99.99)" at bounding box center [516, 475] width 158 height 15
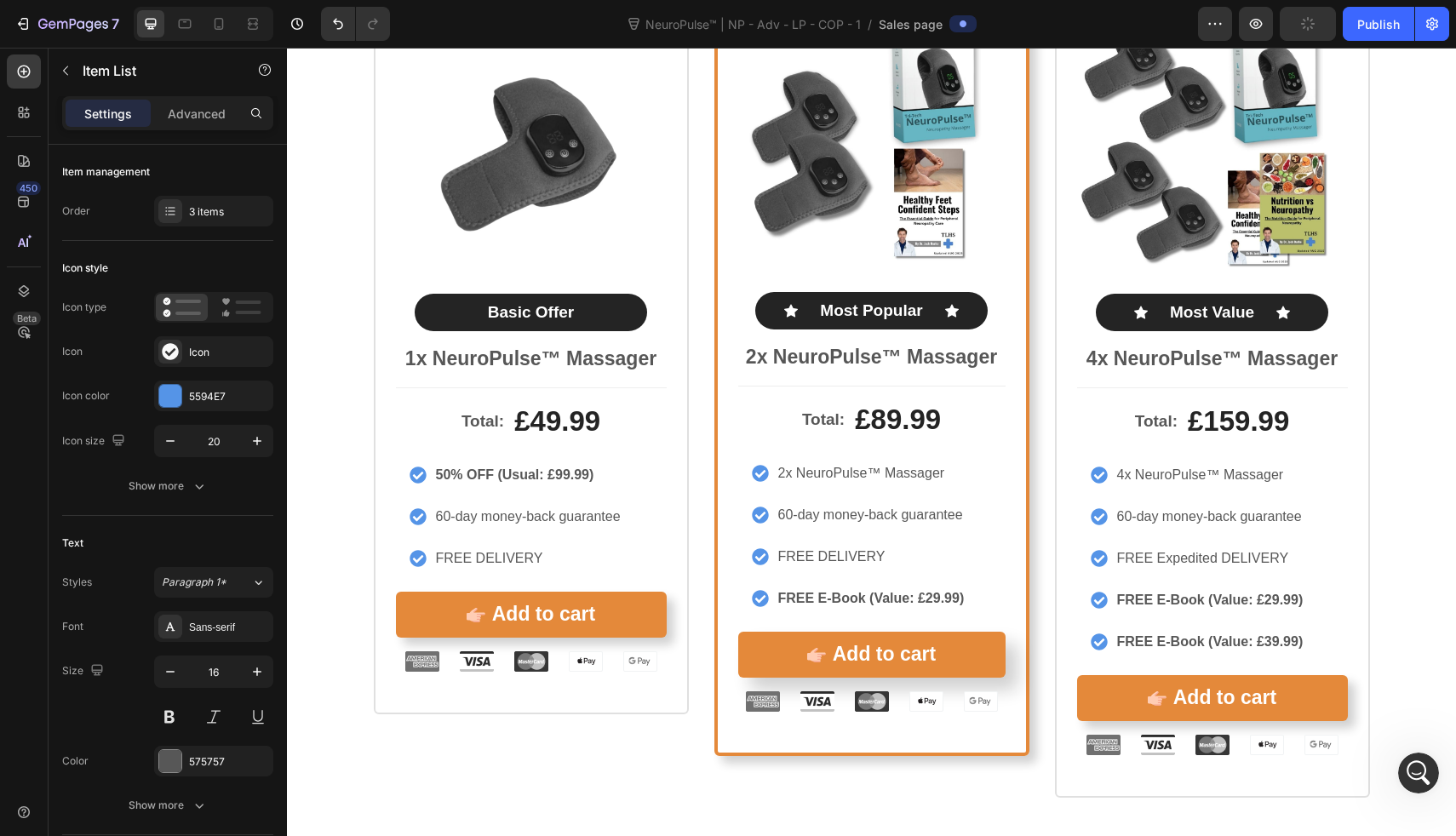
click at [531, 504] on div "60-day money-back guarantee" at bounding box center [528, 517] width 189 height 25
click at [513, 470] on strong "50% OFF (Usual: £99.99)" at bounding box center [516, 475] width 158 height 15
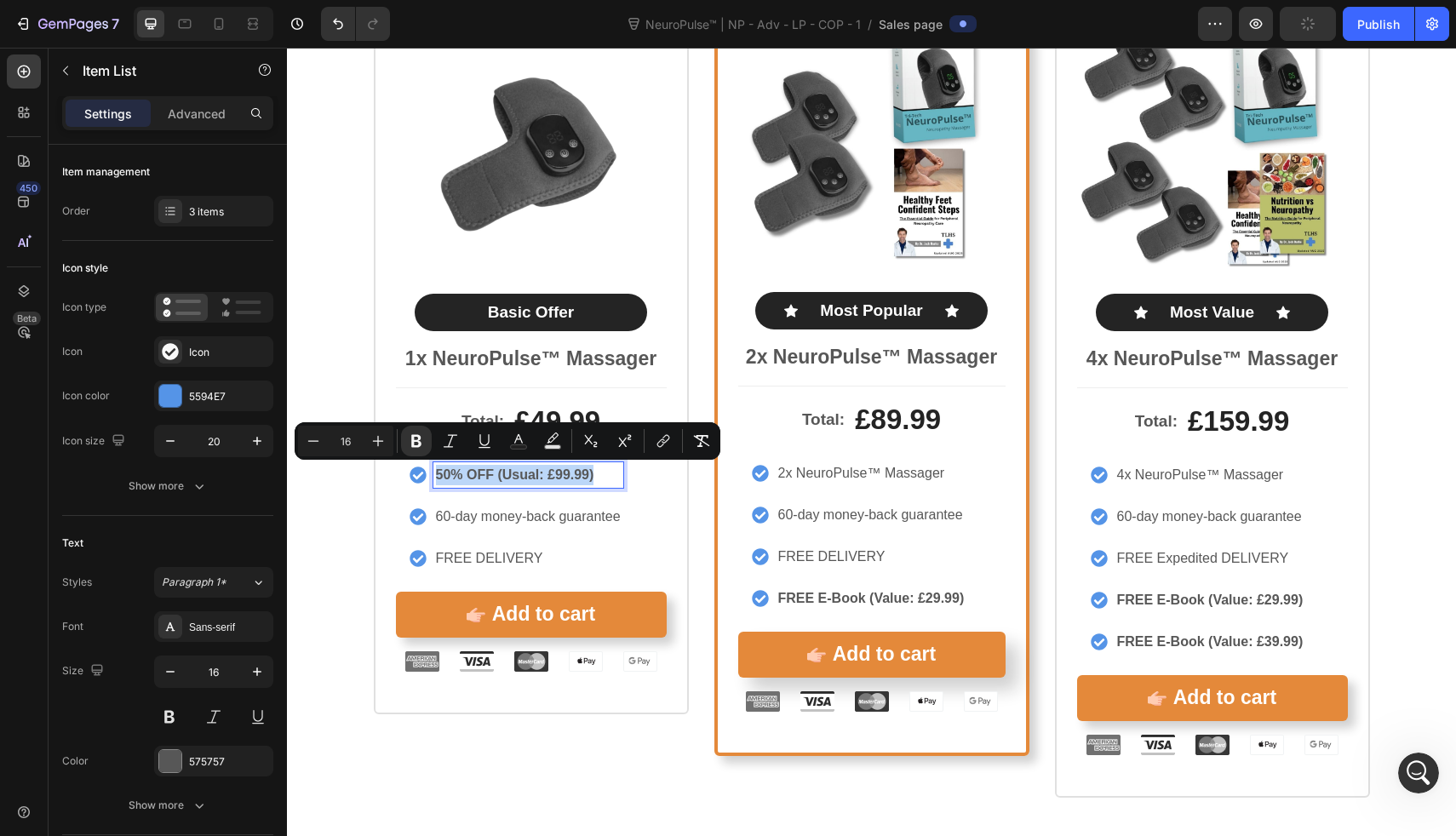
click at [513, 470] on strong "50% OFF (Usual: £99.99)" at bounding box center [516, 475] width 158 height 15
click at [535, 442] on div "Minus 16 Plus Bold Italic Underline Text Color Text Background Color Subscript …" at bounding box center [507, 440] width 419 height 30
click at [523, 442] on icon "Editor contextual toolbar" at bounding box center [518, 440] width 17 height 17
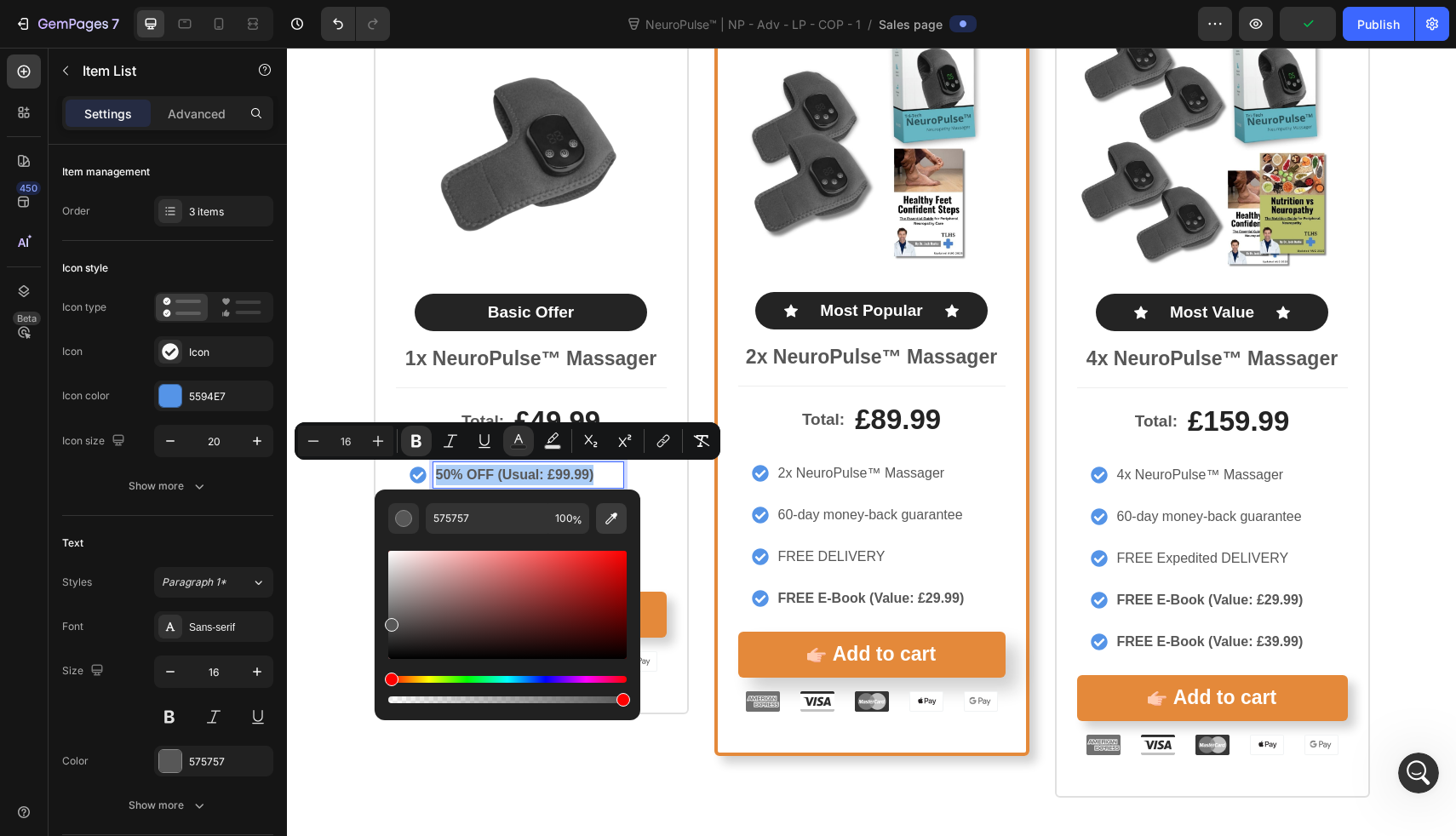
click at [610, 523] on icon "Editor contextual toolbar" at bounding box center [610, 518] width 17 height 17
type input "5594E7"
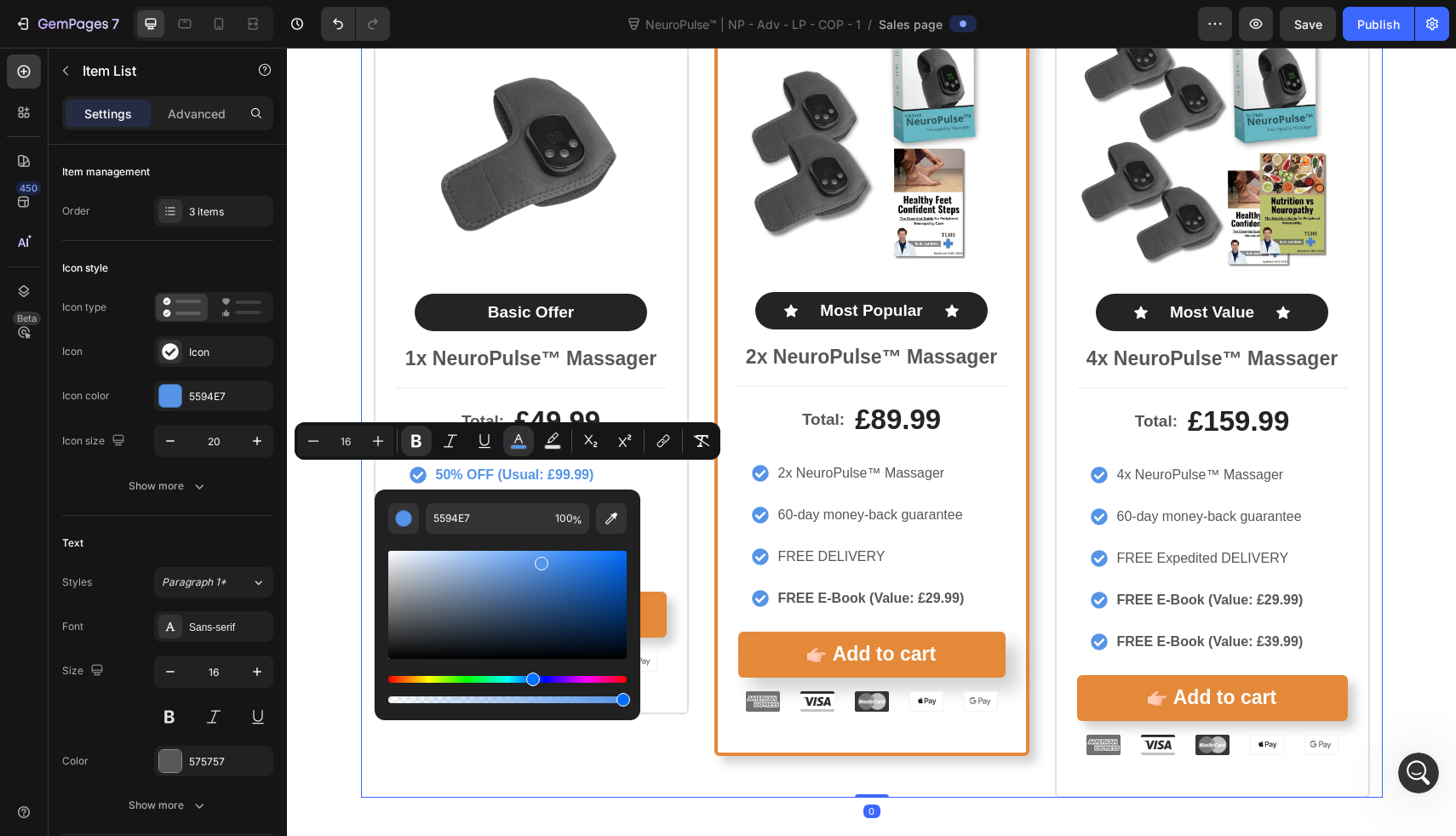
click at [696, 481] on div "Icon Icon Icon Icon Icon Icon List Rated 4.8/5 by our customers Text Block Prod…" at bounding box center [872, 364] width 1022 height 869
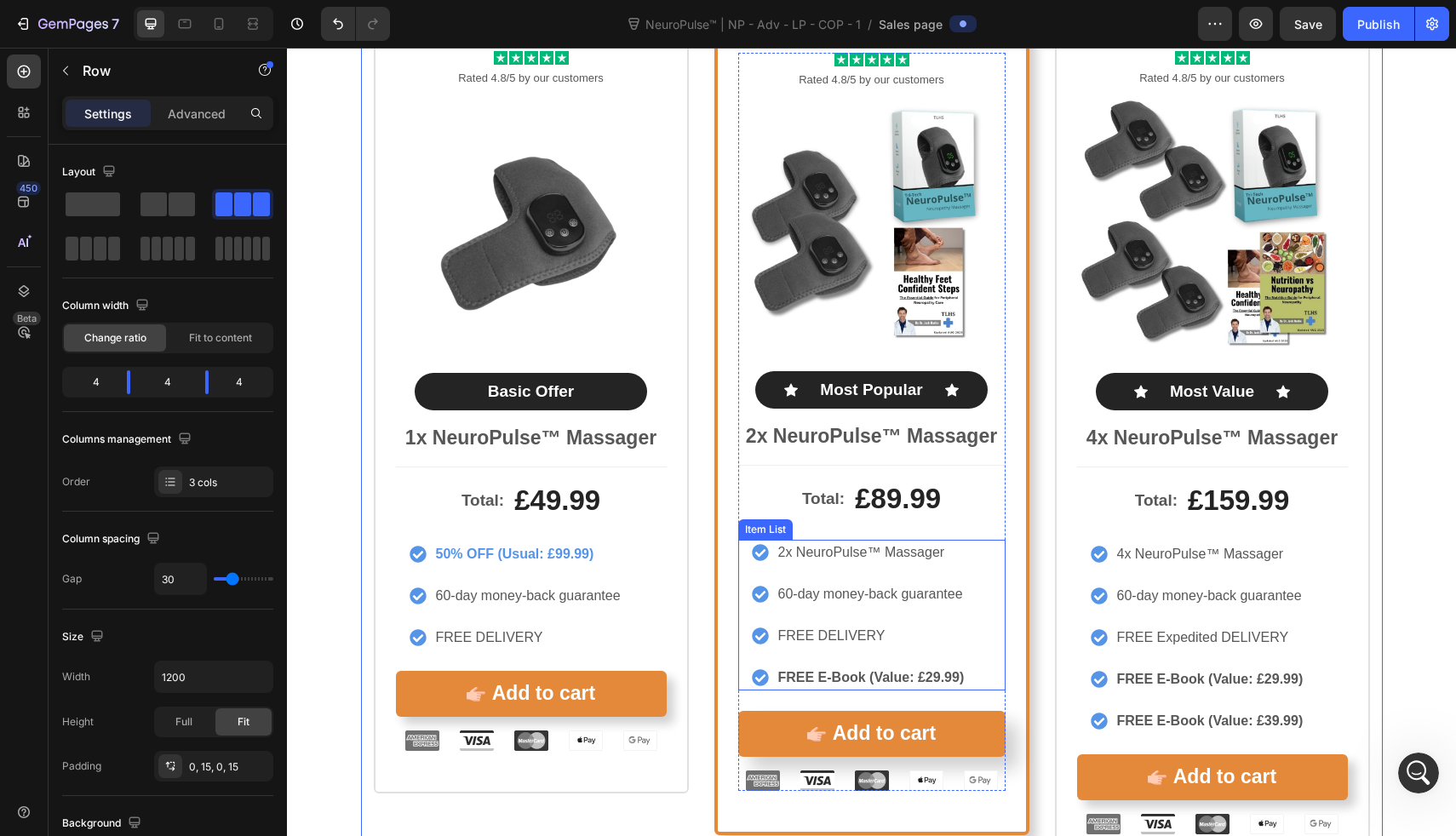
scroll to position [9068, 0]
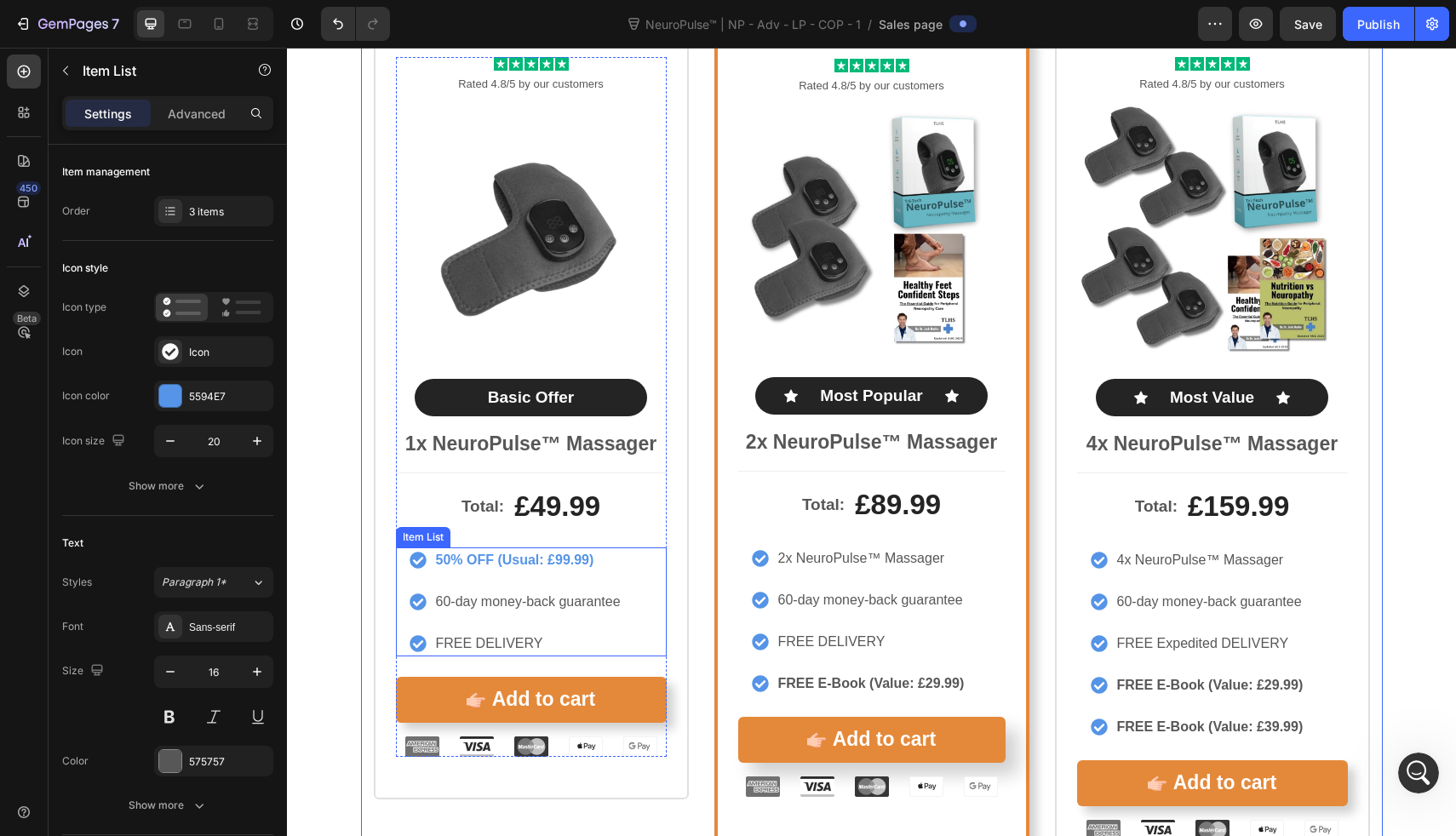
click at [580, 553] on strong "50% OFF (Usual: £99.99)" at bounding box center [516, 560] width 158 height 15
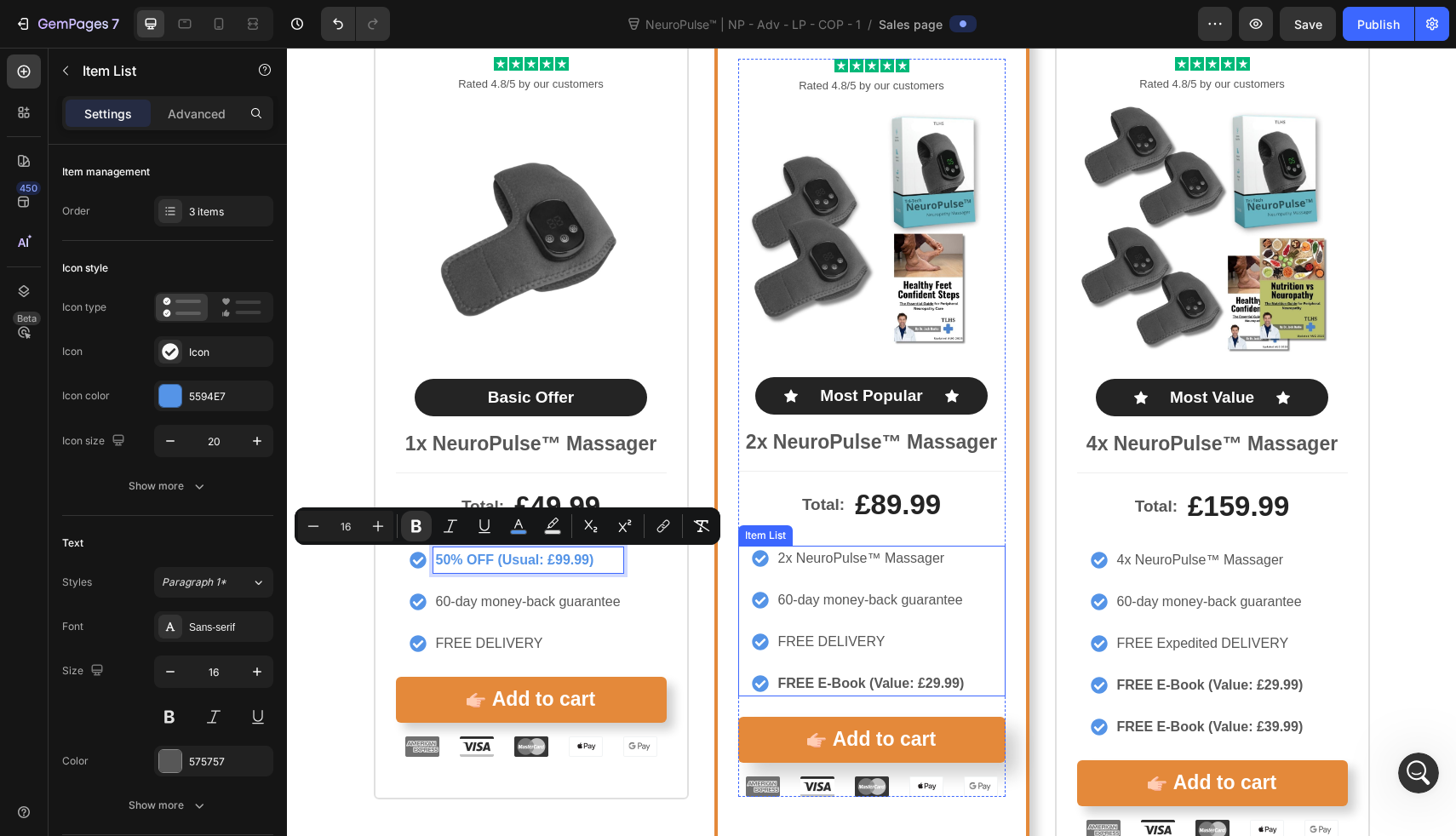
click at [817, 561] on p "2x NeuroPulse™ Massager" at bounding box center [871, 559] width 187 height 21
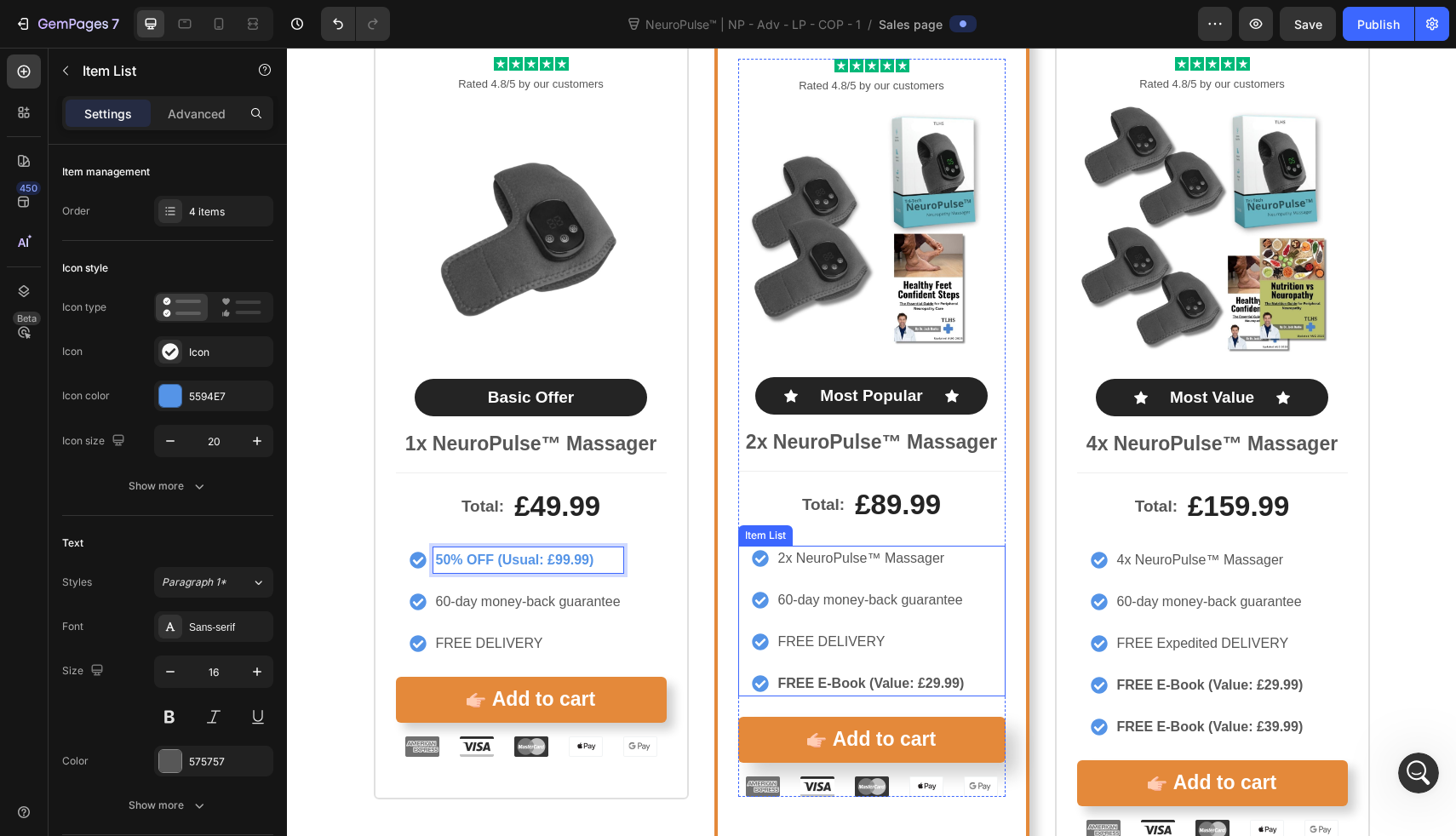
click at [817, 561] on p "2x NeuroPulse™ Massager" at bounding box center [871, 559] width 187 height 21
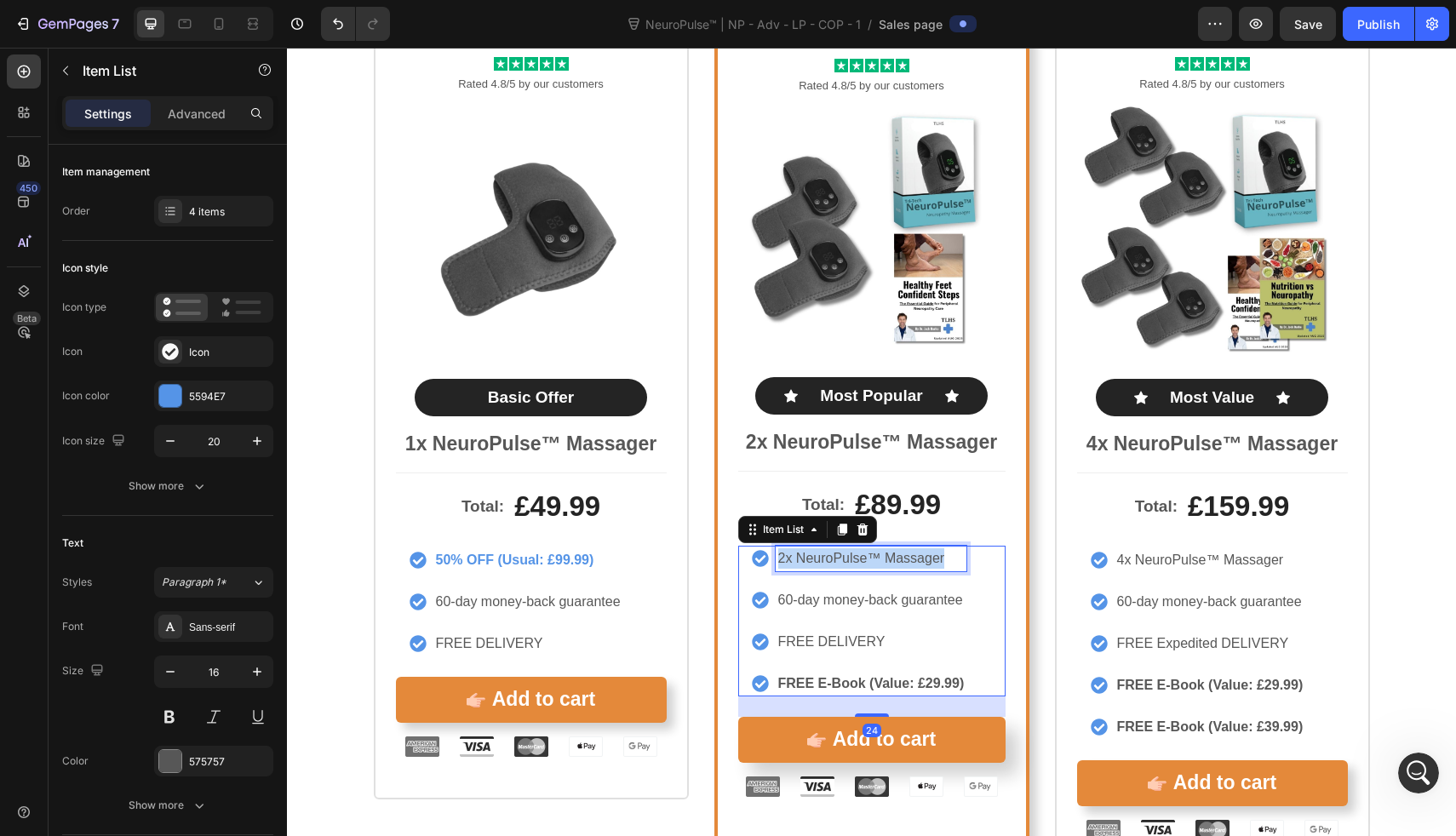
click at [817, 561] on p "2x NeuroPulse™ Massager" at bounding box center [871, 559] width 187 height 21
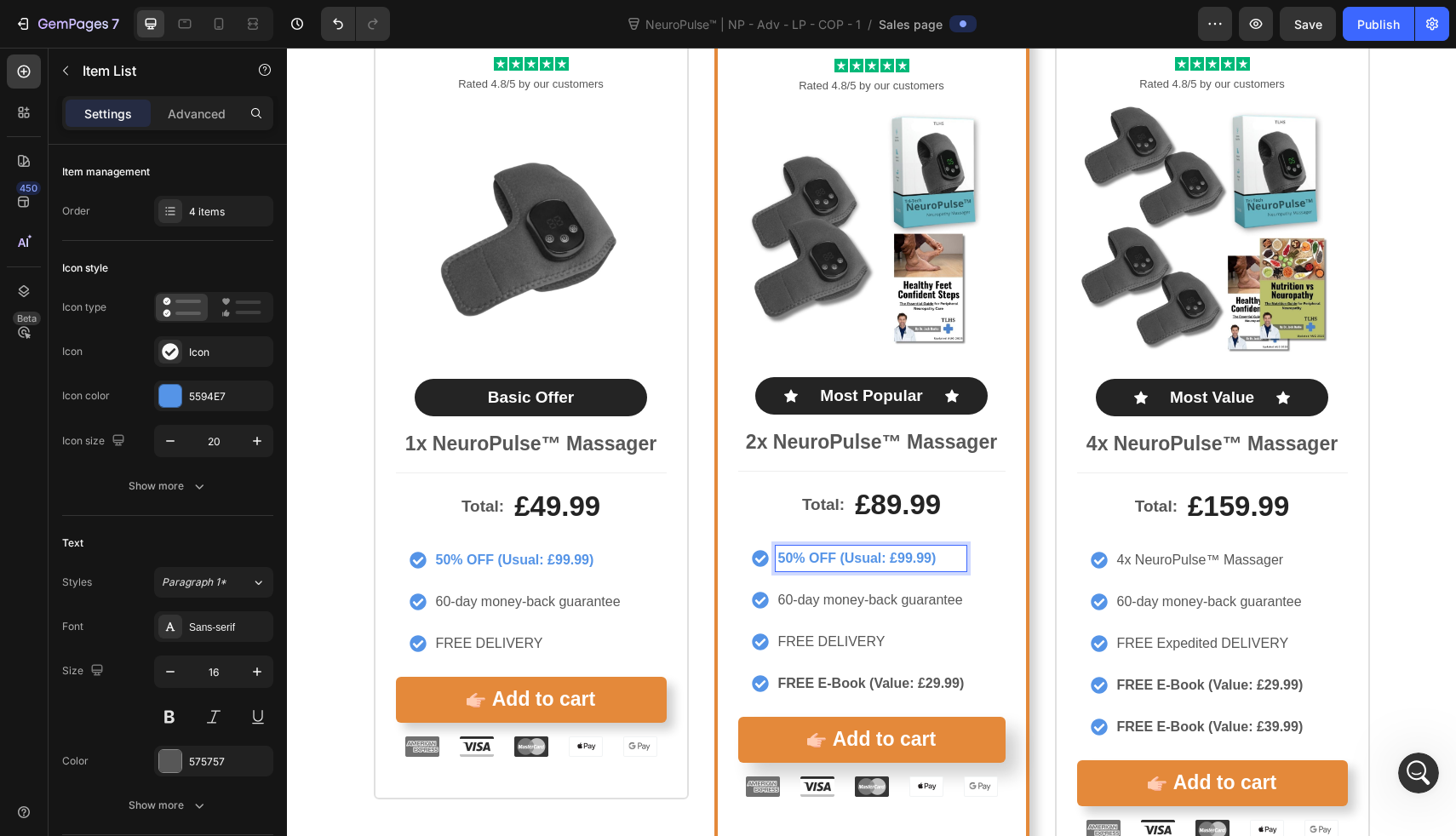
click at [784, 560] on strong "50% OFF (Usual: £99.99)" at bounding box center [857, 558] width 158 height 15
click at [906, 559] on strong "55% OFF (Usual: £99.99)" at bounding box center [857, 558] width 158 height 15
click at [894, 559] on strong "55% OFF (Usual: £99.99)" at bounding box center [857, 558] width 158 height 15
click at [904, 563] on strong "55% OFF (Usual: £199.99)" at bounding box center [861, 558] width 166 height 15
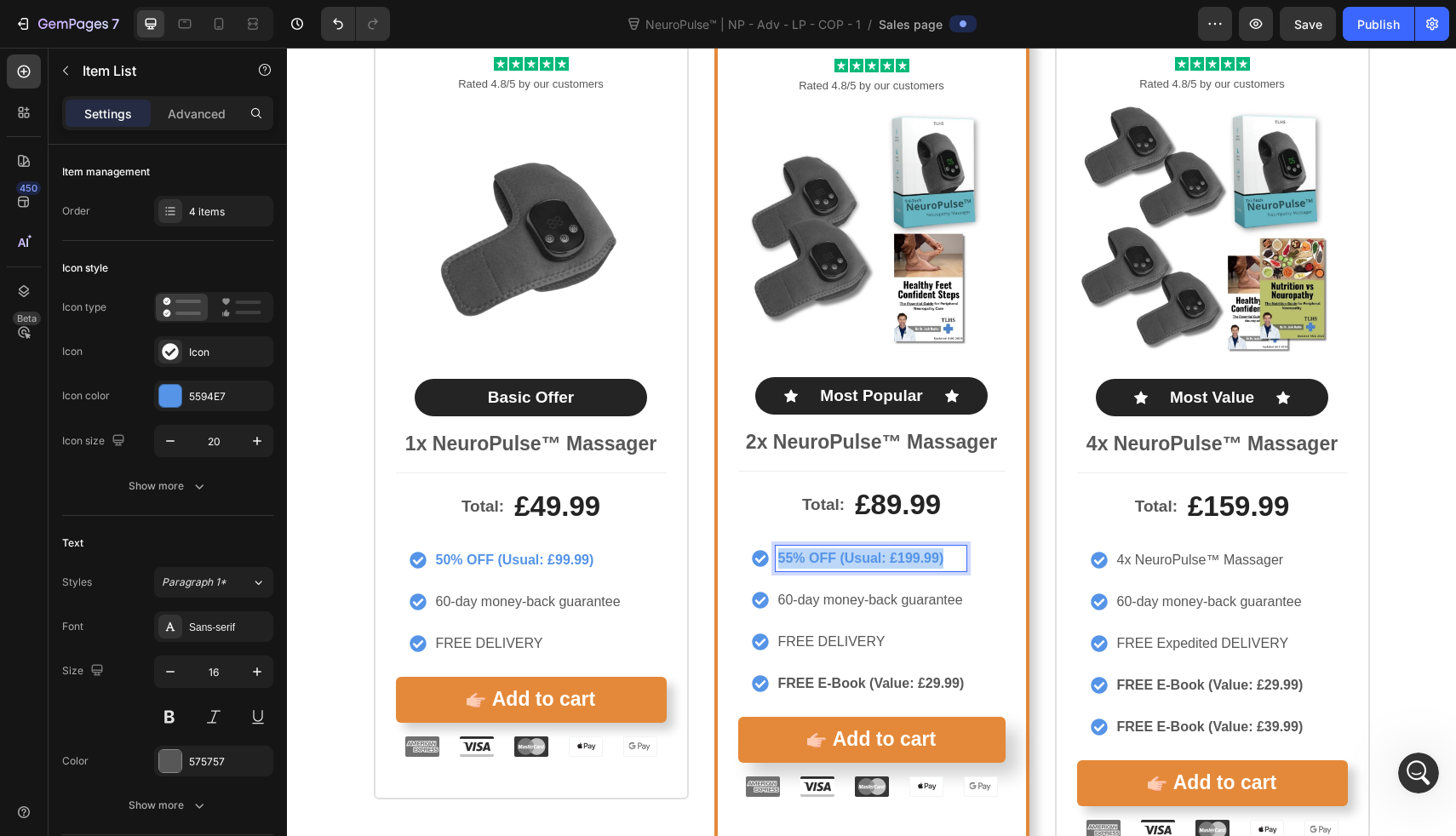
click at [904, 563] on strong "55% OFF (Usual: £199.99)" at bounding box center [861, 558] width 166 height 15
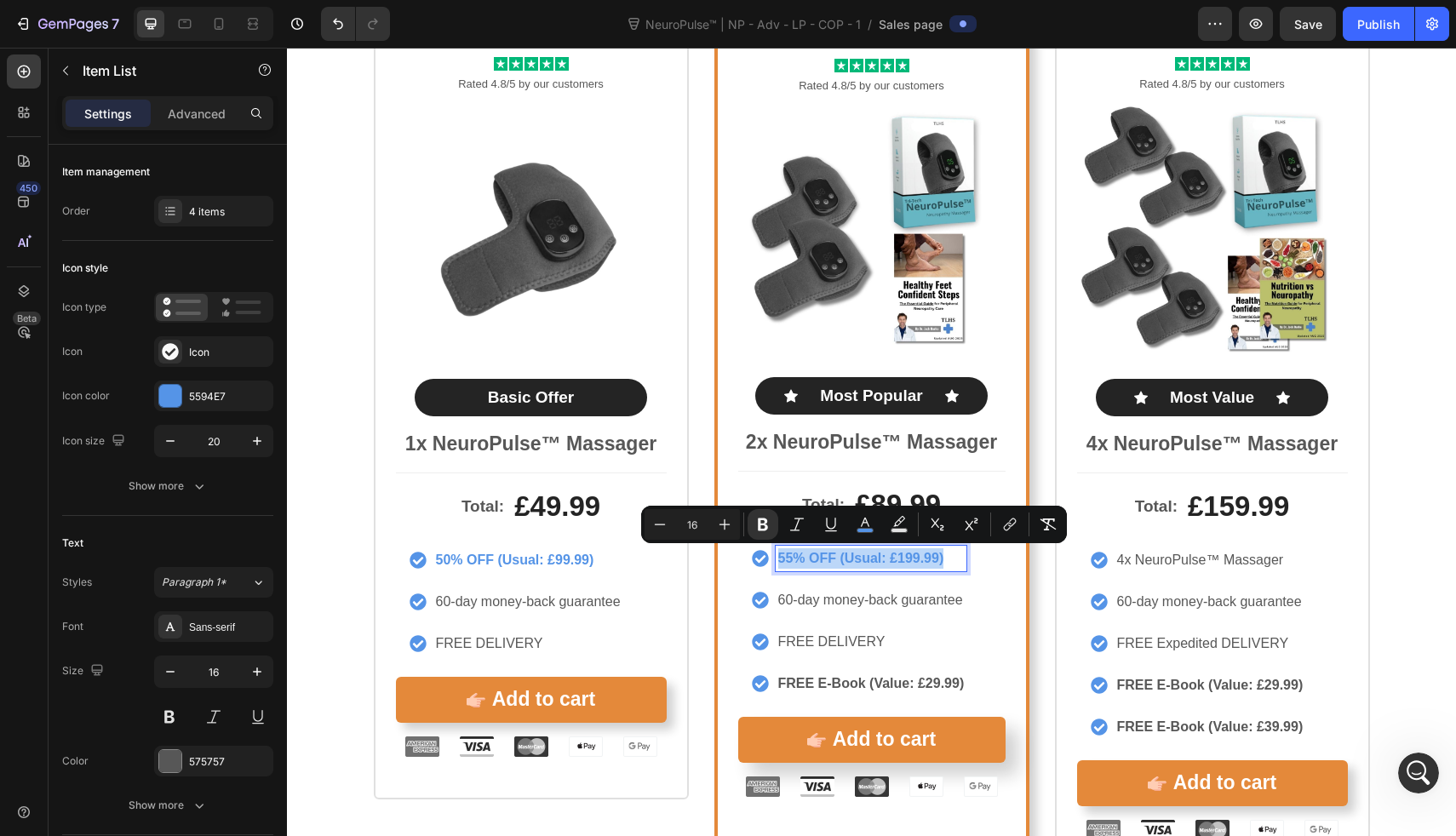
copy strong "55% OFF (Usual: £199.99)"
click at [1117, 563] on p "4x NeuroPulse™ Massager" at bounding box center [1210, 560] width 187 height 21
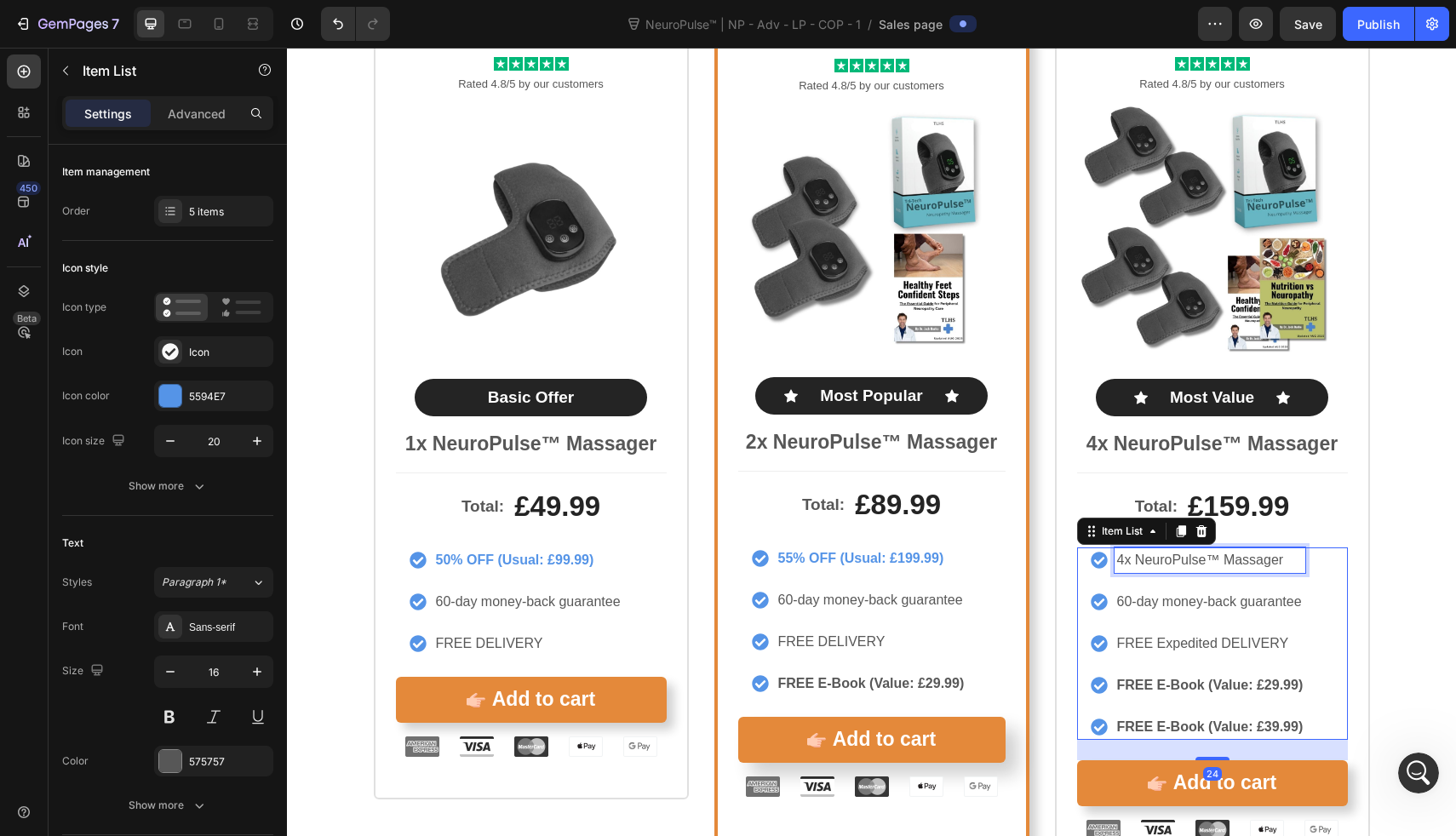
click at [1117, 563] on p "4x NeuroPulse™ Massager" at bounding box center [1210, 560] width 187 height 21
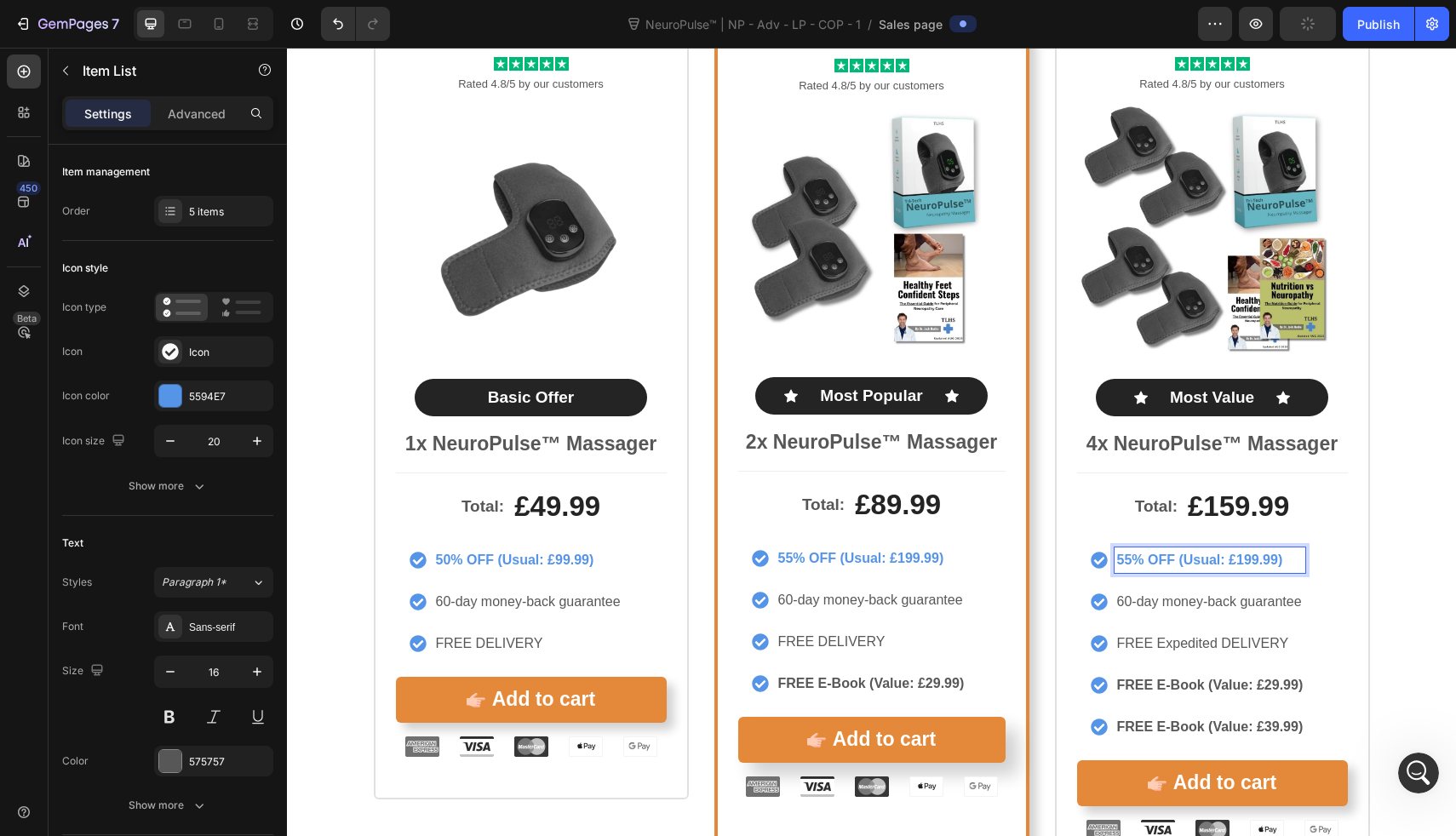
click at [1118, 564] on strong "55% OFF (Usual: £199.99)" at bounding box center [1200, 560] width 166 height 15
click at [1122, 564] on strong "55% OFF (Usual: £199.99)" at bounding box center [1200, 560] width 166 height 15
click at [1237, 561] on strong "60% OFF (Usual: £199.99)" at bounding box center [1200, 560] width 166 height 15
click at [1322, 535] on div "Total: Text Block £159.99 Product Price Product Price Row 60% OFF (Usual: £399.…" at bounding box center [1212, 656] width 270 height 368
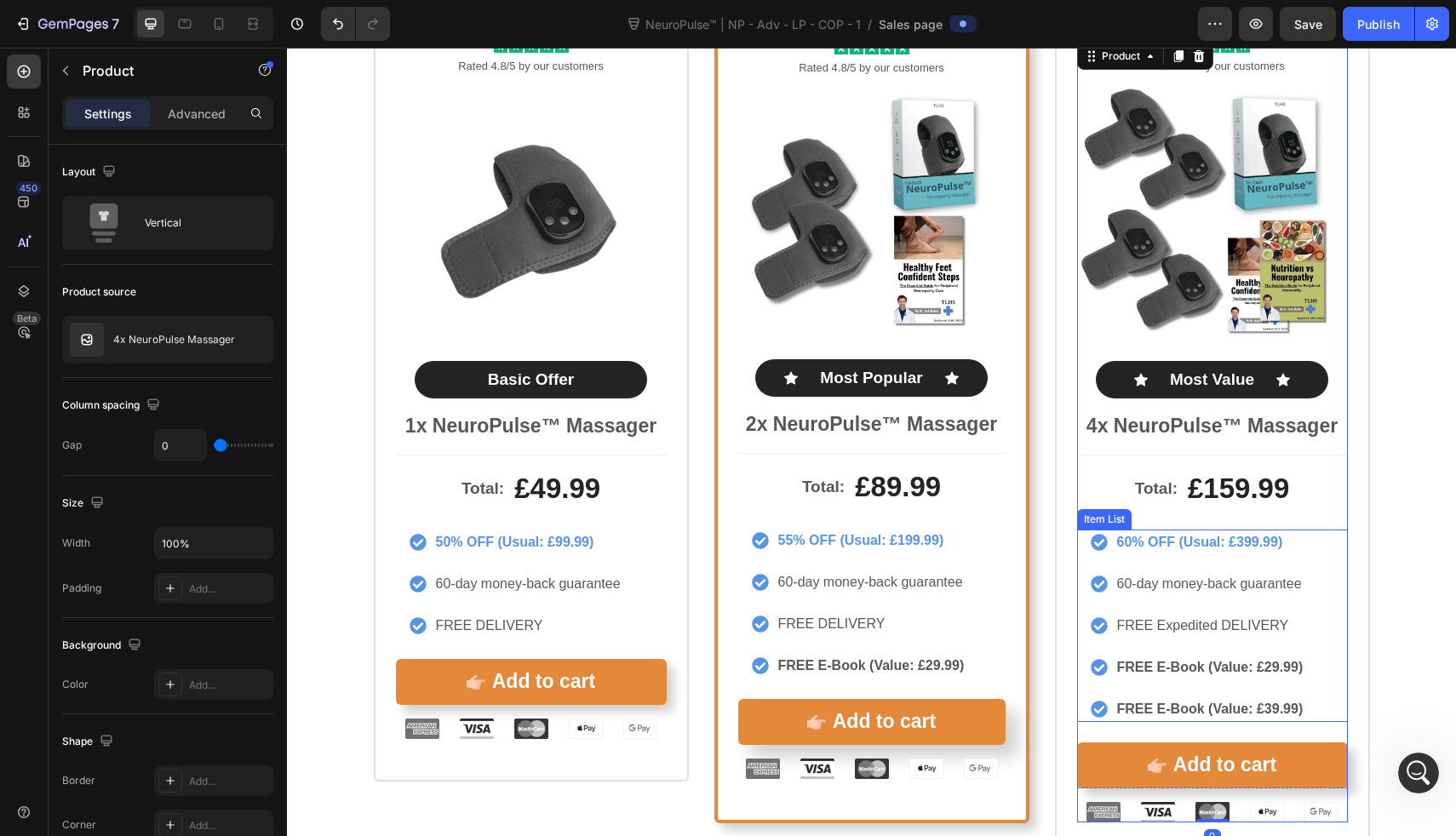
scroll to position [9095, 0]
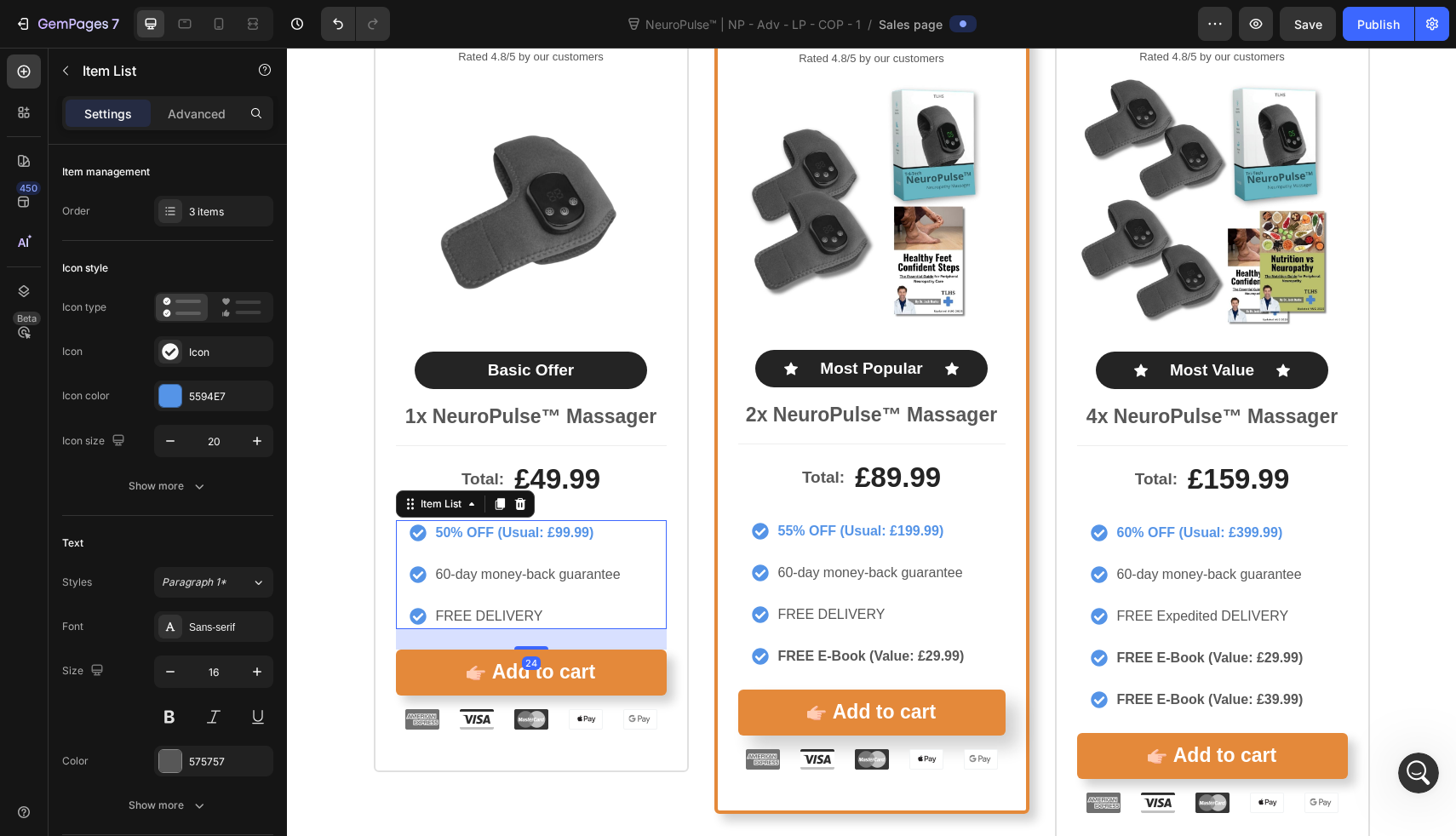
click at [555, 532] on strong "50% OFF (Usual: £99.99)" at bounding box center [516, 532] width 158 height 15
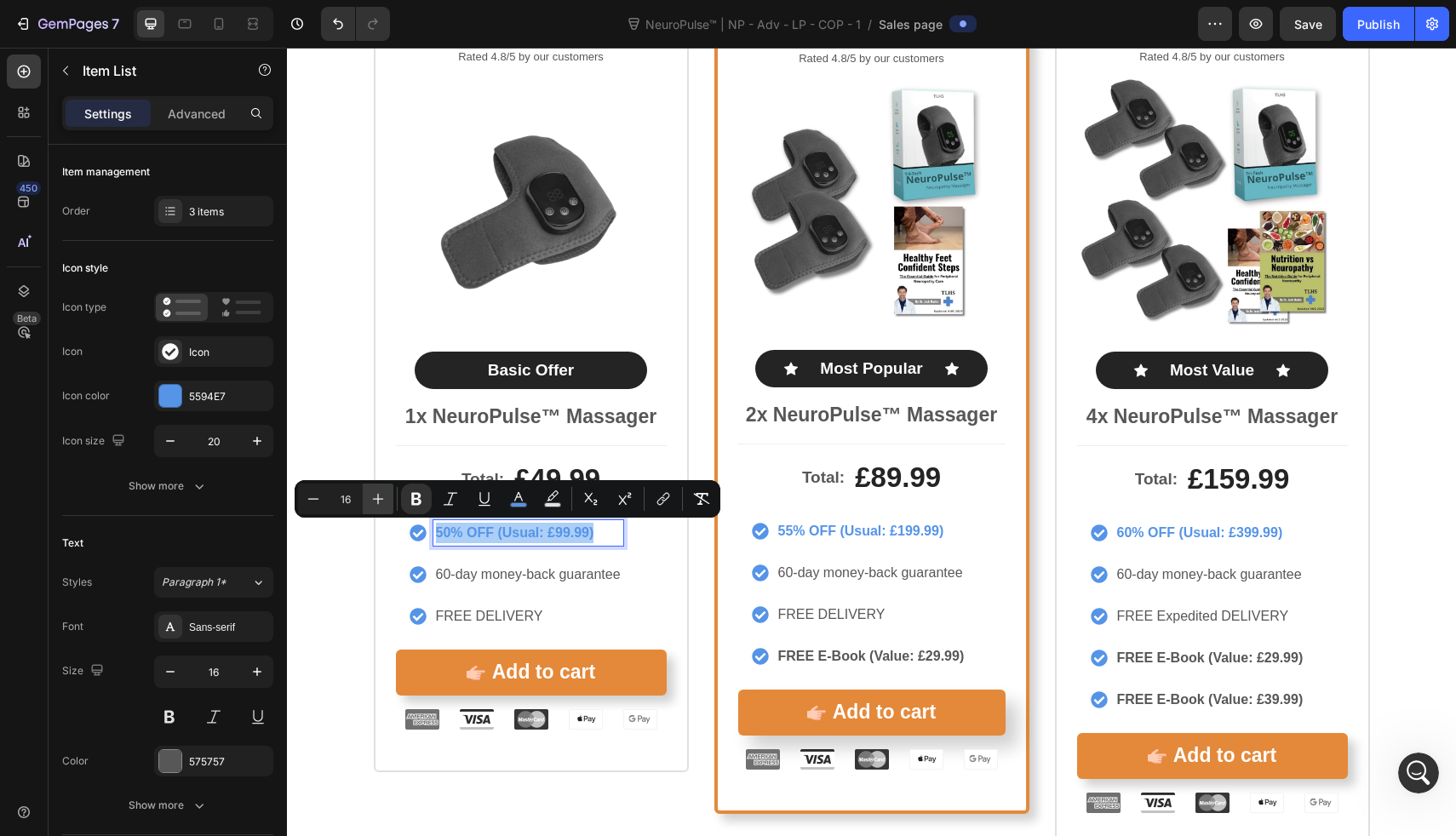
click at [374, 491] on icon "Editor contextual toolbar" at bounding box center [378, 498] width 17 height 17
type input "18"
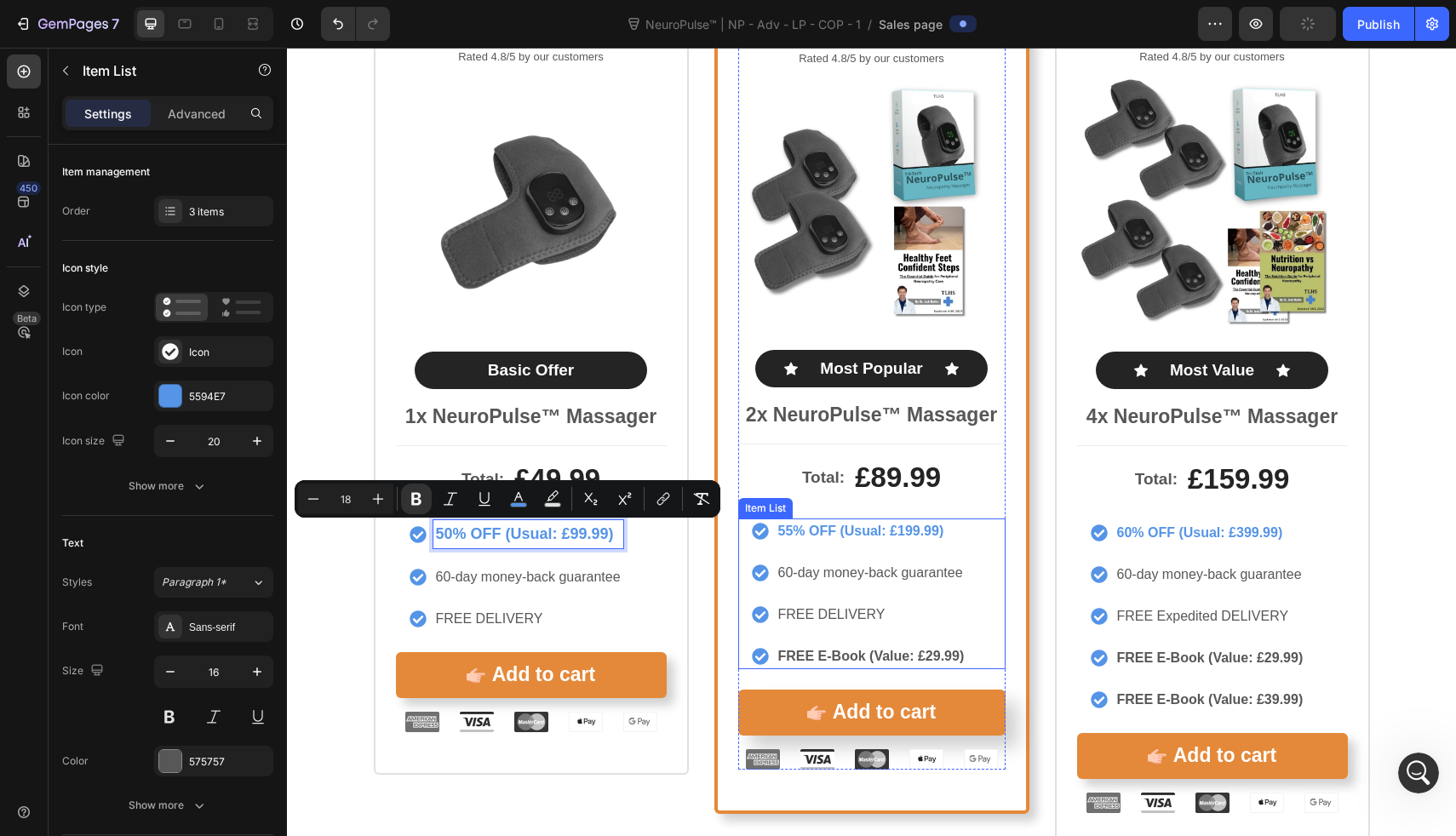
click at [875, 527] on strong "55% OFF (Usual: £199.99)" at bounding box center [861, 530] width 166 height 15
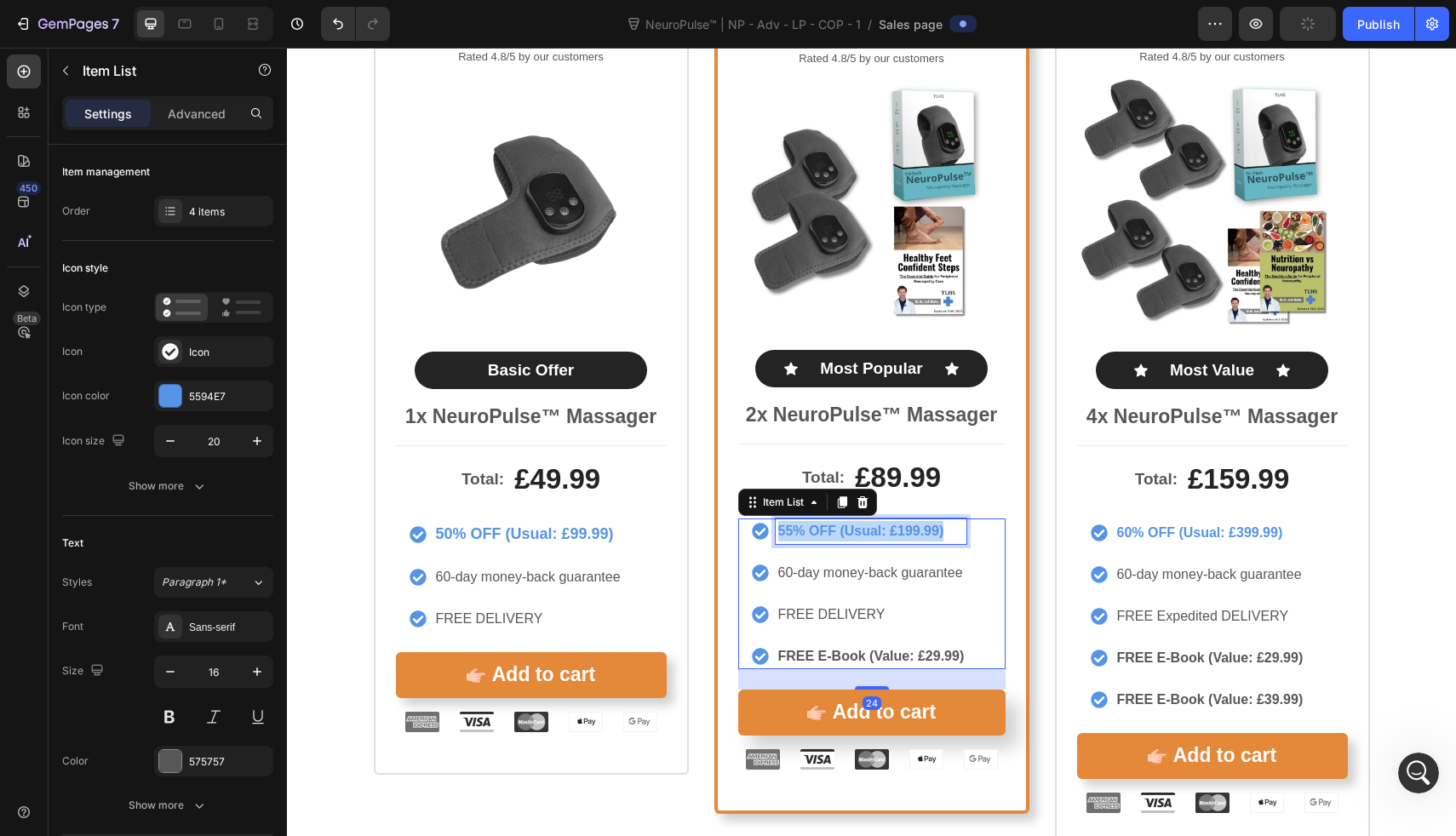
click at [875, 527] on strong "55% OFF (Usual: £199.99)" at bounding box center [861, 530] width 166 height 15
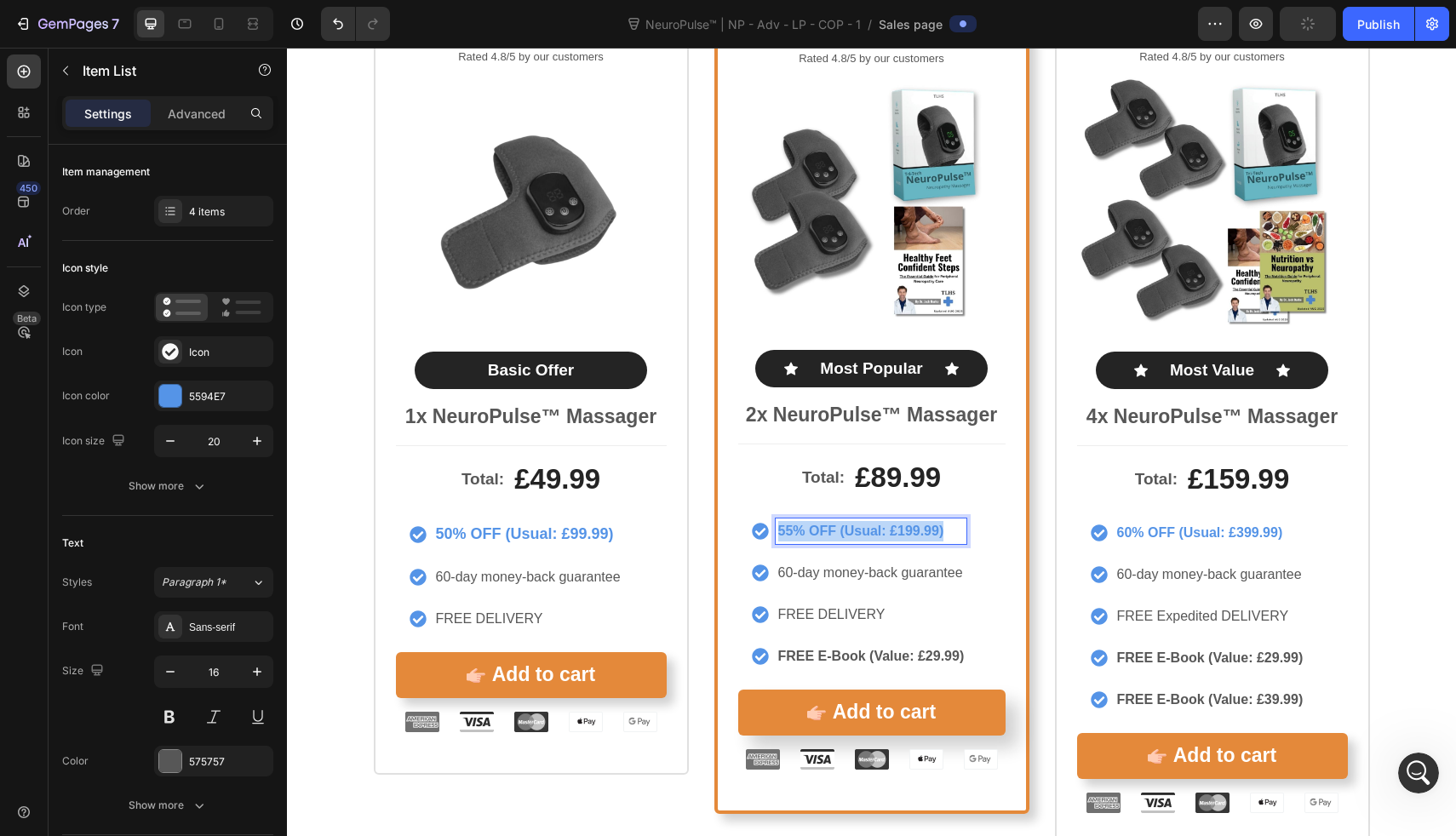
click at [875, 527] on strong "55% OFF (Usual: £199.99)" at bounding box center [861, 530] width 166 height 15
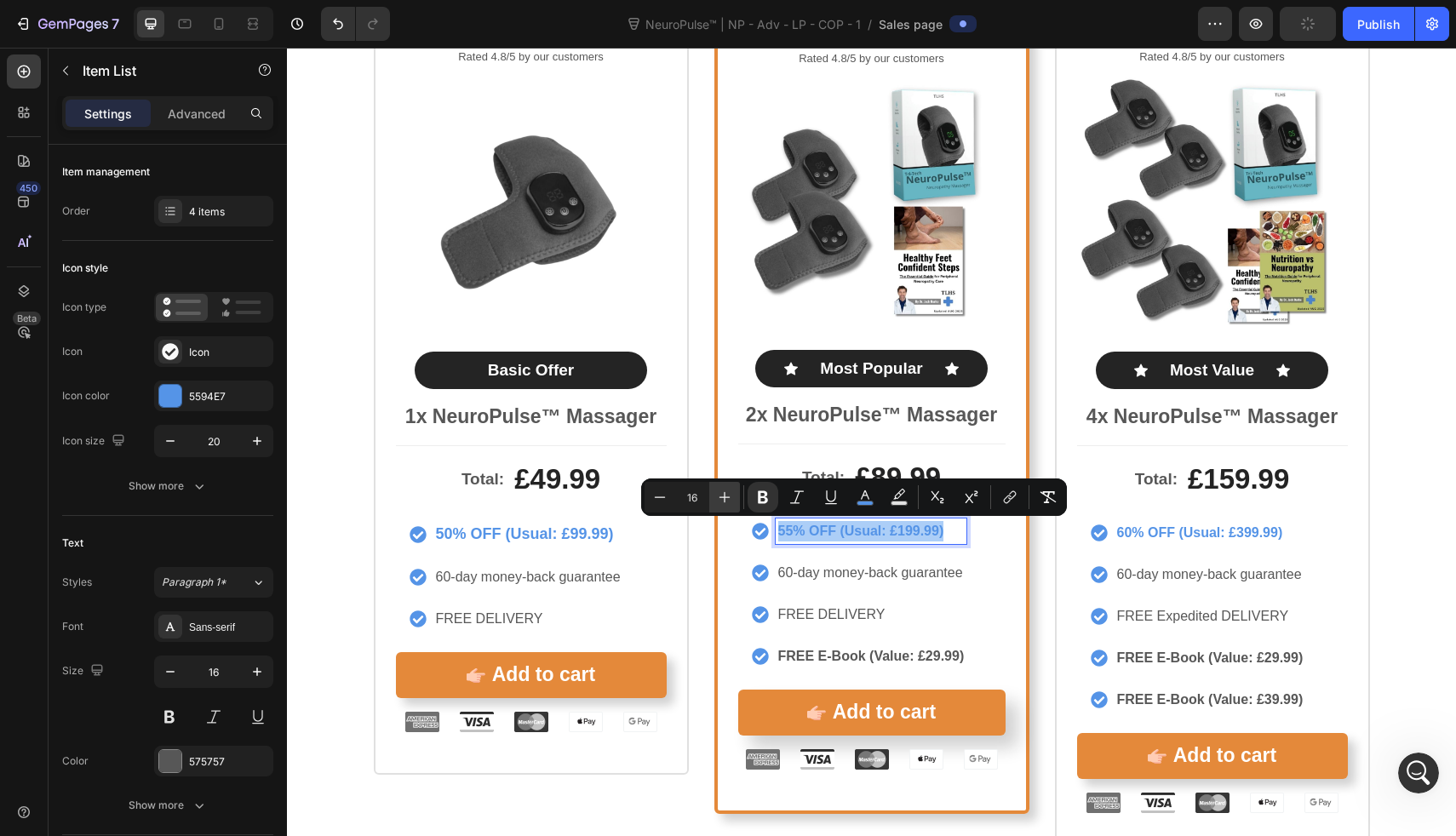
click at [727, 495] on icon "Editor contextual toolbar" at bounding box center [724, 497] width 17 height 17
type input "18"
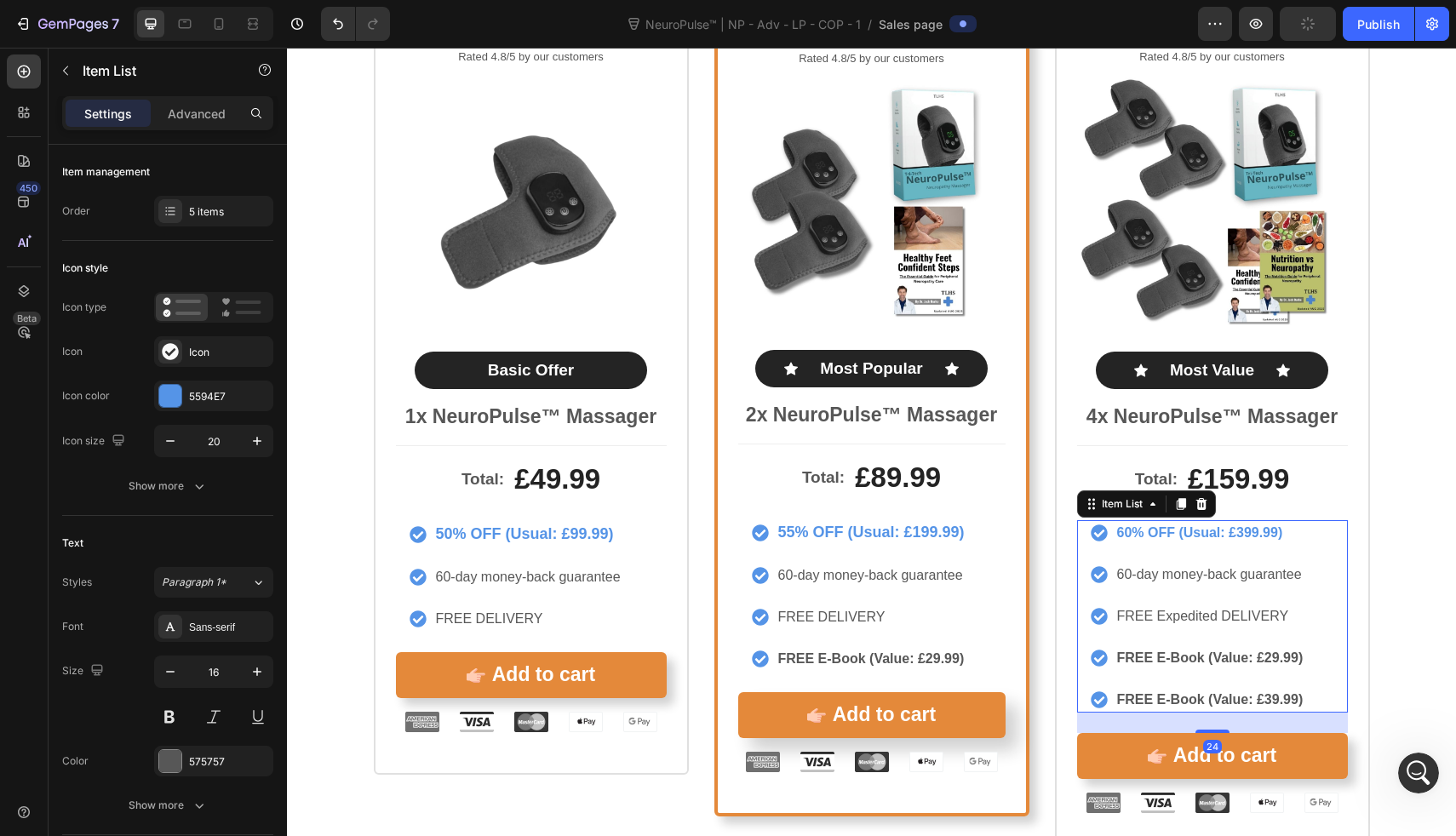
click at [1178, 543] on p "60% OFF (Usual: £399.99)" at bounding box center [1210, 532] width 187 height 21
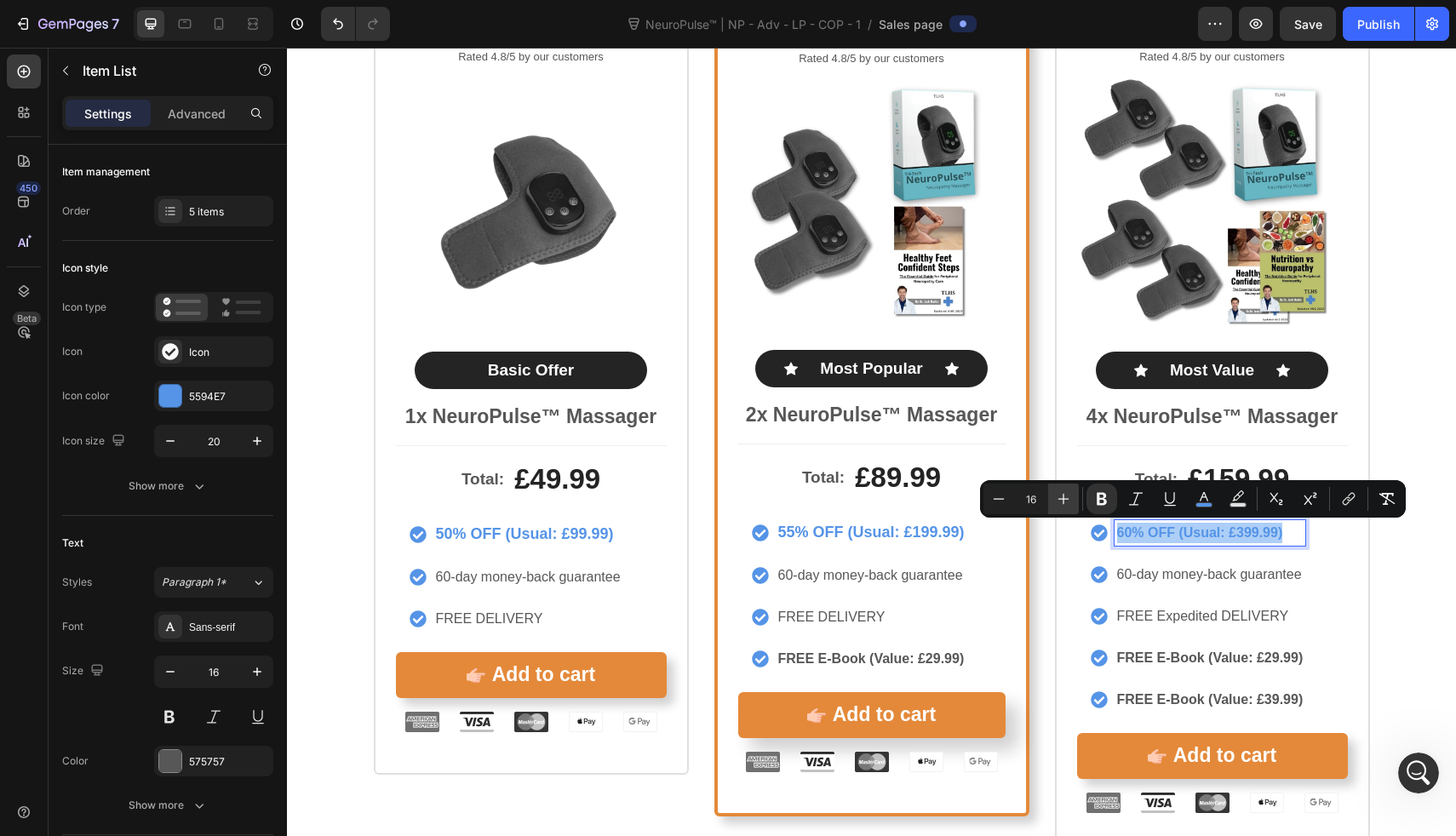
click at [1054, 499] on button "Plus" at bounding box center [1063, 498] width 30 height 30
type input "18"
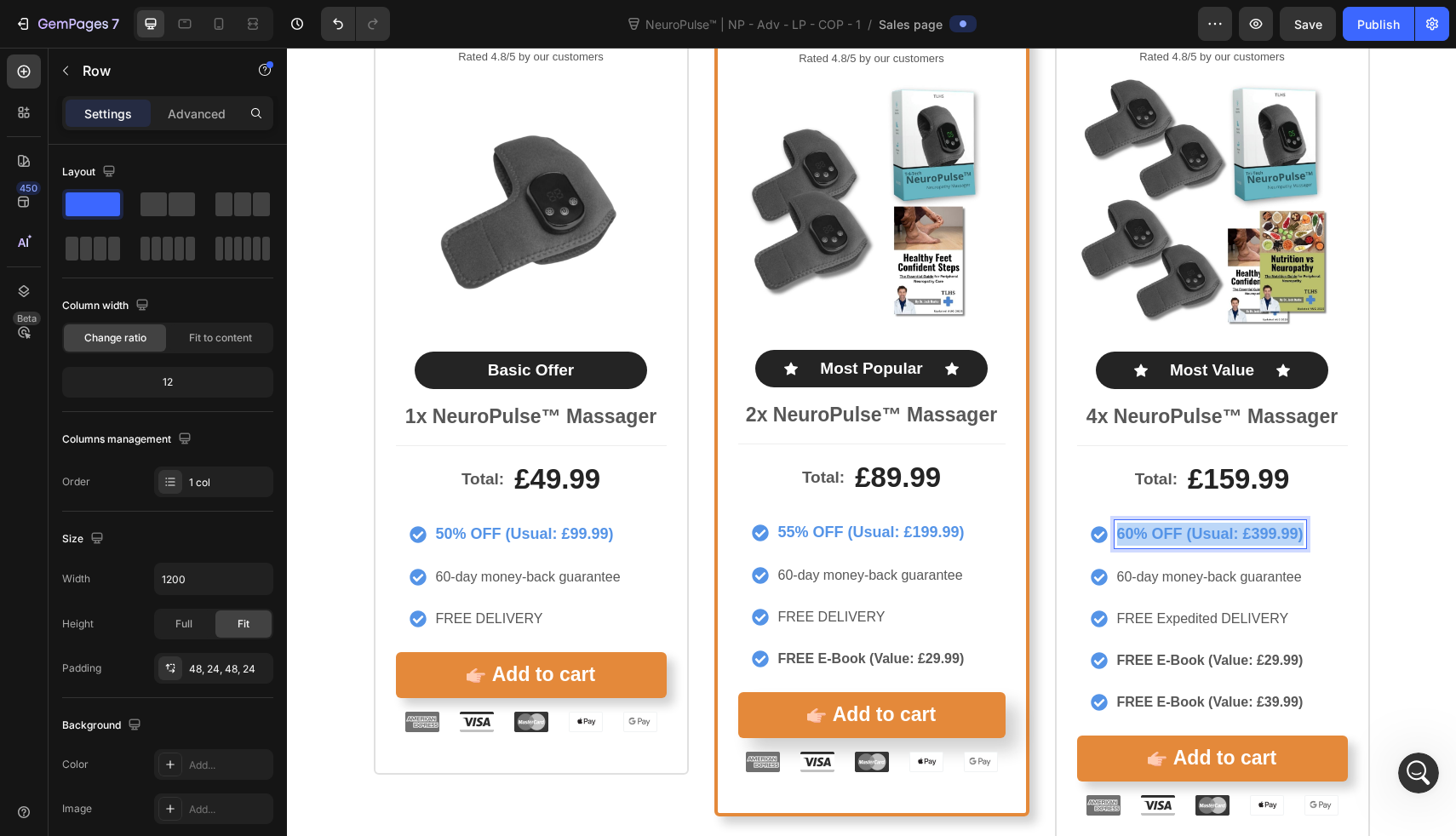
click at [1056, 439] on div "Icon Icon Icon Icon Icon Icon List Rated 4.8/5 by our customers Text Block Prod…" at bounding box center [1213, 423] width 315 height 871
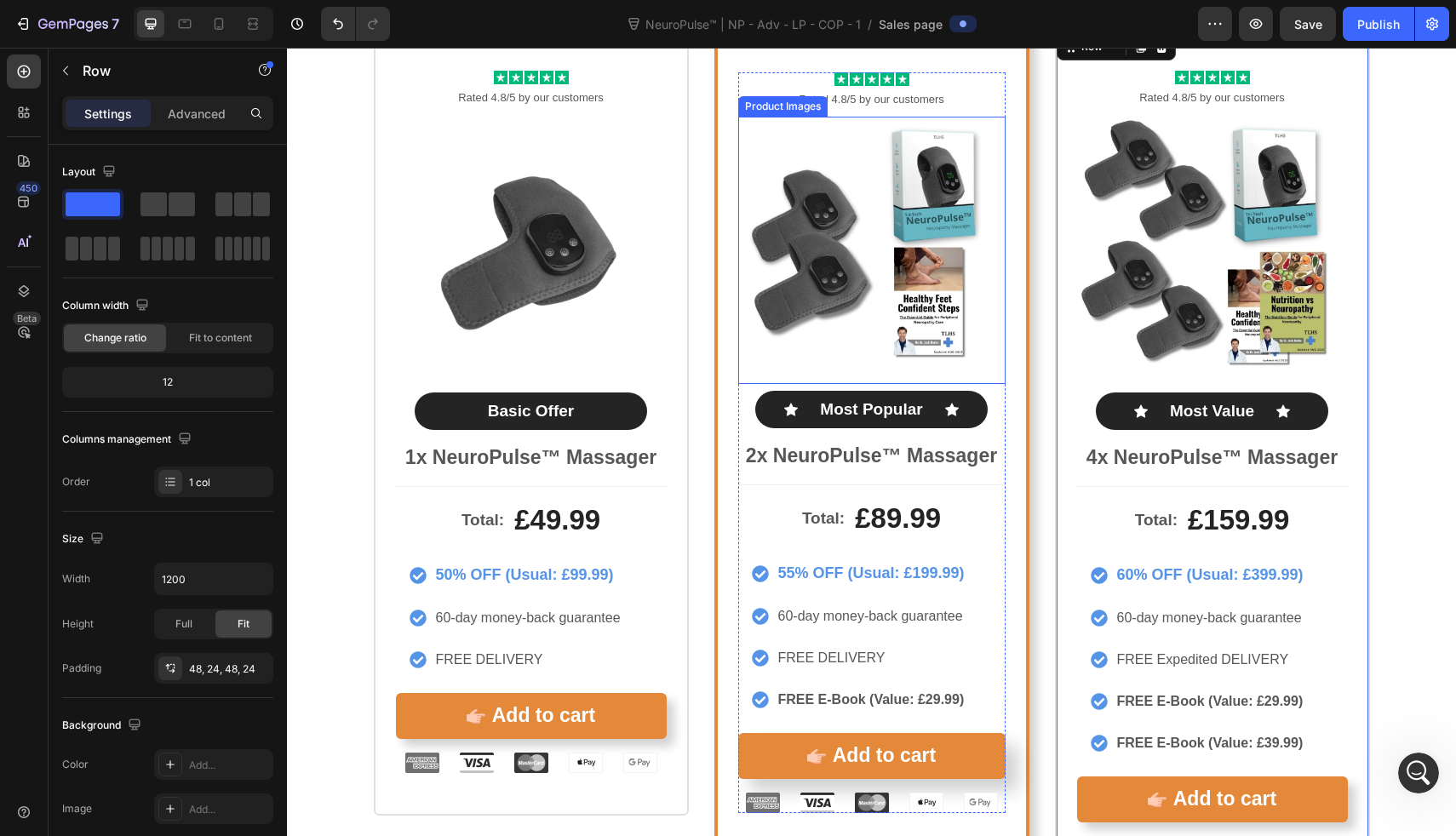
scroll to position [9054, 0]
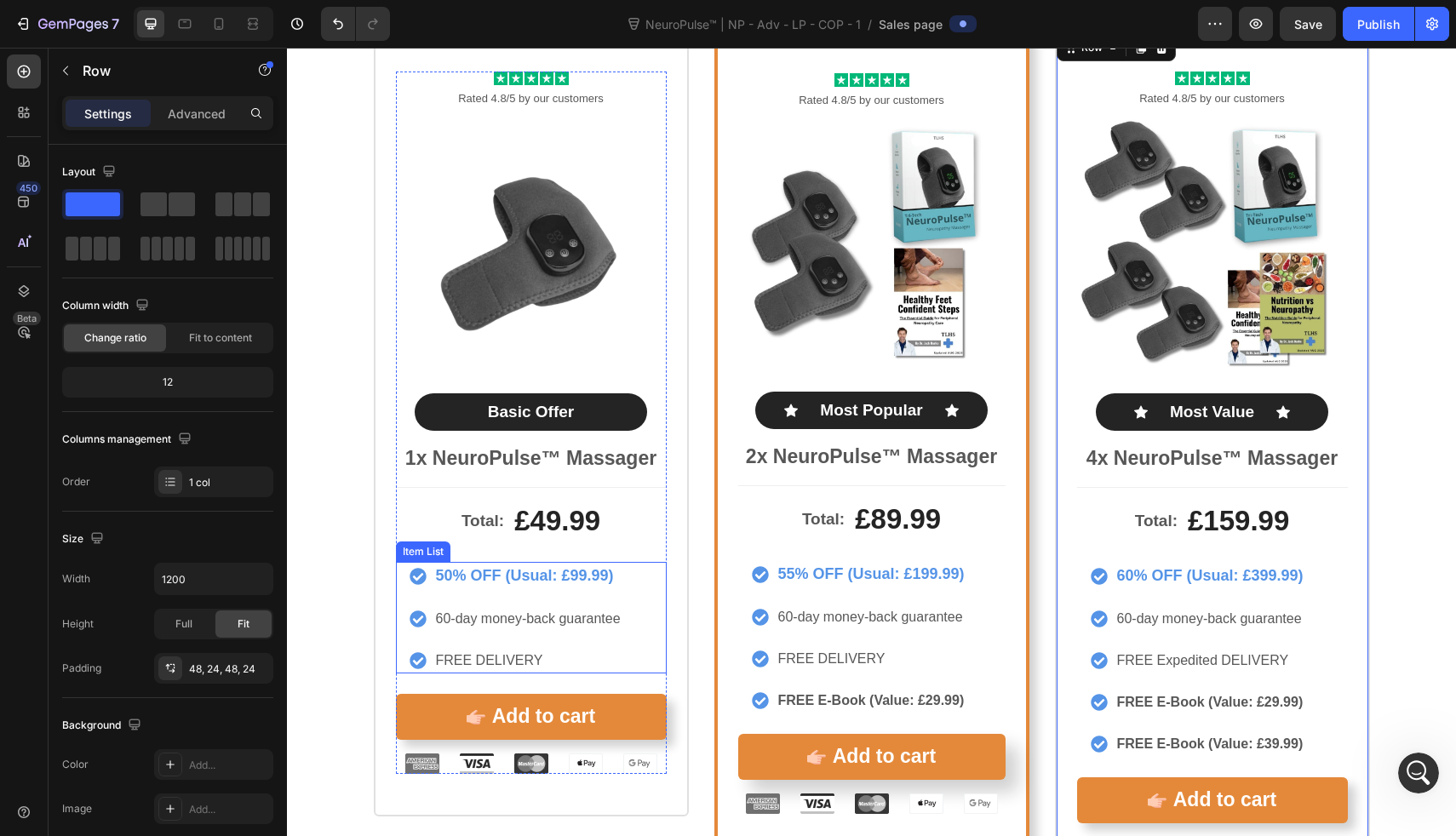
click at [645, 629] on div "50% OFF (Usual: £99.99) 60-day money-back guarantee FREE DELIVERY" at bounding box center [531, 618] width 270 height 111
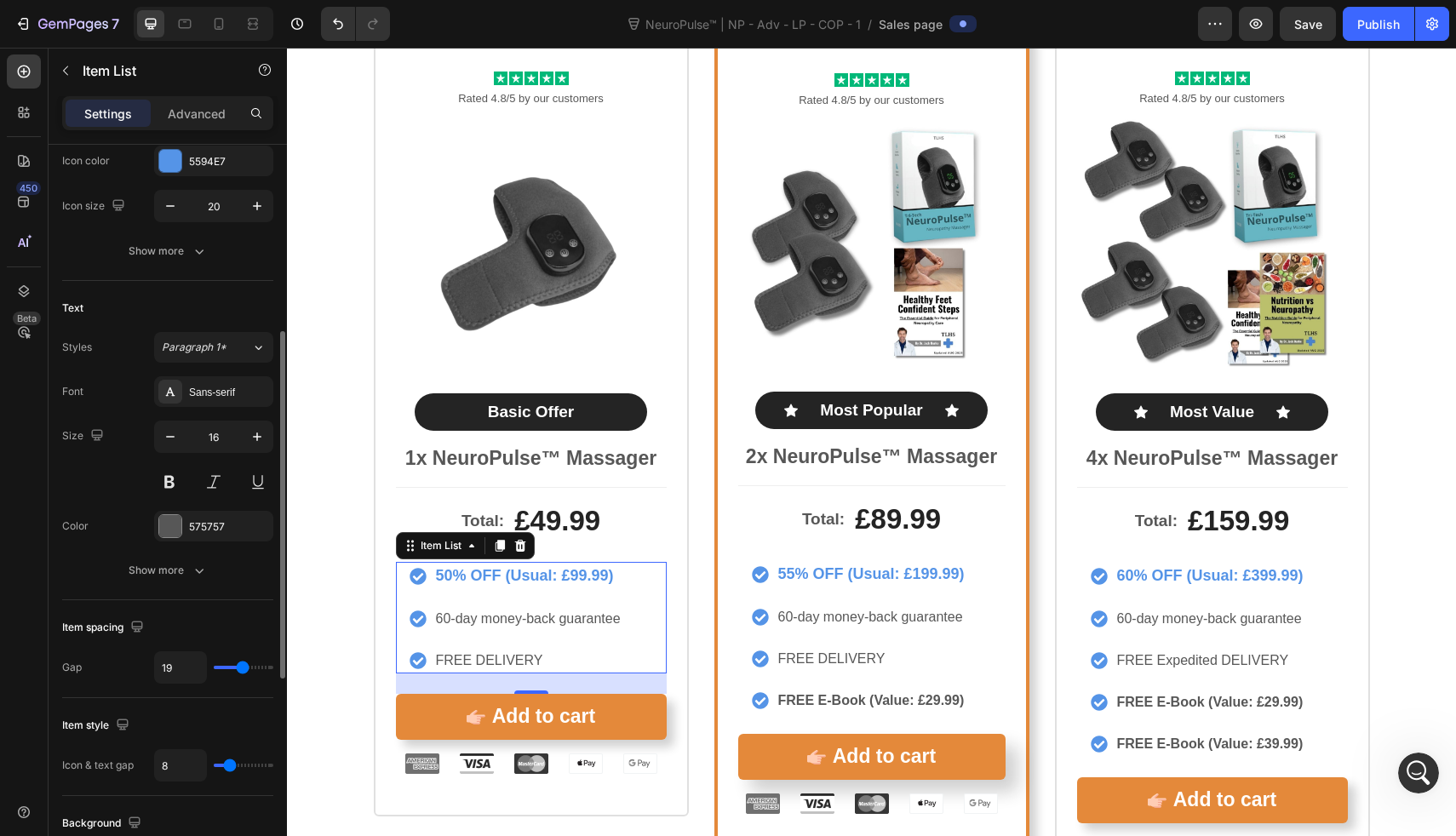
scroll to position [0, 0]
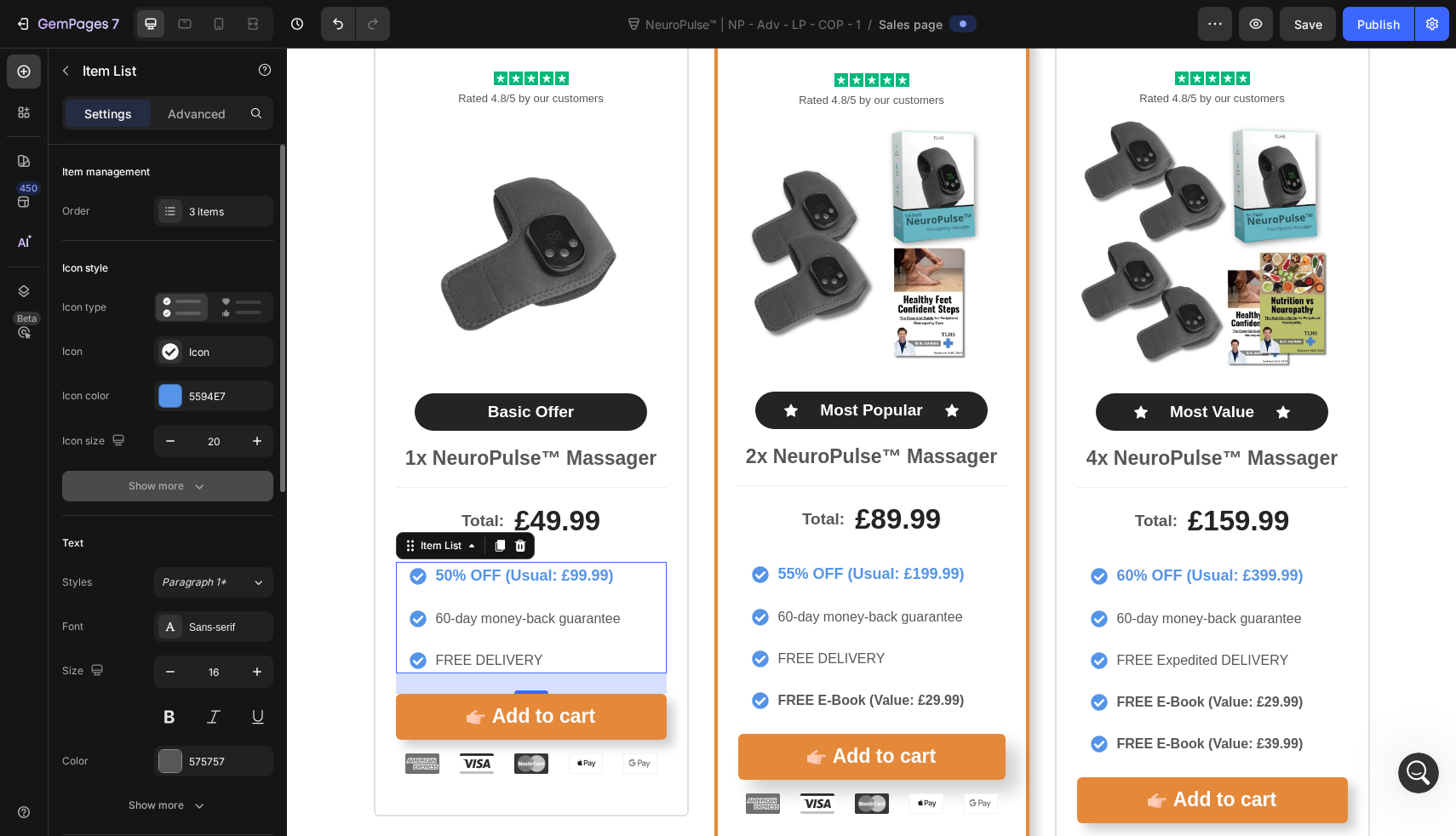
click at [209, 498] on button "Show more" at bounding box center [168, 485] width 211 height 30
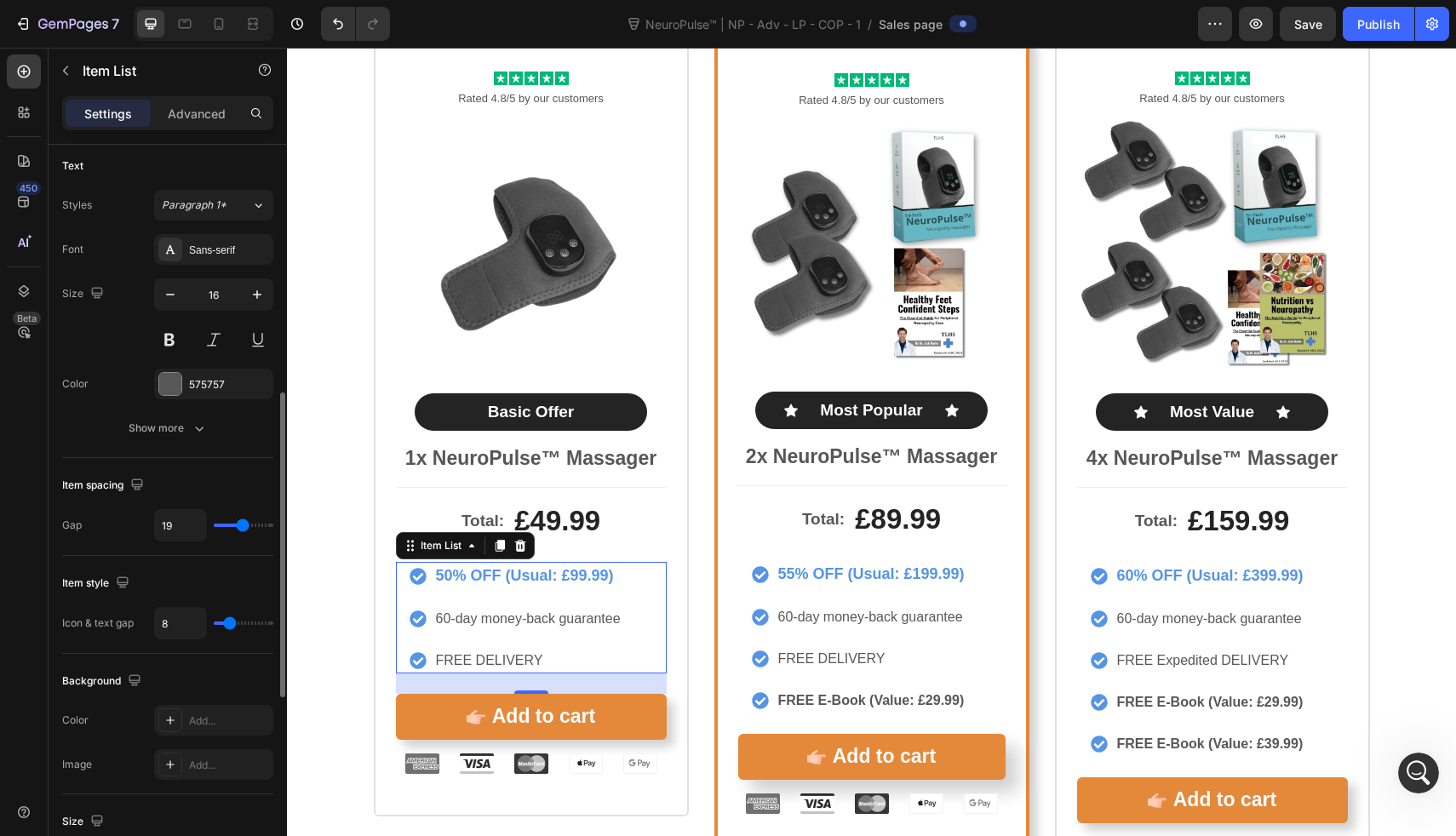
scroll to position [603, 0]
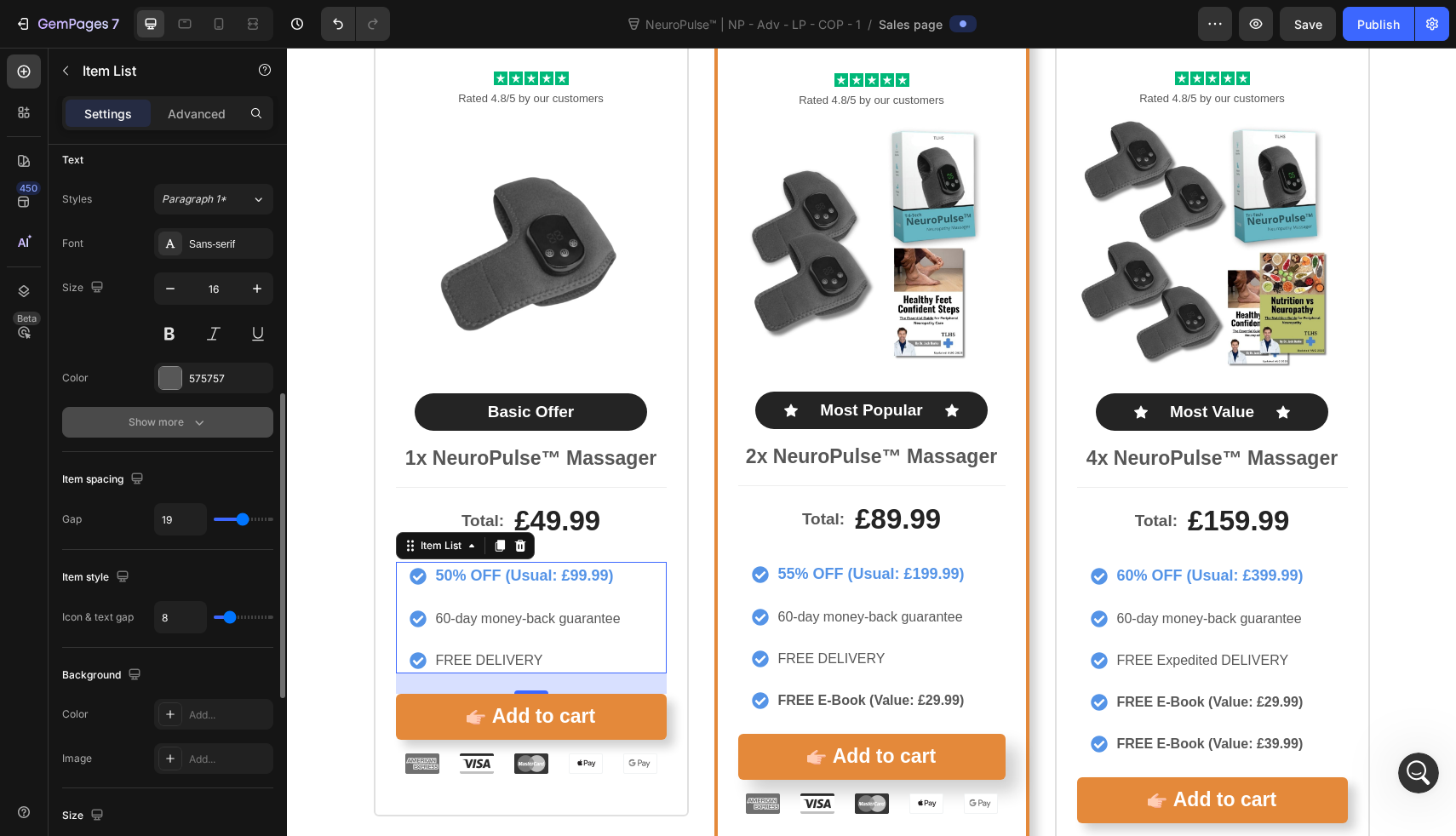
click at [209, 423] on button "Show more" at bounding box center [168, 422] width 211 height 30
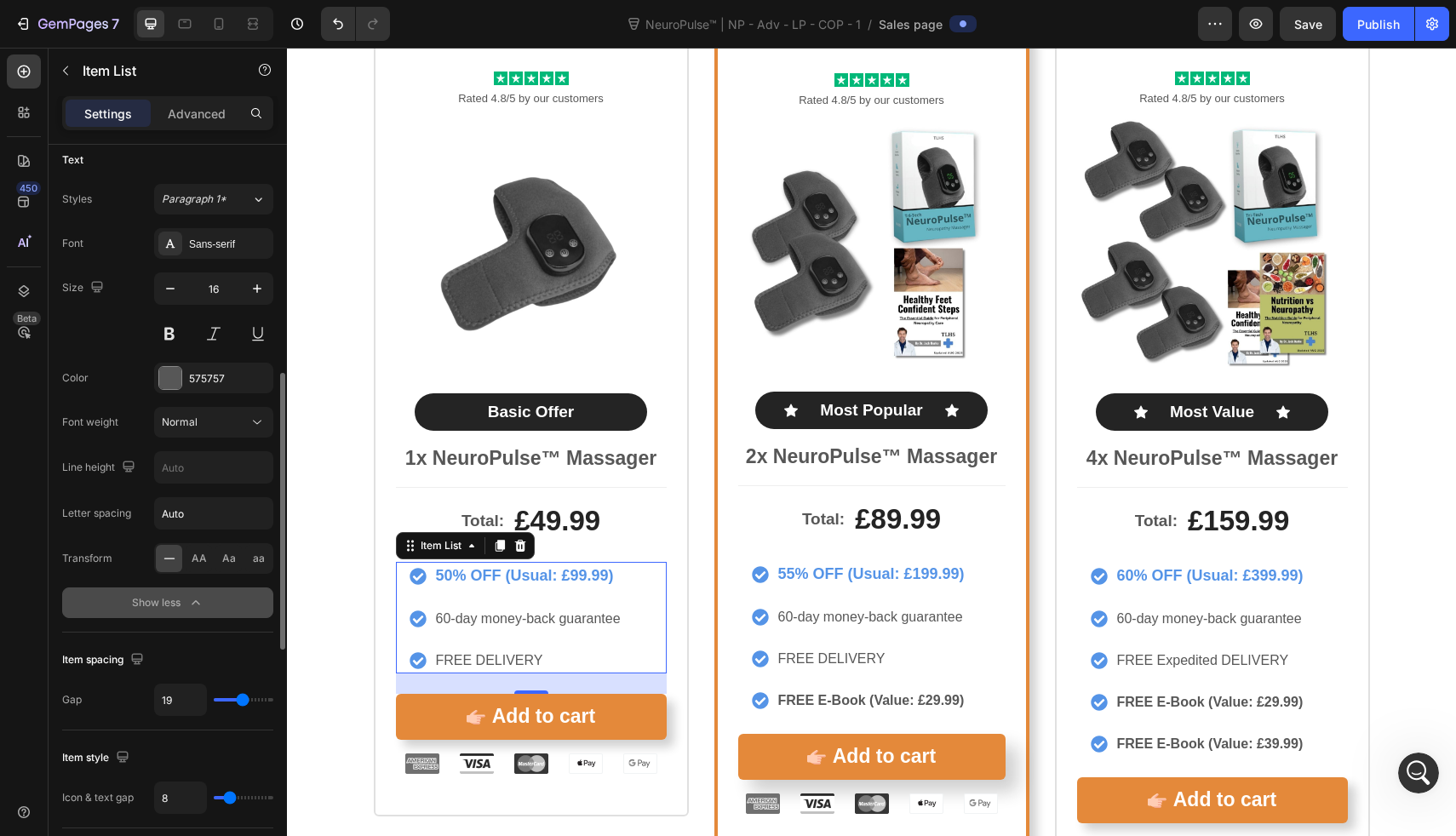
scroll to position [618, 0]
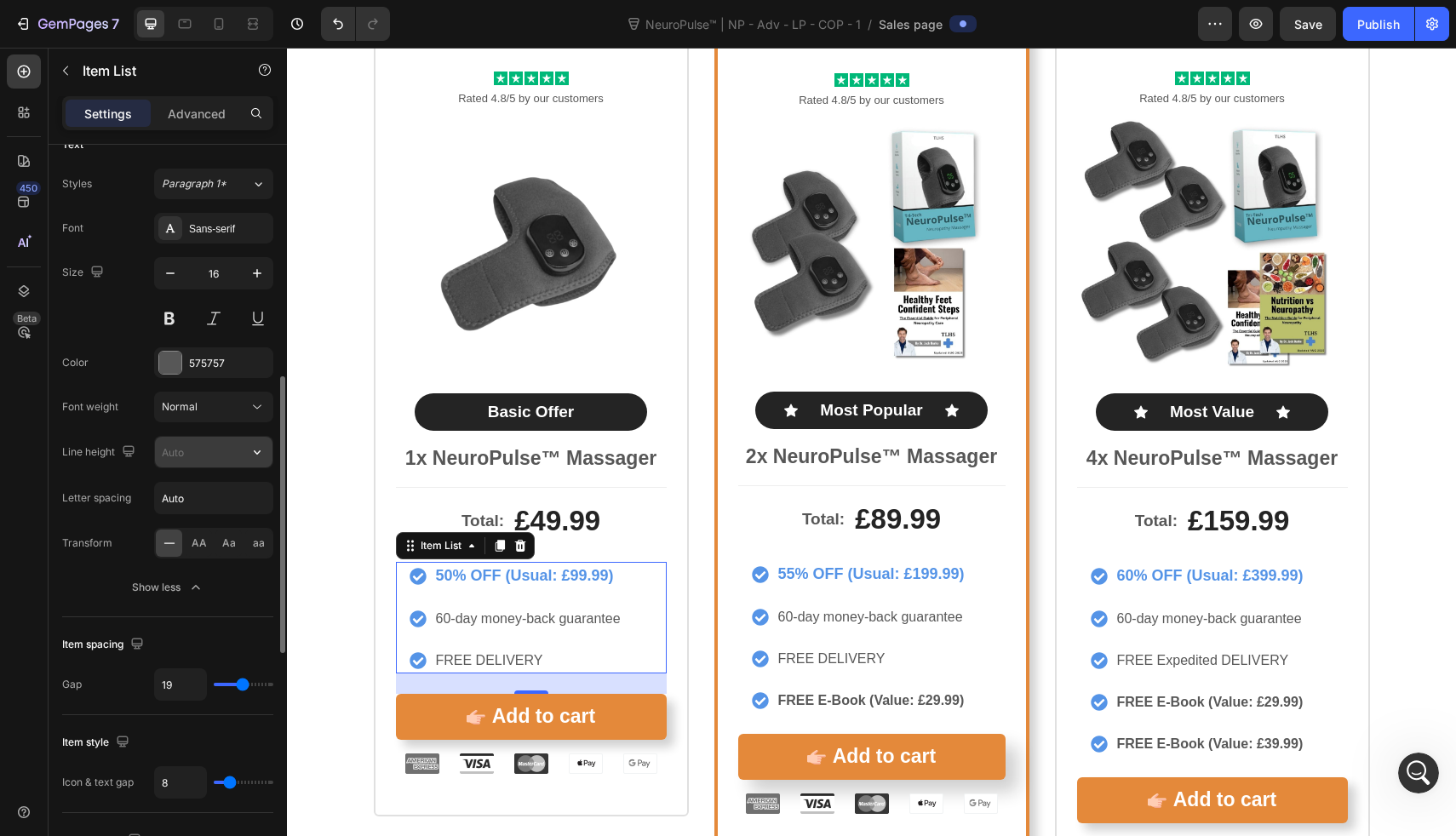
click at [199, 459] on input "text" at bounding box center [214, 451] width 117 height 30
click at [260, 454] on icon "button" at bounding box center [257, 451] width 17 height 17
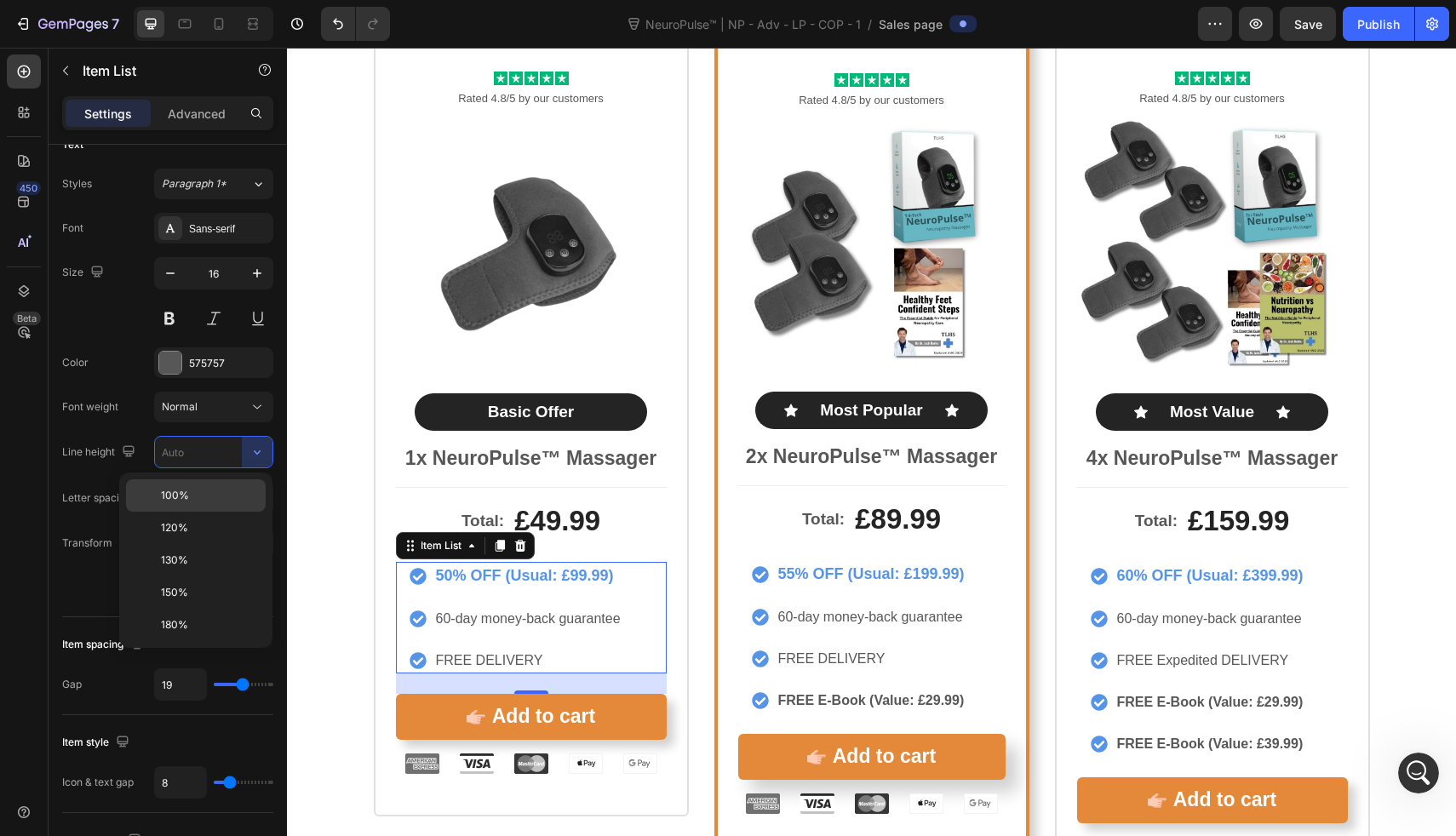
click at [229, 512] on div "100%" at bounding box center [195, 527] width 140 height 32
type input "100%"
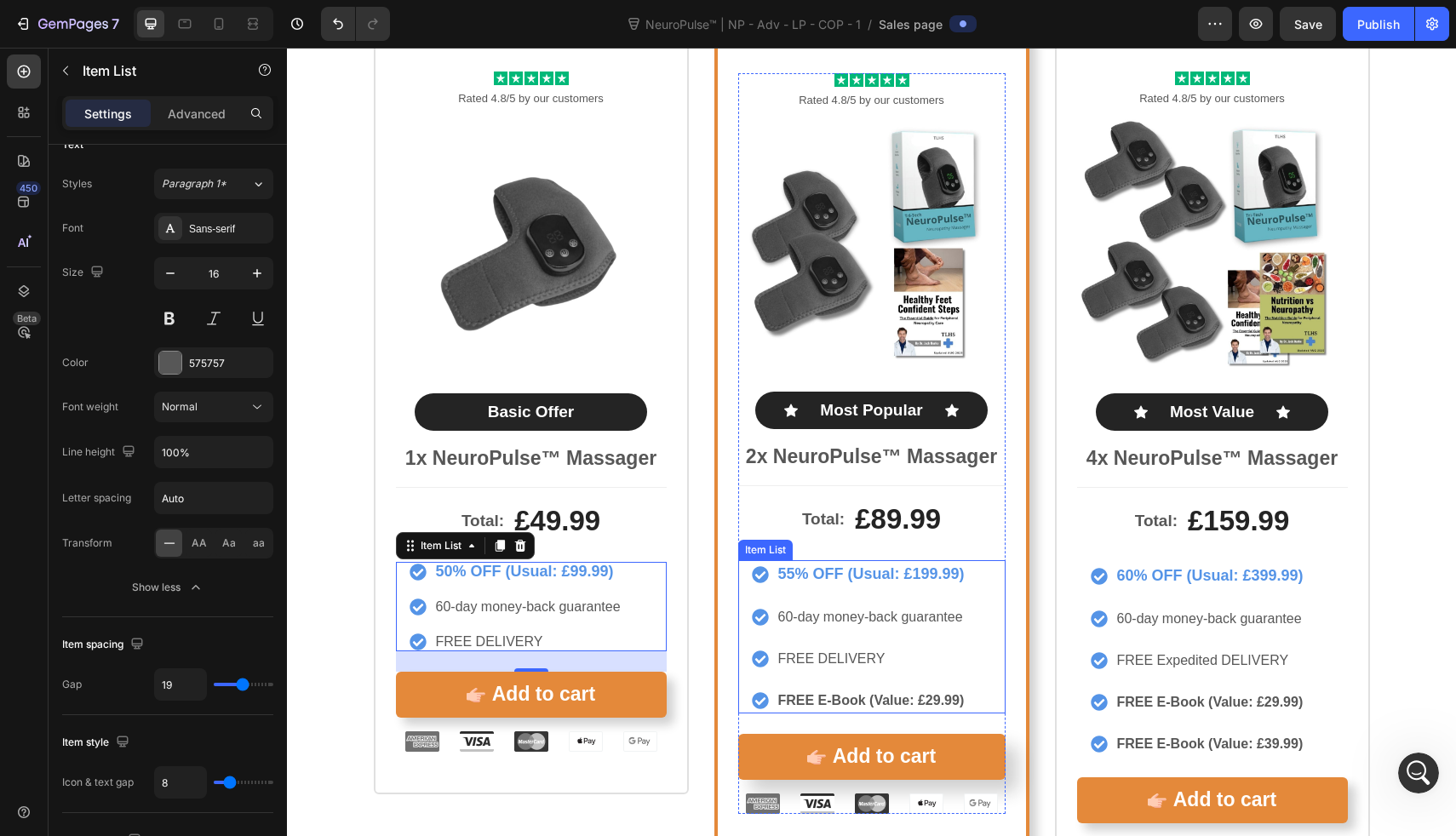
click at [852, 579] on strong "55% OFF (Usual: £199.99)" at bounding box center [871, 573] width 187 height 17
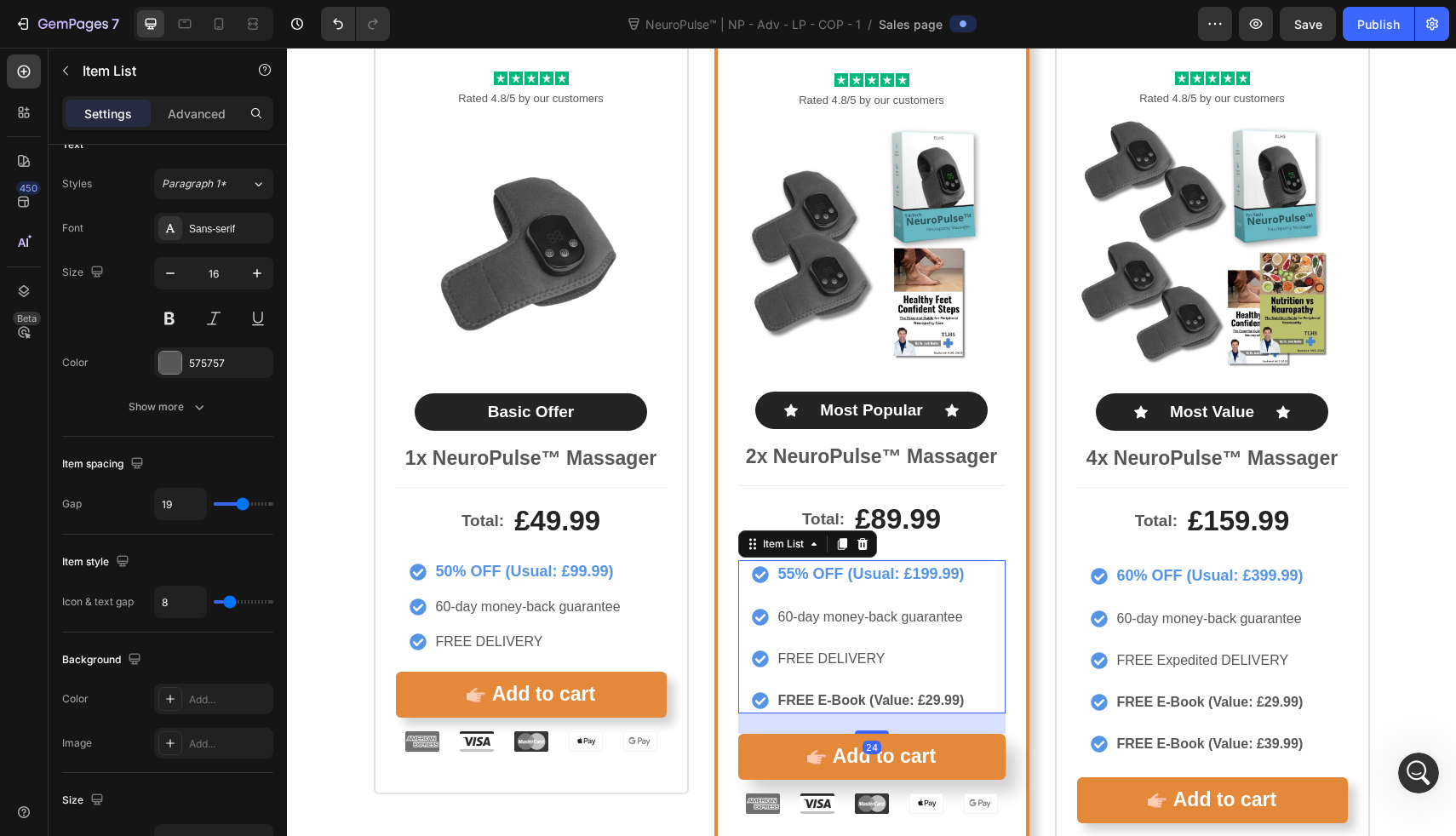
click at [852, 592] on div "55% OFF (Usual: £199.99) 60-day money-back guarantee FREE DELIVERY FREE E-Book …" at bounding box center [859, 637] width 216 height 153
click at [210, 404] on button "Show more" at bounding box center [168, 406] width 211 height 30
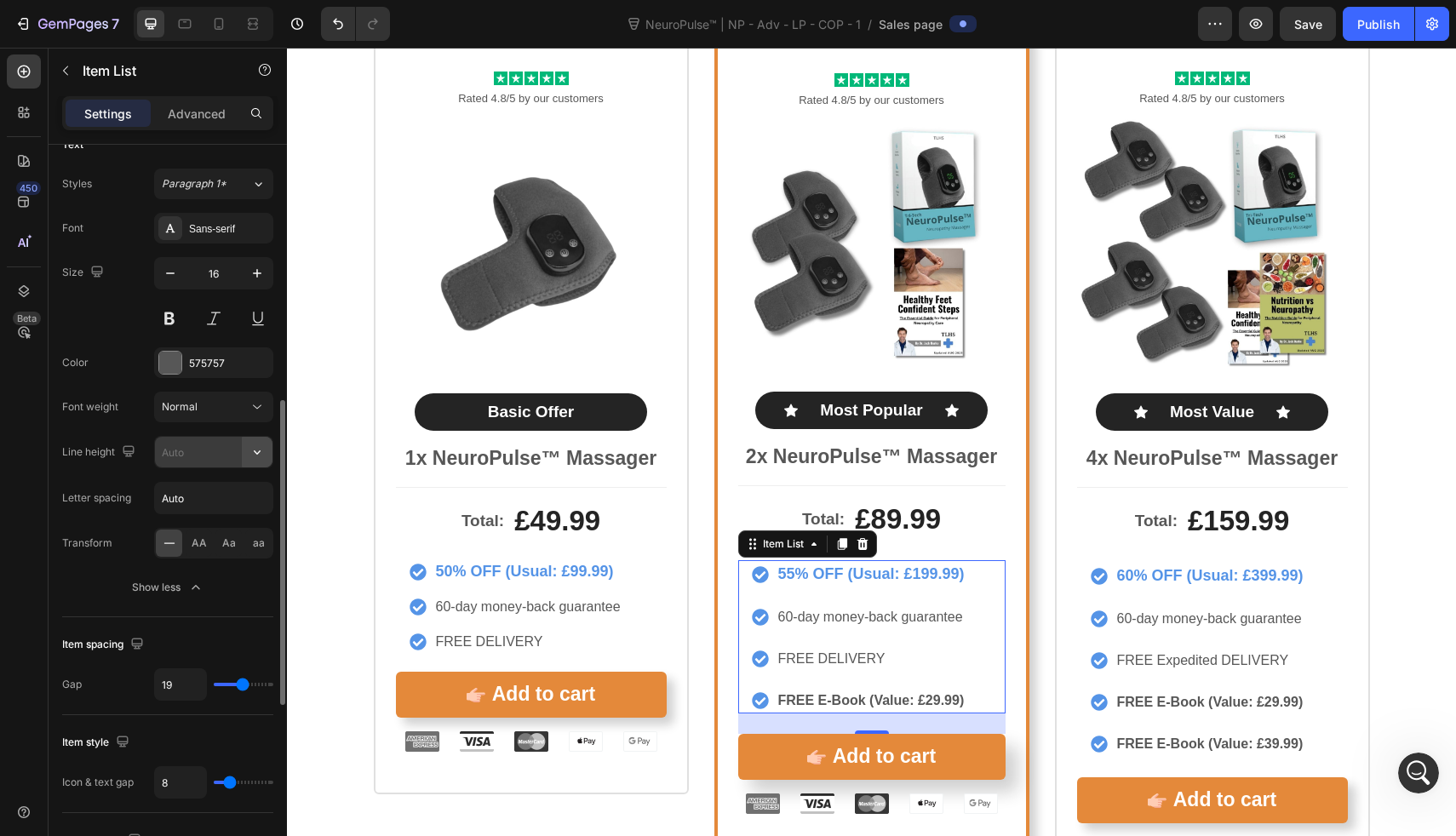
click at [258, 459] on icon "button" at bounding box center [257, 451] width 17 height 17
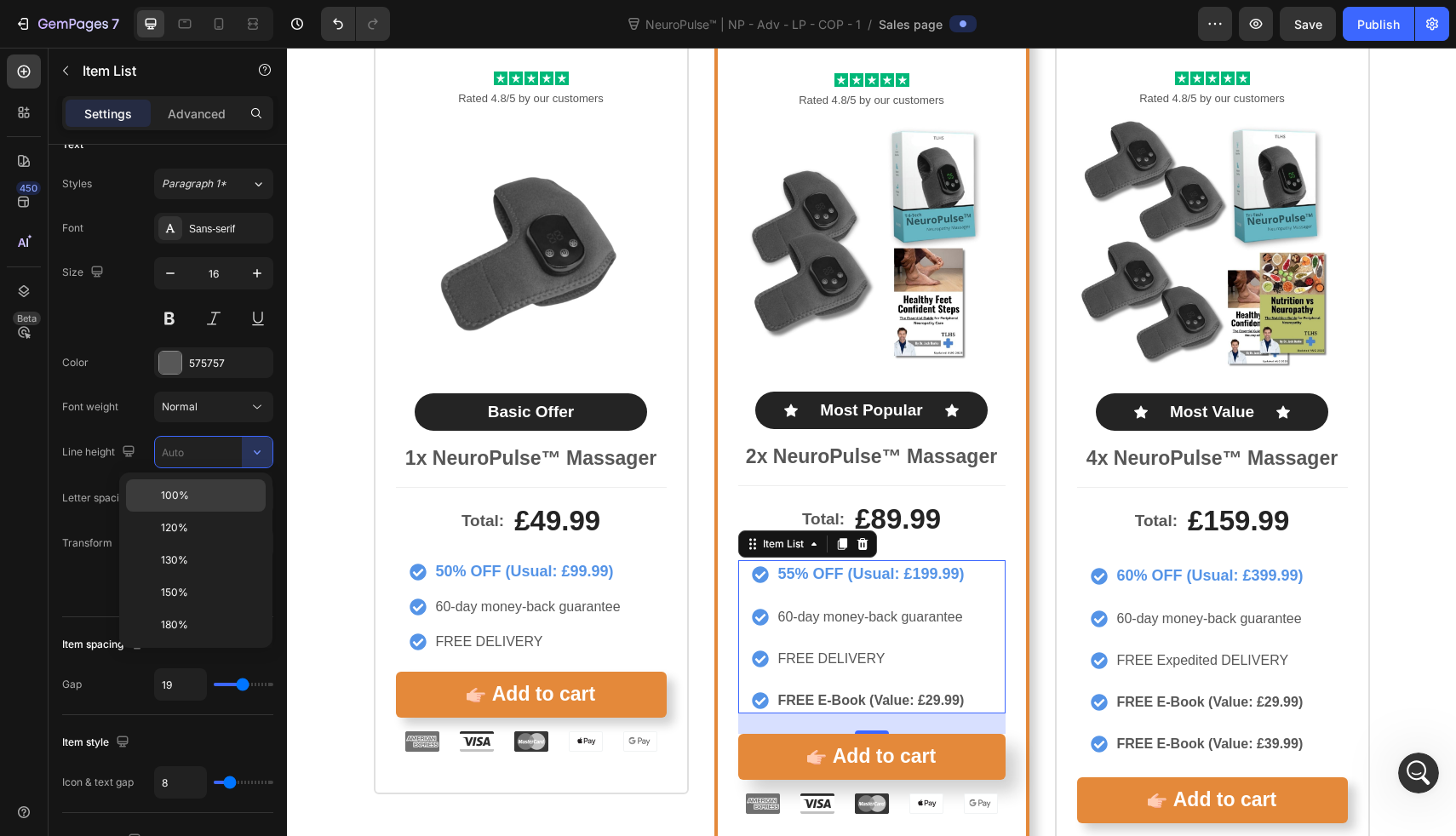
click at [257, 502] on p "100%" at bounding box center [209, 496] width 97 height 16
type input "100%"
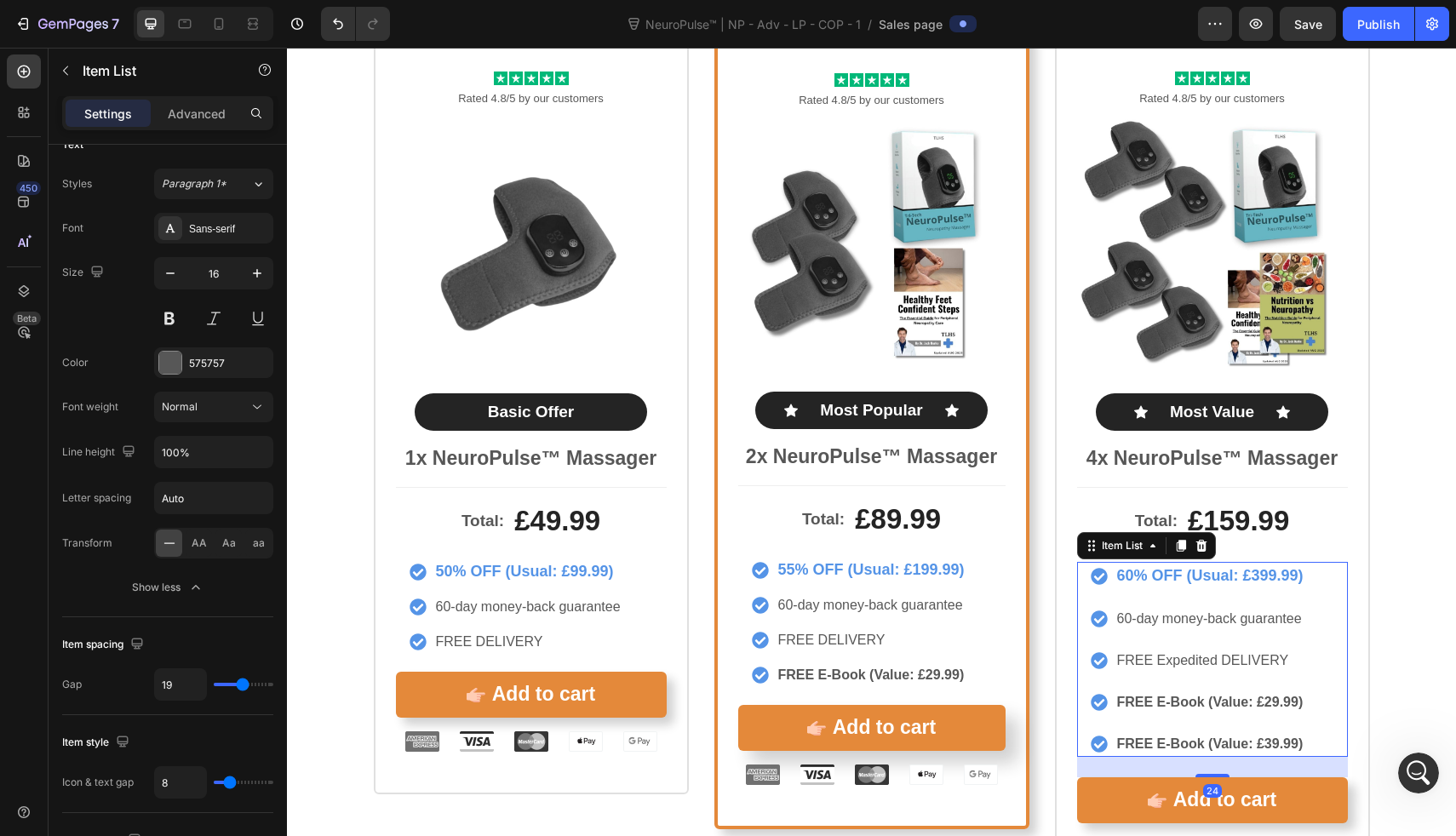
click at [1143, 593] on div "60% OFF (Usual: £399.99) 60-day money-back guarantee FREE Expedited DELIVERY FR…" at bounding box center [1198, 660] width 216 height 195
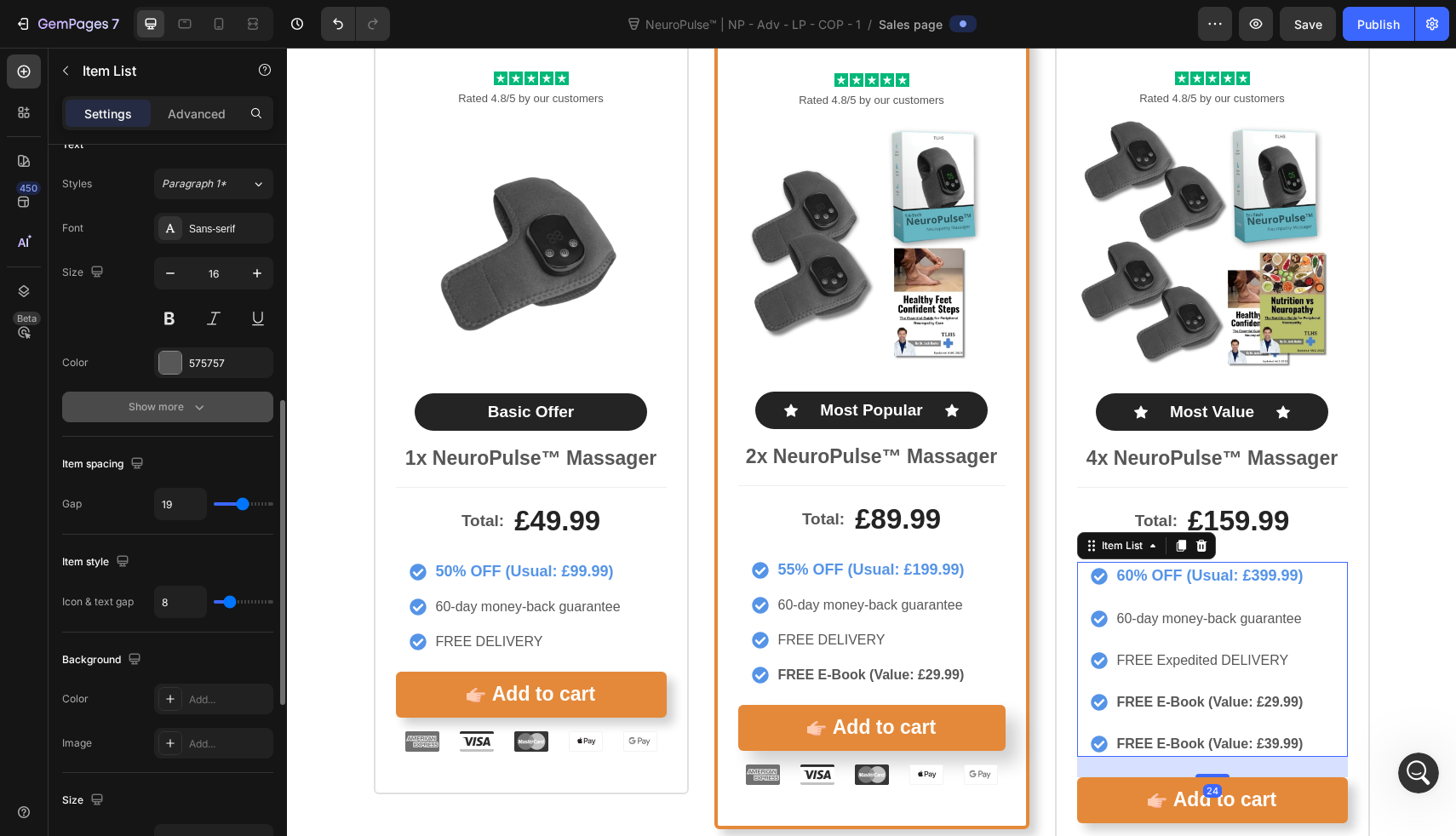
click at [255, 401] on button "Show more" at bounding box center [168, 406] width 211 height 30
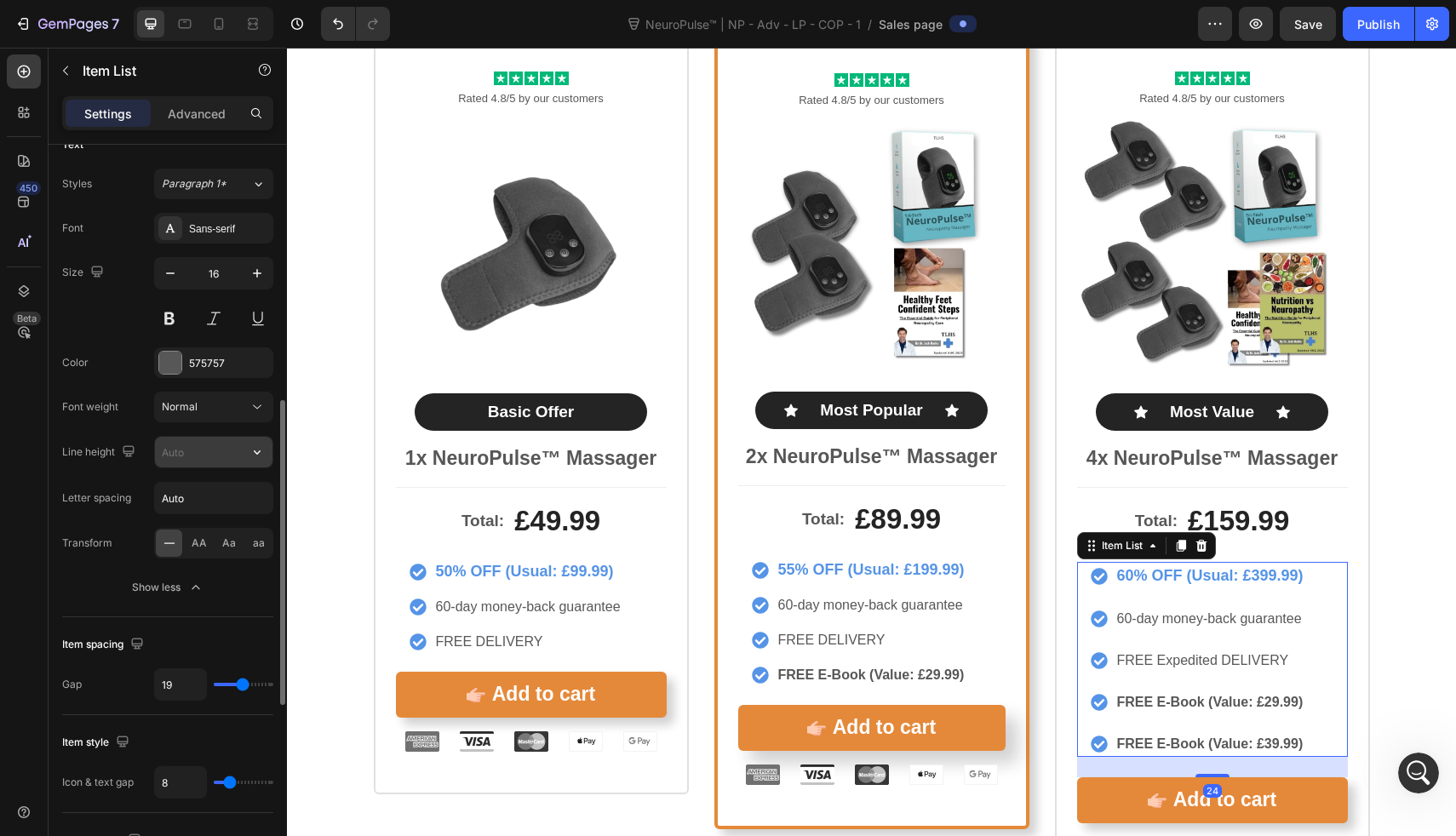
click at [259, 454] on icon "button" at bounding box center [257, 451] width 17 height 17
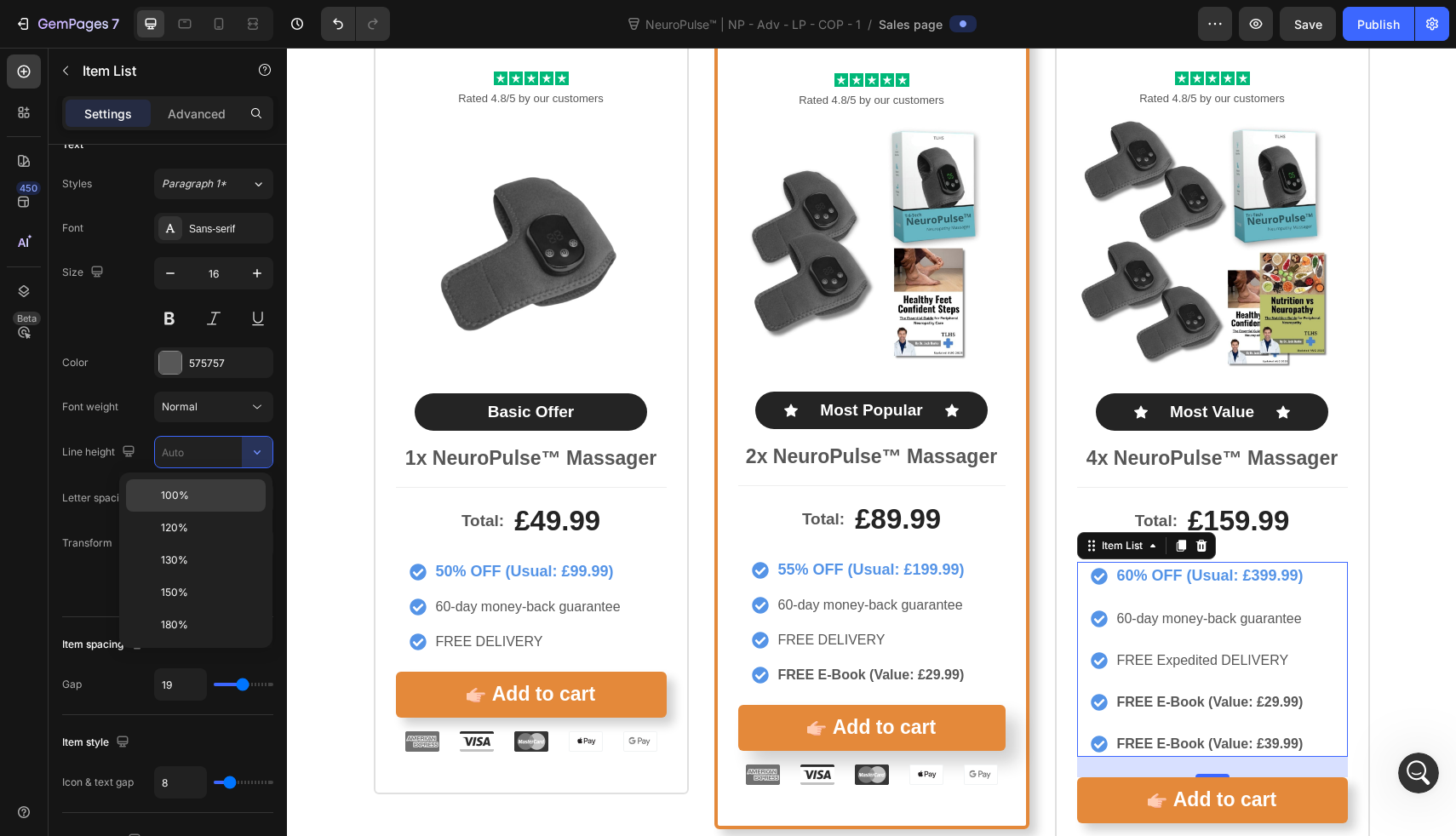
click at [227, 512] on div "100%" at bounding box center [195, 527] width 140 height 32
type input "100%"
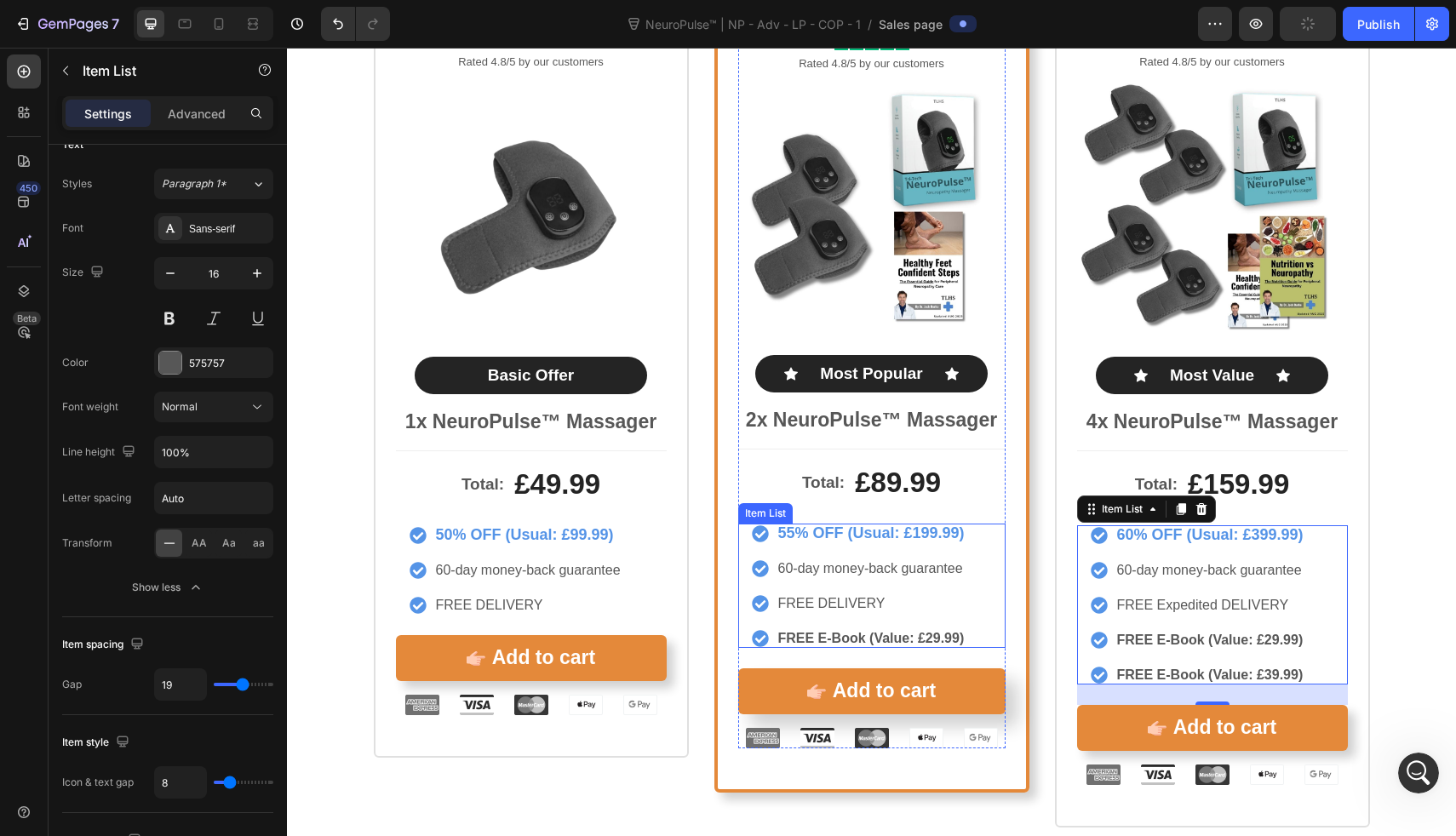
scroll to position [9161, 0]
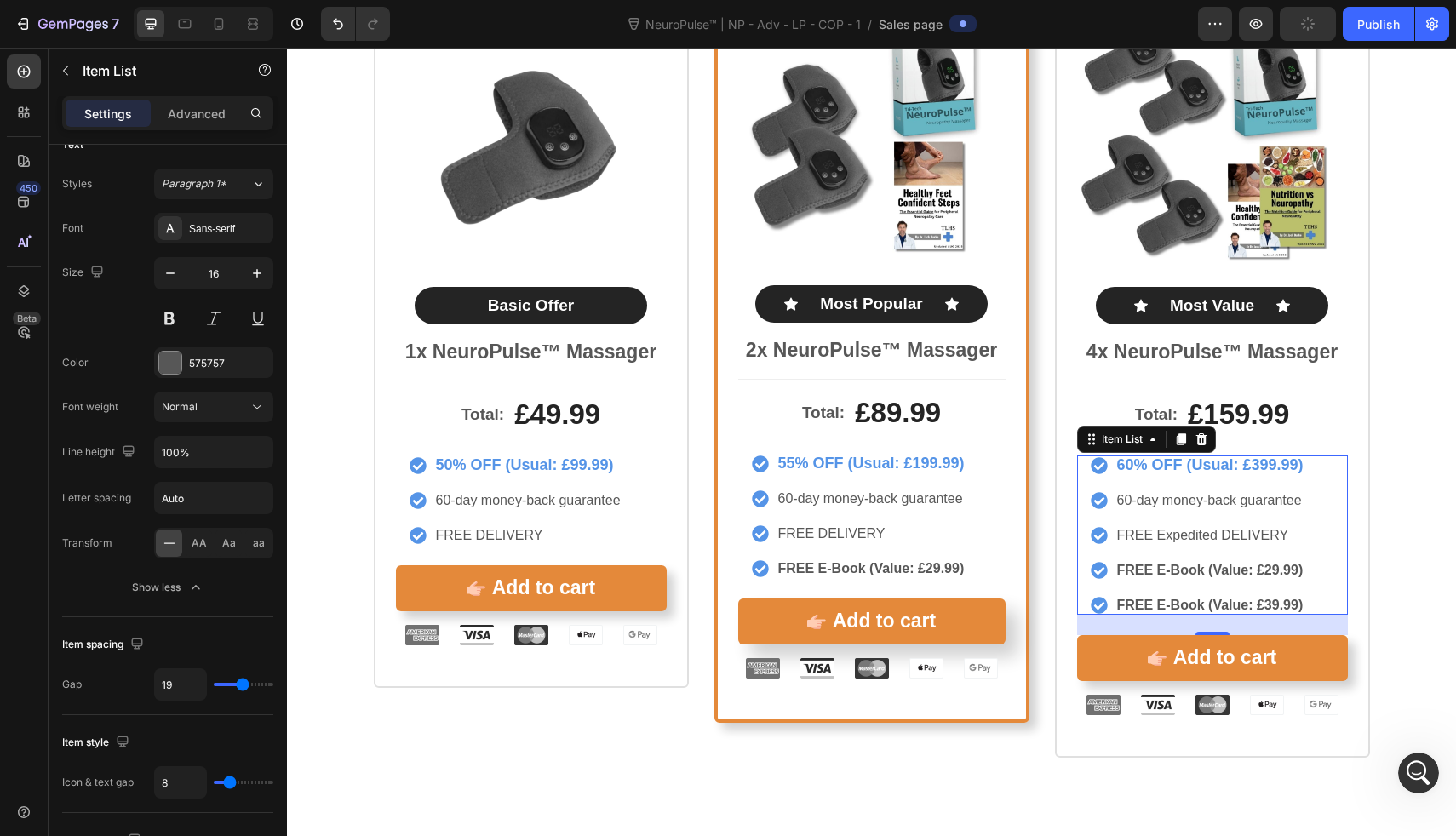
click at [1339, 498] on div "60% OFF (Usual: £399.99) 60-day money-back guarantee FREE Expedited DELIVERY FR…" at bounding box center [1212, 535] width 270 height 159
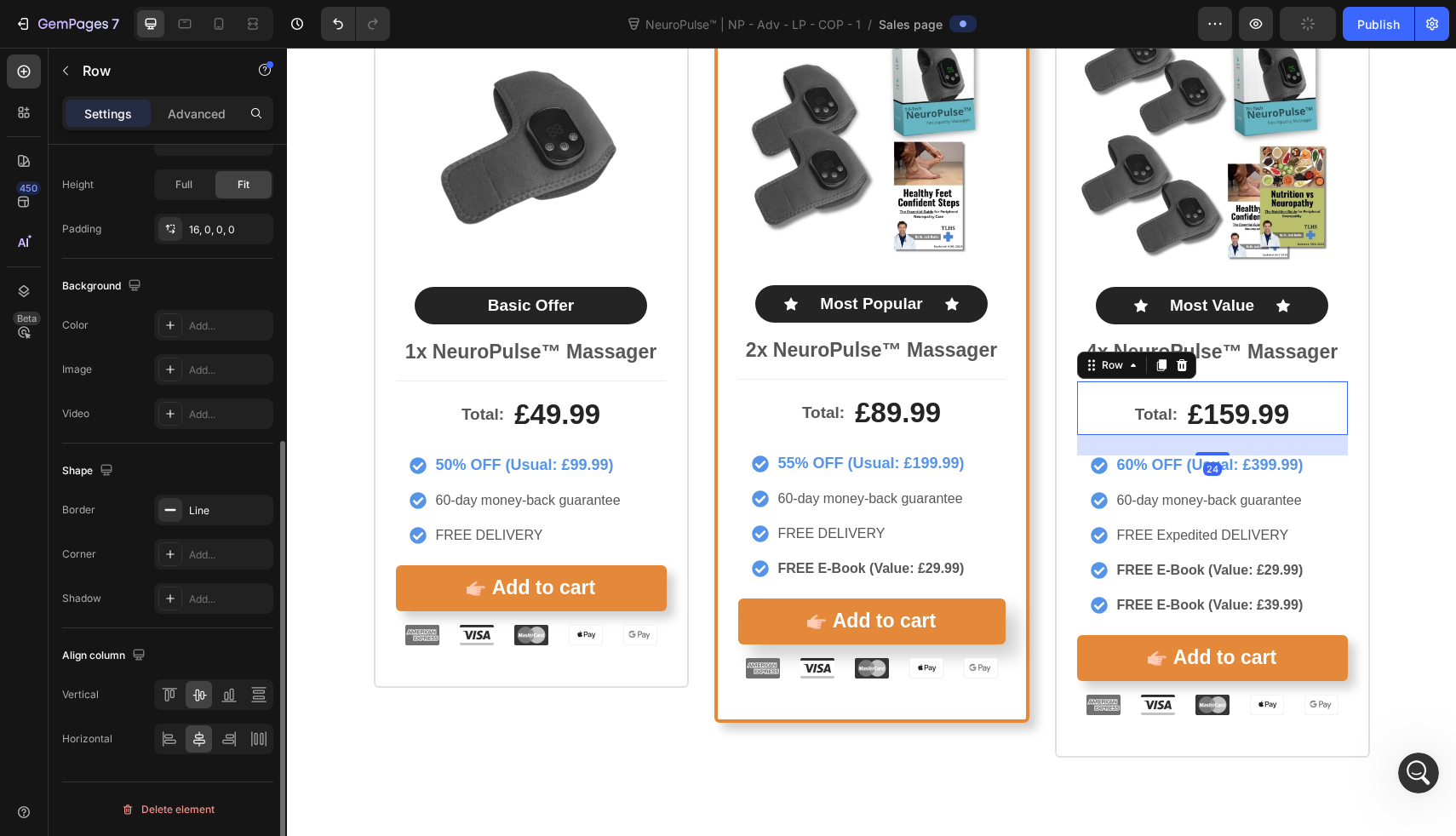
click at [1319, 426] on div "Total: Text Block £159.99 Product Price Product Price Row 24" at bounding box center [1212, 408] width 270 height 55
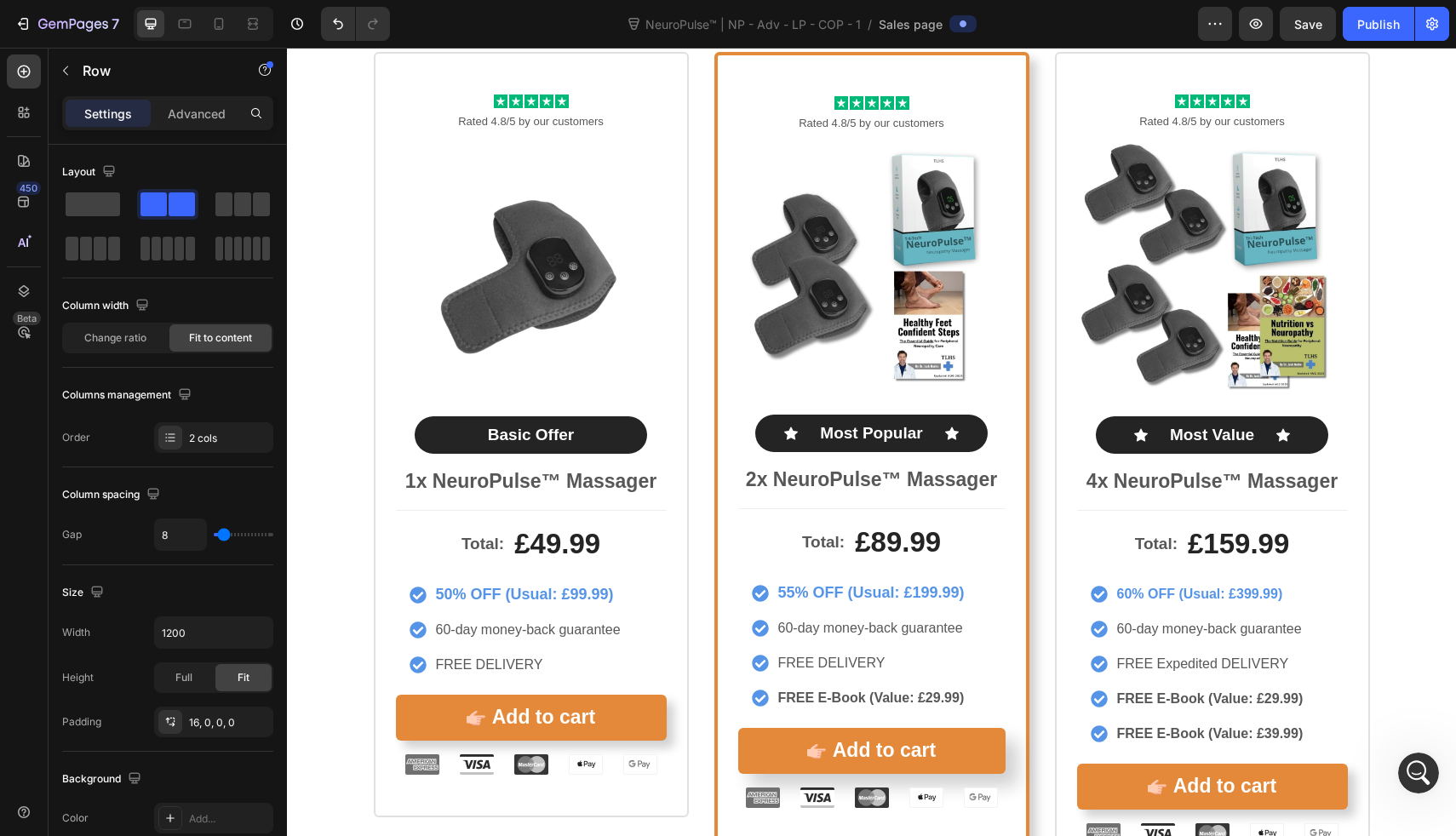
scroll to position [9109, 0]
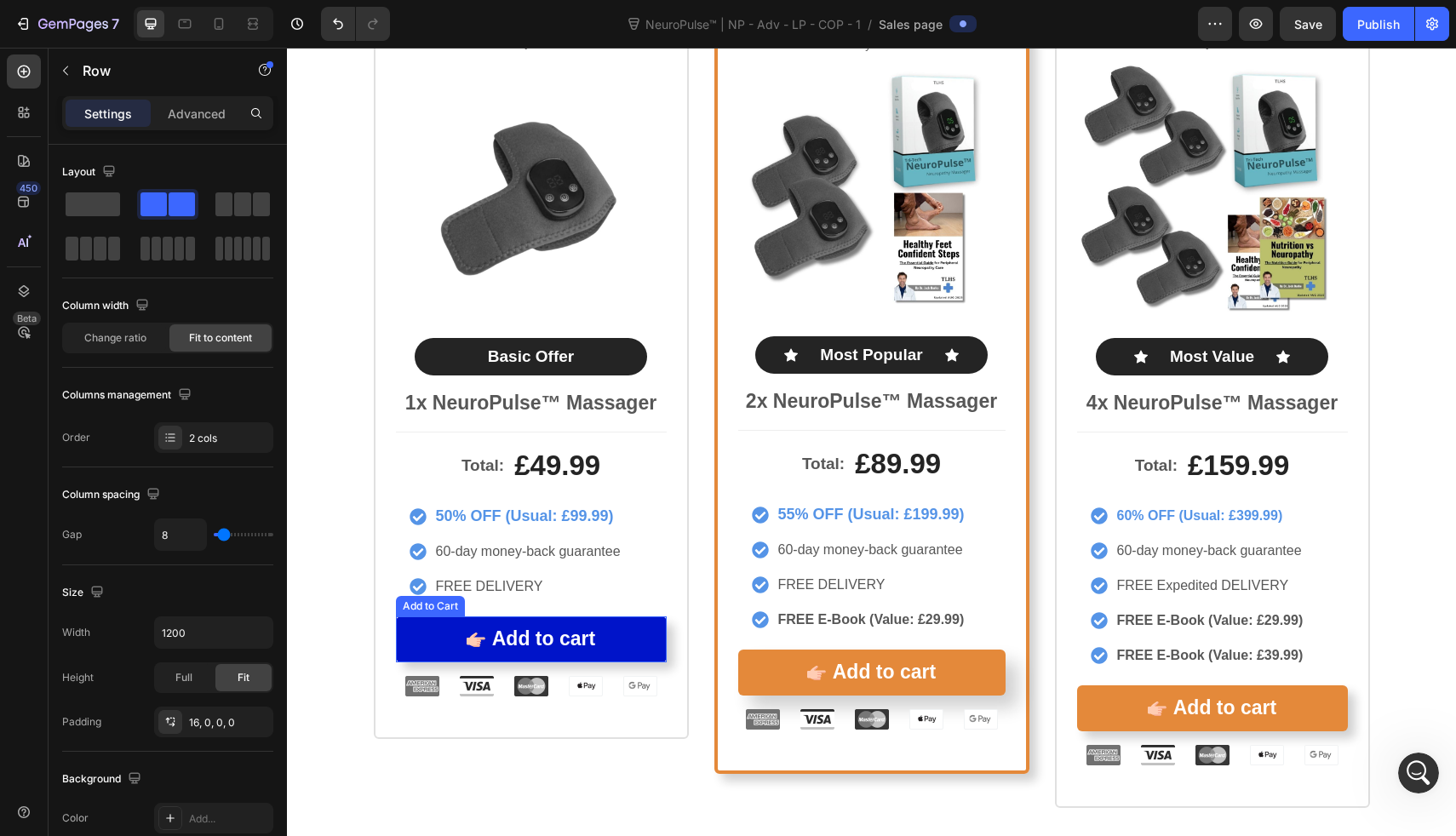
click at [622, 634] on button "Add to cart" at bounding box center [531, 639] width 270 height 46
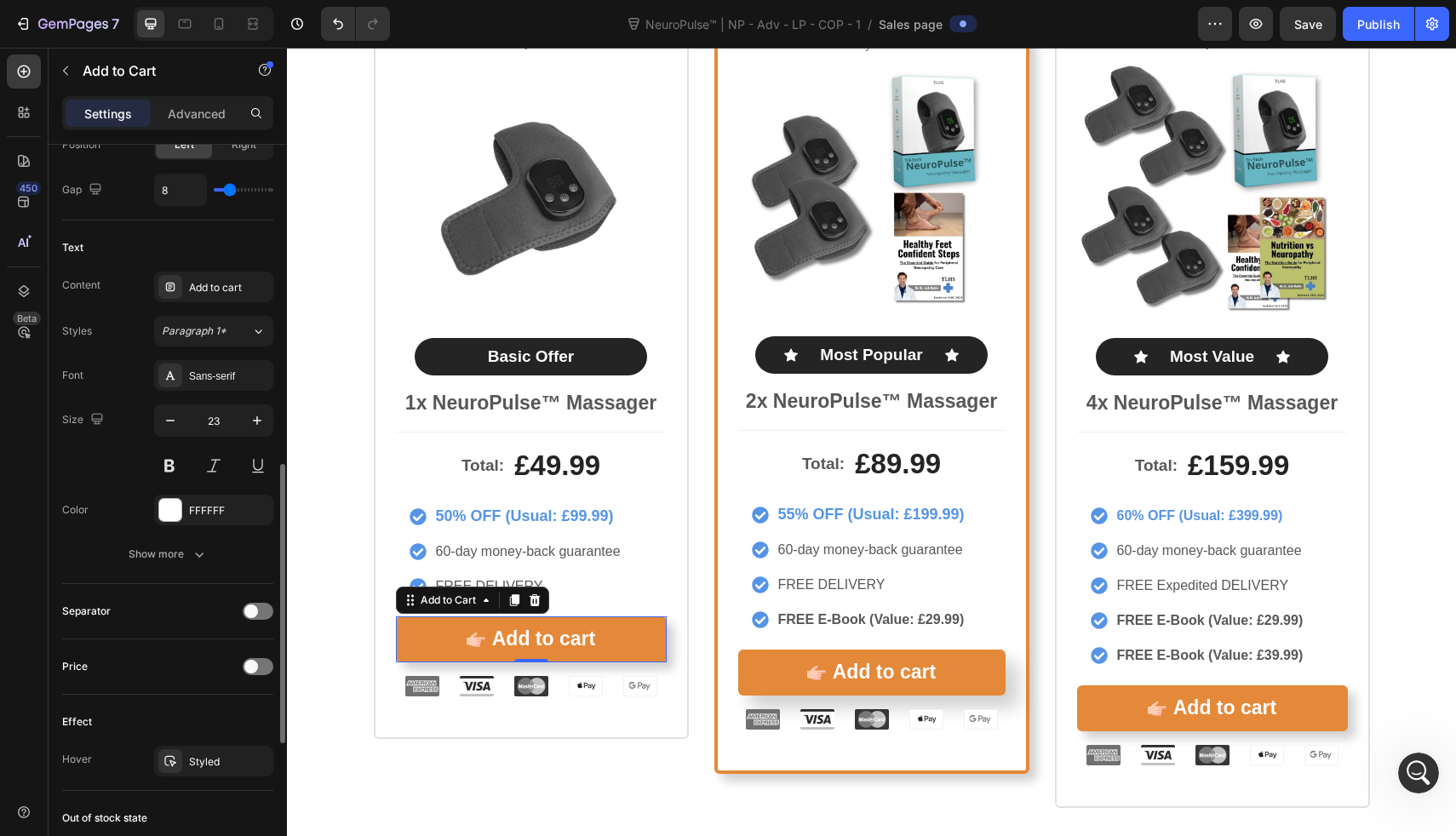
scroll to position [822, 0]
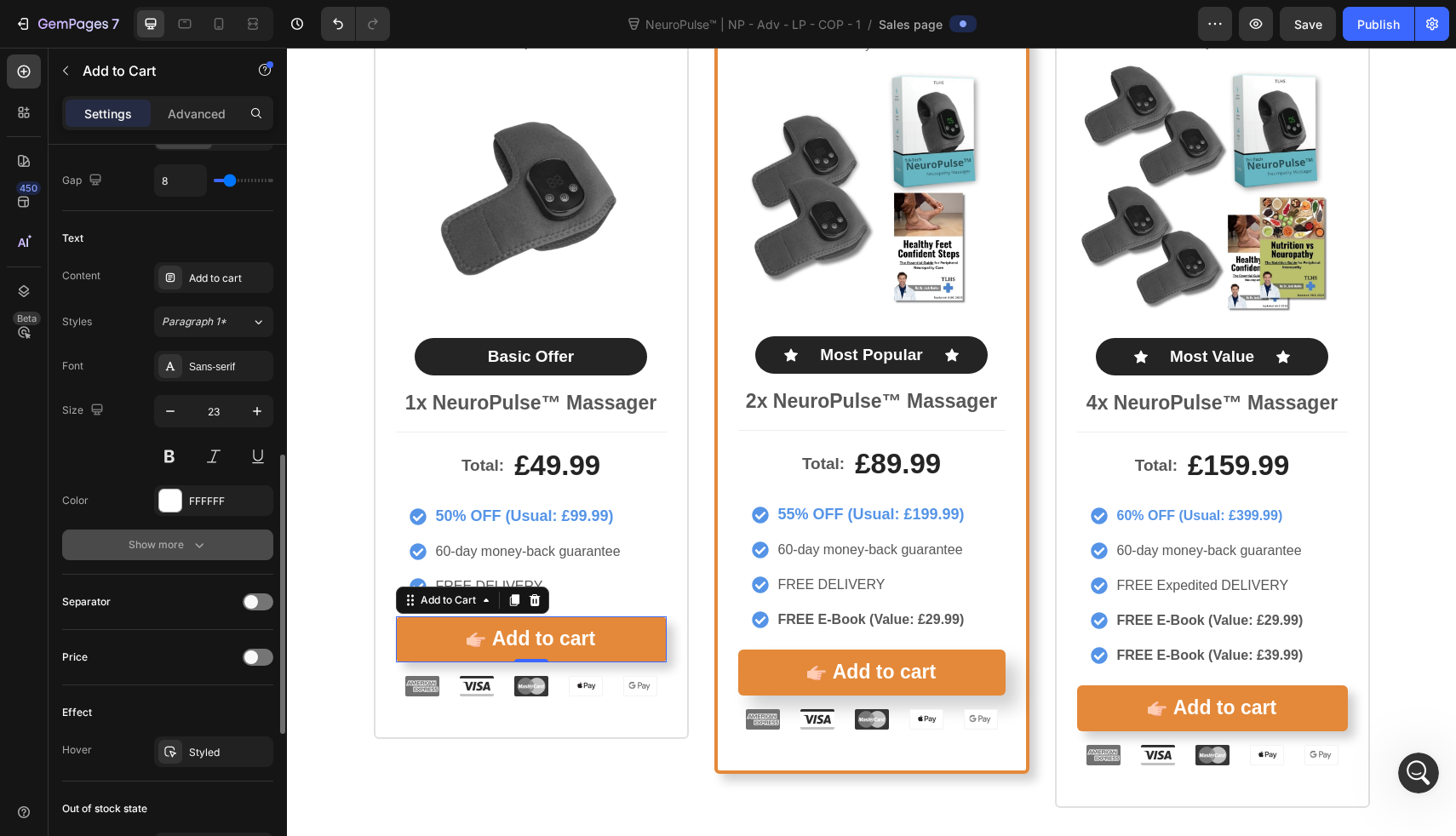
click at [210, 544] on button "Show more" at bounding box center [168, 544] width 211 height 30
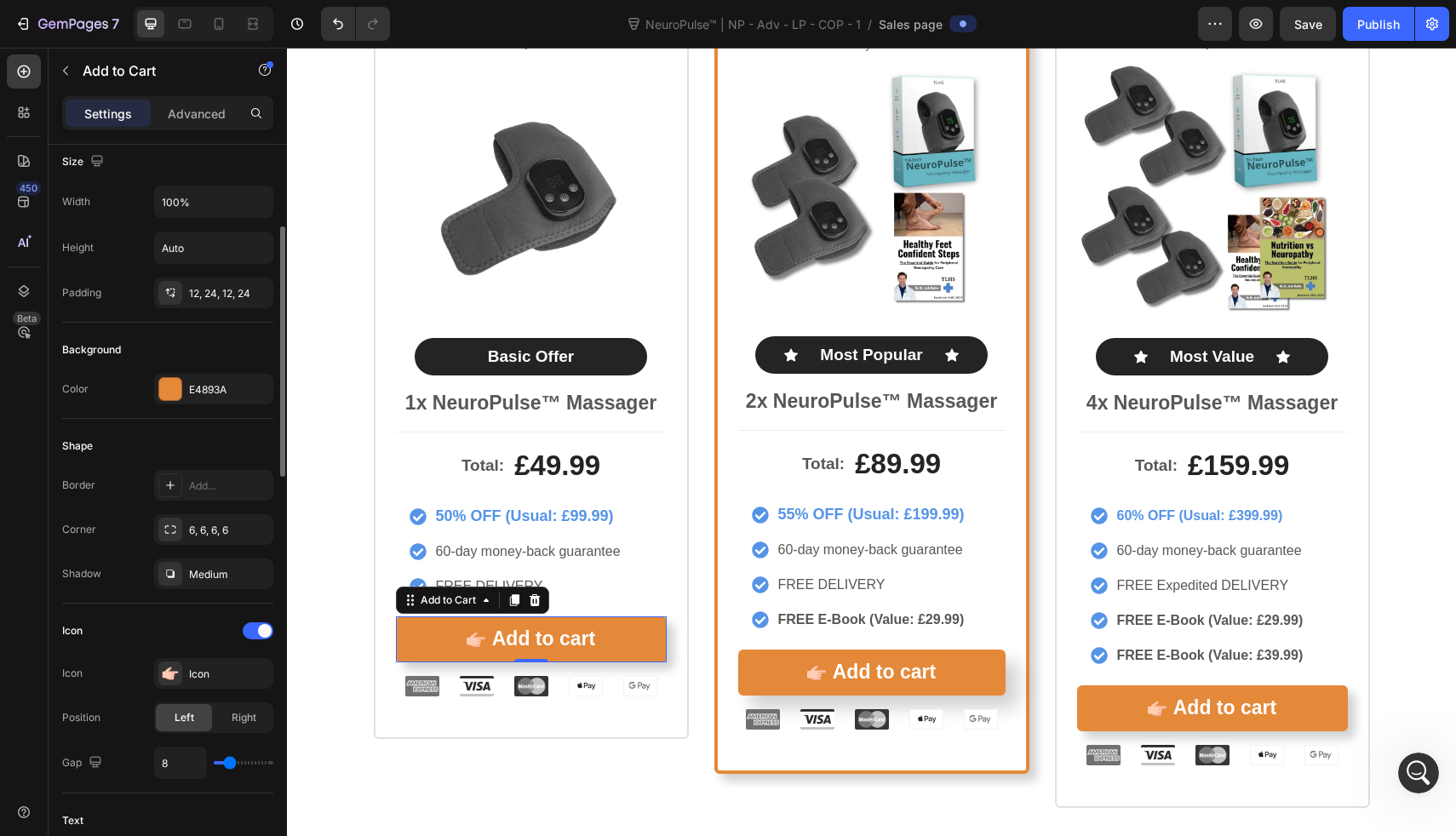
scroll to position [243, 0]
click at [189, 386] on div "E4893A" at bounding box center [214, 388] width 50 height 16
click at [187, 424] on div "Shape Border Add... Corner 6, 6, 6, 6 Shadow Medium" at bounding box center [168, 508] width 211 height 185
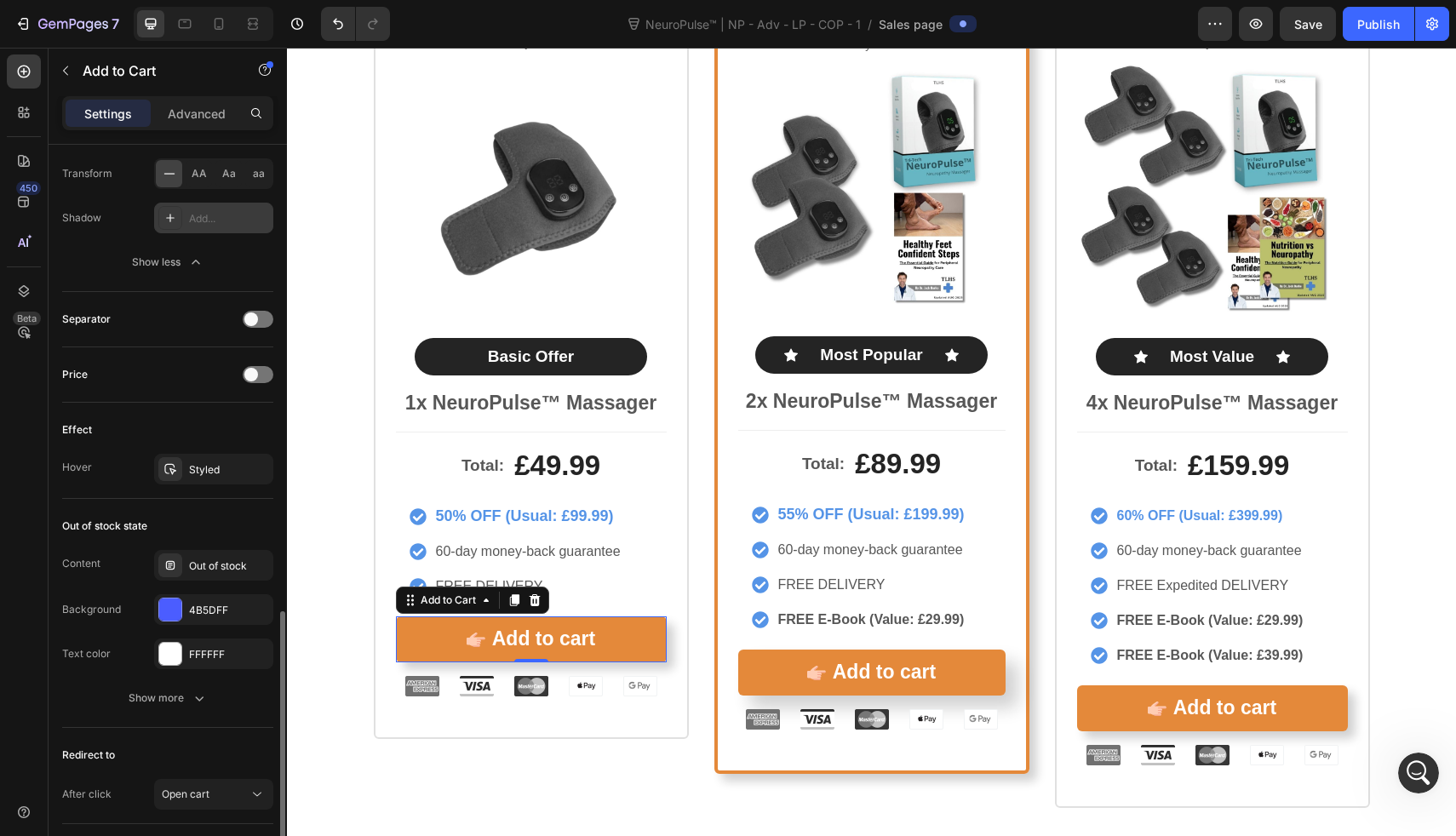
scroll to position [1351, 0]
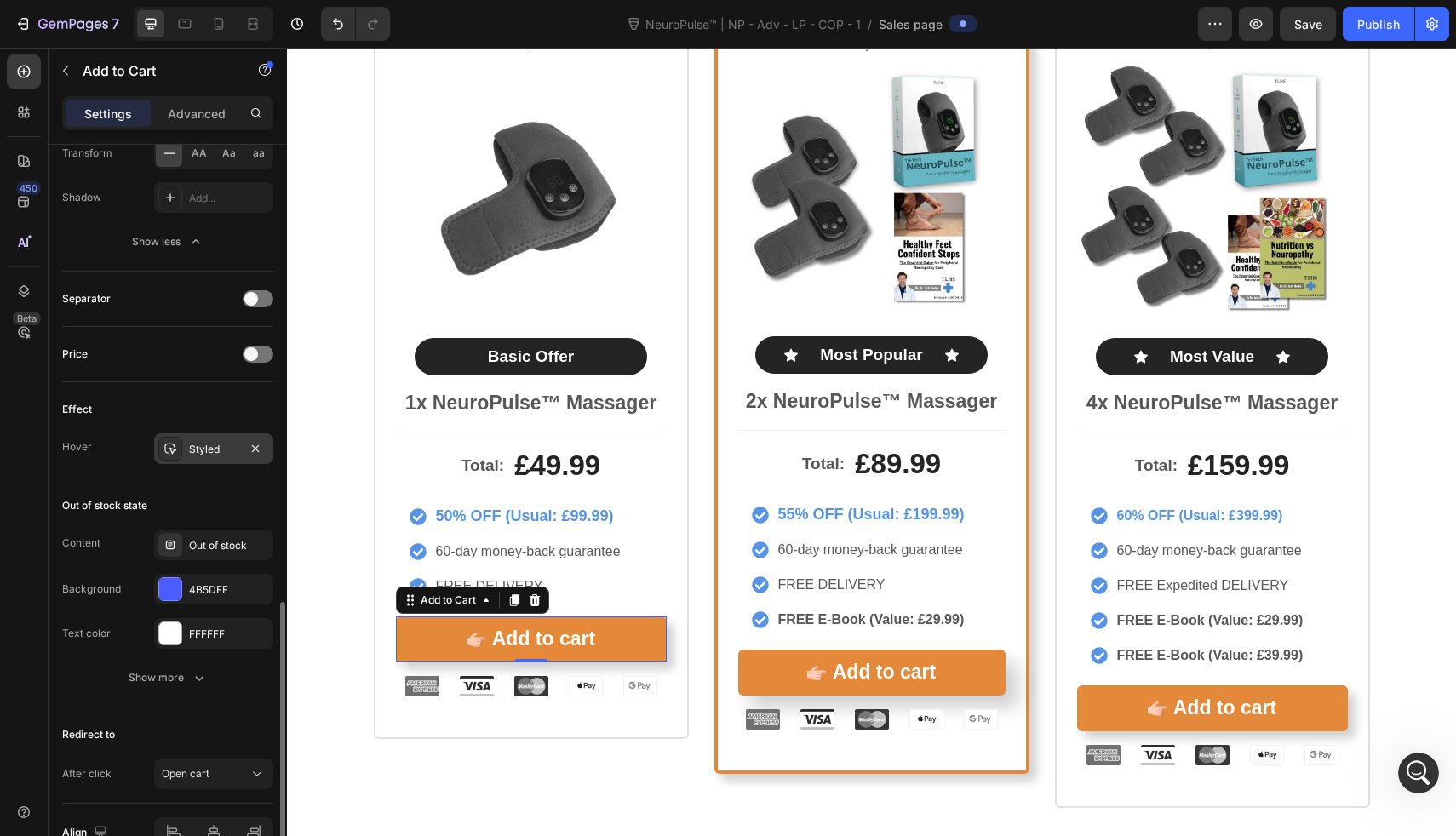
click at [206, 453] on div "Styled" at bounding box center [214, 450] width 50 height 16
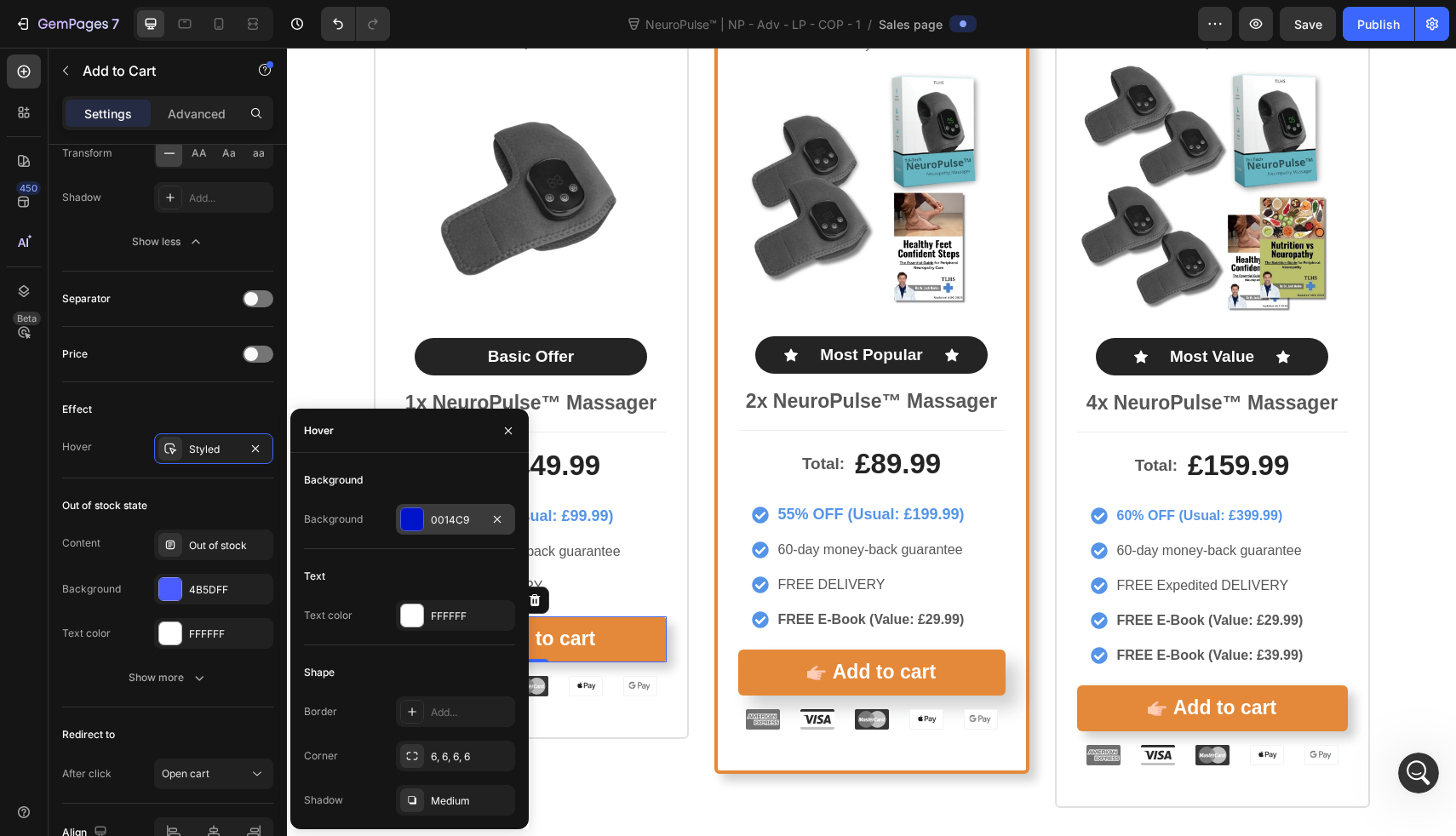
click at [421, 518] on div at bounding box center [412, 520] width 22 height 22
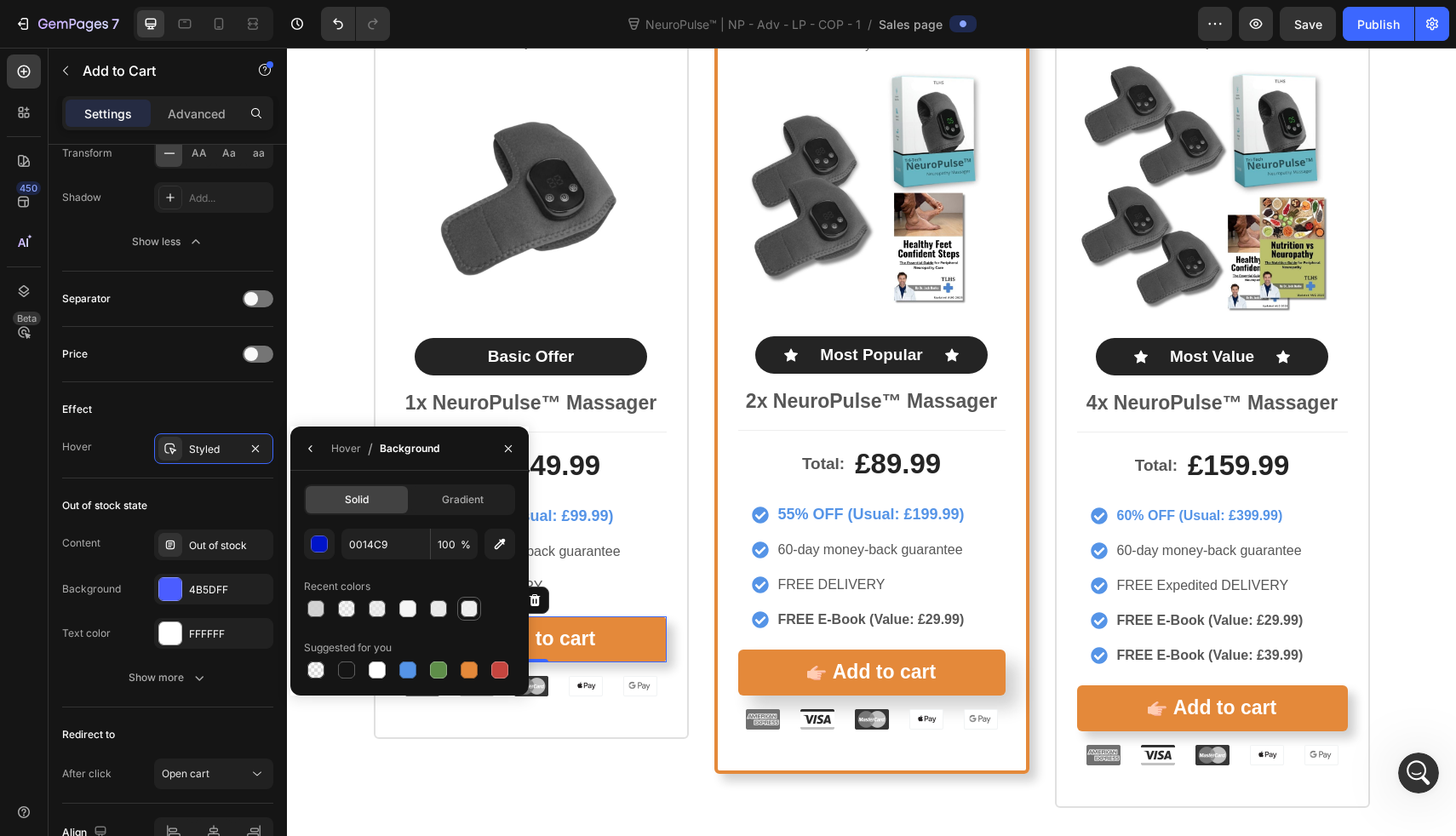
click at [459, 607] on div at bounding box center [469, 608] width 21 height 21
type input "EDEDED"
type input "90"
click at [409, 599] on div at bounding box center [407, 608] width 21 height 21
type input "F6F6F6"
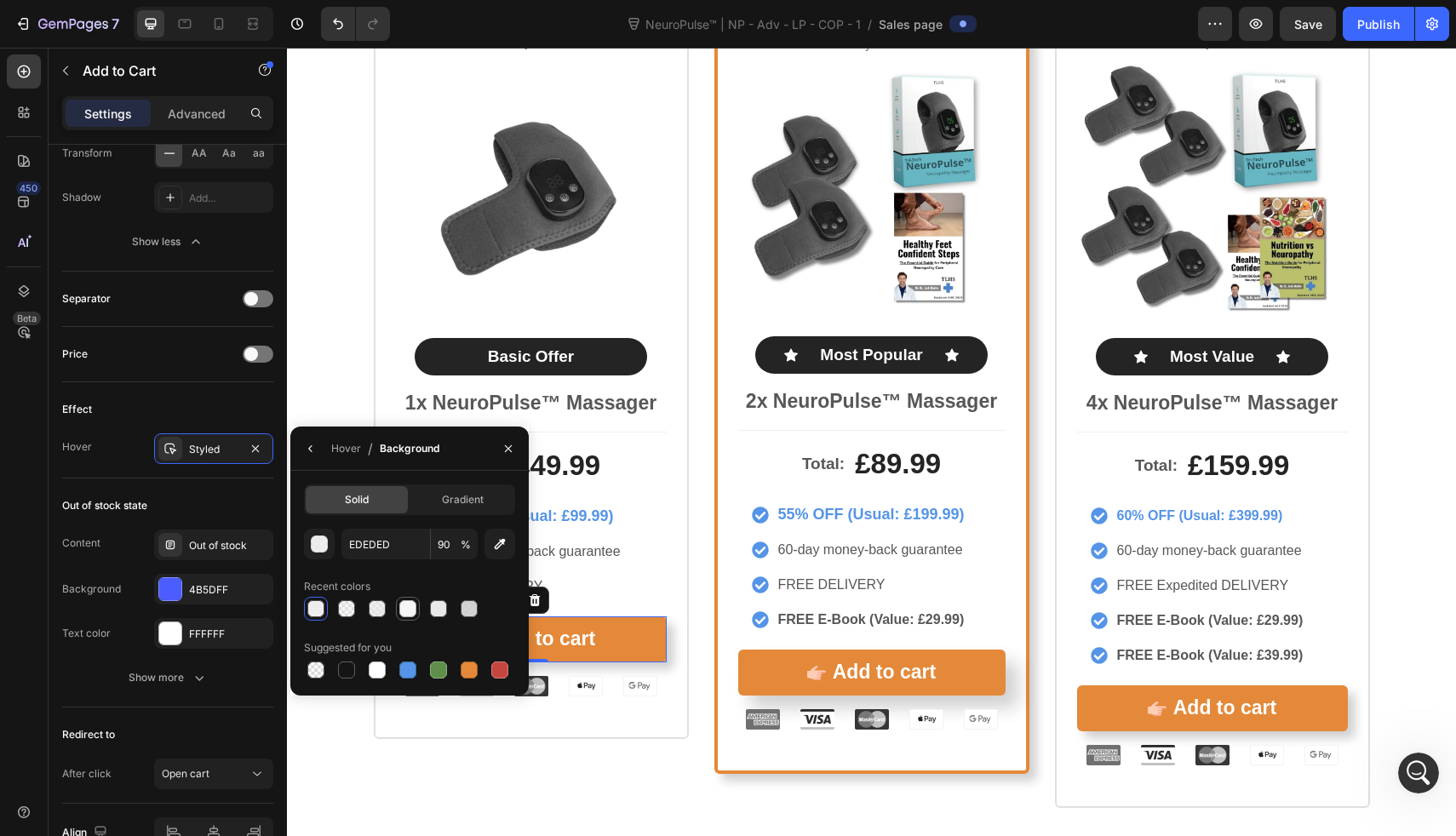
type input "100"
click at [374, 664] on div at bounding box center [377, 670] width 17 height 17
click at [403, 653] on div "Suggested for you" at bounding box center [409, 648] width 211 height 27
click at [403, 660] on div at bounding box center [407, 670] width 21 height 21
type input "5594E7"
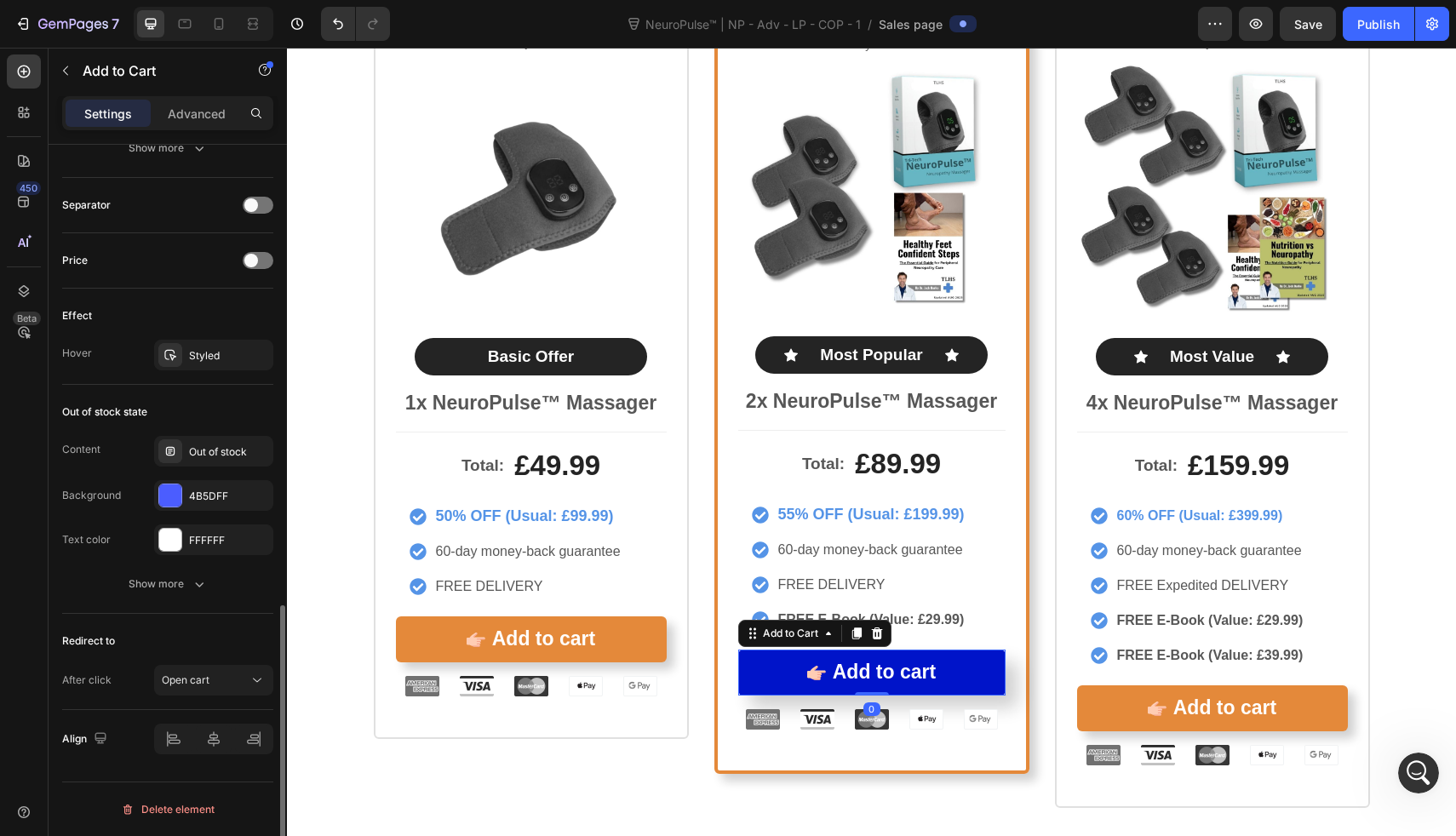
click at [986, 663] on button "Add to cart" at bounding box center [872, 672] width 268 height 46
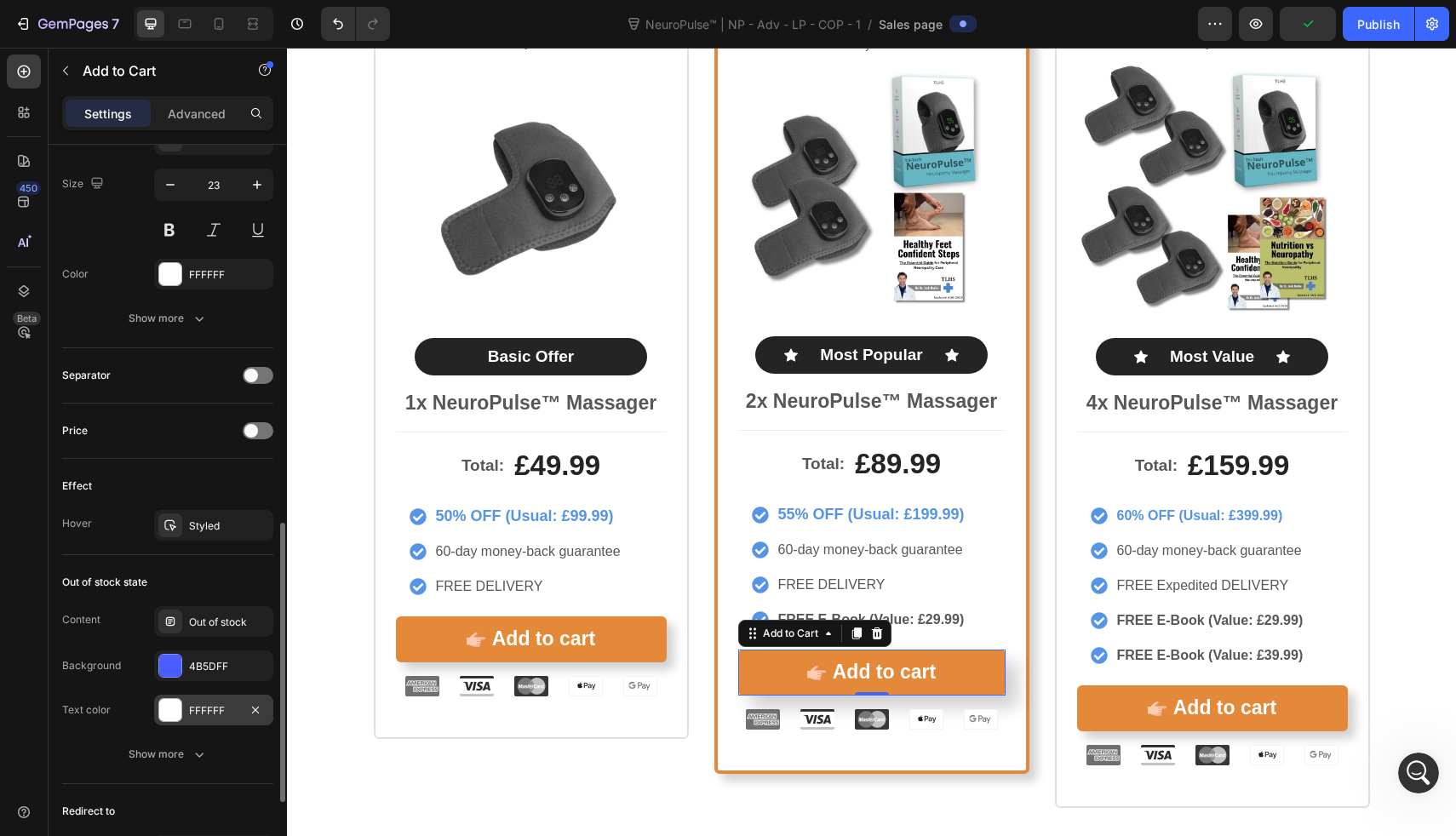
scroll to position [1029, 0]
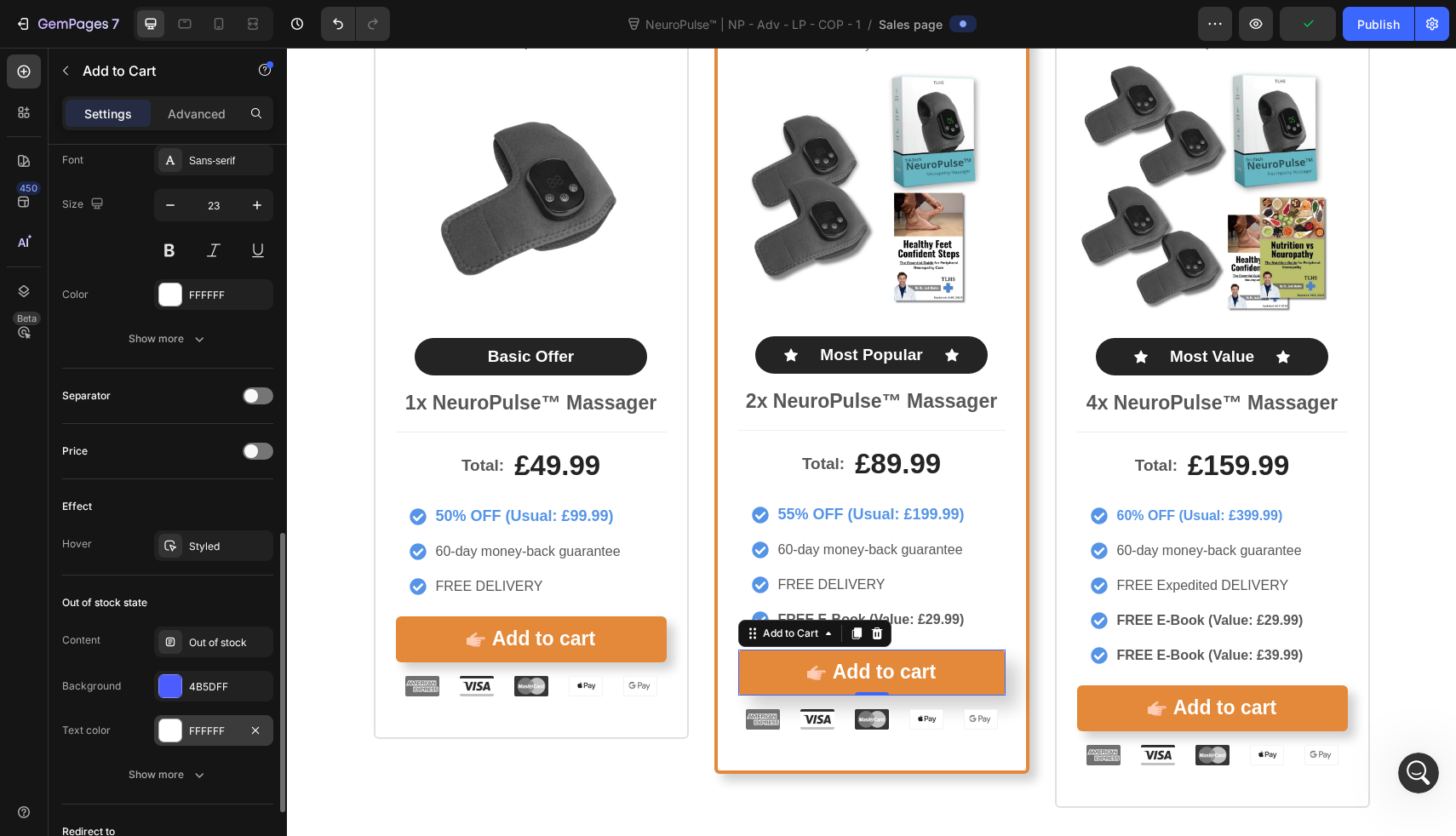
click at [206, 542] on div "Styled" at bounding box center [229, 547] width 80 height 16
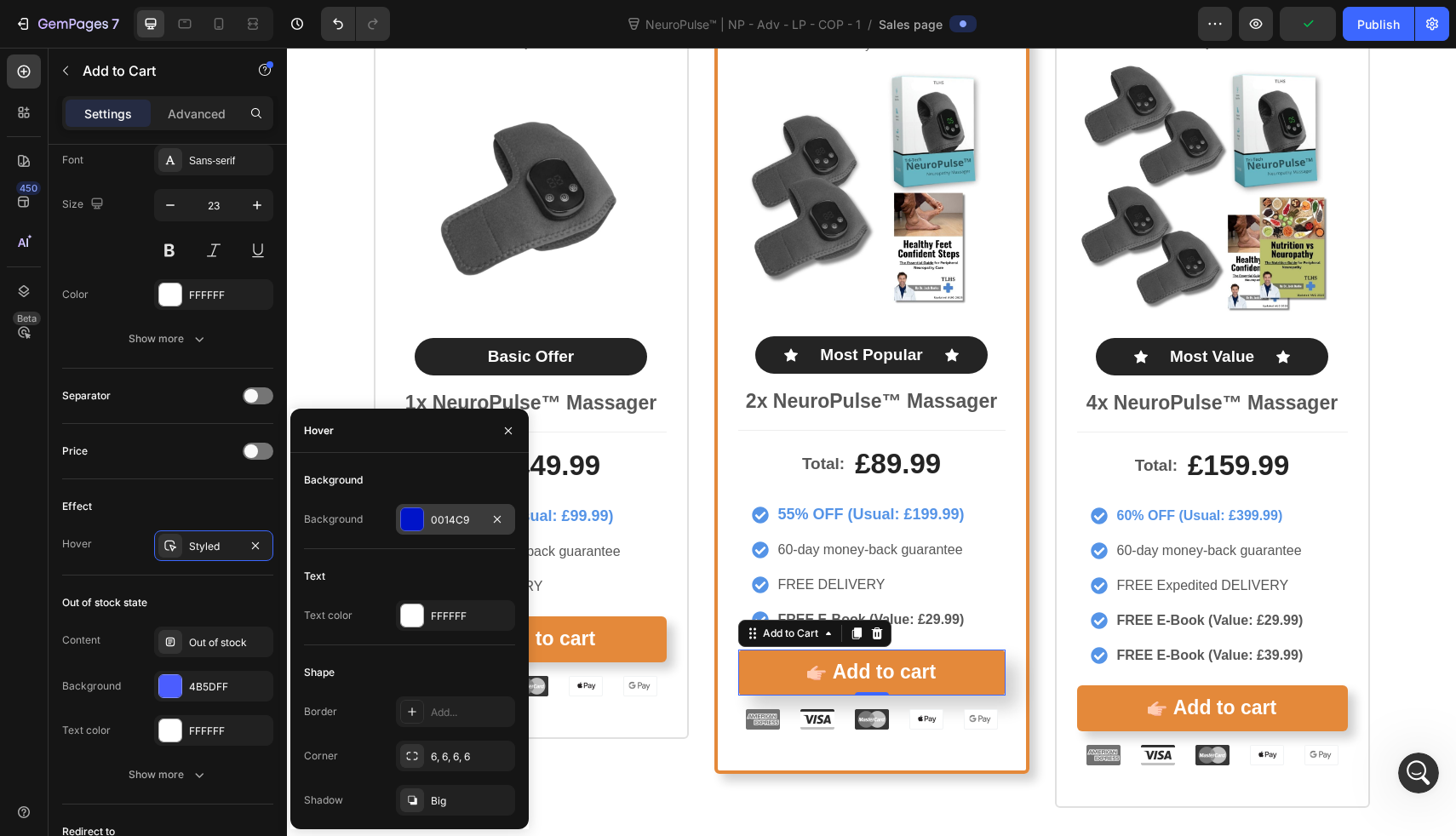
click at [411, 511] on div at bounding box center [412, 520] width 22 height 22
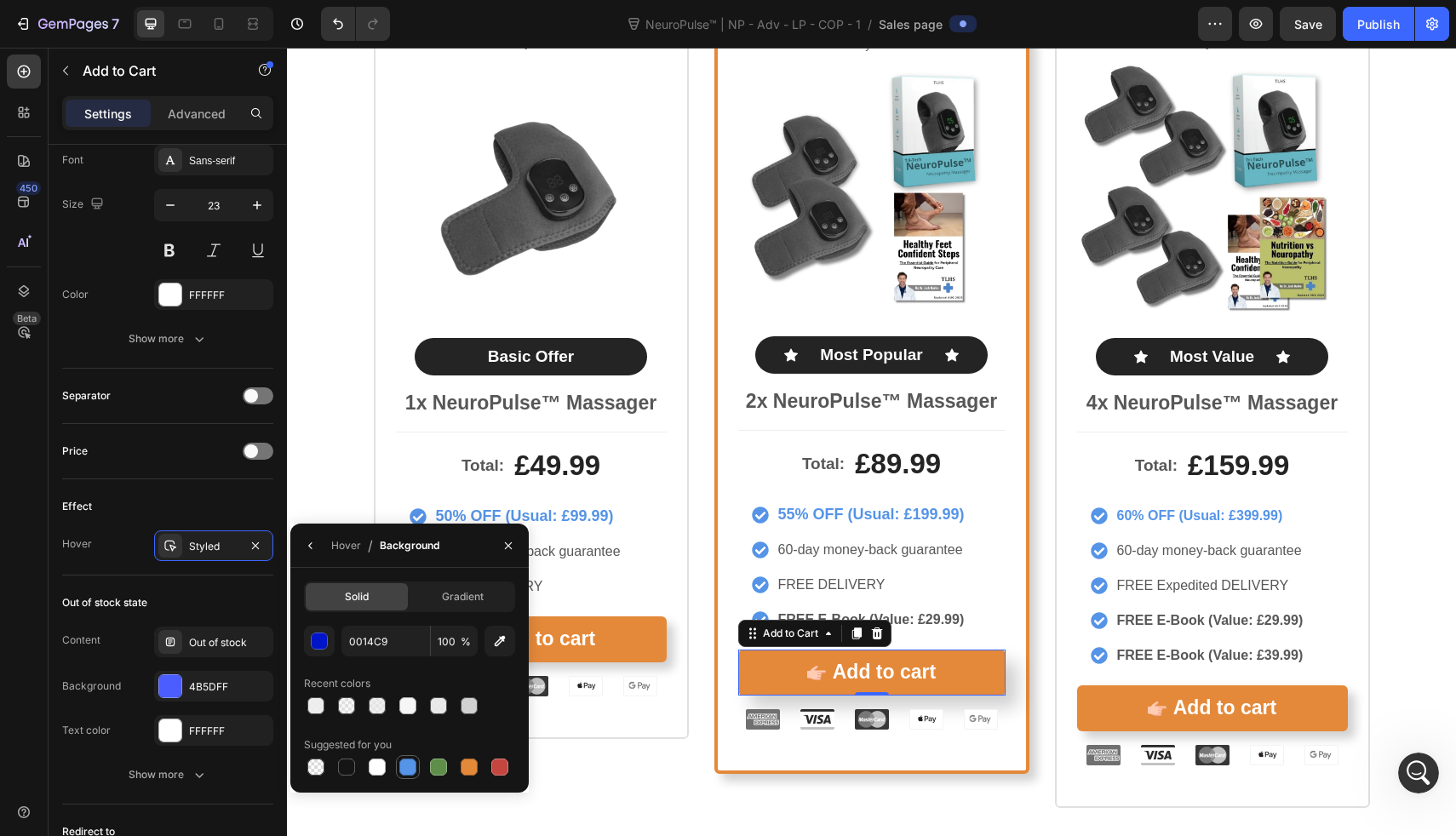
click at [410, 767] on div at bounding box center [407, 767] width 17 height 17
type input "5594E7"
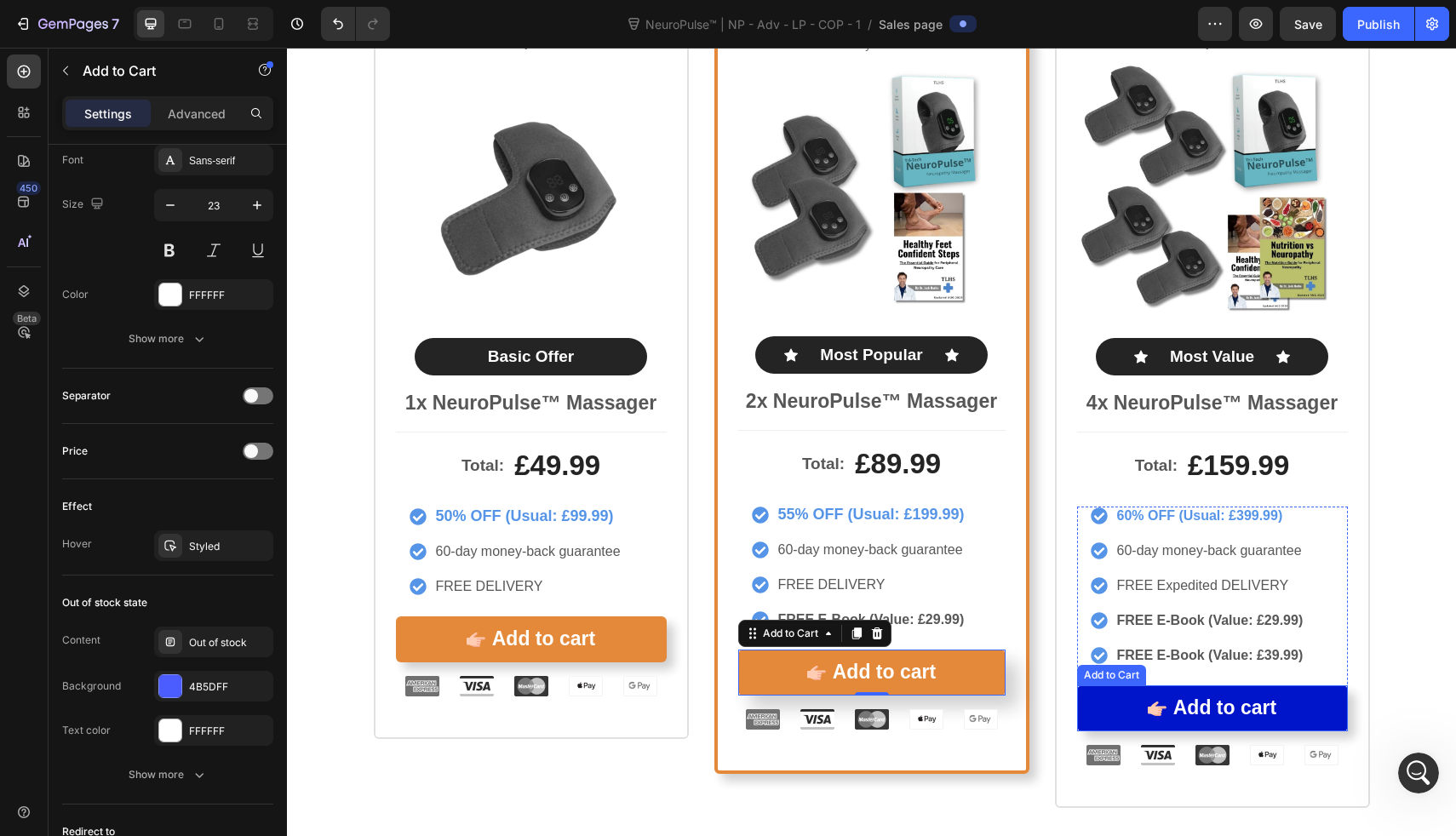
click at [1099, 716] on button "Add to cart" at bounding box center [1212, 708] width 270 height 46
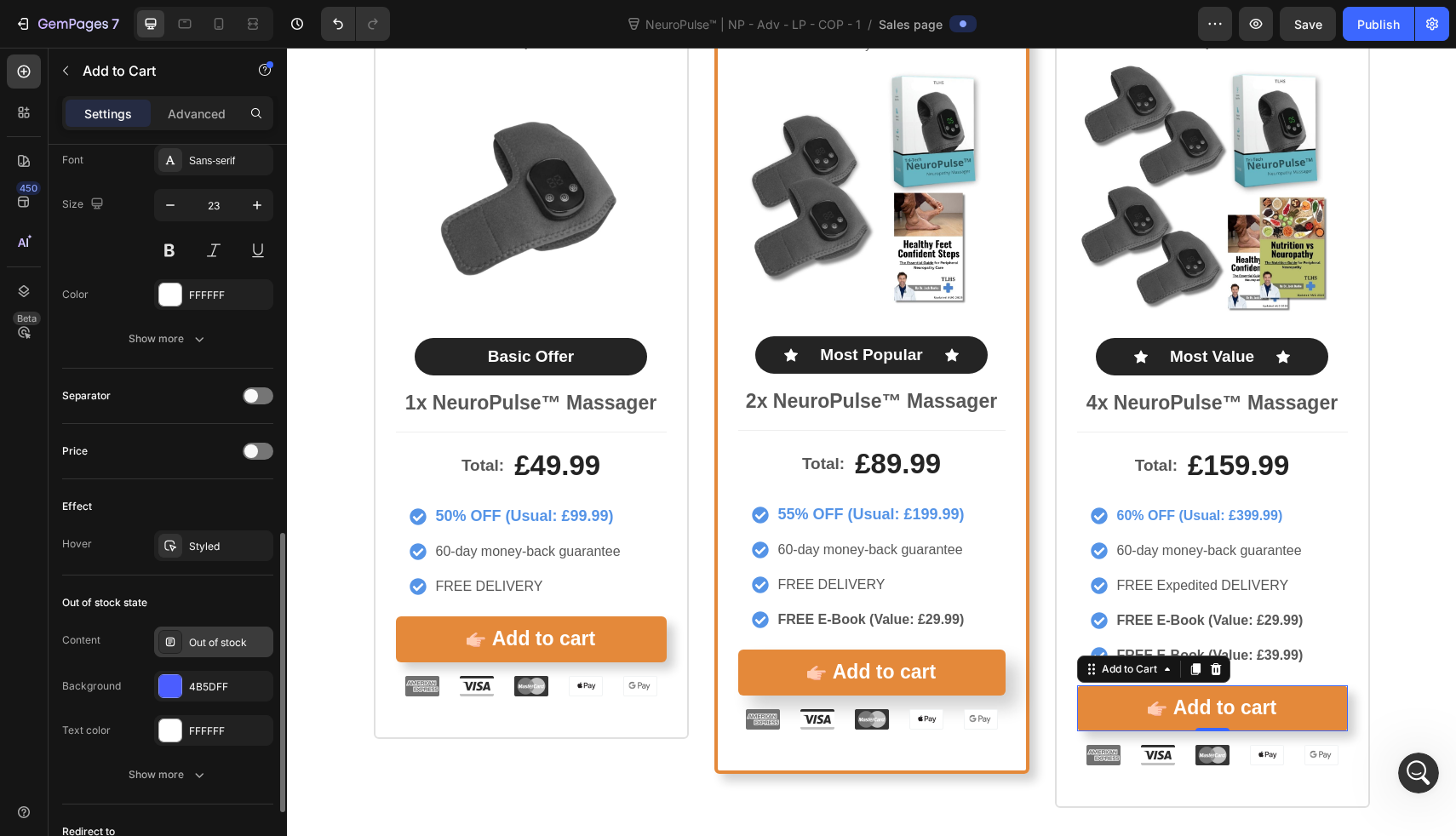
click at [216, 653] on div "Out of stock" at bounding box center [214, 642] width 119 height 30
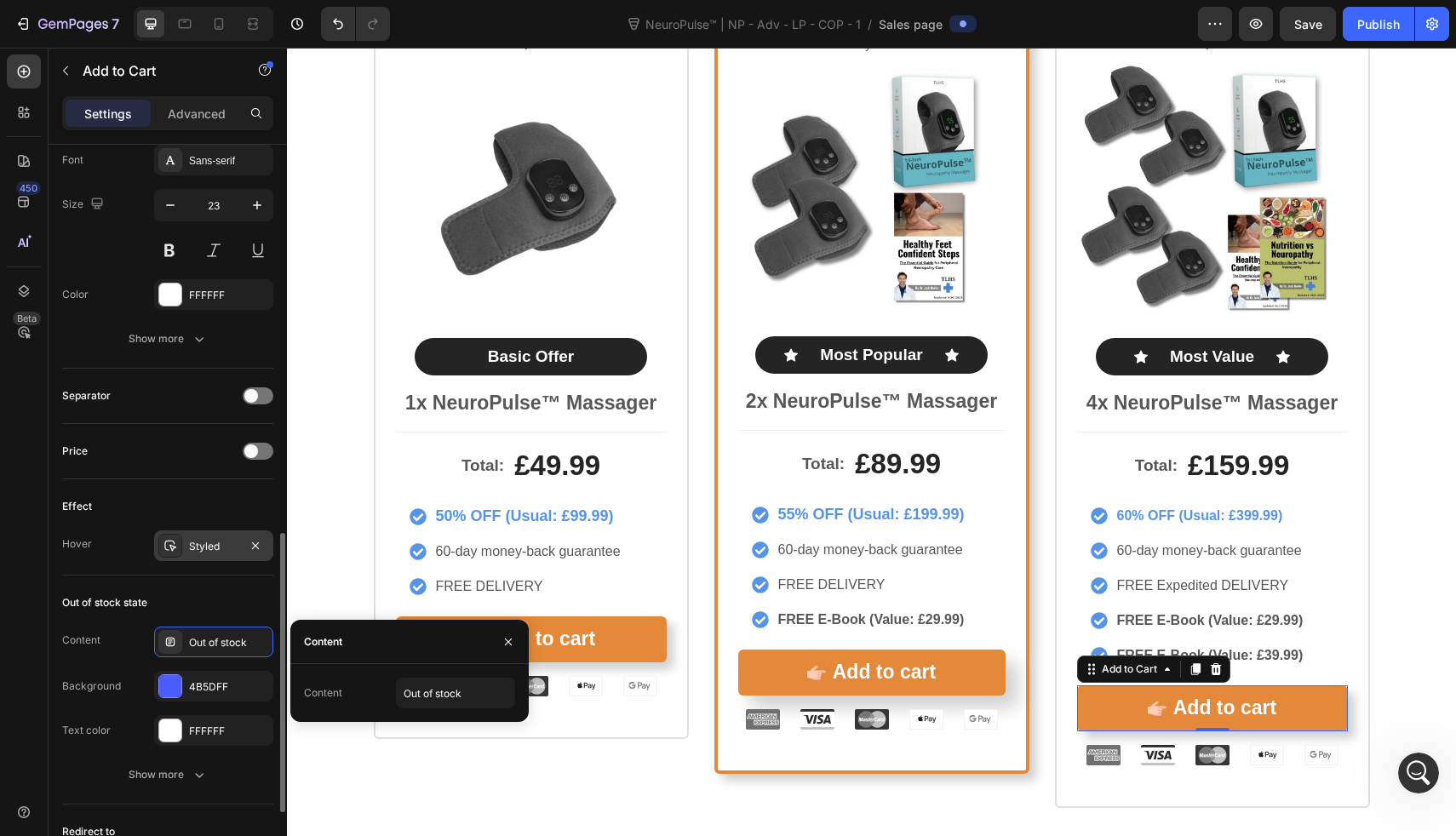
click at [203, 546] on div "Styled" at bounding box center [214, 547] width 50 height 16
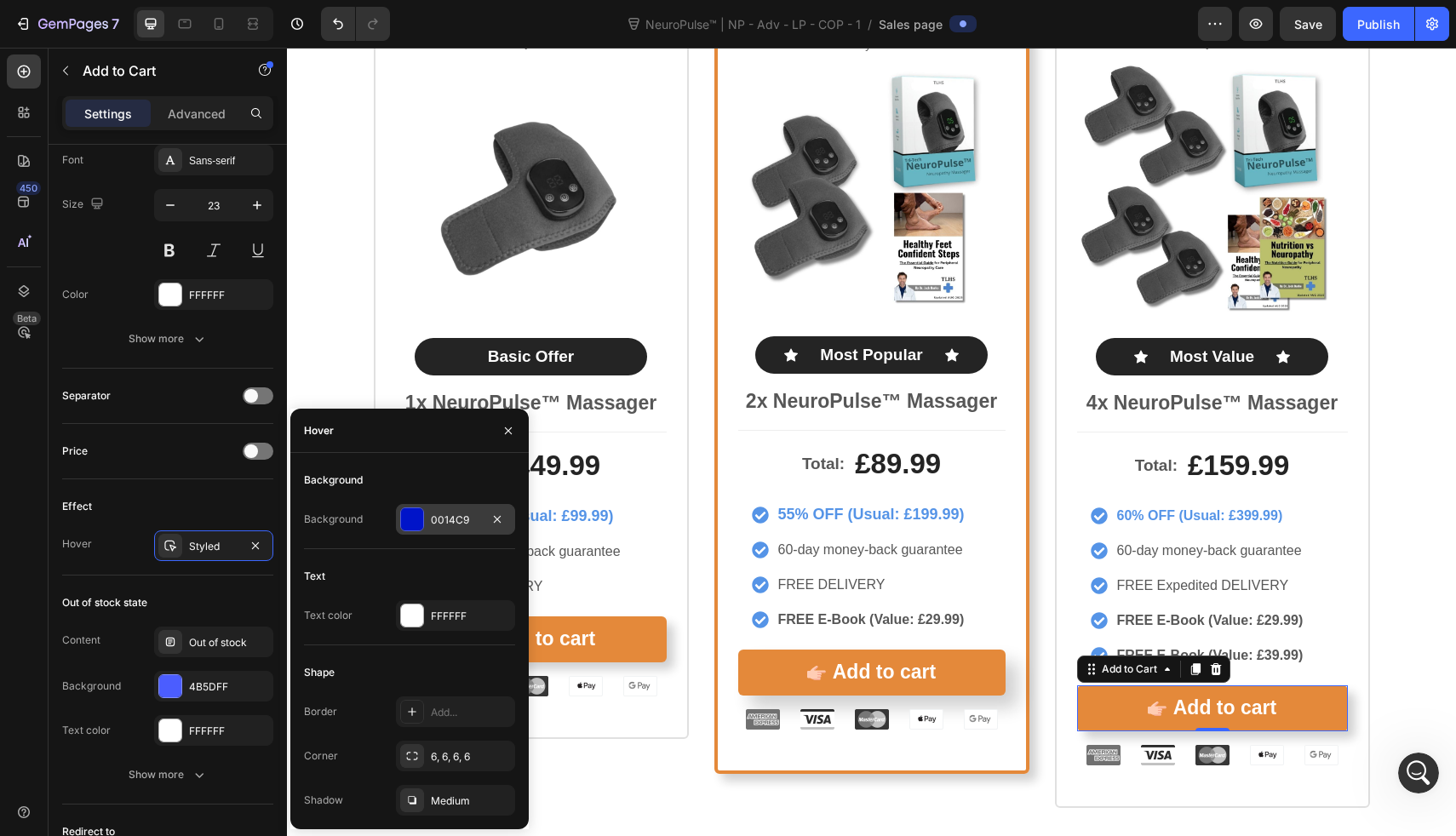
click at [408, 529] on div at bounding box center [412, 520] width 22 height 22
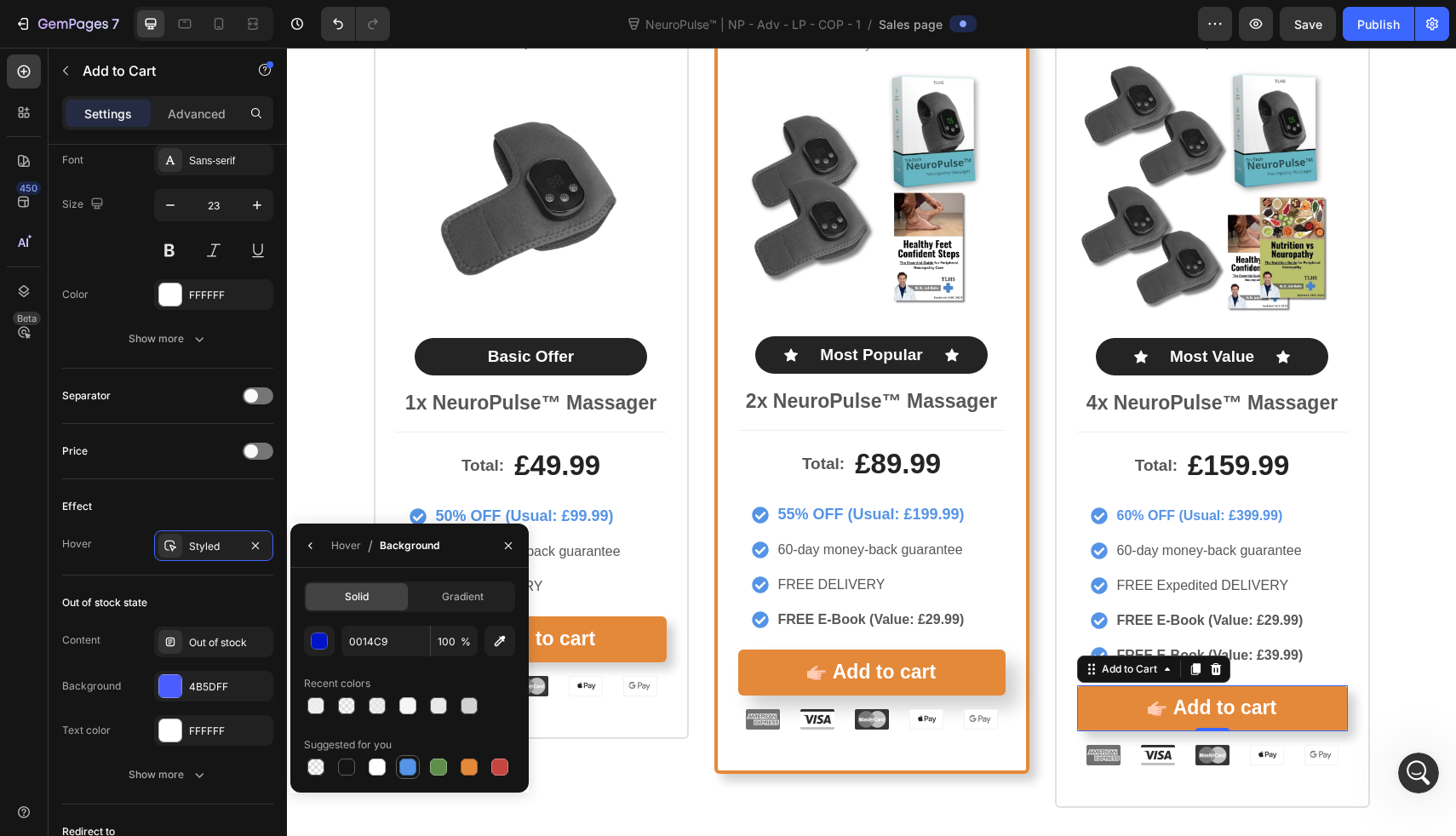
click at [405, 778] on div at bounding box center [408, 768] width 23 height 23
type input "5594E7"
click at [596, 784] on div "Icon Icon Icon Icon Icon Icon List Rated 4.8/5 by our customers Text Block Prod…" at bounding box center [531, 391] width 315 height 835
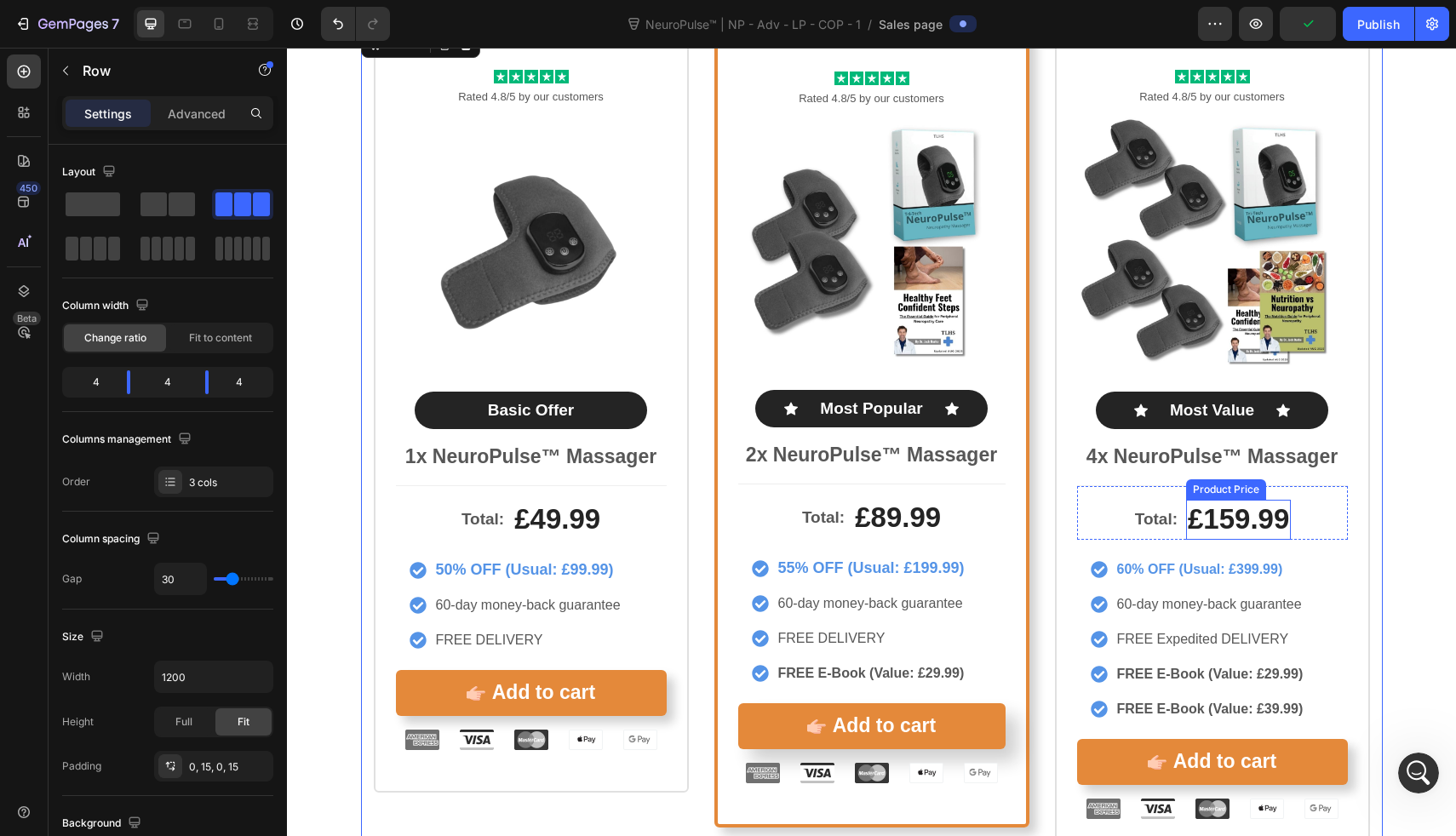
scroll to position [9052, 0]
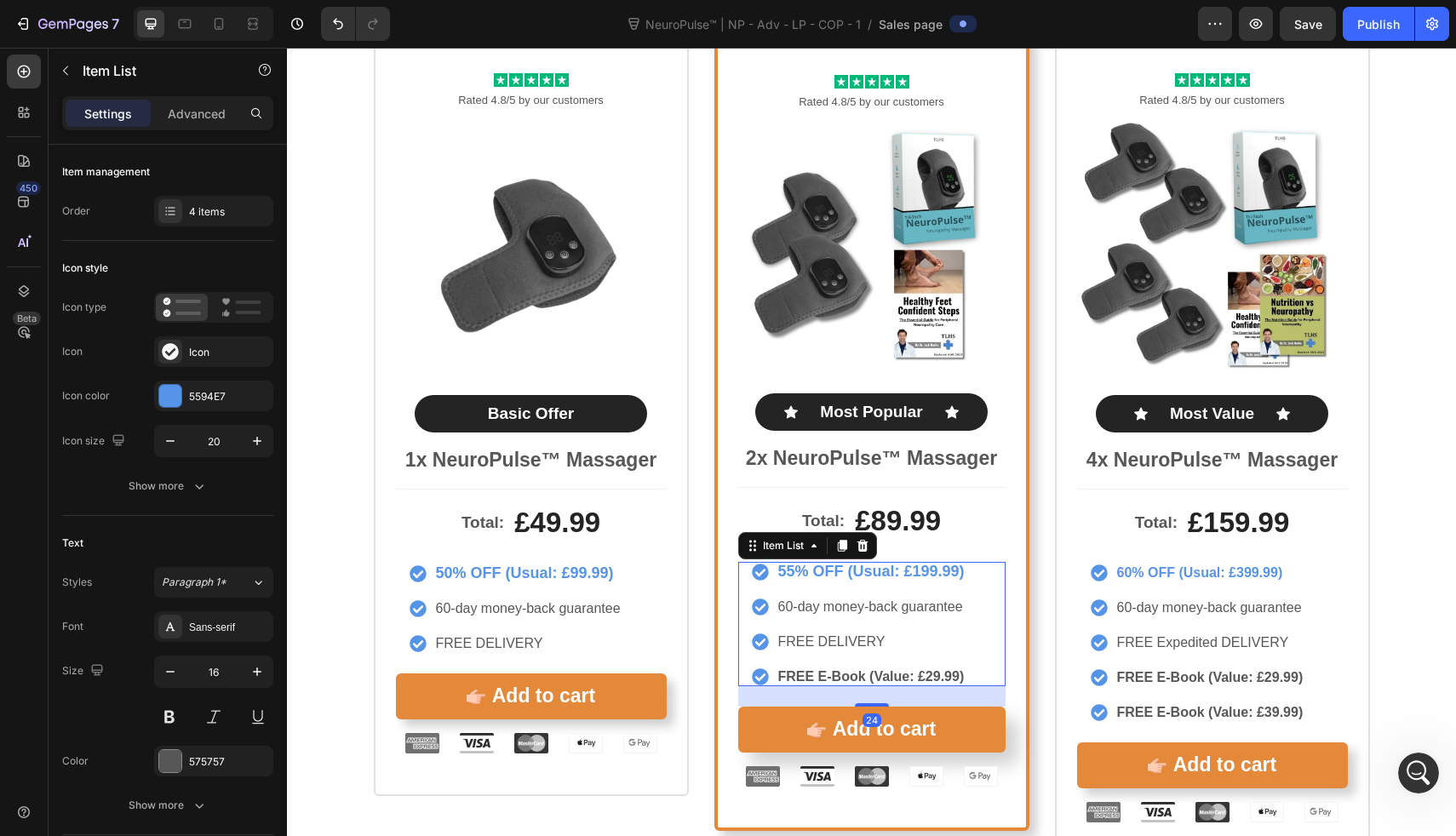
click at [826, 590] on div "55% OFF (Usual: £199.99) 60-day money-back guarantee FREE DELIVERY FREE E-Book …" at bounding box center [859, 624] width 216 height 124
click at [187, 483] on div "Show more" at bounding box center [168, 485] width 79 height 17
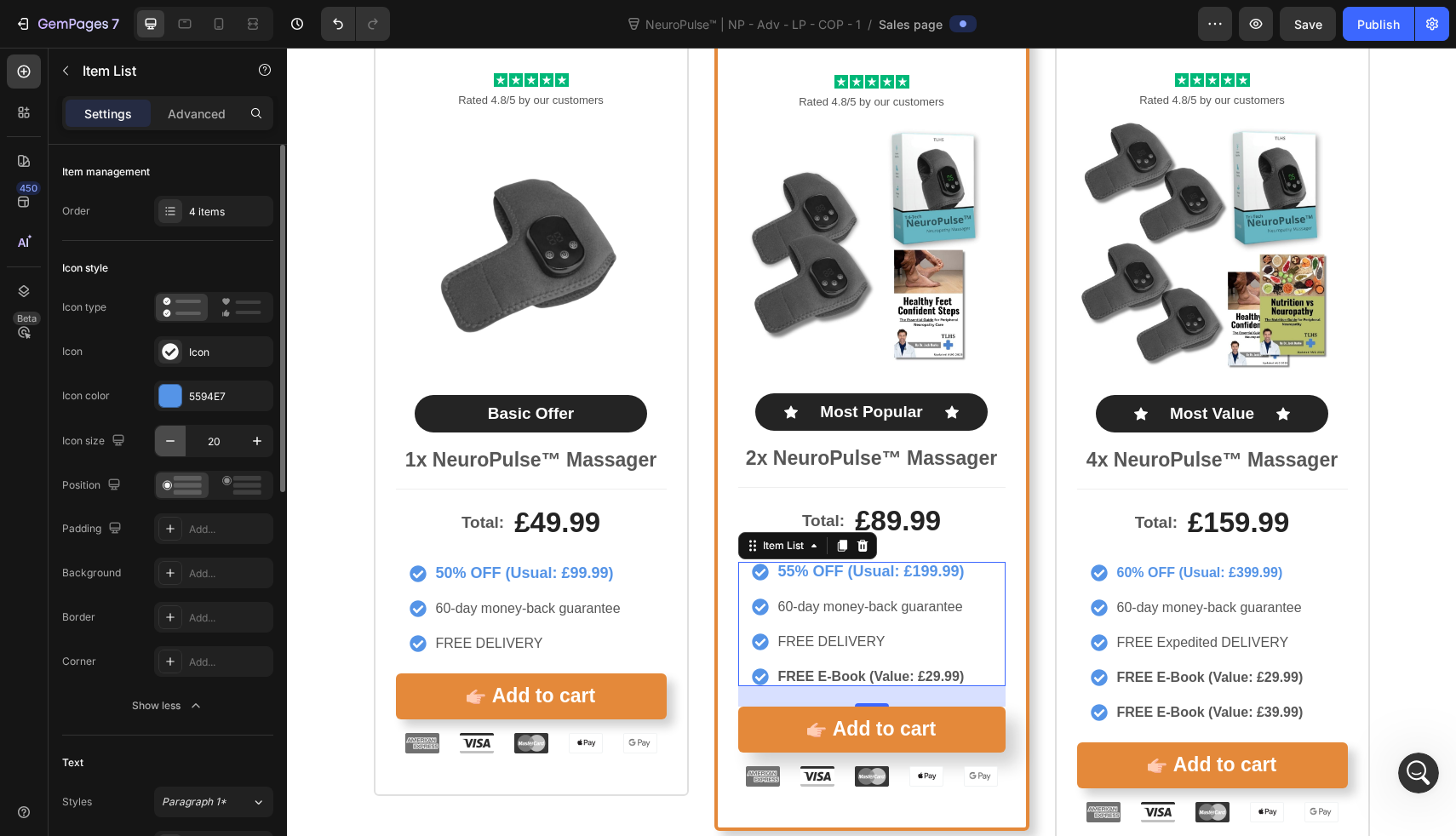
click at [170, 447] on icon "button" at bounding box center [170, 440] width 17 height 17
click at [172, 446] on icon "button" at bounding box center [170, 440] width 17 height 17
type input "17"
click at [498, 596] on div "50% OFF (Usual: £99.99) 60-day money-back guarantee FREE DELIVERY" at bounding box center [516, 608] width 214 height 90
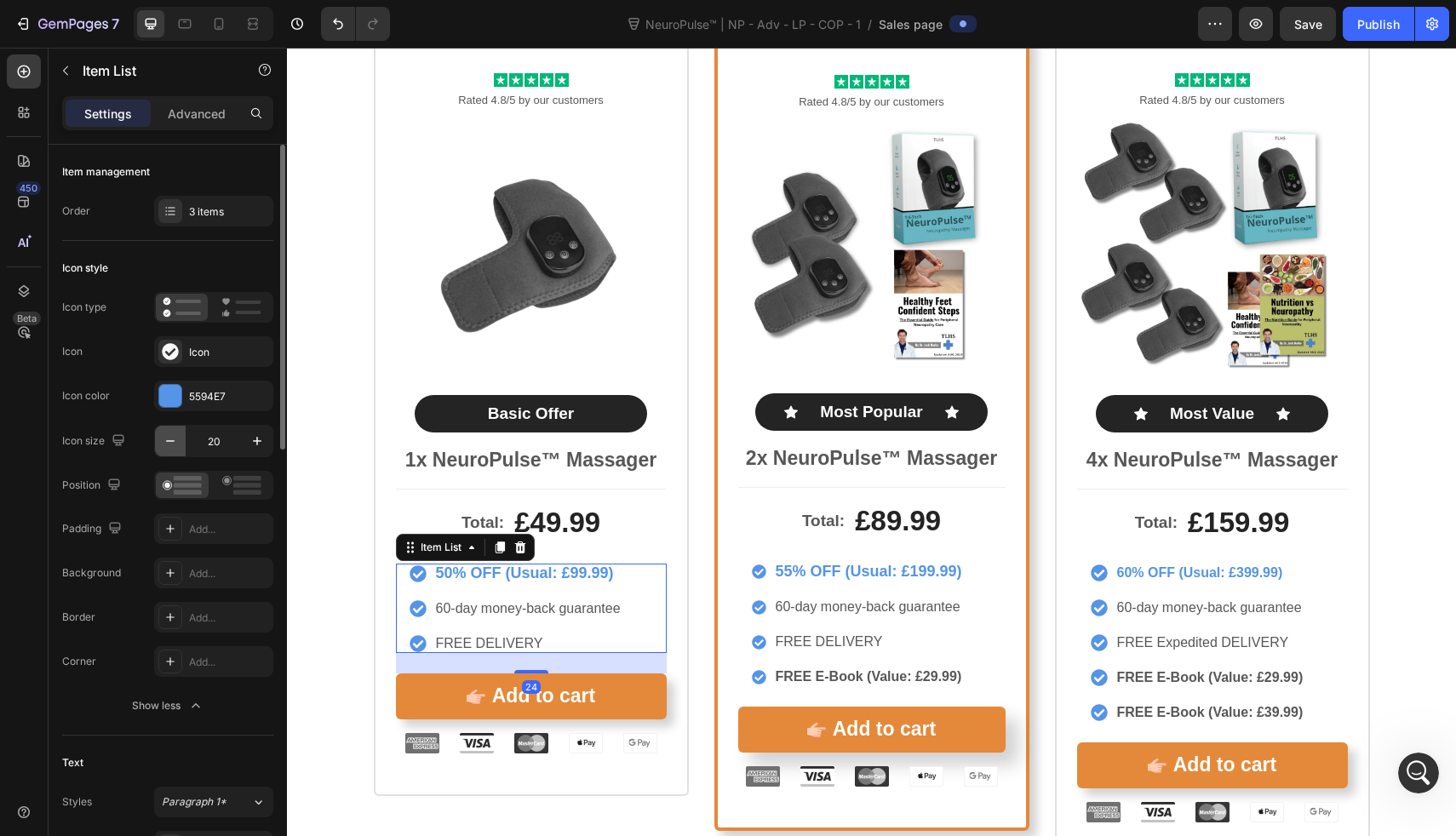
click at [174, 437] on icon "button" at bounding box center [170, 440] width 17 height 17
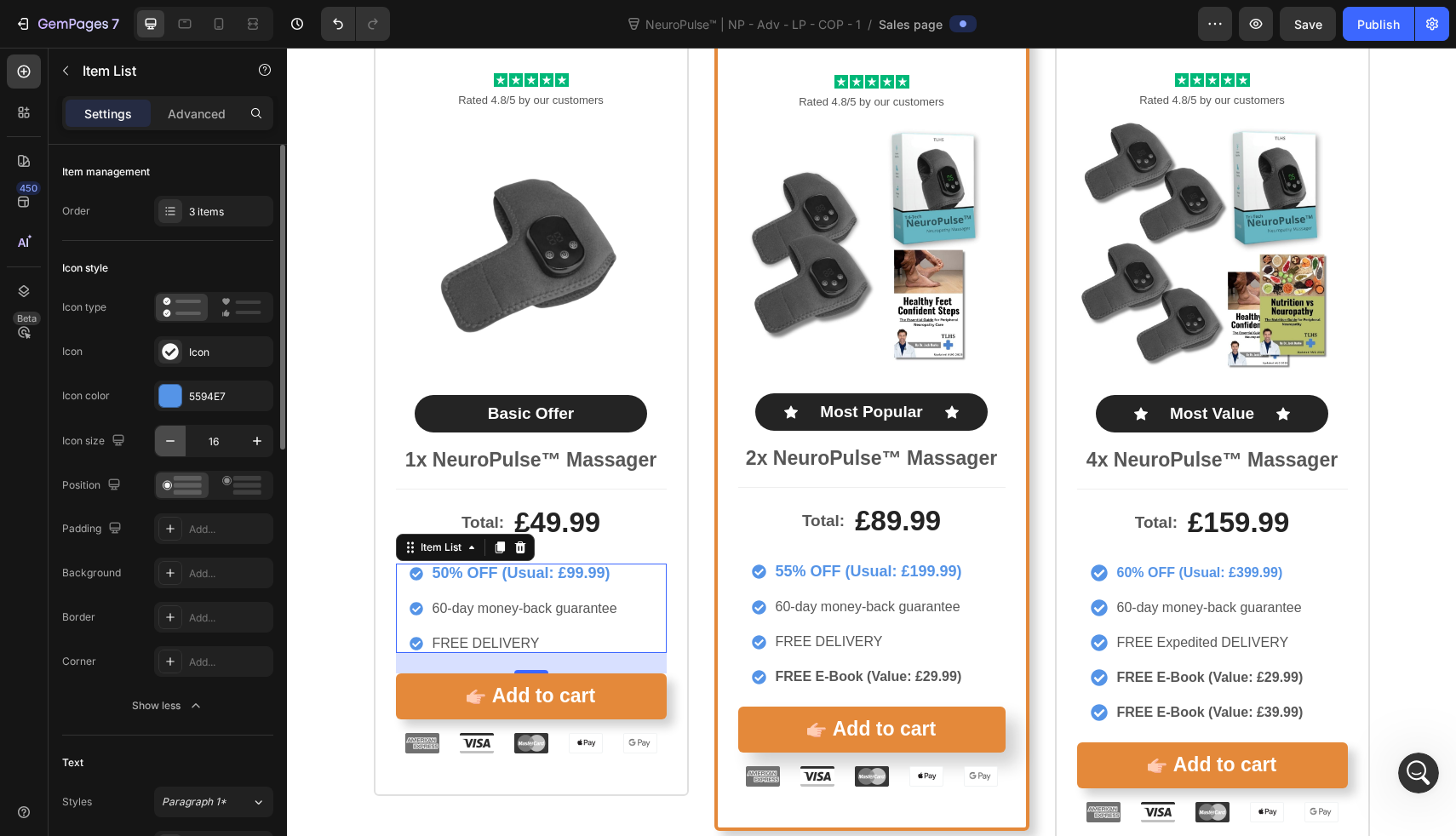
type input "15"
click at [770, 623] on div "55% OFF (Usual: £199.99) 60-day money-back guarantee FREE DELIVERY FREE E-Book …" at bounding box center [858, 624] width 213 height 124
click at [531, 590] on div "50% OFF (Usual: £99.99) 60-day money-back guarantee FREE DELIVERY" at bounding box center [514, 608] width 210 height 90
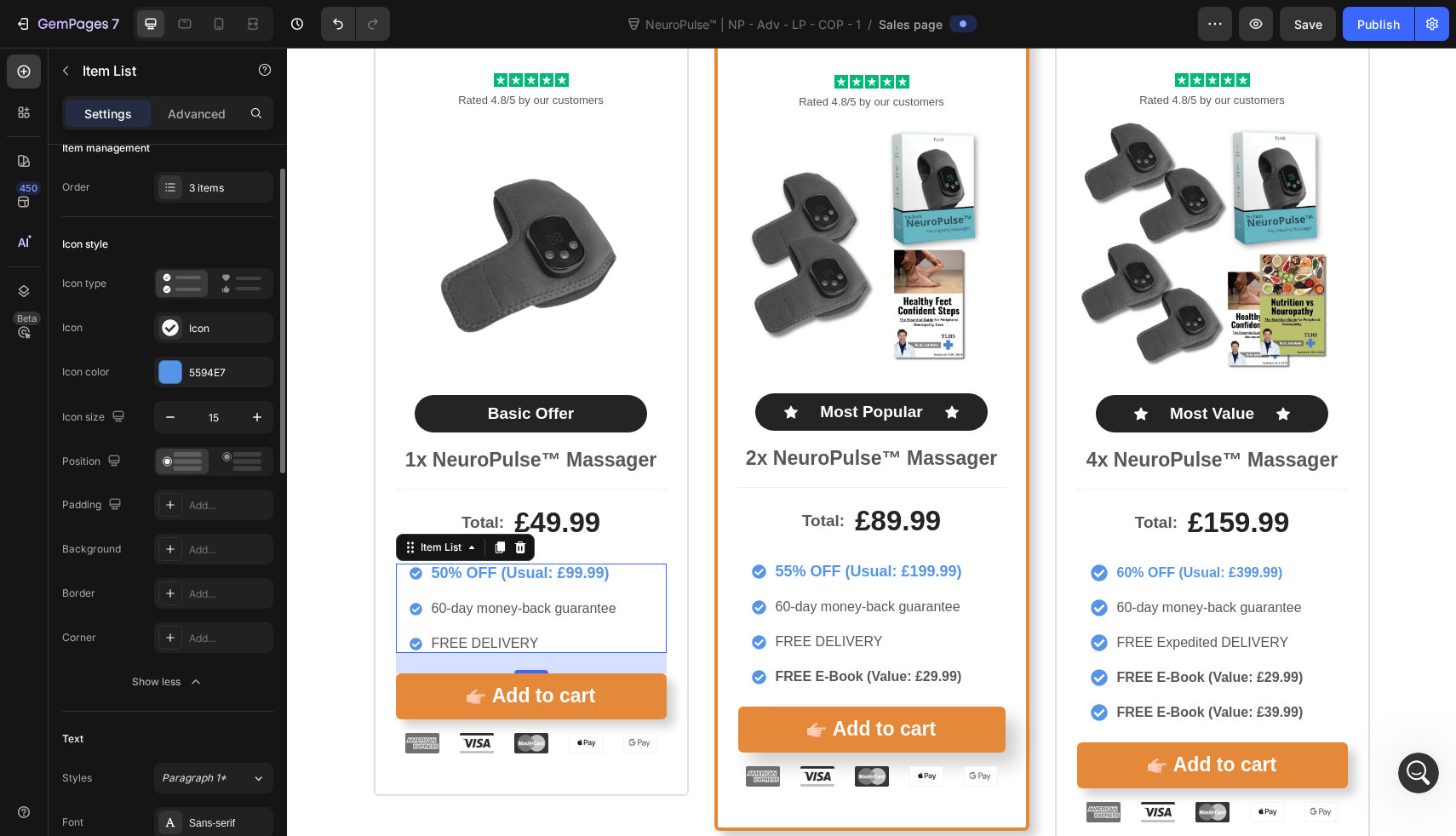
scroll to position [35, 0]
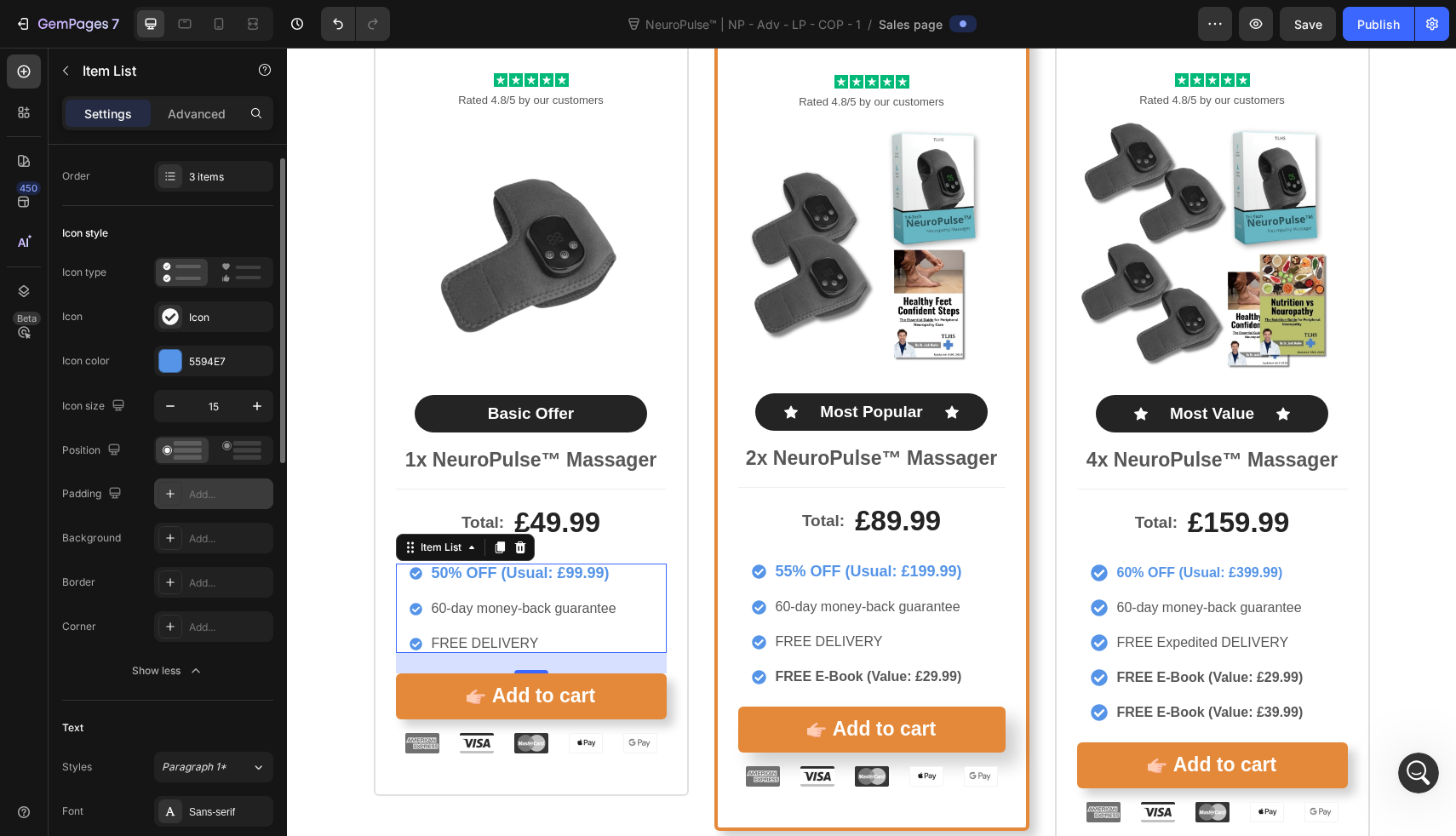
click at [218, 496] on div "Add..." at bounding box center [229, 495] width 80 height 16
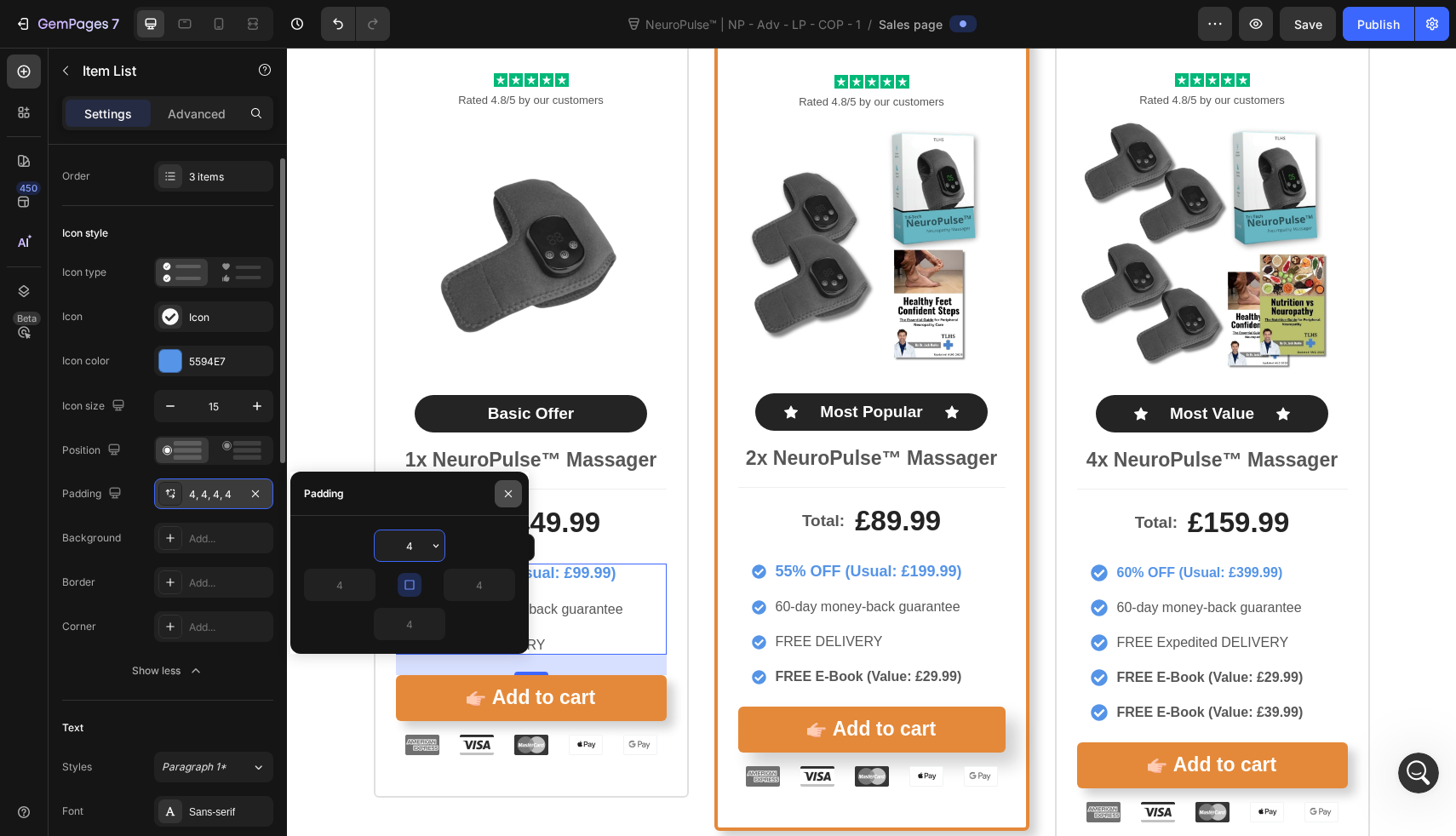
click at [502, 496] on icon "button" at bounding box center [509, 494] width 14 height 14
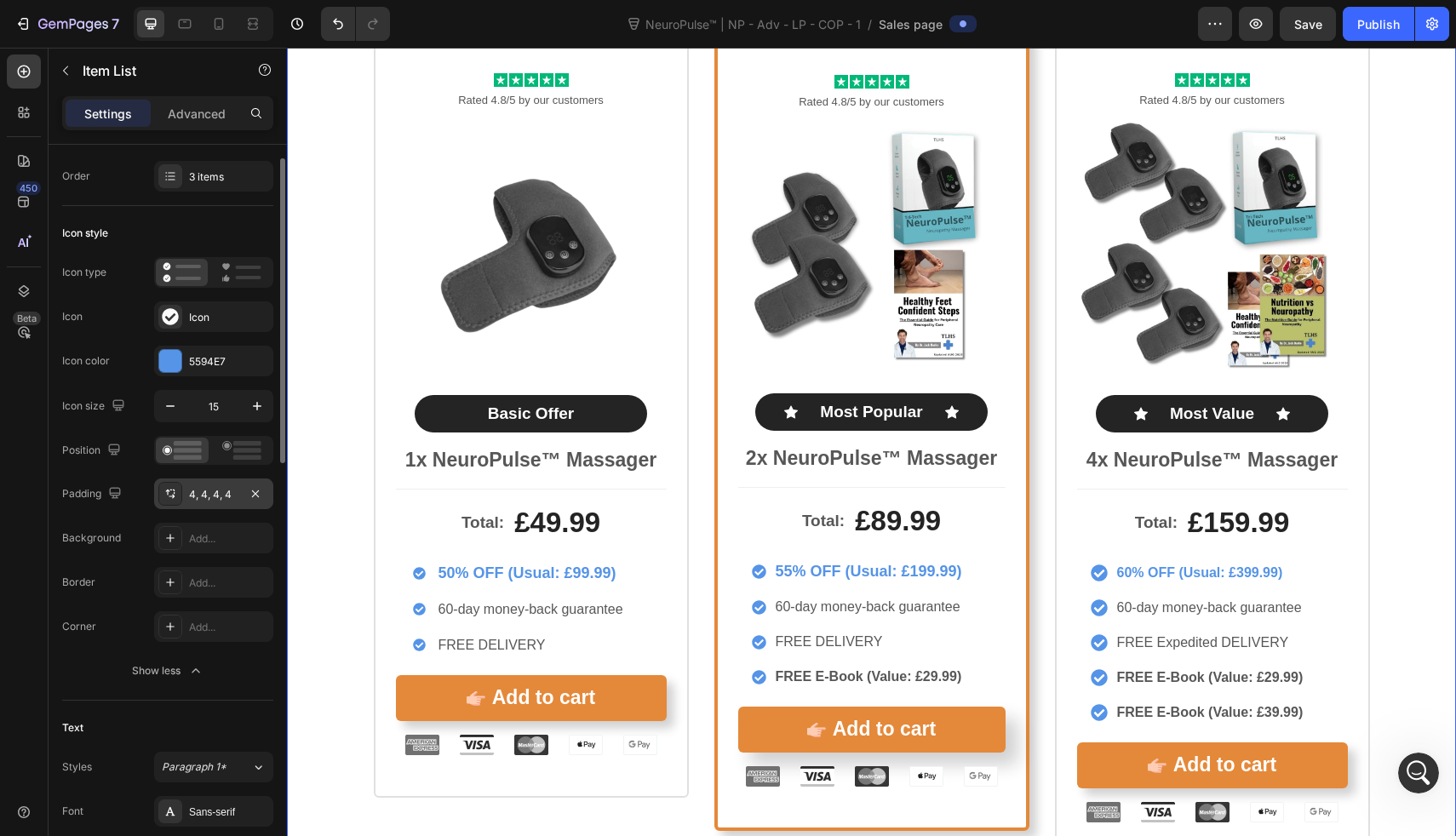
click at [349, 481] on div "Icon Icon Icon Icon Icon Icon List Rated 4.8/5 by our customers Text Block Prod…" at bounding box center [871, 447] width 1169 height 835
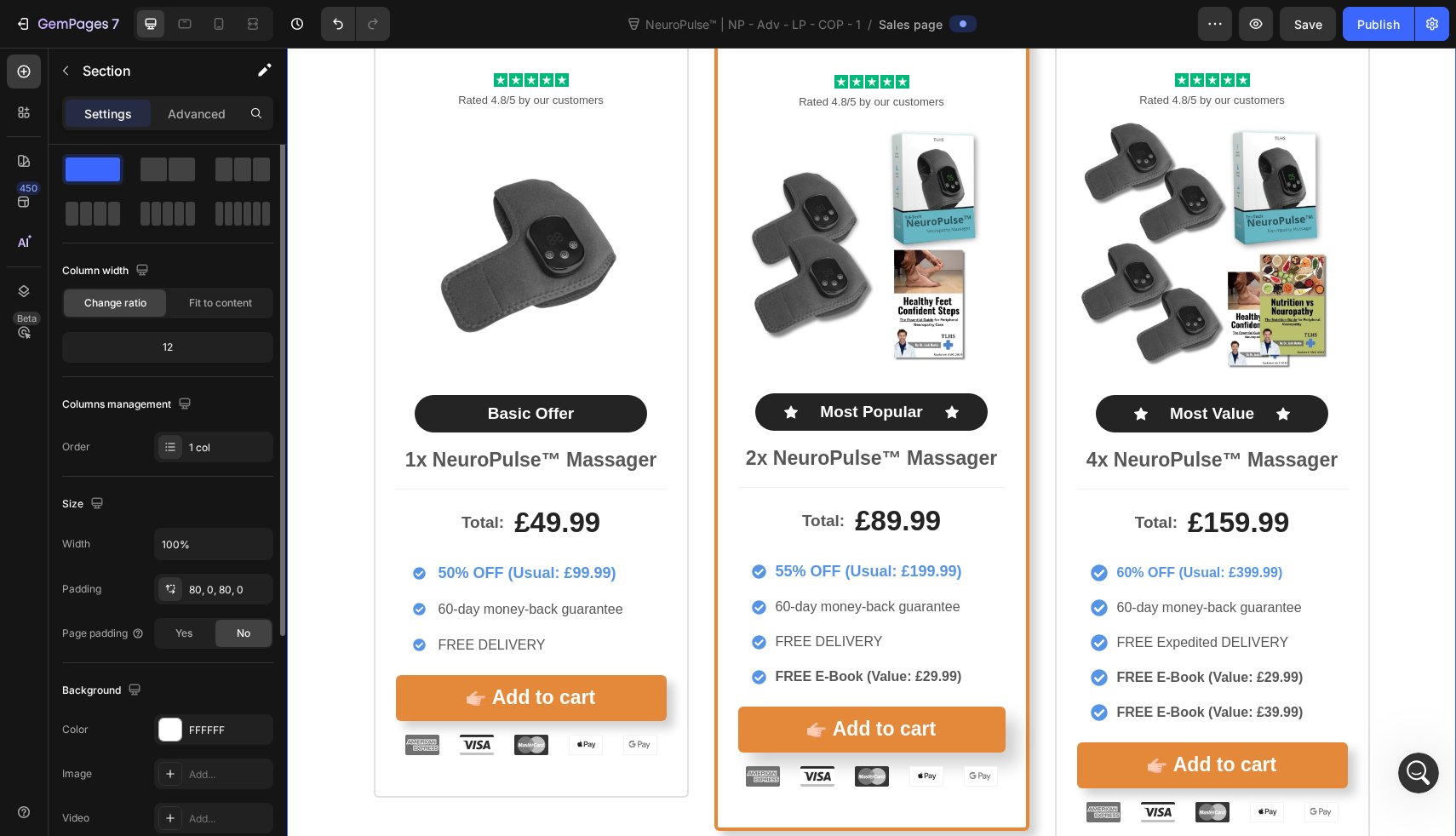
scroll to position [0, 0]
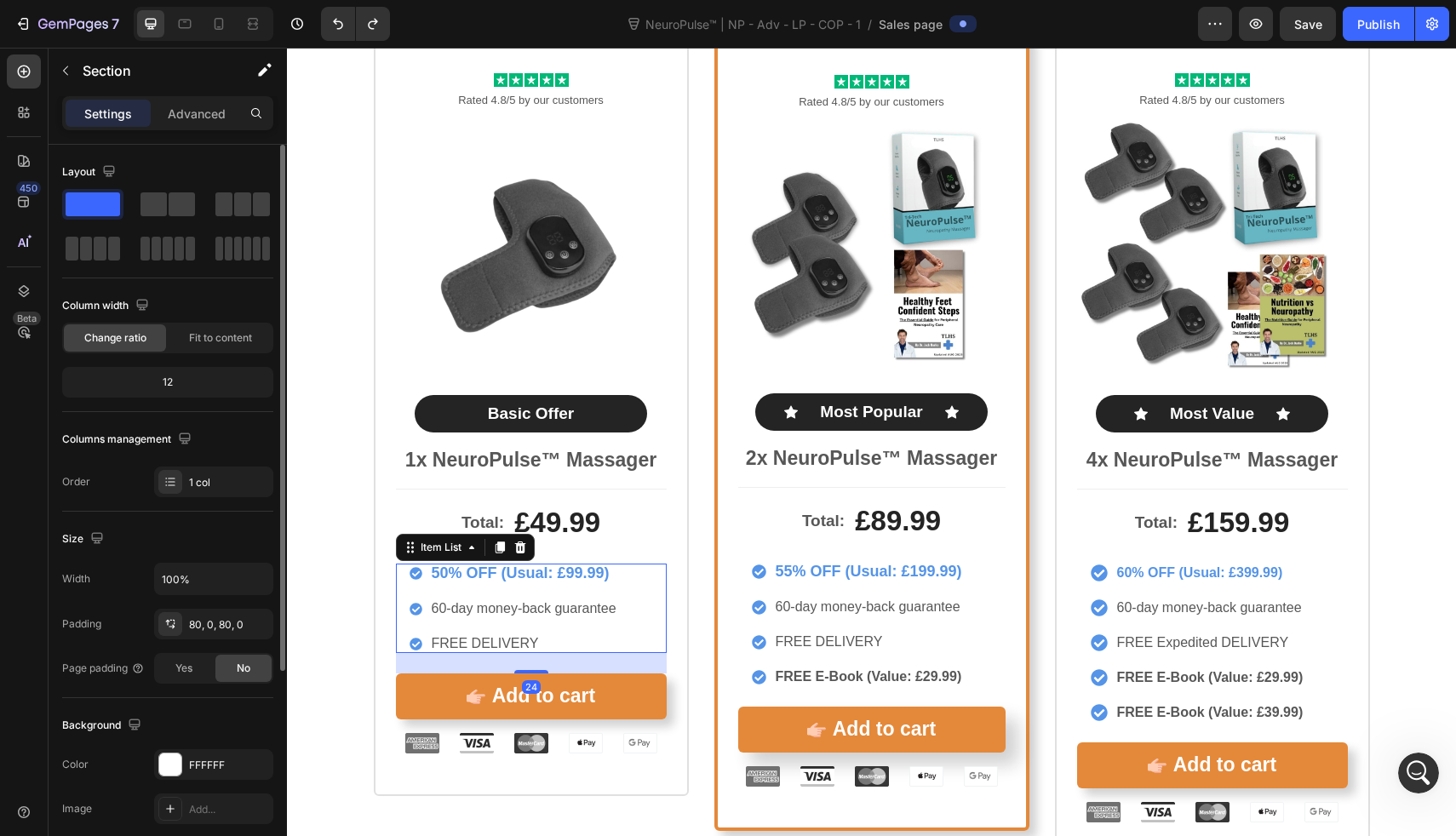
click at [488, 596] on div "50% OFF (Usual: £99.99) 60-day money-back guarantee FREE DELIVERY" at bounding box center [514, 608] width 210 height 90
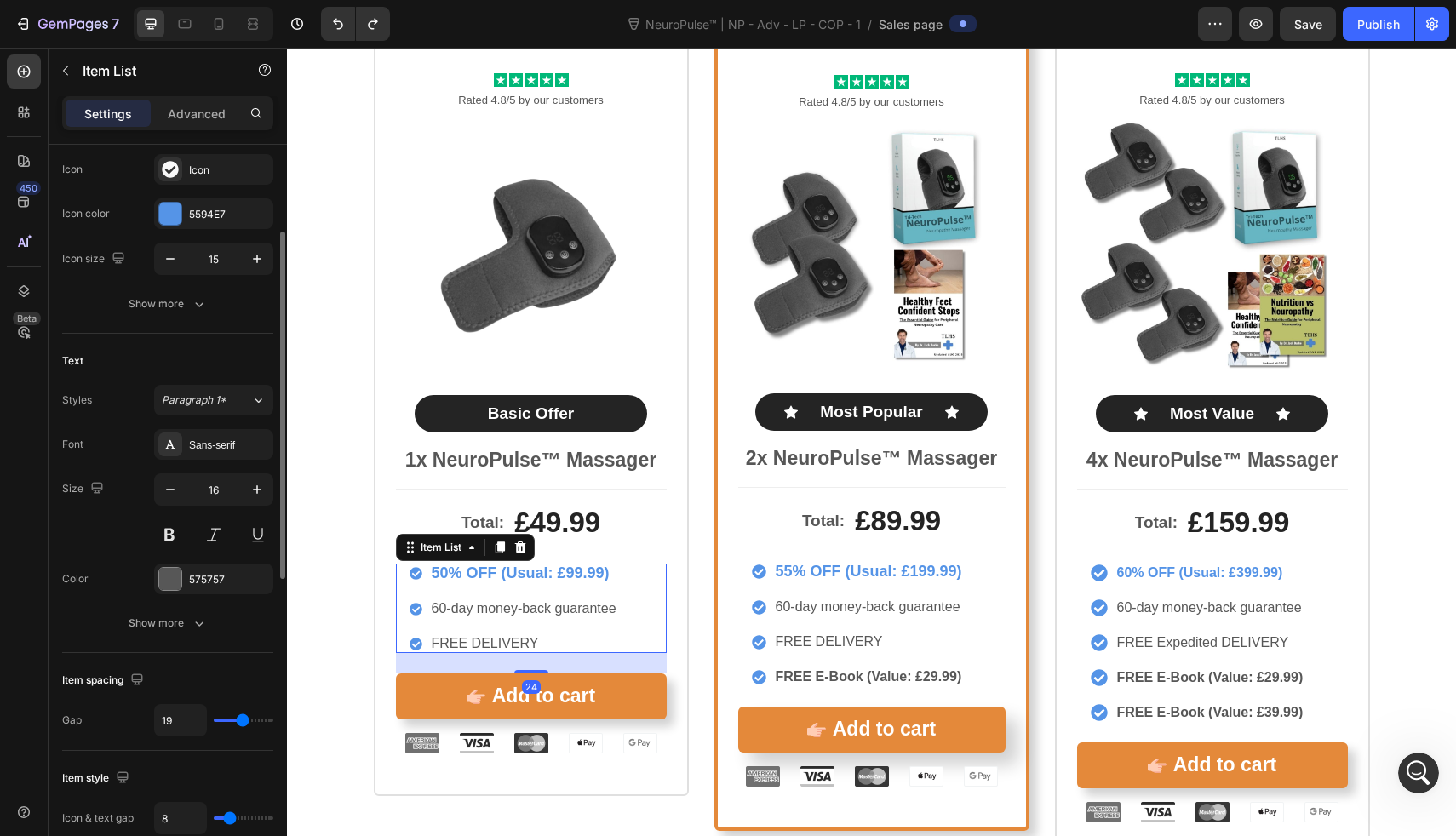
scroll to position [203, 0]
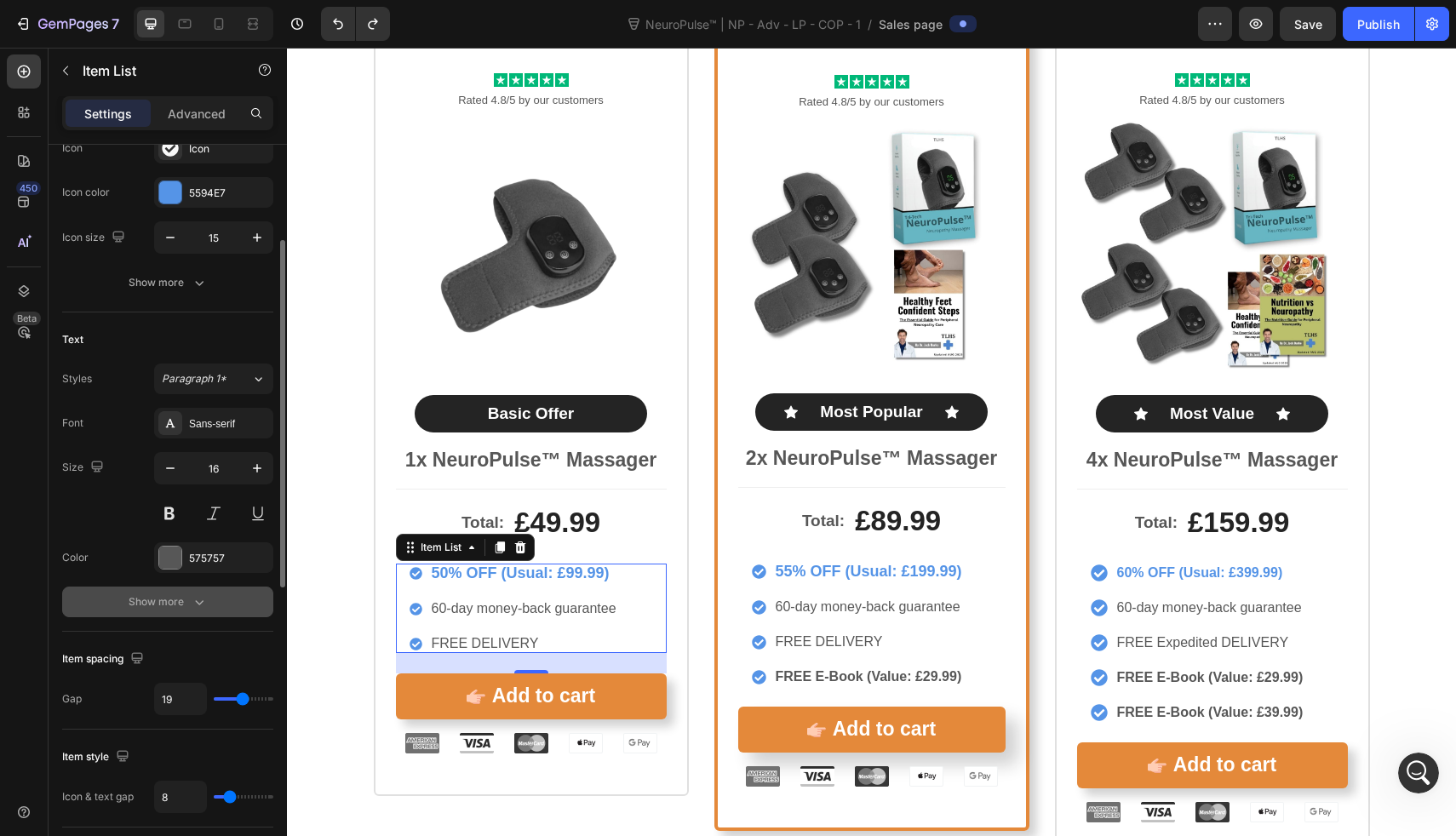
click at [164, 590] on button "Show more" at bounding box center [168, 602] width 211 height 30
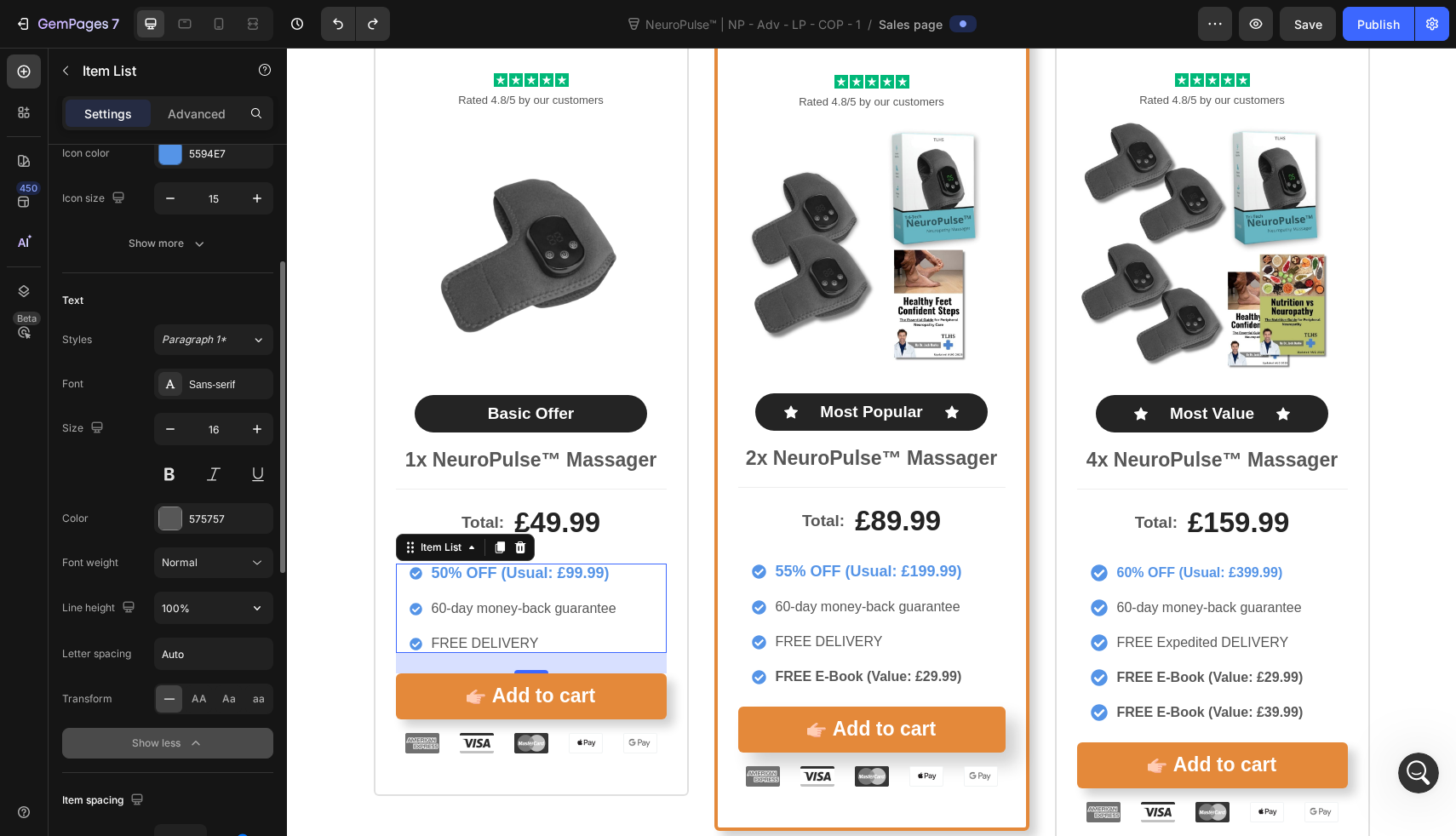
scroll to position [254, 0]
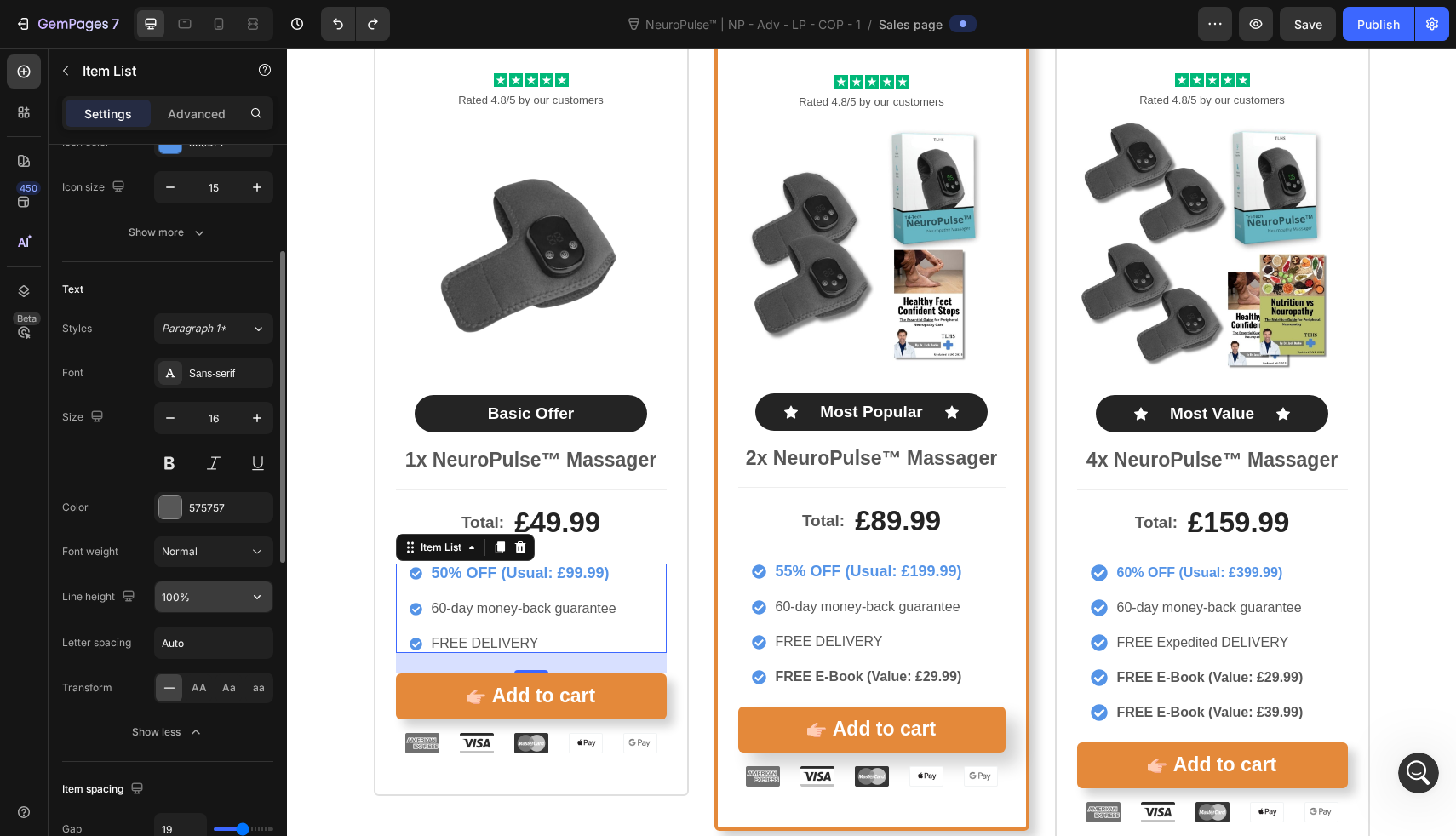
click at [193, 603] on input "100%" at bounding box center [214, 597] width 117 height 30
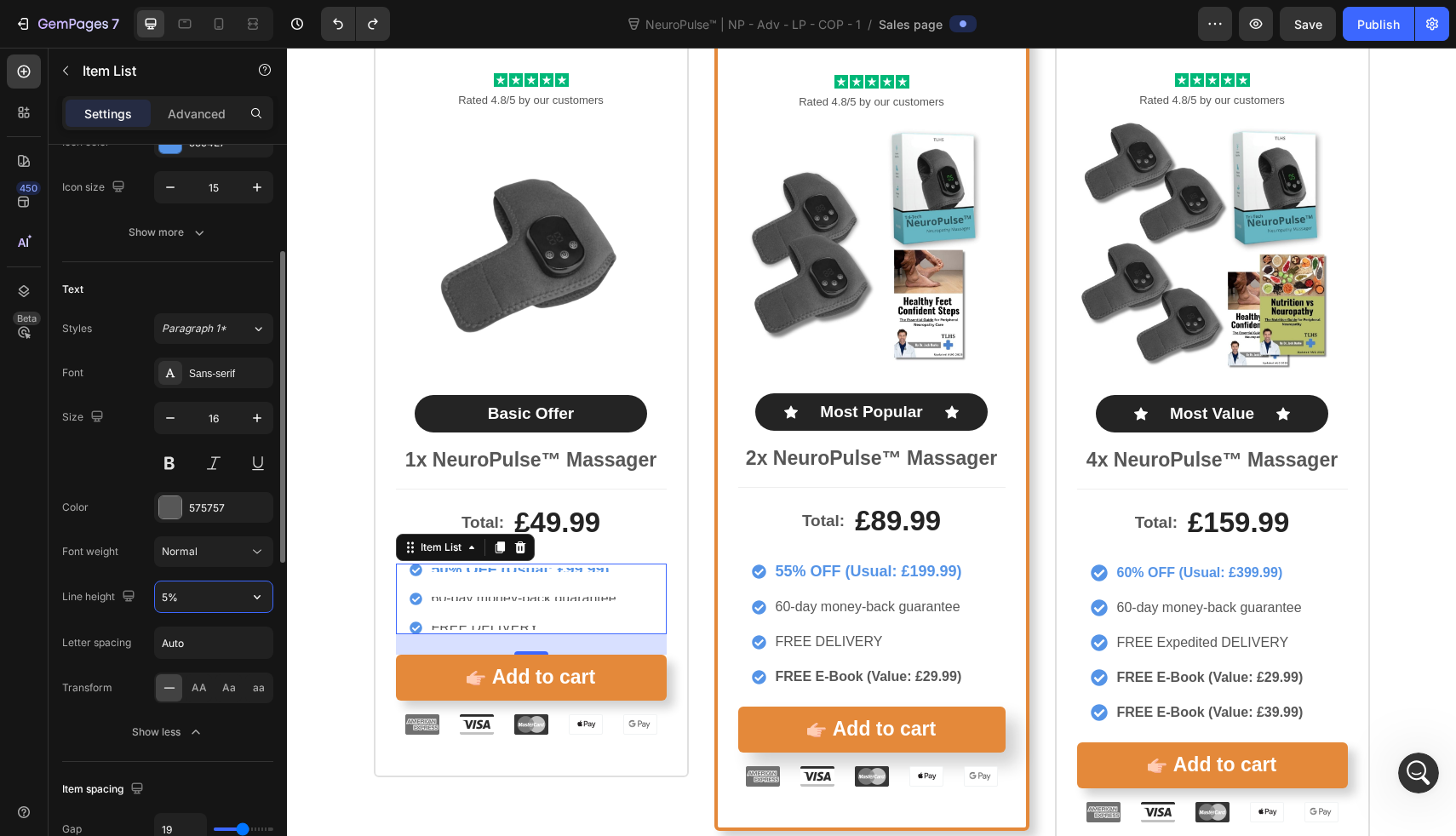
type input "50%"
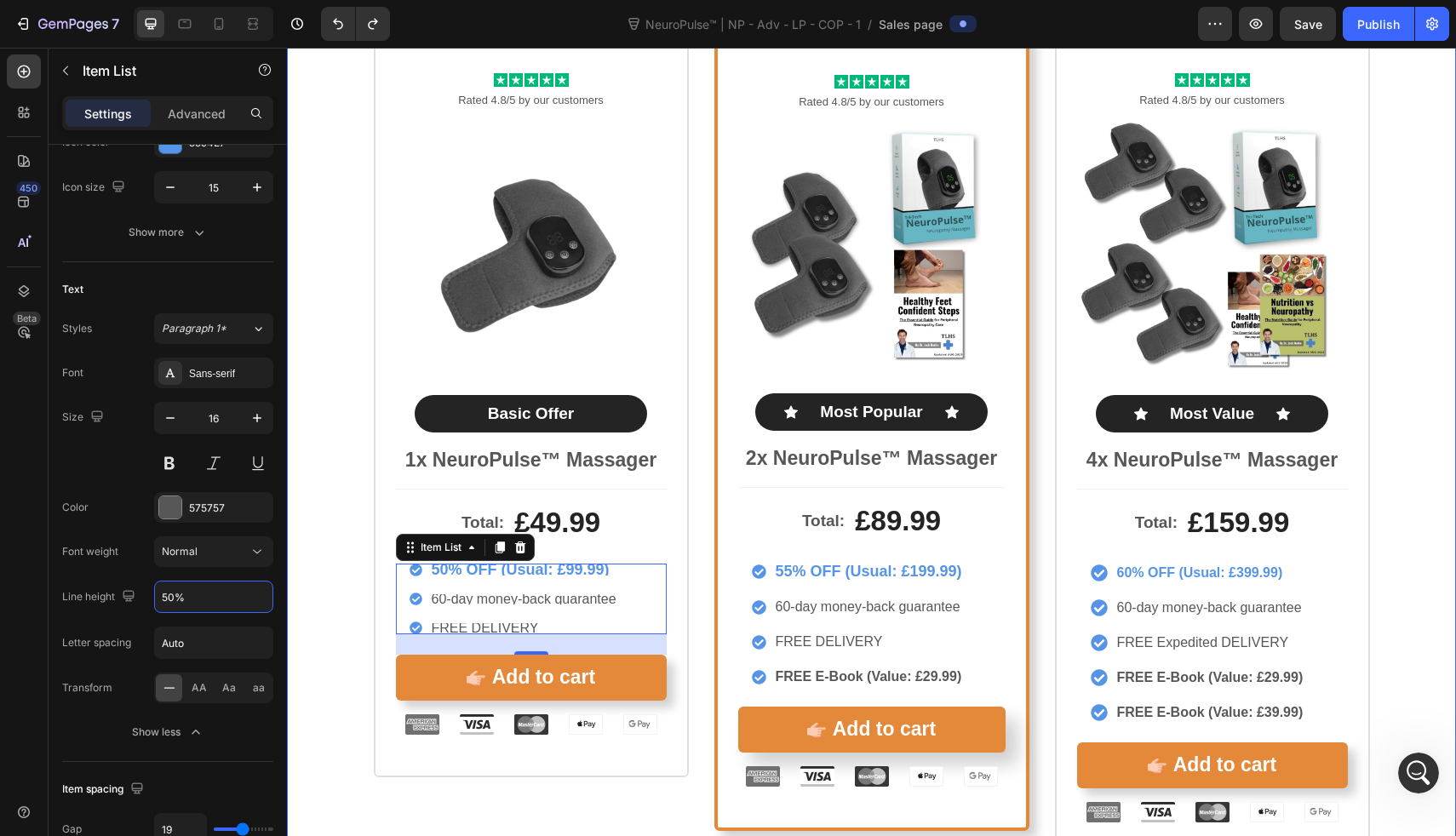
click at [361, 519] on div "Icon Icon Icon Icon Icon Icon List Rated 4.8/5 by our customers Text Block Prod…" at bounding box center [872, 447] width 1022 height 835
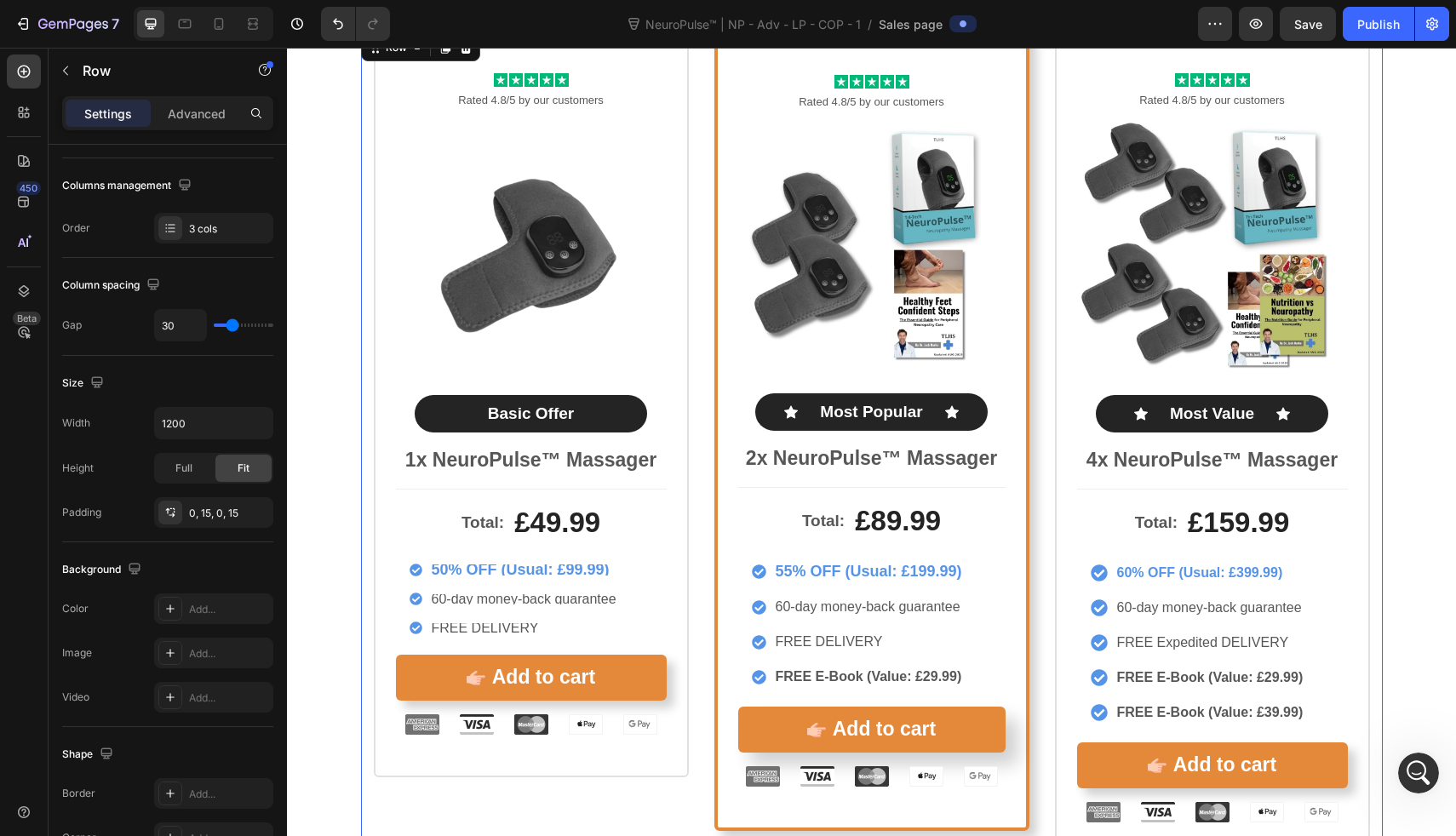
scroll to position [0, 0]
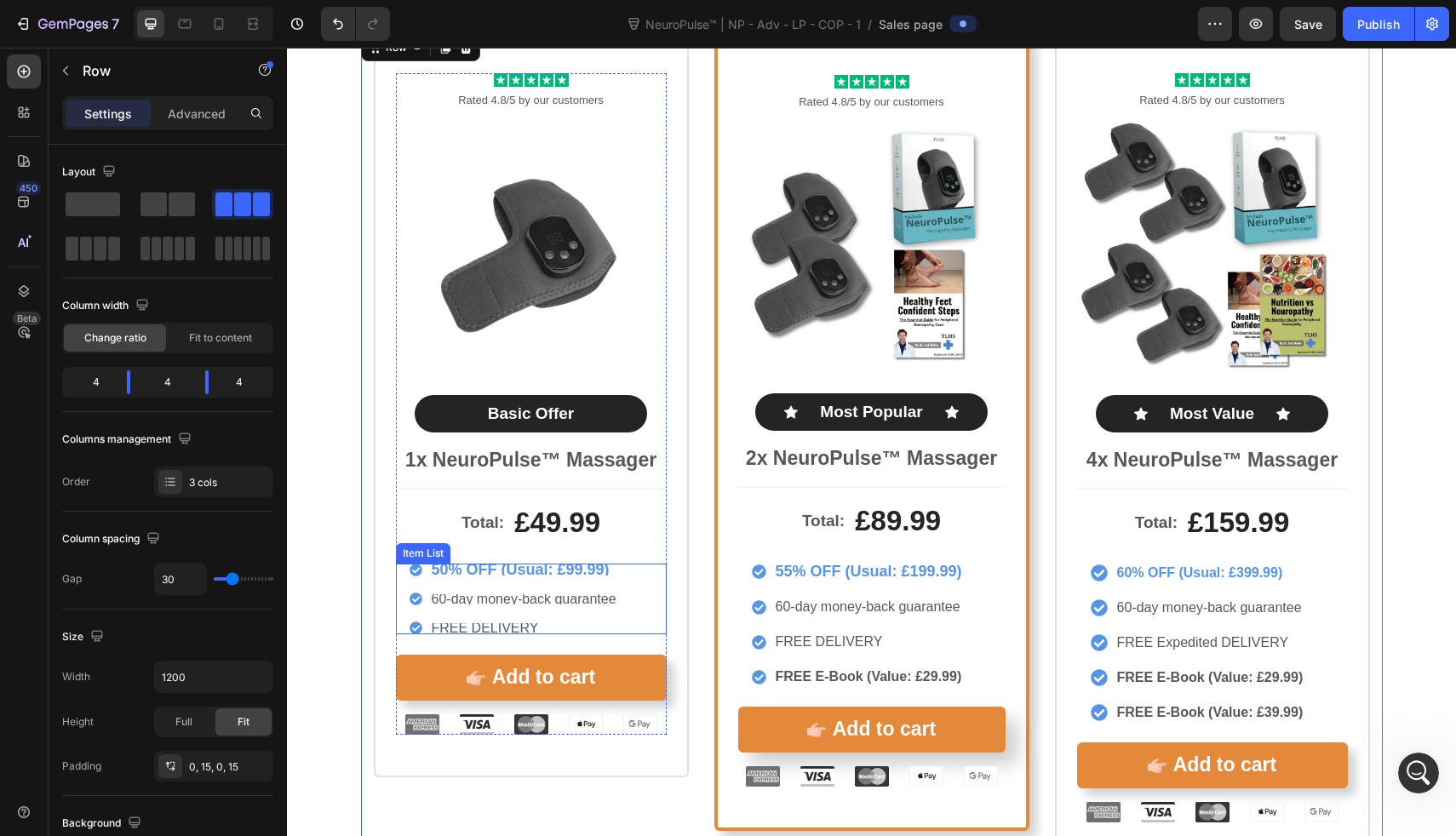
click at [445, 583] on div "50% OFF (Usual: £99.99) 60-day money-back guarantee FREE DELIVERY" at bounding box center [514, 599] width 210 height 70
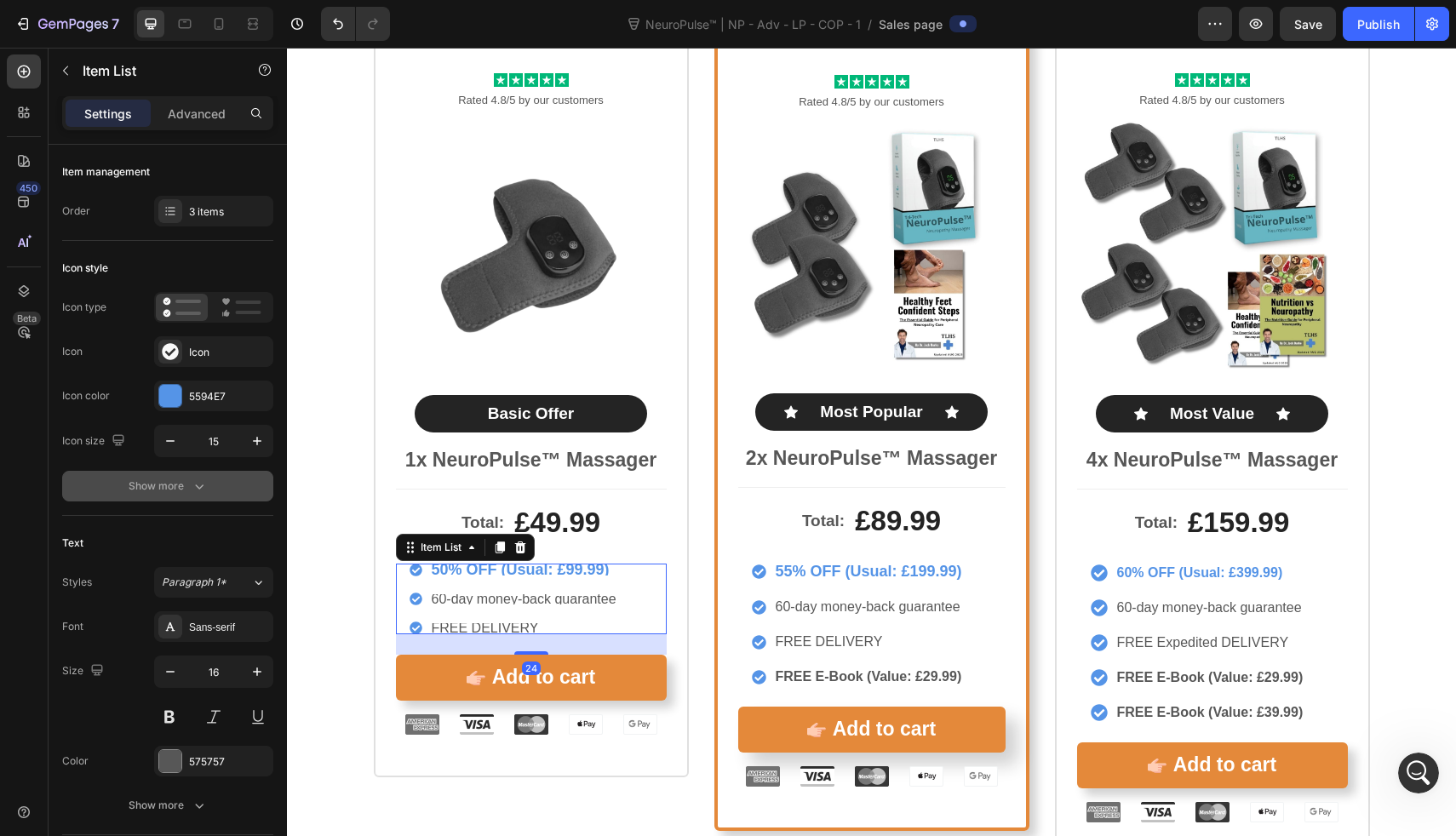
click at [176, 482] on div "Show more" at bounding box center [168, 485] width 79 height 17
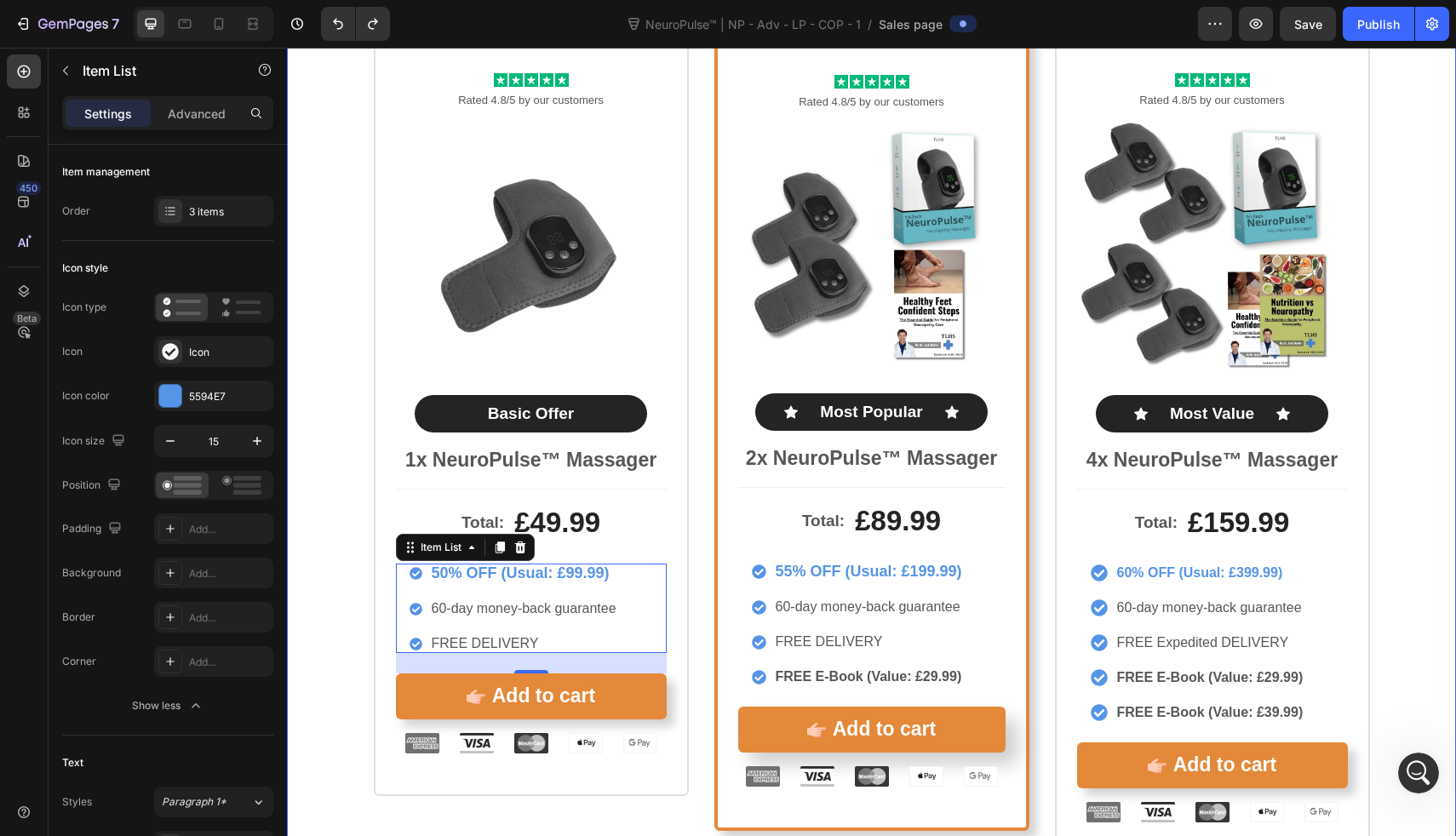
click at [332, 499] on div "Icon Icon Icon Icon Icon Icon List Rated 4.8/5 by our customers Text Block Prod…" at bounding box center [871, 447] width 1169 height 835
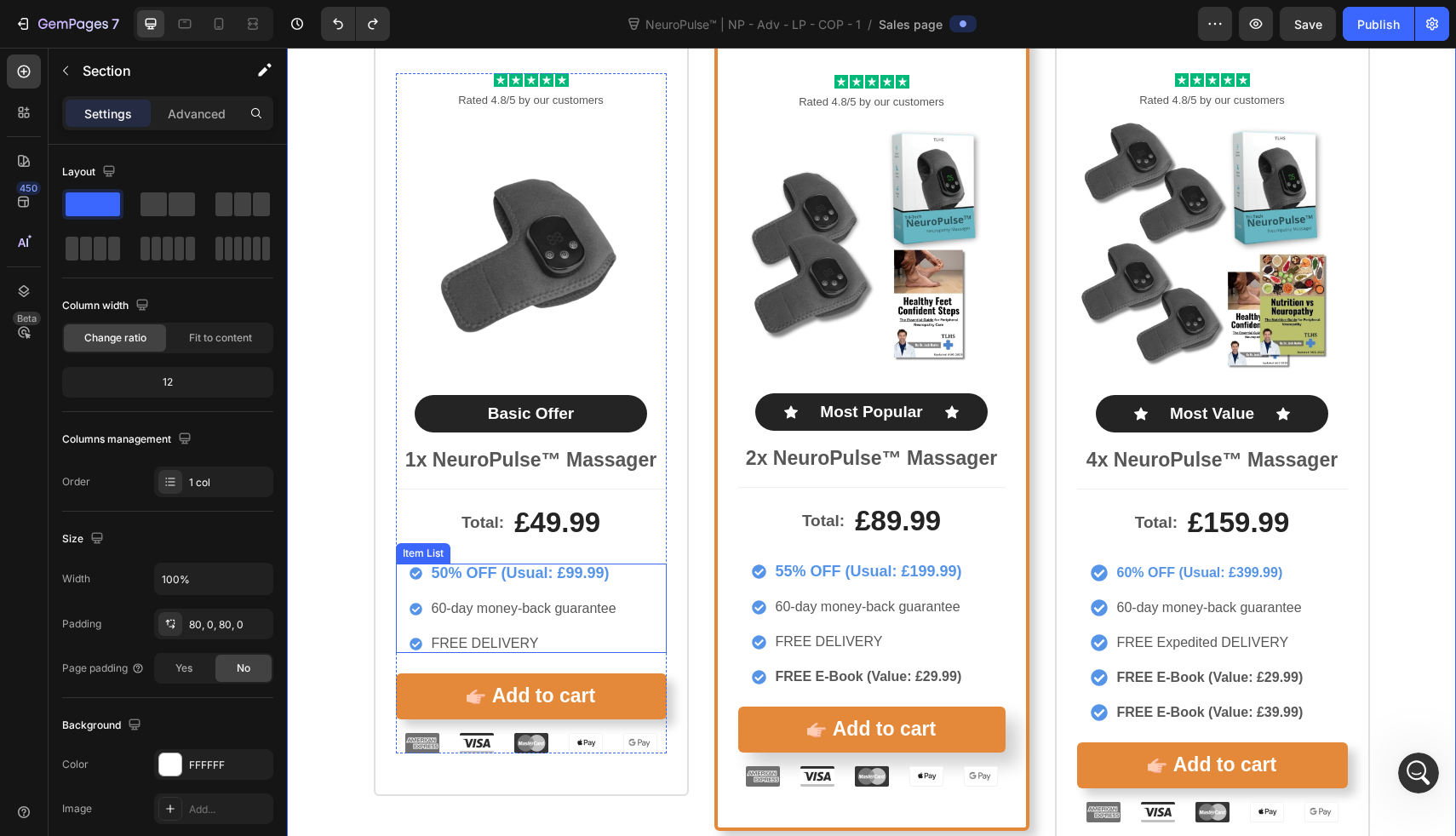
click at [469, 569] on strong "50% OFF (Usual: £99.99)" at bounding box center [520, 572] width 178 height 17
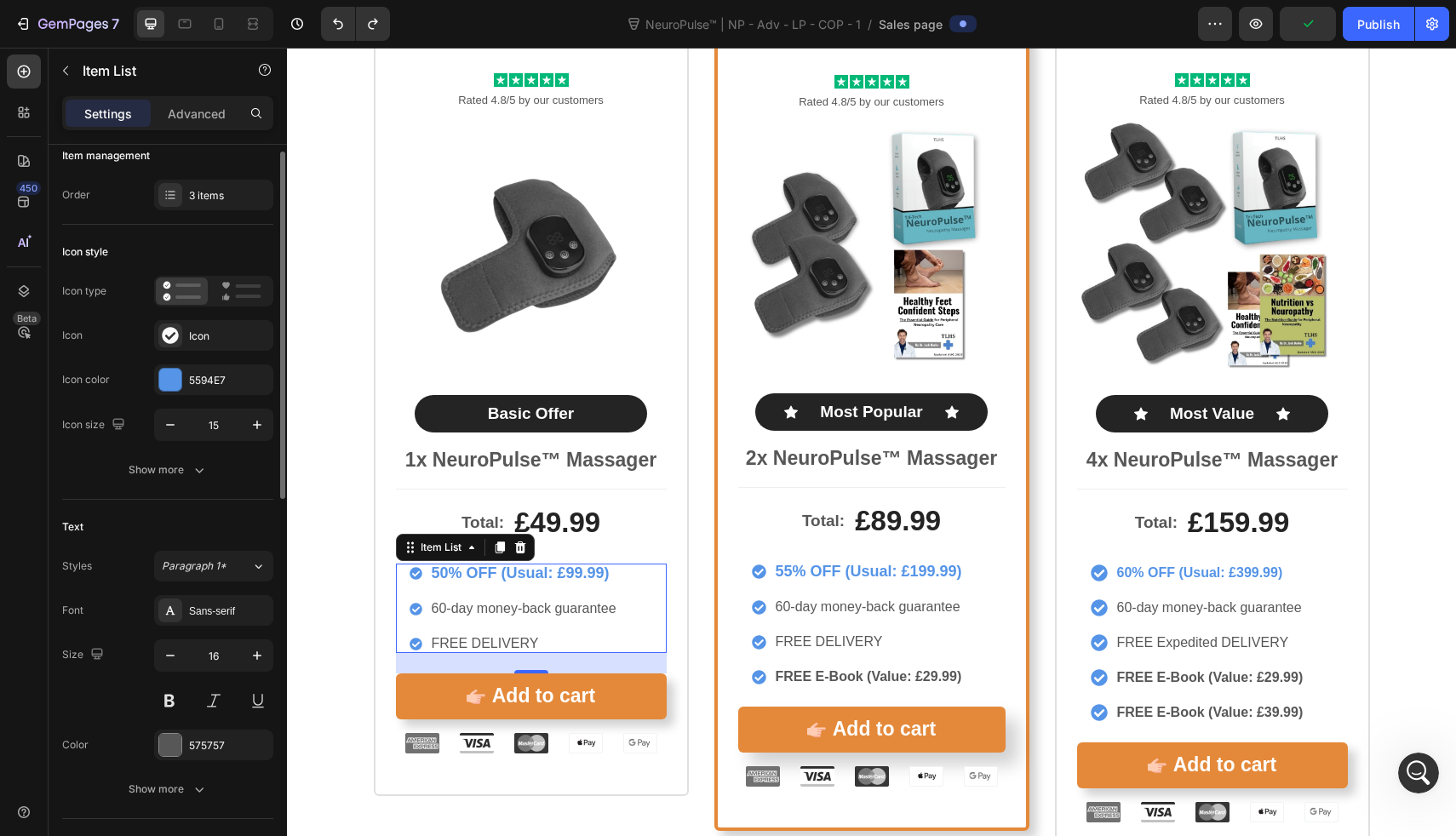
click at [213, 463] on button "Show more" at bounding box center [168, 470] width 211 height 30
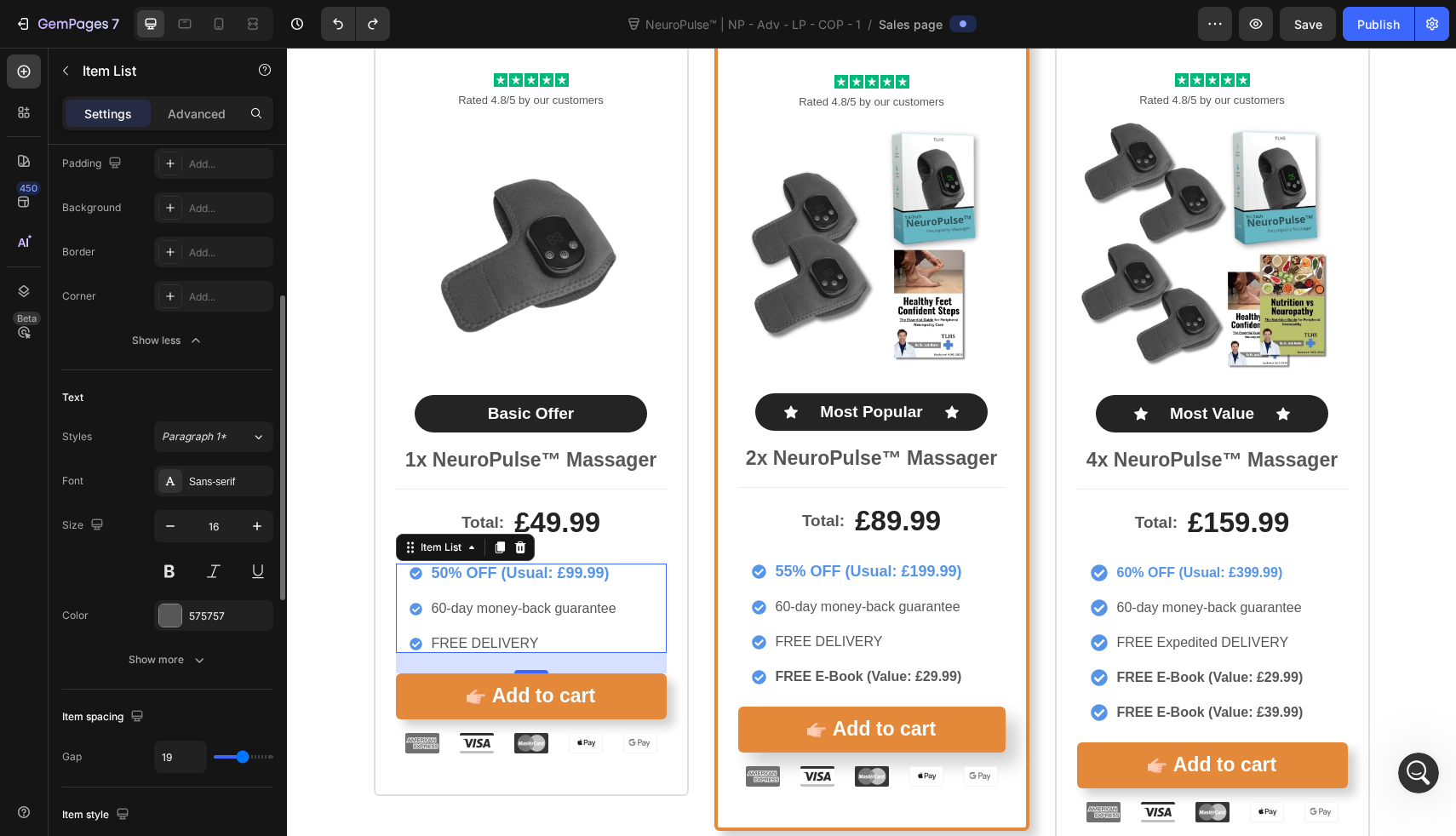
scroll to position [414, 0]
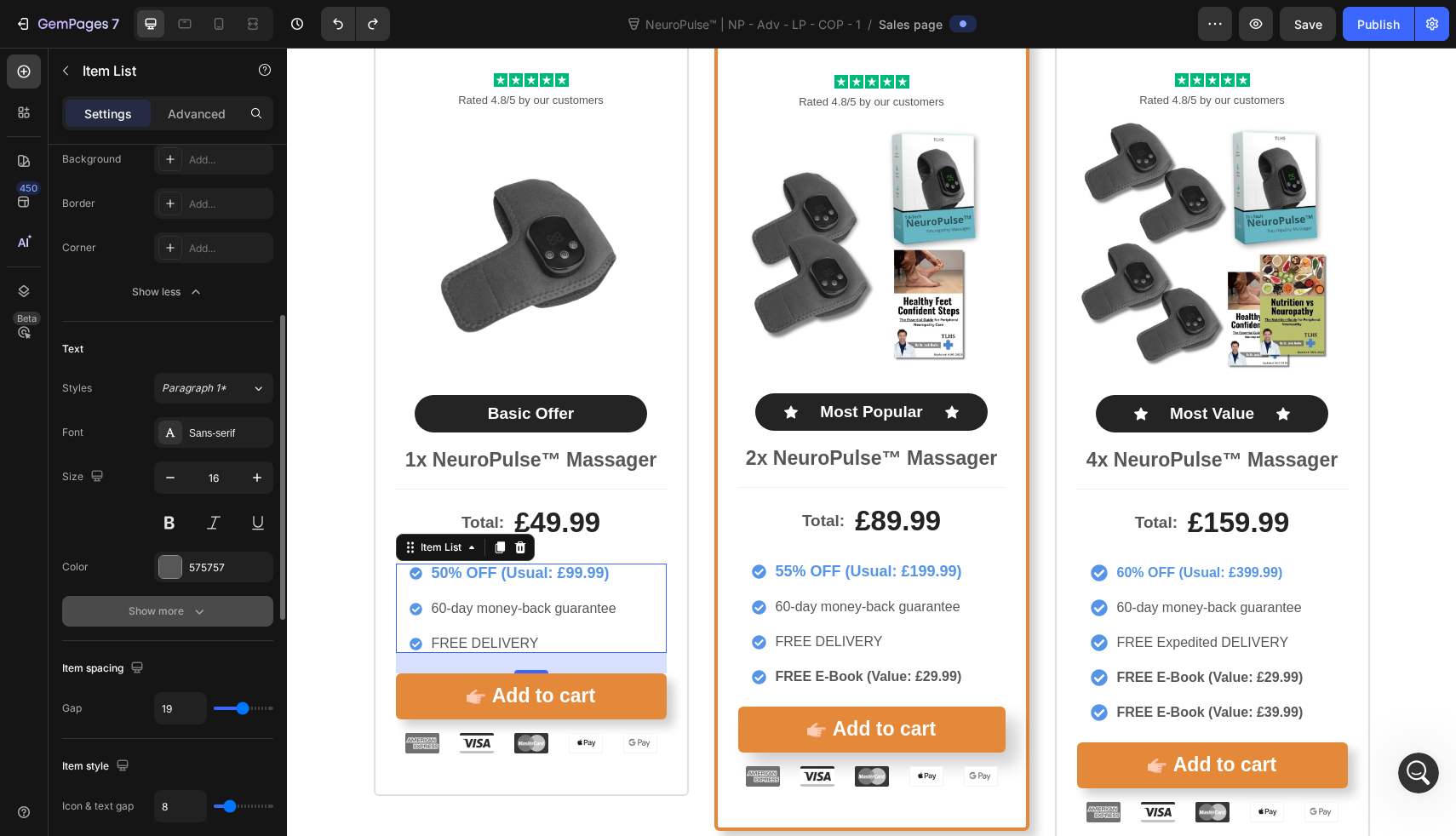
click at [211, 612] on button "Show more" at bounding box center [168, 610] width 211 height 30
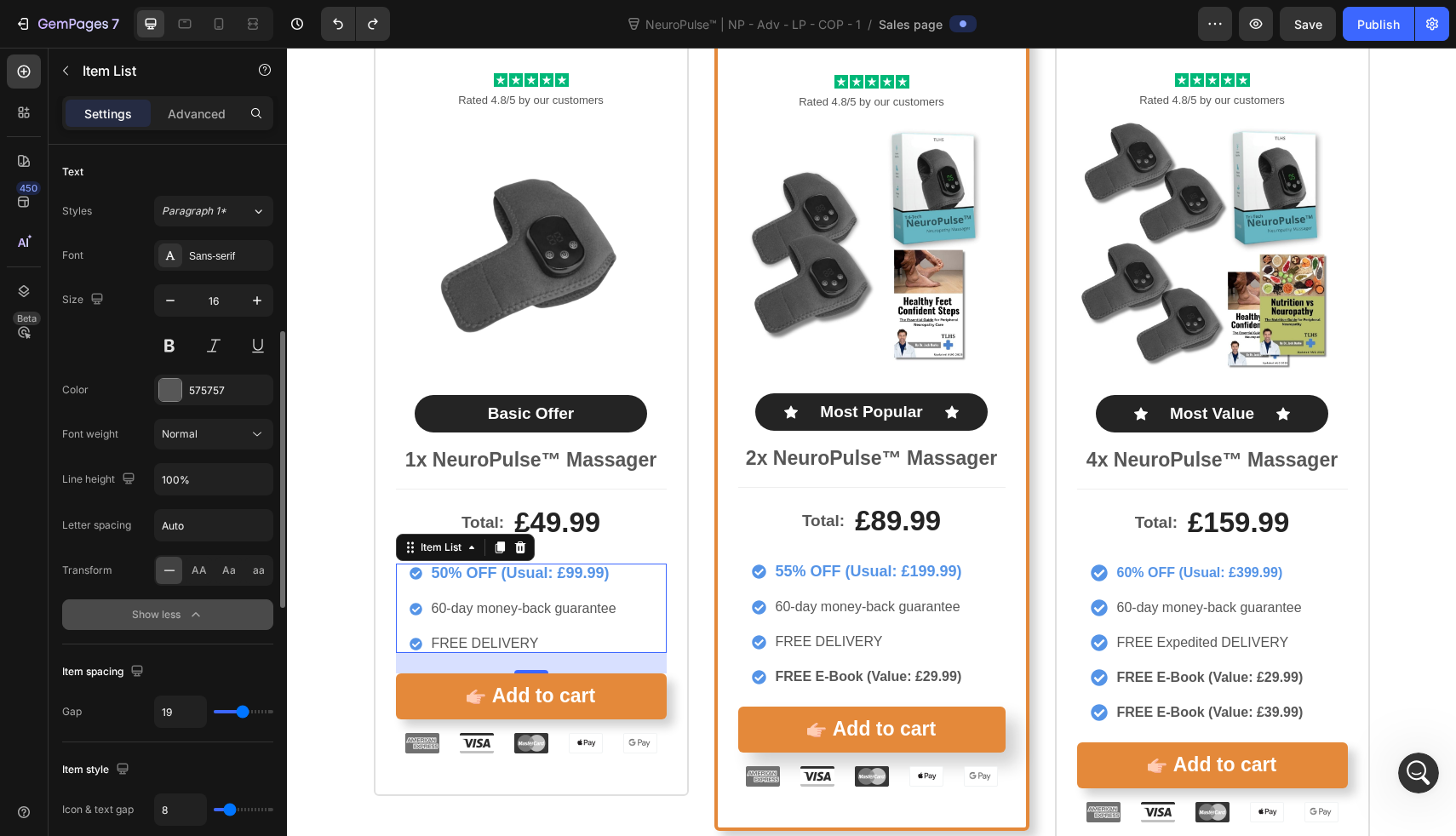
scroll to position [598, 0]
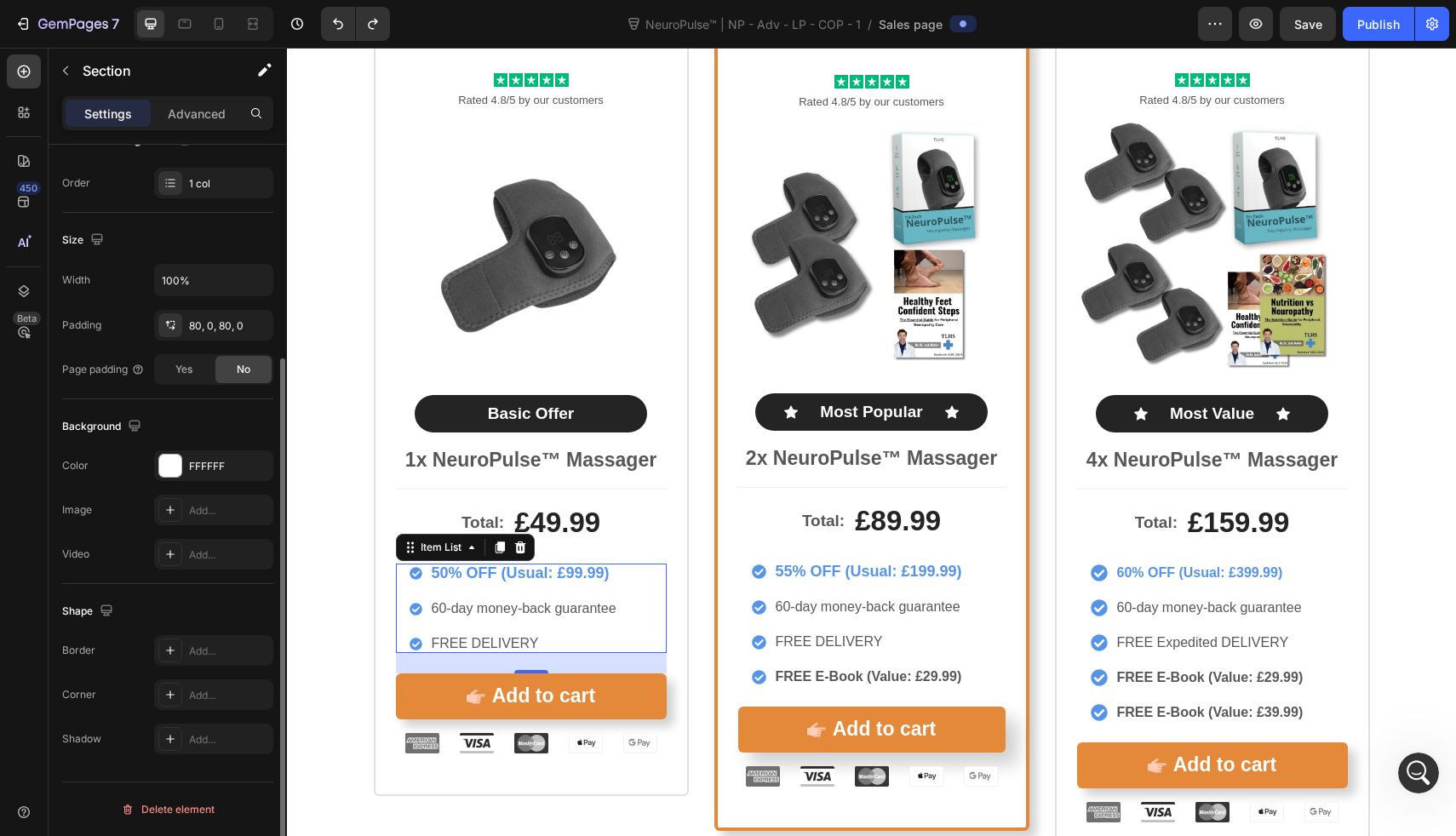
click at [322, 603] on div "Icon Icon Icon Icon Icon Icon List Rated 4.8/5 by our customers Text Block Prod…" at bounding box center [871, 447] width 1169 height 835
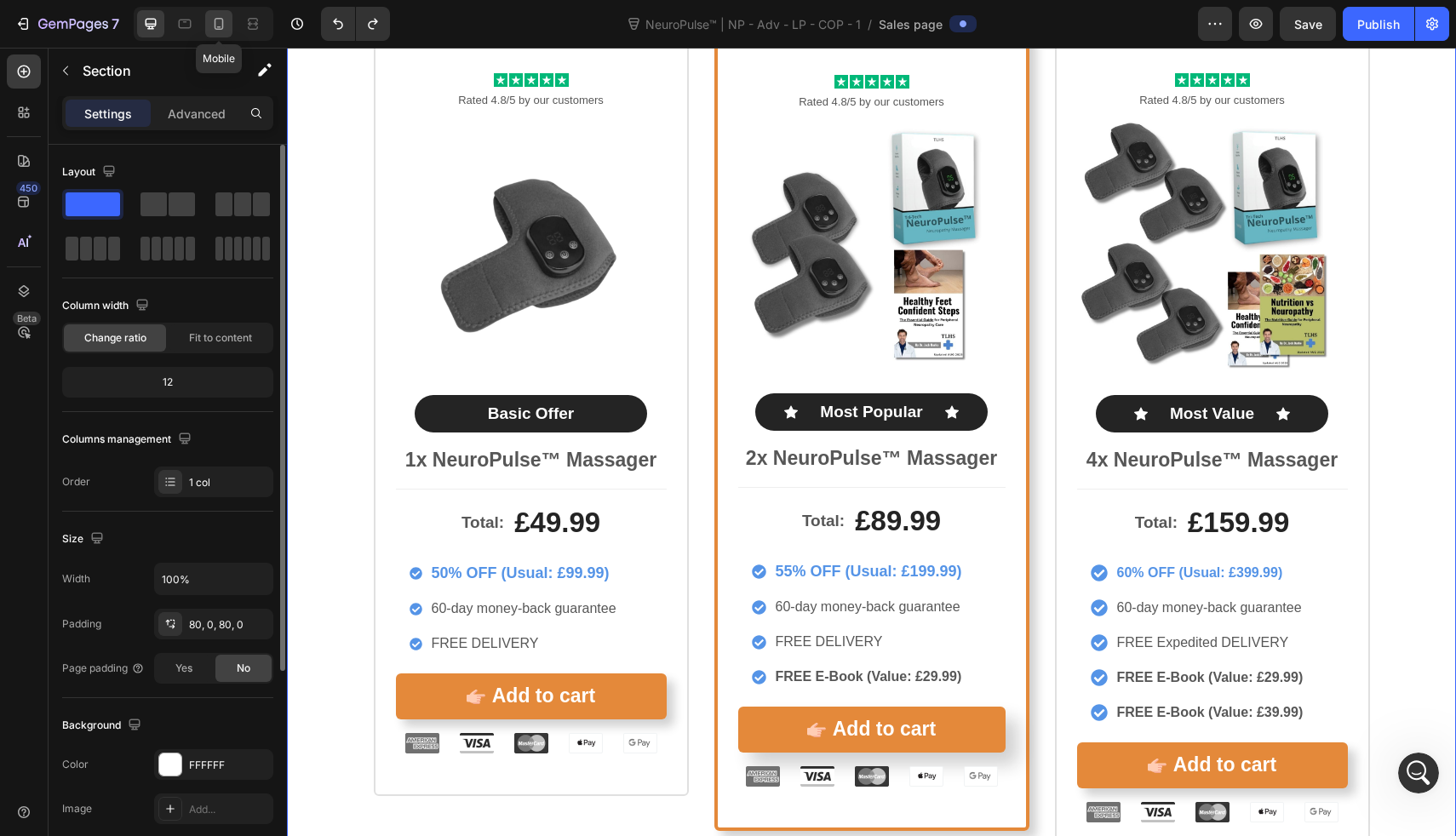
click at [227, 26] on icon at bounding box center [218, 23] width 17 height 17
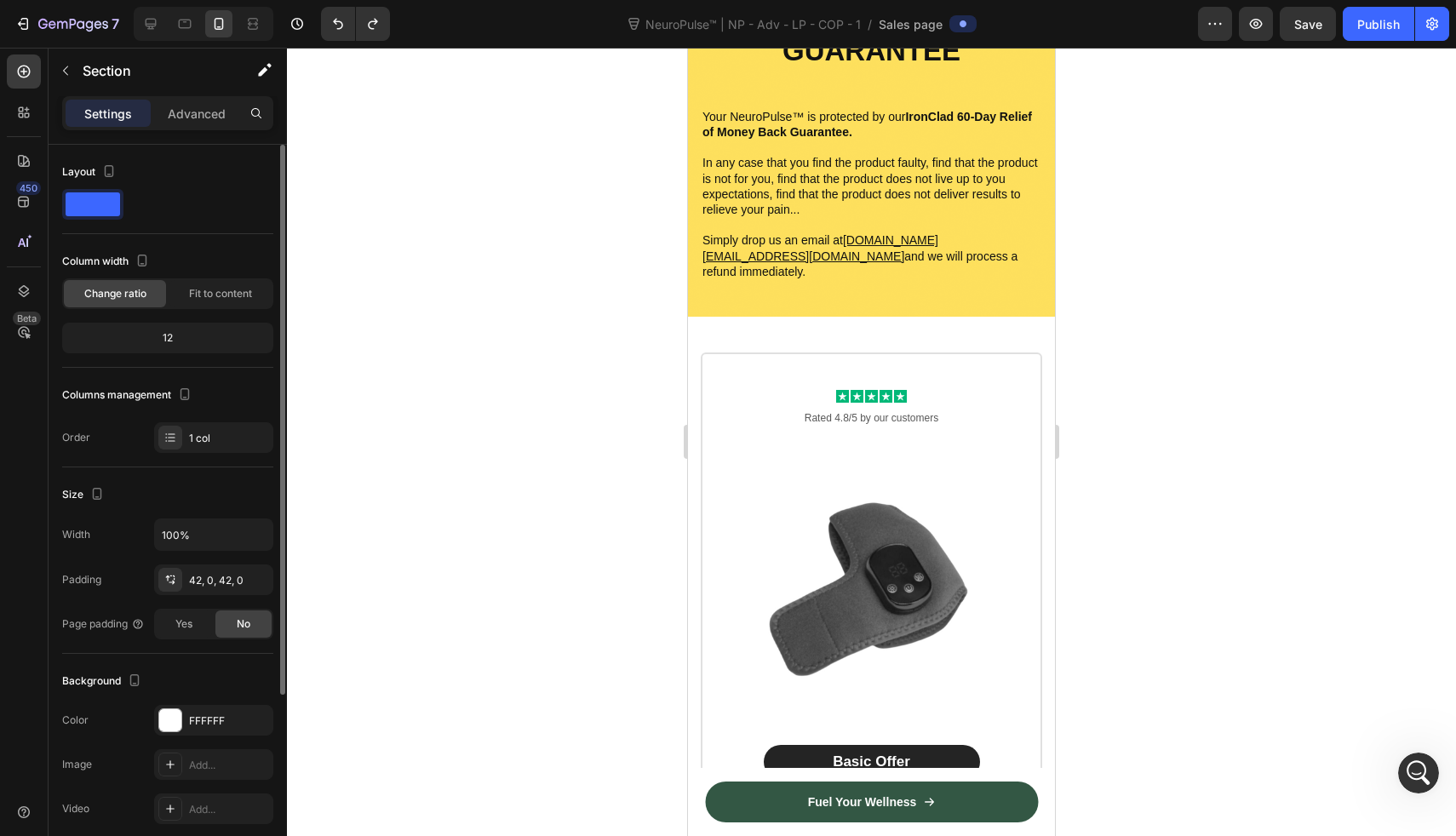
scroll to position [10034, 0]
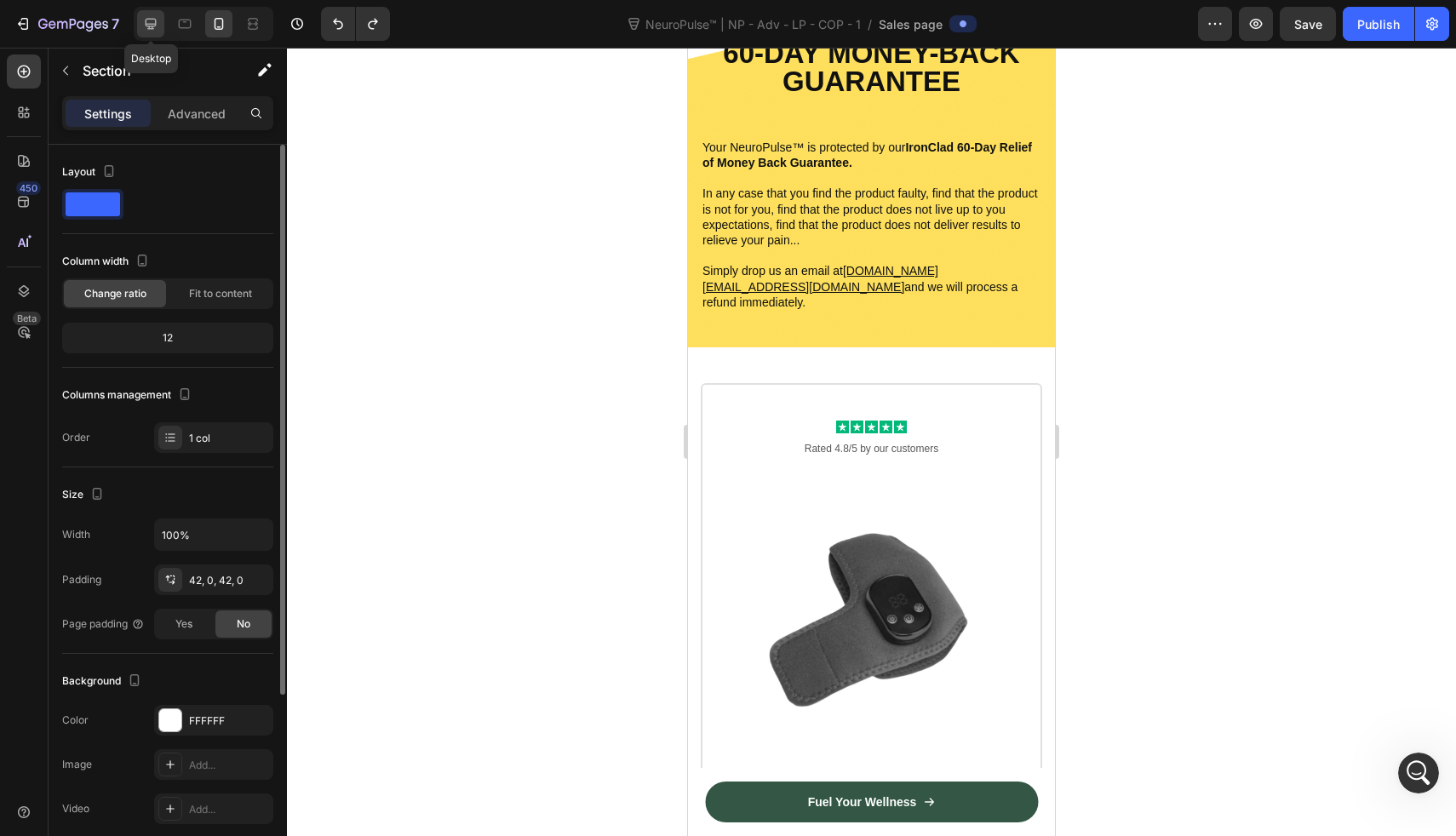
click at [146, 25] on icon at bounding box center [150, 23] width 17 height 17
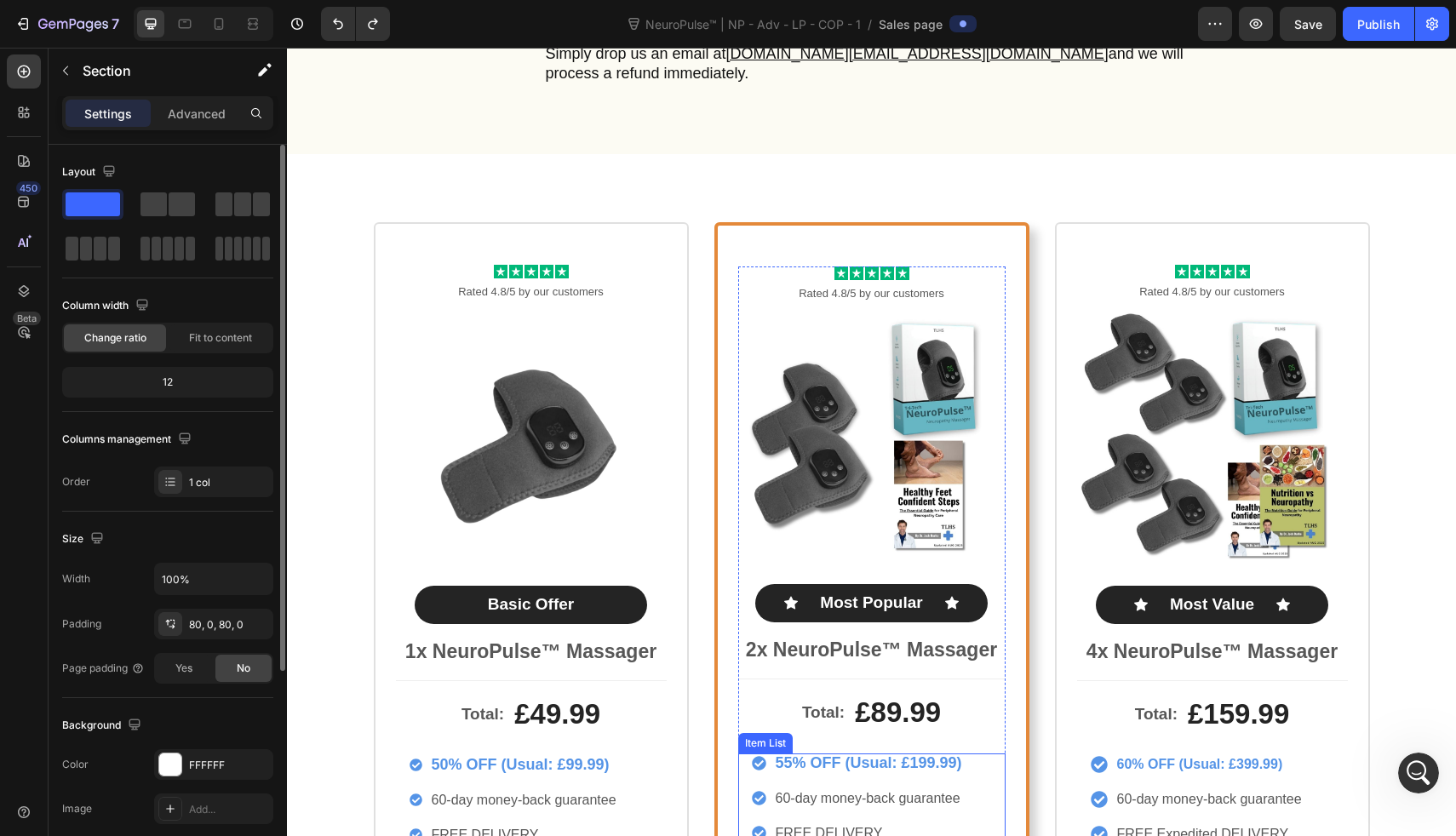
scroll to position [9804, 0]
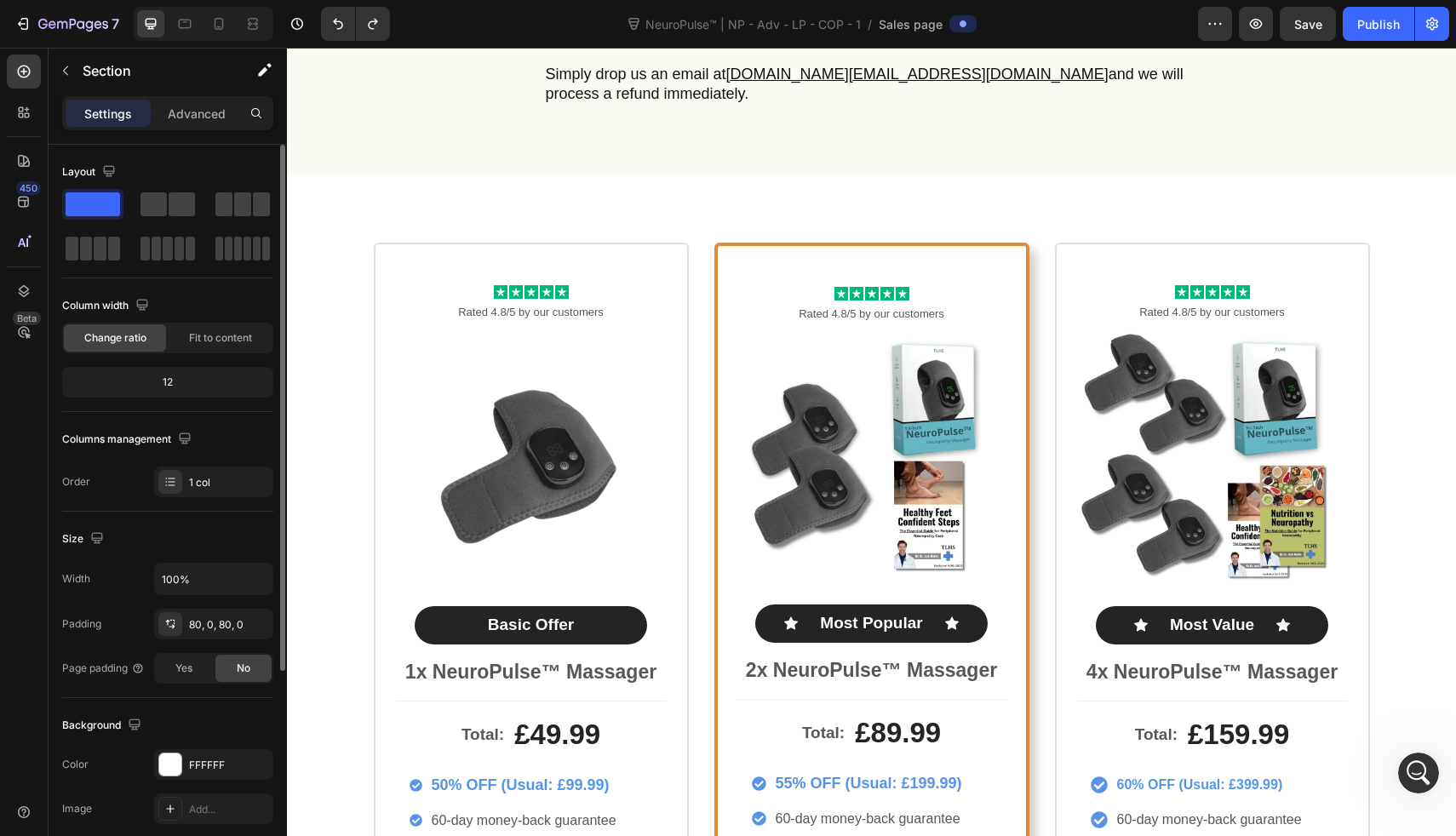
click at [323, 332] on div "Icon Icon Icon Icon Icon Icon List Rated 4.8/5 by our customers Text Block Prod…" at bounding box center [871, 660] width 1169 height 835
click at [408, 208] on div "Icon Icon Icon Icon Icon Icon List Rated 4.8/5 by our customers Text Block Prod…" at bounding box center [871, 660] width 1169 height 971
click at [552, 243] on div "Icon Icon Icon Icon Icon Icon List Rated 4.8/5 by our customers Text Block Prod…" at bounding box center [531, 626] width 315 height 766
click at [668, 270] on div "Icon Icon Icon Icon Icon Icon List Rated 4.8/5 by our customers Text Block Prod…" at bounding box center [531, 626] width 315 height 766
click at [683, 271] on div "Icon Icon Icon Icon Icon Icon List Rated 4.8/5 by our customers Text Block Prod…" at bounding box center [872, 660] width 1022 height 835
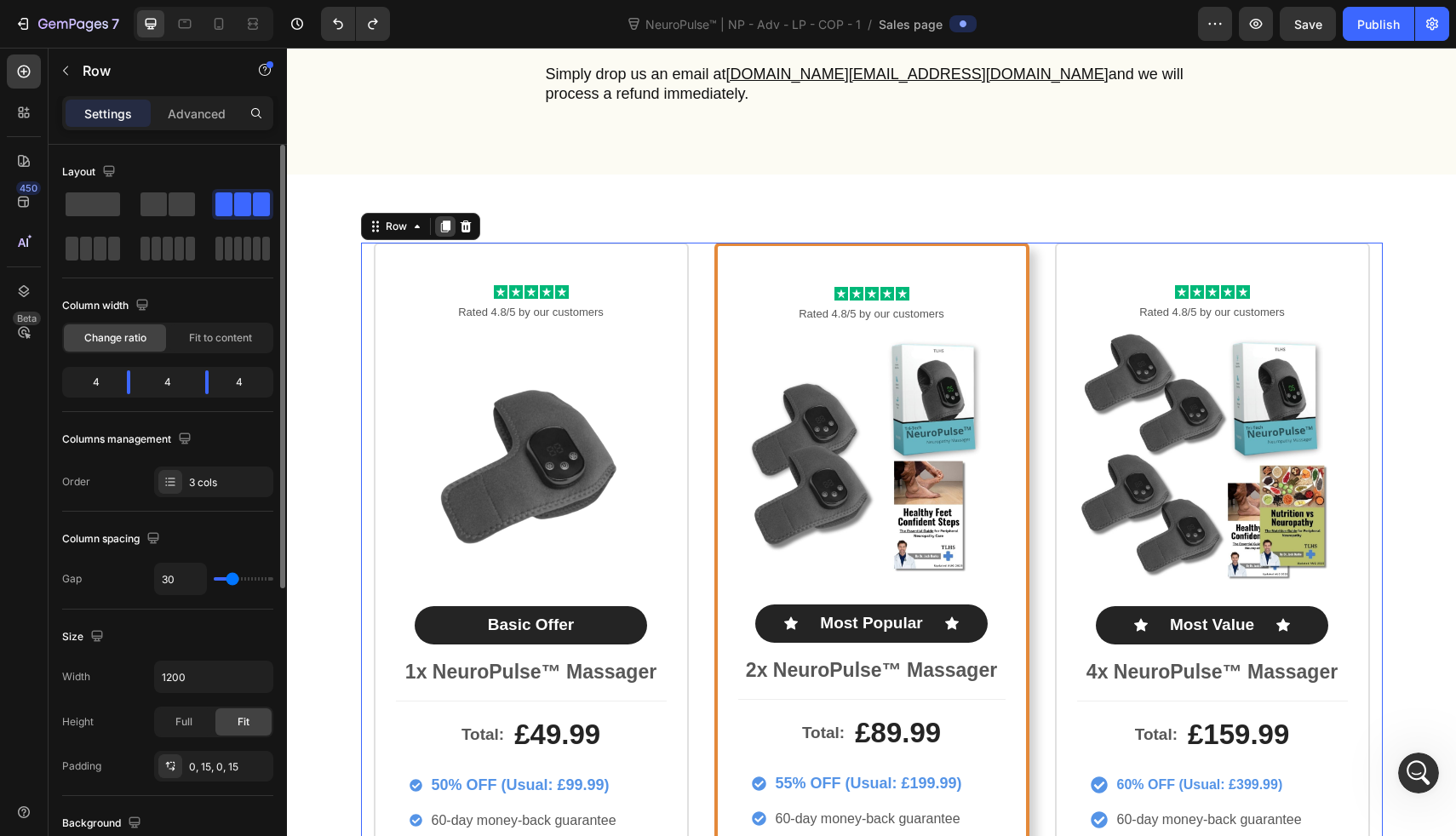
click at [443, 221] on icon at bounding box center [445, 227] width 10 height 12
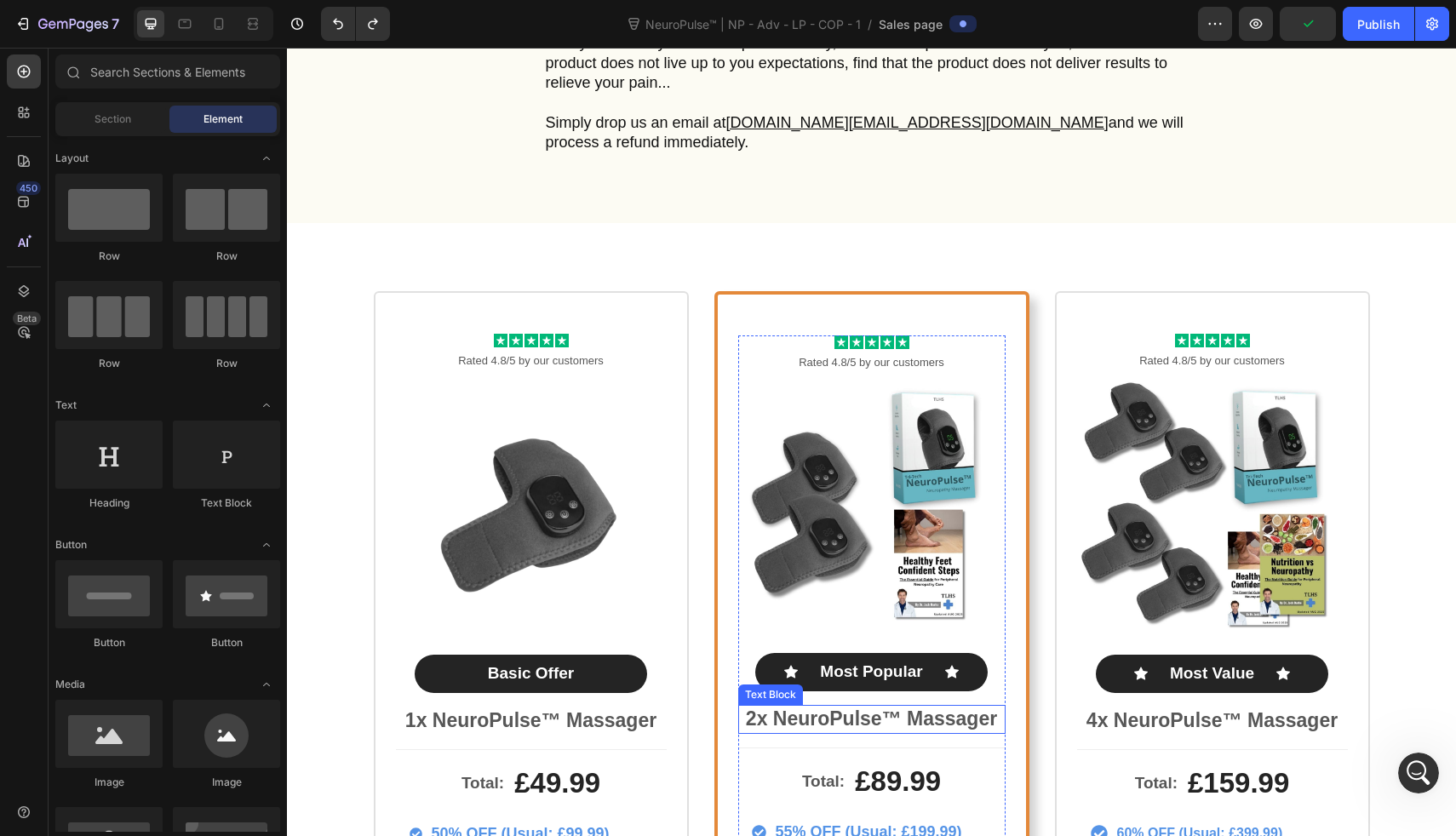
scroll to position [9825, 0]
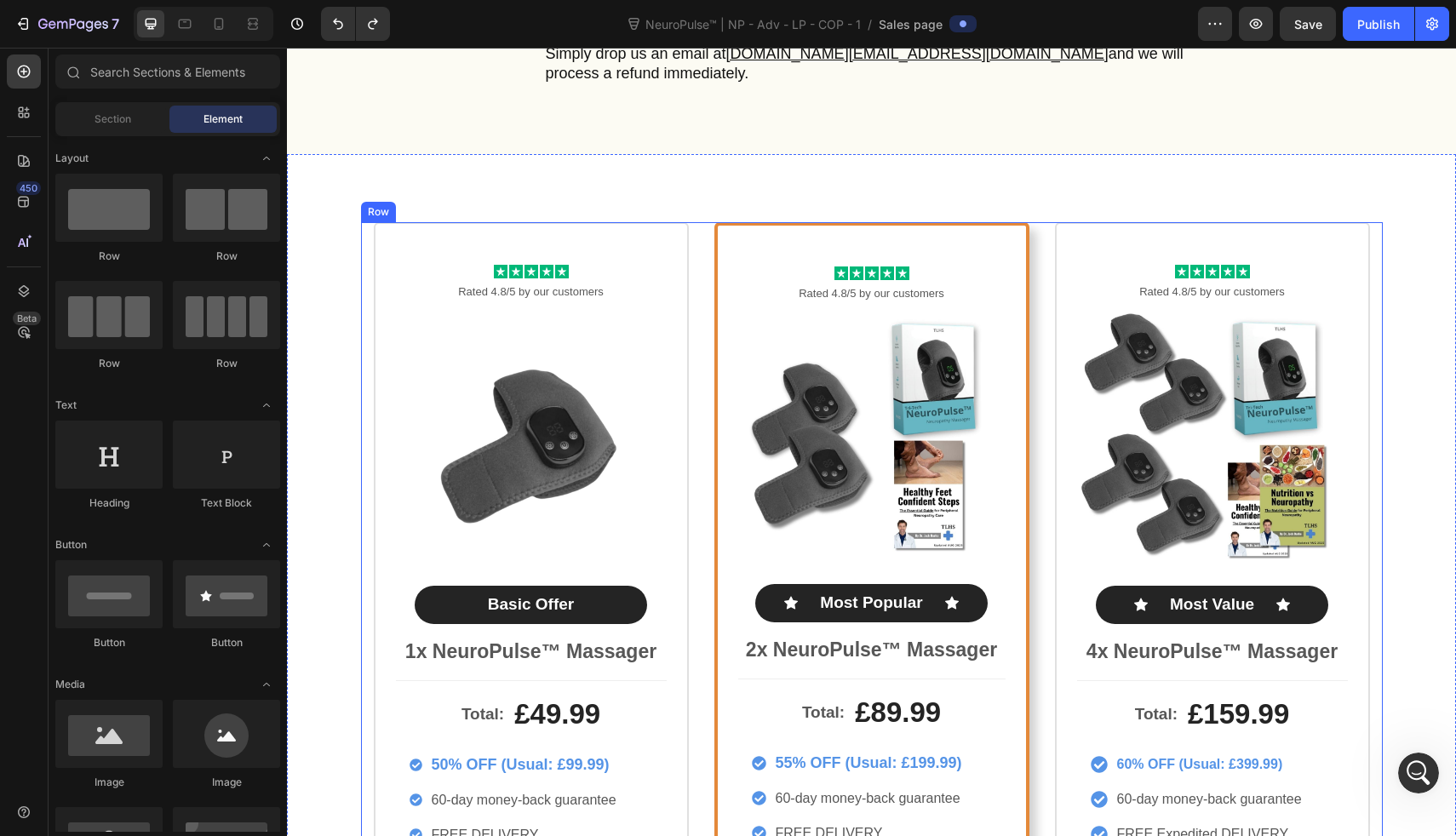
click at [1041, 302] on div "Icon Icon Icon Icon Icon Icon List Rated 4.8/5 by our customers Text Block Prod…" at bounding box center [872, 640] width 1022 height 835
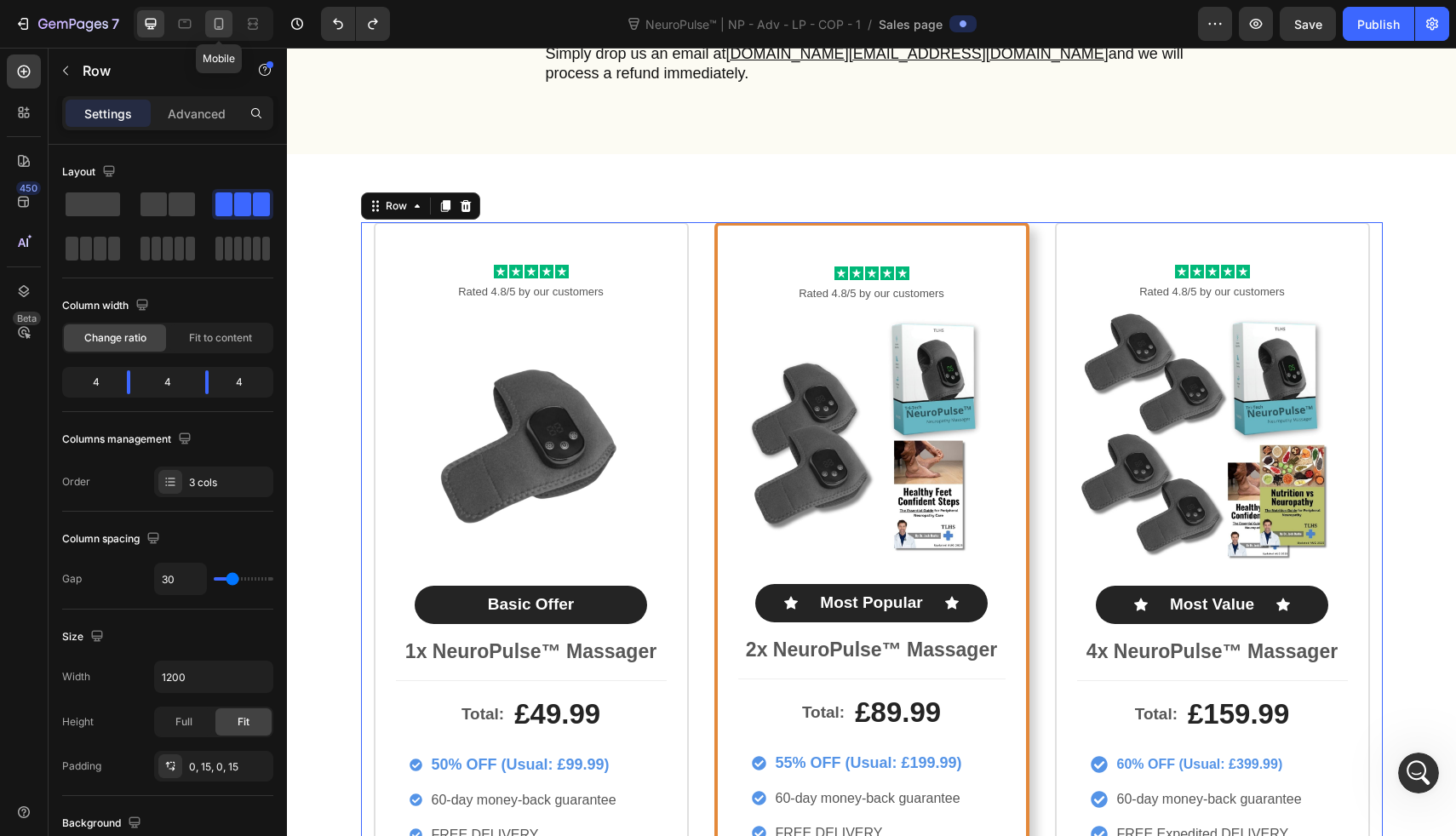
click at [218, 32] on div at bounding box center [219, 23] width 27 height 27
type input "0"
type input "100%"
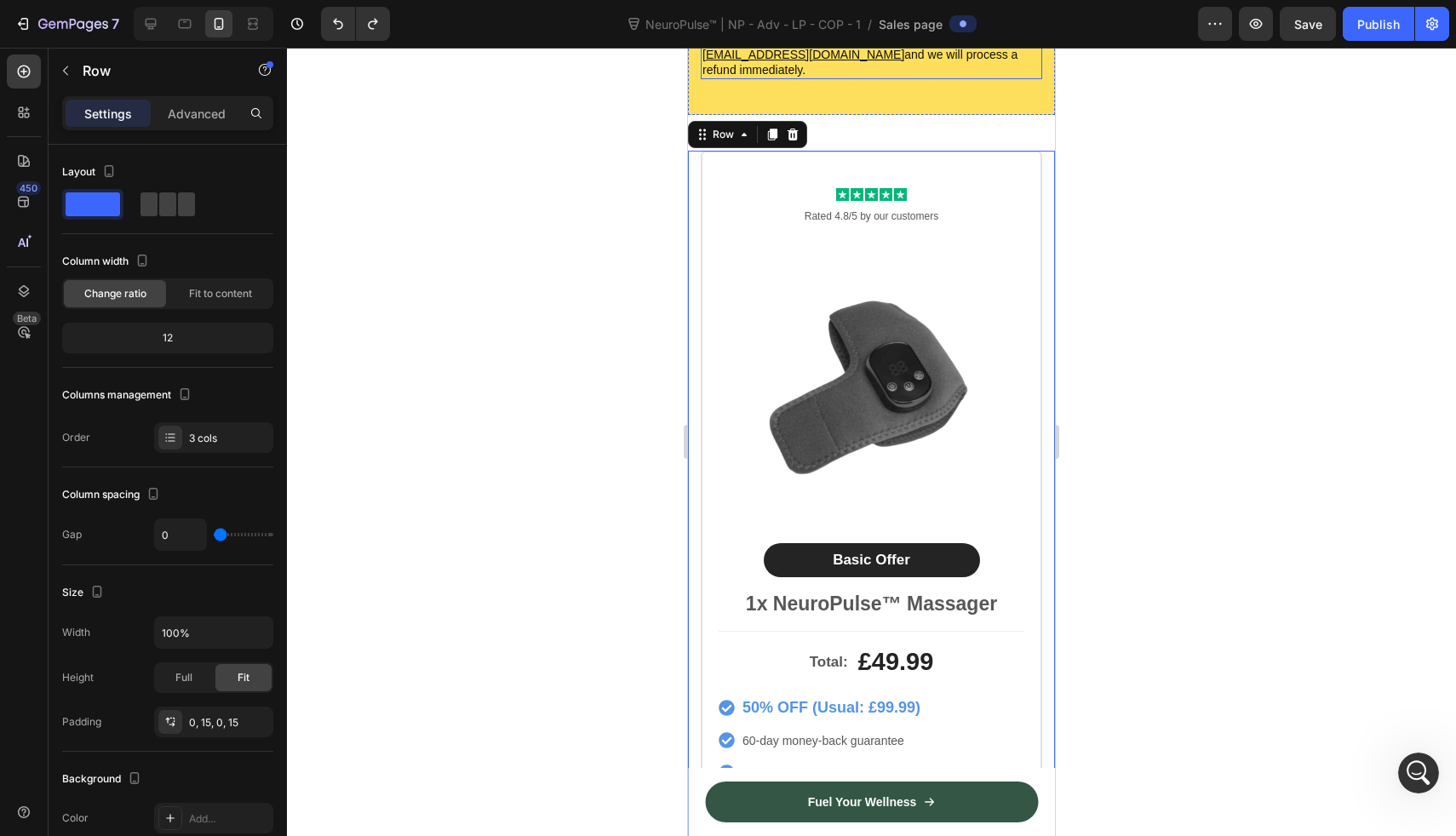
scroll to position [10061, 0]
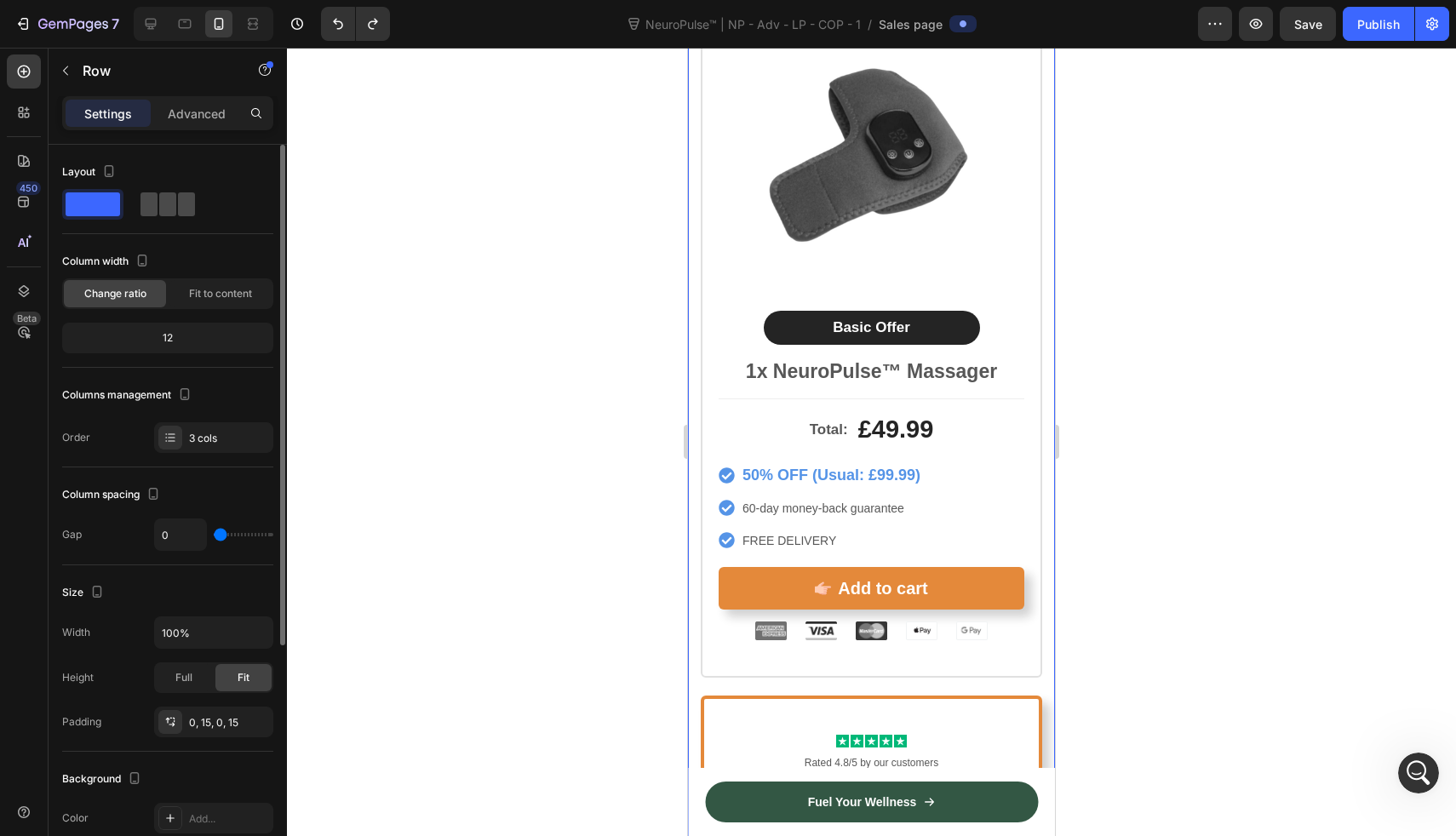
click at [159, 202] on span at bounding box center [167, 204] width 17 height 23
type input "16"
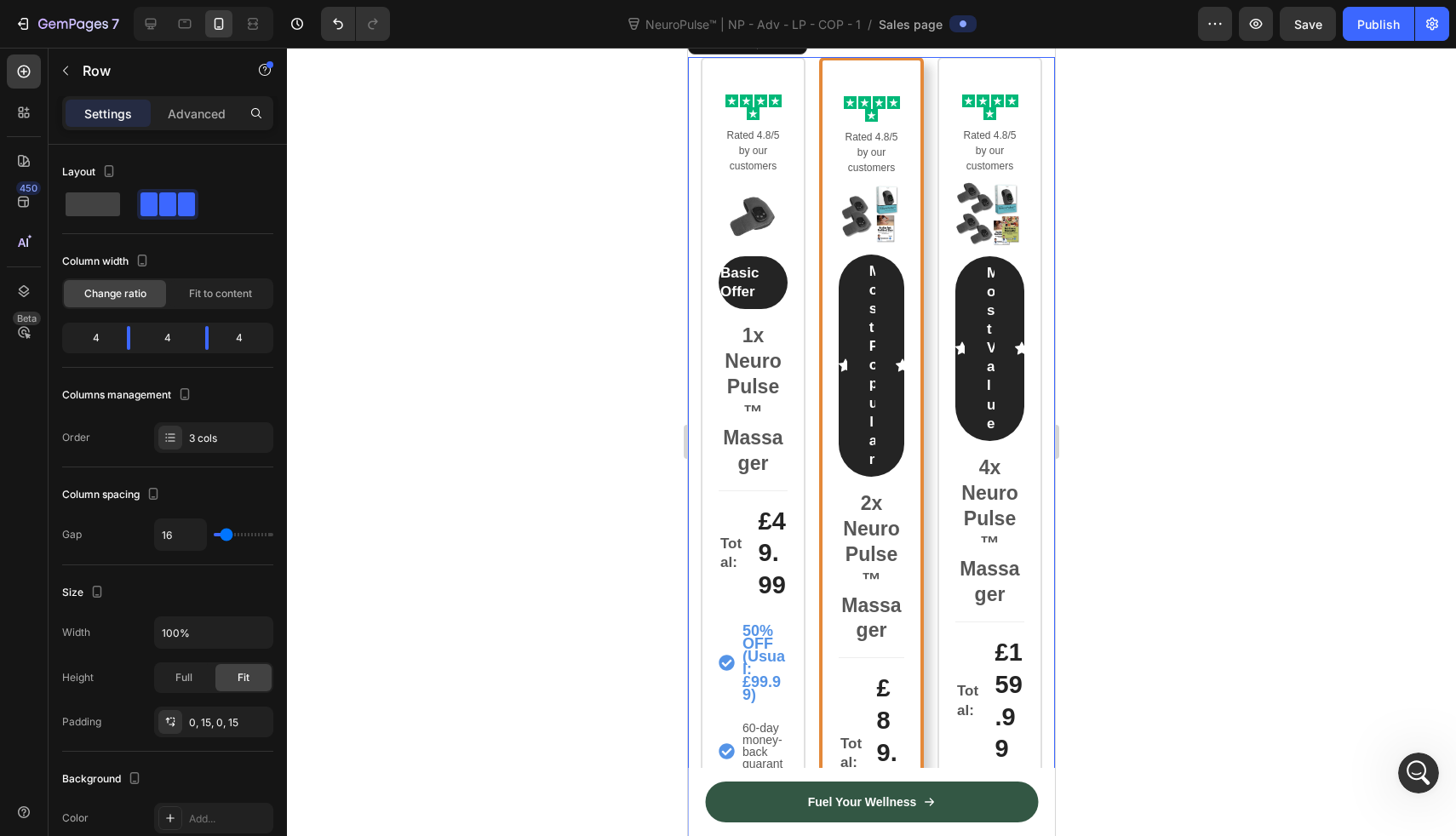
scroll to position [10088, 0]
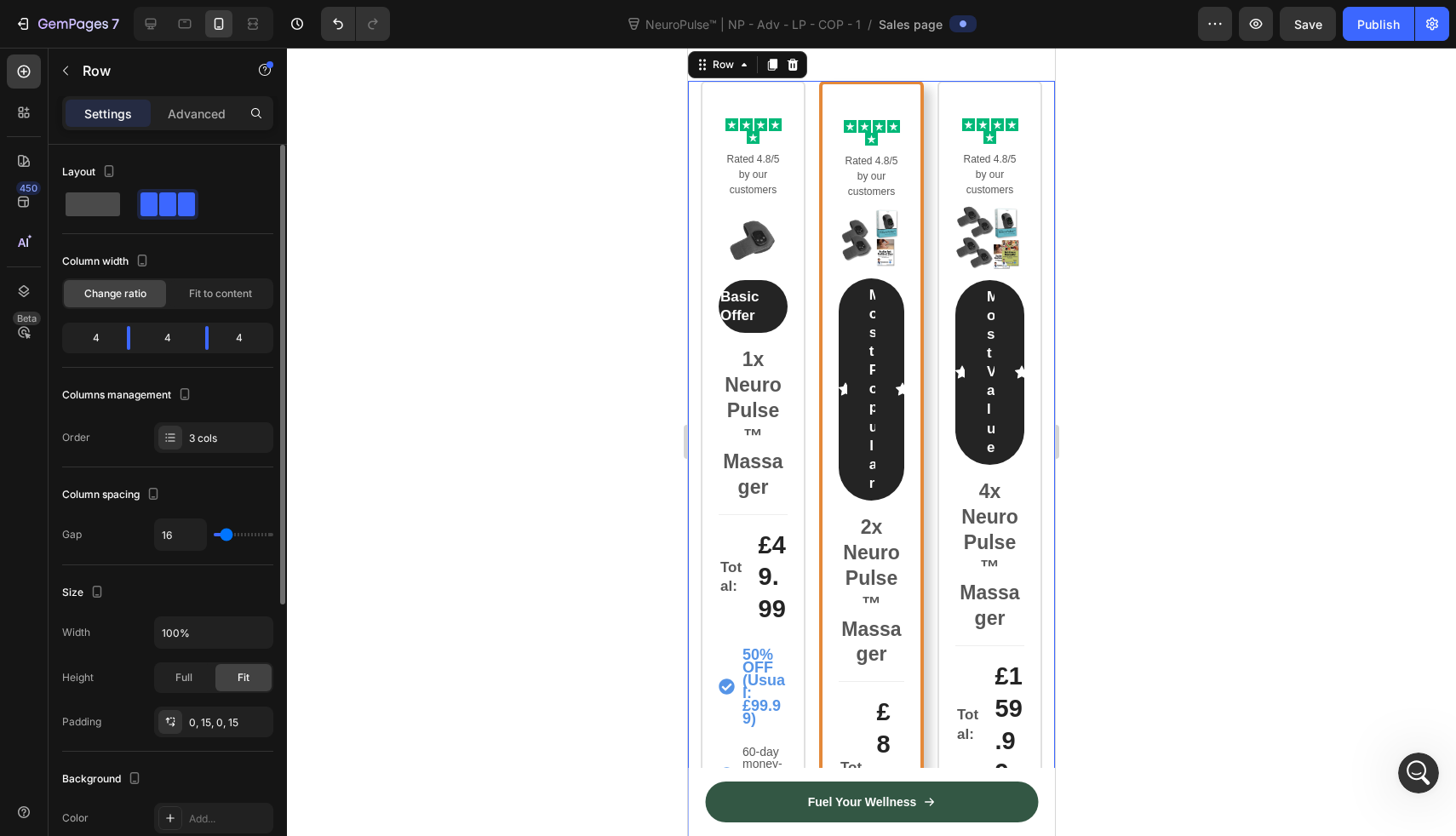
click at [70, 203] on span at bounding box center [93, 204] width 55 height 23
type input "0"
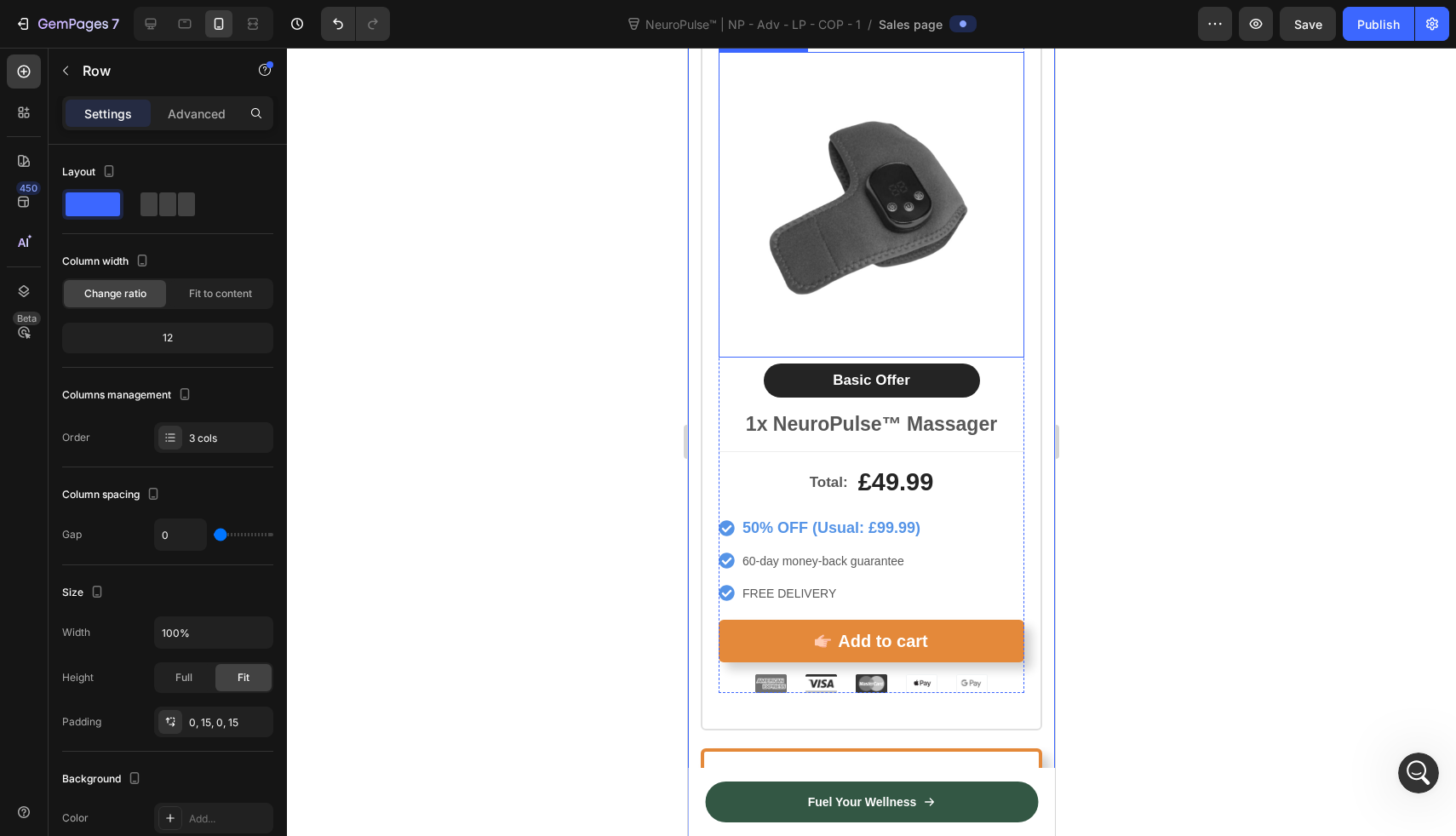
scroll to position [10028, 0]
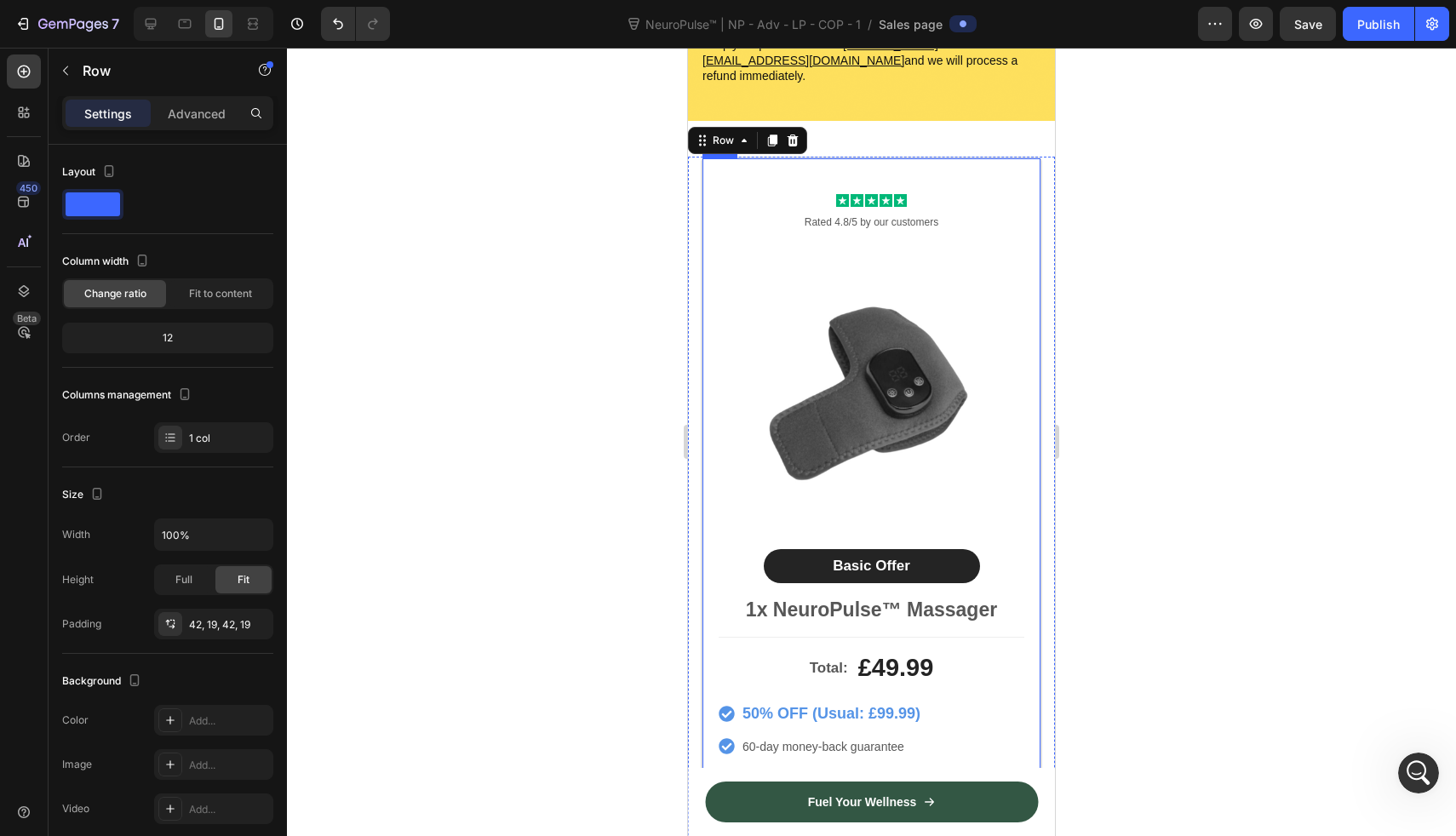
click at [716, 158] on div "Icon Icon Icon Icon Icon Icon List Rated 4.8/5 by our customers Text Block Prod…" at bounding box center [872, 536] width 342 height 760
click at [216, 435] on div "1 col" at bounding box center [229, 439] width 80 height 16
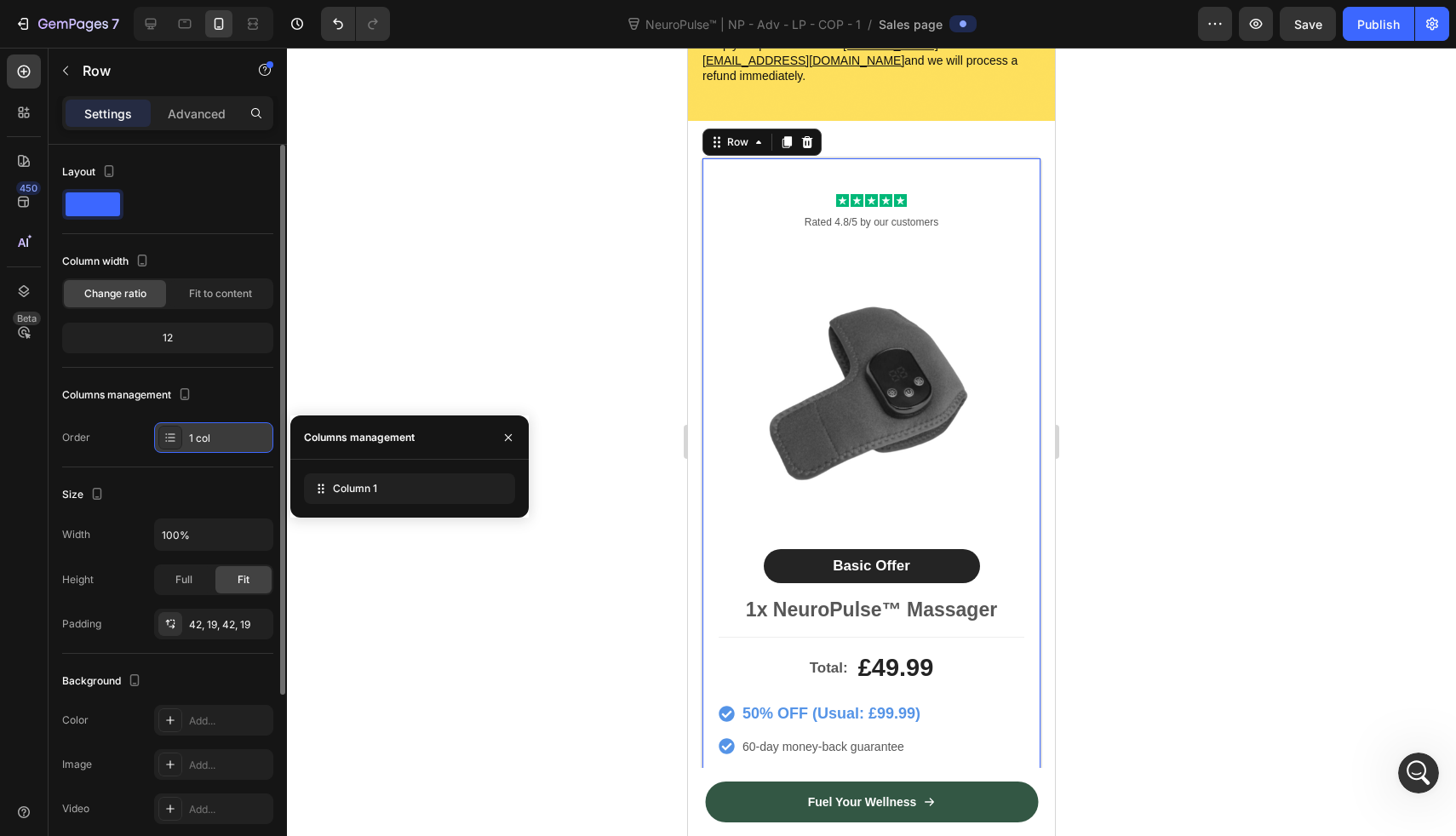
click at [216, 435] on div "1 col" at bounding box center [229, 439] width 80 height 16
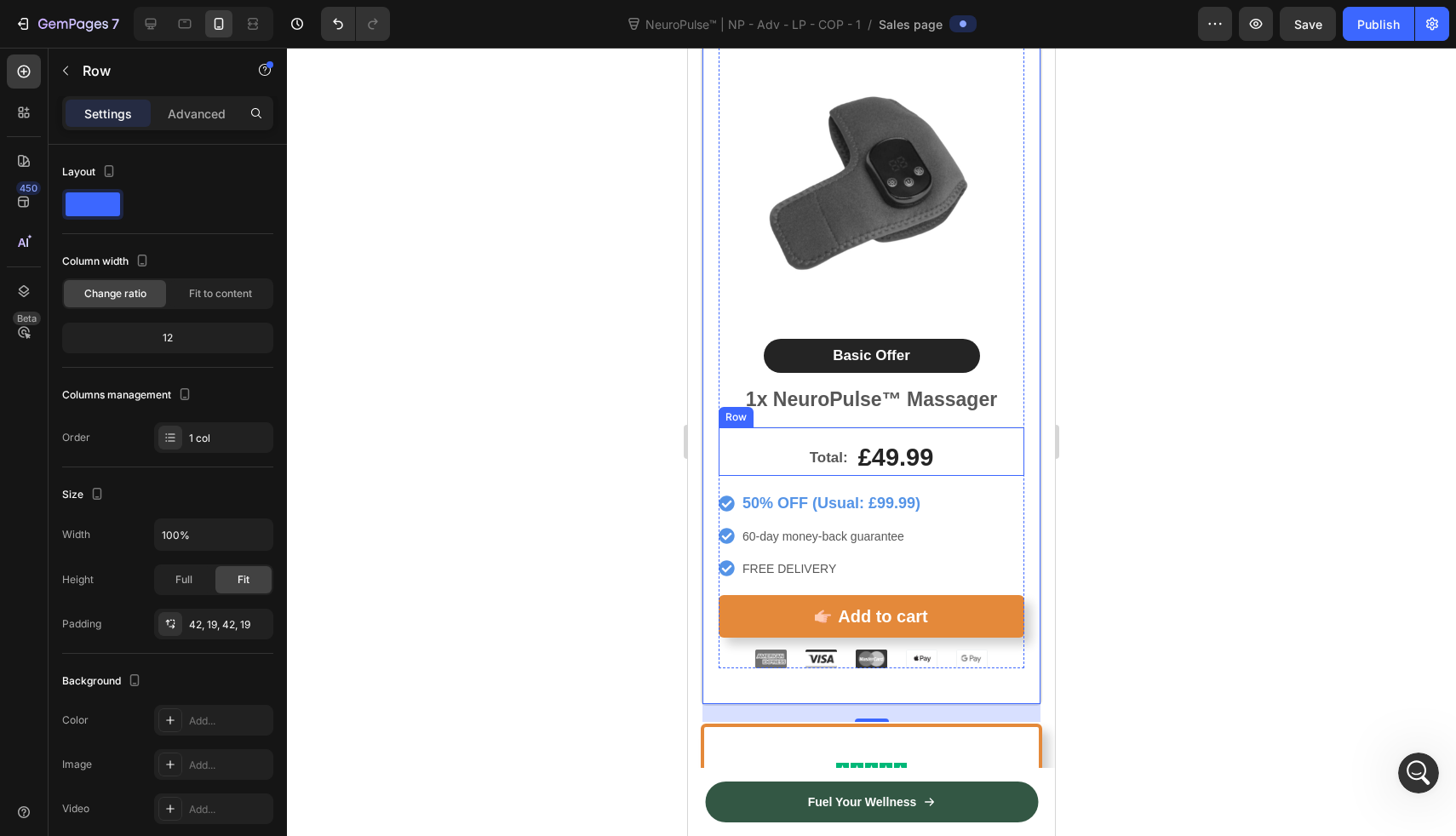
scroll to position [10208, 0]
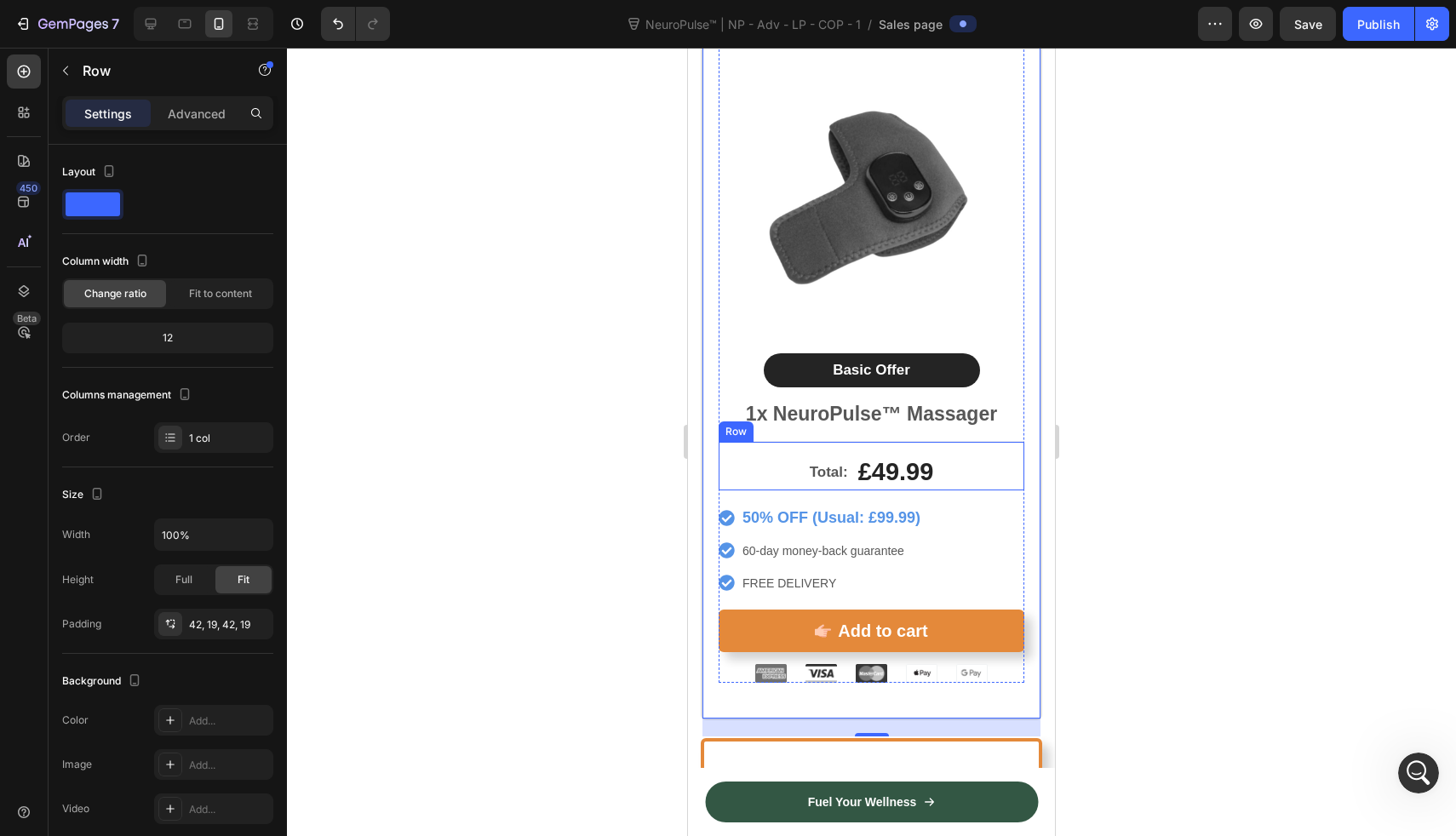
click at [757, 449] on div "Total: Text Block £49.99 Product Price Product Price Row" at bounding box center [871, 466] width 306 height 50
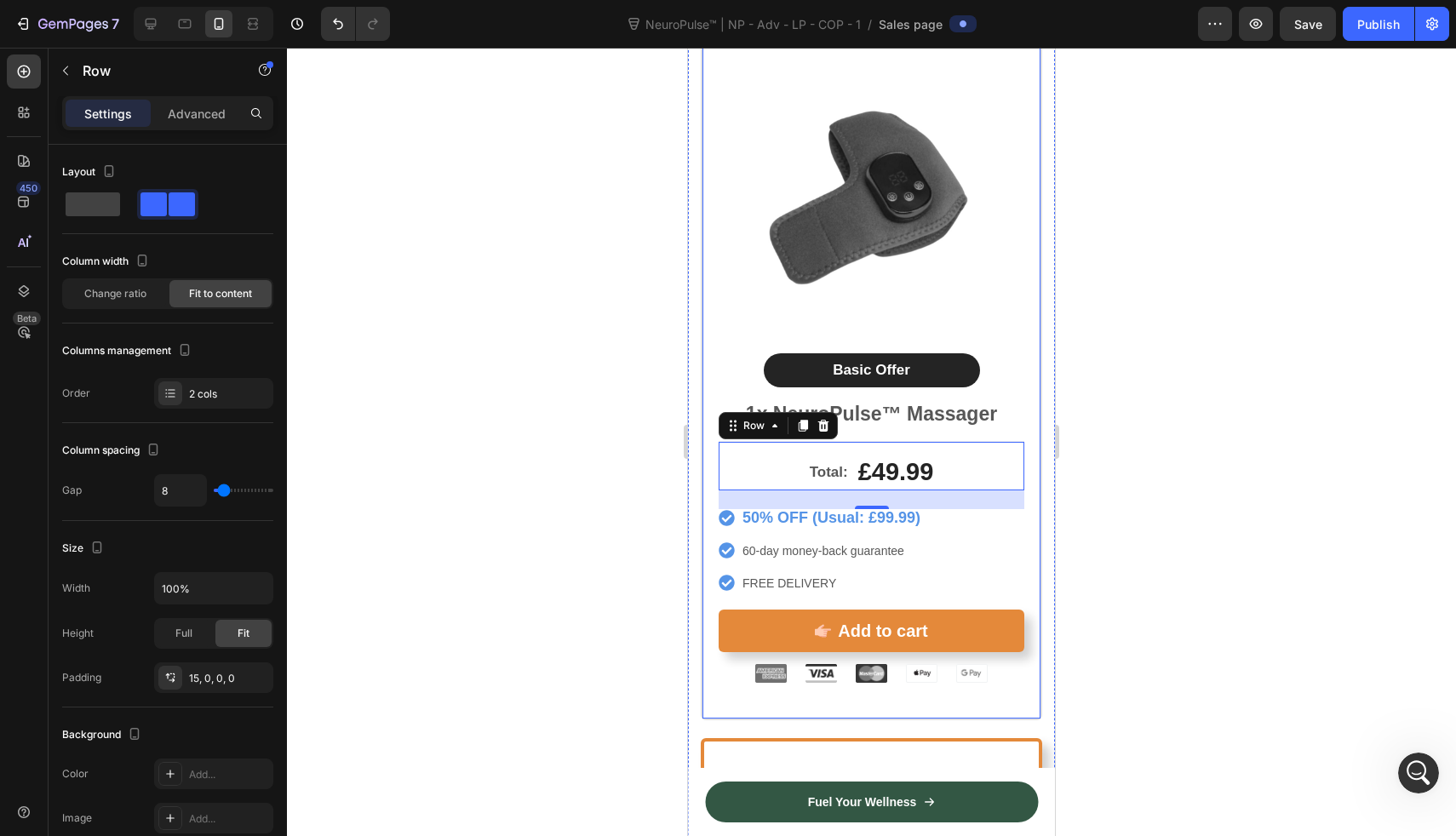
click at [518, 369] on div at bounding box center [871, 442] width 1169 height 789
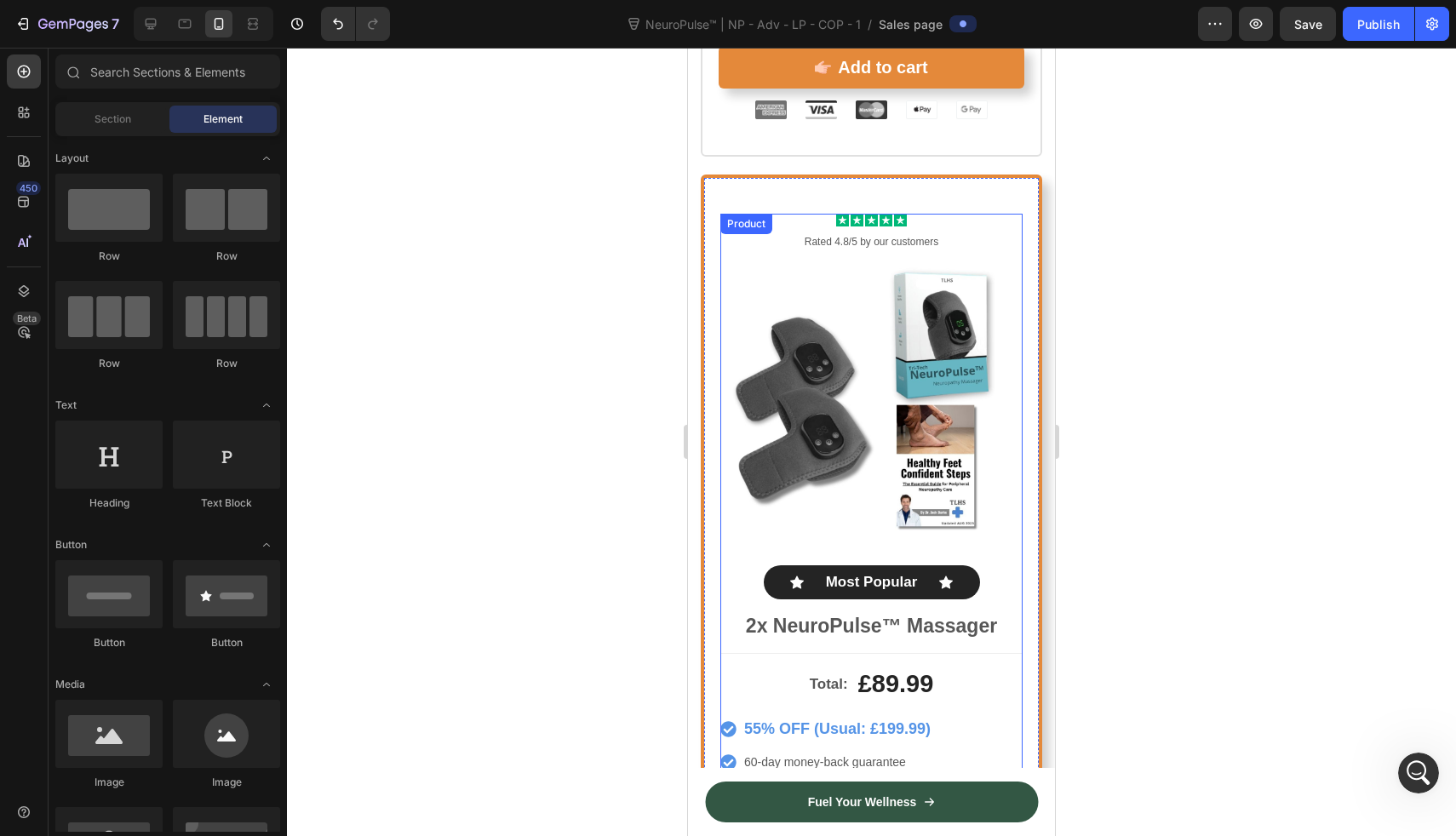
scroll to position [10735, 0]
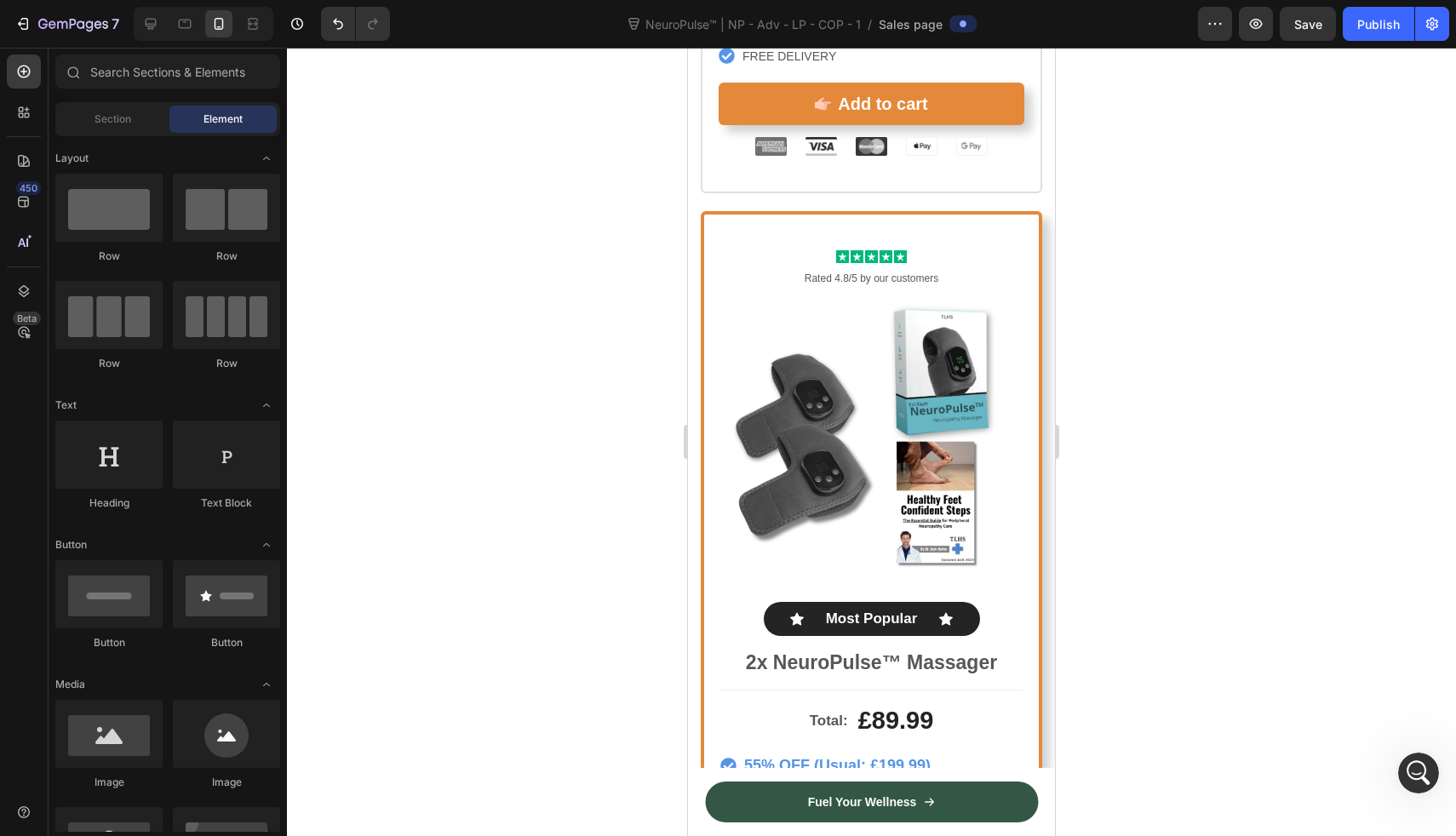
click at [1166, 224] on div at bounding box center [871, 442] width 1169 height 789
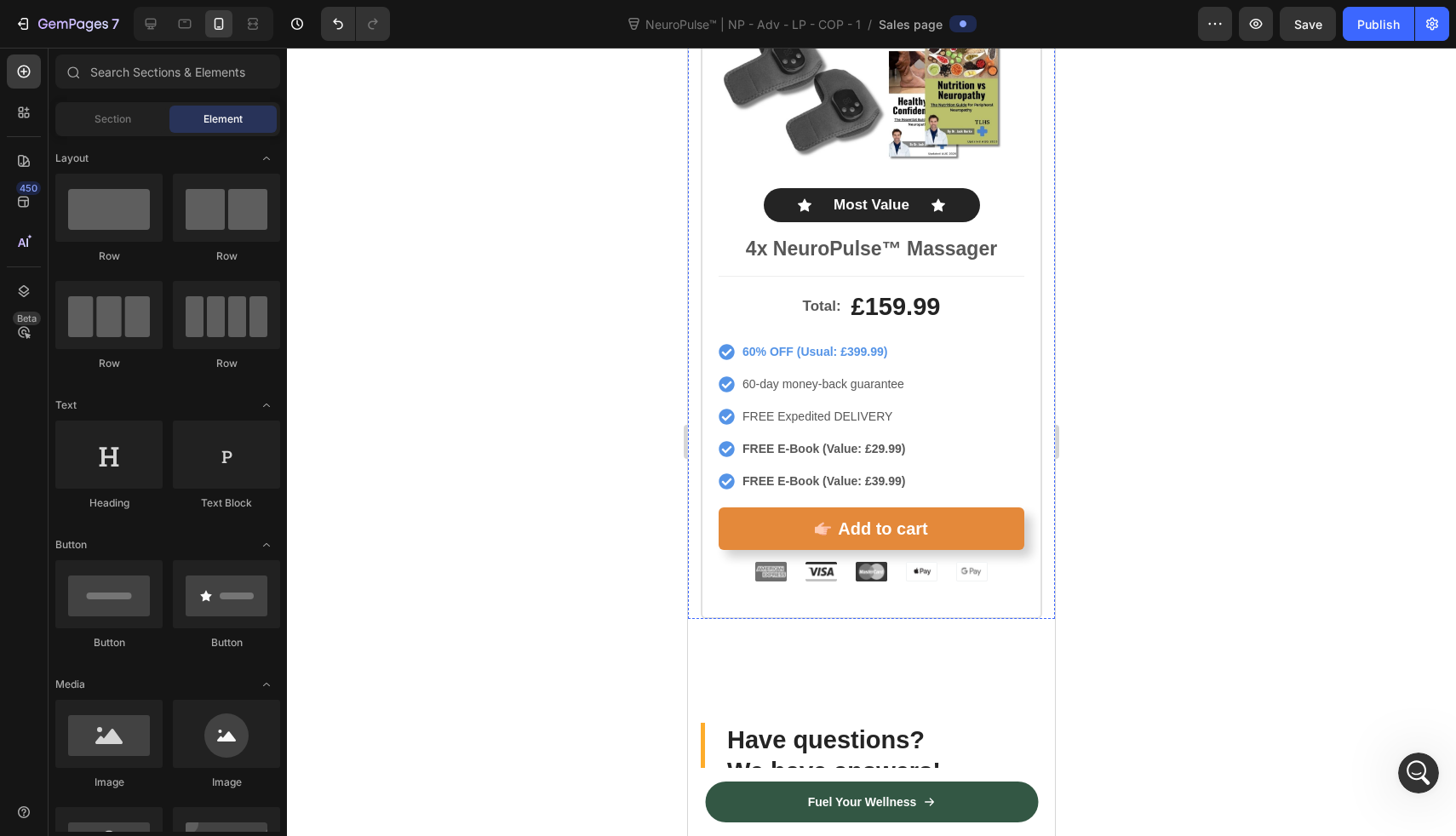
scroll to position [12050, 0]
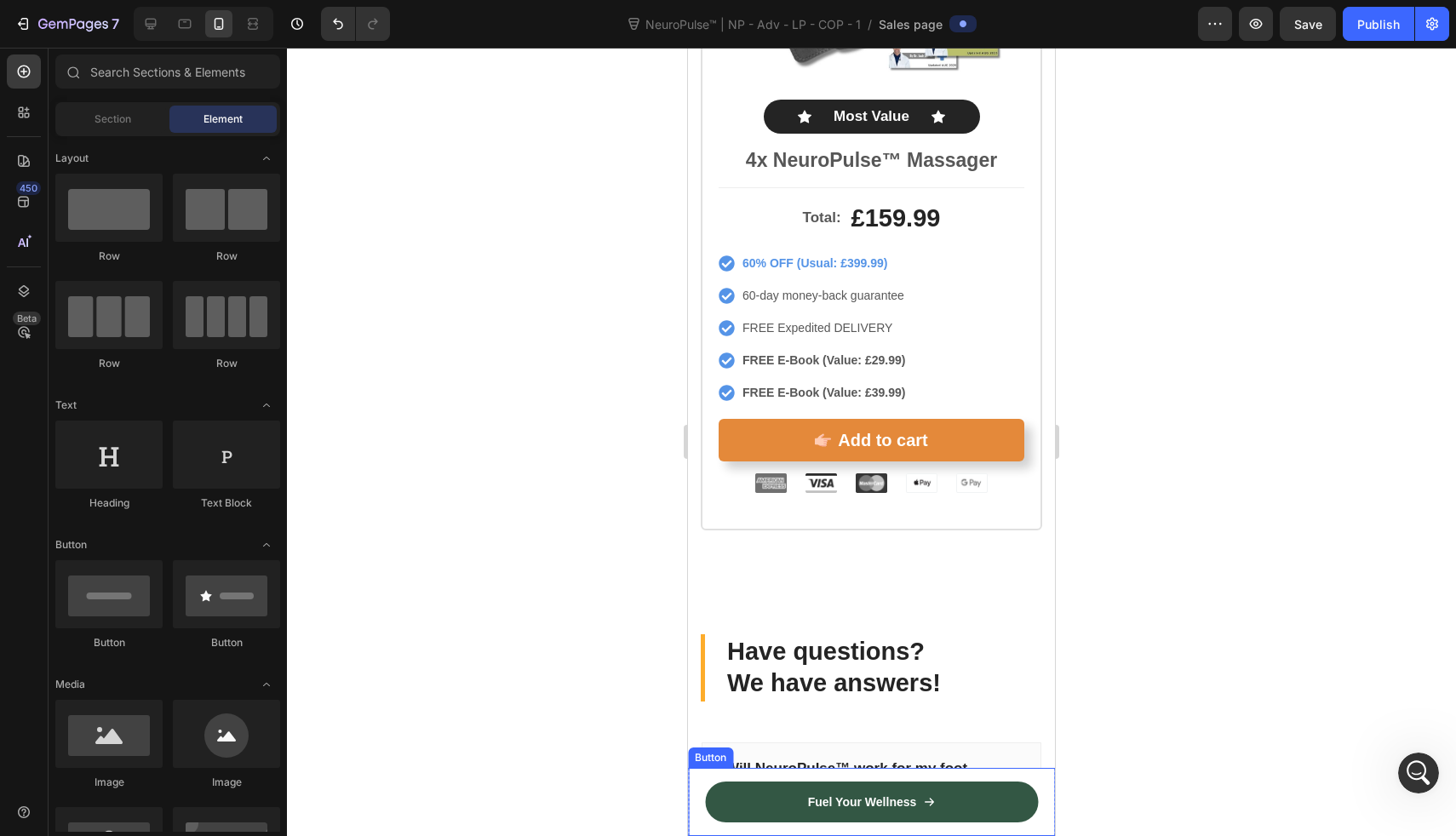
click at [706, 813] on div "Fuel Your Wellness Button" at bounding box center [872, 803] width 367 height 68
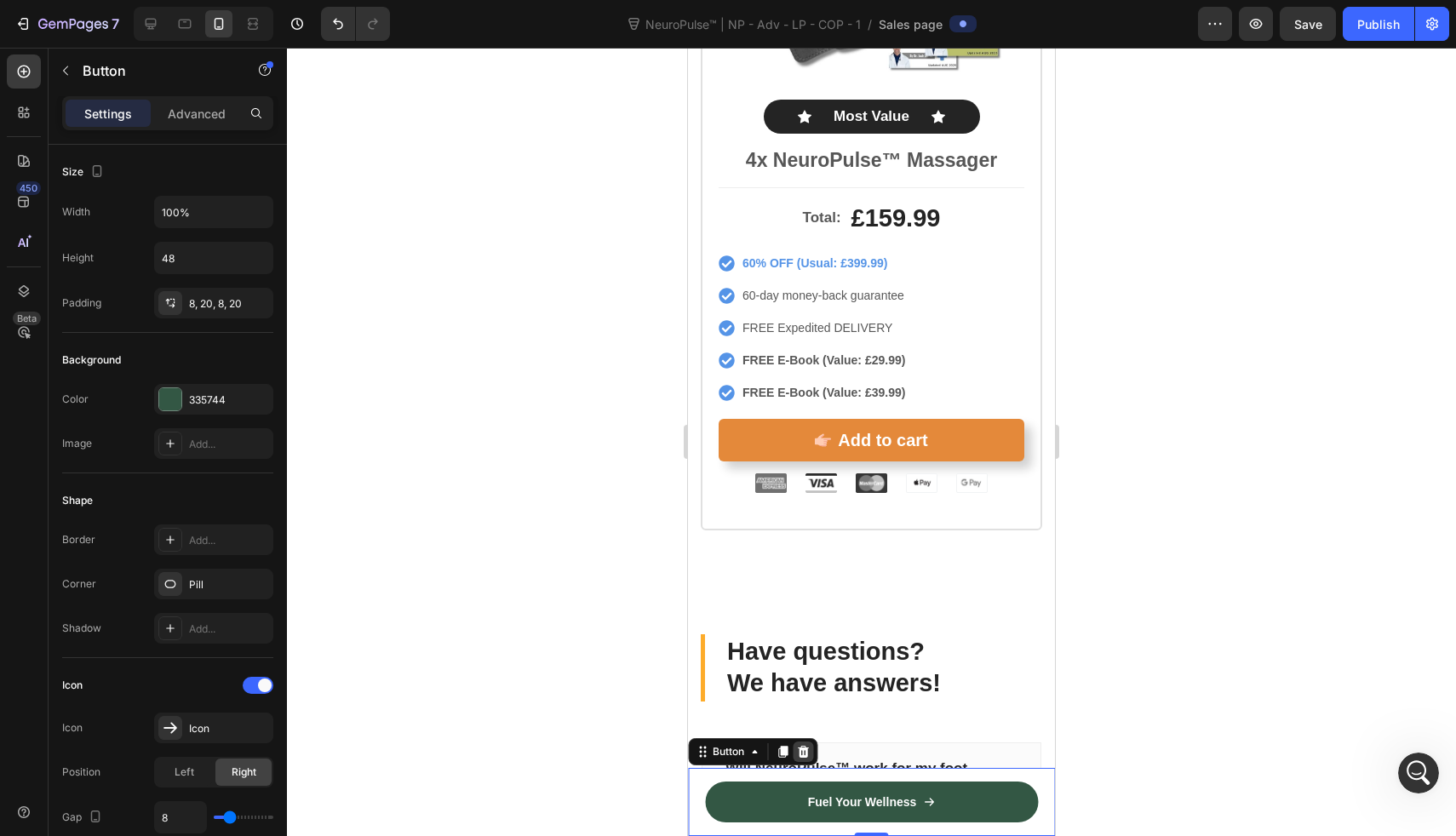
click at [803, 755] on icon at bounding box center [803, 752] width 11 height 12
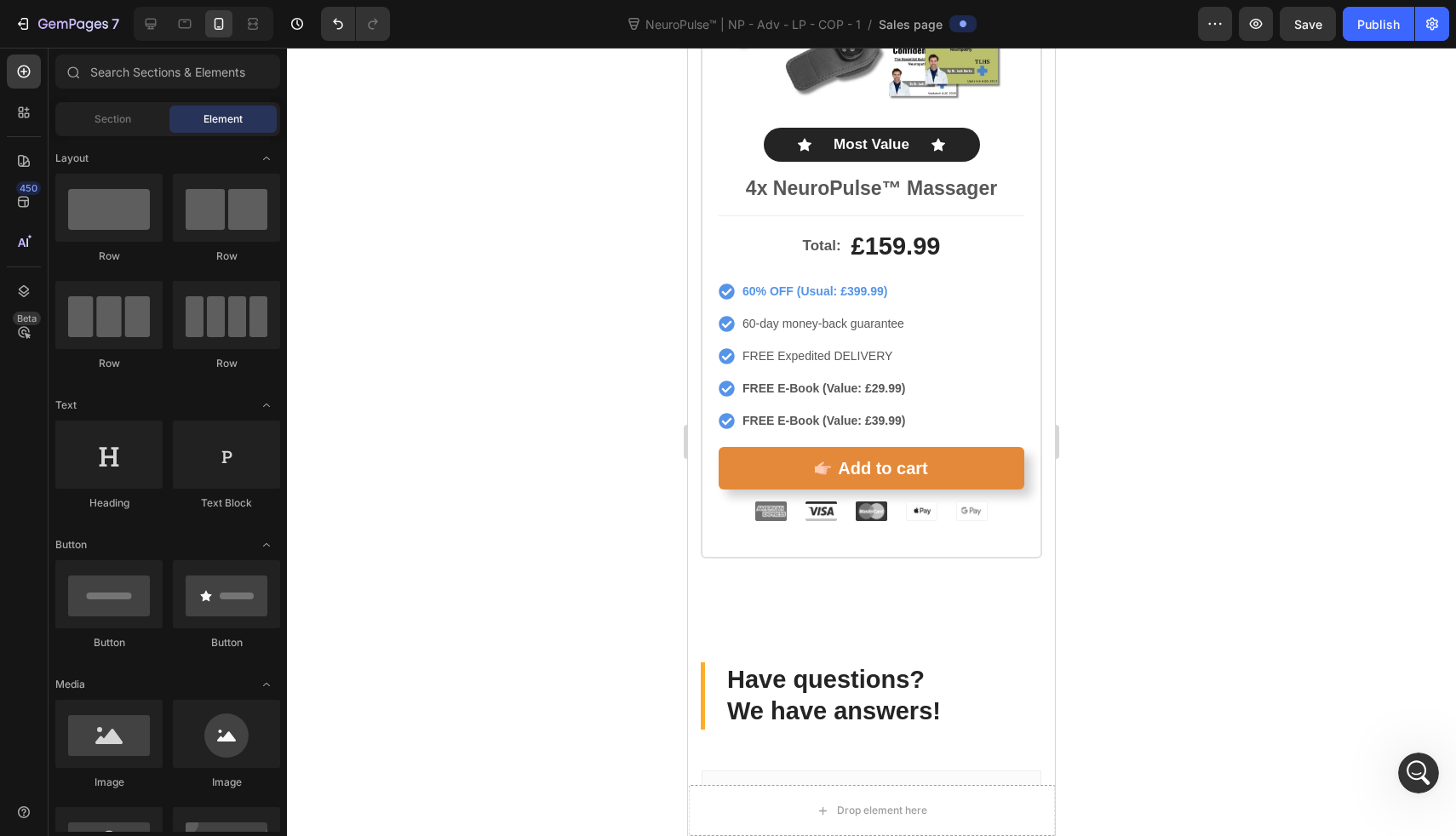
scroll to position [12012, 0]
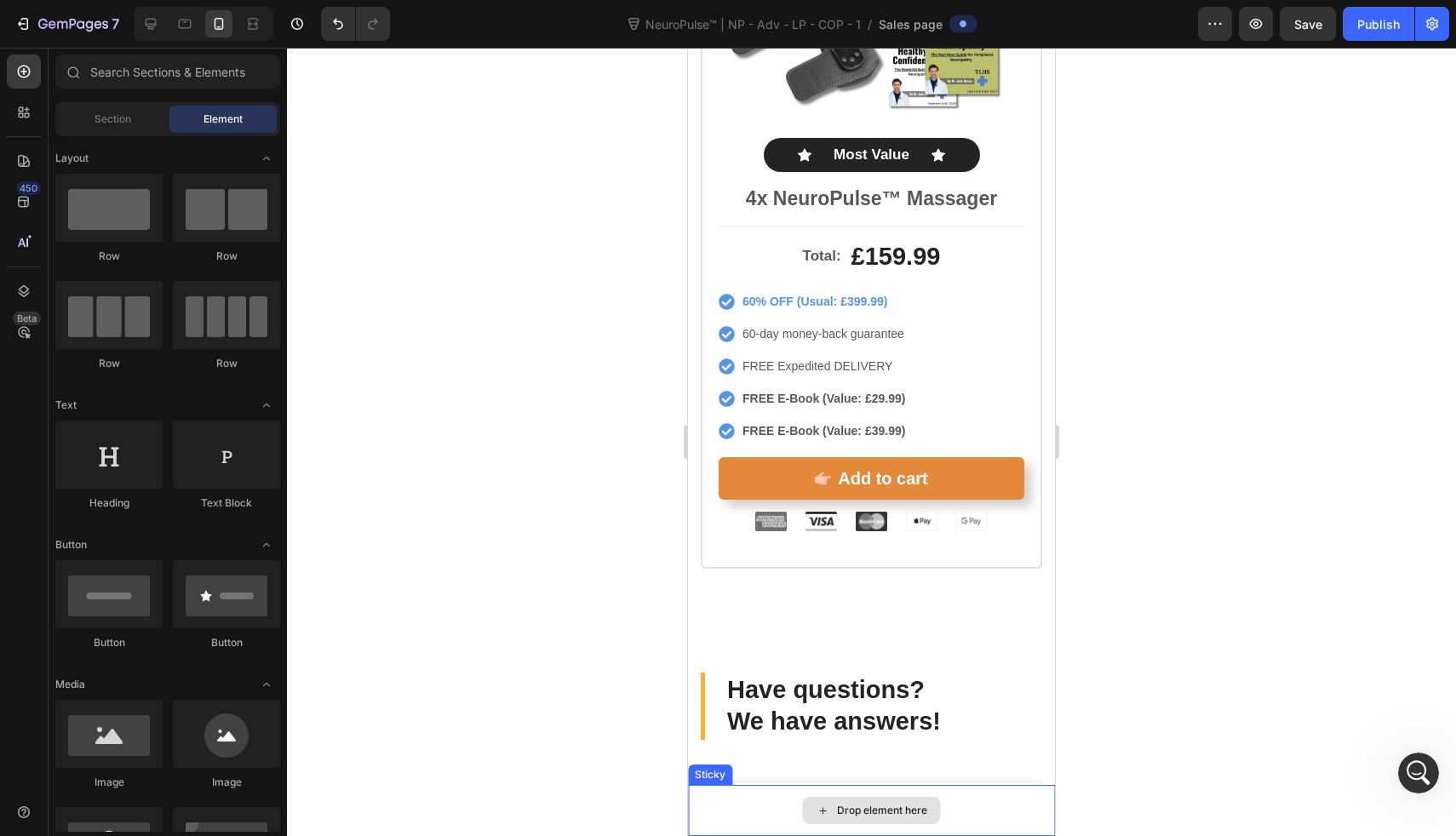
click at [741, 807] on div "Drop element here" at bounding box center [872, 811] width 367 height 51
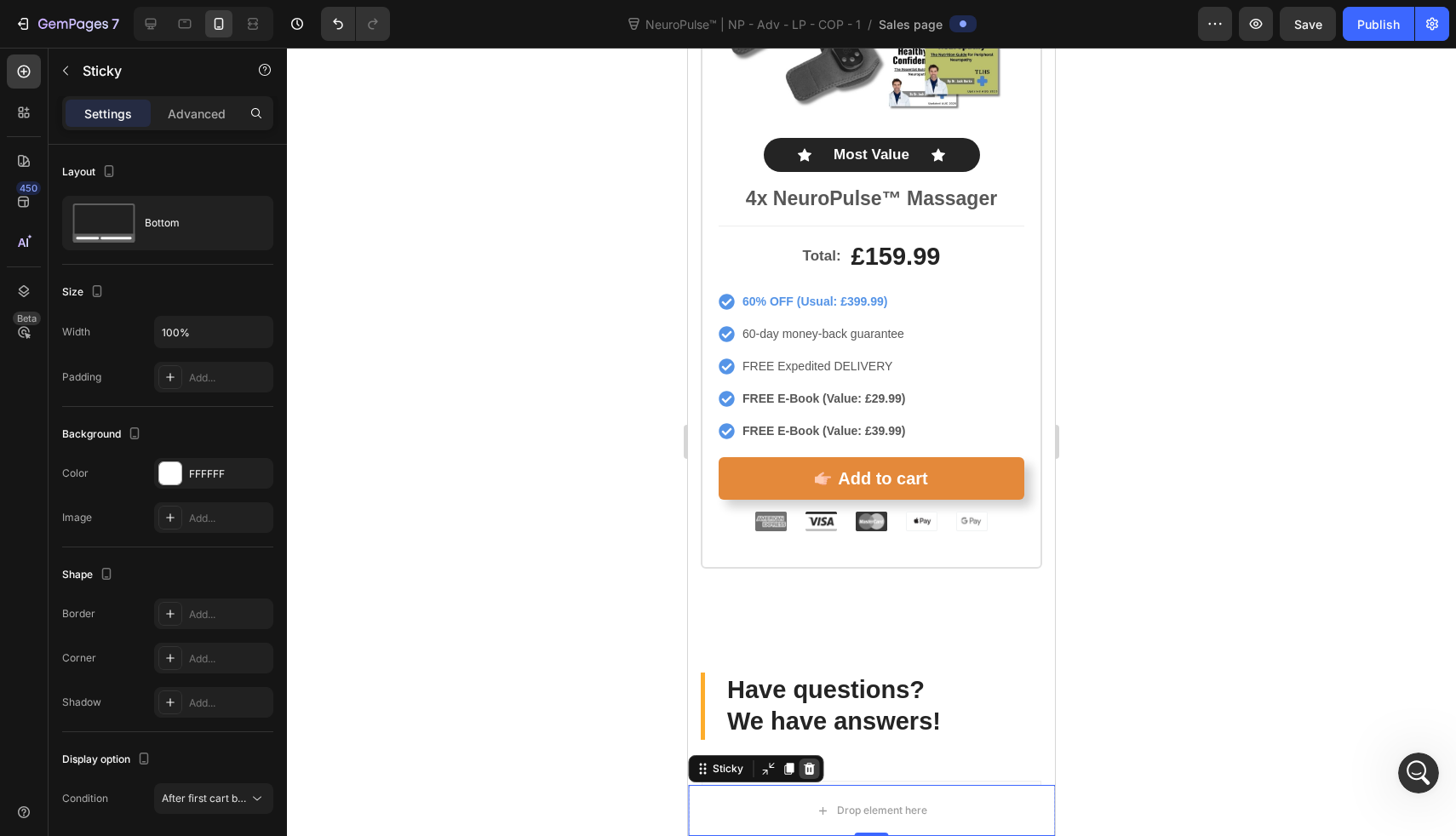
click at [808, 765] on icon at bounding box center [809, 769] width 11 height 12
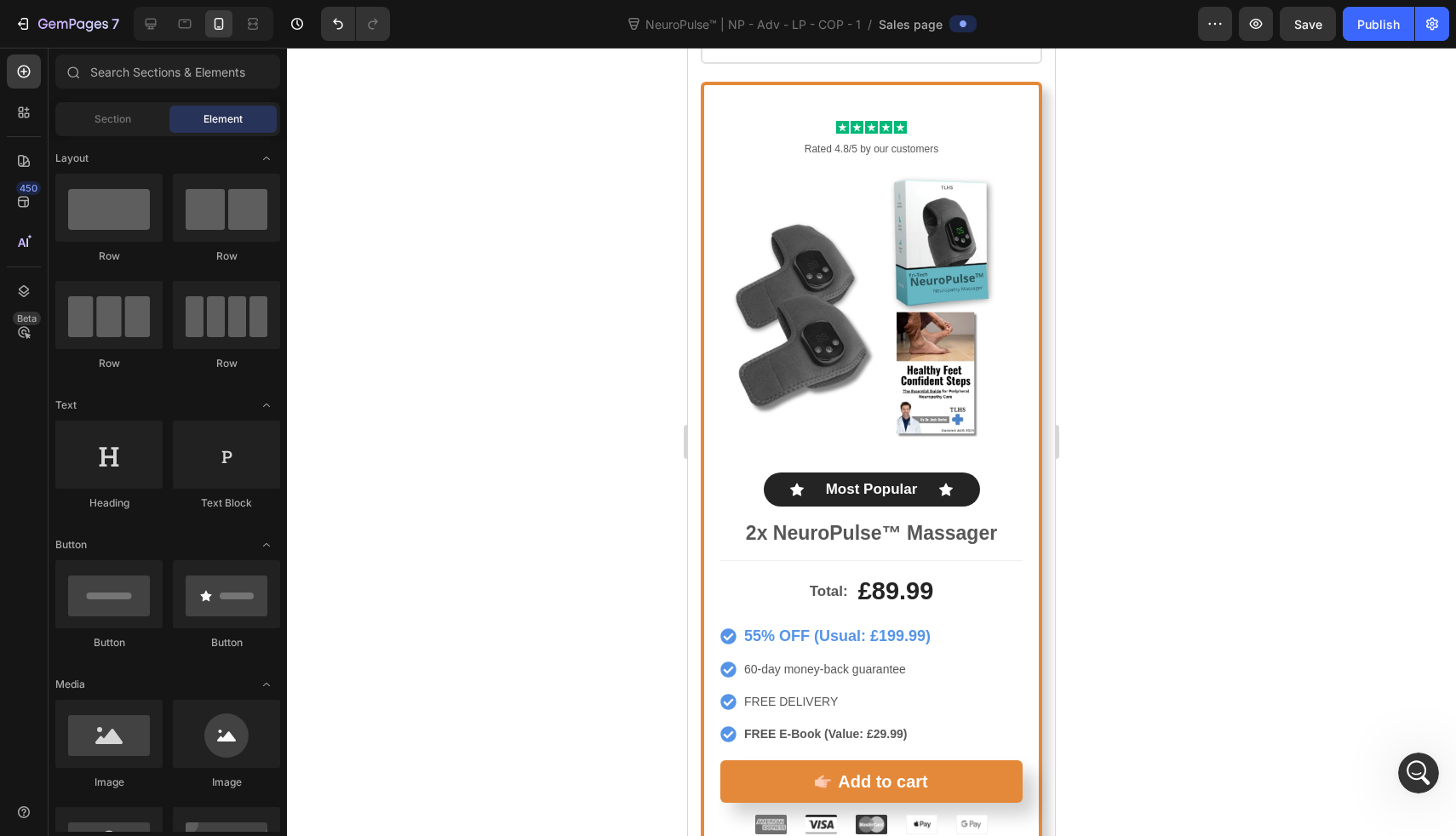
scroll to position [10870, 0]
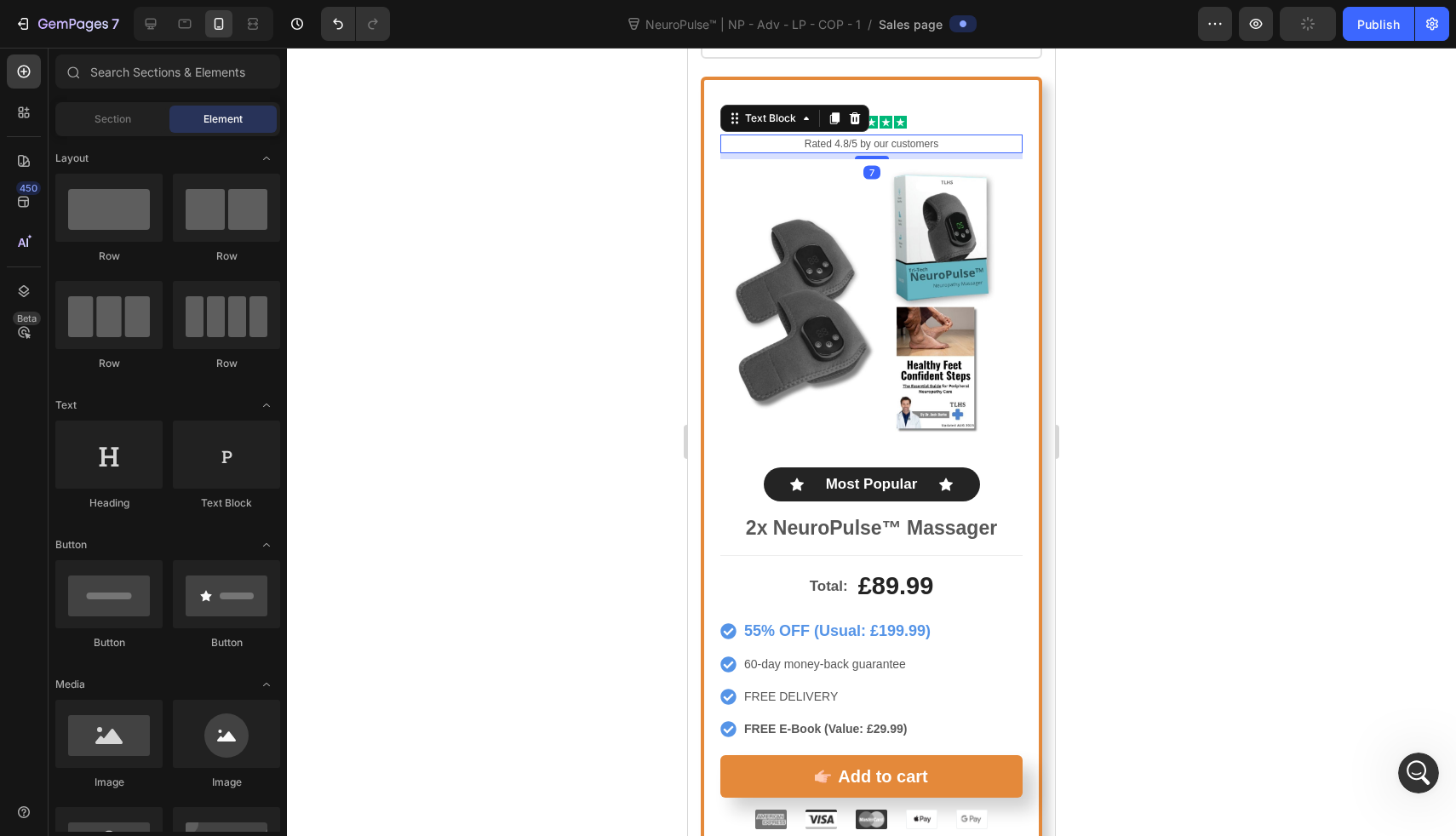
click at [906, 137] on p "Rated 4.8/5 by our customers" at bounding box center [872, 145] width 299 height 16
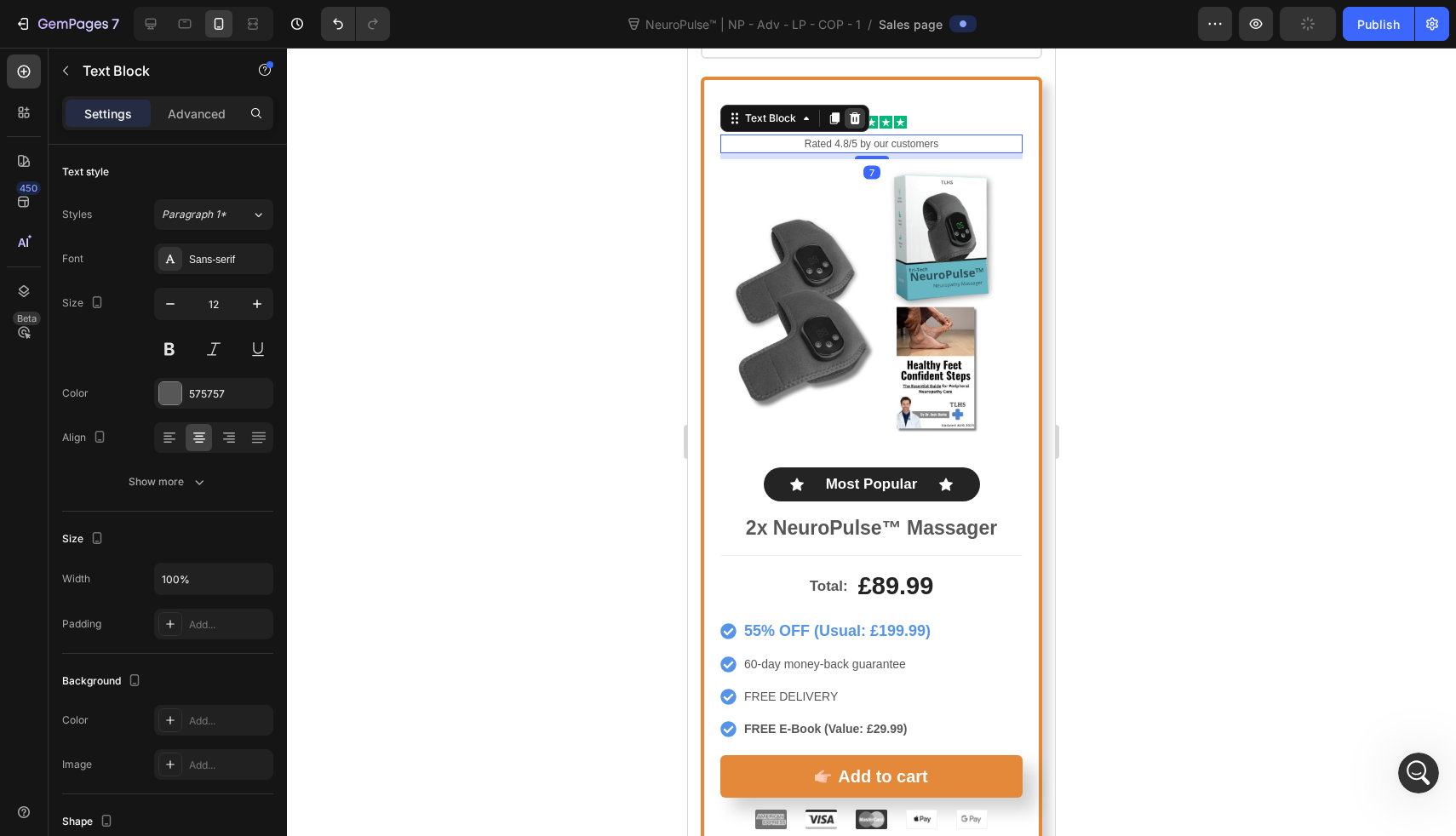
click at [855, 111] on icon at bounding box center [855, 118] width 14 height 14
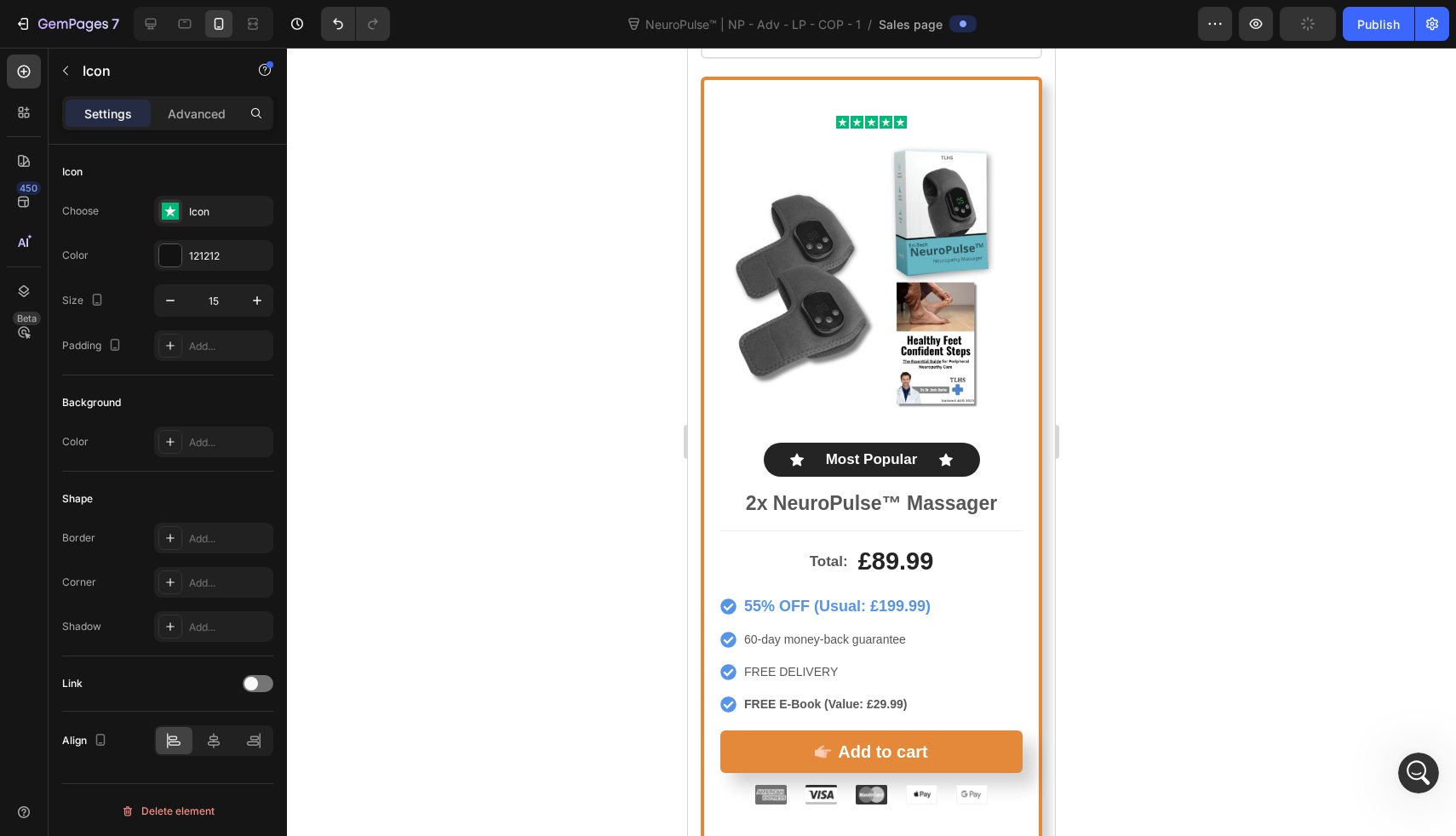
click at [855, 116] on rect at bounding box center [856, 122] width 13 height 13
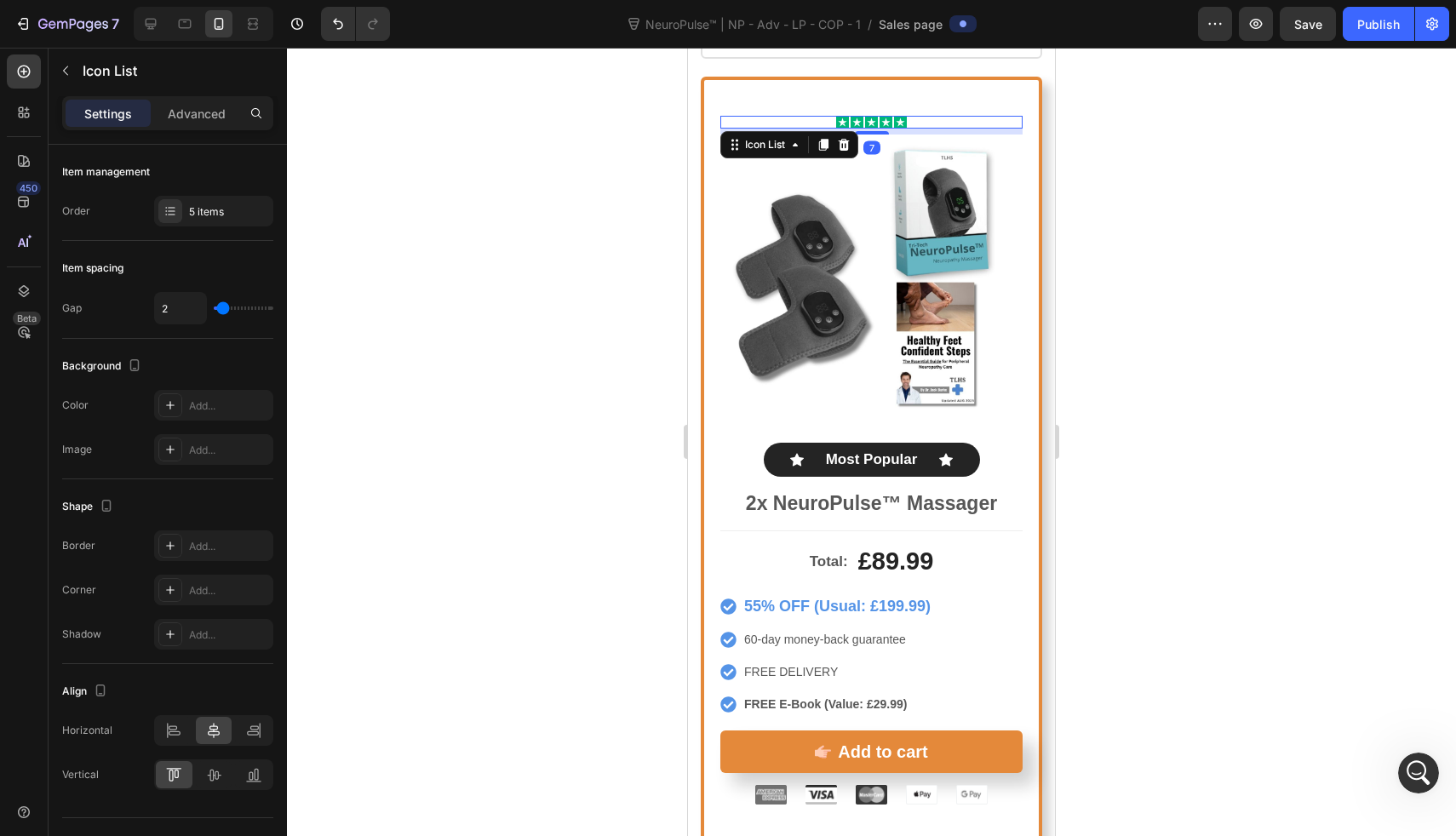
click at [930, 116] on div "Icon Icon Icon Icon Icon" at bounding box center [872, 122] width 303 height 13
click at [850, 138] on icon at bounding box center [844, 145] width 14 height 14
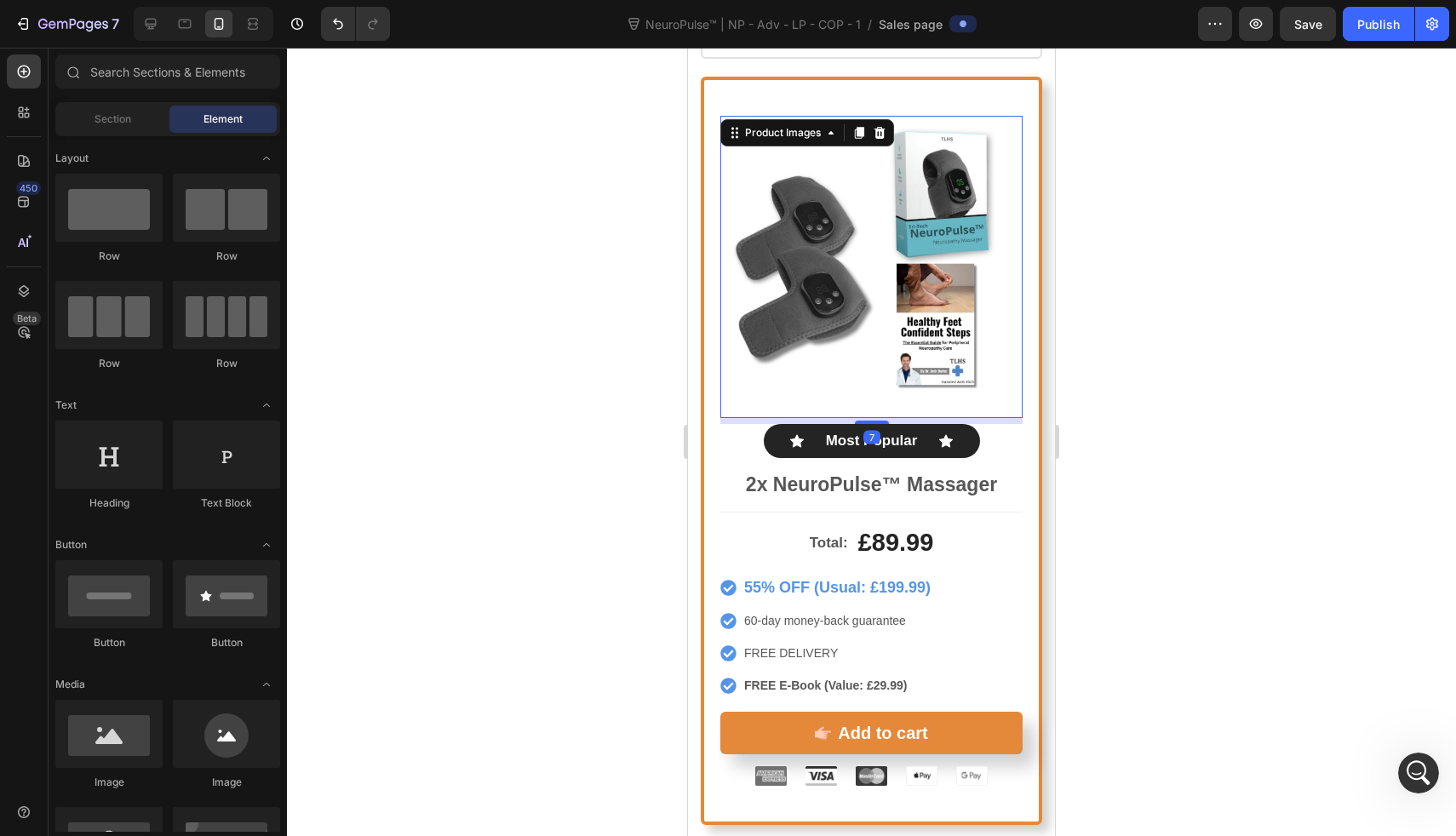
click at [850, 139] on img at bounding box center [872, 268] width 303 height 303
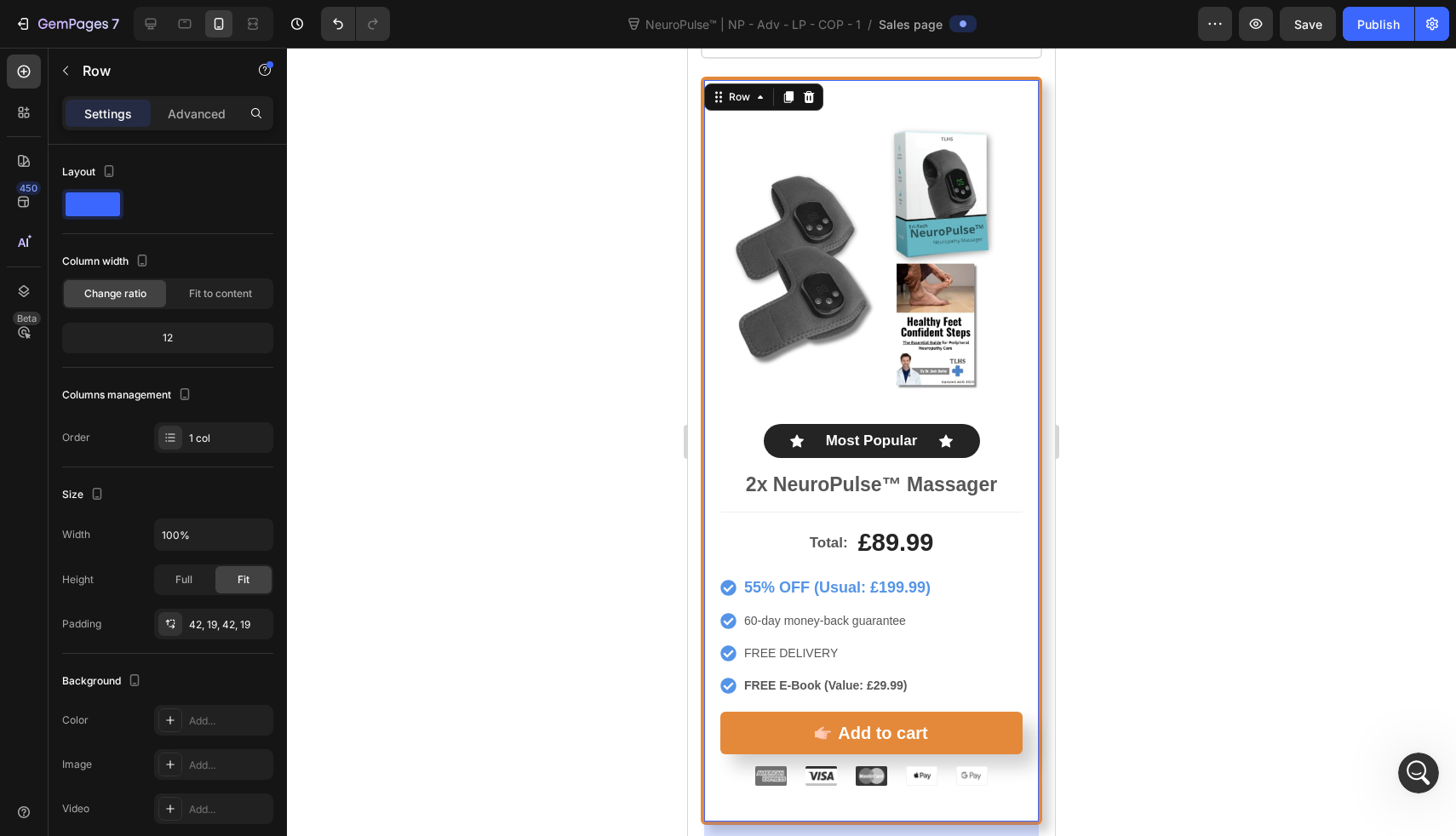
click at [860, 86] on div "Product Images Icon Most Popular Text Block Icon Row 2x NeuroPulse™ Massager Te…" at bounding box center [872, 450] width 342 height 749
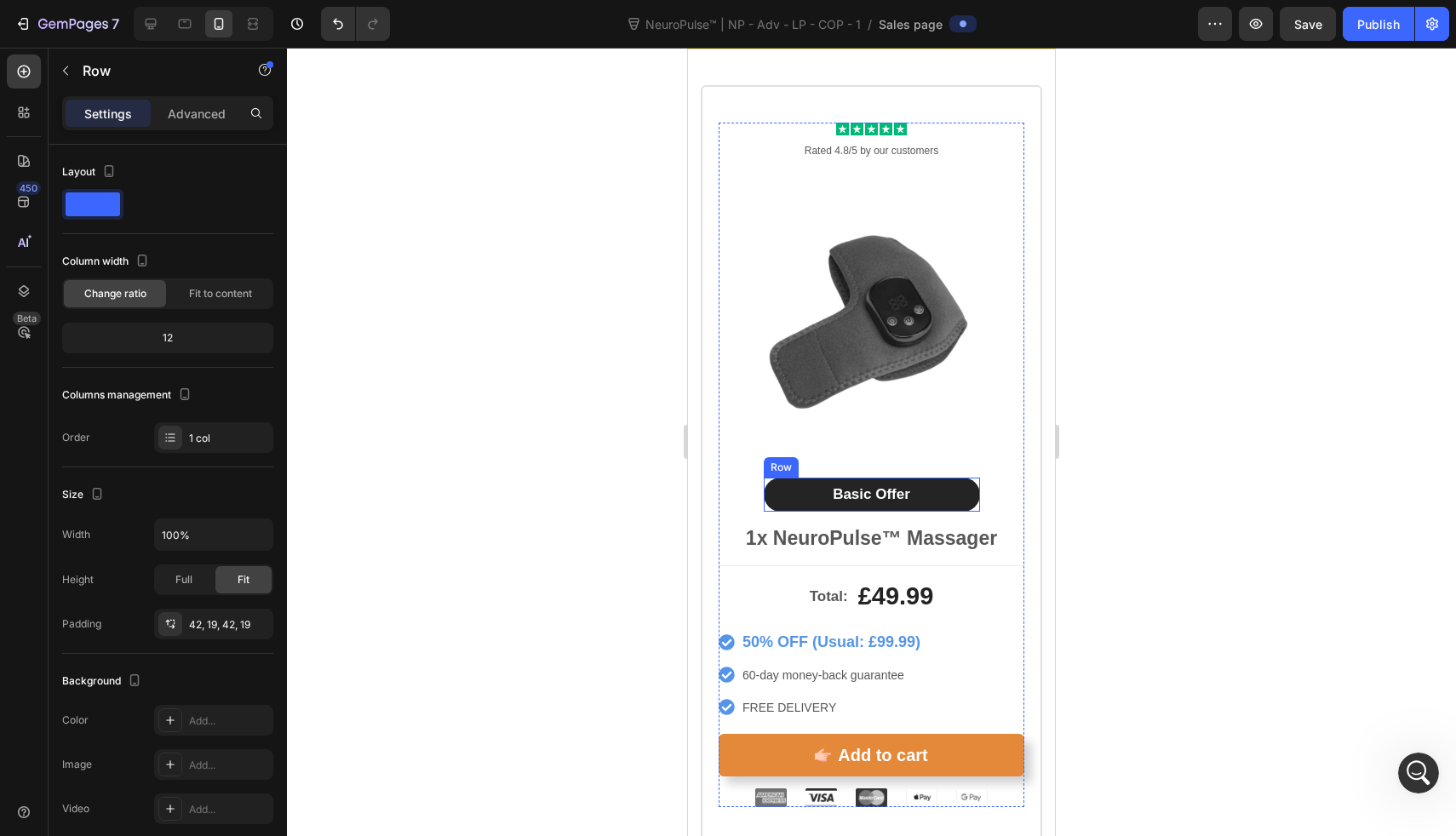
scroll to position [9999, 0]
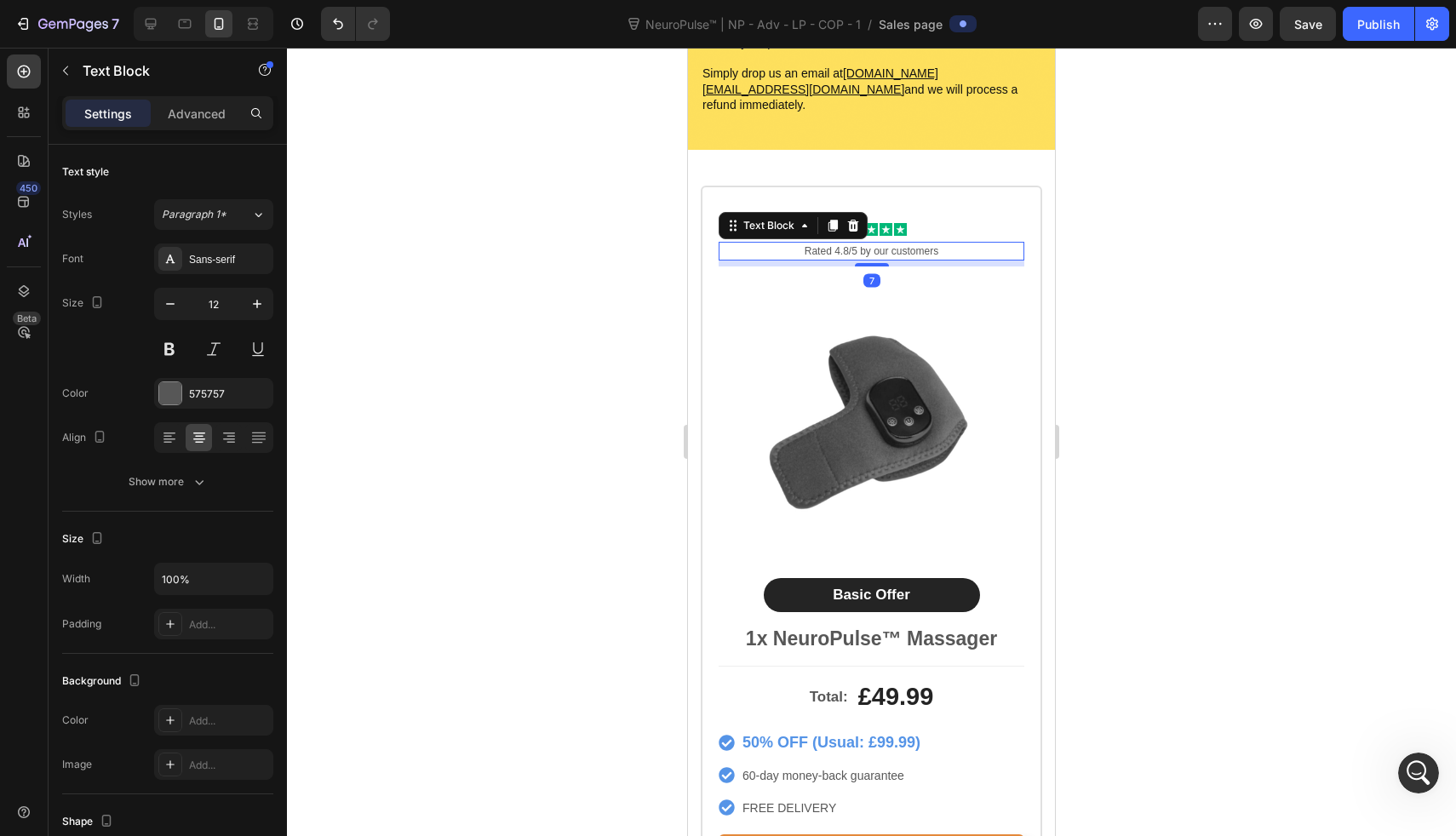
click at [889, 243] on p "Rated 4.8/5 by our customers" at bounding box center [872, 251] width 303 height 16
click at [855, 220] on icon at bounding box center [853, 226] width 11 height 12
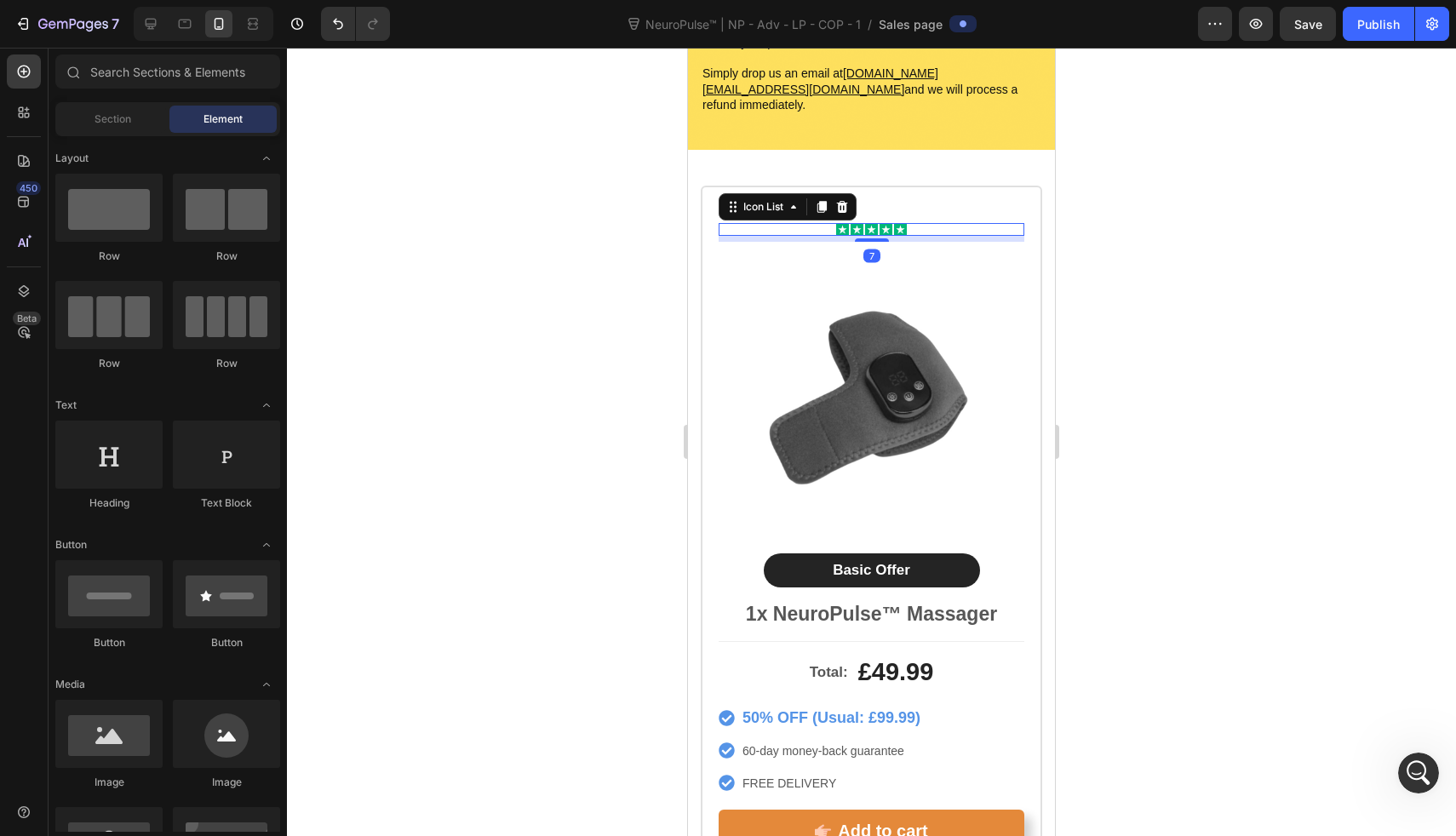
click at [917, 223] on div "Icon Icon Icon Icon Icon" at bounding box center [871, 229] width 306 height 13
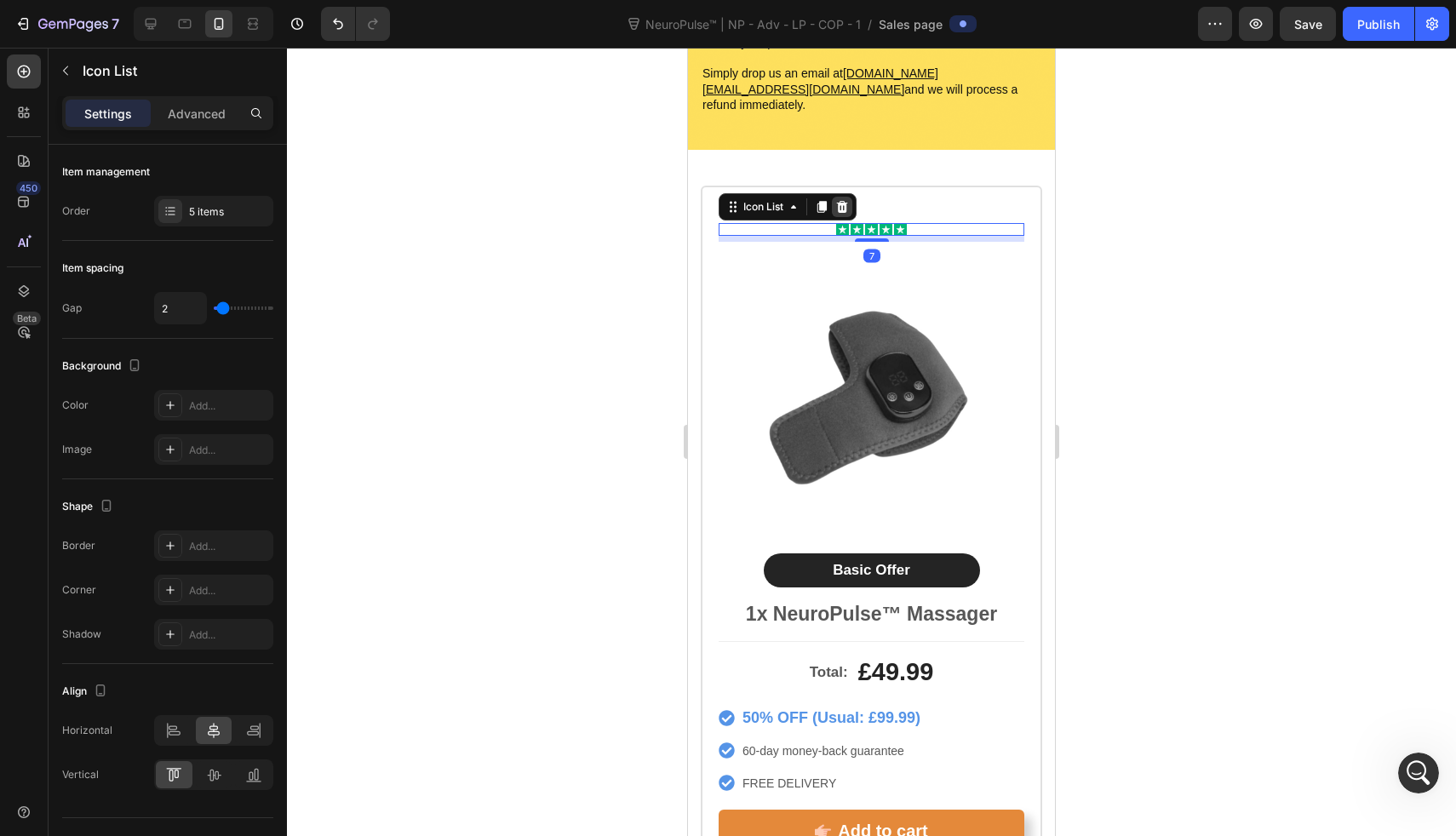
click at [845, 201] on icon at bounding box center [842, 207] width 11 height 12
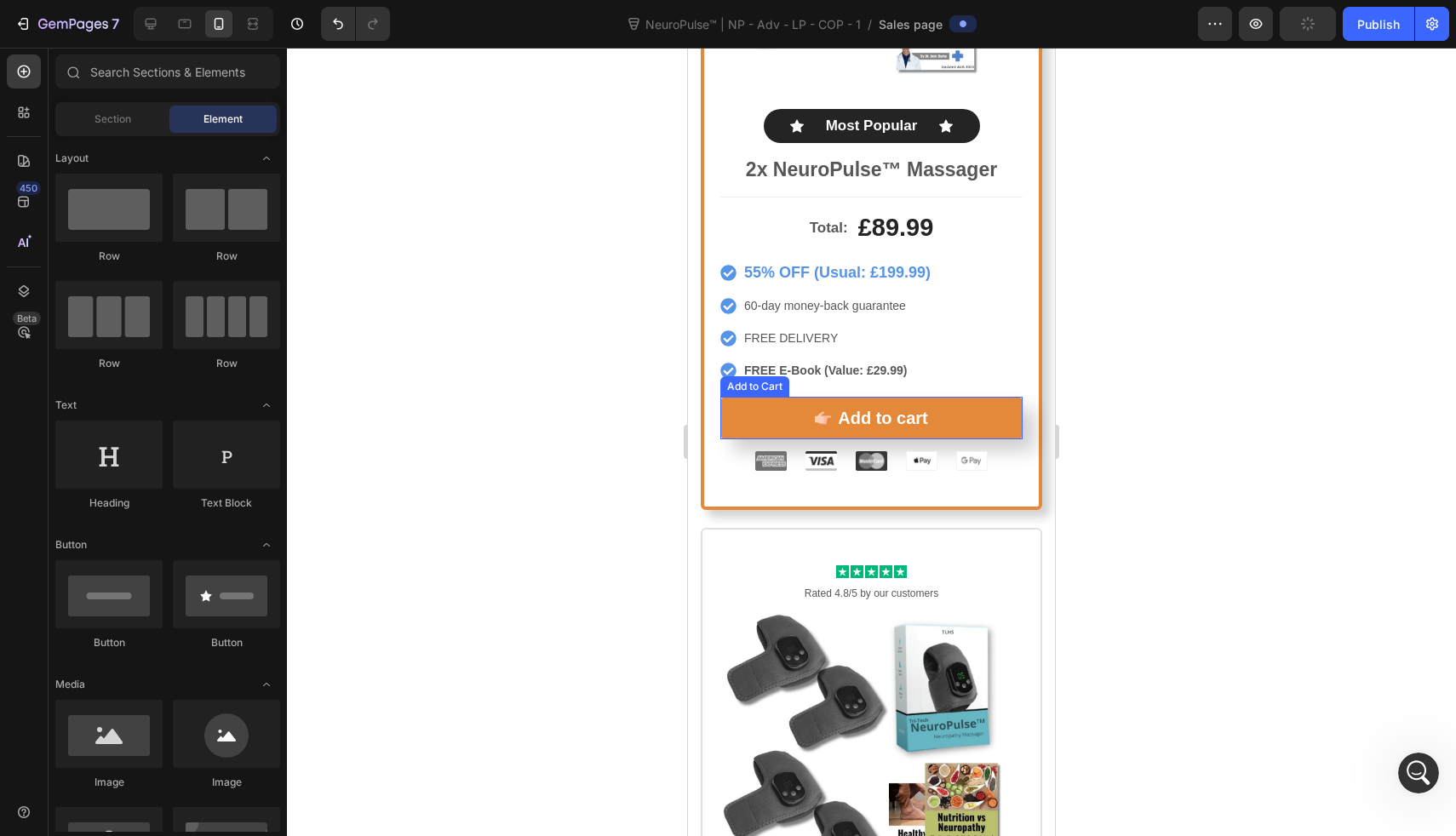
scroll to position [11146, 0]
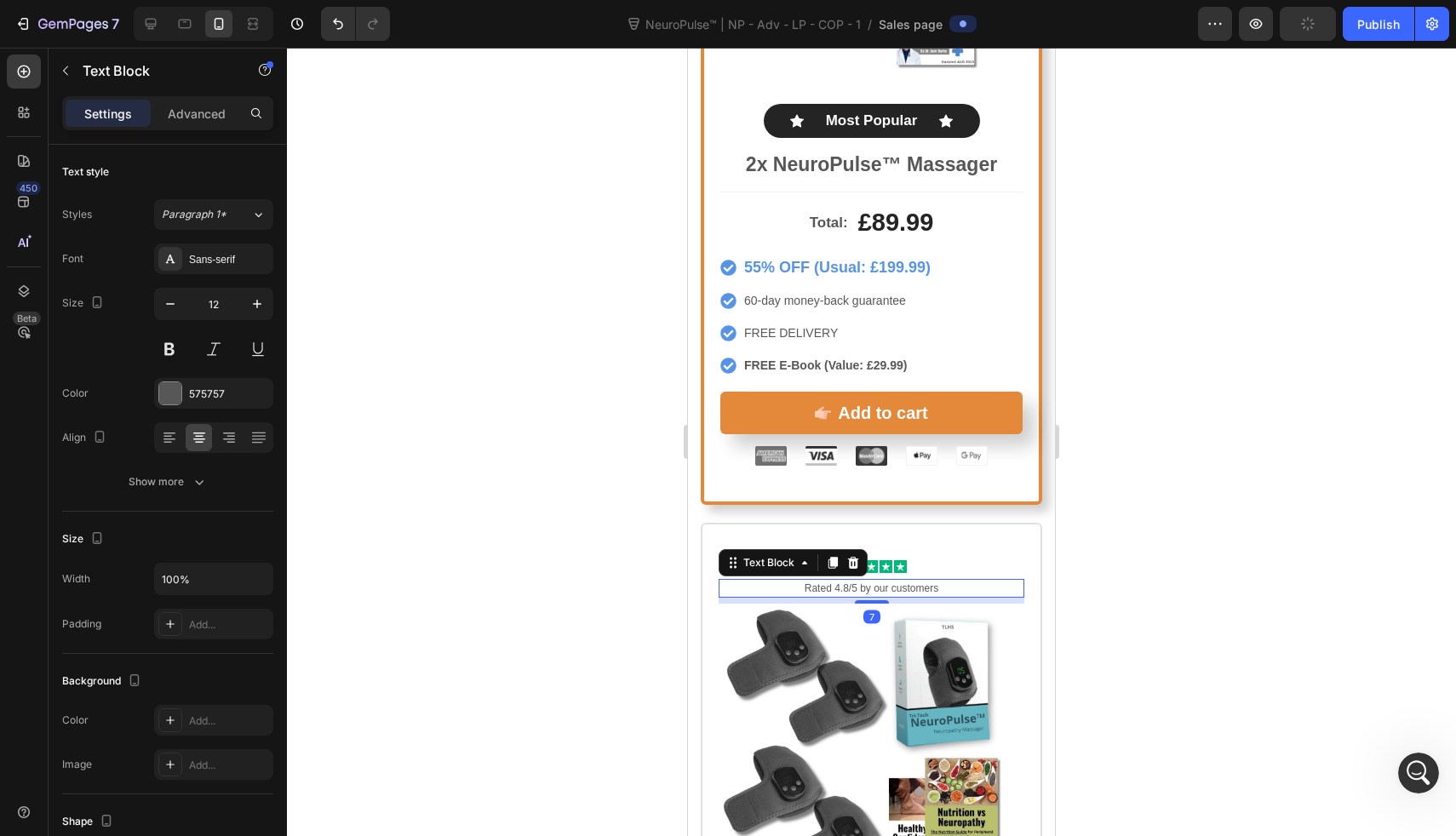
click at [942, 581] on p "Rated 4.8/5 by our customers" at bounding box center [872, 589] width 303 height 16
click at [853, 557] on icon at bounding box center [853, 563] width 11 height 12
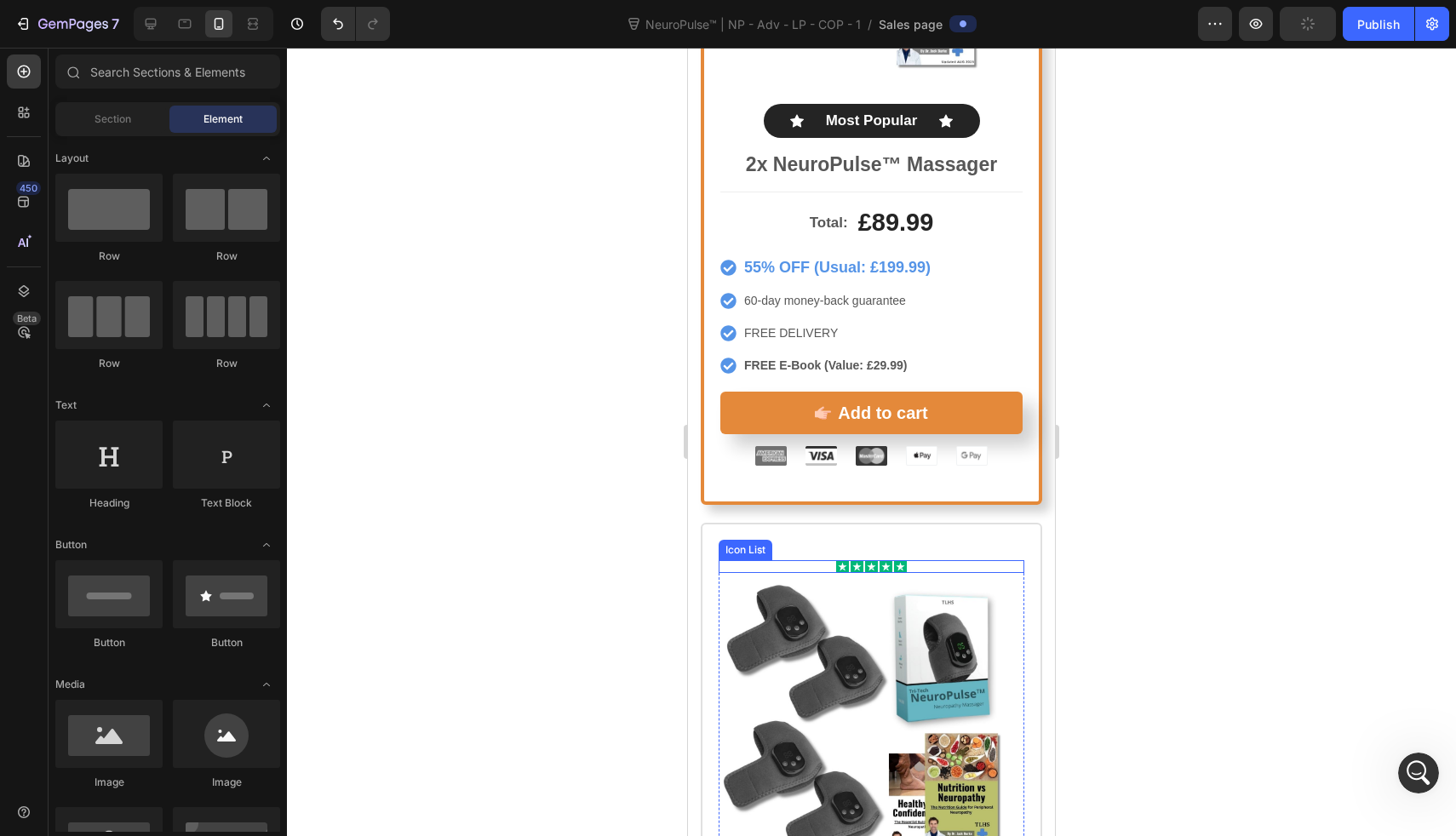
click at [922, 561] on div "Icon Icon Icon Icon Icon" at bounding box center [871, 566] width 306 height 13
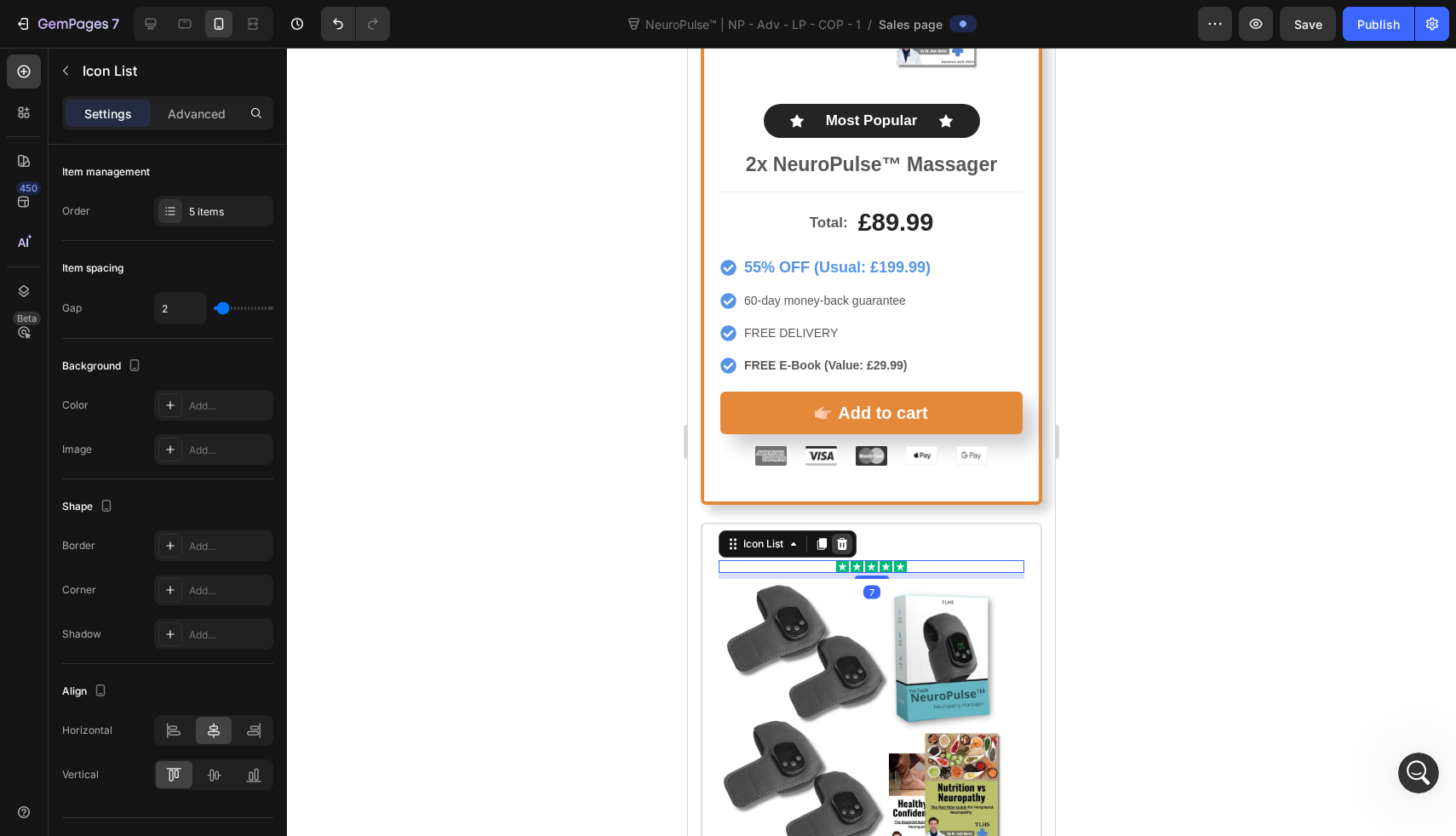
click at [850, 534] on div at bounding box center [842, 544] width 21 height 21
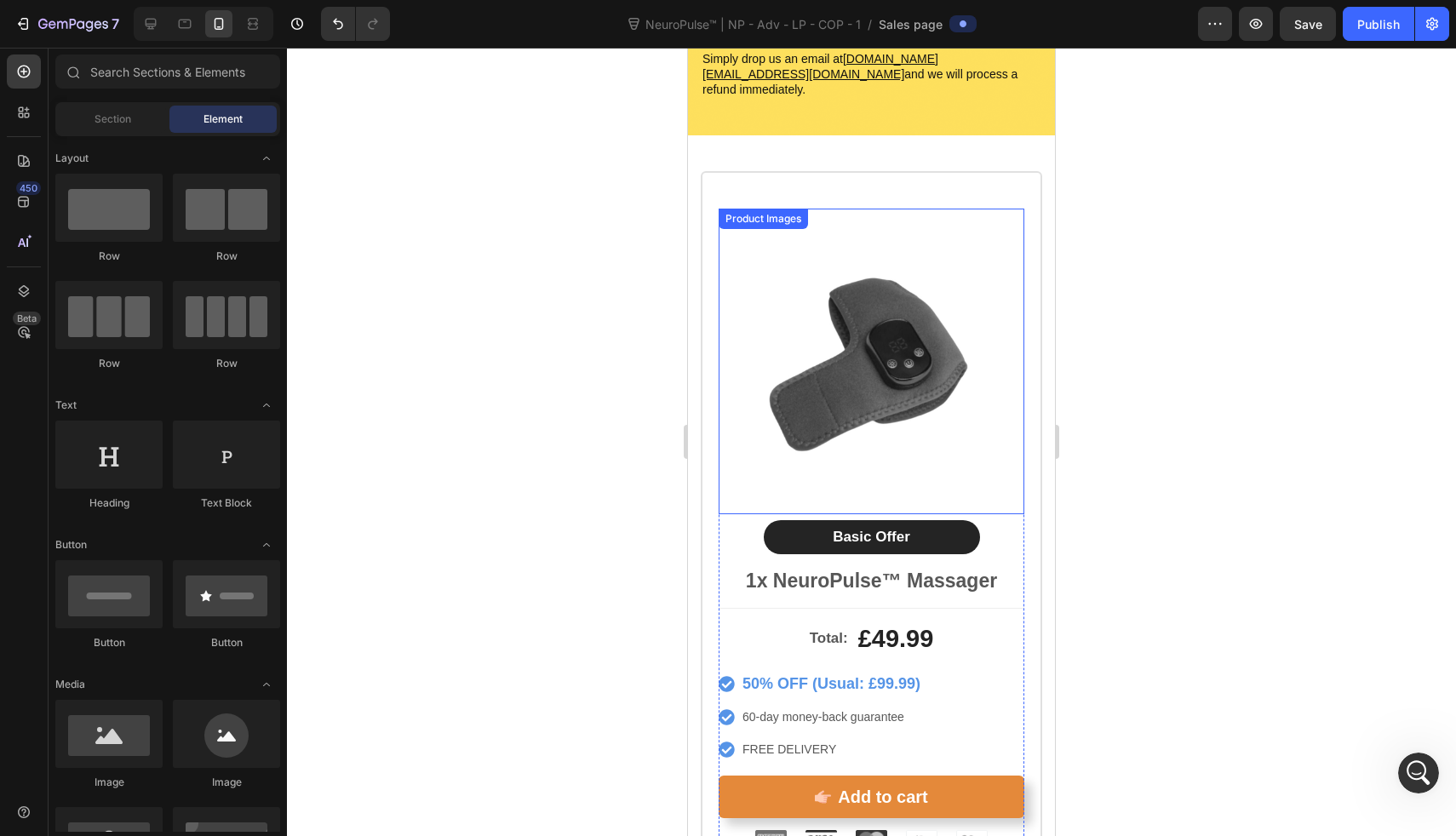
scroll to position [8687, 0]
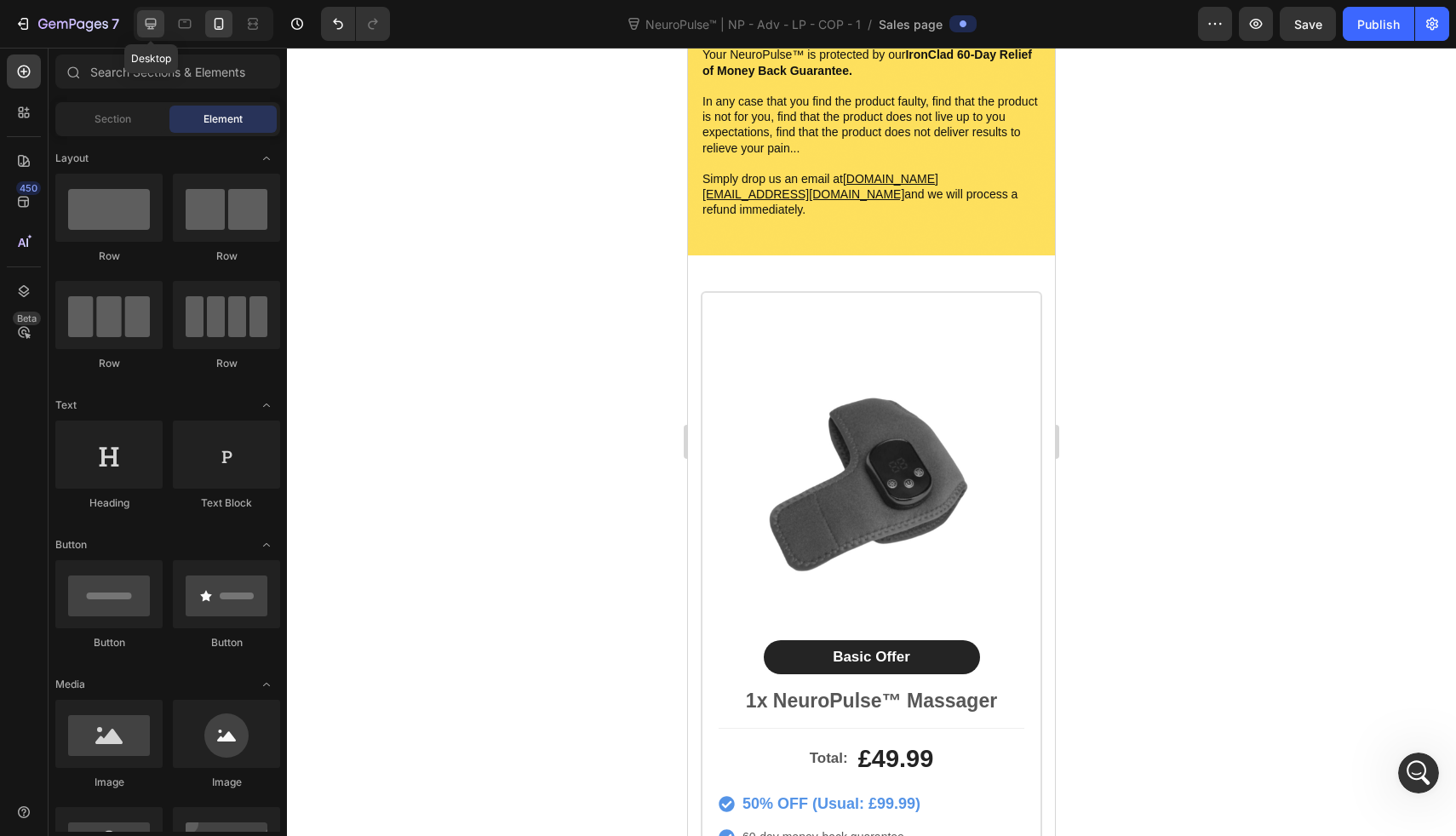
click at [148, 26] on icon at bounding box center [150, 23] width 17 height 17
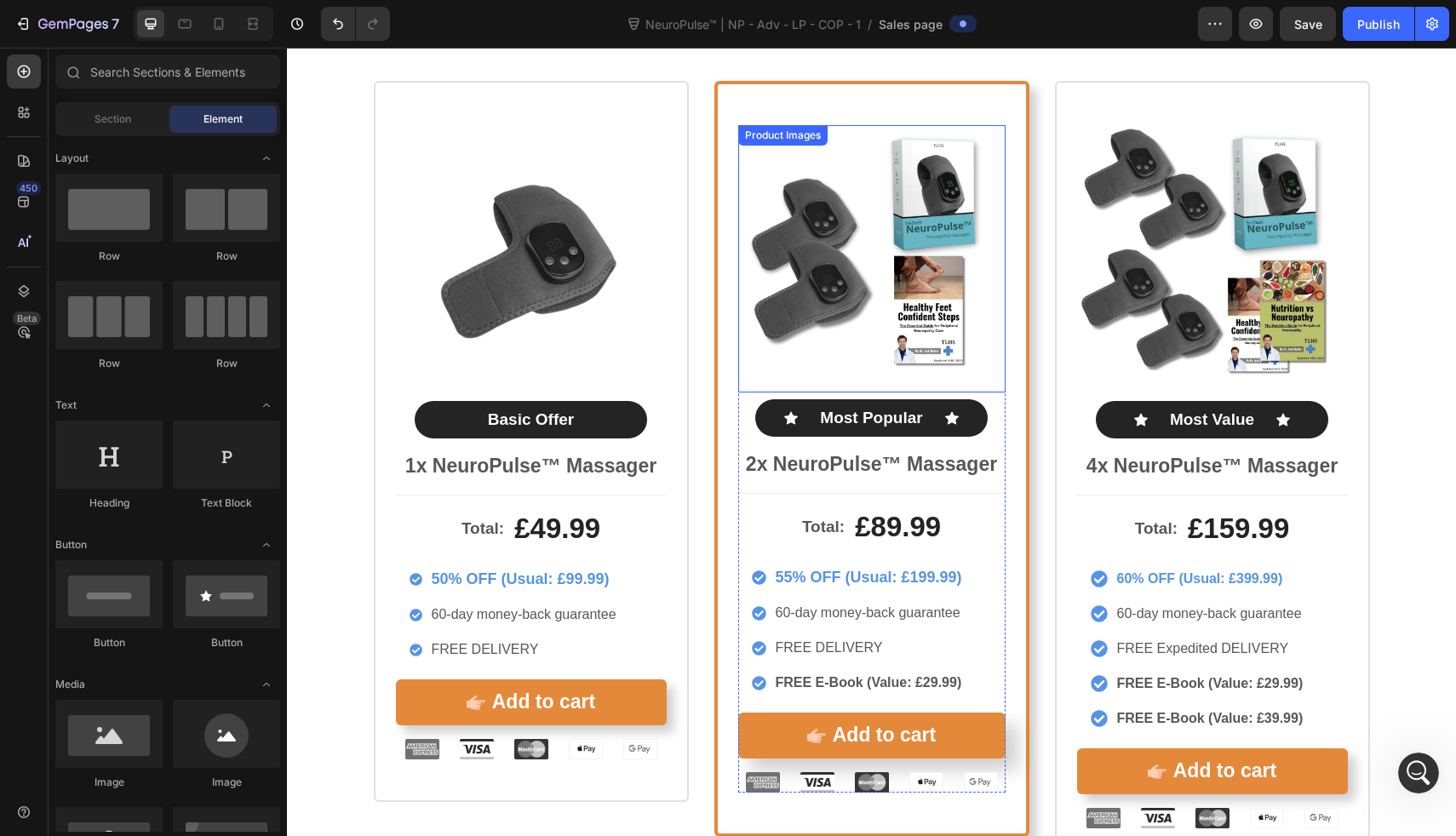
scroll to position [8722, 0]
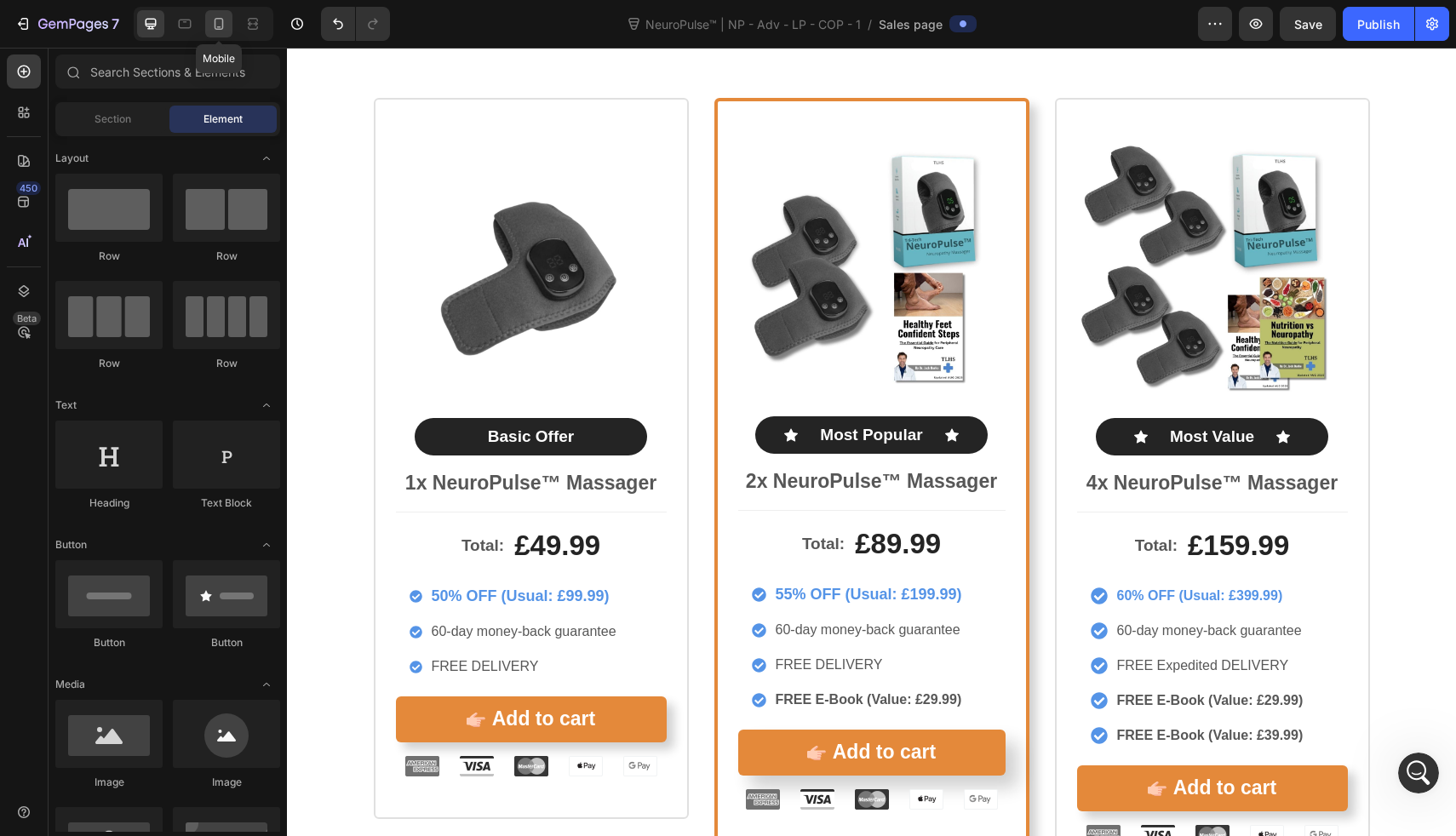
click at [223, 17] on icon at bounding box center [218, 23] width 17 height 17
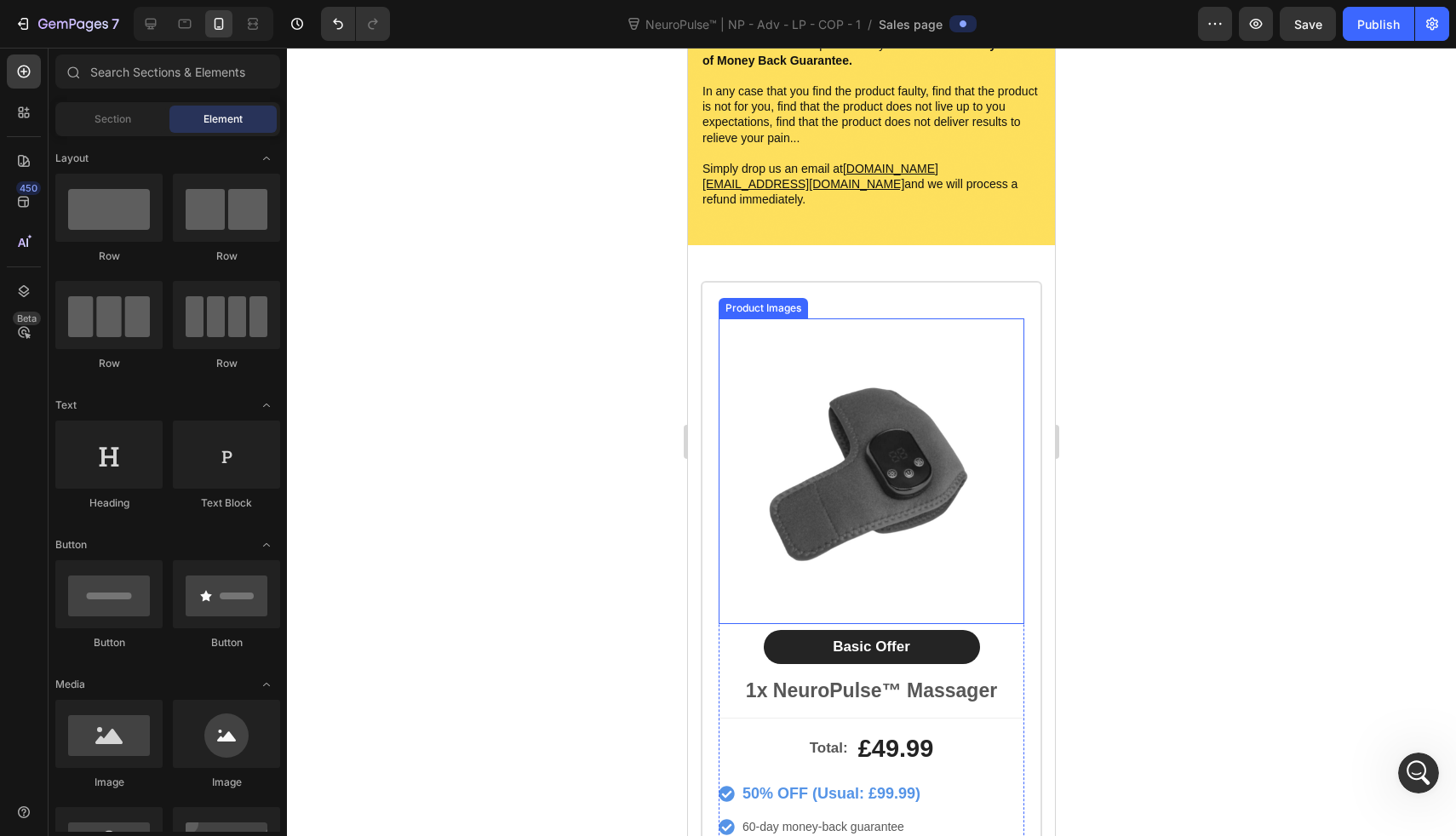
scroll to position [8562, 0]
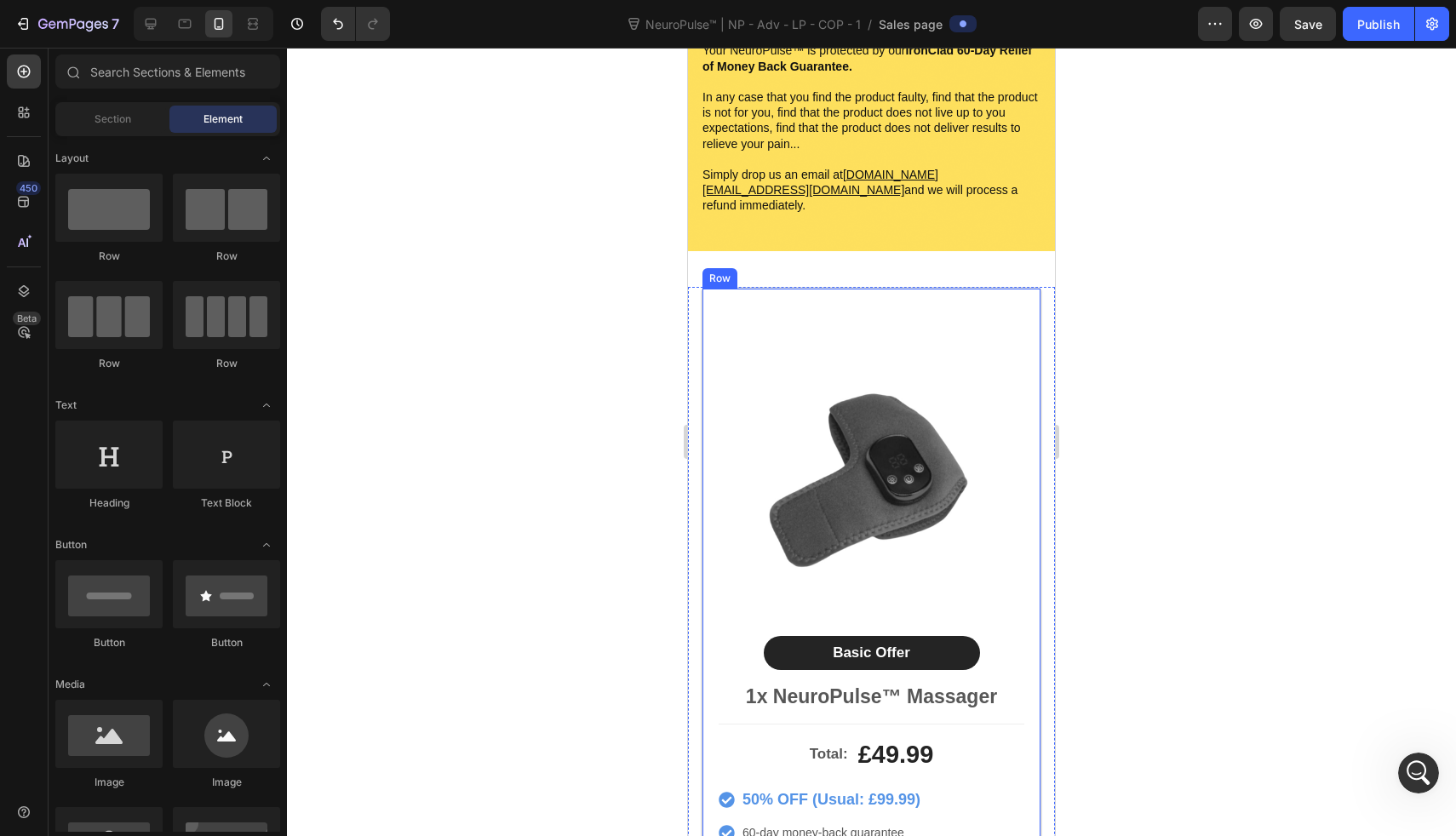
click at [784, 287] on div "Product Images Basic Offer Text Block Row 1x NeuroPulse™ Massager Text Block To…" at bounding box center [872, 645] width 342 height 716
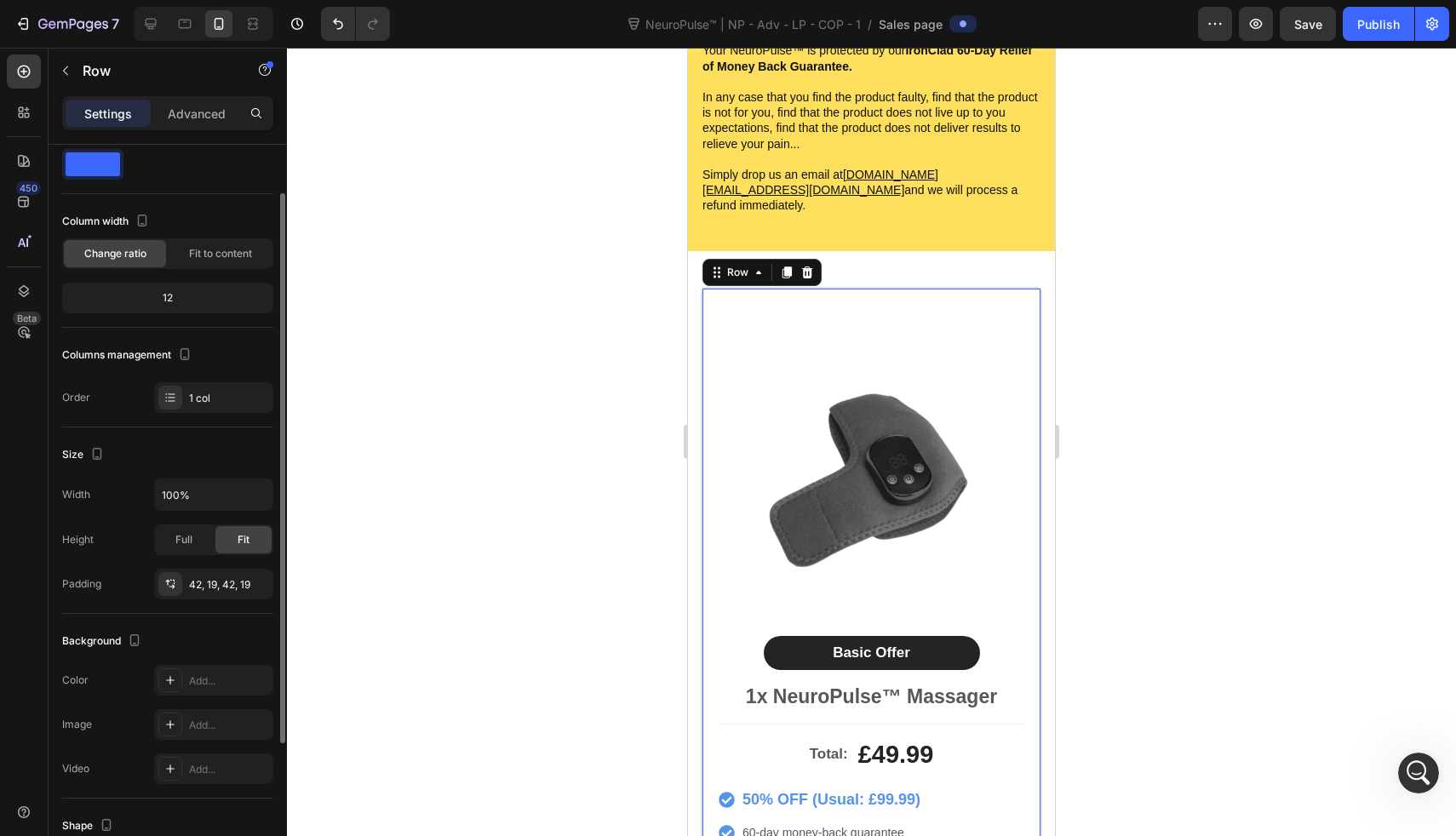
scroll to position [57, 0]
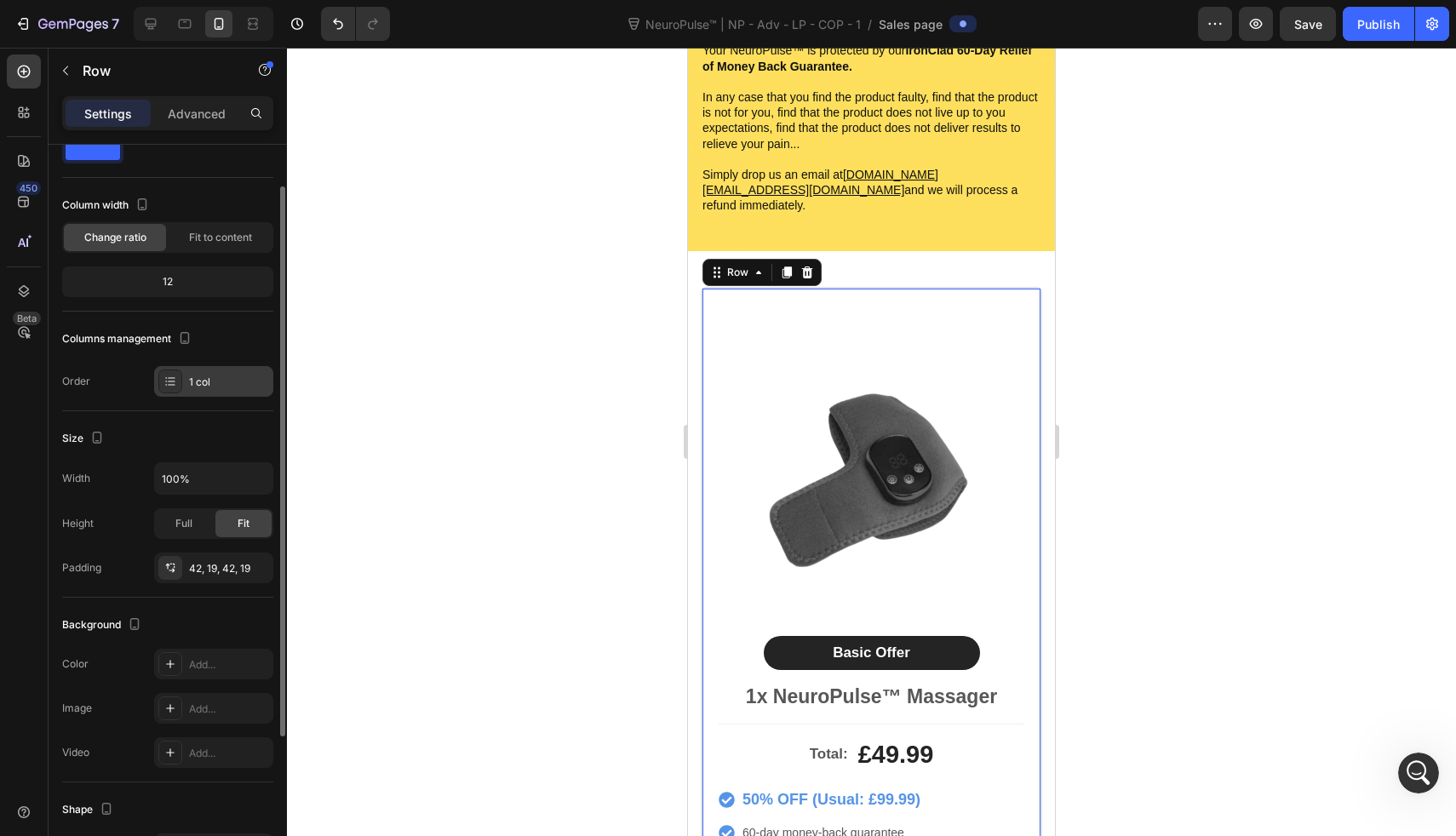
click at [215, 383] on div "1 col" at bounding box center [229, 383] width 80 height 16
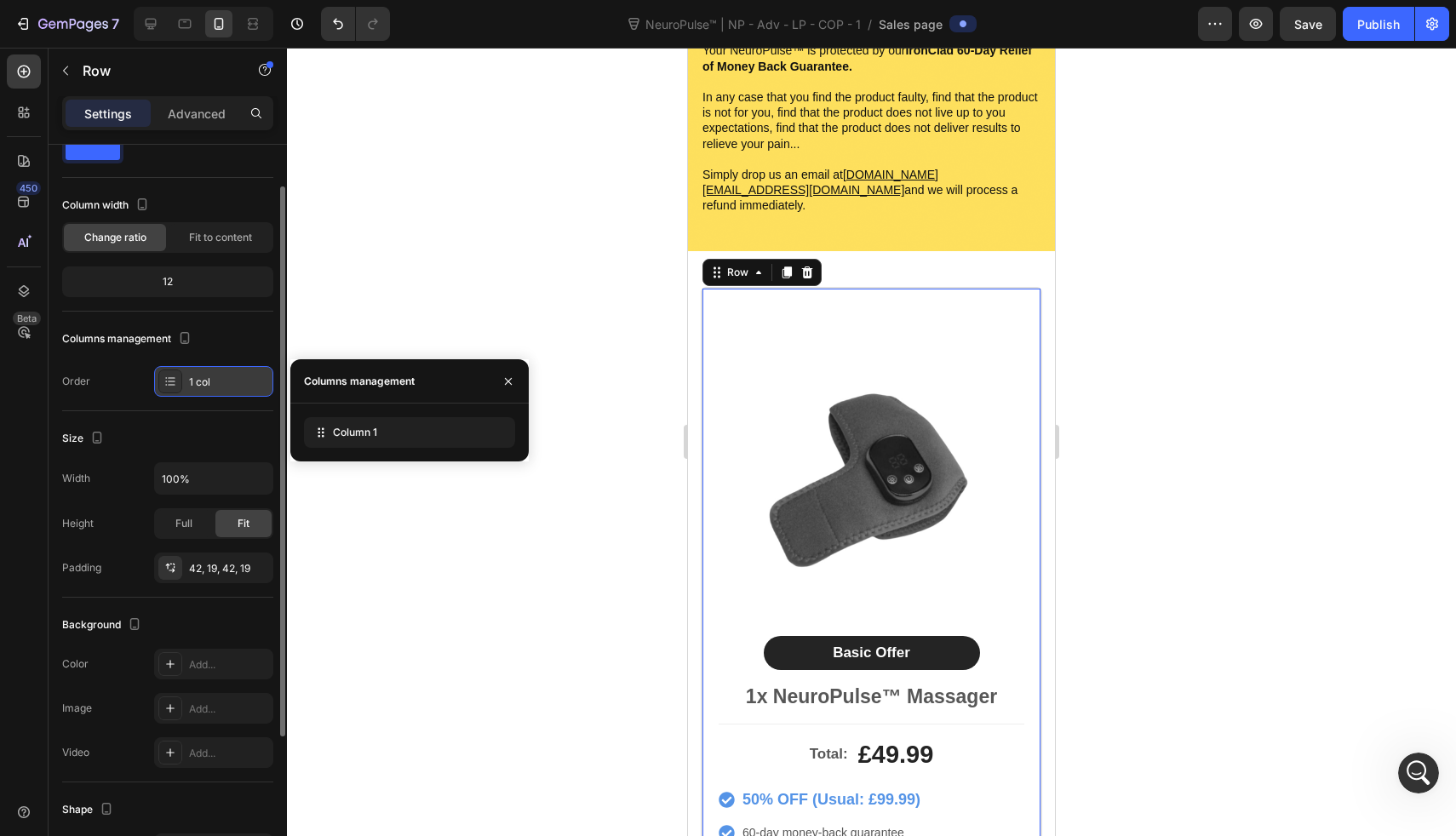
click at [215, 383] on div "1 col" at bounding box center [229, 383] width 80 height 16
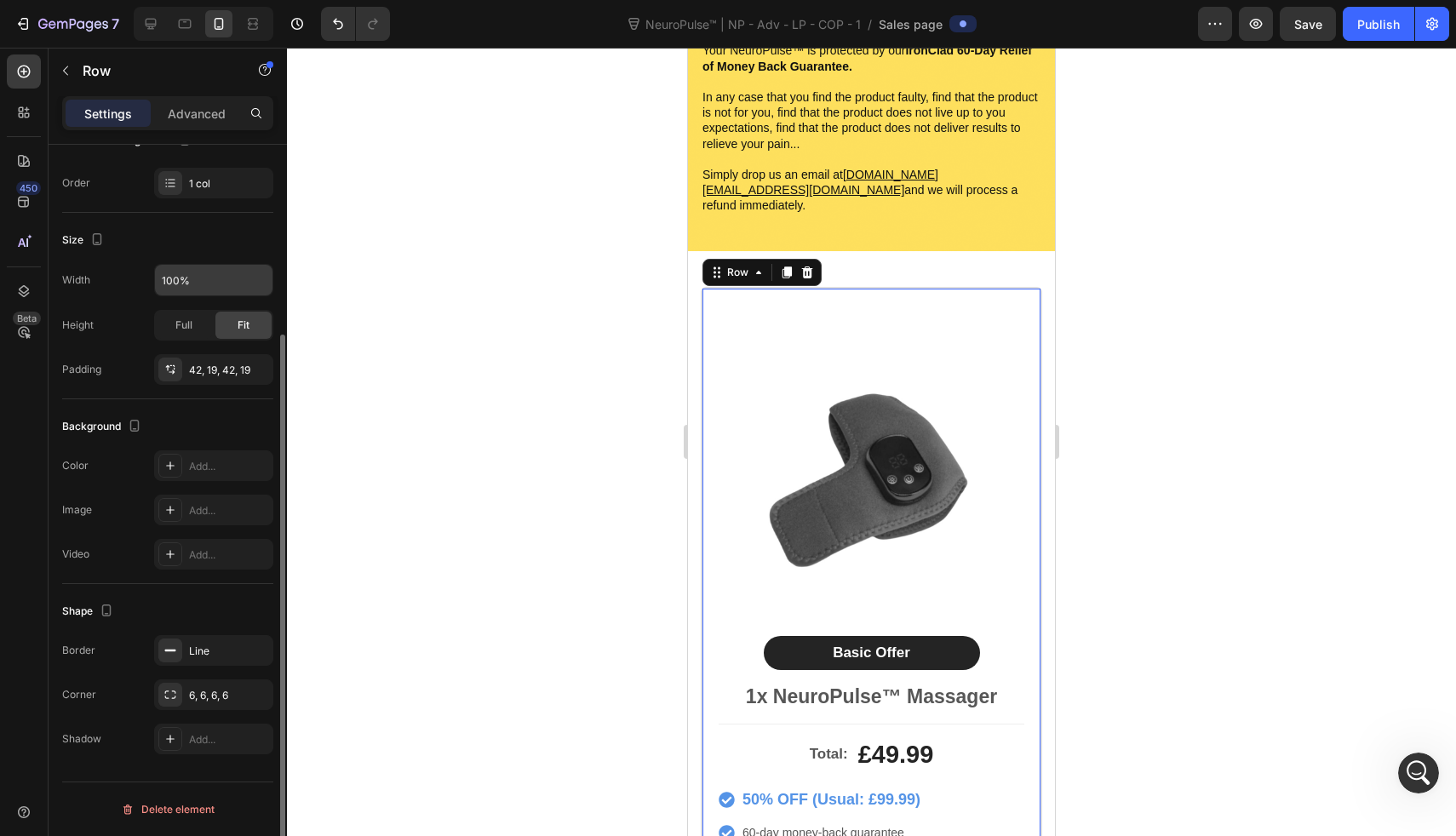
scroll to position [0, 0]
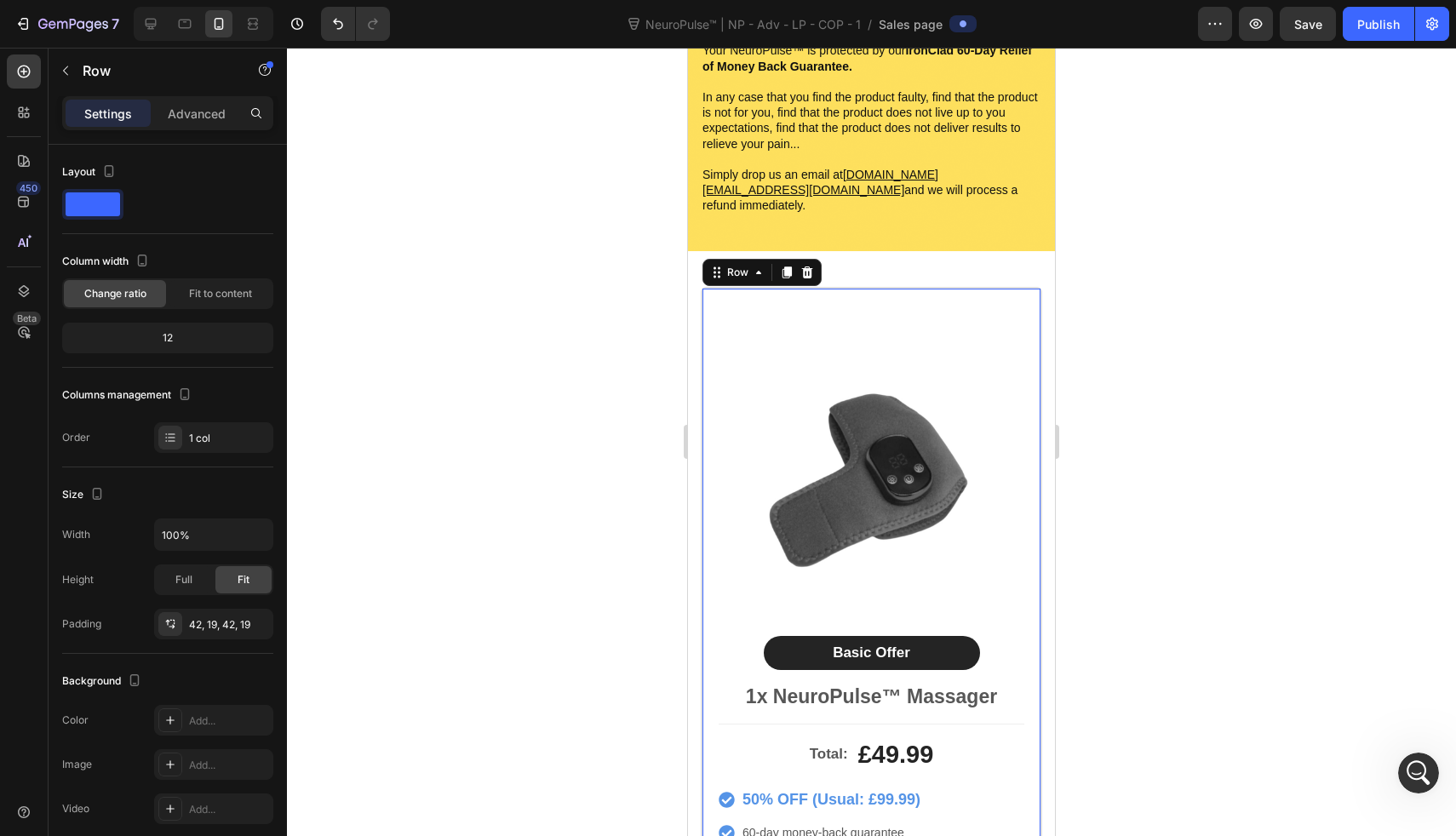
click at [370, 362] on div at bounding box center [871, 442] width 1169 height 789
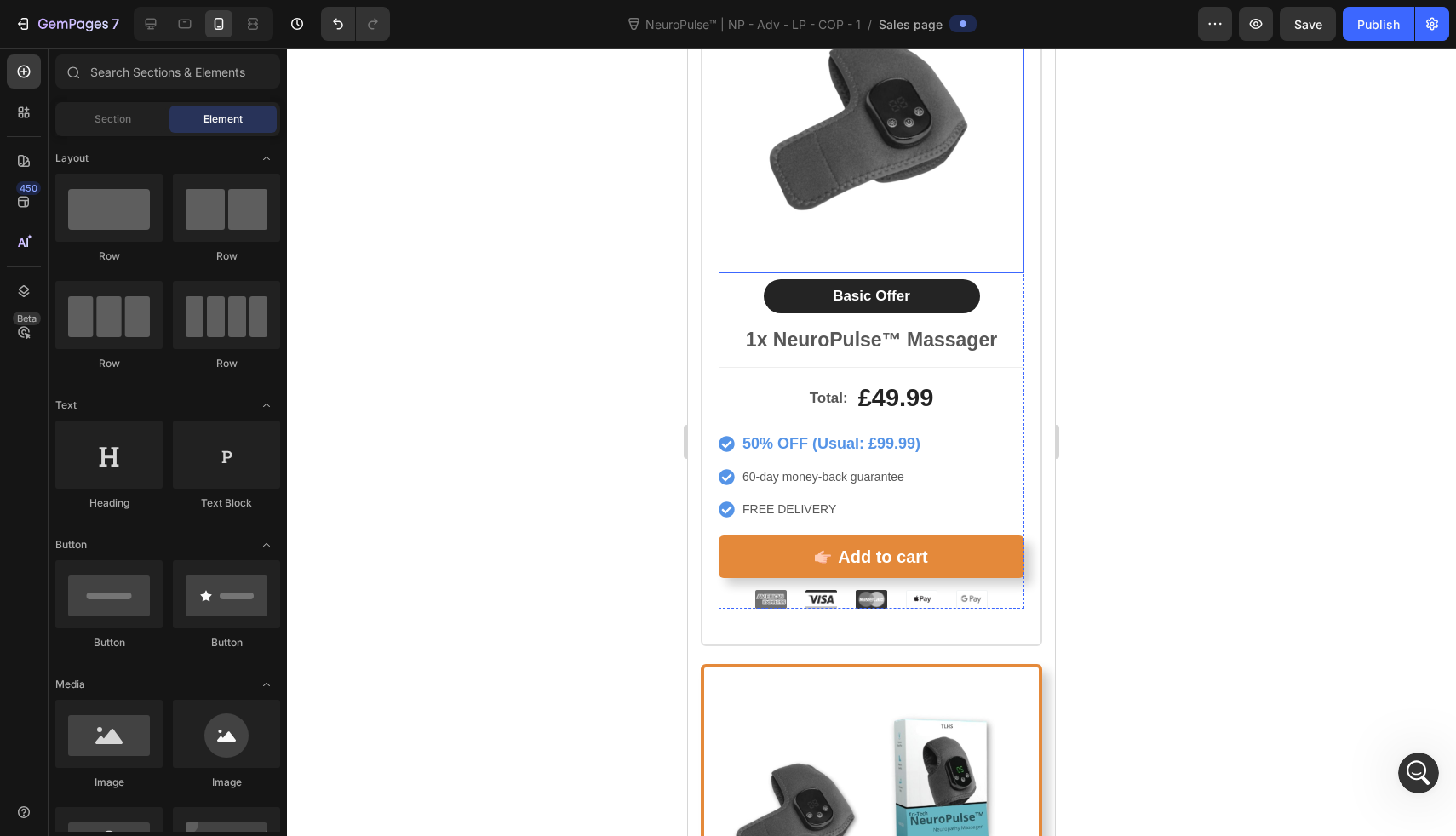
scroll to position [9036, 0]
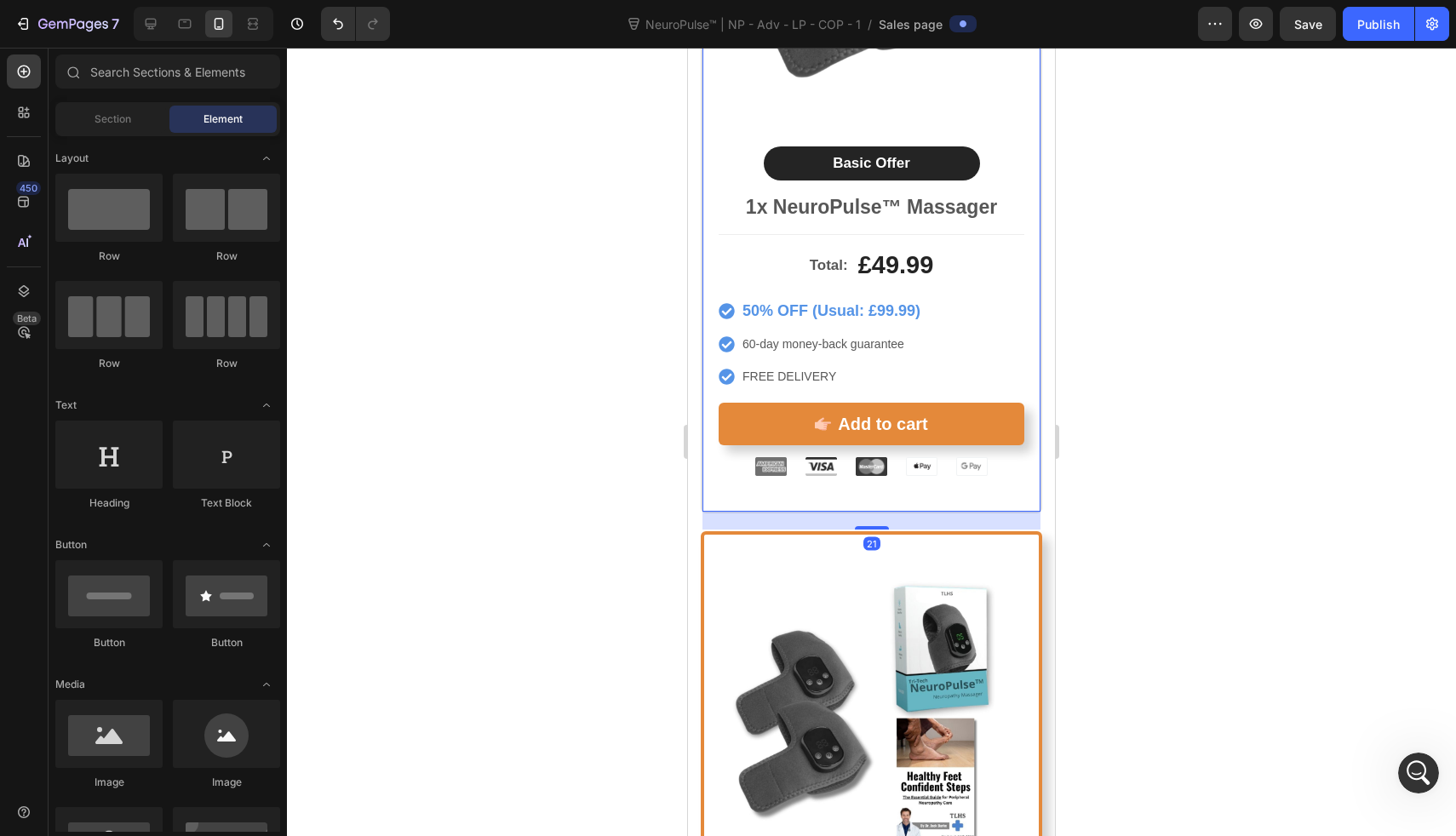
click at [800, 494] on div "Product Images Basic Offer Text Block Row 1x NeuroPulse™ Massager Text Block To…" at bounding box center [872, 154] width 342 height 716
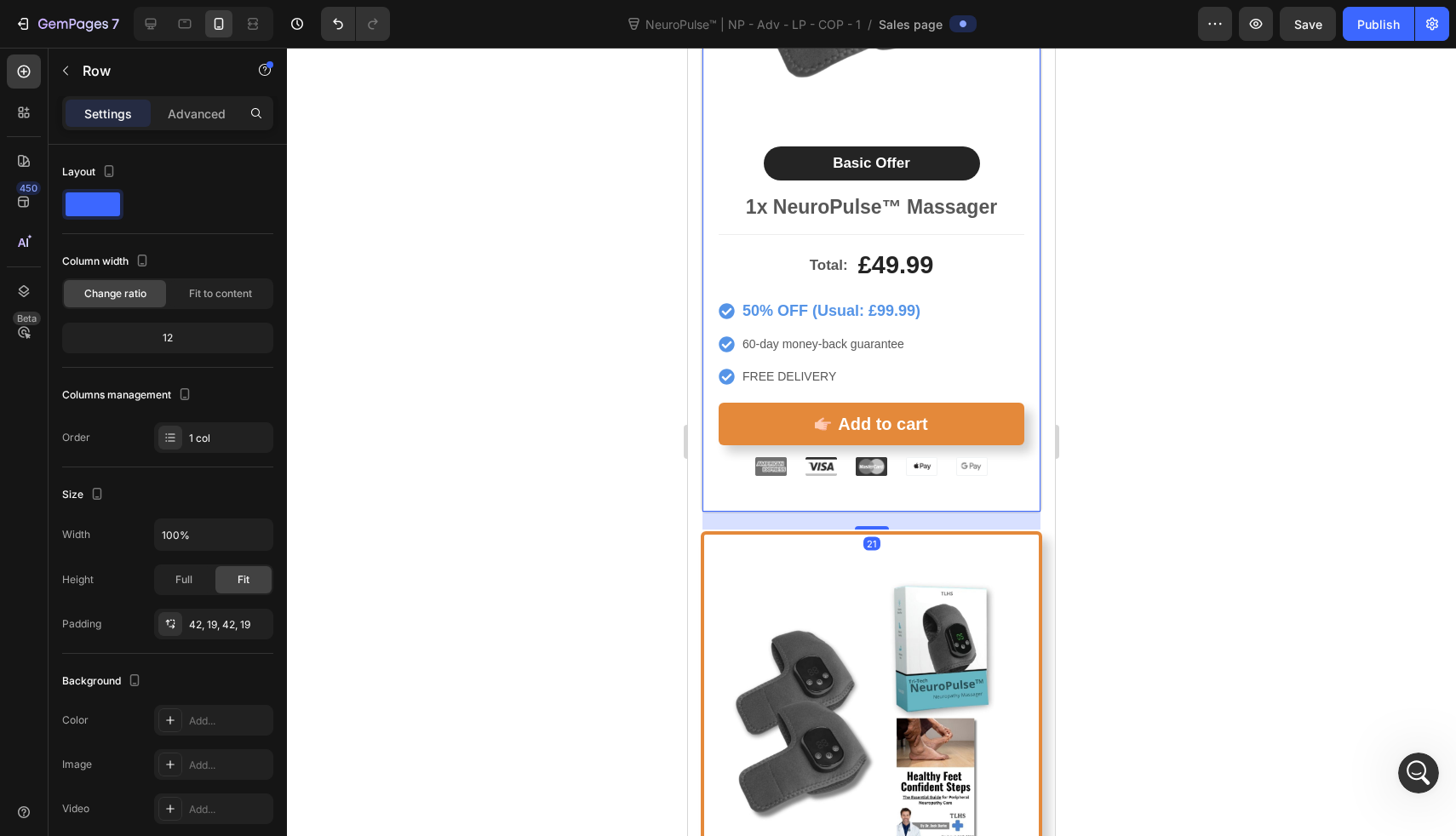
click at [791, 512] on div "21" at bounding box center [872, 521] width 338 height 18
click at [716, 517] on div "Row" at bounding box center [722, 524] width 28 height 16
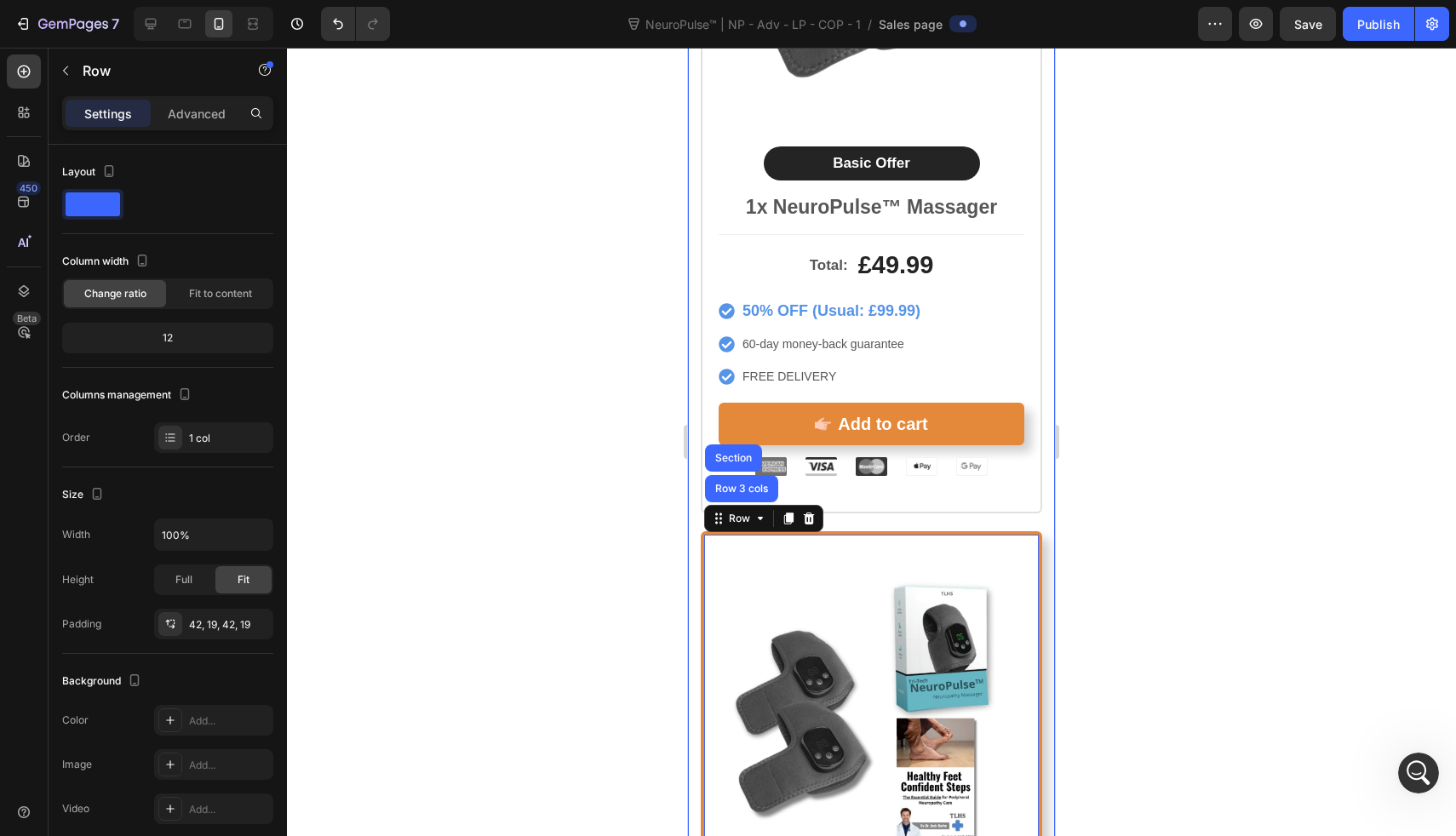
click at [843, 503] on div "Product Images Basic Offer Text Block Row 1x NeuroPulse™ Massager Text Block To…" at bounding box center [872, 164] width 342 height 734
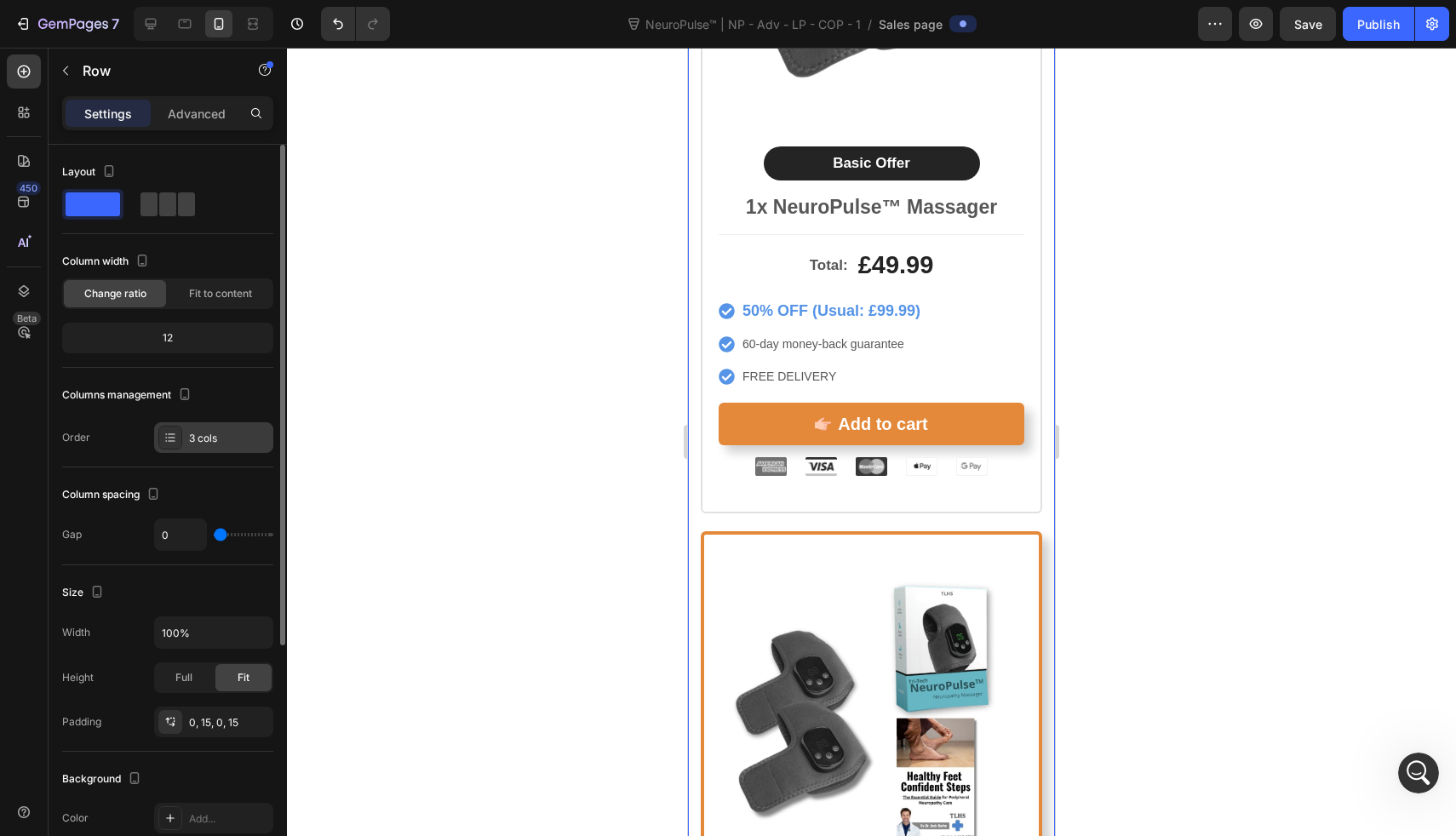
click at [225, 445] on div "3 cols" at bounding box center [214, 438] width 119 height 30
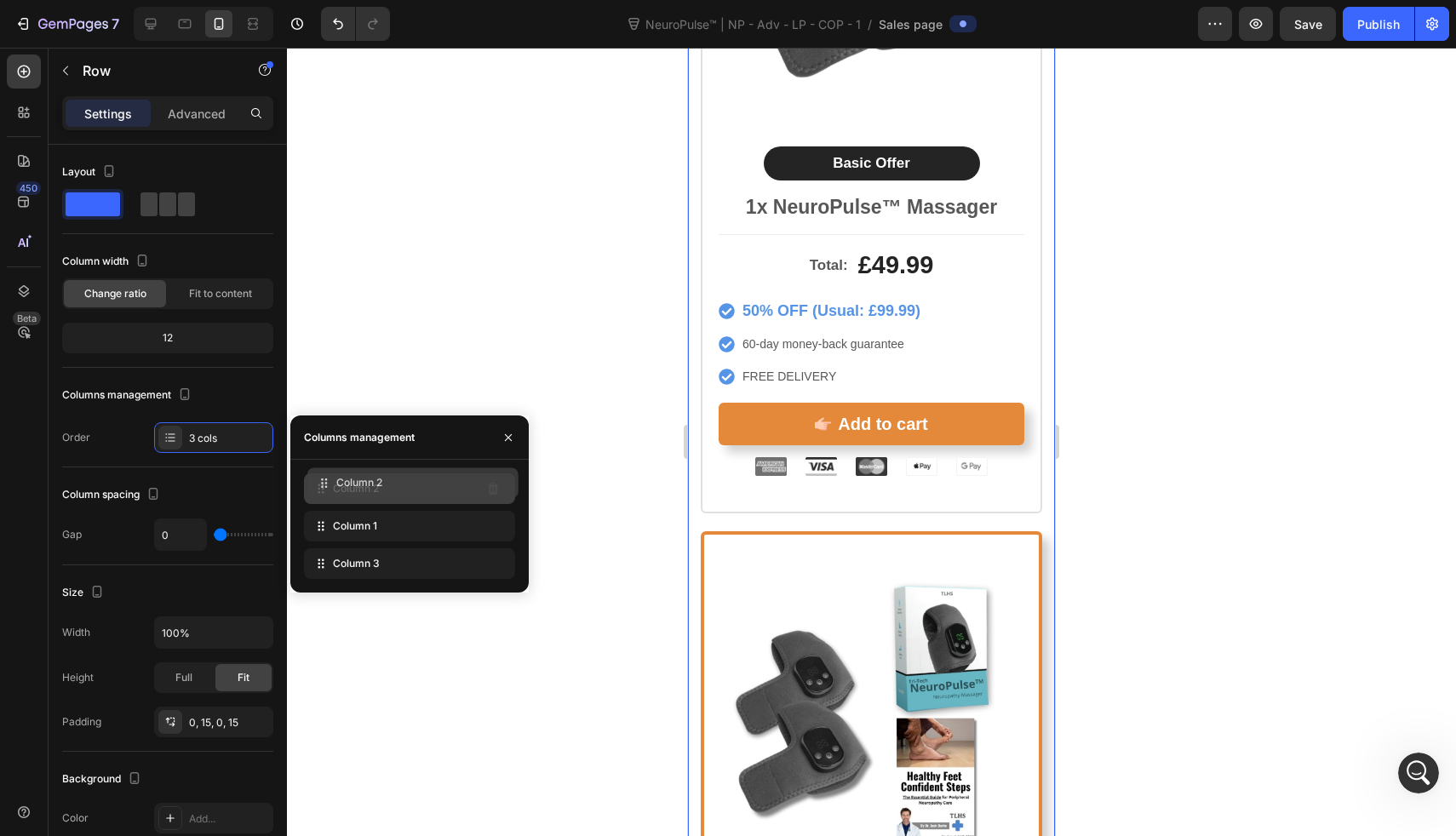
drag, startPoint x: 323, startPoint y: 536, endPoint x: 326, endPoint y: 493, distance: 43.1
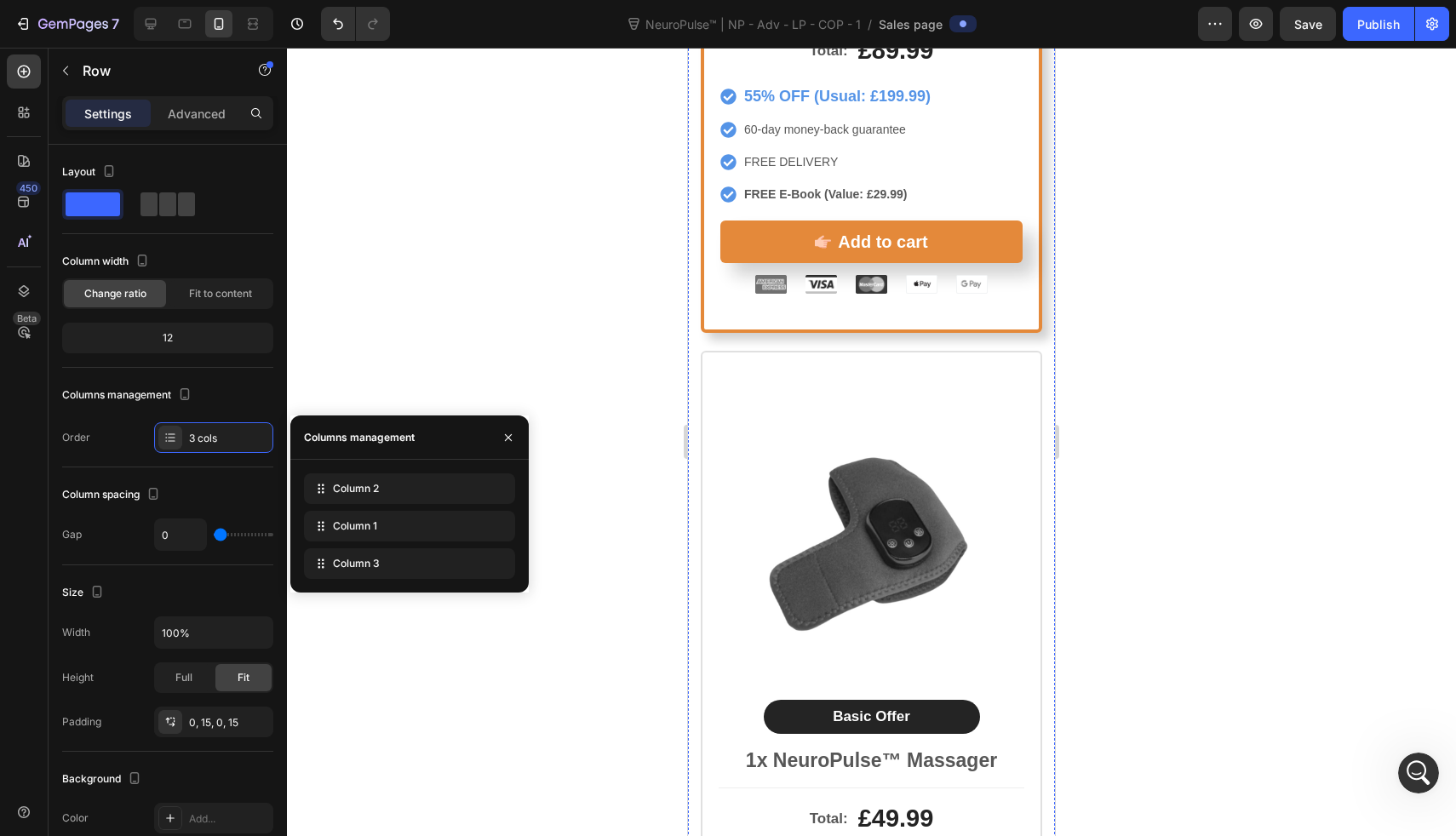
scroll to position [9149, 0]
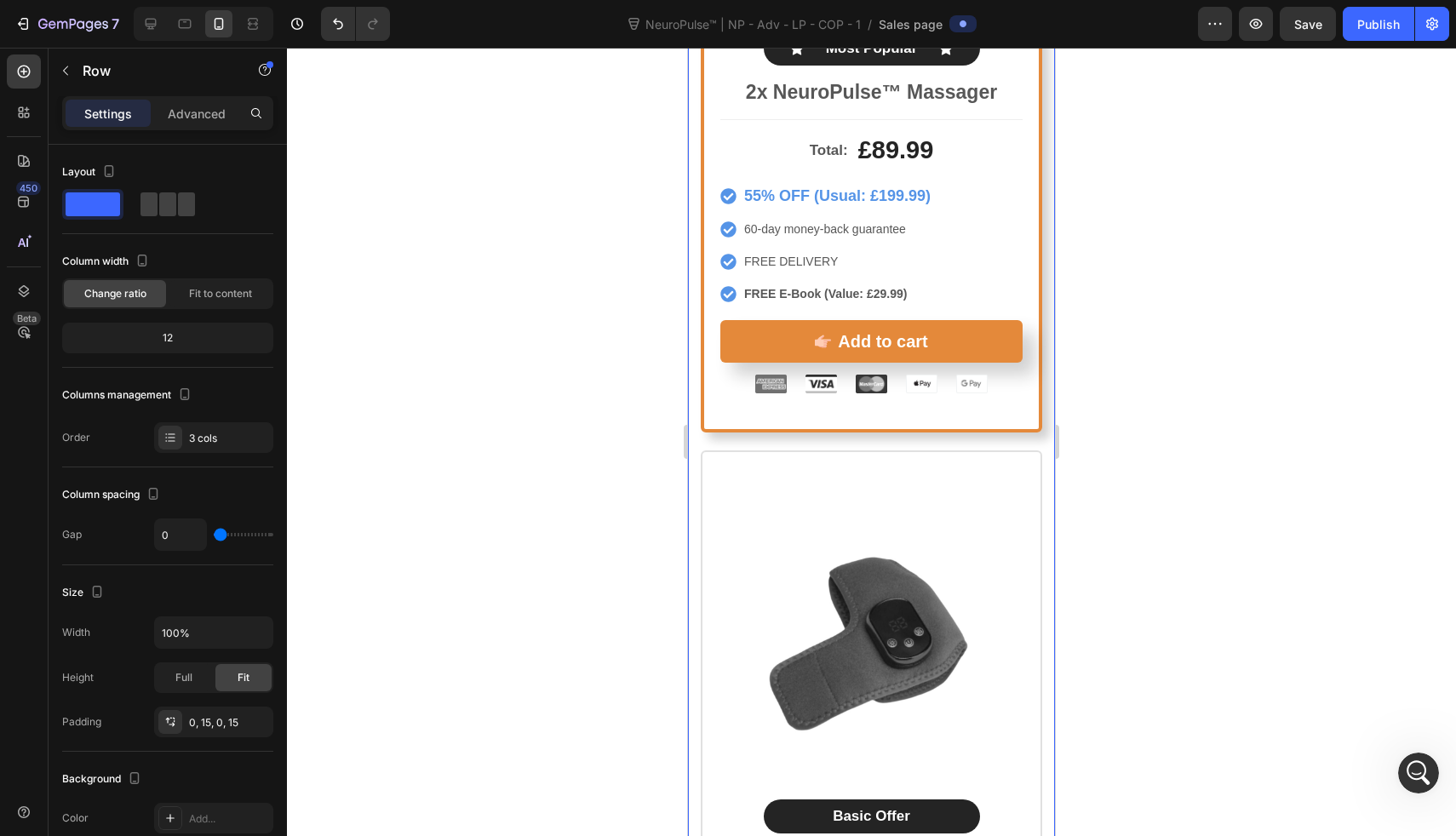
click at [153, 8] on div at bounding box center [203, 23] width 140 height 34
click at [153, 23] on icon at bounding box center [150, 23] width 11 height 11
type input "30"
type input "1200"
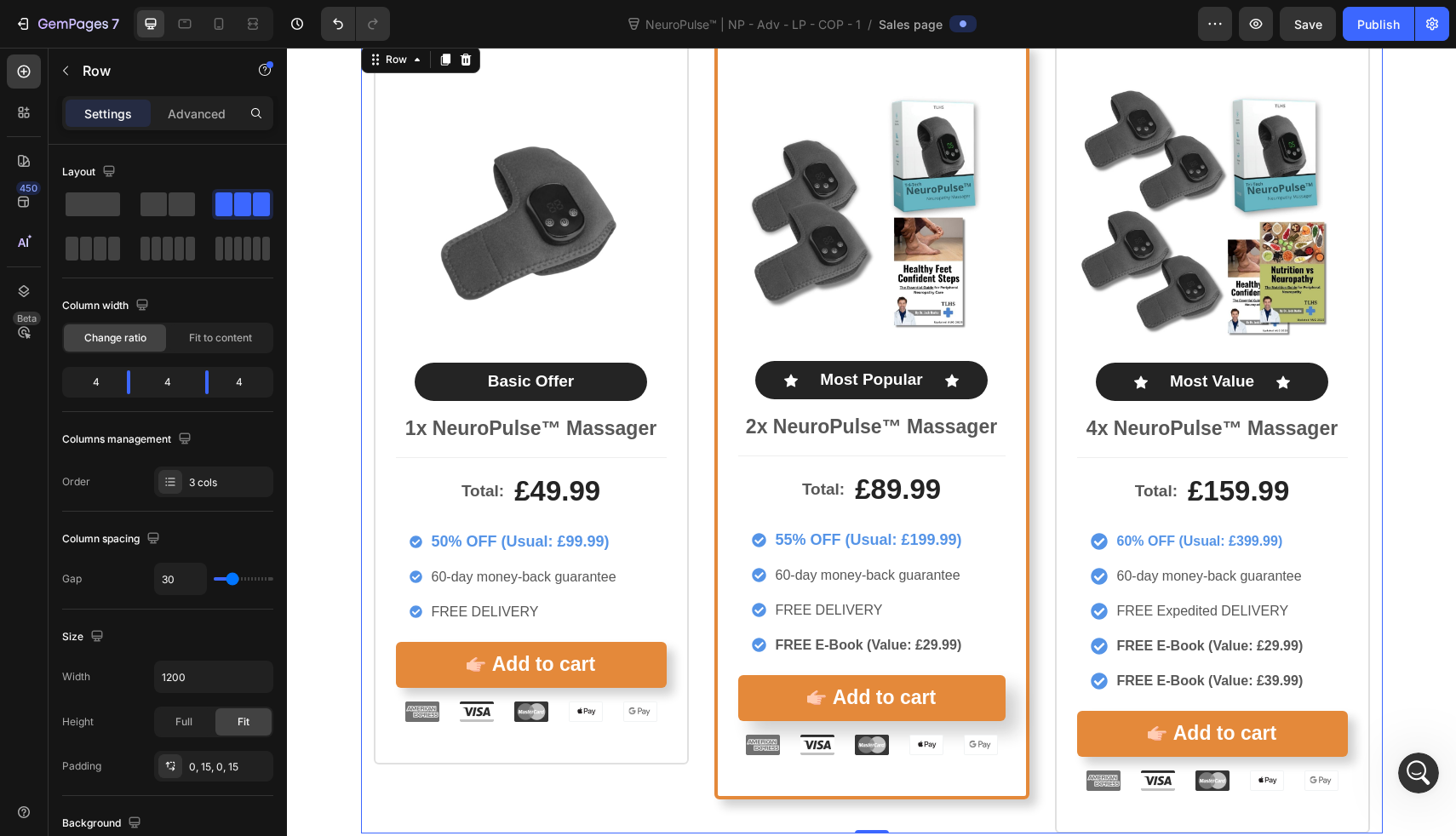
scroll to position [8347, 0]
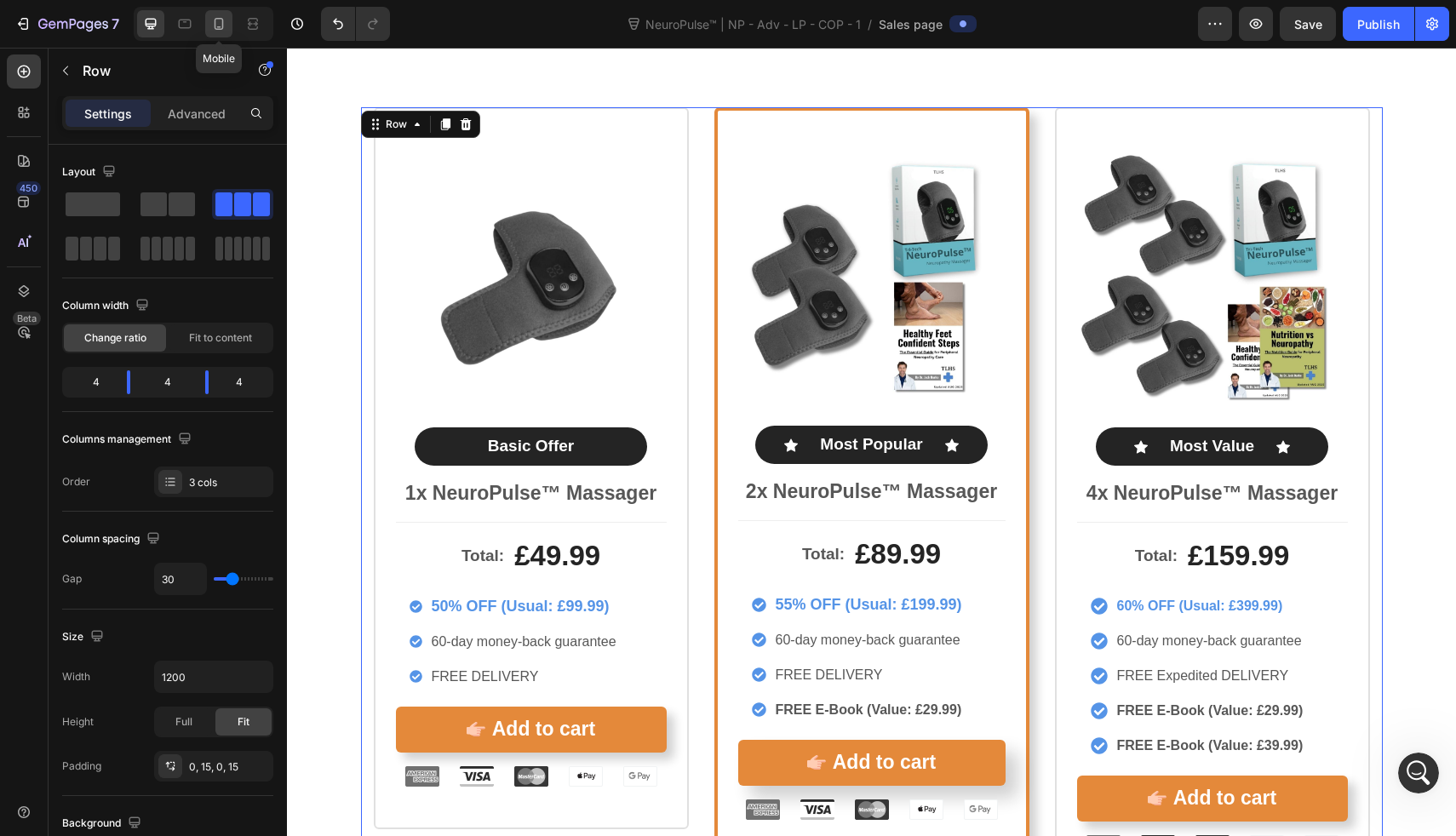
click at [216, 21] on icon at bounding box center [218, 23] width 17 height 17
type input "0"
type input "100%"
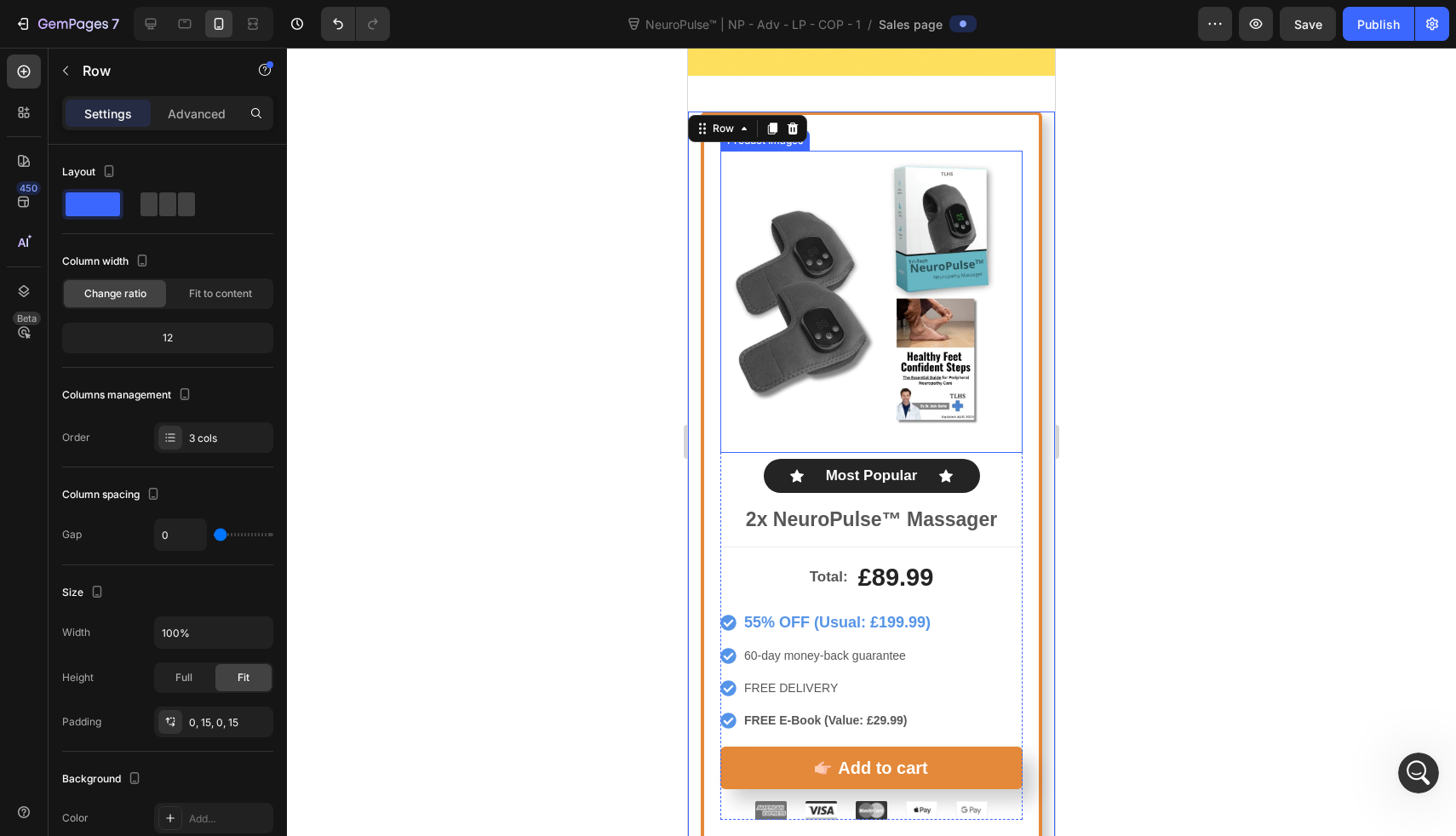
scroll to position [8608, 0]
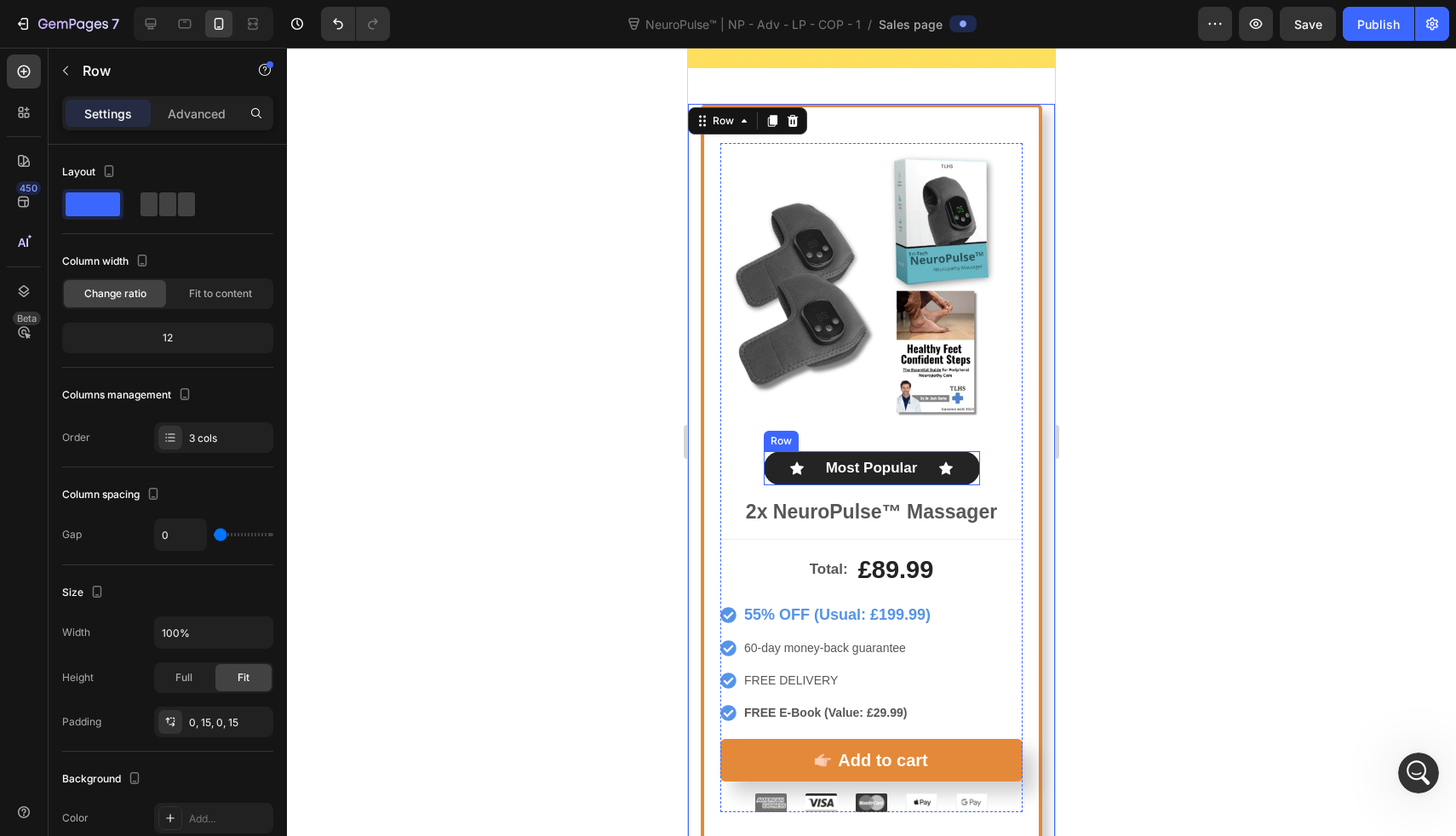
click at [930, 451] on div "Icon Most Popular Text Block Icon Row" at bounding box center [872, 468] width 217 height 34
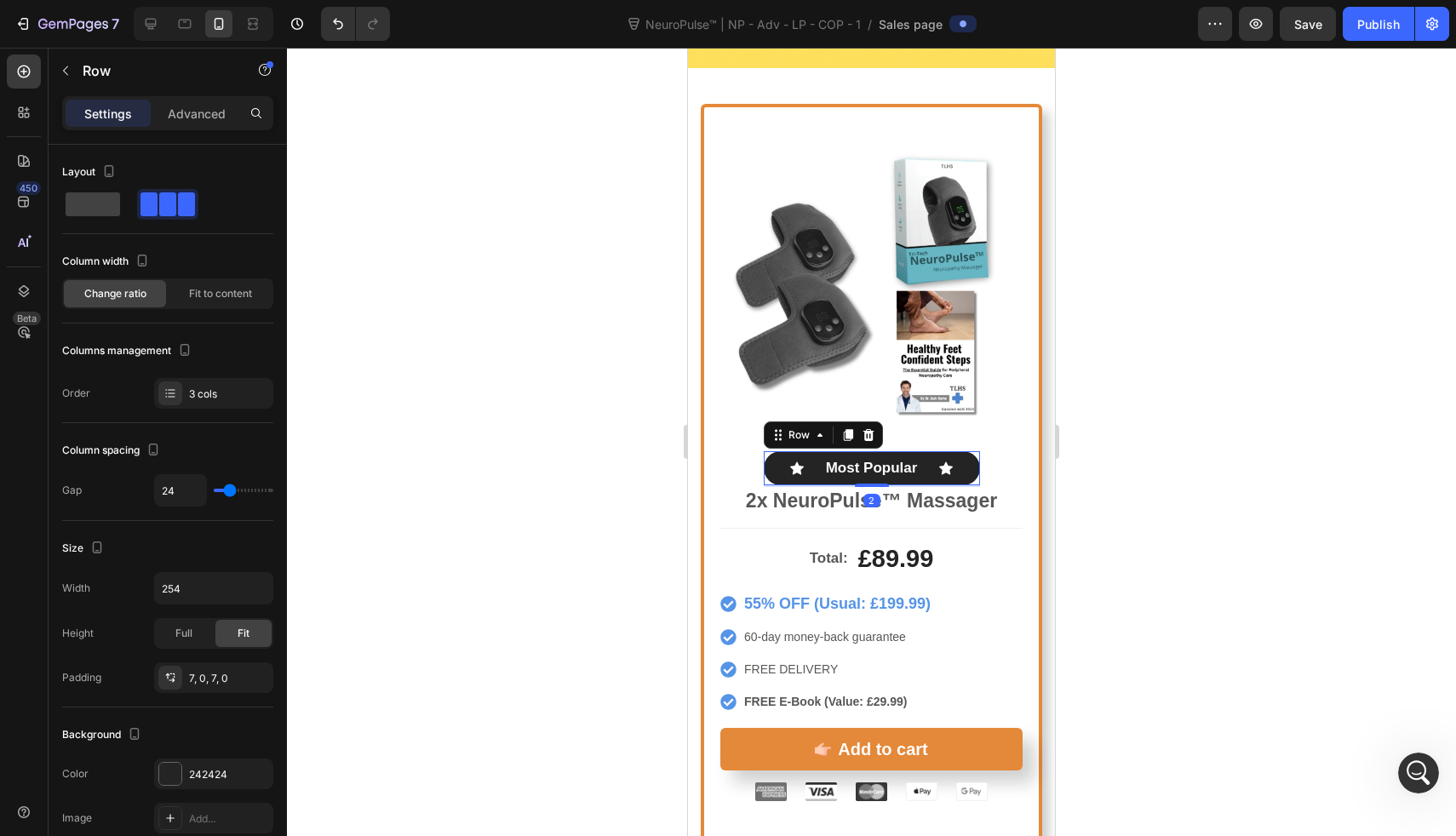
drag, startPoint x: 876, startPoint y: 465, endPoint x: 880, endPoint y: 449, distance: 16.5
click at [880, 451] on div "Icon Most Popular Text Block Icon Row 2" at bounding box center [872, 468] width 217 height 34
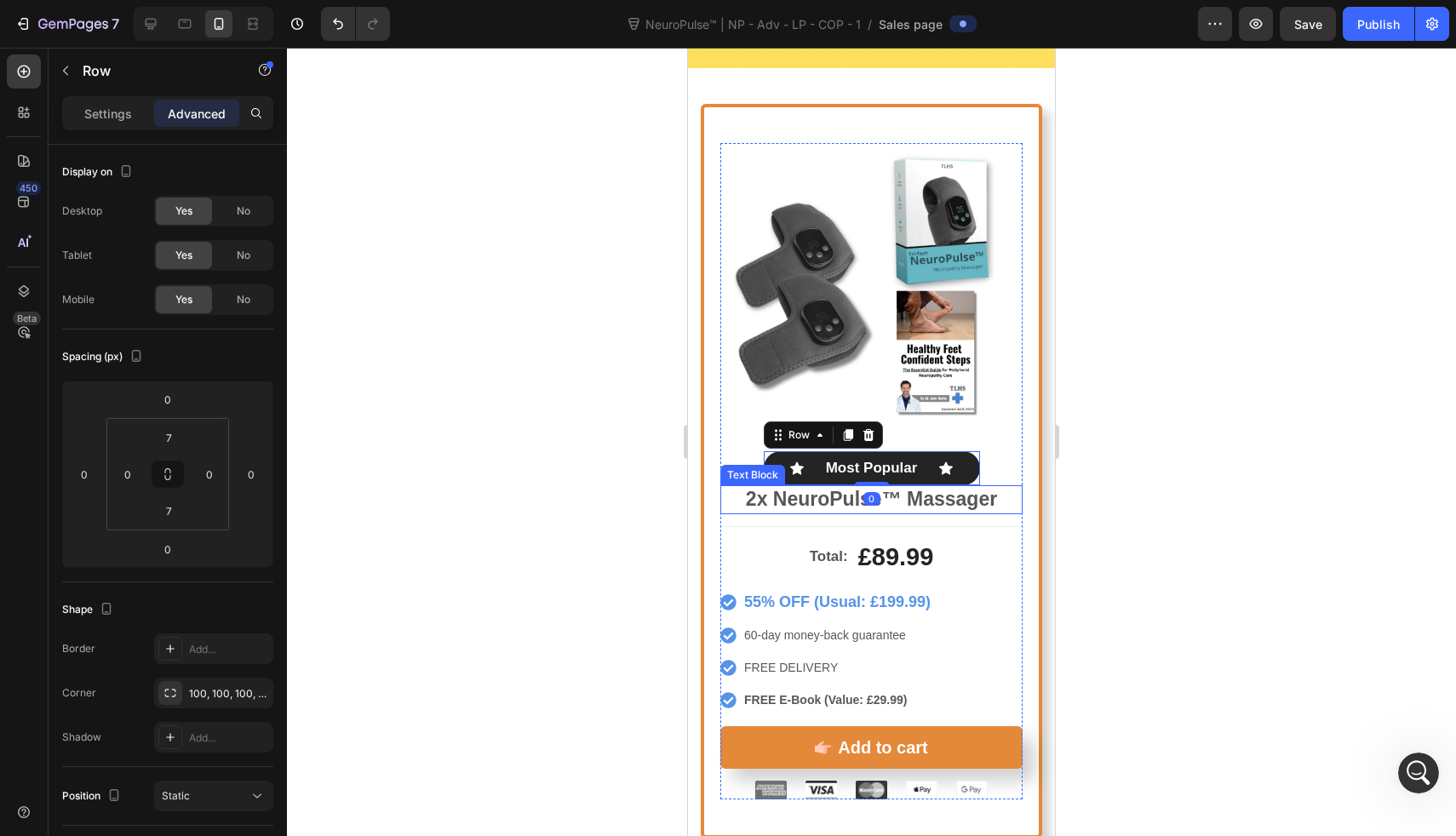
click at [671, 465] on div at bounding box center [871, 442] width 1169 height 789
click at [926, 526] on div "Total: Text Block £89.99 Product Price Product Price Row" at bounding box center [872, 551] width 303 height 50
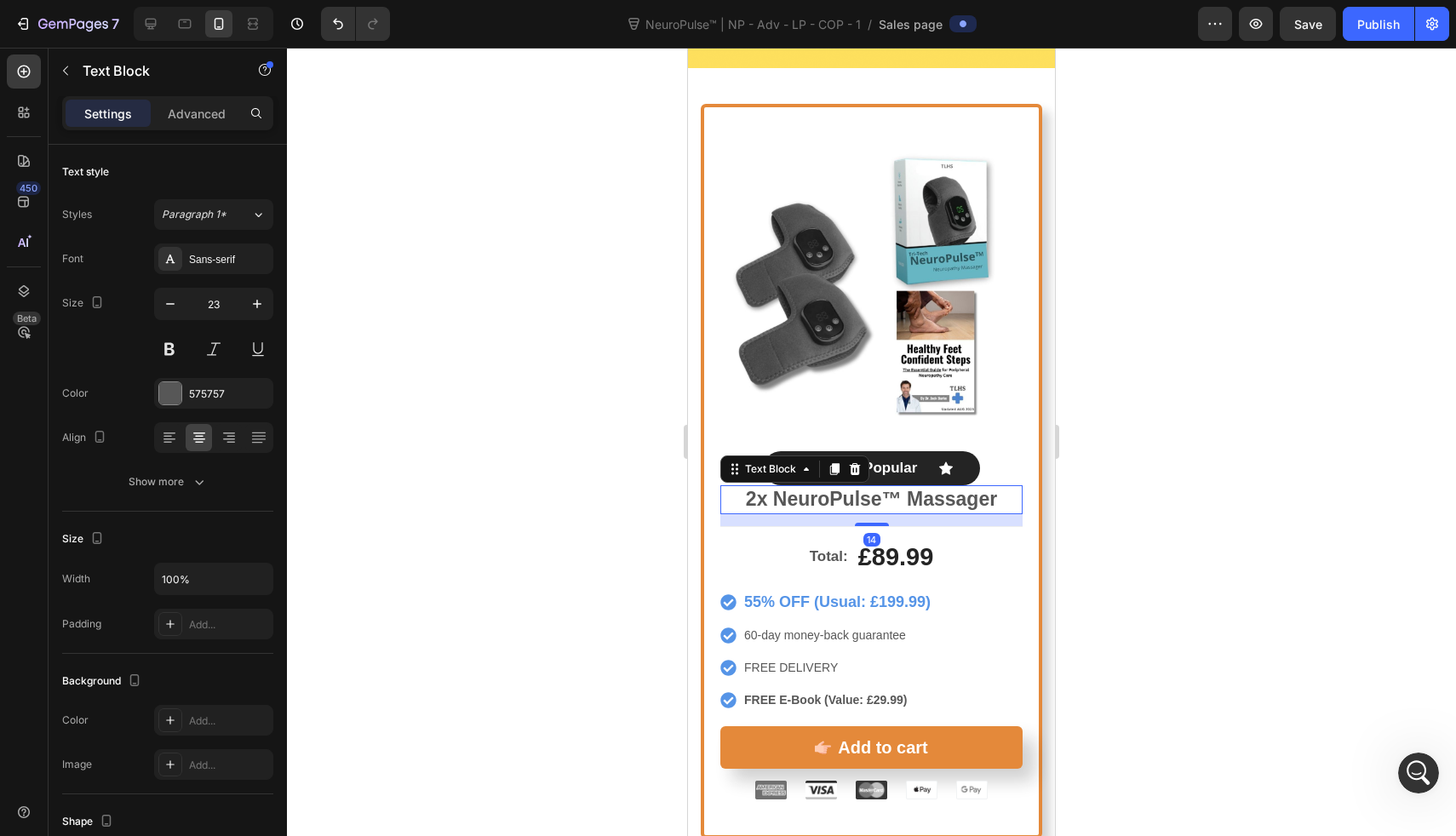
click at [875, 487] on p "2x NeuroPulse™ Massager" at bounding box center [872, 500] width 299 height 25
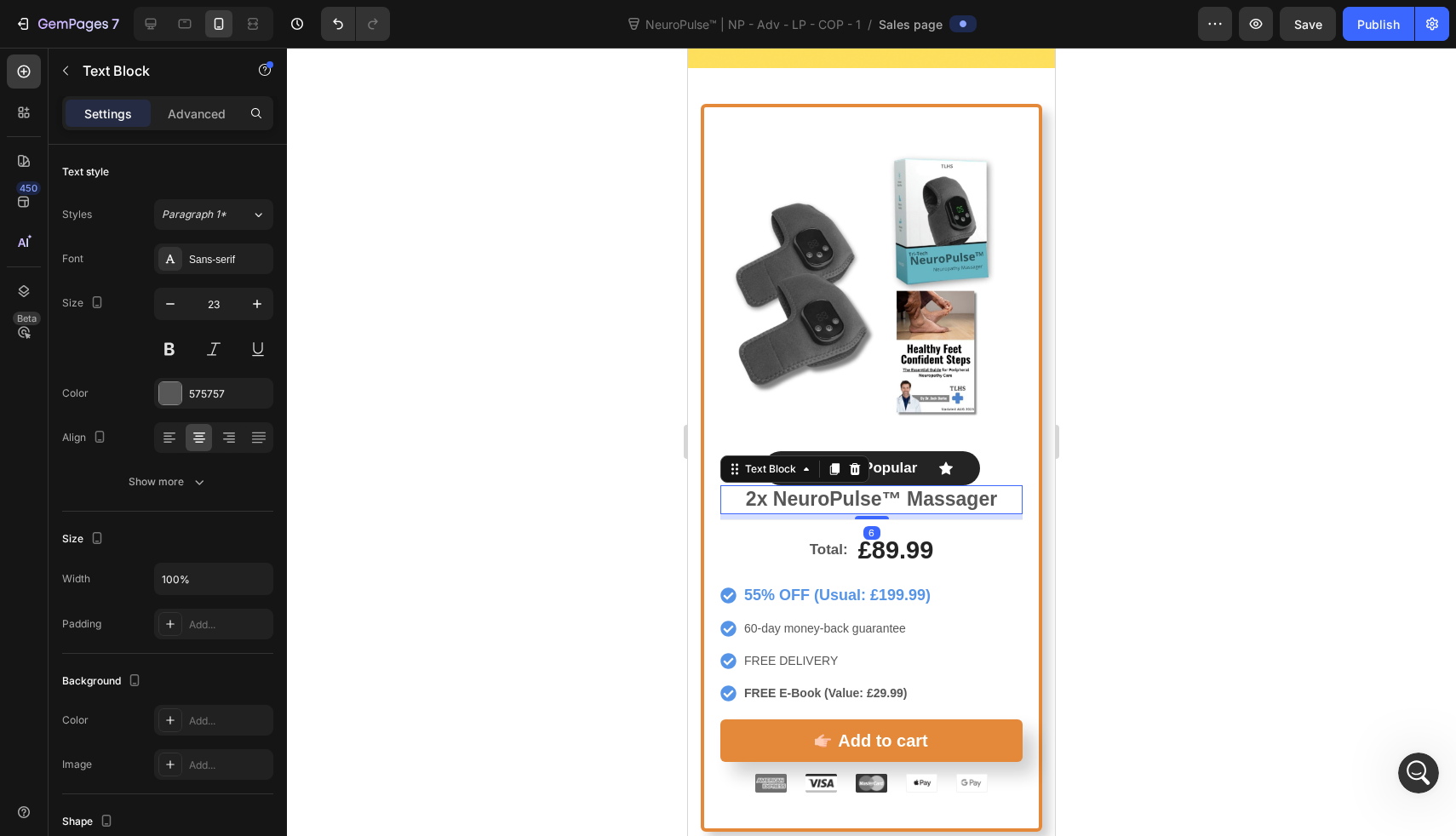
drag, startPoint x: 874, startPoint y: 494, endPoint x: 878, endPoint y: 469, distance: 25.3
click at [878, 485] on div "2x NeuroPulse™ Massager Text Block 6" at bounding box center [872, 500] width 303 height 29
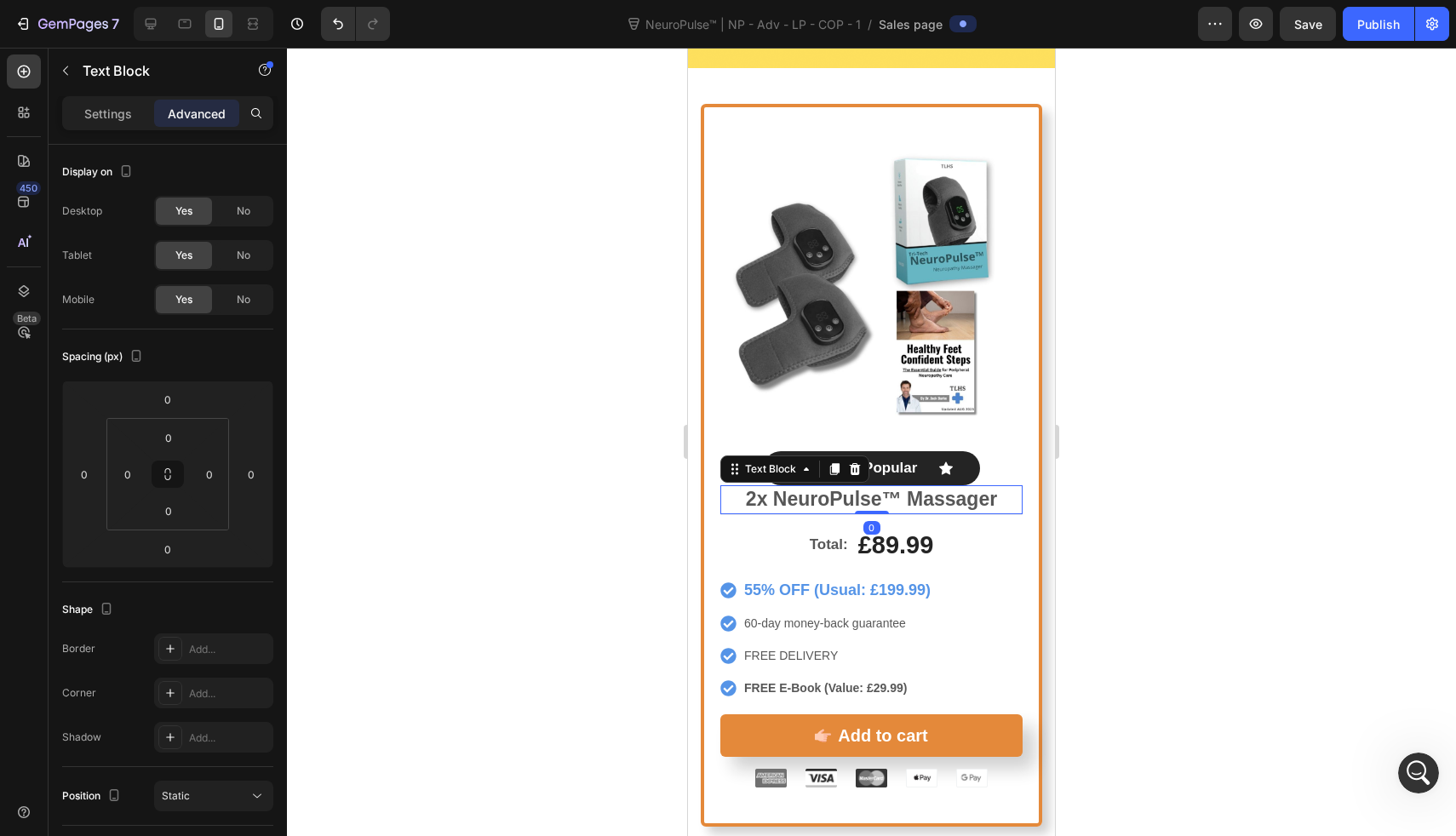
click at [533, 487] on div at bounding box center [871, 442] width 1169 height 789
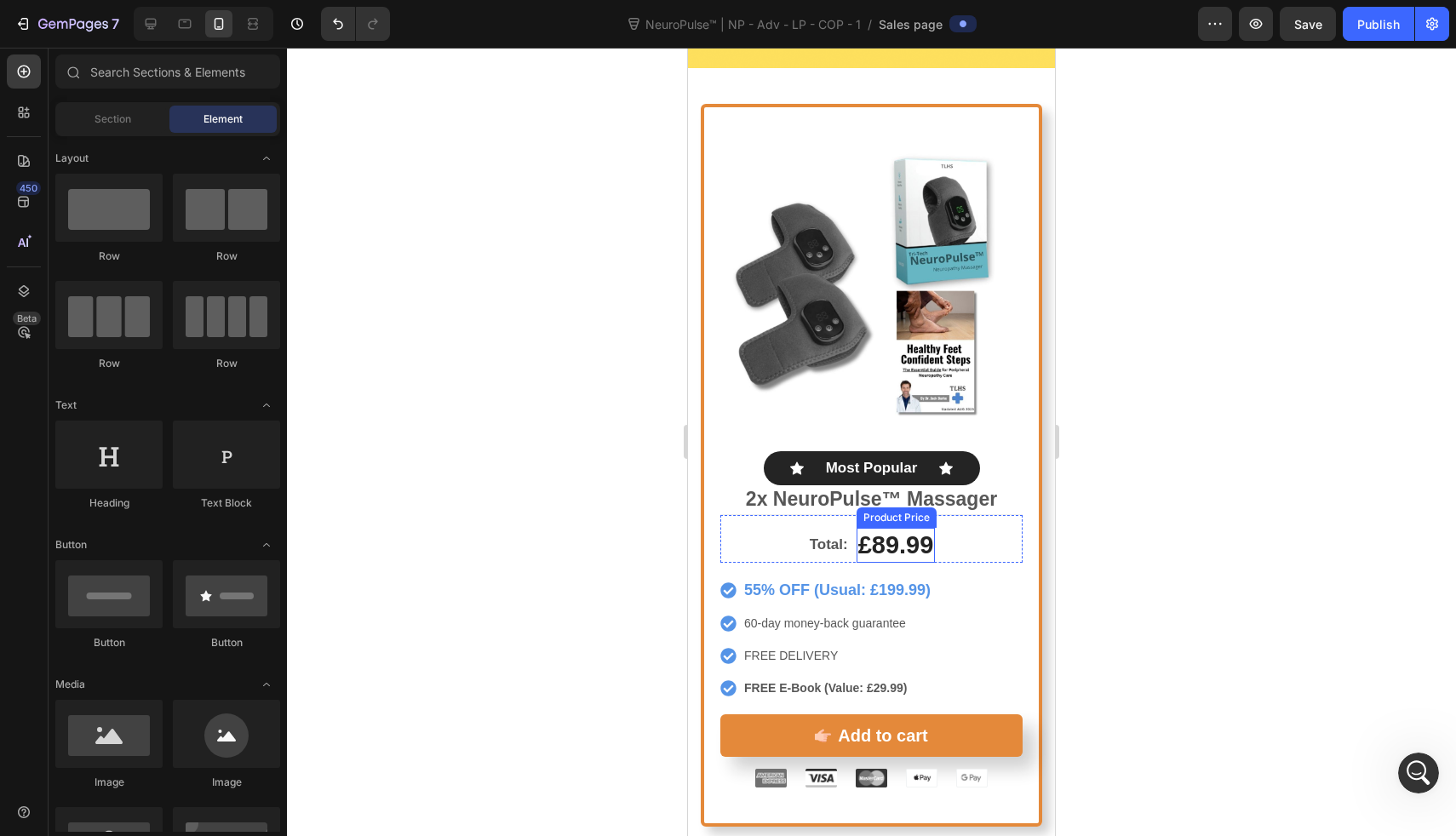
click at [862, 528] on div "£89.99" at bounding box center [895, 546] width 79 height 36
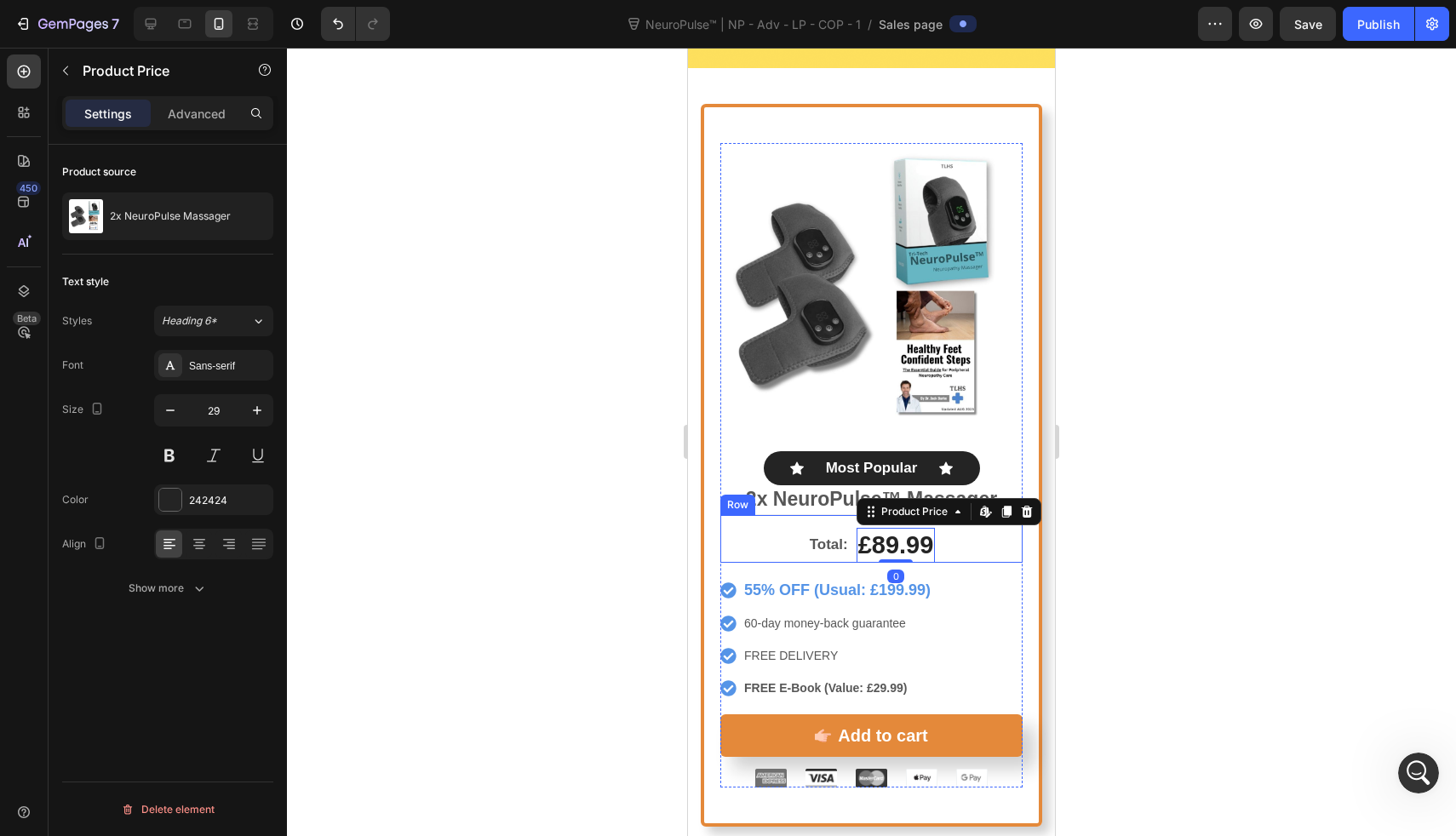
click at [827, 528] on div "Total: Text Block" at bounding box center [829, 546] width 42 height 36
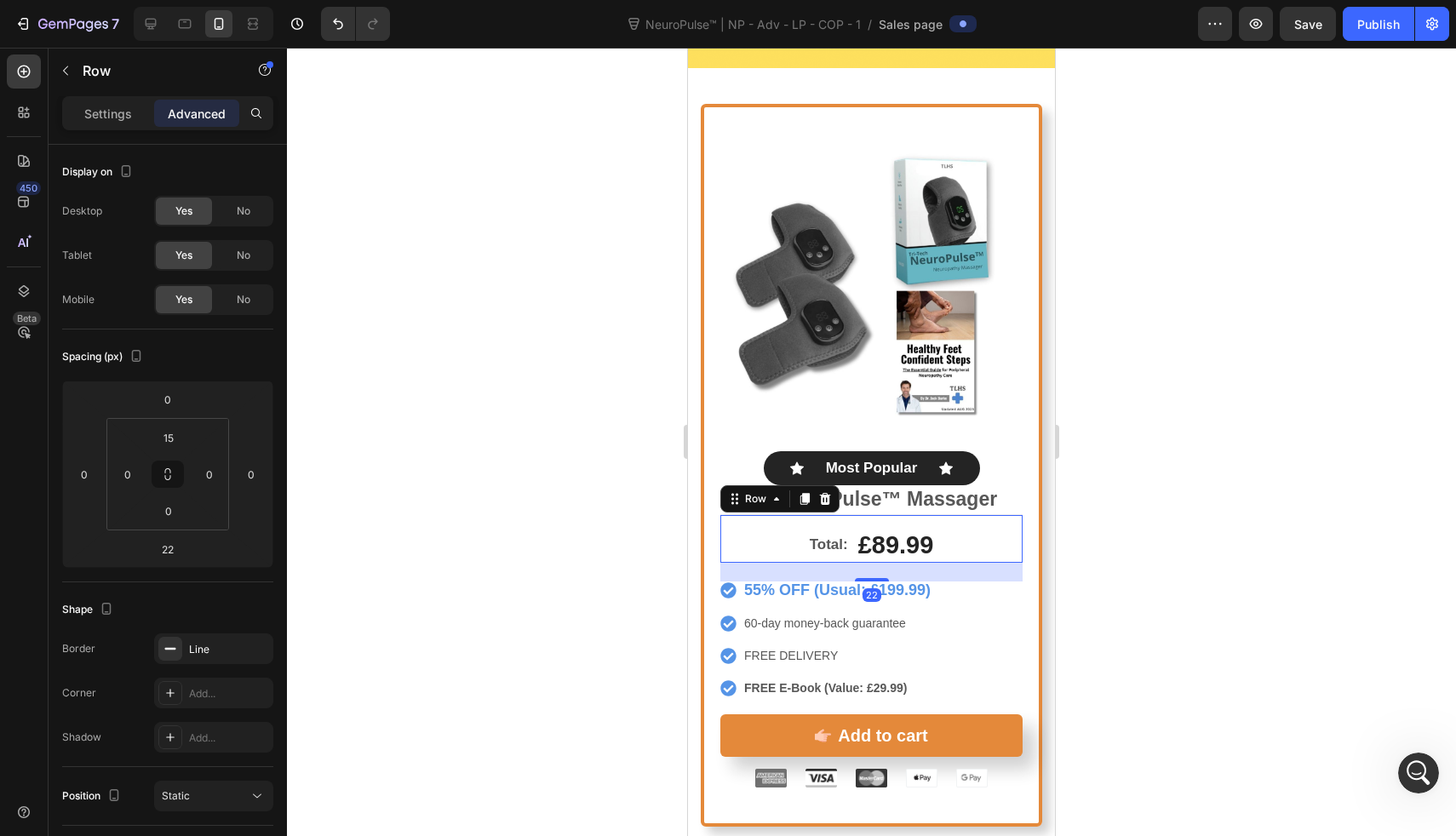
click at [868, 563] on div "22" at bounding box center [872, 571] width 303 height 19
drag, startPoint x: 868, startPoint y: 550, endPoint x: 875, endPoint y: 520, distance: 30.8
click at [875, 520] on div "Total: Text Block £89.99 Product Price Product Price Row 22" at bounding box center [872, 539] width 303 height 50
type input "0"
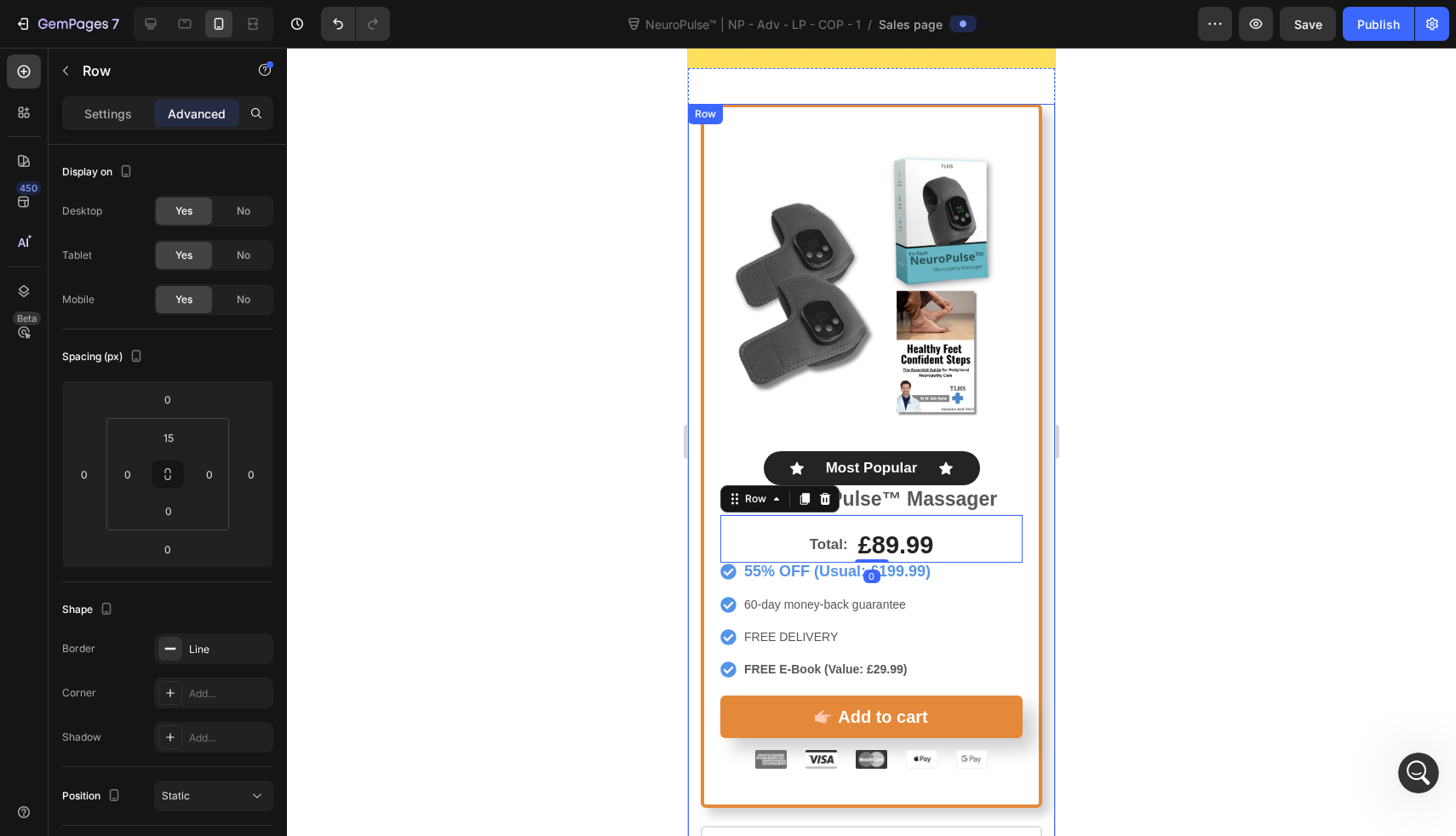
click at [639, 564] on div at bounding box center [871, 442] width 1169 height 789
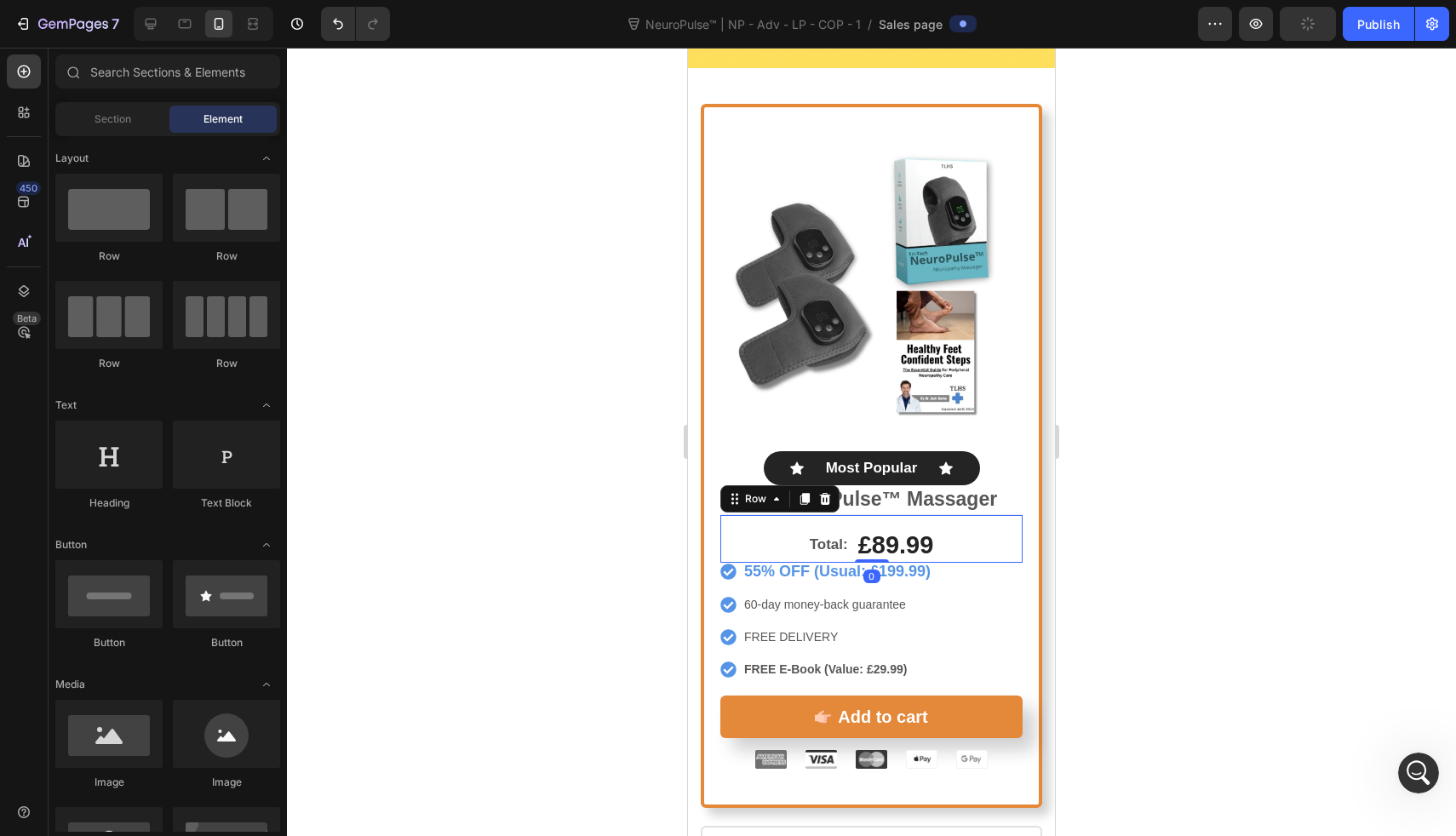
click at [825, 515] on div "Total: Text Block £89.99 Product Price Product Price Row 0" at bounding box center [872, 539] width 303 height 50
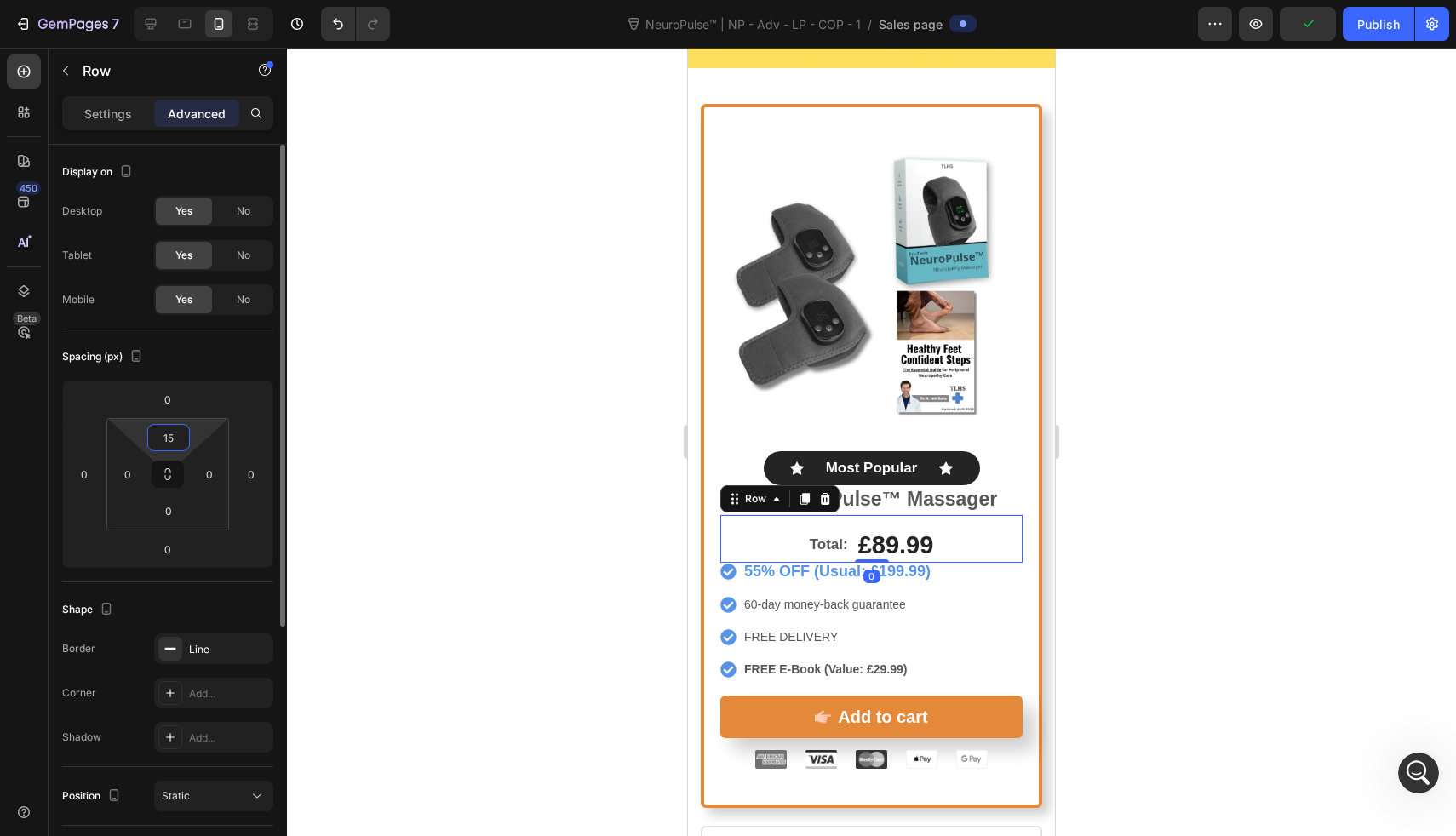
click at [177, 437] on input "15" at bounding box center [168, 438] width 34 height 25
type input "0"
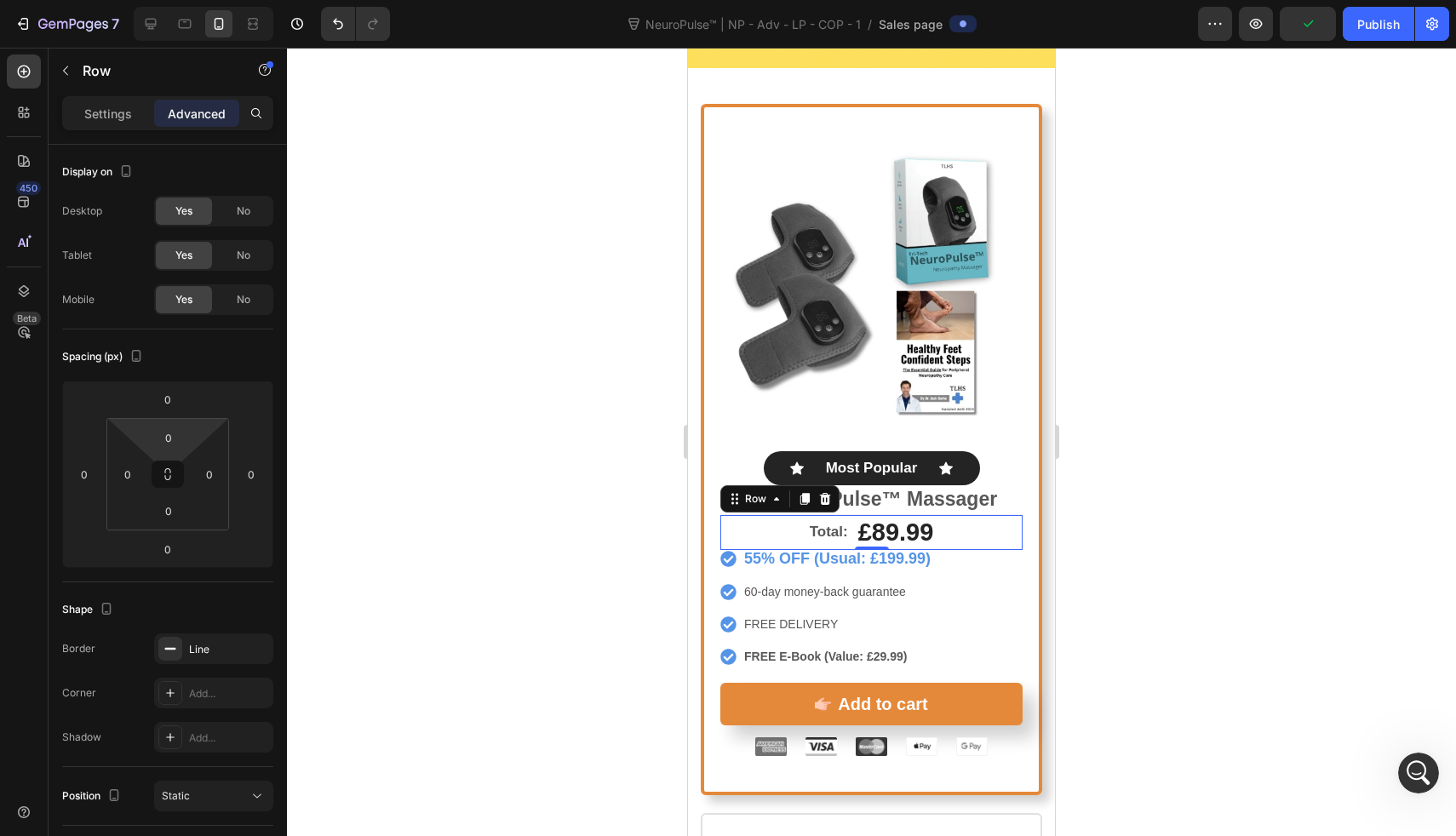
click at [521, 445] on div at bounding box center [871, 442] width 1169 height 789
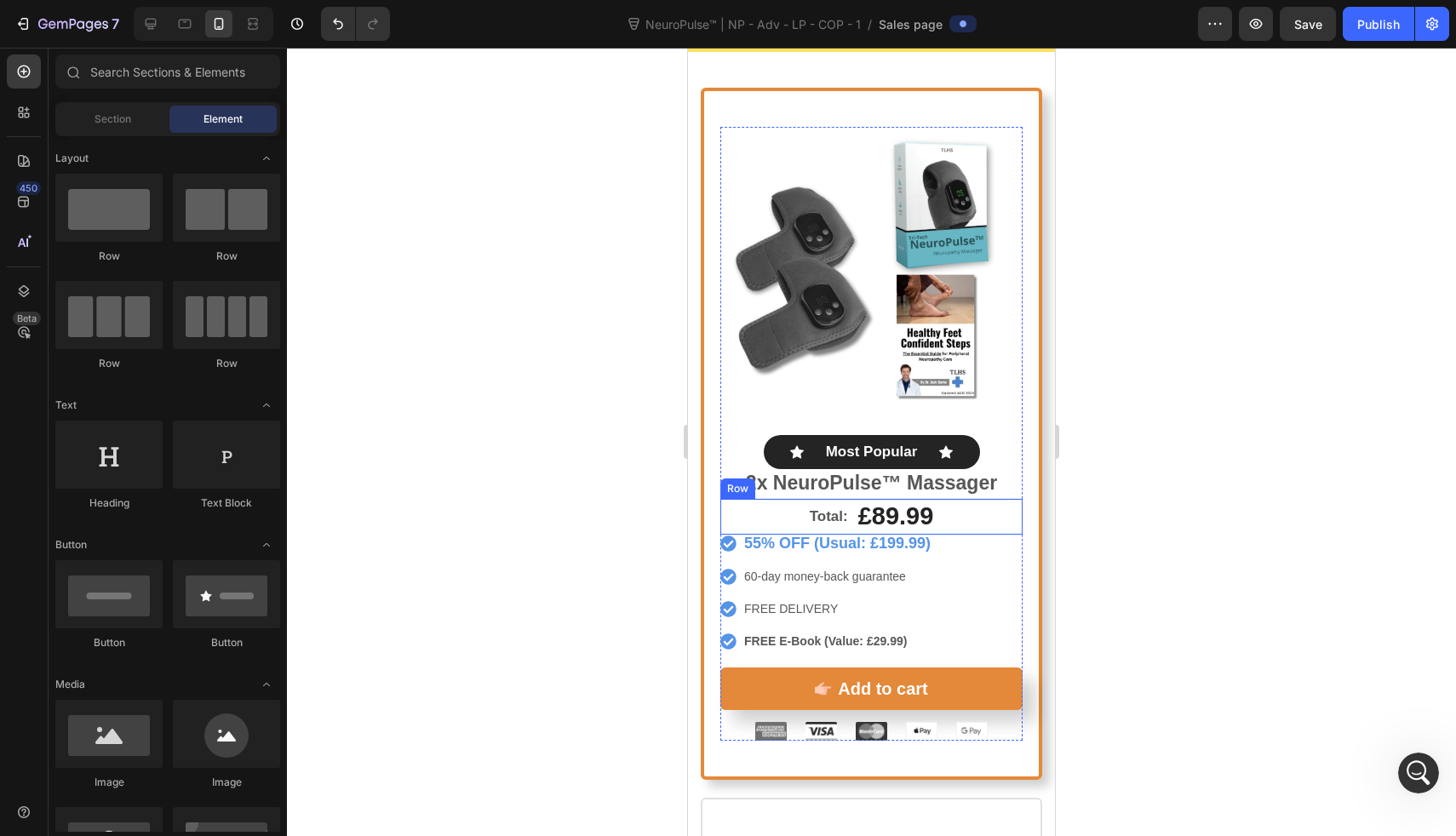
scroll to position [8637, 0]
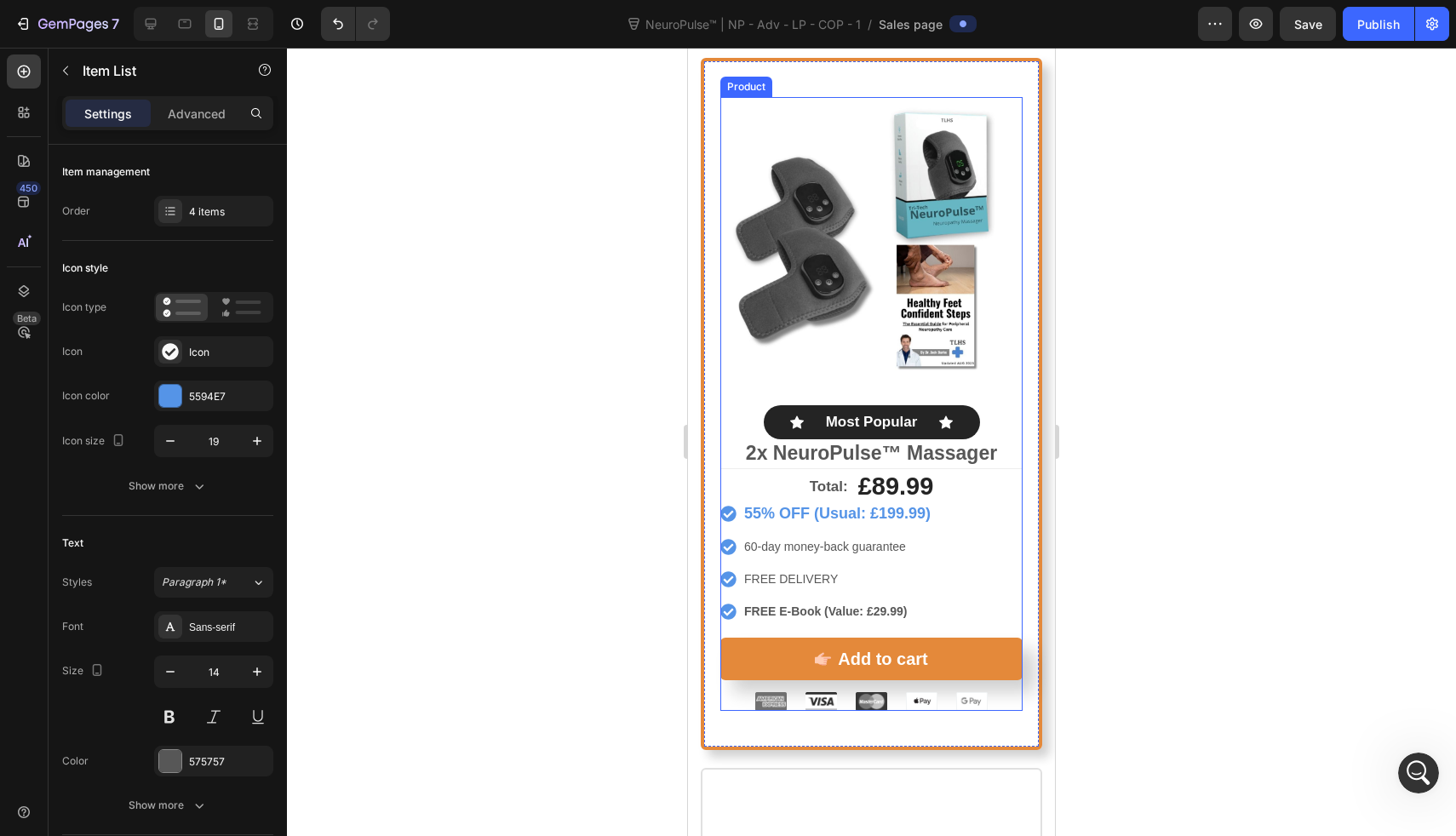
click at [850, 606] on div "55% OFF (Usual: £199.99) 60-day money-back guarantee FREE DELIVERY FREE E-Book …" at bounding box center [872, 563] width 303 height 115
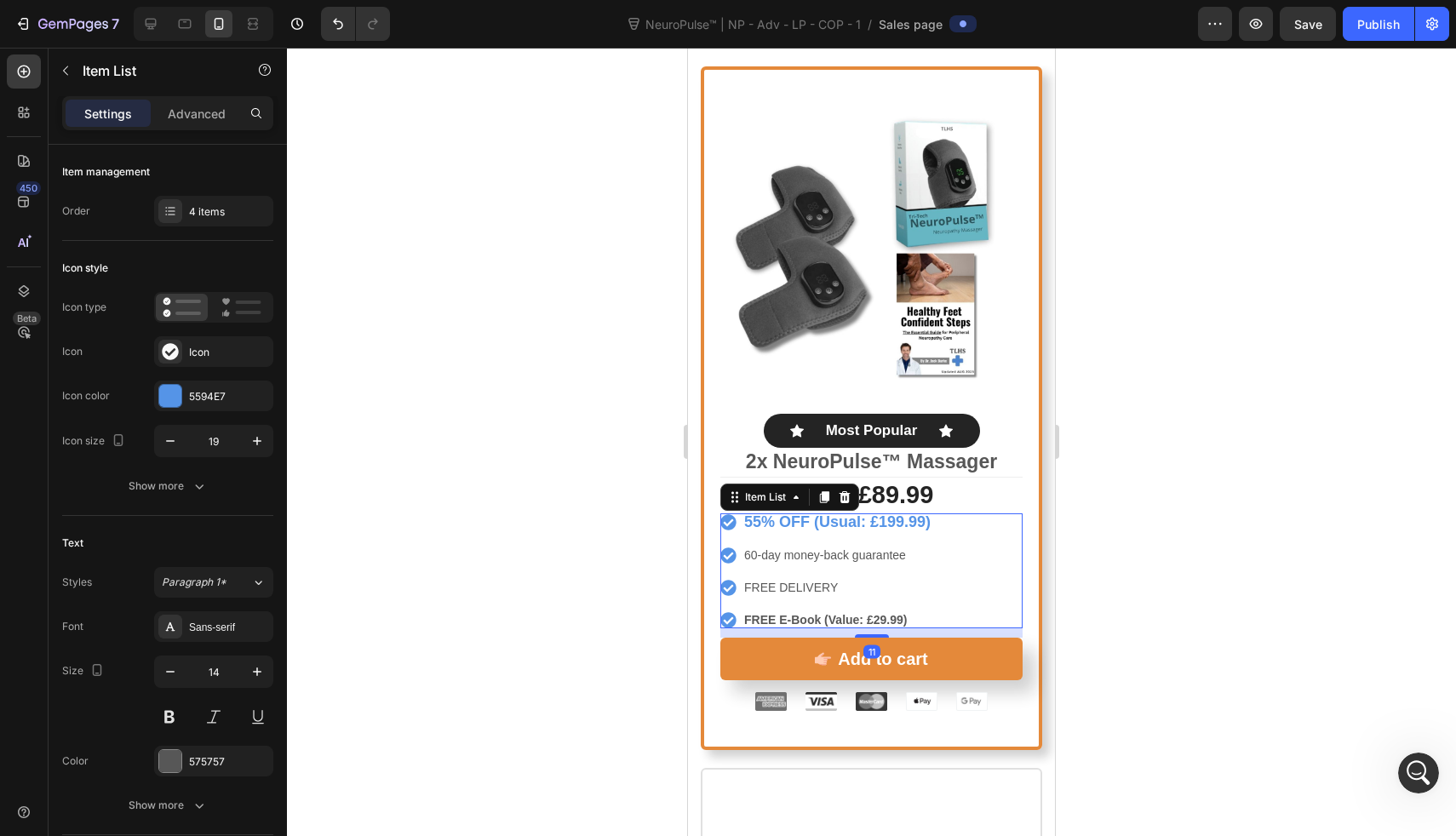
scroll to position [8630, 0]
click at [867, 613] on div "55% OFF (Usual: £199.99) 60-day money-back guarantee FREE DELIVERY FREE E-Book …" at bounding box center [872, 570] width 303 height 115
type input "100%"
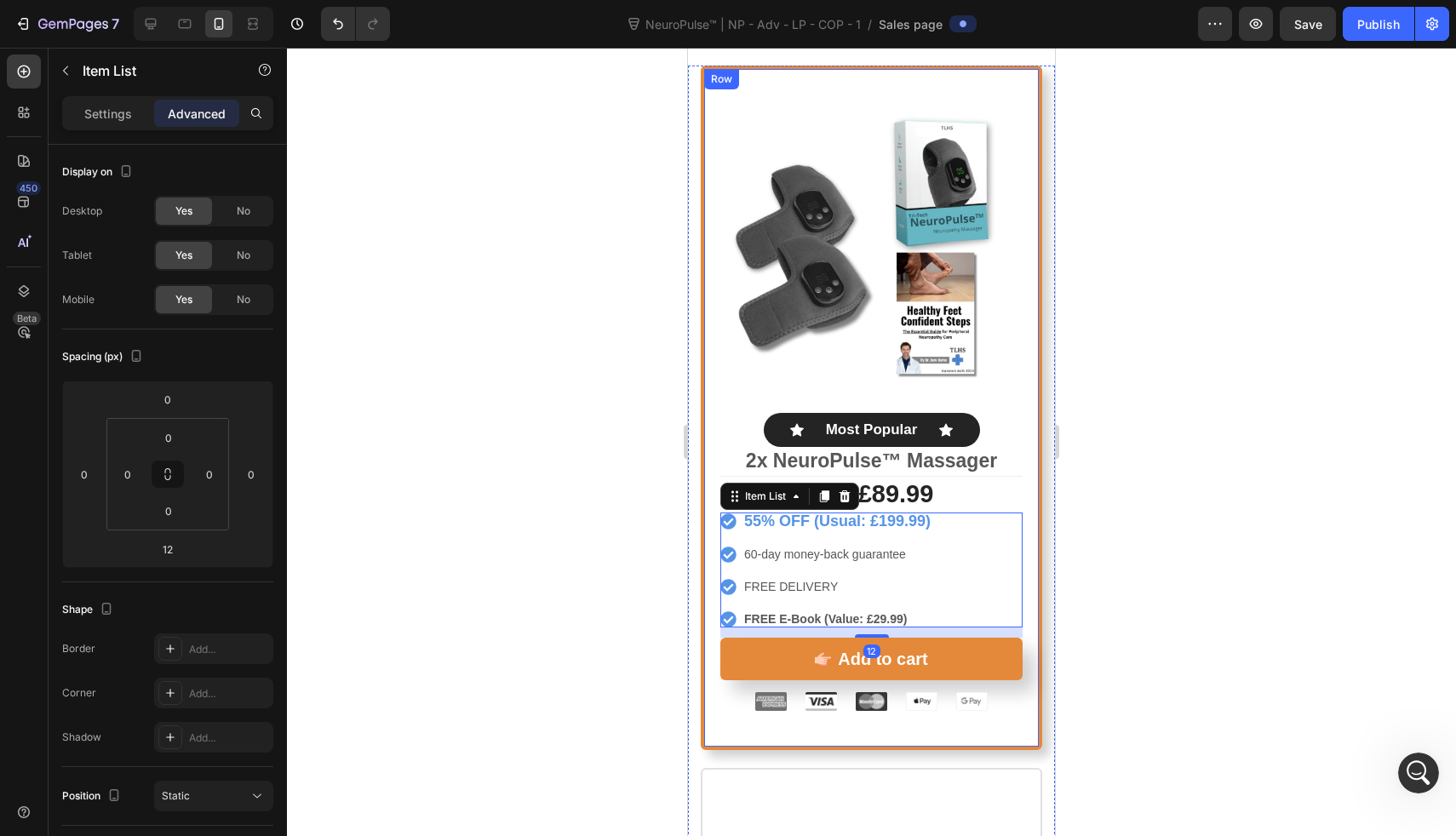
click at [1010, 465] on div "Product Images Icon Most Popular Text Block Icon Row 2x NeuroPulse™ Massager Te…" at bounding box center [872, 407] width 342 height 685
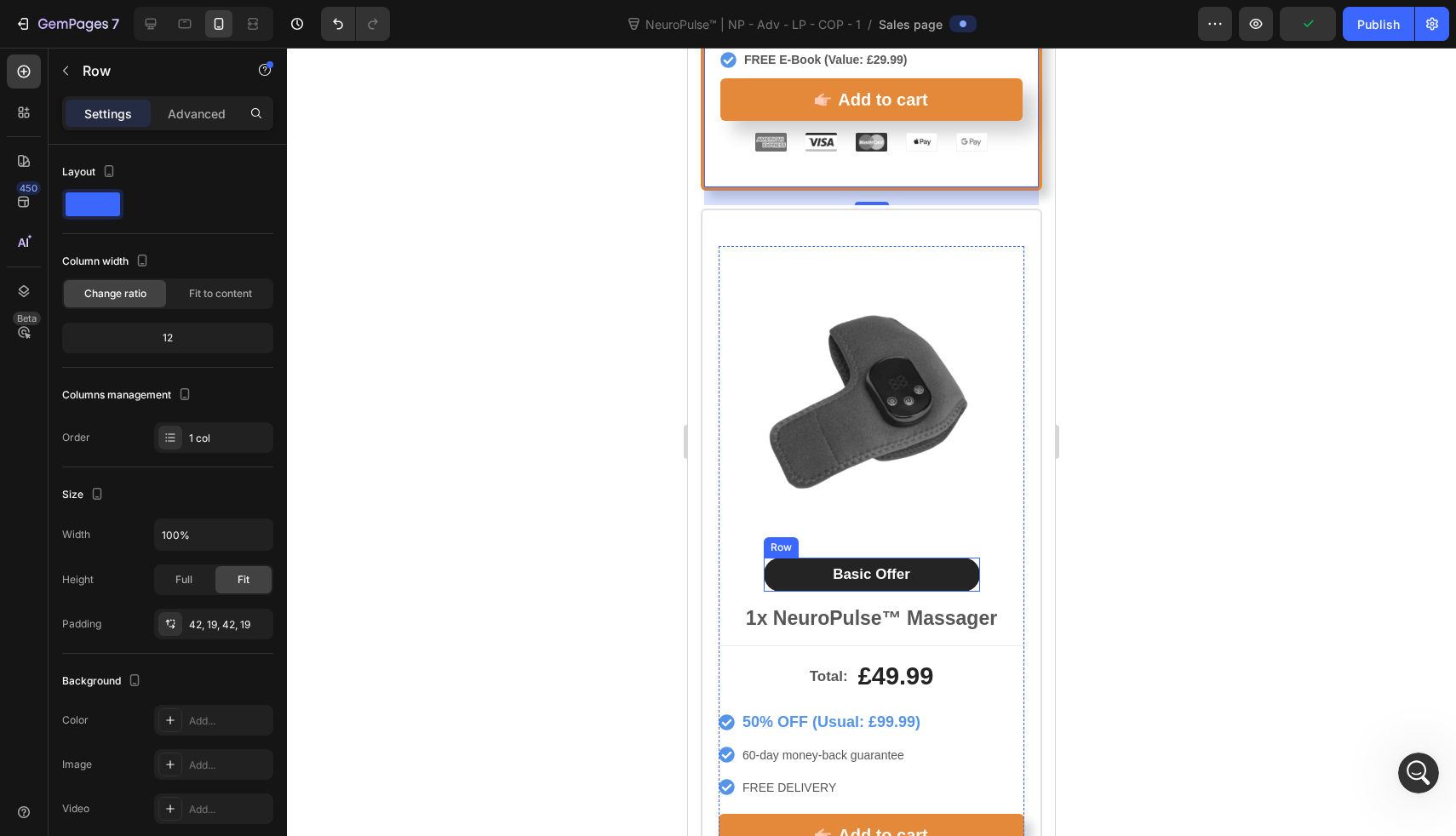
scroll to position [9216, 0]
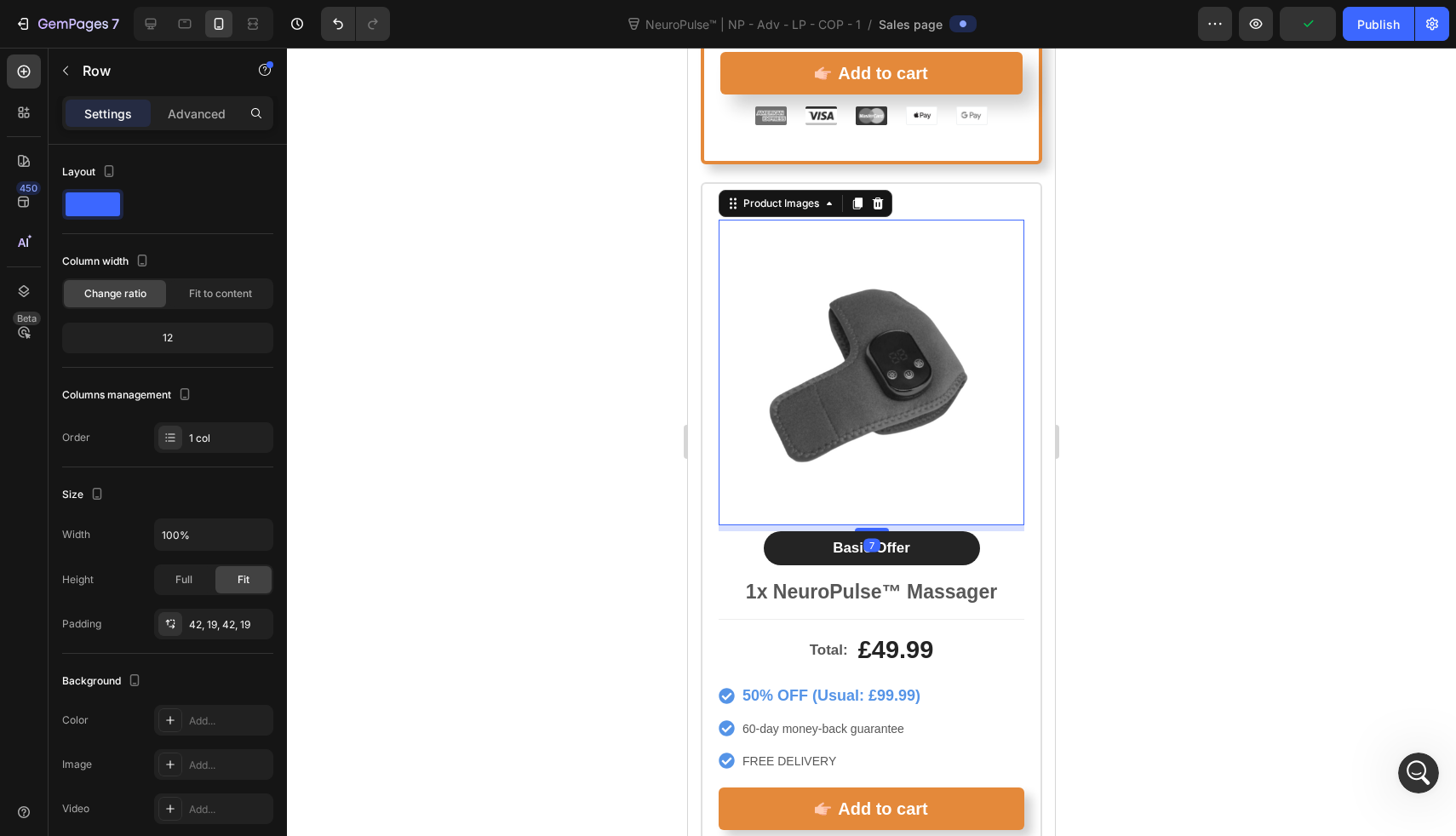
click at [875, 413] on img at bounding box center [871, 372] width 306 height 306
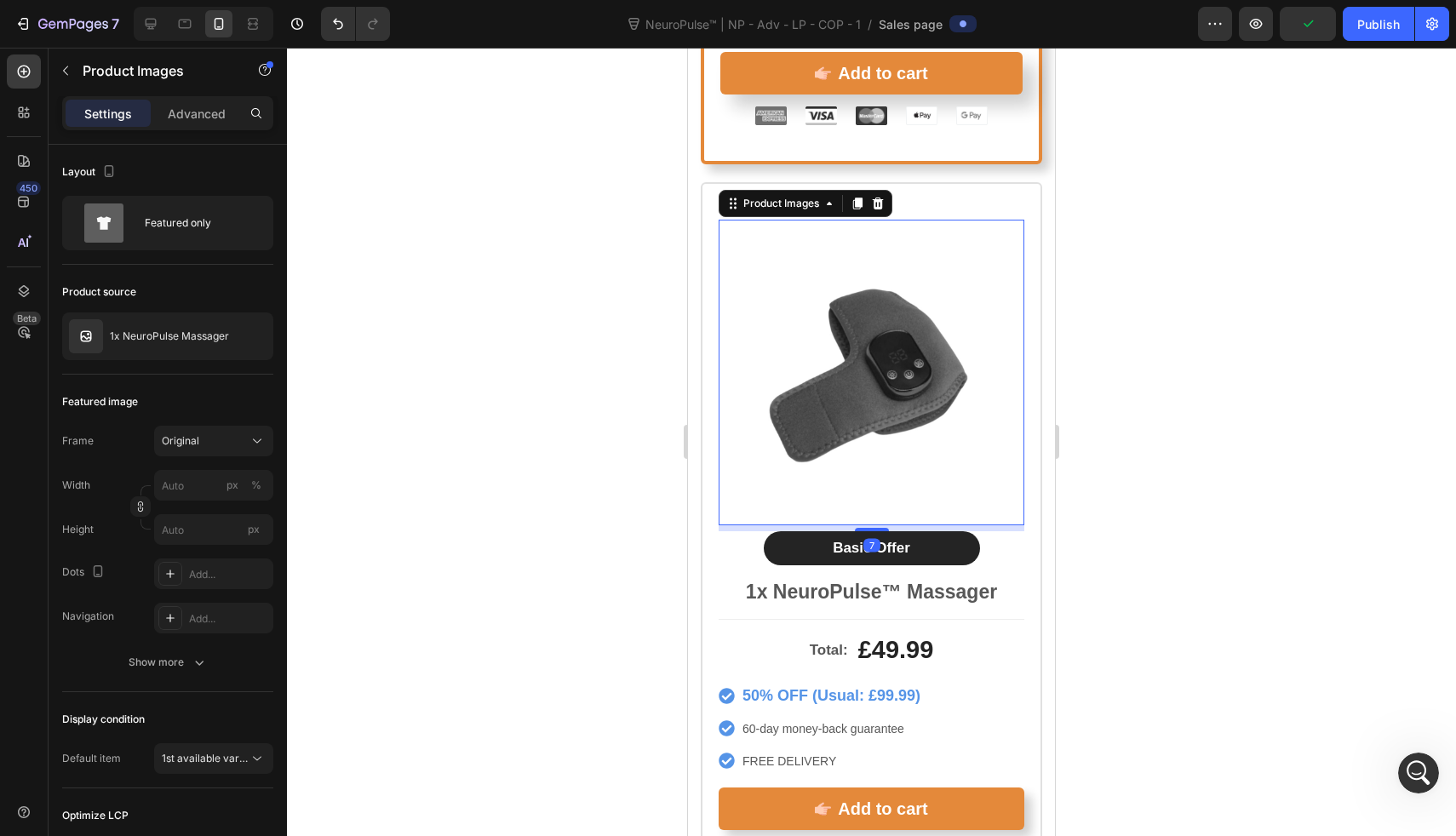
drag, startPoint x: 877, startPoint y: 503, endPoint x: 889, endPoint y: 457, distance: 47.5
click at [877, 484] on div "Product Images 7" at bounding box center [871, 372] width 306 height 306
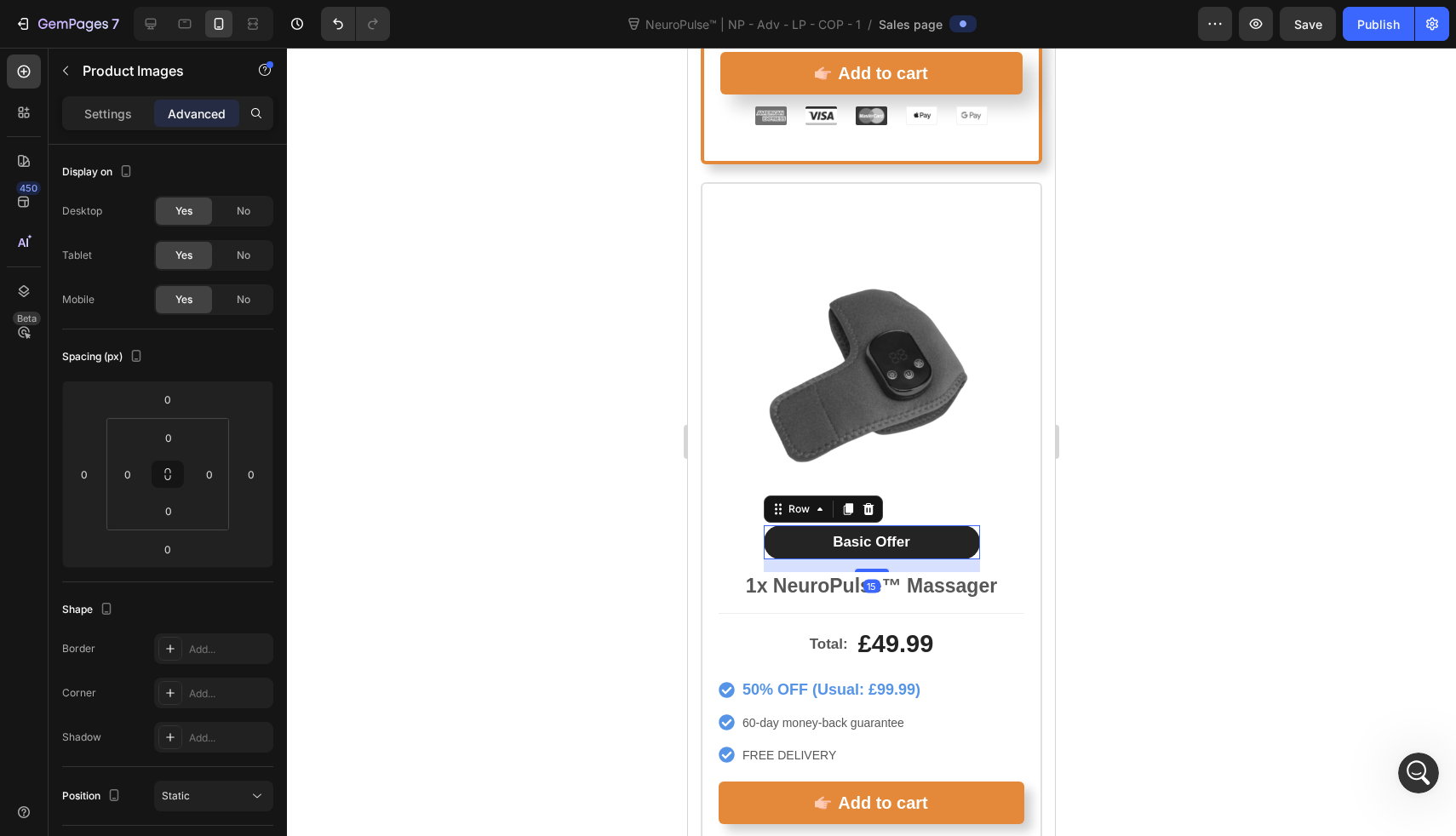
click at [968, 525] on div "Basic Offer Text Block Row 15" at bounding box center [872, 542] width 217 height 34
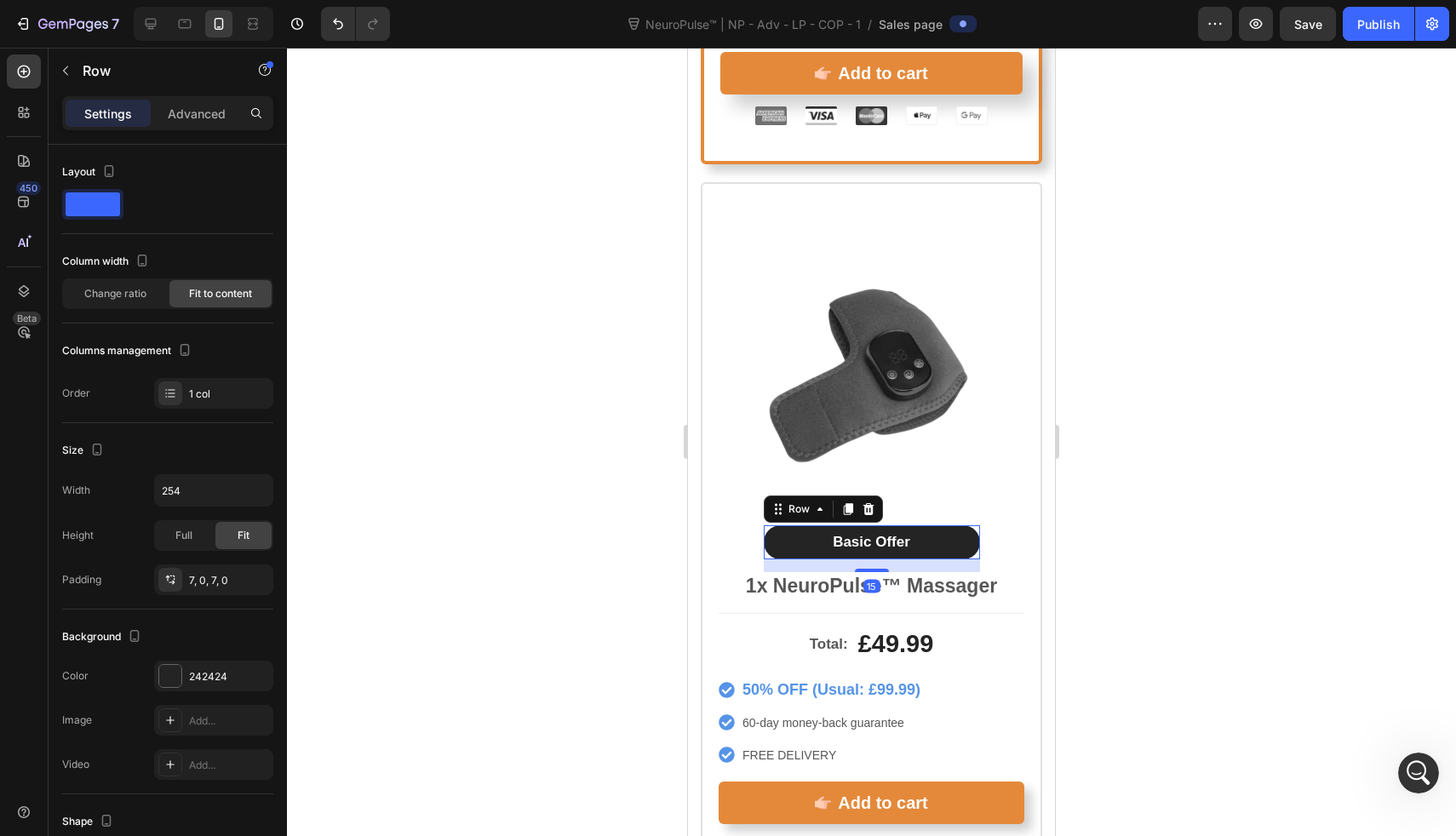
drag, startPoint x: 873, startPoint y: 544, endPoint x: 889, endPoint y: 484, distance: 62.1
click at [877, 525] on div "Basic Offer Text Block Row 15" at bounding box center [872, 542] width 217 height 34
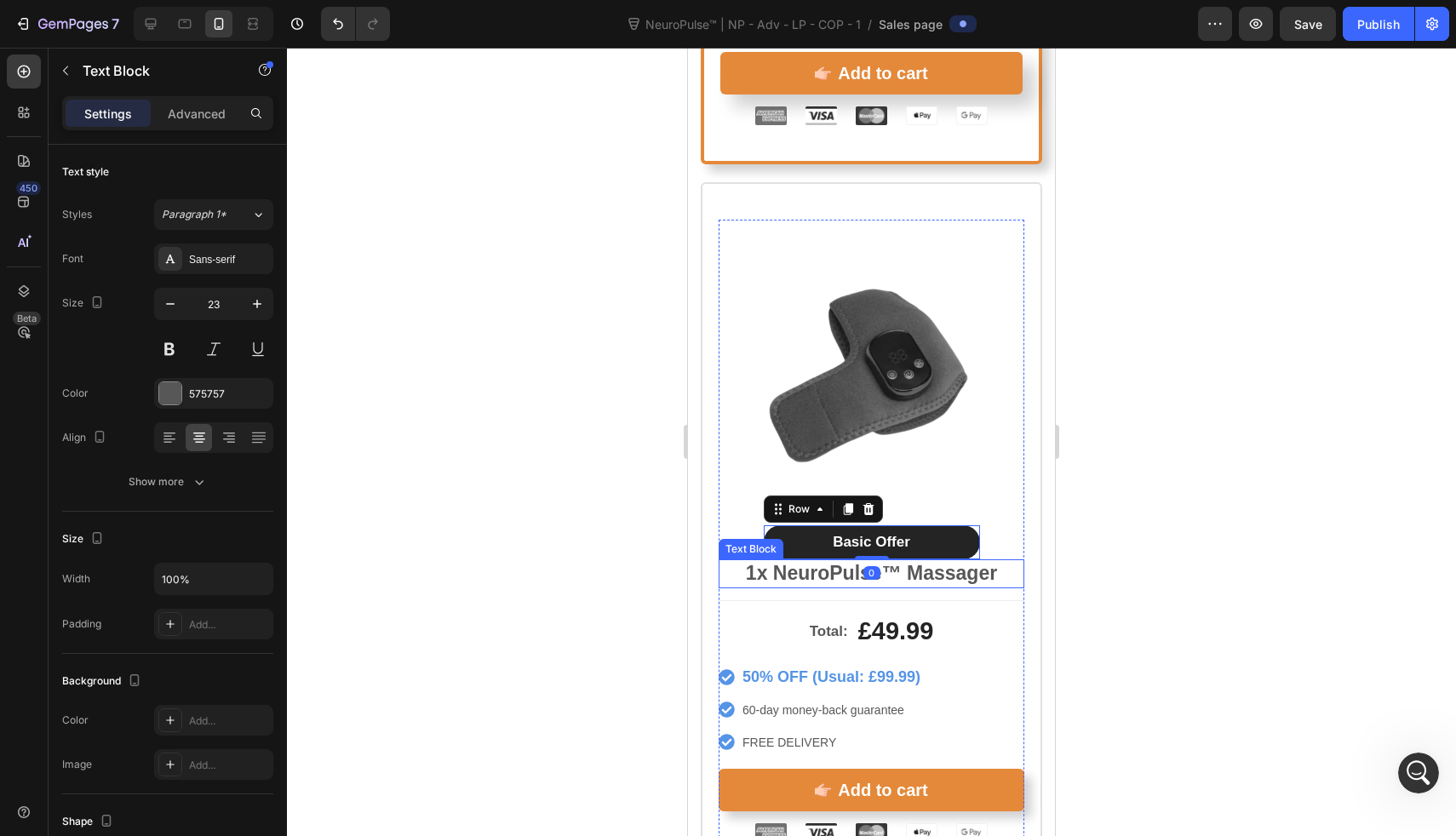
click at [893, 562] on p "1x NeuroPulse™ Massager" at bounding box center [872, 574] width 303 height 25
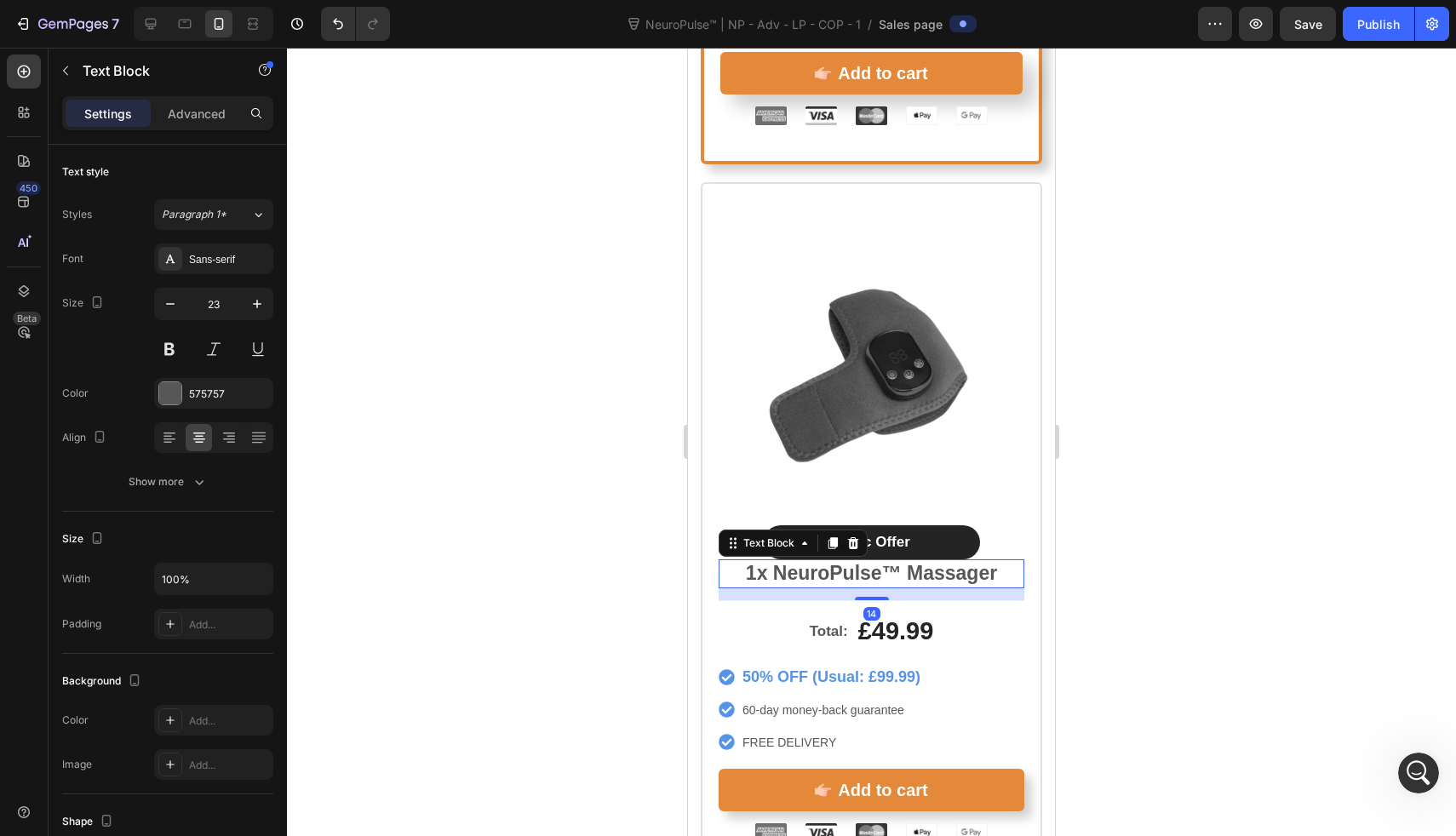
drag, startPoint x: 873, startPoint y: 572, endPoint x: 875, endPoint y: 435, distance: 137.0
click at [874, 435] on div "Product Images Basic Offer Text Block Row 1x NeuroPulse™ Massager Text Block 14" at bounding box center [871, 410] width 306 height 381
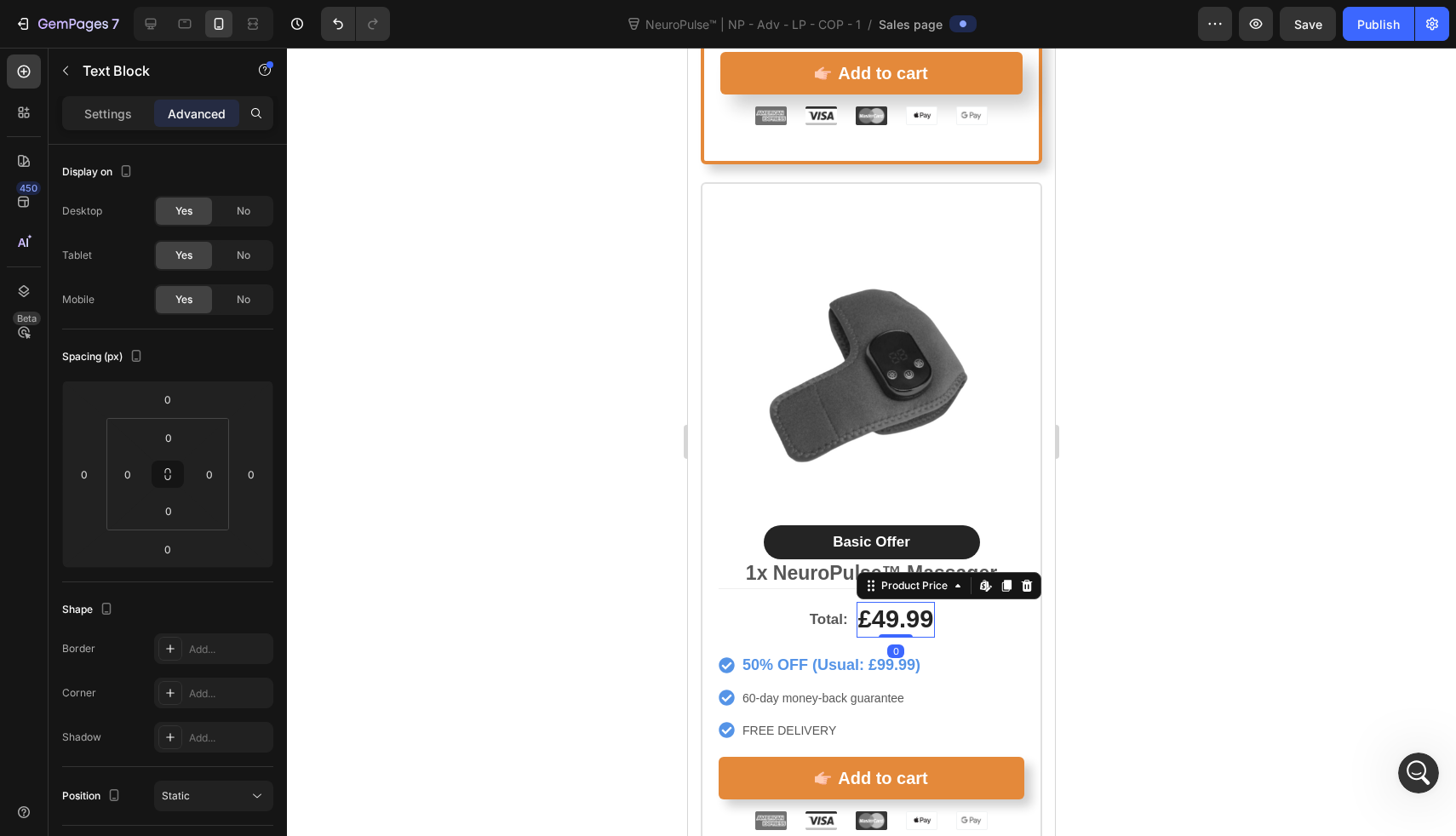
click at [880, 603] on div "£49.99" at bounding box center [895, 620] width 79 height 36
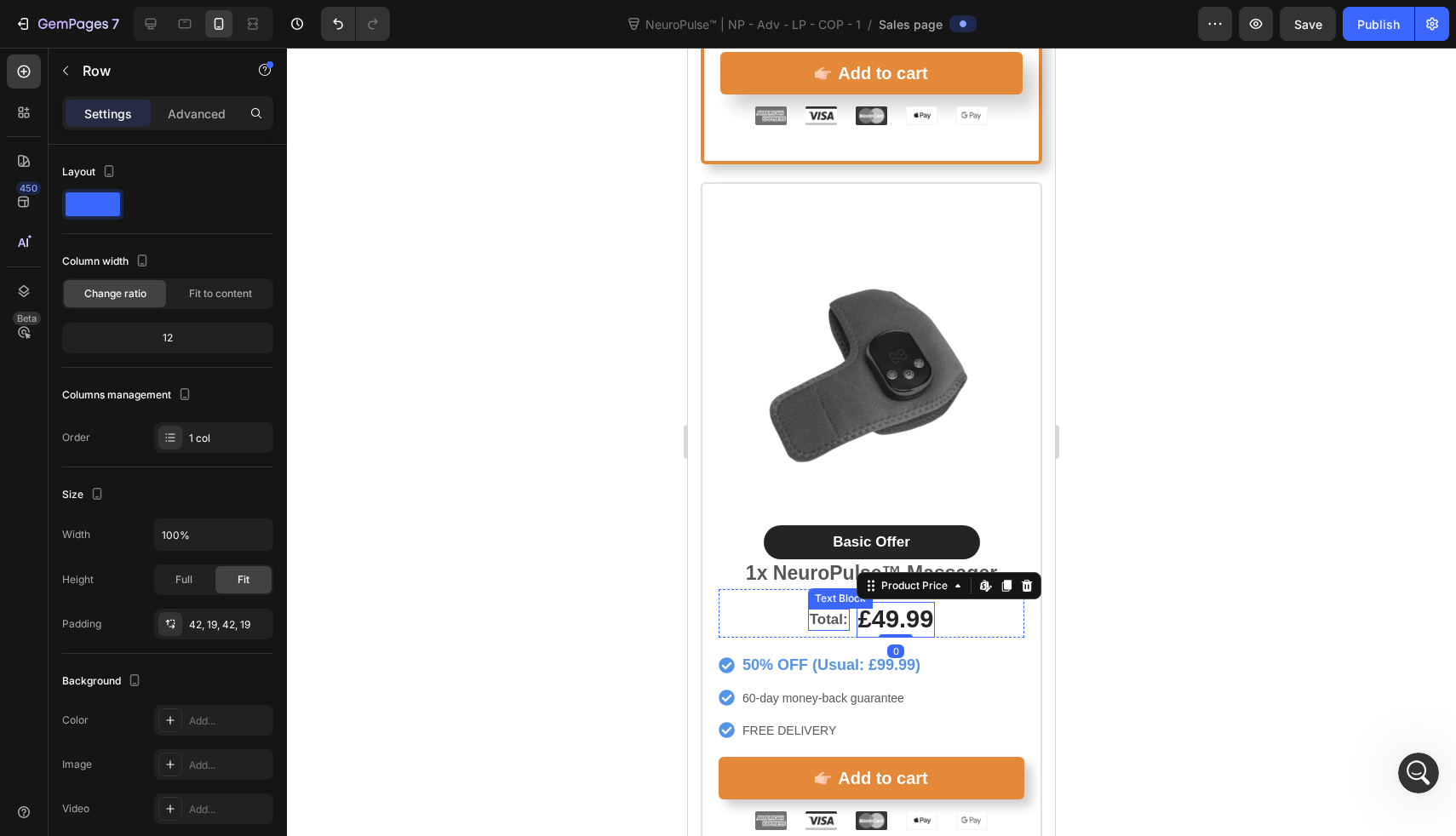
click at [716, 591] on div "Product Images Basic Offer Text Block Row 1x NeuroPulse™ Massager Text Block To…" at bounding box center [872, 525] width 342 height 686
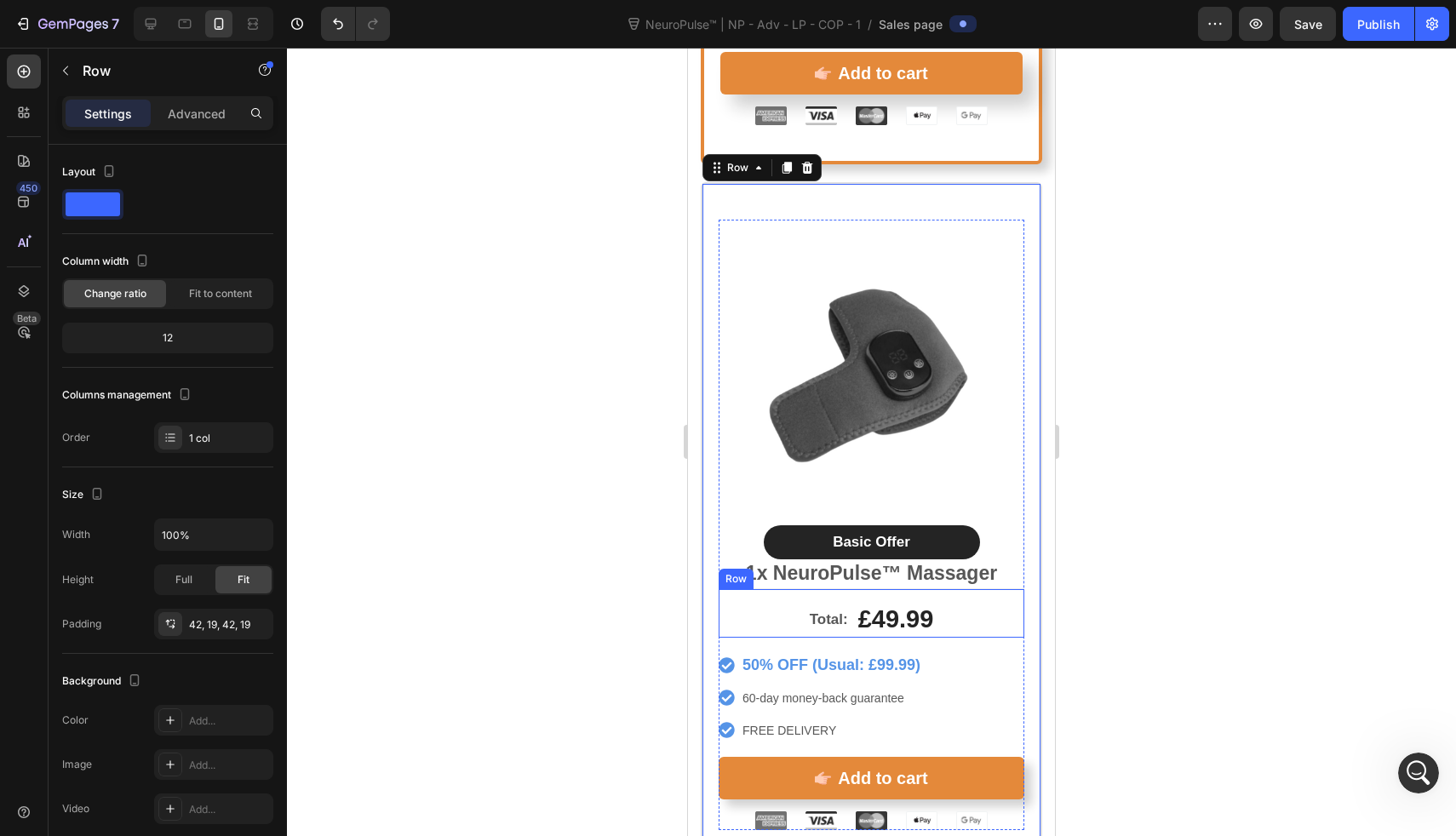
click at [741, 599] on div "Total: Text Block £49.99 Product Price Product Price Row" at bounding box center [871, 613] width 306 height 50
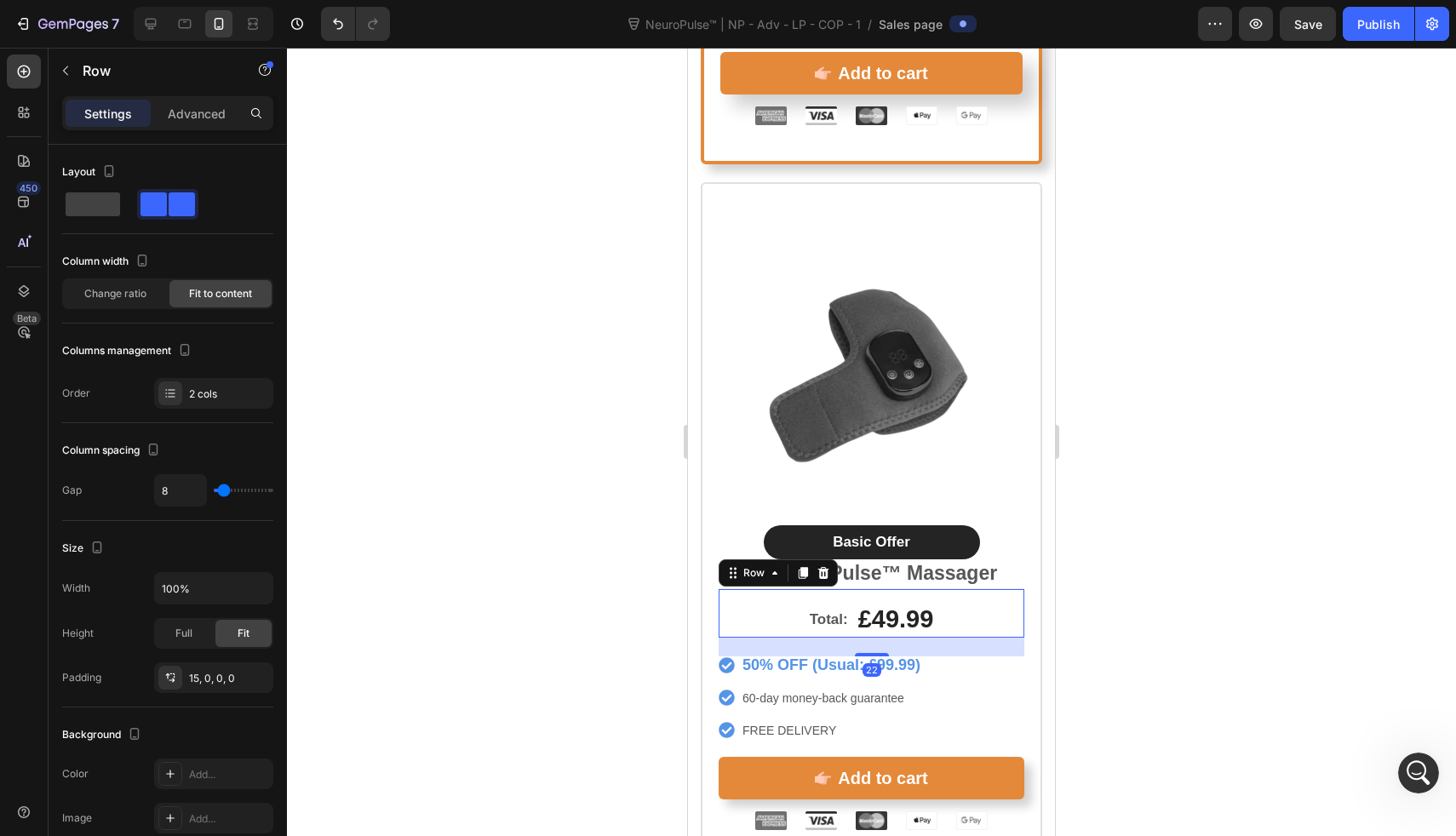
click at [210, 98] on div "Settings Advanced" at bounding box center [168, 113] width 211 height 34
click at [220, 118] on p "Advanced" at bounding box center [196, 113] width 58 height 18
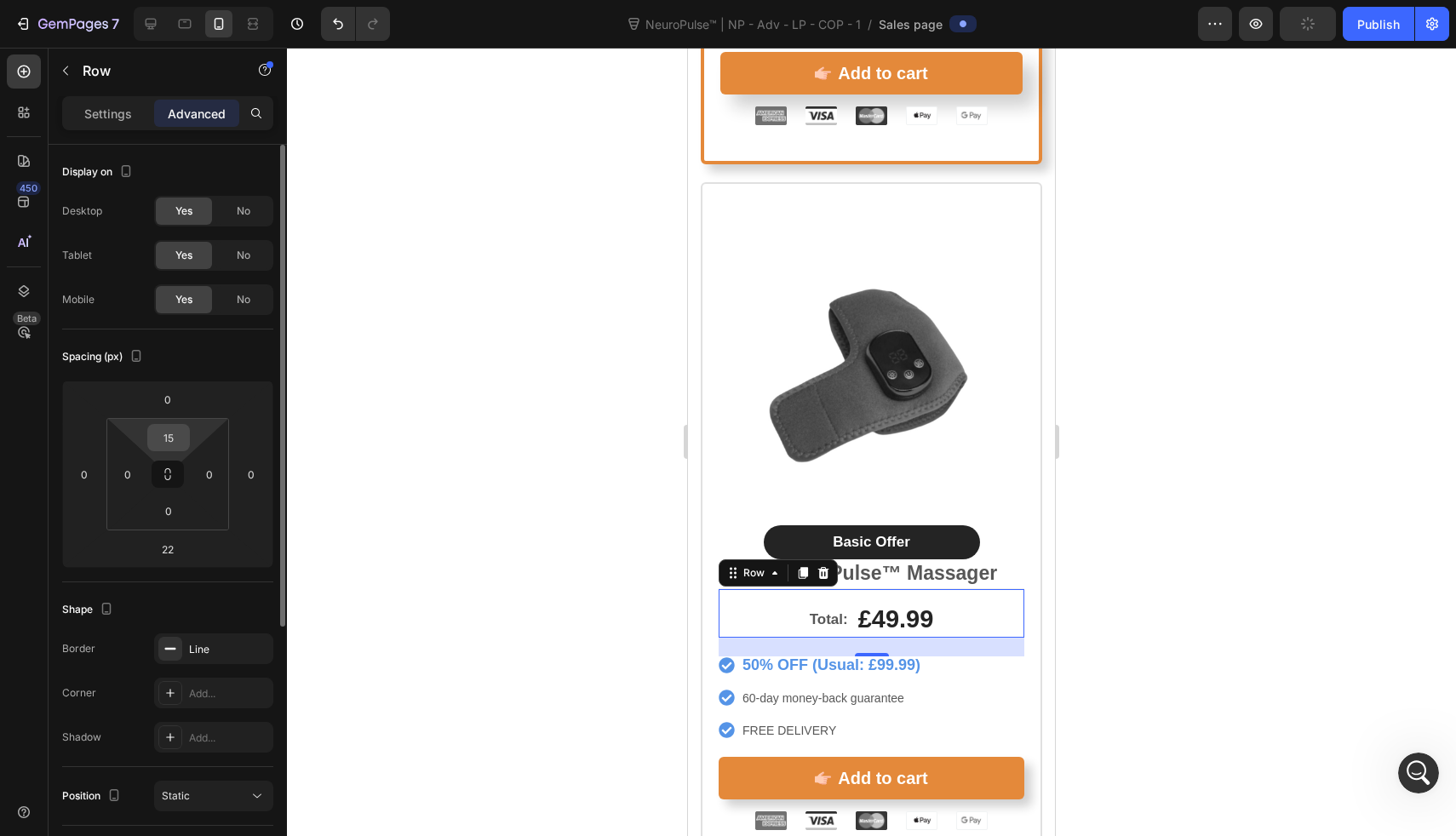
click at [172, 445] on input "15" at bounding box center [168, 438] width 34 height 25
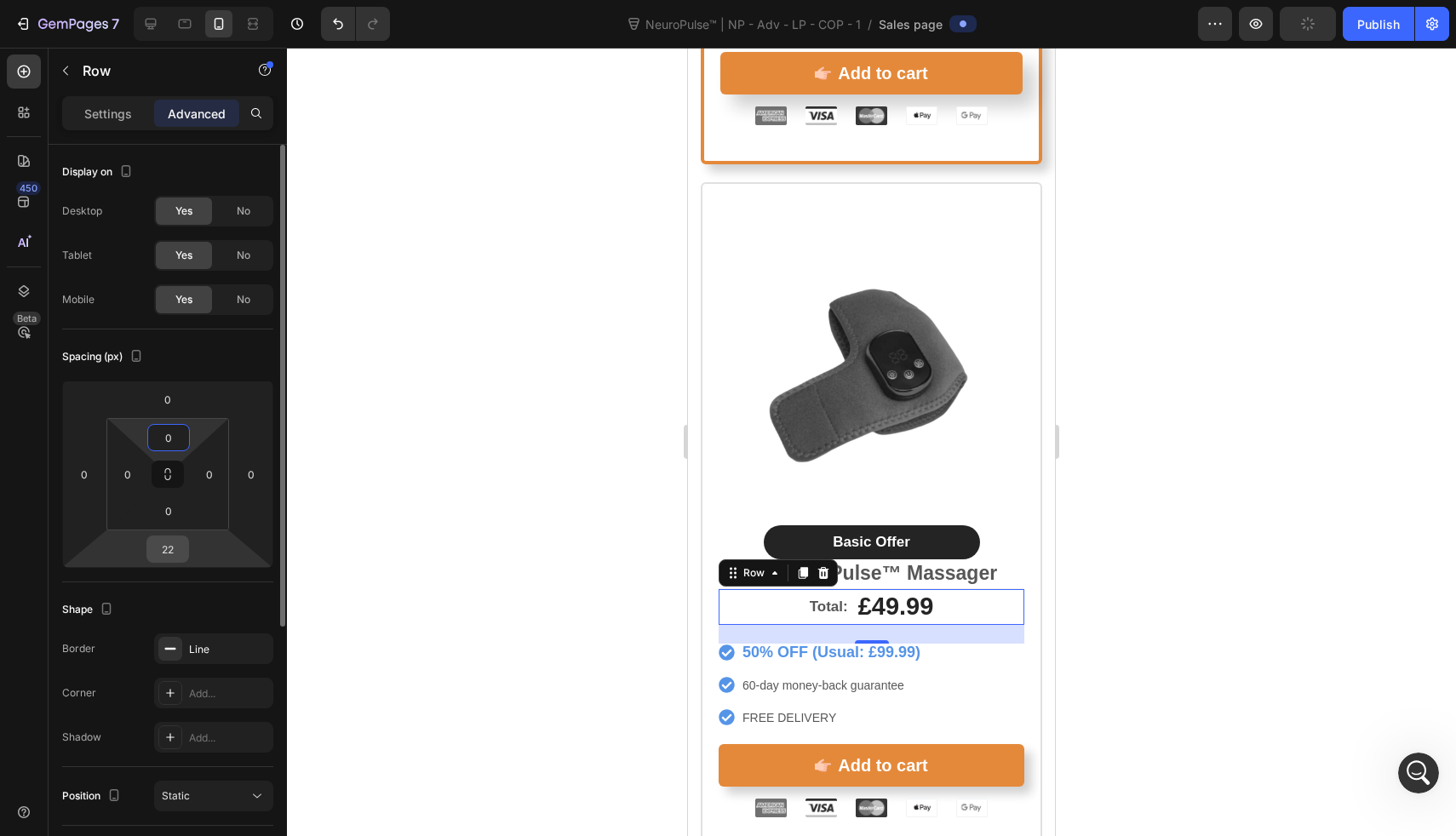
type input "0"
click at [167, 550] on input "22" at bounding box center [167, 549] width 34 height 25
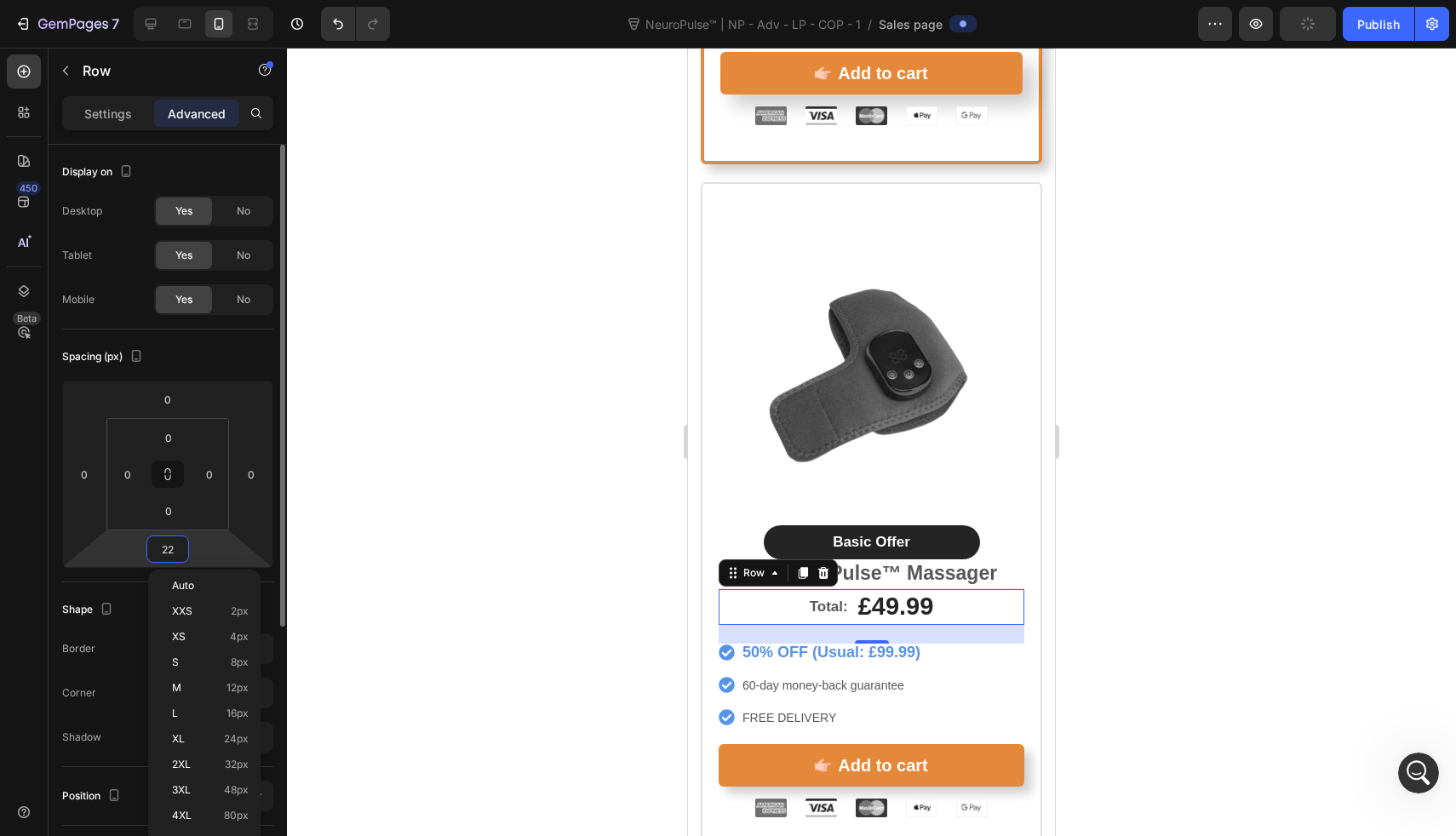
type input "0"
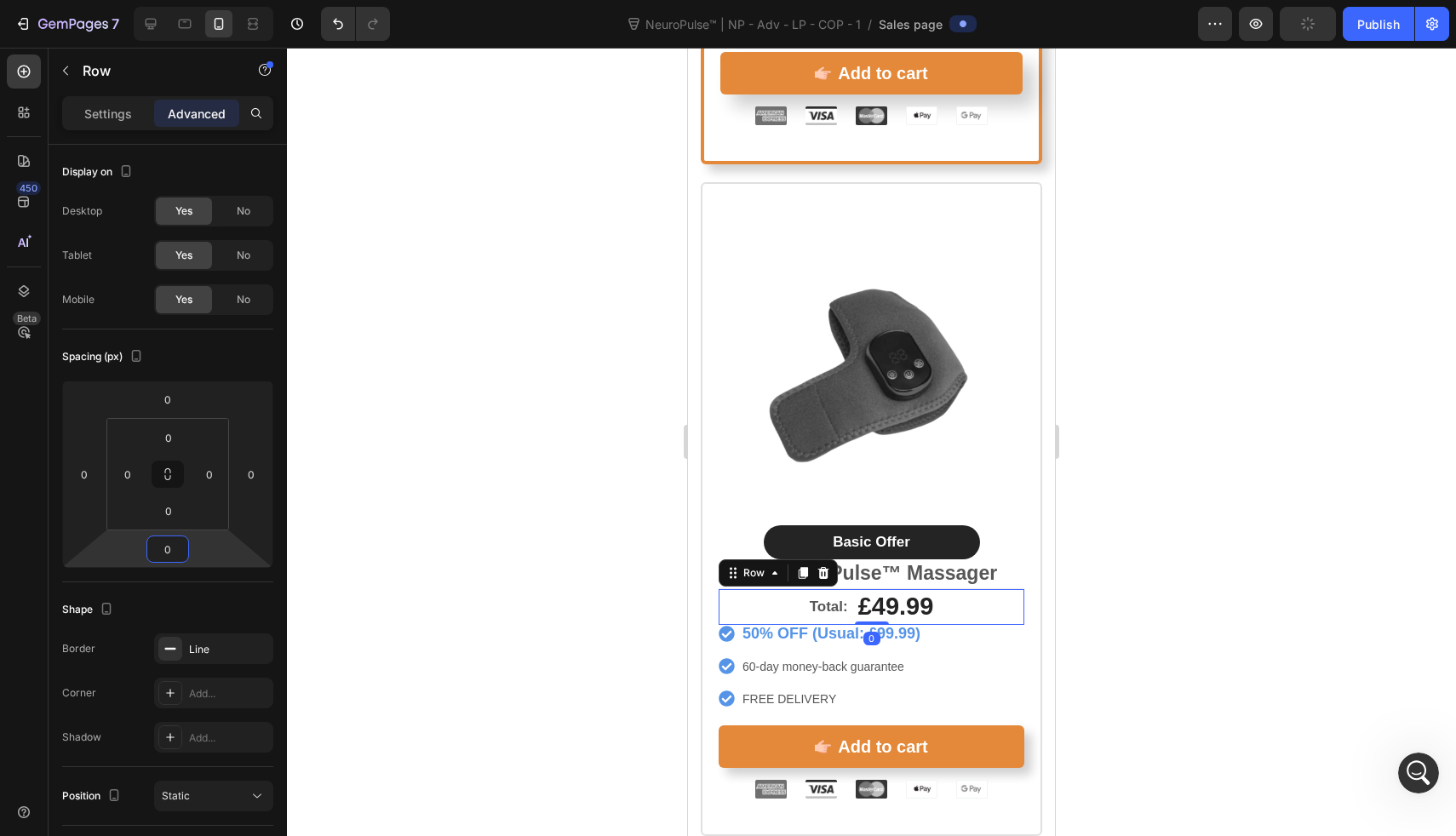
click at [408, 558] on div at bounding box center [871, 442] width 1169 height 789
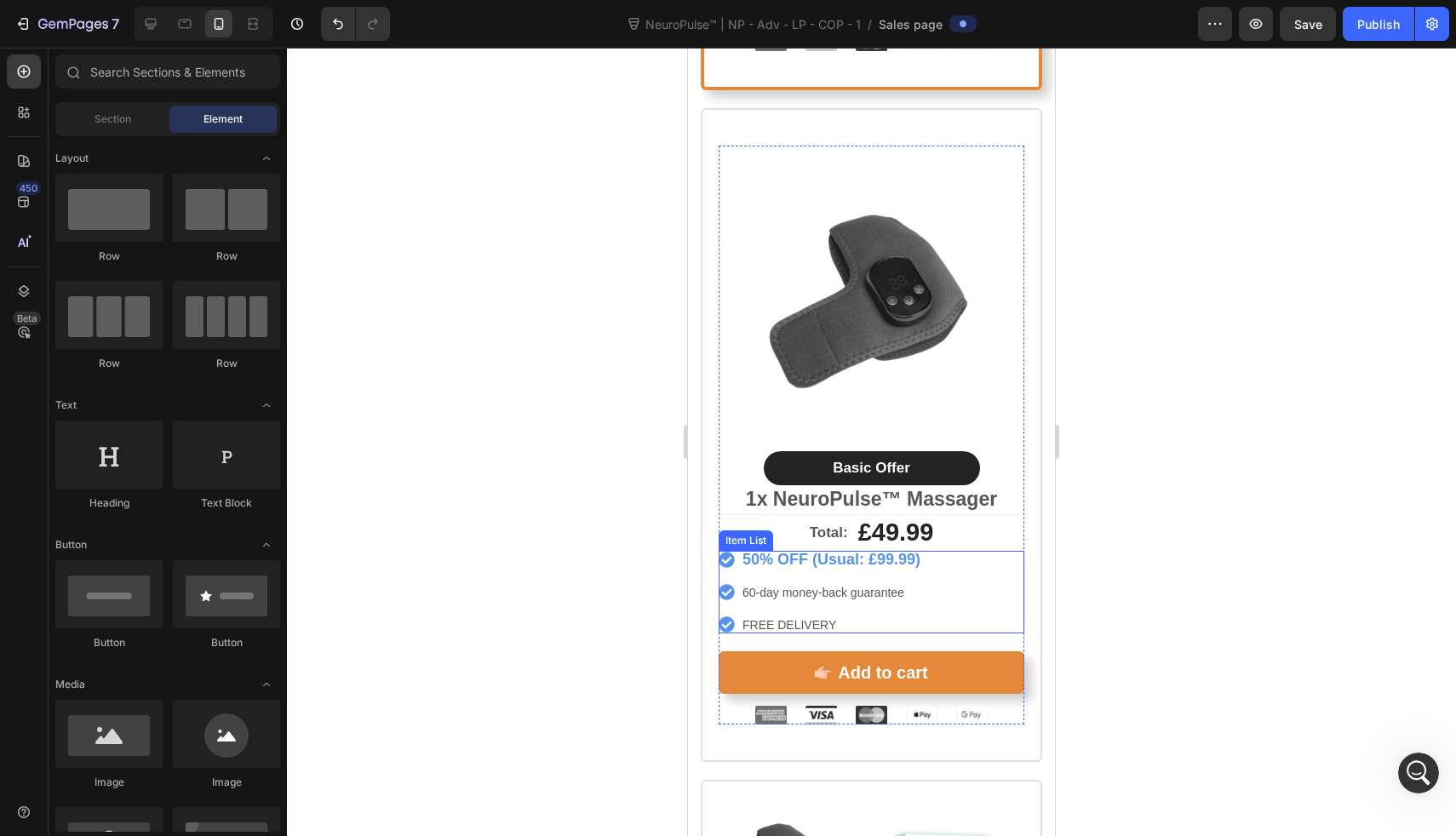
scroll to position [9324, 0]
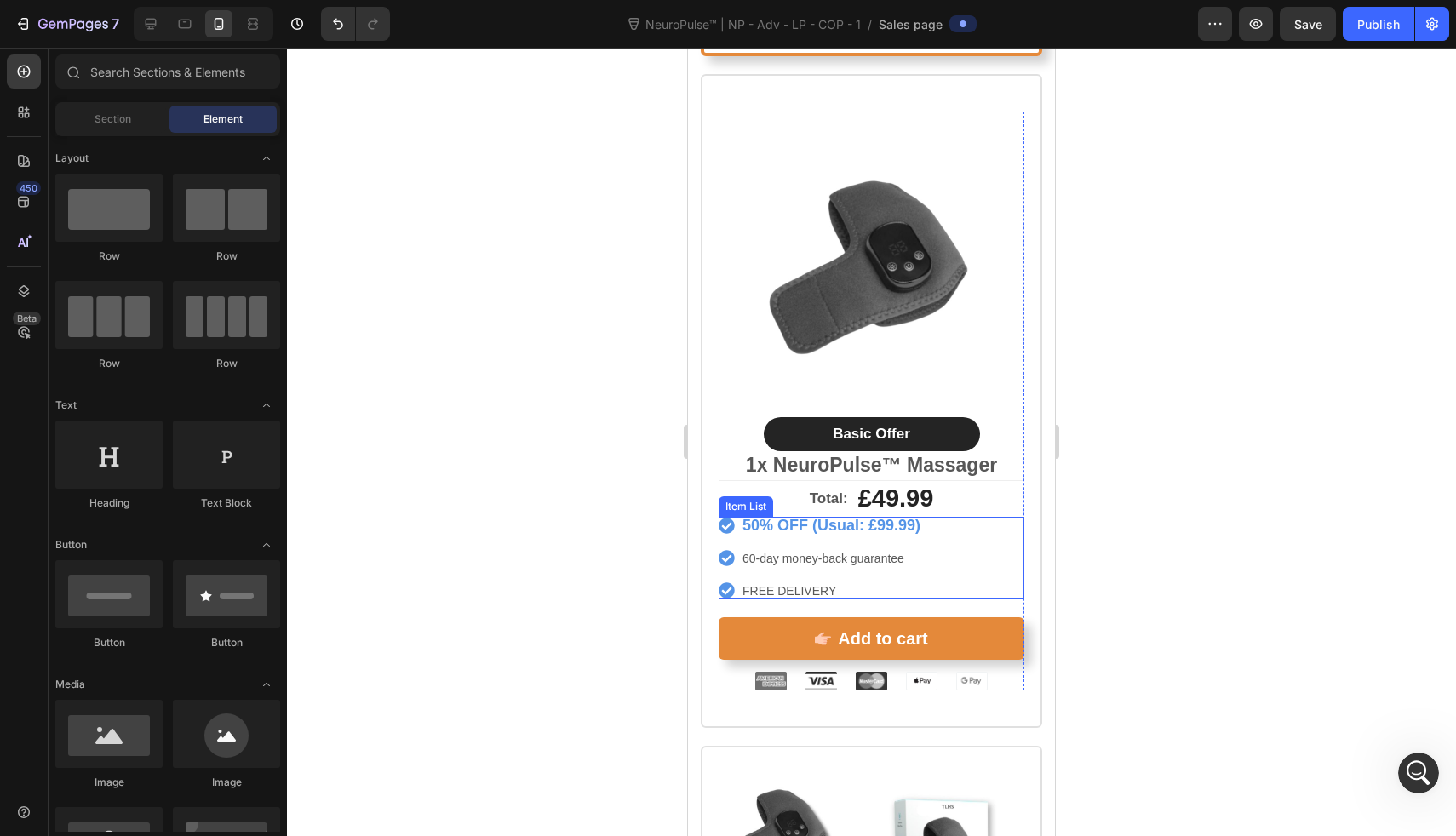
click at [862, 585] on p "FREE DELIVERY" at bounding box center [831, 591] width 178 height 12
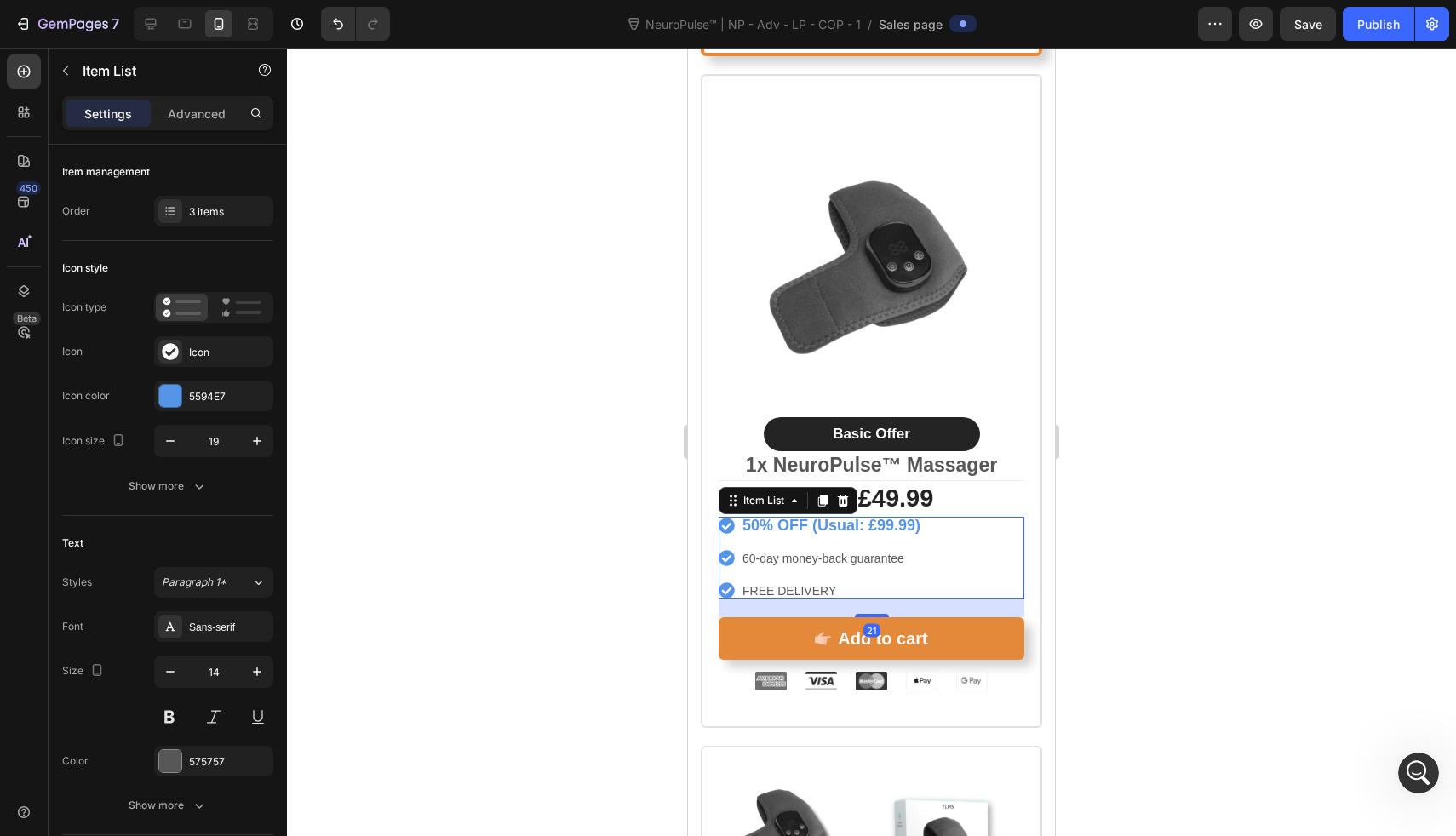
click at [947, 562] on div "50% OFF (Usual: £99.99) 60-day money-back guarantee FREE DELIVERY" at bounding box center [871, 558] width 306 height 83
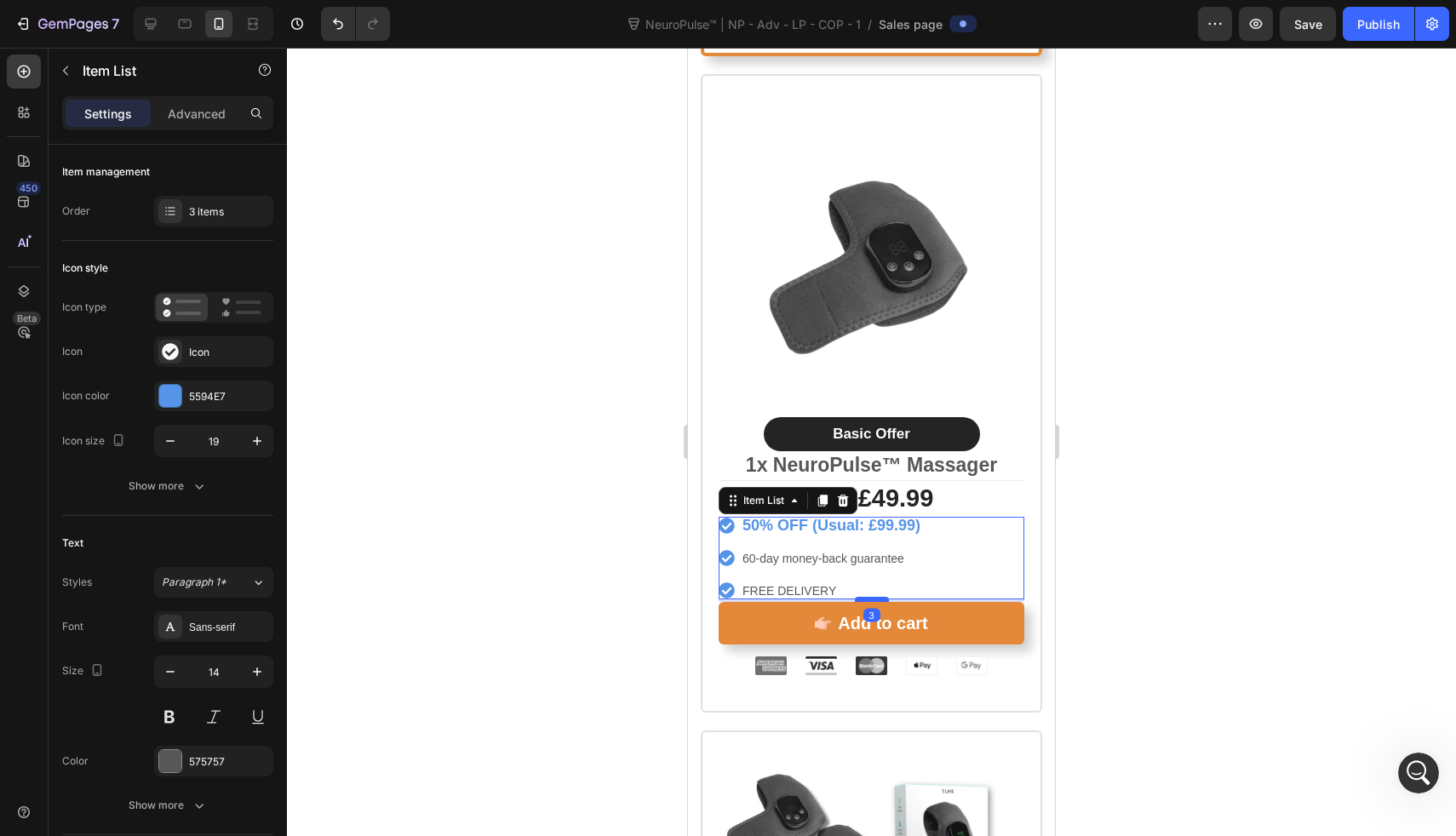
drag, startPoint x: 880, startPoint y: 590, endPoint x: 882, endPoint y: 574, distance: 16.1
click at [882, 597] on div at bounding box center [872, 599] width 34 height 5
type input "100%"
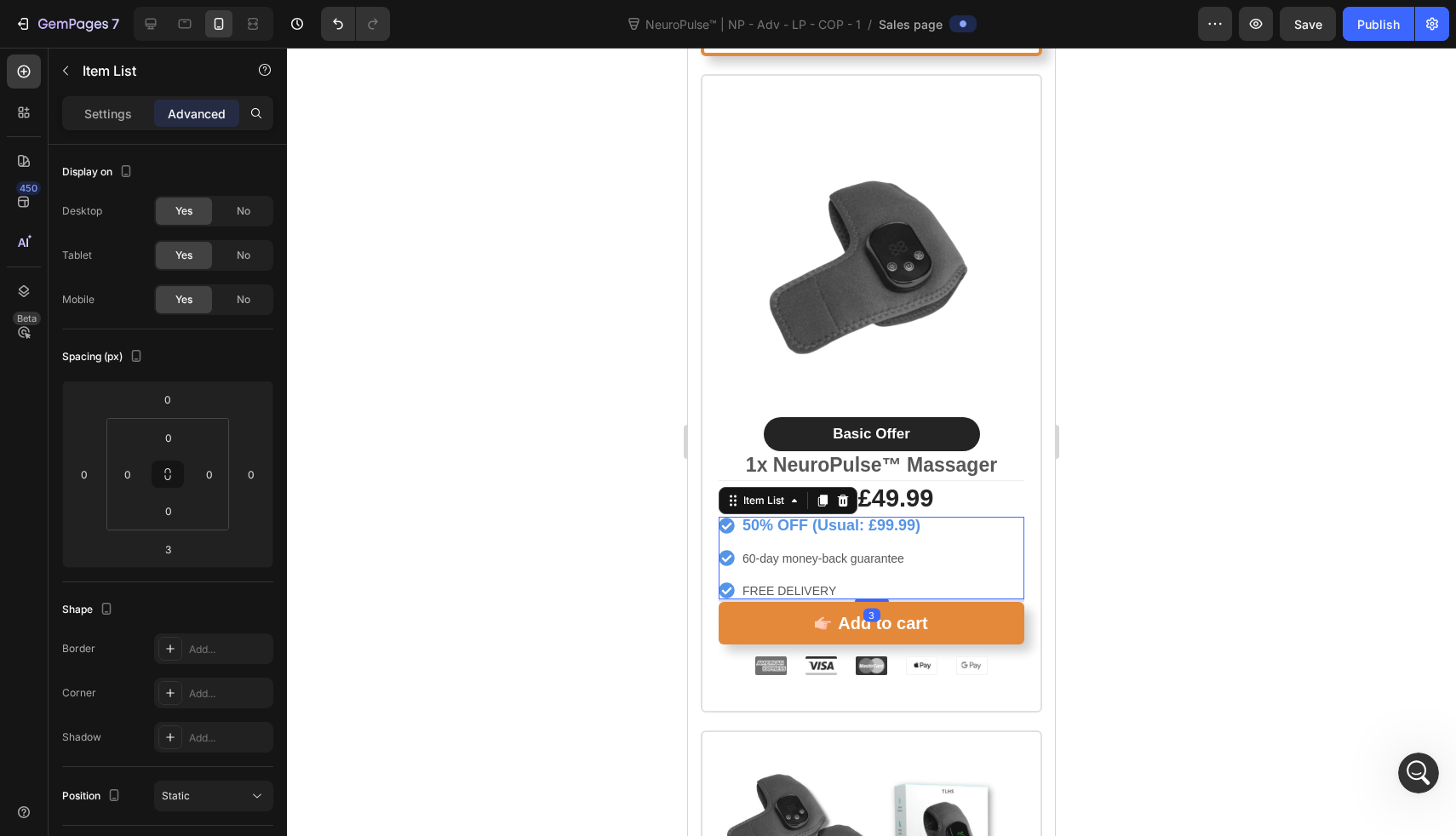
click at [576, 574] on div at bounding box center [871, 442] width 1169 height 789
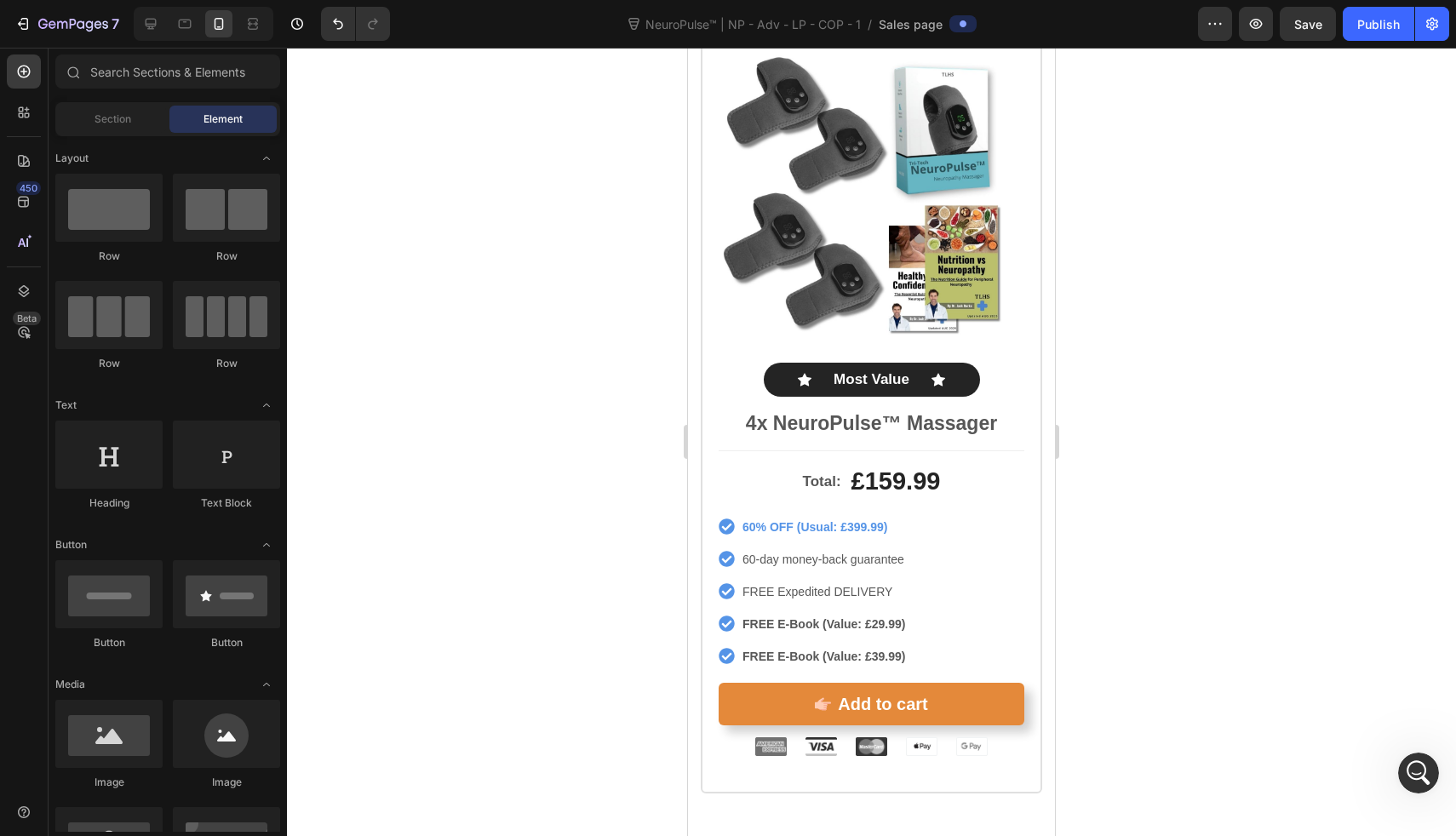
scroll to position [10065, 0]
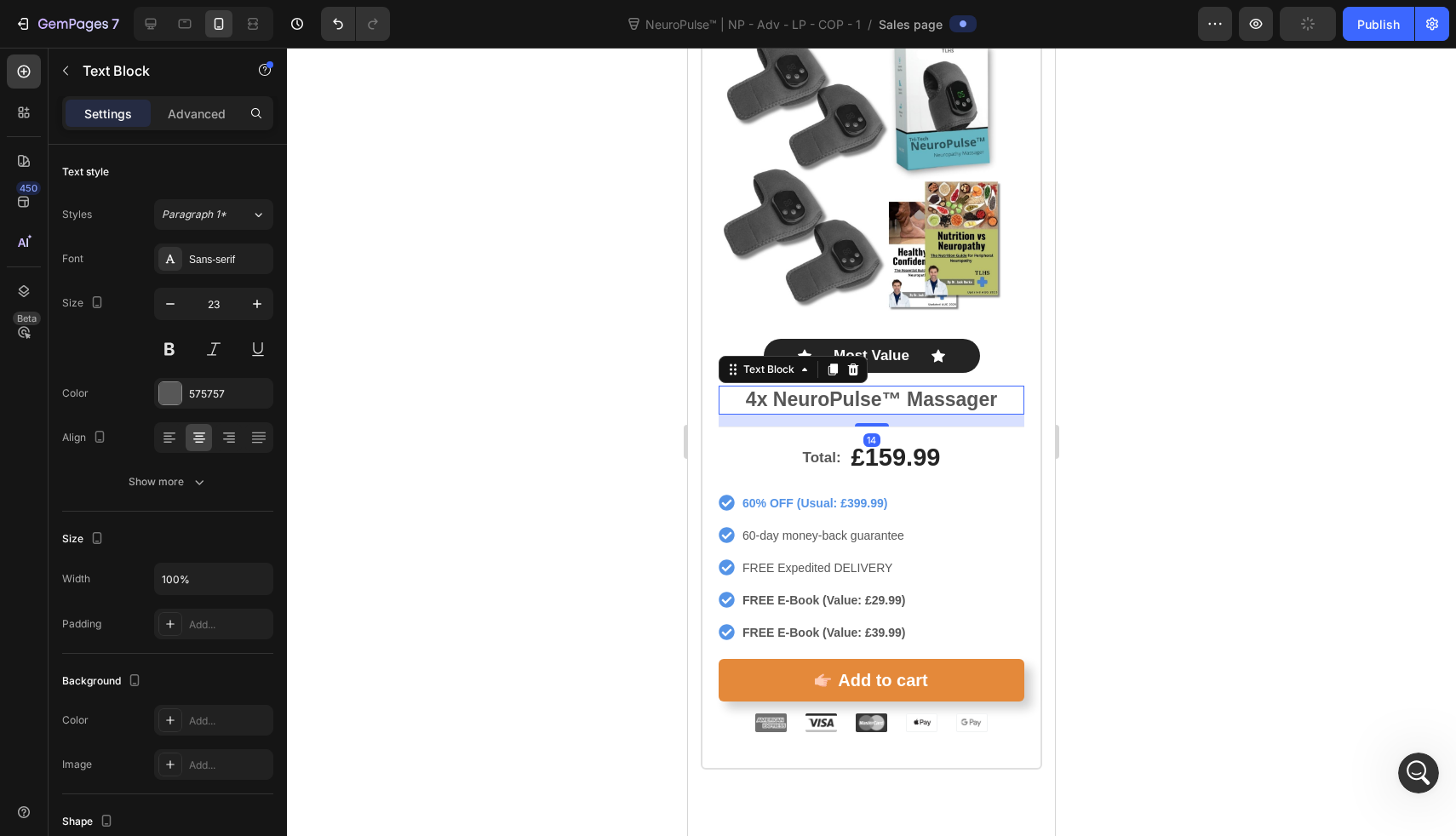
click at [956, 388] on p "4x NeuroPulse™ Massager" at bounding box center [872, 400] width 303 height 25
drag, startPoint x: 873, startPoint y: 387, endPoint x: 897, endPoint y: 326, distance: 65.6
click at [892, 338] on div "Product Images Icon Most Value Text Block Icon Row 4x NeuroPulse™ Massager Text…" at bounding box center [871, 227] width 306 height 399
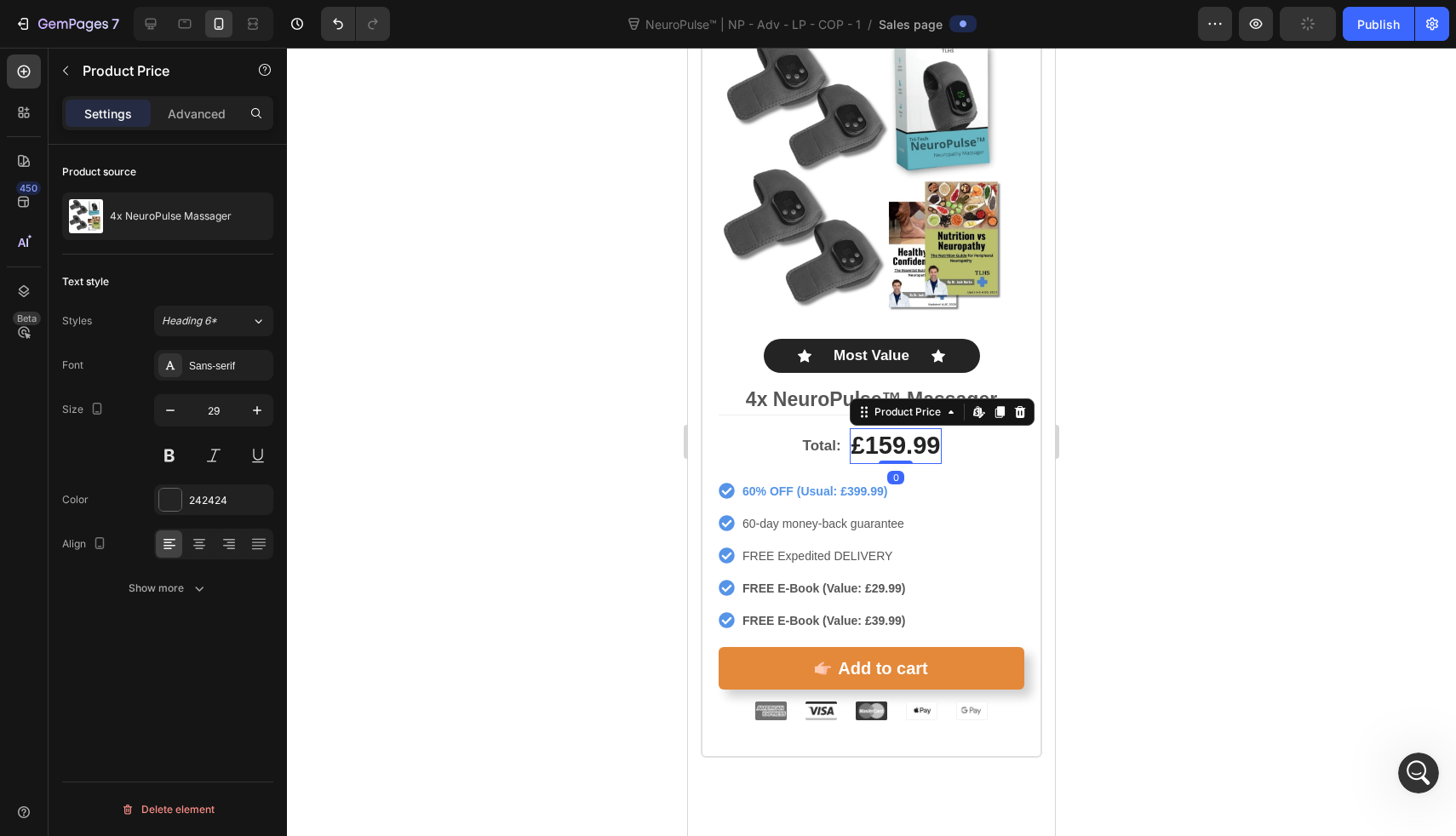
click at [897, 429] on div "£159.99" at bounding box center [895, 446] width 93 height 36
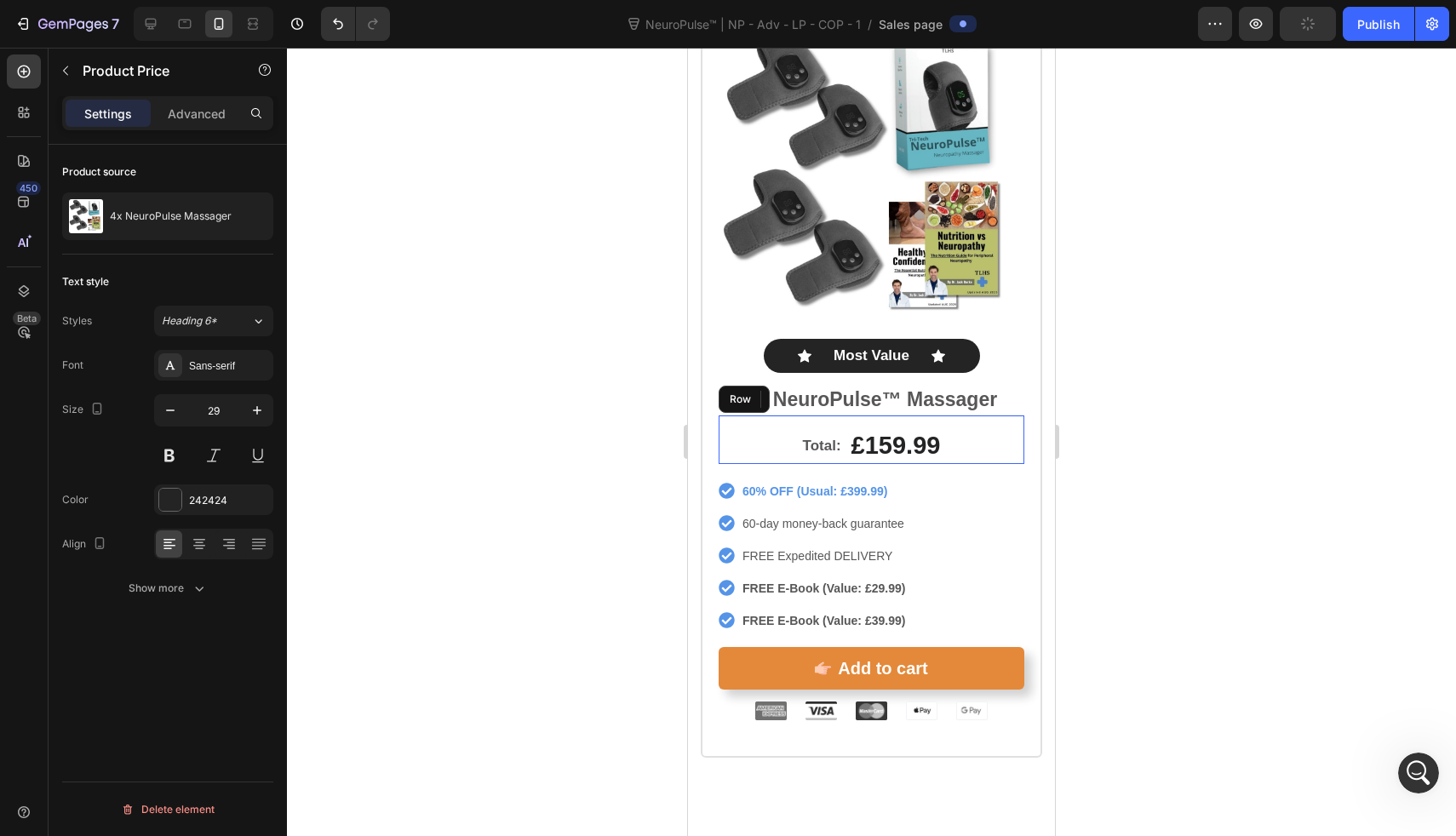
click at [781, 415] on div "Total: Text Block £159.99 Product Price Edit content in Shopify 0 Product Price…" at bounding box center [871, 439] width 306 height 50
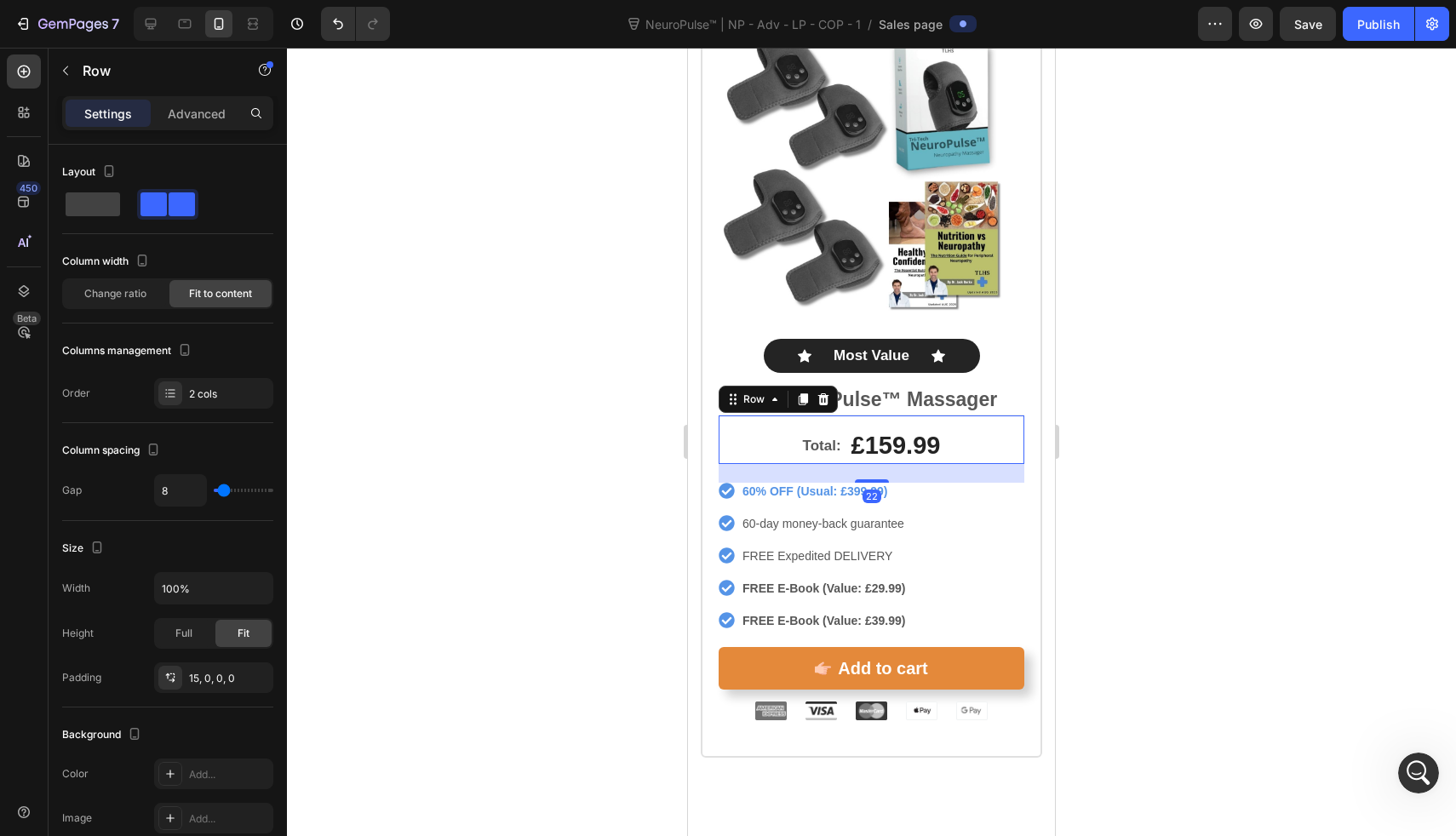
drag, startPoint x: 857, startPoint y: 442, endPoint x: 876, endPoint y: 371, distance: 73.5
click at [862, 415] on div "Total: Text Block £159.99 Product Price Product Price Row 22" at bounding box center [871, 439] width 306 height 50
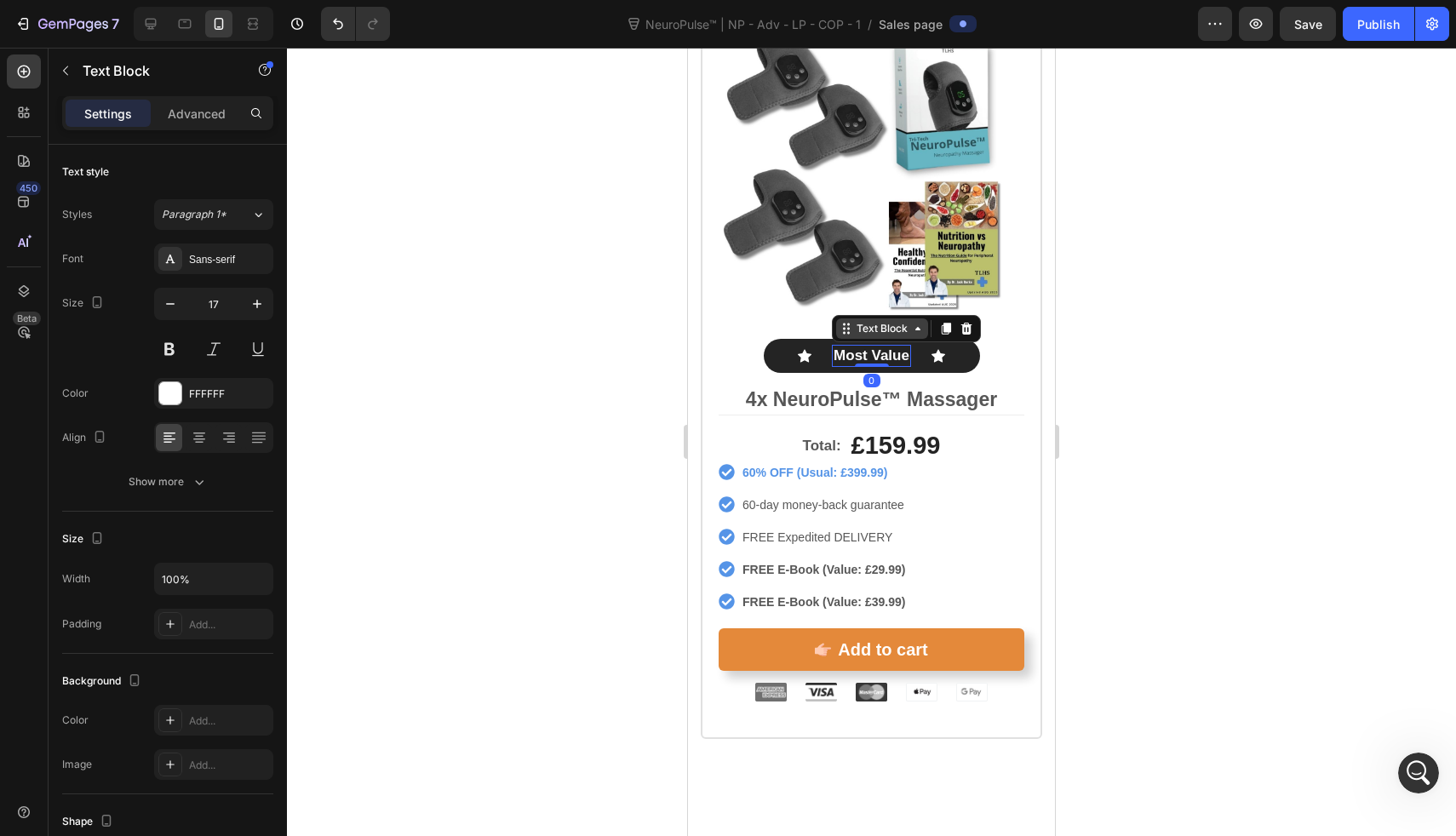
click at [883, 321] on div "Text Block" at bounding box center [882, 329] width 58 height 16
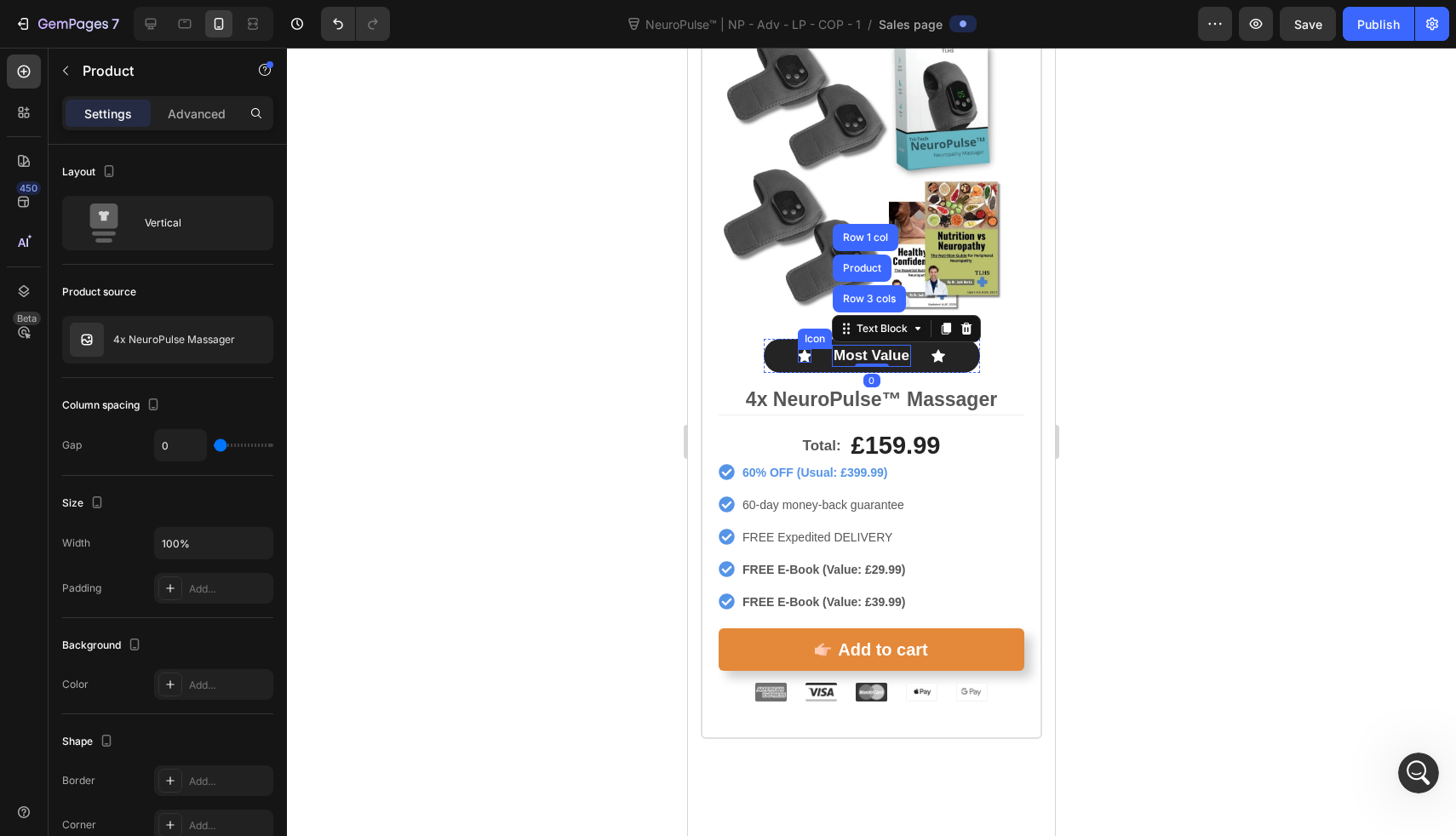
click at [735, 319] on div "Product Images Icon Most Value Text Block Row 3 cols Product Row 1 col 0 Icon R…" at bounding box center [871, 221] width 306 height 388
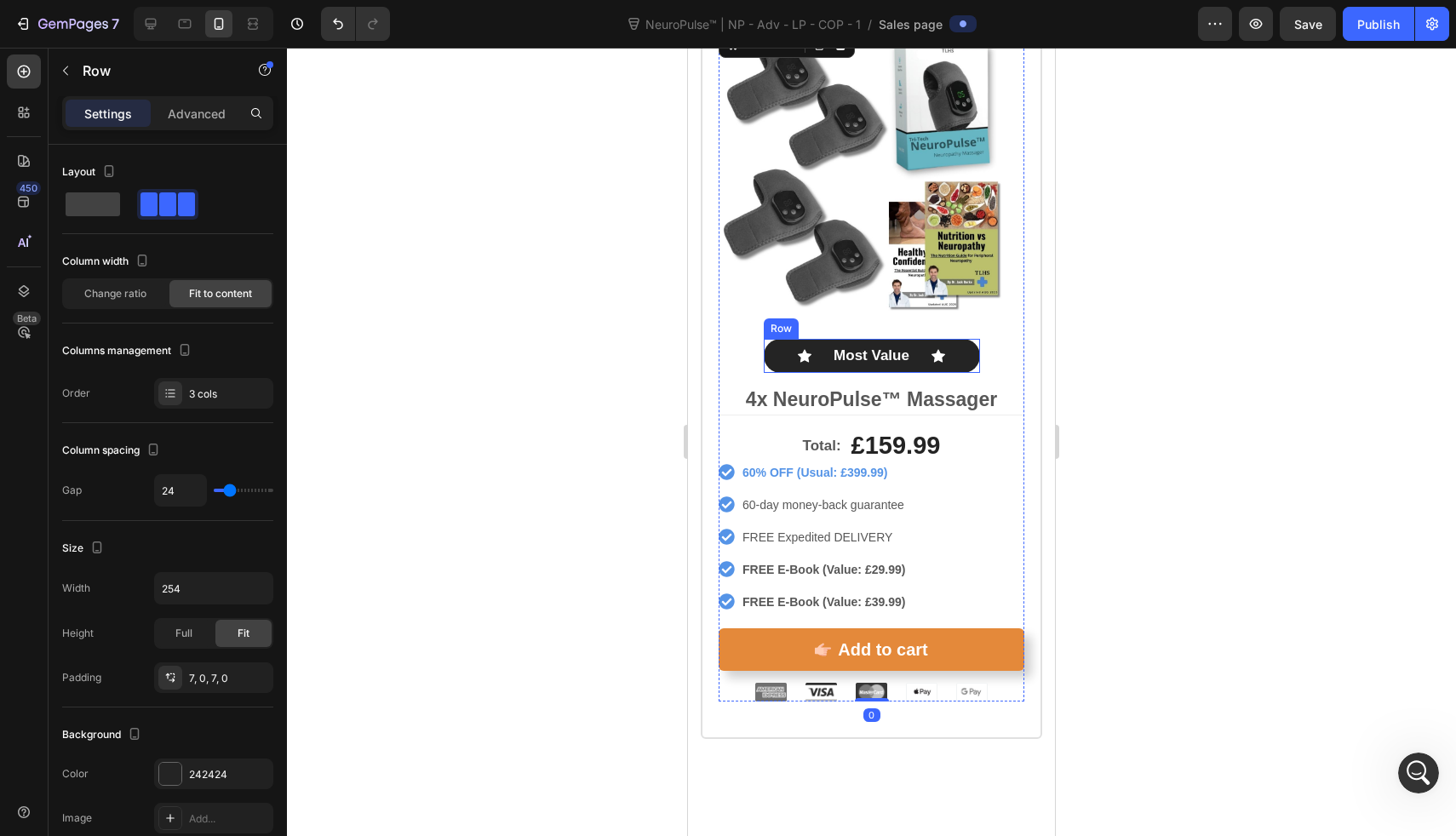
click at [771, 339] on div "Icon Most Value Text Block Icon Row" at bounding box center [872, 355] width 217 height 34
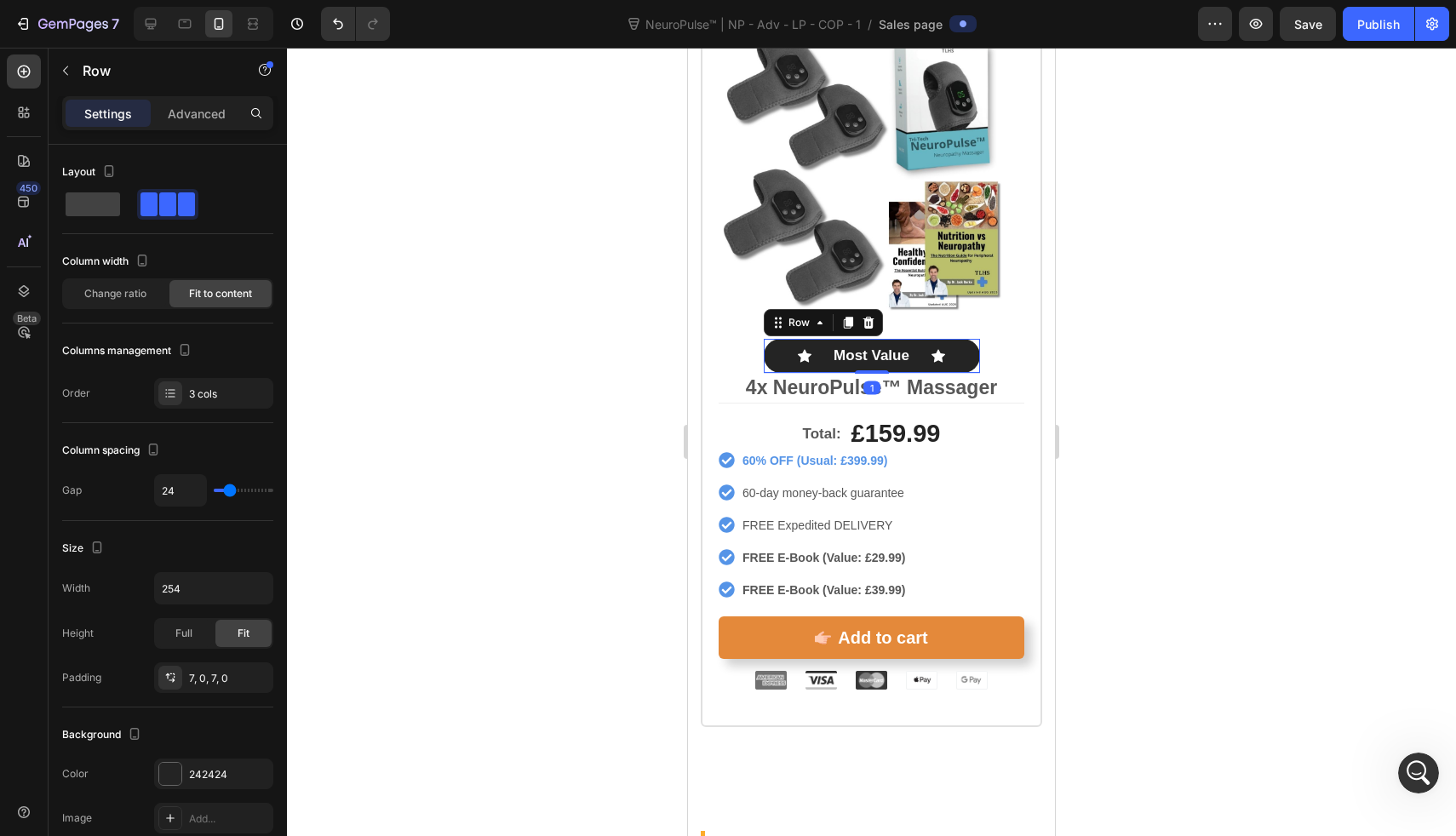
drag, startPoint x: 863, startPoint y: 346, endPoint x: 865, endPoint y: 310, distance: 36.1
click at [863, 339] on div "Icon Most Value Text Block Icon Row 1" at bounding box center [872, 355] width 217 height 34
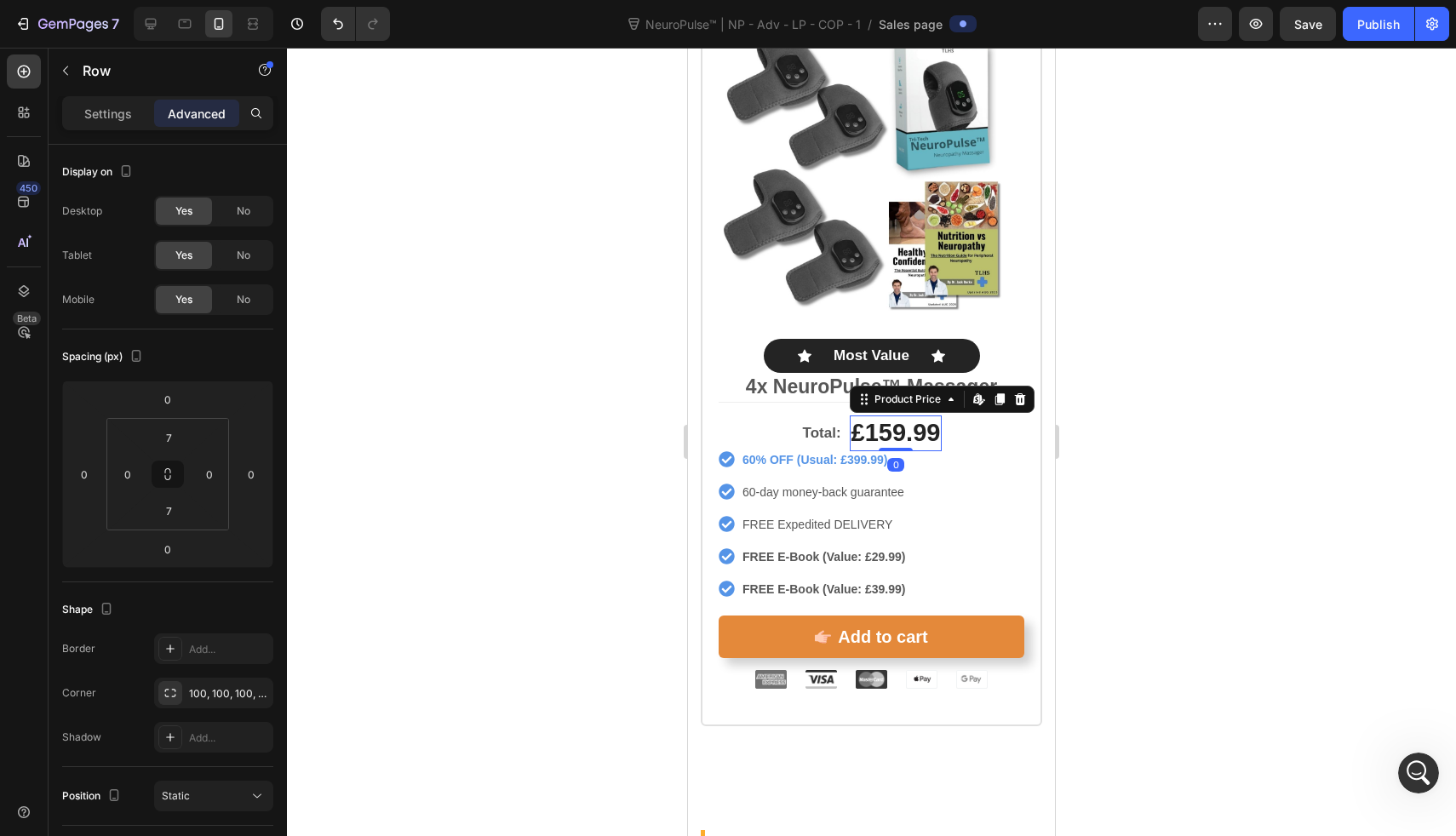
click at [882, 416] on div "£159.99" at bounding box center [895, 434] width 93 height 36
click at [954, 402] on div "Total: Text Block £159.99 Product Price Edit content in Shopify 0 Product Price…" at bounding box center [871, 427] width 306 height 50
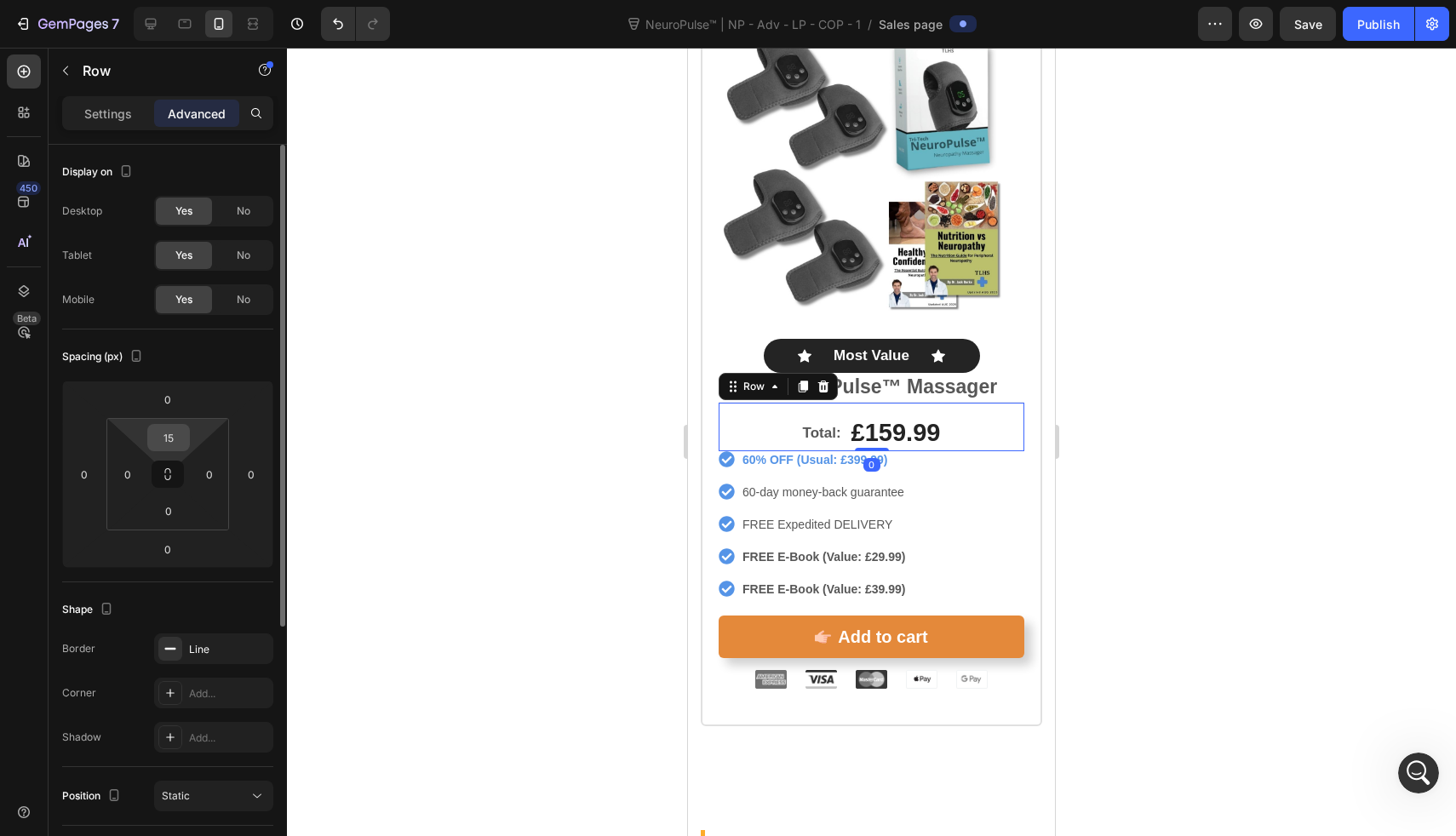
click at [157, 431] on input "15" at bounding box center [168, 438] width 34 height 25
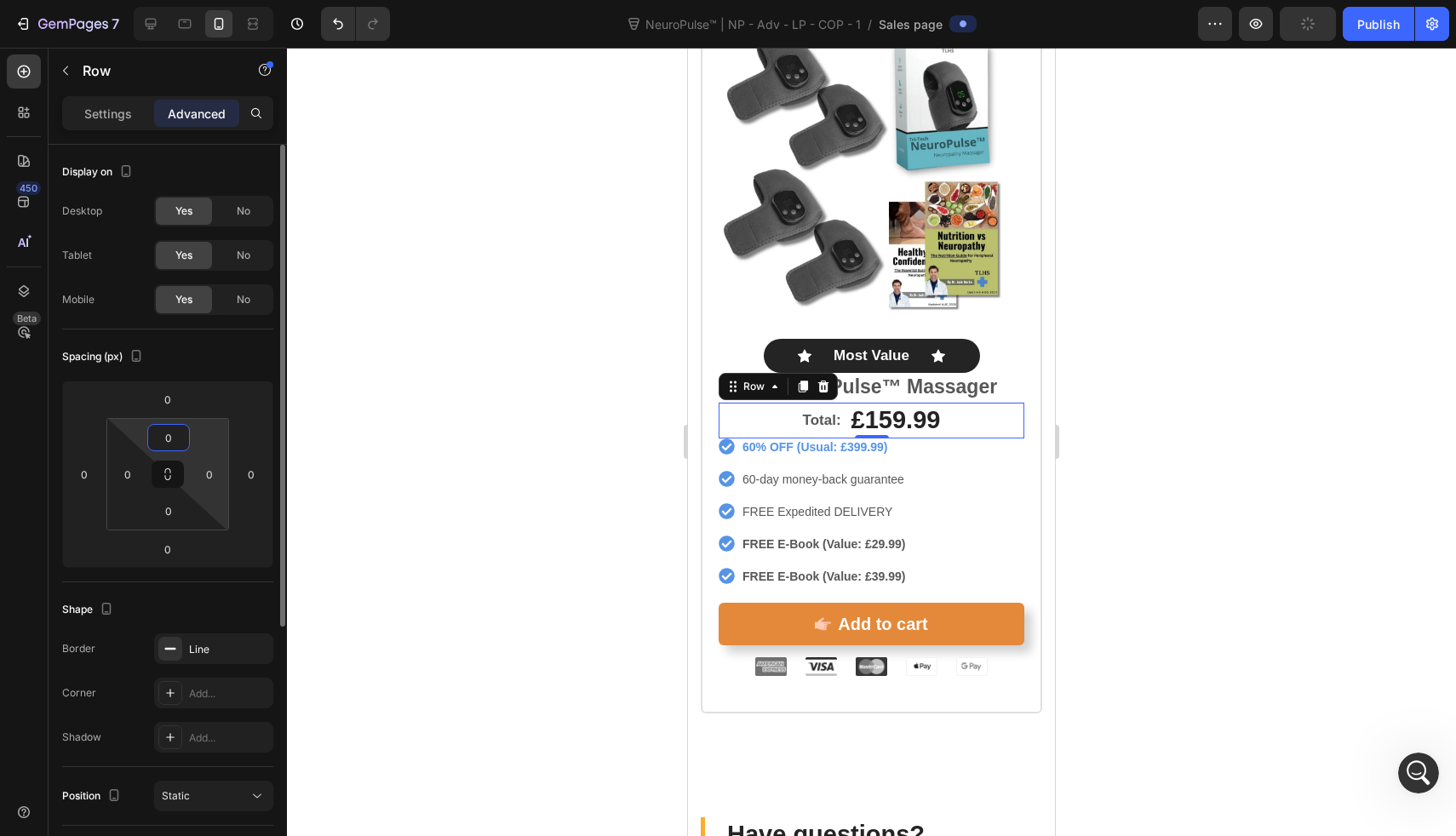
type input "0"
click at [236, 487] on div "0" at bounding box center [251, 475] width 34 height 27
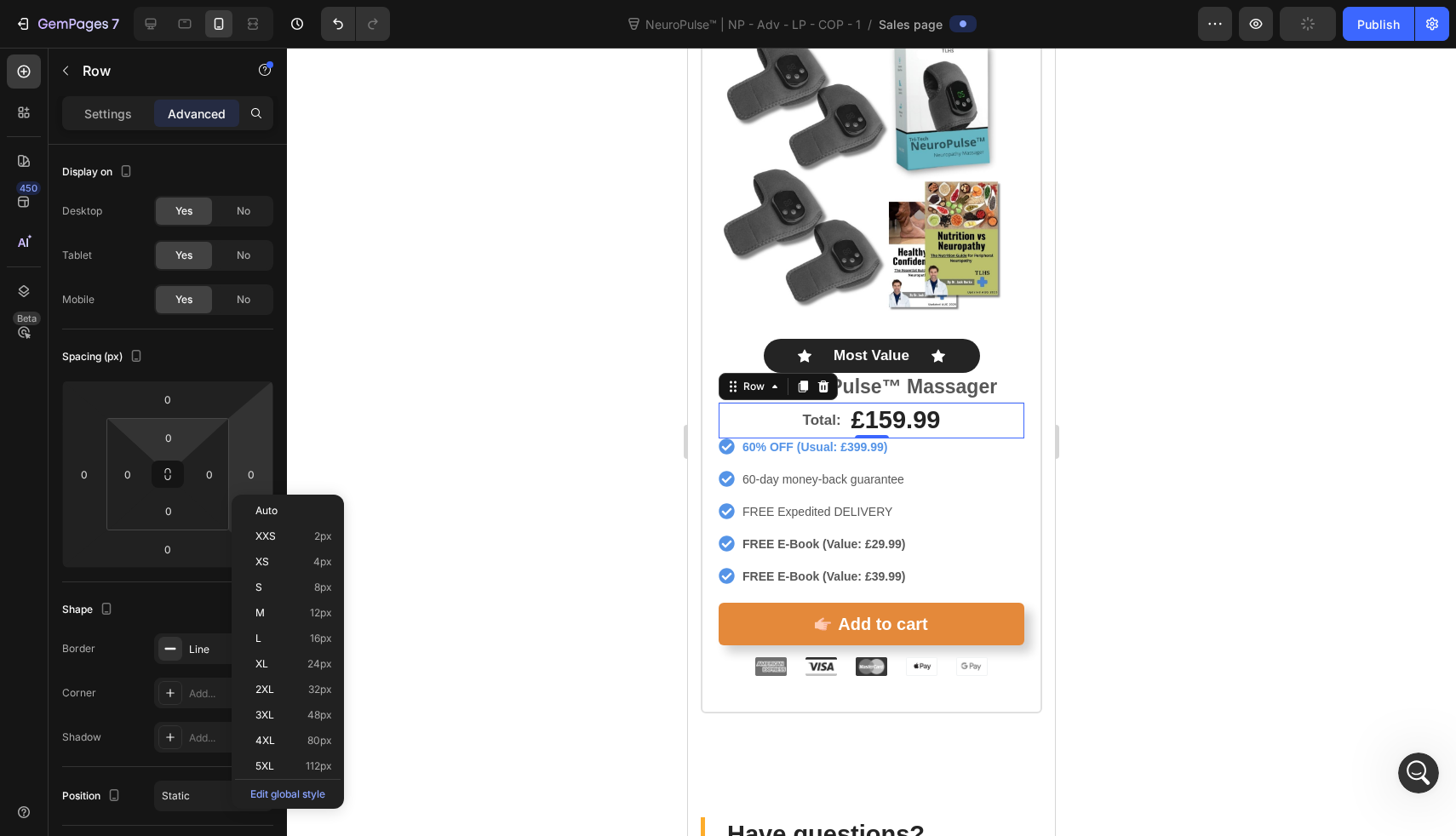
click at [502, 486] on div at bounding box center [871, 442] width 1169 height 789
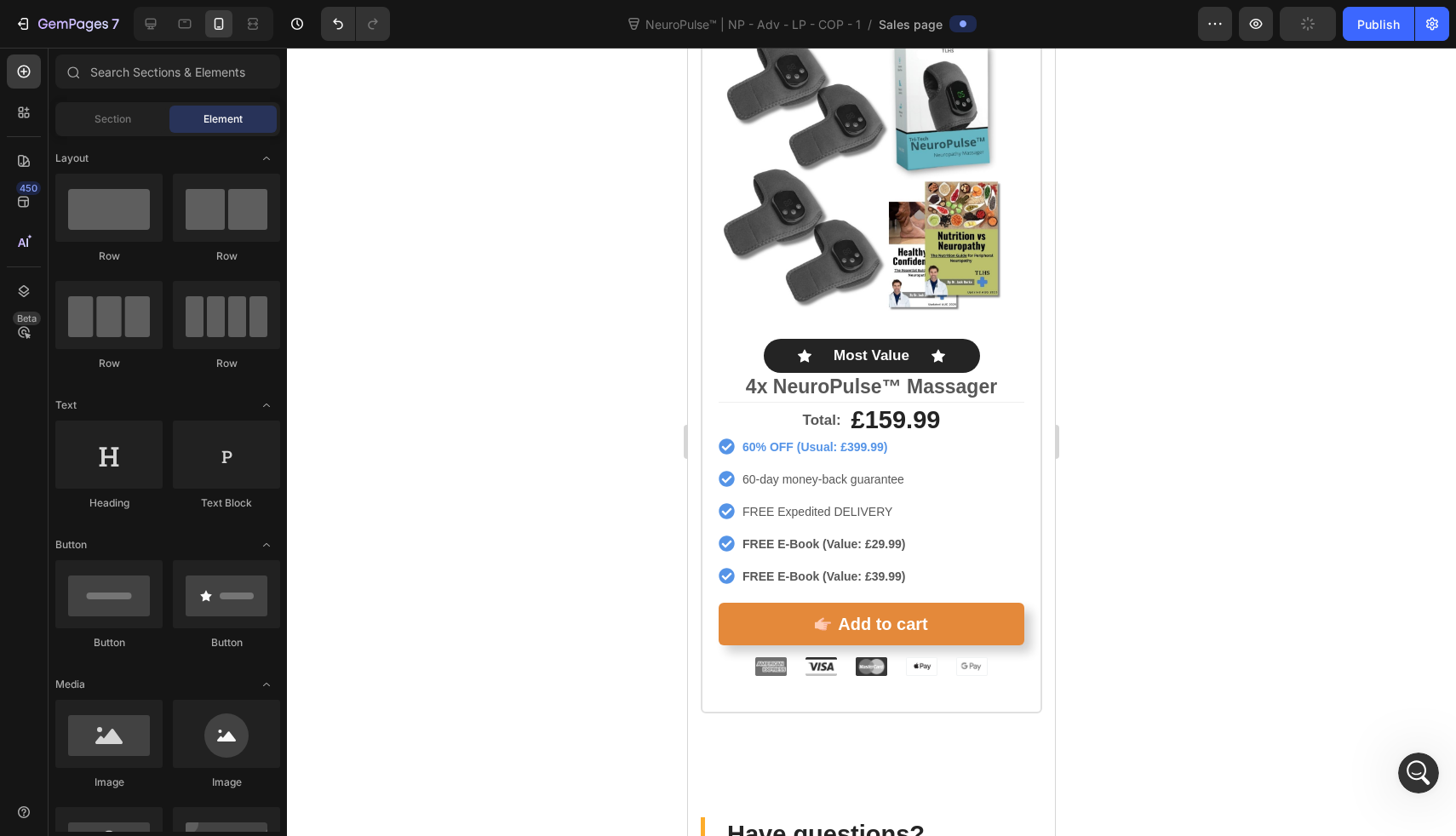
click at [502, 486] on div at bounding box center [871, 442] width 1169 height 789
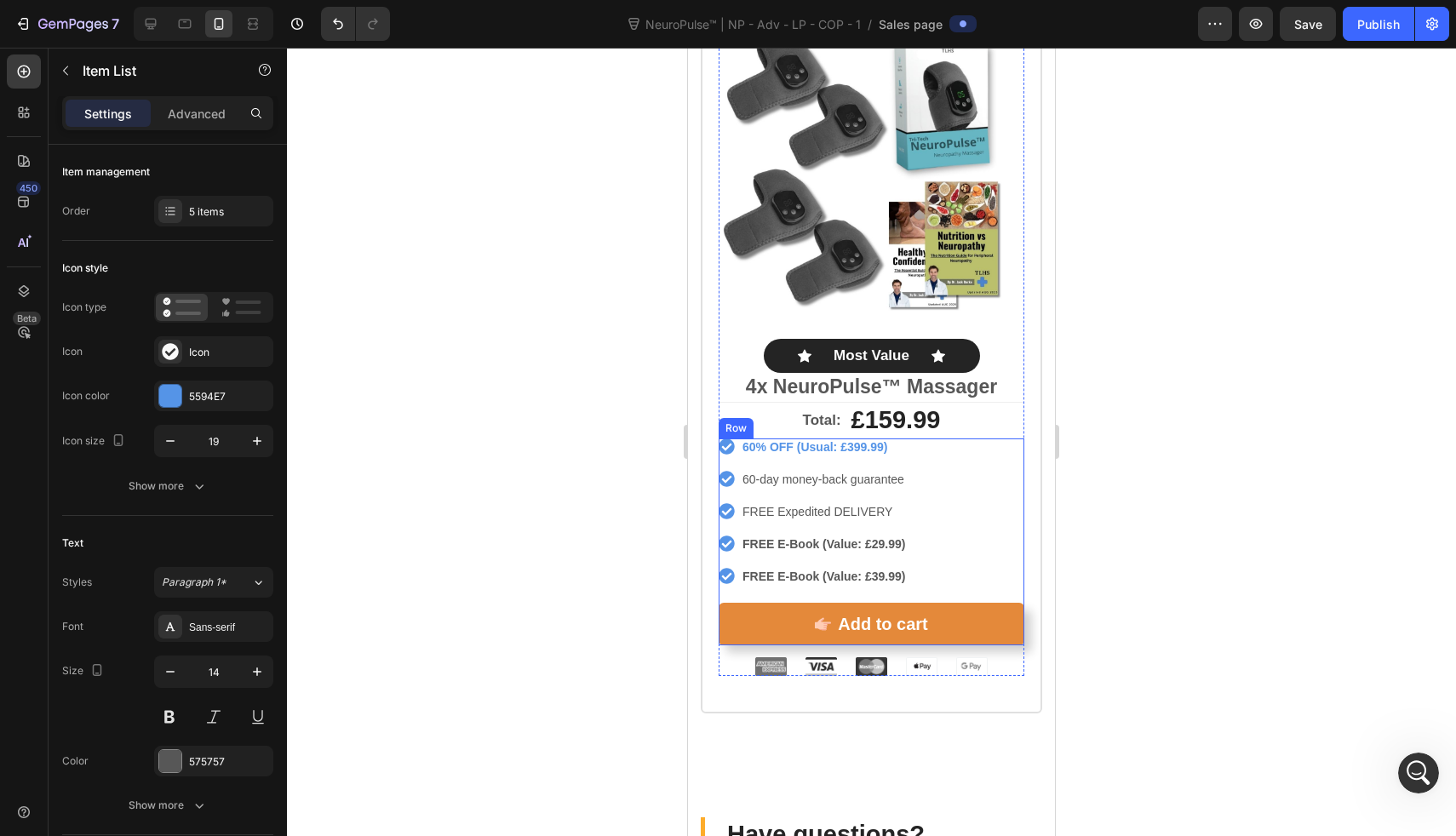
click at [949, 531] on div "60% OFF (Usual: £399.99) 60-day money-back guarantee FREE Expedited DELIVERY FR…" at bounding box center [871, 512] width 306 height 146
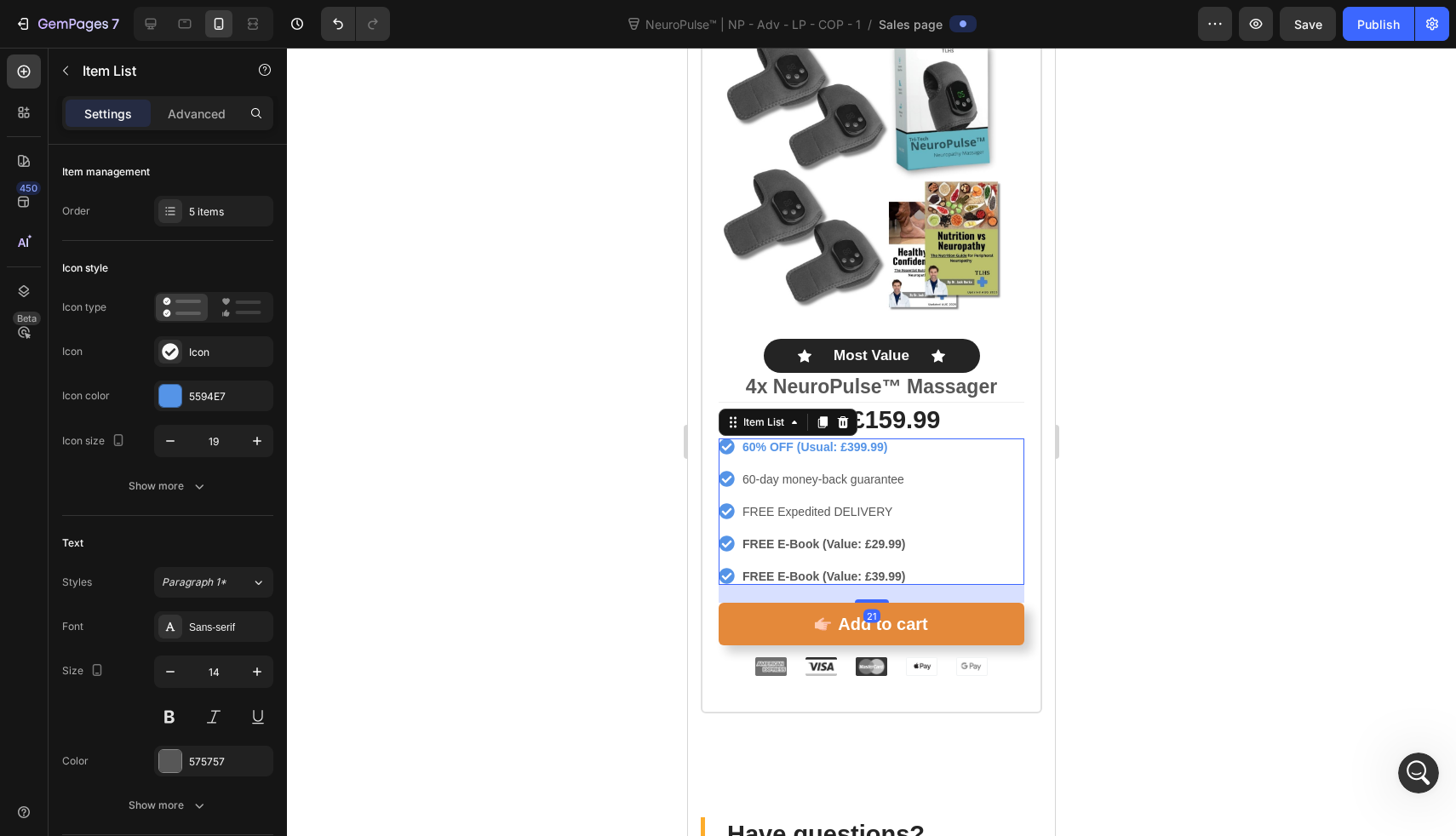
click at [871, 585] on div "21" at bounding box center [871, 594] width 306 height 18
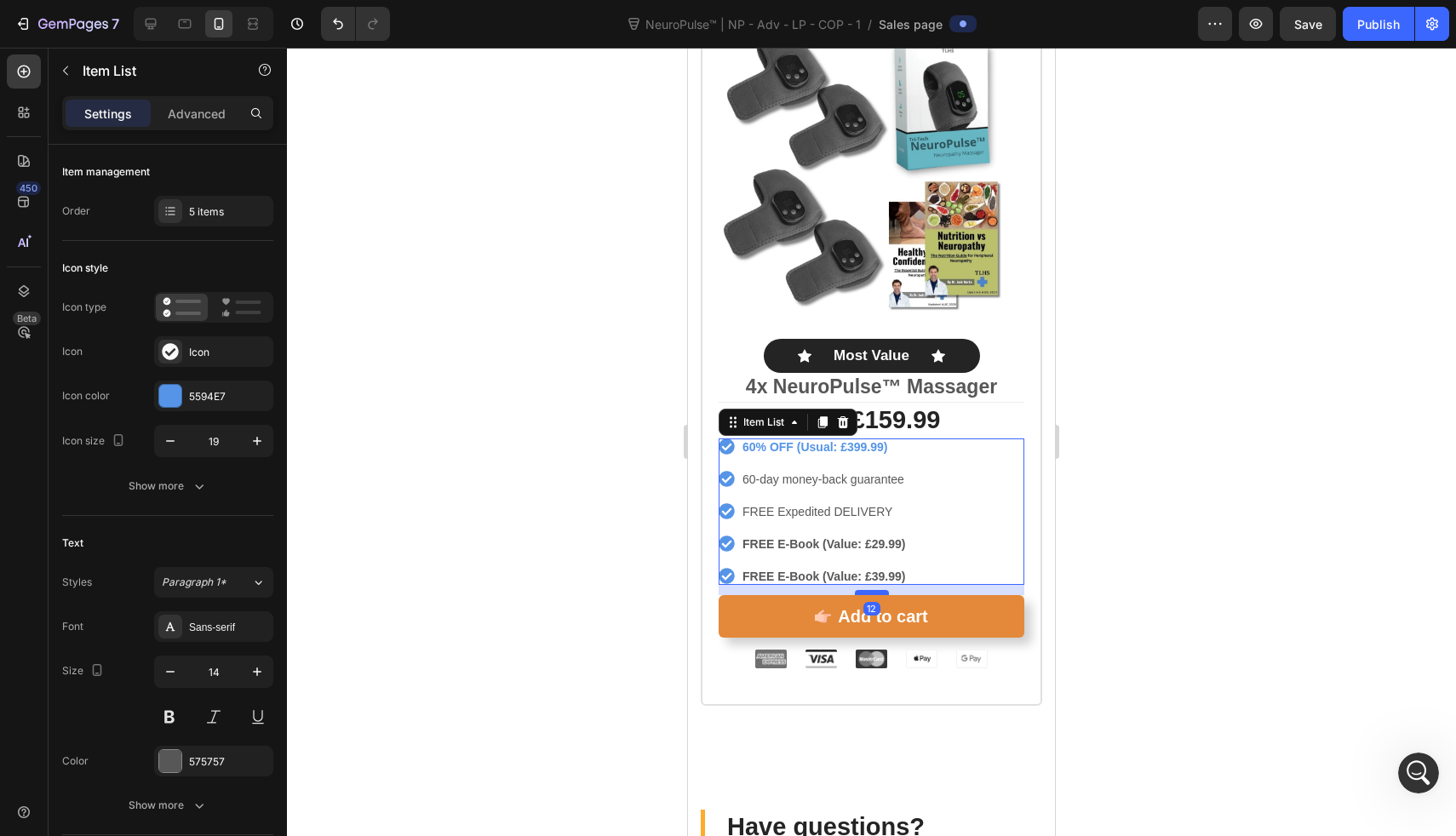
click at [872, 590] on div at bounding box center [872, 592] width 34 height 5
type input "100%"
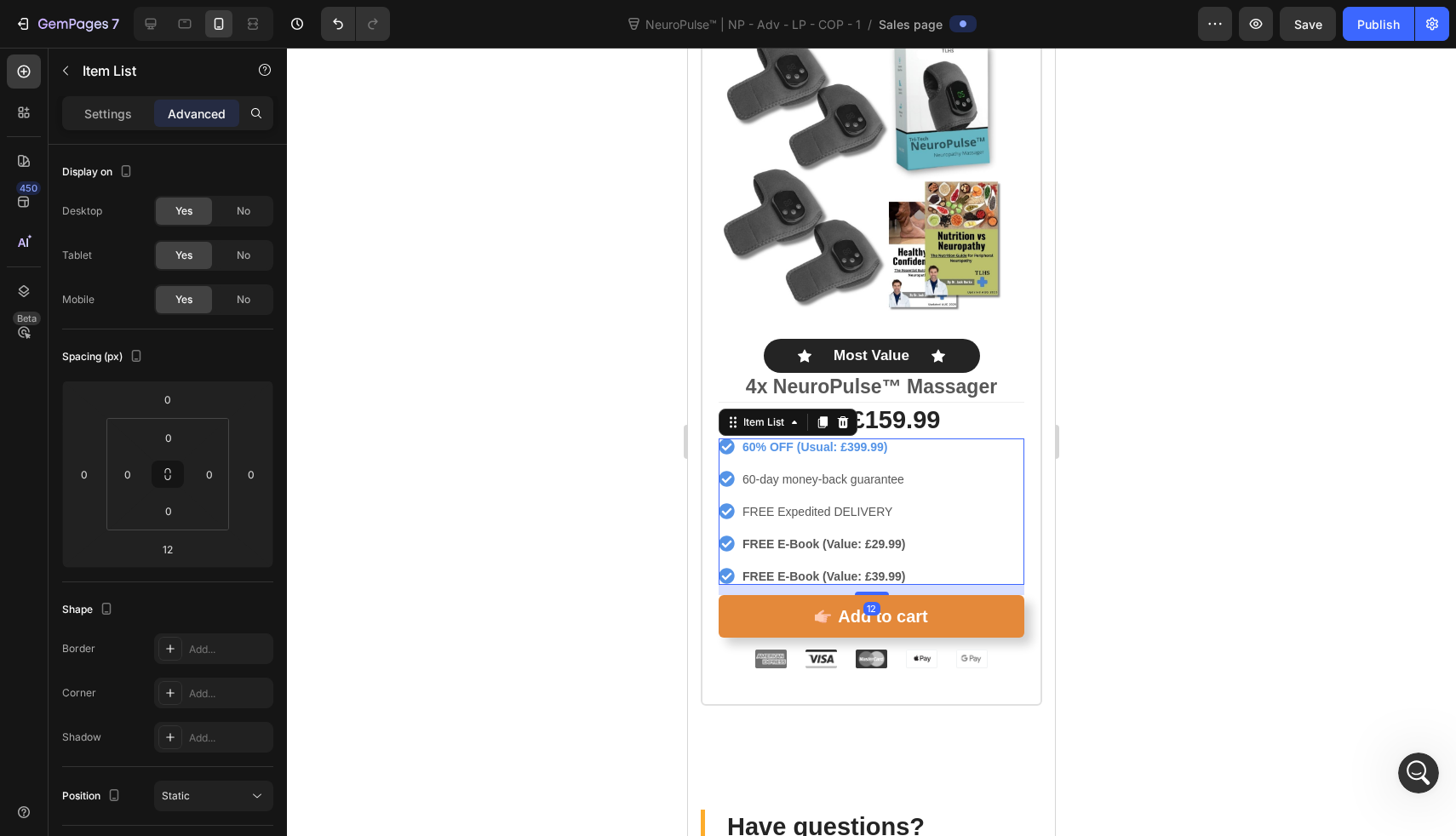
click at [625, 532] on div at bounding box center [871, 442] width 1169 height 789
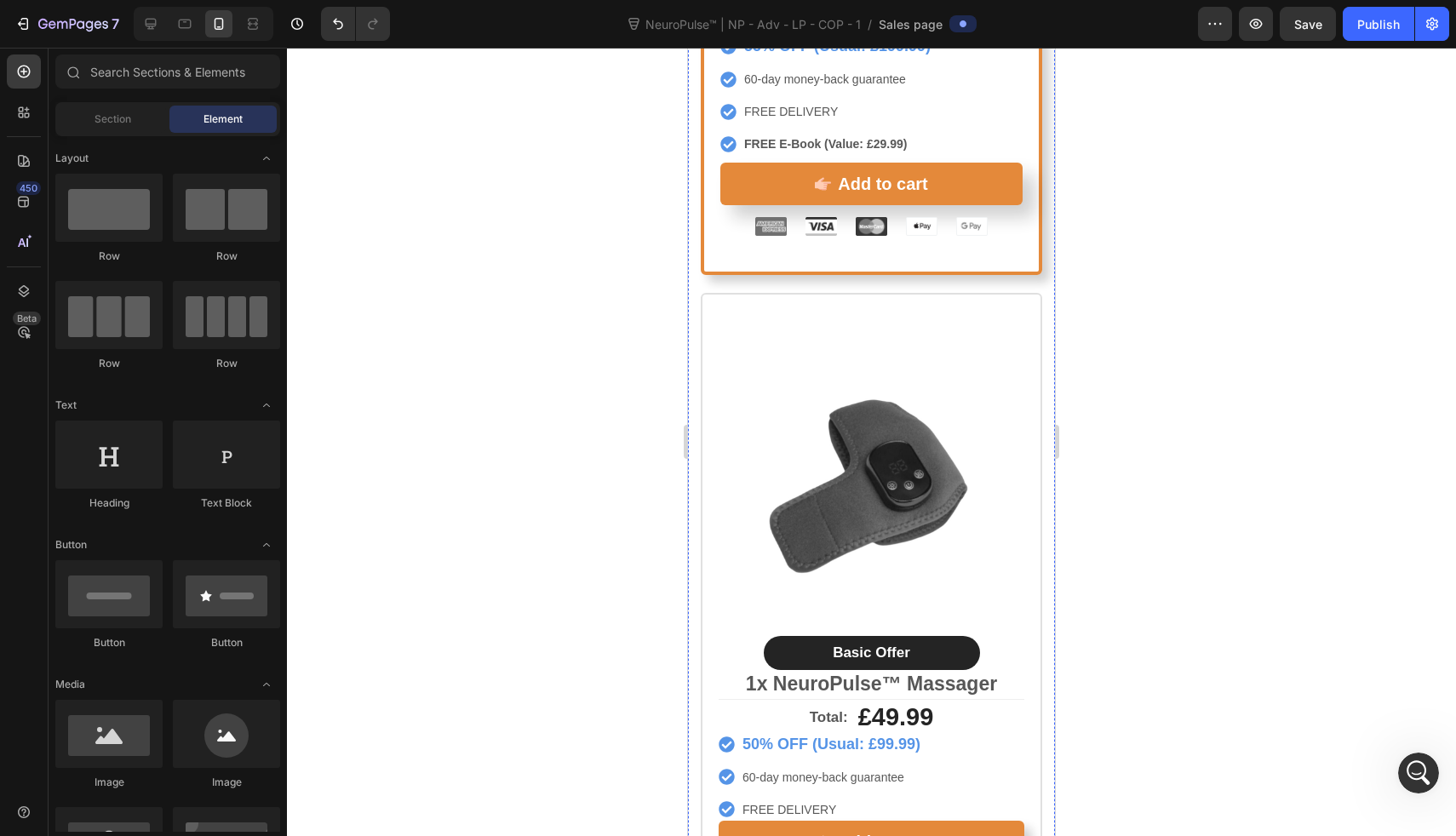
scroll to position [9081, 0]
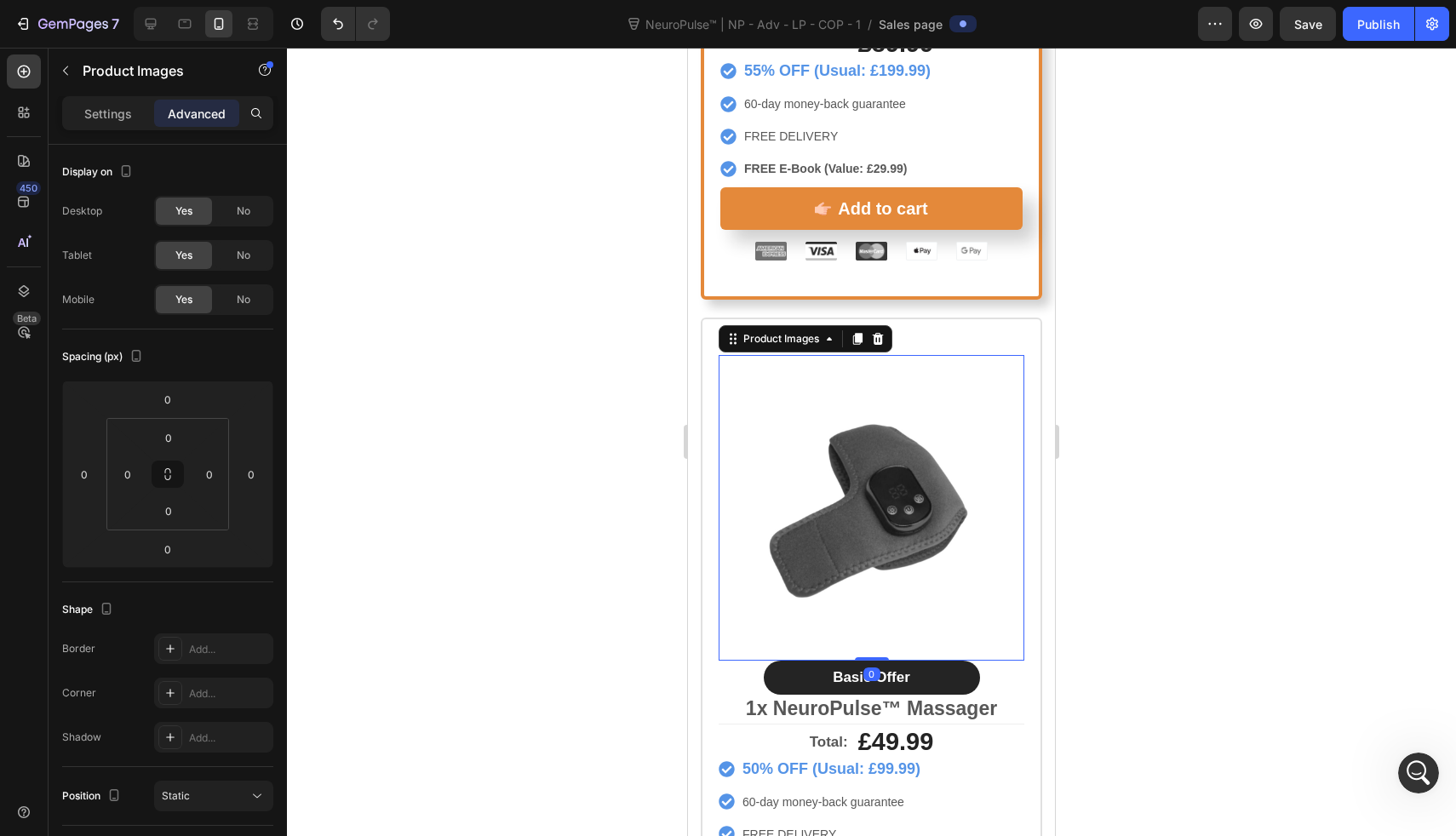
click at [887, 548] on img at bounding box center [871, 508] width 306 height 306
click at [114, 112] on p "Settings" at bounding box center [107, 113] width 48 height 18
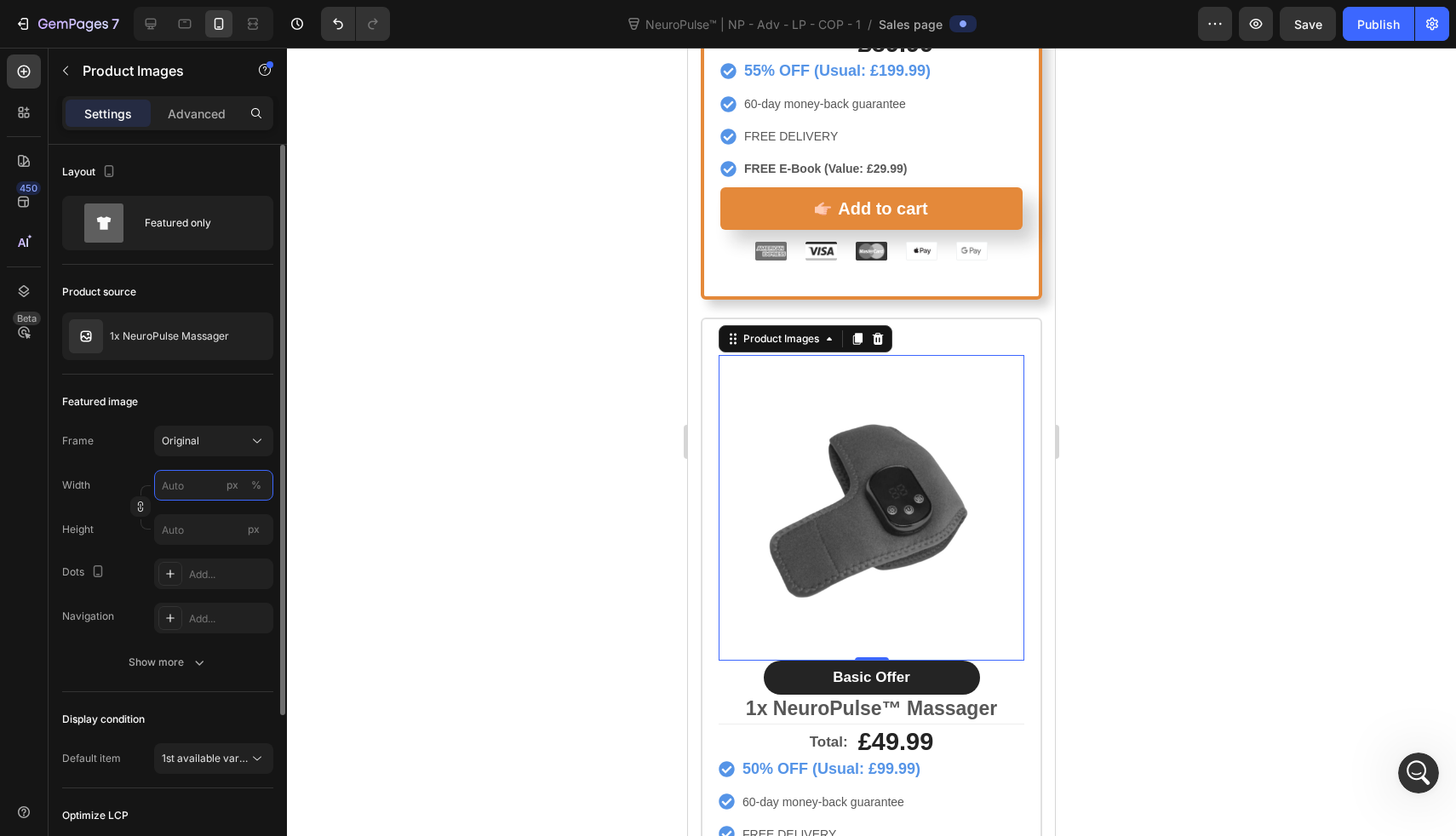
click at [199, 481] on input "px %" at bounding box center [214, 484] width 119 height 30
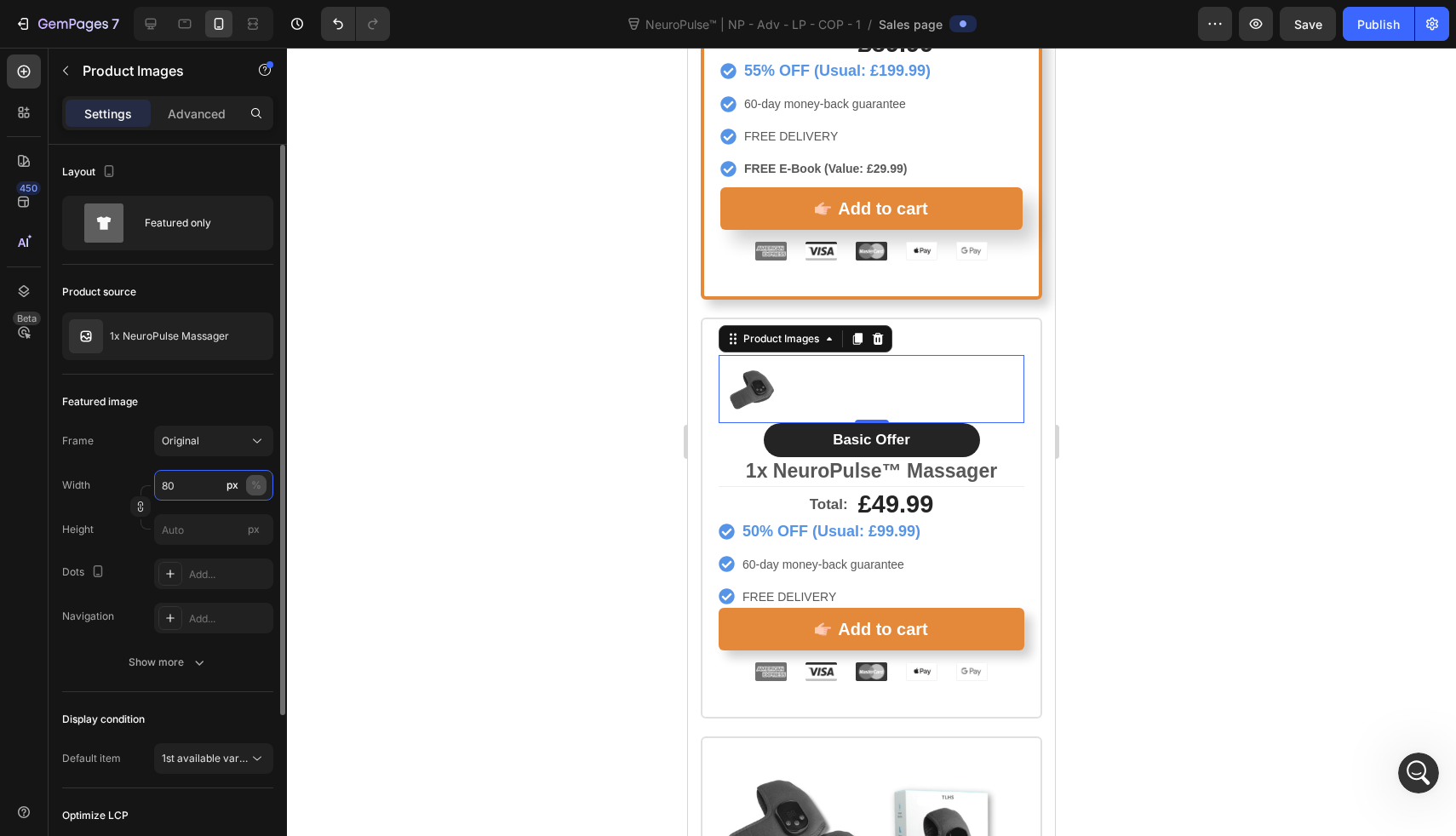
type input "80"
click at [254, 490] on div "%" at bounding box center [256, 485] width 10 height 16
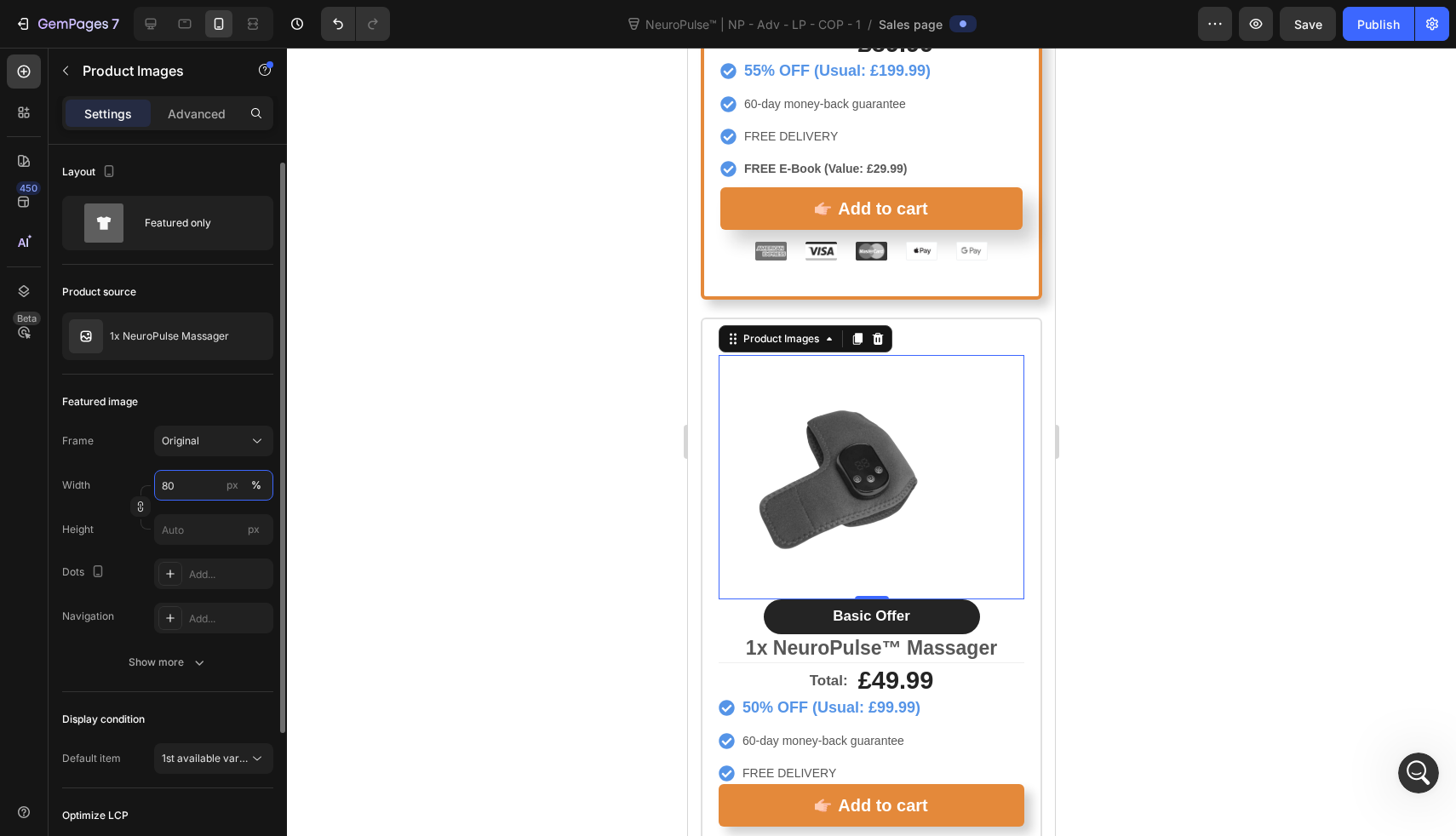
scroll to position [219, 0]
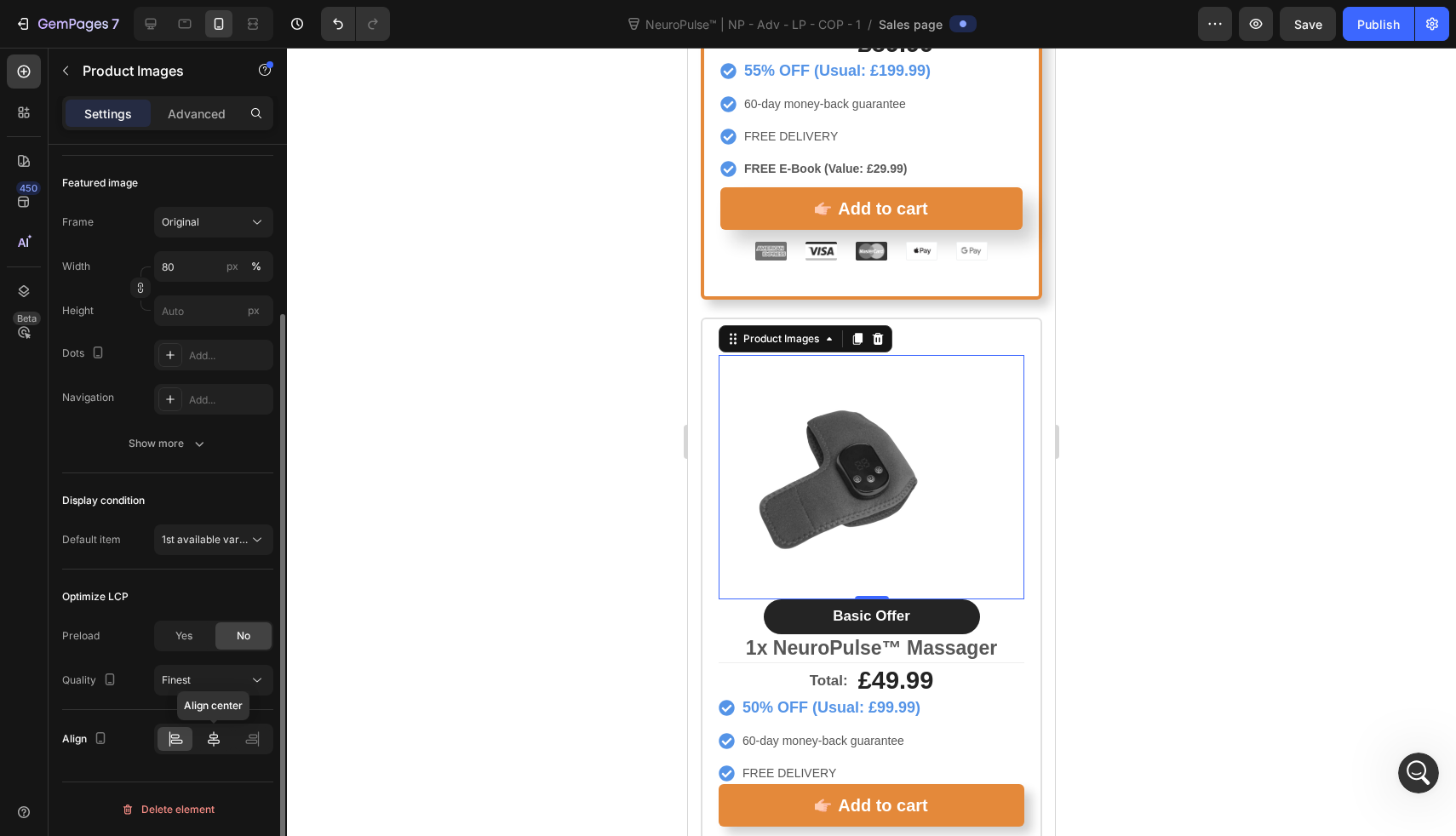
click at [220, 743] on icon at bounding box center [213, 738] width 17 height 17
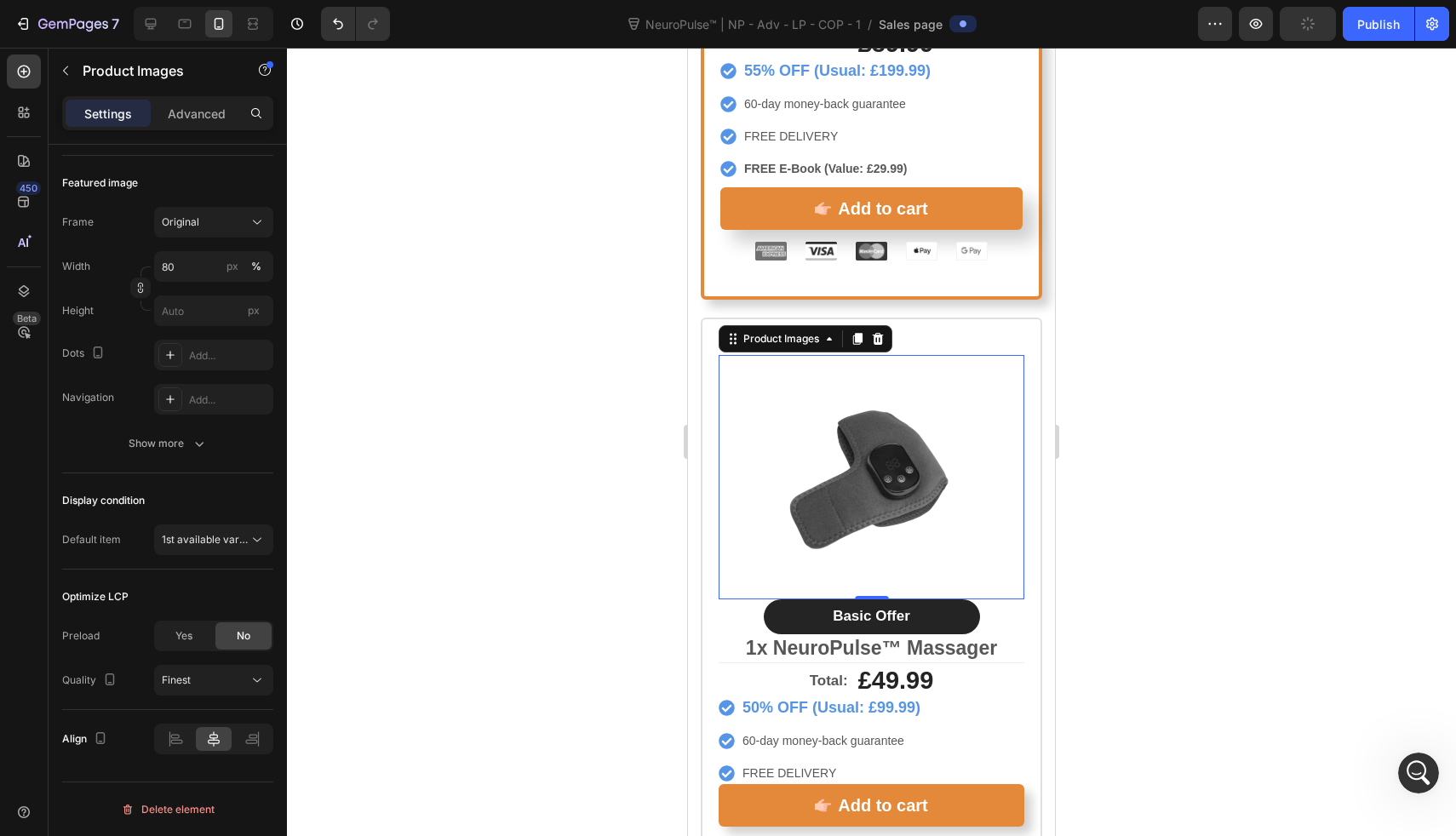
click at [562, 621] on div at bounding box center [871, 442] width 1169 height 789
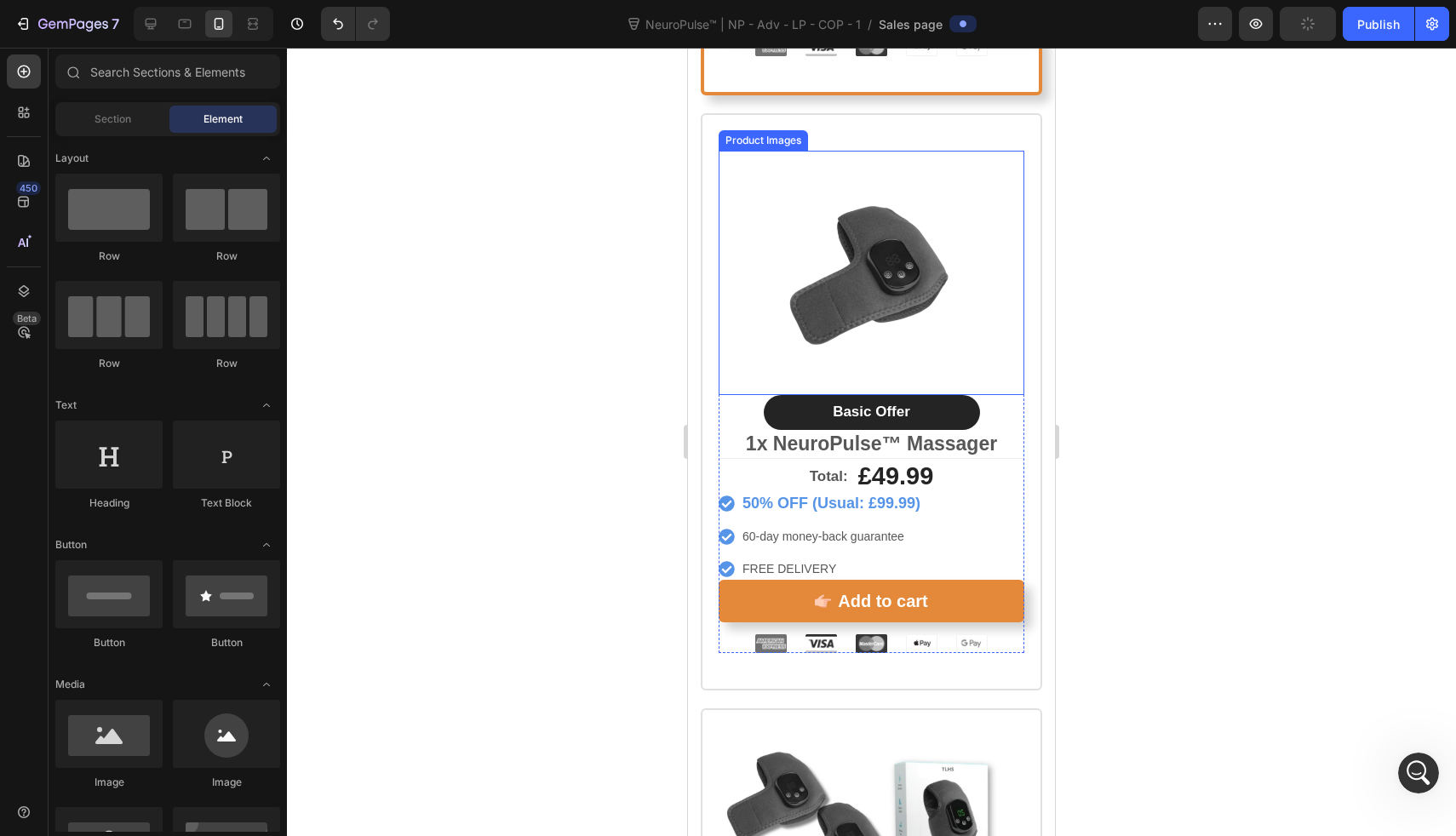
scroll to position [9292, 0]
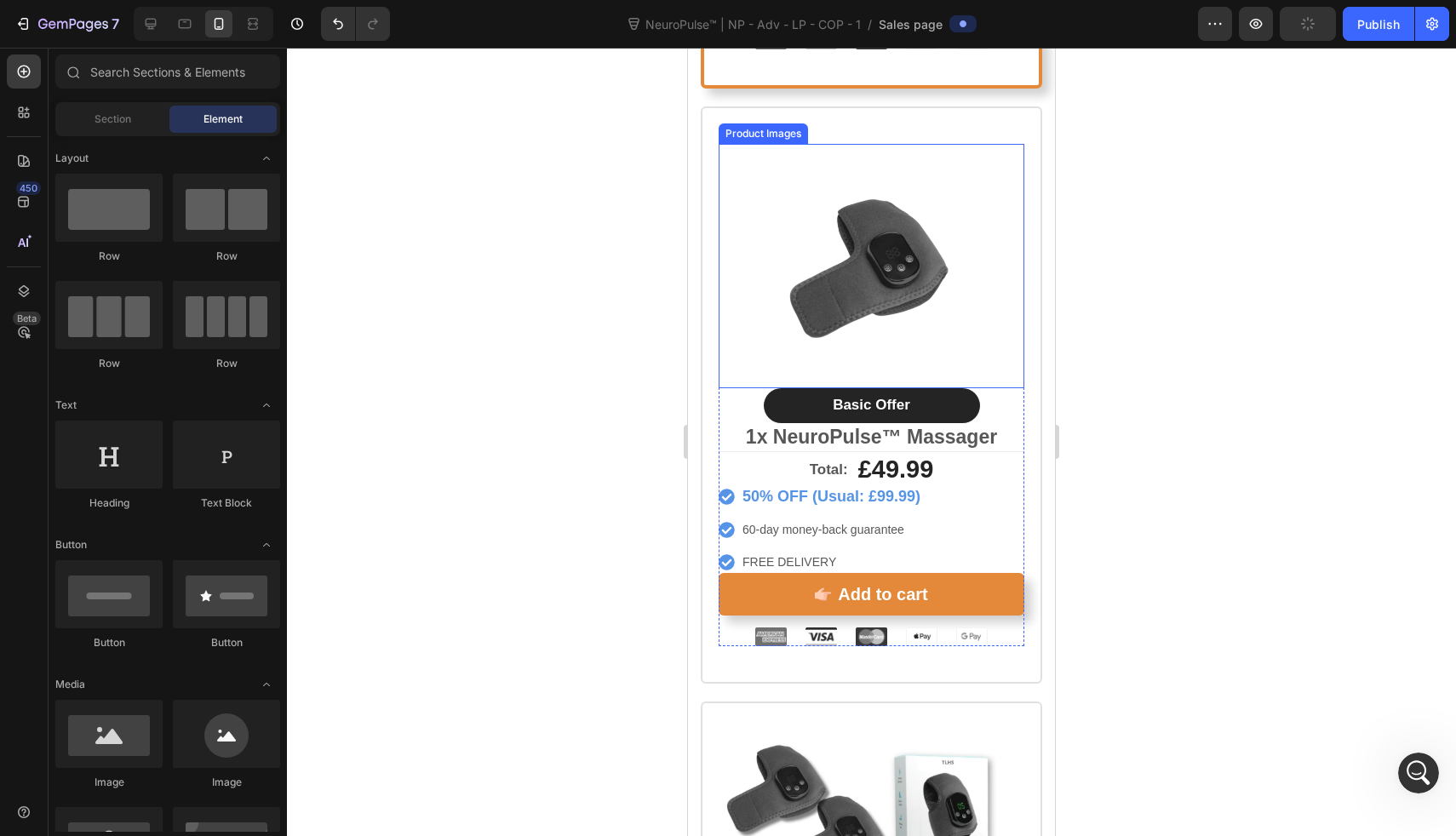
click at [879, 255] on img at bounding box center [871, 266] width 244 height 244
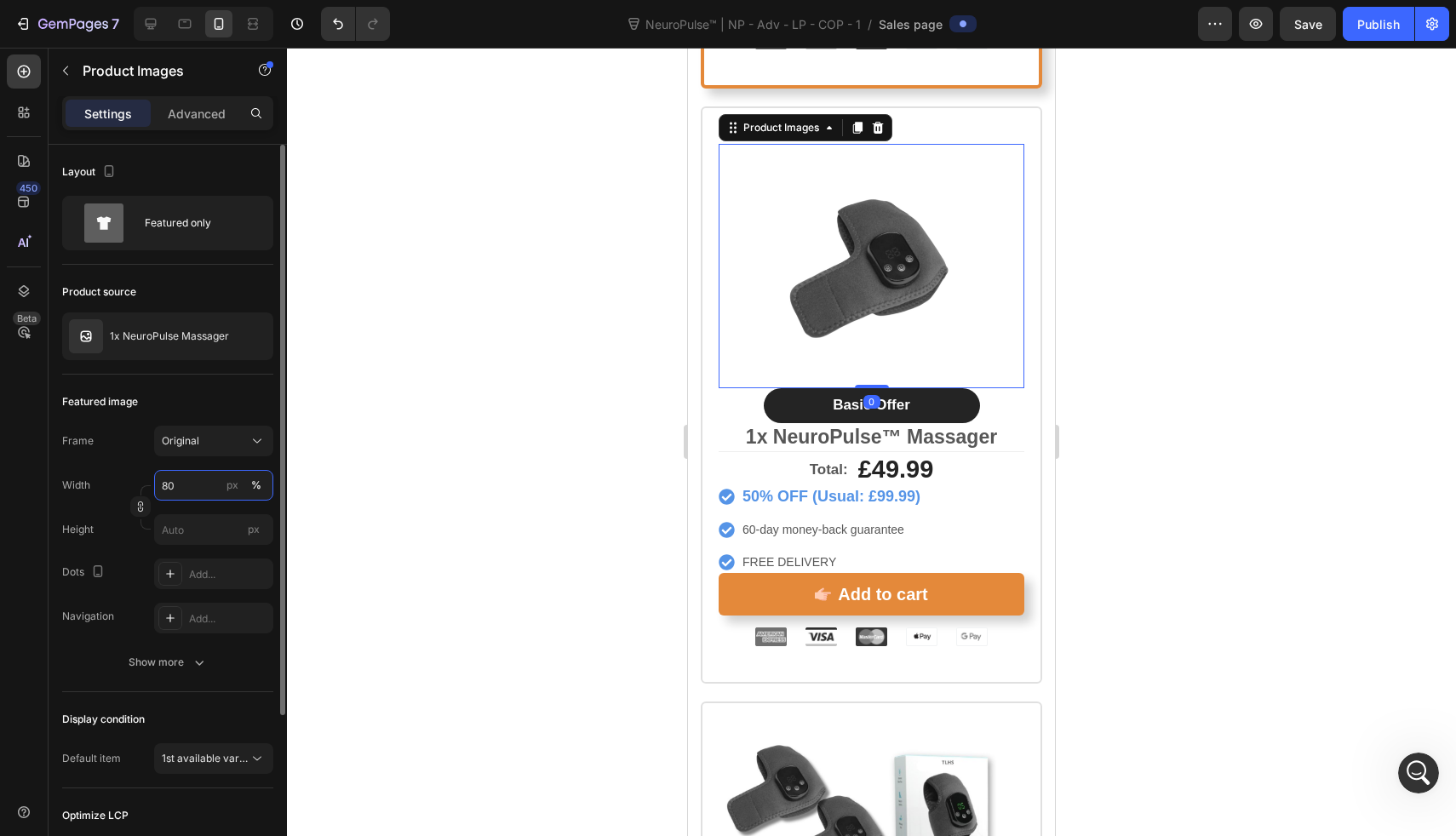
click at [197, 490] on input "80" at bounding box center [214, 484] width 119 height 30
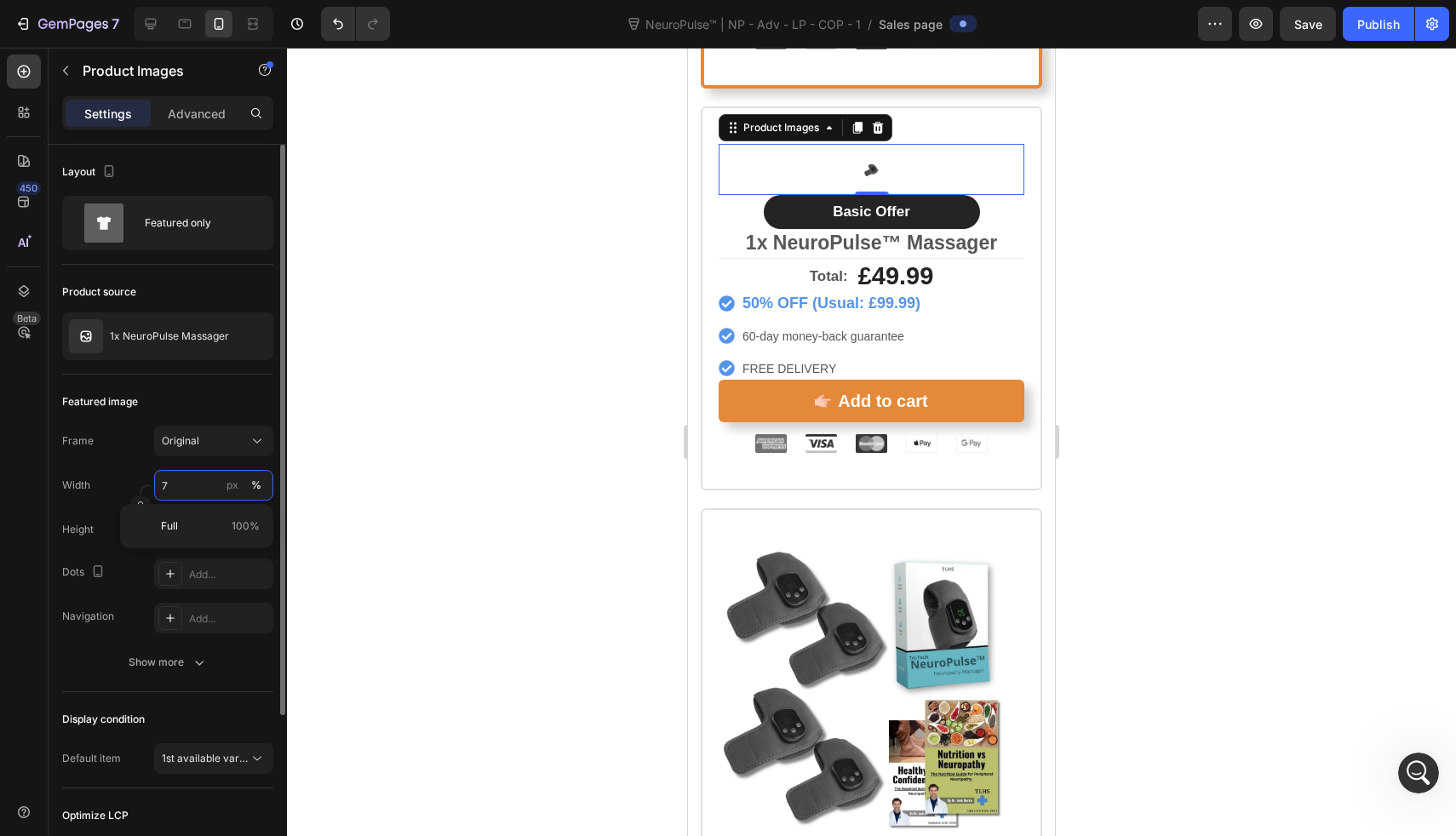
type input "70"
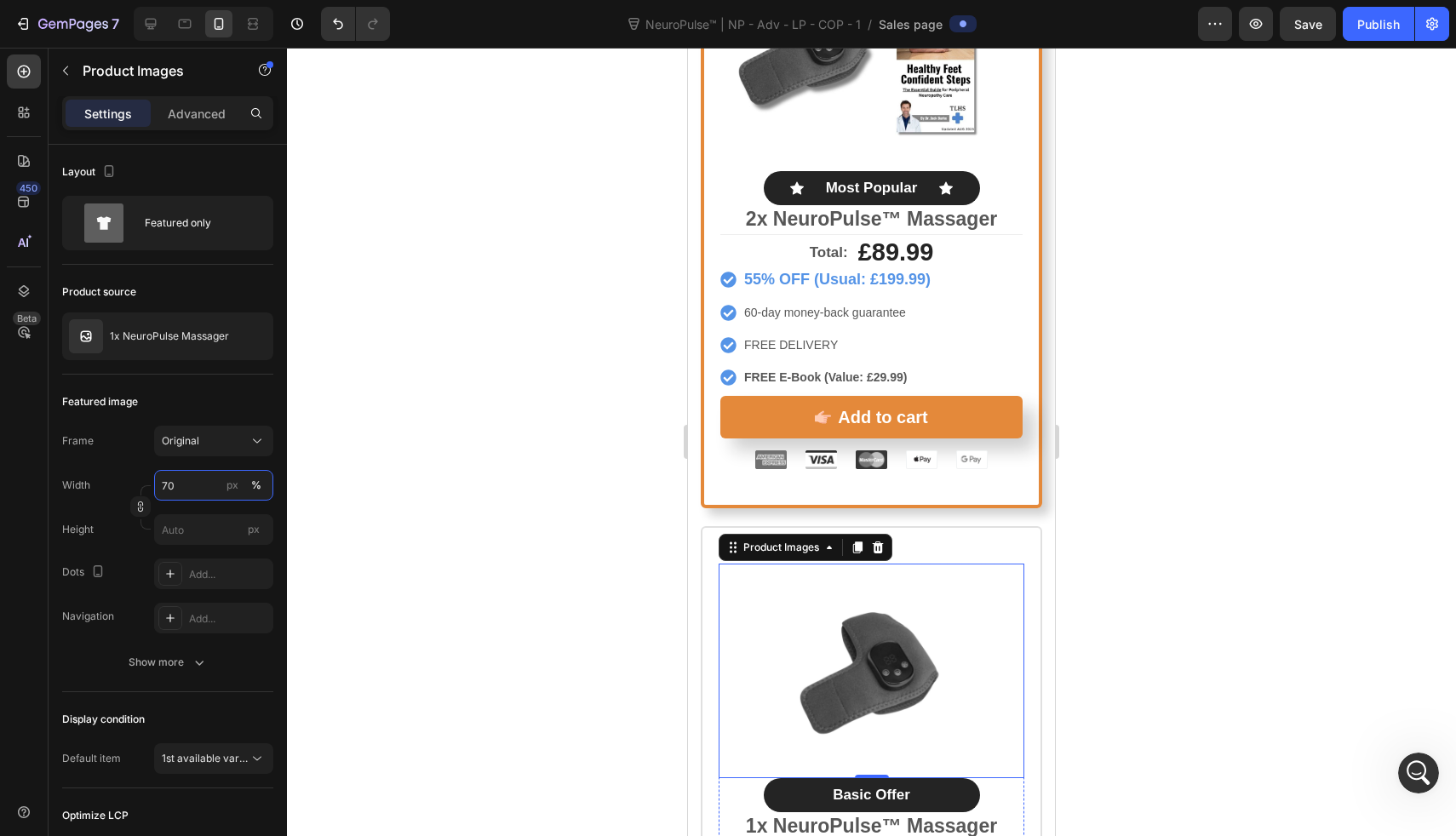
scroll to position [8548, 0]
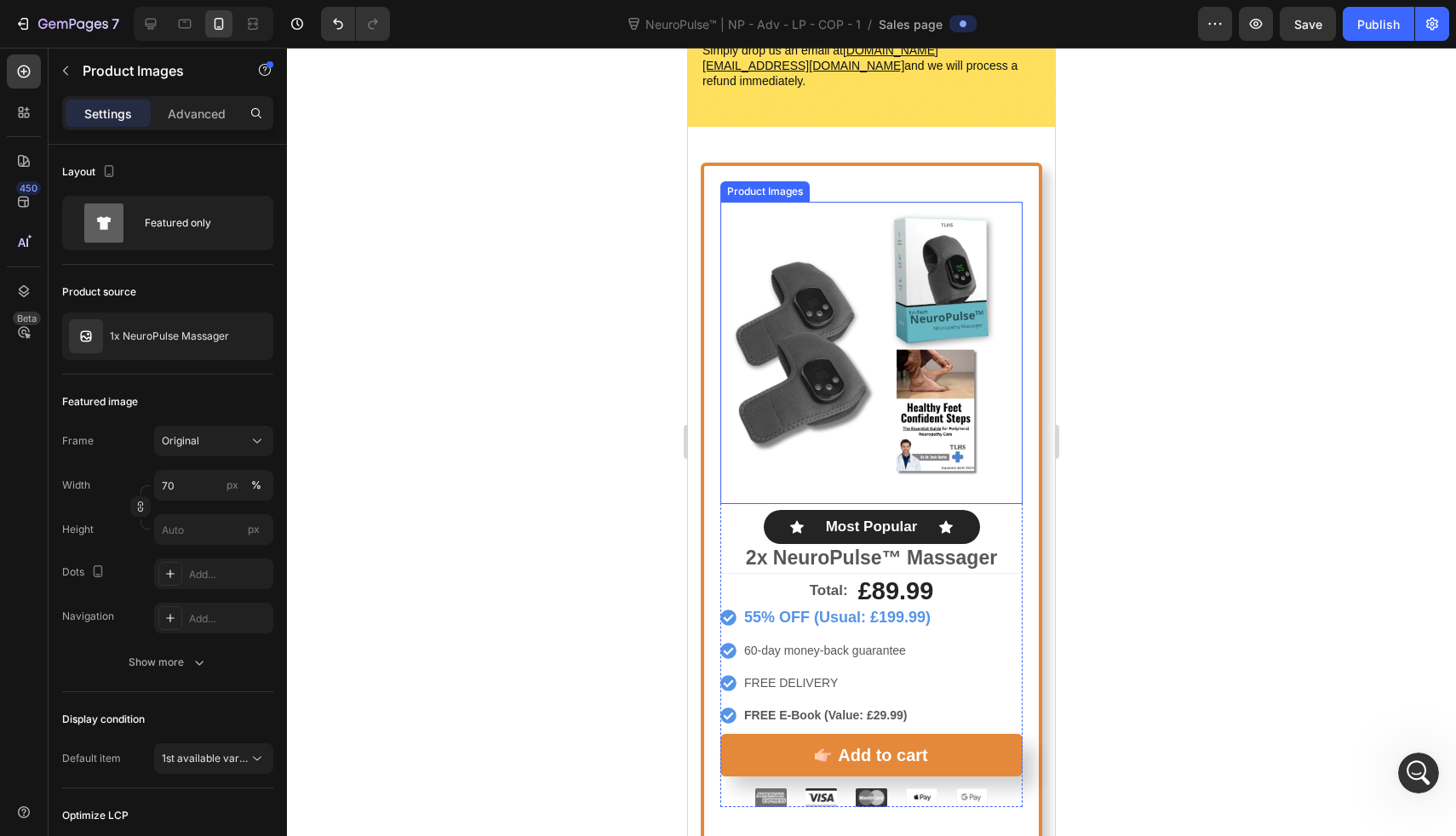
click at [836, 305] on img at bounding box center [872, 354] width 303 height 303
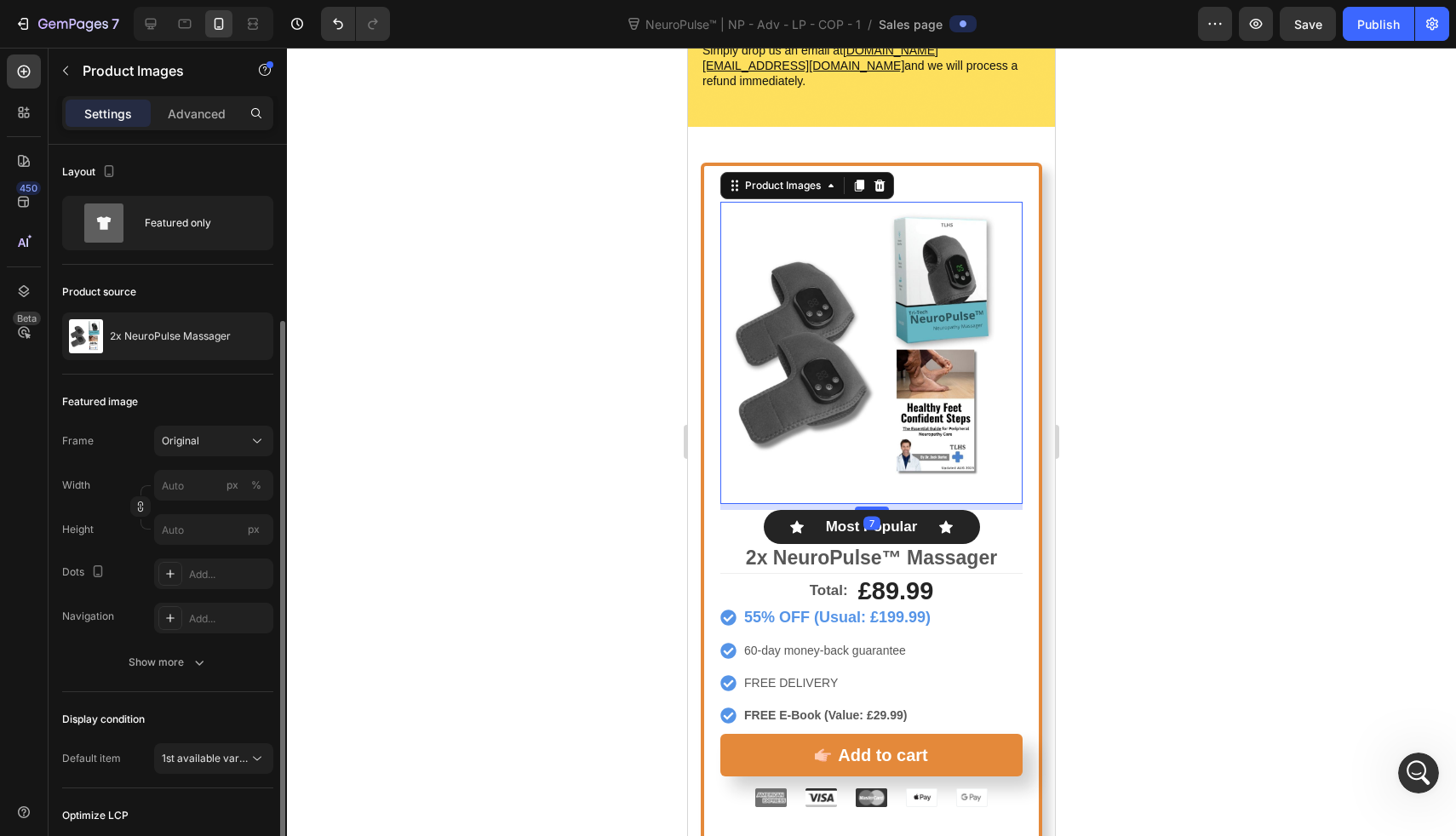
scroll to position [100, 0]
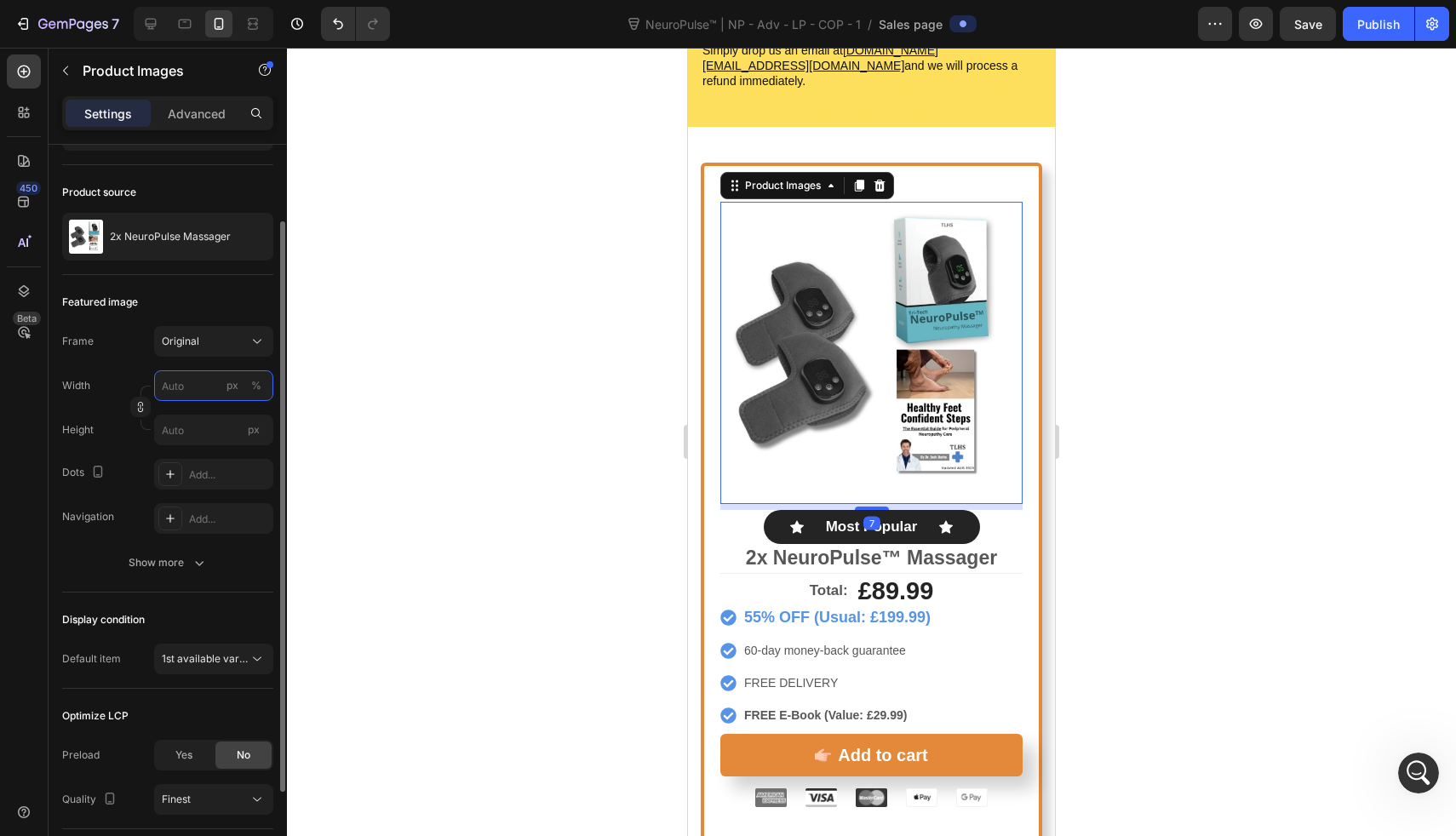
click at [192, 398] on input "px %" at bounding box center [214, 385] width 119 height 30
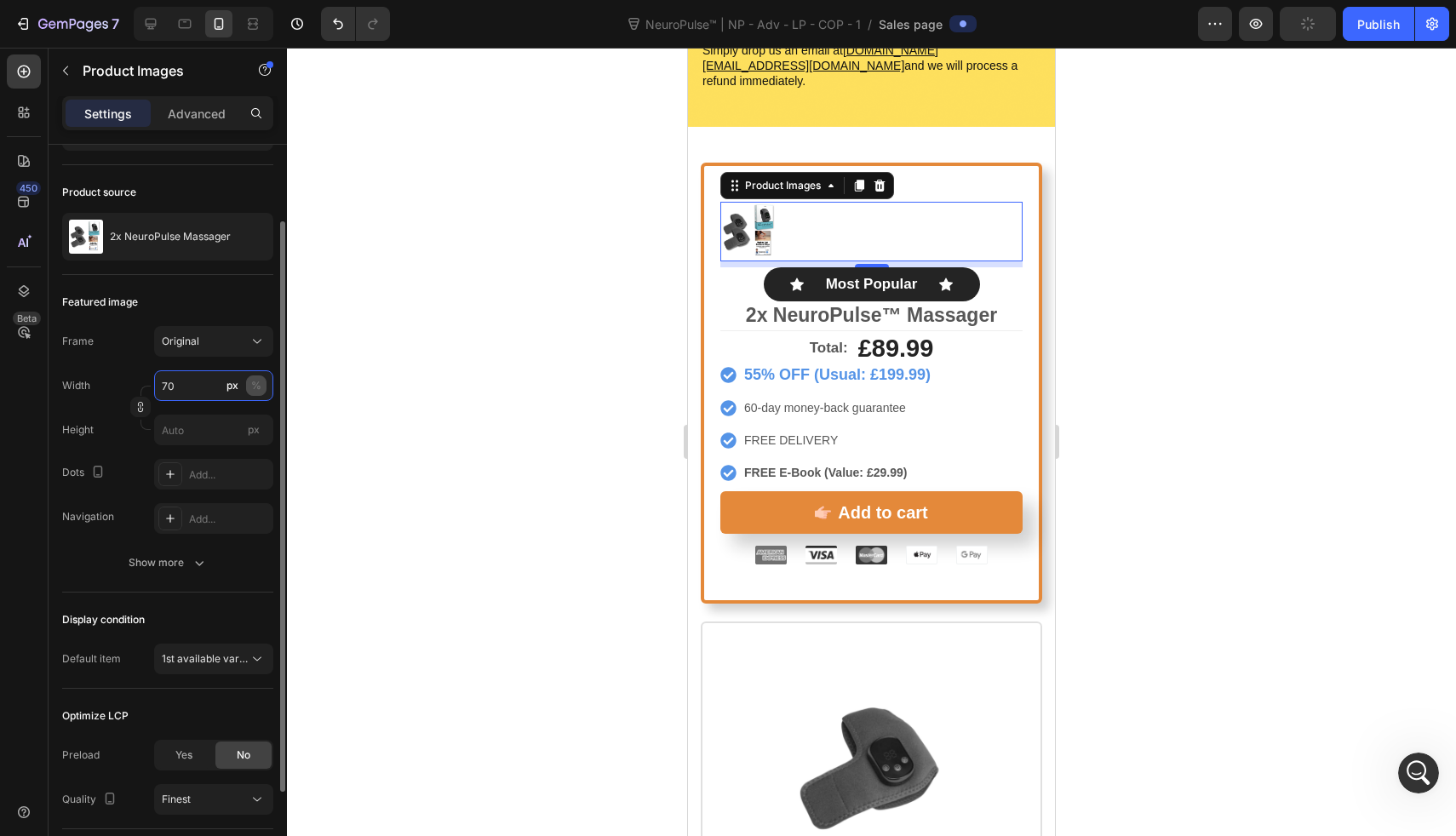
type input "70"
click at [261, 391] on div "%" at bounding box center [256, 386] width 10 height 16
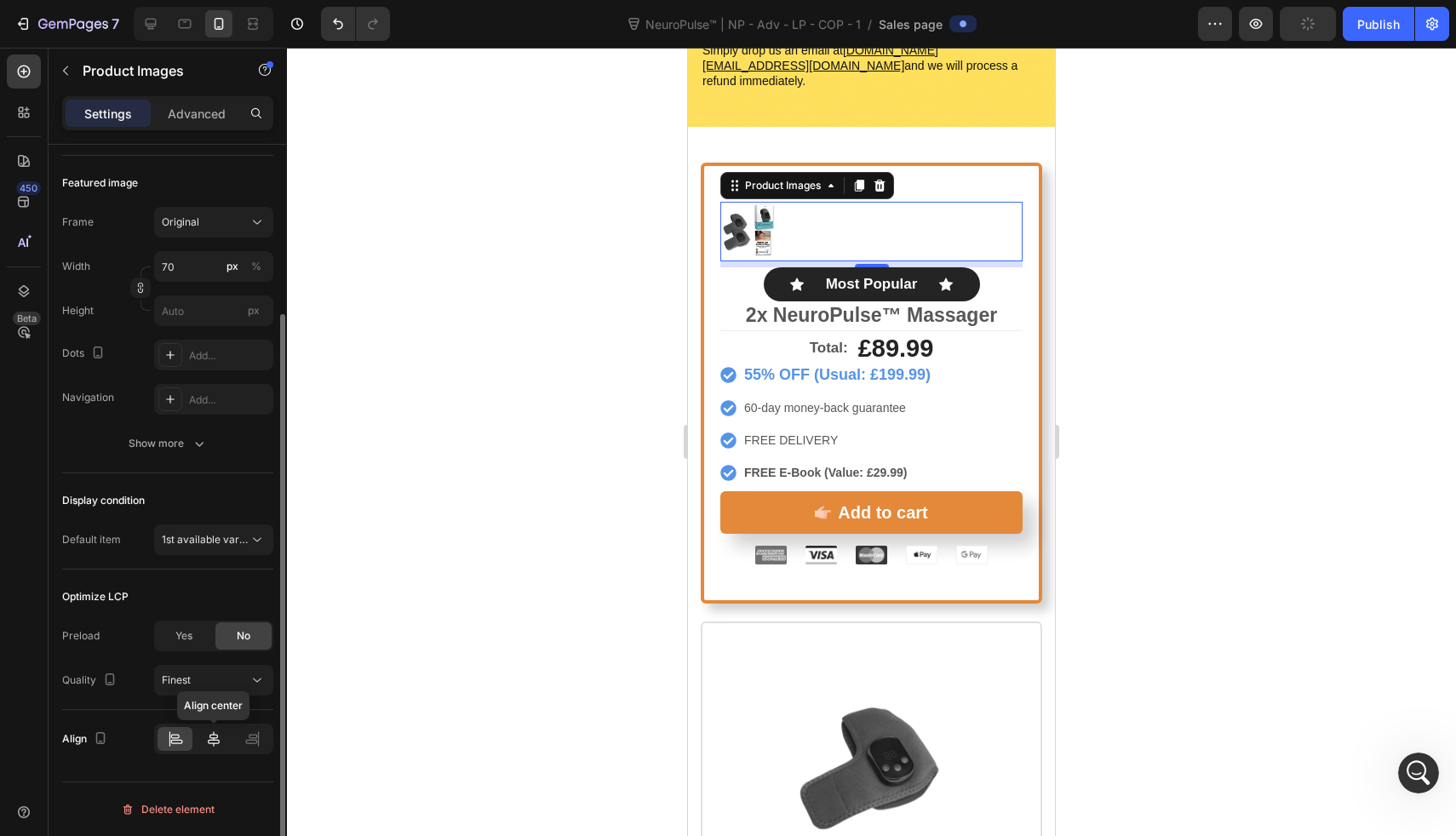
click at [215, 747] on icon at bounding box center [213, 738] width 17 height 17
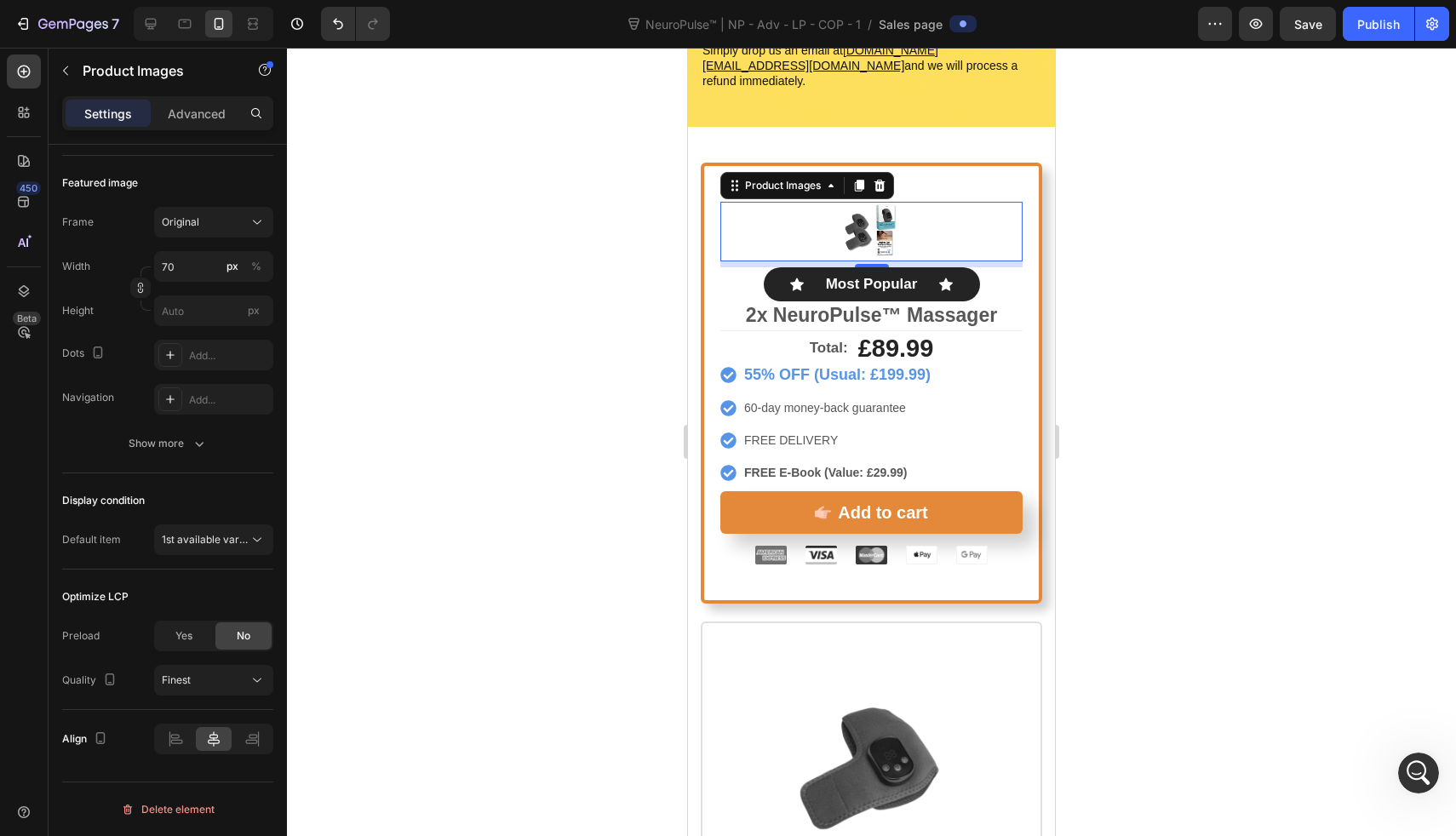
click at [478, 561] on div at bounding box center [871, 442] width 1169 height 789
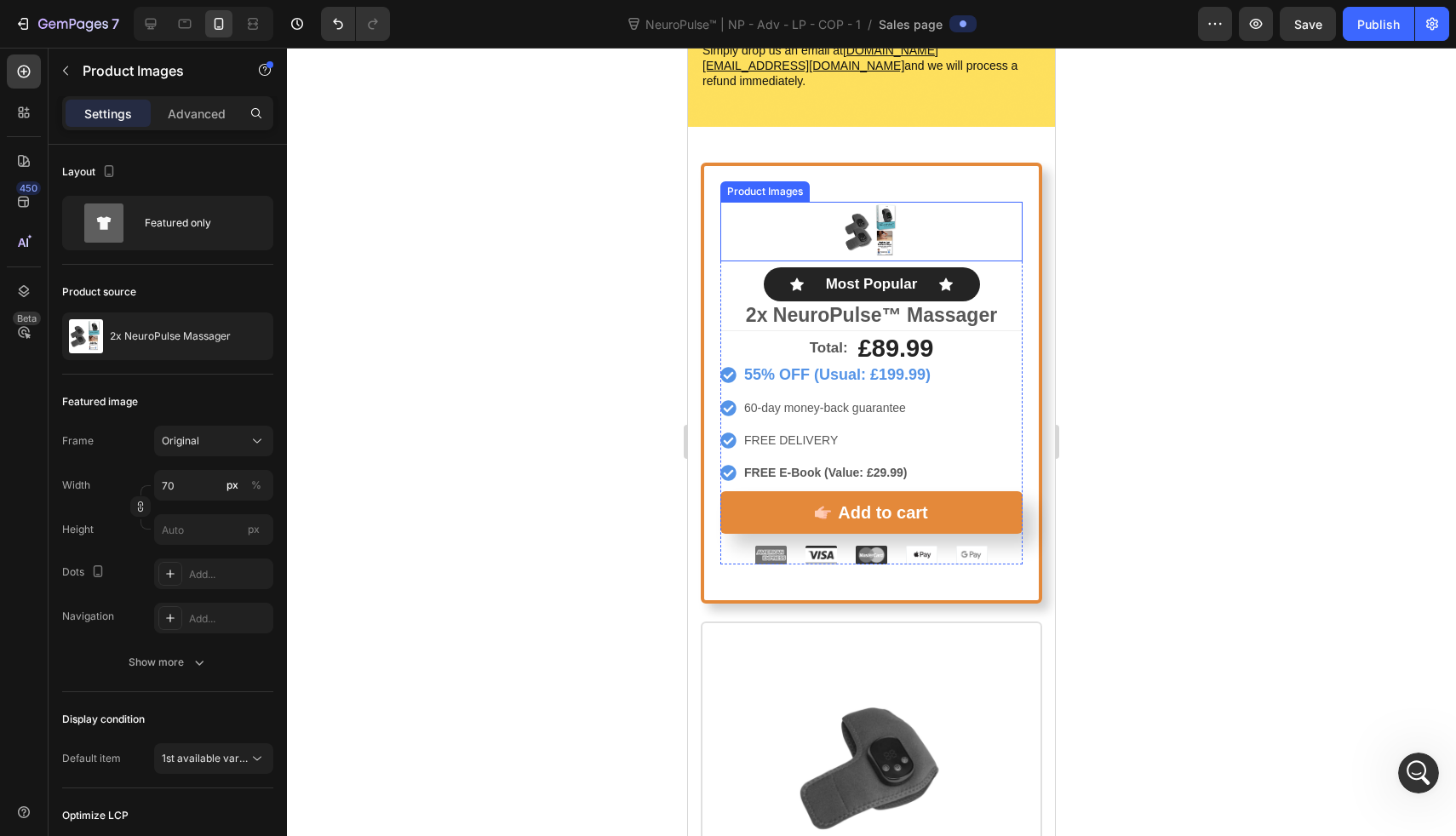
click at [817, 212] on div at bounding box center [872, 231] width 303 height 60
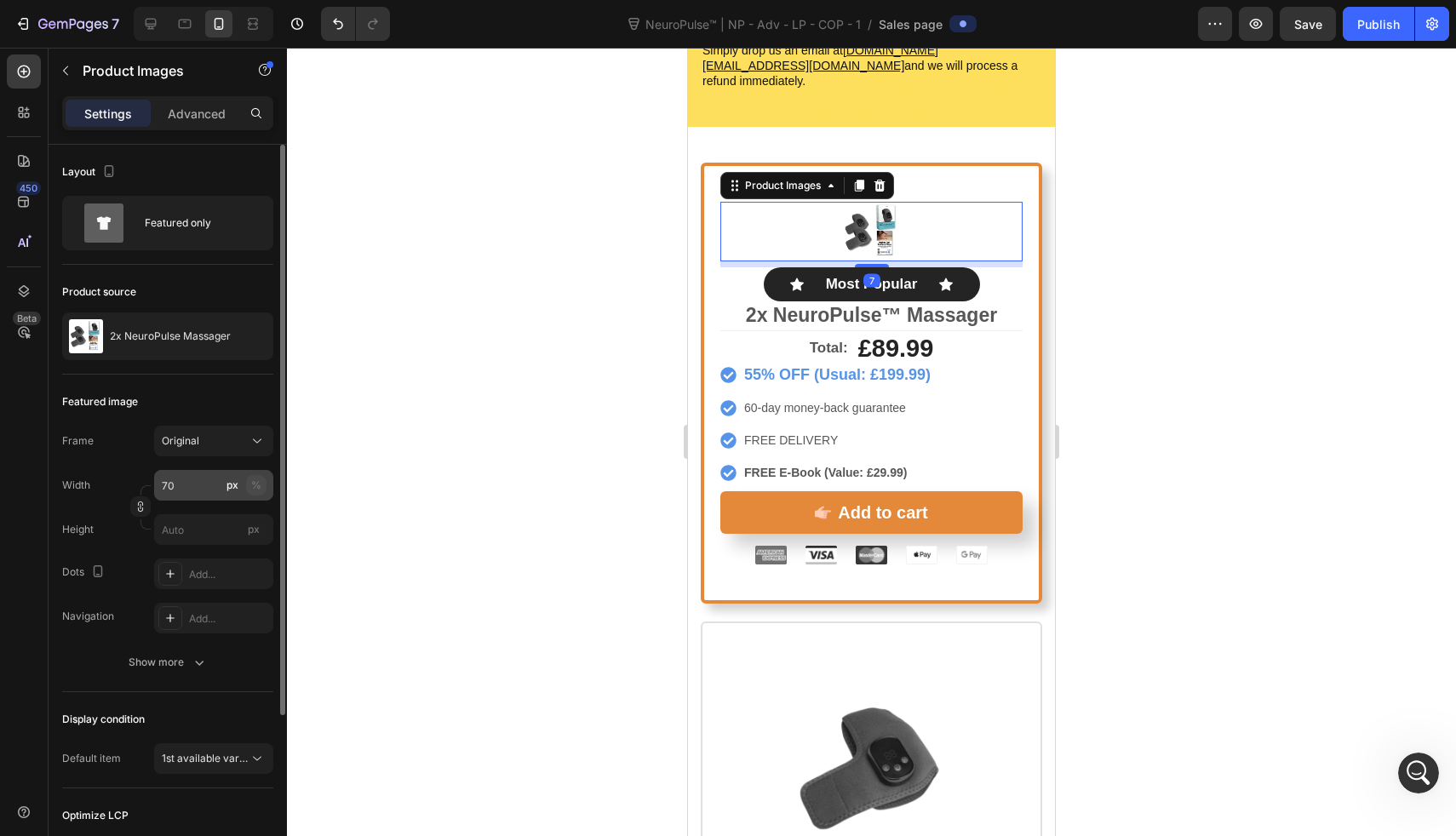
click at [265, 478] on button "%" at bounding box center [256, 485] width 21 height 21
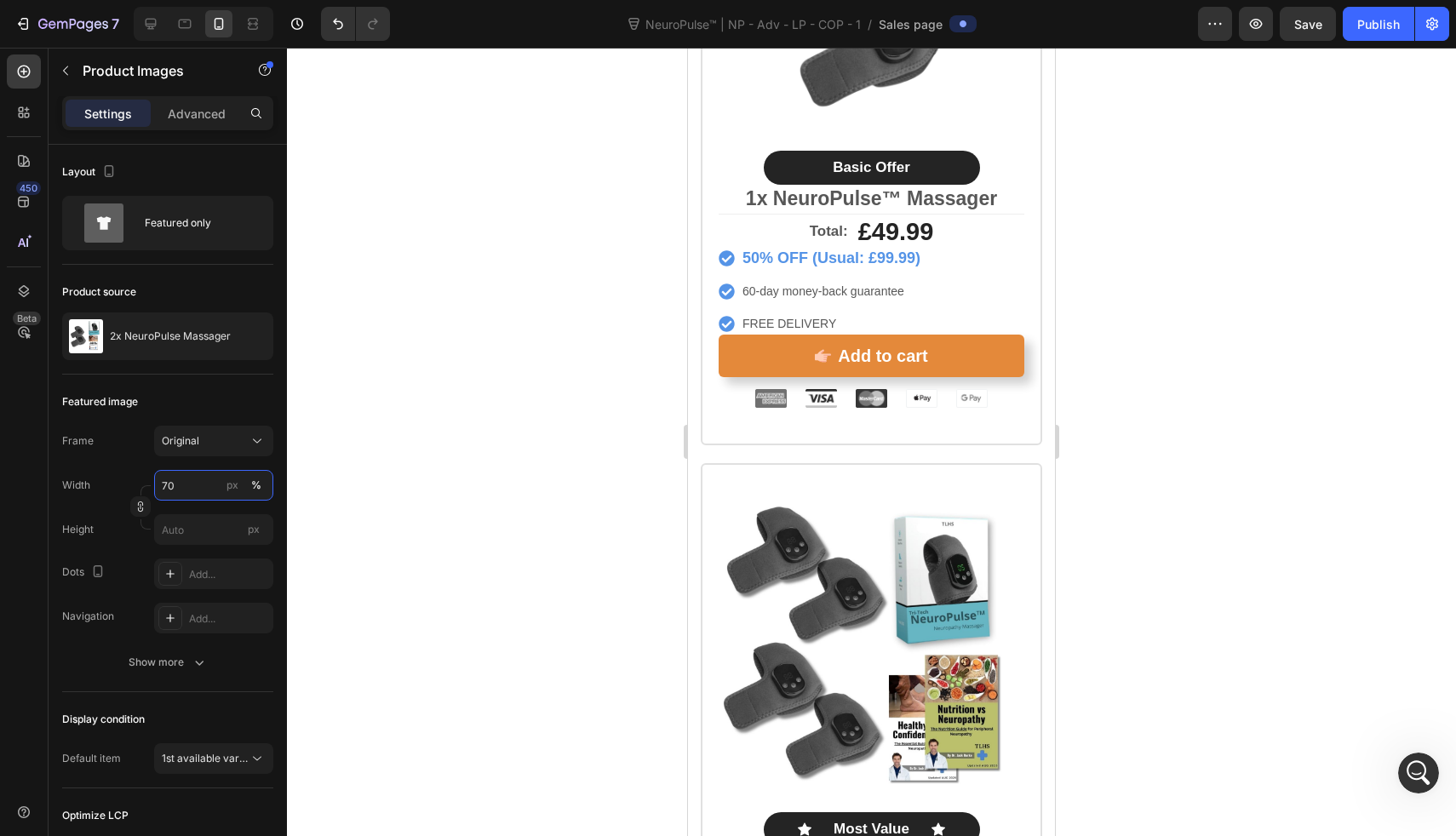
scroll to position [9869, 0]
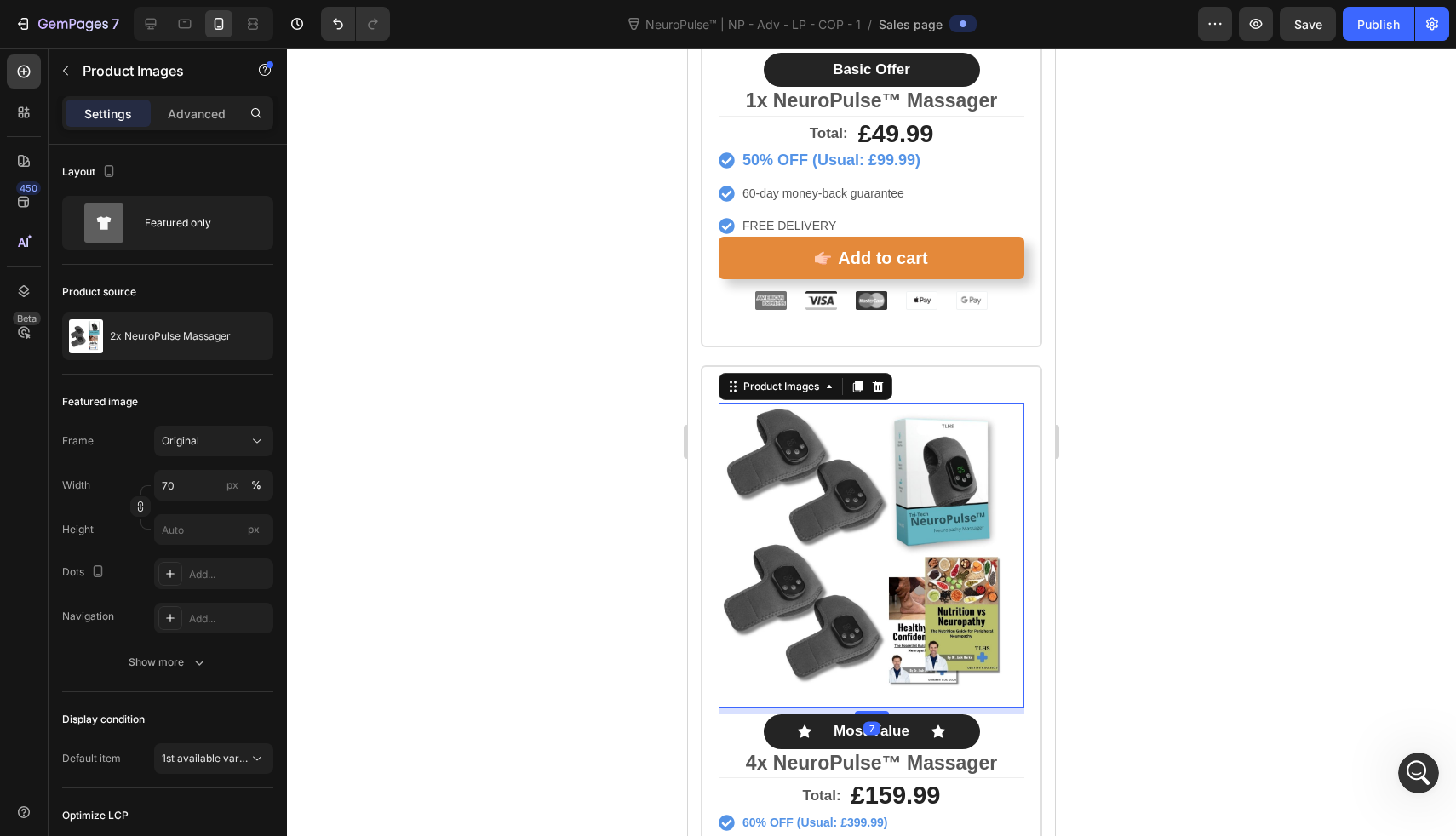
click at [822, 481] on img at bounding box center [871, 556] width 306 height 306
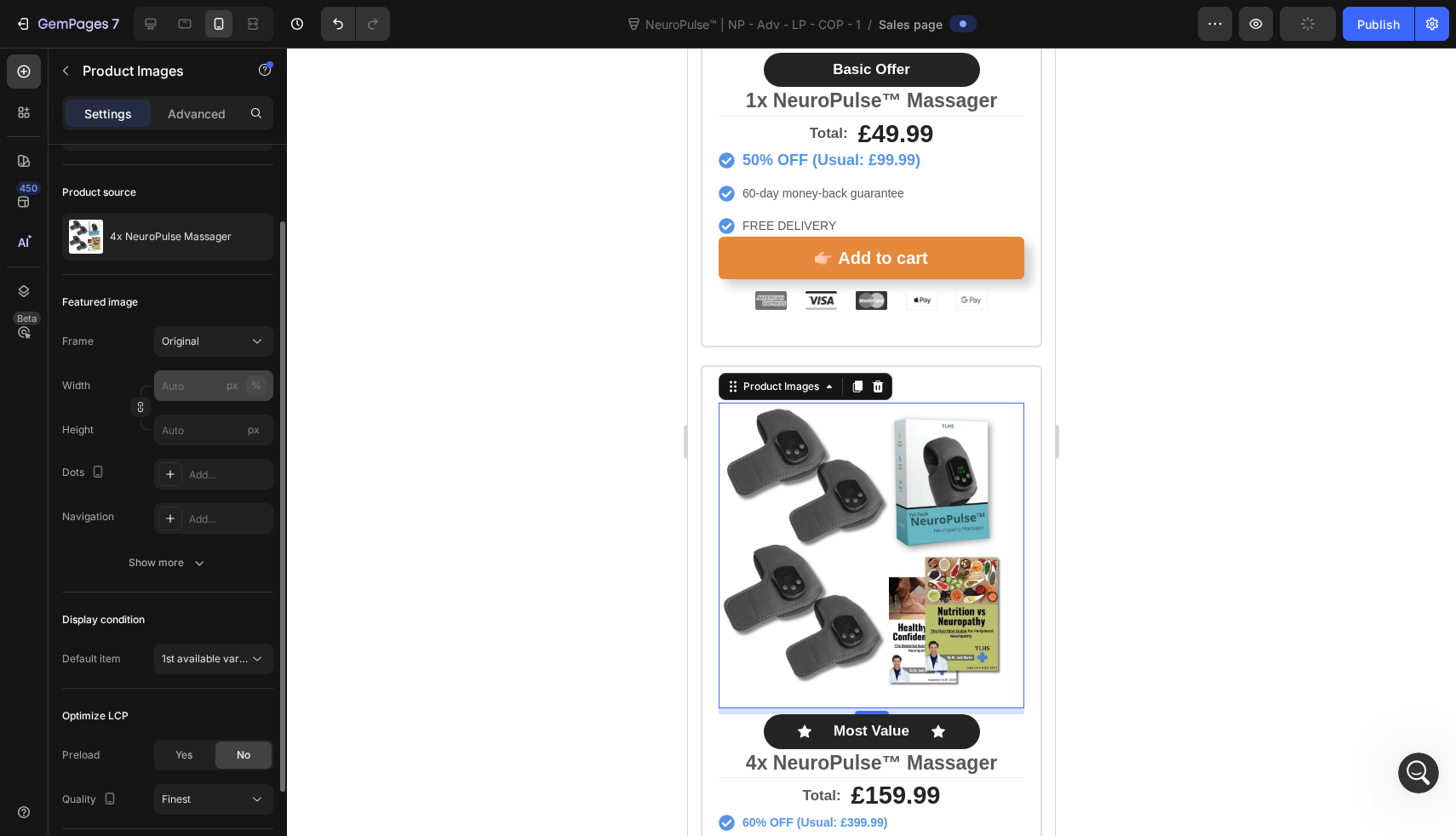
click at [256, 392] on div "%" at bounding box center [256, 386] width 10 height 16
click at [192, 394] on input "px %" at bounding box center [214, 385] width 119 height 30
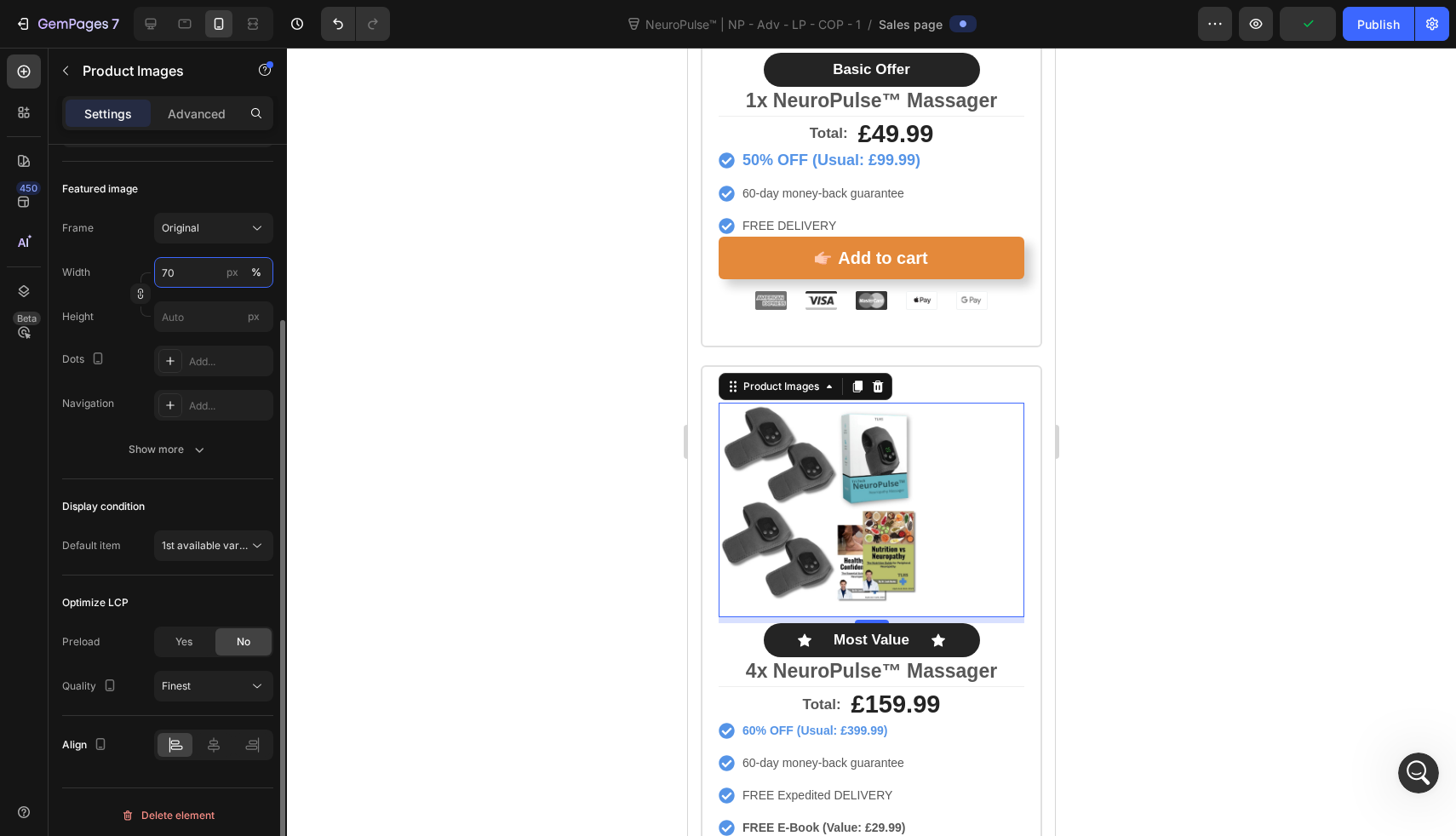
scroll to position [219, 0]
type input "70"
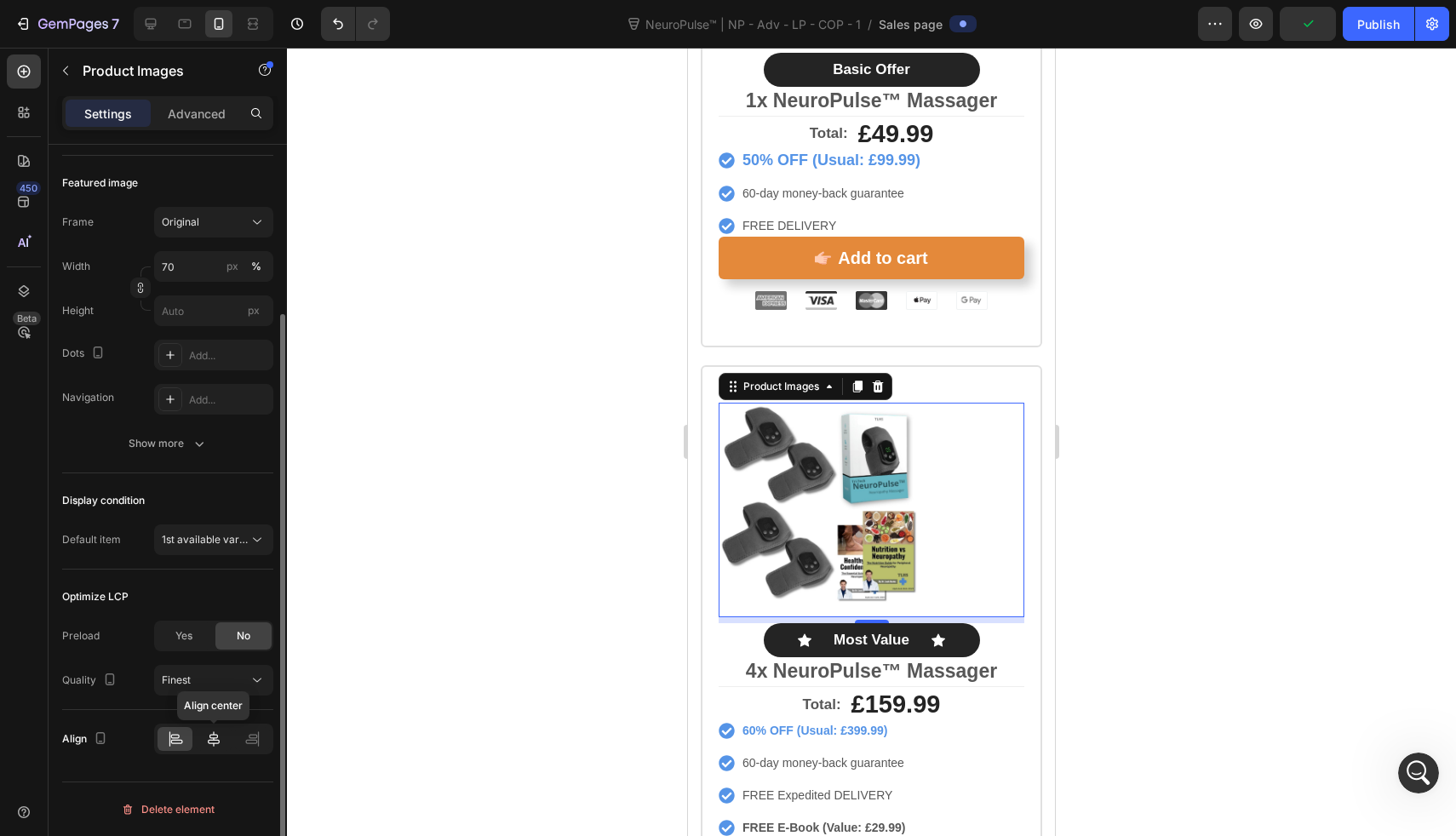
click at [214, 732] on icon at bounding box center [214, 739] width 12 height 16
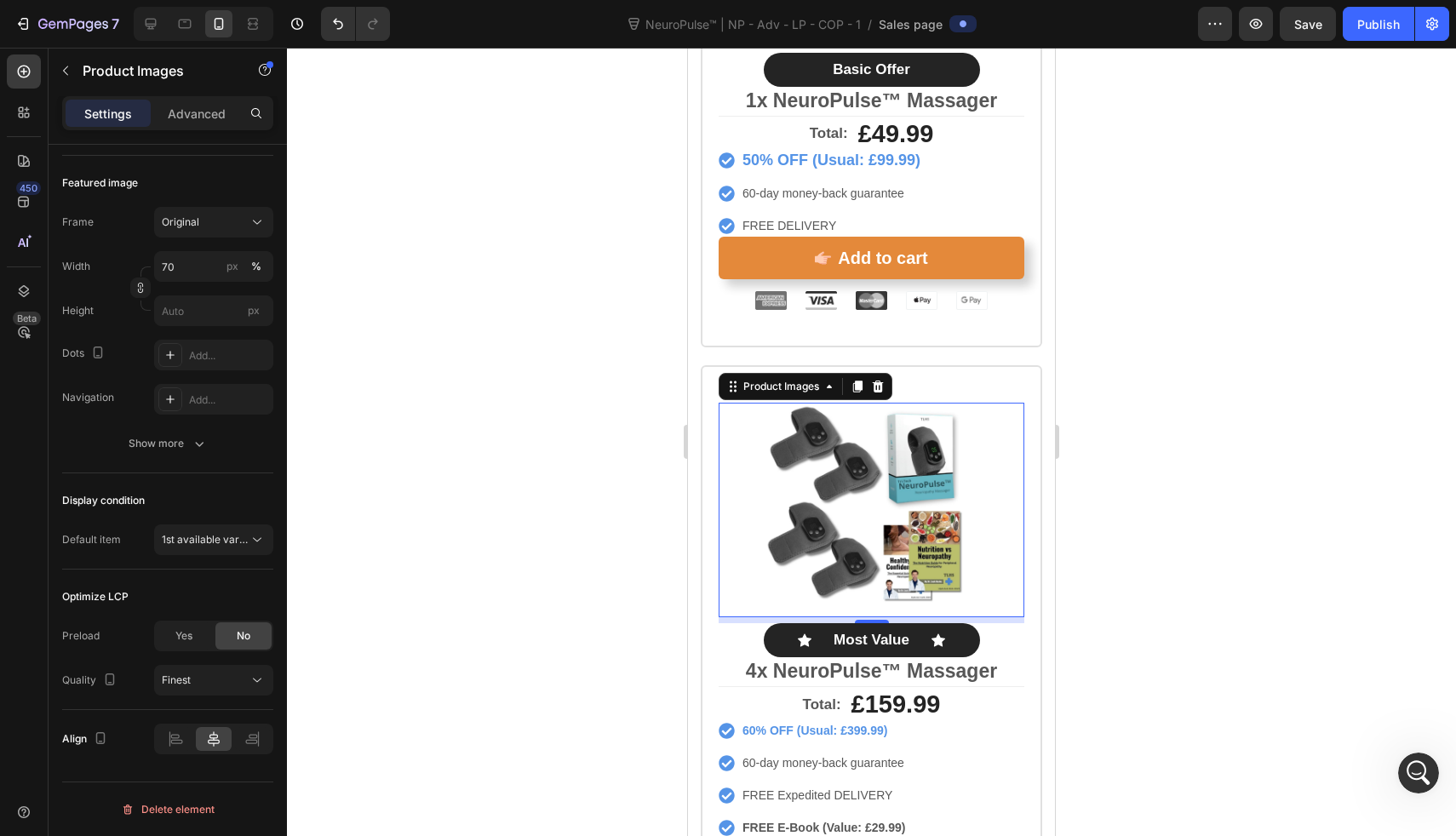
click at [547, 573] on div at bounding box center [871, 442] width 1169 height 789
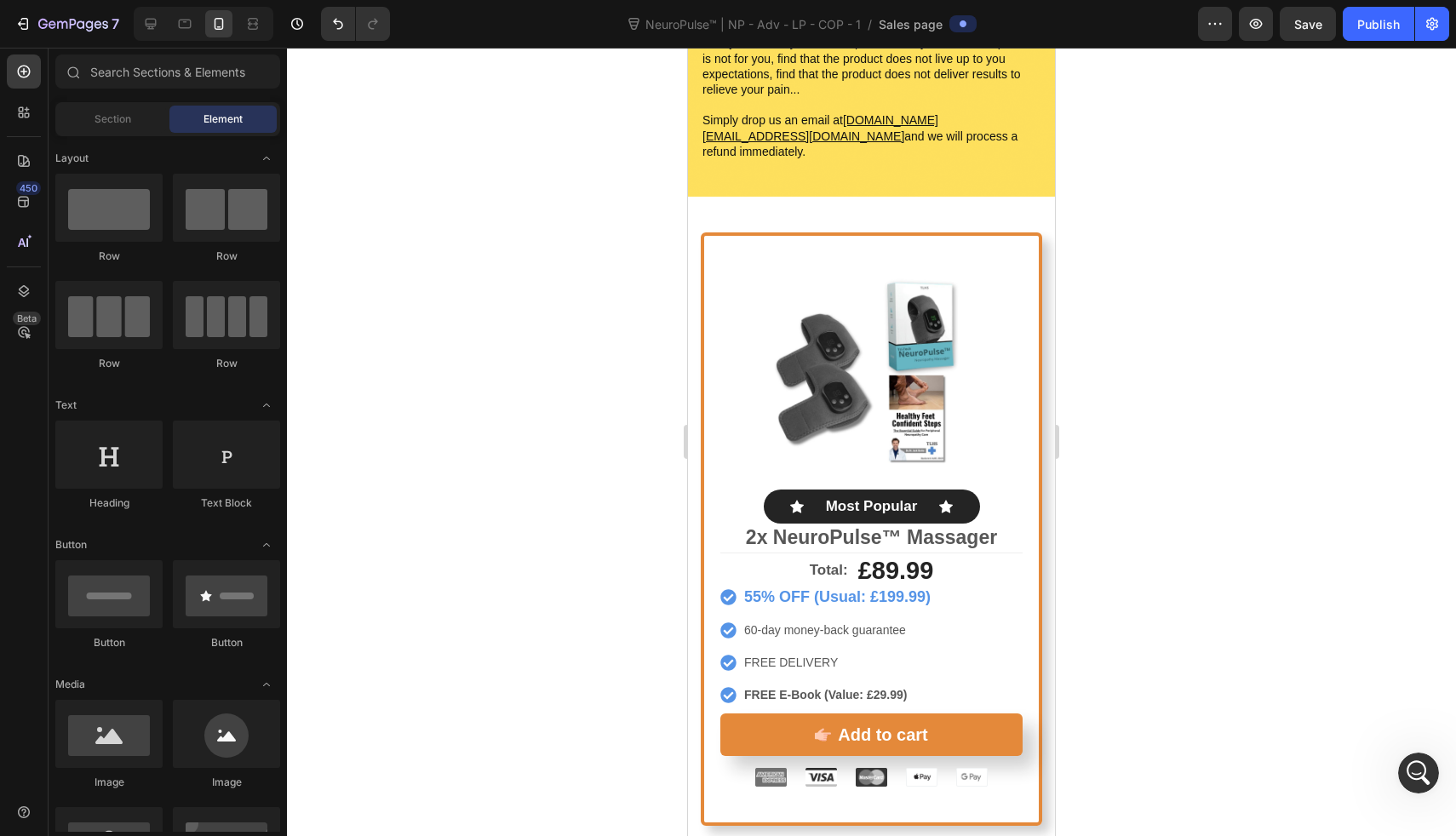
scroll to position [8845, 0]
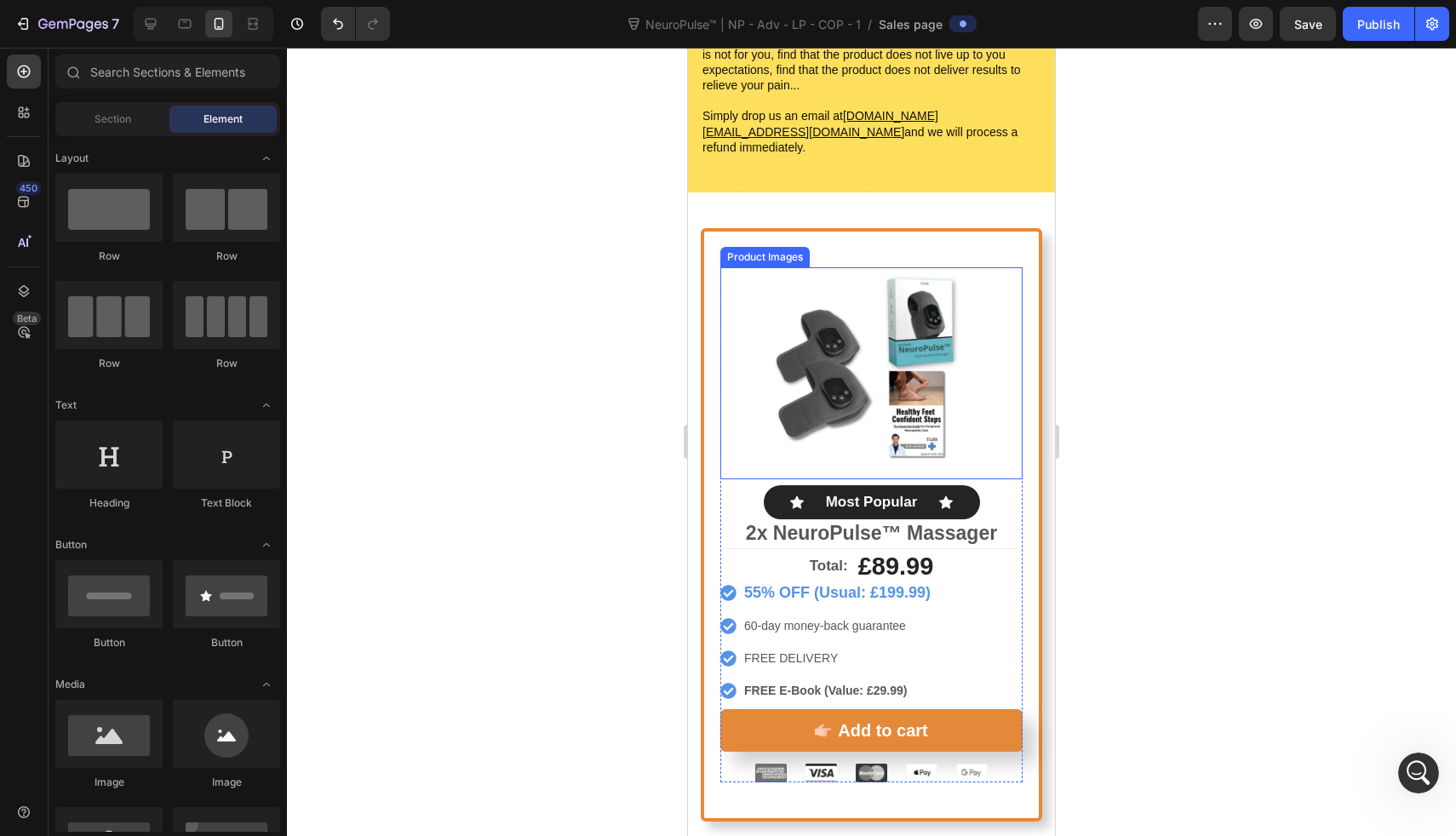
click at [883, 332] on img at bounding box center [871, 373] width 212 height 212
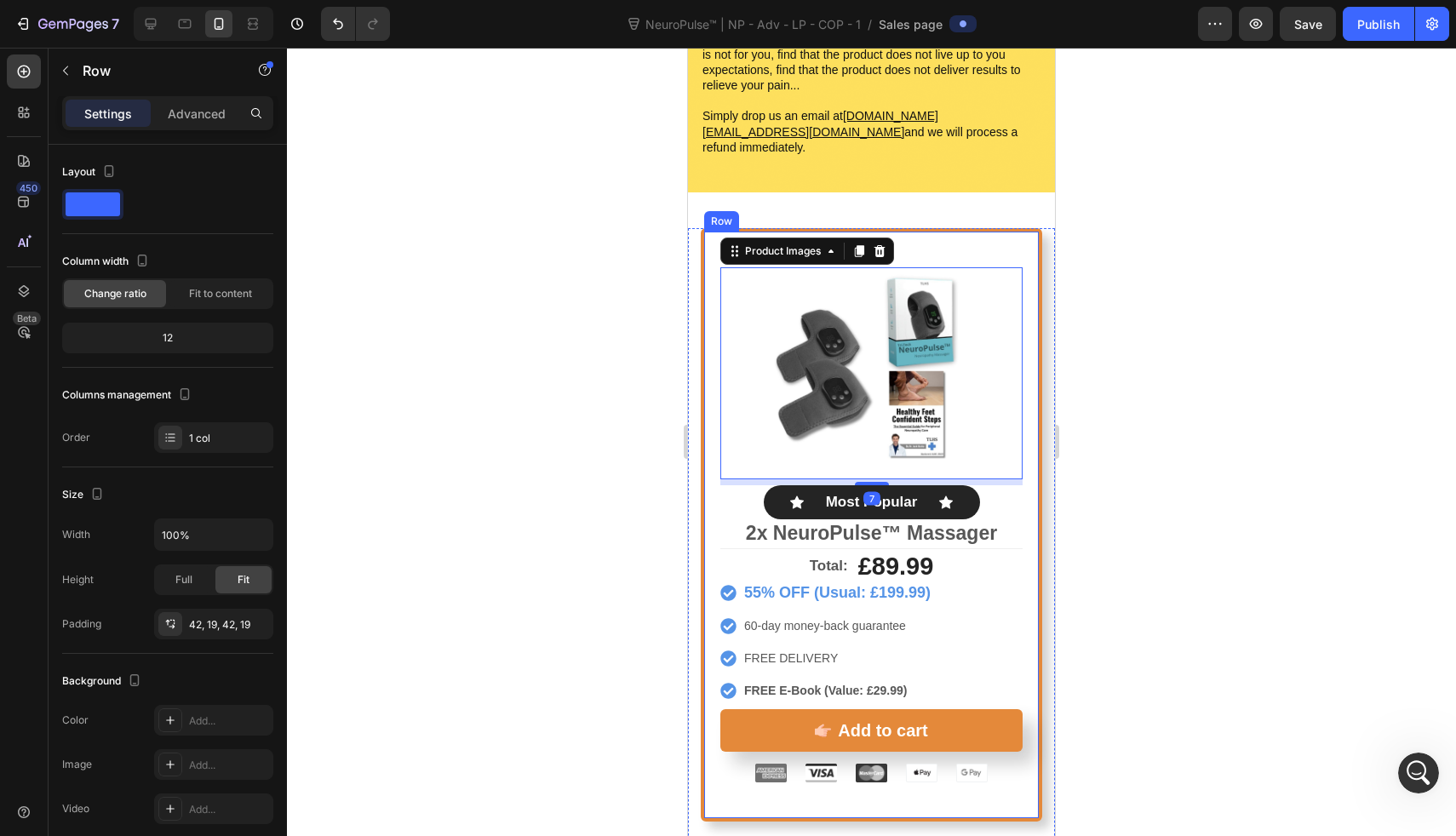
click at [956, 229] on div "Product Images 7 Icon Most Popular Text Block Icon Row 2x NeuroPulse™ Massager …" at bounding box center [872, 525] width 342 height 594
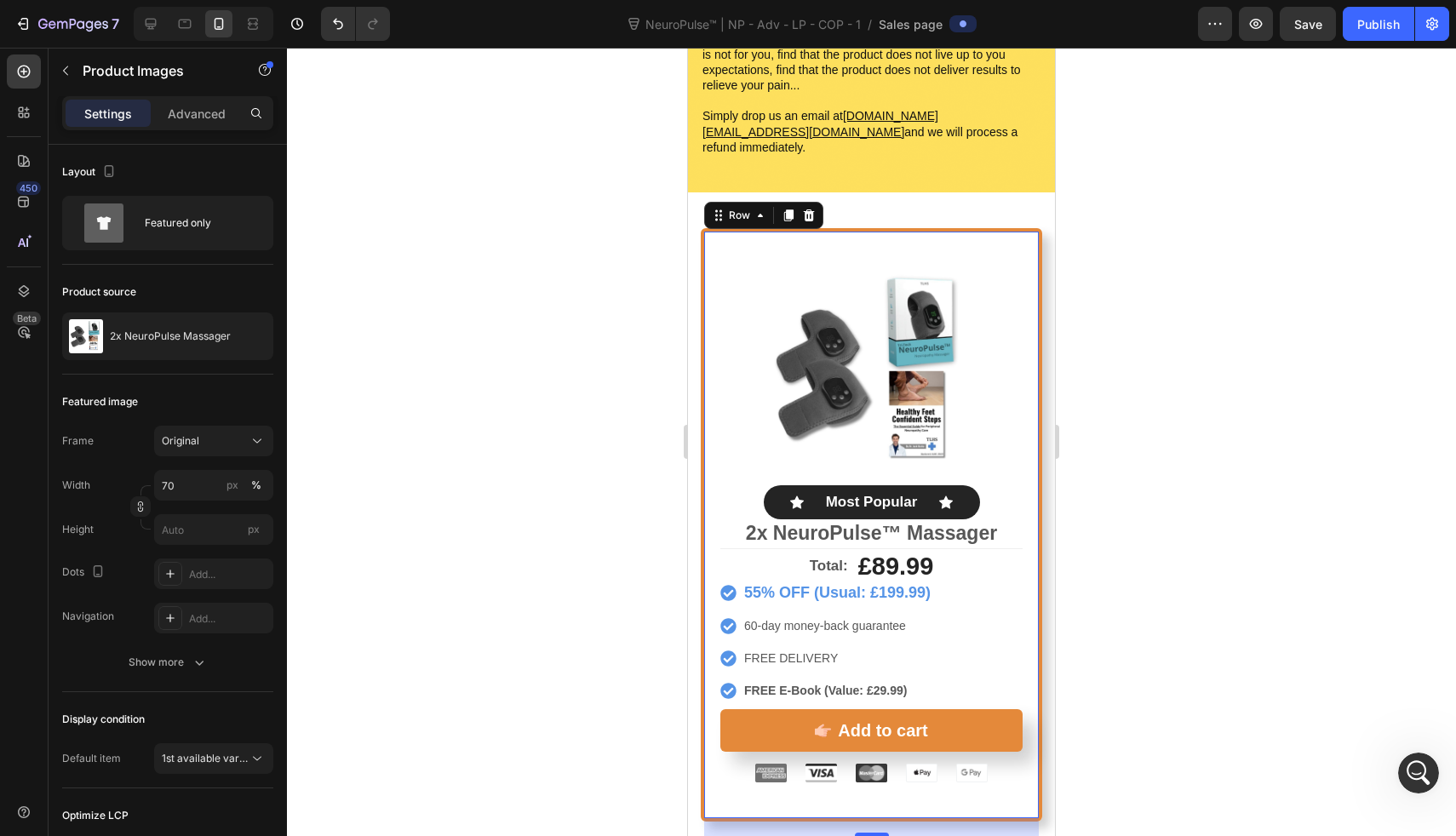
click at [929, 307] on img at bounding box center [871, 373] width 212 height 212
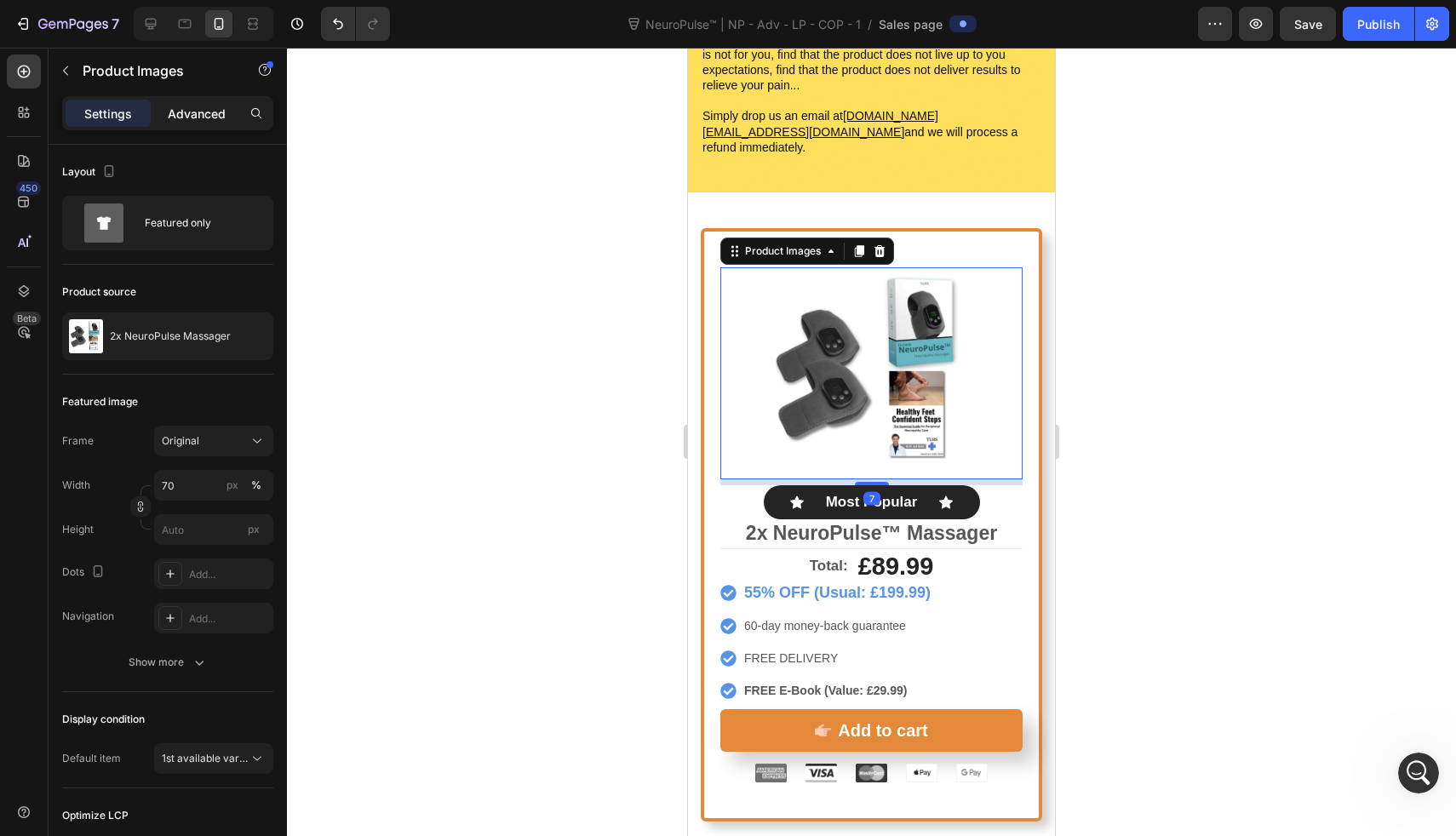
click at [189, 116] on p "Advanced" at bounding box center [196, 113] width 58 height 18
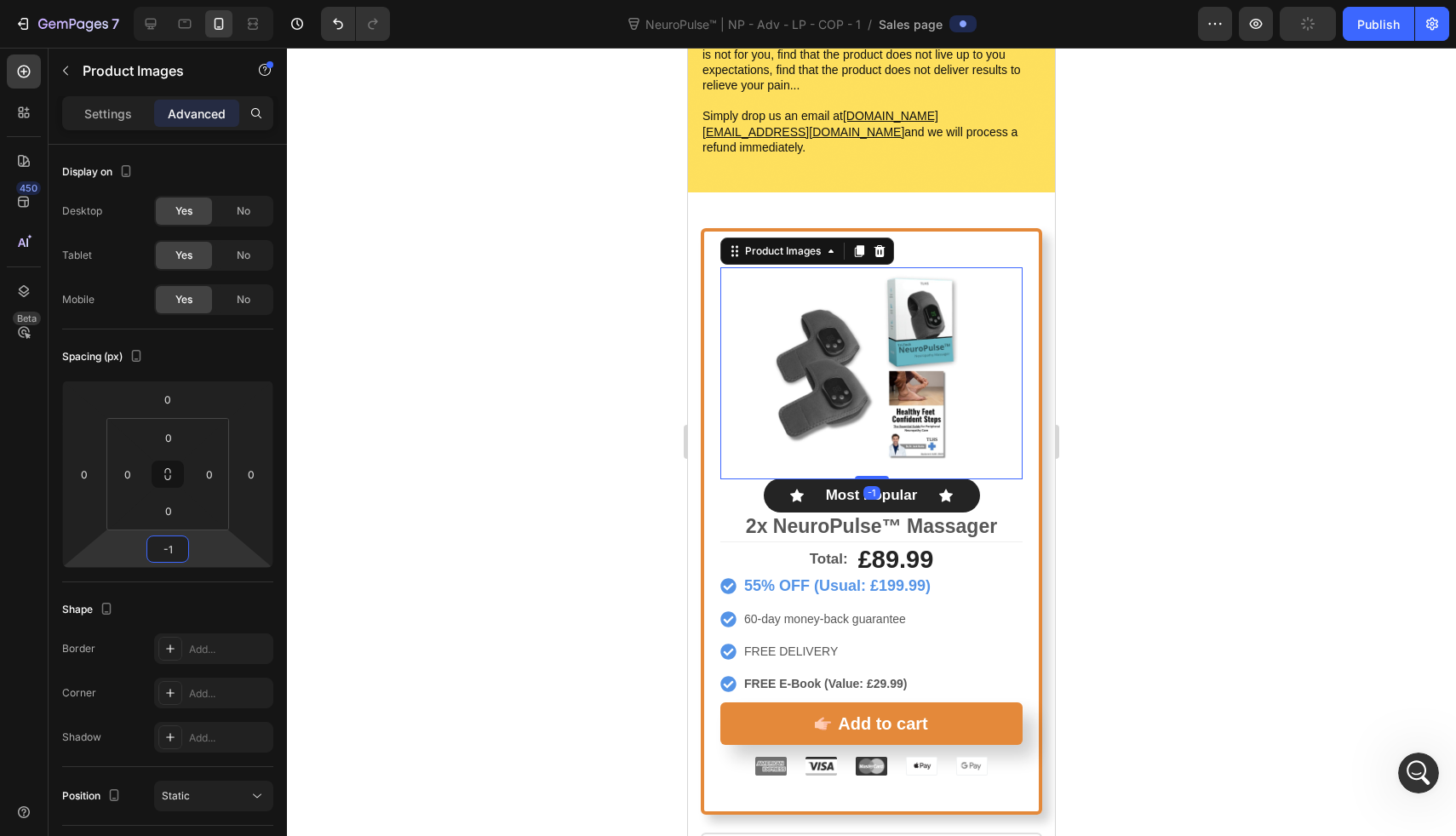
click at [208, 0] on html "7 Version history NeuroPulse™ | NP - Adv - LP - COP - 1 / Sales page Preview Pu…" at bounding box center [728, 0] width 1456 height 0
type input "1"
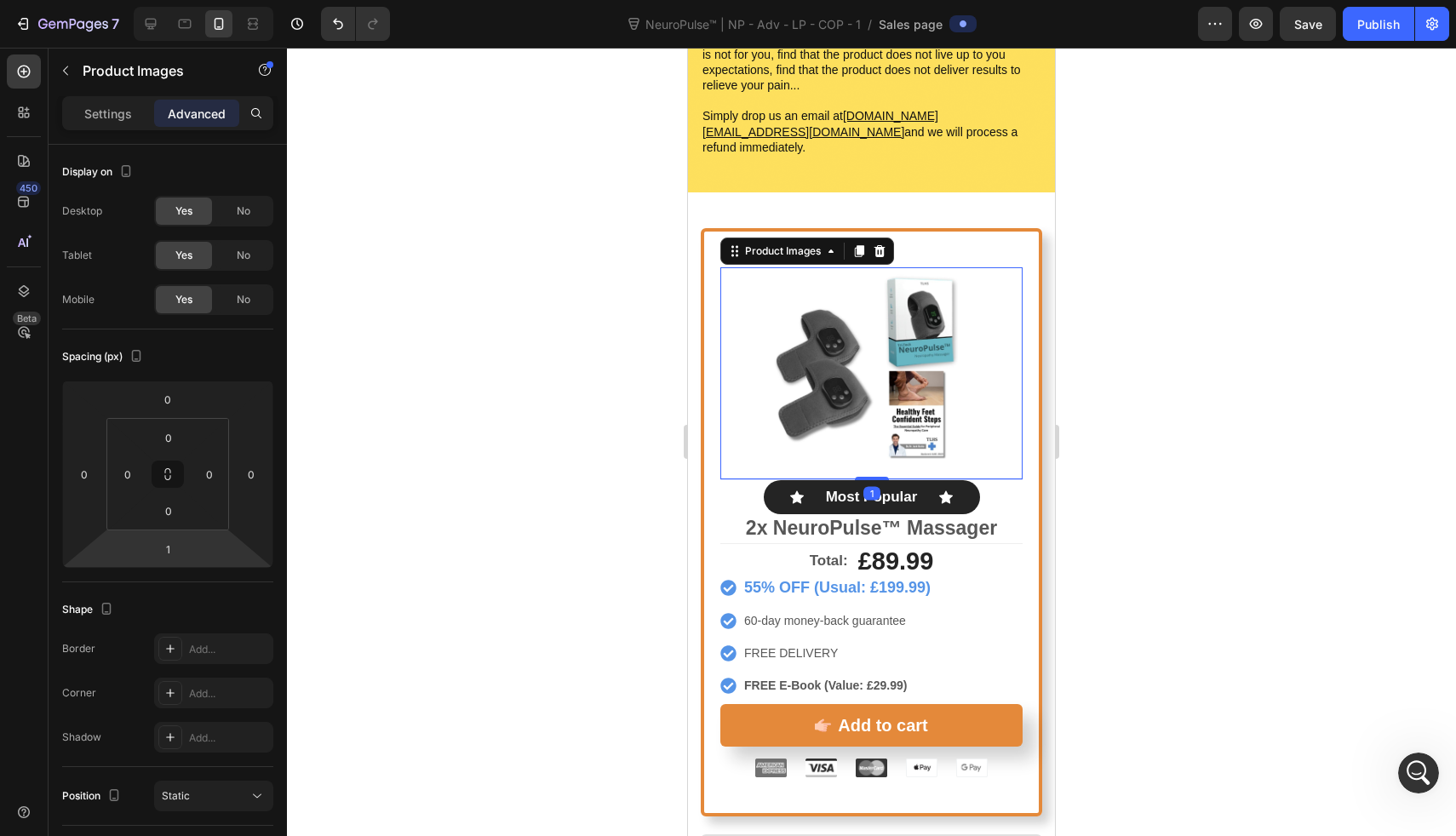
click at [207, 0] on html "7 Version history NeuroPulse™ | NP - Adv - LP - COP - 1 / Sales page Preview Sa…" at bounding box center [728, 0] width 1456 height 0
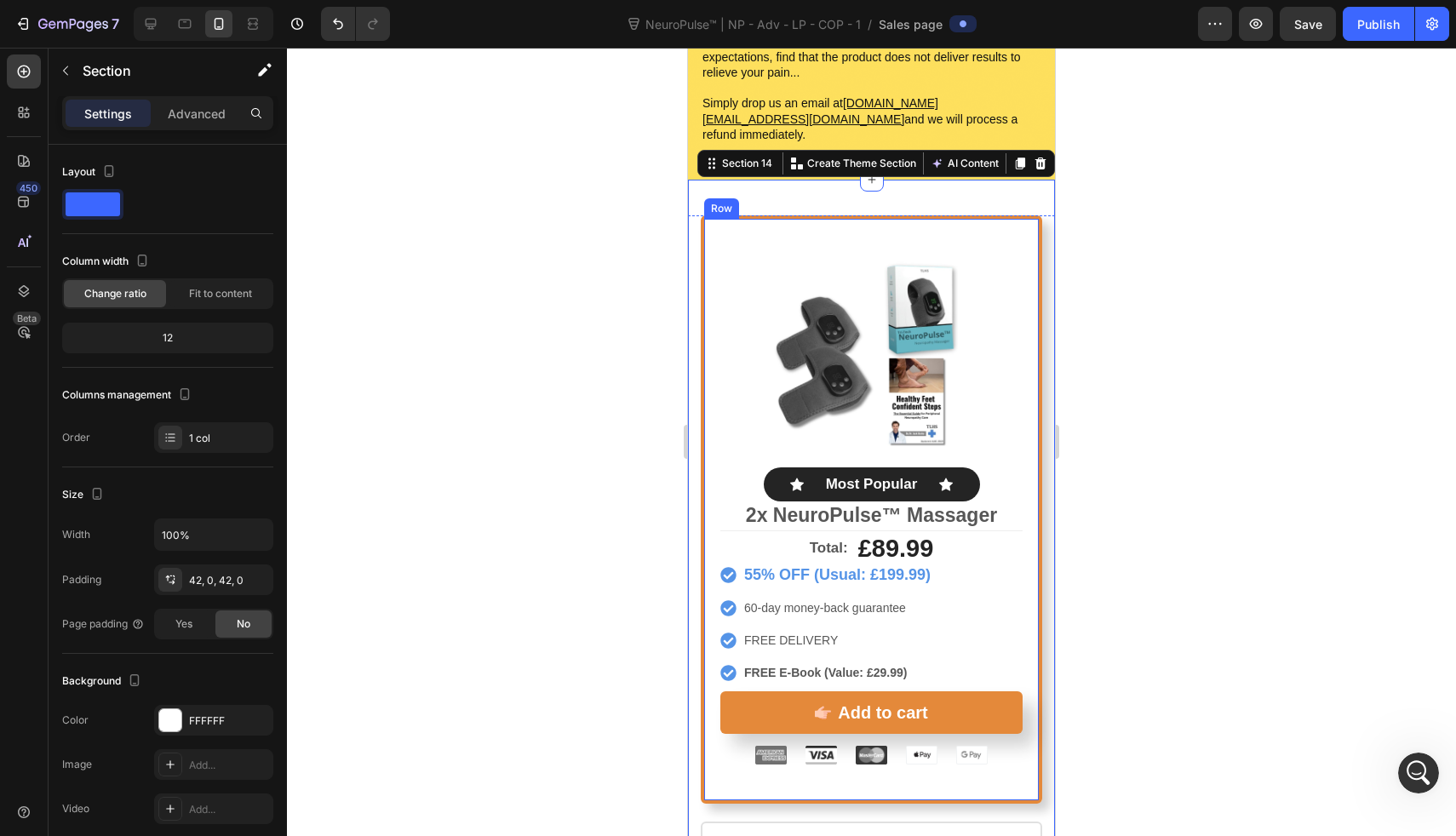
click at [931, 225] on div "Product Images Icon Most Popular Text Block Icon Row 2x NeuroPulse™ Massager Te…" at bounding box center [872, 510] width 342 height 589
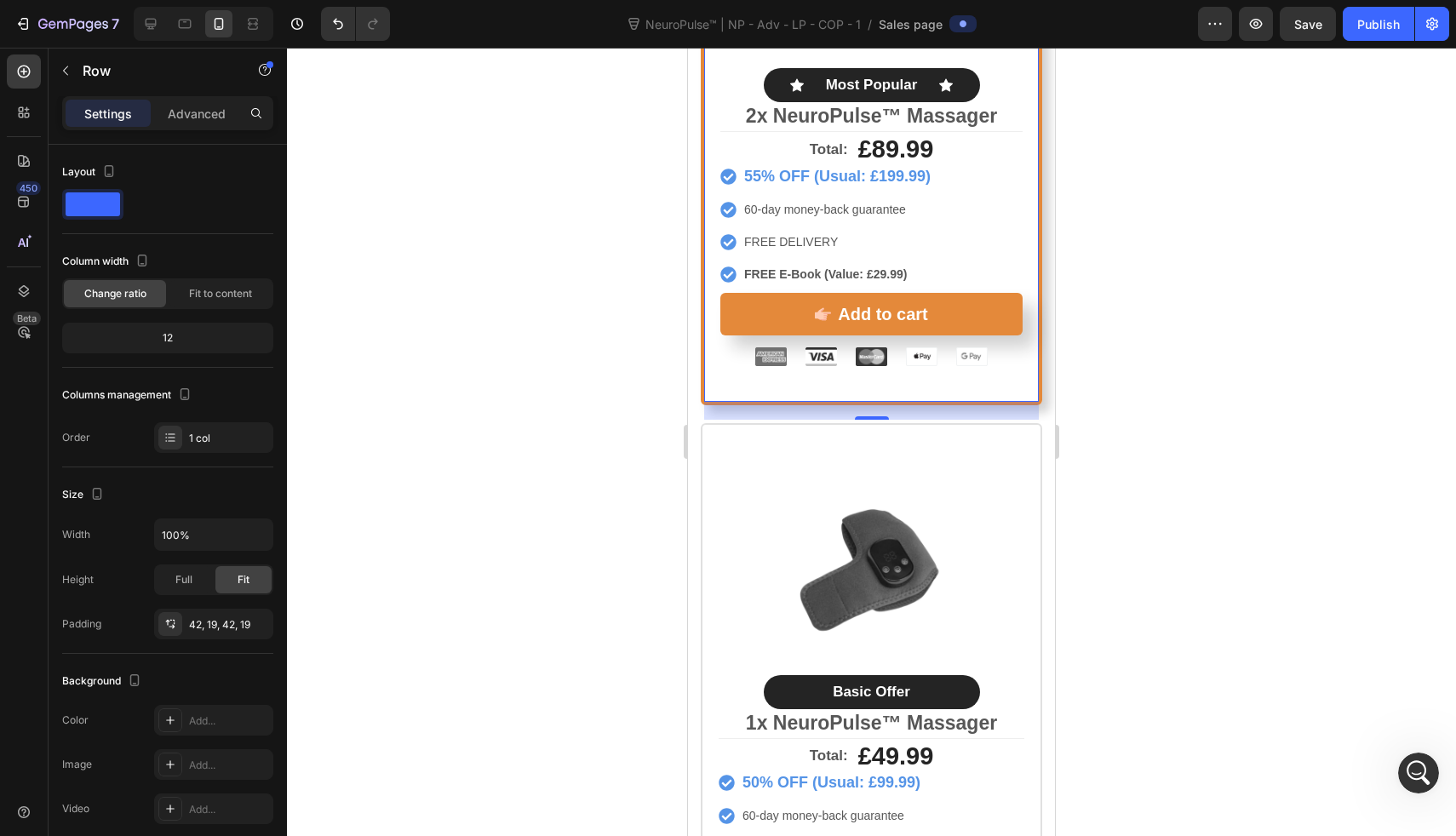
scroll to position [9257, 0]
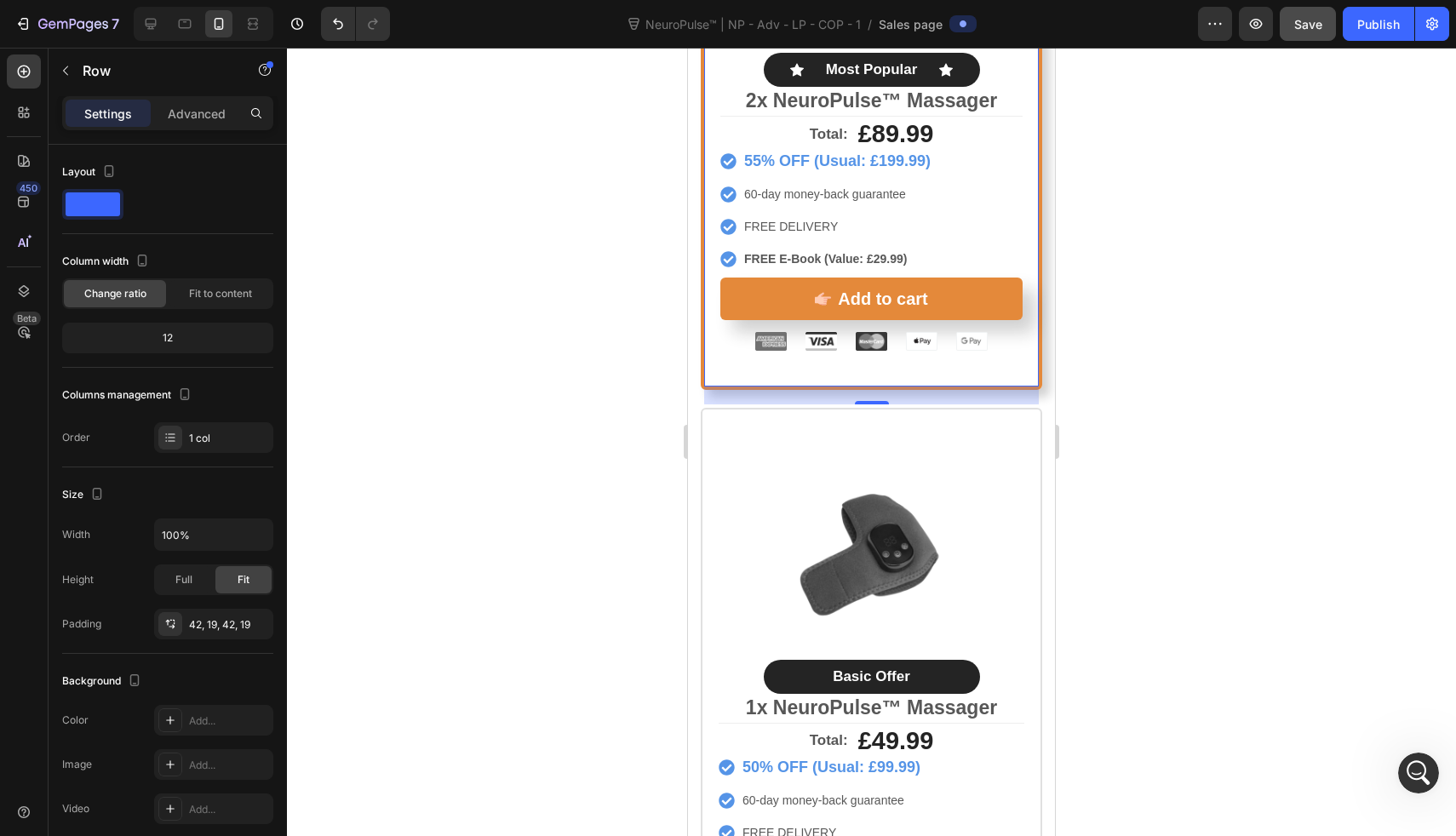
click at [1307, 22] on span "Save" at bounding box center [1309, 23] width 28 height 15
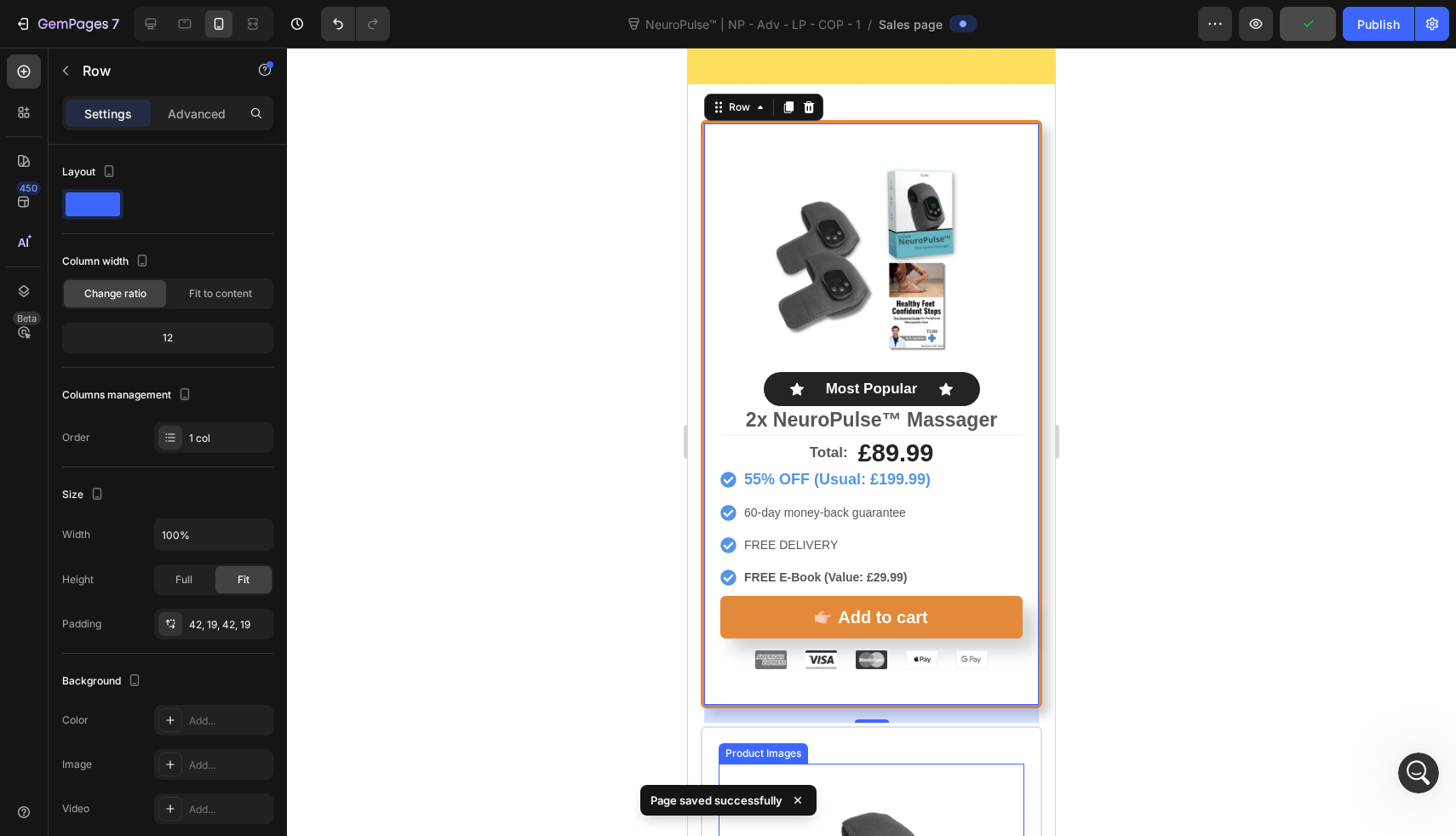
scroll to position [8927, 0]
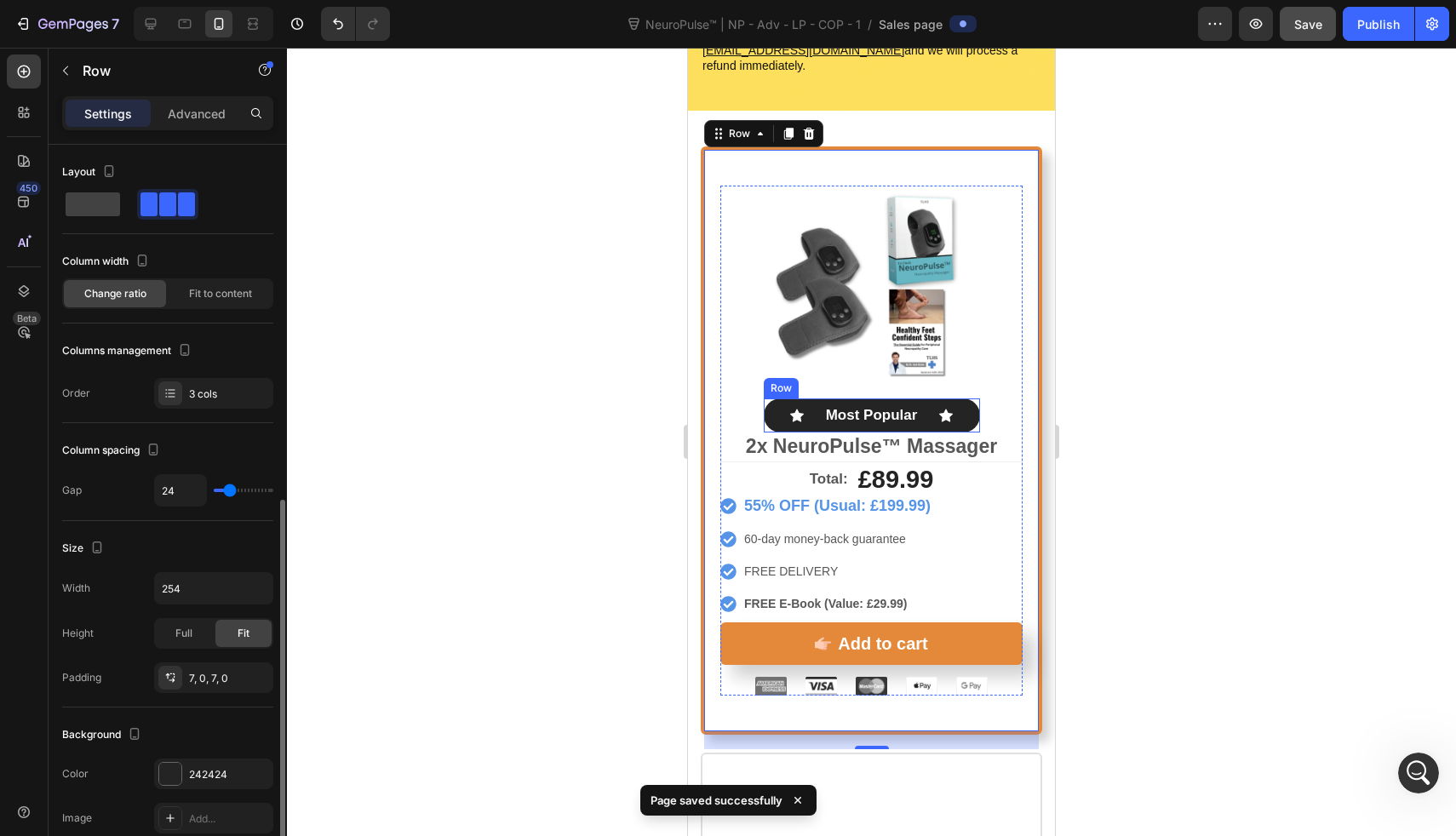
click at [964, 398] on div "Icon Most Popular Text Block Icon Row" at bounding box center [872, 415] width 217 height 34
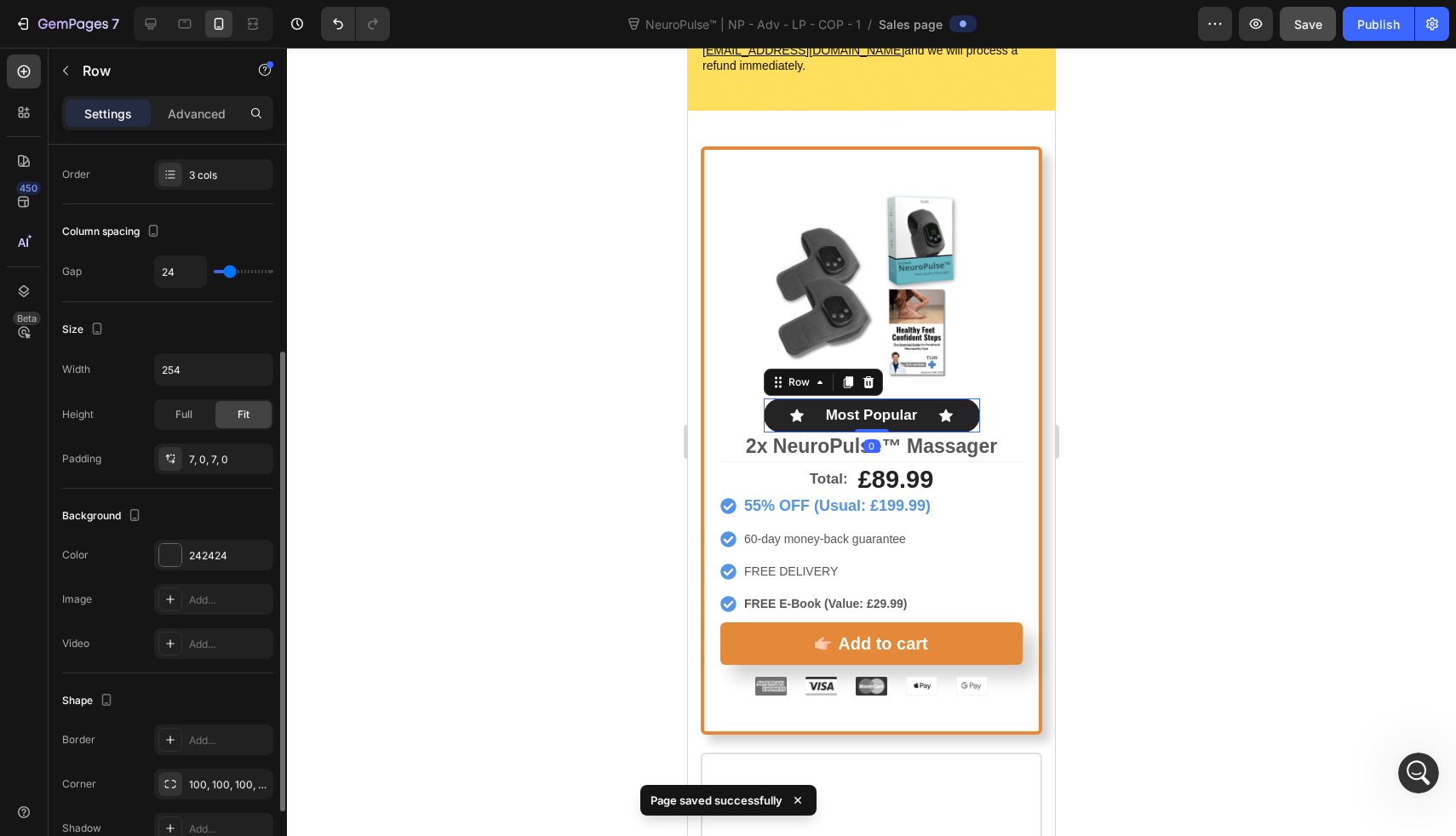
scroll to position [327, 0]
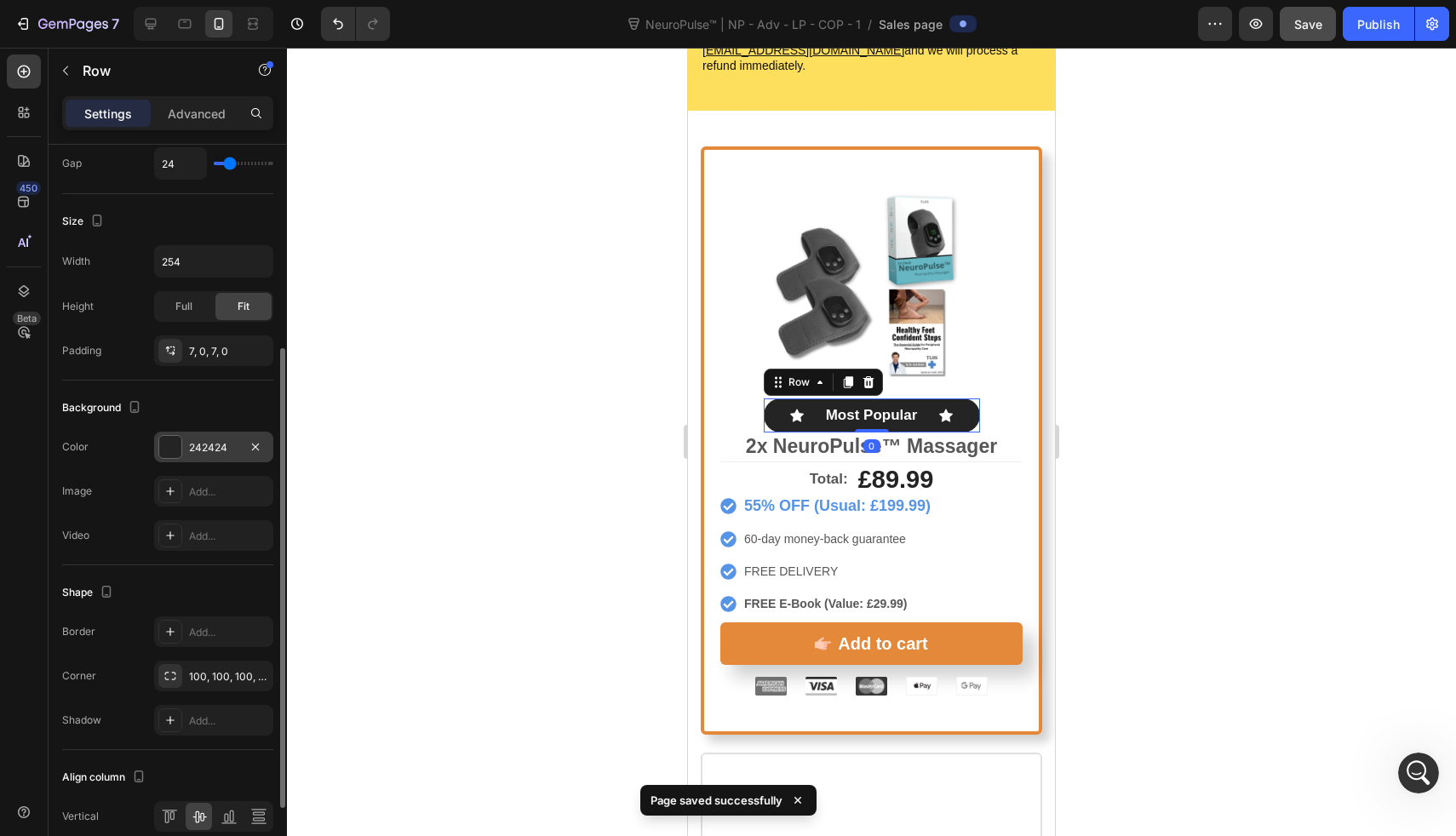
click at [184, 449] on div "242424" at bounding box center [214, 446] width 119 height 30
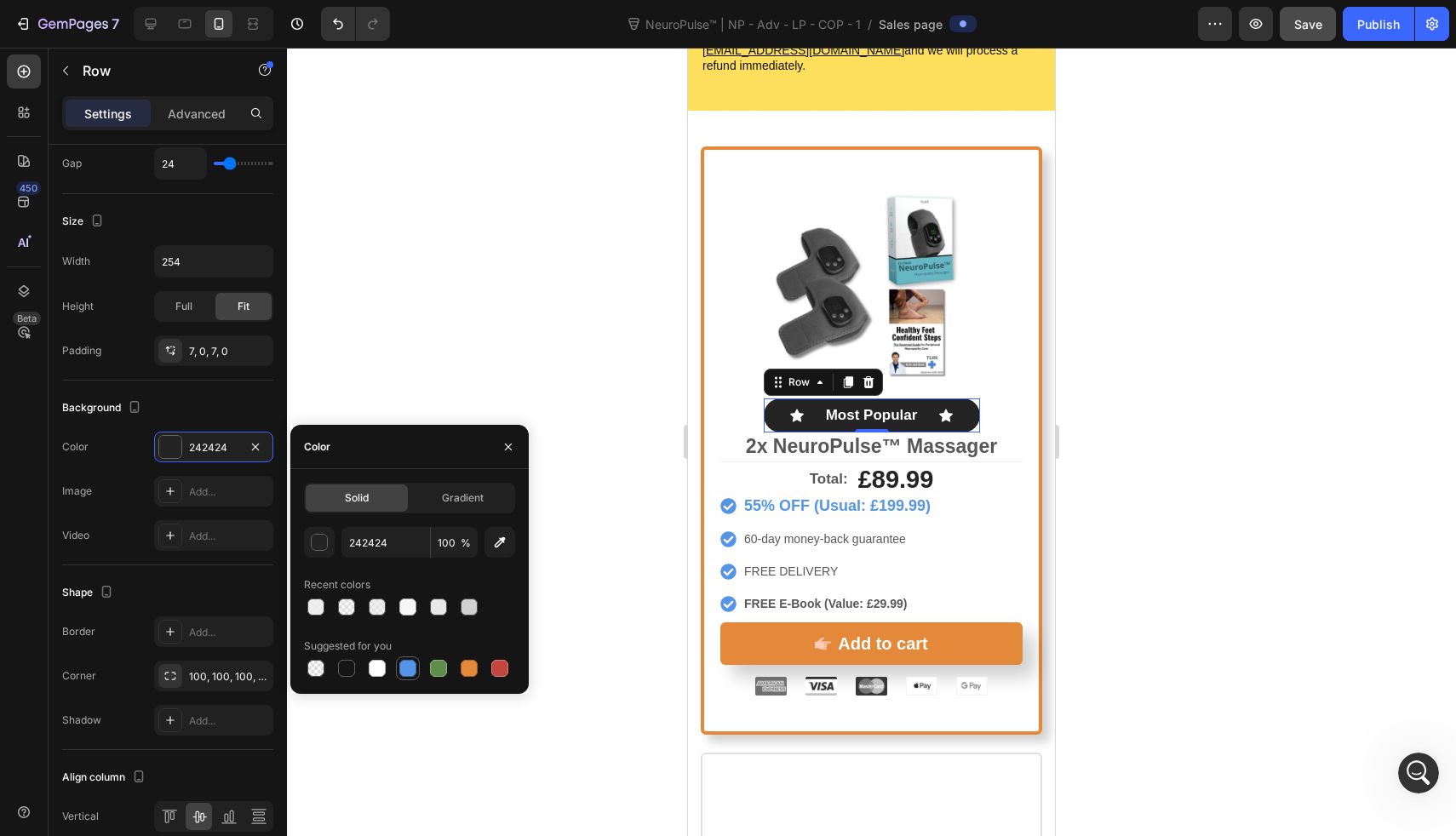
click at [416, 676] on div at bounding box center [407, 668] width 21 height 21
click at [467, 667] on div at bounding box center [469, 668] width 17 height 17
click at [415, 670] on div at bounding box center [407, 668] width 17 height 17
type input "5594E7"
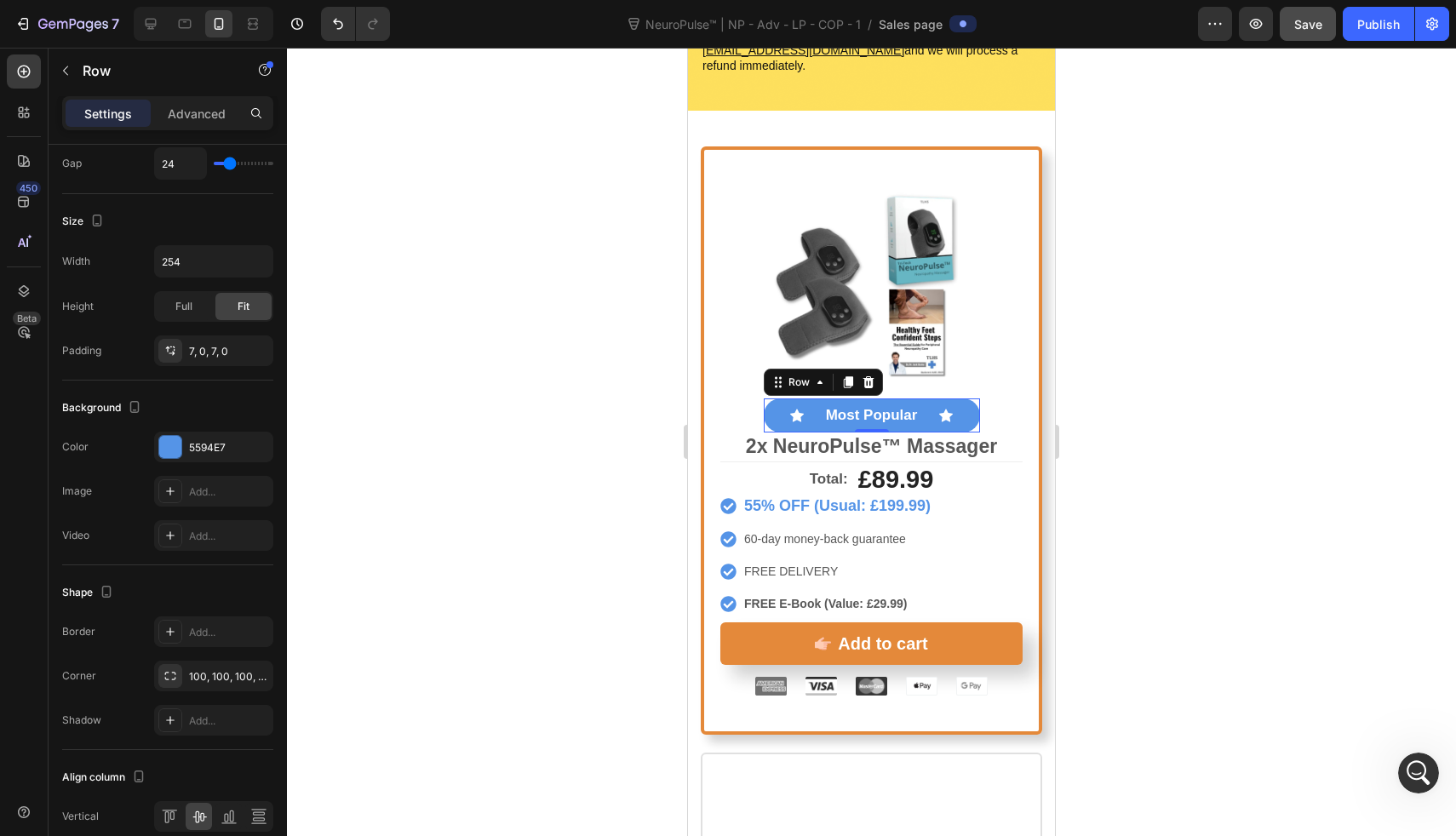
click at [589, 589] on div at bounding box center [871, 442] width 1169 height 789
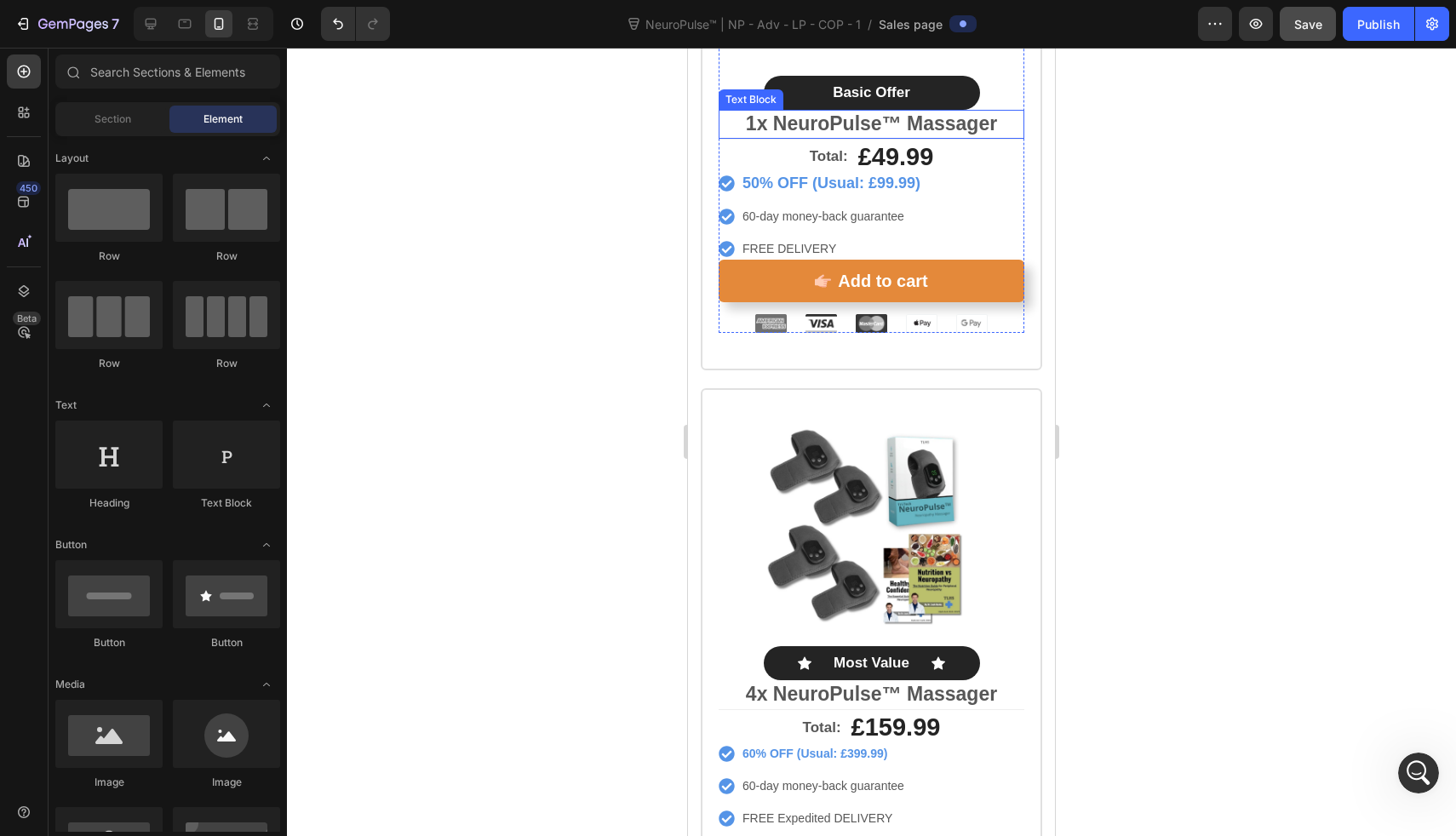
scroll to position [9895, 0]
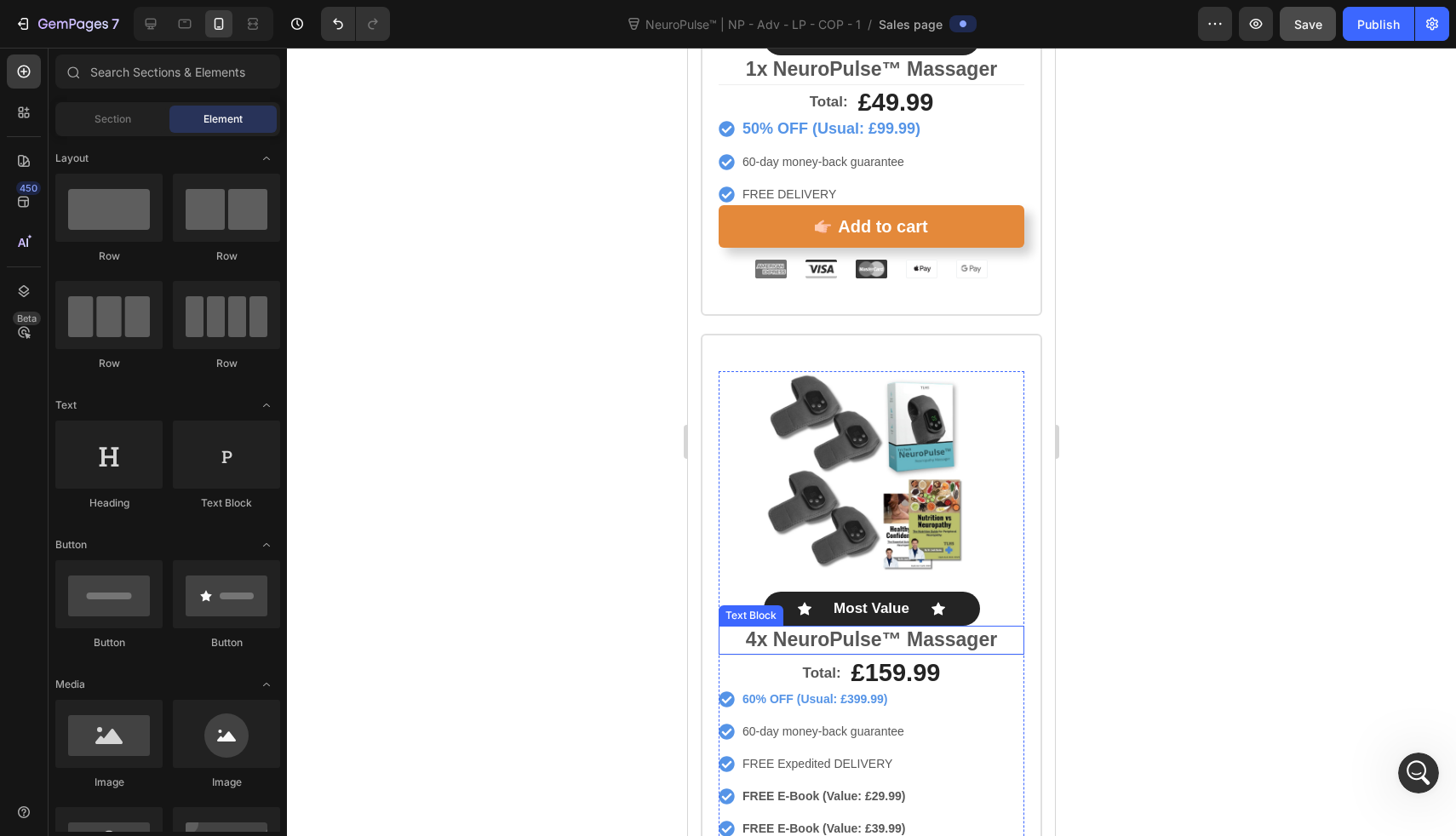
click at [772, 606] on div "Text Block" at bounding box center [751, 615] width 64 height 21
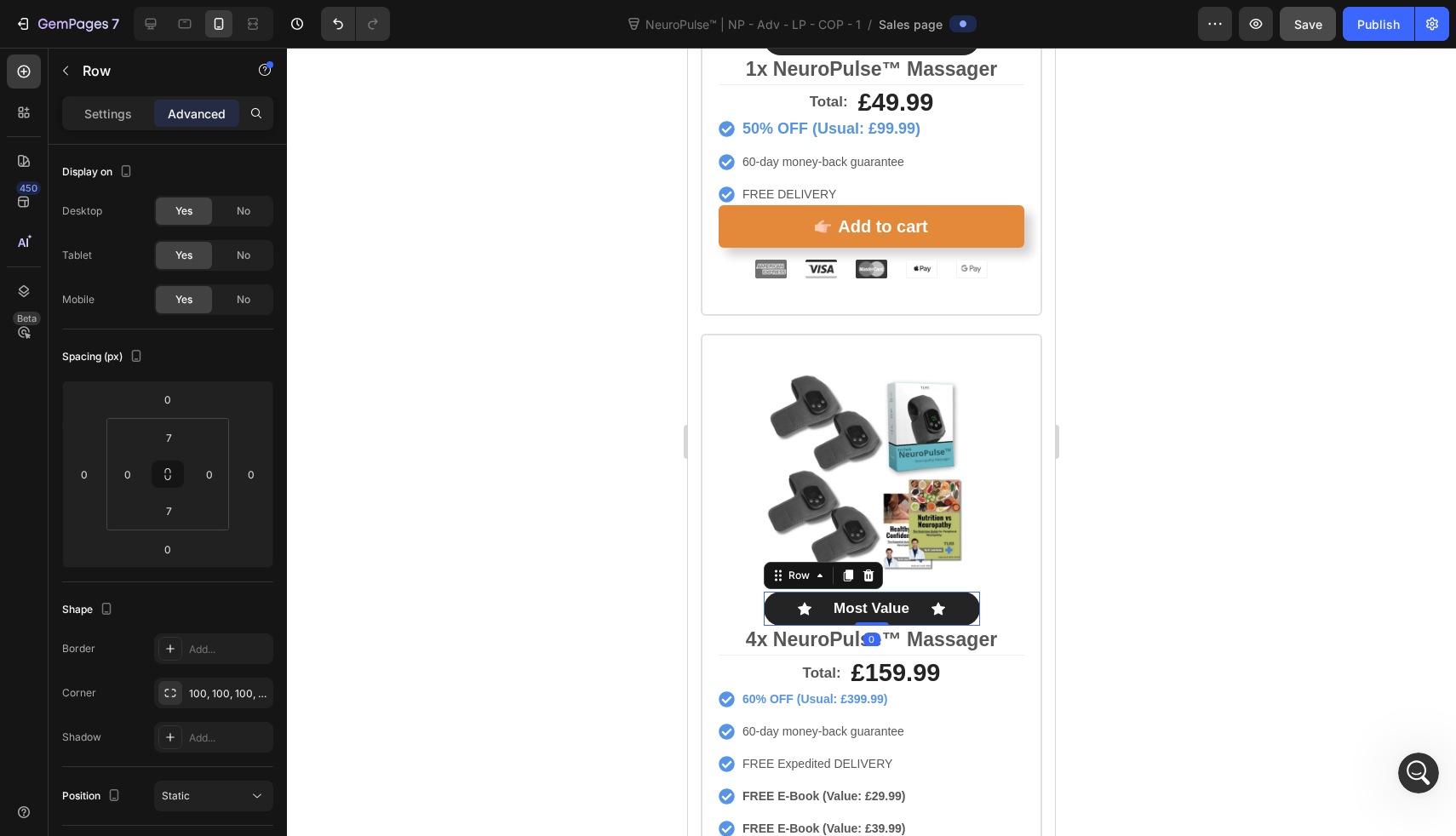
click at [961, 592] on div "Icon Most Value Text Block Icon Row 0" at bounding box center [872, 608] width 217 height 34
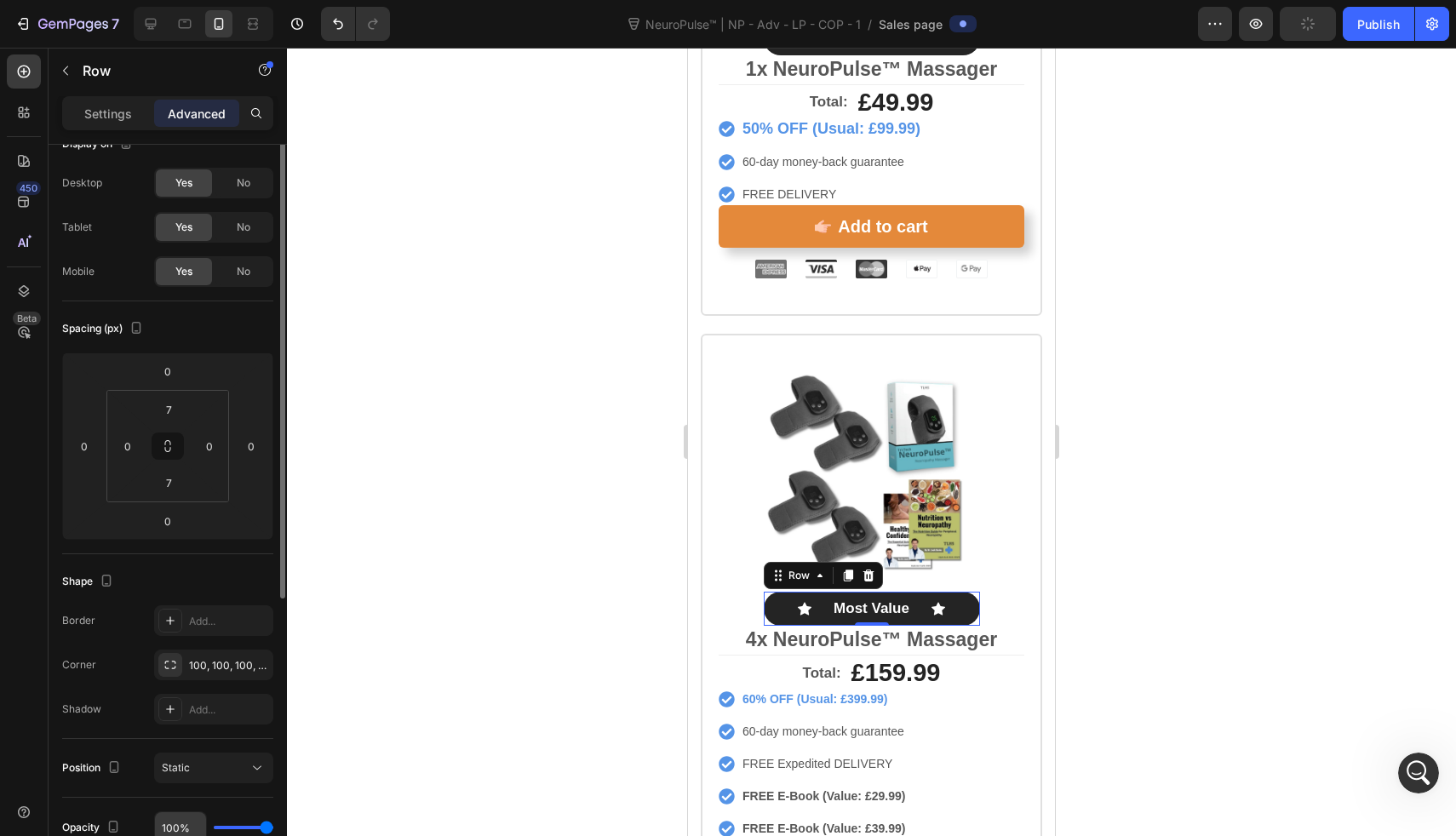
scroll to position [0, 0]
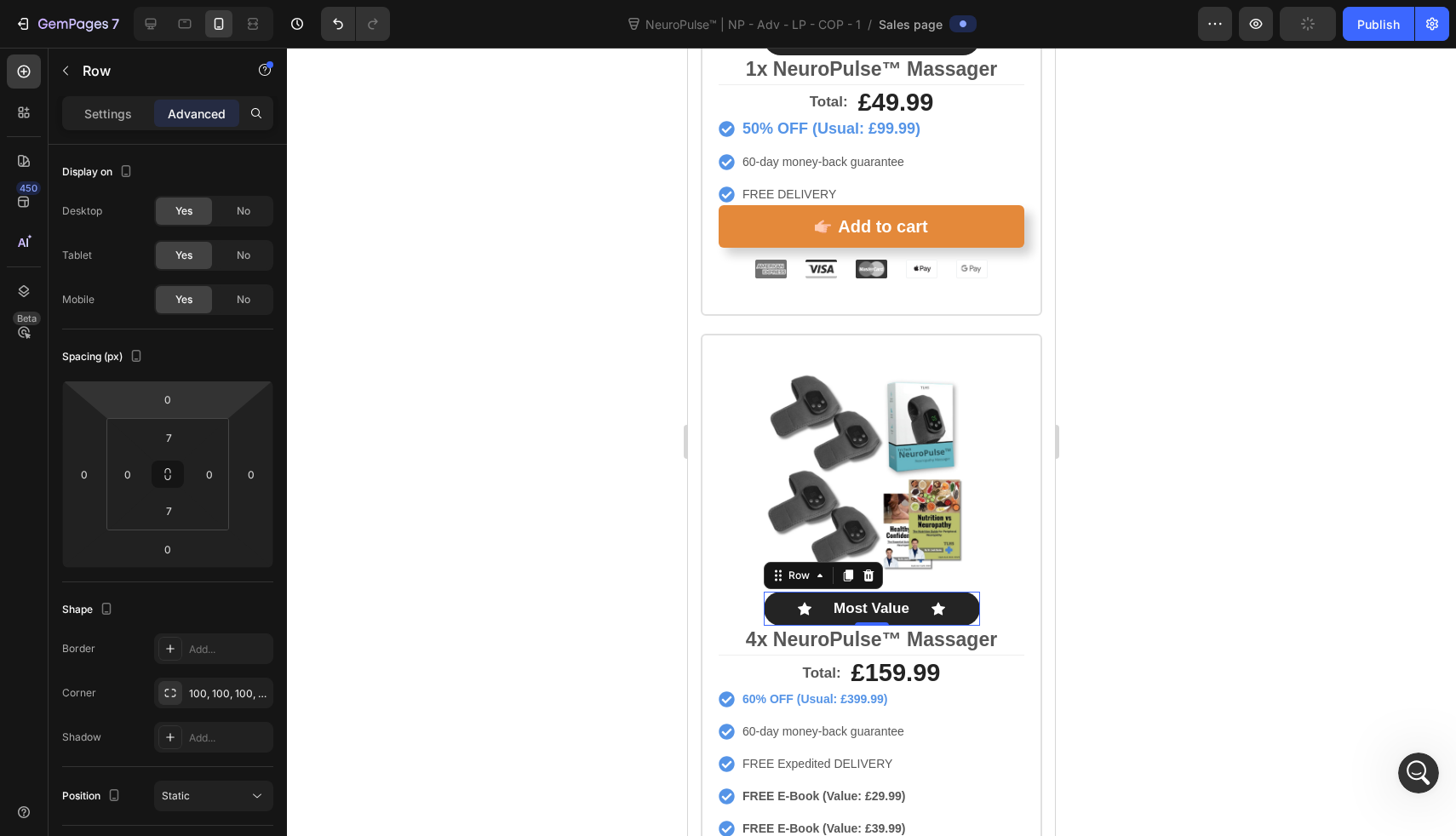
click at [125, 98] on div "Settings Advanced" at bounding box center [168, 113] width 211 height 34
click at [126, 118] on p "Settings" at bounding box center [107, 113] width 48 height 18
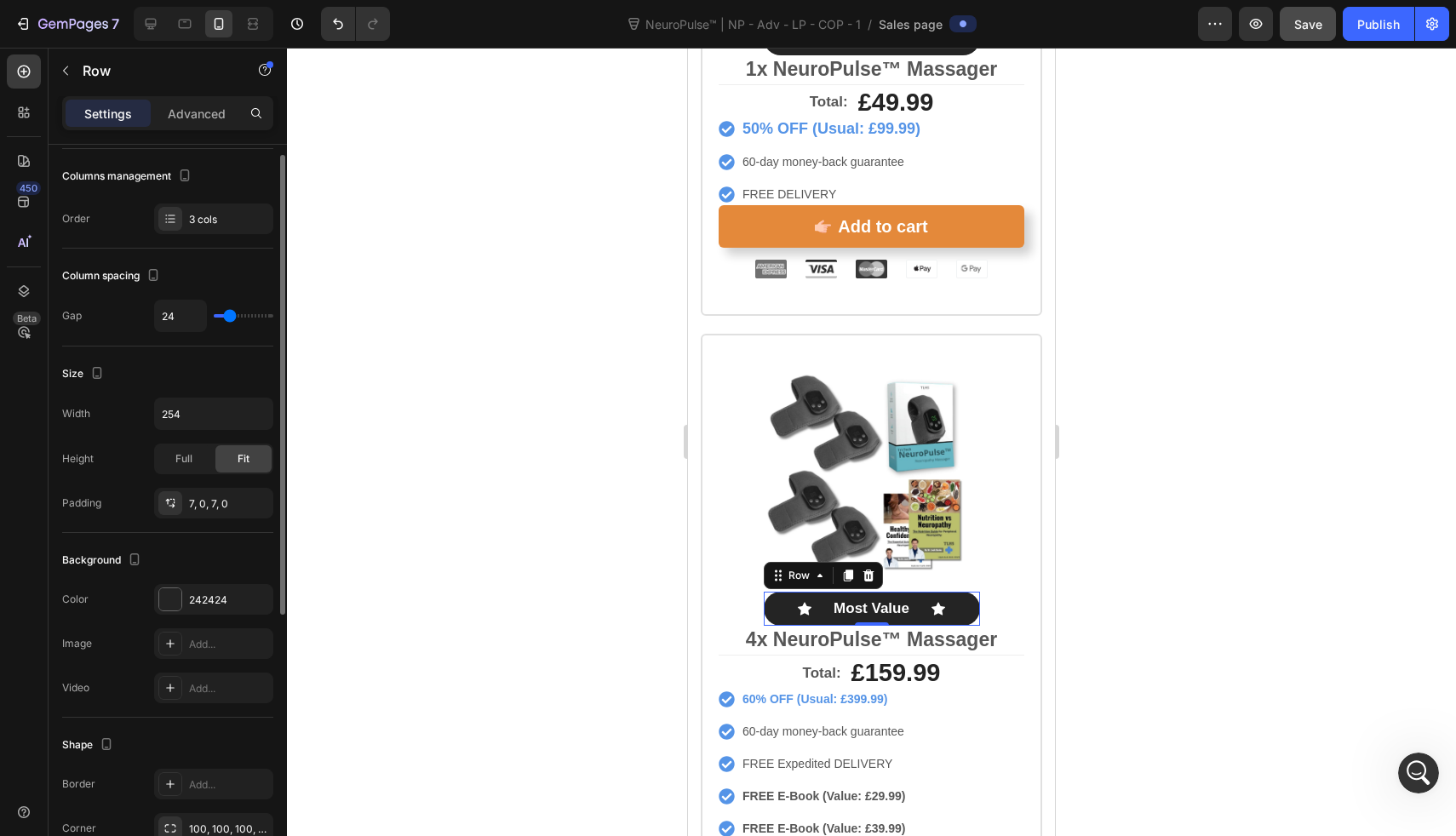
scroll to position [195, 0]
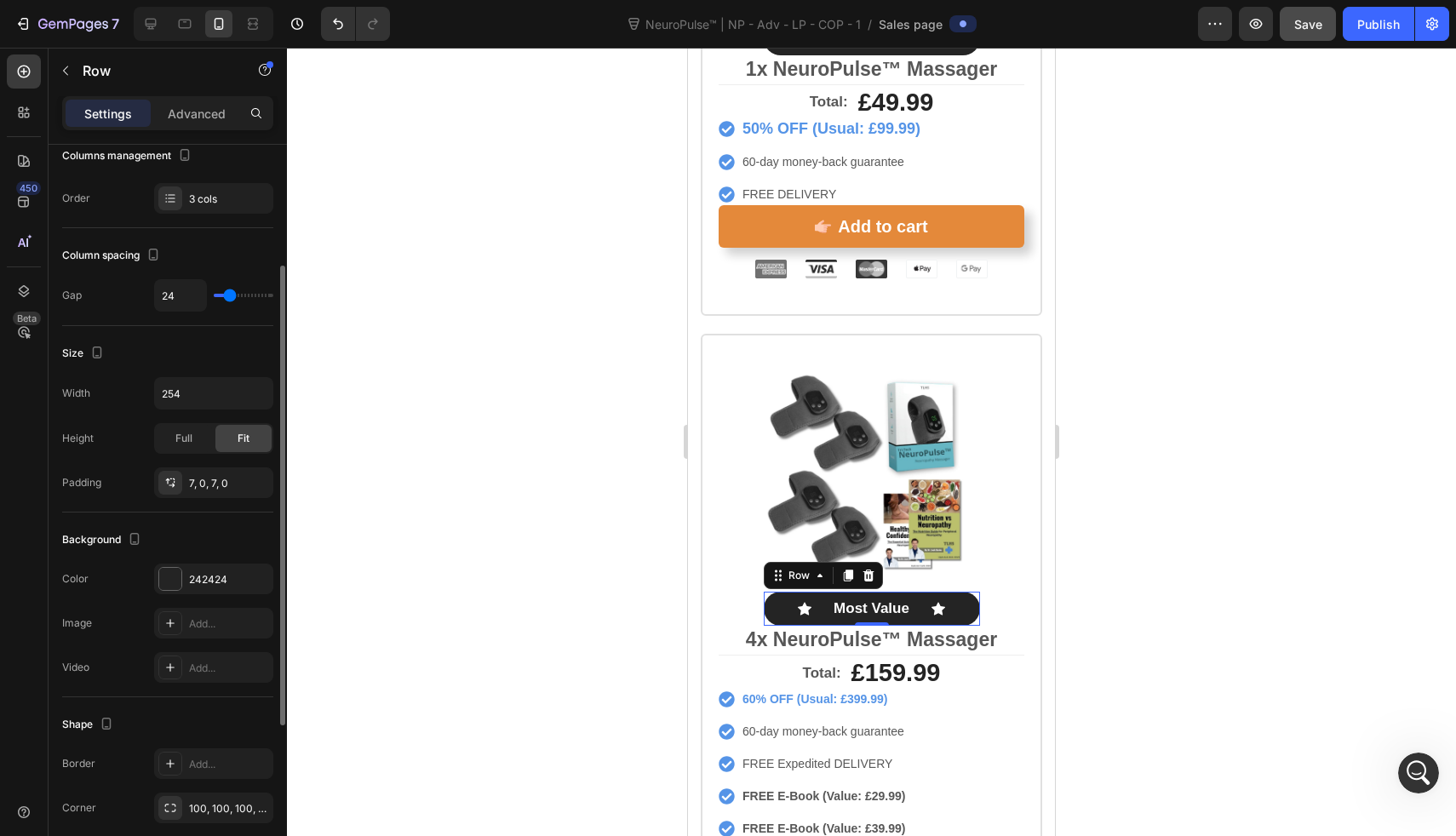
click at [199, 596] on div "The changes might be hidden by the video. Color 242424 Image Add... Video Add..." at bounding box center [168, 623] width 211 height 119
click at [206, 577] on div "242424" at bounding box center [214, 580] width 50 height 16
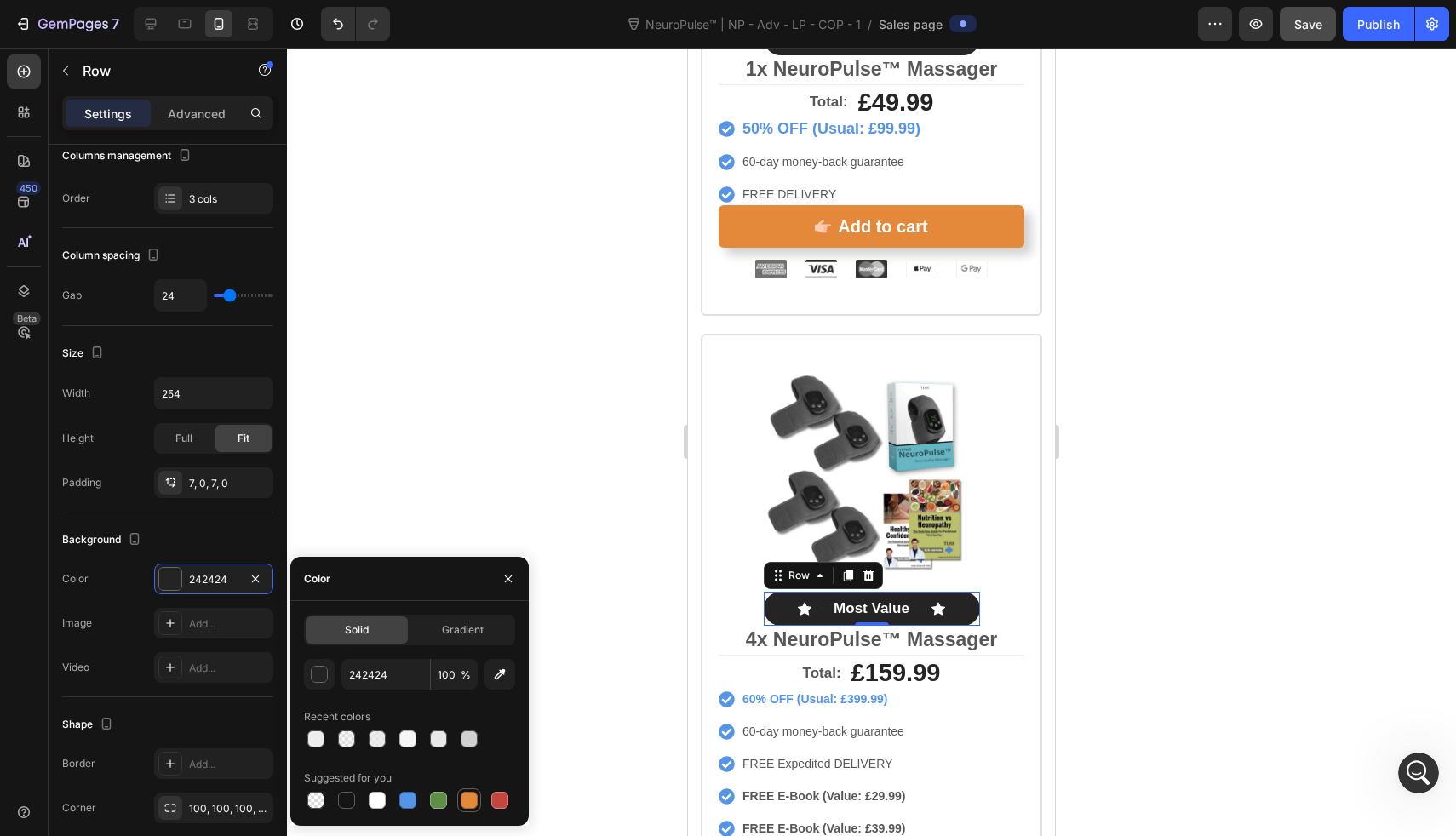
click at [463, 796] on div at bounding box center [469, 800] width 17 height 17
type input "E4893A"
click at [590, 607] on div at bounding box center [871, 442] width 1169 height 789
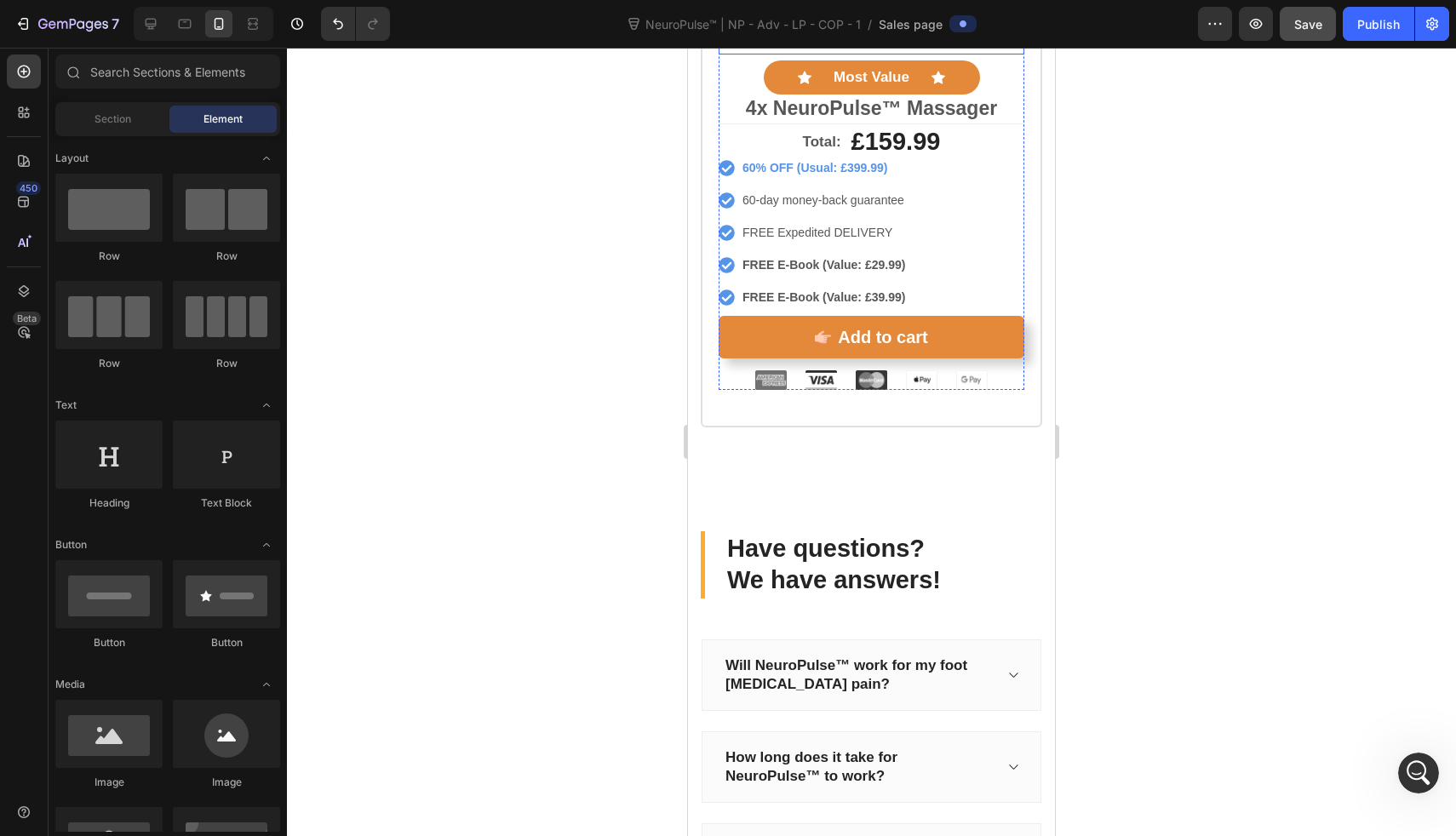
scroll to position [10562, 0]
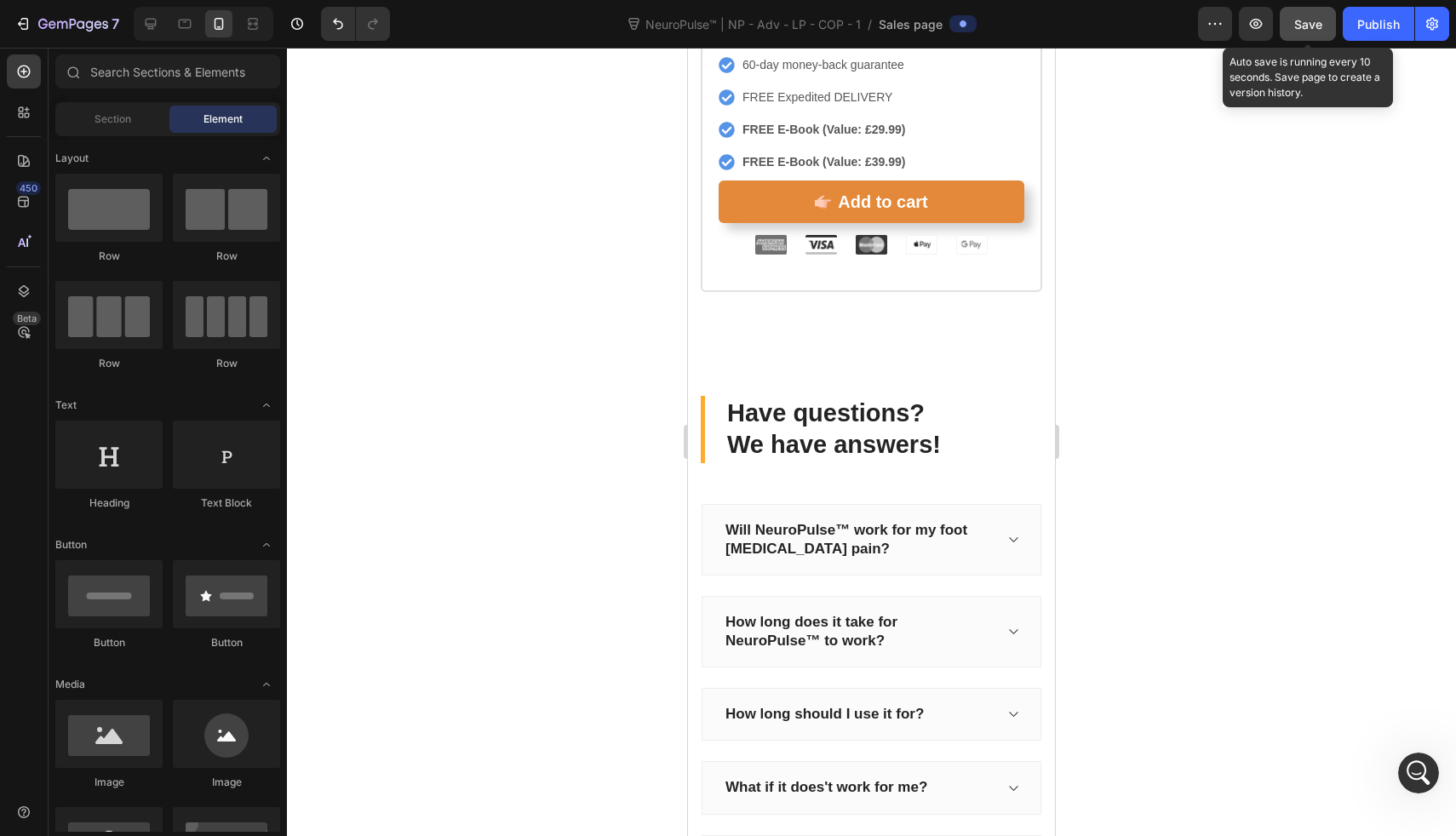
click at [1317, 25] on span "Save" at bounding box center [1309, 23] width 28 height 15
